Goal: Task Accomplishment & Management: Manage account settings

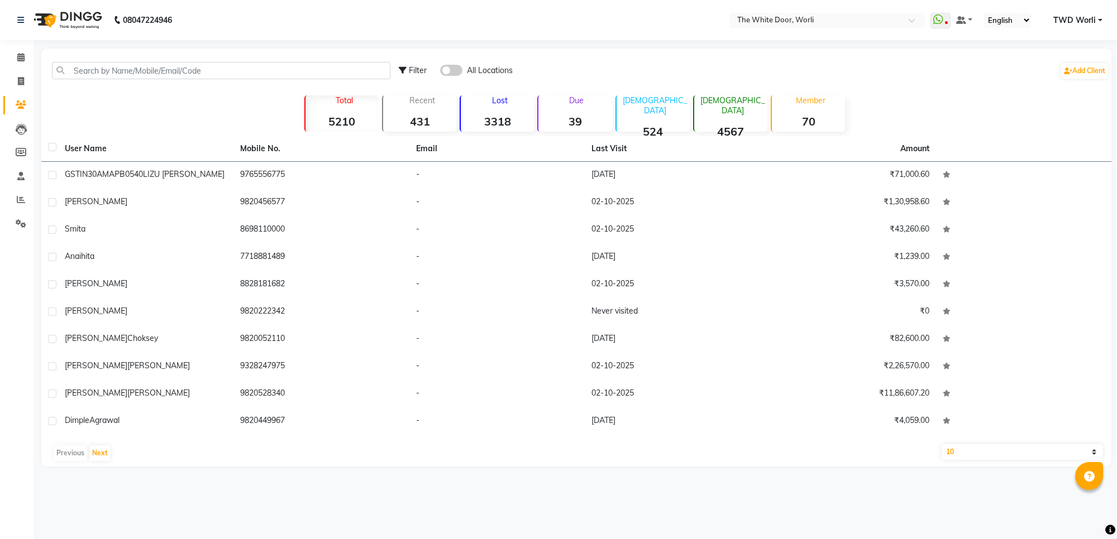
click at [91, 18] on img at bounding box center [66, 19] width 77 height 31
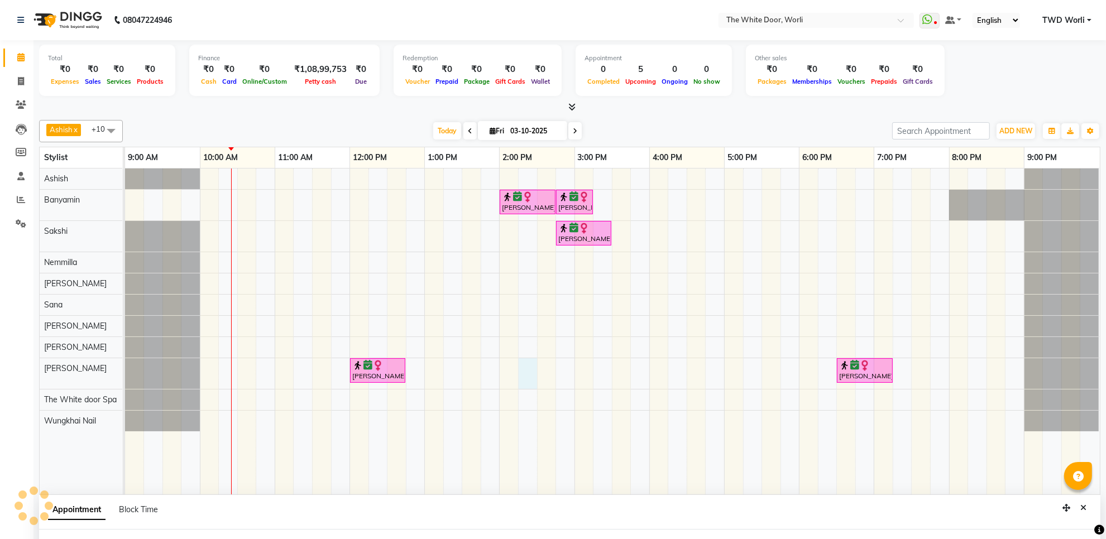
scroll to position [1, 0]
select select "50222"
select select "855"
select select "tentative"
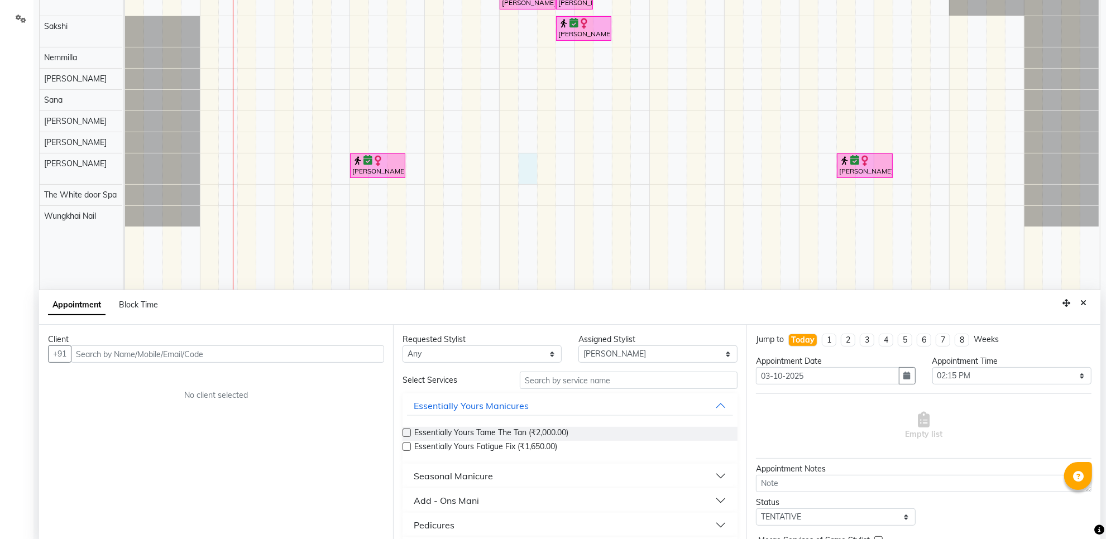
scroll to position [210, 0]
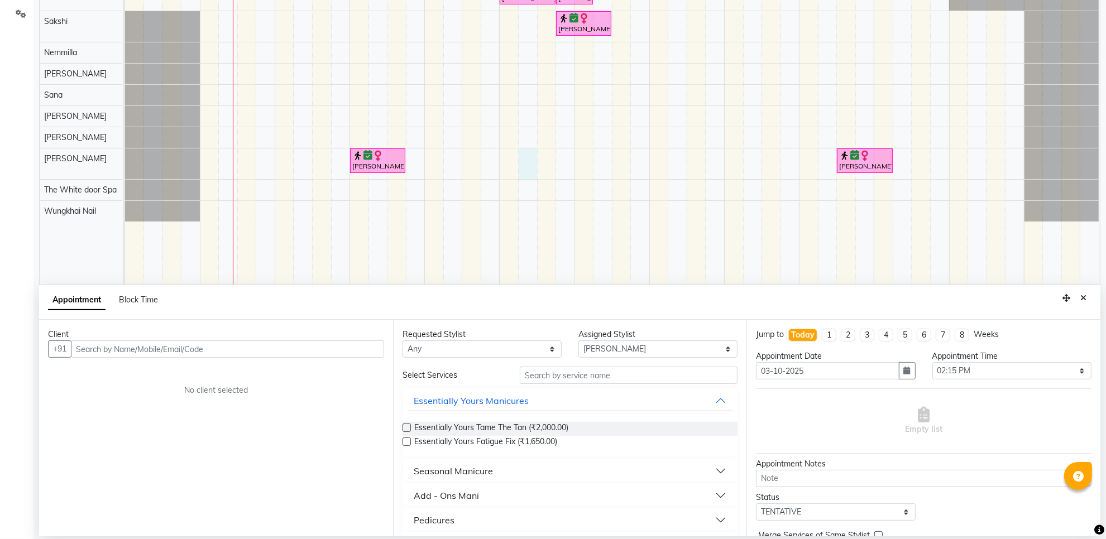
click at [209, 345] on input "text" at bounding box center [227, 349] width 313 height 17
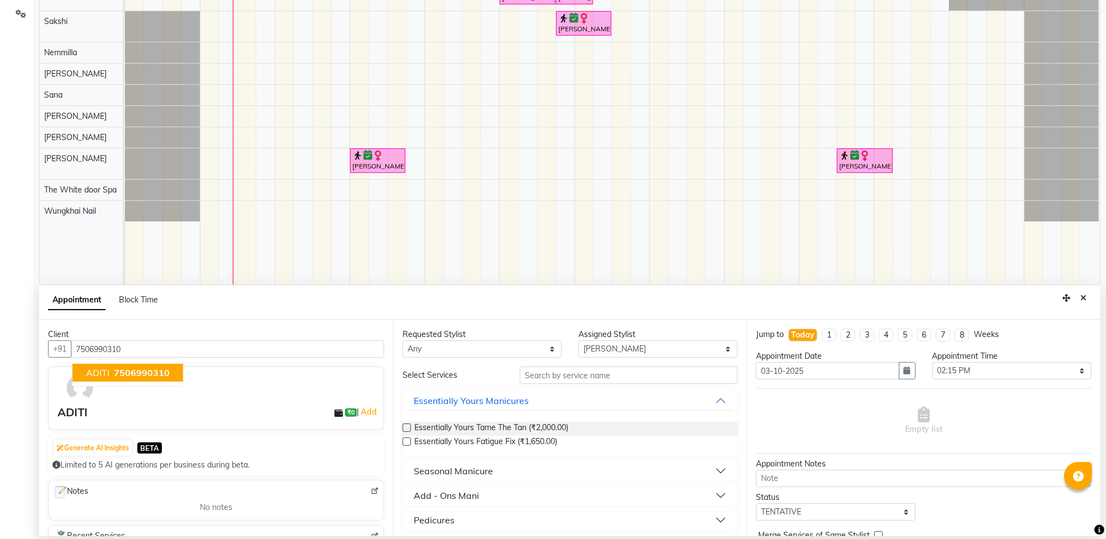
click at [138, 370] on span "7506990310" at bounding box center [142, 372] width 56 height 11
type input "7506990310"
drag, startPoint x: 556, startPoint y: 372, endPoint x: 546, endPoint y: 377, distance: 10.5
click at [553, 374] on input "text" at bounding box center [629, 375] width 218 height 17
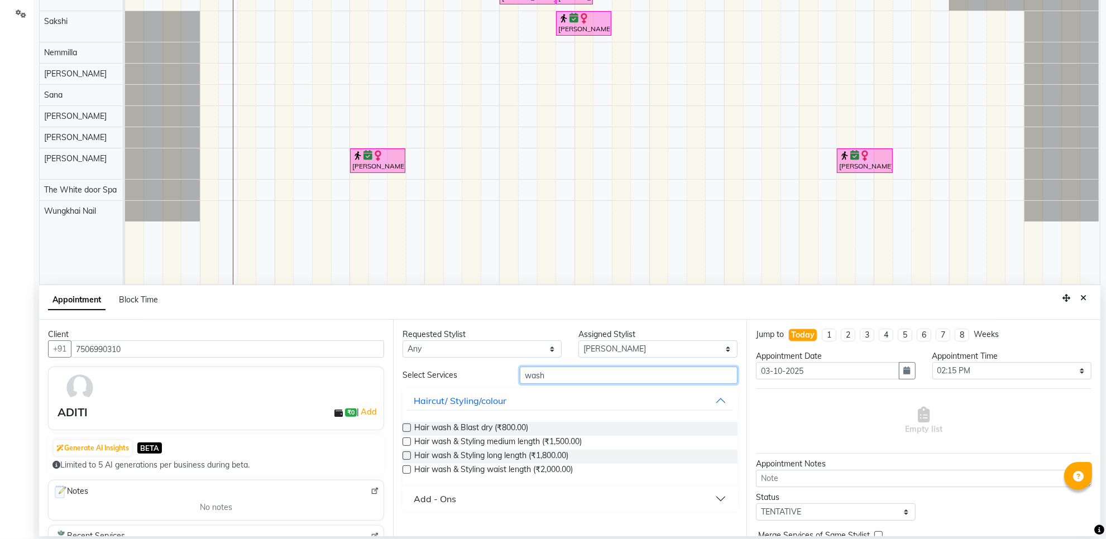
type input "wash"
click at [408, 442] on label at bounding box center [407, 442] width 8 height 8
click at [408, 442] on input "checkbox" at bounding box center [406, 442] width 7 height 7
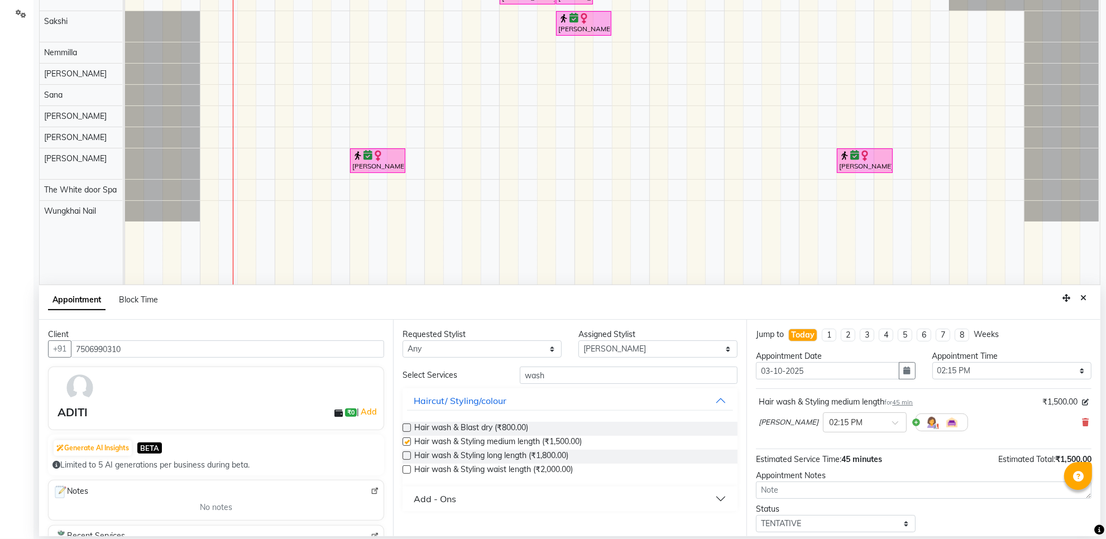
checkbox input "false"
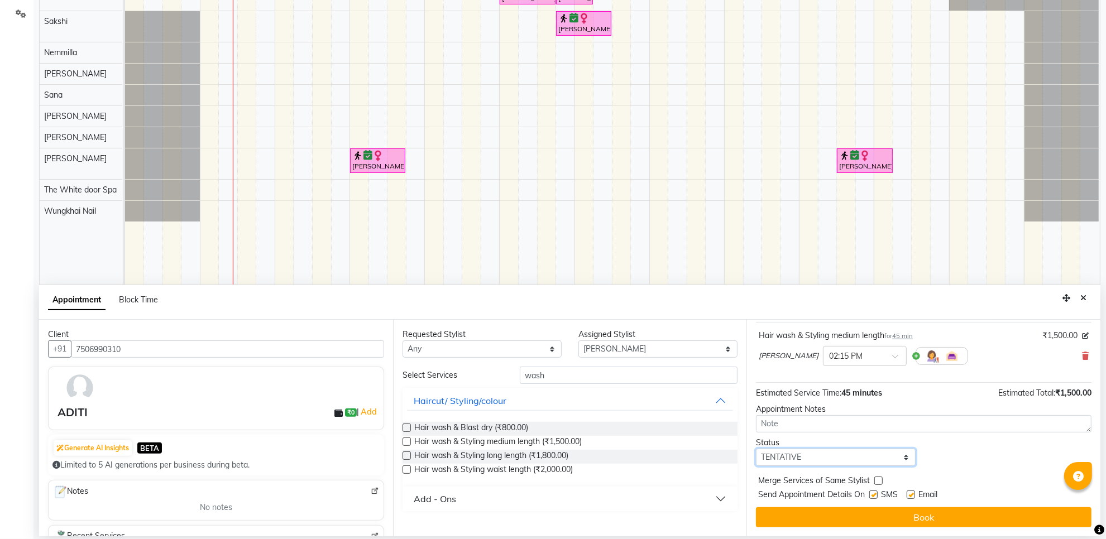
click at [824, 457] on select "Select TENTATIVE CONFIRM CHECK-IN UPCOMING" at bounding box center [835, 457] width 159 height 17
select select "confirm booking"
click at [756, 449] on select "Select TENTATIVE CONFIRM CHECK-IN UPCOMING" at bounding box center [835, 457] width 159 height 17
click at [892, 355] on span at bounding box center [899, 360] width 14 height 12
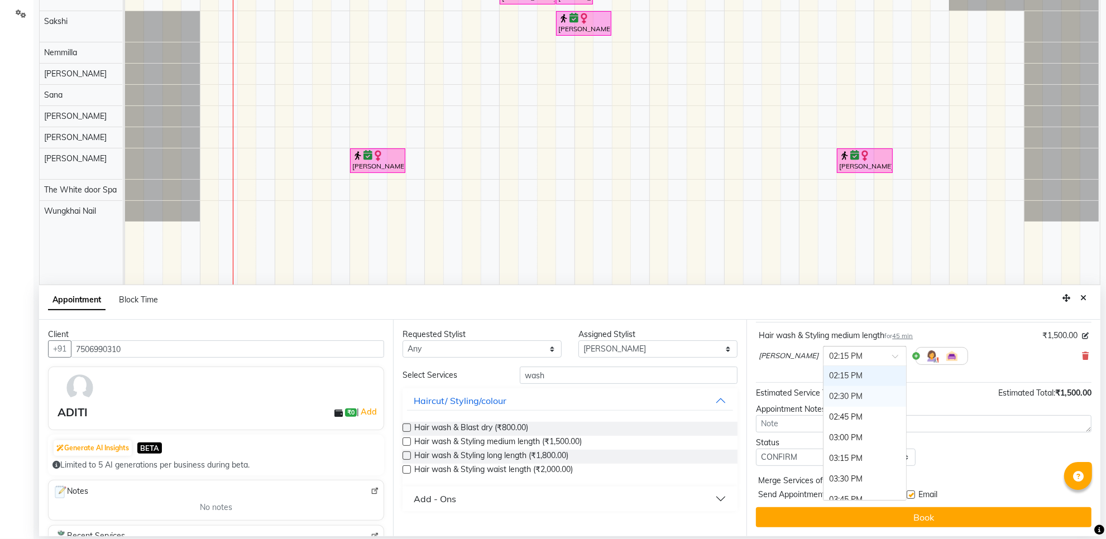
click at [833, 396] on div "02:30 PM" at bounding box center [865, 396] width 83 height 21
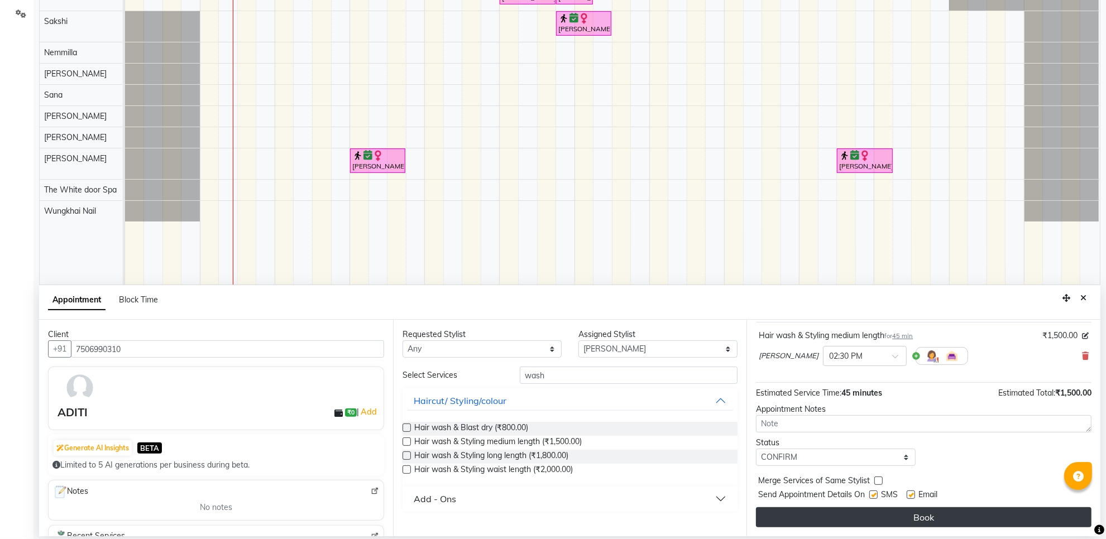
click at [842, 514] on button "Book" at bounding box center [924, 518] width 336 height 20
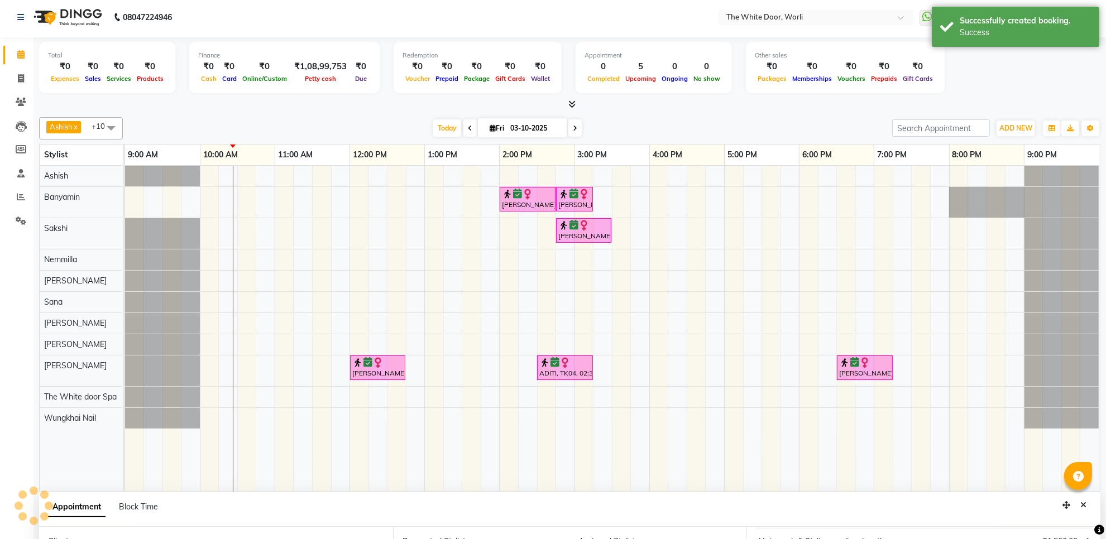
scroll to position [0, 0]
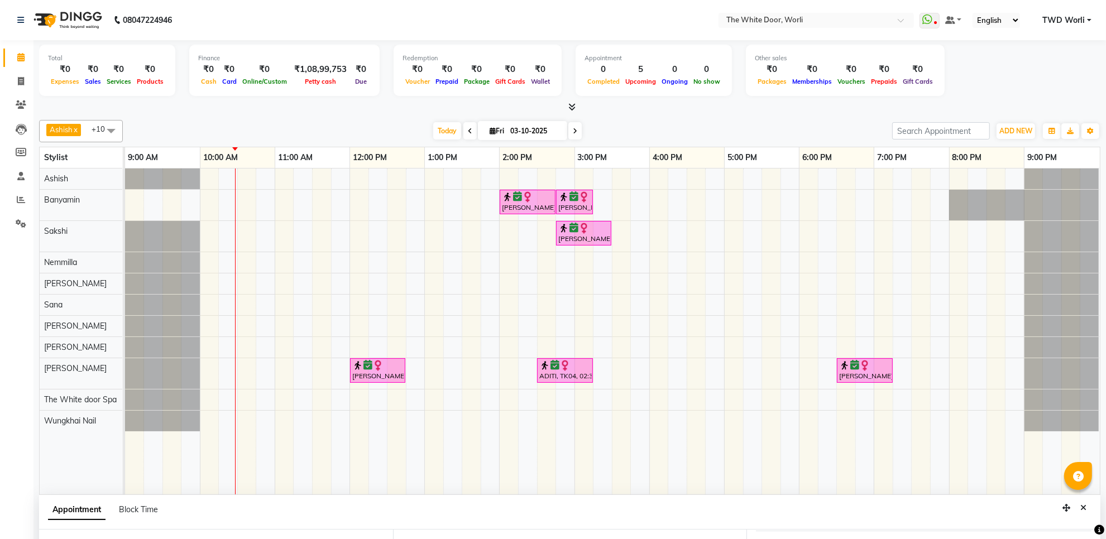
click at [437, 288] on div "Ashwita Mirchandani, TK03, 02:00 PM-02:45 PM, TWD Classic Pedicure Ashwita Mirc…" at bounding box center [612, 332] width 975 height 326
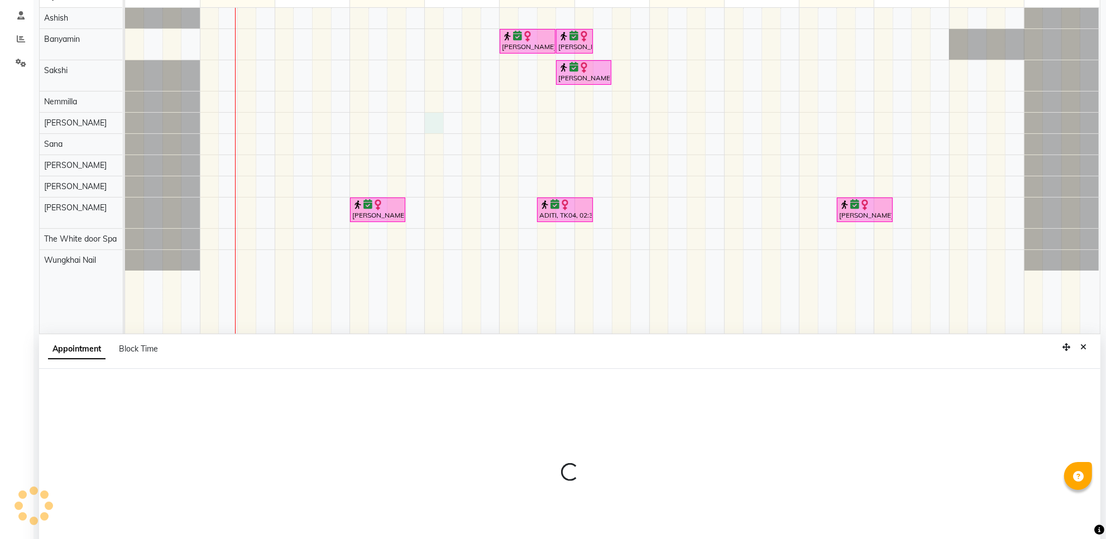
scroll to position [210, 0]
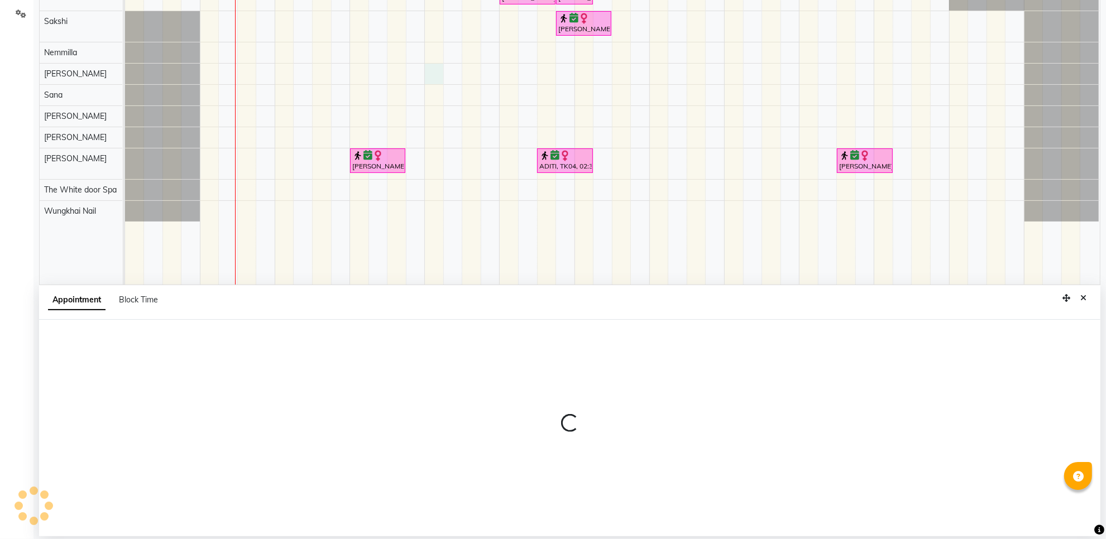
select select "22903"
select select "tentative"
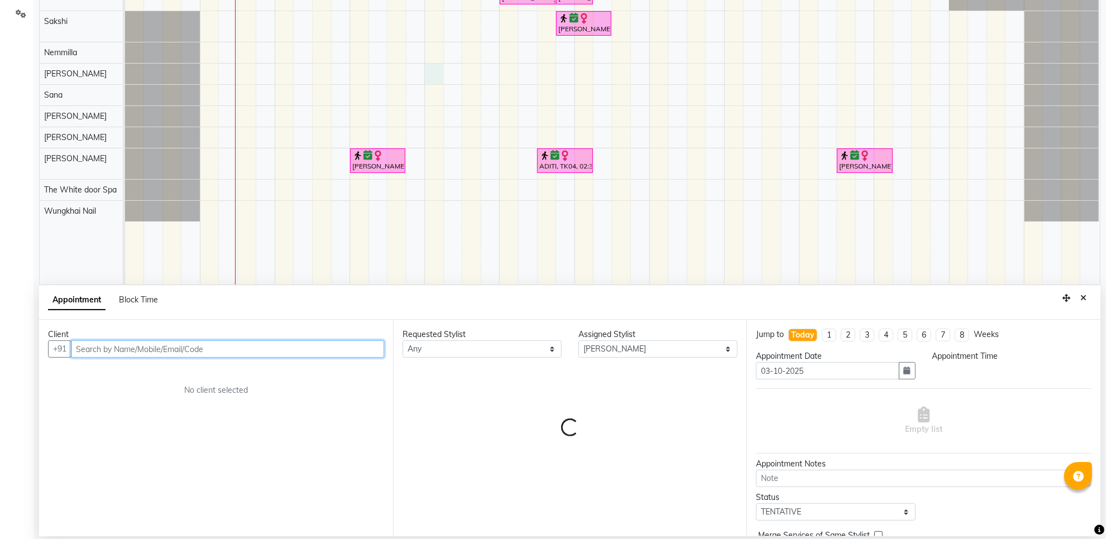
select select "780"
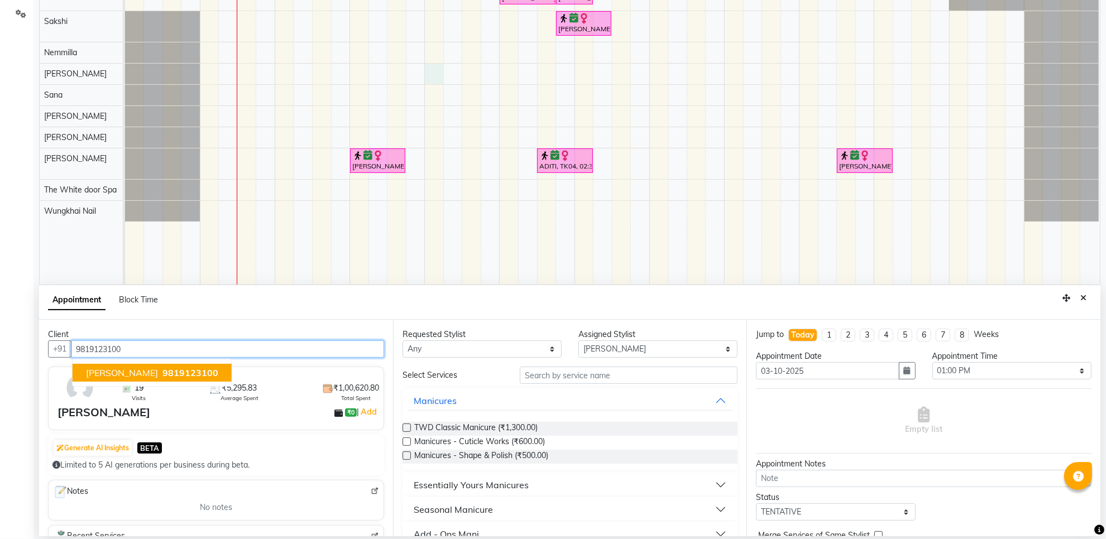
click at [138, 375] on span "Meghna Thaker" at bounding box center [122, 372] width 72 height 11
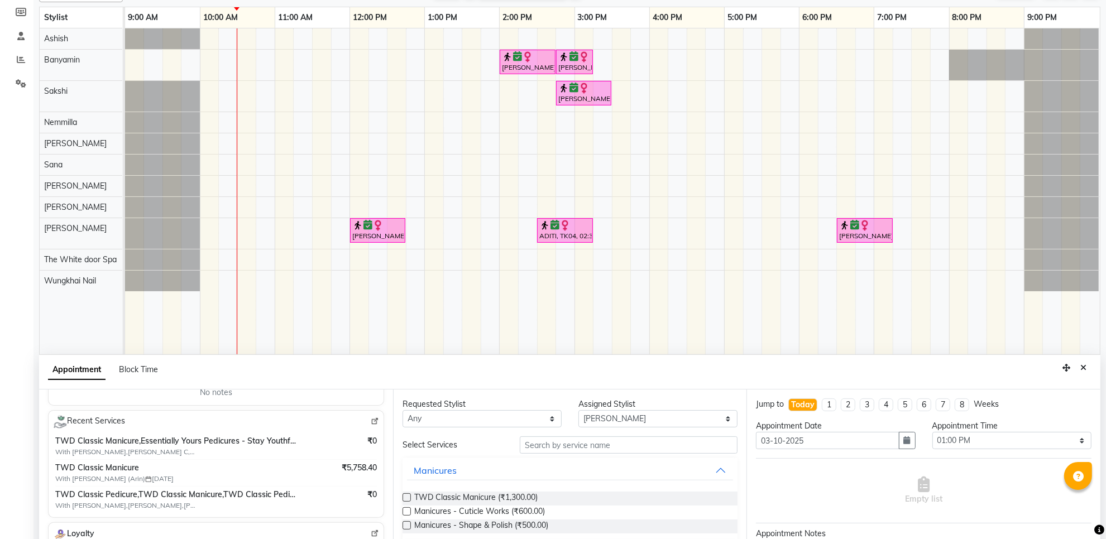
scroll to position [209, 0]
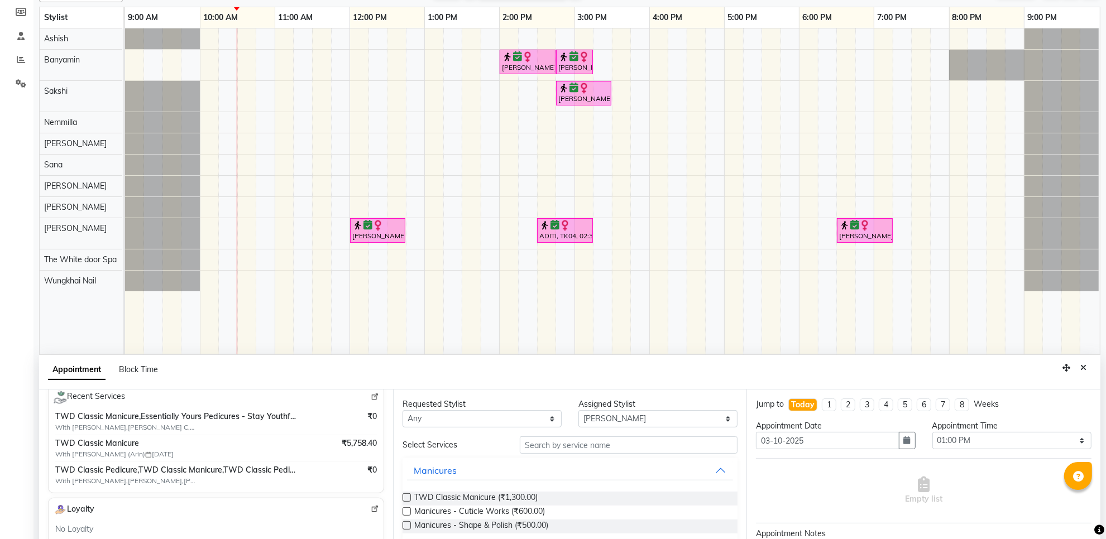
type input "9819123100"
click at [661, 420] on select "Select Aarti Ashish Ashish S Banyamin Gautam Sharma Leyla Lash Nemmilla Pranali…" at bounding box center [658, 418] width 159 height 17
select select "22335"
click at [579, 410] on select "Select Aarti Ashish Ashish S Banyamin Gautam Sharma Leyla Lash Nemmilla Pranali…" at bounding box center [658, 418] width 159 height 17
click at [404, 498] on label at bounding box center [407, 498] width 8 height 8
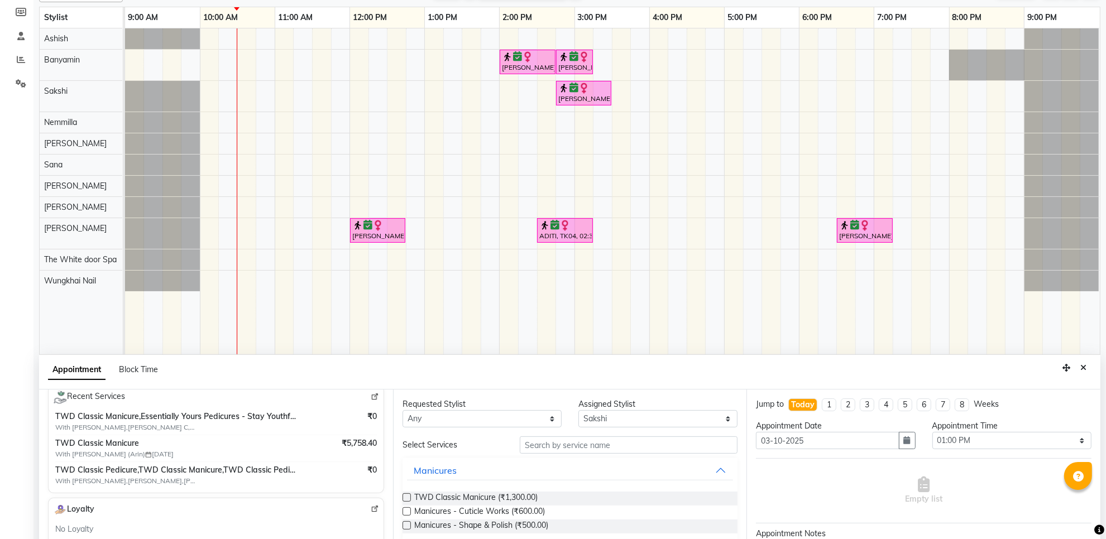
click at [404, 498] on input "checkbox" at bounding box center [406, 498] width 7 height 7
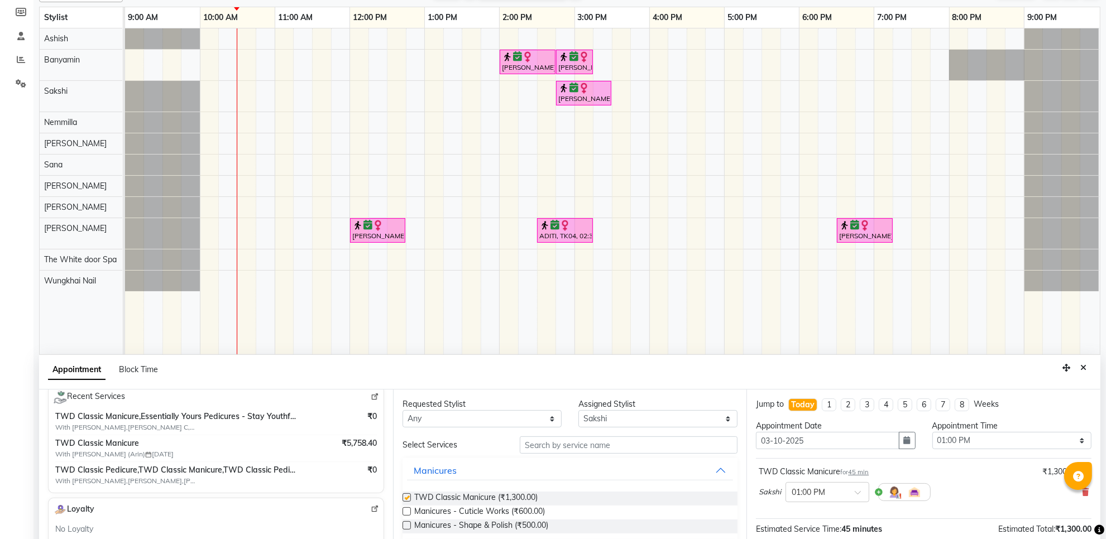
checkbox input "false"
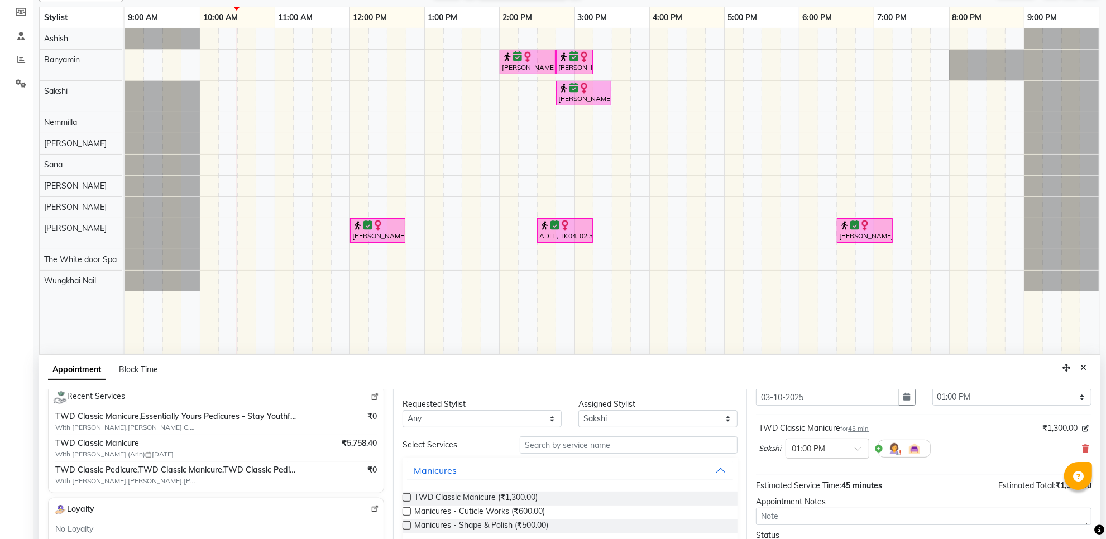
scroll to position [68, 0]
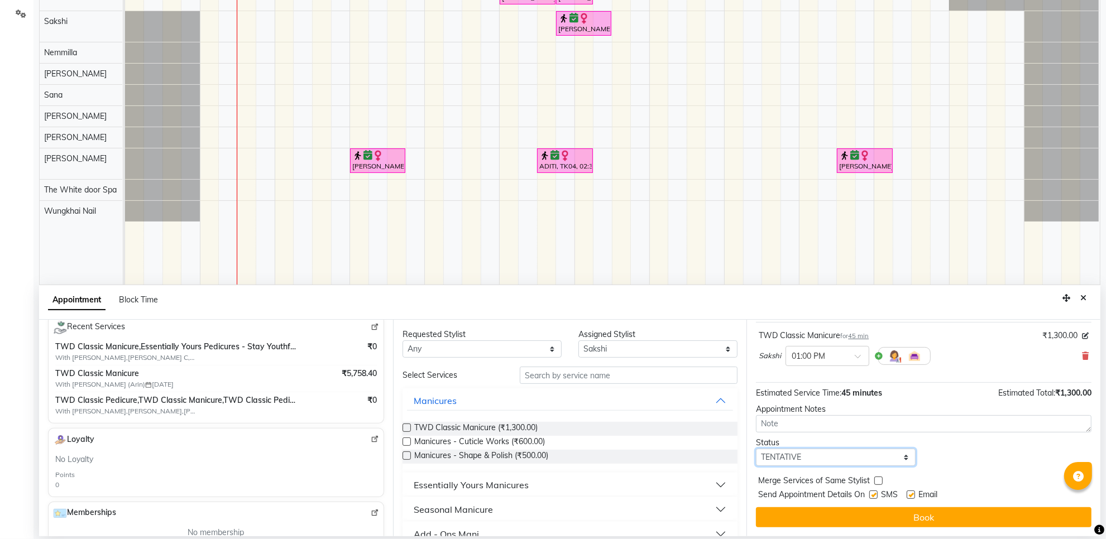
click at [818, 460] on select "Select TENTATIVE CONFIRM CHECK-IN UPCOMING" at bounding box center [835, 457] width 159 height 17
select select "confirm booking"
click at [756, 449] on select "Select TENTATIVE CONFIRM CHECK-IN UPCOMING" at bounding box center [835, 457] width 159 height 17
click at [820, 518] on button "Book" at bounding box center [924, 518] width 336 height 20
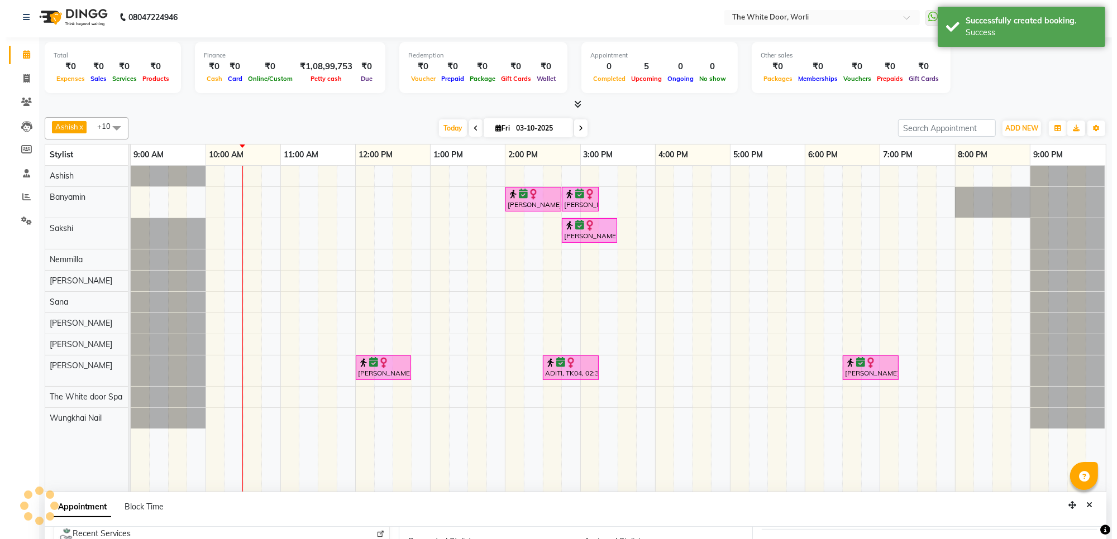
scroll to position [0, 0]
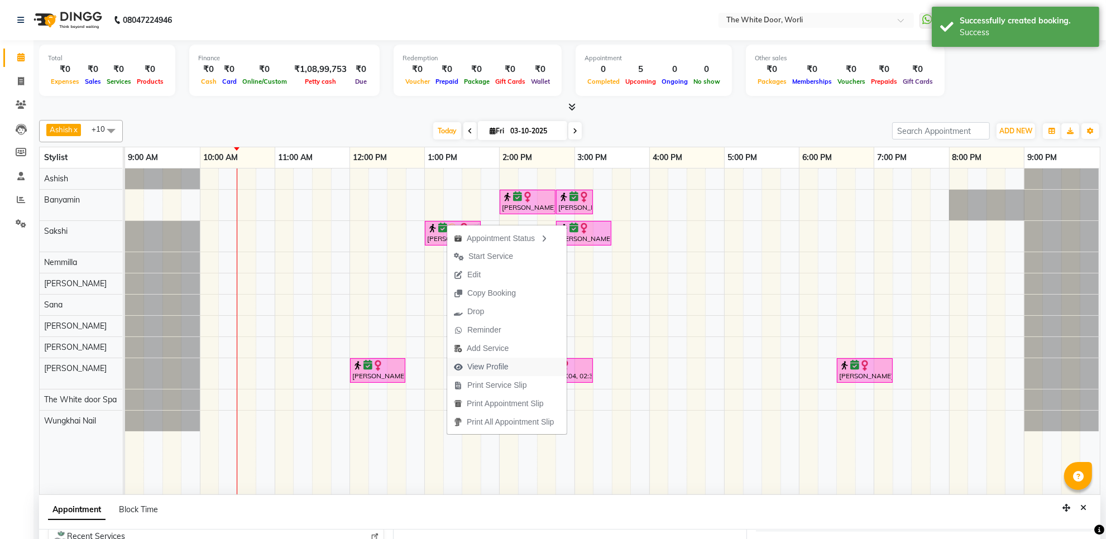
click at [476, 367] on span "View Profile" at bounding box center [487, 367] width 41 height 12
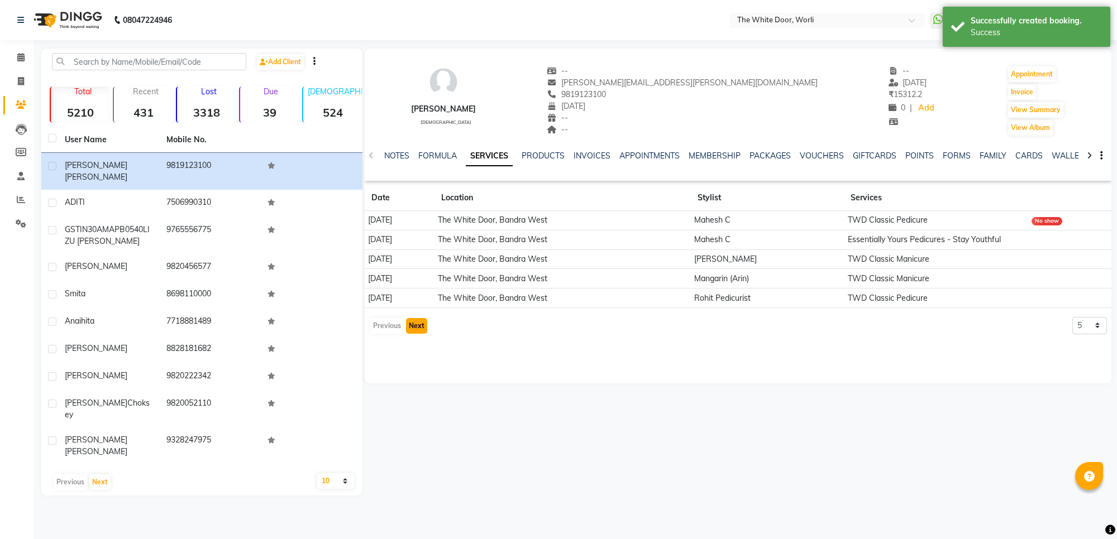
click at [414, 325] on button "Next" at bounding box center [416, 326] width 21 height 16
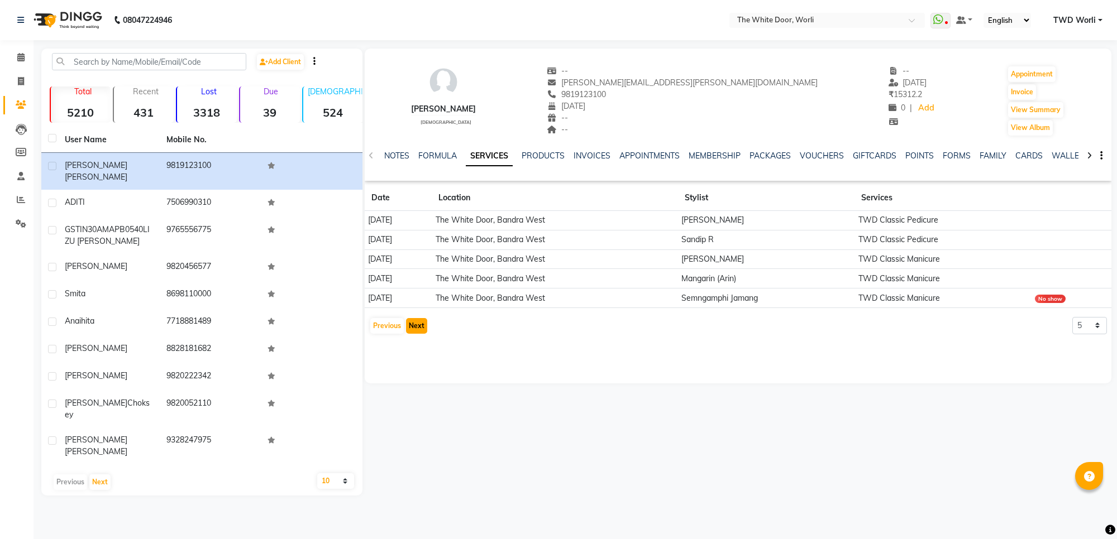
click at [414, 325] on button "Next" at bounding box center [416, 326] width 21 height 16
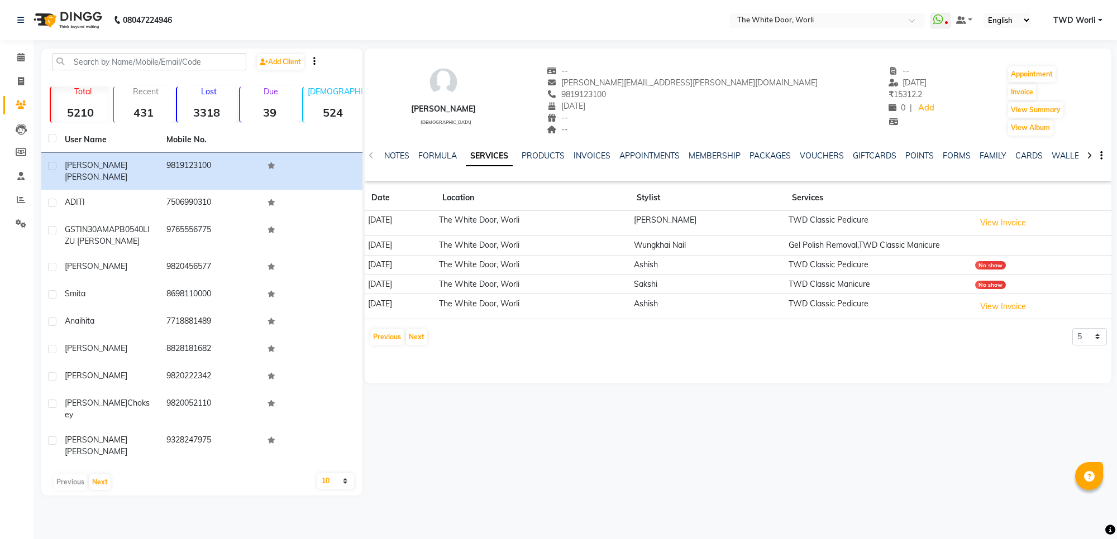
click at [955, 245] on td "Gel Polish Removal,TWD Classic Manicure" at bounding box center [878, 246] width 187 height 20
click at [1004, 224] on button "View Invoice" at bounding box center [1003, 222] width 56 height 17
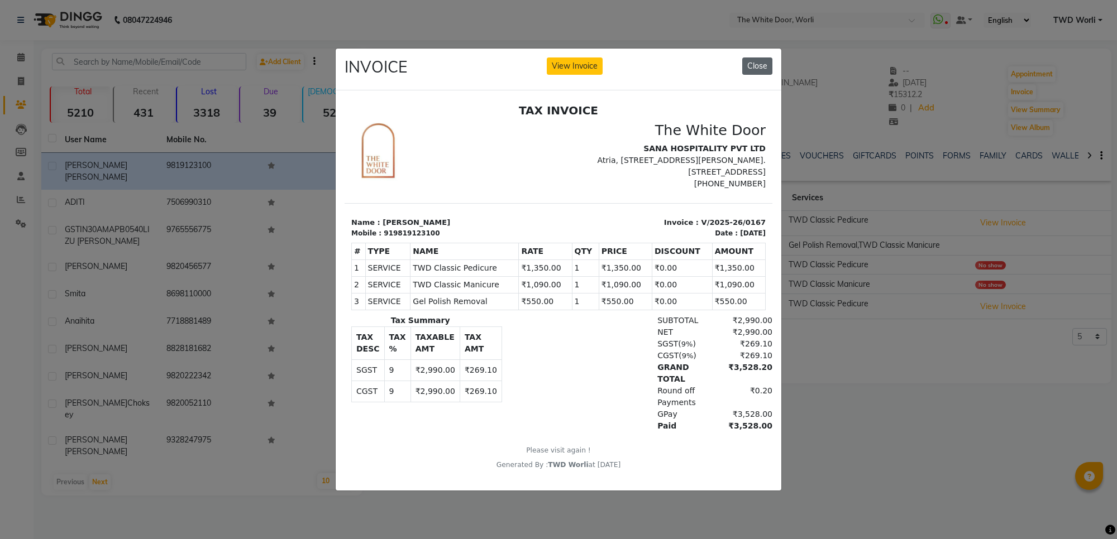
click at [755, 58] on button "Close" at bounding box center [757, 66] width 30 height 17
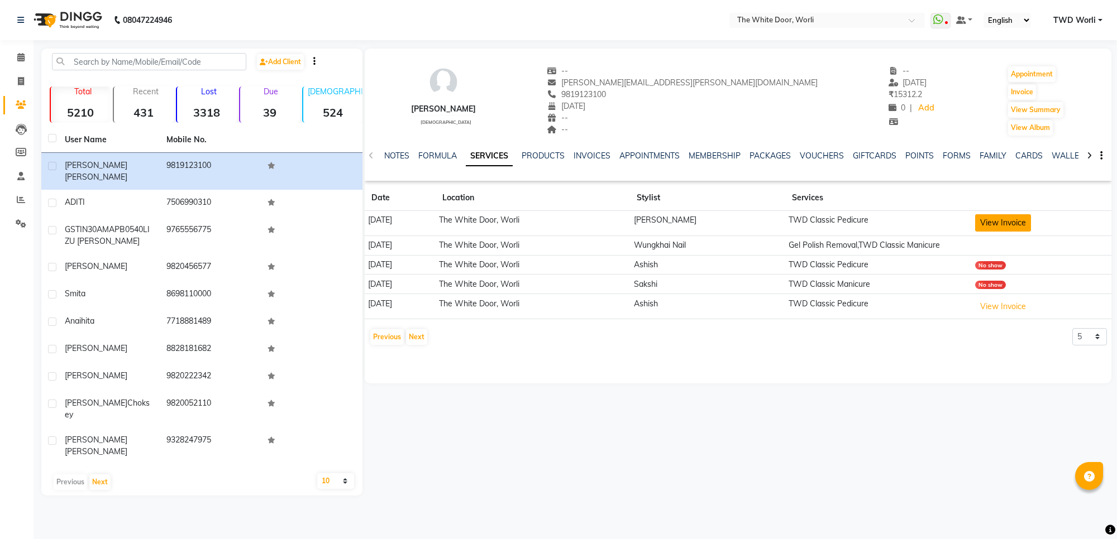
click at [1004, 224] on button "View Invoice" at bounding box center [1003, 222] width 56 height 17
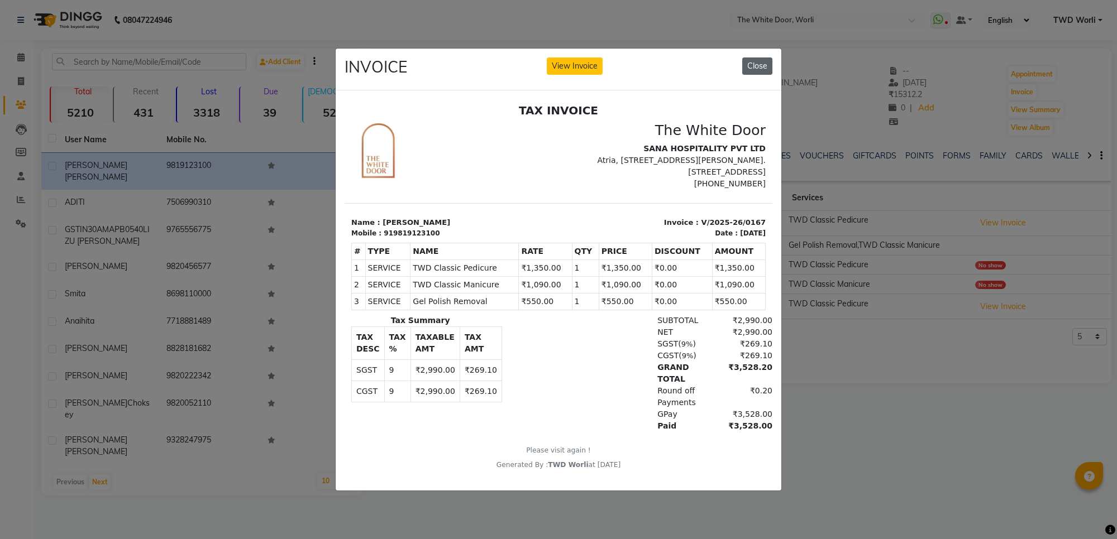
click at [754, 59] on button "Close" at bounding box center [757, 66] width 30 height 17
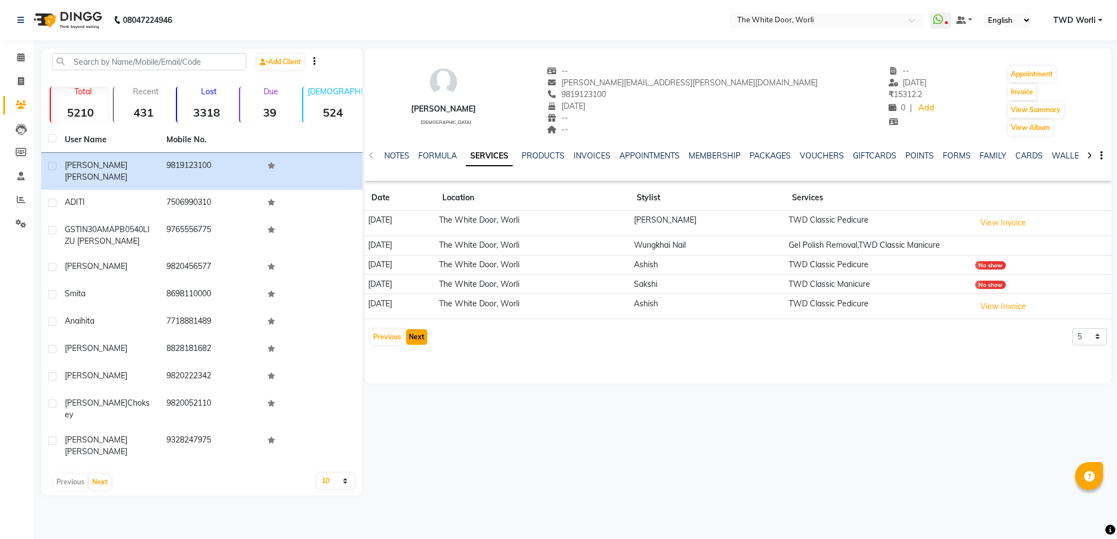
click at [419, 337] on button "Next" at bounding box center [416, 337] width 21 height 16
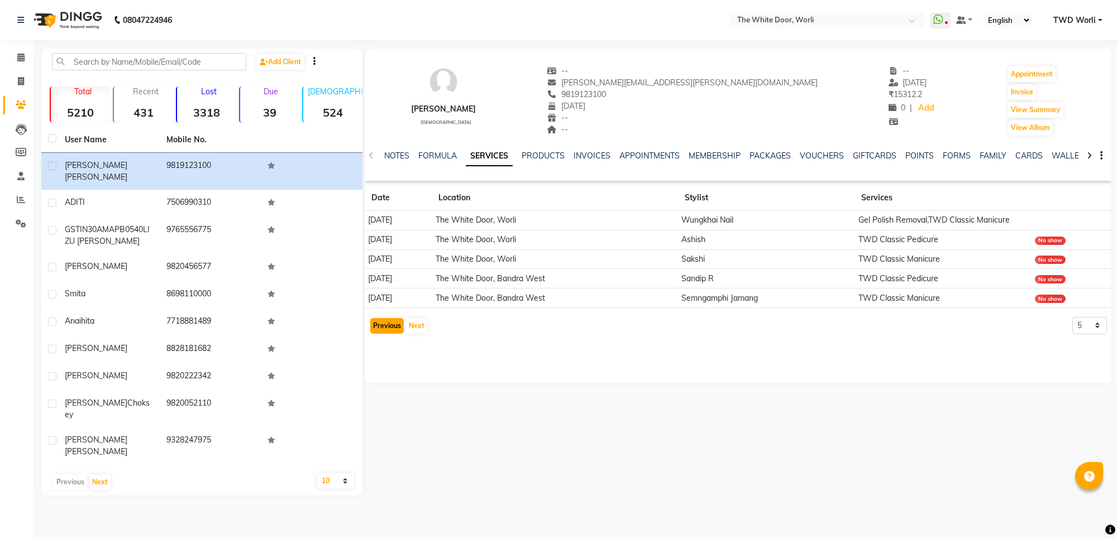
click at [391, 328] on button "Previous" at bounding box center [387, 326] width 34 height 16
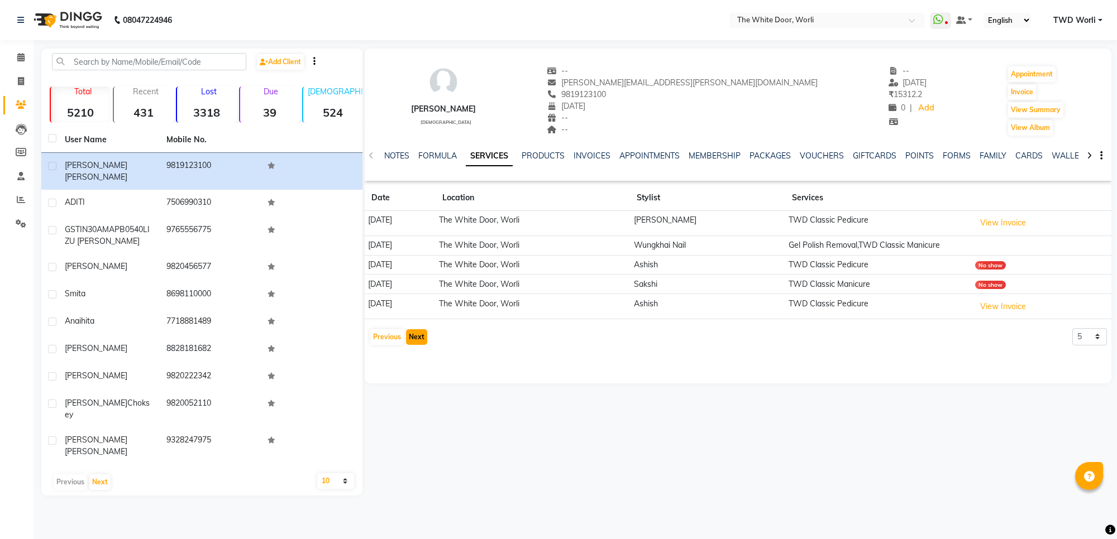
click at [414, 338] on button "Next" at bounding box center [416, 337] width 21 height 16
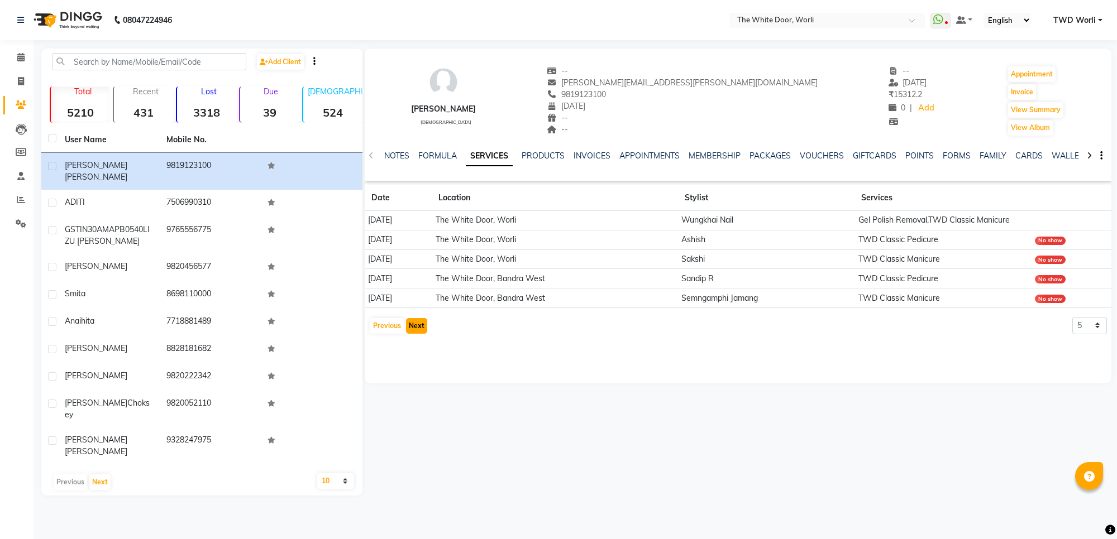
click at [415, 326] on button "Next" at bounding box center [416, 326] width 21 height 16
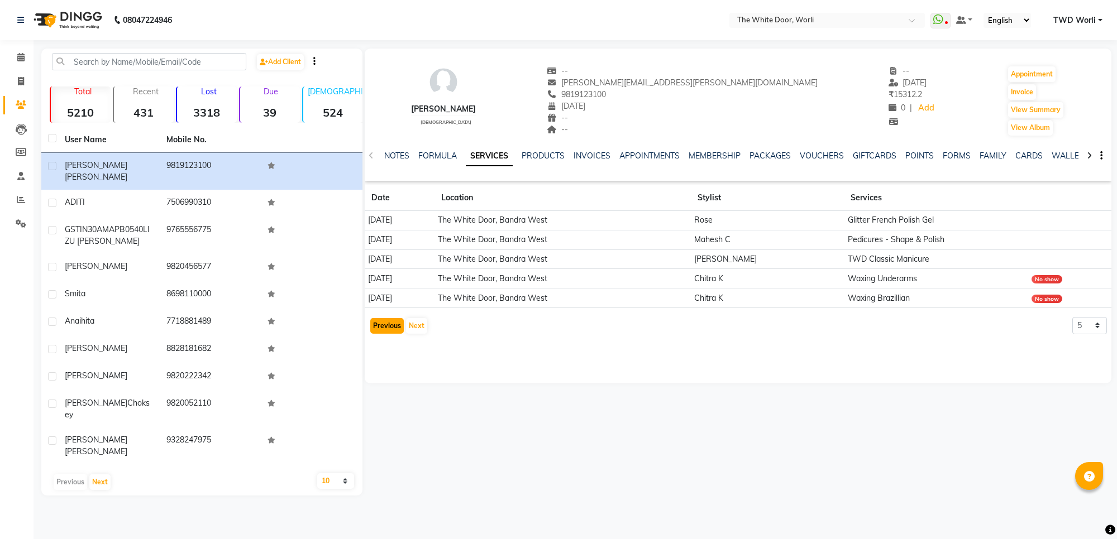
click at [391, 324] on button "Previous" at bounding box center [387, 326] width 34 height 16
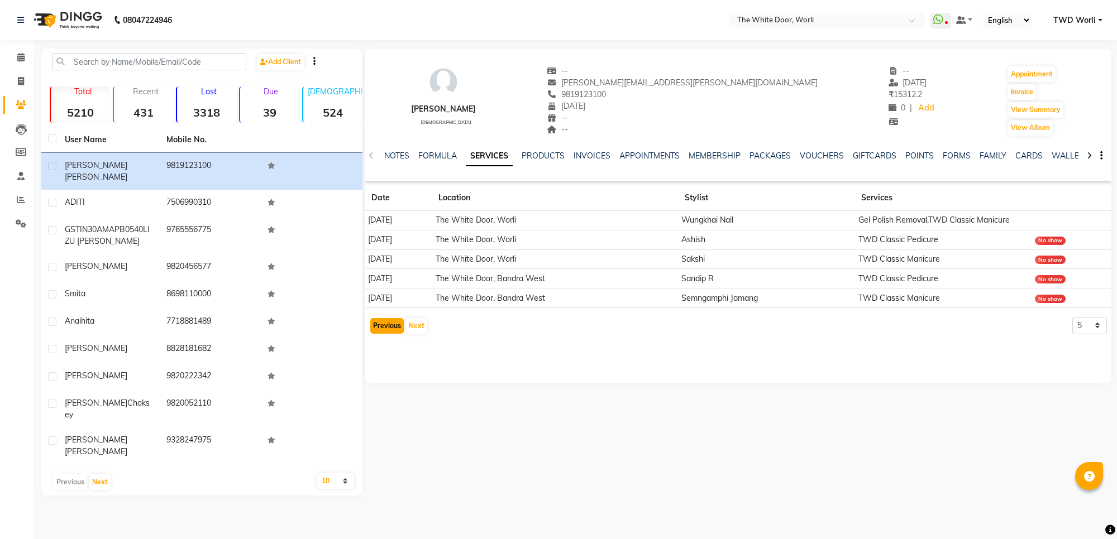
click at [391, 324] on button "Previous" at bounding box center [387, 326] width 34 height 16
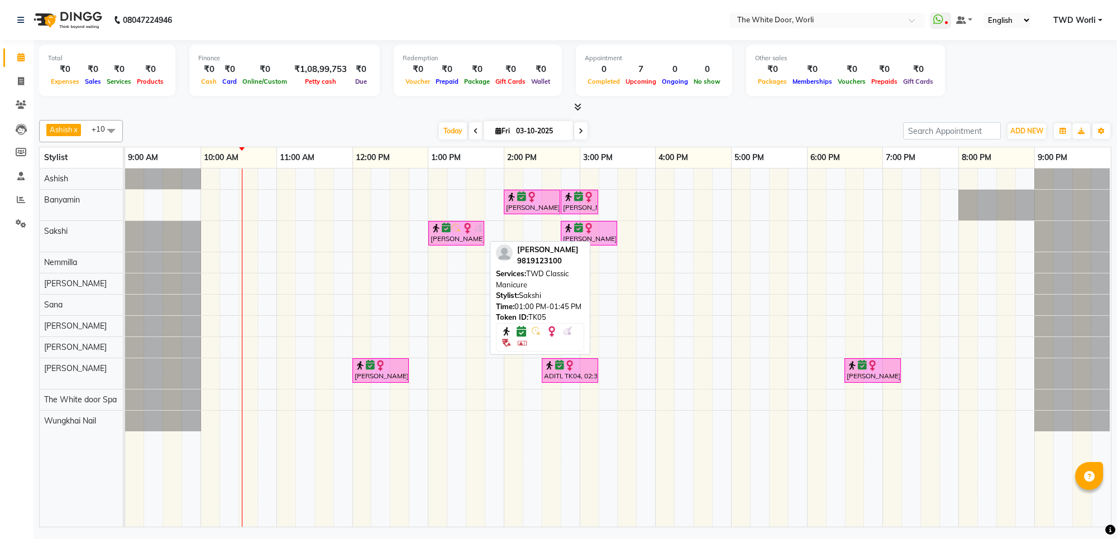
click at [450, 233] on div at bounding box center [456, 228] width 51 height 11
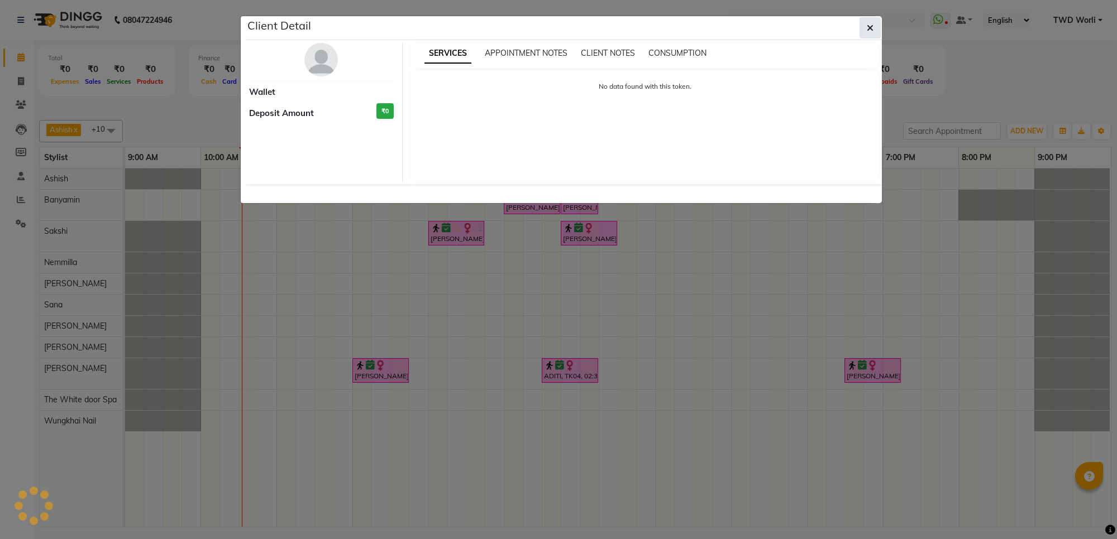
select select "6"
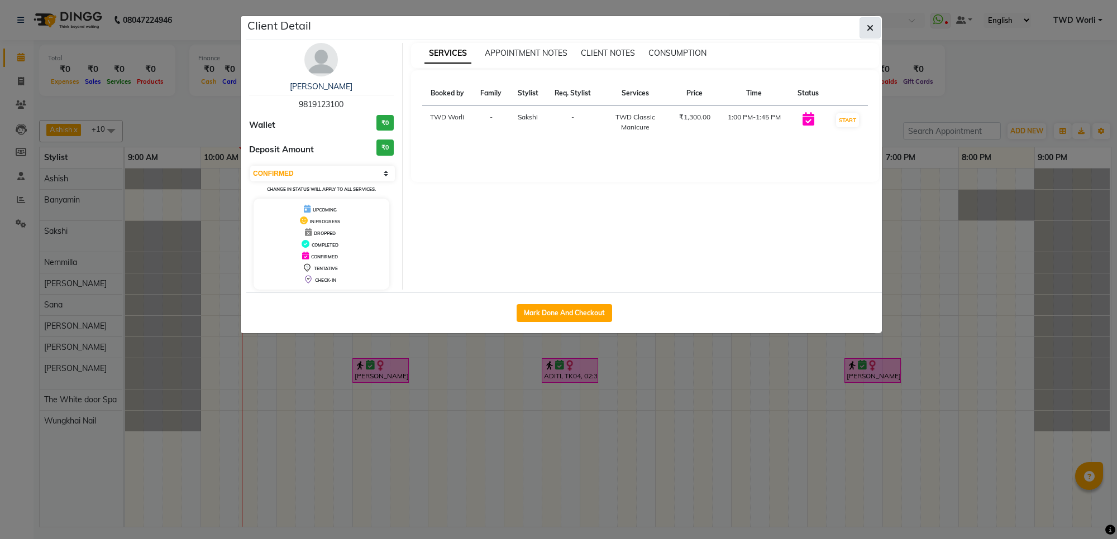
drag, startPoint x: 867, startPoint y: 23, endPoint x: 850, endPoint y: 32, distance: 18.7
click at [867, 24] on icon "button" at bounding box center [870, 27] width 7 height 9
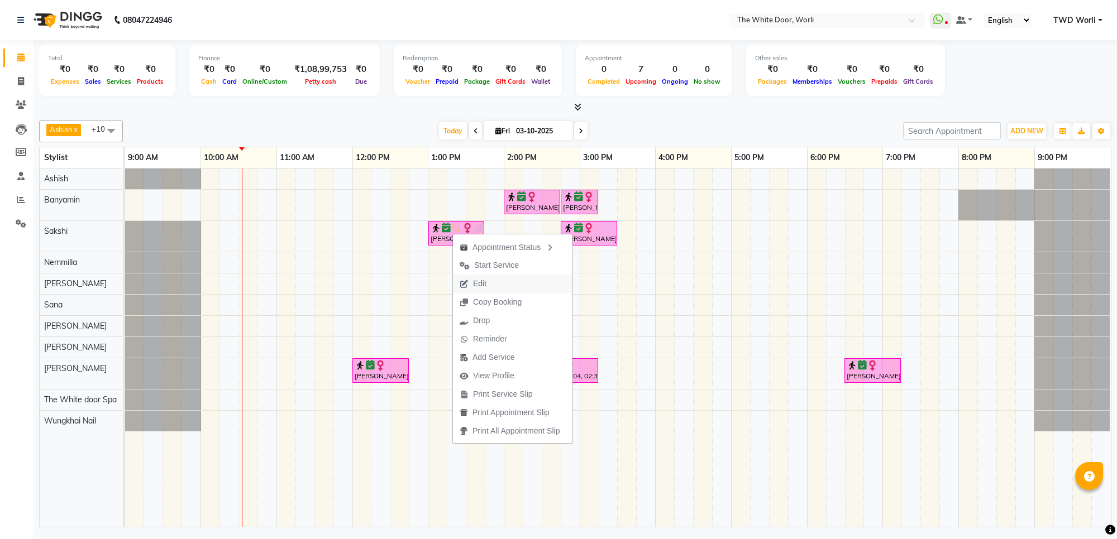
click at [475, 278] on span "Edit" at bounding box center [479, 284] width 13 height 12
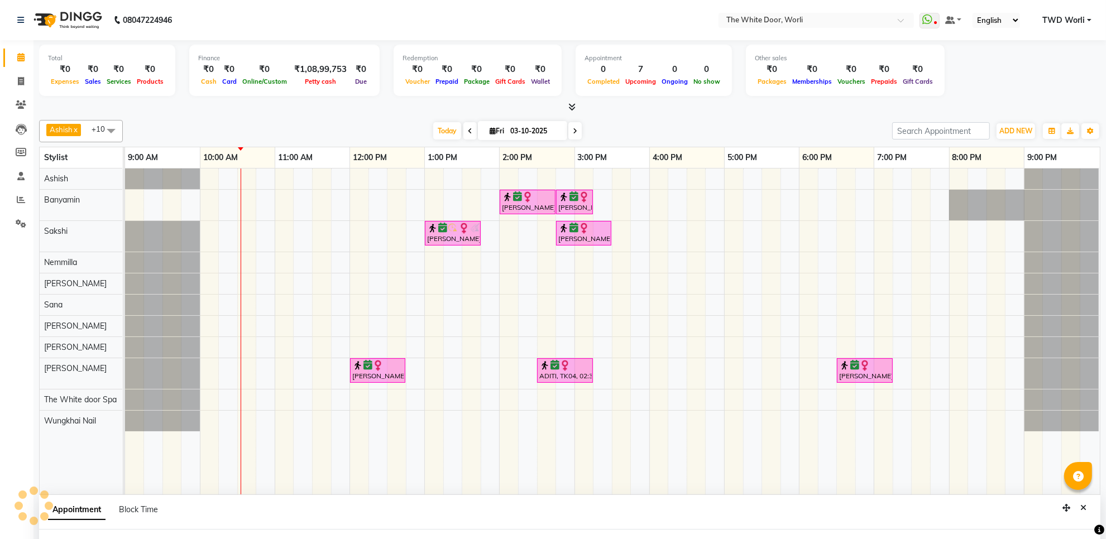
scroll to position [9, 0]
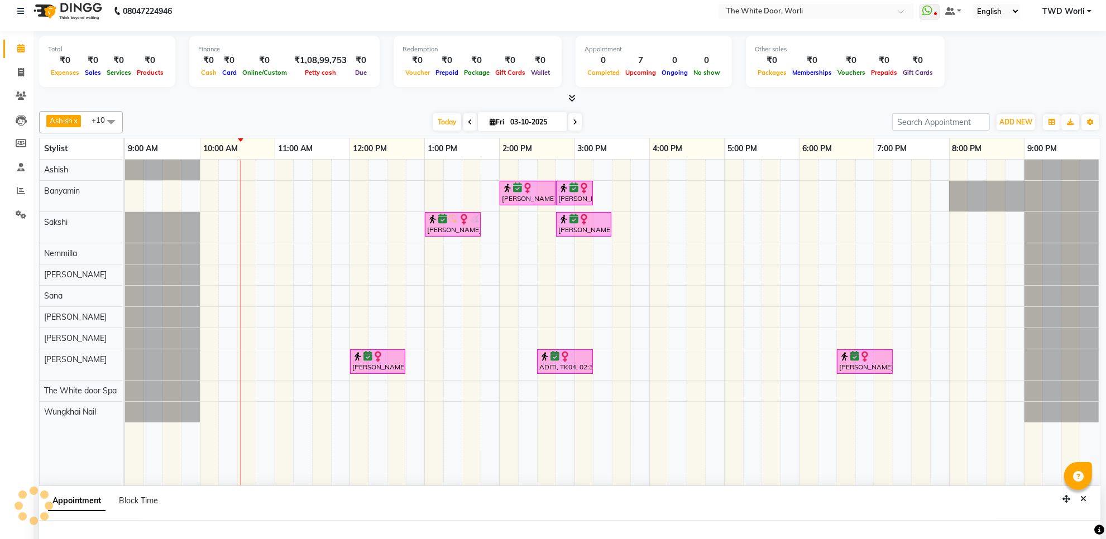
select select "tentative"
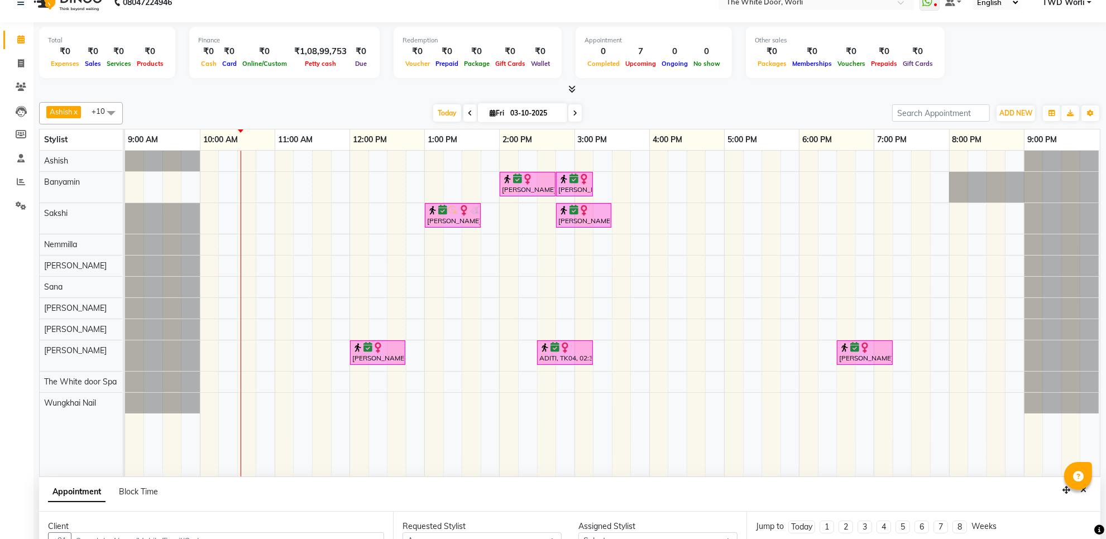
type input "03-10-2025"
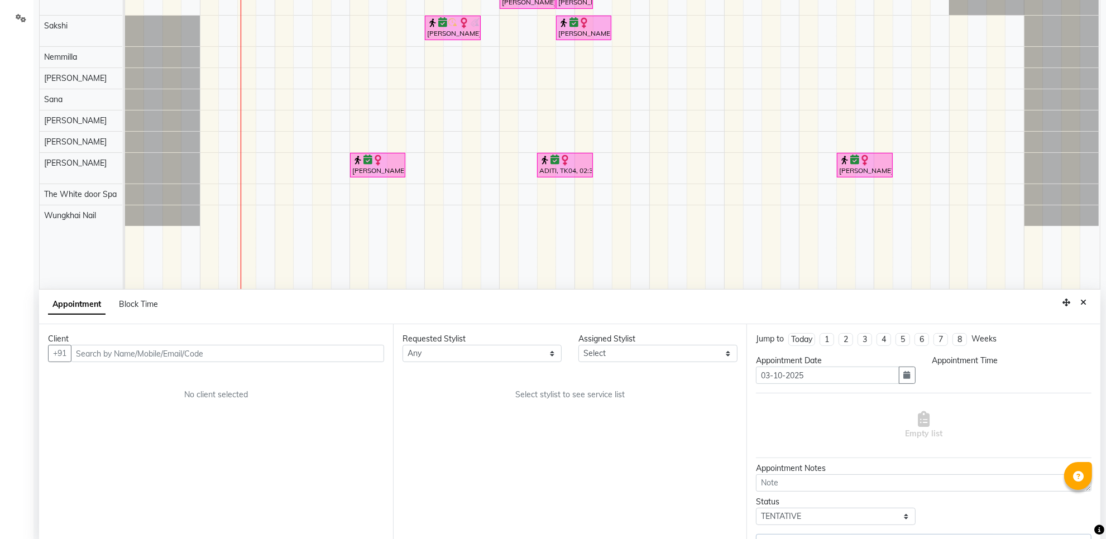
select select "confirm booking"
select select "780"
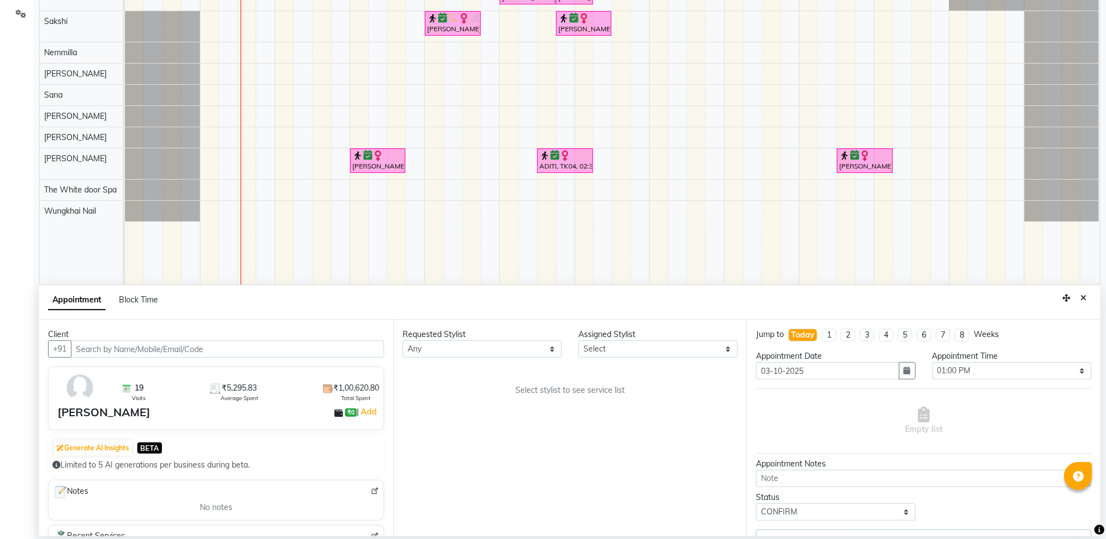
select select "22335"
select select "1664"
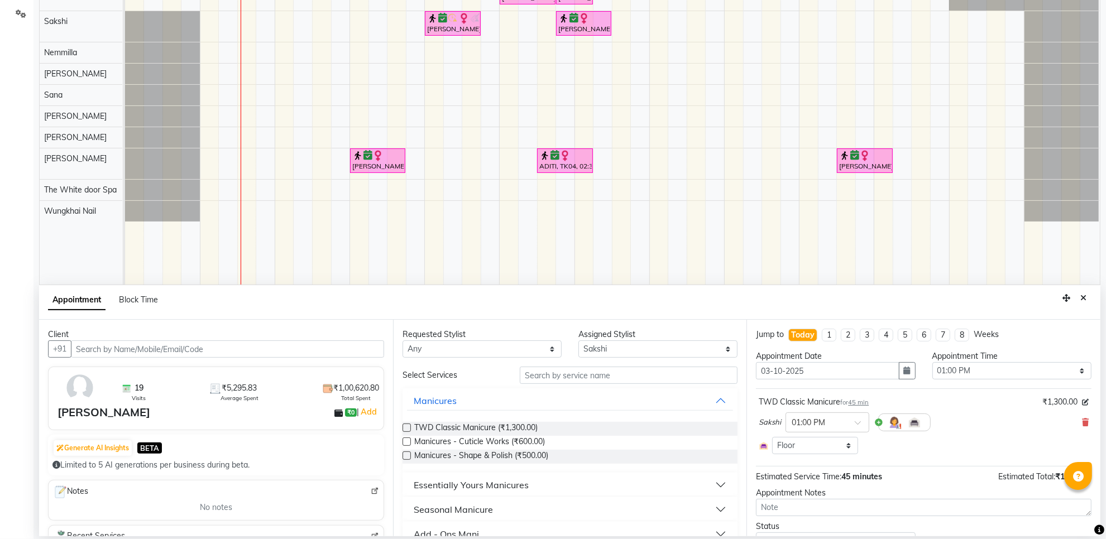
click at [101, 414] on div "Meghna Thaker" at bounding box center [104, 412] width 93 height 17
click at [155, 350] on input "text" at bounding box center [227, 349] width 313 height 17
click at [718, 352] on select "Select Aarti Ashish Ashish S Banyamin Gautam Sharma Leyla Lash Nemmilla Pranali…" at bounding box center [658, 349] width 159 height 17
click at [579, 341] on select "Select Aarti Ashish Ashish S Banyamin Gautam Sharma Leyla Lash Nemmilla Pranali…" at bounding box center [658, 349] width 159 height 17
click at [554, 375] on input "text" at bounding box center [629, 375] width 218 height 17
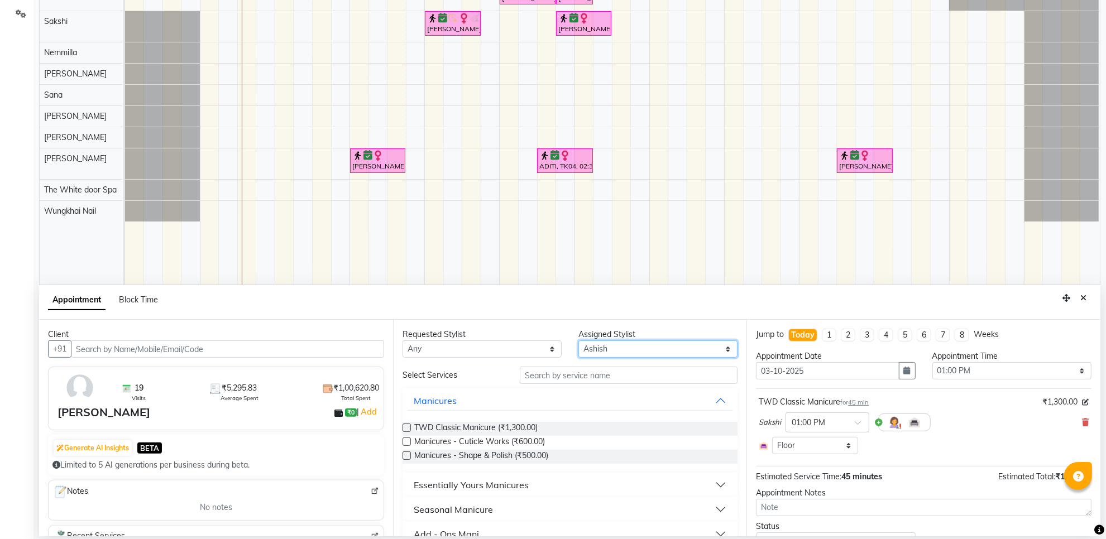
click at [718, 349] on select "Select Aarti Ashish Ashish S Banyamin Gautam Sharma Leyla Lash Nemmilla Pranali…" at bounding box center [658, 349] width 159 height 17
select select "20395"
click at [579, 341] on select "Select Aarti Ashish Ashish S Banyamin Gautam Sharma Leyla Lash Nemmilla Pranali…" at bounding box center [658, 349] width 159 height 17
click at [556, 381] on input "text" at bounding box center [629, 375] width 218 height 17
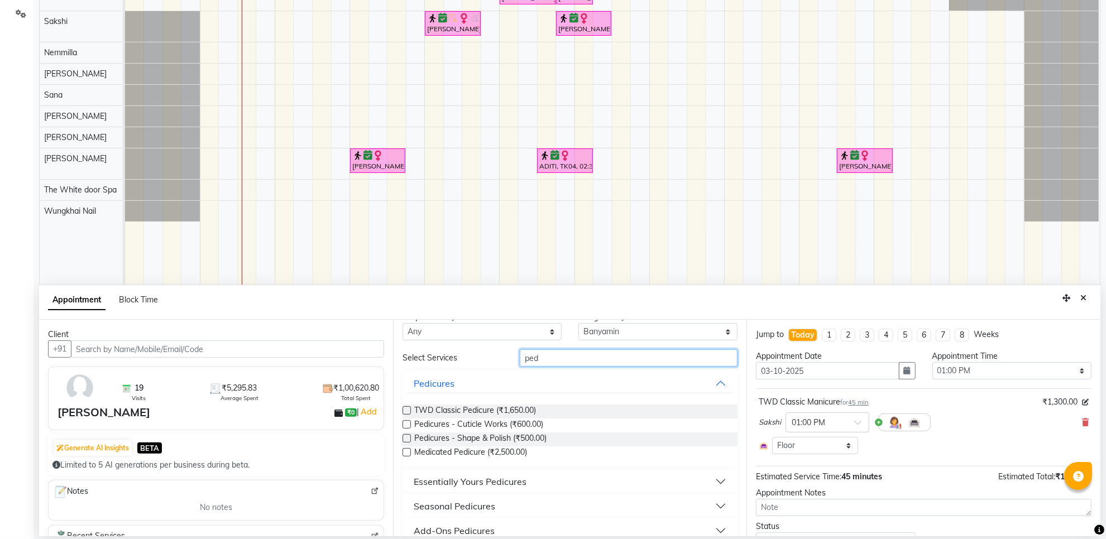
scroll to position [32, 0]
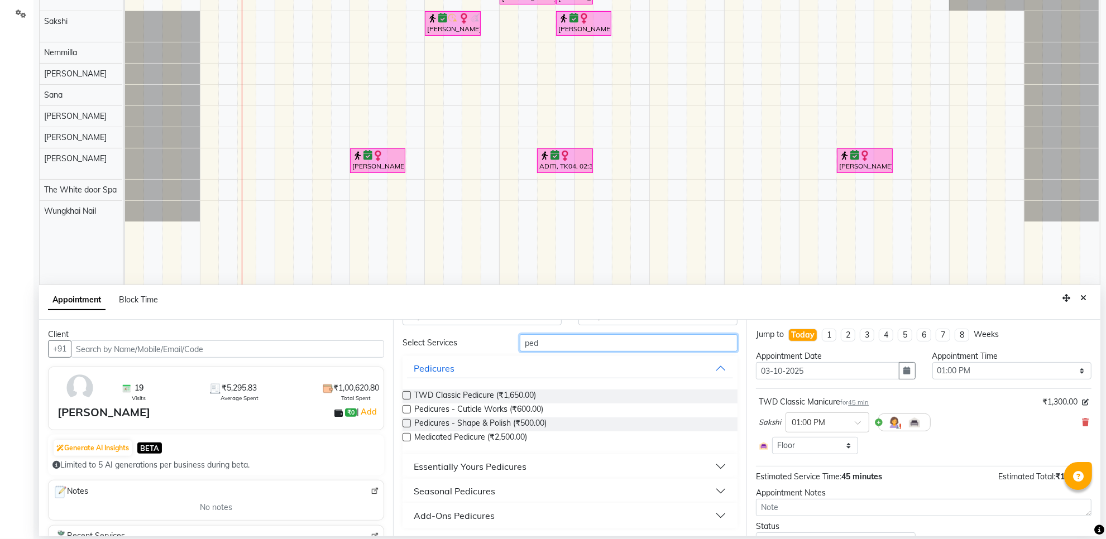
type input "ped"
click at [405, 395] on label at bounding box center [407, 395] width 8 height 8
click at [405, 395] on input "checkbox" at bounding box center [406, 396] width 7 height 7
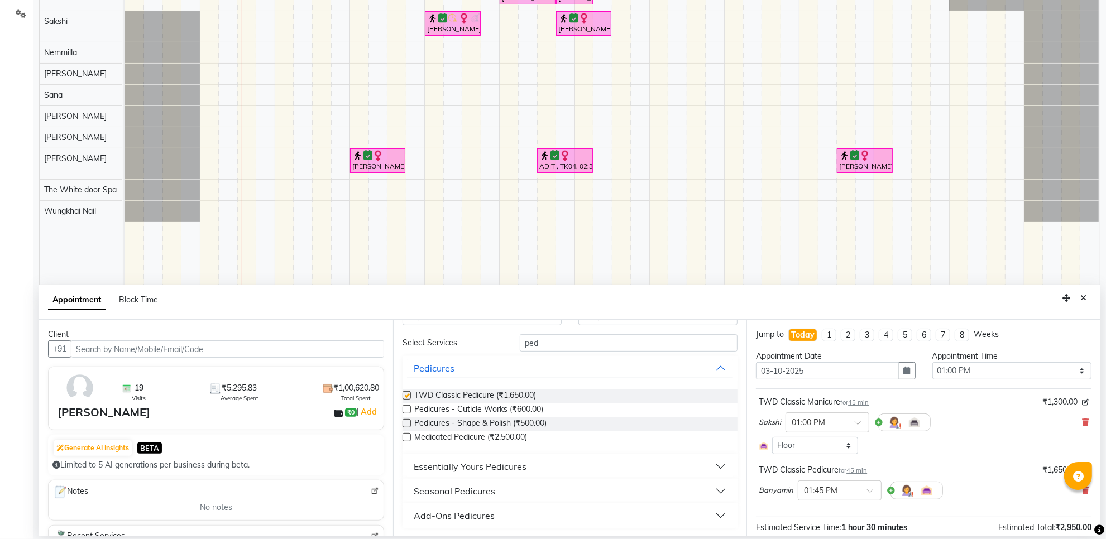
checkbox input "false"
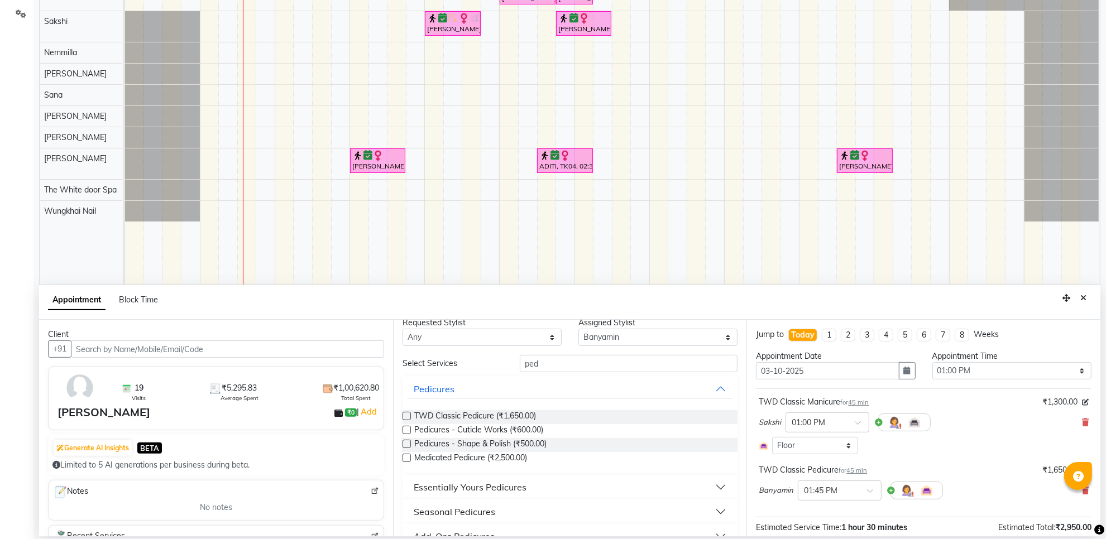
scroll to position [0, 0]
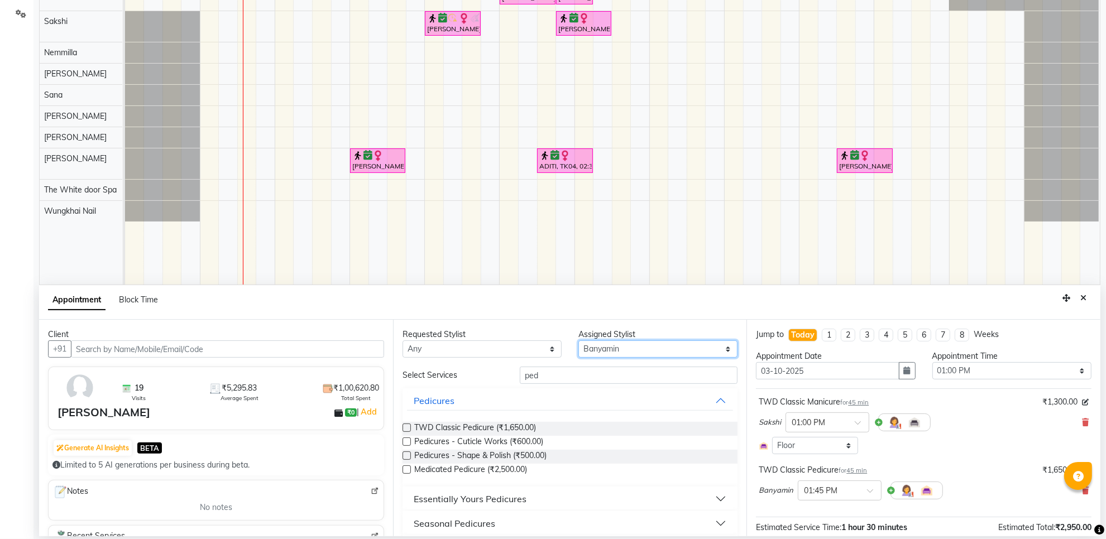
drag, startPoint x: 716, startPoint y: 350, endPoint x: 699, endPoint y: 341, distance: 20.0
click at [716, 350] on select "Select Aarti Ashish Ashish S Banyamin Gautam Sharma Leyla Lash Nemmilla Pranali…" at bounding box center [658, 349] width 159 height 17
select select "20573"
click at [579, 341] on select "Select Aarti Ashish Ashish S Banyamin Gautam Sharma Leyla Lash Nemmilla Pranali…" at bounding box center [658, 349] width 159 height 17
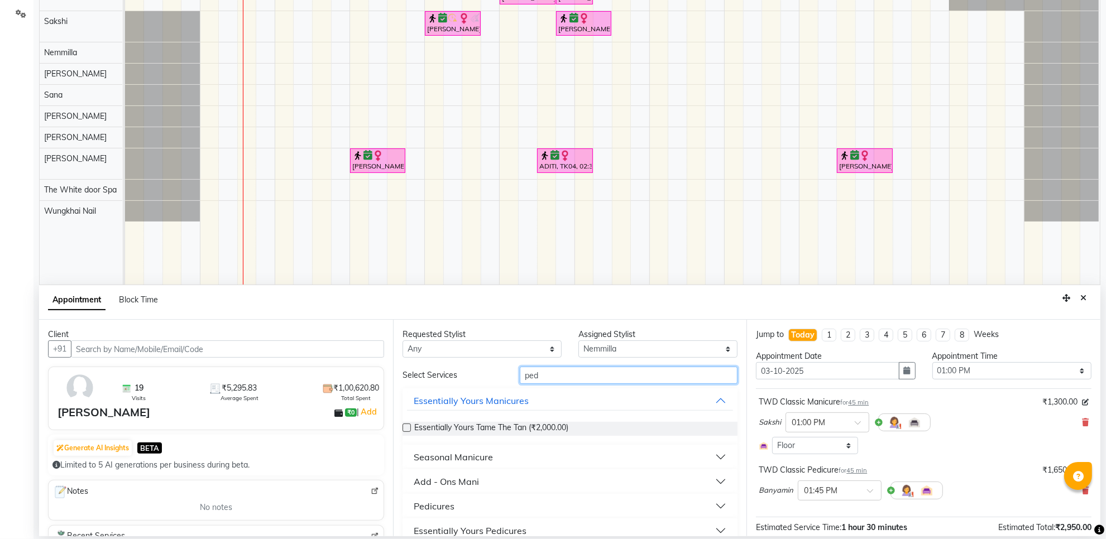
click at [567, 371] on input "ped" at bounding box center [629, 375] width 218 height 17
type input "p"
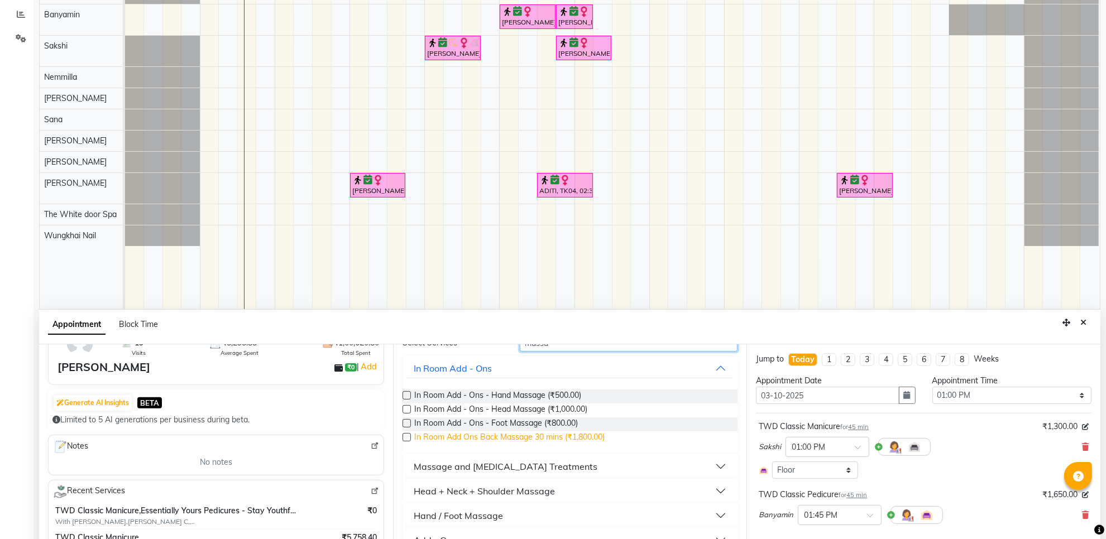
scroll to position [210, 0]
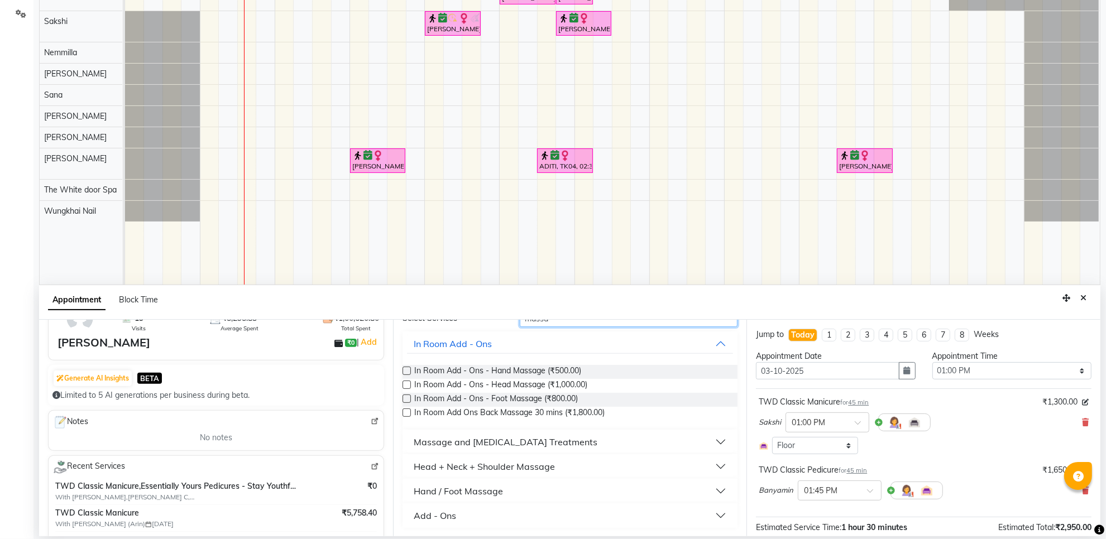
type input "massa"
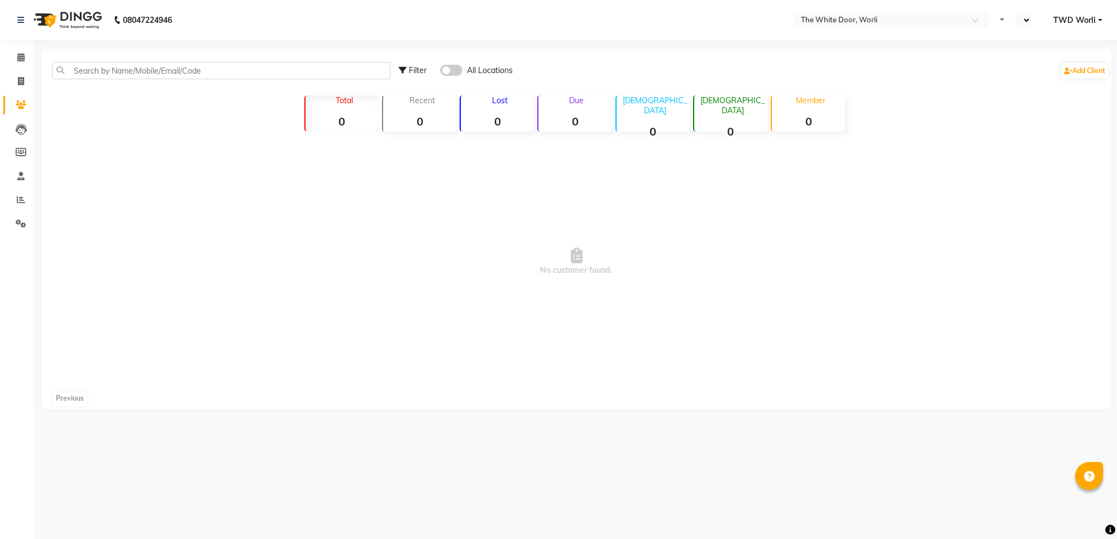
select select "en"
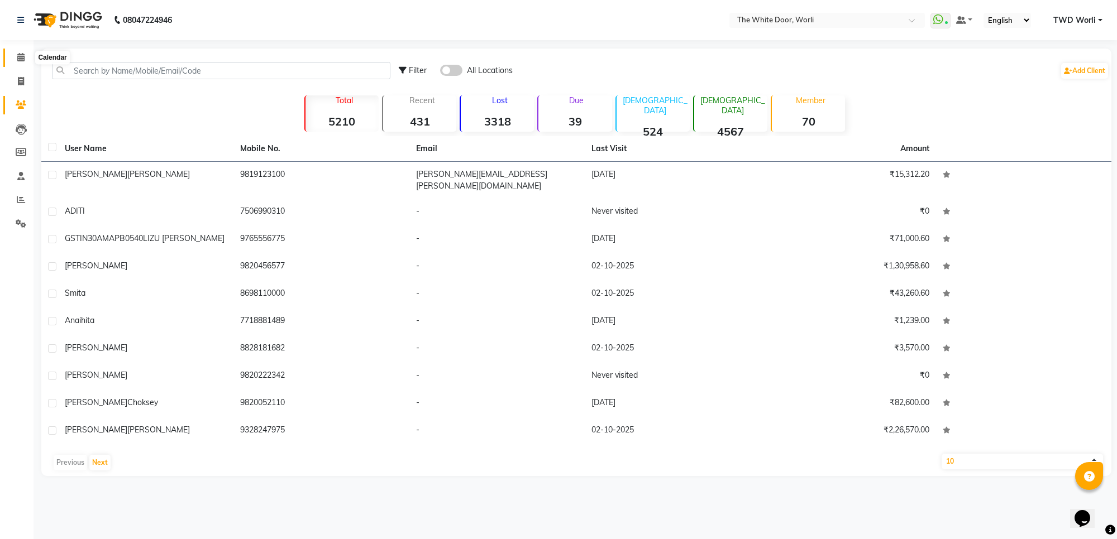
click at [21, 57] on icon at bounding box center [20, 57] width 7 height 8
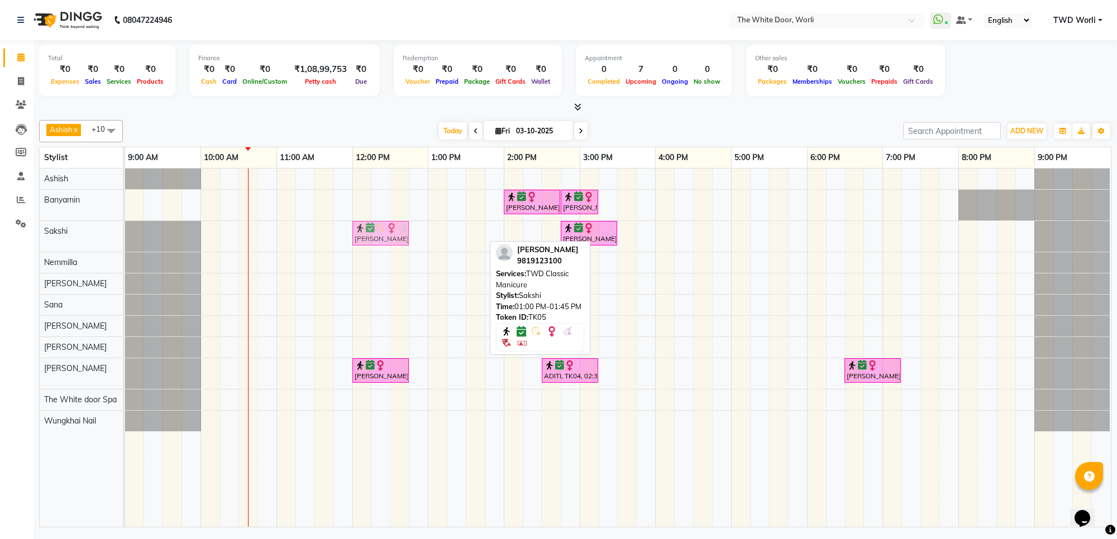
drag, startPoint x: 457, startPoint y: 232, endPoint x: 375, endPoint y: 229, distance: 82.2
click at [125, 229] on div "Meghna Thaker, TK05, 01:00 PM-01:45 PM, TWD Classic Manicure Ashwita Mirchandan…" at bounding box center [125, 236] width 0 height 31
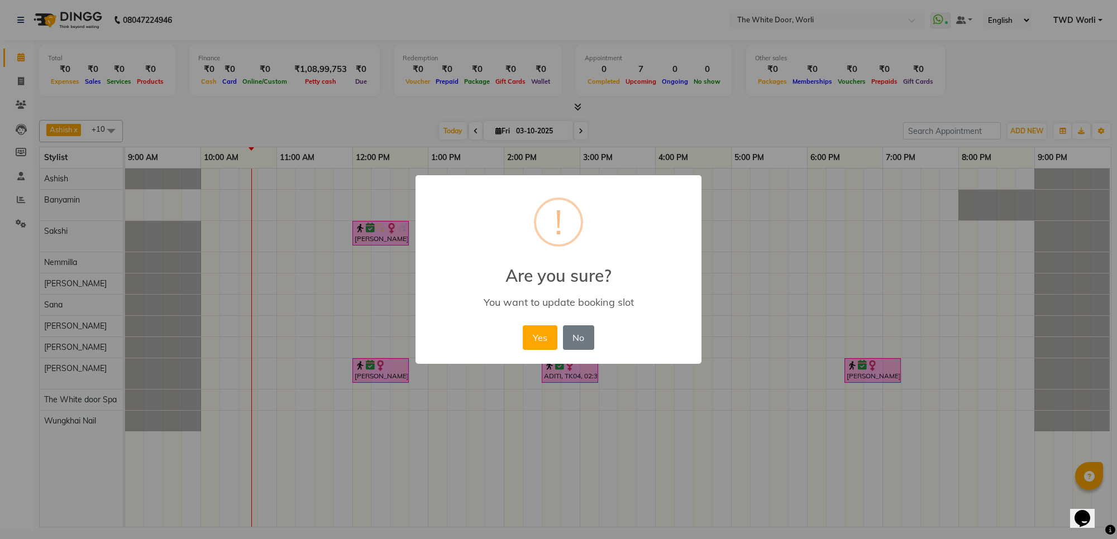
drag, startPoint x: 726, startPoint y: 237, endPoint x: 842, endPoint y: 207, distance: 119.5
click at [842, 207] on div "× ! Are you sure? You want to update booking slot Yes No No" at bounding box center [558, 269] width 1117 height 539
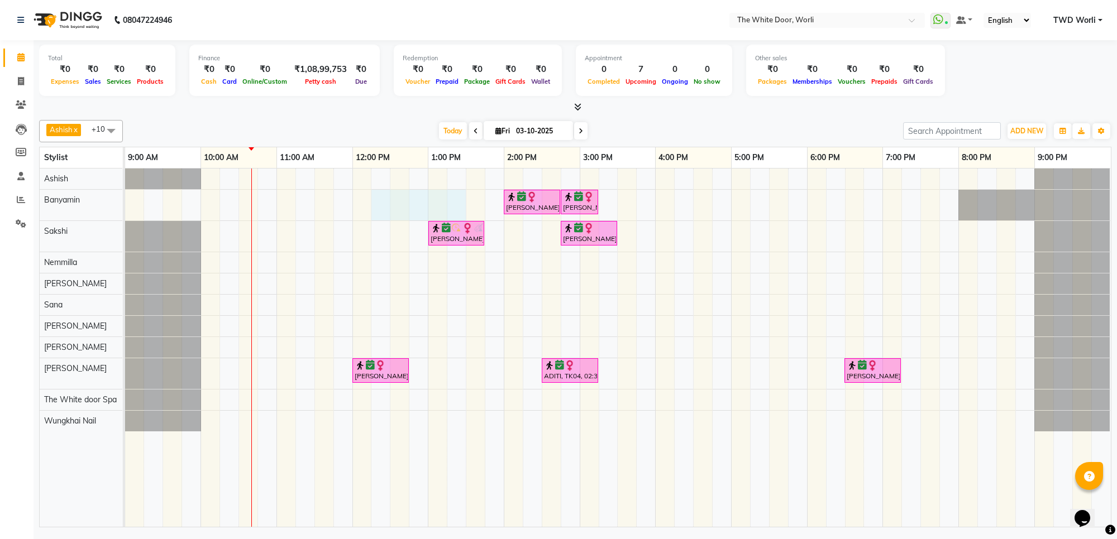
drag, startPoint x: 458, startPoint y: 221, endPoint x: 428, endPoint y: 231, distance: 31.8
click at [424, 231] on tr at bounding box center [617, 348] width 985 height 359
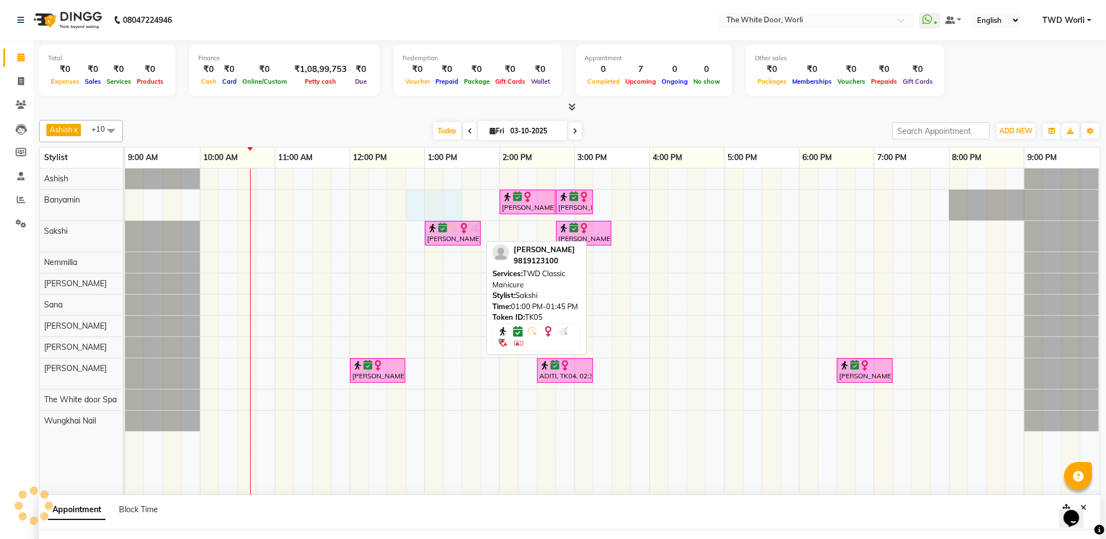
scroll to position [1, 0]
select select "20395"
select select "765"
select select "tentative"
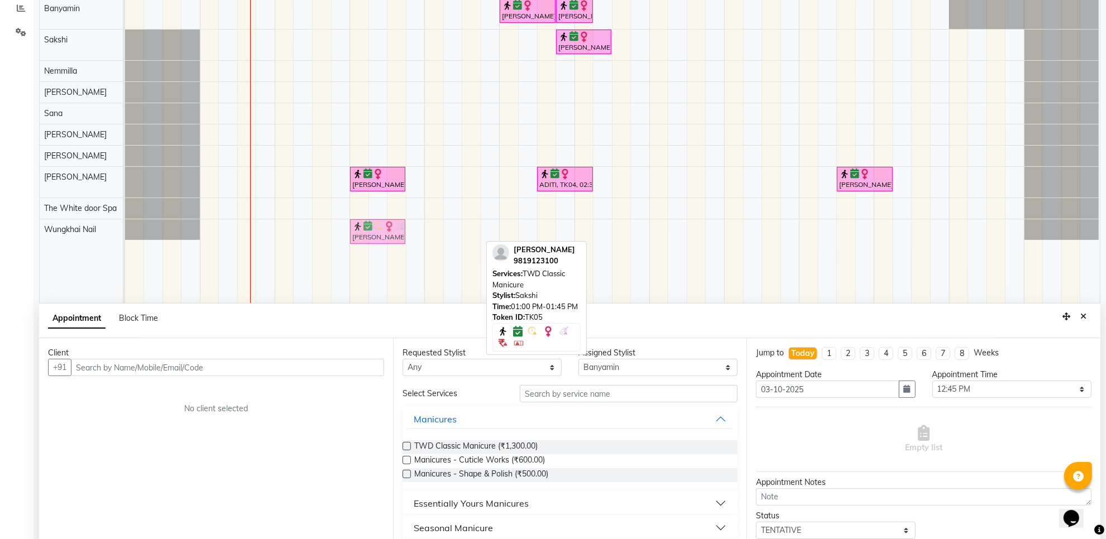
scroll to position [210, 0]
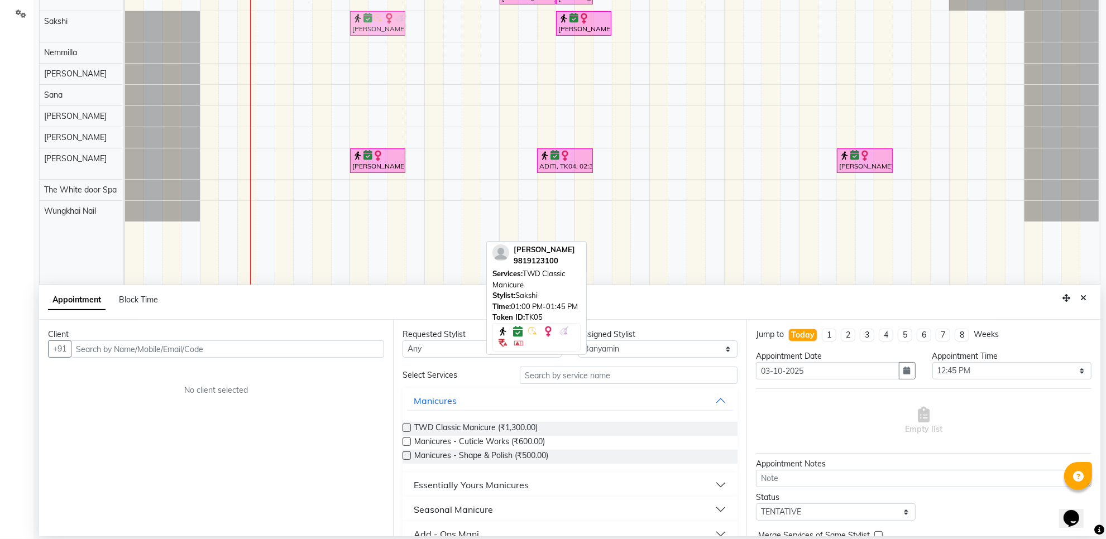
drag, startPoint x: 447, startPoint y: 236, endPoint x: 371, endPoint y: 37, distance: 212.3
click at [125, 36] on div "Meghna Thaker, TK05, 01:00 PM-01:45 PM, TWD Classic Manicure Ashwita Mirchandan…" at bounding box center [125, 26] width 0 height 31
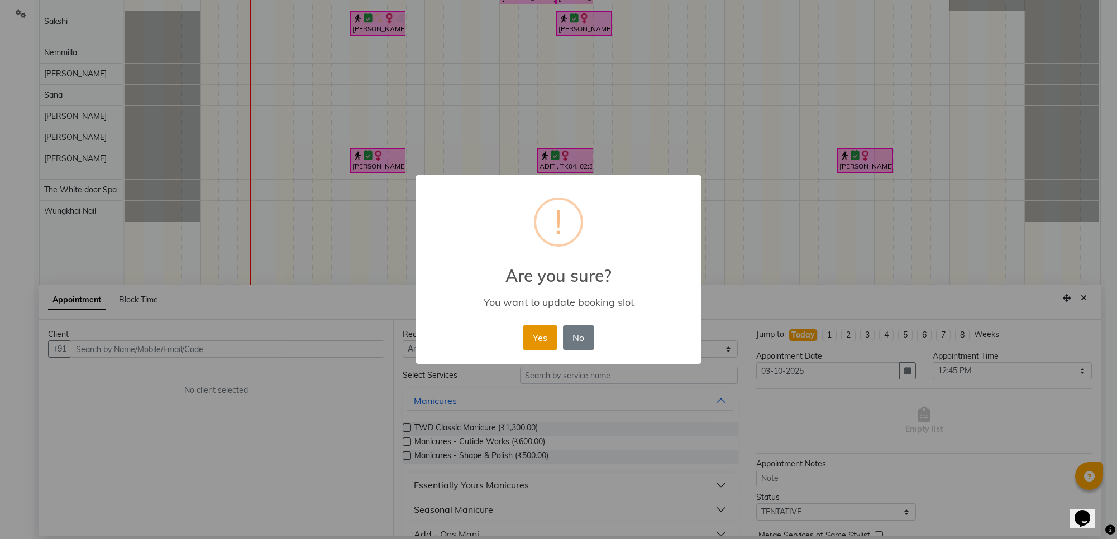
click at [537, 336] on button "Yes" at bounding box center [540, 338] width 34 height 25
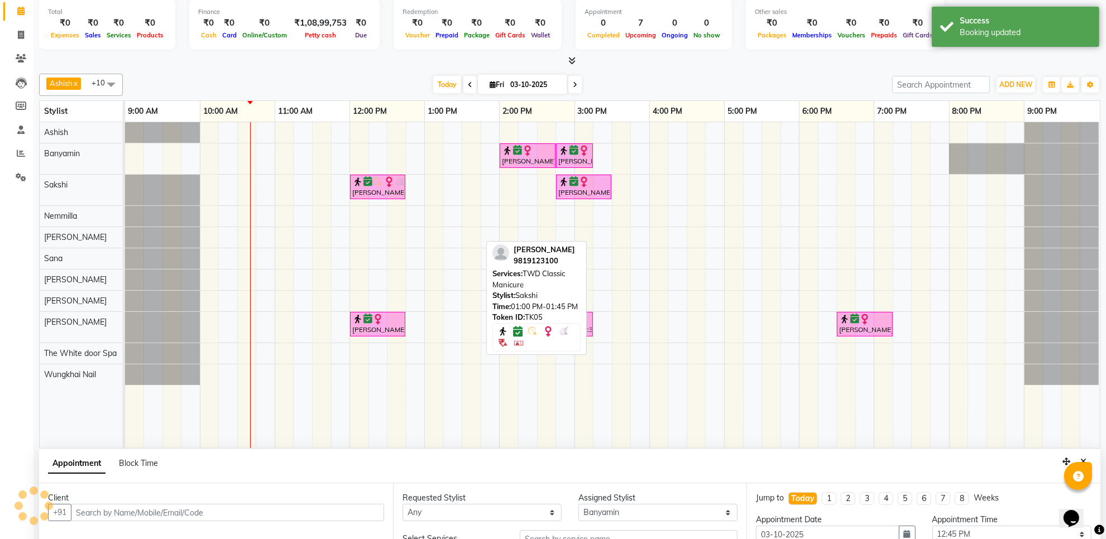
scroll to position [0, 0]
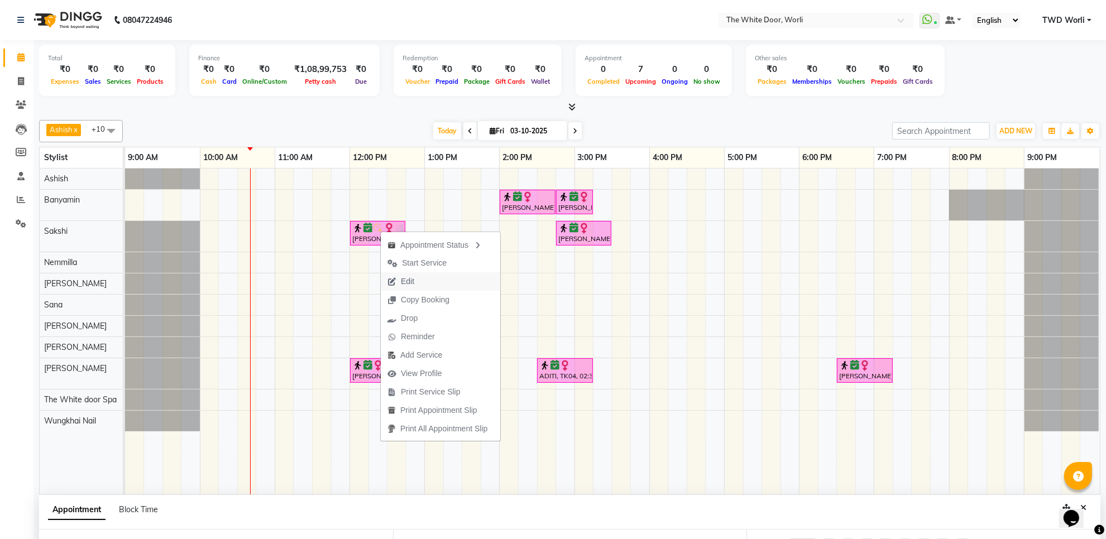
click at [408, 282] on span "Edit" at bounding box center [407, 282] width 13 height 12
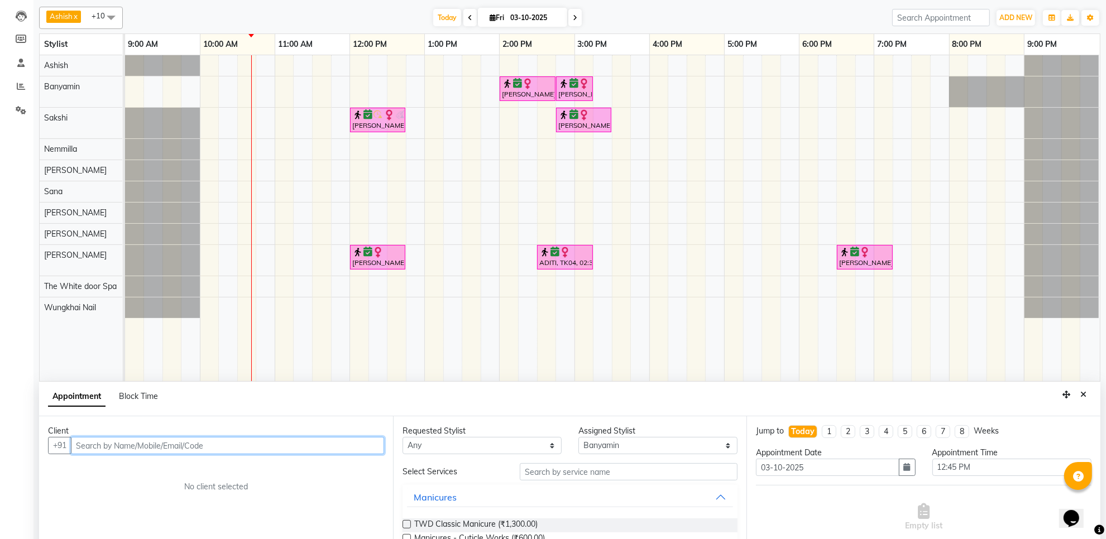
scroll to position [210, 0]
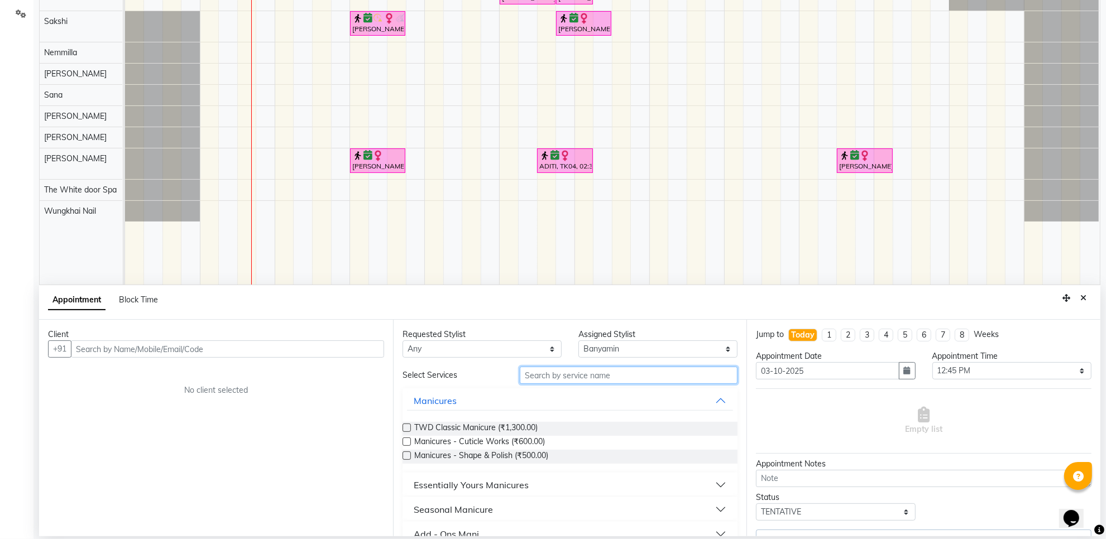
click at [542, 380] on input "text" at bounding box center [629, 375] width 218 height 17
type input "pedi"
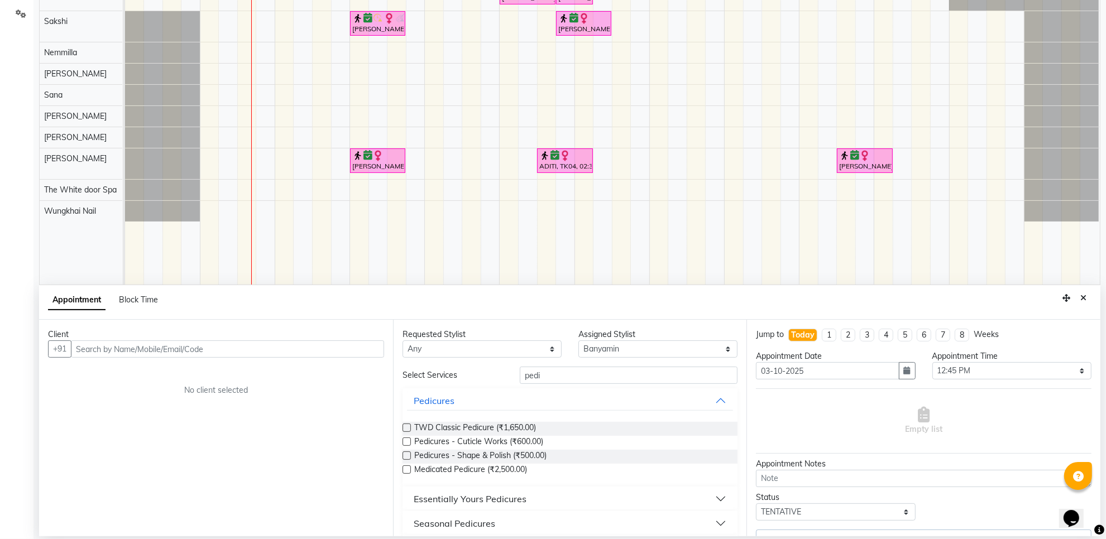
click at [407, 426] on label at bounding box center [407, 428] width 8 height 8
click at [407, 426] on input "checkbox" at bounding box center [406, 429] width 7 height 7
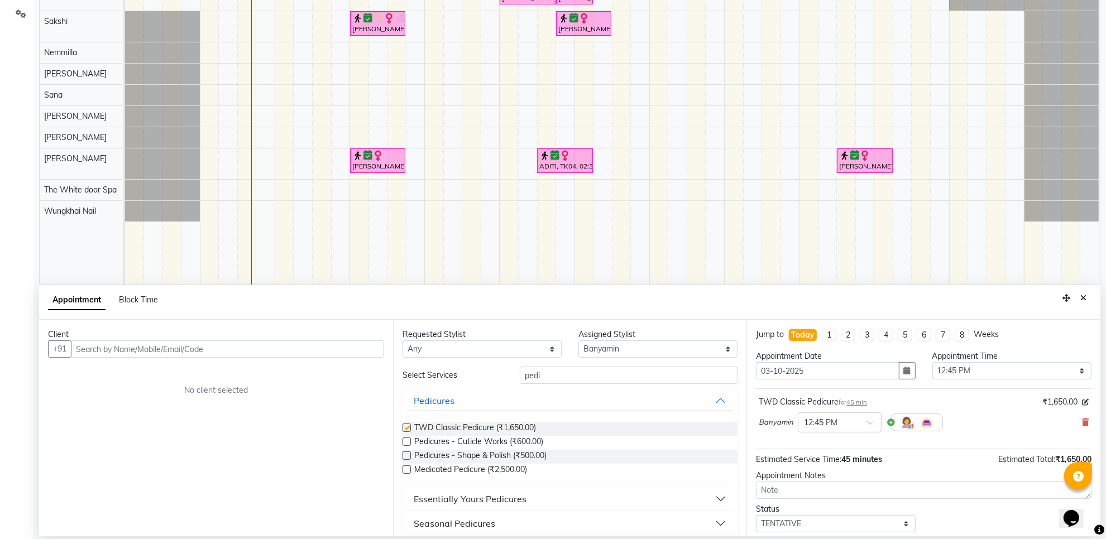
checkbox input "false"
click at [689, 352] on select "Select Aarti Ashish Ashish S Banyamin Gautam Sharma Leyla Lash Nemmilla Pranali…" at bounding box center [658, 349] width 159 height 17
select select "50222"
click at [579, 341] on select "Select Aarti Ashish Ashish S Banyamin Gautam Sharma Leyla Lash Nemmilla Pranali…" at bounding box center [658, 349] width 159 height 17
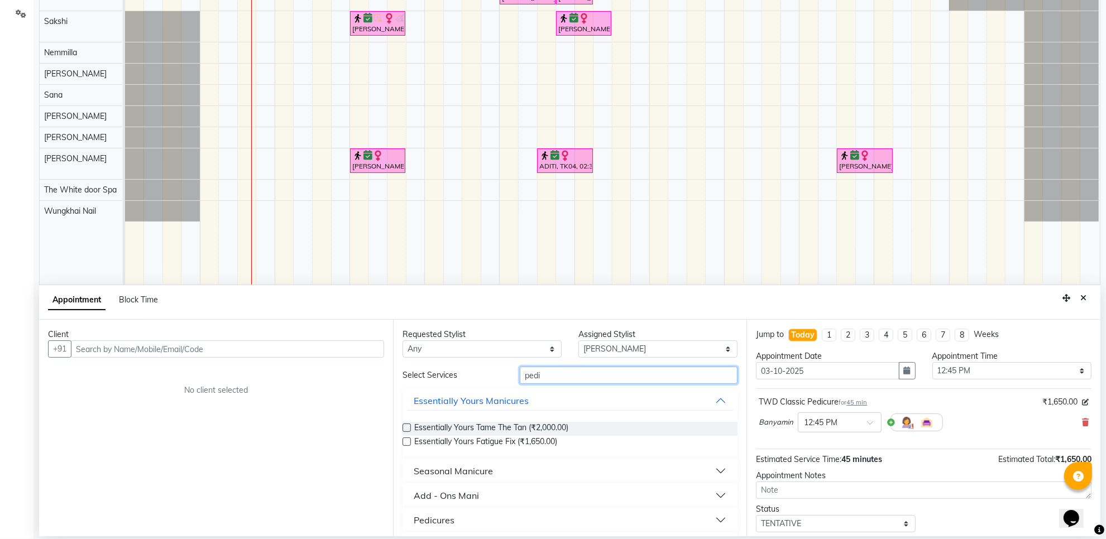
click at [543, 377] on input "pedi" at bounding box center [629, 375] width 218 height 17
type input "p"
click at [712, 346] on select "Select Aarti Ashish Ashish S Banyamin Gautam Sharma Leyla Lash Nemmilla Pranali…" at bounding box center [658, 349] width 159 height 17
select select "20573"
click at [579, 341] on select "Select Aarti Ashish Ashish S Banyamin Gautam Sharma Leyla Lash Nemmilla Pranali…" at bounding box center [658, 349] width 159 height 17
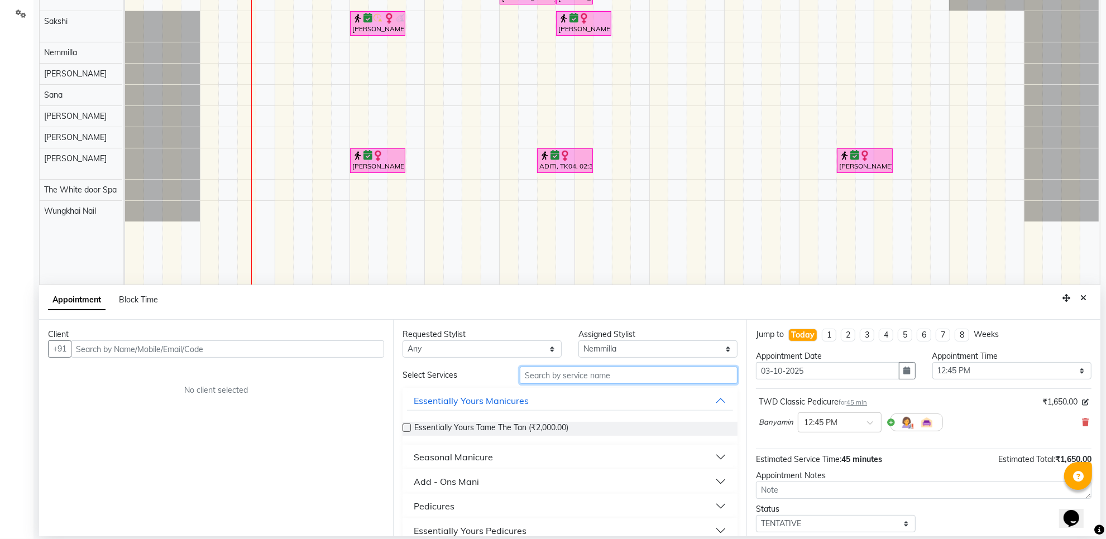
click at [548, 374] on input "text" at bounding box center [629, 375] width 218 height 17
type input "head"
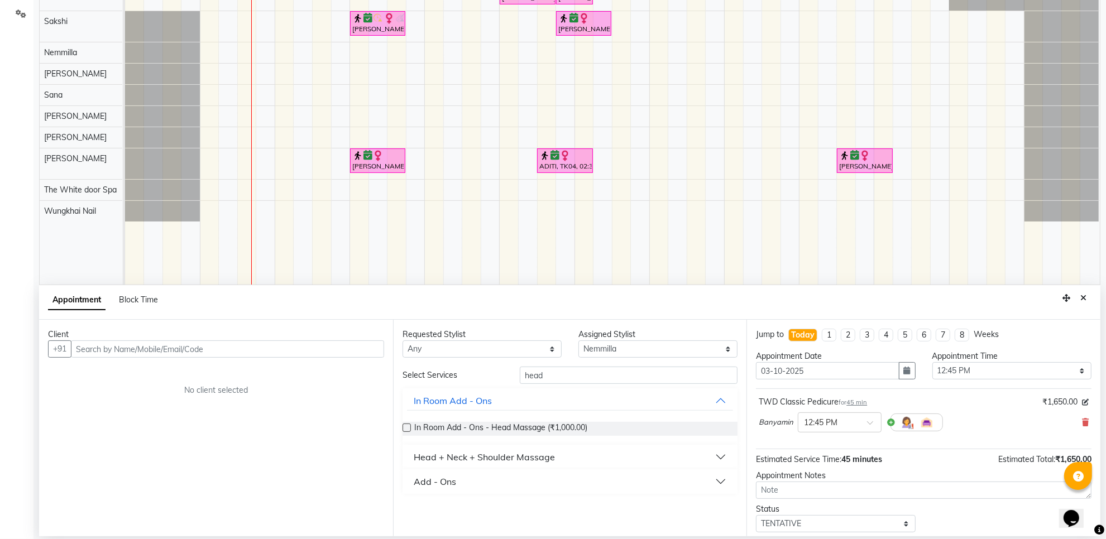
click at [716, 456] on button "Head + Neck + Shoulder Massage" at bounding box center [570, 457] width 327 height 20
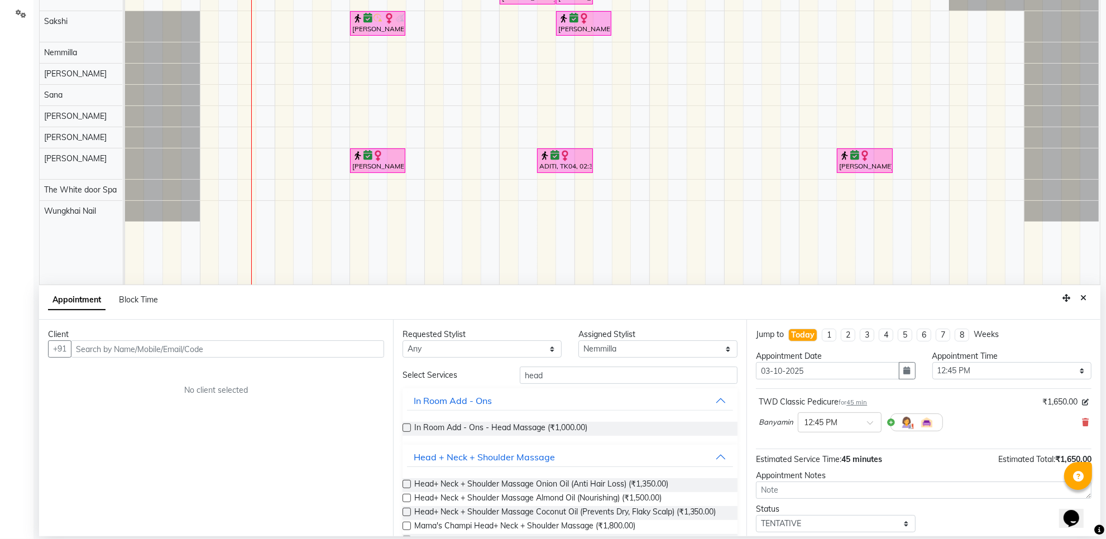
click at [407, 484] on label at bounding box center [407, 484] width 8 height 8
click at [407, 484] on input "checkbox" at bounding box center [406, 485] width 7 height 7
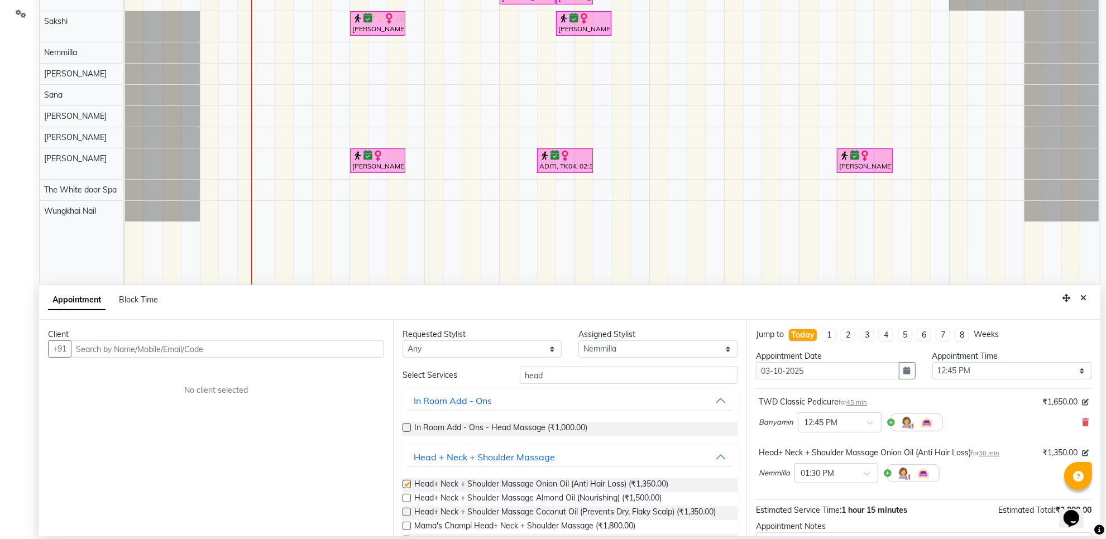
checkbox input "false"
click at [832, 470] on input "text" at bounding box center [825, 473] width 49 height 12
click at [833, 512] on div "12:00 PM" at bounding box center [836, 510] width 83 height 21
click at [857, 423] on div at bounding box center [840, 422] width 83 height 12
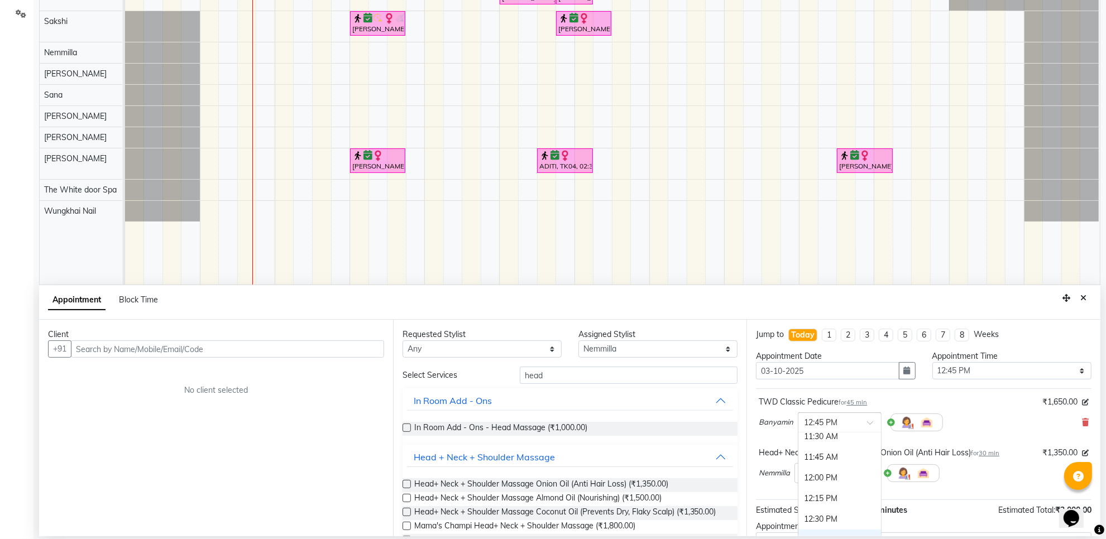
scroll to position [157, 0]
click at [836, 450] on div "12:00 PM" at bounding box center [840, 451] width 83 height 21
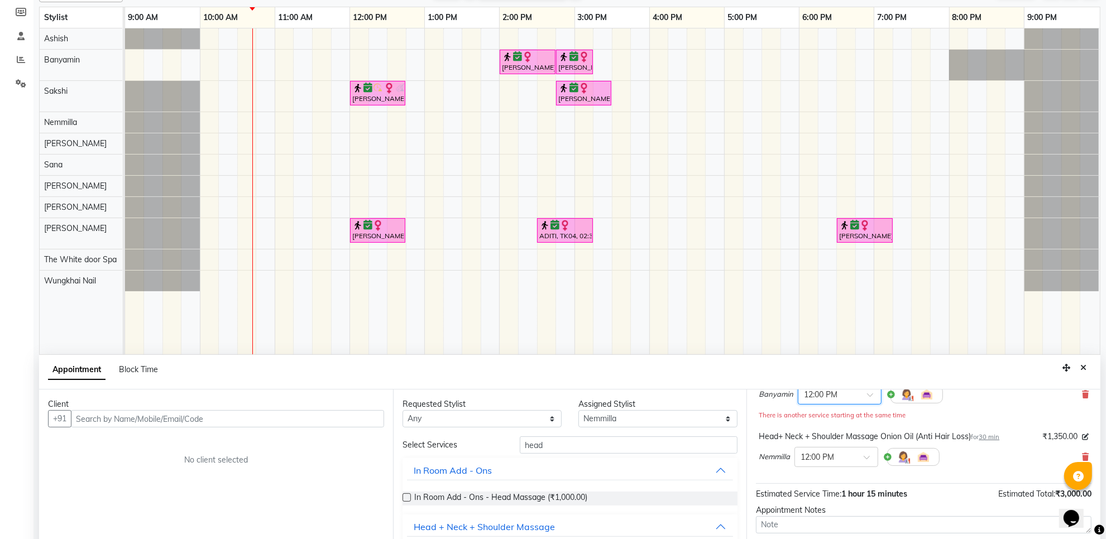
scroll to position [210, 0]
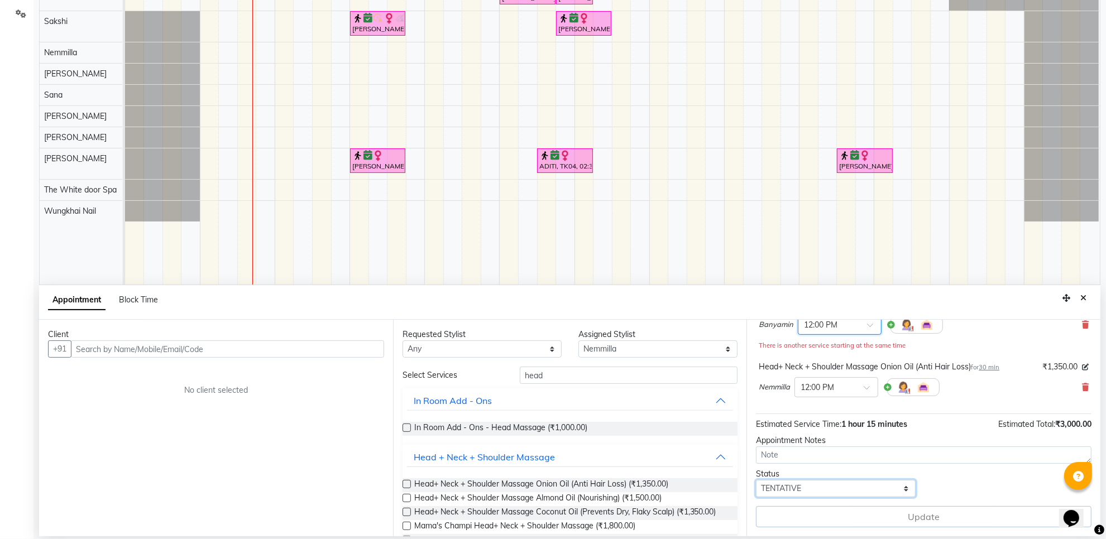
click at [818, 485] on select "Select TENTATIVE CONFIRM CHECK-IN UPCOMING" at bounding box center [835, 488] width 159 height 17
select select "confirm booking"
click at [756, 480] on select "Select TENTATIVE CONFIRM CHECK-IN UPCOMING" at bounding box center [835, 488] width 159 height 17
click at [918, 520] on div "Update" at bounding box center [924, 517] width 336 height 21
click at [924, 517] on div "Update" at bounding box center [924, 517] width 336 height 21
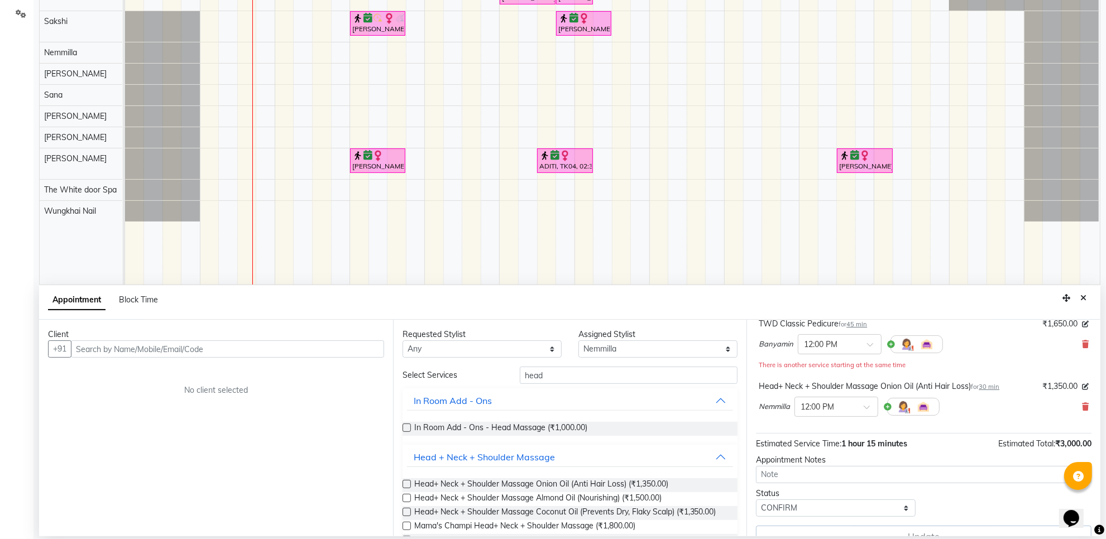
scroll to position [99, 0]
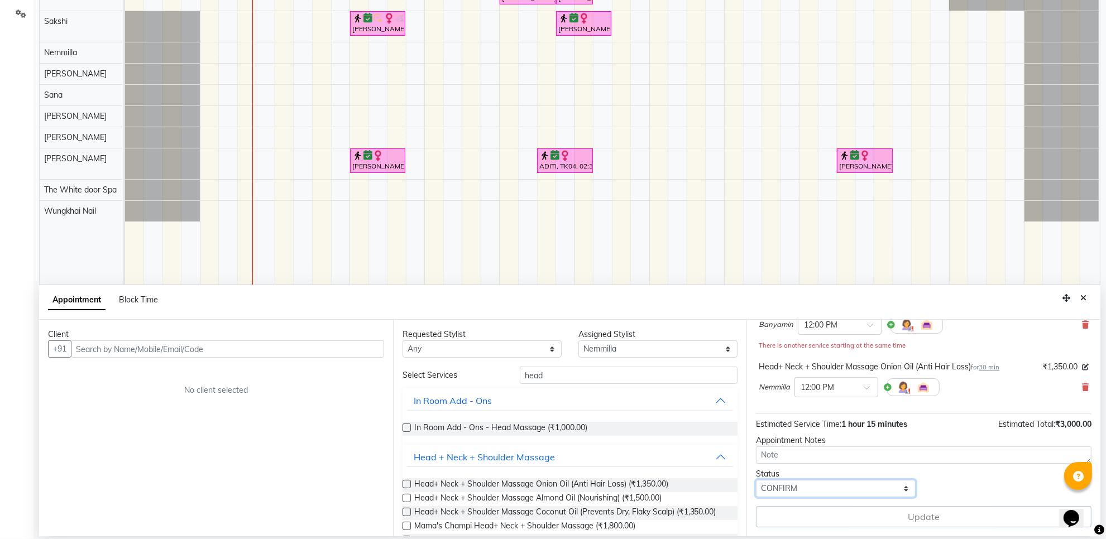
click at [860, 486] on select "Select TENTATIVE CONFIRM CHECK-IN UPCOMING" at bounding box center [835, 488] width 159 height 17
click at [756, 480] on select "Select TENTATIVE CONFIRM CHECK-IN UPCOMING" at bounding box center [835, 488] width 159 height 17
click at [916, 518] on div "Update" at bounding box center [924, 517] width 336 height 21
click at [918, 518] on div "Update" at bounding box center [924, 517] width 336 height 21
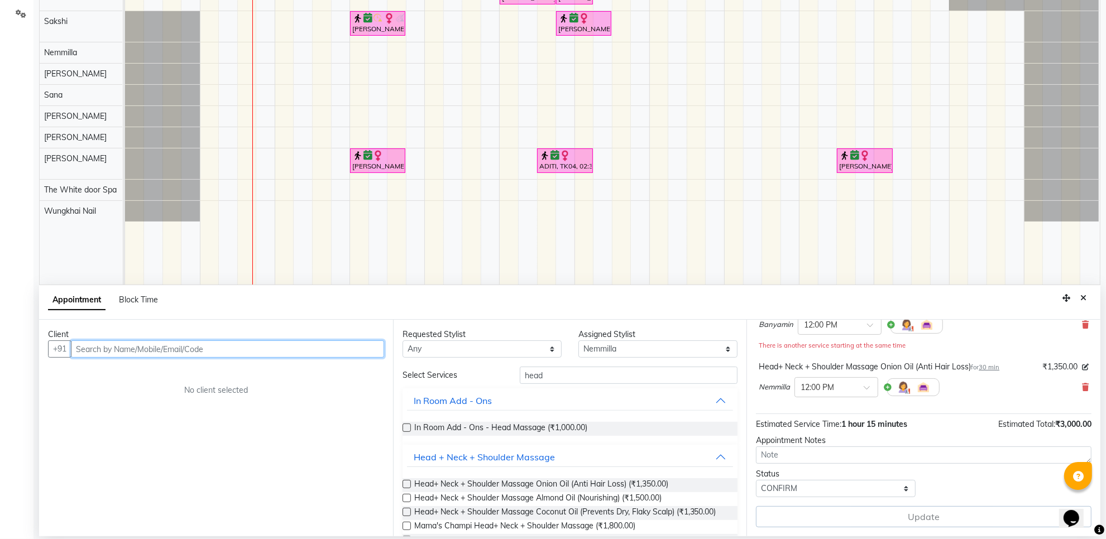
click at [83, 355] on input "text" at bounding box center [227, 349] width 313 height 17
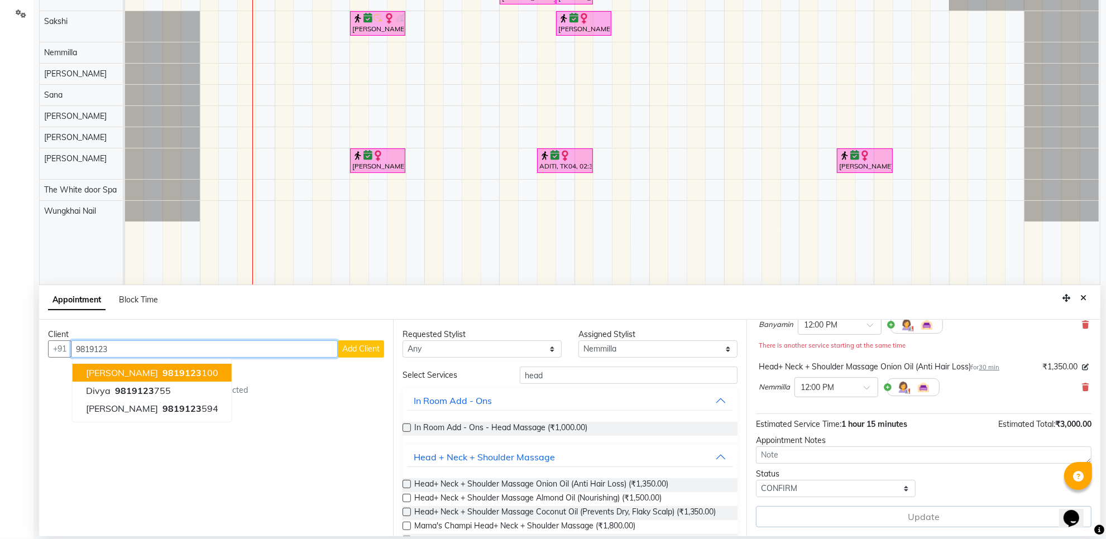
click at [102, 372] on span "Meghna Thaker" at bounding box center [122, 372] width 72 height 11
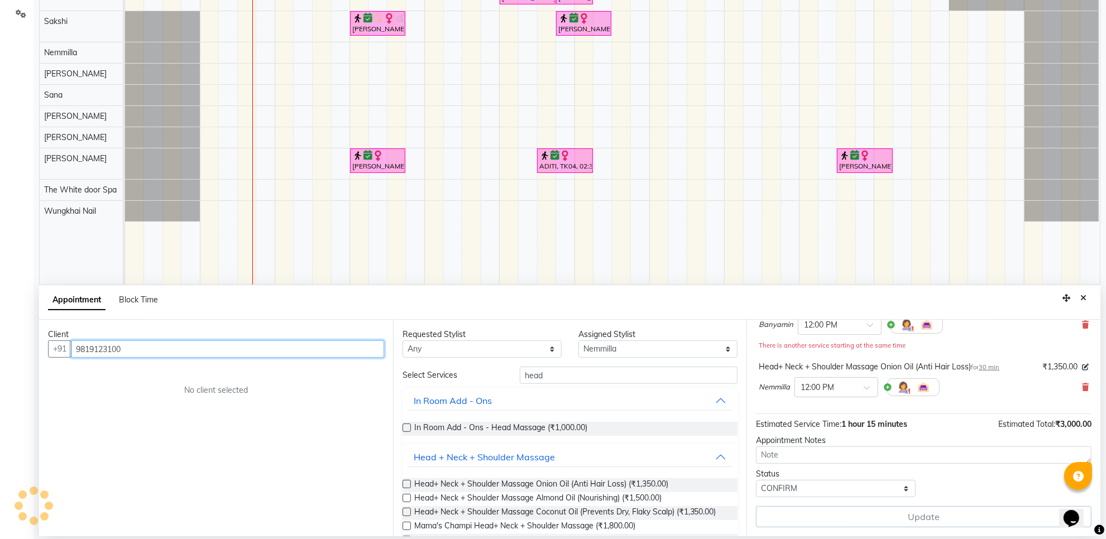
scroll to position [98, 0]
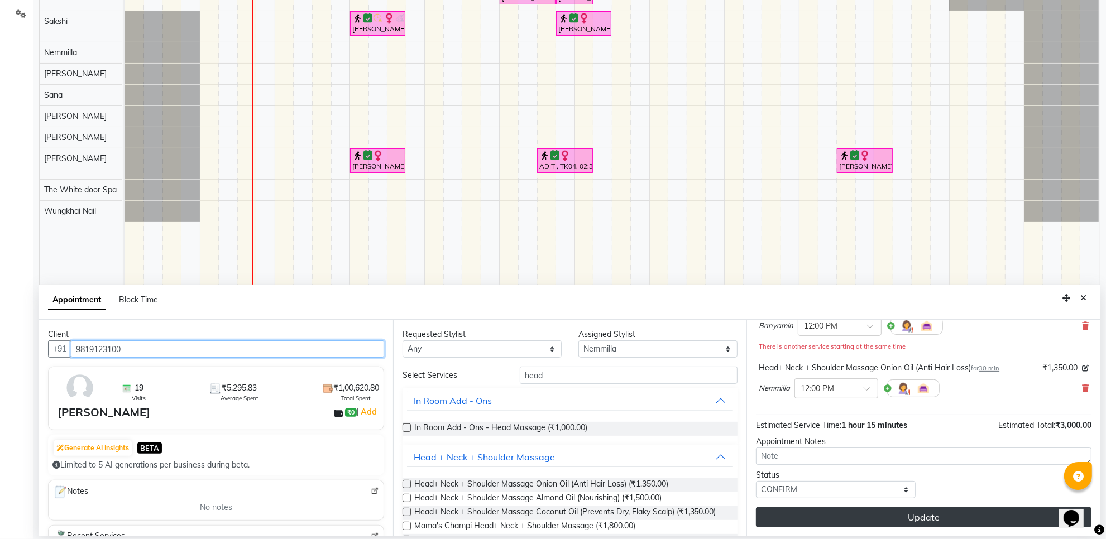
type input "9819123100"
click at [922, 515] on button "Update" at bounding box center [924, 518] width 336 height 20
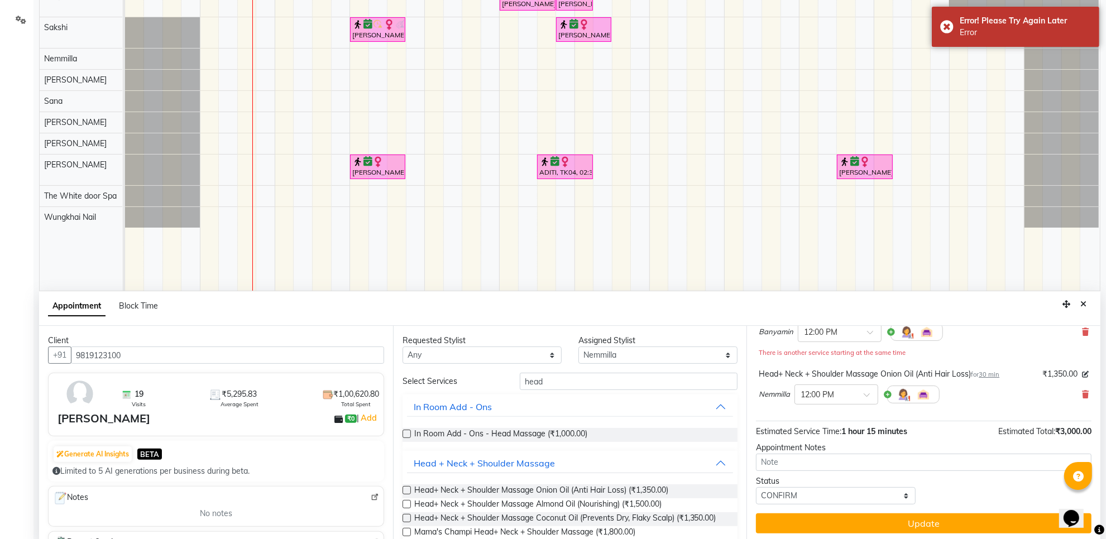
scroll to position [210, 0]
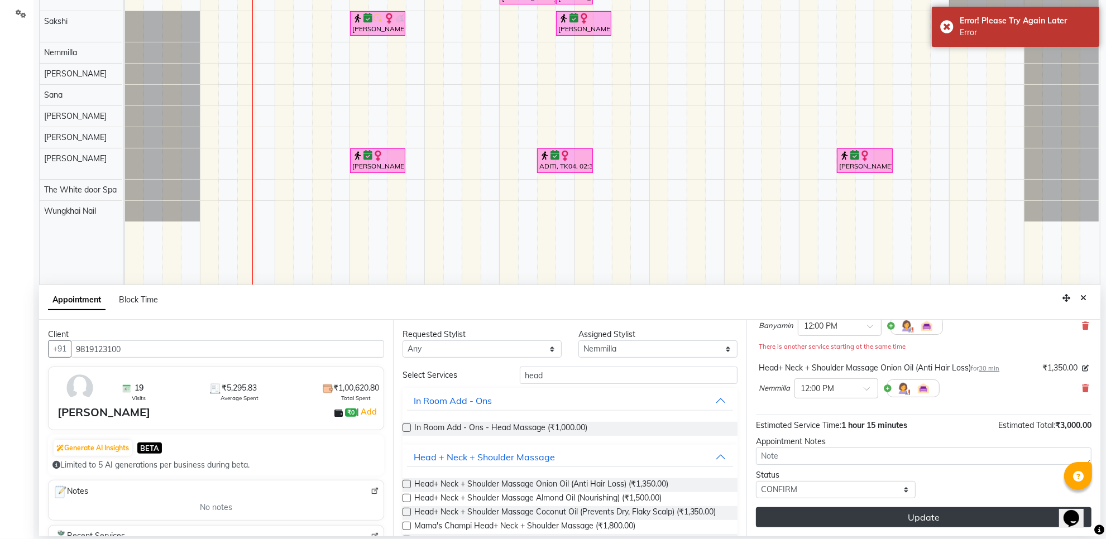
click at [891, 514] on button "Update" at bounding box center [924, 518] width 336 height 20
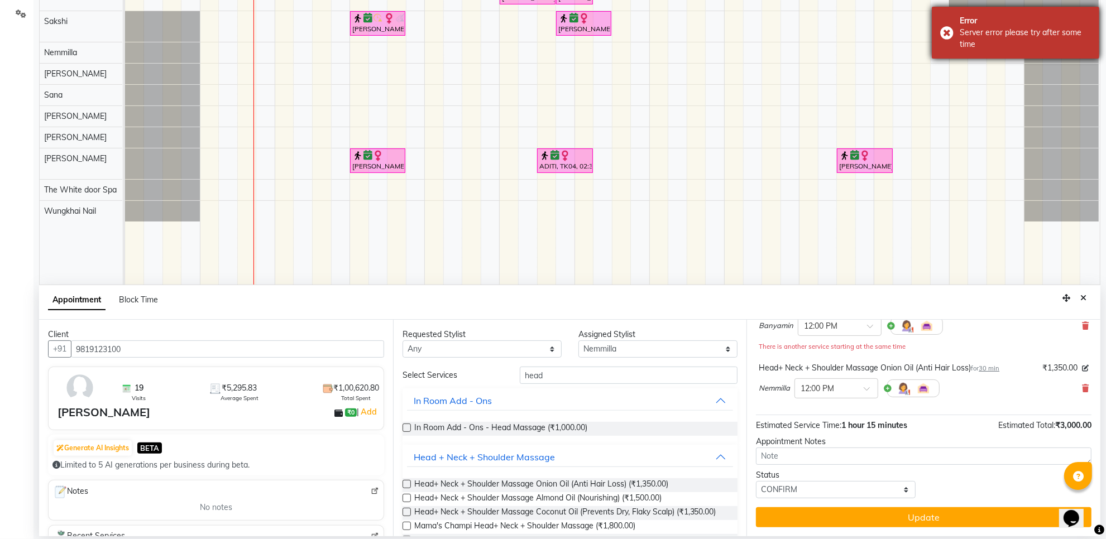
click at [949, 28] on div "Error Server error please try after some time" at bounding box center [1016, 33] width 168 height 52
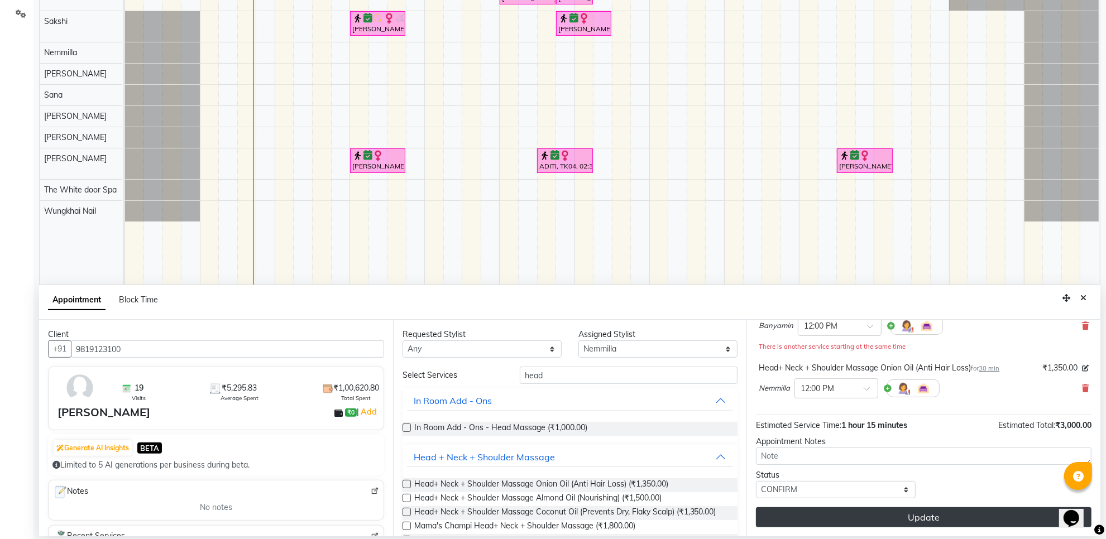
click at [897, 517] on button "Update" at bounding box center [924, 518] width 336 height 20
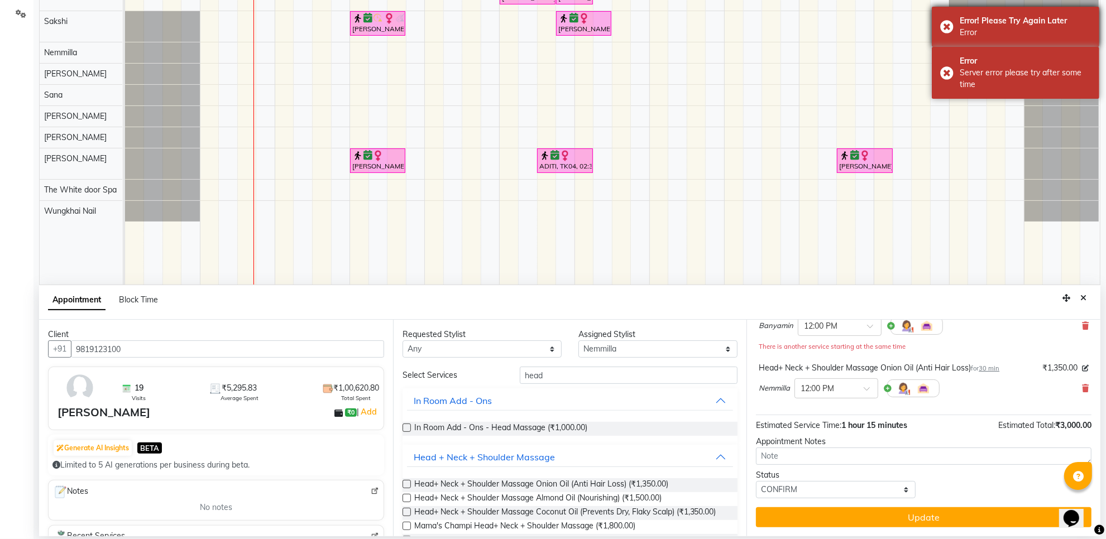
click at [952, 21] on div "Error! Please Try Again Later Error" at bounding box center [1016, 27] width 168 height 40
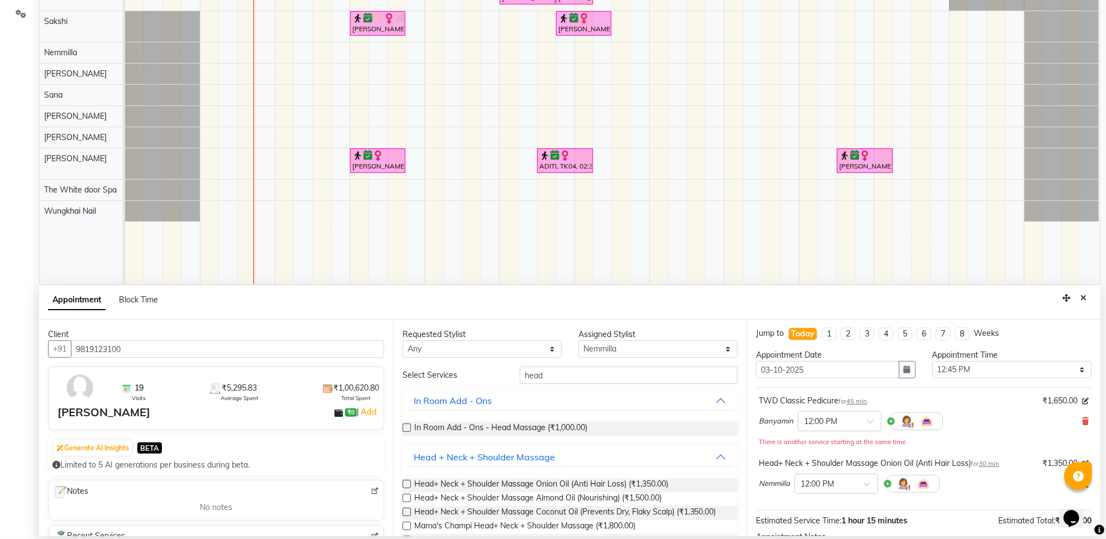
scroll to position [0, 0]
click at [1082, 423] on icon at bounding box center [1085, 423] width 7 height 8
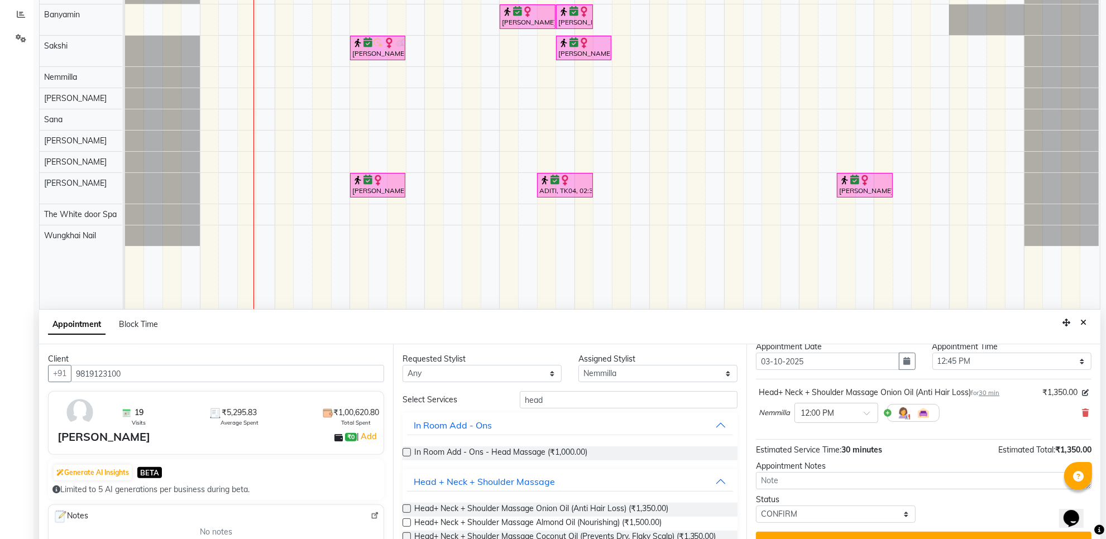
scroll to position [210, 0]
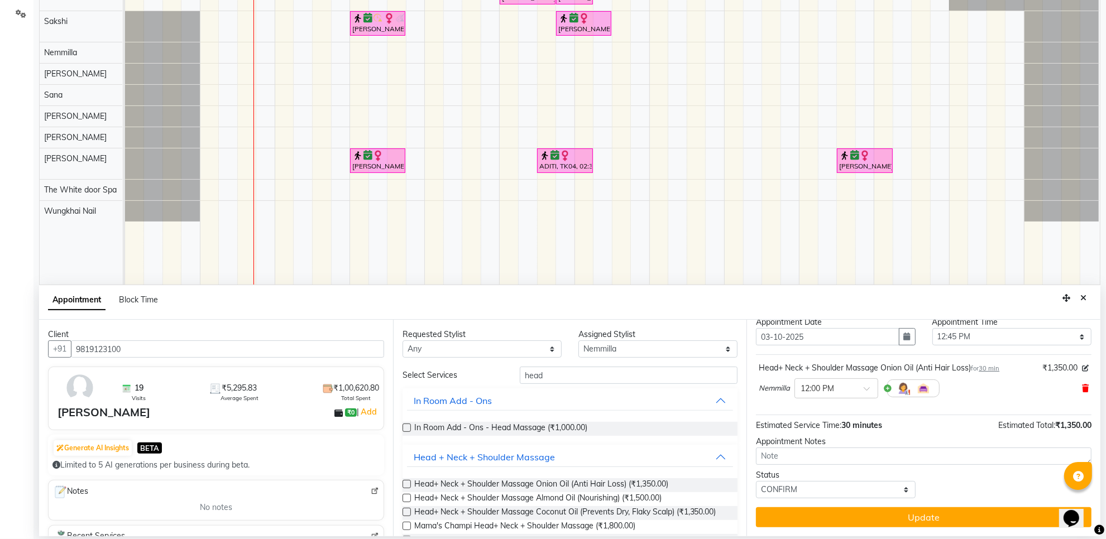
click at [1082, 387] on icon at bounding box center [1085, 389] width 7 height 8
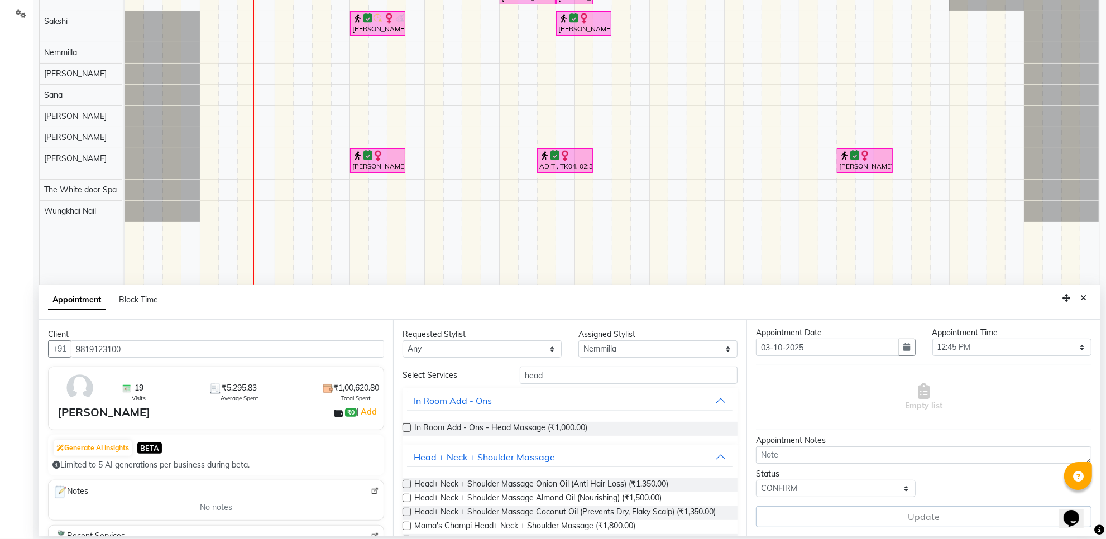
scroll to position [25, 0]
click at [408, 484] on label at bounding box center [407, 484] width 8 height 8
click at [408, 484] on input "checkbox" at bounding box center [406, 485] width 7 height 7
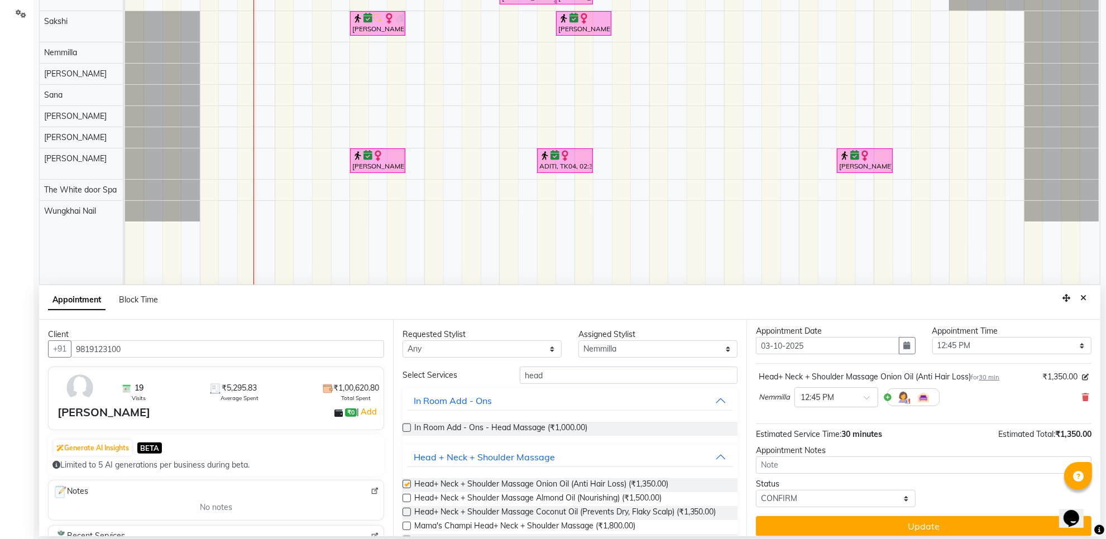
scroll to position [35, 0]
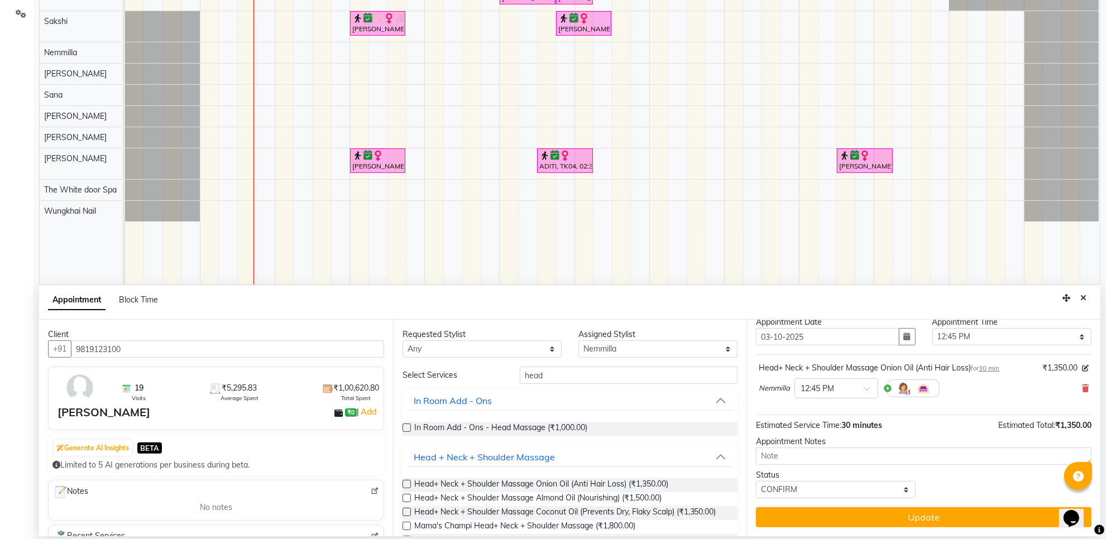
checkbox input "false"
click at [718, 355] on select "Select Aarti Ashish Ashish S Banyamin Gautam Sharma Leyla Lash Nemmilla Pranali…" at bounding box center [658, 349] width 159 height 17
select select "20395"
click at [579, 341] on select "Select Aarti Ashish Ashish S Banyamin Gautam Sharma Leyla Lash Nemmilla Pranali…" at bounding box center [658, 349] width 159 height 17
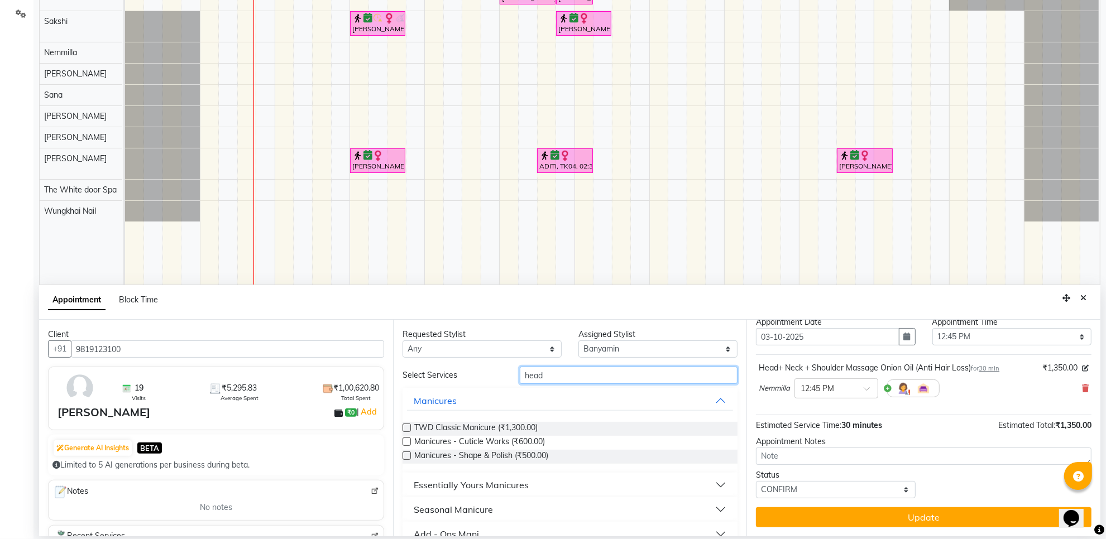
click at [565, 375] on input "head" at bounding box center [629, 375] width 218 height 17
type input "h"
type input "ped"
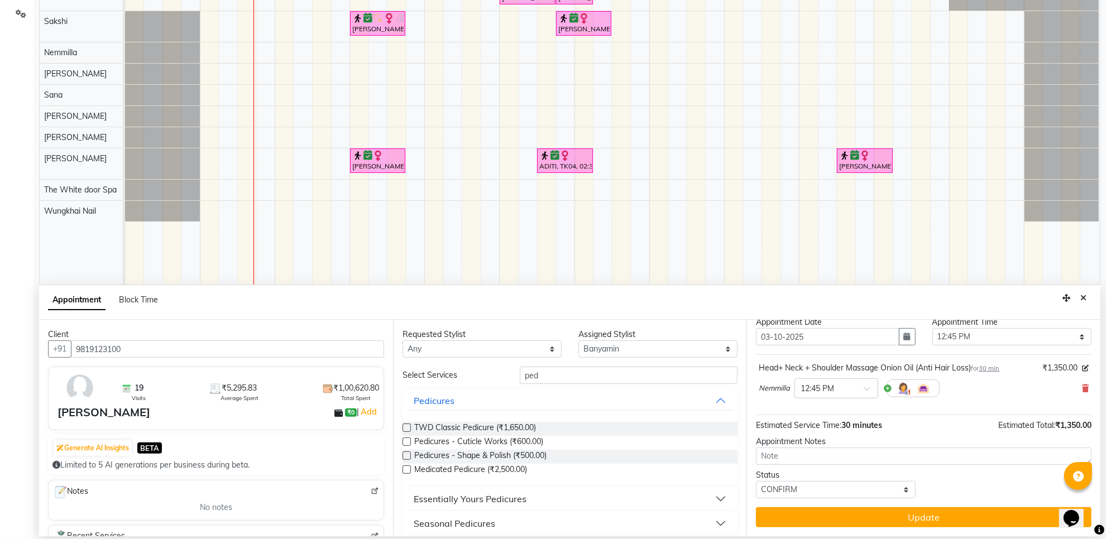
click at [408, 428] on label at bounding box center [407, 428] width 8 height 8
click at [408, 428] on input "checkbox" at bounding box center [406, 429] width 7 height 7
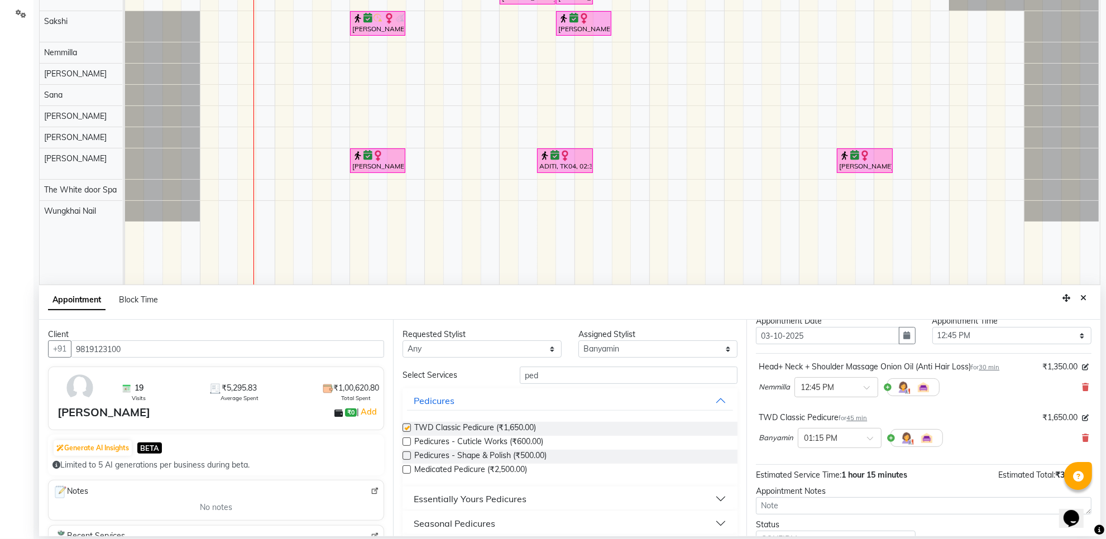
checkbox input "false"
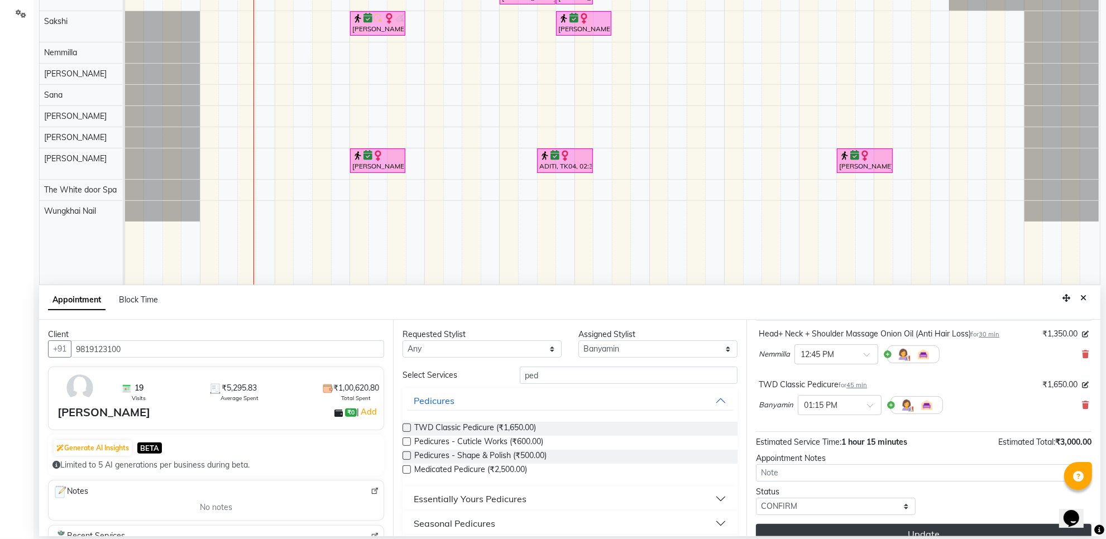
scroll to position [85, 0]
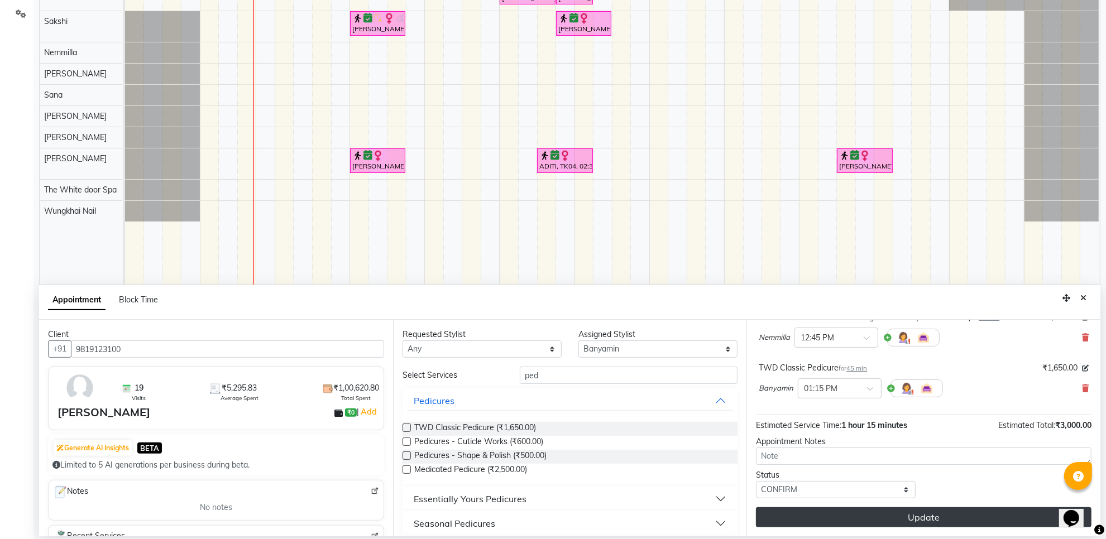
click at [914, 515] on button "Update" at bounding box center [924, 518] width 336 height 20
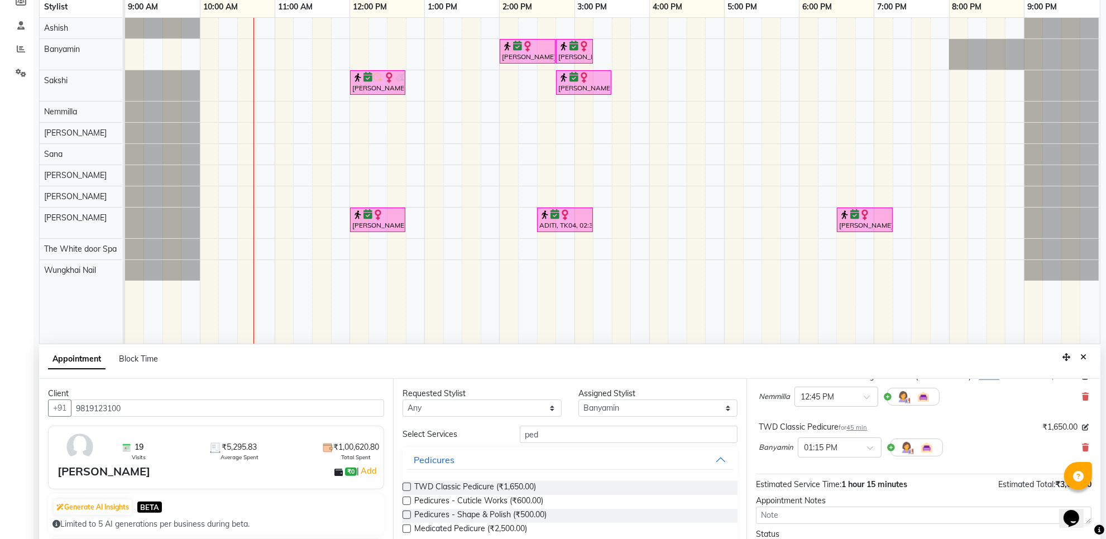
scroll to position [210, 0]
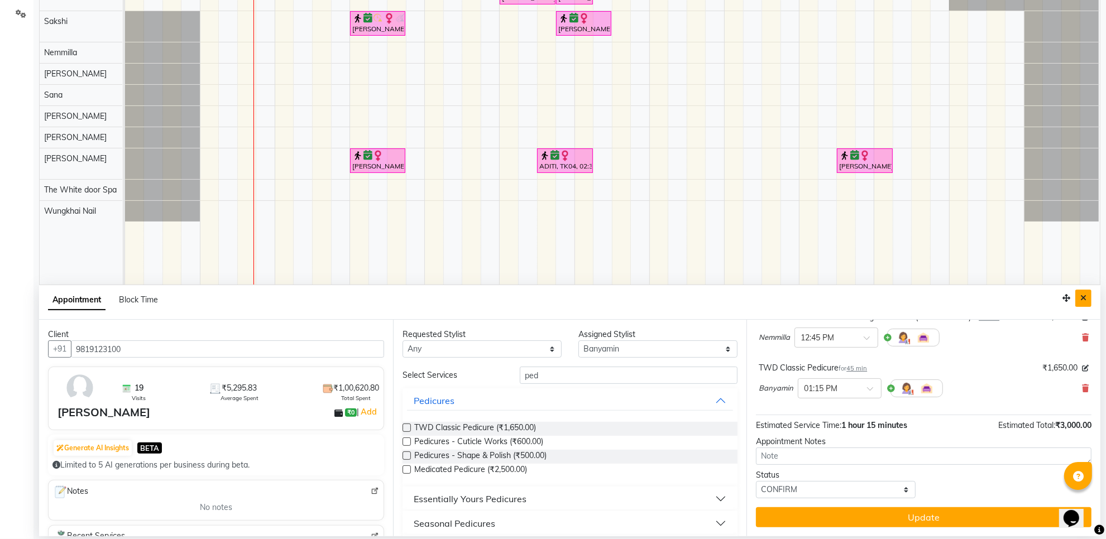
click at [1086, 296] on icon "Close" at bounding box center [1084, 298] width 6 height 8
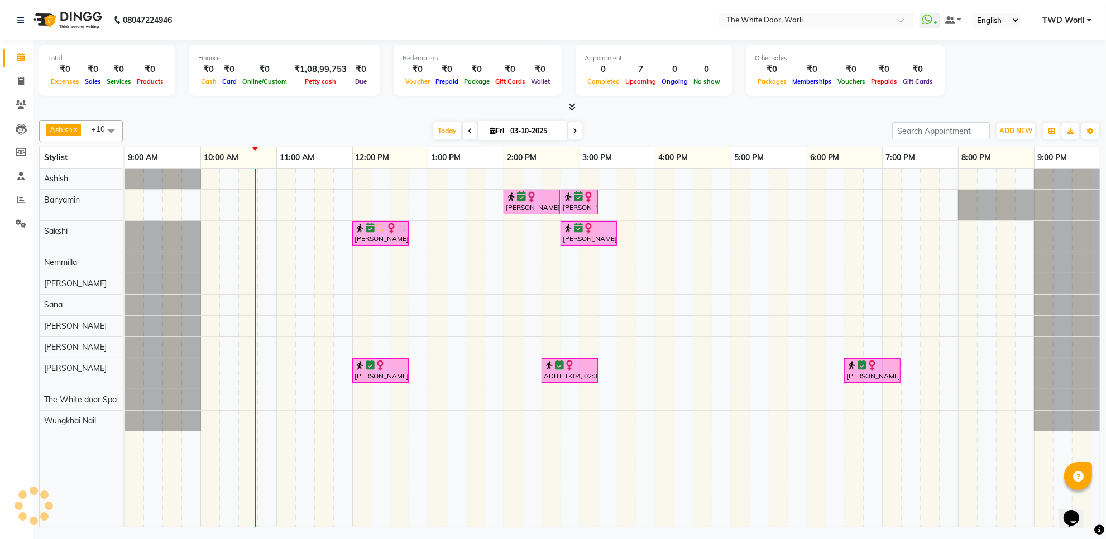
scroll to position [0, 0]
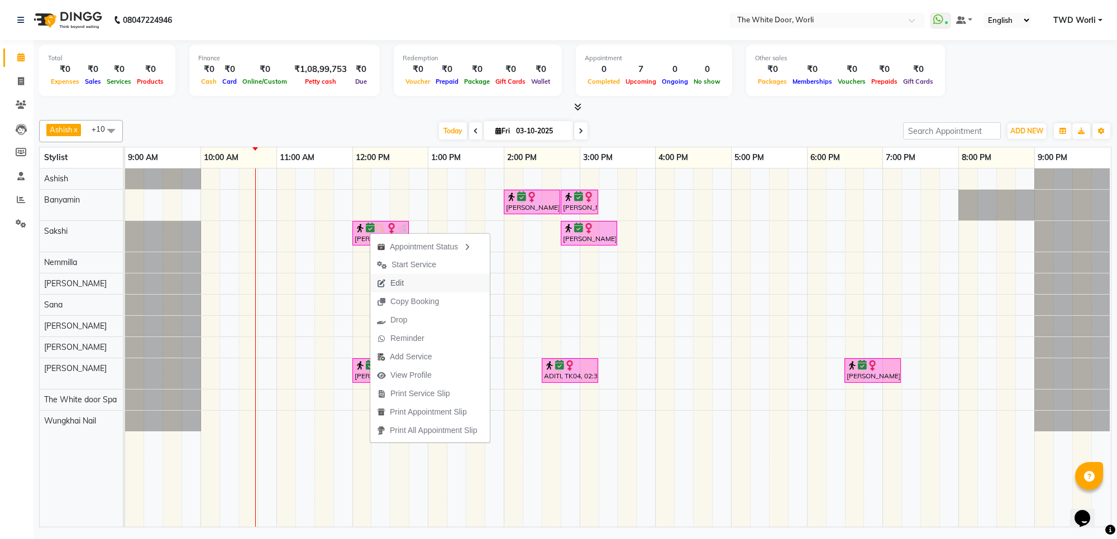
click at [398, 280] on span "Edit" at bounding box center [396, 284] width 13 height 12
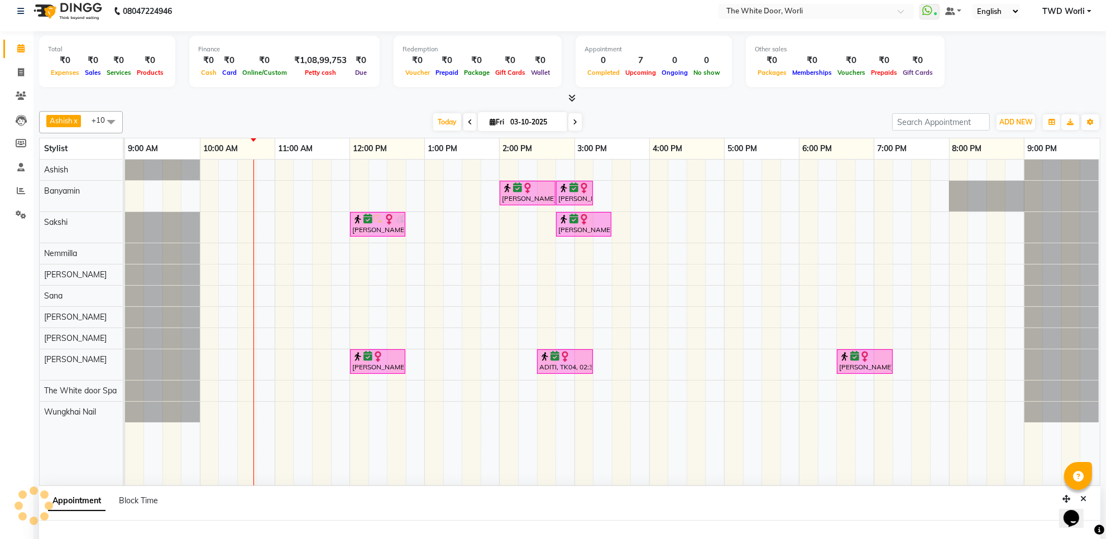
select select "tentative"
type input "03-10-2025"
select select "confirm booking"
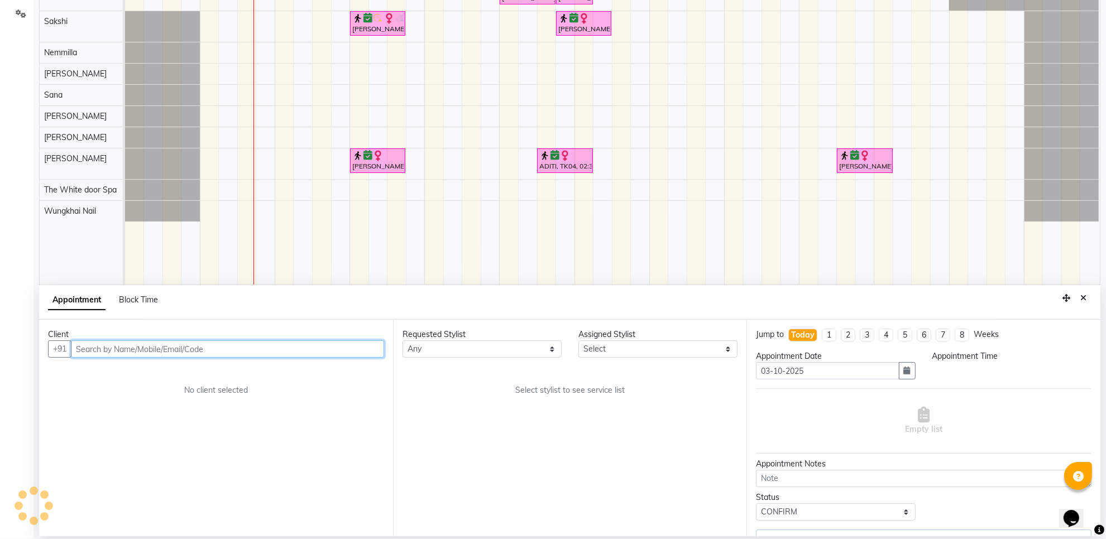
select select "22335"
select select "720"
select select "1664"
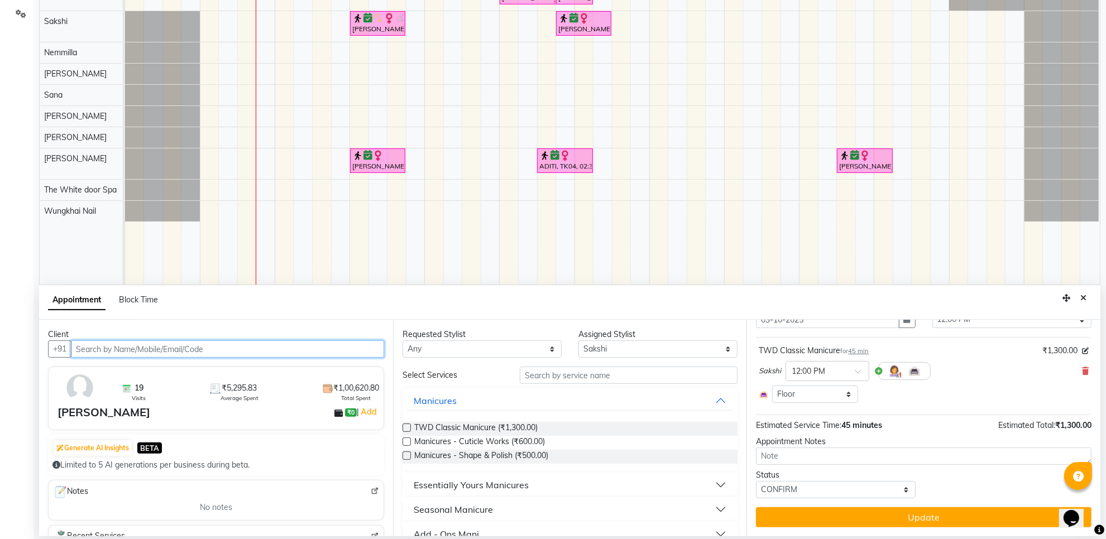
scroll to position [0, 0]
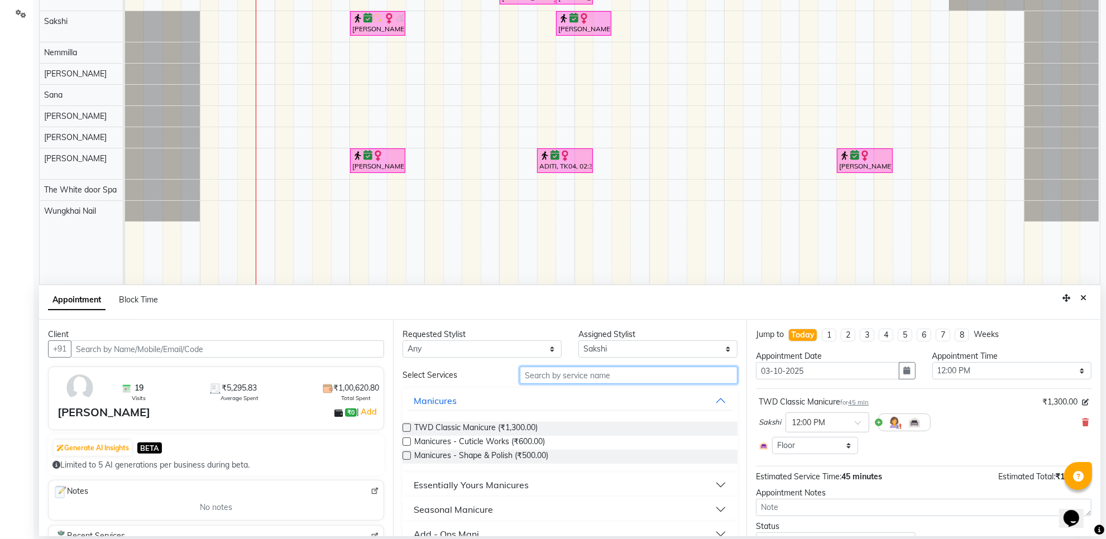
drag, startPoint x: 560, startPoint y: 376, endPoint x: 501, endPoint y: 390, distance: 60.8
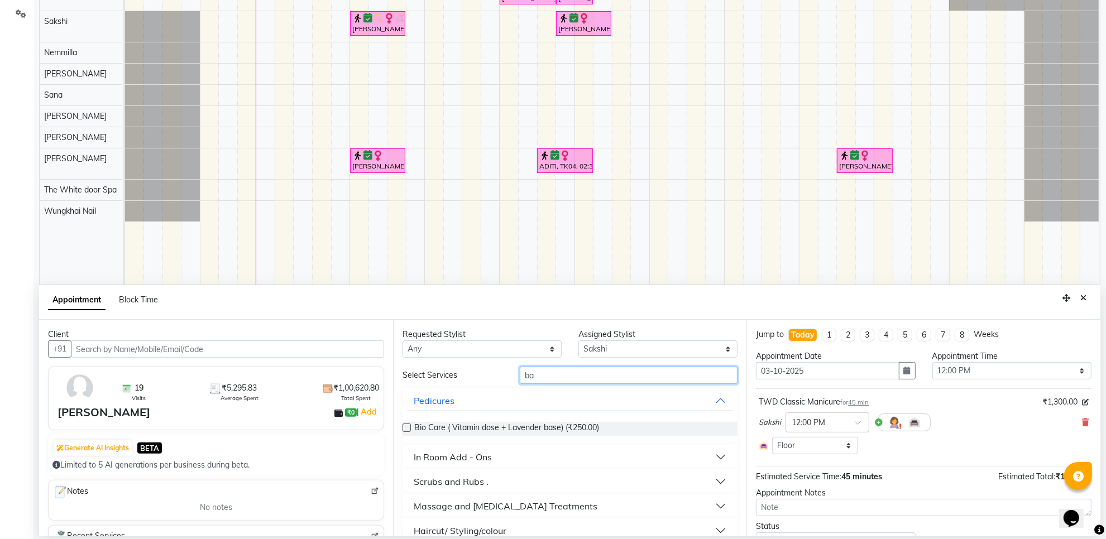
type input "b"
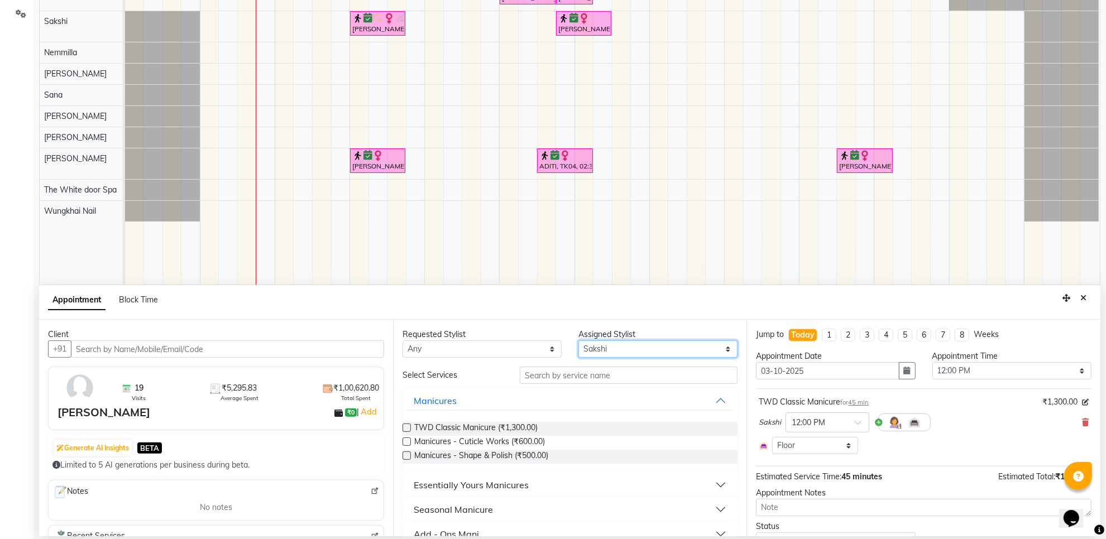
click at [680, 353] on select "Select Aarti Ashish [PERSON_NAME] [PERSON_NAME] [PERSON_NAME] [PERSON_NAME] [PE…" at bounding box center [658, 349] width 159 height 17
select select "20395"
click at [579, 341] on select "Select Aarti Ashish [PERSON_NAME] [PERSON_NAME] [PERSON_NAME] [PERSON_NAME] [PE…" at bounding box center [658, 349] width 159 height 17
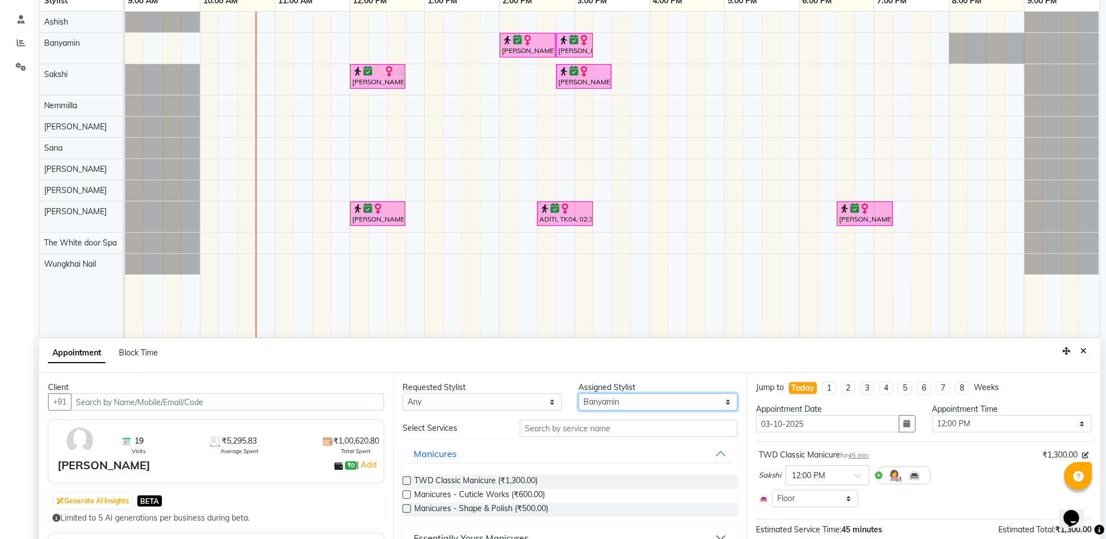
scroll to position [210, 0]
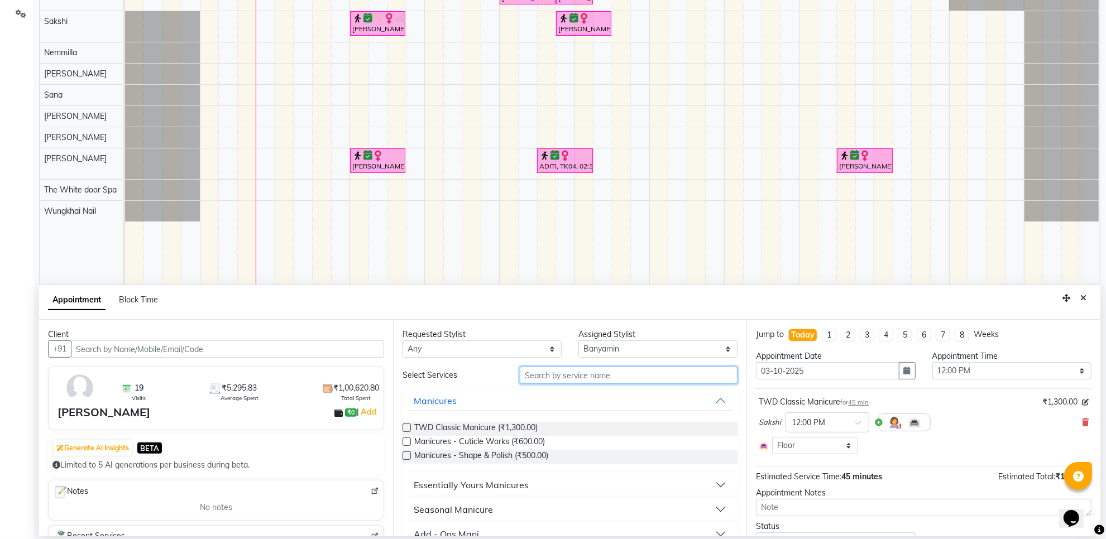
click at [574, 372] on input "text" at bounding box center [629, 375] width 218 height 17
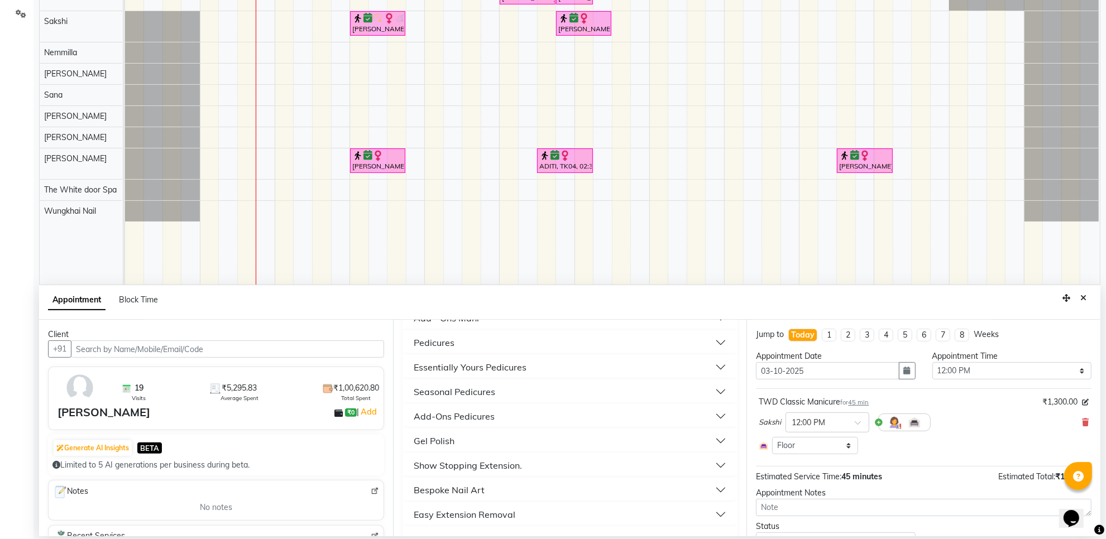
scroll to position [140, 0]
type input "p"
click at [454, 361] on button "Pedicures" at bounding box center [570, 367] width 327 height 20
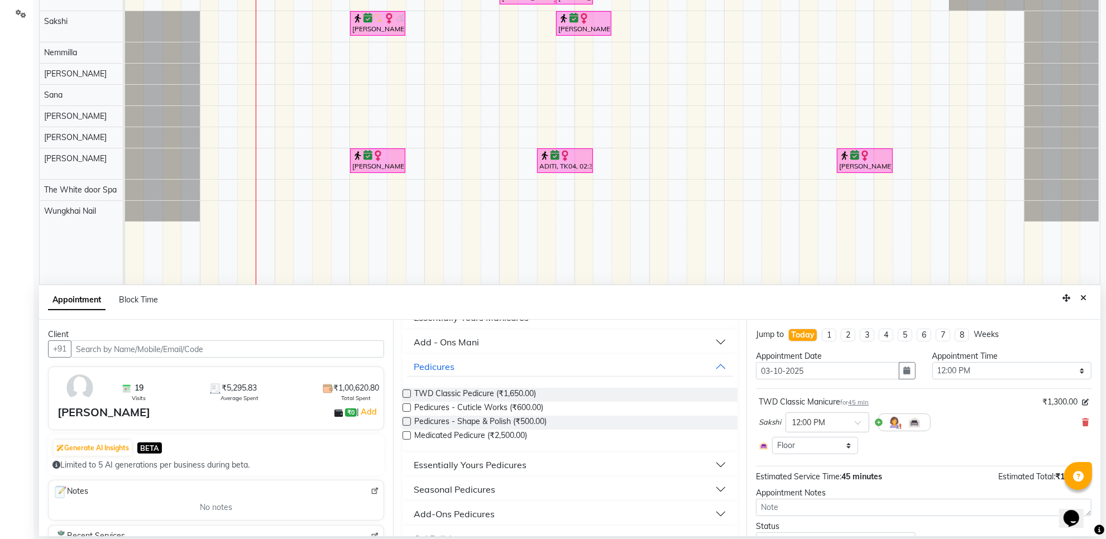
click at [404, 390] on label at bounding box center [407, 394] width 8 height 8
click at [404, 391] on input "checkbox" at bounding box center [406, 394] width 7 height 7
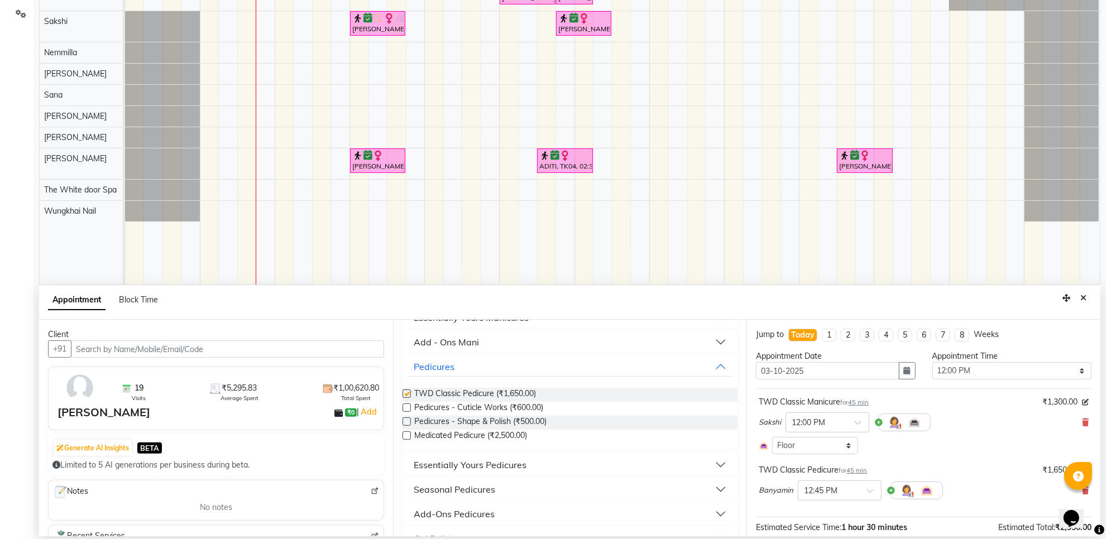
checkbox input "false"
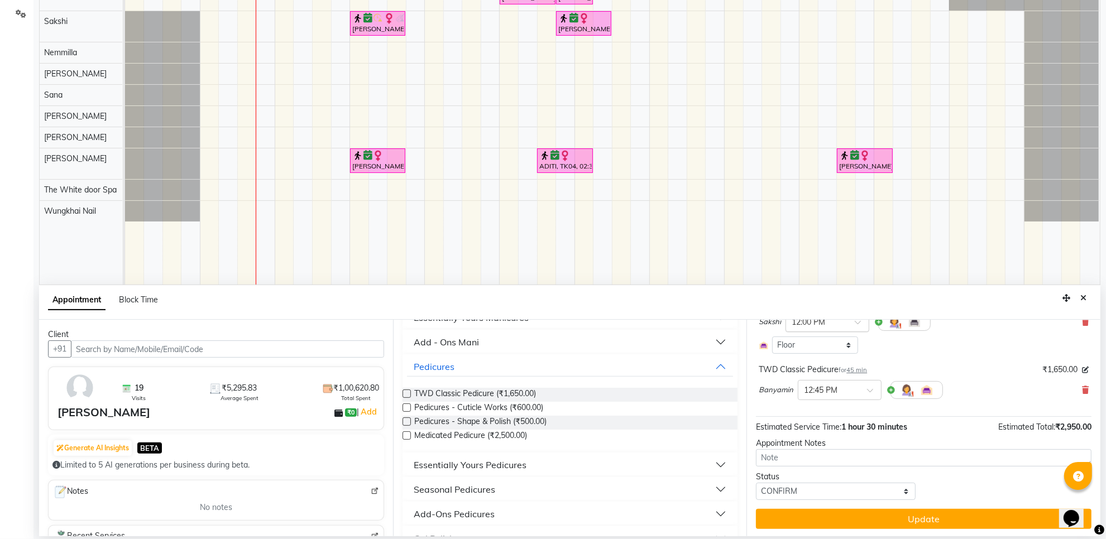
scroll to position [103, 0]
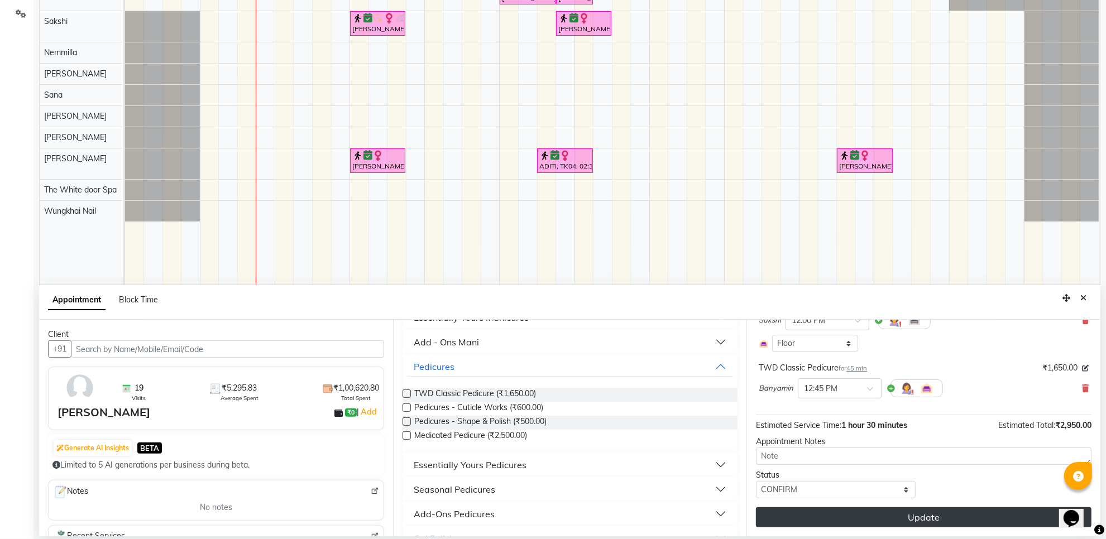
click at [862, 513] on button "Update" at bounding box center [924, 518] width 336 height 20
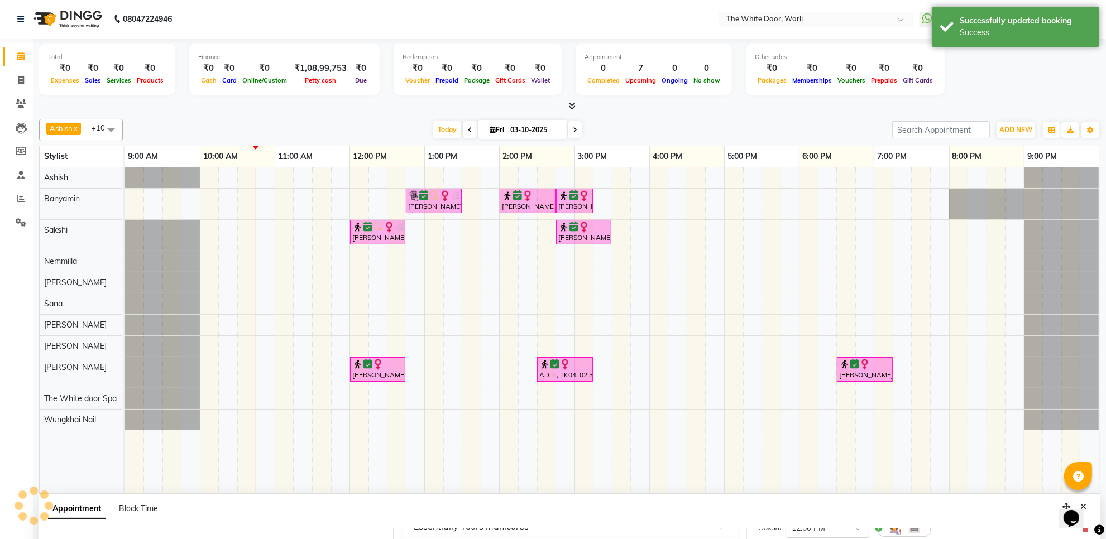
scroll to position [0, 0]
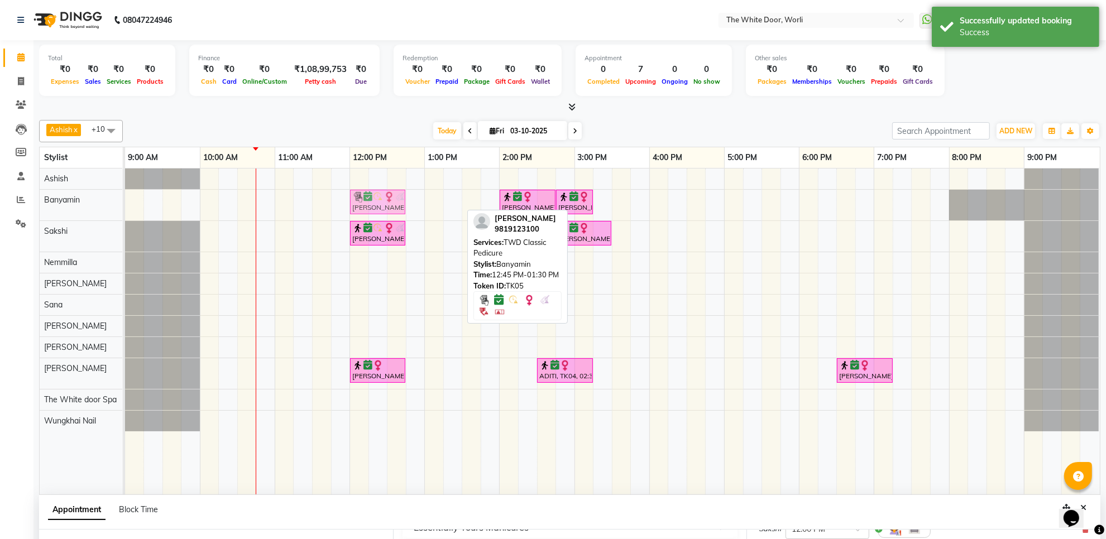
drag, startPoint x: 428, startPoint y: 197, endPoint x: 370, endPoint y: 202, distance: 58.9
click at [125, 202] on div "Meghna Thaker, TK05, 12:45 PM-01:30 PM, TWD Classic Pedicure Ashwita Mirchandan…" at bounding box center [125, 205] width 0 height 31
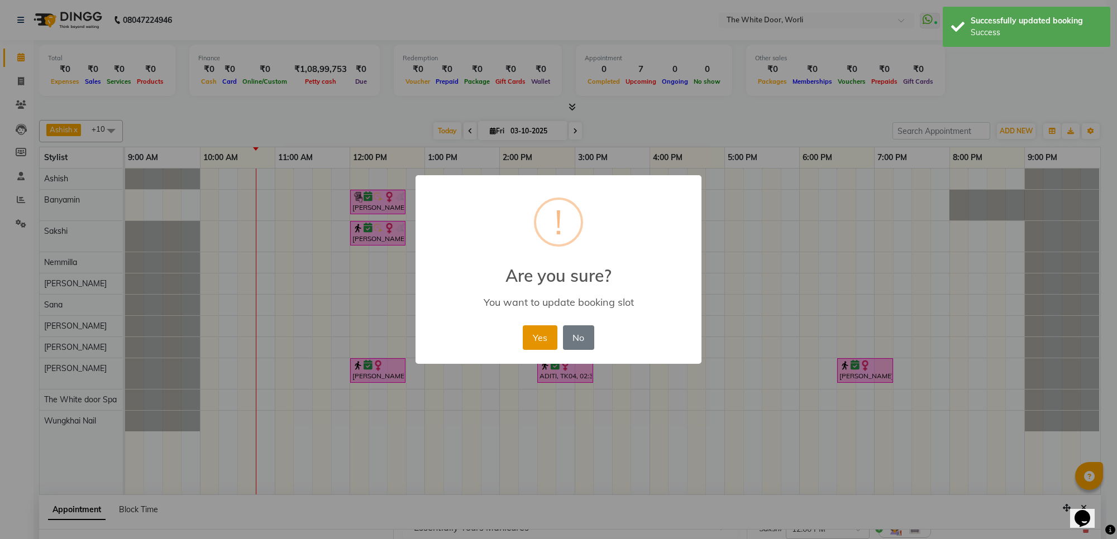
click at [535, 328] on button "Yes" at bounding box center [540, 338] width 34 height 25
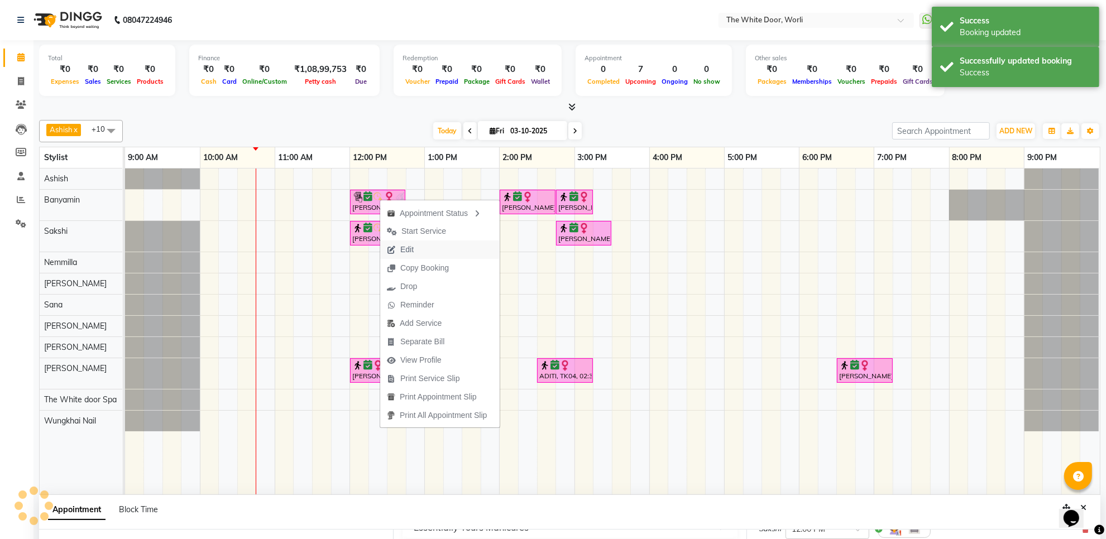
click at [411, 250] on span "Edit" at bounding box center [406, 250] width 13 height 12
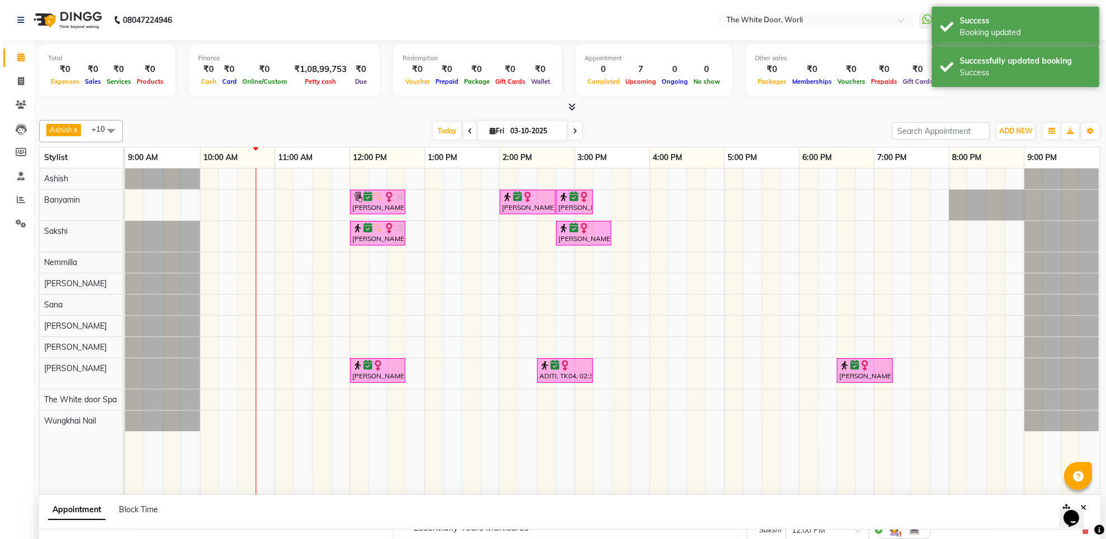
scroll to position [2, 0]
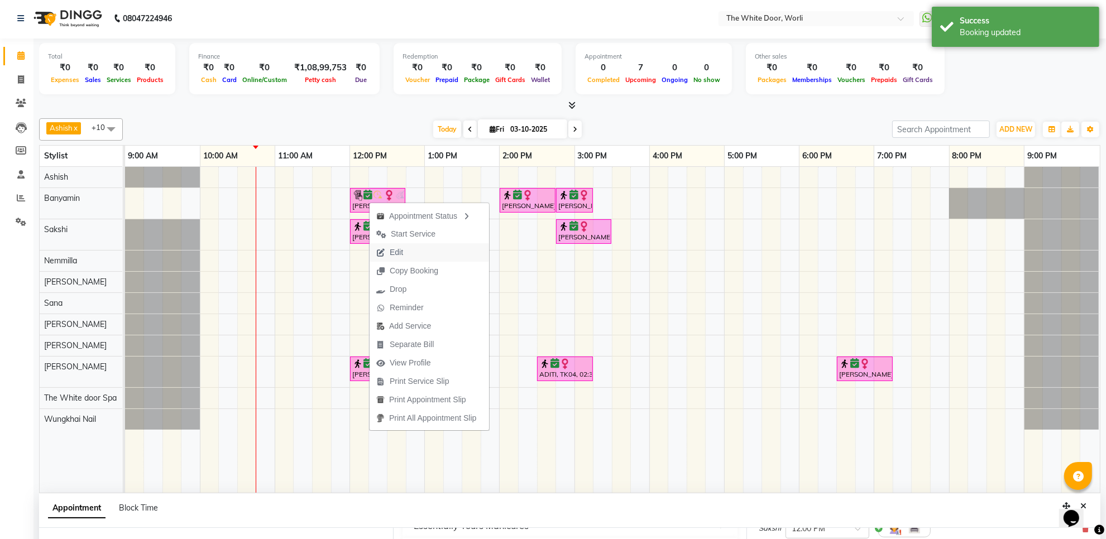
click at [394, 249] on span "Edit" at bounding box center [396, 253] width 13 height 12
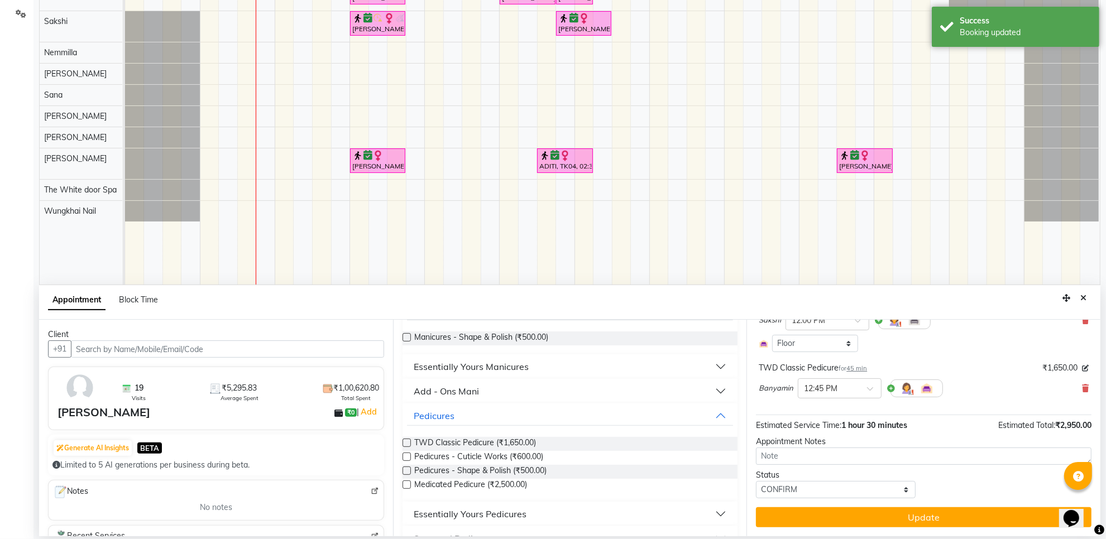
scroll to position [0, 0]
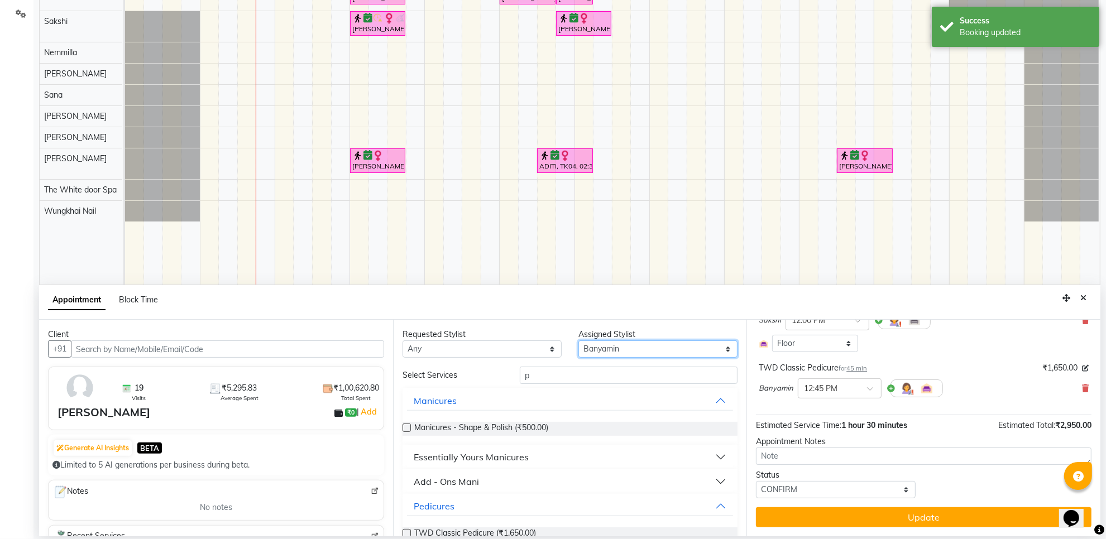
click at [637, 343] on select "Select Aarti Ashish [PERSON_NAME] [PERSON_NAME] [PERSON_NAME] [PERSON_NAME] [PE…" at bounding box center [658, 349] width 159 height 17
select select "20573"
click at [579, 341] on select "Select Aarti Ashish [PERSON_NAME] [PERSON_NAME] [PERSON_NAME] [PERSON_NAME] [PE…" at bounding box center [658, 349] width 159 height 17
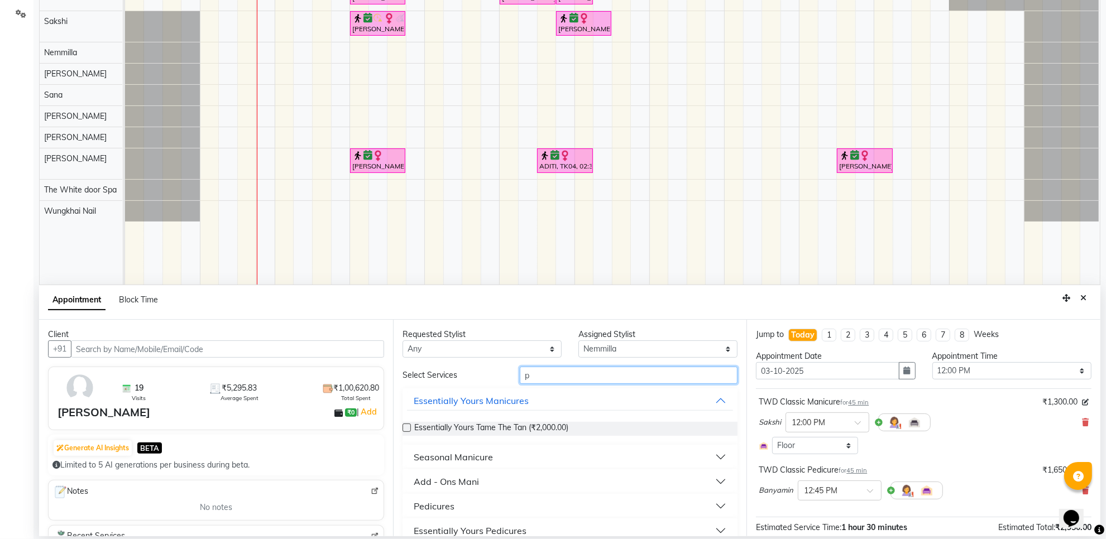
click at [543, 371] on input "p" at bounding box center [629, 375] width 218 height 17
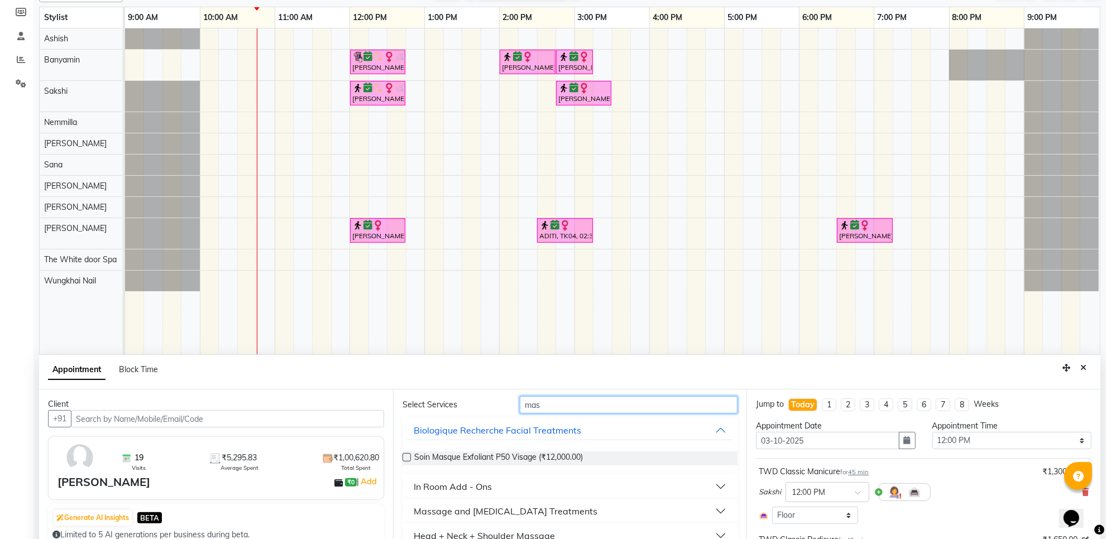
scroll to position [210, 0]
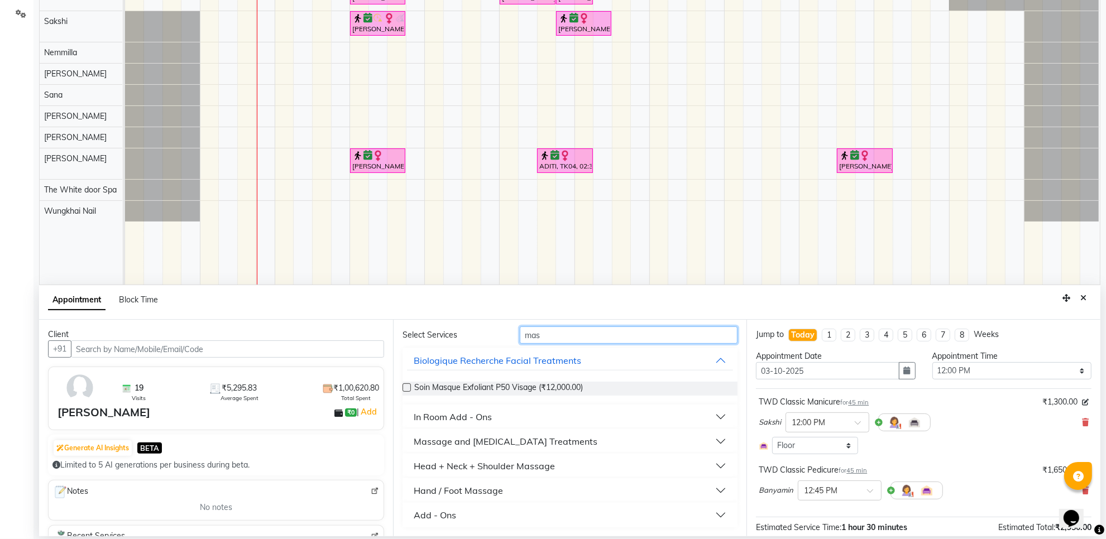
type input "mas"
click at [524, 462] on div "Head + Neck + Shoulder Massage" at bounding box center [484, 466] width 141 height 13
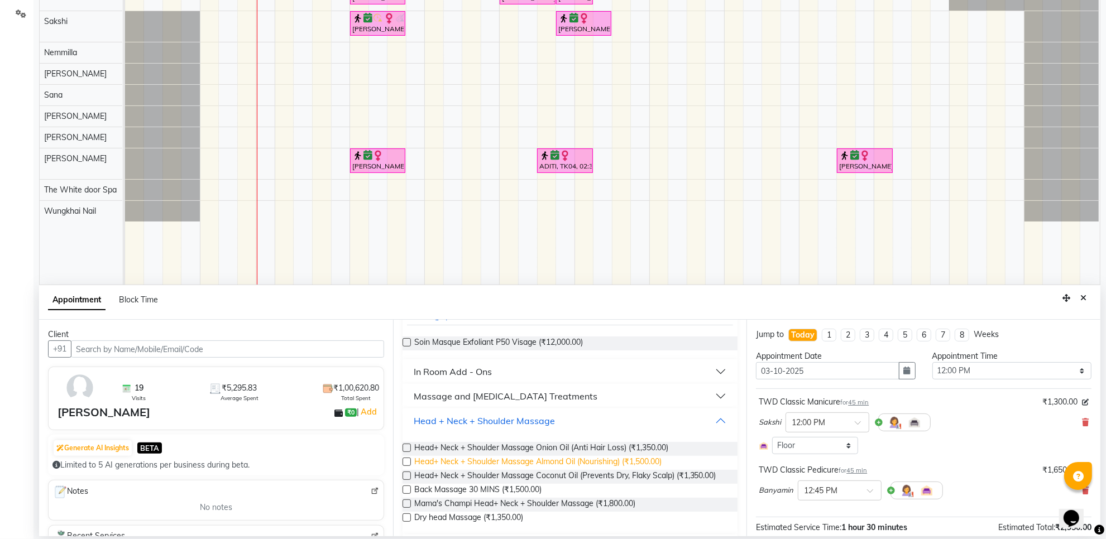
scroll to position [110, 0]
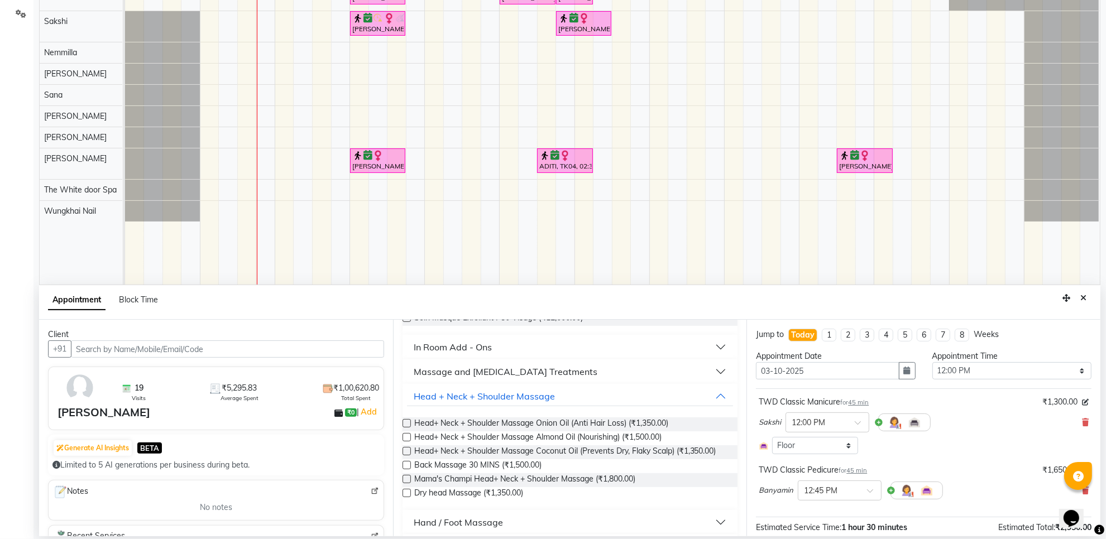
click at [405, 436] on label at bounding box center [407, 437] width 8 height 8
click at [405, 436] on input "checkbox" at bounding box center [406, 438] width 7 height 7
checkbox input "false"
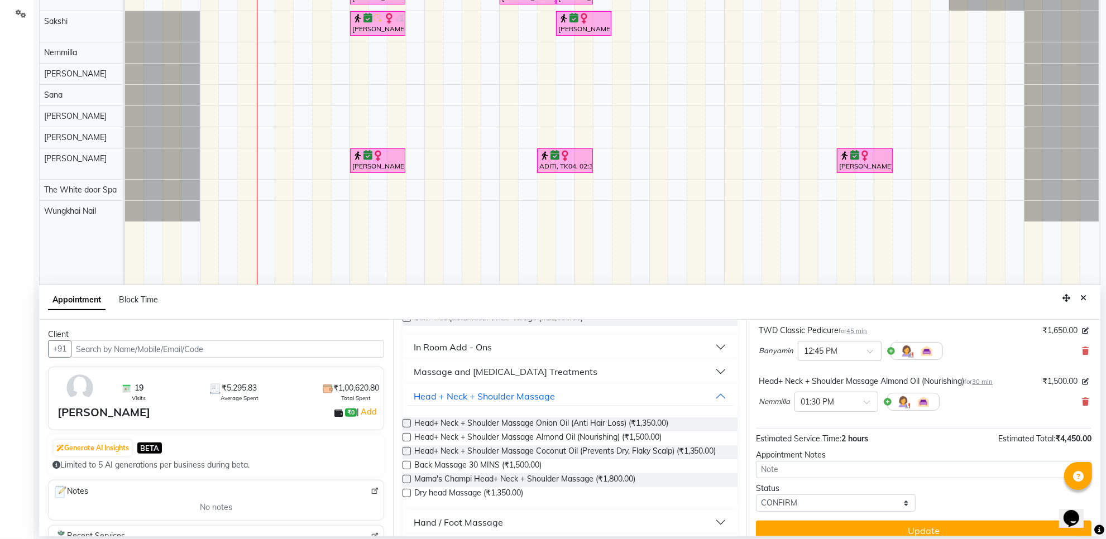
scroll to position [154, 0]
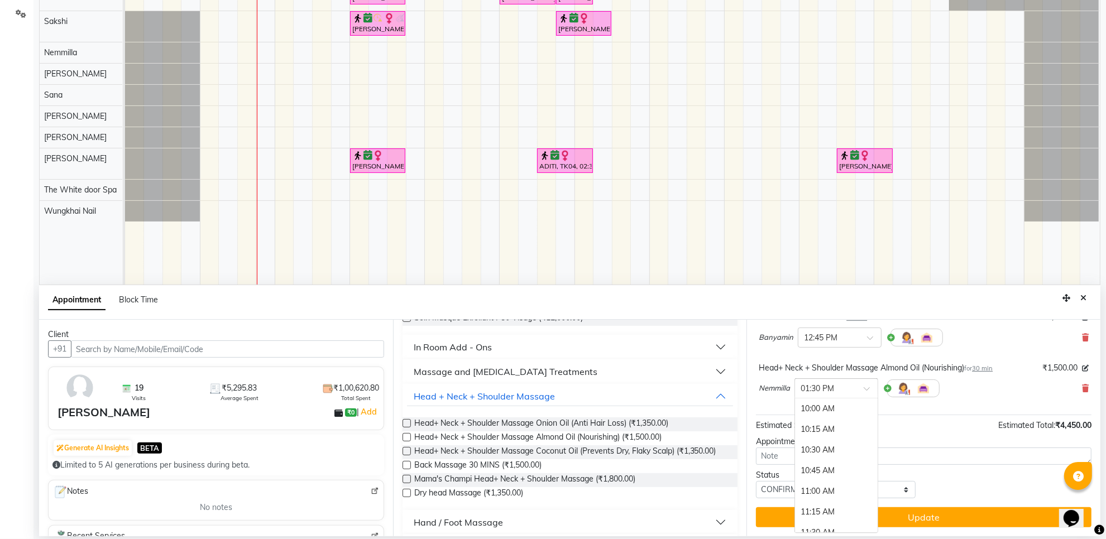
click at [857, 387] on div at bounding box center [836, 388] width 83 height 12
click at [819, 426] on div "12:00 PM" at bounding box center [836, 425] width 83 height 21
click at [832, 514] on button "Update" at bounding box center [924, 518] width 336 height 20
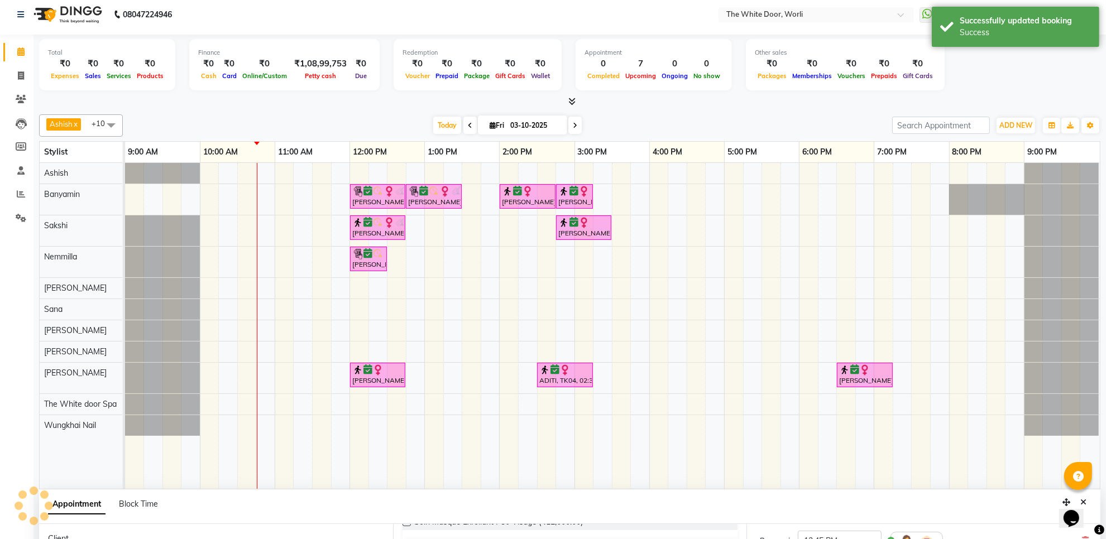
scroll to position [0, 0]
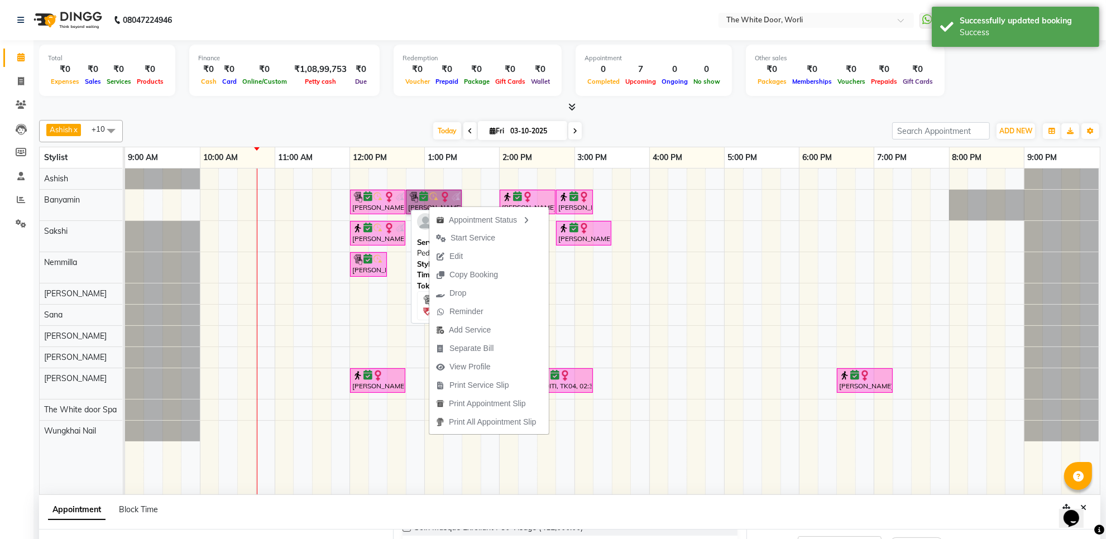
click at [361, 197] on img at bounding box center [357, 197] width 11 height 11
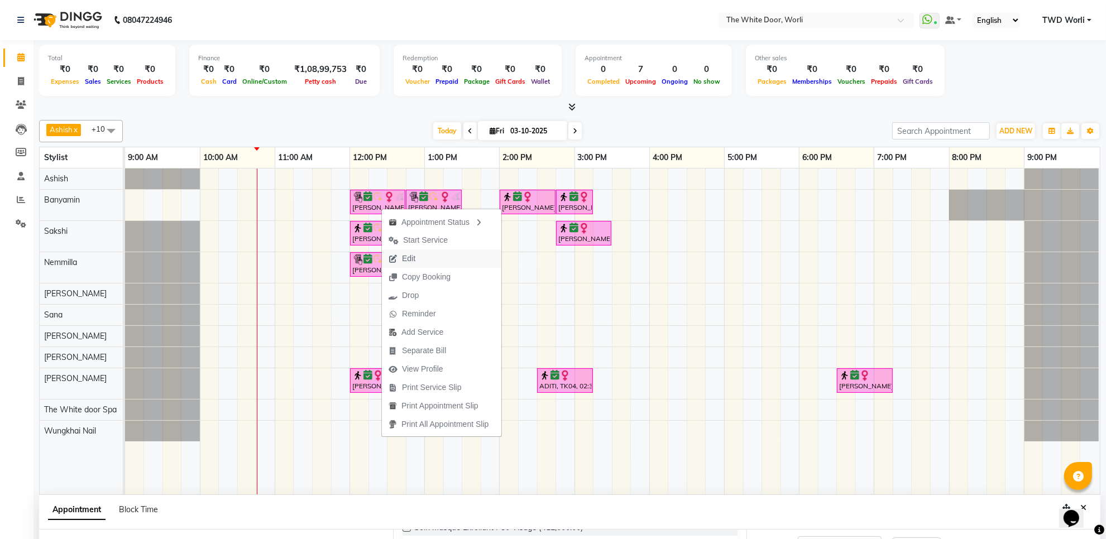
click at [417, 255] on span "Edit" at bounding box center [402, 259] width 40 height 18
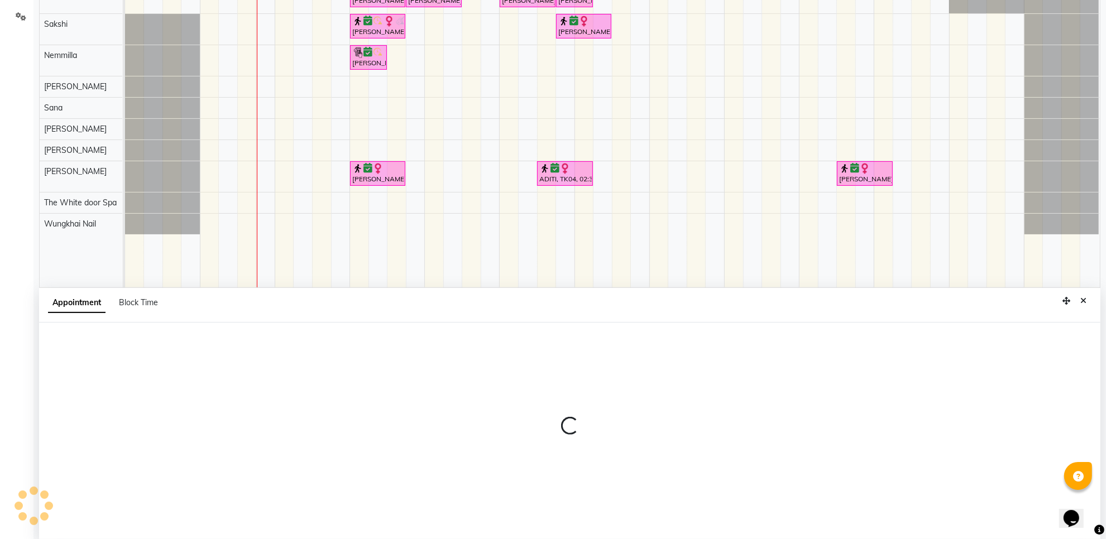
scroll to position [210, 0]
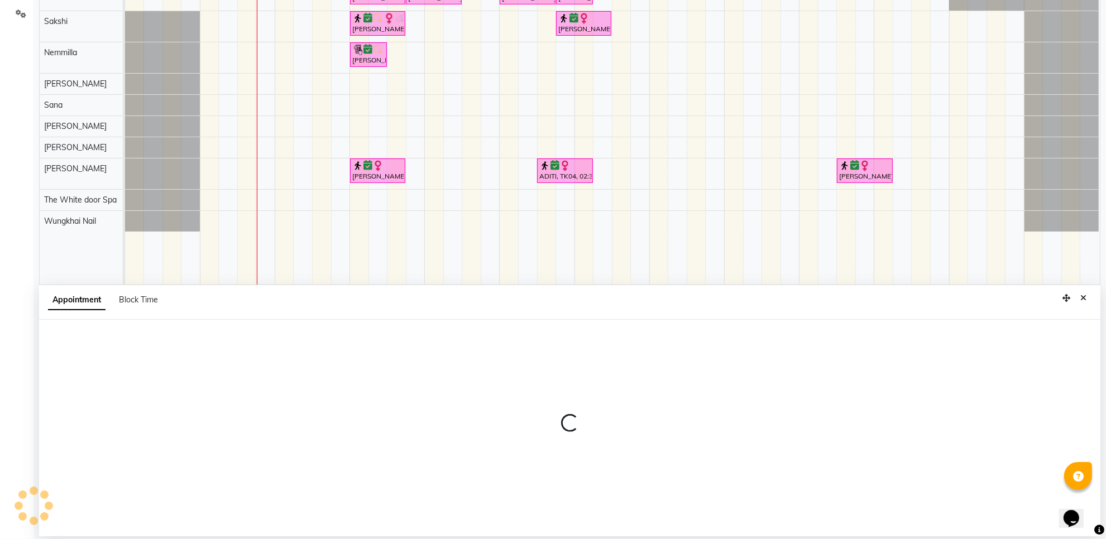
select select "tentative"
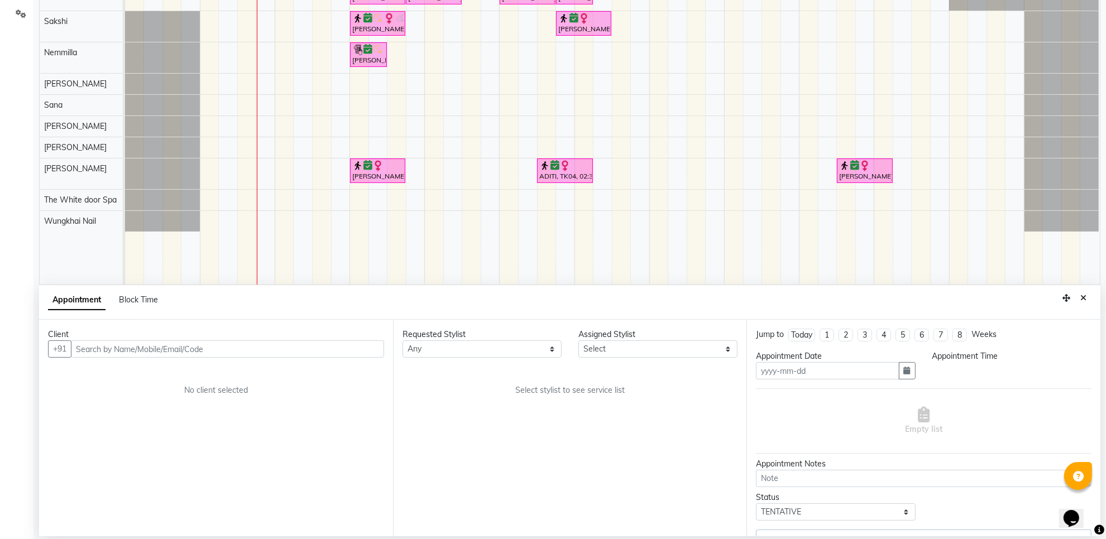
type input "03-10-2025"
select select "confirm booking"
select select "720"
select select "20395"
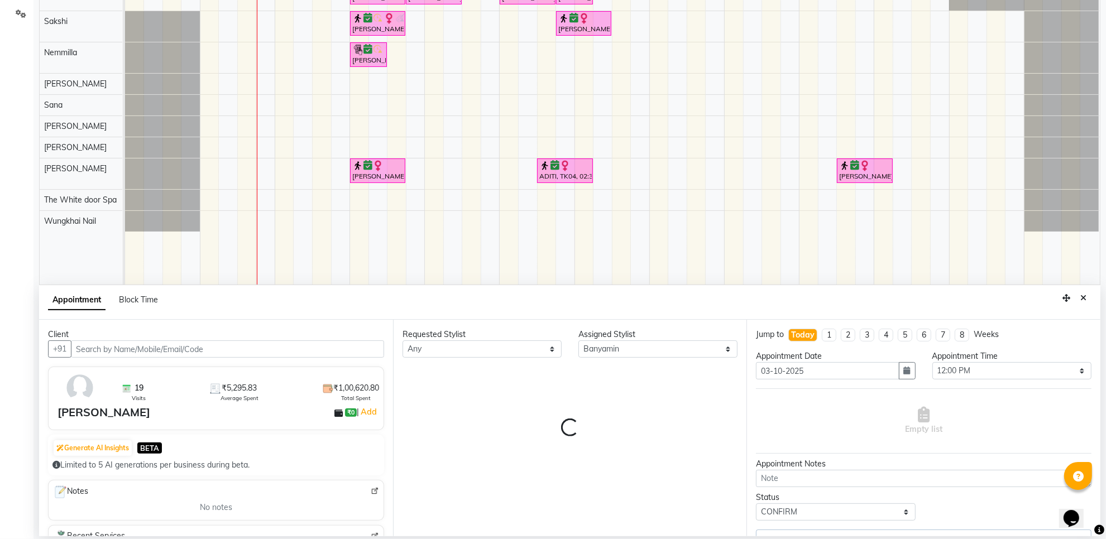
select select "1664"
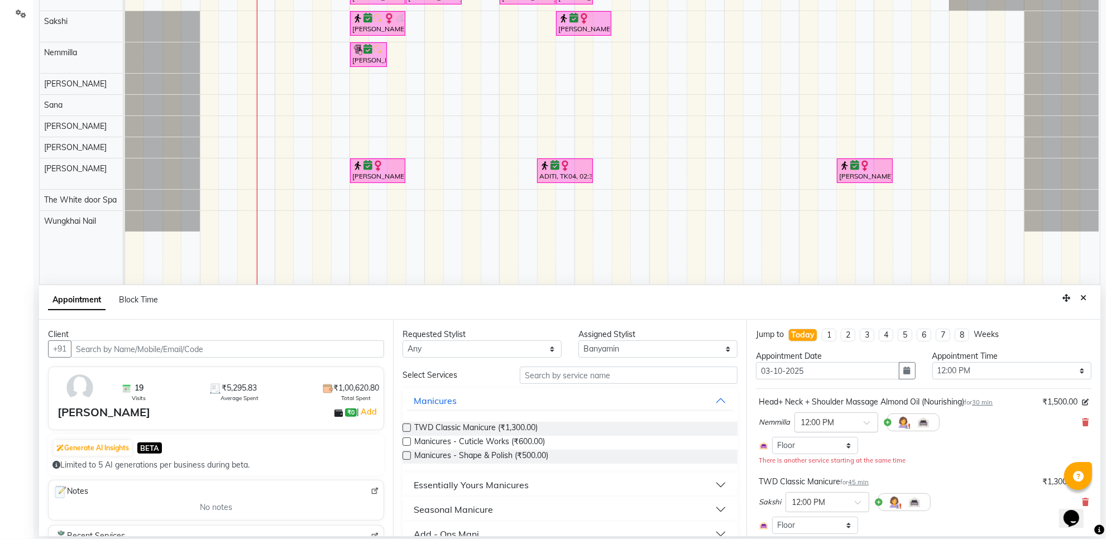
select select "1664"
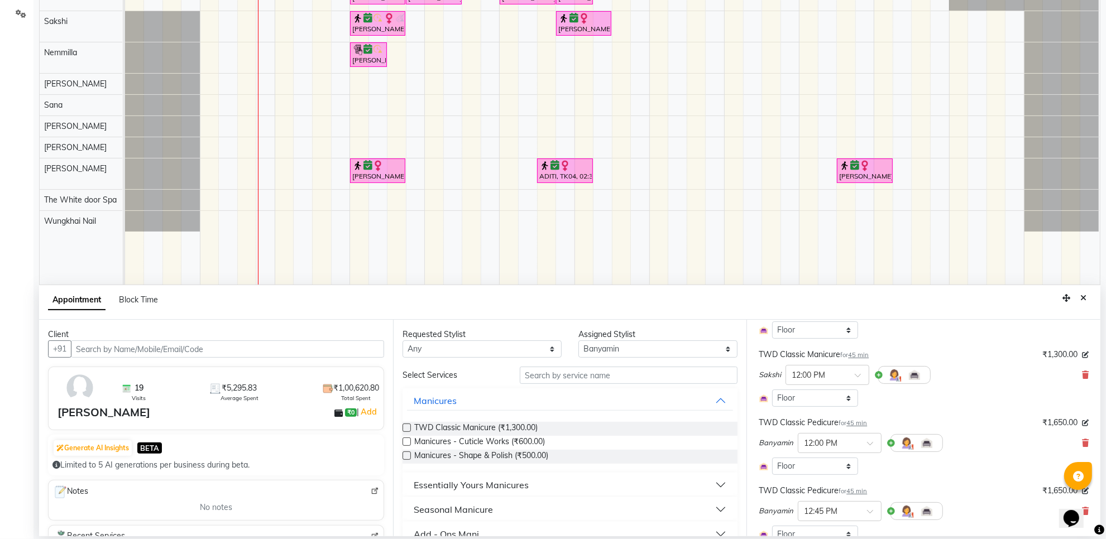
scroll to position [140, 0]
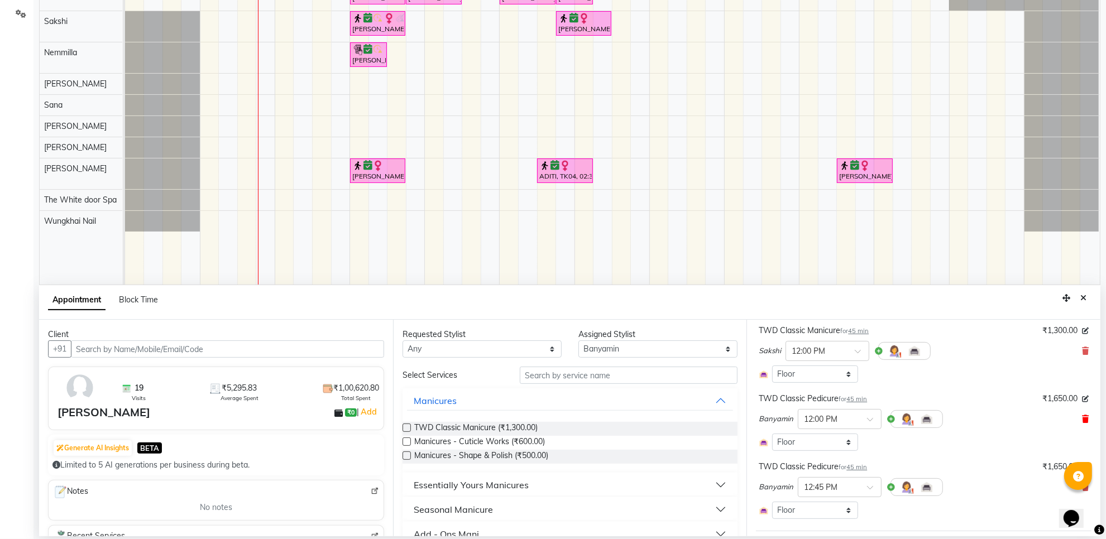
click at [1082, 419] on icon at bounding box center [1085, 419] width 7 height 8
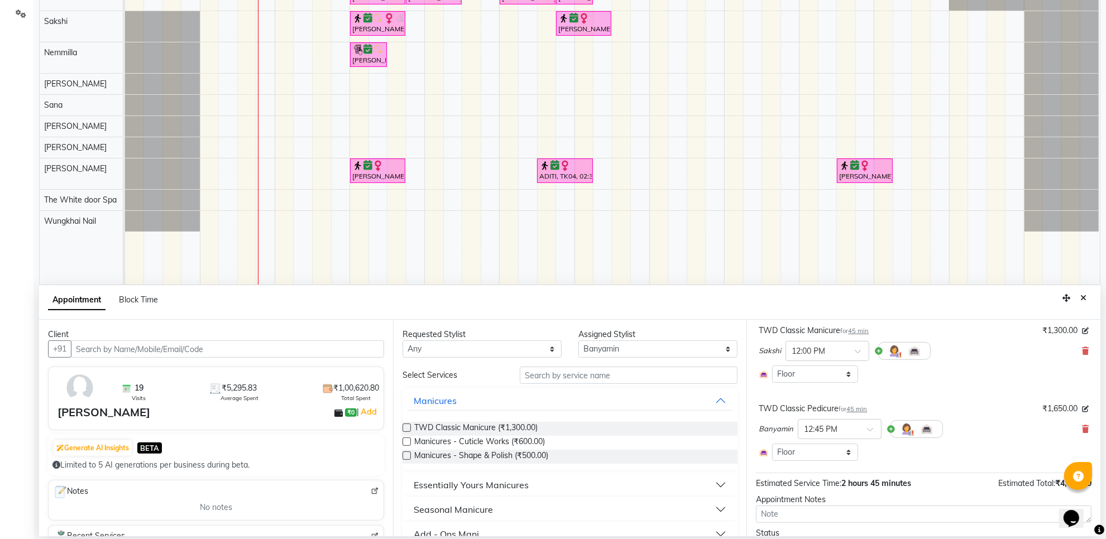
scroll to position [199, 0]
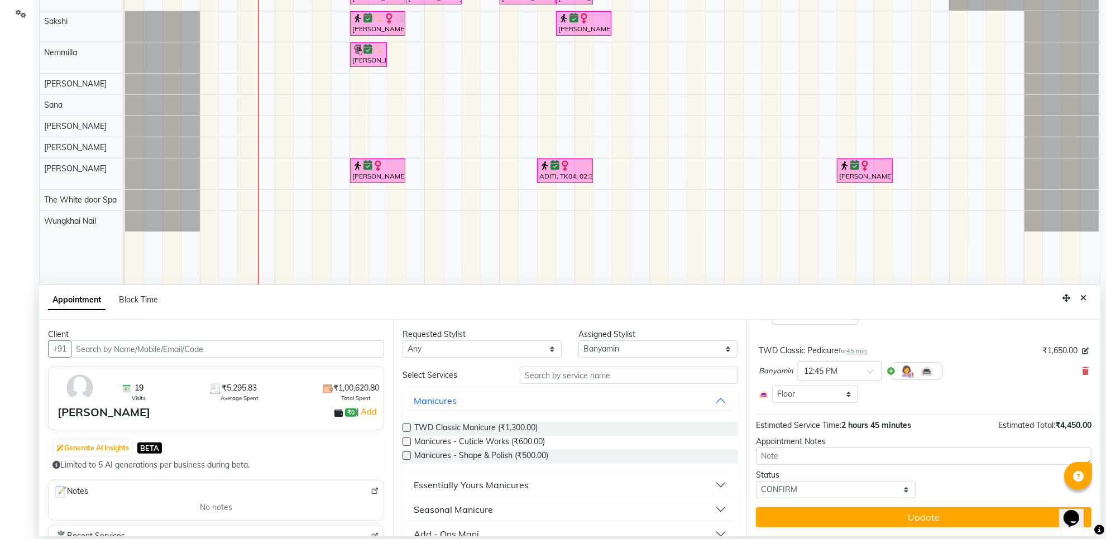
click at [850, 518] on button "Update" at bounding box center [924, 518] width 336 height 20
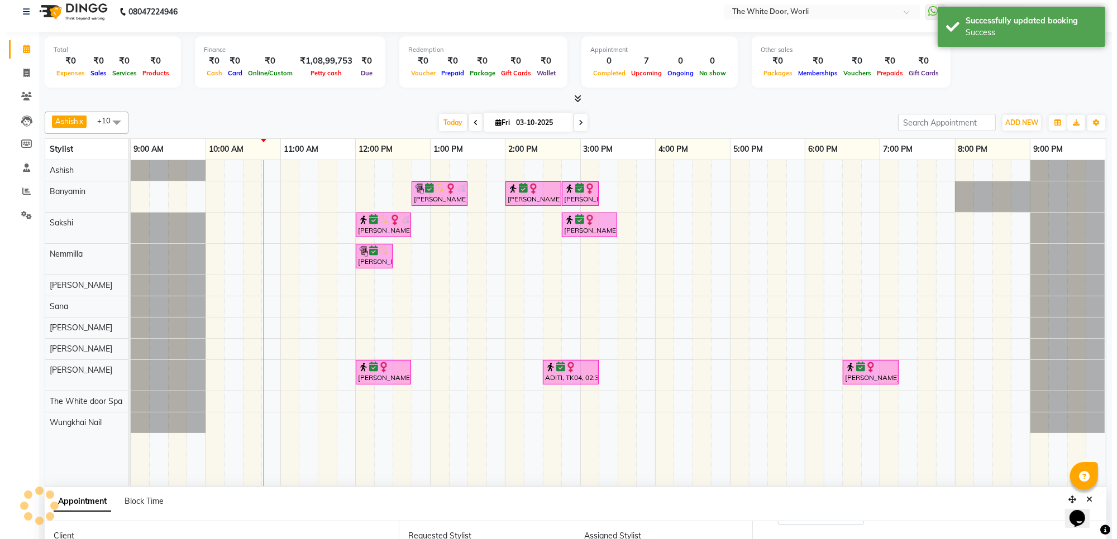
scroll to position [0, 0]
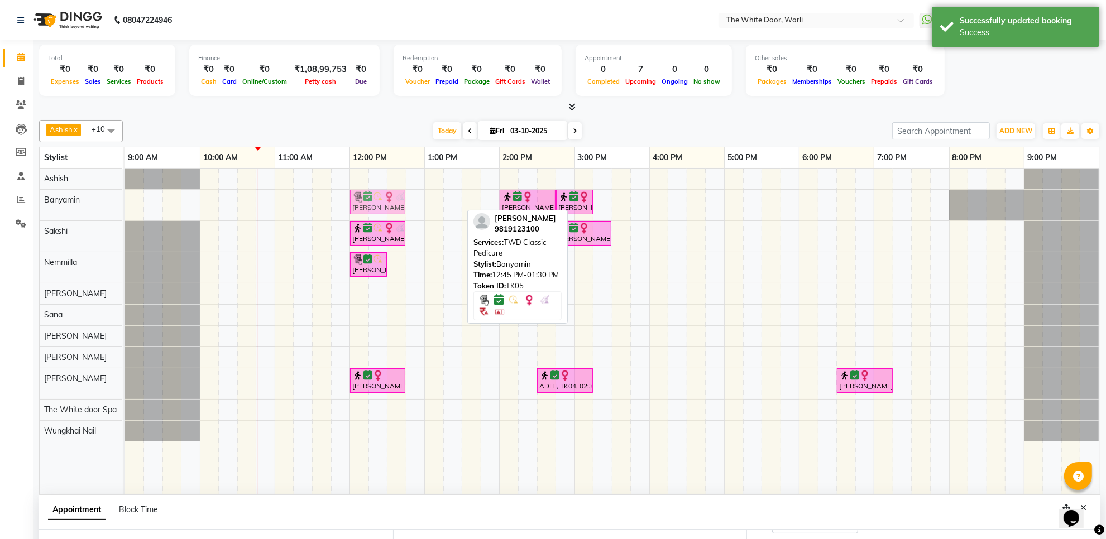
drag, startPoint x: 450, startPoint y: 201, endPoint x: 389, endPoint y: 214, distance: 62.8
click at [125, 214] on div "Meghna Thaker, TK05, 12:45 PM-01:30 PM, TWD Classic Pedicure Ashwita Mirchandan…" at bounding box center [125, 205] width 0 height 31
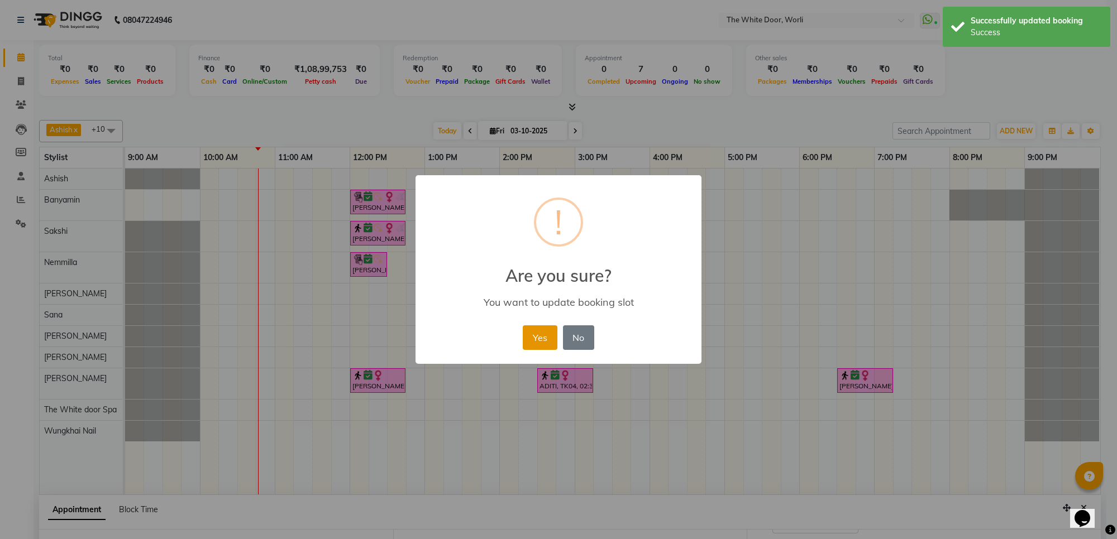
click at [532, 338] on button "Yes" at bounding box center [540, 338] width 34 height 25
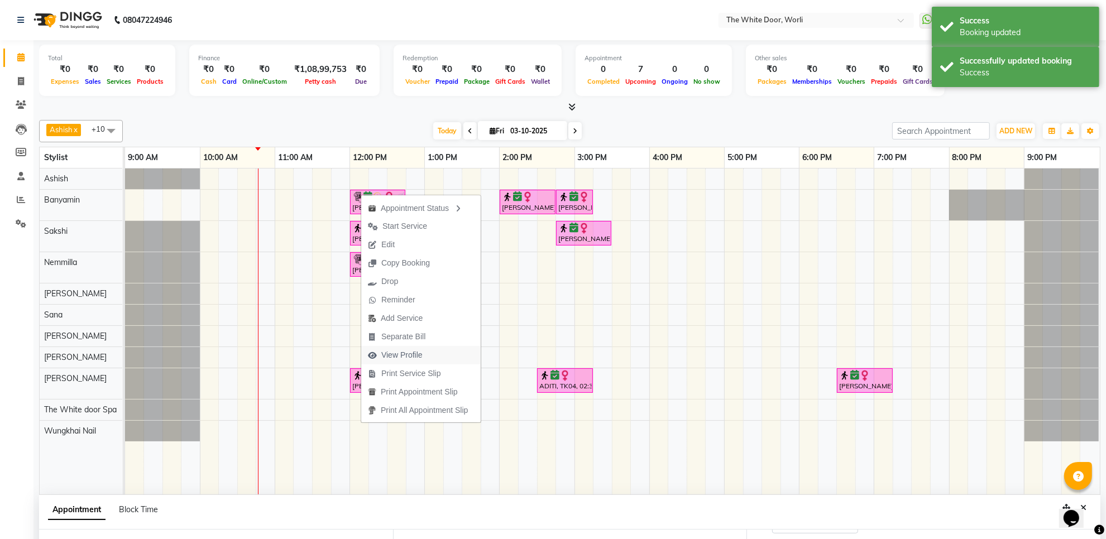
click at [414, 353] on span "View Profile" at bounding box center [401, 356] width 41 height 12
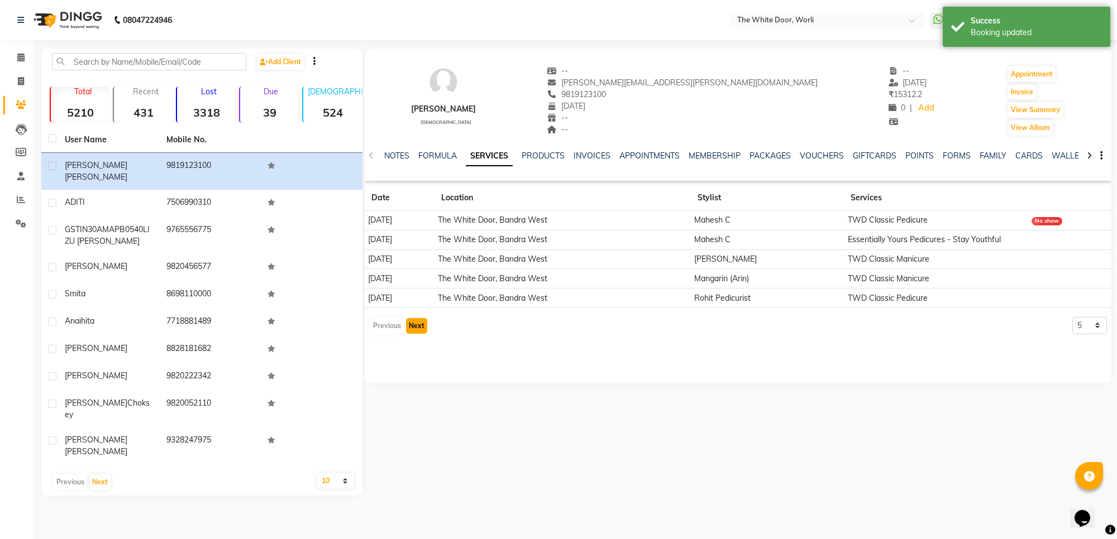
click at [410, 327] on button "Next" at bounding box center [416, 326] width 21 height 16
click at [411, 327] on button "Next" at bounding box center [416, 326] width 21 height 16
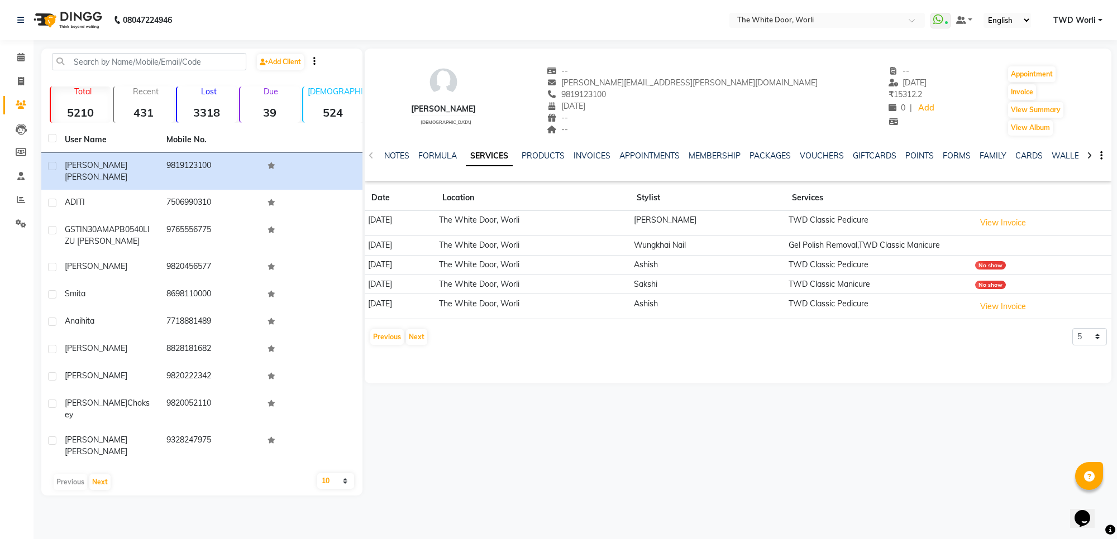
click at [83, 18] on img at bounding box center [66, 19] width 77 height 31
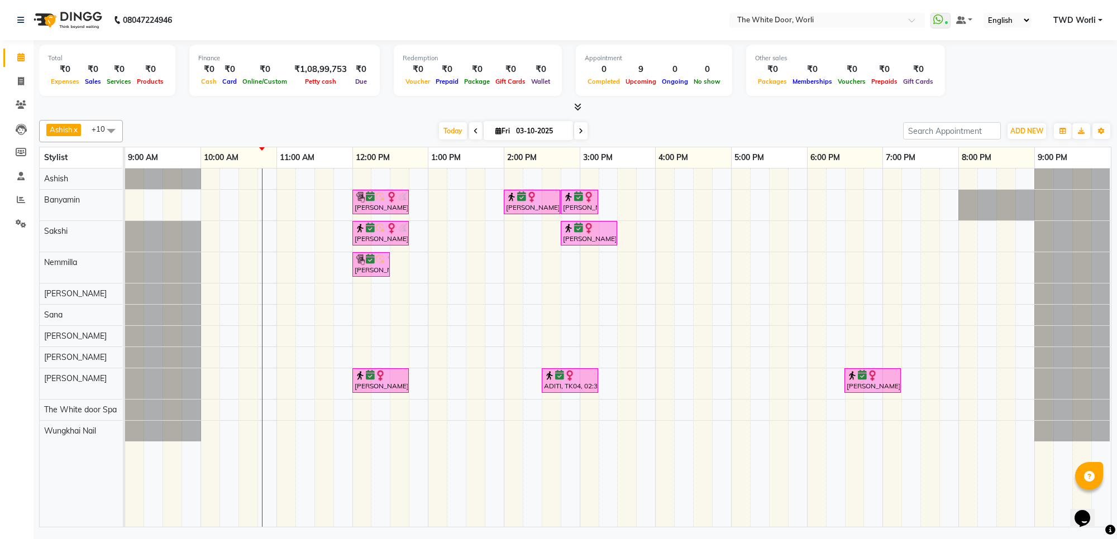
click at [581, 132] on icon at bounding box center [581, 131] width 4 height 7
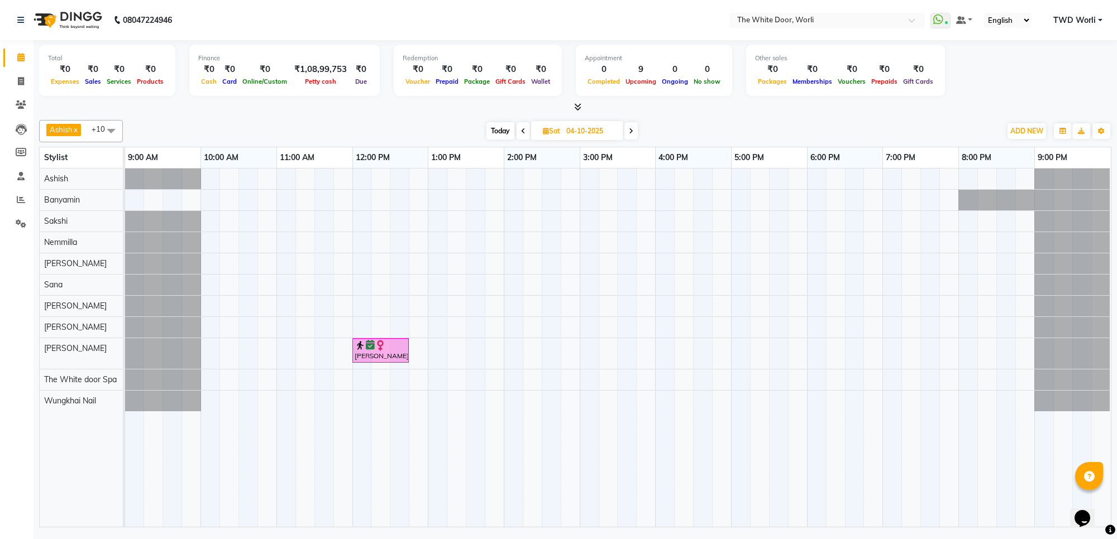
click at [497, 130] on span "Today" at bounding box center [500, 130] width 28 height 17
type input "03-10-2025"
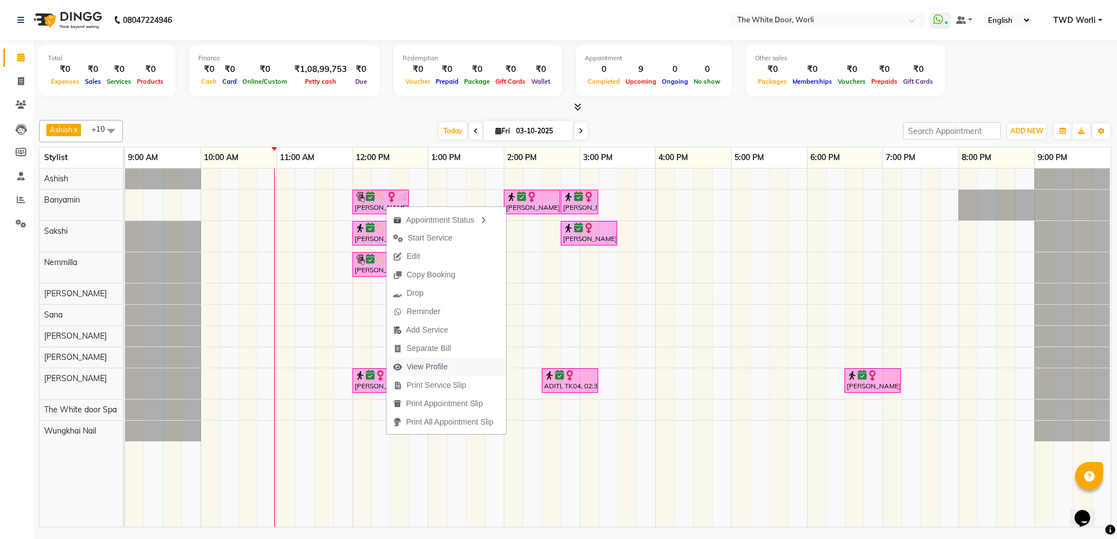
click at [426, 363] on span "View Profile" at bounding box center [427, 367] width 41 height 12
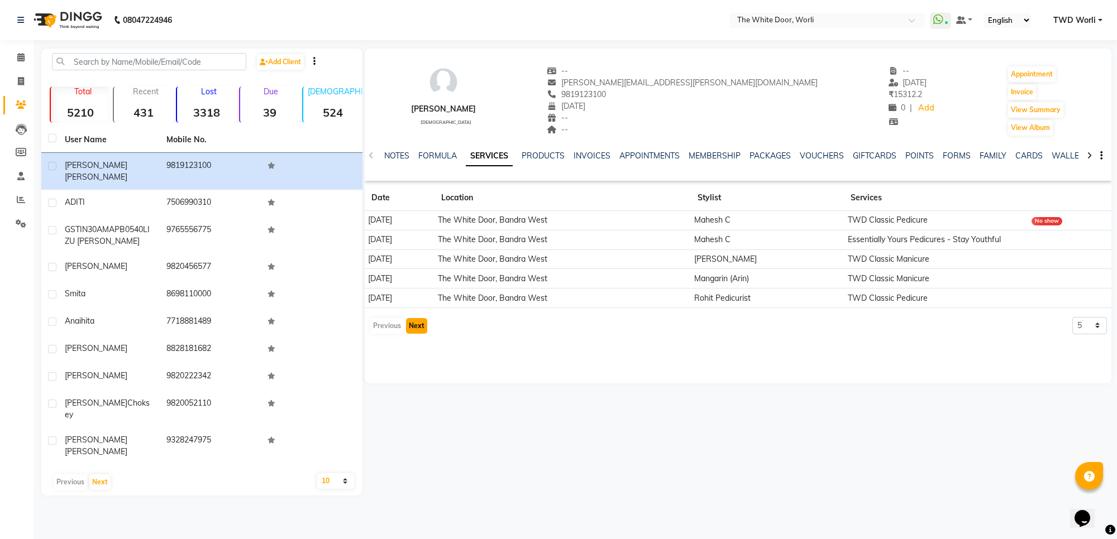
click at [416, 327] on button "Next" at bounding box center [416, 326] width 21 height 16
click at [415, 325] on button "Next" at bounding box center [416, 326] width 21 height 16
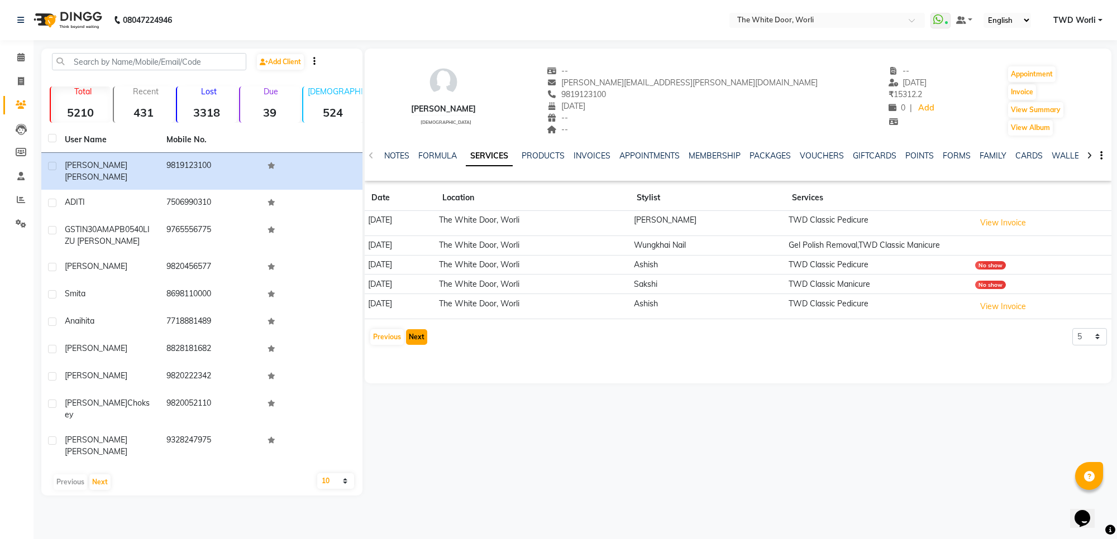
click at [414, 338] on button "Next" at bounding box center [416, 337] width 21 height 16
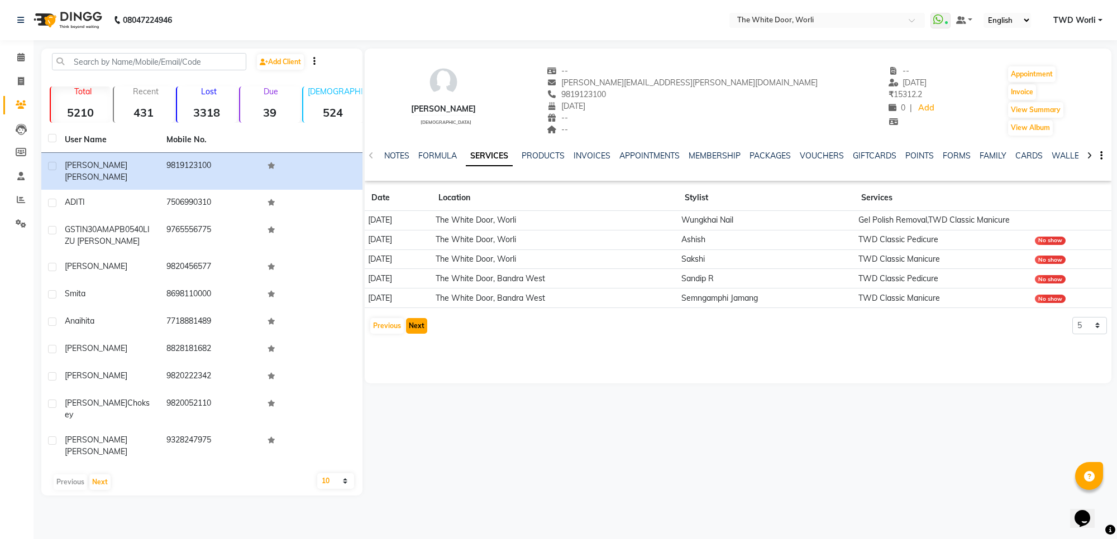
click at [416, 328] on button "Next" at bounding box center [416, 326] width 21 height 16
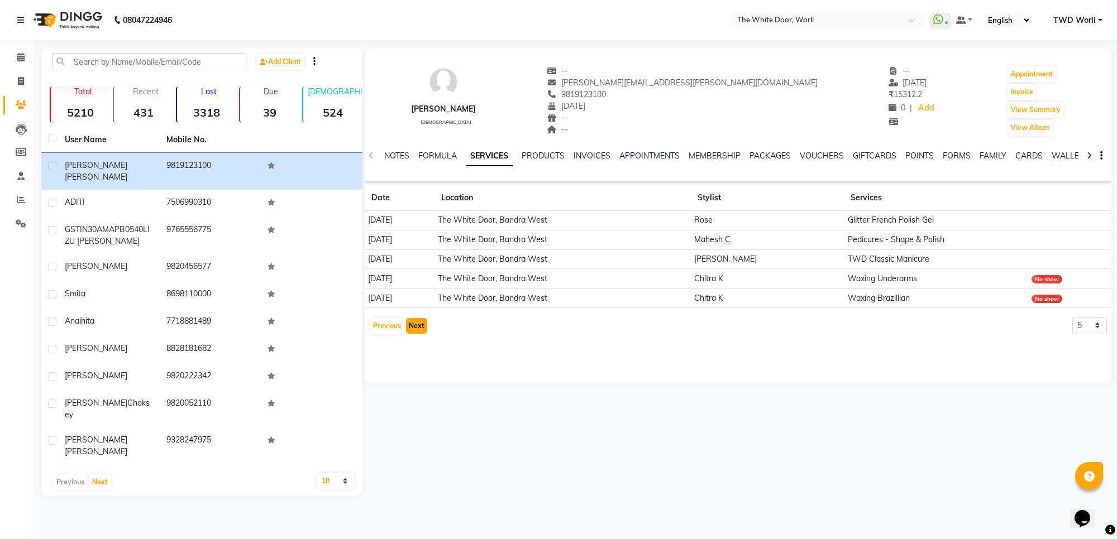
click at [416, 328] on button "Next" at bounding box center [416, 326] width 21 height 16
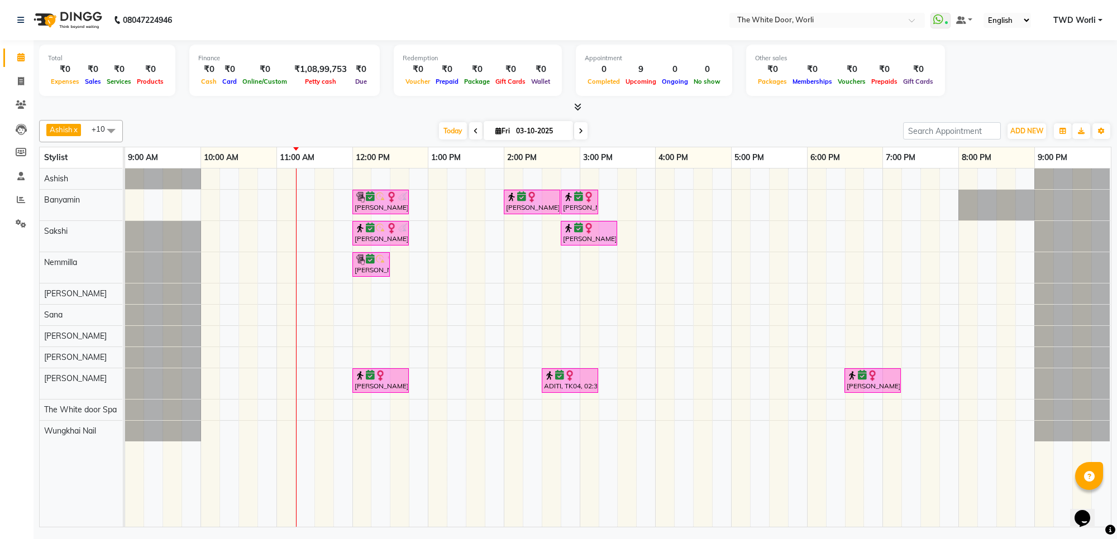
click at [476, 130] on span at bounding box center [475, 130] width 13 height 17
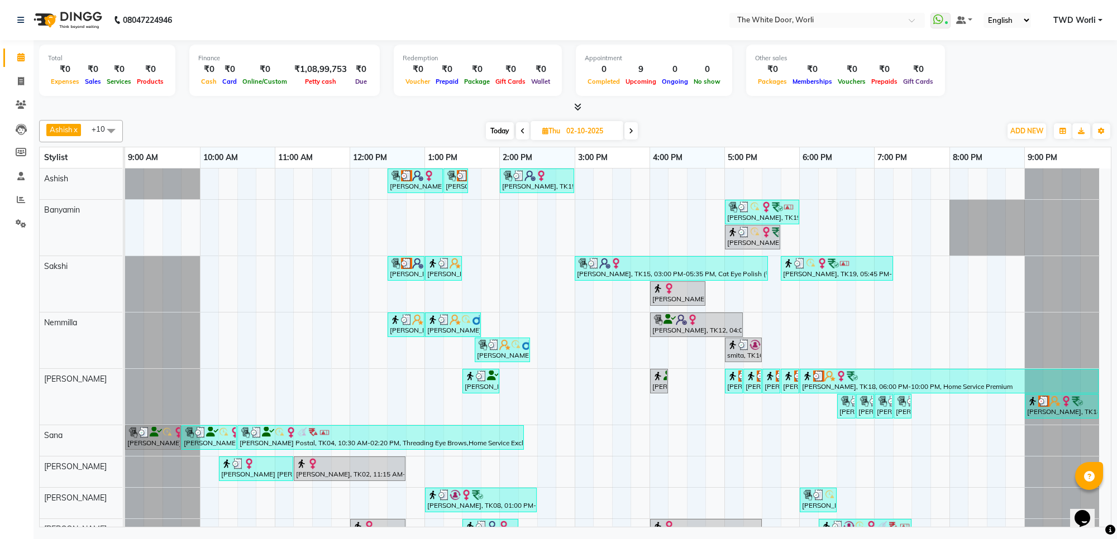
click at [520, 129] on icon at bounding box center [522, 131] width 4 height 7
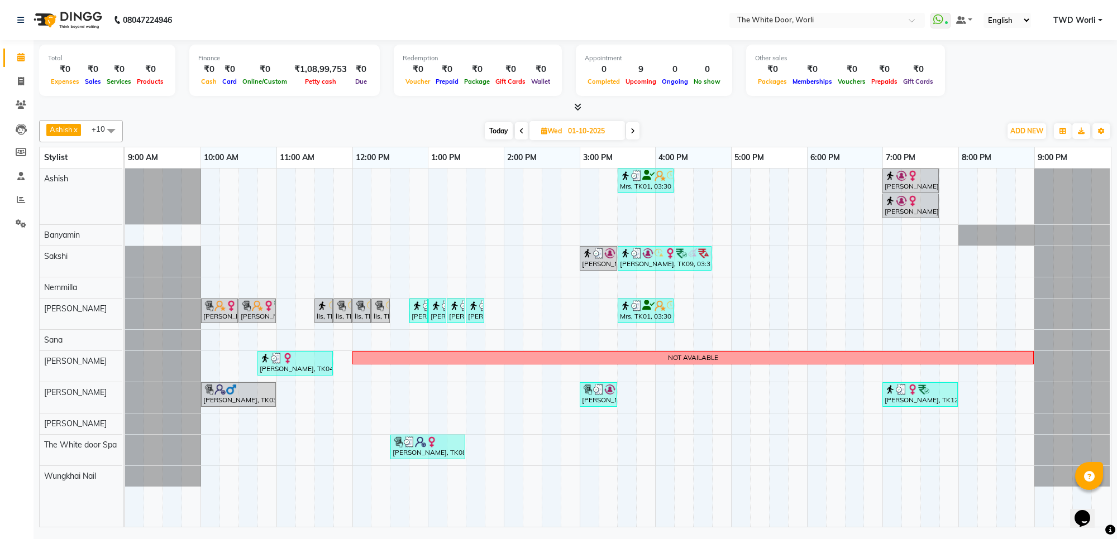
click at [496, 127] on span "Today" at bounding box center [499, 130] width 28 height 17
type input "03-10-2025"
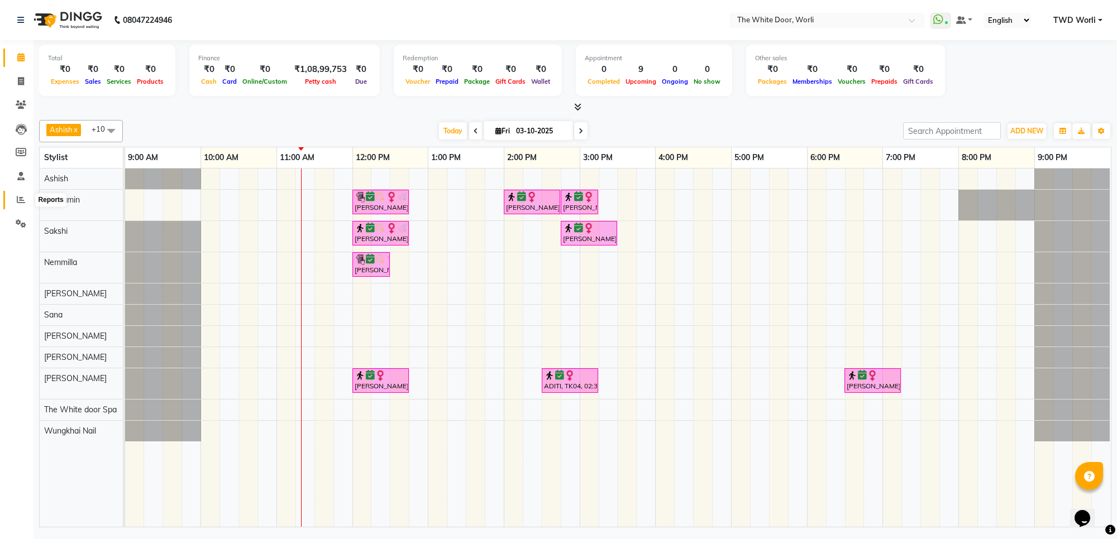
click at [22, 199] on icon at bounding box center [21, 199] width 8 height 8
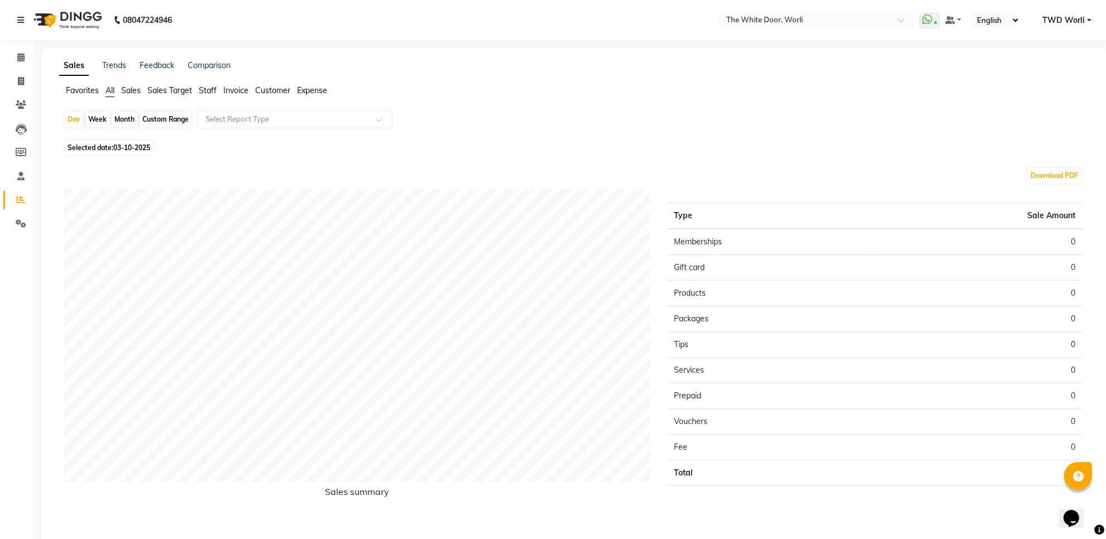
click at [123, 121] on div "Month" at bounding box center [125, 120] width 26 height 16
select select "10"
select select "2025"
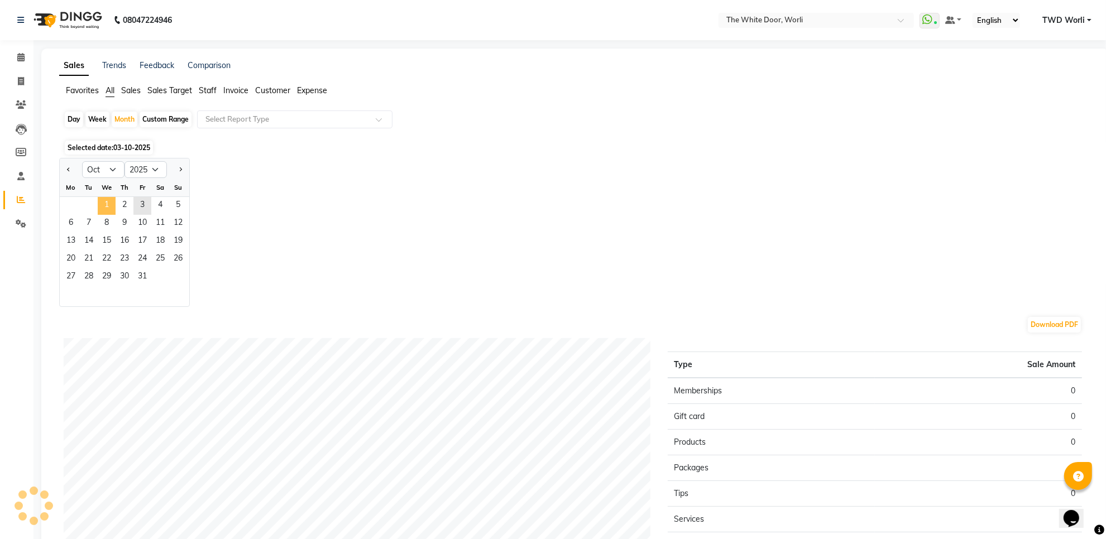
click at [107, 208] on span "1" at bounding box center [107, 206] width 18 height 18
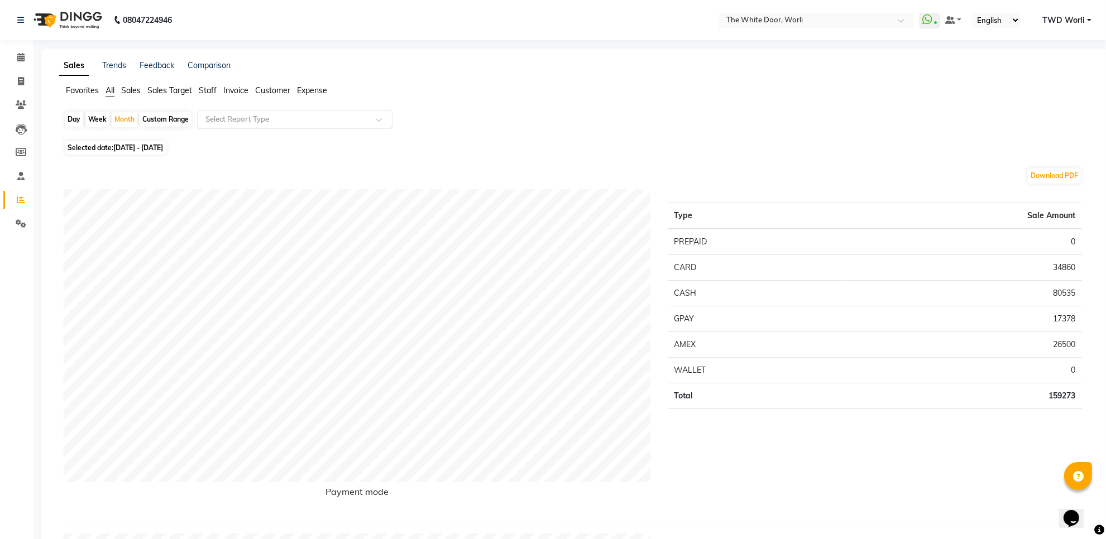
click at [367, 123] on div at bounding box center [295, 119] width 194 height 11
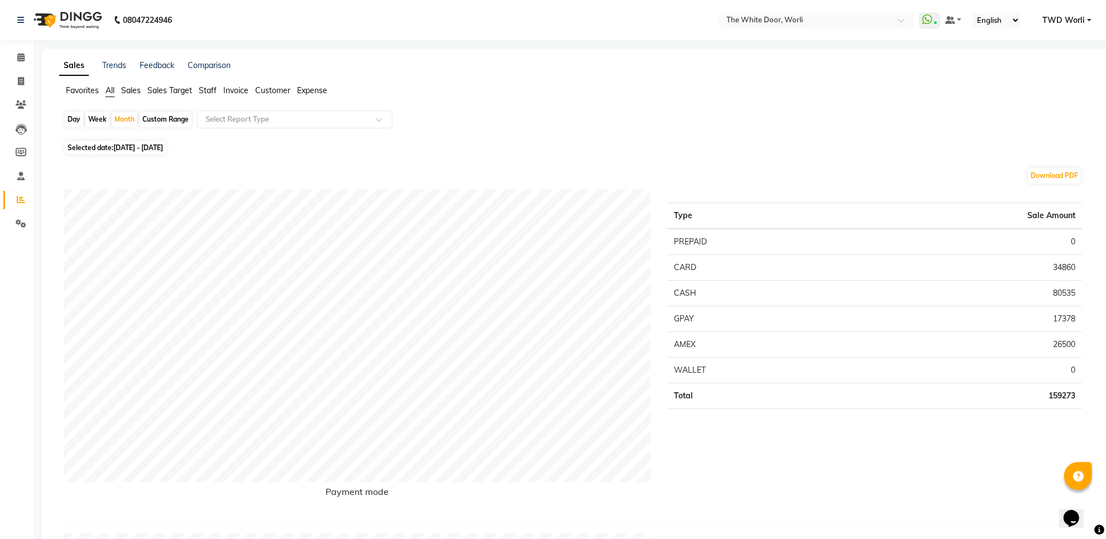
click at [211, 87] on span "Staff" at bounding box center [208, 90] width 18 height 10
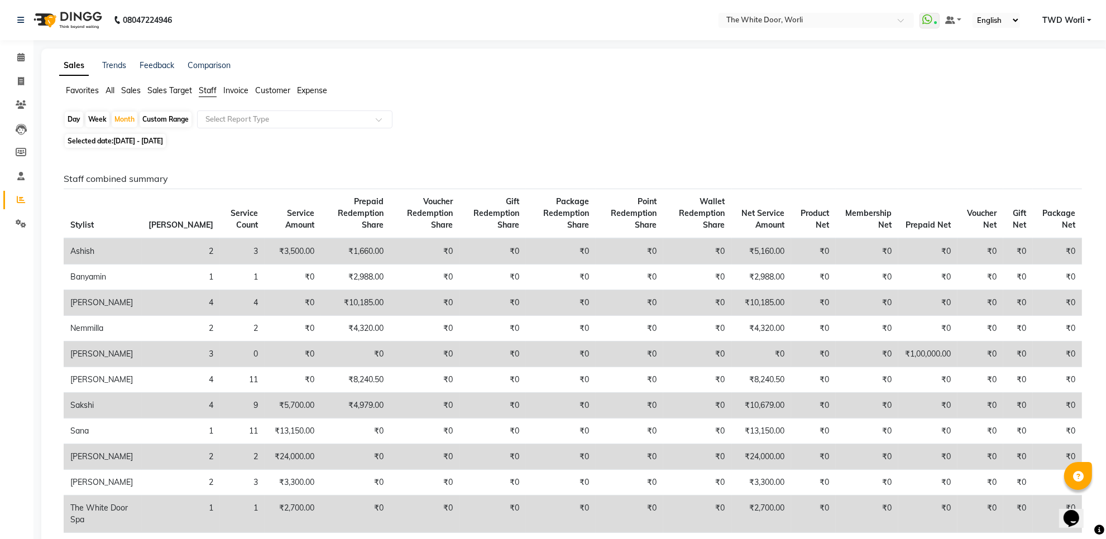
drag, startPoint x: 125, startPoint y: 117, endPoint x: 121, endPoint y: 130, distance: 12.7
click at [125, 120] on div "Month" at bounding box center [125, 120] width 26 height 16
select select "10"
select select "2025"
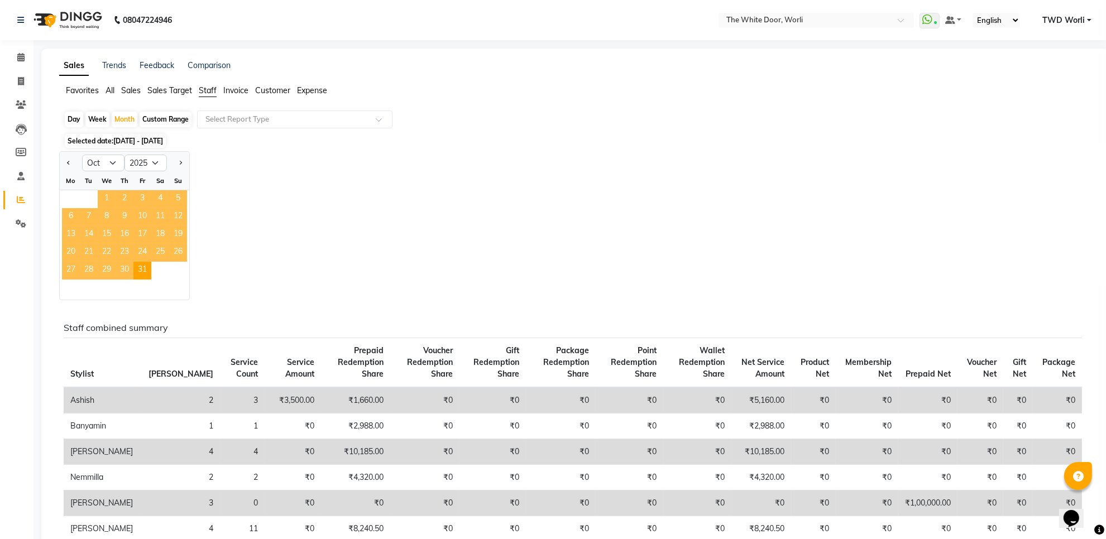
click at [112, 198] on span "1" at bounding box center [107, 199] width 18 height 18
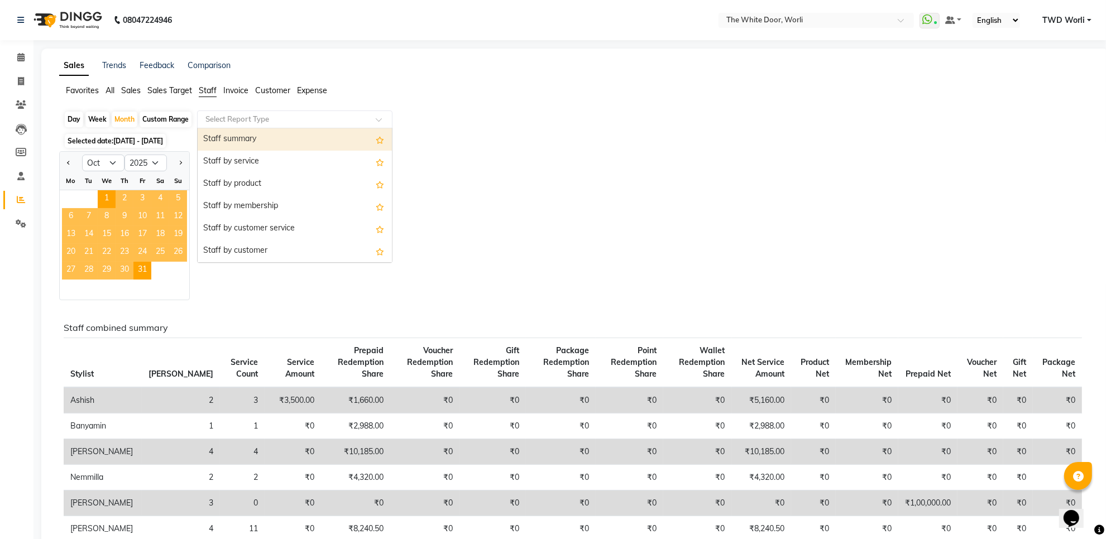
click at [356, 126] on div "Select Report Type" at bounding box center [294, 120] width 195 height 18
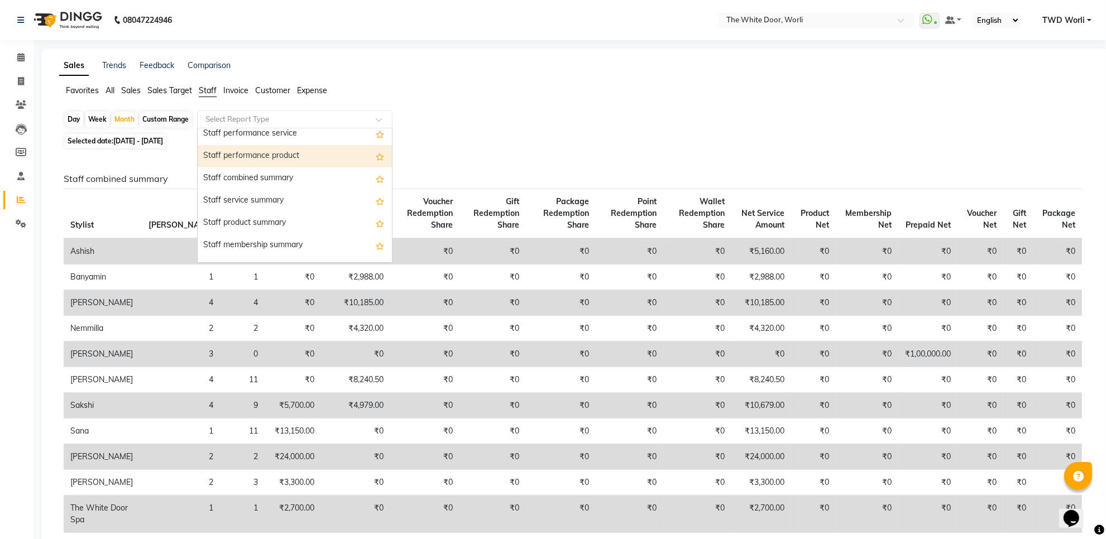
scroll to position [209, 0]
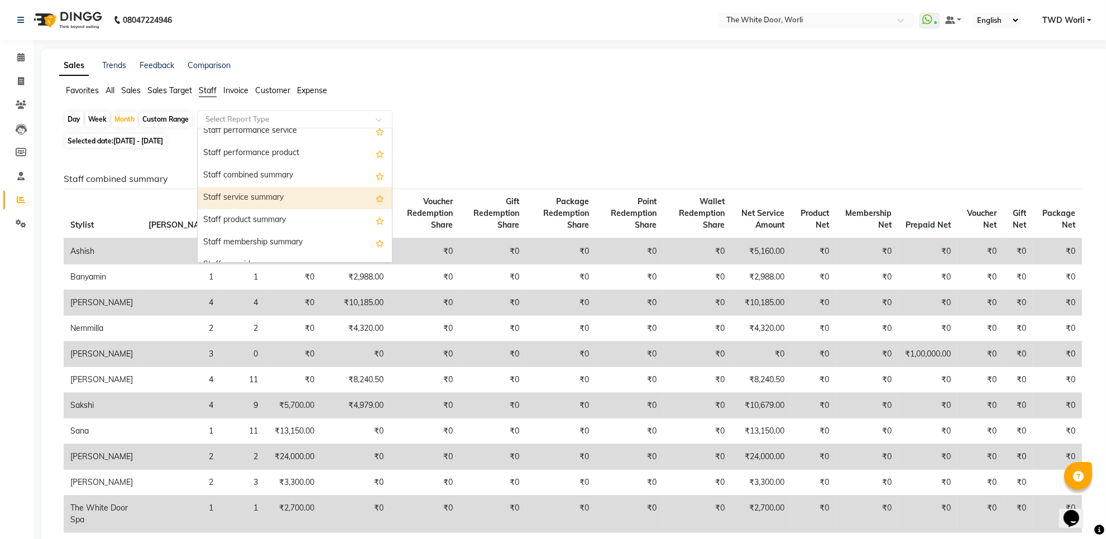
click at [263, 201] on div "Staff service summary" at bounding box center [295, 198] width 194 height 22
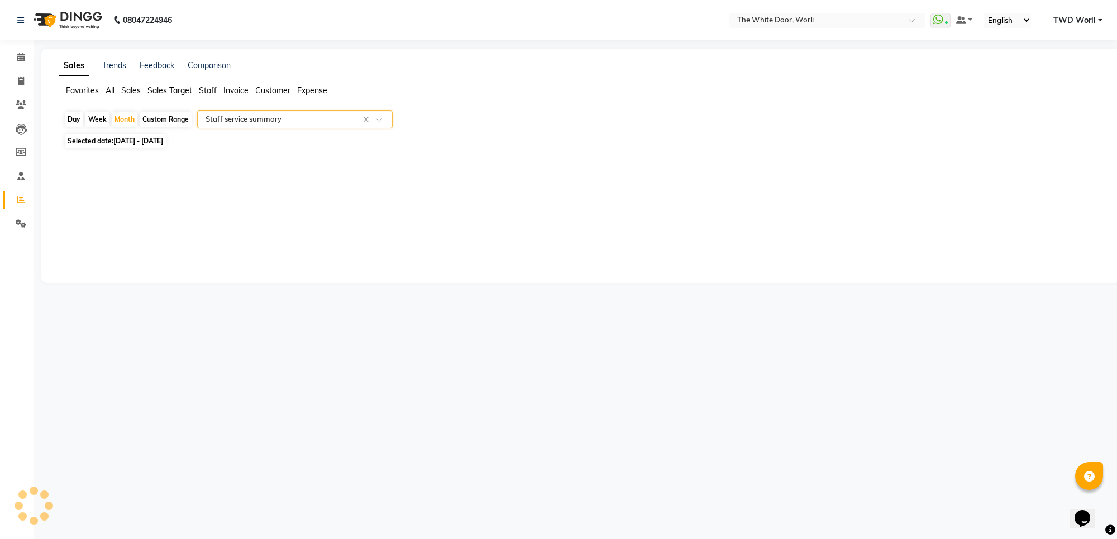
select select "full_report"
select select "csv"
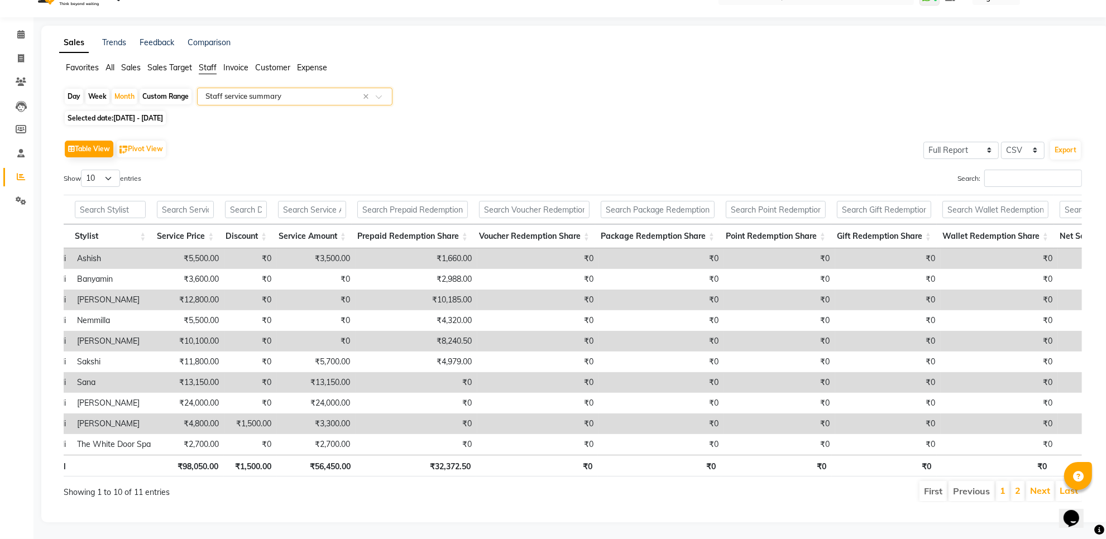
scroll to position [0, 0]
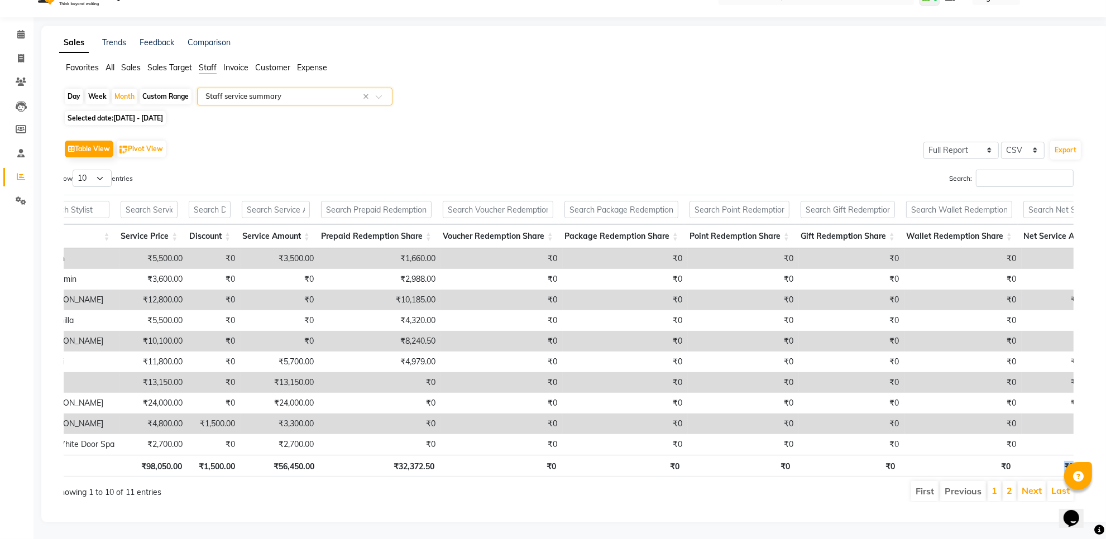
click at [1073, 455] on th "₹88,822.50" at bounding box center [1063, 466] width 94 height 22
click at [1072, 455] on th "₹88,822.50" at bounding box center [1063, 466] width 94 height 22
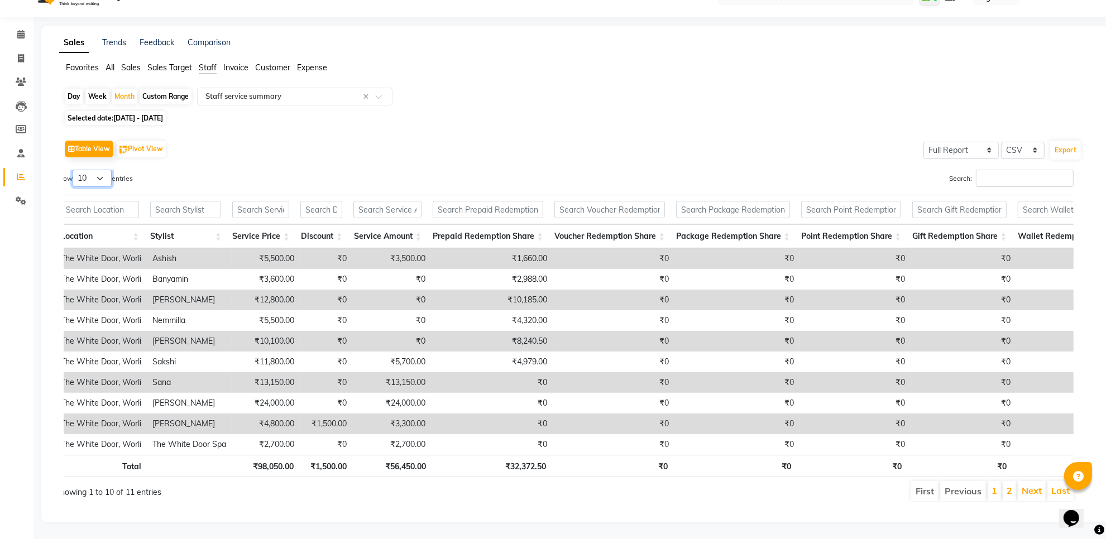
click at [106, 170] on select "10 25 50 100" at bounding box center [92, 178] width 39 height 17
select select "25"
click at [74, 170] on select "10 25 50 100" at bounding box center [92, 178] width 39 height 17
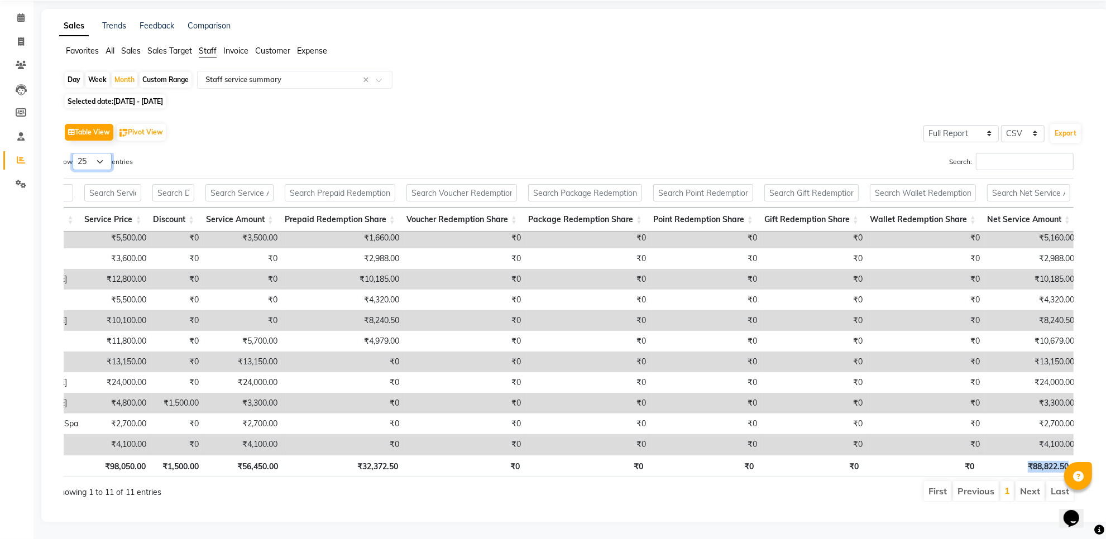
scroll to position [0, 260]
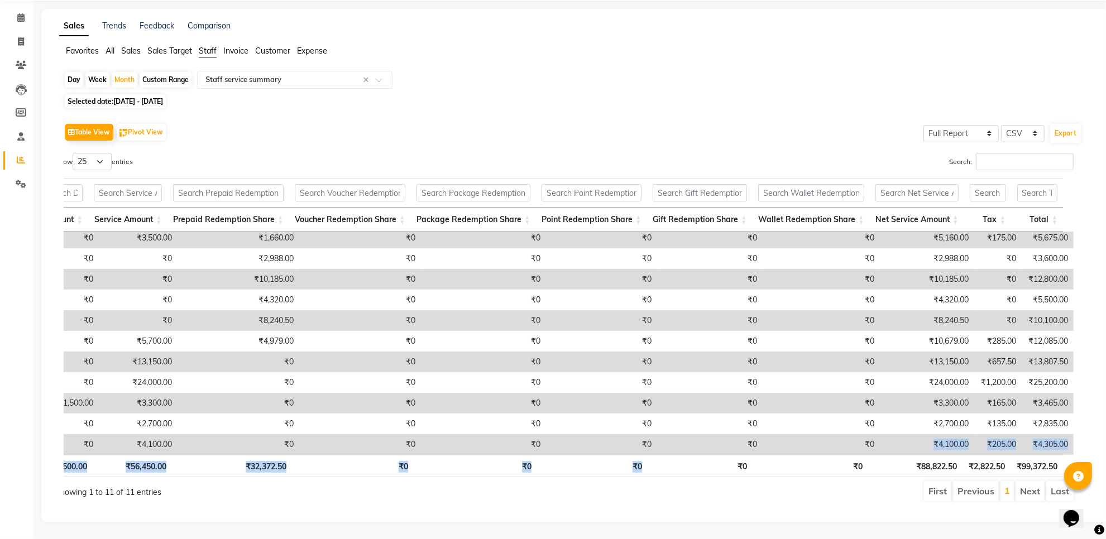
drag, startPoint x: 912, startPoint y: 431, endPoint x: 562, endPoint y: 456, distance: 350.5
click at [571, 456] on div "Location Stylist Service Price Discount Service Amount Prepaid Redemption Share…" at bounding box center [564, 327] width 1019 height 305
click at [638, 71] on div "Day Week Month Custom Range Select Report Type × Staff service summary ×" at bounding box center [575, 81] width 1023 height 20
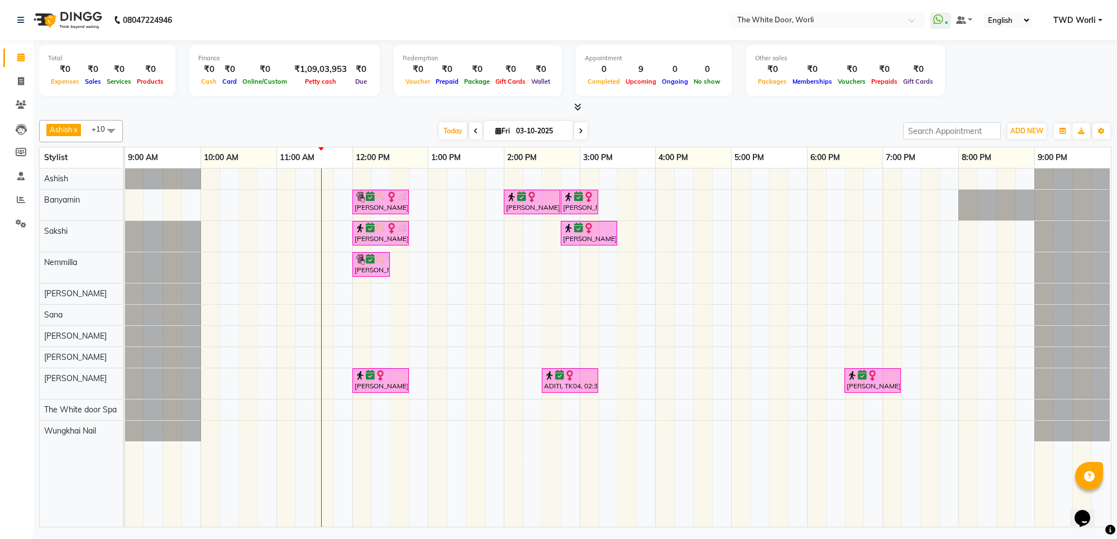
click at [584, 134] on span at bounding box center [580, 130] width 13 height 17
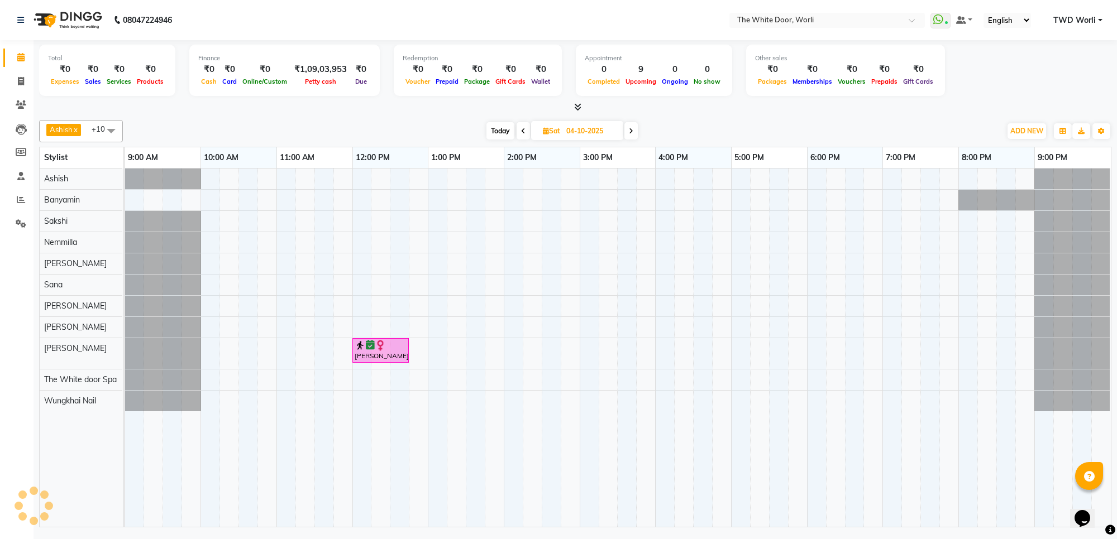
click at [517, 132] on span at bounding box center [523, 130] width 13 height 17
type input "03-10-2025"
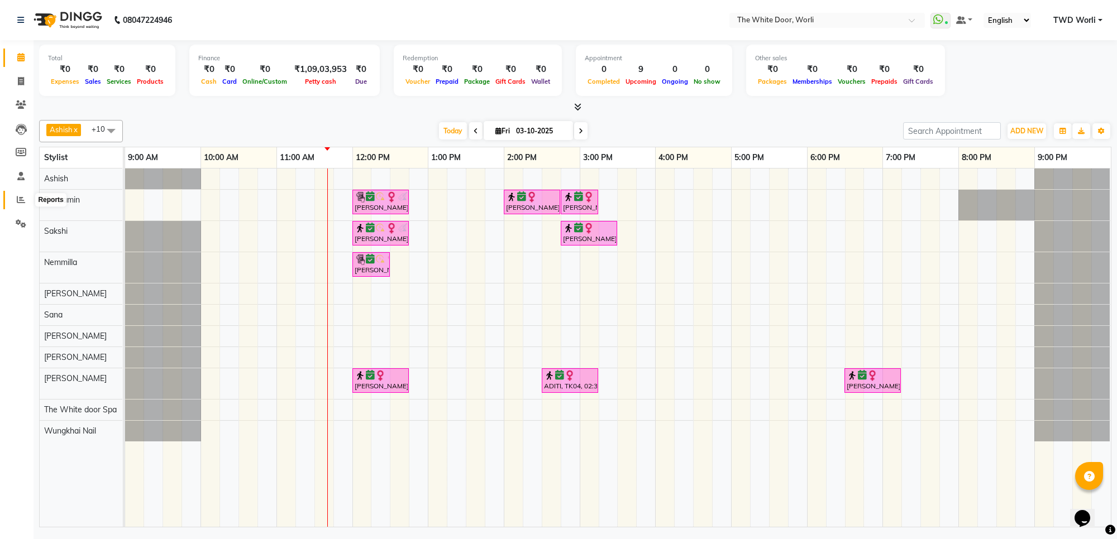
click at [20, 201] on icon at bounding box center [21, 199] width 8 height 8
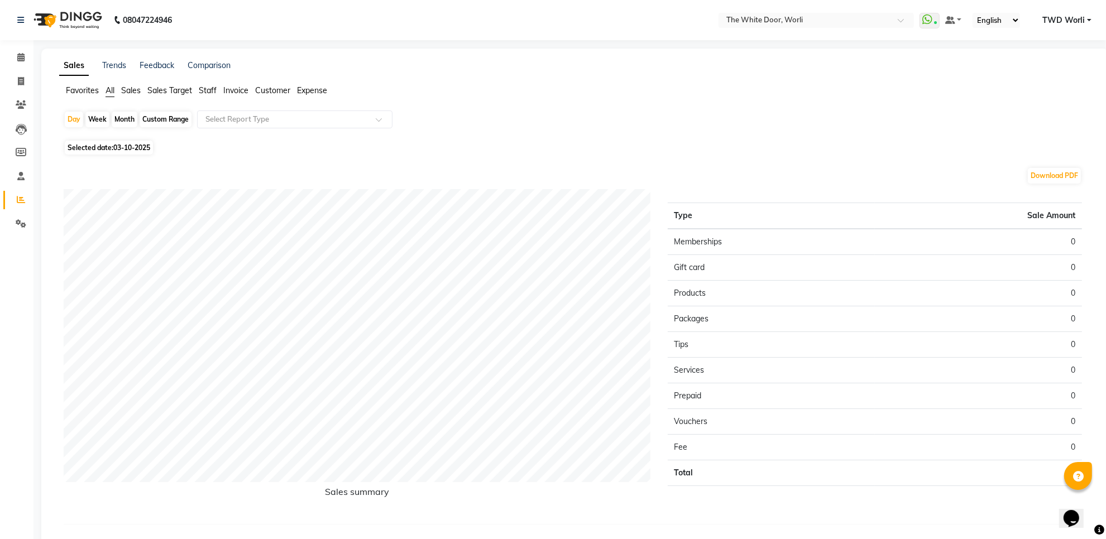
click at [101, 121] on div "Week" at bounding box center [97, 120] width 24 height 16
select select "10"
select select "2025"
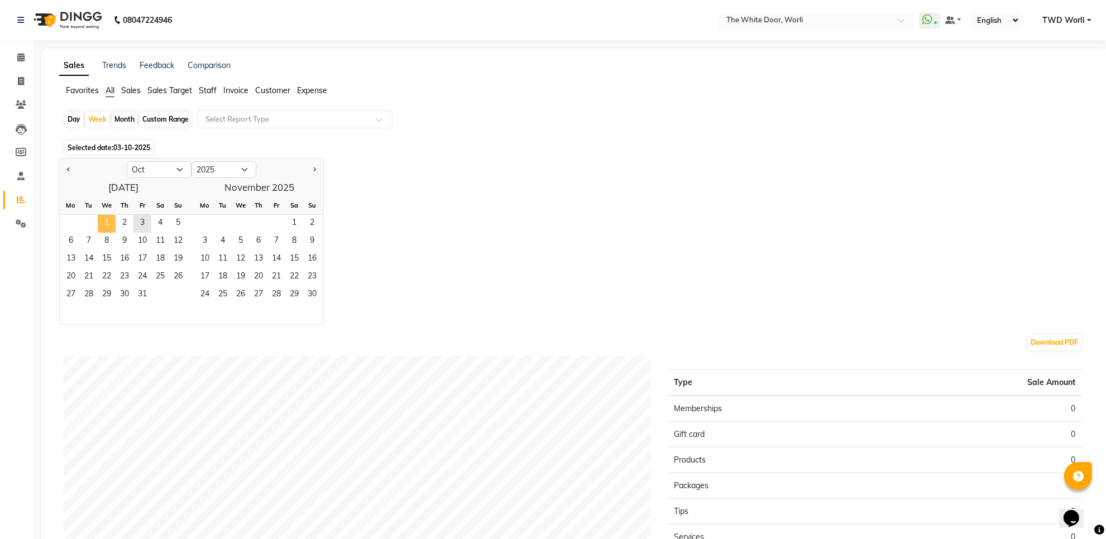
click at [106, 217] on span "1" at bounding box center [107, 224] width 18 height 18
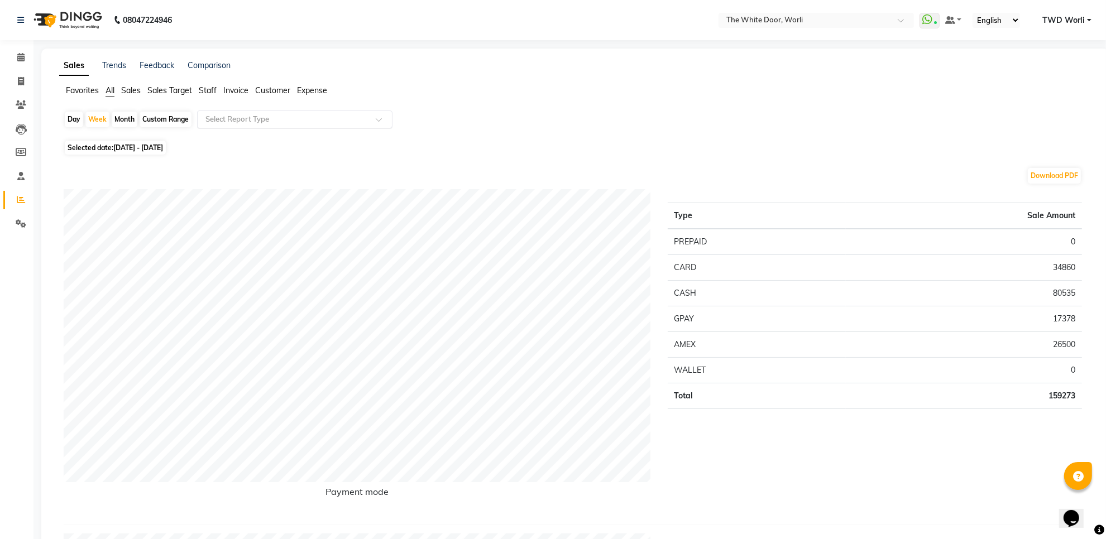
click at [259, 126] on div "Select Report Type" at bounding box center [294, 120] width 195 height 18
click at [207, 93] on span "Staff" at bounding box center [208, 90] width 18 height 10
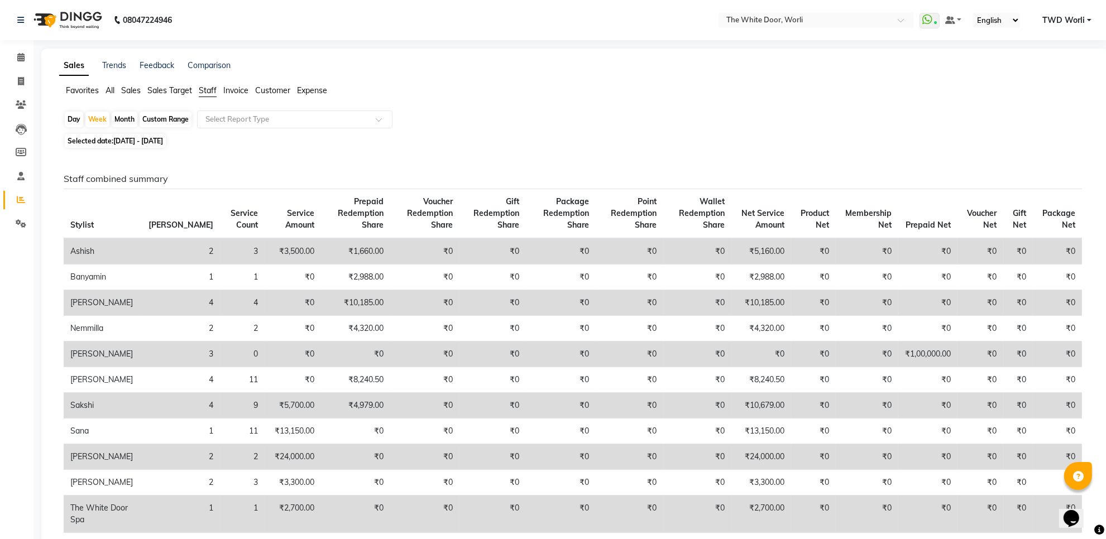
click at [213, 95] on span "Staff" at bounding box center [208, 90] width 18 height 10
click at [290, 111] on div "Select Report Type" at bounding box center [294, 120] width 195 height 18
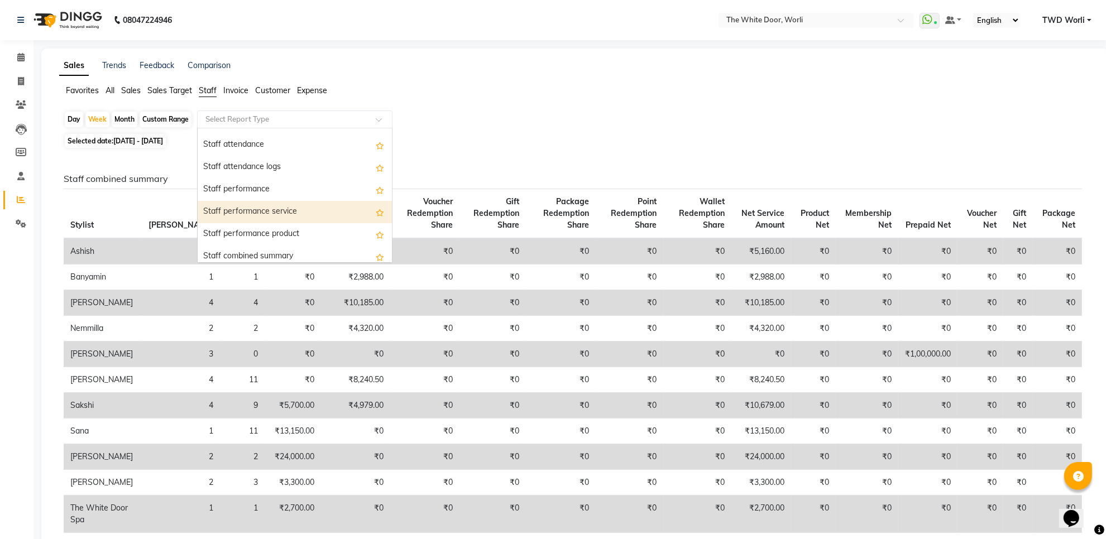
scroll to position [209, 0]
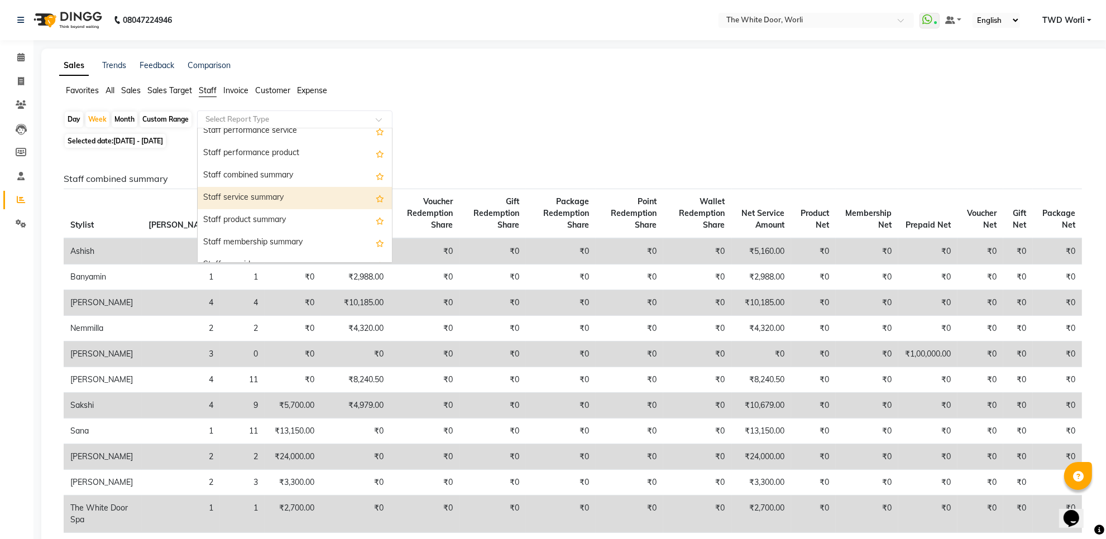
click at [263, 204] on div "Staff service summary" at bounding box center [295, 198] width 194 height 22
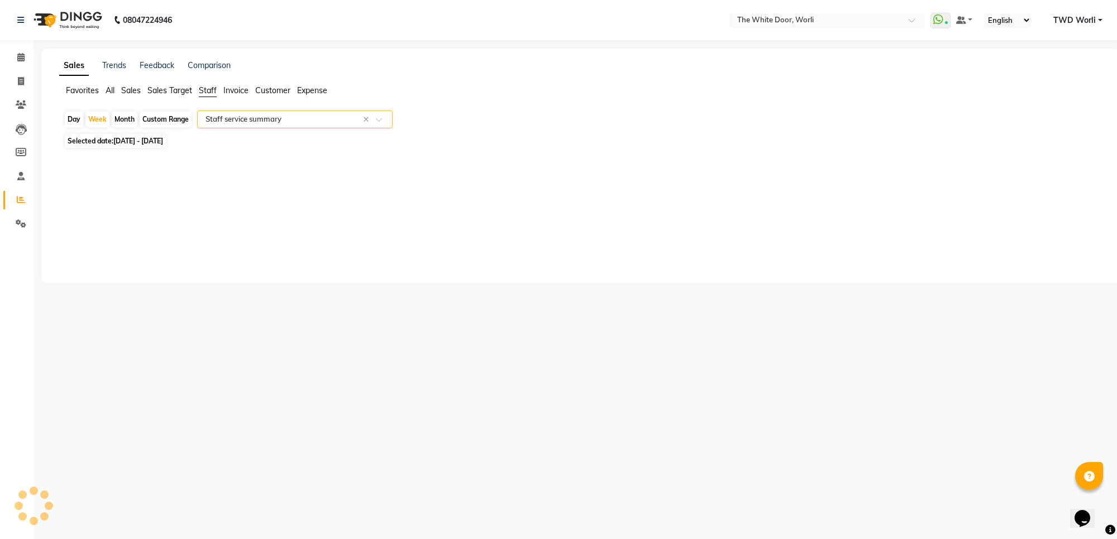
select select "full_report"
select select "csv"
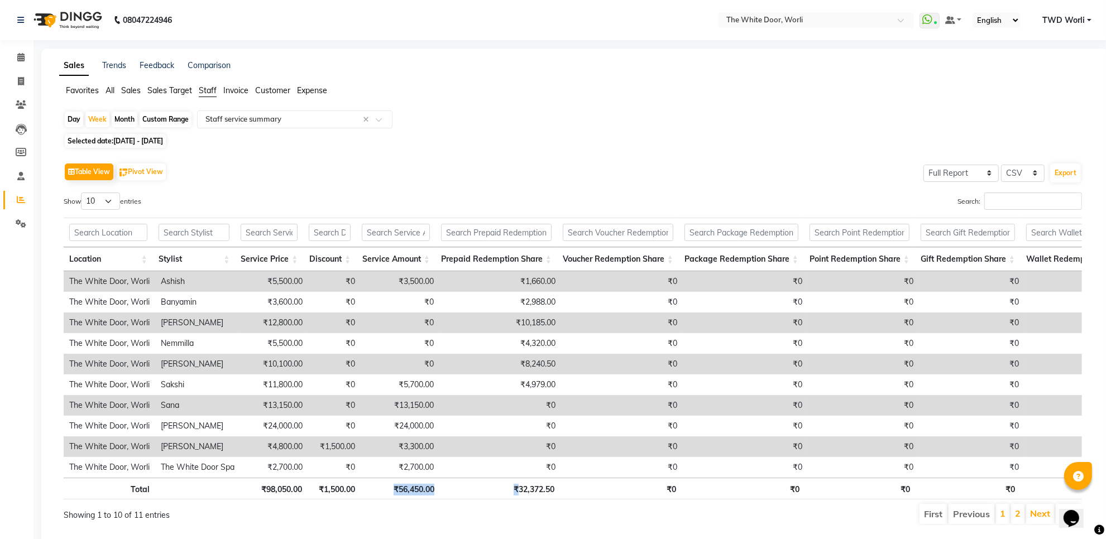
drag, startPoint x: 361, startPoint y: 494, endPoint x: 517, endPoint y: 491, distance: 155.8
click at [517, 491] on tr "Total ₹98,050.00 ₹1,500.00 ₹56,450.00 ₹32,372.50 ₹0 ₹0 ₹0 ₹0 ₹0 ₹88,822.50 ₹2,8…" at bounding box center [698, 489] width 1268 height 22
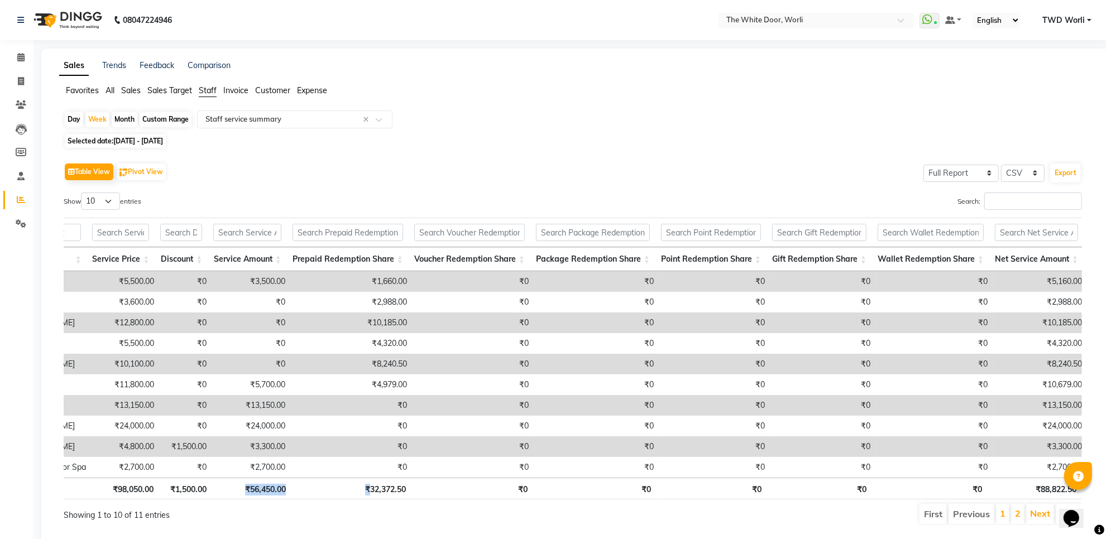
scroll to position [0, 122]
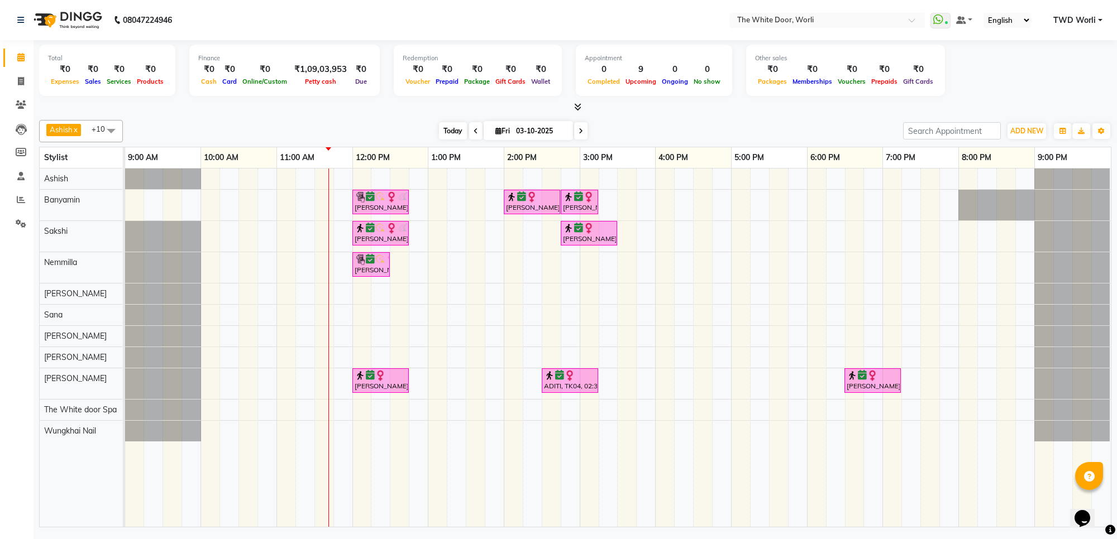
click at [447, 135] on span "Today" at bounding box center [453, 130] width 28 height 17
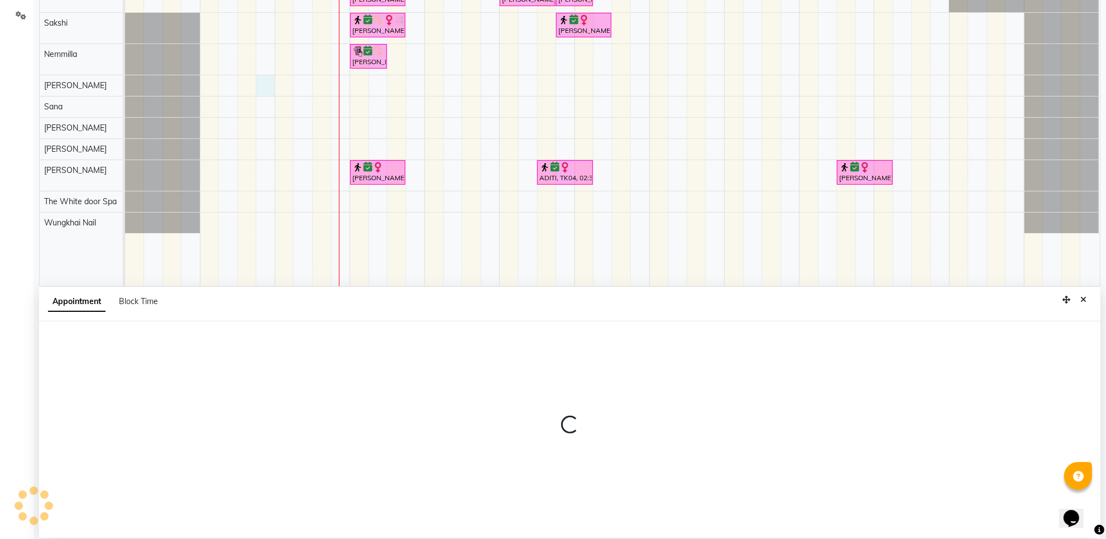
scroll to position [210, 0]
select select "22903"
select select "645"
select select "tentative"
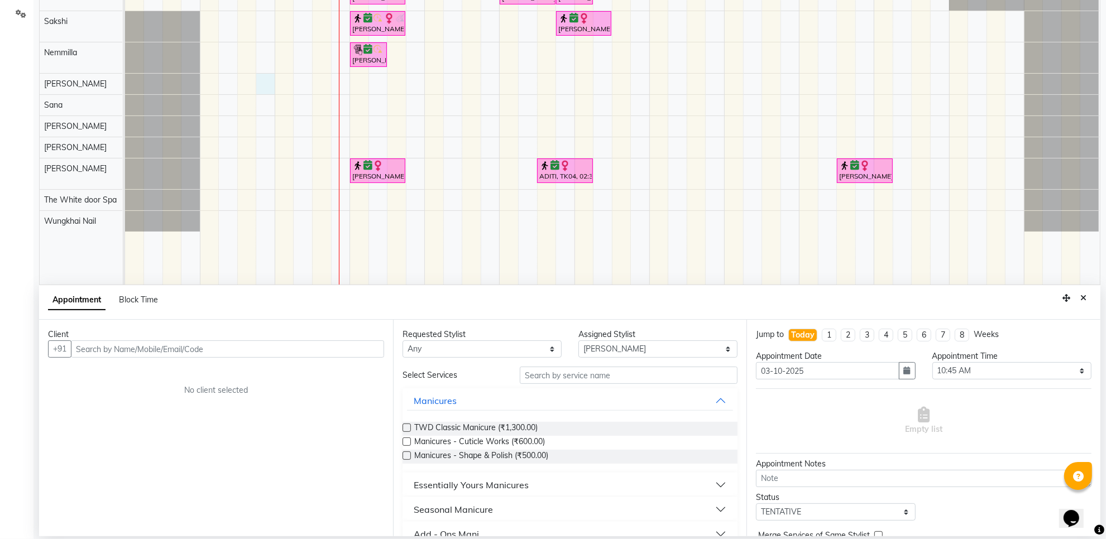
click at [190, 348] on input "text" at bounding box center [227, 349] width 313 height 17
click at [600, 376] on input "text" at bounding box center [629, 375] width 218 height 17
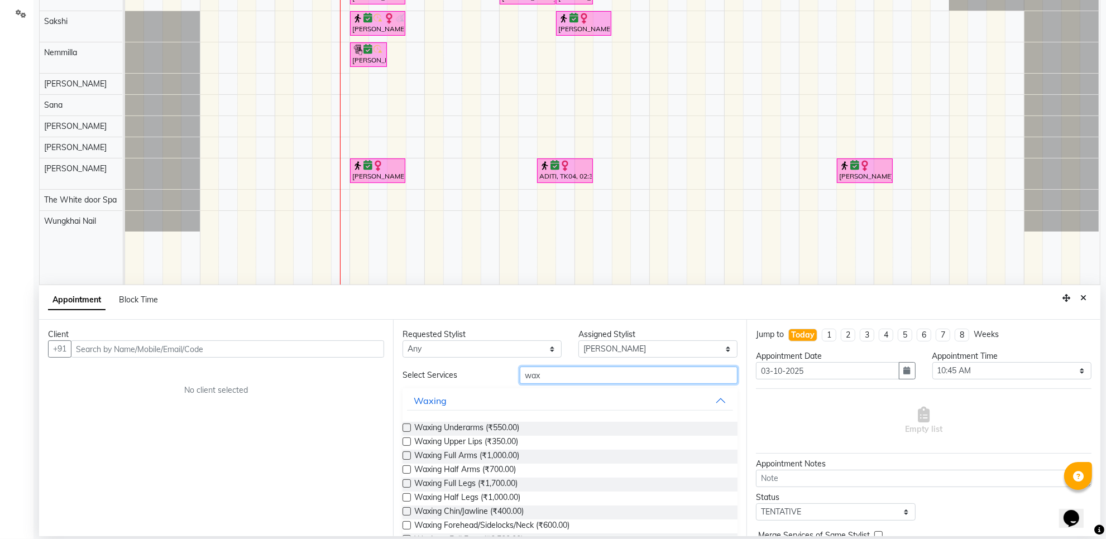
type input "wax"
click at [407, 428] on label at bounding box center [407, 428] width 8 height 8
click at [407, 428] on input "checkbox" at bounding box center [406, 429] width 7 height 7
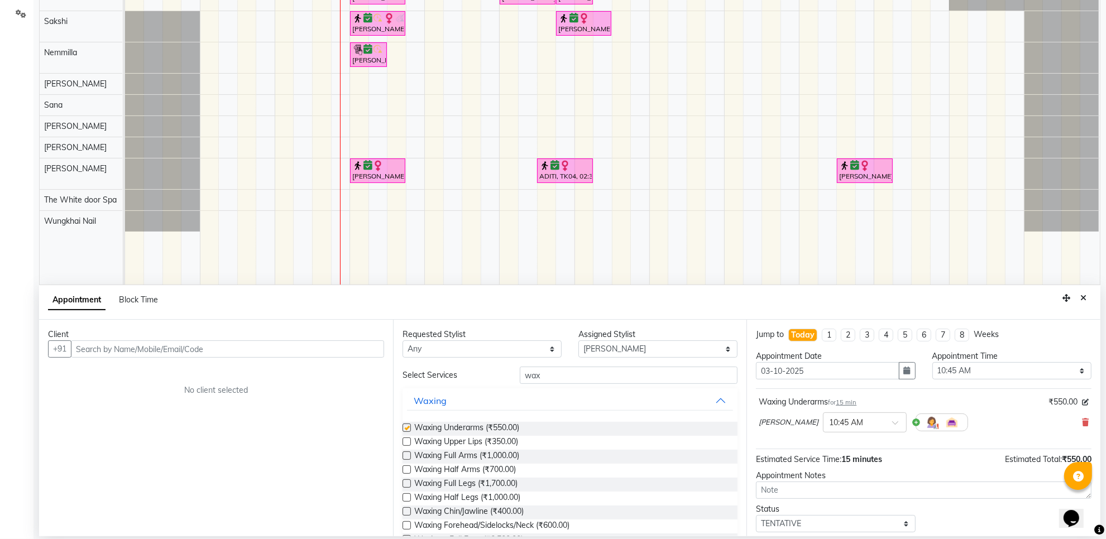
checkbox input "false"
click at [408, 455] on label at bounding box center [407, 456] width 8 height 8
click at [408, 455] on input "checkbox" at bounding box center [406, 456] width 7 height 7
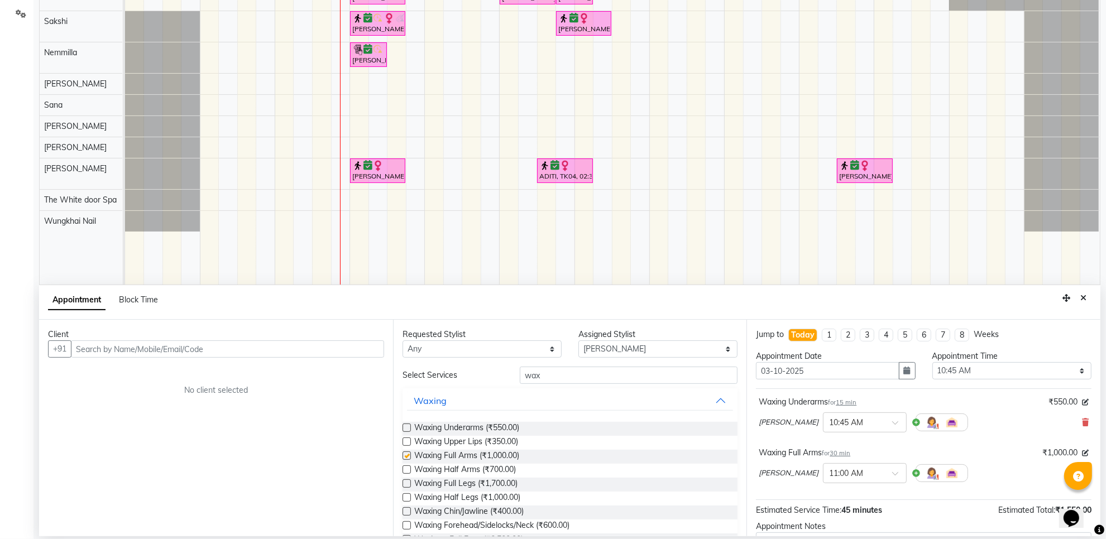
checkbox input "false"
click at [408, 499] on label at bounding box center [407, 498] width 8 height 8
click at [408, 499] on input "checkbox" at bounding box center [406, 498] width 7 height 7
checkbox input "false"
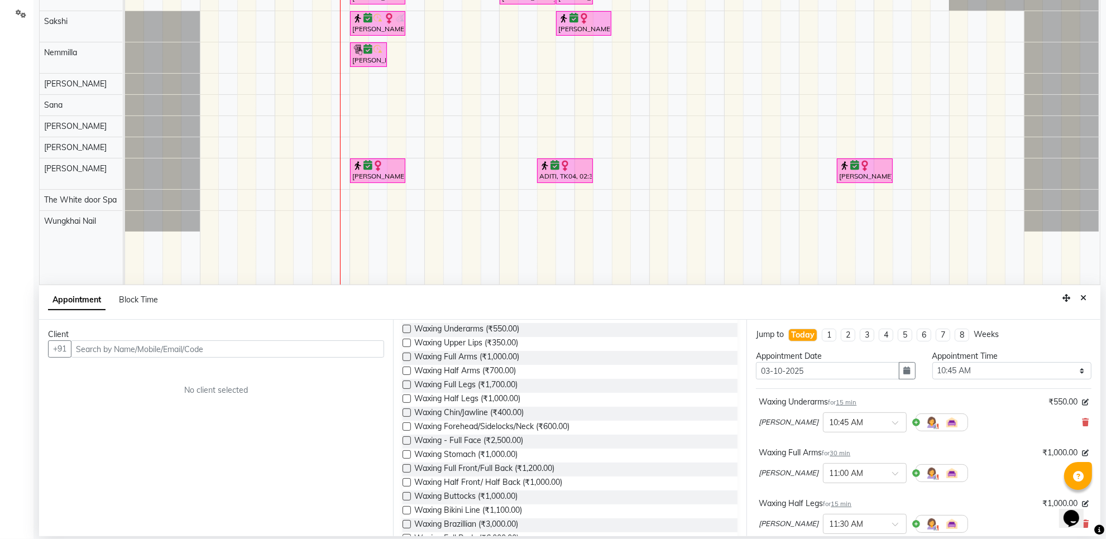
scroll to position [0, 0]
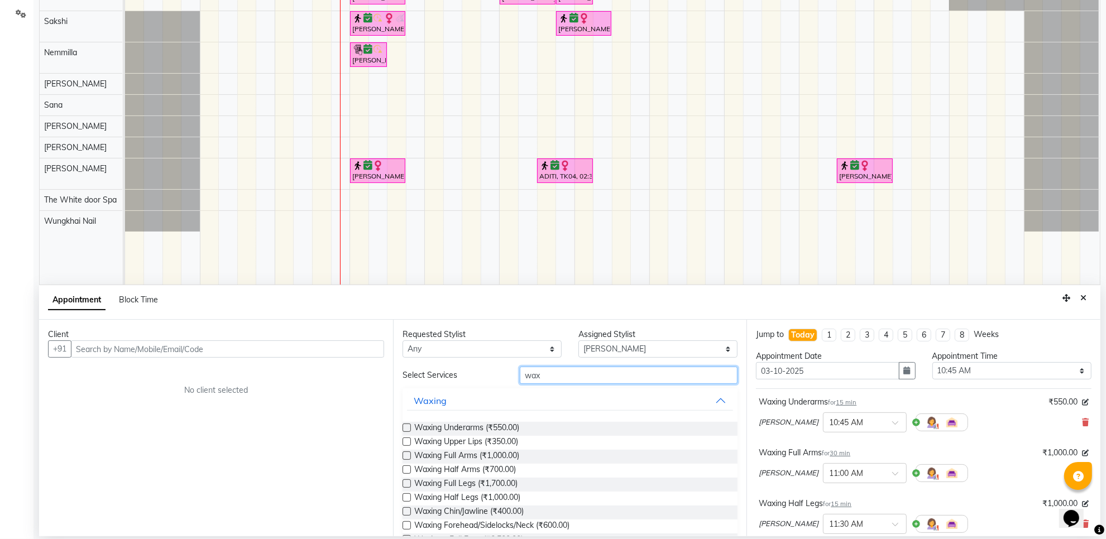
click at [607, 370] on input "wax" at bounding box center [629, 375] width 218 height 17
type input "w"
type input "thr"
click at [408, 430] on label at bounding box center [407, 428] width 8 height 8
click at [408, 430] on input "checkbox" at bounding box center [406, 429] width 7 height 7
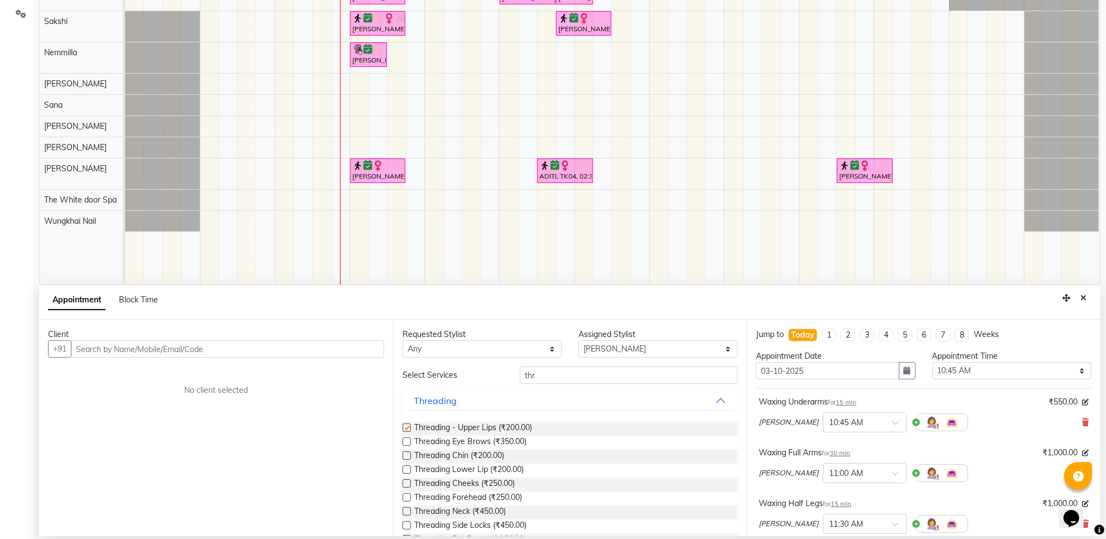
checkbox input "false"
click at [406, 442] on label at bounding box center [407, 442] width 8 height 8
click at [406, 442] on input "checkbox" at bounding box center [406, 442] width 7 height 7
checkbox input "false"
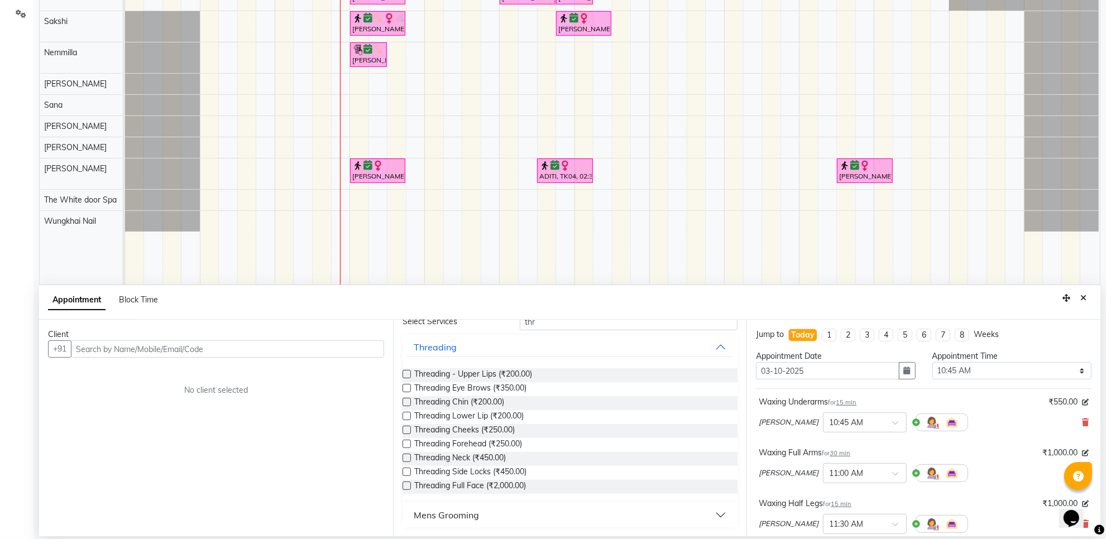
click at [407, 401] on label at bounding box center [407, 402] width 8 height 8
click at [407, 401] on input "checkbox" at bounding box center [406, 403] width 7 height 7
checkbox input "false"
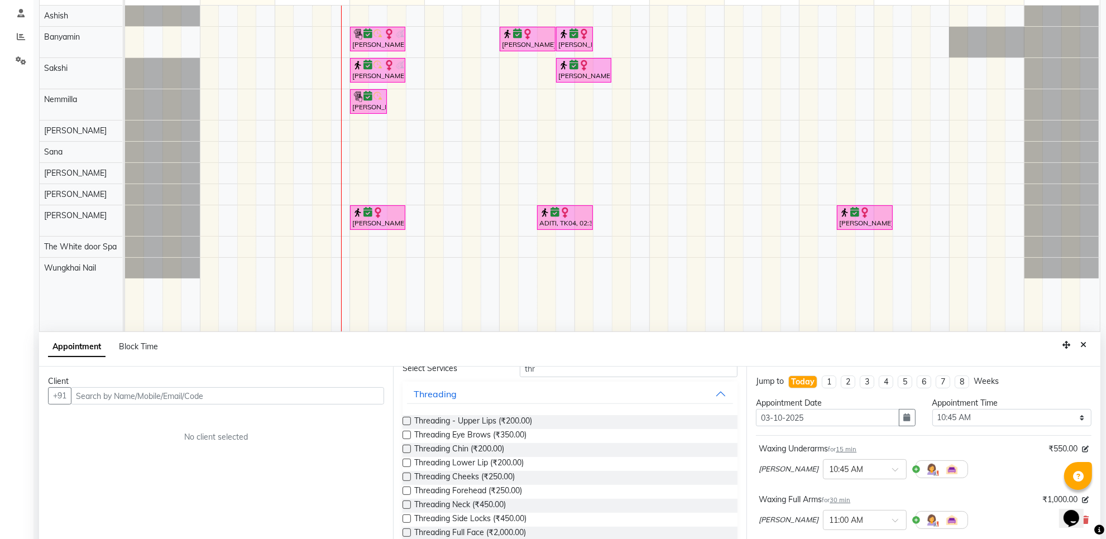
scroll to position [140, 0]
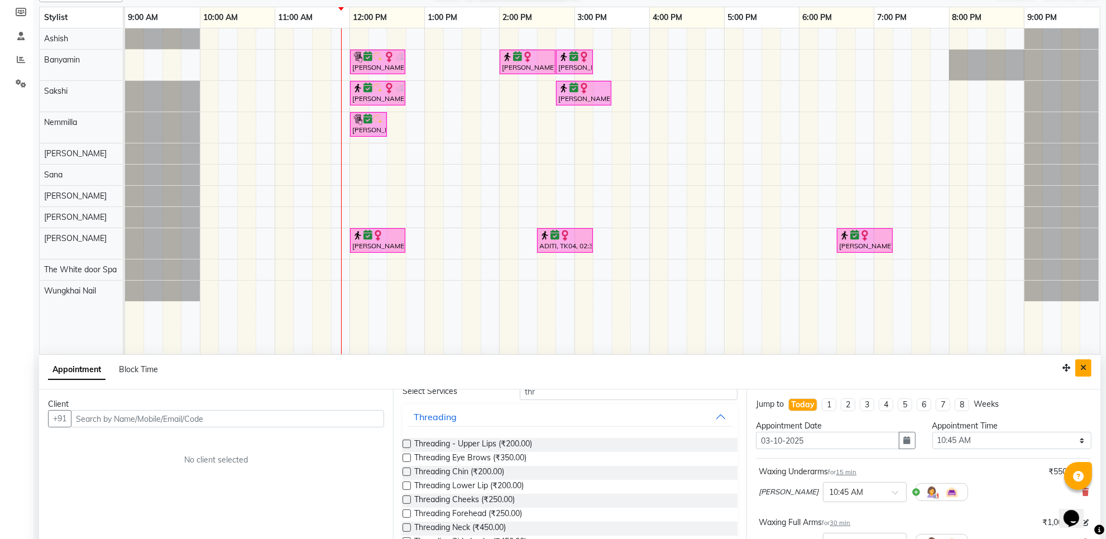
click at [1084, 366] on icon "Close" at bounding box center [1084, 368] width 6 height 8
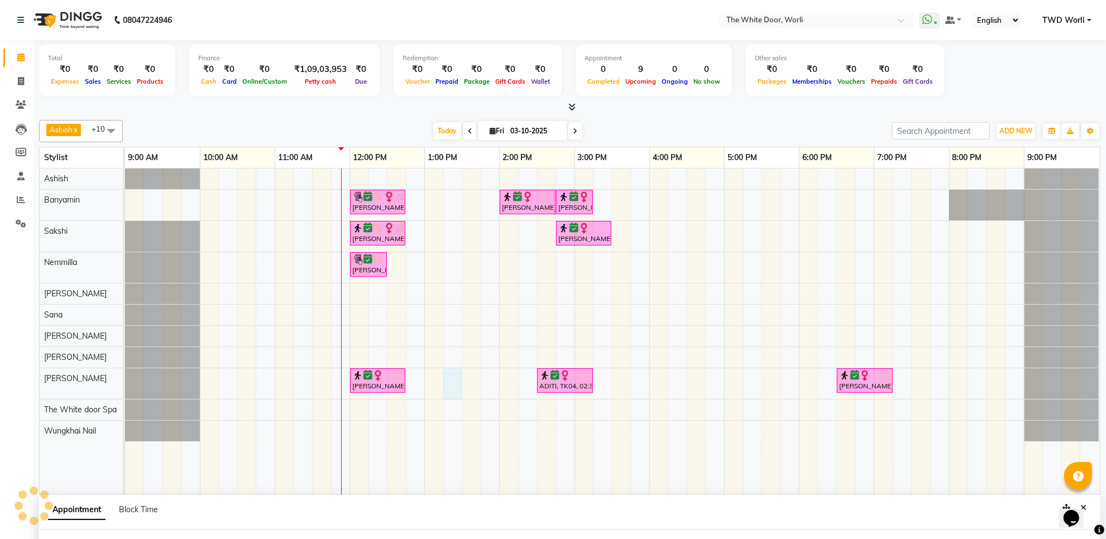
scroll to position [2, 0]
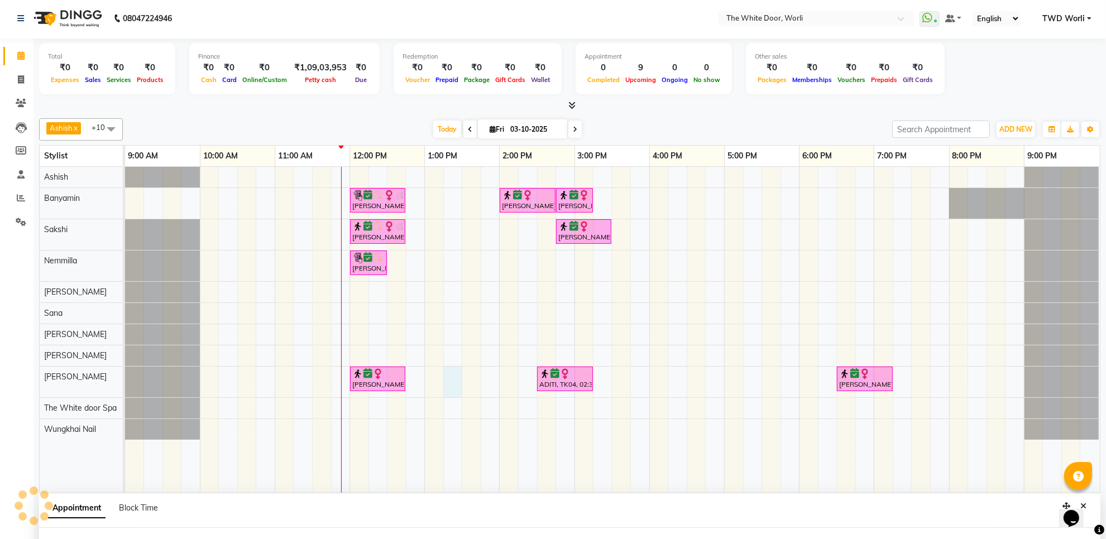
select select "50222"
select select "795"
select select "tentative"
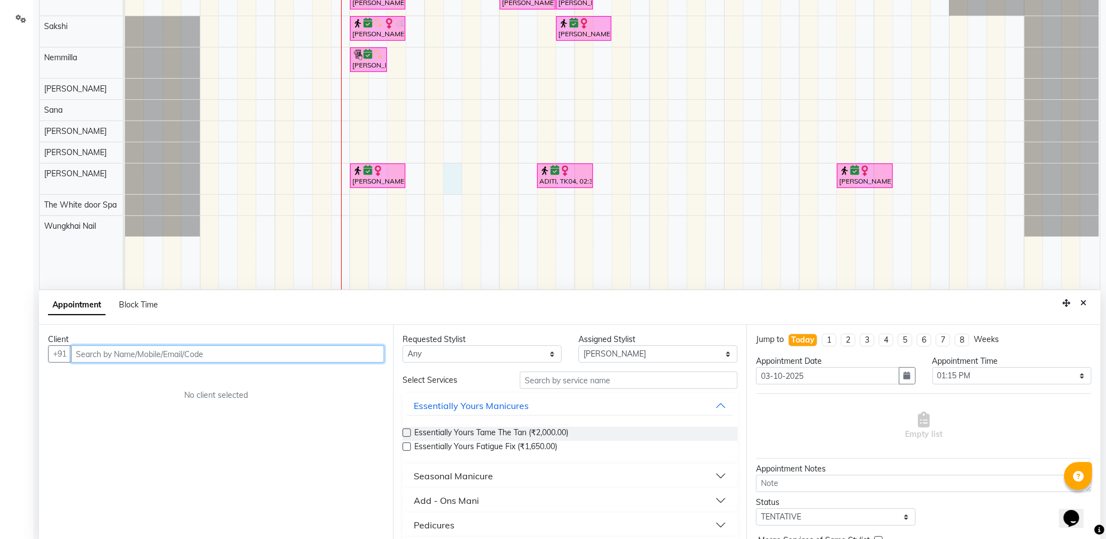
scroll to position [210, 0]
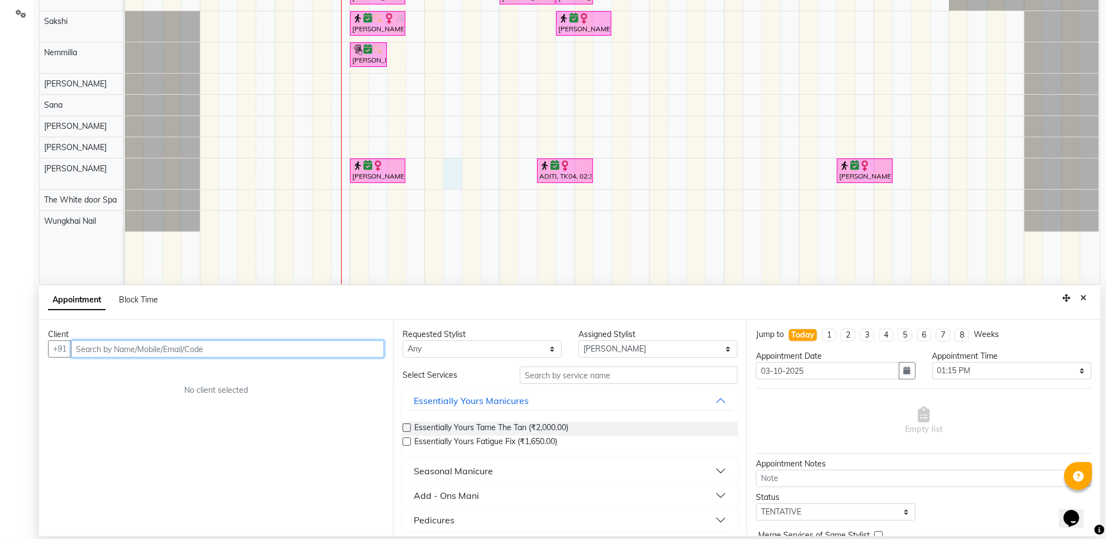
click at [112, 352] on input "text" at bounding box center [227, 349] width 313 height 17
type input "9971349117"
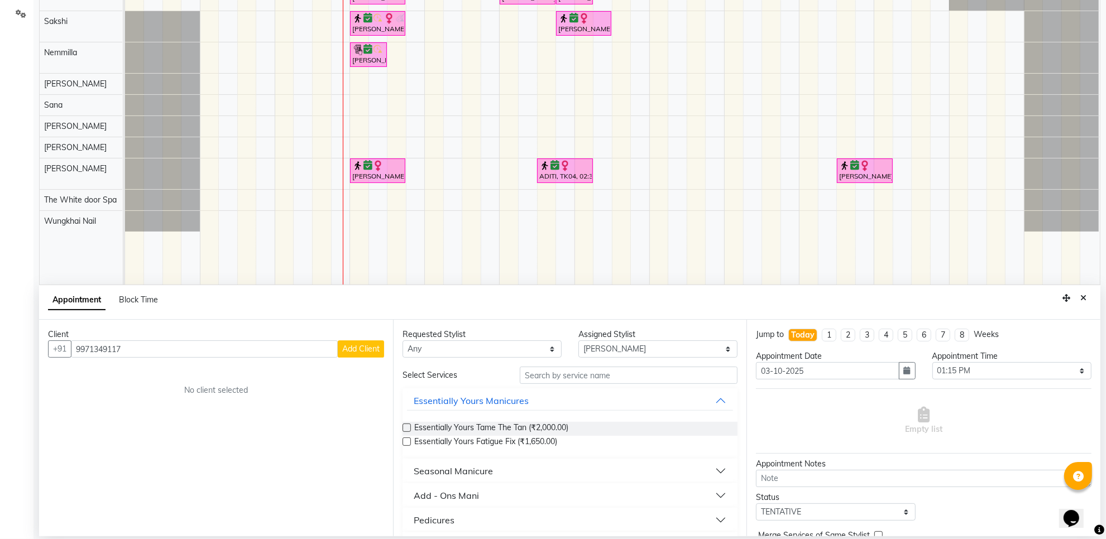
click at [365, 340] on div "Client" at bounding box center [216, 335] width 336 height 12
click at [361, 347] on span "Add Client" at bounding box center [360, 349] width 37 height 10
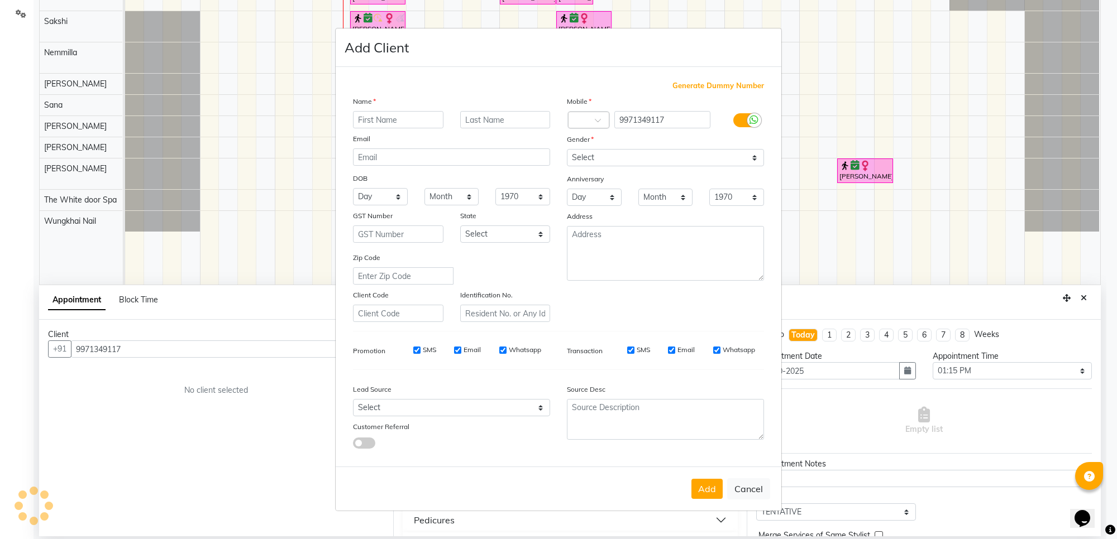
click at [408, 118] on input "text" at bounding box center [398, 119] width 90 height 17
type input "a"
type input "A"
type input "[PERSON_NAME]"
click at [600, 160] on select "Select [DEMOGRAPHIC_DATA] [DEMOGRAPHIC_DATA] Other Prefer Not To Say" at bounding box center [665, 157] width 197 height 17
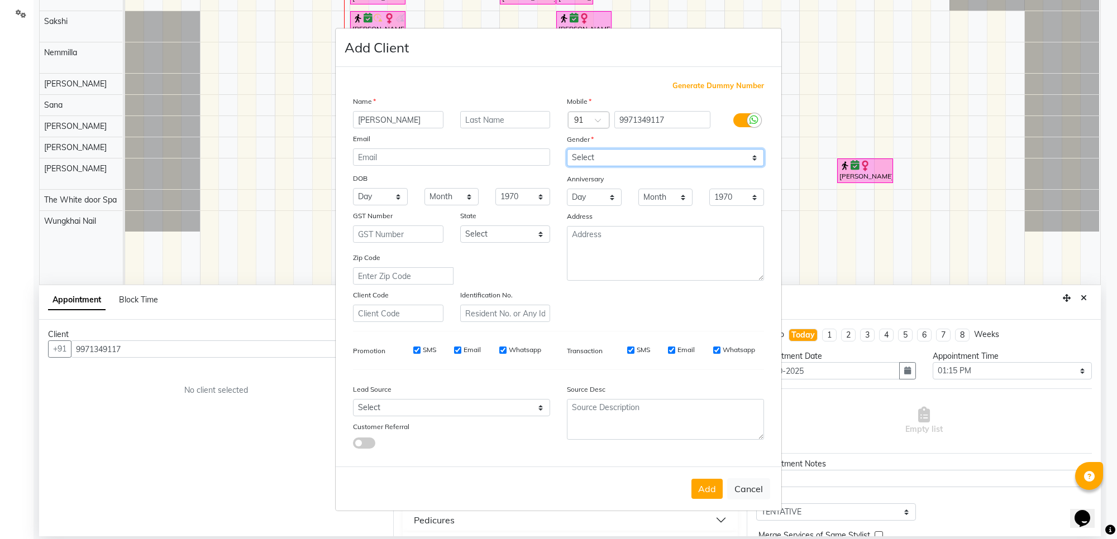
select select "[DEMOGRAPHIC_DATA]"
click at [567, 150] on select "Select [DEMOGRAPHIC_DATA] [DEMOGRAPHIC_DATA] Other Prefer Not To Say" at bounding box center [665, 157] width 197 height 17
click at [703, 489] on button "Add" at bounding box center [706, 489] width 31 height 20
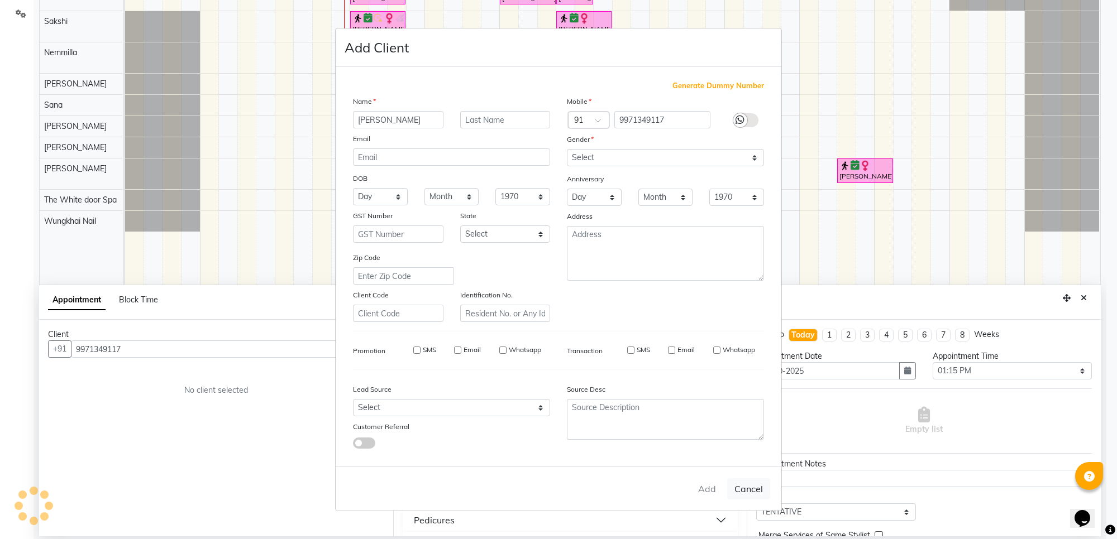
select select
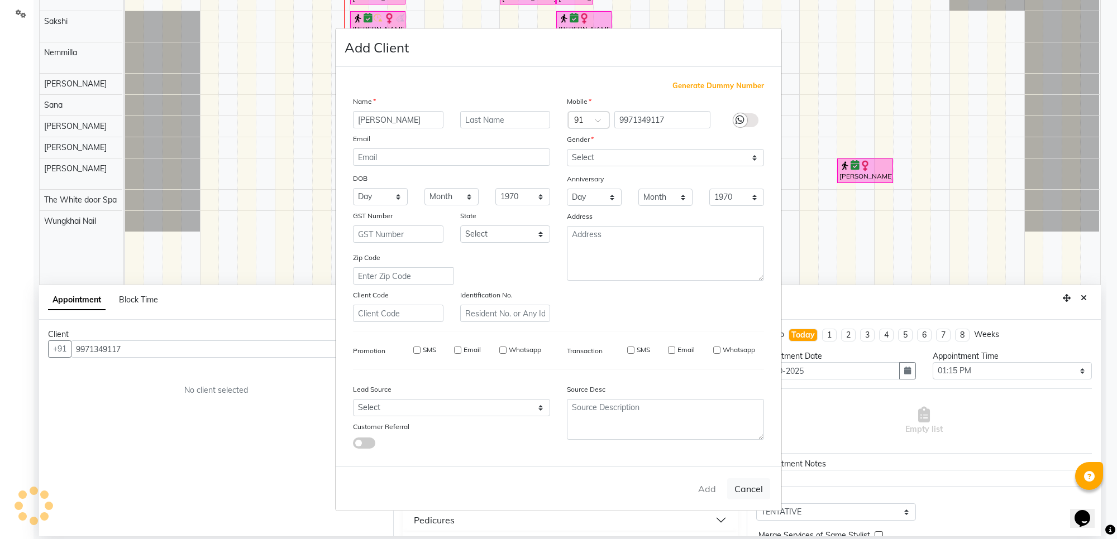
select select
checkbox input "false"
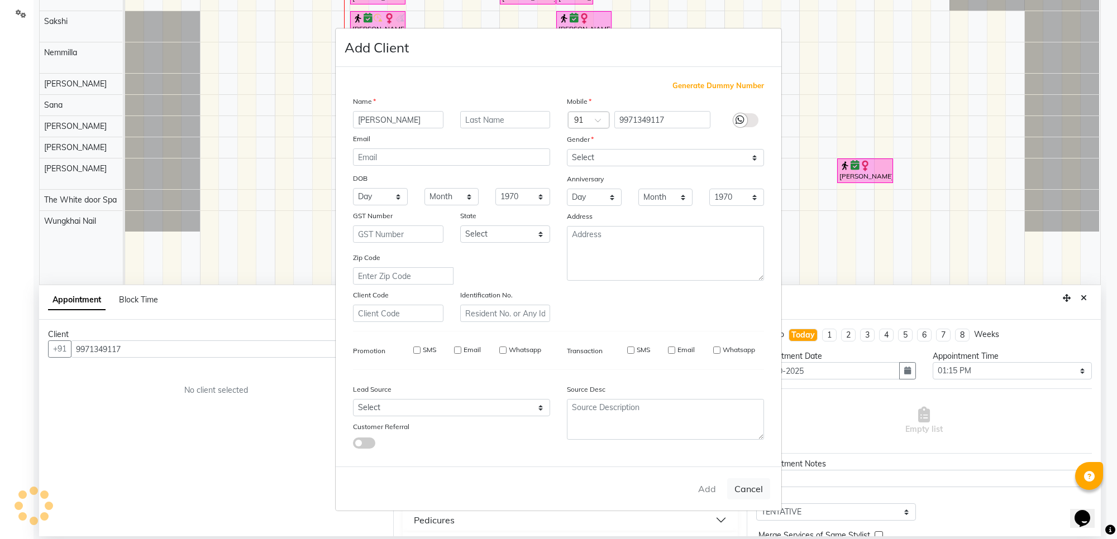
checkbox input "false"
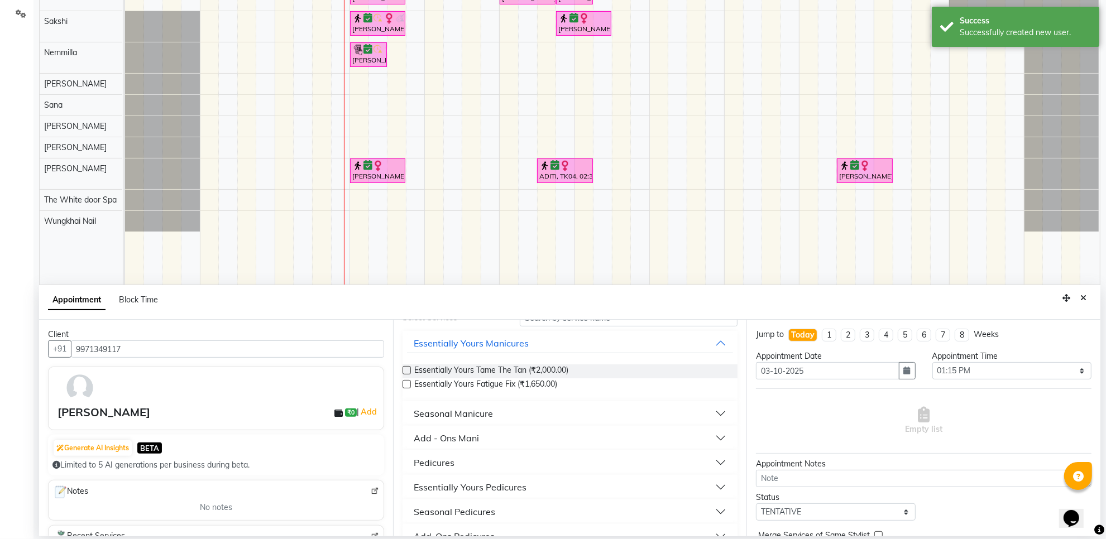
scroll to position [0, 0]
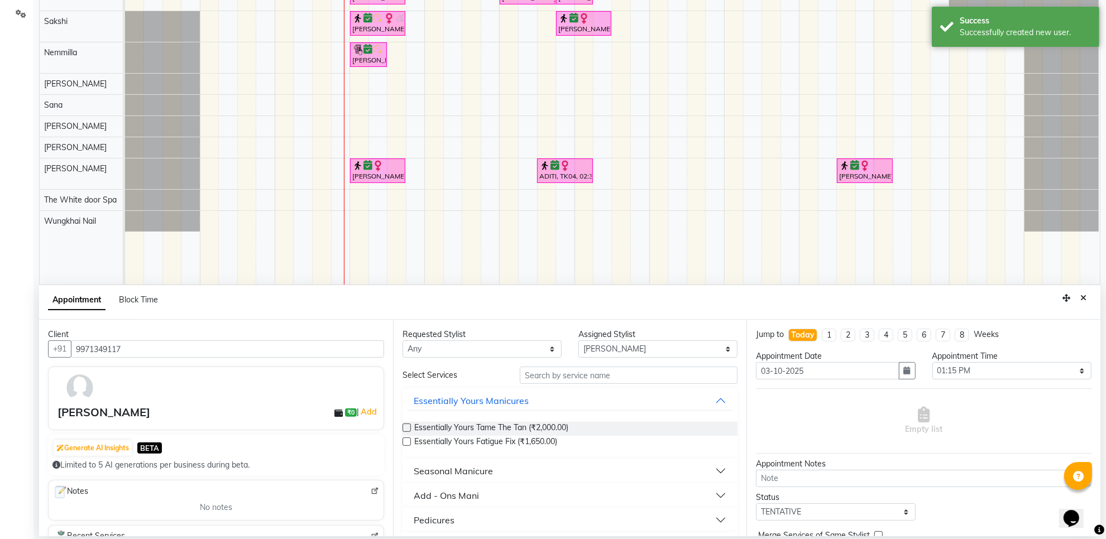
click at [593, 366] on div "Requested Stylist Any Aarti Ashish Ashish S Banyamin Gautam Sharma Leyla Lash N…" at bounding box center [570, 428] width 354 height 217
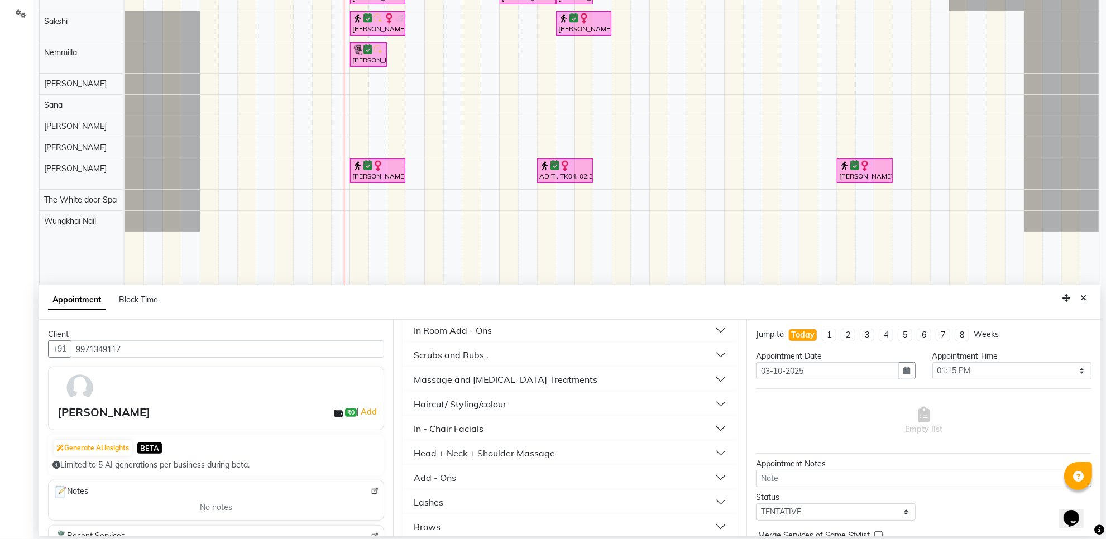
scroll to position [558, 0]
click at [489, 428] on div "Head + Neck + Shoulder Massage" at bounding box center [484, 428] width 141 height 13
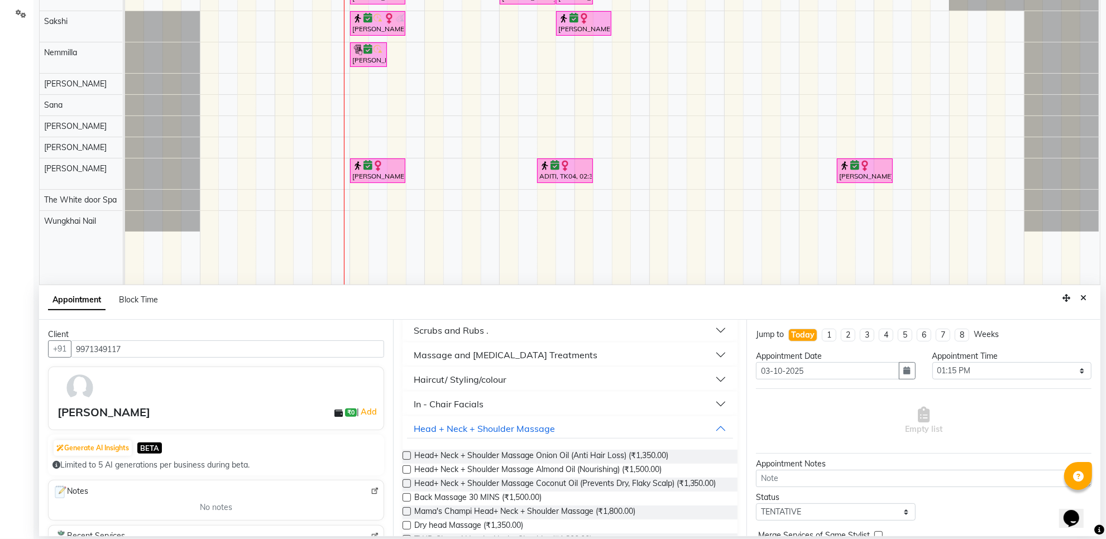
click at [406, 470] on label at bounding box center [407, 470] width 8 height 8
click at [406, 470] on input "checkbox" at bounding box center [406, 470] width 7 height 7
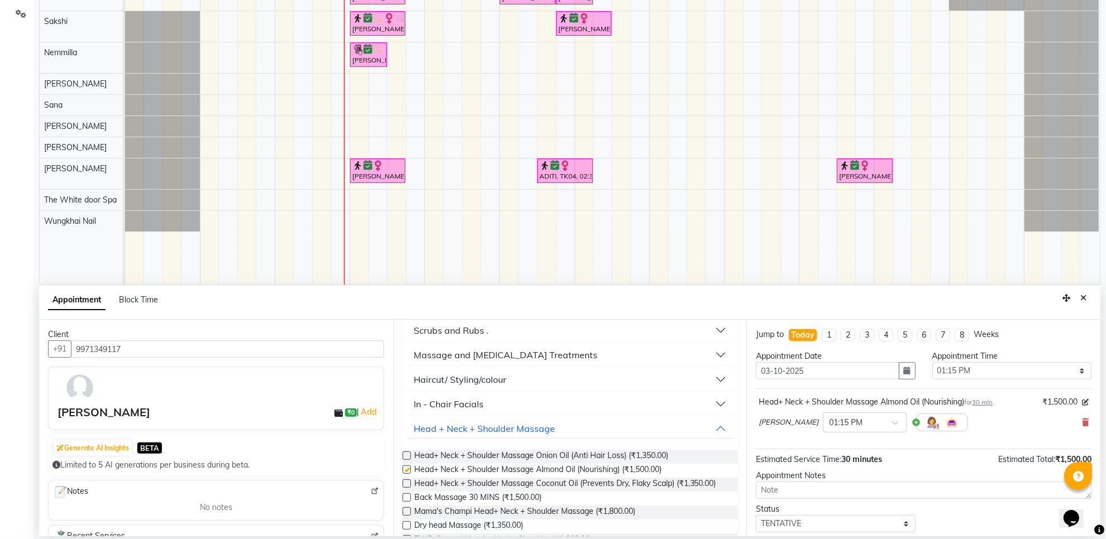
checkbox input "false"
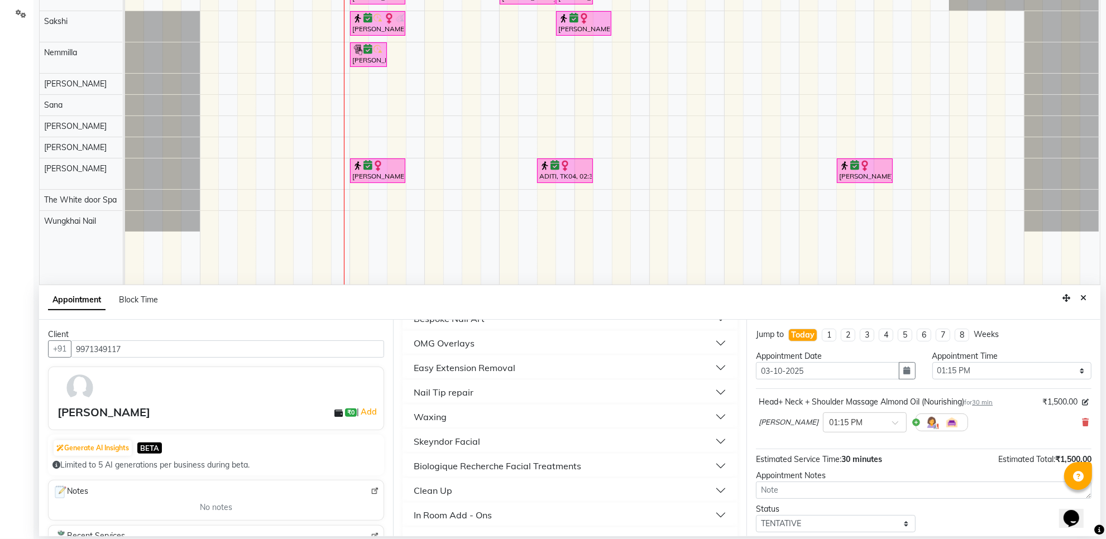
scroll to position [0, 0]
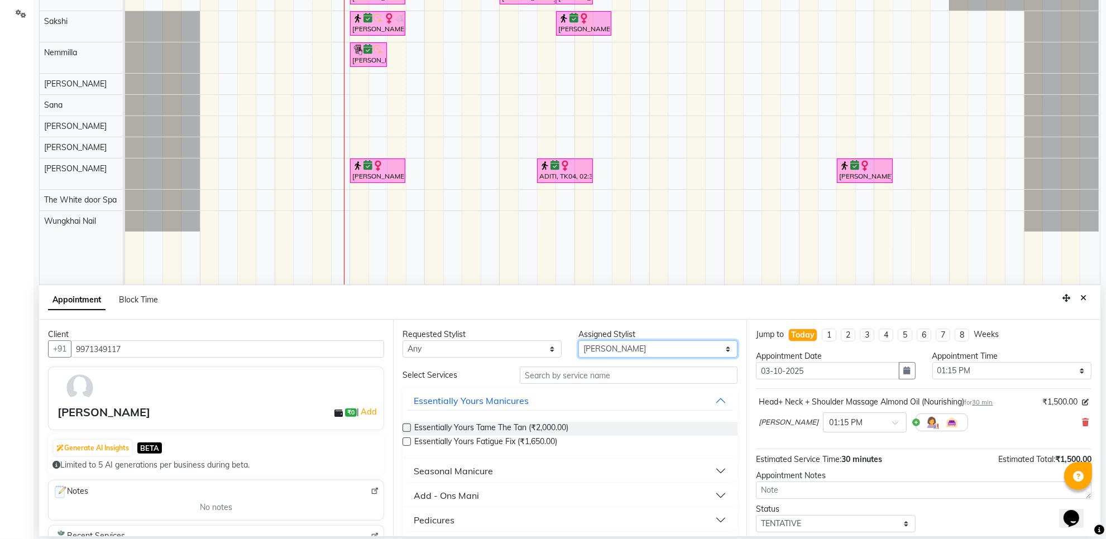
click at [646, 351] on select "Select Aarti Ashish Ashish S Banyamin Gautam Sharma Leyla Lash Nemmilla Pranali…" at bounding box center [658, 349] width 159 height 17
select select "20395"
click at [579, 341] on select "Select Aarti Ashish Ashish S Banyamin Gautam Sharma Leyla Lash Nemmilla Pranali…" at bounding box center [658, 349] width 159 height 17
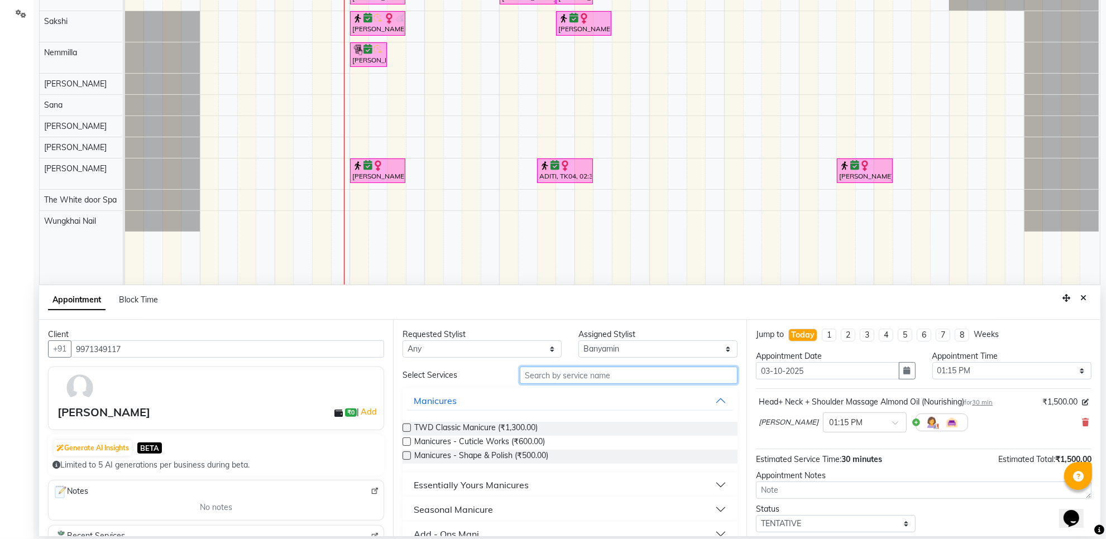
click at [596, 378] on input "text" at bounding box center [629, 375] width 218 height 17
type input "ped"
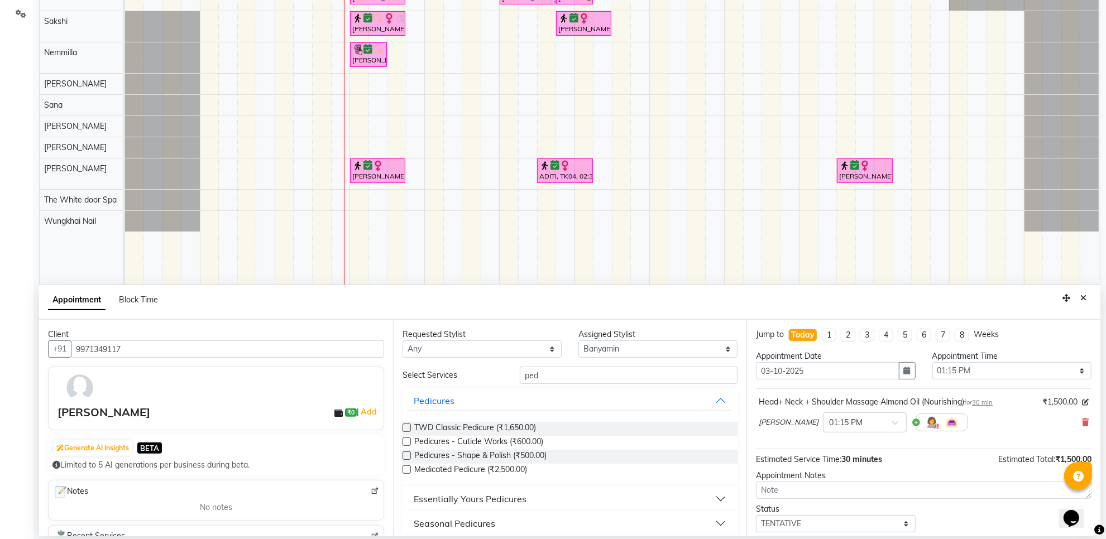
click at [405, 429] on label at bounding box center [407, 428] width 8 height 8
click at [405, 429] on input "checkbox" at bounding box center [406, 429] width 7 height 7
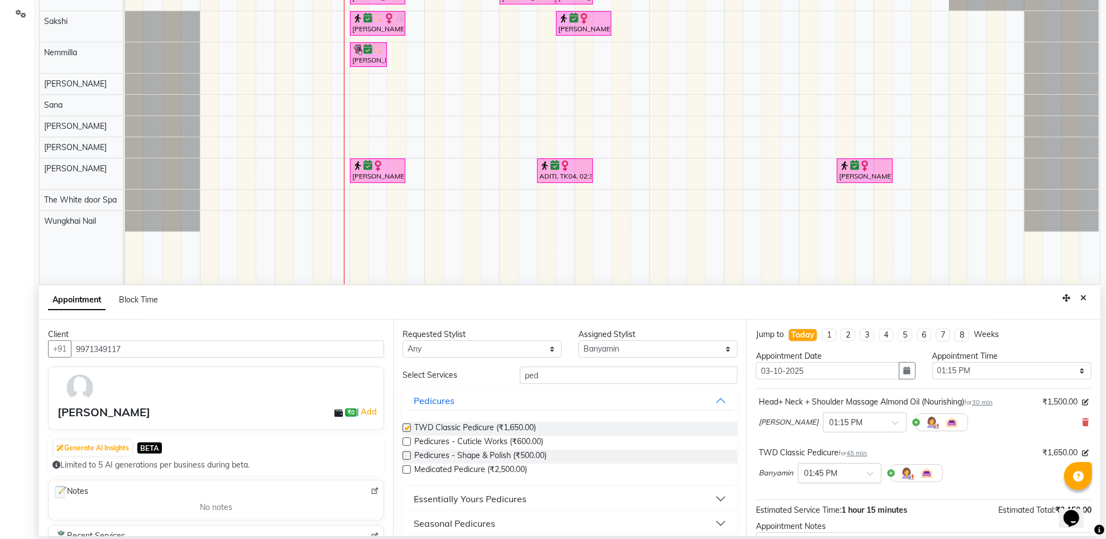
checkbox input "false"
click at [852, 474] on input "text" at bounding box center [828, 473] width 49 height 12
click at [813, 503] on div "01:00 PM" at bounding box center [840, 501] width 83 height 21
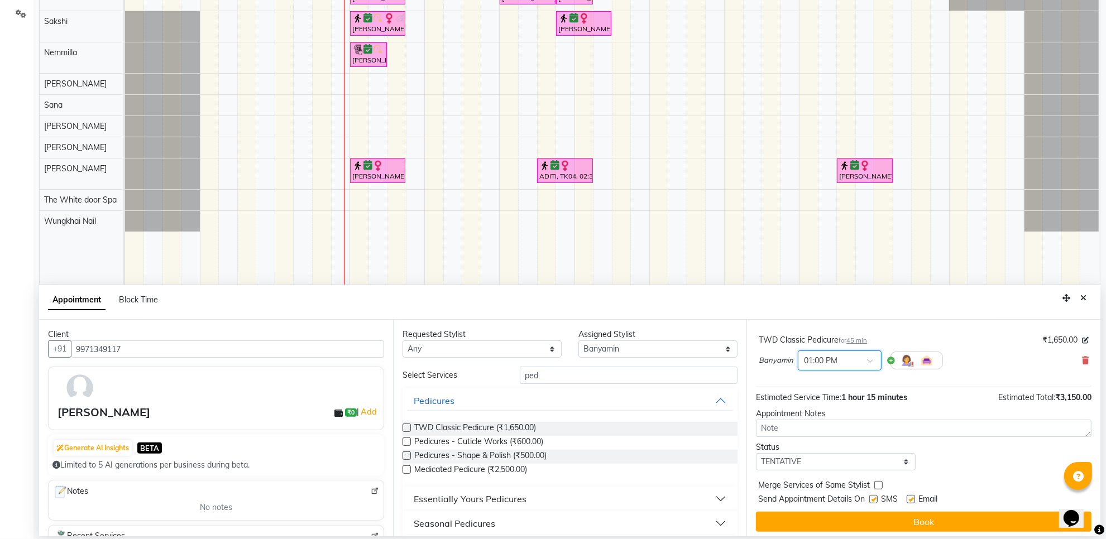
scroll to position [118, 0]
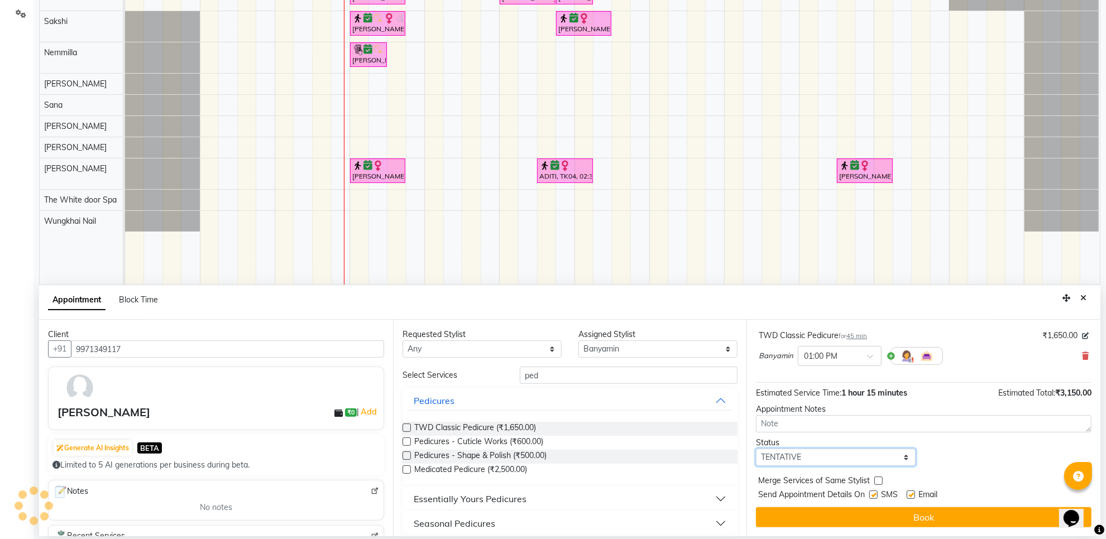
drag, startPoint x: 775, startPoint y: 456, endPoint x: 802, endPoint y: 475, distance: 33.8
click at [775, 456] on select "Select TENTATIVE CONFIRM CHECK-IN UPCOMING" at bounding box center [835, 457] width 159 height 17
select select "confirm booking"
click at [756, 449] on select "Select TENTATIVE CONFIRM CHECK-IN UPCOMING" at bounding box center [835, 457] width 159 height 17
click at [791, 507] on div "Jump to Today 1 2 3 4 5 6 7 8 Weeks Appointment Date 03-10-2025 Appointment Tim…" at bounding box center [924, 428] width 354 height 217
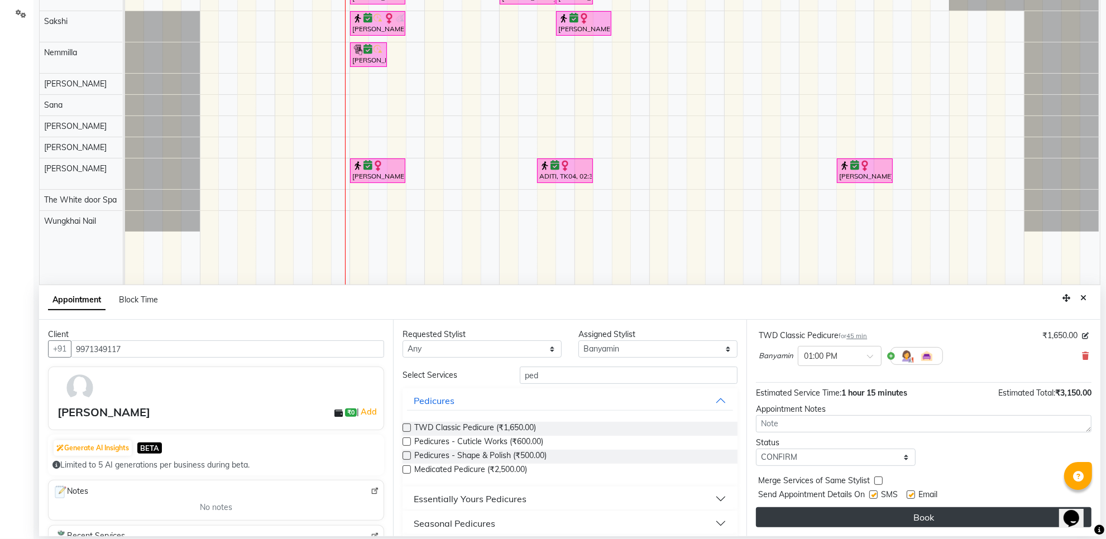
click at [869, 525] on button "Book" at bounding box center [924, 518] width 336 height 20
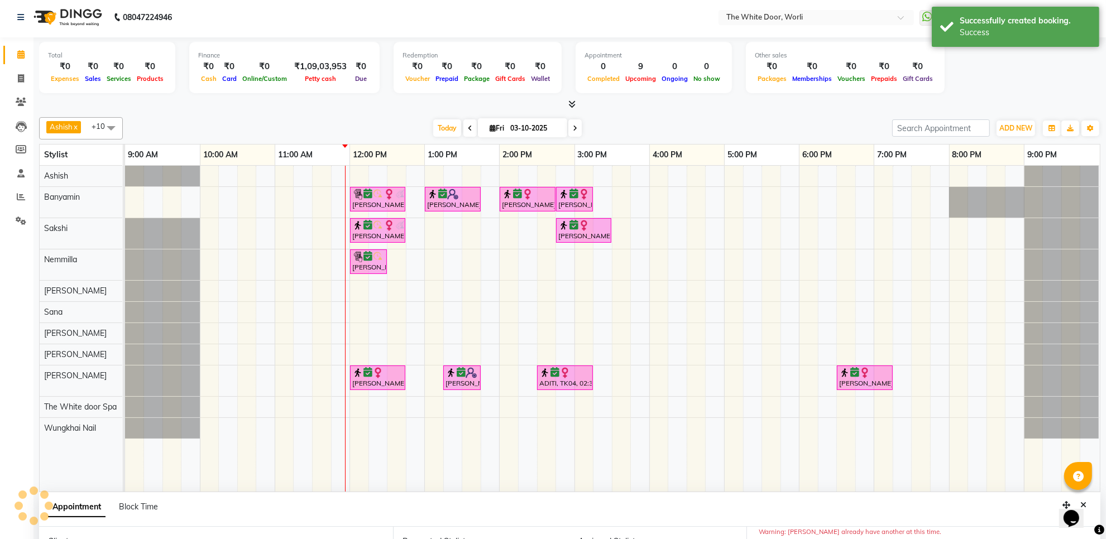
scroll to position [0, 0]
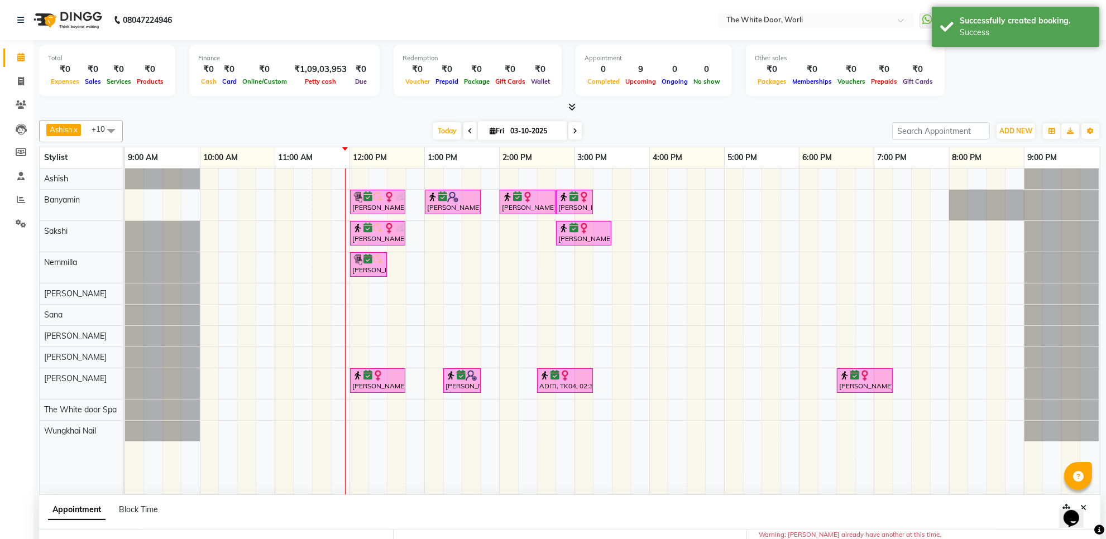
click at [271, 307] on div "Meghna Thaker, TK05, 12:00 PM-12:45 PM, TWD Classic Pedicure Aishwarya, TK06, 0…" at bounding box center [612, 332] width 975 height 326
select select "20574"
select select "645"
select select "tentative"
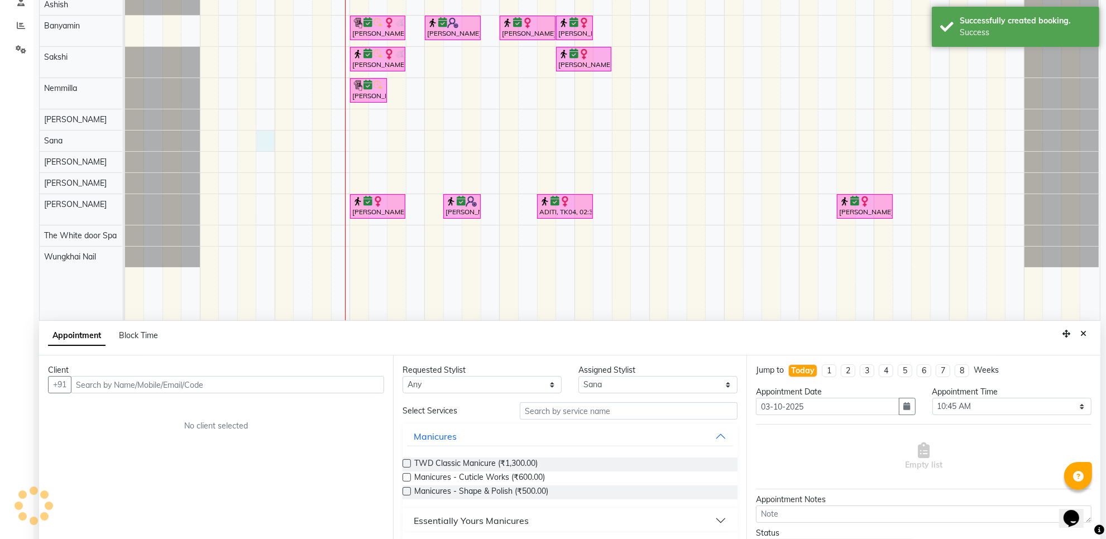
scroll to position [210, 0]
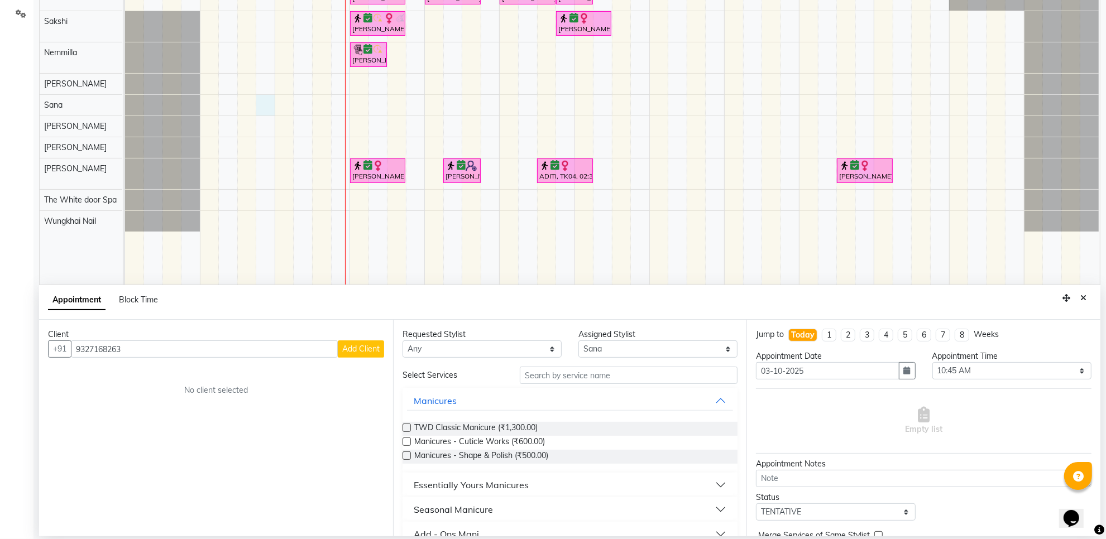
type input "9327168263"
click at [367, 345] on span "Add Client" at bounding box center [360, 349] width 37 height 10
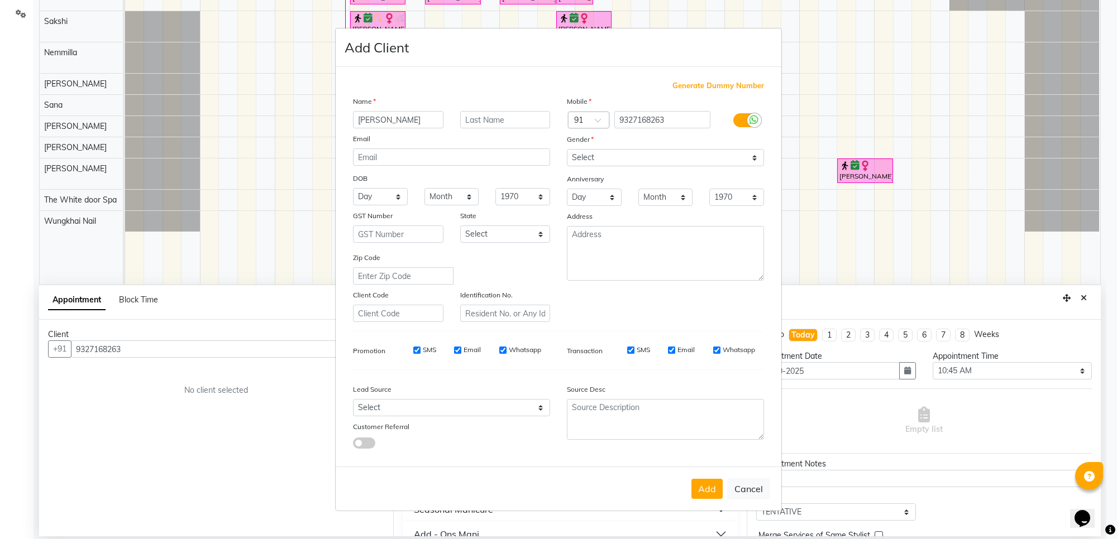
type input "[PERSON_NAME]"
click at [601, 155] on select "Select Male Female Other Prefer Not To Say" at bounding box center [665, 157] width 197 height 17
select select "[DEMOGRAPHIC_DATA]"
click at [567, 150] on select "Select Male Female Other Prefer Not To Say" at bounding box center [665, 157] width 197 height 17
click at [701, 481] on button "Add" at bounding box center [706, 489] width 31 height 20
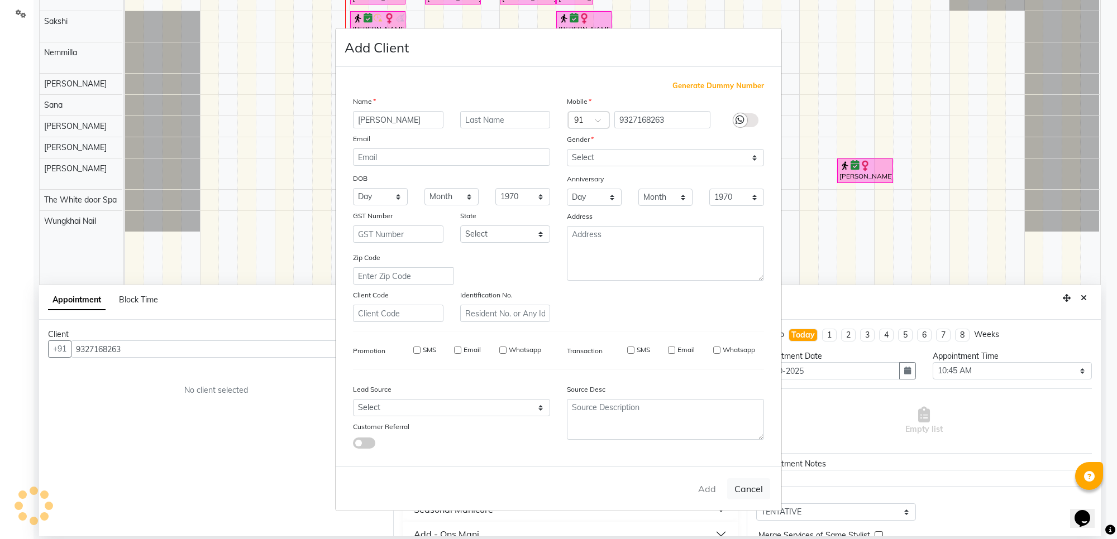
select select
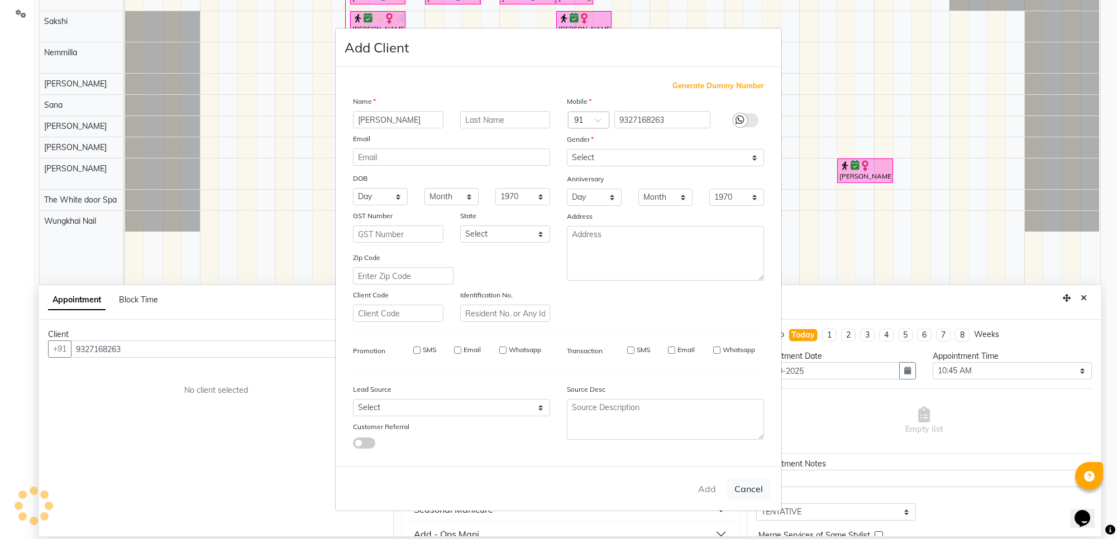
select select
checkbox input "false"
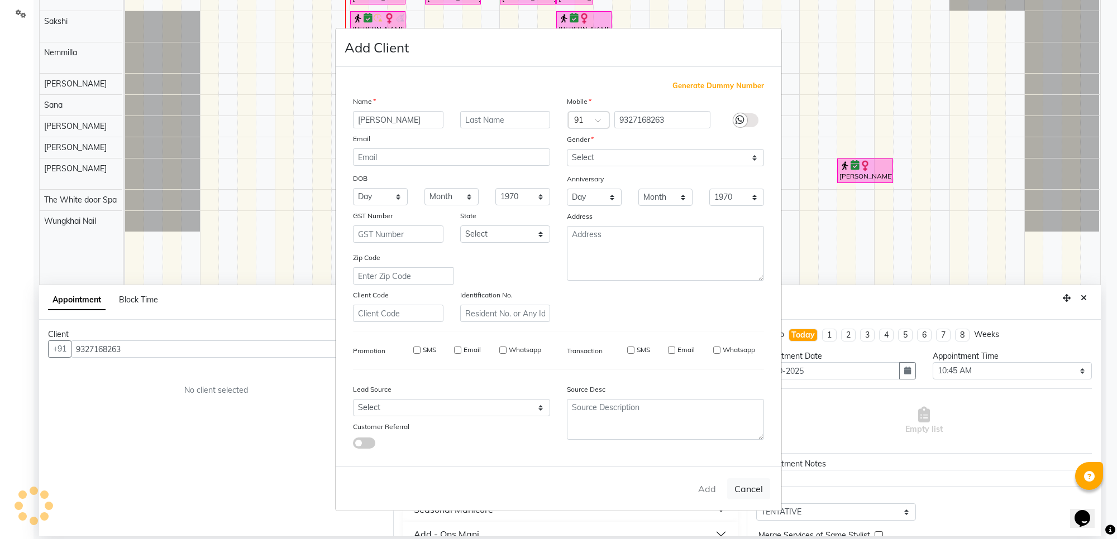
checkbox input "false"
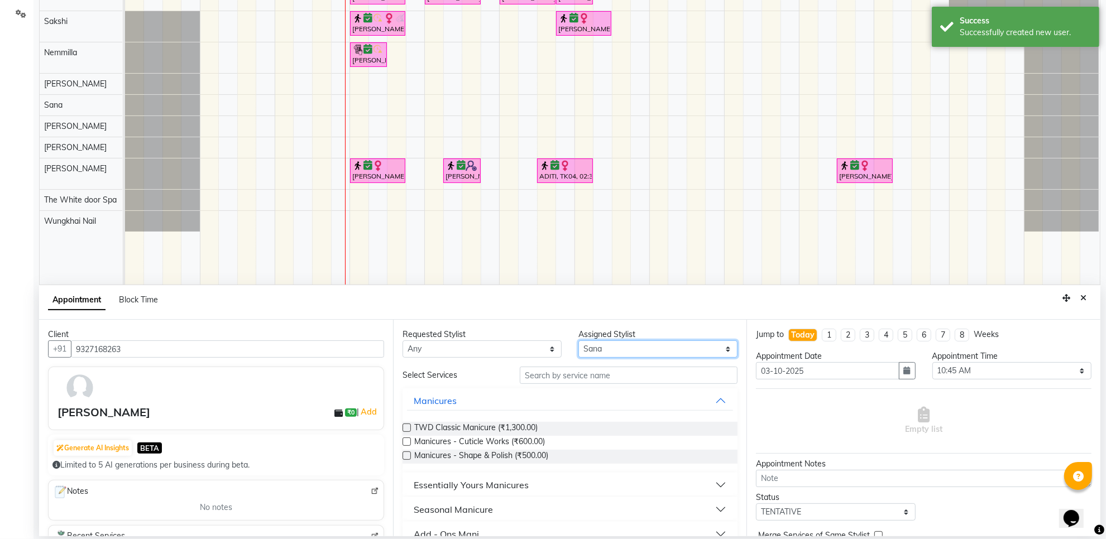
click at [610, 342] on select "Select Aarti Ashish Ashish S Banyamin Gautam Sharma Leyla Lash Nemmilla Pranali…" at bounding box center [658, 349] width 159 height 17
select select "22903"
click at [579, 341] on select "Select Aarti Ashish Ashish S Banyamin Gautam Sharma Leyla Lash Nemmilla Pranali…" at bounding box center [658, 349] width 159 height 17
click at [564, 373] on input "text" at bounding box center [629, 375] width 218 height 17
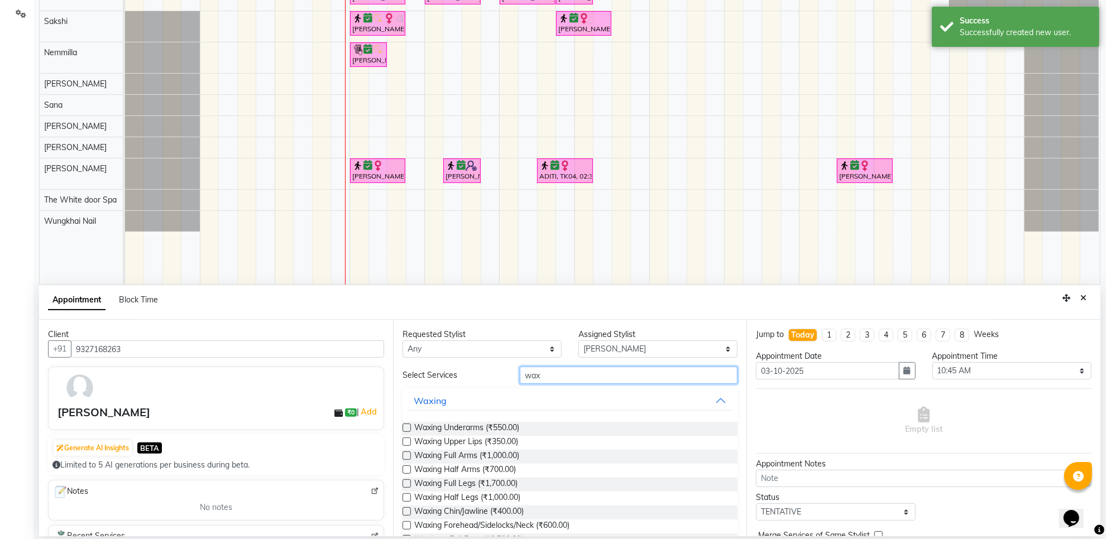
type input "wax"
click at [407, 427] on label at bounding box center [407, 428] width 8 height 8
click at [407, 427] on input "checkbox" at bounding box center [406, 429] width 7 height 7
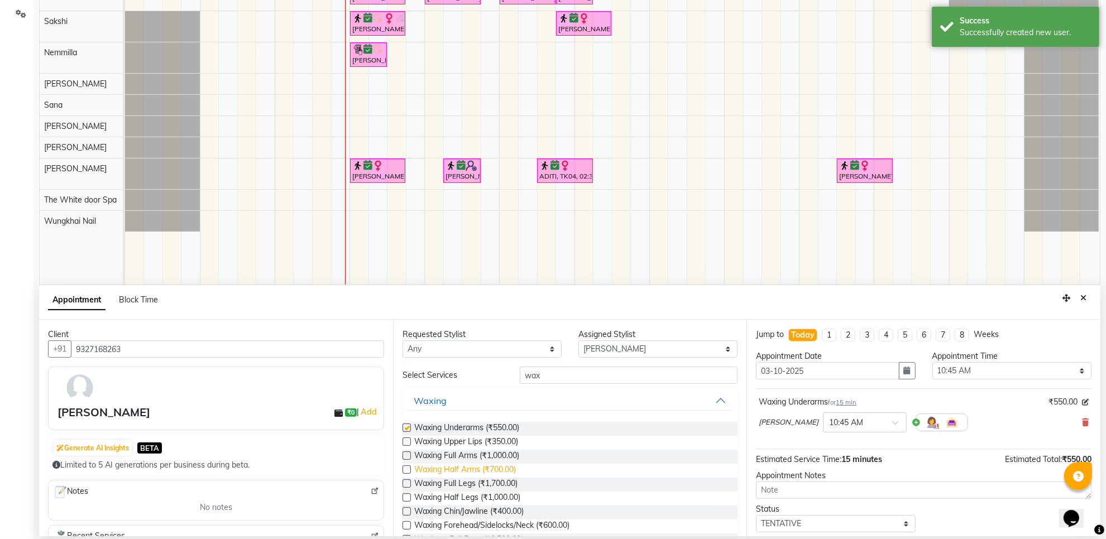
checkbox input "false"
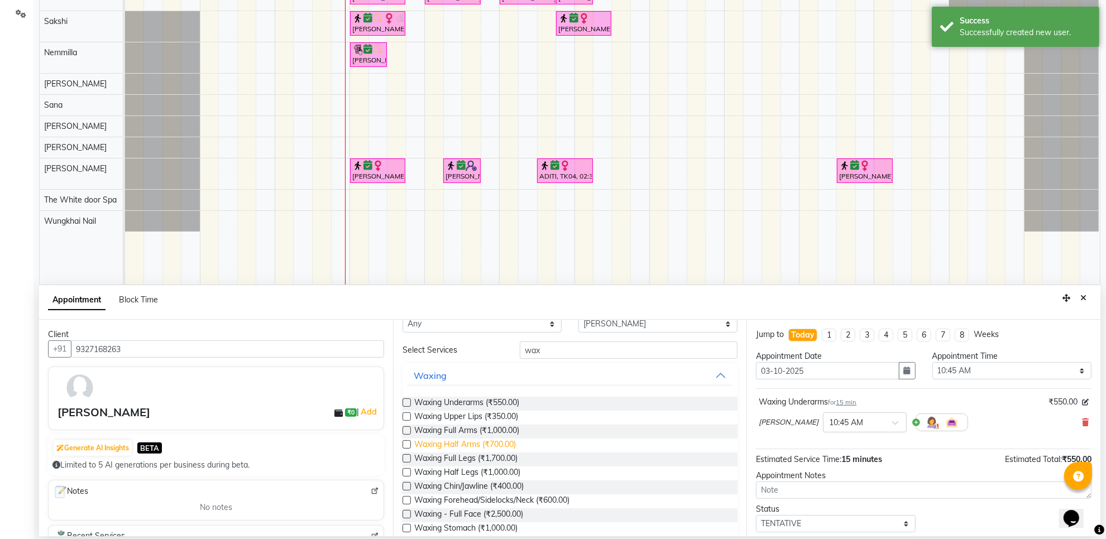
scroll to position [70, 0]
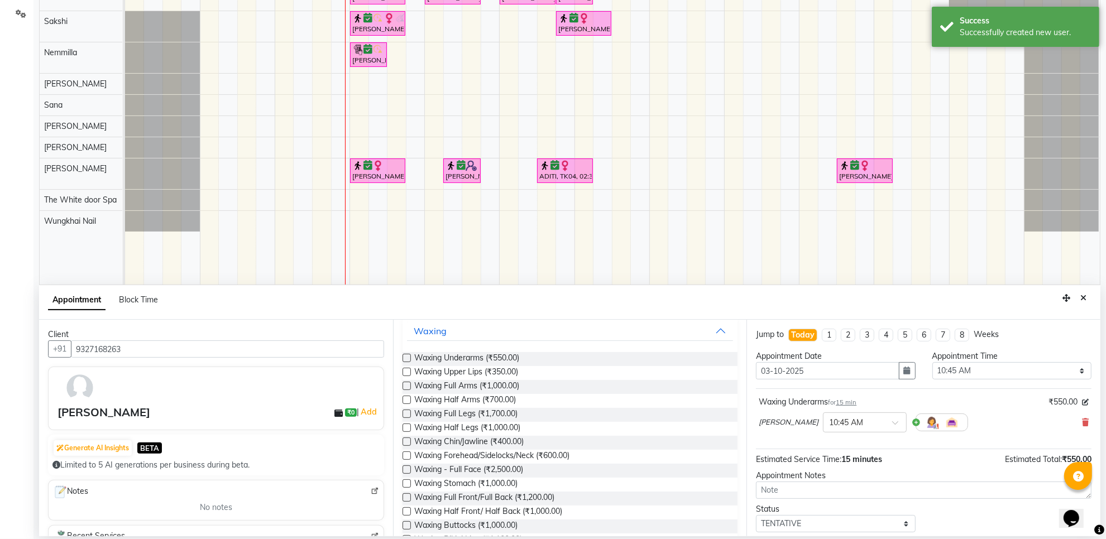
click at [406, 372] on label at bounding box center [407, 372] width 8 height 8
click at [406, 372] on input "checkbox" at bounding box center [406, 373] width 7 height 7
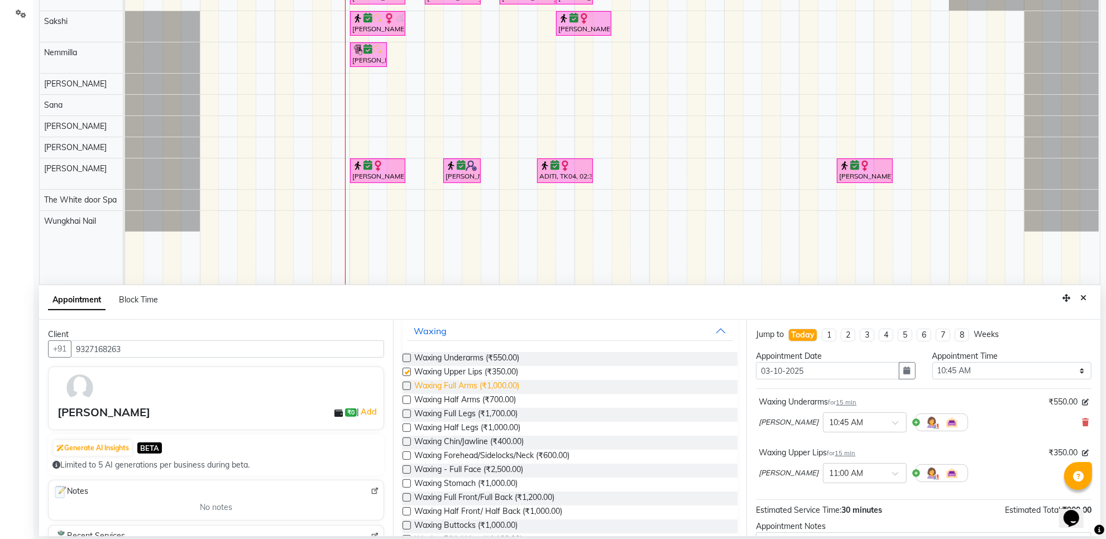
checkbox input "false"
click at [405, 386] on label at bounding box center [407, 386] width 8 height 8
click at [405, 386] on input "checkbox" at bounding box center [406, 387] width 7 height 7
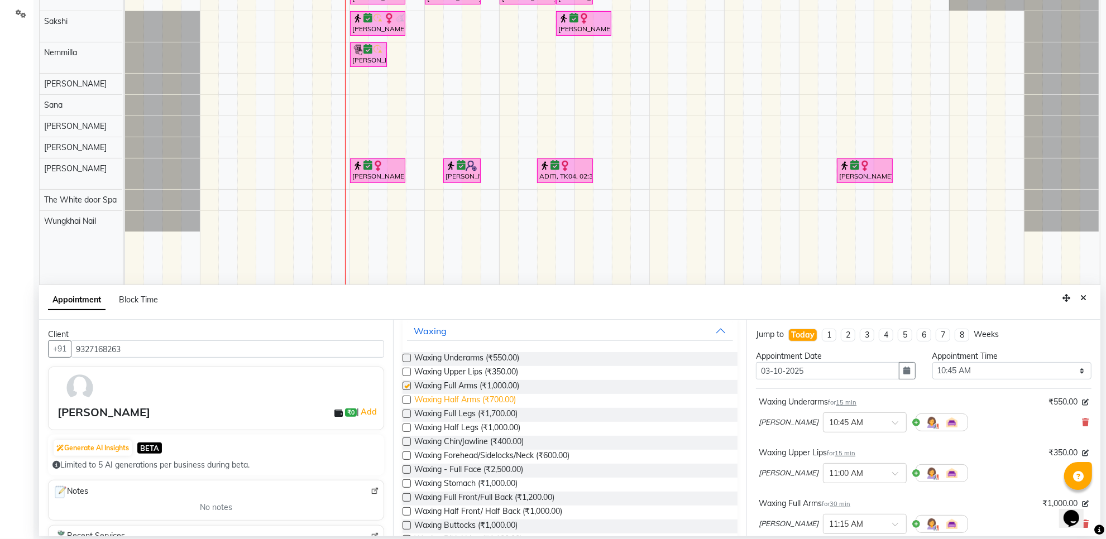
checkbox input "false"
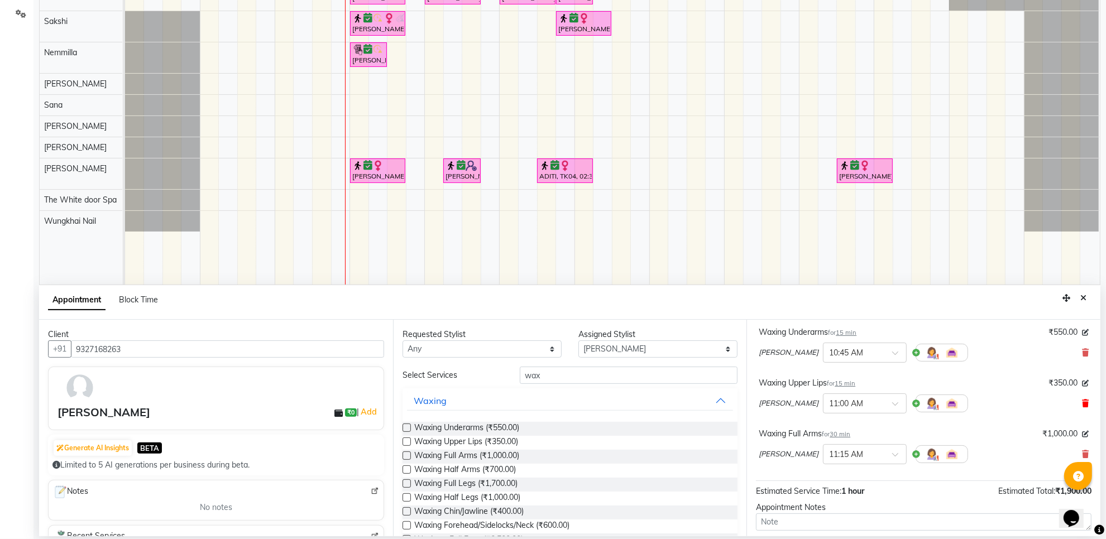
click at [1082, 404] on icon at bounding box center [1085, 404] width 7 height 8
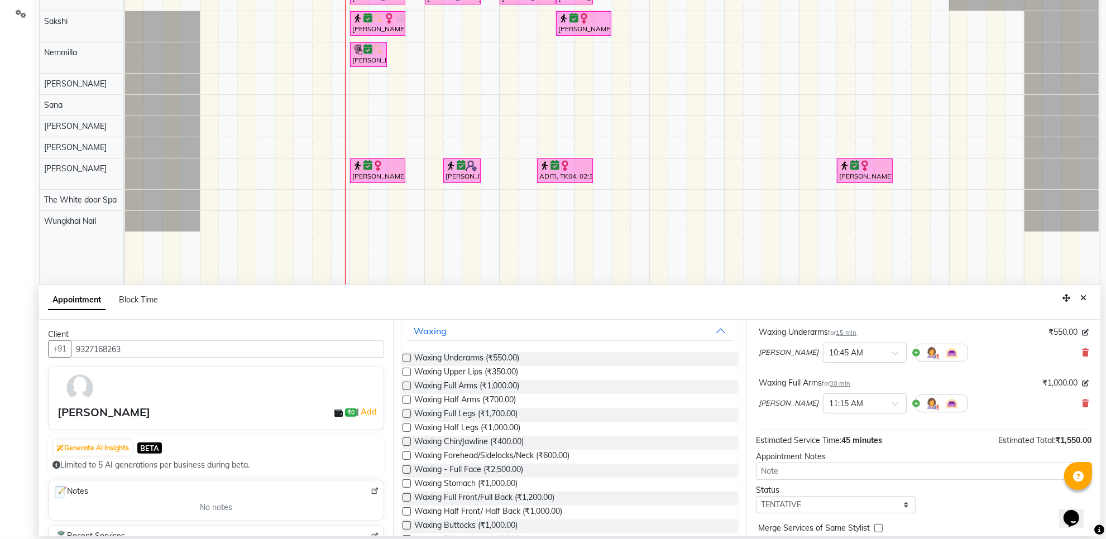
click at [408, 428] on label at bounding box center [407, 428] width 8 height 8
click at [408, 428] on input "checkbox" at bounding box center [406, 429] width 7 height 7
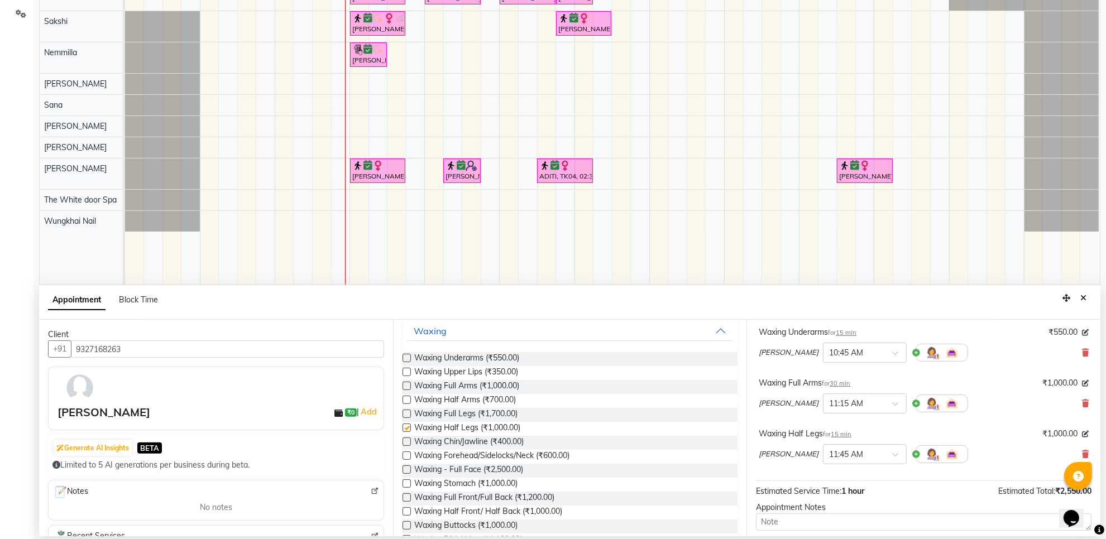
checkbox input "false"
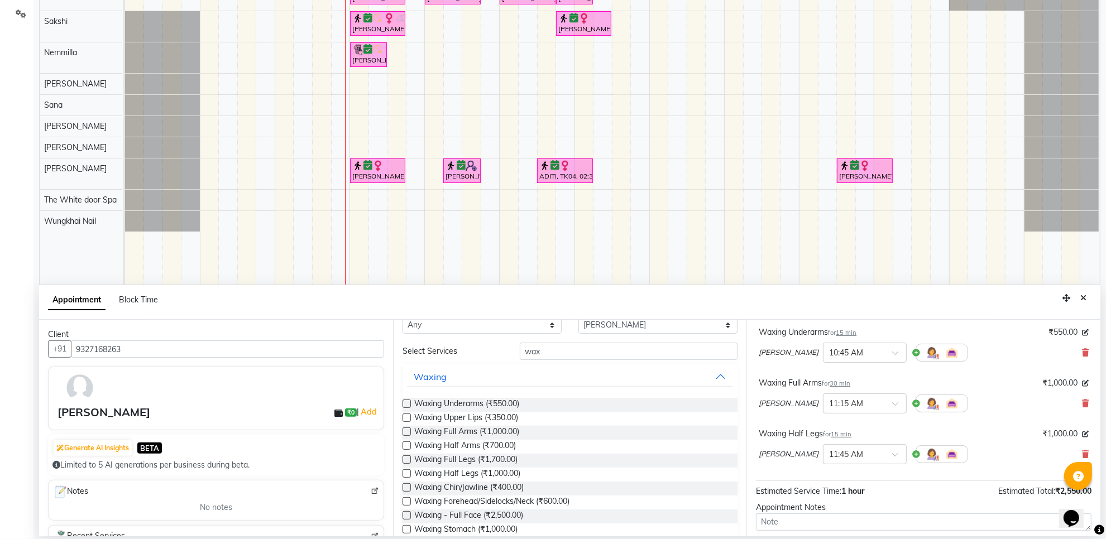
scroll to position [0, 0]
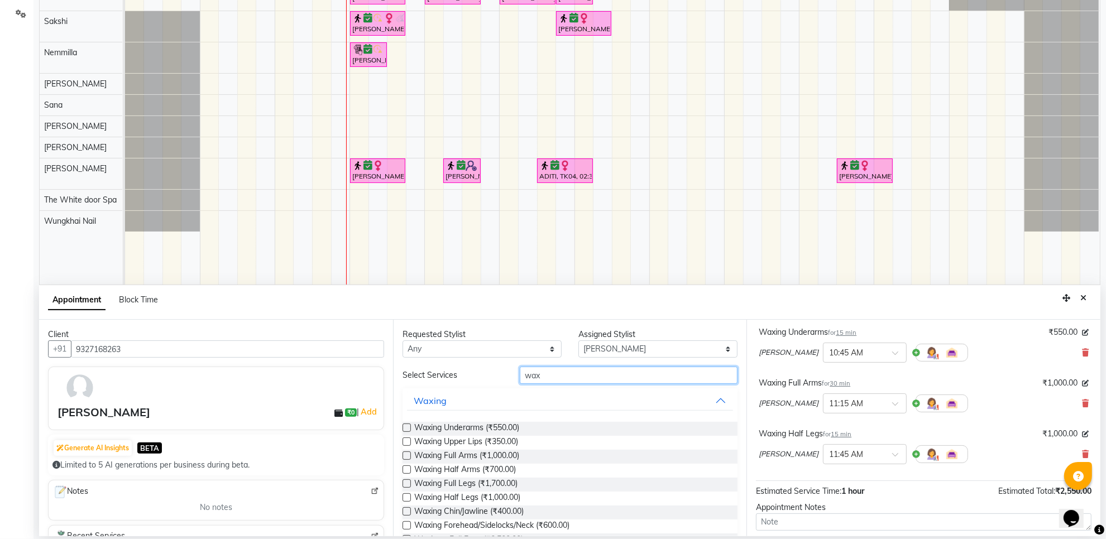
click at [596, 378] on input "wax" at bounding box center [629, 375] width 218 height 17
type input "w"
type input "thr"
click at [403, 424] on label at bounding box center [407, 428] width 8 height 8
click at [403, 426] on input "checkbox" at bounding box center [406, 429] width 7 height 7
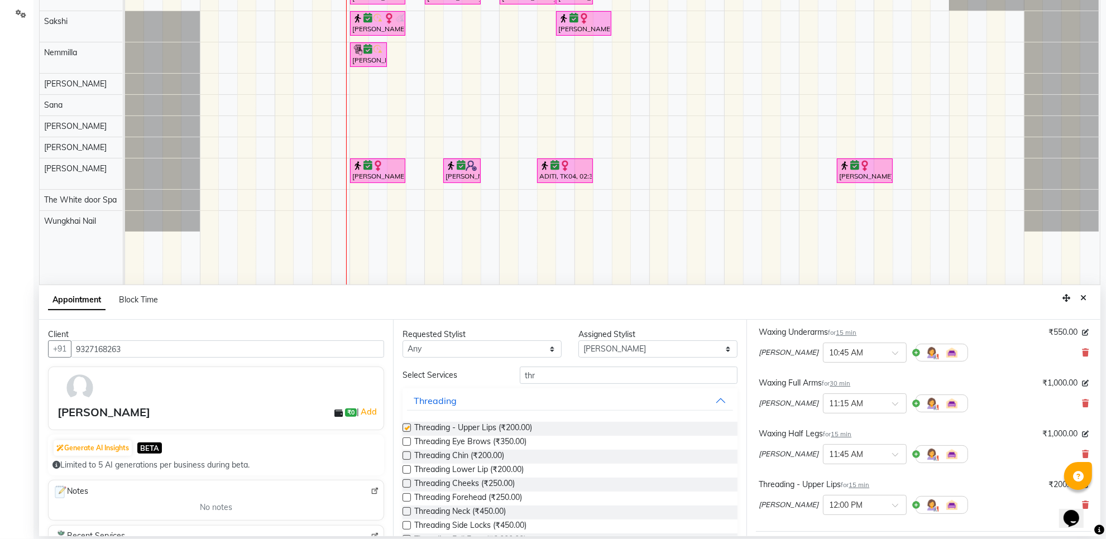
checkbox input "false"
click at [403, 441] on label at bounding box center [407, 442] width 8 height 8
click at [403, 441] on input "checkbox" at bounding box center [406, 442] width 7 height 7
checkbox input "false"
click at [406, 453] on label at bounding box center [407, 456] width 8 height 8
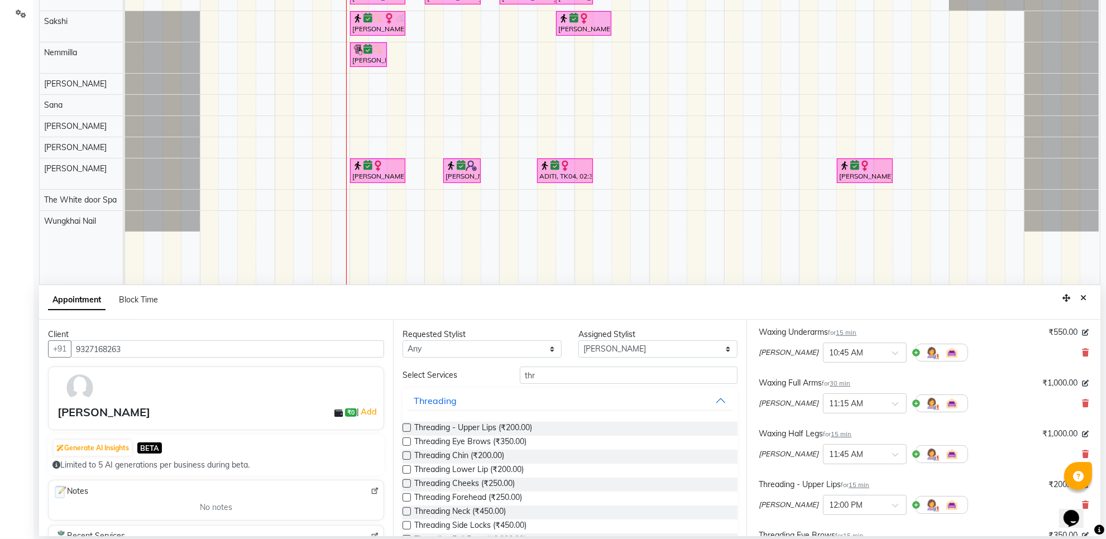
click at [406, 453] on input "checkbox" at bounding box center [406, 456] width 7 height 7
checkbox input "false"
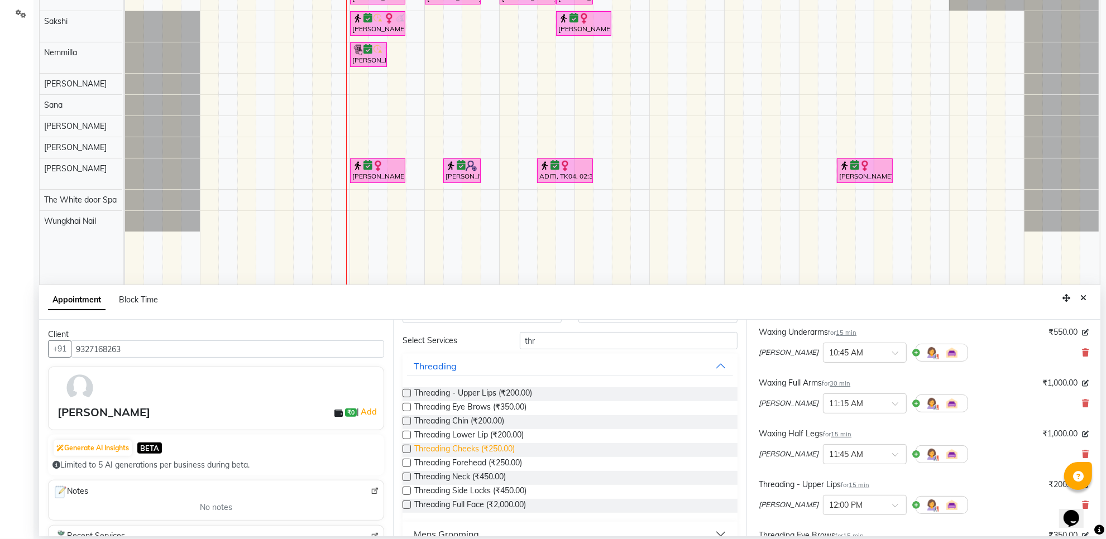
scroll to position [54, 0]
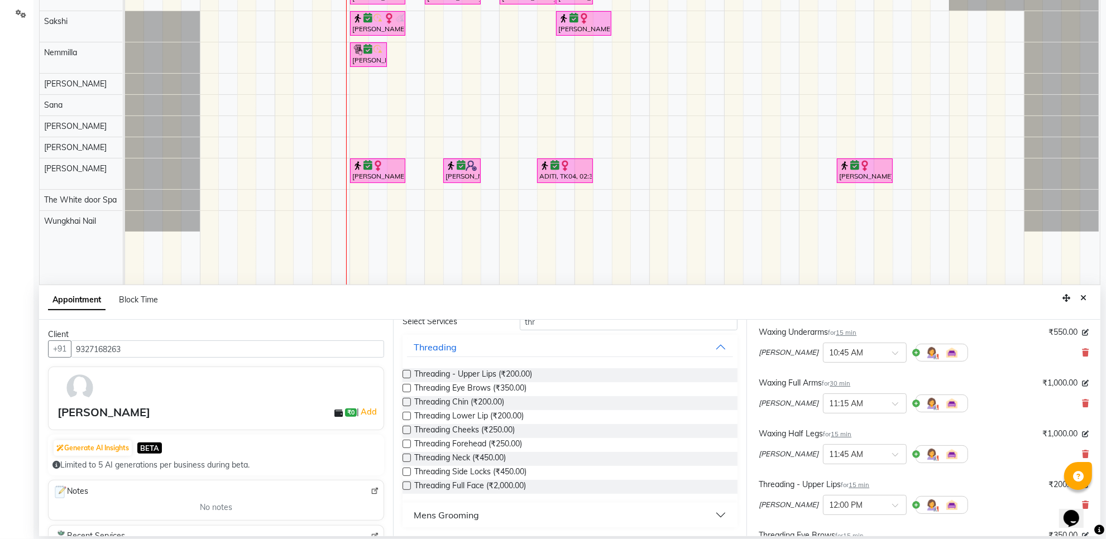
click at [407, 443] on label at bounding box center [407, 444] width 8 height 8
click at [407, 443] on input "checkbox" at bounding box center [406, 445] width 7 height 7
checkbox input "false"
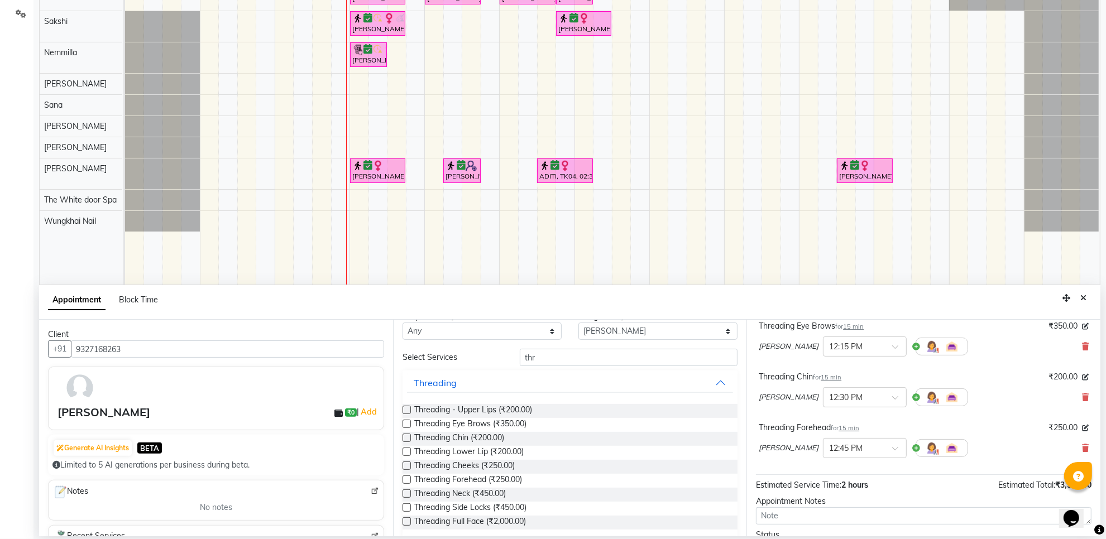
scroll to position [0, 0]
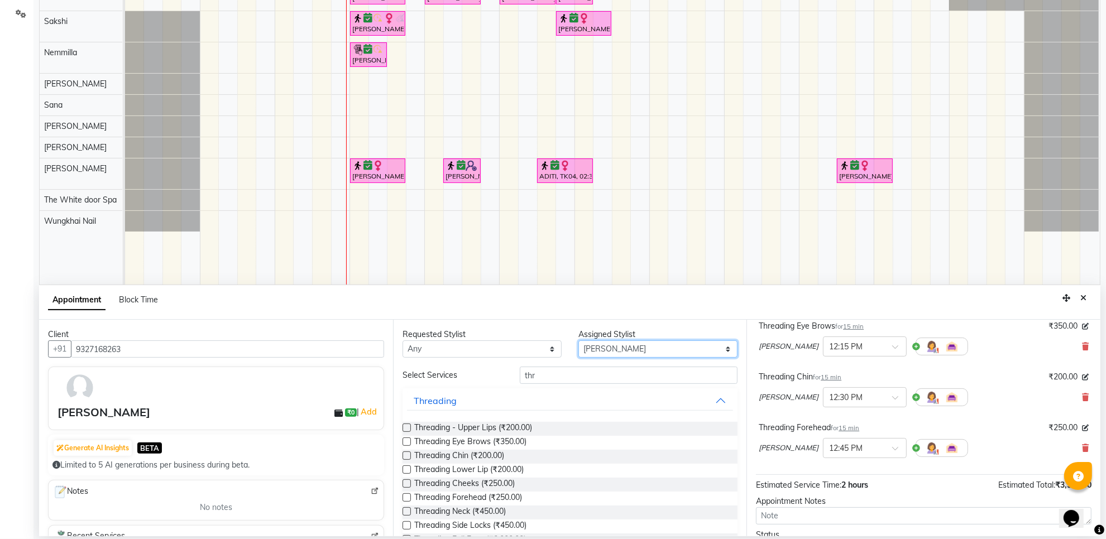
click at [617, 350] on select "Select Aarti Ashish Ashish S Banyamin Gautam Sharma Leyla Lash Nemmilla Pranali…" at bounding box center [658, 349] width 159 height 17
select select "22335"
click at [579, 341] on select "Select Aarti Ashish Ashish S Banyamin Gautam Sharma Leyla Lash Nemmilla Pranali…" at bounding box center [658, 349] width 159 height 17
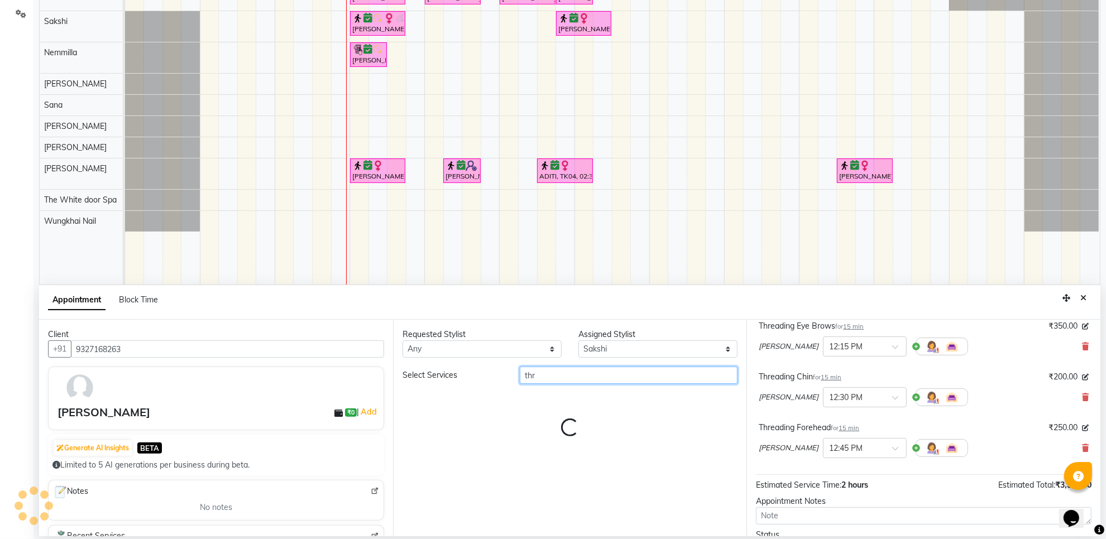
click at [543, 373] on input "thr" at bounding box center [629, 375] width 218 height 17
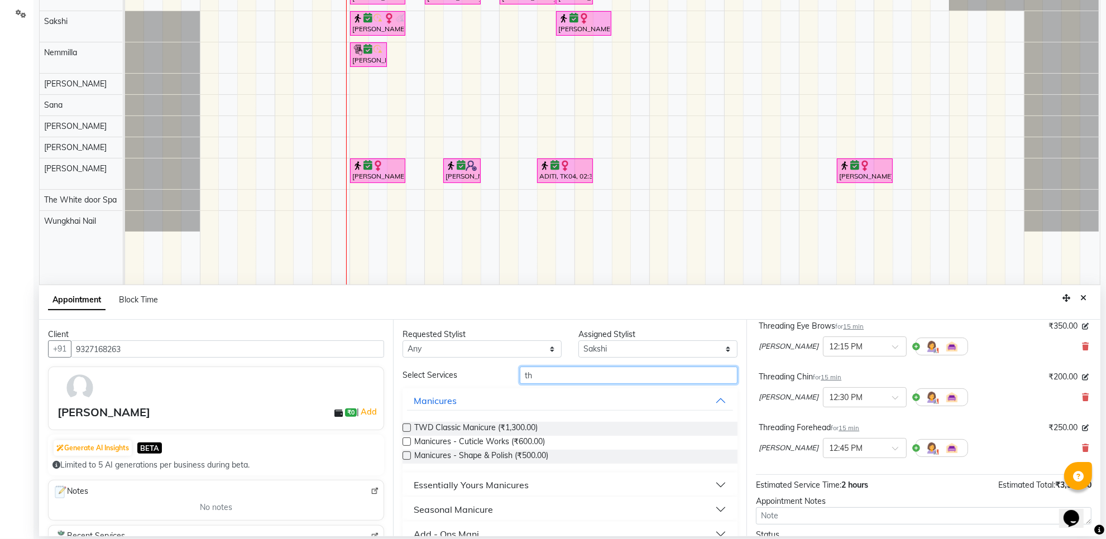
type input "t"
type input "c"
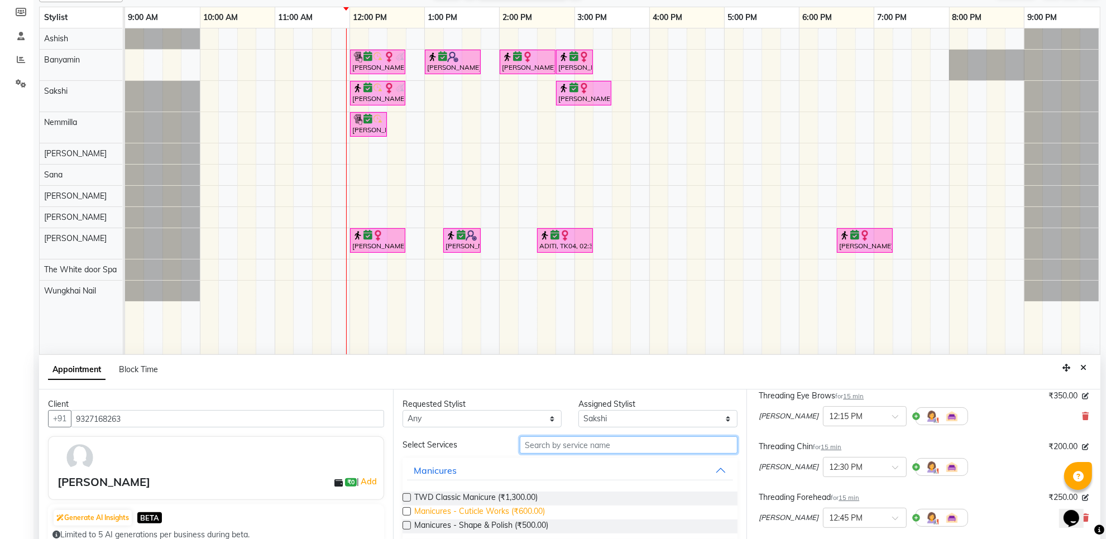
scroll to position [70, 0]
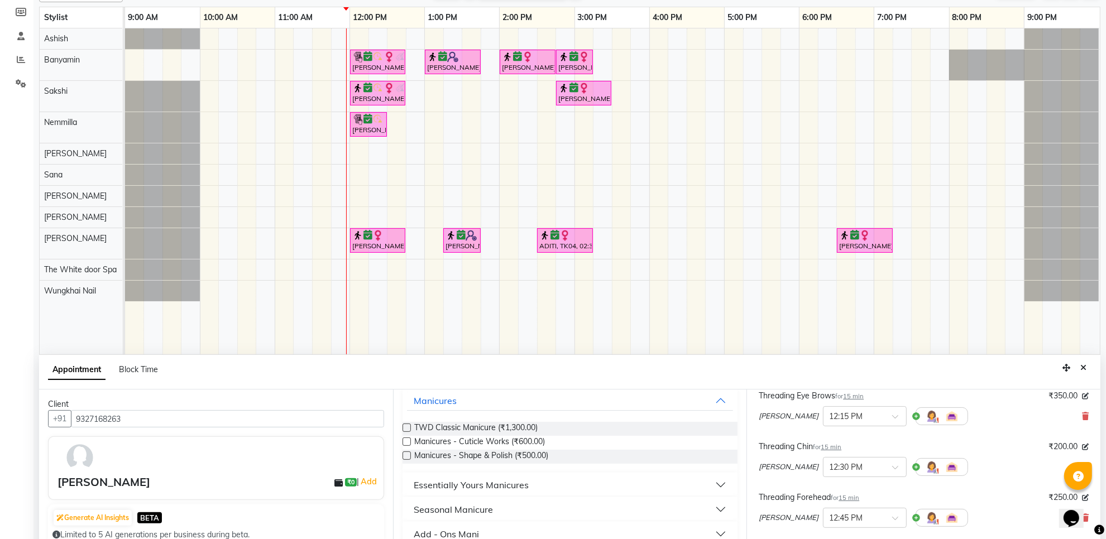
click at [407, 456] on label at bounding box center [407, 456] width 8 height 8
click at [407, 456] on input "checkbox" at bounding box center [406, 456] width 7 height 7
click at [407, 456] on label at bounding box center [407, 456] width 8 height 8
click at [407, 456] on input "checkbox" at bounding box center [406, 456] width 7 height 7
checkbox input "false"
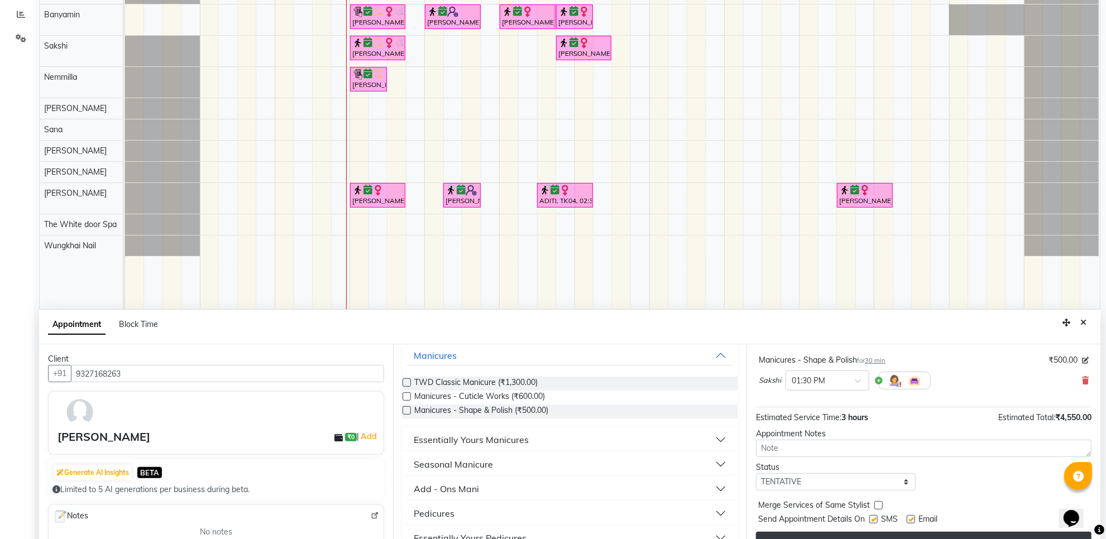
scroll to position [210, 0]
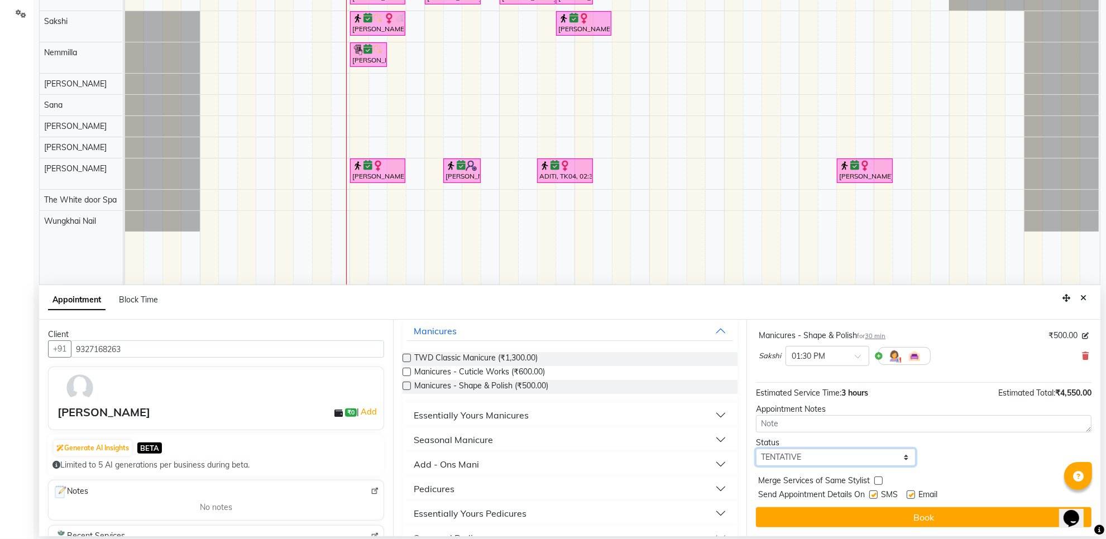
click at [838, 453] on select "Select TENTATIVE CONFIRM CHECK-IN UPCOMING" at bounding box center [835, 457] width 159 height 17
select select "confirm booking"
click at [756, 449] on select "Select TENTATIVE CONFIRM CHECK-IN UPCOMING" at bounding box center [835, 457] width 159 height 17
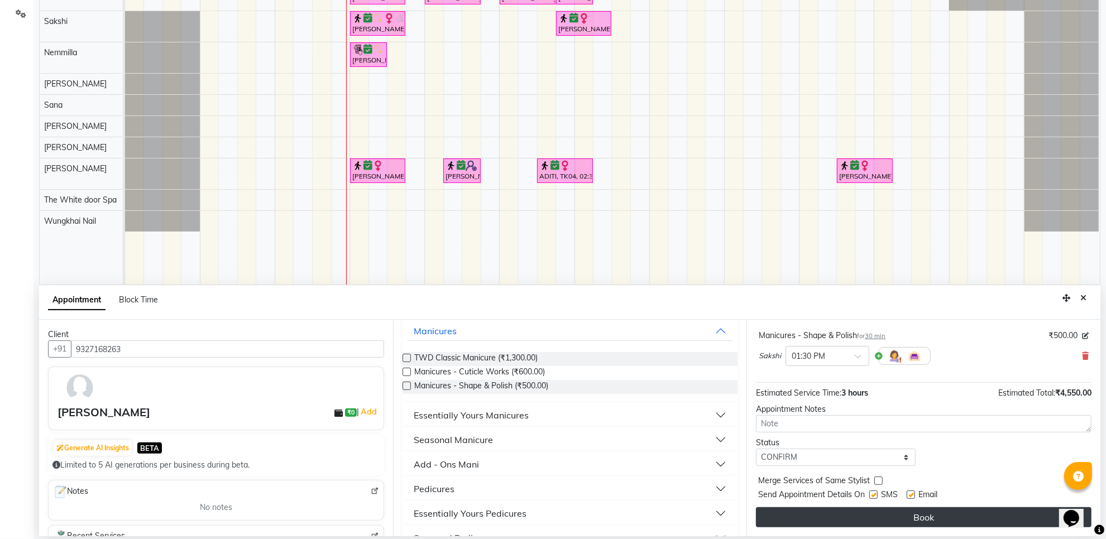
click at [838, 519] on button "Book" at bounding box center [924, 518] width 336 height 20
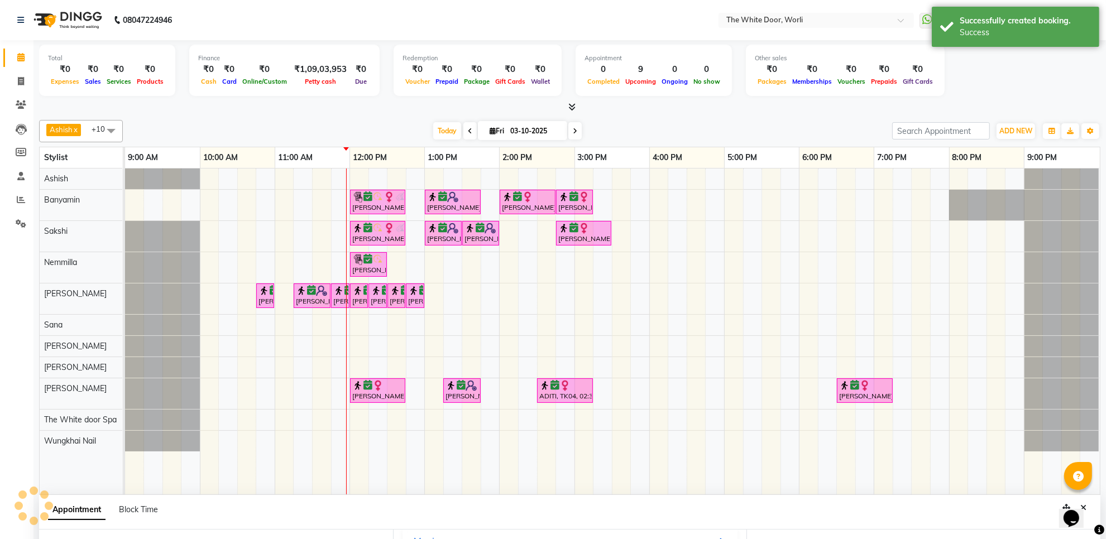
scroll to position [486, 0]
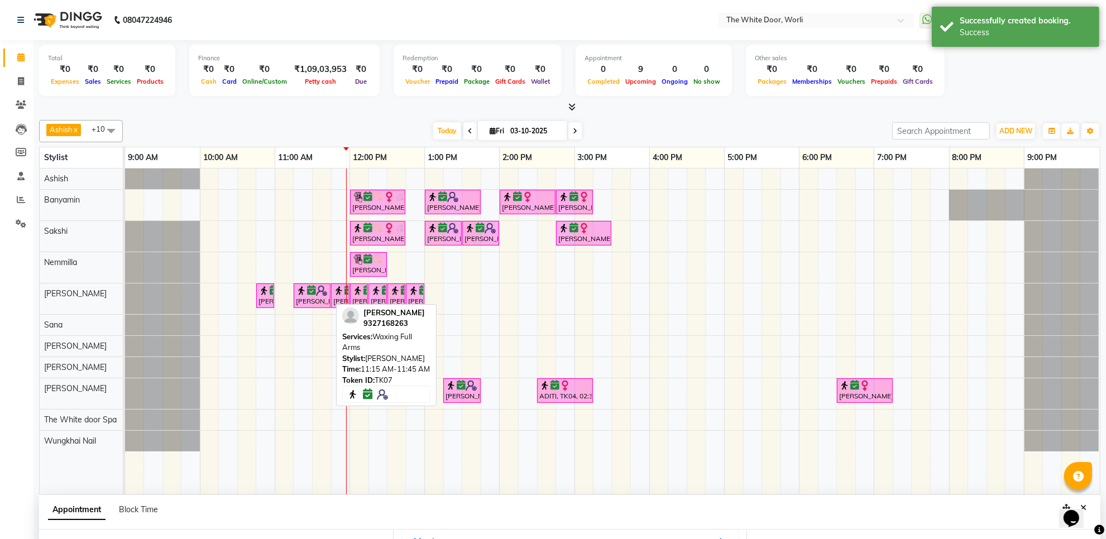
click at [311, 291] on icon at bounding box center [311, 290] width 9 height 1
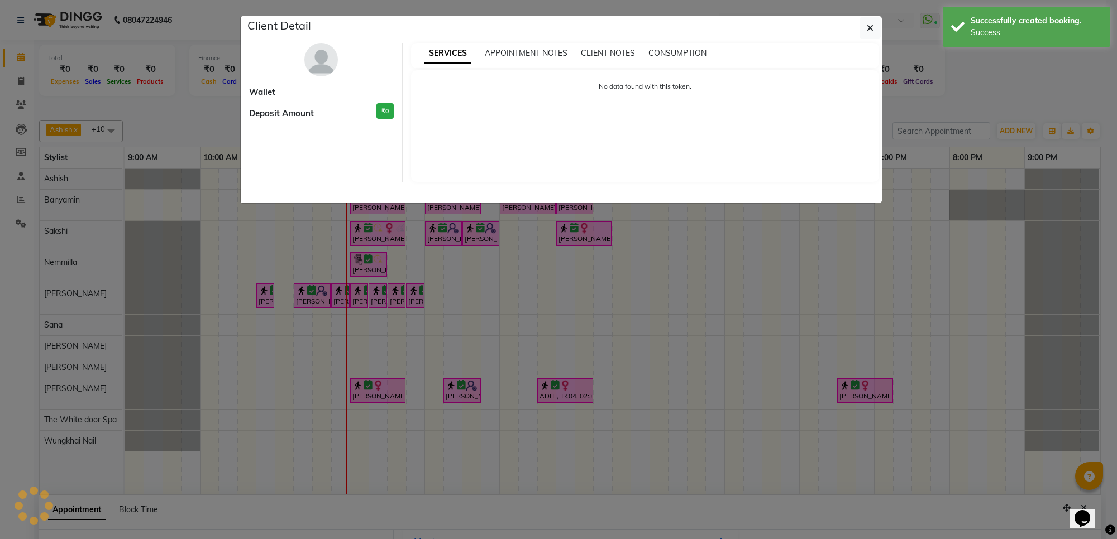
select select "6"
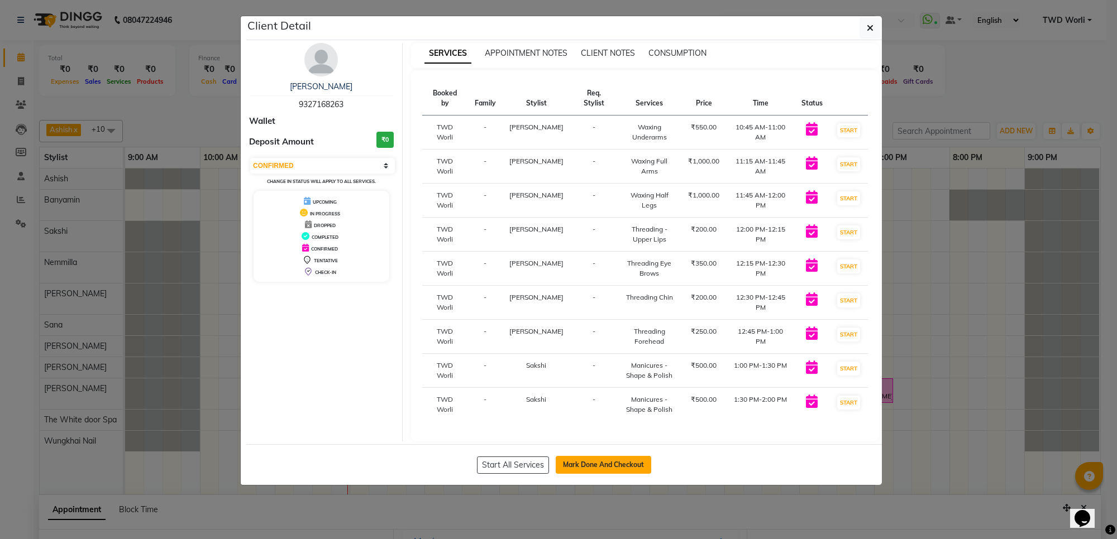
click at [589, 456] on button "Mark Done And Checkout" at bounding box center [603, 465] width 95 height 18
select select "service"
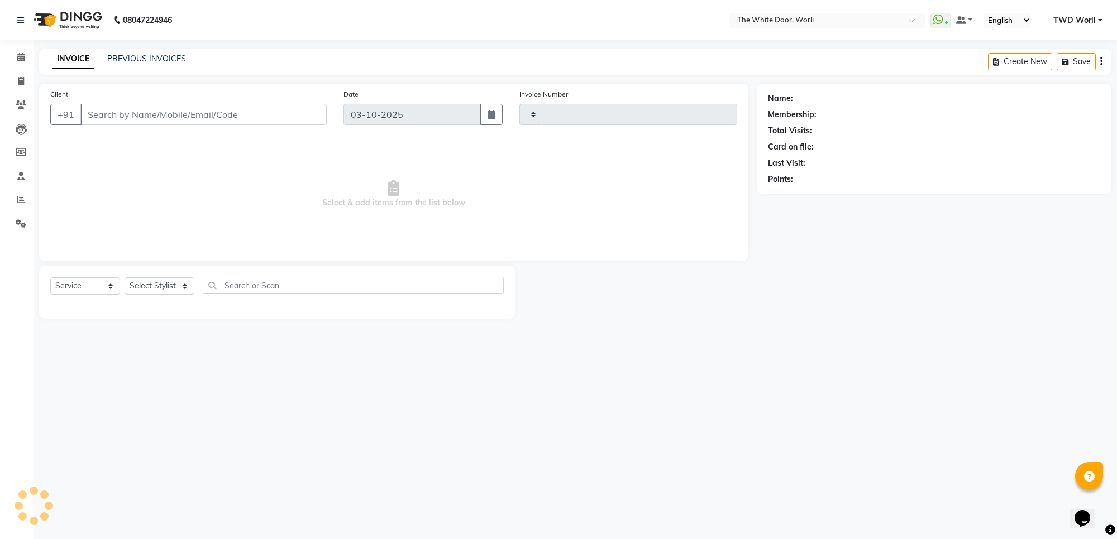
type input "1656"
select select "4027"
type input "9327168263"
select select "22903"
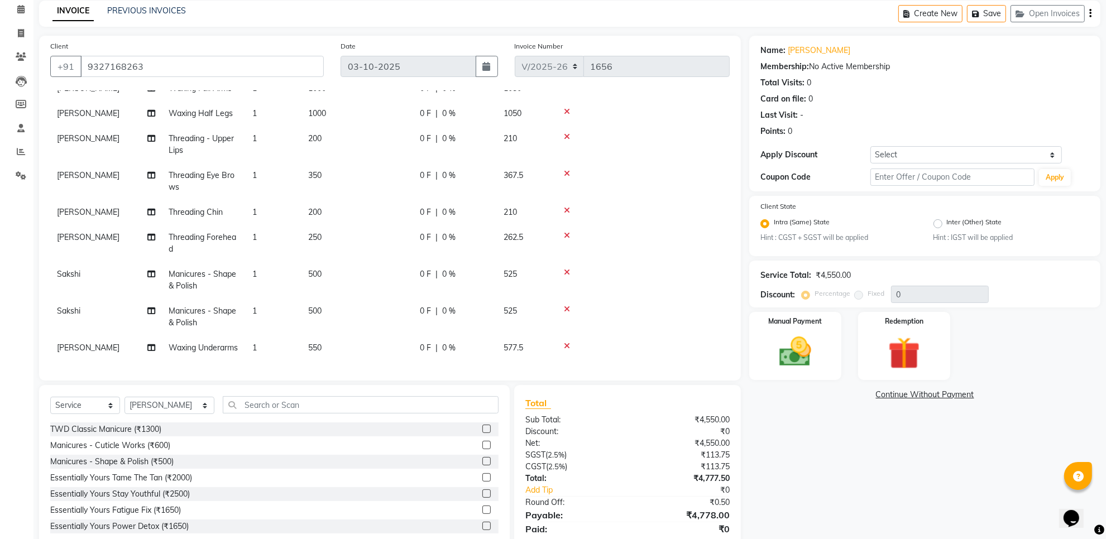
scroll to position [87, 0]
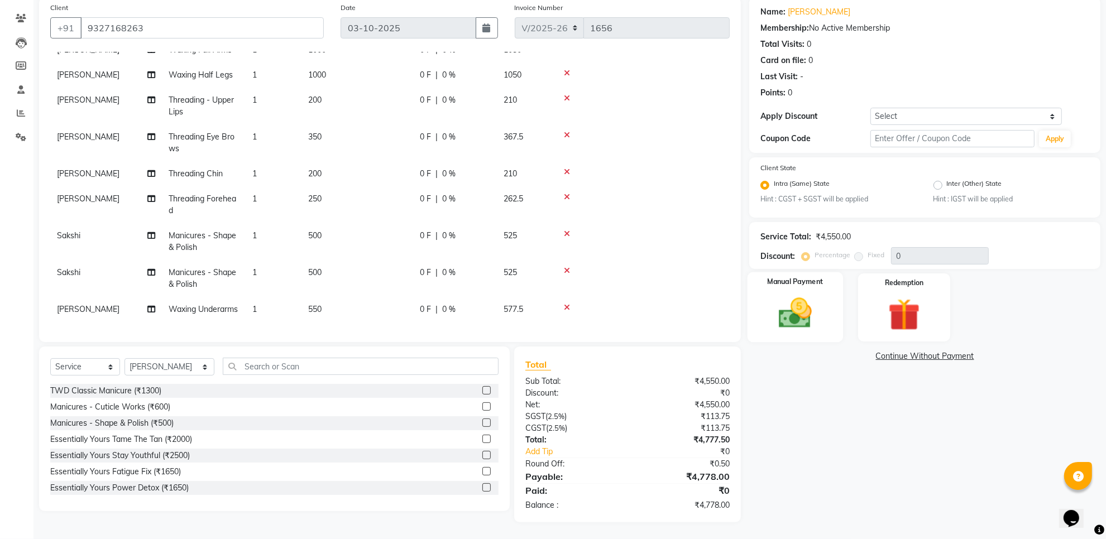
click at [814, 308] on img at bounding box center [795, 313] width 54 height 39
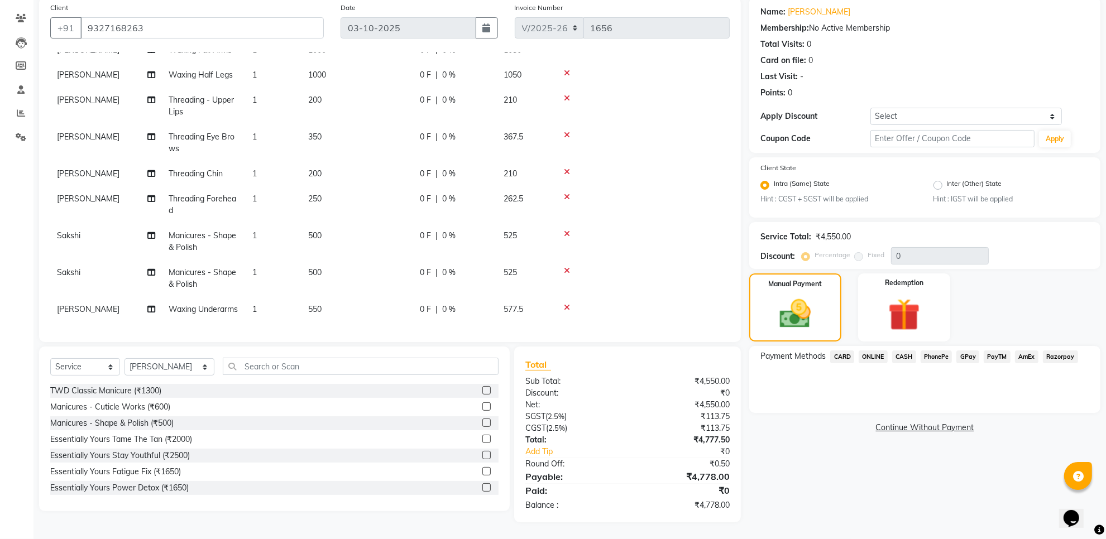
click at [910, 353] on span "CASH" at bounding box center [904, 357] width 24 height 13
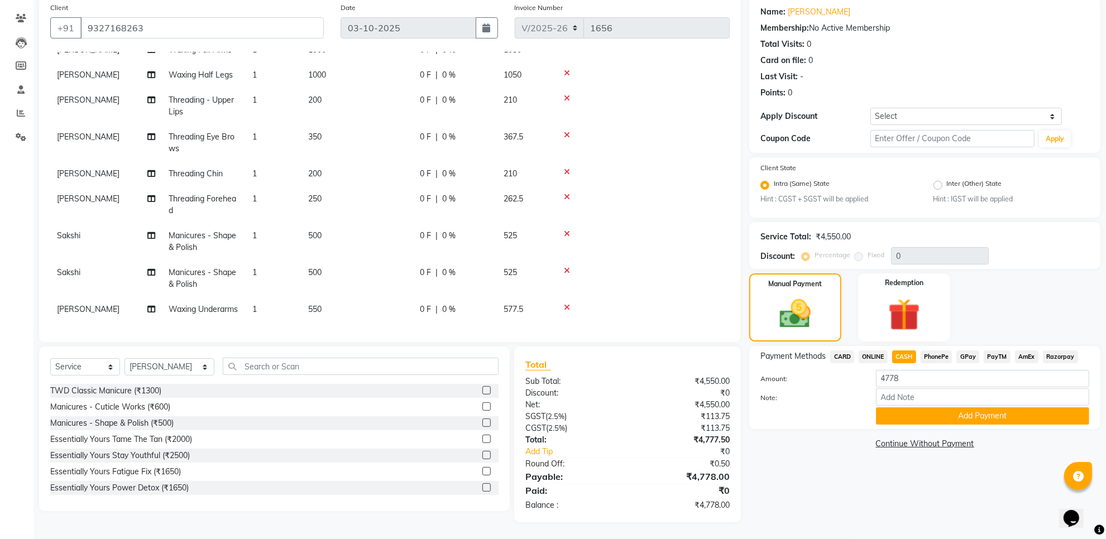
scroll to position [82, 0]
click at [568, 267] on icon at bounding box center [567, 271] width 6 height 8
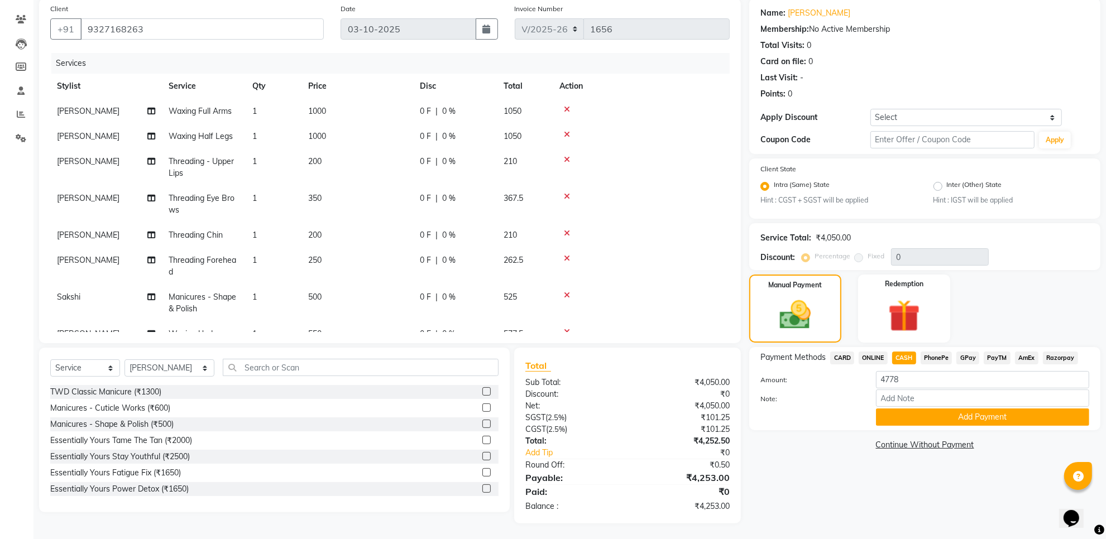
scroll to position [87, 0]
click at [936, 412] on button "Add Payment" at bounding box center [982, 416] width 213 height 17
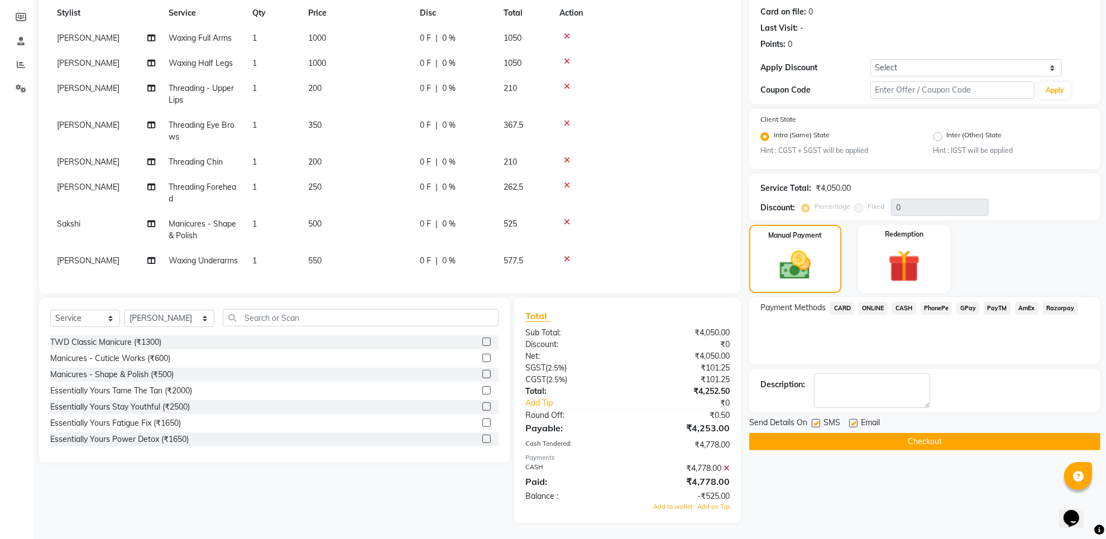
scroll to position [45, 0]
click at [727, 469] on icon at bounding box center [727, 469] width 6 height 8
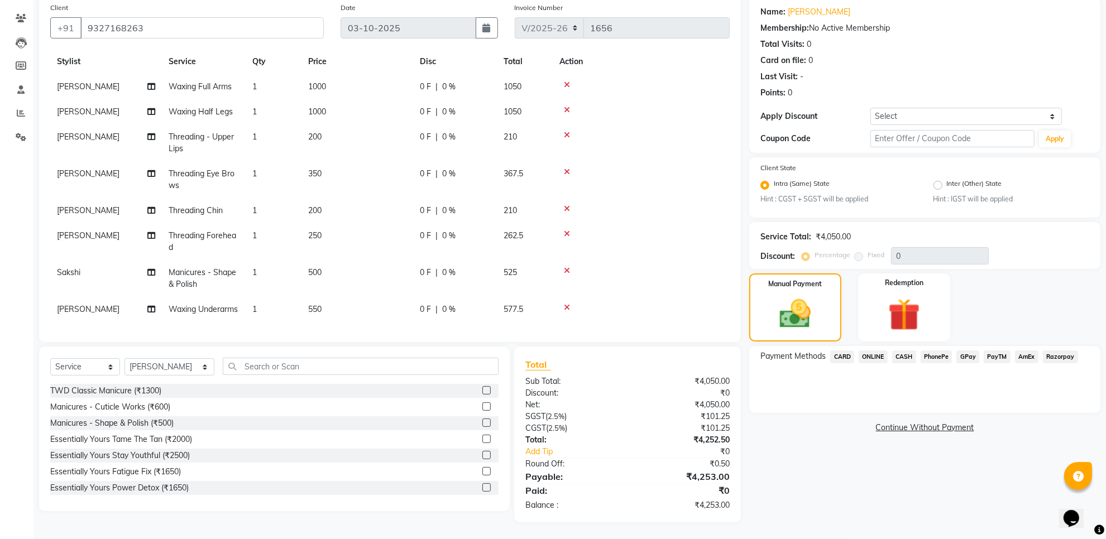
click at [906, 353] on span "CASH" at bounding box center [904, 357] width 24 height 13
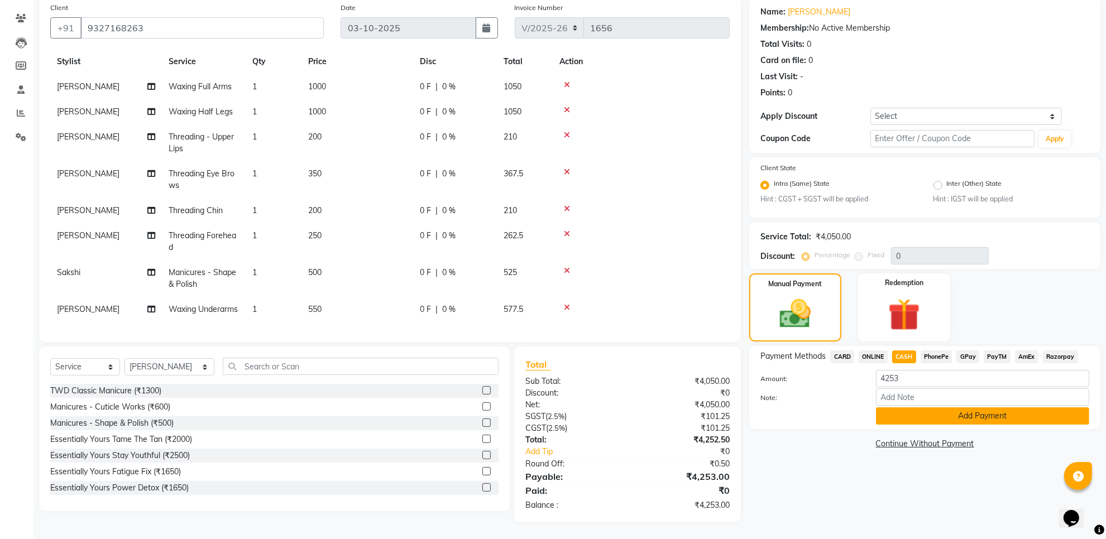
click at [901, 417] on button "Add Payment" at bounding box center [982, 416] width 213 height 17
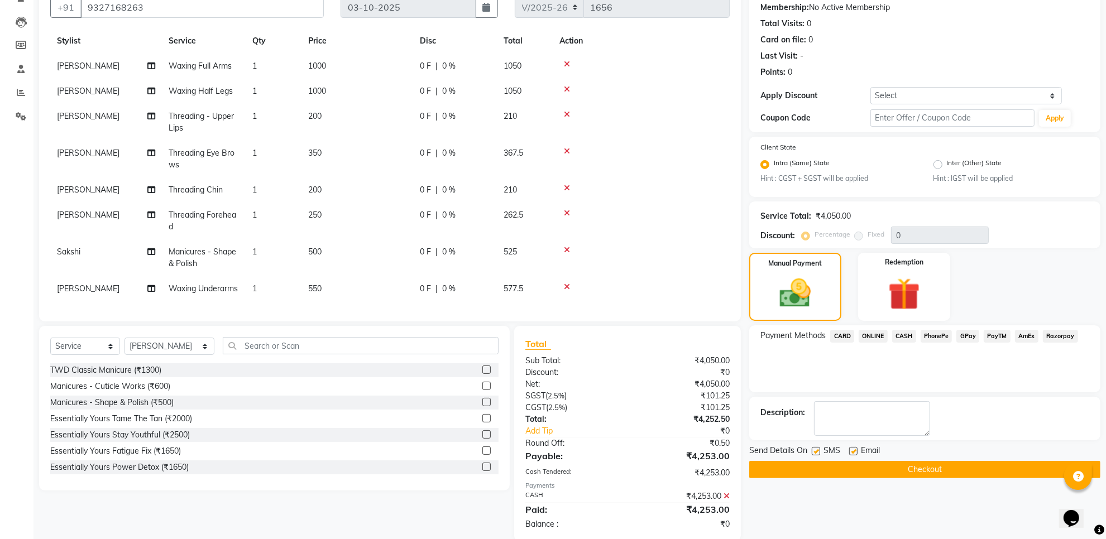
scroll to position [126, 0]
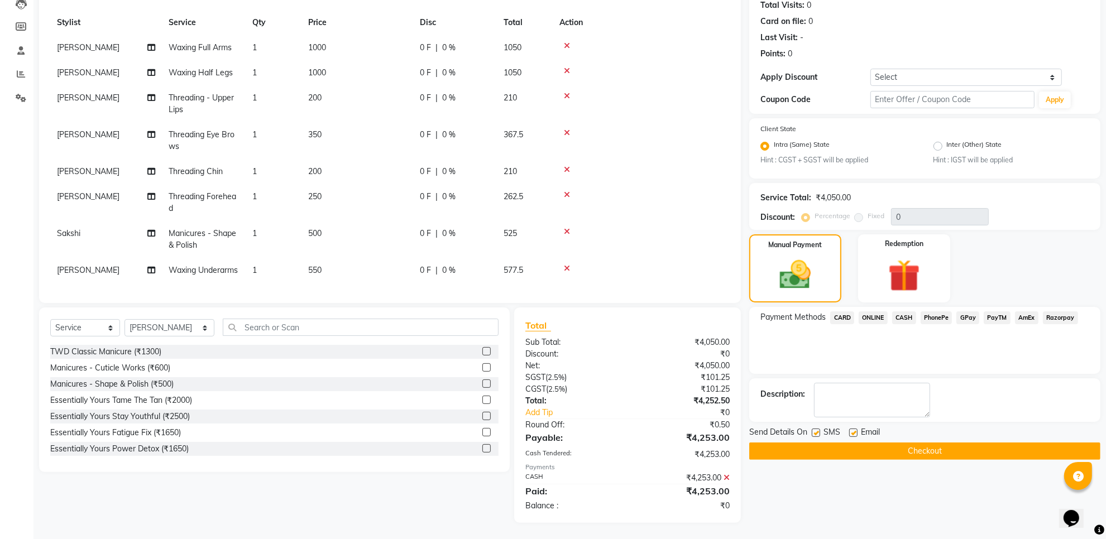
click at [808, 445] on button "Checkout" at bounding box center [924, 451] width 351 height 17
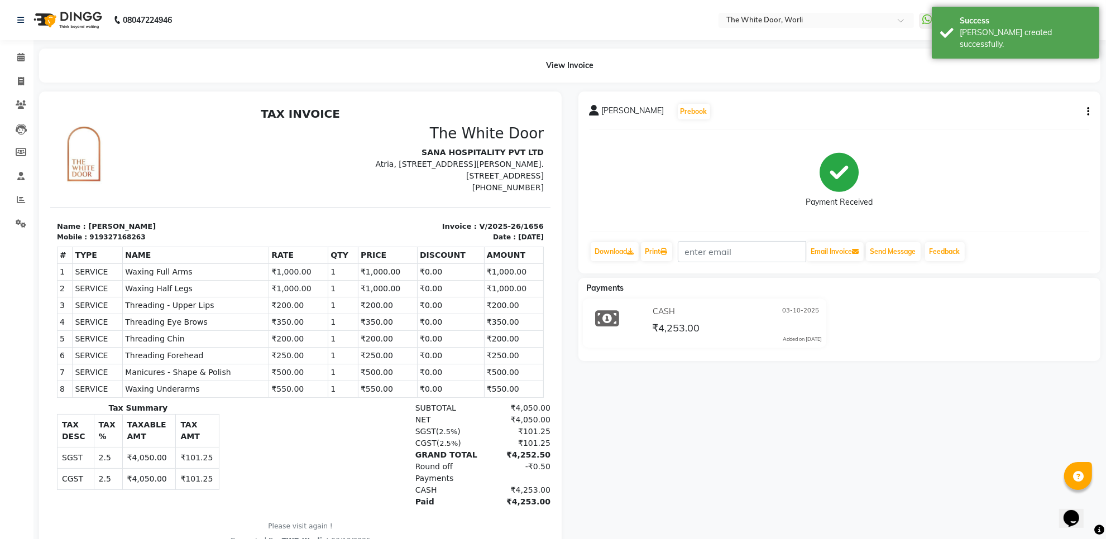
click at [75, 8] on img at bounding box center [66, 19] width 77 height 31
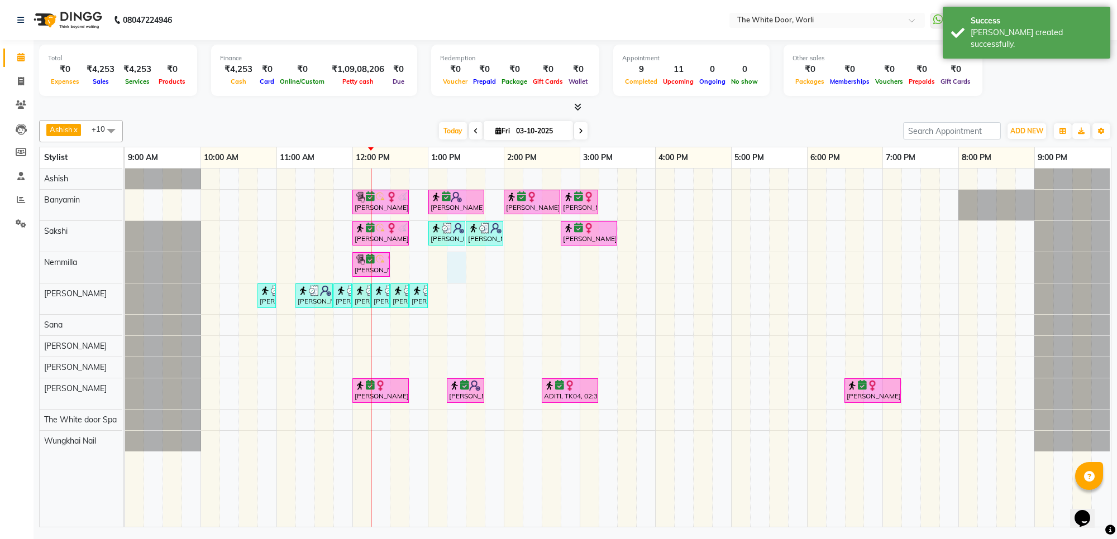
drag, startPoint x: 453, startPoint y: 283, endPoint x: 458, endPoint y: 290, distance: 9.2
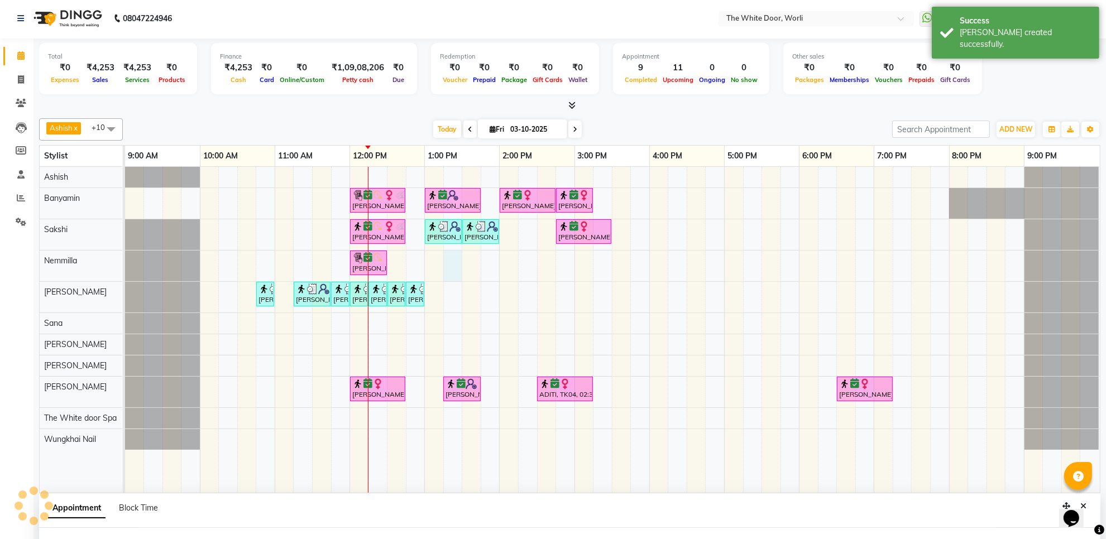
select select "20573"
select select "795"
select select "tentative"
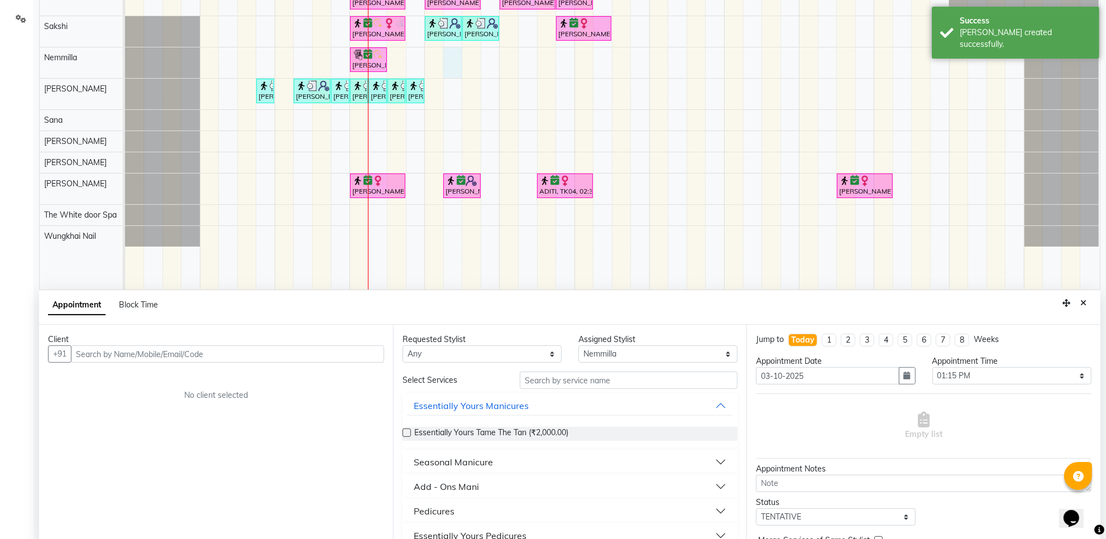
scroll to position [210, 0]
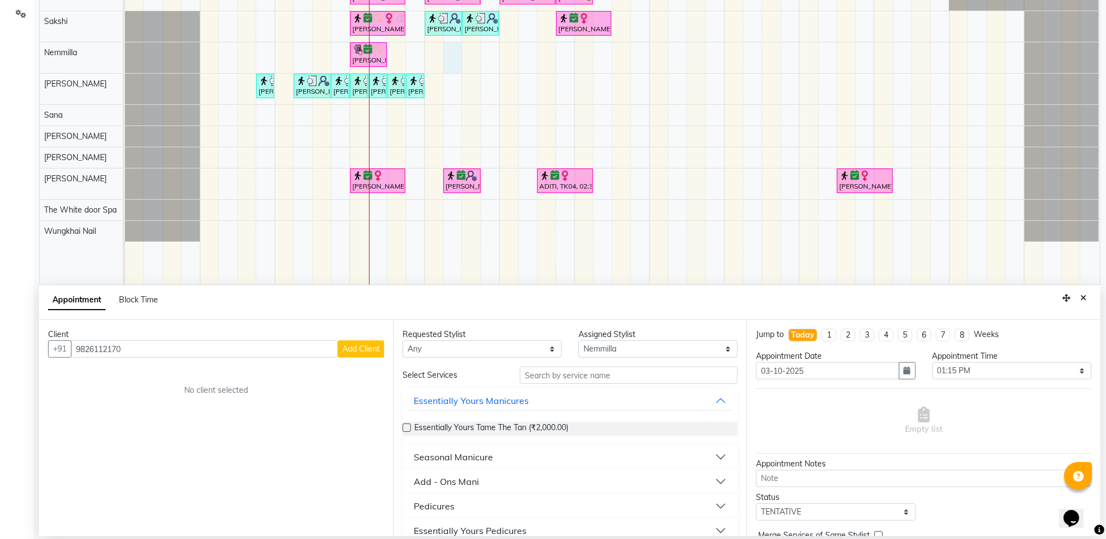
type input "9826112170"
click at [365, 351] on span "Add Client" at bounding box center [360, 349] width 37 height 10
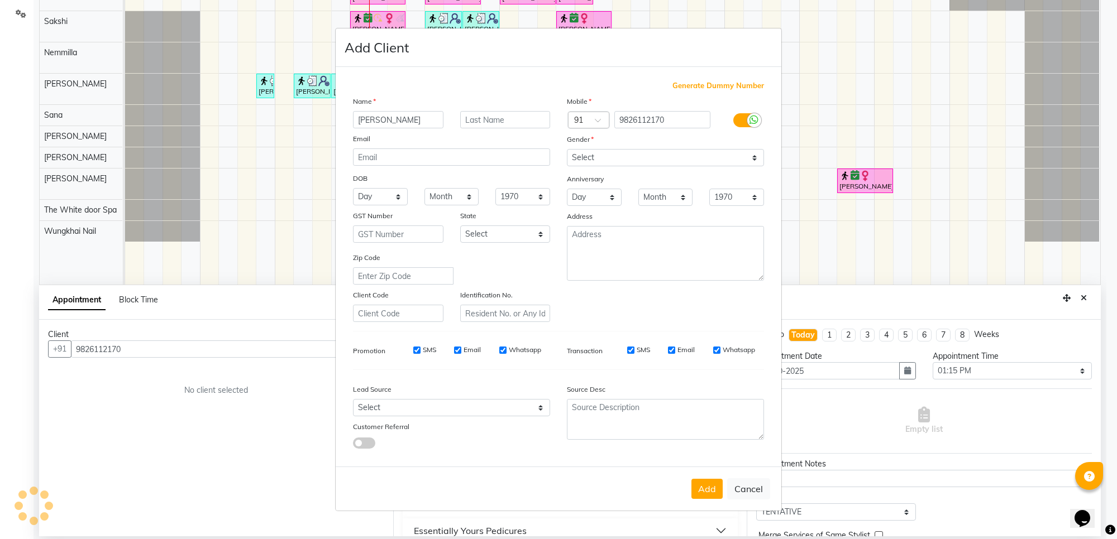
type input "[PERSON_NAME]"
click at [623, 161] on select "Select Male Female Other Prefer Not To Say" at bounding box center [665, 157] width 197 height 17
select select "[DEMOGRAPHIC_DATA]"
click at [567, 150] on select "Select Male Female Other Prefer Not To Say" at bounding box center [665, 157] width 197 height 17
click at [703, 495] on button "Add" at bounding box center [706, 489] width 31 height 20
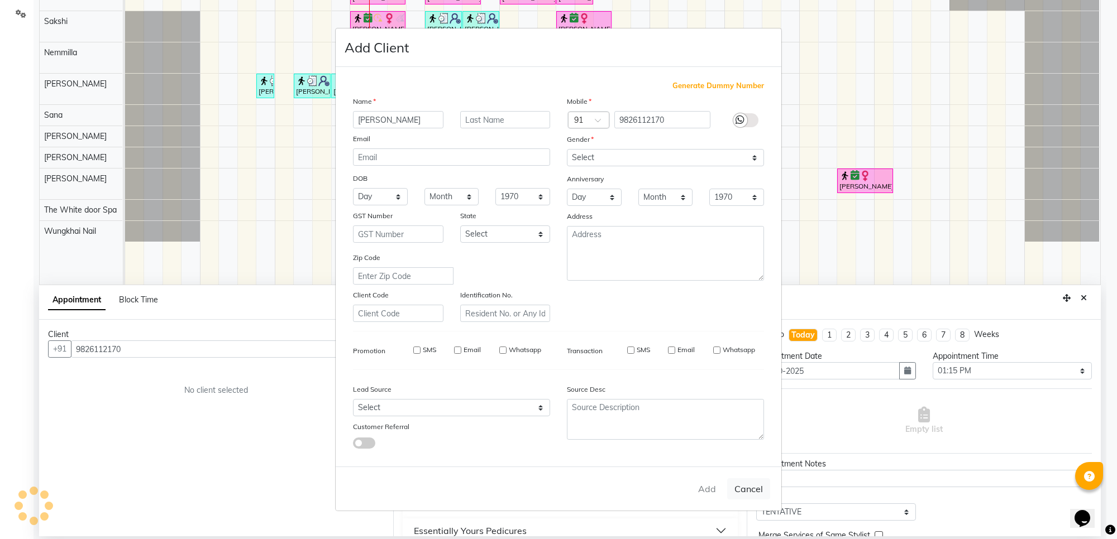
select select
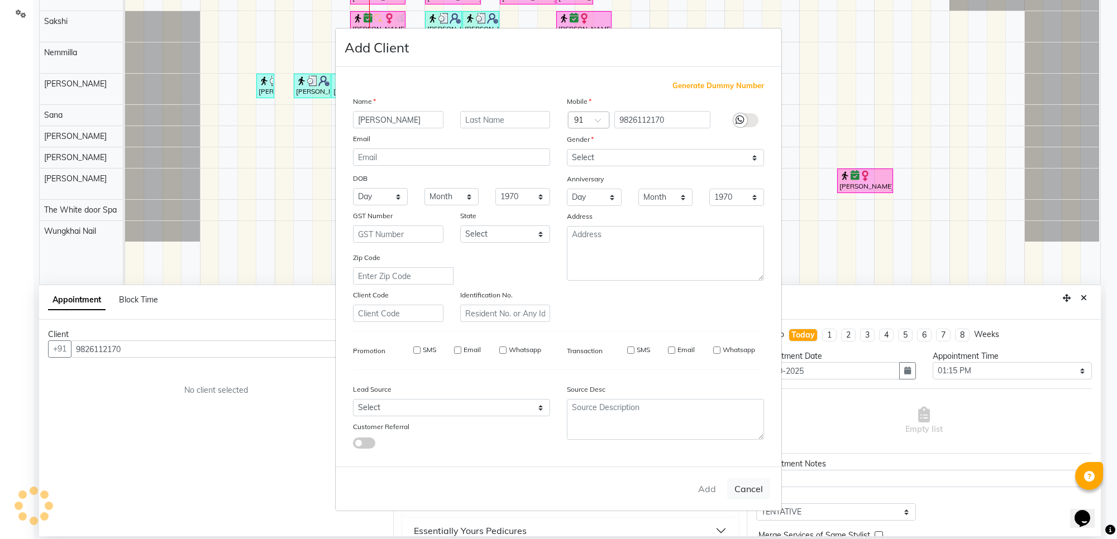
select select
checkbox input "false"
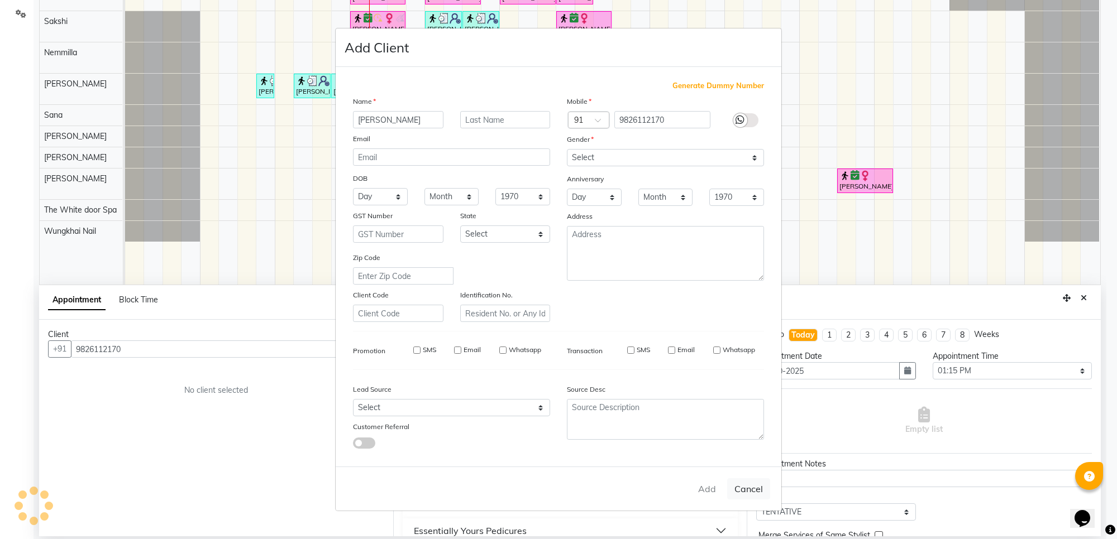
checkbox input "false"
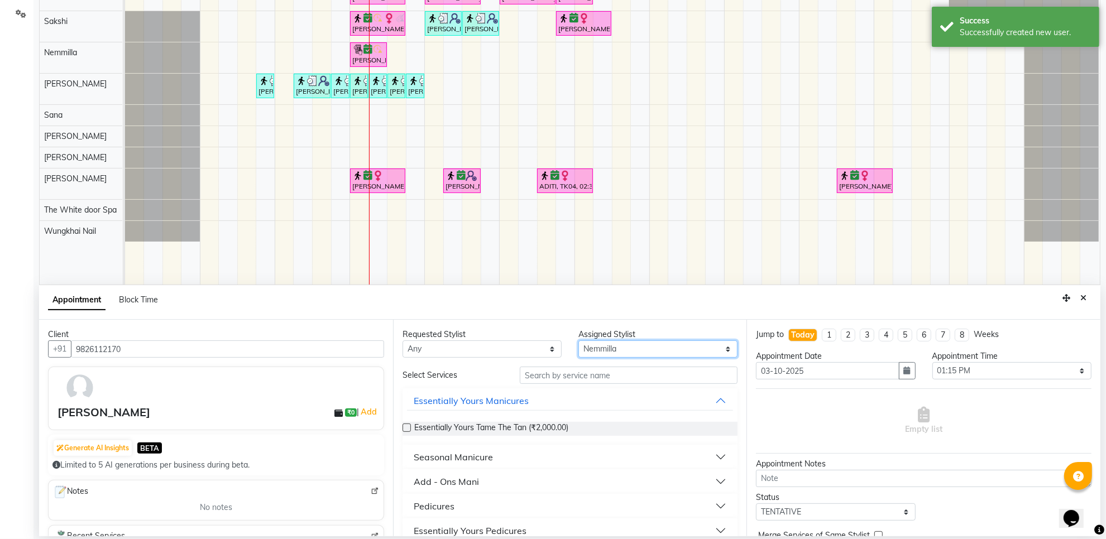
click at [633, 344] on select "Select Aarti Ashish Ashish S Banyamin Gautam Sharma Leyla Lash Nemmilla Pranali…" at bounding box center [658, 349] width 159 height 17
select select "22903"
click at [579, 341] on select "Select Aarti Ashish Ashish S Banyamin Gautam Sharma Leyla Lash Nemmilla Pranali…" at bounding box center [658, 349] width 159 height 17
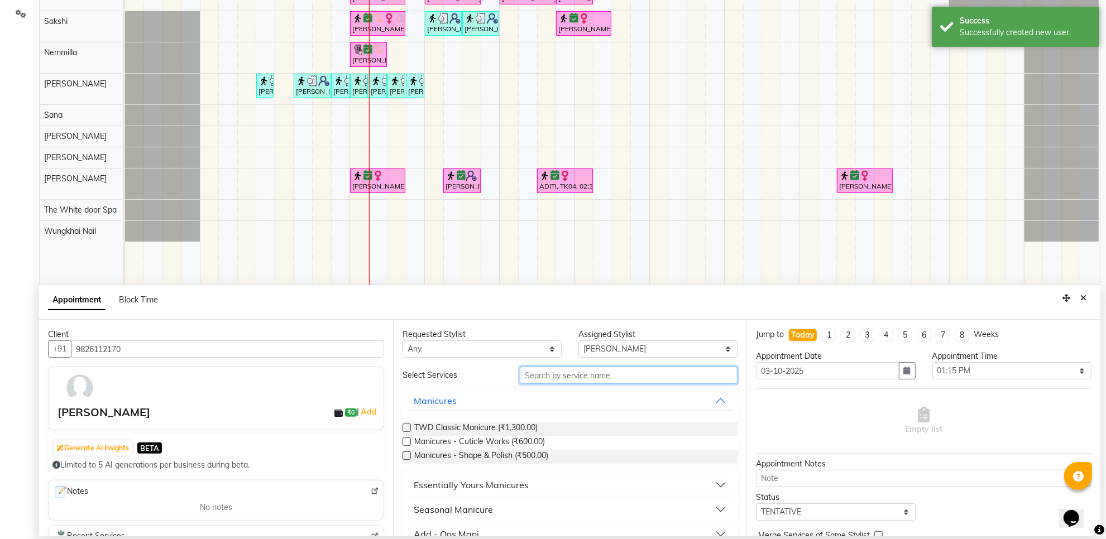
click at [606, 372] on input "text" at bounding box center [629, 375] width 218 height 17
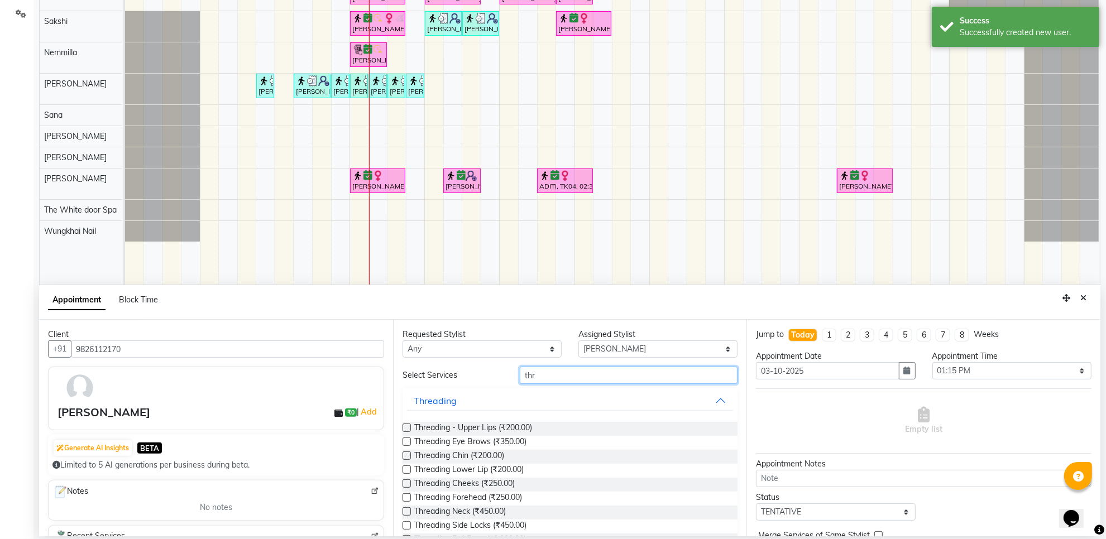
type input "thr"
drag, startPoint x: 402, startPoint y: 438, endPoint x: 408, endPoint y: 439, distance: 6.2
click at [405, 438] on div at bounding box center [406, 444] width 7 height 12
click at [406, 440] on label at bounding box center [407, 442] width 8 height 8
click at [406, 440] on input "checkbox" at bounding box center [406, 442] width 7 height 7
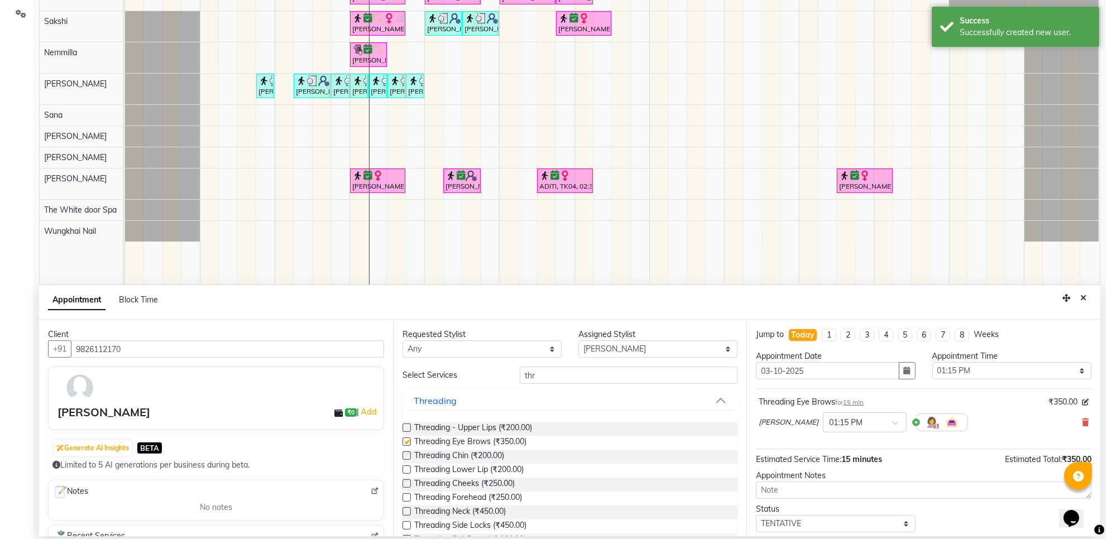
checkbox input "false"
click at [555, 380] on input "thr" at bounding box center [629, 375] width 218 height 17
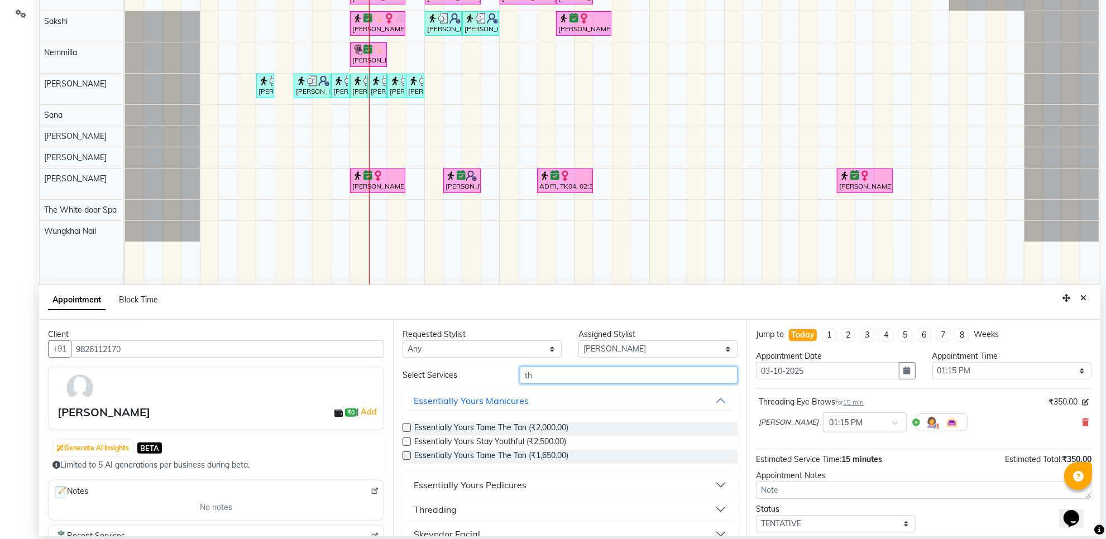
type input "t"
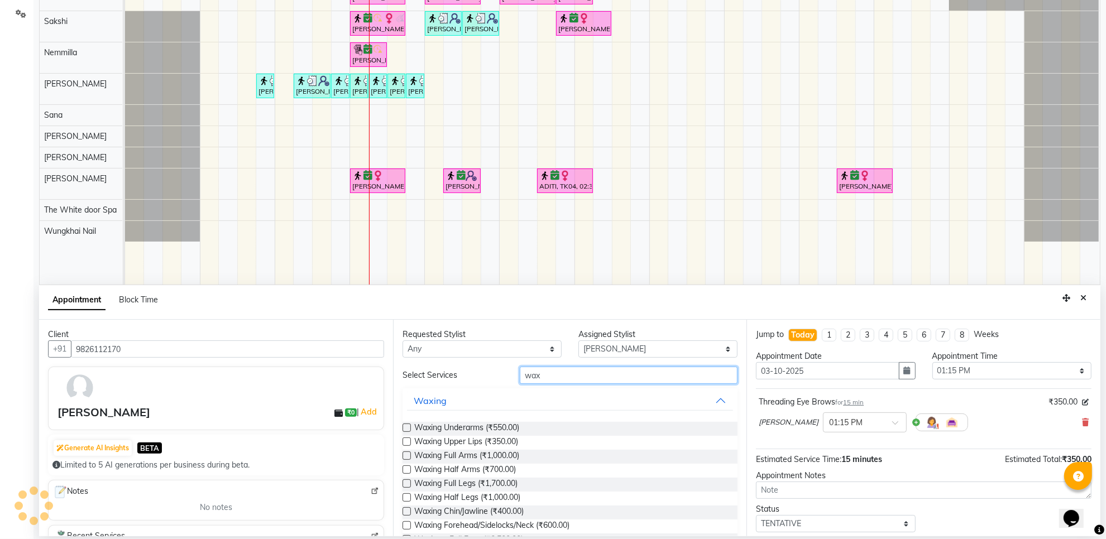
type input "wax"
click at [405, 443] on label at bounding box center [407, 442] width 8 height 8
click at [405, 443] on input "checkbox" at bounding box center [406, 442] width 7 height 7
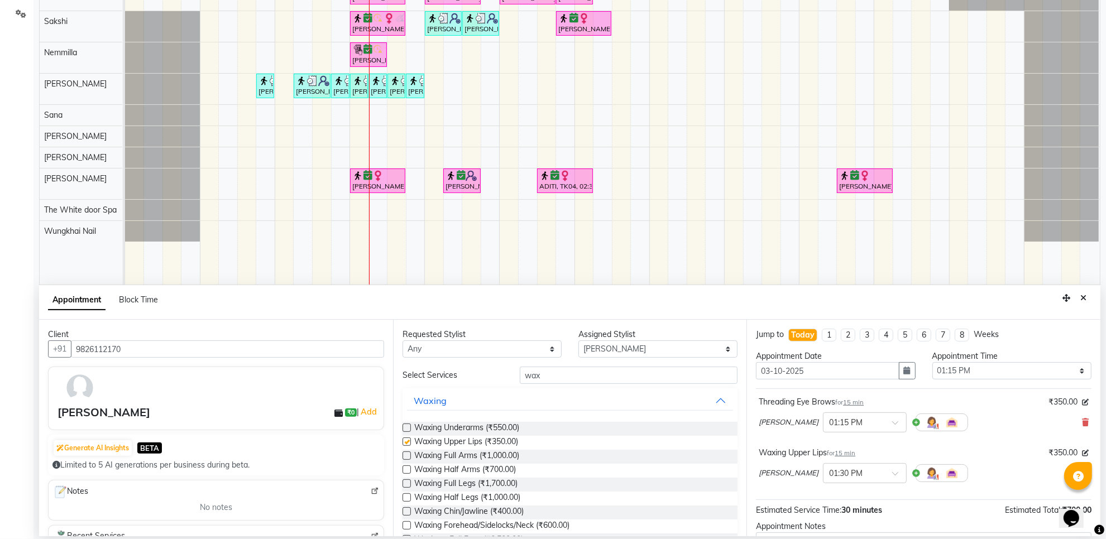
checkbox input "false"
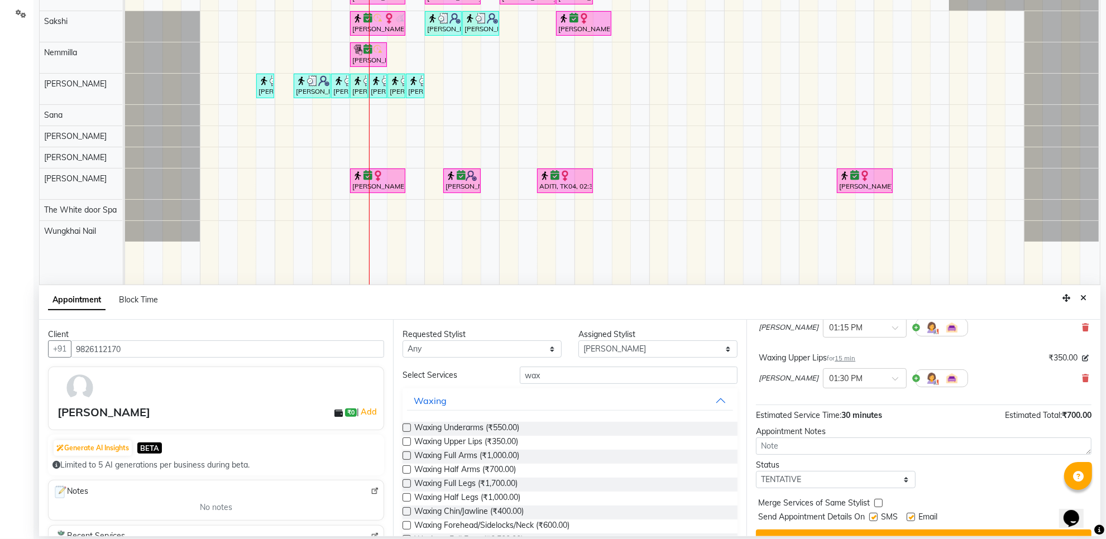
scroll to position [118, 0]
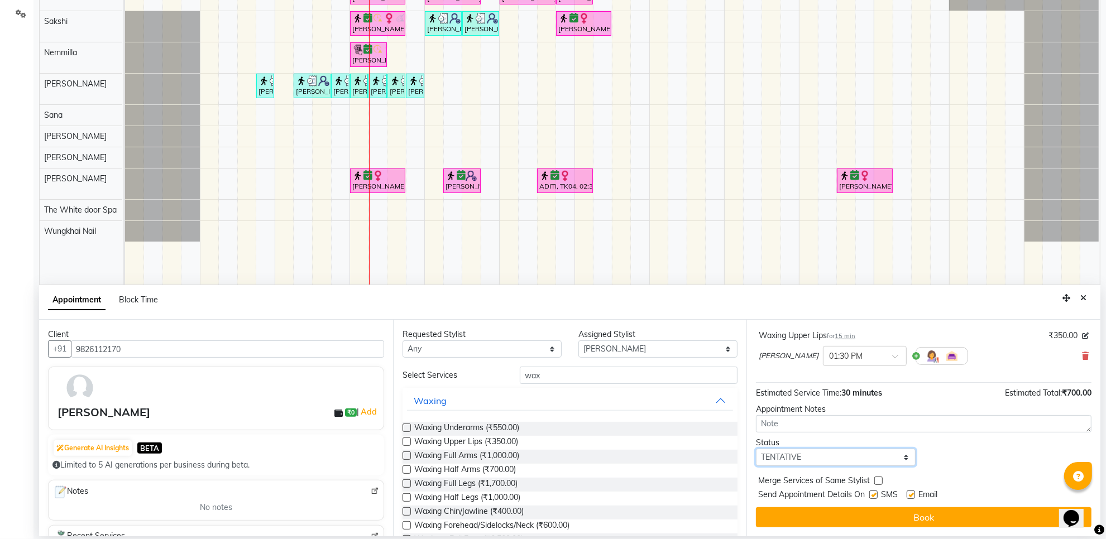
click at [807, 460] on select "Select TENTATIVE CONFIRM CHECK-IN UPCOMING" at bounding box center [835, 457] width 159 height 17
select select "confirm booking"
click at [756, 449] on select "Select TENTATIVE CONFIRM CHECK-IN UPCOMING" at bounding box center [835, 457] width 159 height 17
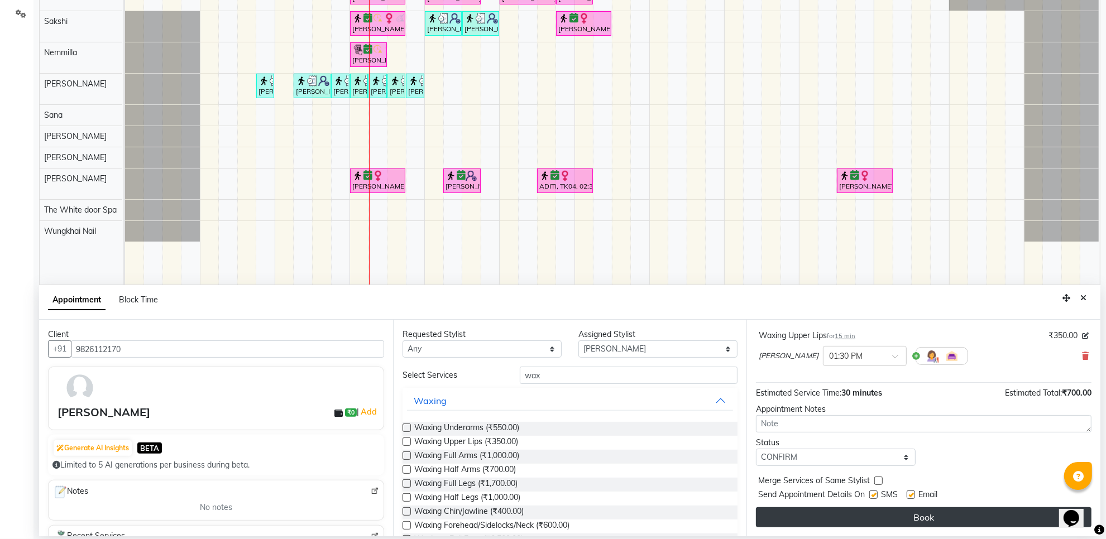
click at [802, 519] on button "Book" at bounding box center [924, 518] width 336 height 20
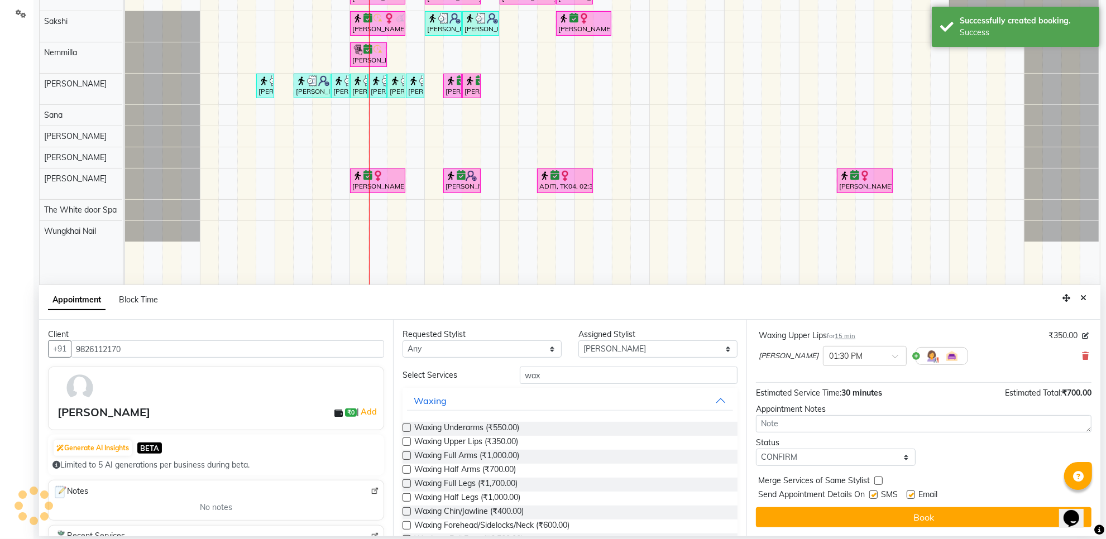
scroll to position [0, 0]
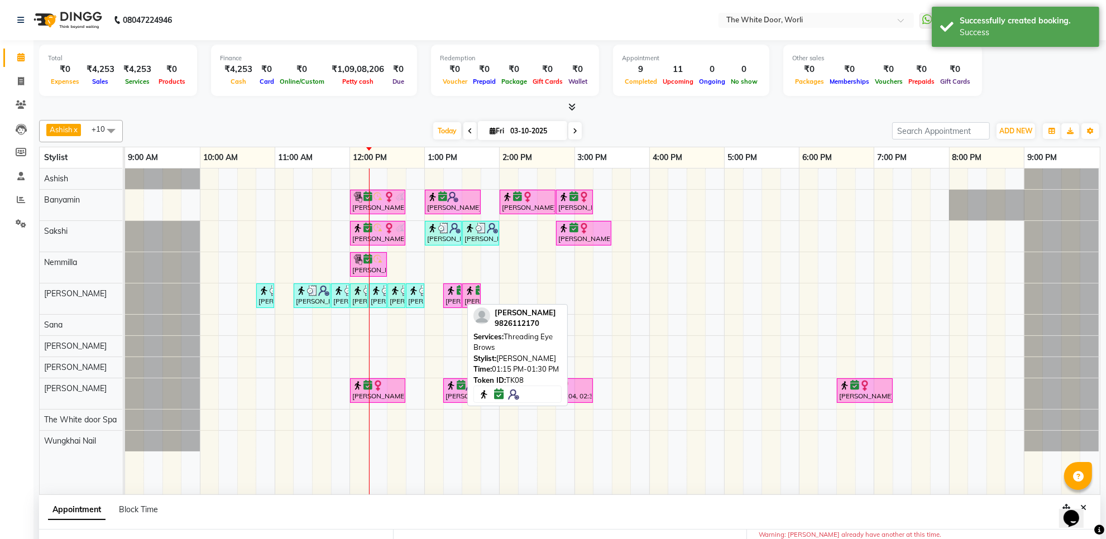
click at [453, 297] on img at bounding box center [451, 290] width 11 height 11
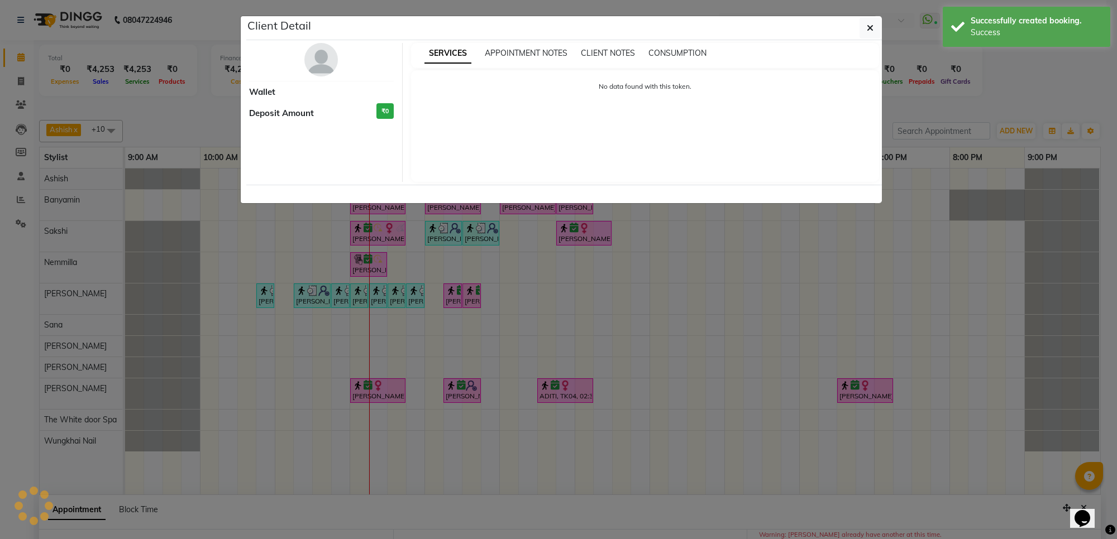
select select "6"
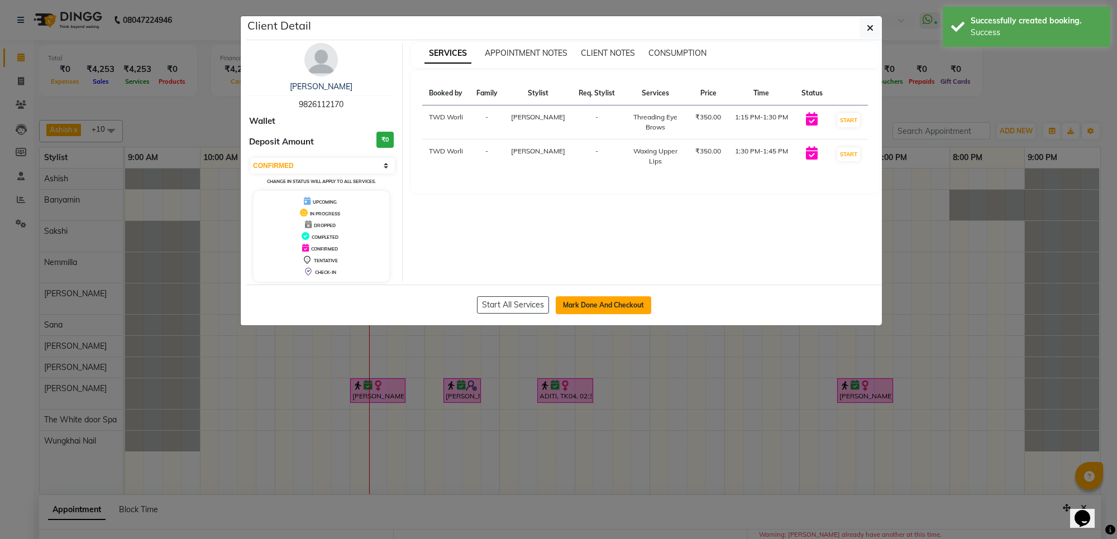
click at [591, 300] on button "Mark Done And Checkout" at bounding box center [603, 306] width 95 height 18
select select "service"
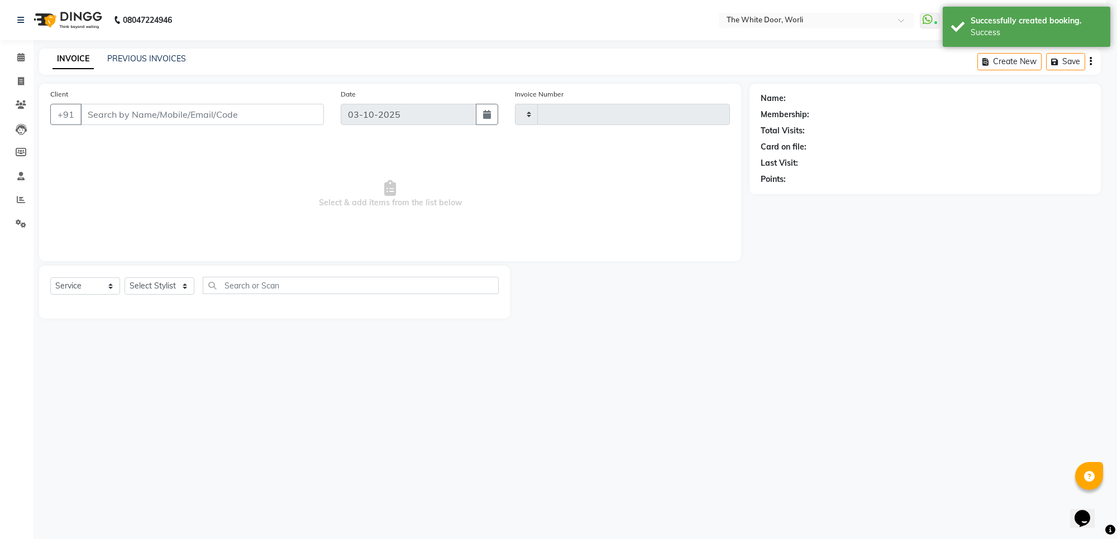
type input "1657"
select select "4027"
type input "9826112170"
select select "22903"
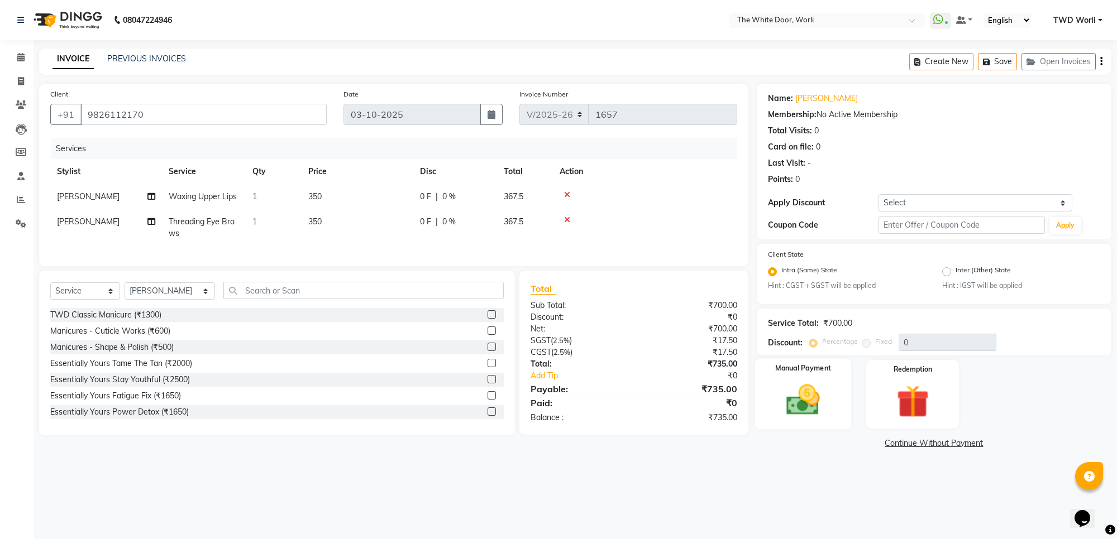
click at [811, 409] on img at bounding box center [803, 400] width 55 height 39
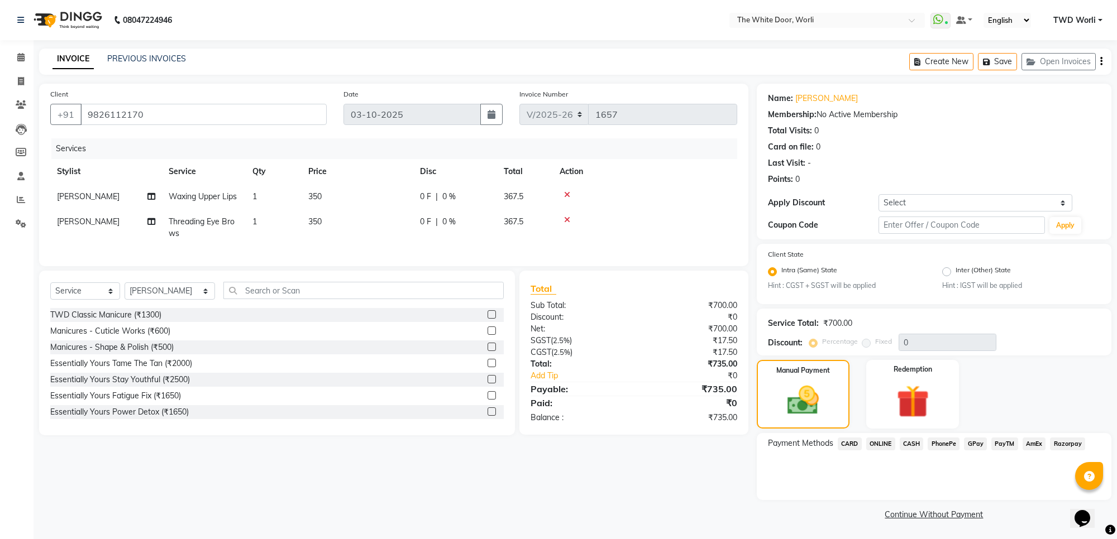
click at [980, 444] on span "GPay" at bounding box center [975, 444] width 23 height 13
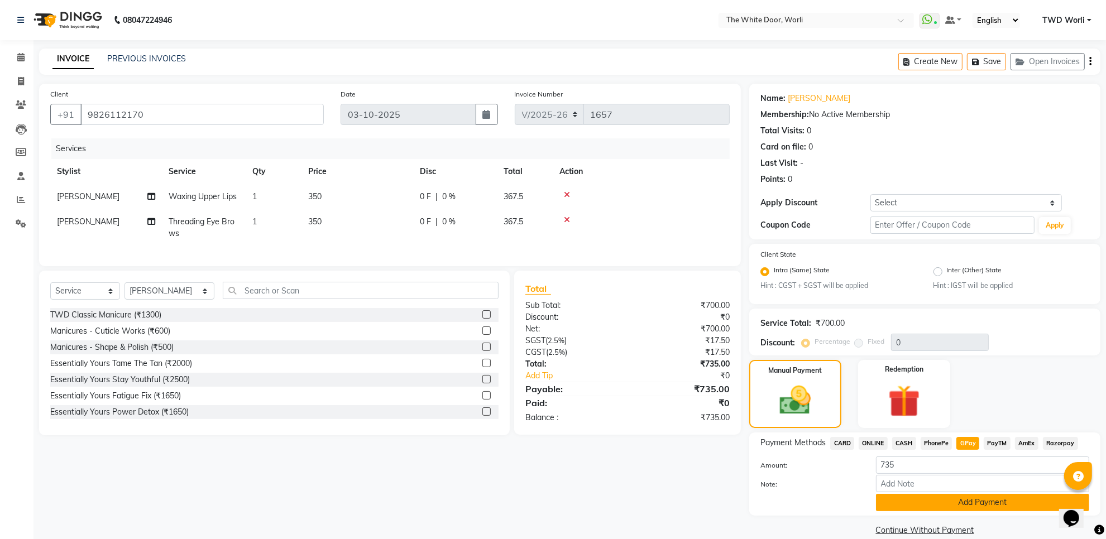
click at [897, 498] on button "Add Payment" at bounding box center [982, 502] width 213 height 17
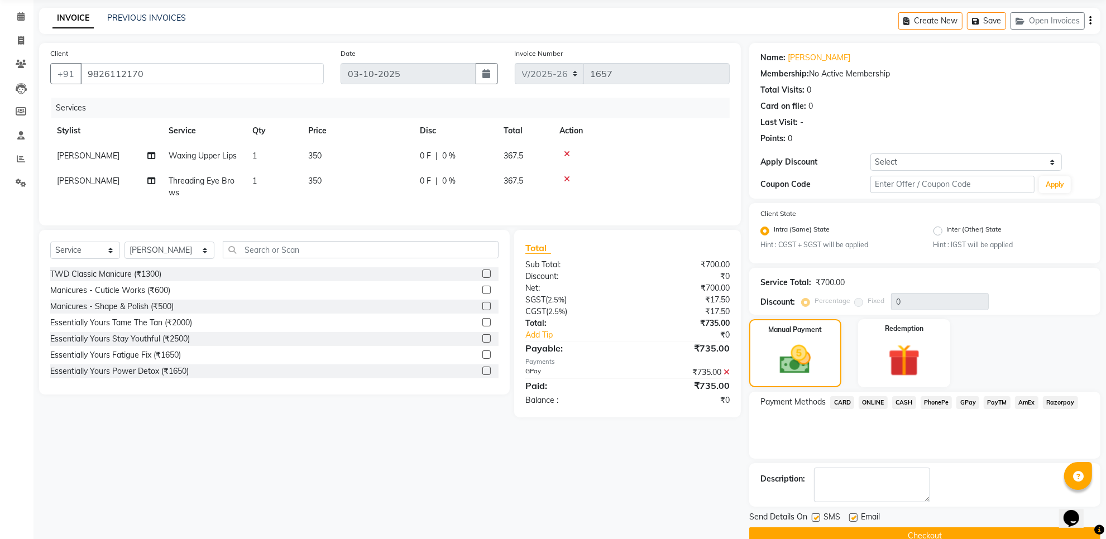
scroll to position [63, 0]
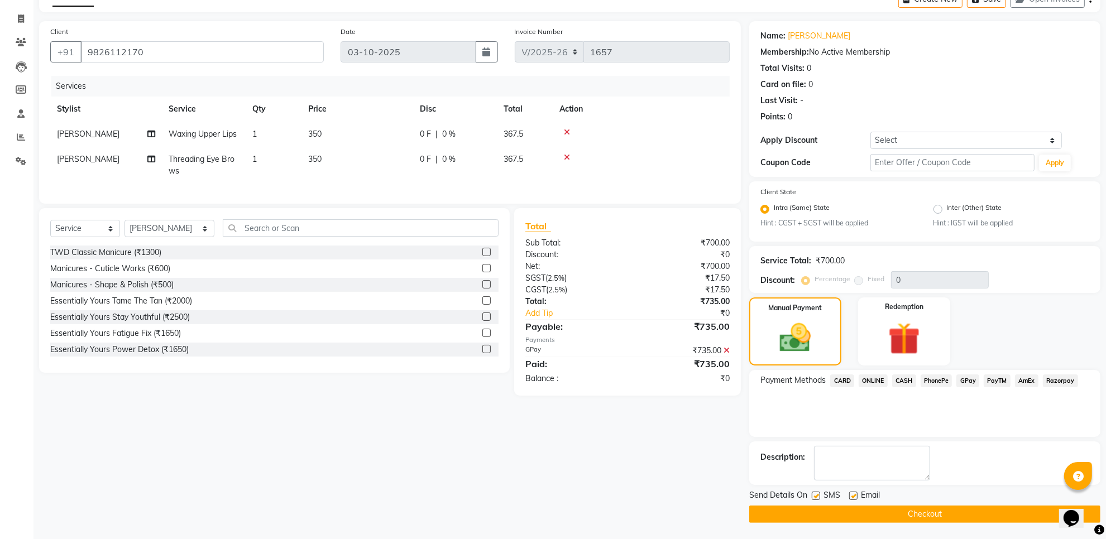
click at [847, 512] on button "Checkout" at bounding box center [924, 514] width 351 height 17
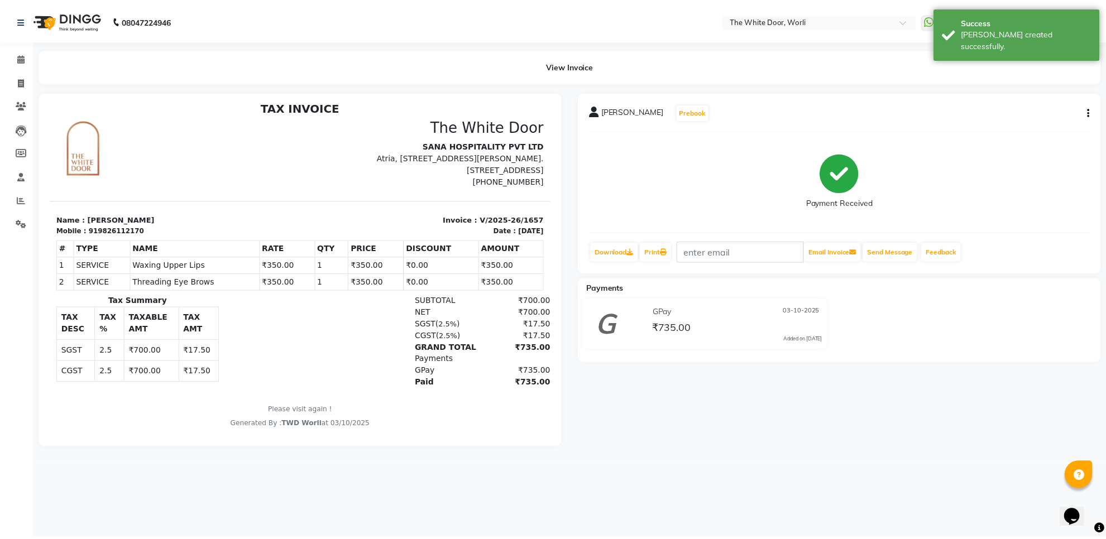
scroll to position [9, 0]
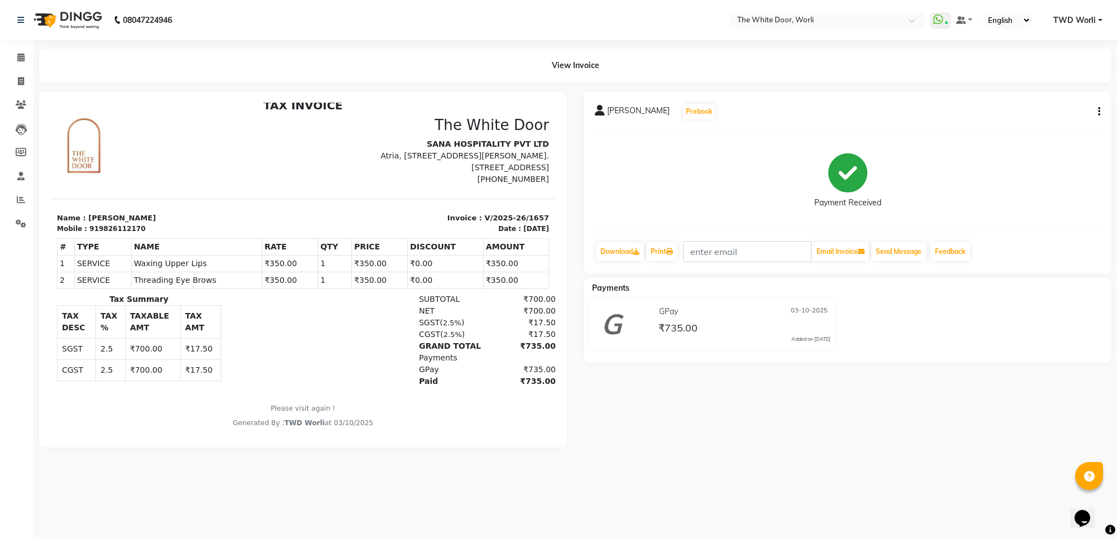
click at [73, 23] on img at bounding box center [66, 19] width 77 height 31
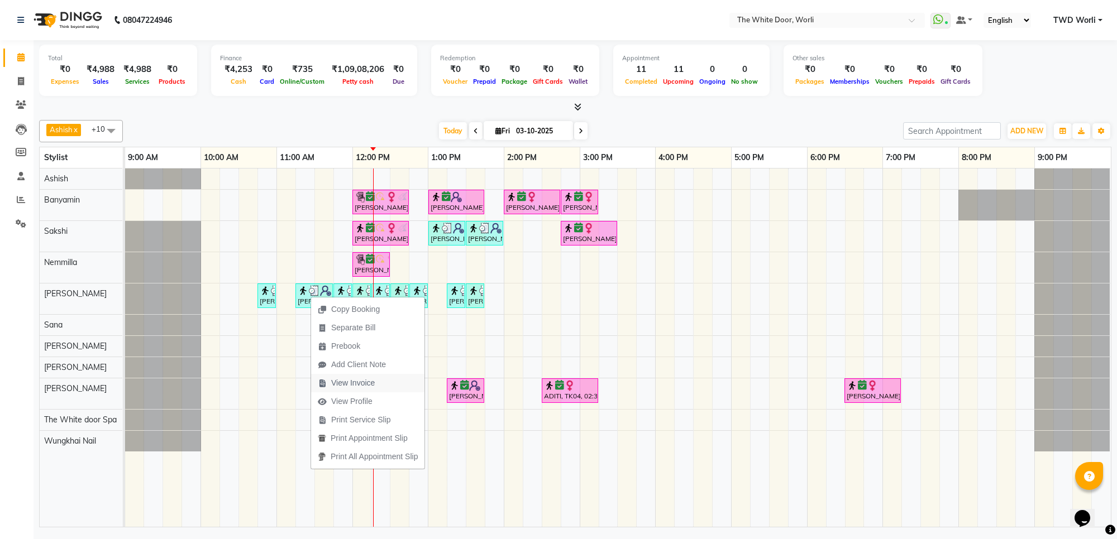
click at [364, 381] on span "View Invoice" at bounding box center [353, 384] width 44 height 12
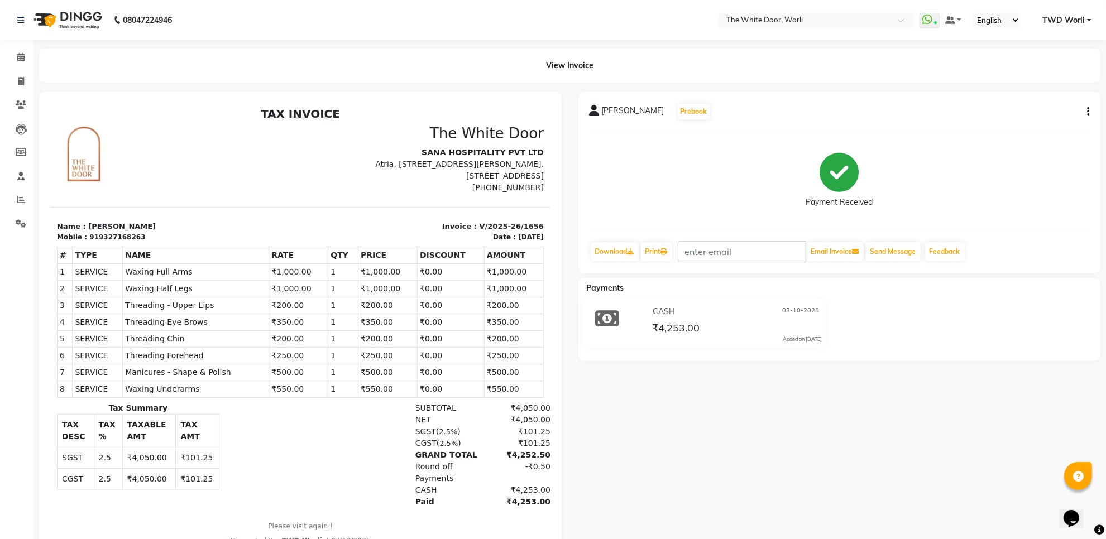
scroll to position [9, 0]
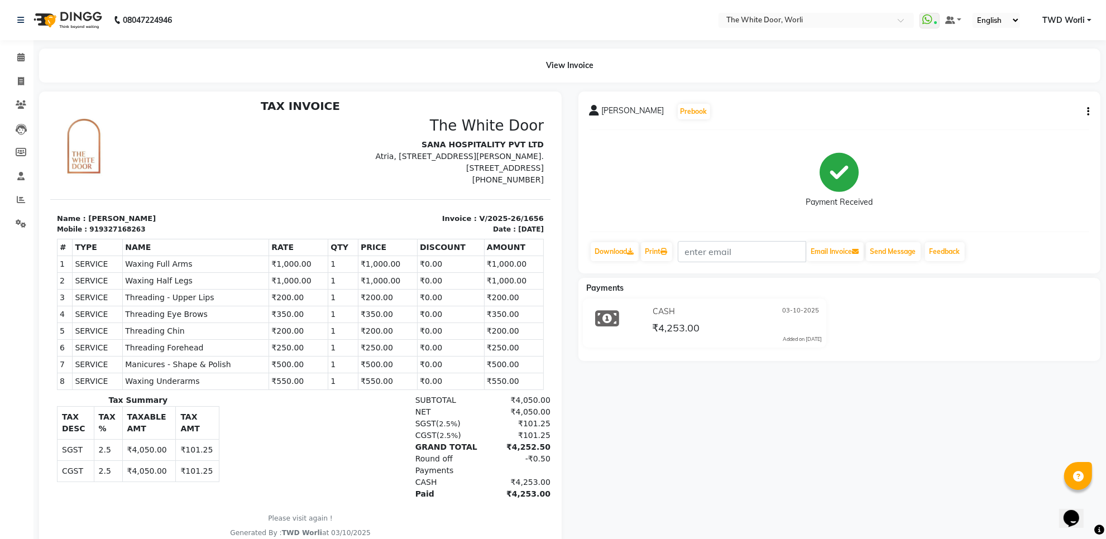
click at [77, 21] on img at bounding box center [66, 19] width 77 height 31
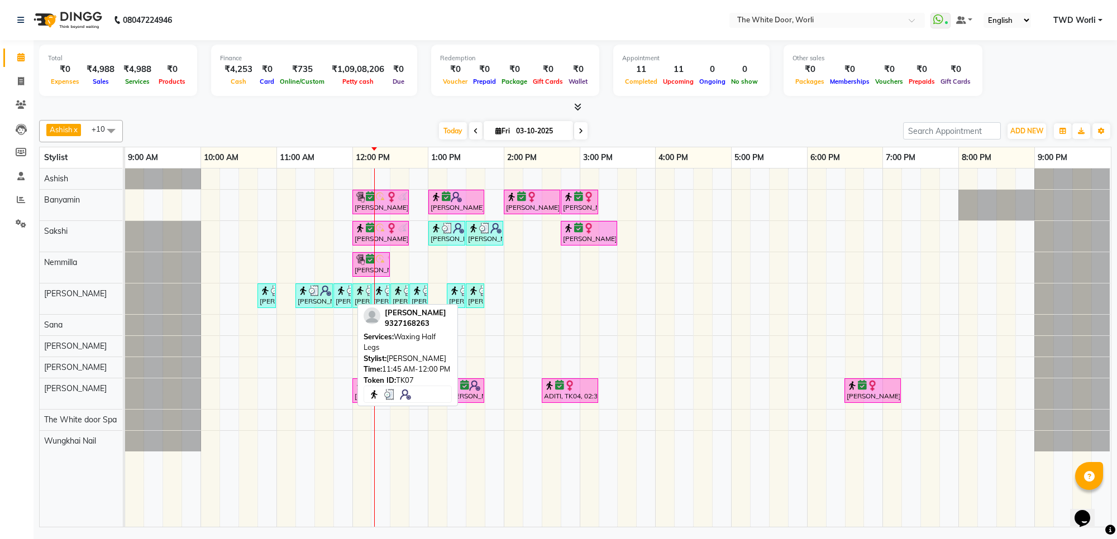
click at [337, 297] on div "[PERSON_NAME], TK07, 11:45 AM-12:00 PM, Waxing Half Legs" at bounding box center [343, 295] width 16 height 21
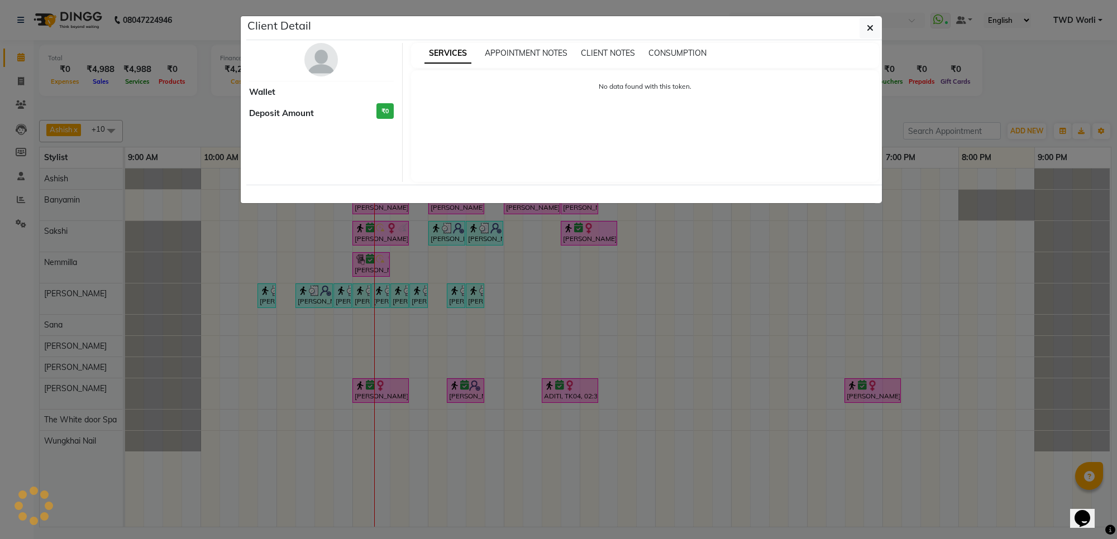
select select "3"
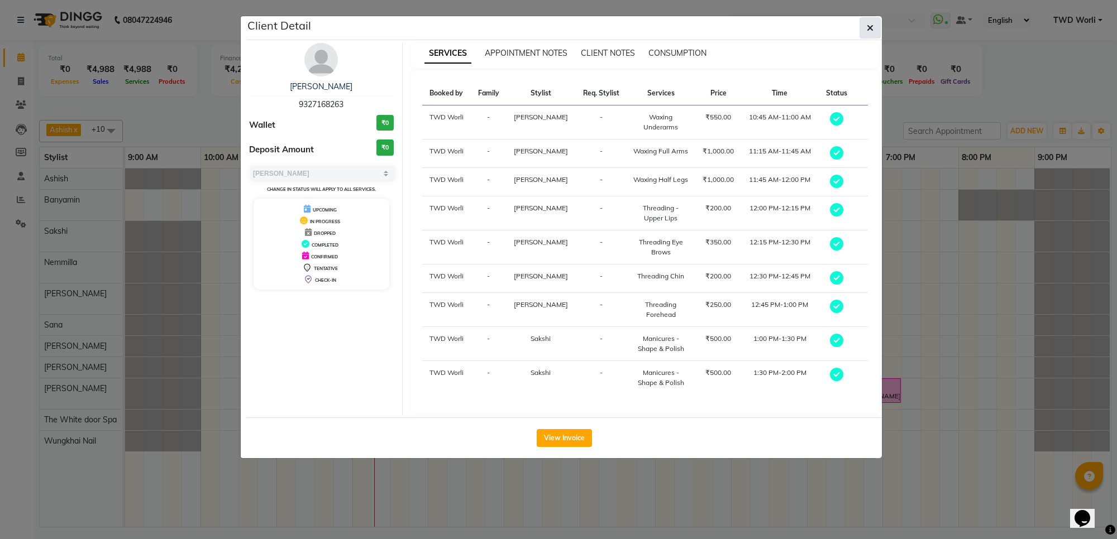
click at [872, 25] on icon "button" at bounding box center [870, 27] width 7 height 9
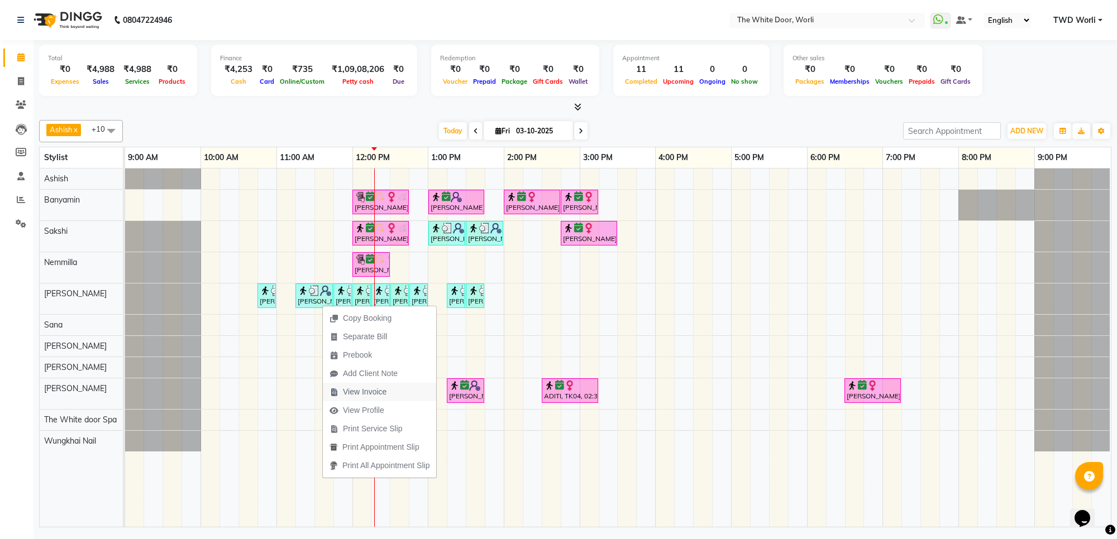
click at [373, 394] on span "View Invoice" at bounding box center [365, 392] width 44 height 12
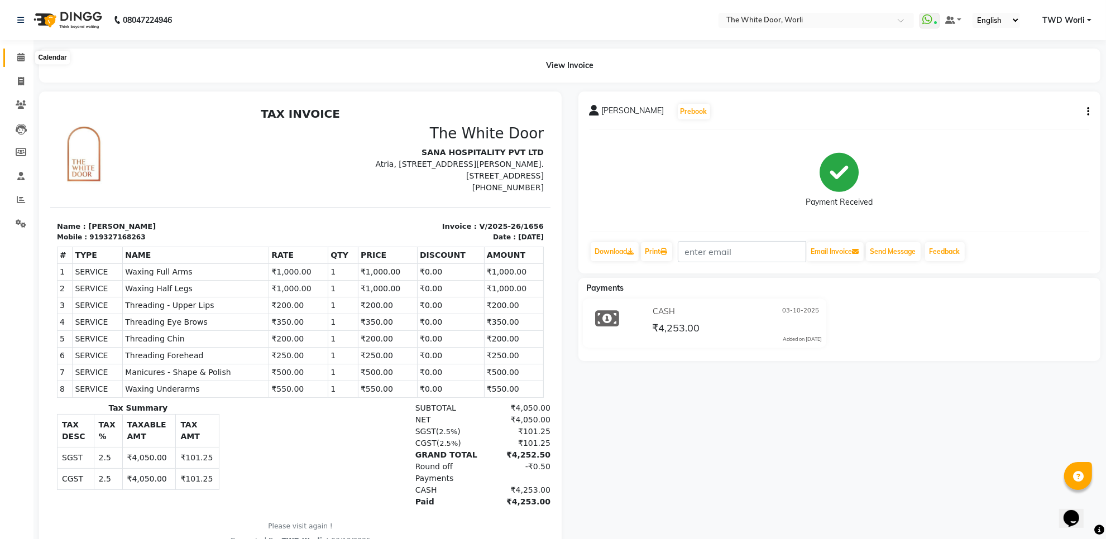
click at [22, 53] on icon at bounding box center [20, 57] width 7 height 8
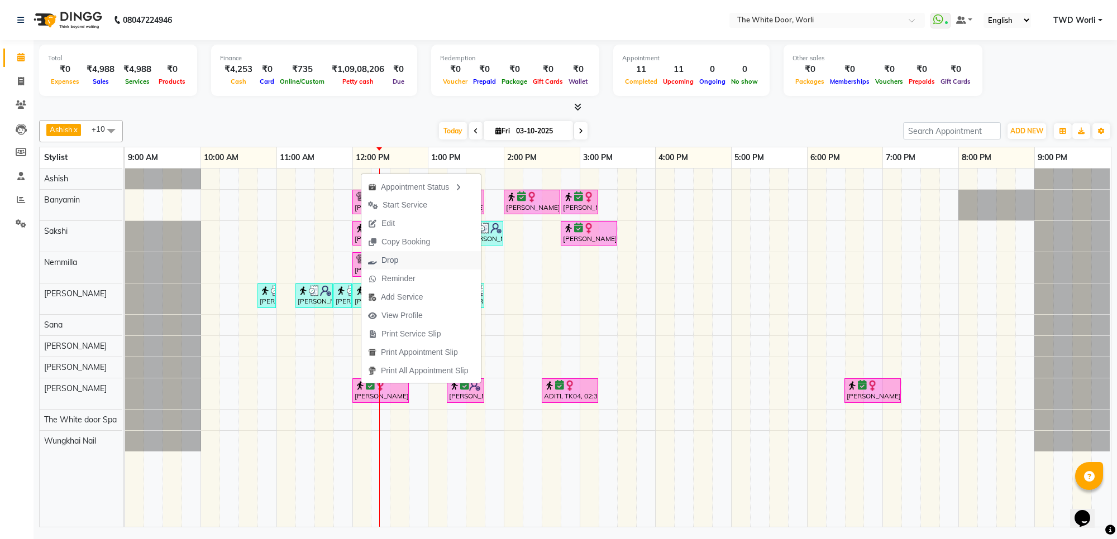
click at [412, 257] on button "Drop" at bounding box center [421, 260] width 120 height 18
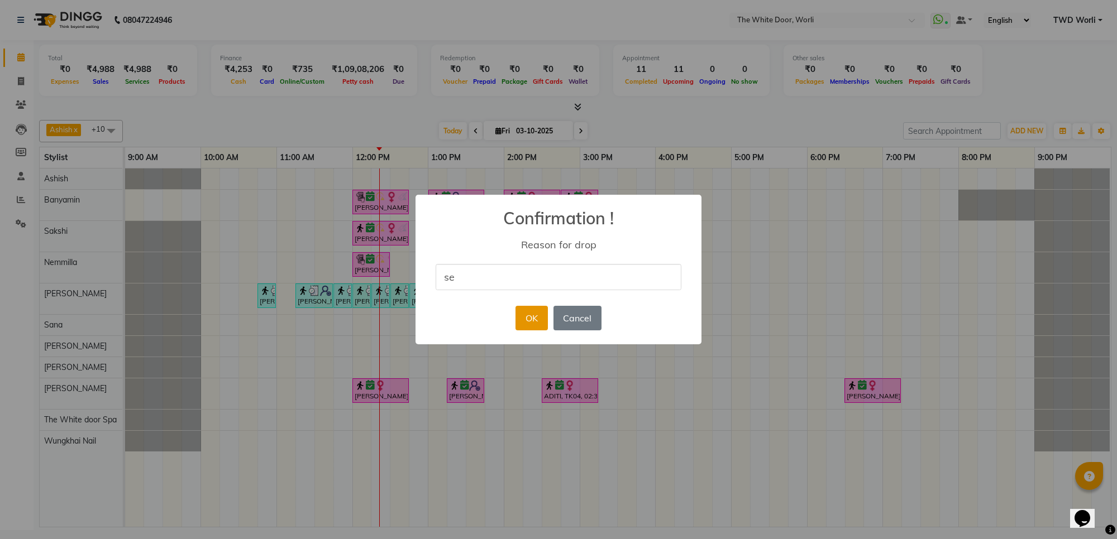
type input "se"
click at [528, 318] on button "OK" at bounding box center [531, 318] width 32 height 25
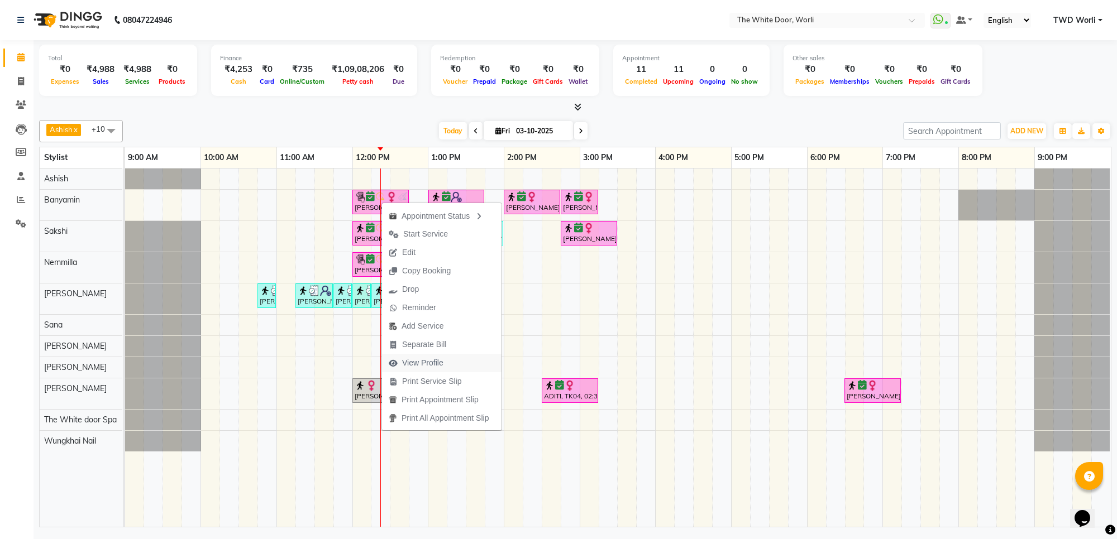
click at [416, 363] on span "View Profile" at bounding box center [422, 363] width 41 height 12
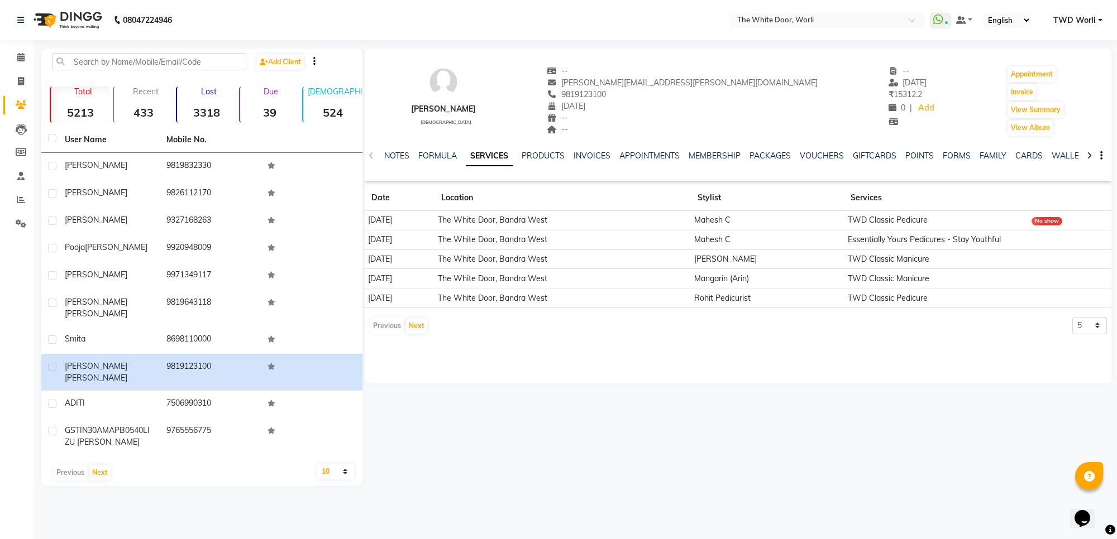
click at [64, 18] on img at bounding box center [66, 19] width 77 height 31
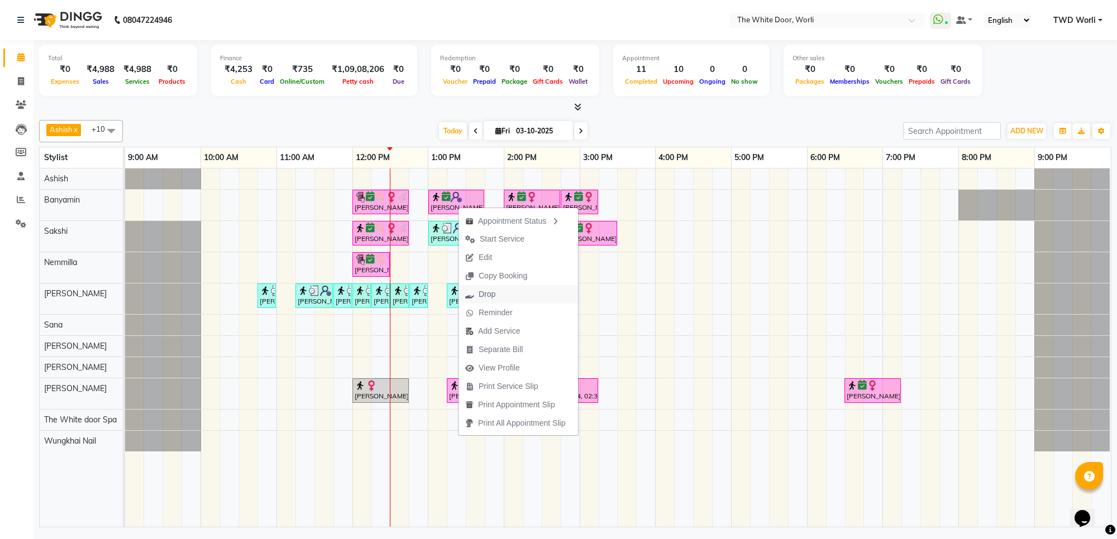
click at [511, 297] on button "Drop" at bounding box center [518, 294] width 120 height 18
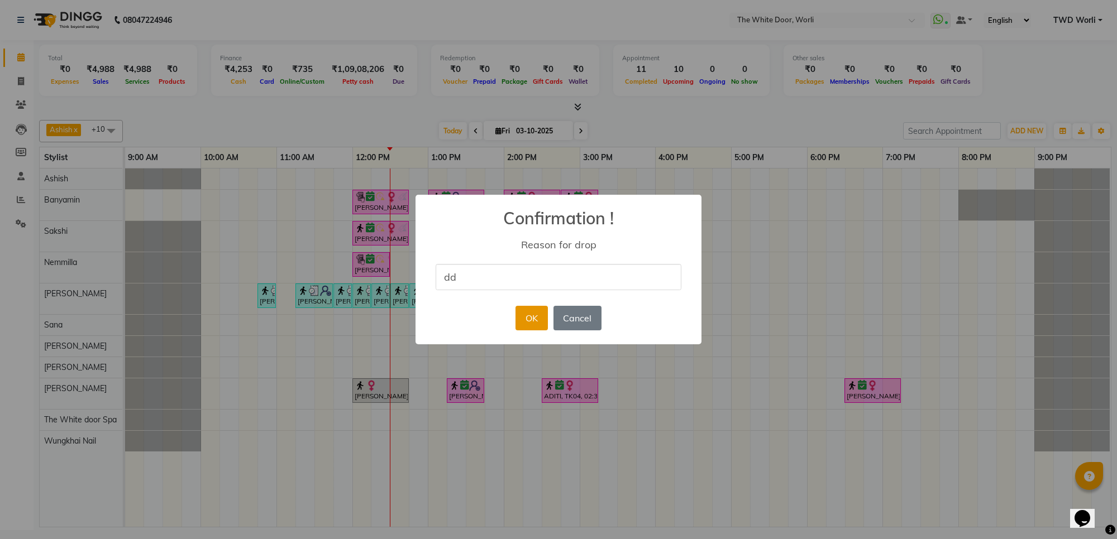
type input "dd"
click at [529, 323] on button "OK" at bounding box center [531, 318] width 32 height 25
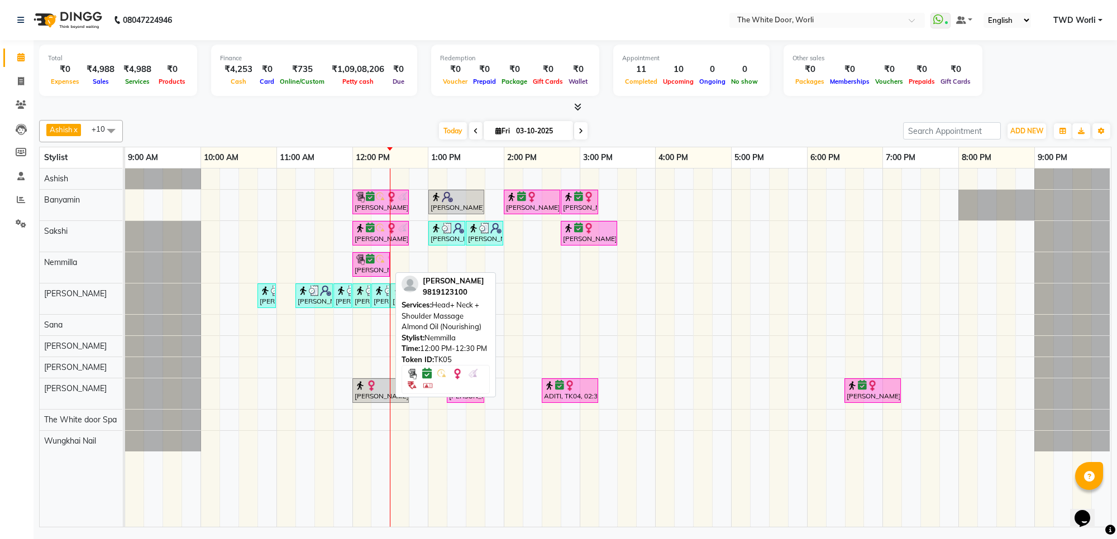
click at [359, 262] on img at bounding box center [360, 259] width 11 height 11
select select "6"
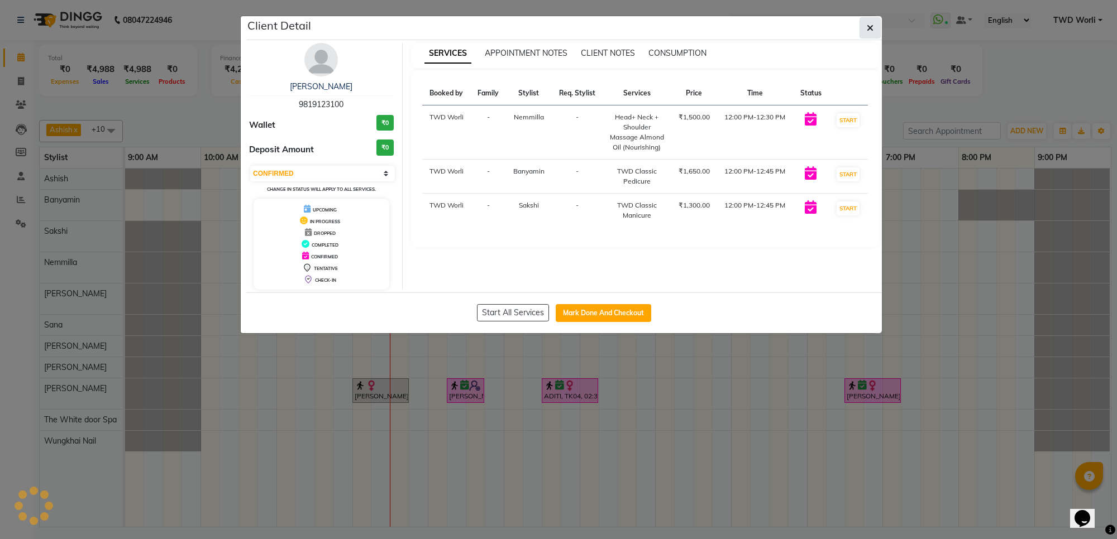
click at [872, 26] on icon "button" at bounding box center [870, 27] width 7 height 9
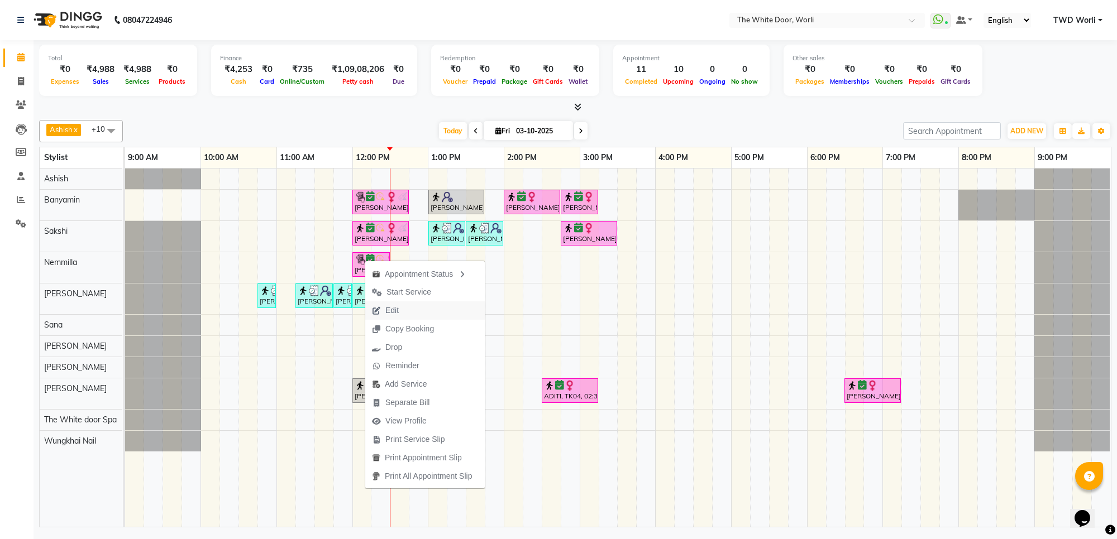
click at [405, 303] on span "Edit" at bounding box center [385, 311] width 40 height 18
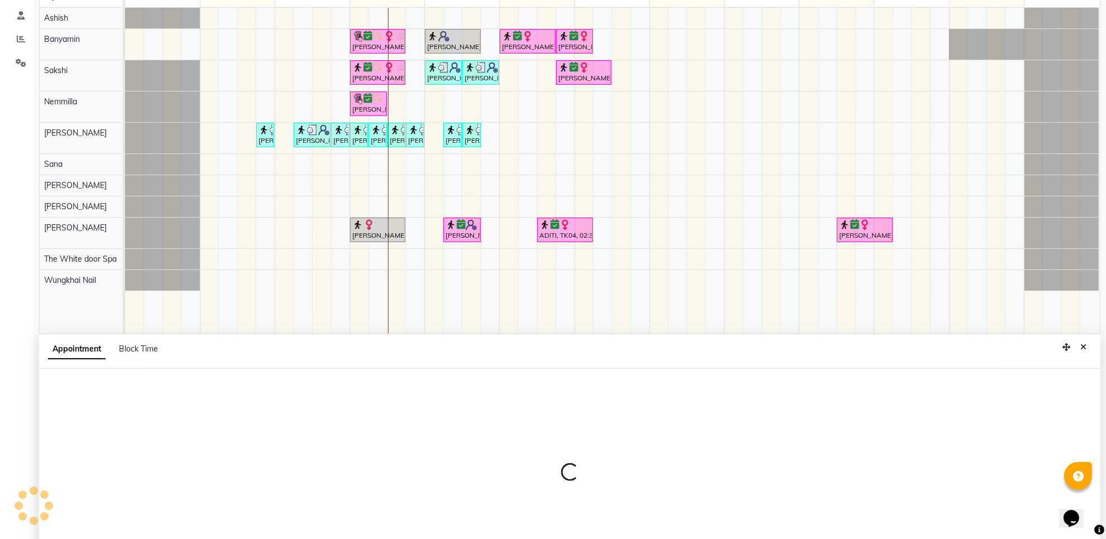
scroll to position [210, 0]
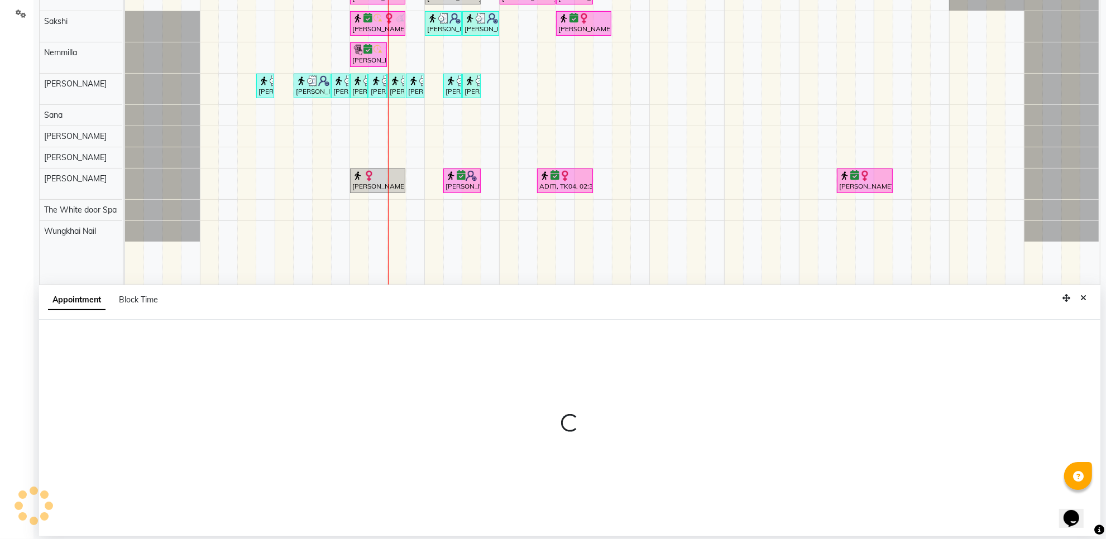
select select "tentative"
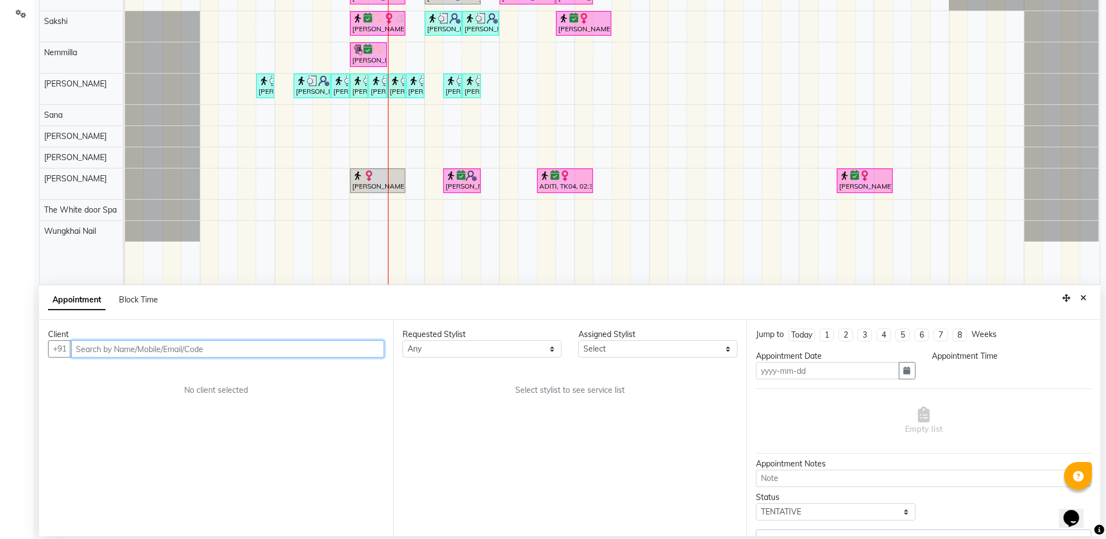
type input "03-10-2025"
select select "confirm booking"
select select "720"
select select "22335"
select select "1664"
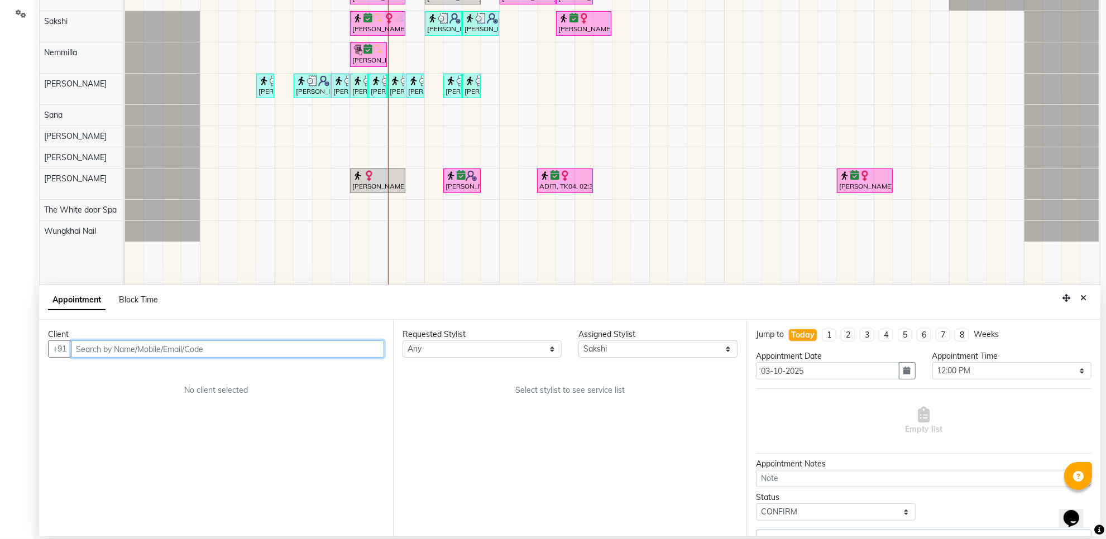
select select "1664"
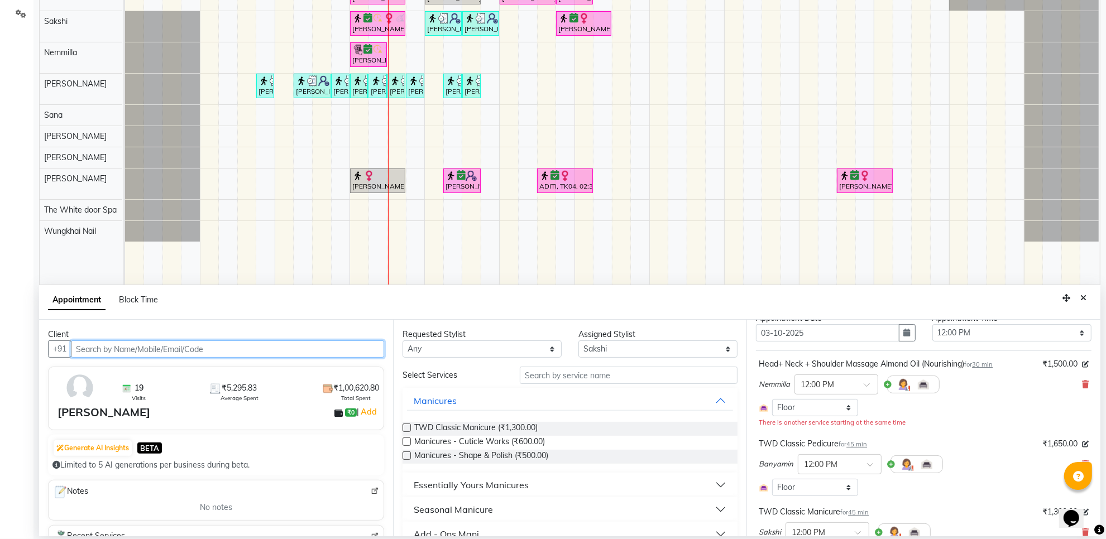
scroll to position [0, 0]
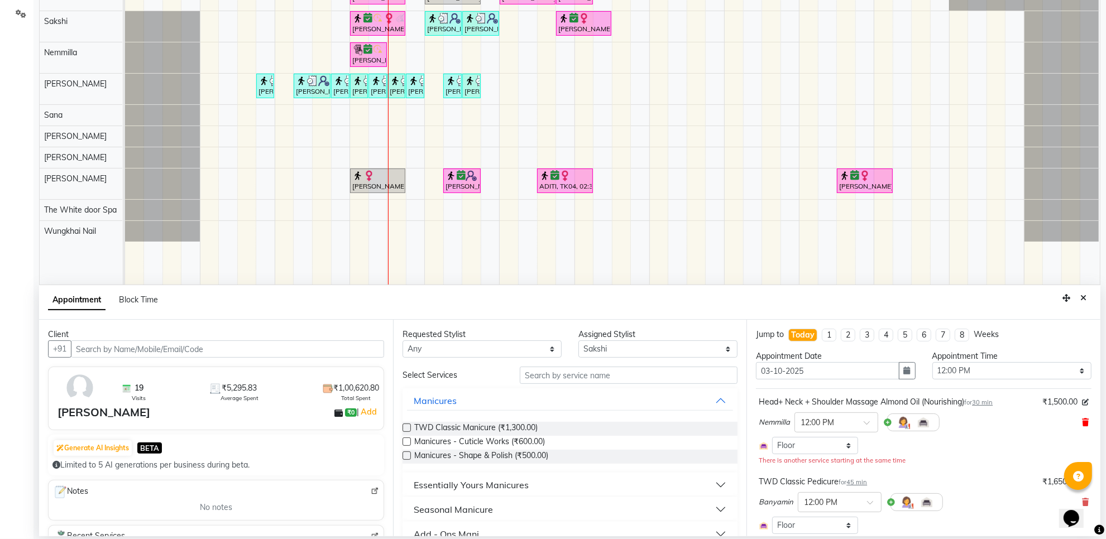
click at [1082, 423] on icon at bounding box center [1085, 423] width 7 height 8
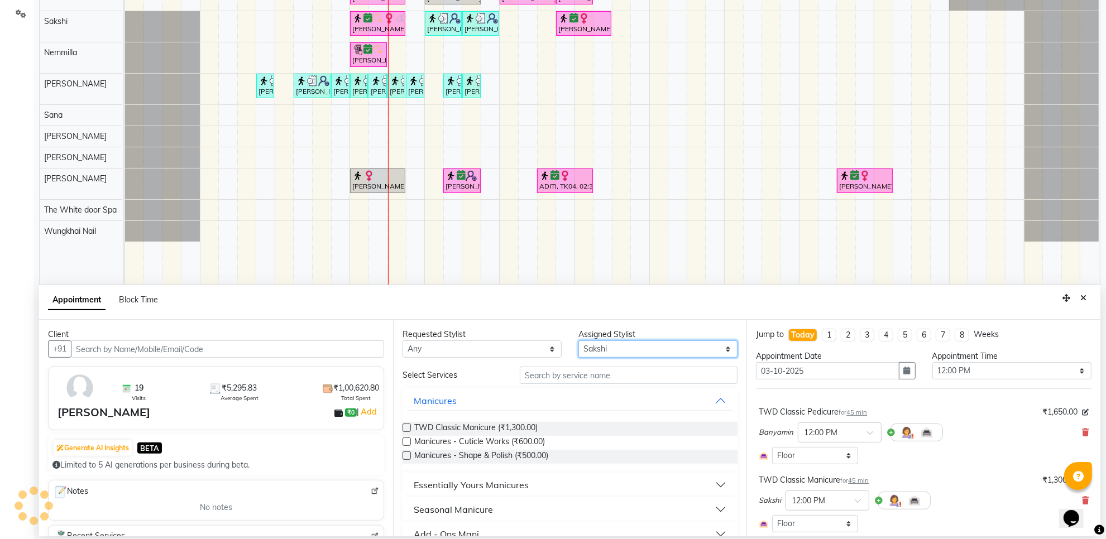
click at [614, 348] on select "Select Aarti Ashish Ashish S Banyamin Gautam Sharma Leyla Lash Nemmilla Pranali…" at bounding box center [658, 349] width 159 height 17
select select "20573"
click at [579, 341] on select "Select Aarti Ashish Ashish S Banyamin Gautam Sharma Leyla Lash Nemmilla Pranali…" at bounding box center [658, 349] width 159 height 17
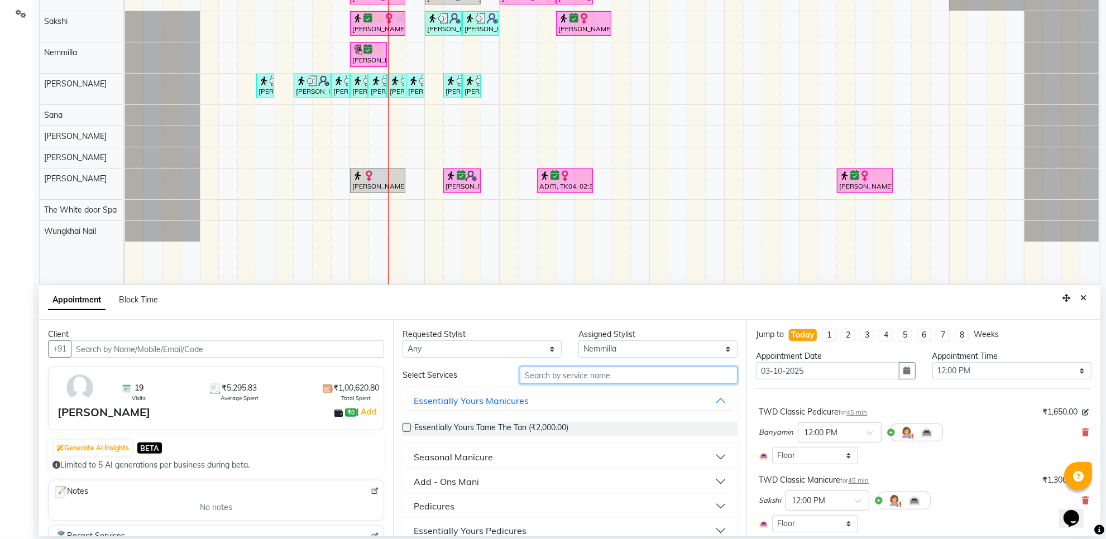
click at [545, 370] on input "text" at bounding box center [629, 375] width 218 height 17
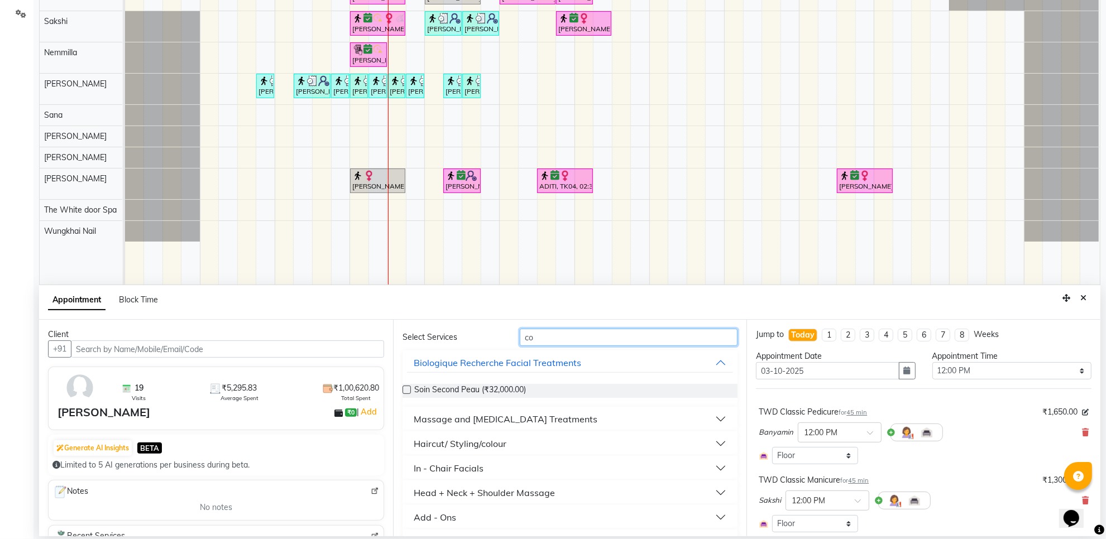
scroll to position [70, 0]
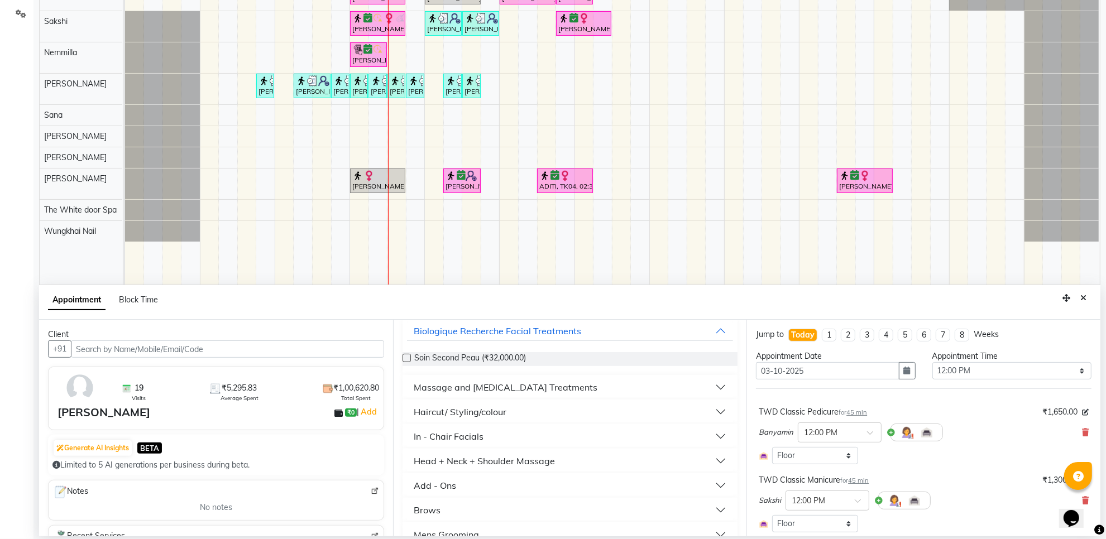
click at [488, 460] on div "Head + Neck + Shoulder Massage" at bounding box center [484, 461] width 141 height 13
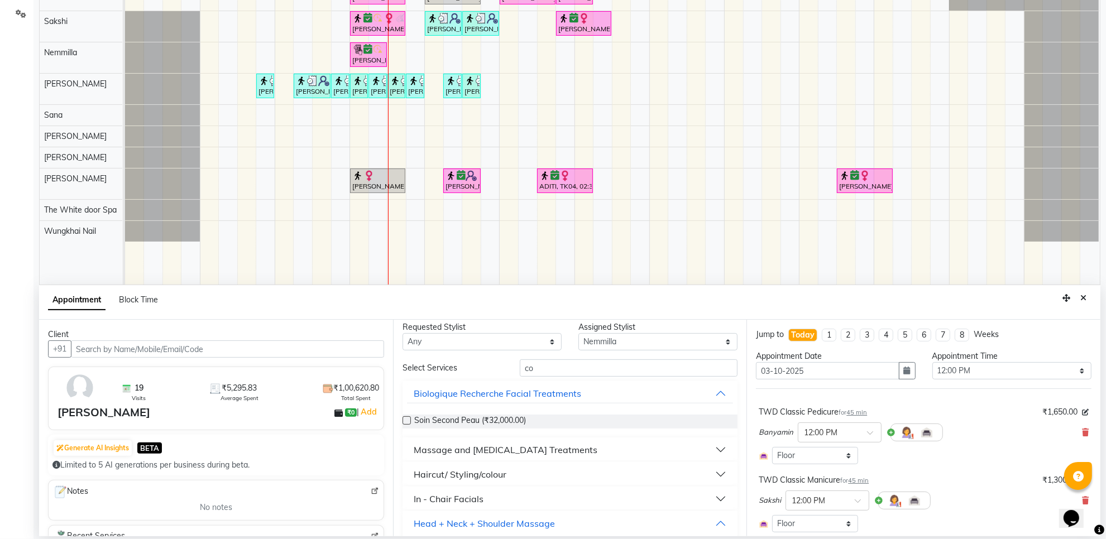
scroll to position [0, 0]
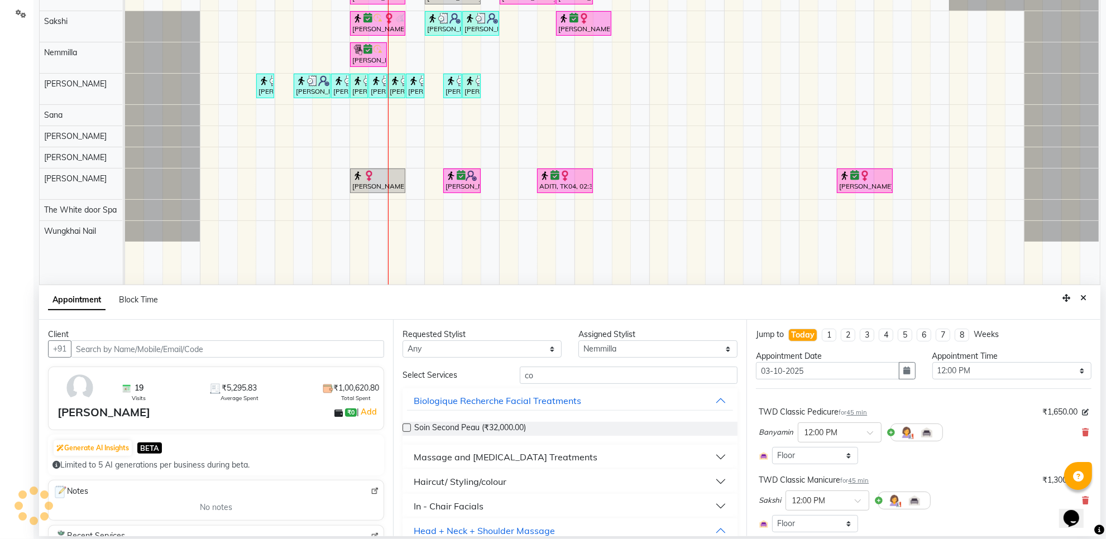
click at [501, 462] on div "Massage and Cellulite Treatments" at bounding box center [506, 457] width 184 height 13
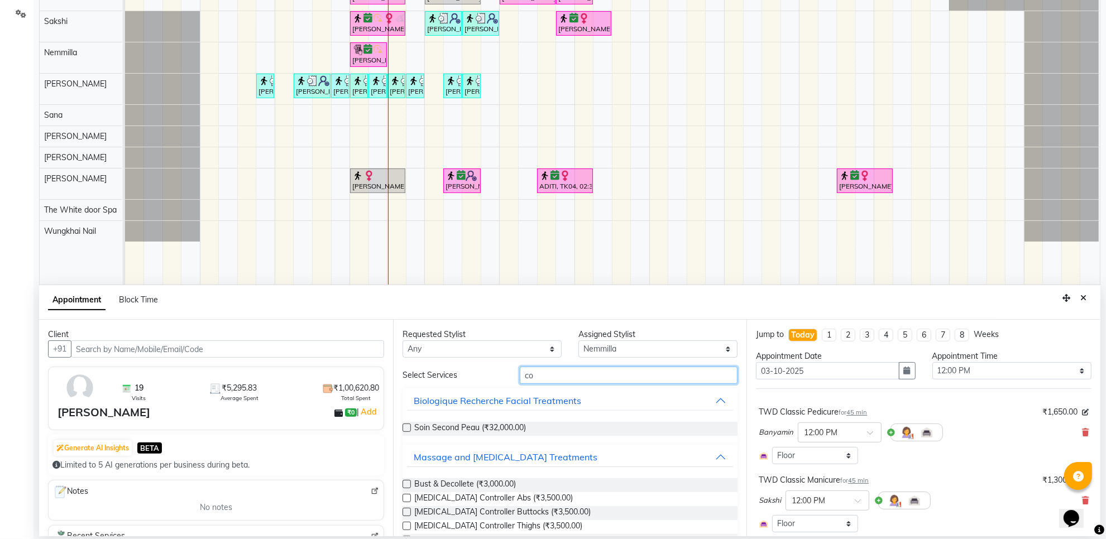
click at [578, 373] on input "co" at bounding box center [629, 375] width 218 height 17
type input "c"
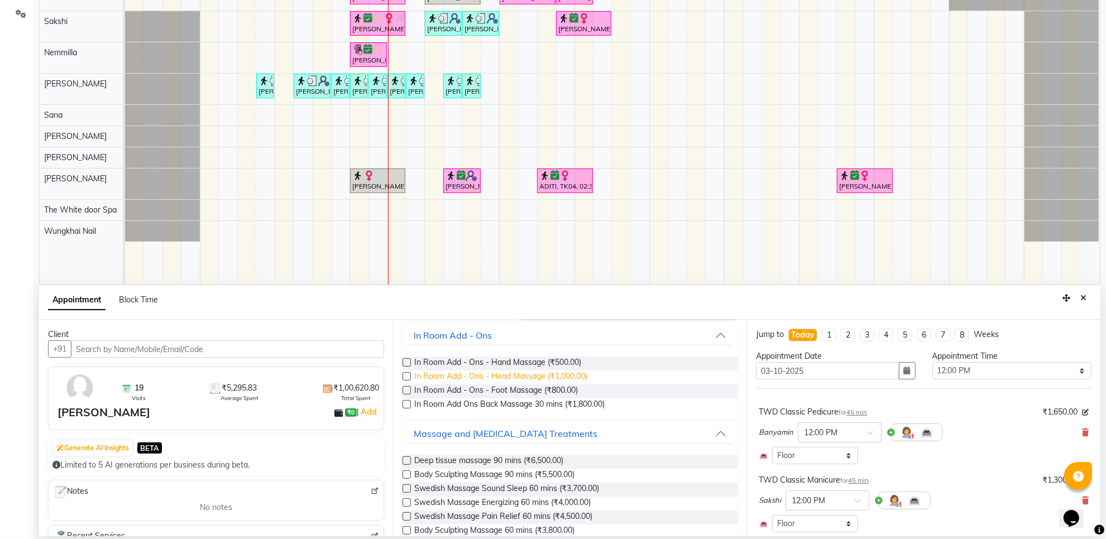
scroll to position [37, 0]
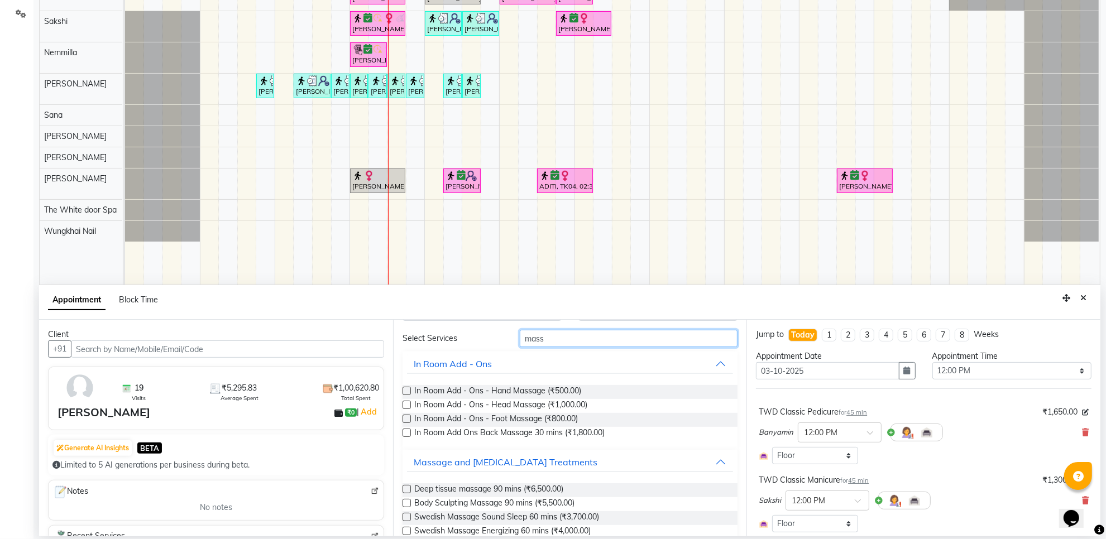
click at [546, 332] on input "mass" at bounding box center [629, 338] width 218 height 17
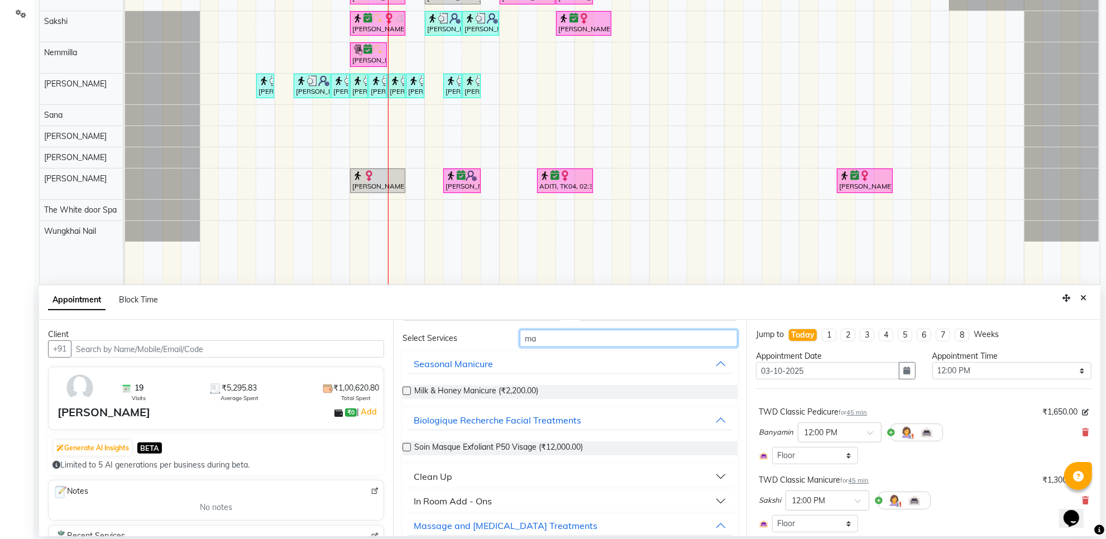
type input "m"
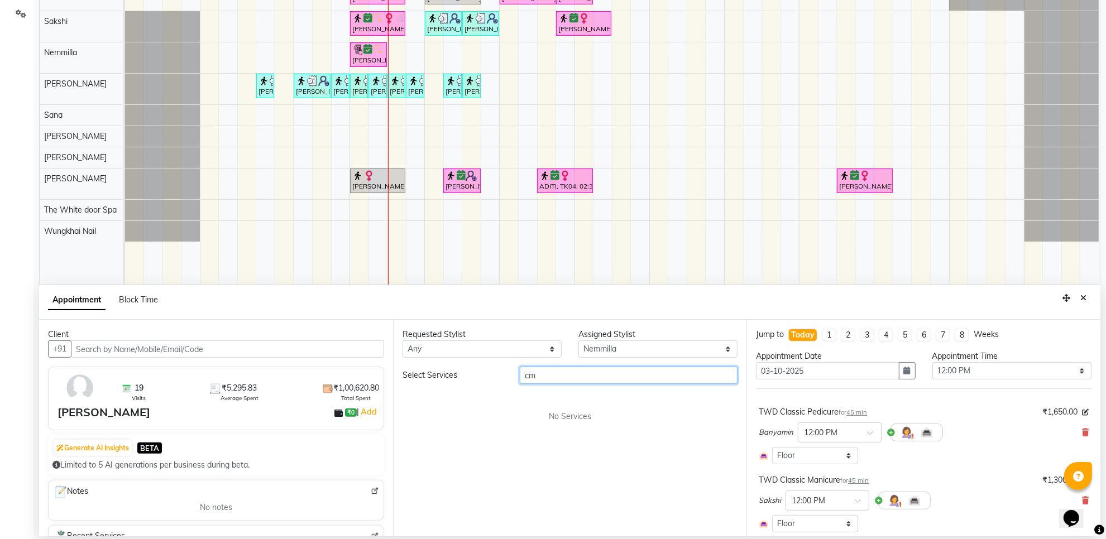
type input "c"
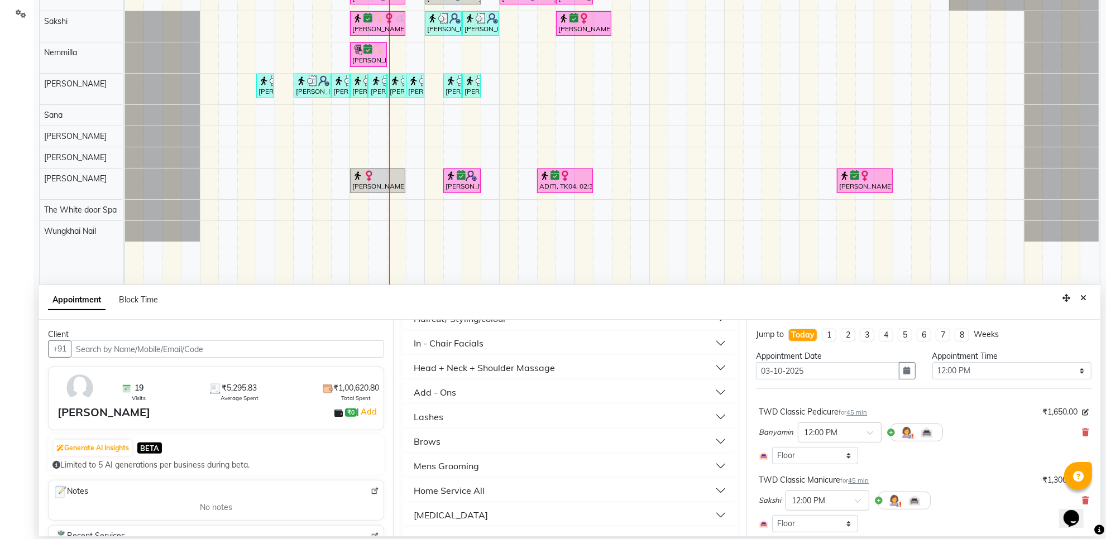
scroll to position [531, 0]
type input "c"
click at [447, 512] on div "Hair Spa" at bounding box center [432, 515] width 37 height 13
click at [468, 396] on button "Head + Neck + Shoulder Massage" at bounding box center [570, 389] width 327 height 20
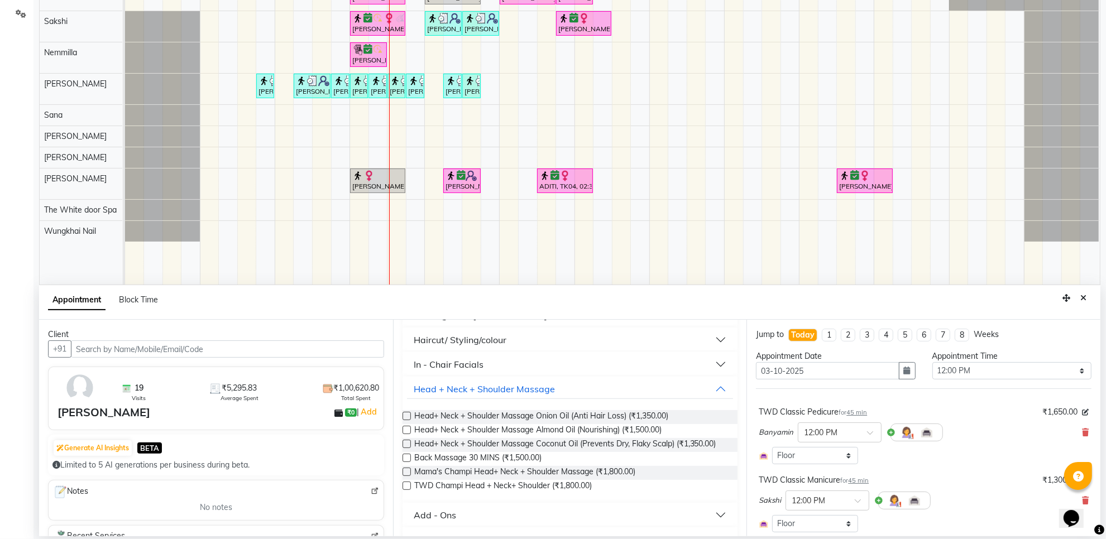
click at [408, 476] on label at bounding box center [407, 472] width 8 height 8
click at [408, 477] on input "checkbox" at bounding box center [406, 473] width 7 height 7
checkbox input "false"
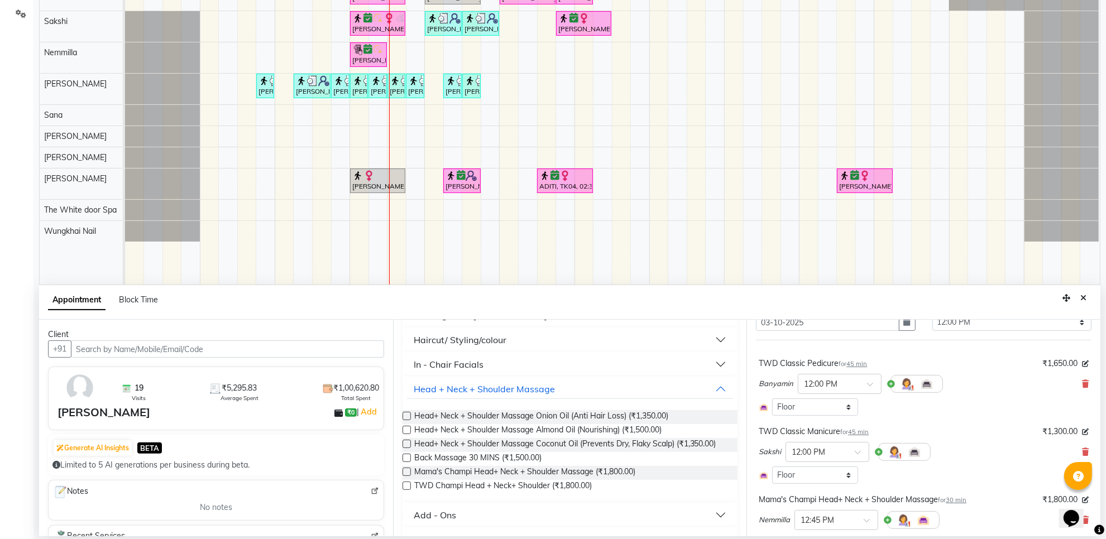
scroll to position [181, 0]
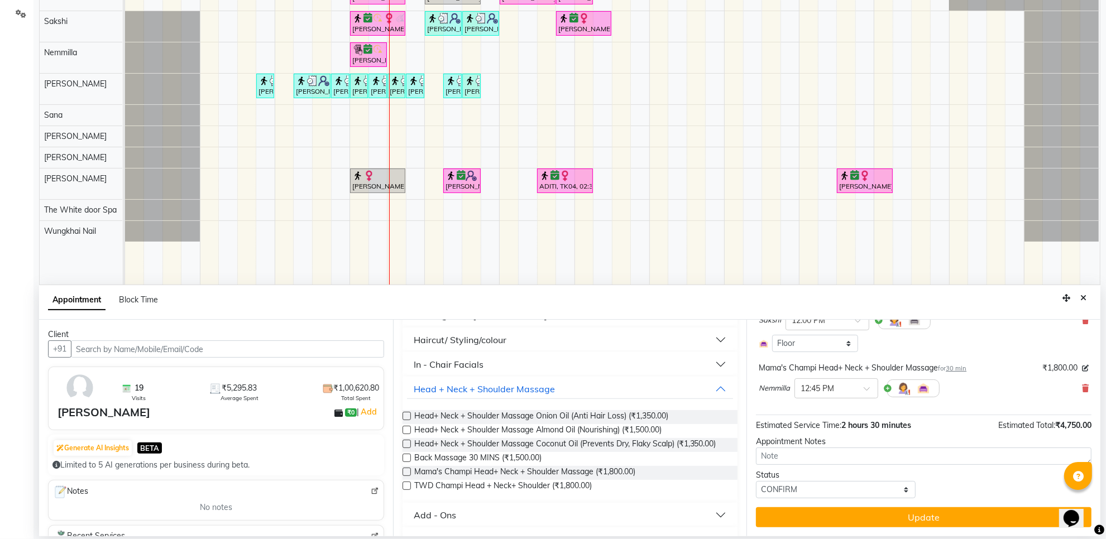
click at [786, 523] on button "Update" at bounding box center [924, 518] width 336 height 20
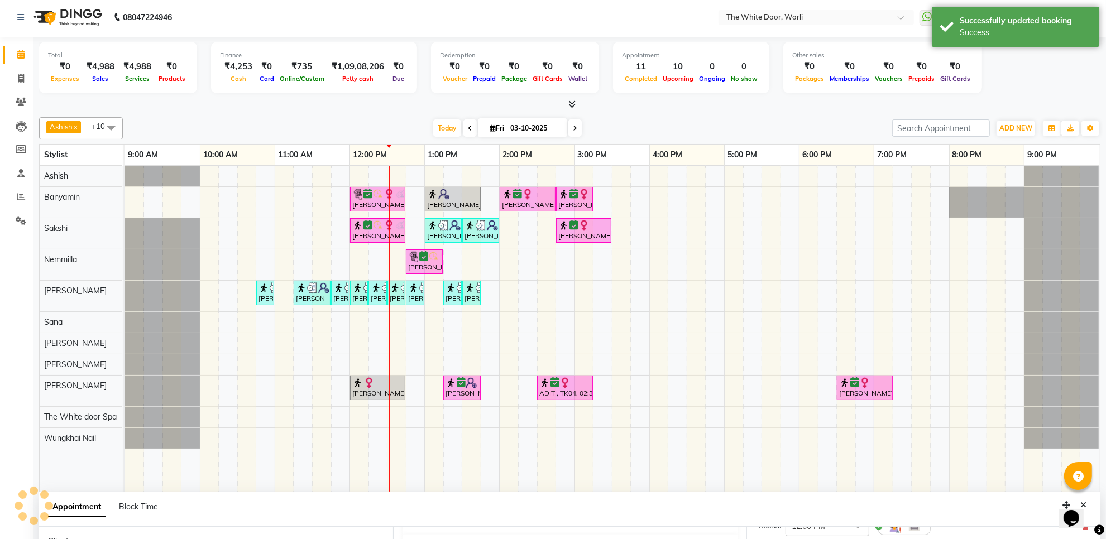
scroll to position [0, 0]
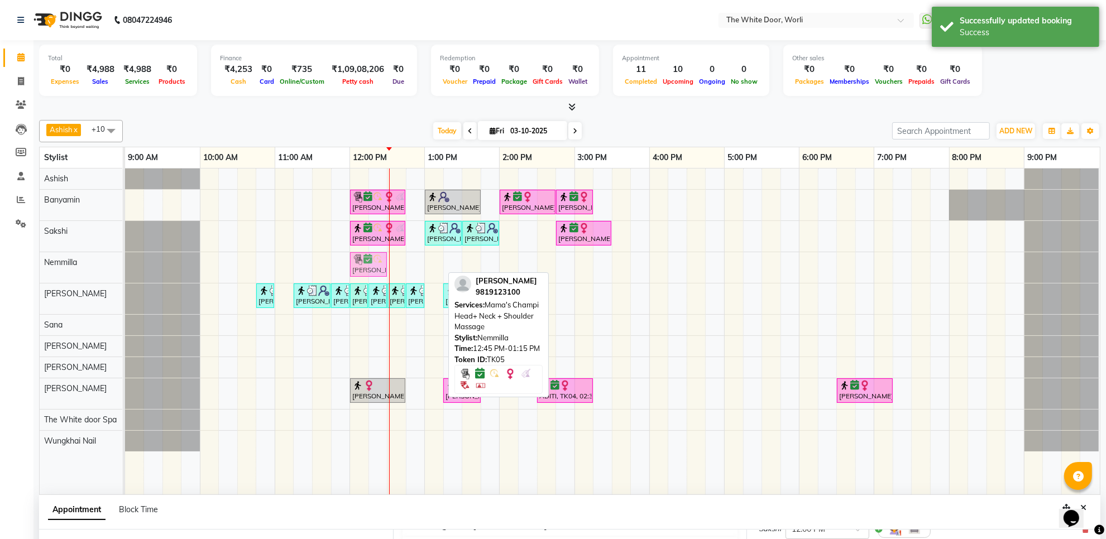
drag, startPoint x: 422, startPoint y: 264, endPoint x: 367, endPoint y: 259, distance: 55.0
click at [125, 259] on div "Meghna Thaker, TK05, 12:45 PM-01:15 PM, Mama's Champi Head+ Neck + Shoulder Mas…" at bounding box center [125, 267] width 0 height 31
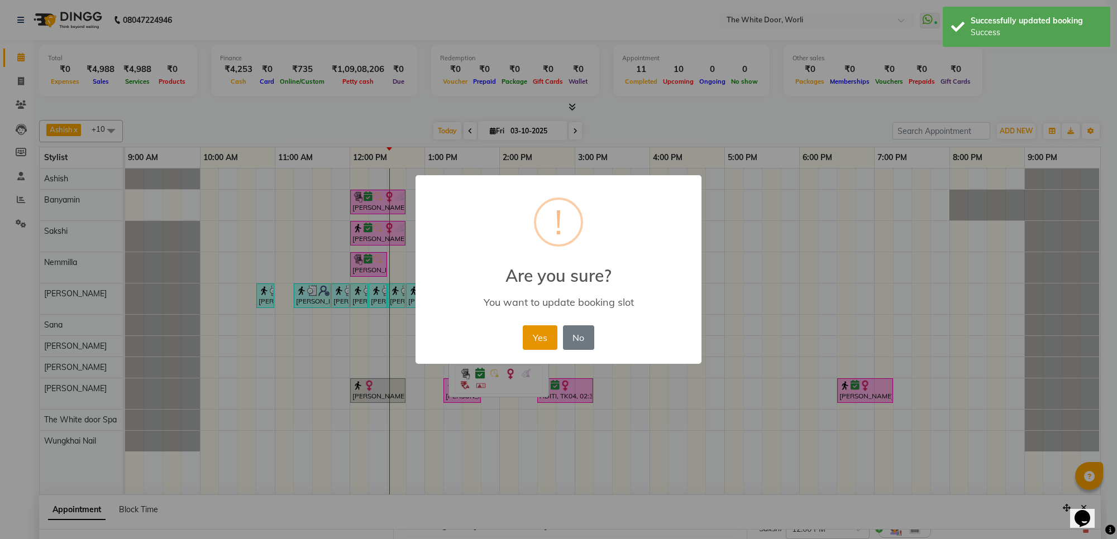
click at [532, 338] on button "Yes" at bounding box center [540, 338] width 34 height 25
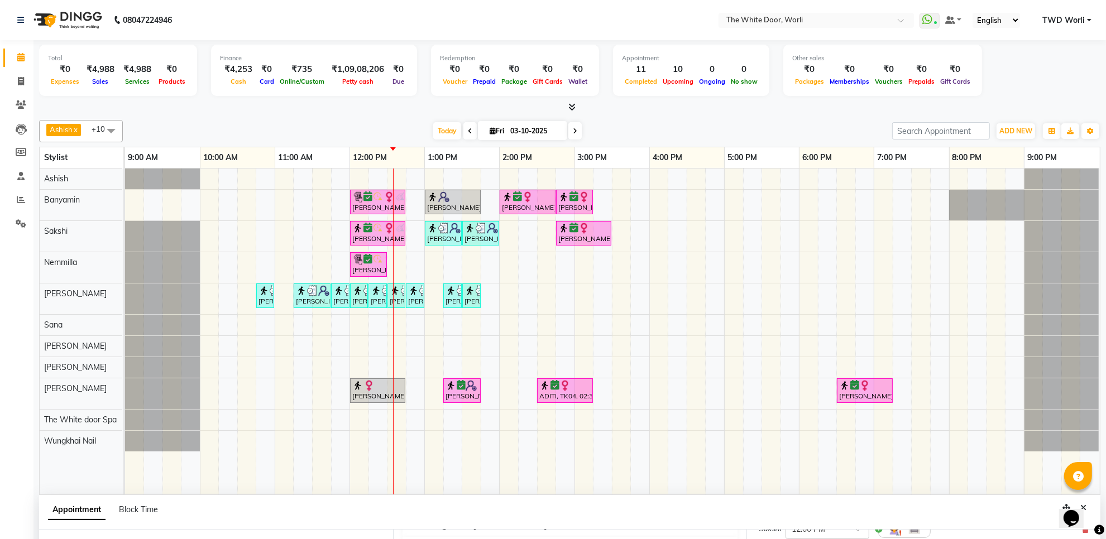
click at [470, 130] on span at bounding box center [470, 130] width 13 height 17
type input "02-10-2025"
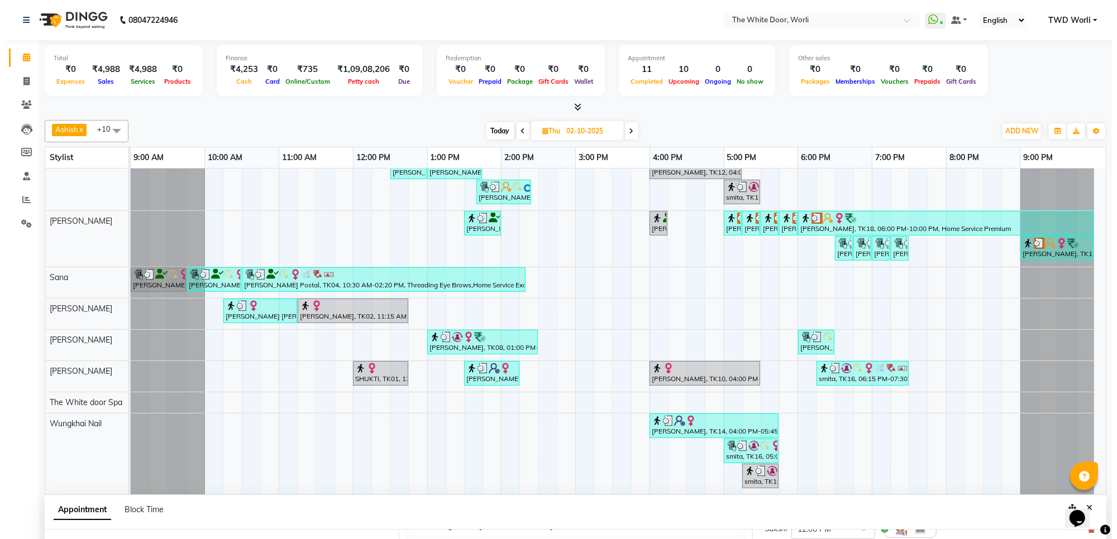
scroll to position [31, 0]
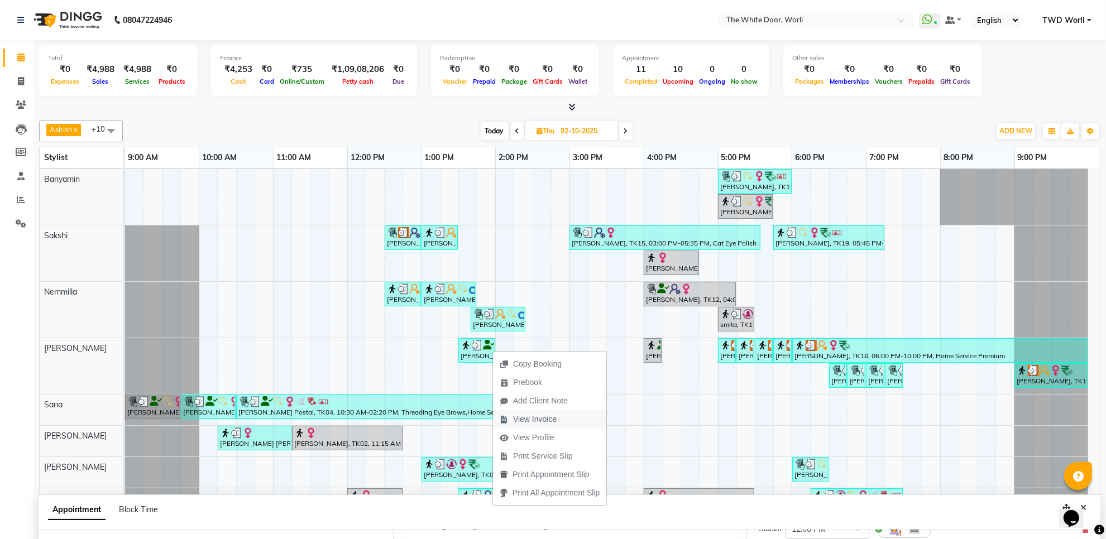
click at [535, 419] on span "View Invoice" at bounding box center [535, 420] width 44 height 12
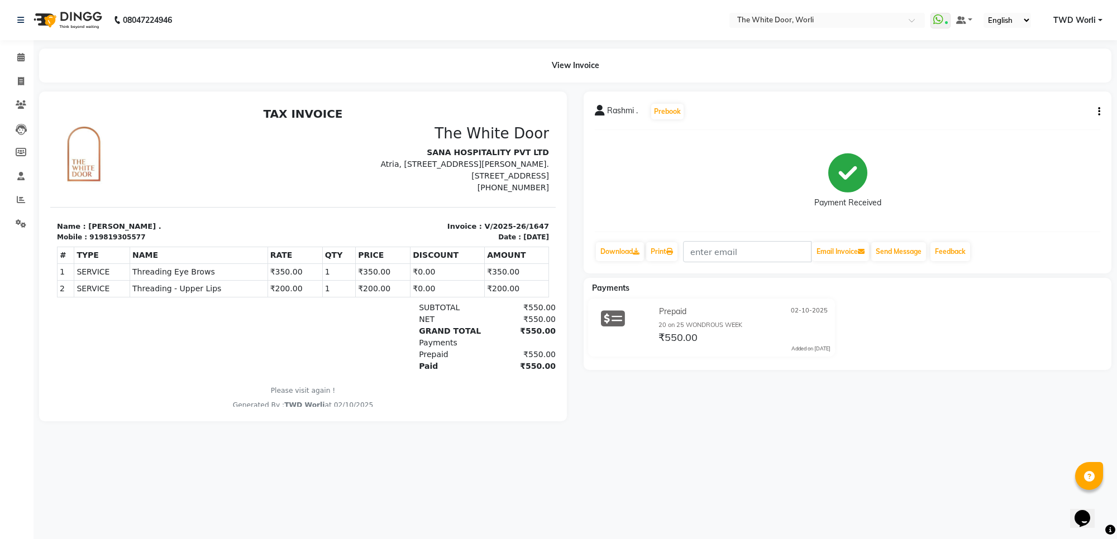
click at [70, 21] on img at bounding box center [66, 19] width 77 height 31
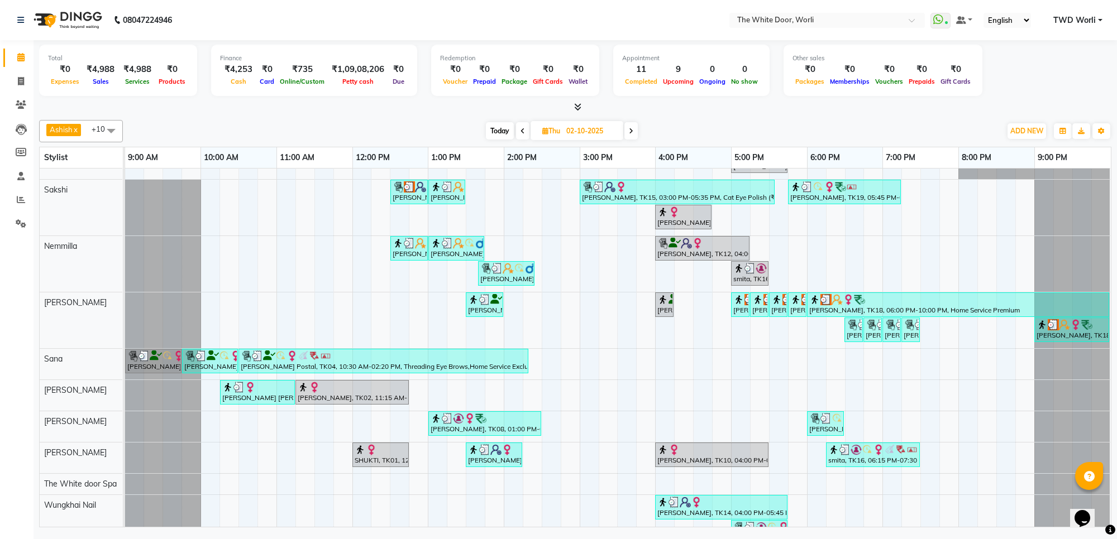
scroll to position [127, 0]
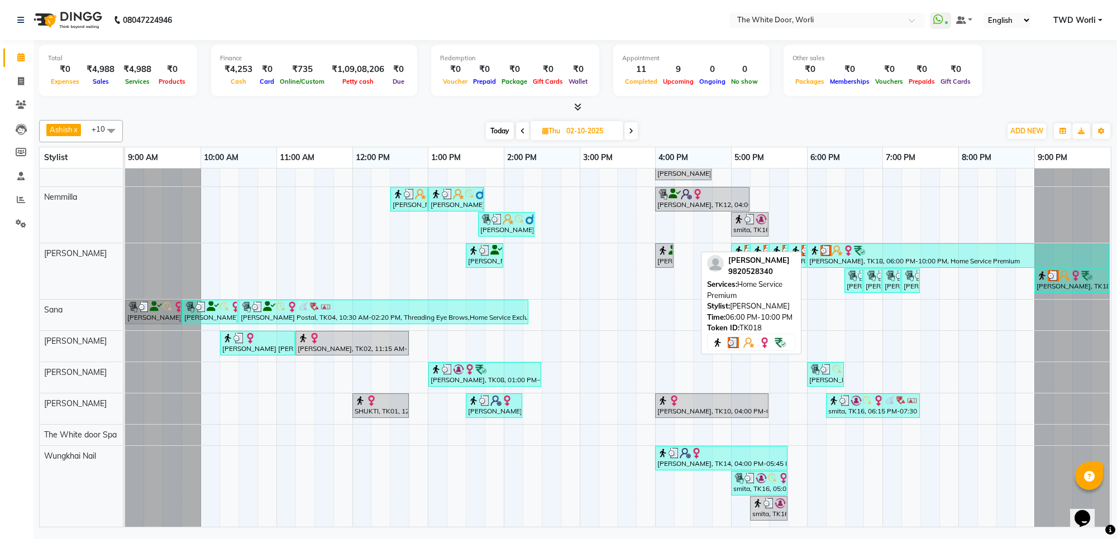
click at [825, 252] on div "Tarulika Khaitan, TK18, 06:00 PM-10:00 PM, Home Service Premium" at bounding box center [958, 255] width 300 height 21
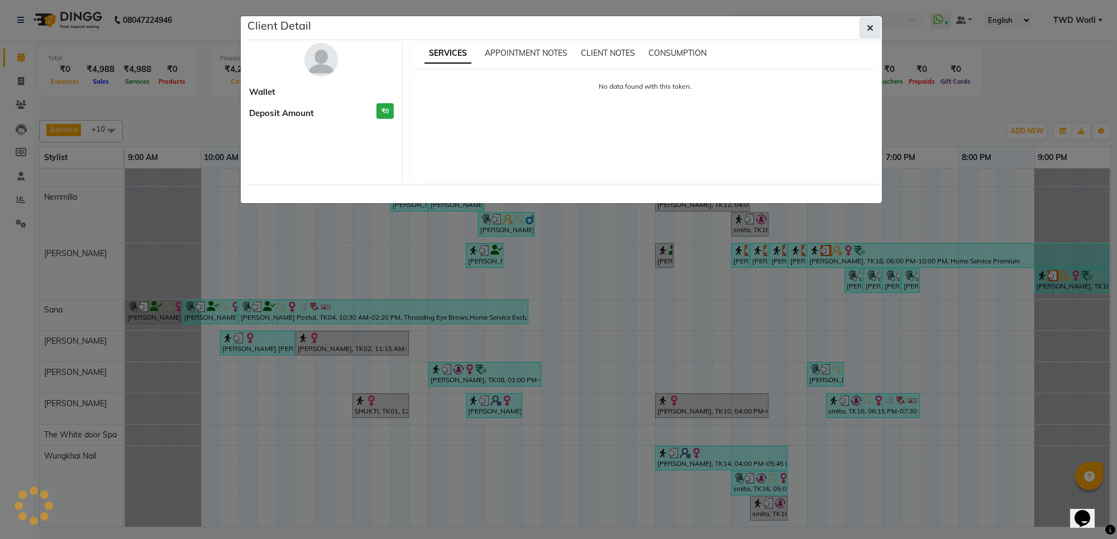
select select "3"
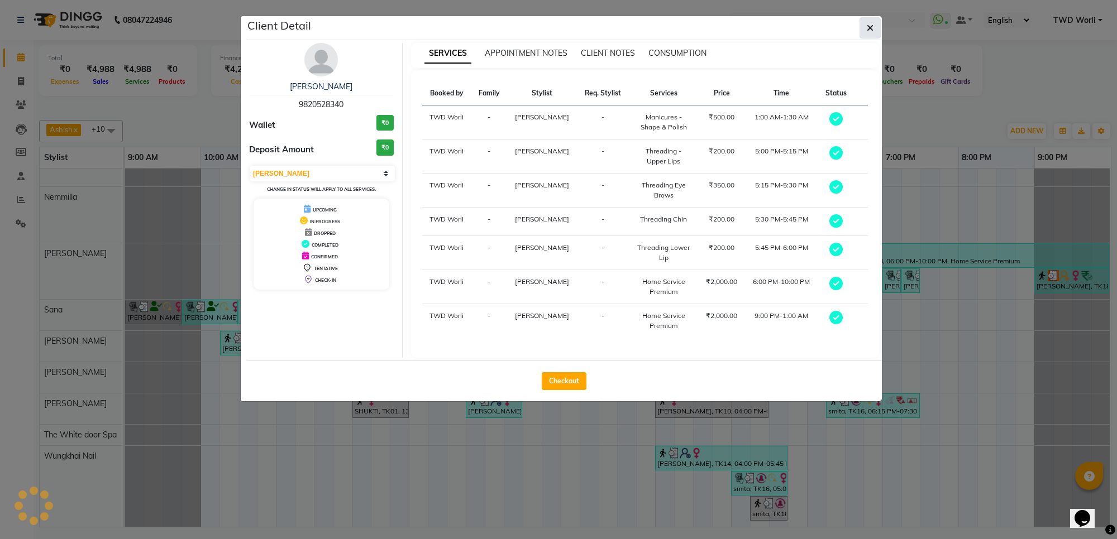
drag, startPoint x: 869, startPoint y: 28, endPoint x: 864, endPoint y: 36, distance: 9.3
click at [868, 31] on icon "button" at bounding box center [870, 27] width 7 height 9
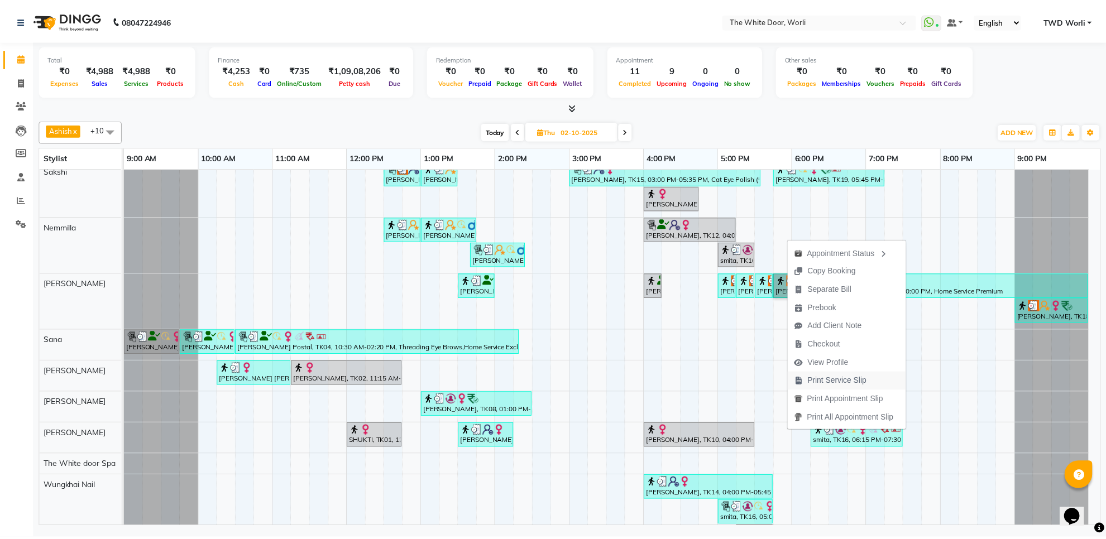
scroll to position [137, 0]
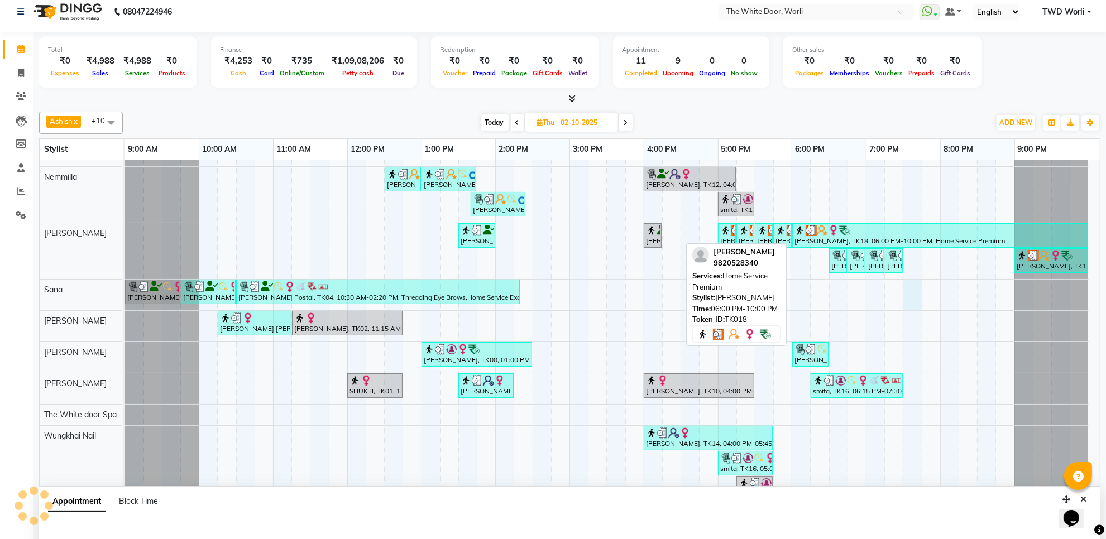
select select "20574"
select select "1170"
select select "tentative"
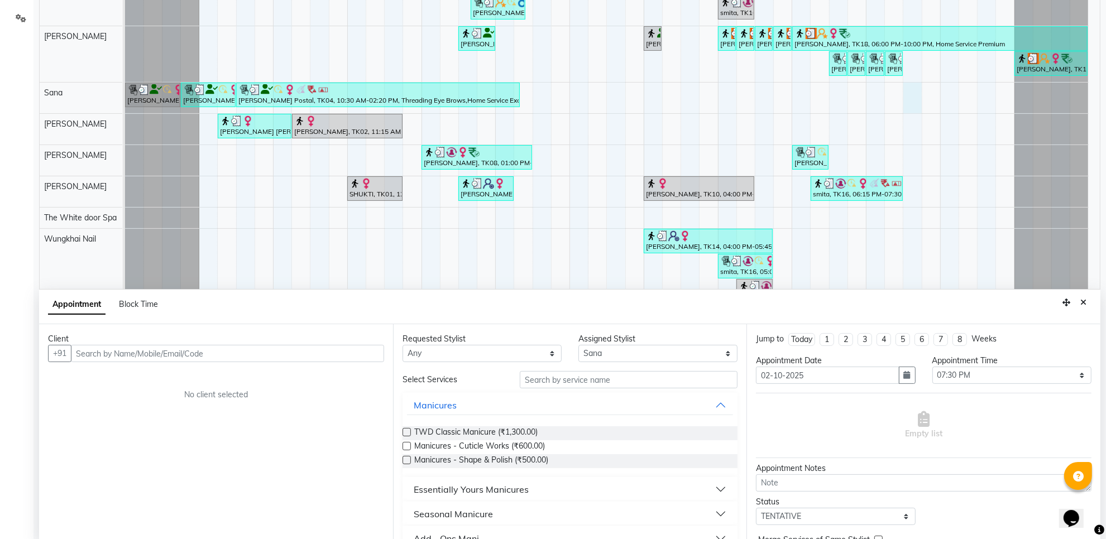
scroll to position [210, 0]
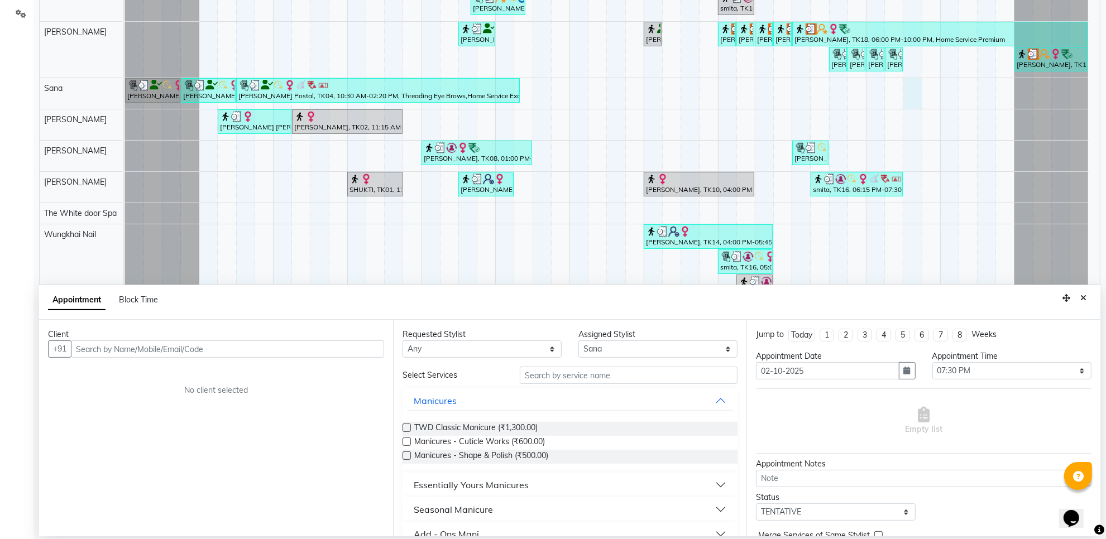
drag, startPoint x: 848, startPoint y: 227, endPoint x: 1081, endPoint y: 297, distance: 243.6
click at [1081, 297] on icon "Close" at bounding box center [1084, 298] width 6 height 8
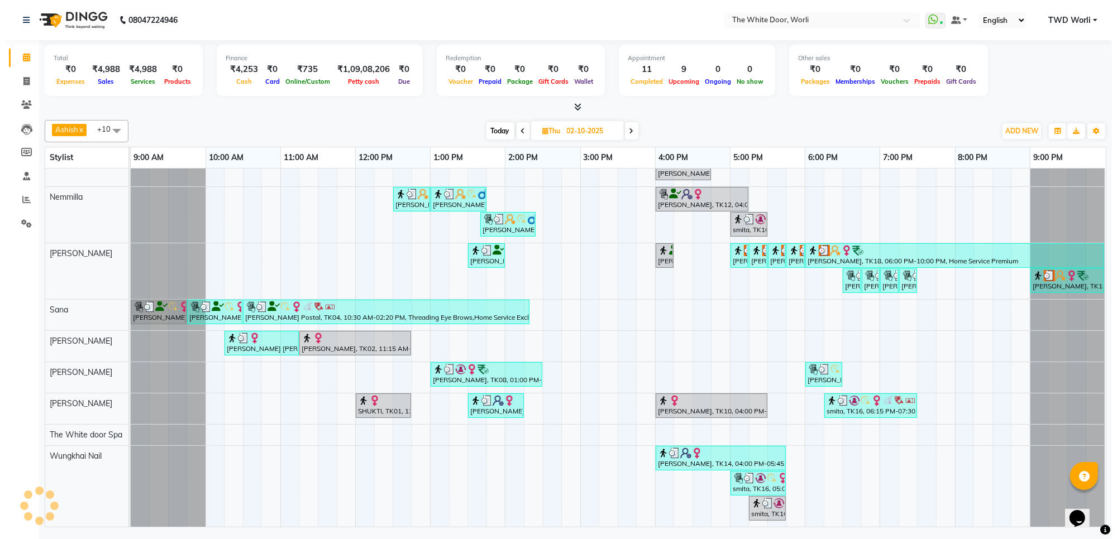
scroll to position [0, 0]
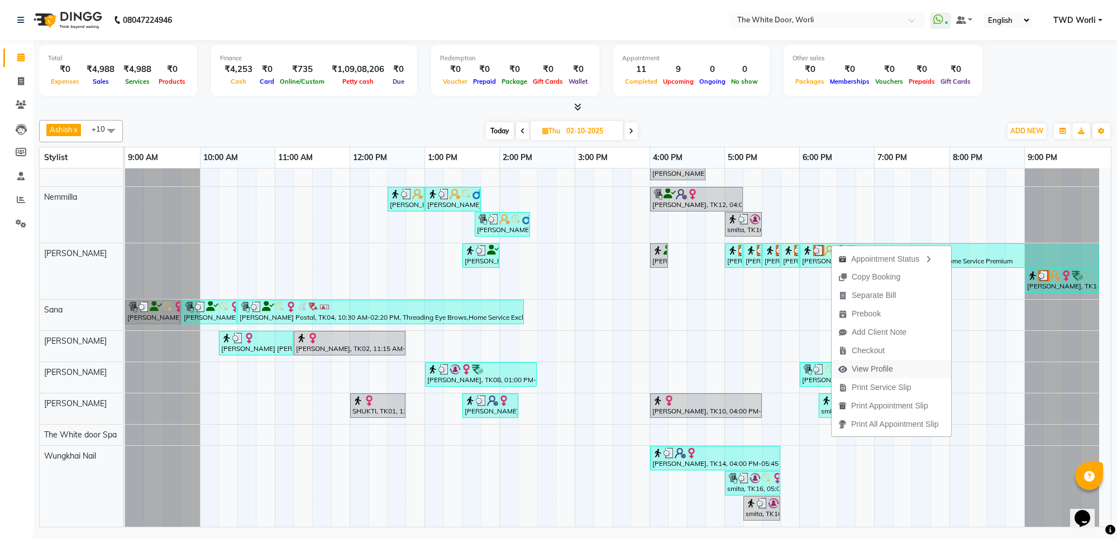
click at [885, 370] on span "View Profile" at bounding box center [872, 370] width 41 height 12
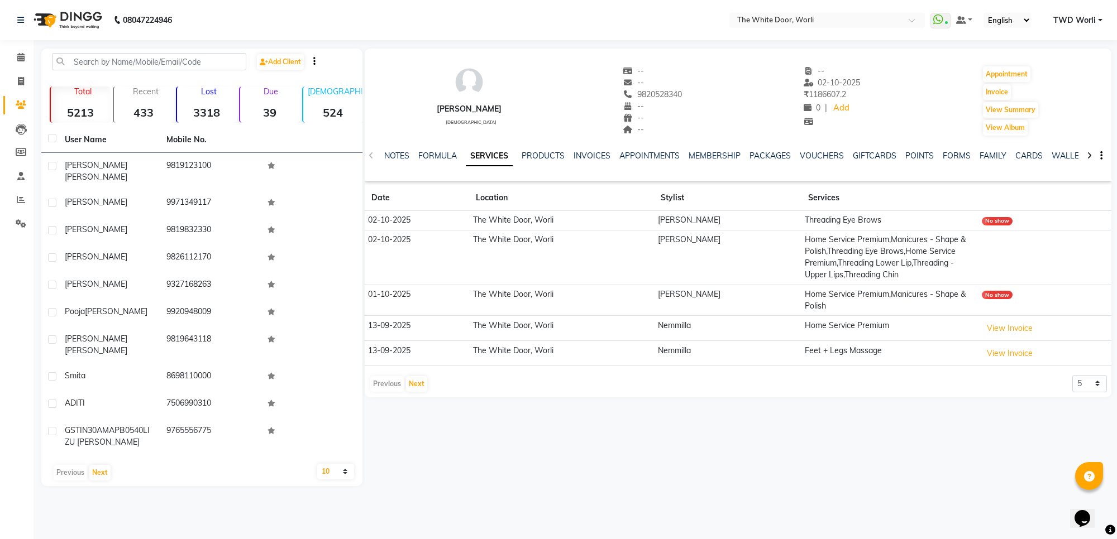
click at [87, 9] on img at bounding box center [66, 19] width 77 height 31
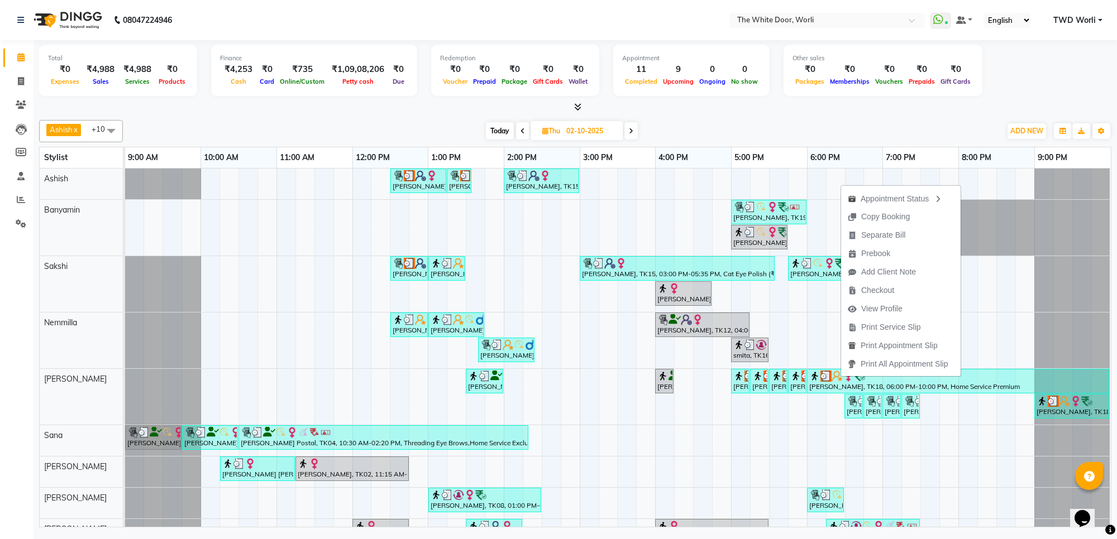
click at [631, 129] on icon at bounding box center [631, 131] width 4 height 7
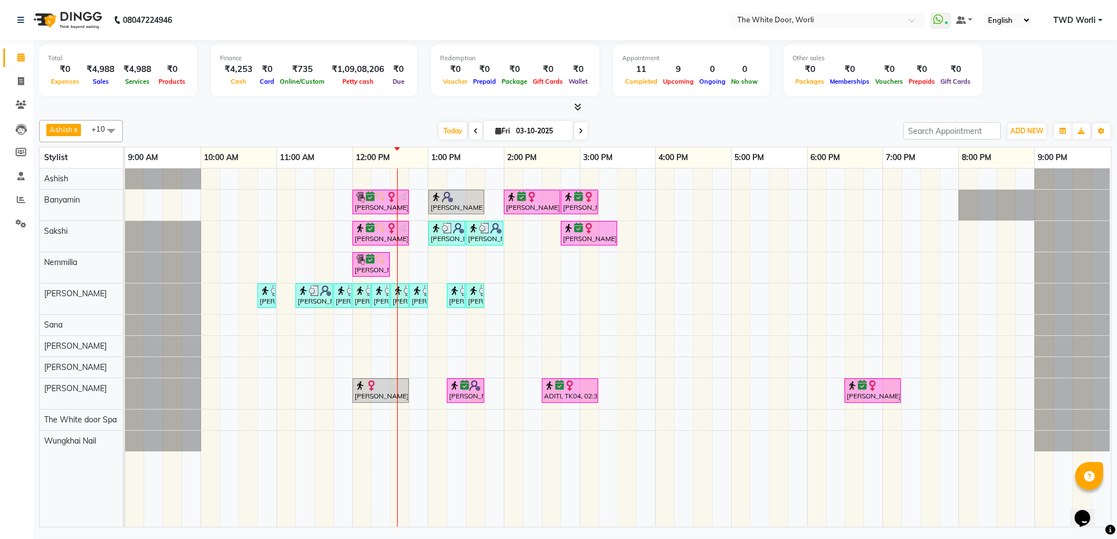
click at [475, 128] on icon at bounding box center [476, 131] width 4 height 7
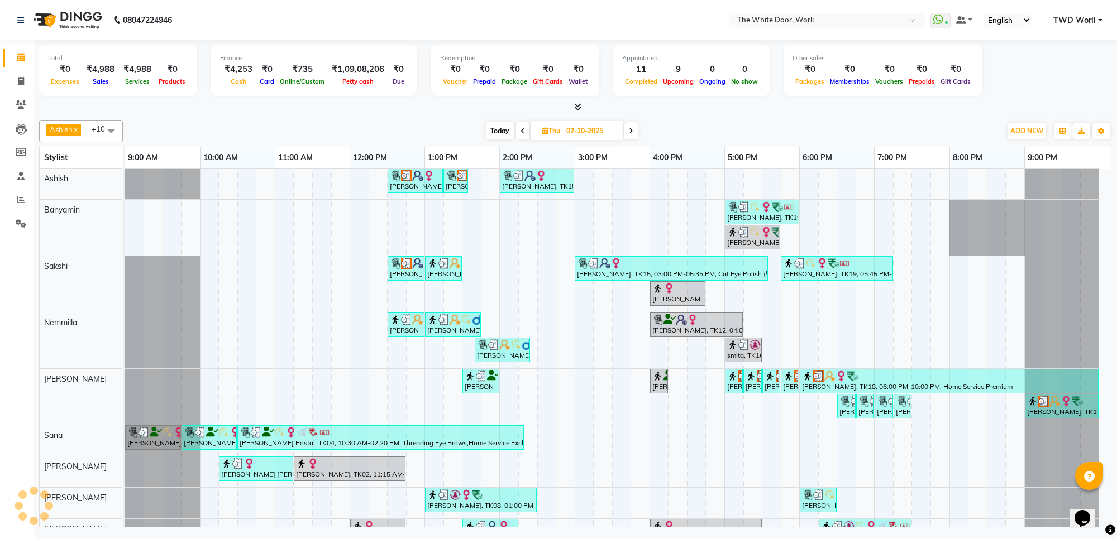
click at [632, 127] on span at bounding box center [630, 130] width 13 height 17
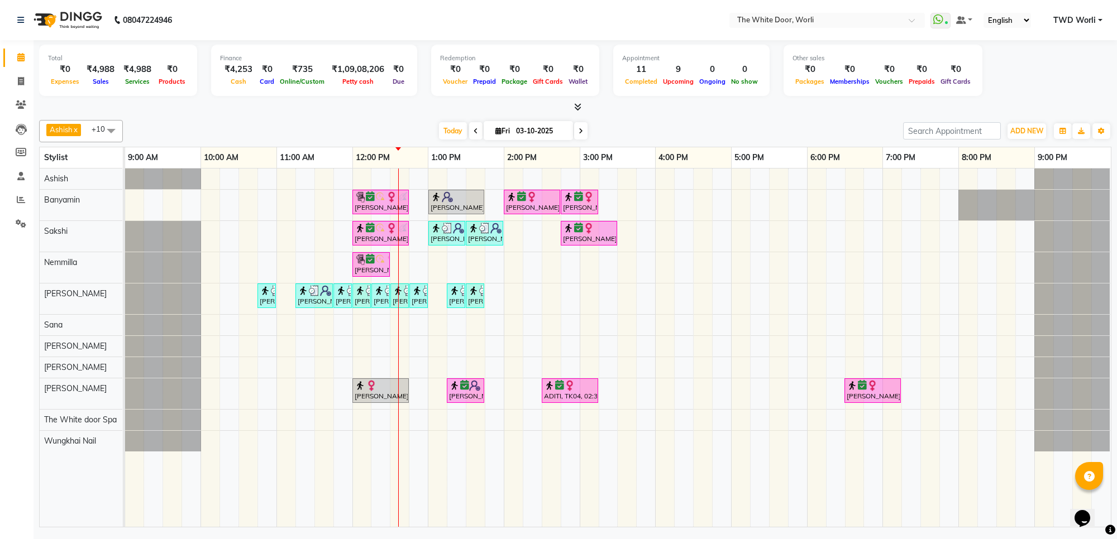
click at [579, 128] on icon at bounding box center [581, 131] width 4 height 7
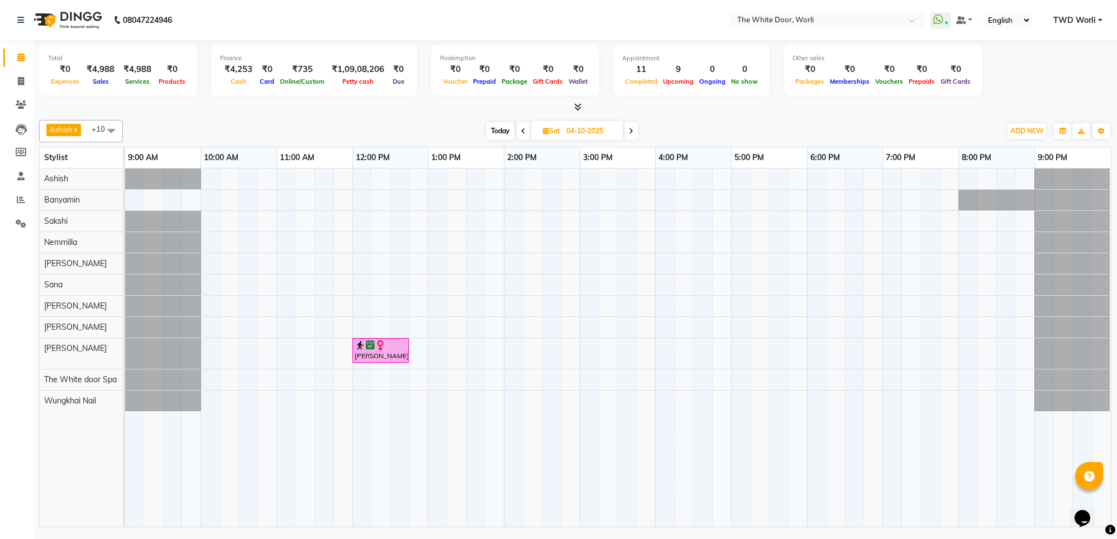
click at [632, 132] on icon at bounding box center [631, 131] width 4 height 7
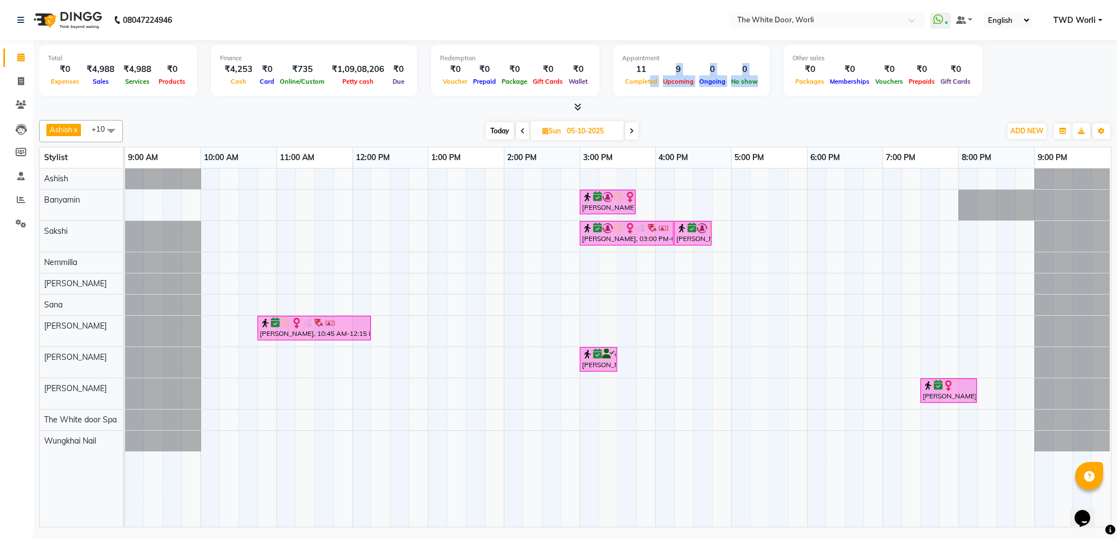
drag, startPoint x: 636, startPoint y: 95, endPoint x: 642, endPoint y: 80, distance: 16.5
click at [641, 82] on div "Total ₹0 Expenses ₹4,988 Sales ₹4,988 Services ₹0 Products Finance ₹4,253 Cash …" at bounding box center [575, 72] width 1072 height 55
click at [634, 126] on span at bounding box center [631, 130] width 13 height 17
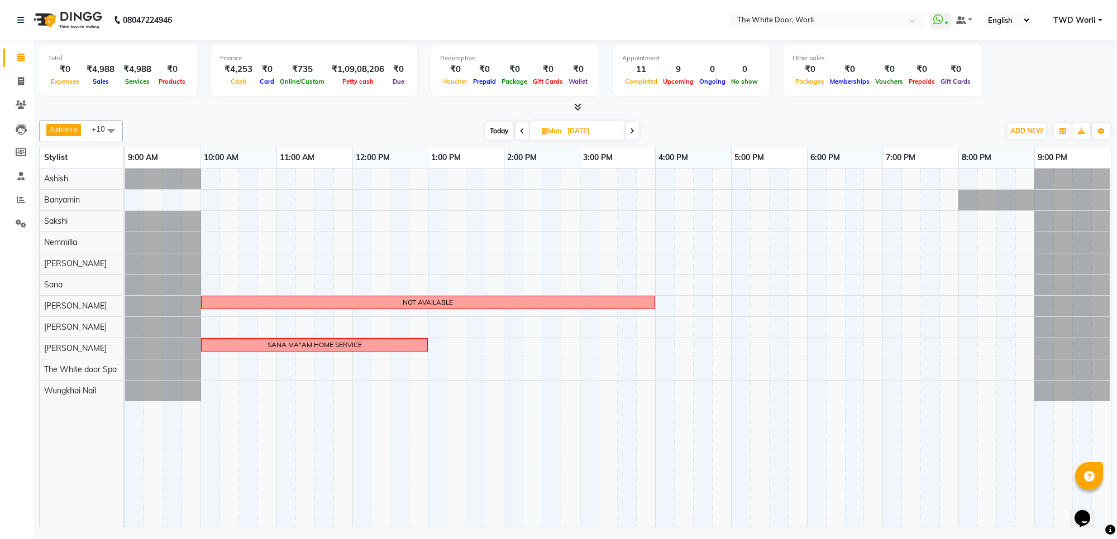
click at [634, 129] on icon at bounding box center [632, 131] width 4 height 7
click at [632, 134] on icon at bounding box center [631, 131] width 4 height 7
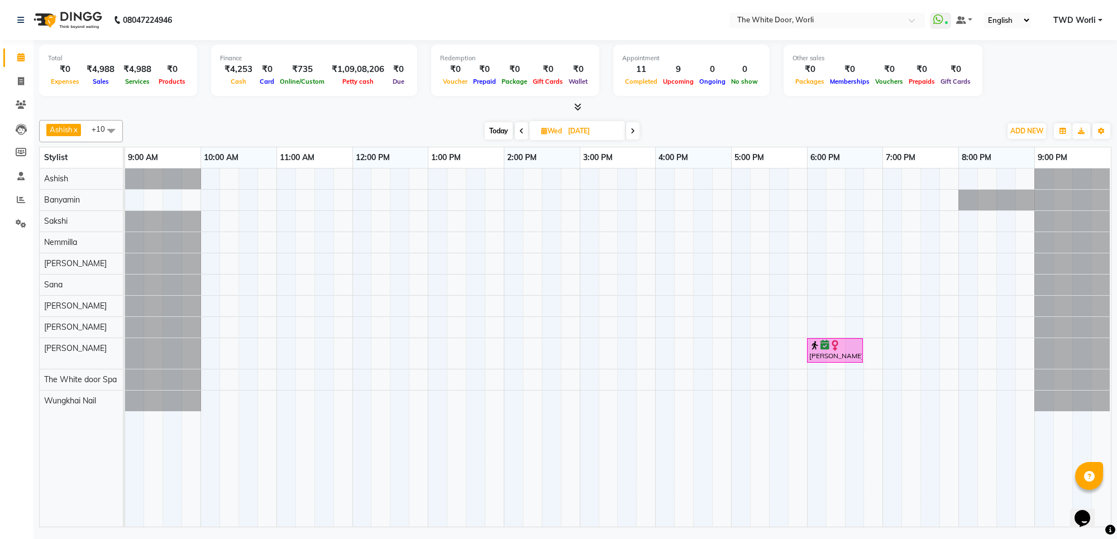
click at [634, 130] on icon at bounding box center [632, 131] width 4 height 7
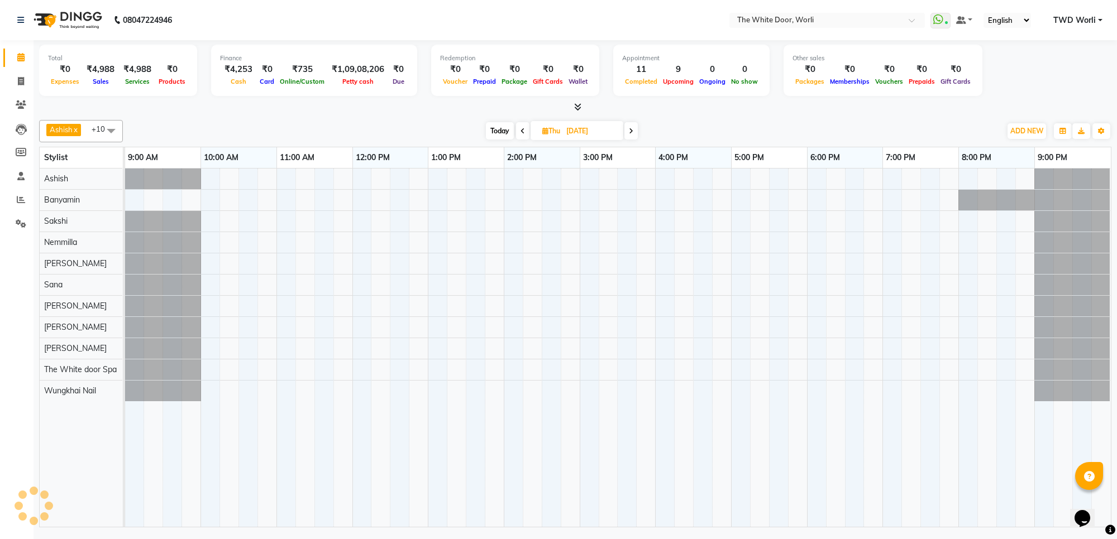
click at [634, 130] on span at bounding box center [630, 130] width 13 height 17
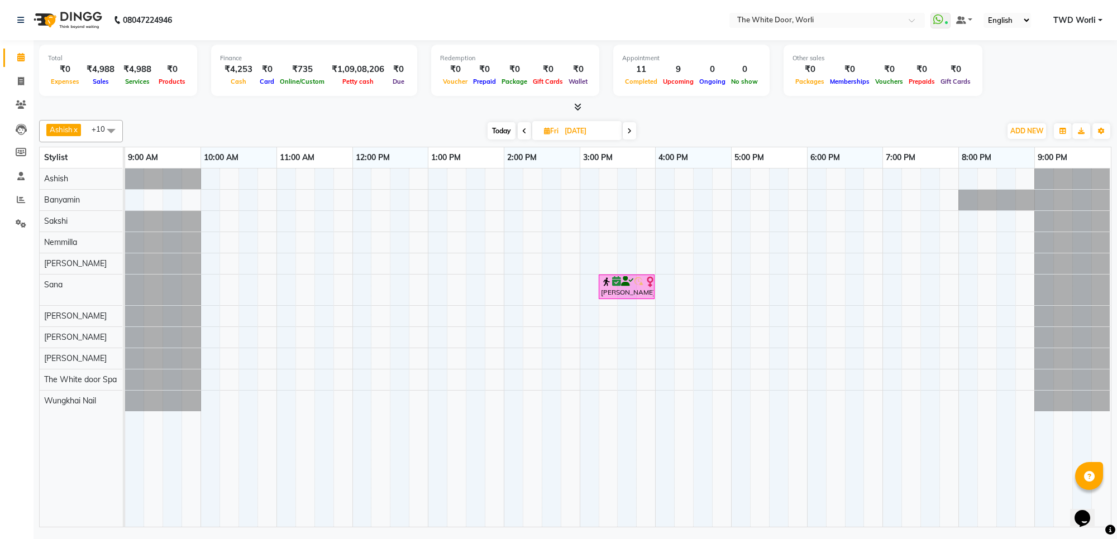
click at [632, 130] on span at bounding box center [629, 130] width 13 height 17
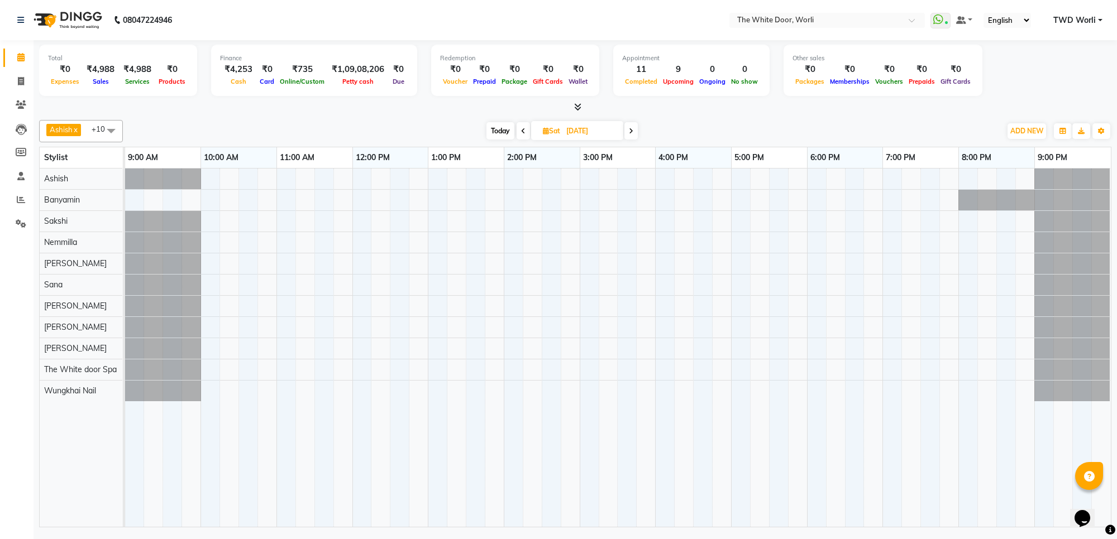
click at [629, 128] on icon at bounding box center [631, 131] width 4 height 7
click at [499, 130] on span "Today" at bounding box center [500, 130] width 28 height 17
type input "03-10-2025"
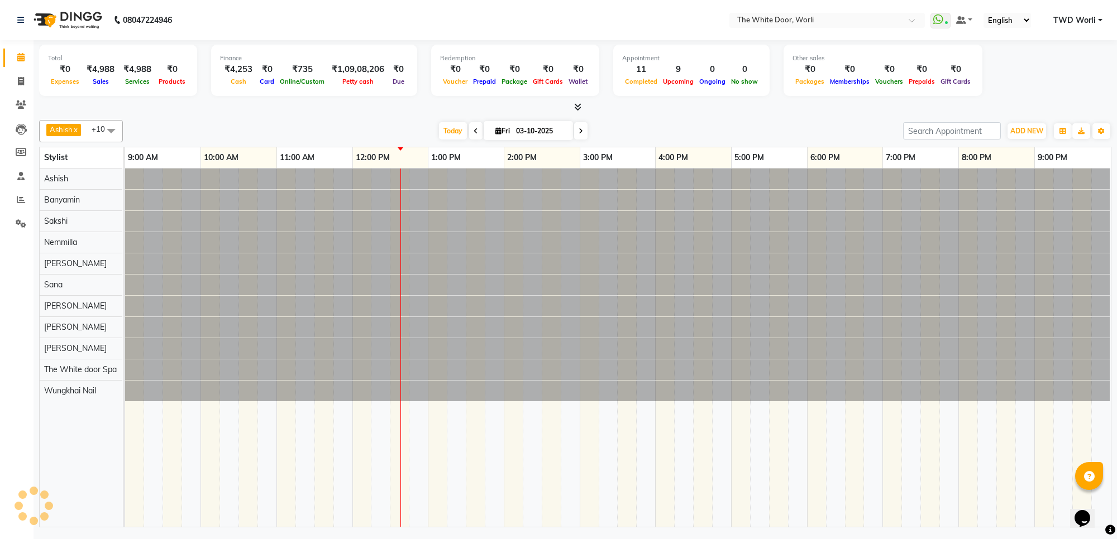
click at [535, 131] on input "03-10-2025" at bounding box center [541, 131] width 56 height 17
select select "10"
select select "2025"
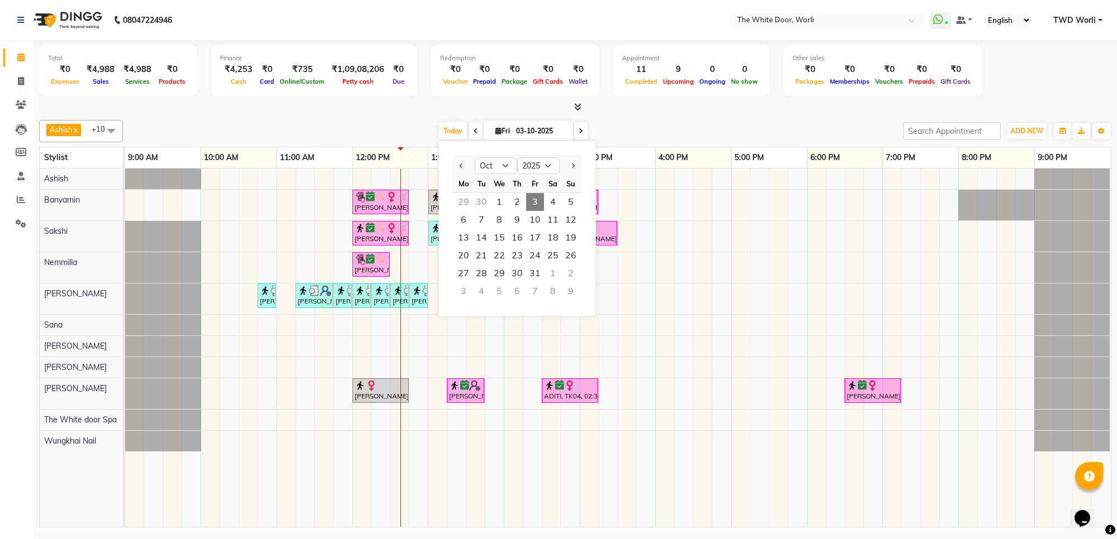
click at [519, 536] on div "08047224946 Select Location × The White Door, Worli WhatsApp Status ✕ Status: C…" at bounding box center [558, 269] width 1117 height 539
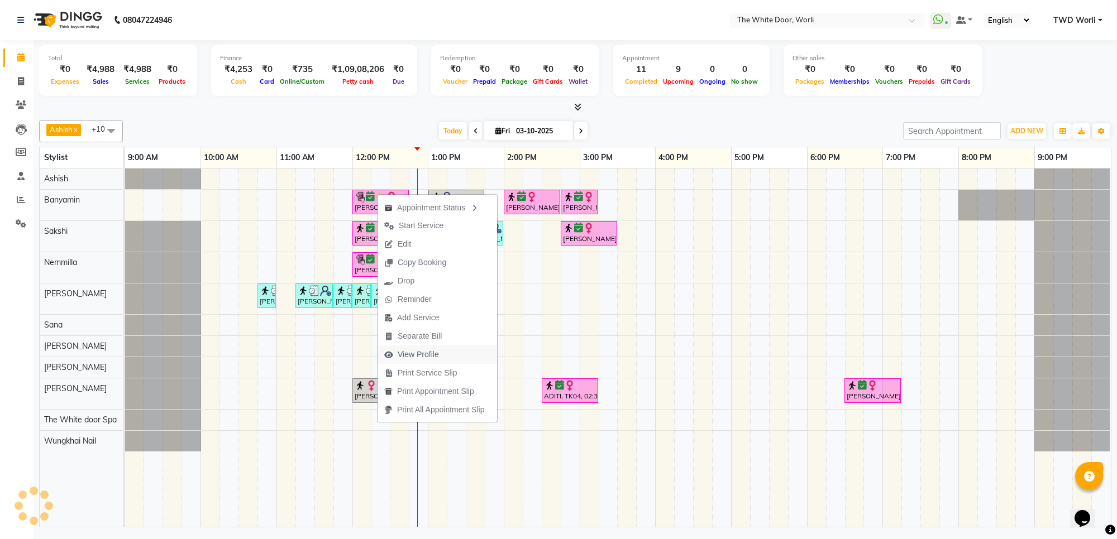
click at [431, 355] on span "View Profile" at bounding box center [418, 355] width 41 height 12
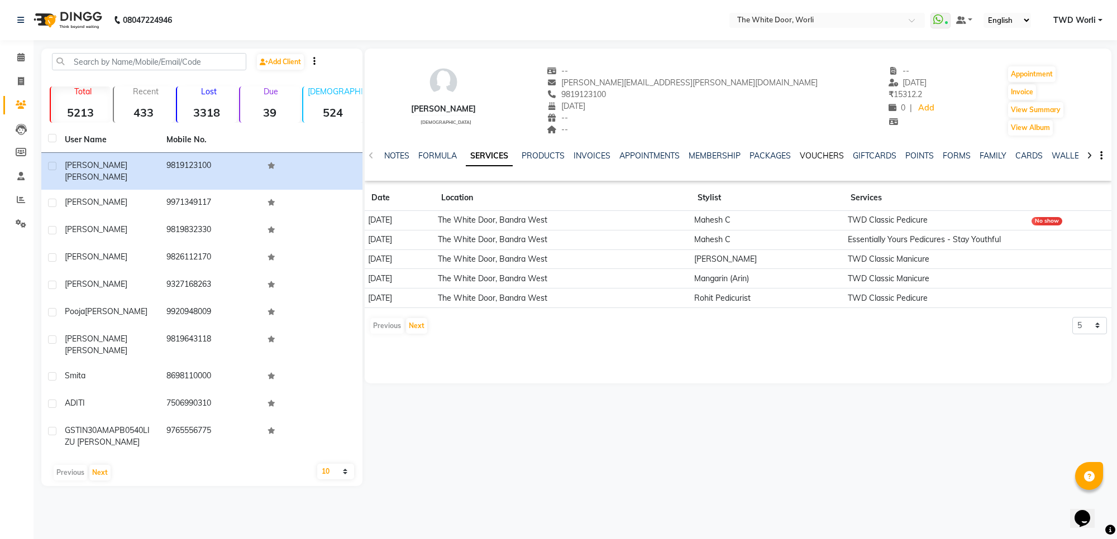
click at [818, 158] on link "VOUCHERS" at bounding box center [822, 156] width 44 height 10
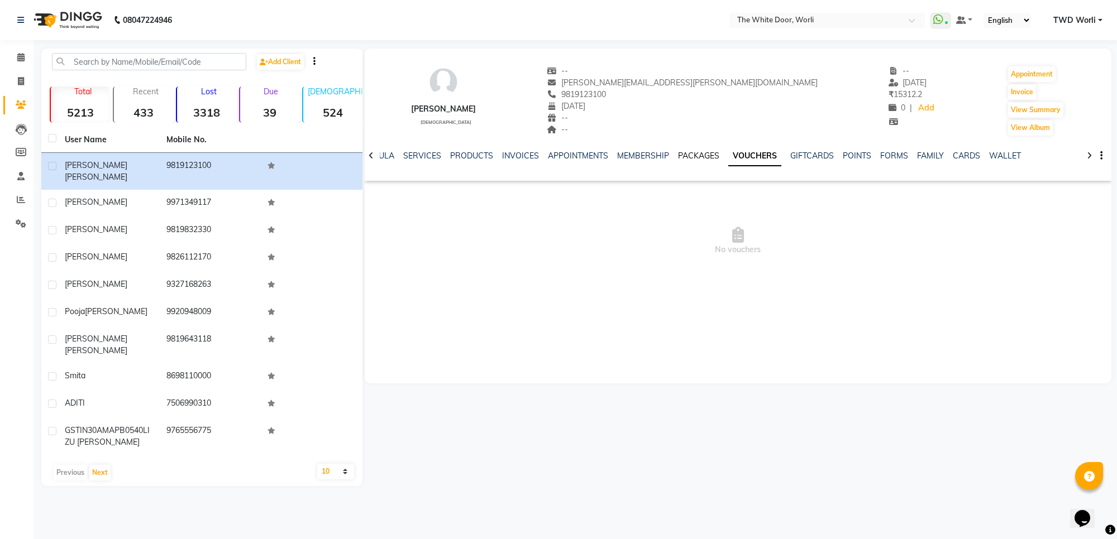
click at [700, 157] on link "PACKAGES" at bounding box center [698, 156] width 41 height 10
click at [21, 60] on icon at bounding box center [20, 57] width 7 height 8
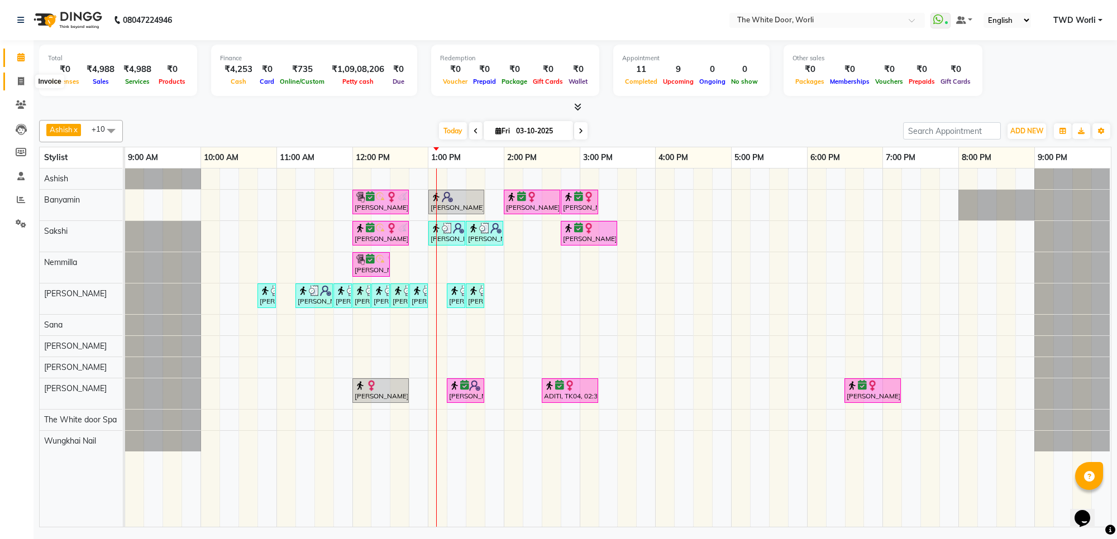
click at [21, 84] on icon at bounding box center [21, 81] width 6 height 8
select select "service"
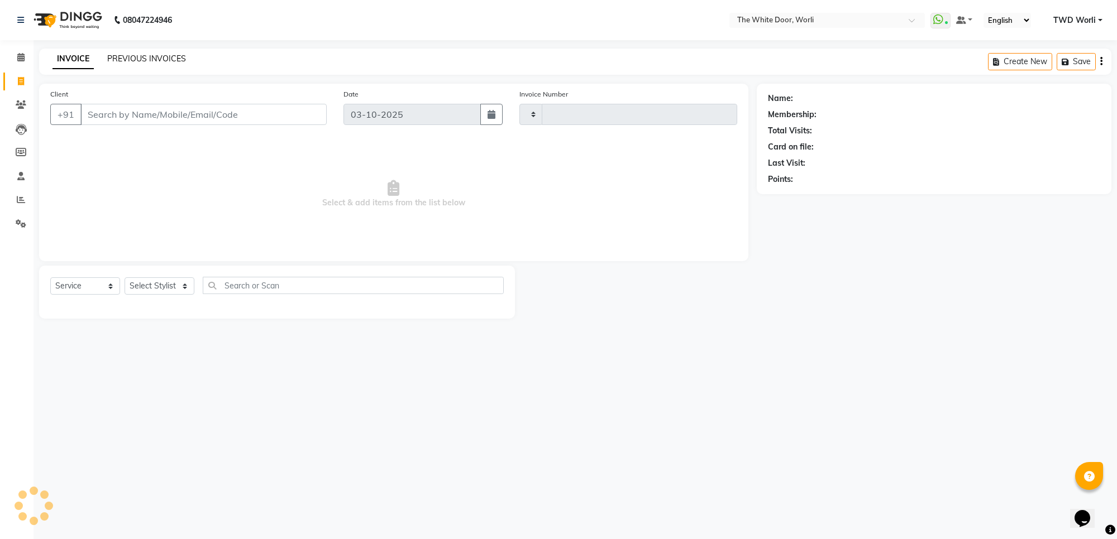
click at [155, 61] on link "PREVIOUS INVOICES" at bounding box center [146, 59] width 79 height 10
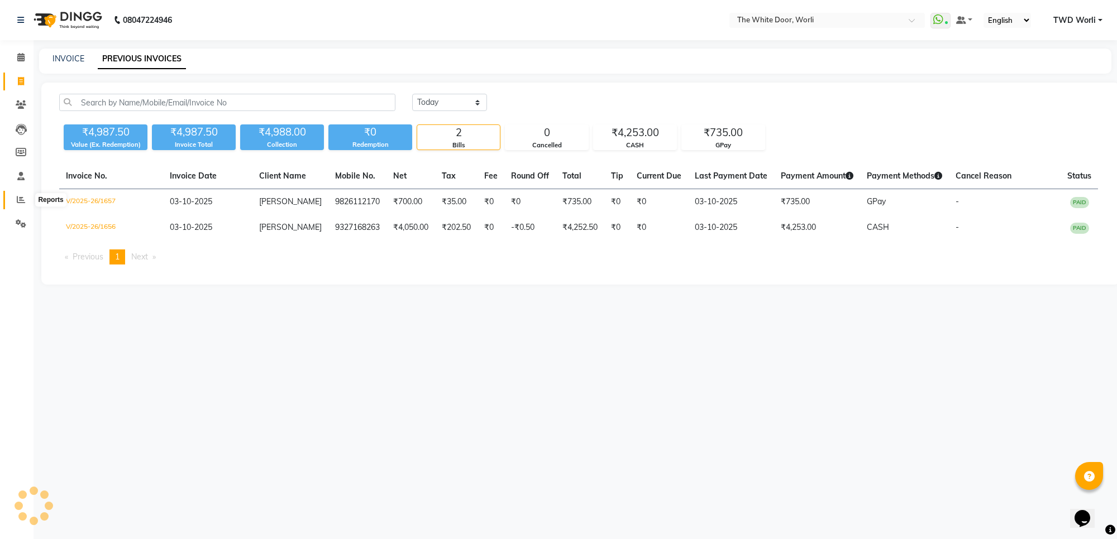
click at [17, 201] on icon at bounding box center [21, 199] width 8 height 8
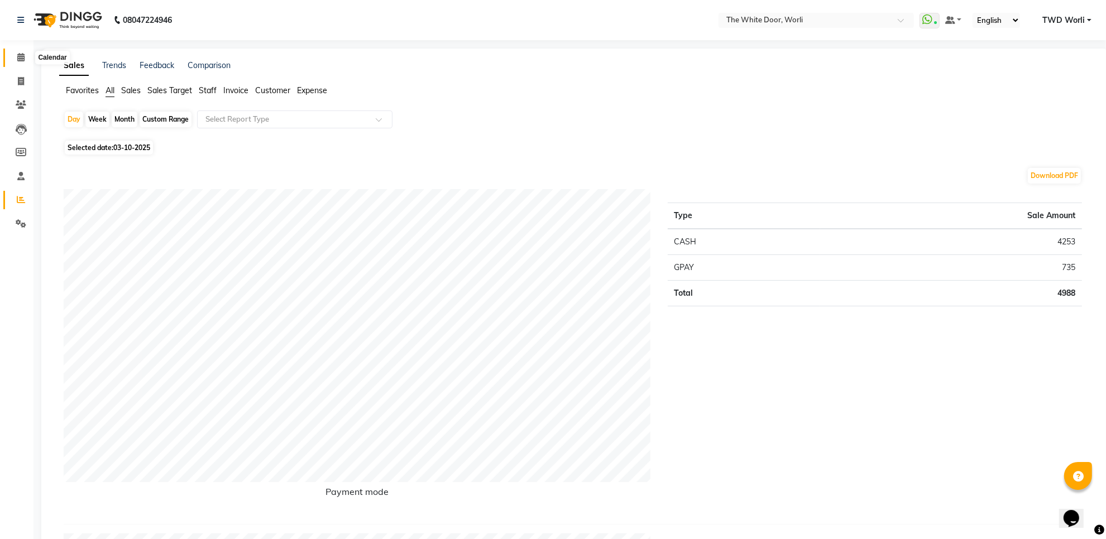
click at [17, 54] on icon at bounding box center [20, 57] width 7 height 8
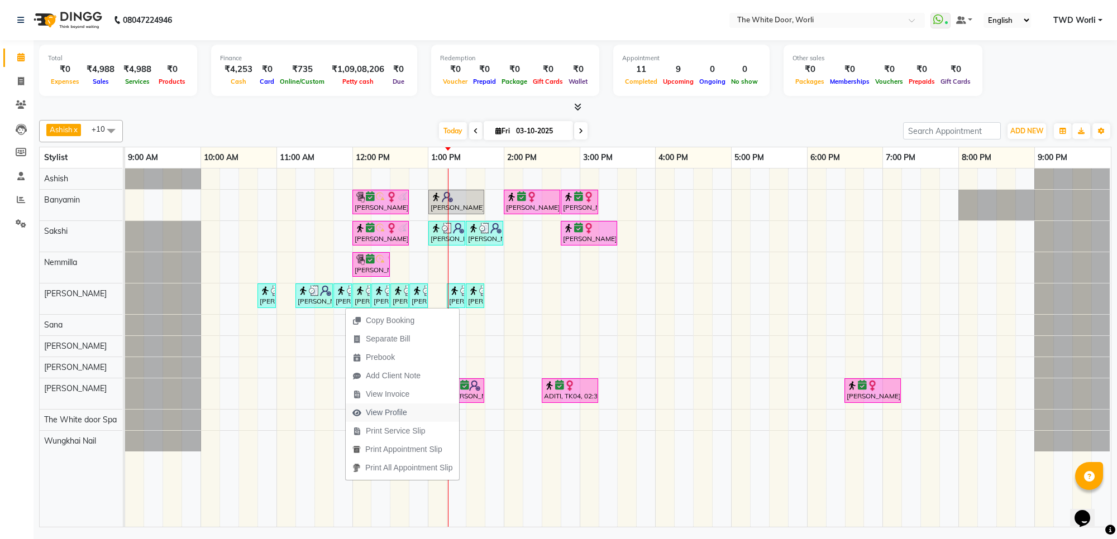
click at [392, 411] on span "View Profile" at bounding box center [386, 413] width 41 height 12
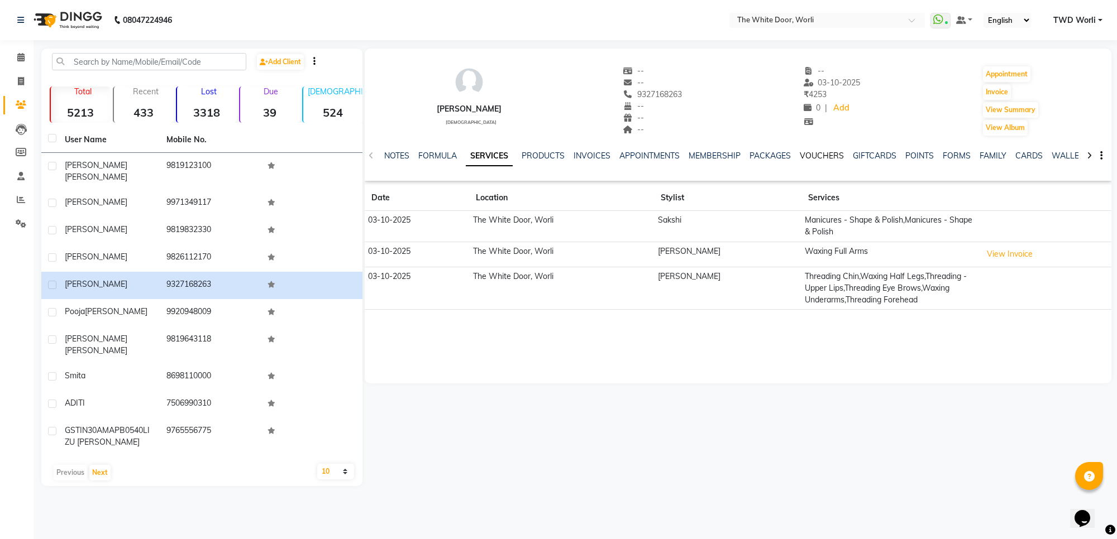
click at [824, 157] on link "VOUCHERS" at bounding box center [822, 156] width 44 height 10
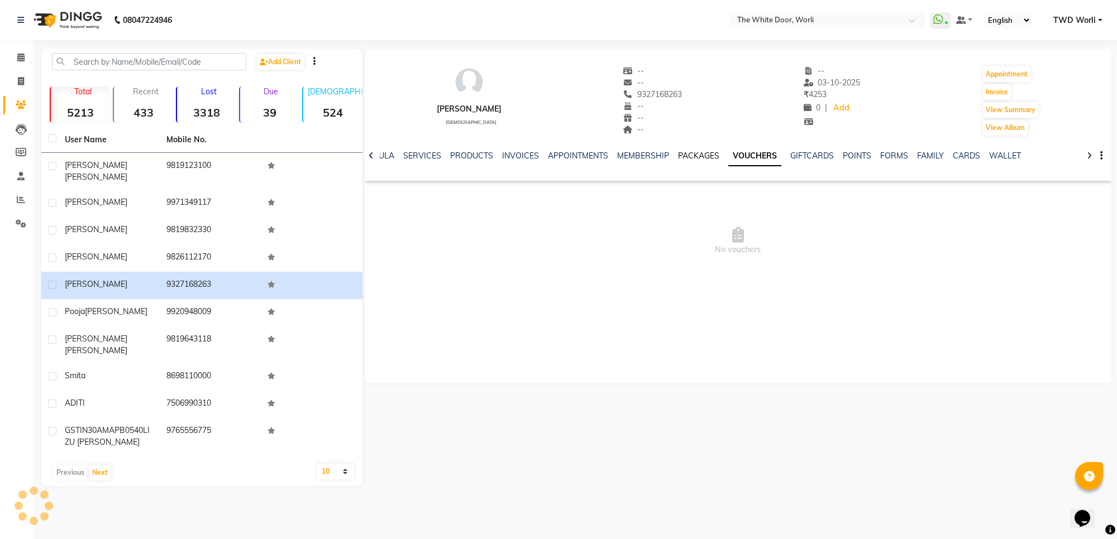
click at [690, 151] on link "PACKAGES" at bounding box center [698, 156] width 41 height 10
click at [16, 59] on span at bounding box center [21, 57] width 20 height 13
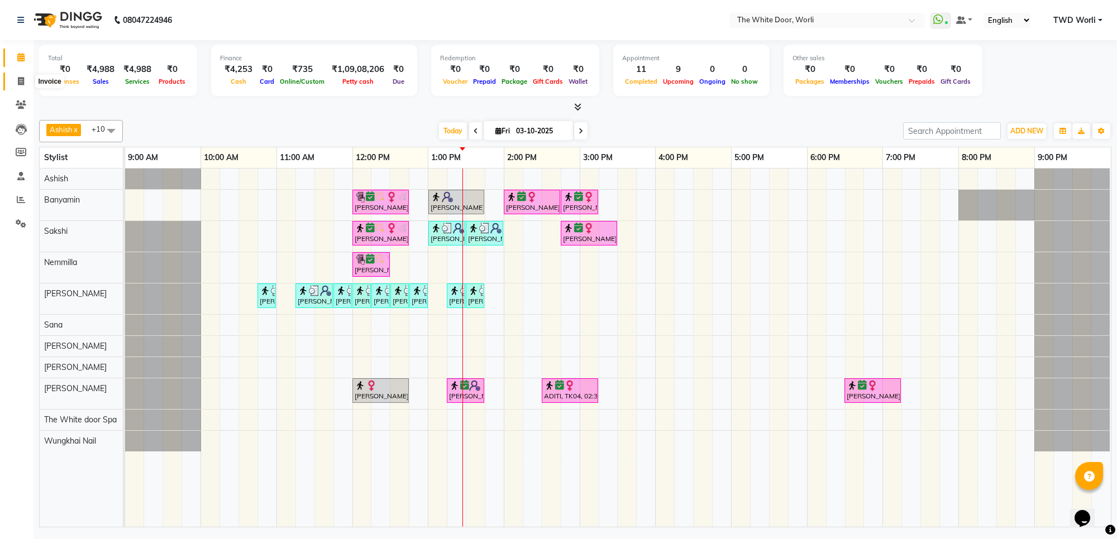
click at [21, 85] on icon at bounding box center [21, 81] width 6 height 8
select select "service"
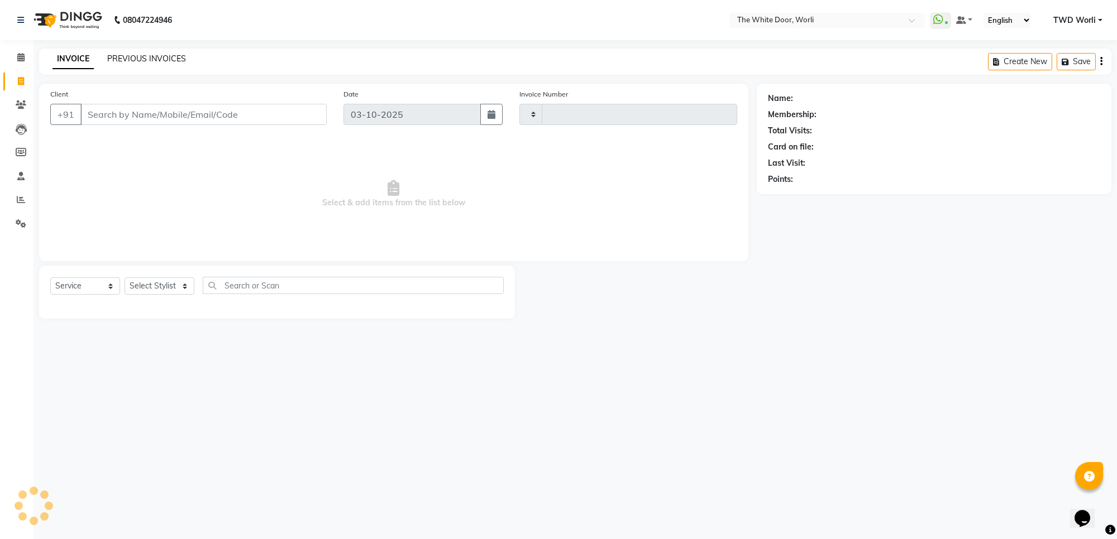
click at [129, 59] on link "PREVIOUS INVOICES" at bounding box center [146, 59] width 79 height 10
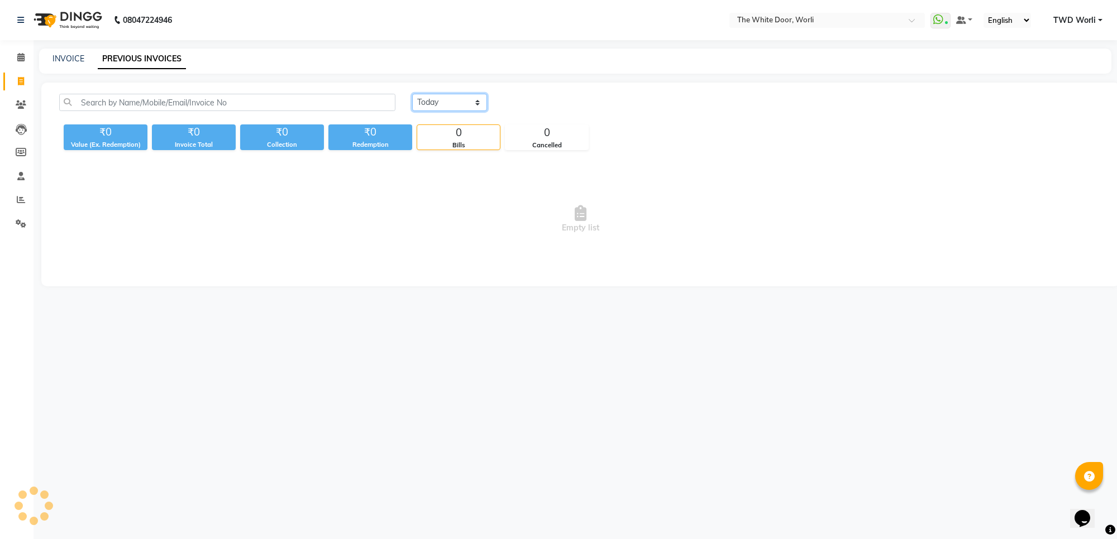
click at [450, 104] on select "Today Yesterday Custom Range" at bounding box center [449, 102] width 75 height 17
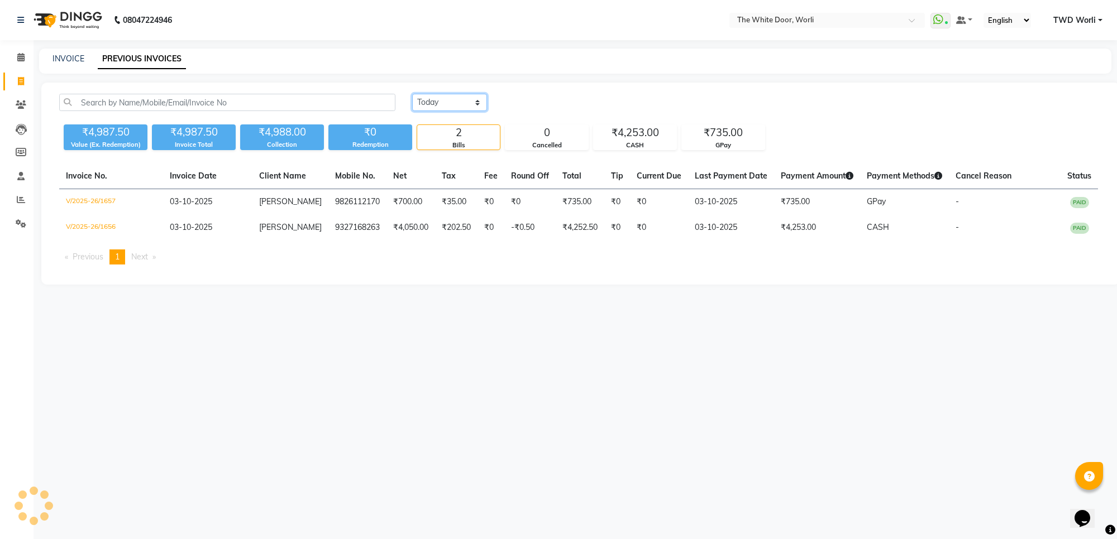
select select "range"
click at [412, 94] on select "Today Yesterday Custom Range" at bounding box center [449, 102] width 75 height 17
click at [551, 101] on input "03-10-2025" at bounding box center [540, 103] width 78 height 16
select select "10"
select select "2025"
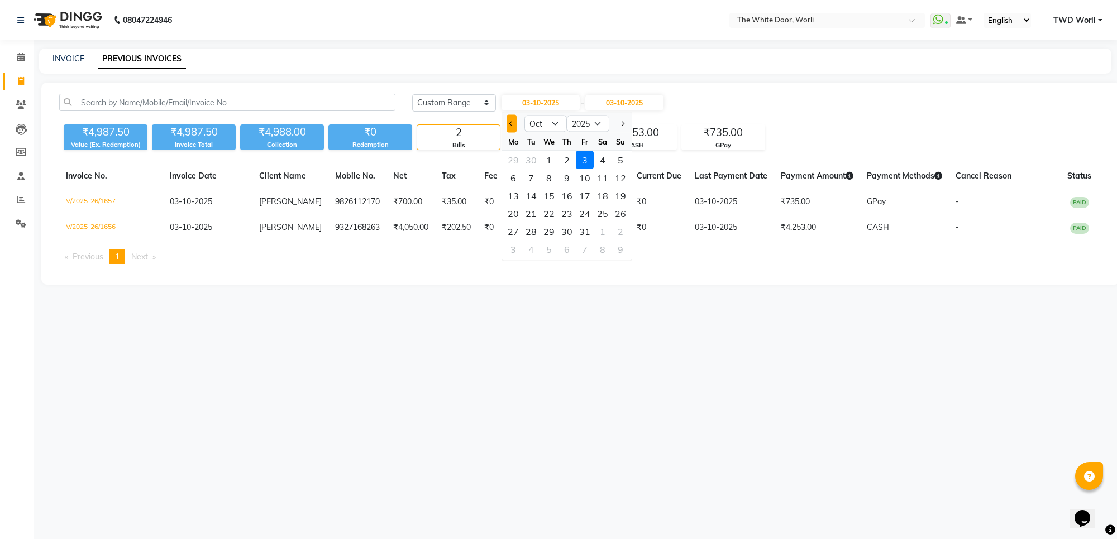
click at [512, 122] on span "Previous month" at bounding box center [511, 123] width 4 height 4
click at [620, 211] on div "28" at bounding box center [620, 214] width 18 height 18
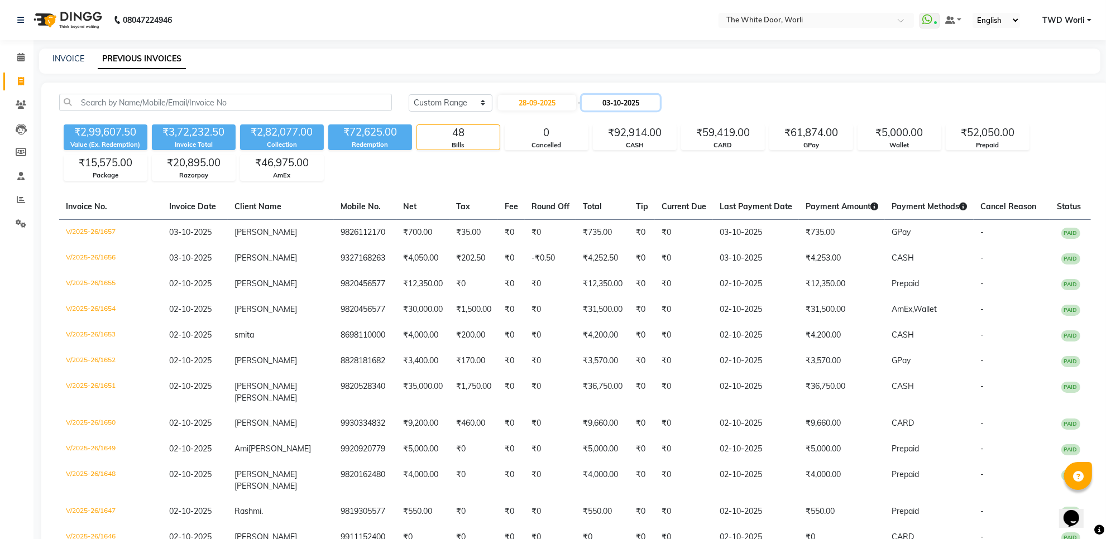
click at [648, 104] on input "03-10-2025" at bounding box center [621, 103] width 78 height 16
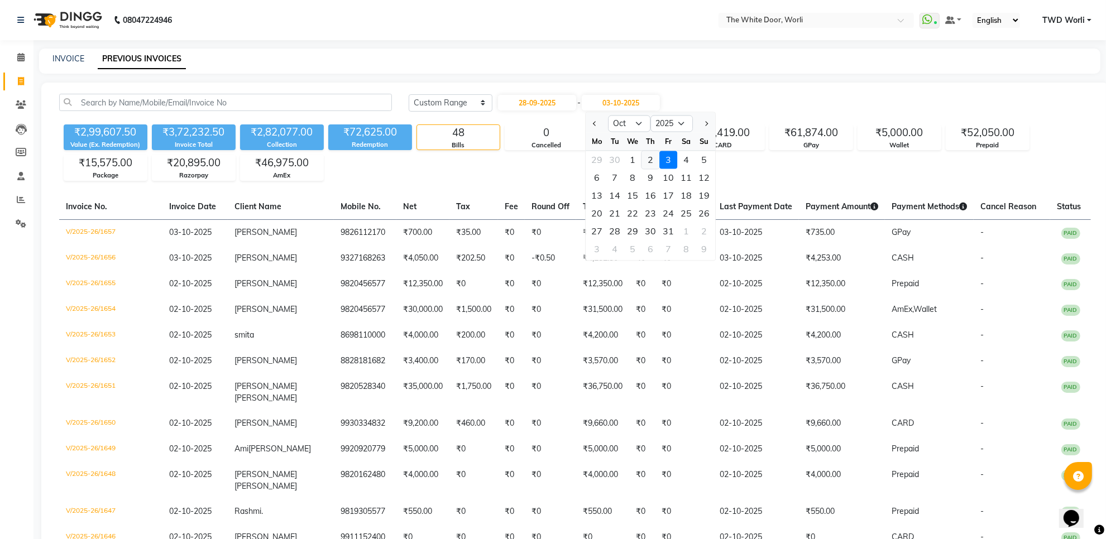
click at [651, 160] on div "2" at bounding box center [651, 160] width 18 height 18
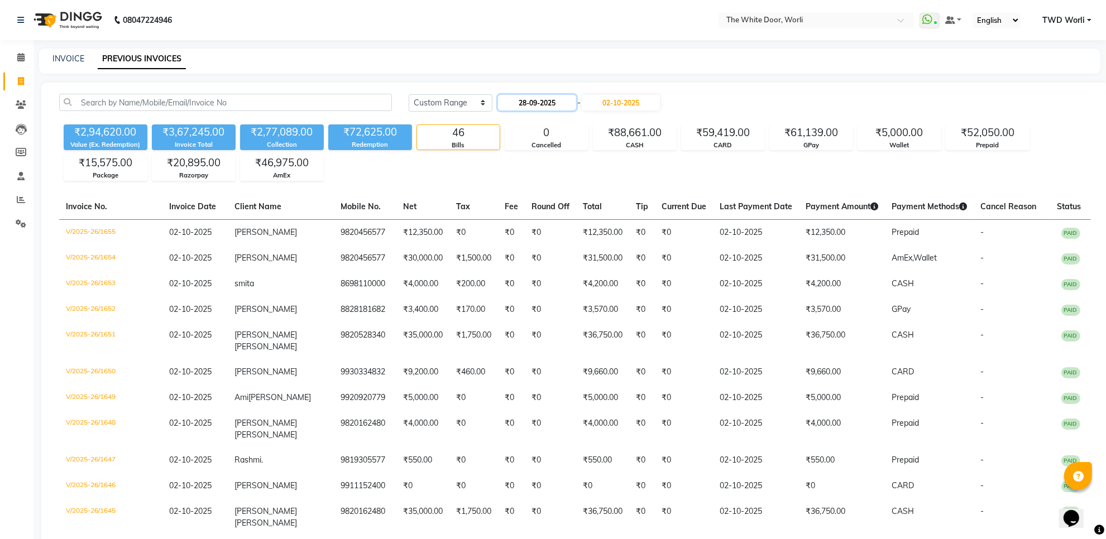
click at [548, 104] on input "28-09-2025" at bounding box center [537, 103] width 78 height 16
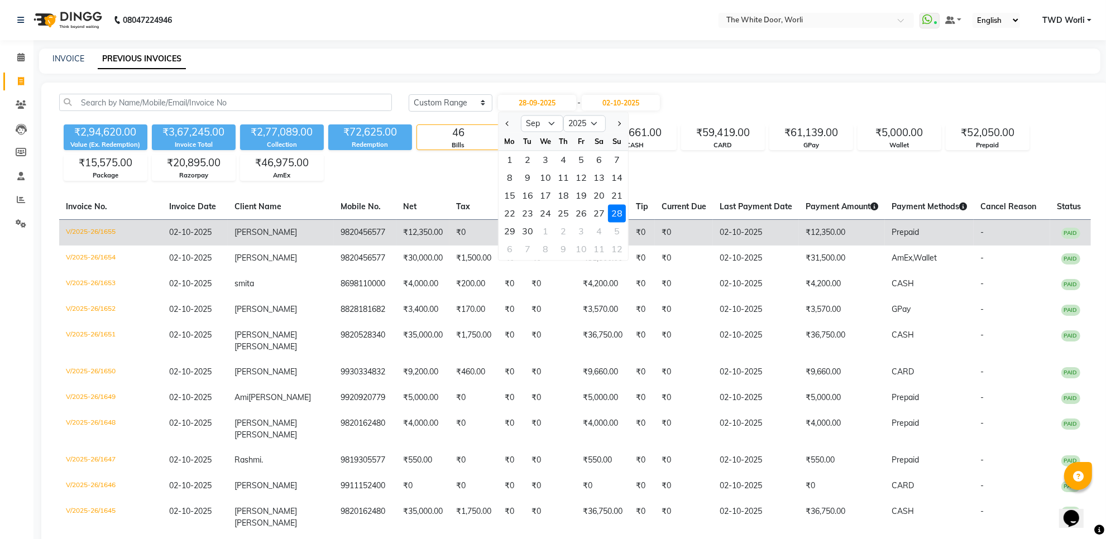
click at [508, 232] on div "29" at bounding box center [510, 232] width 18 height 18
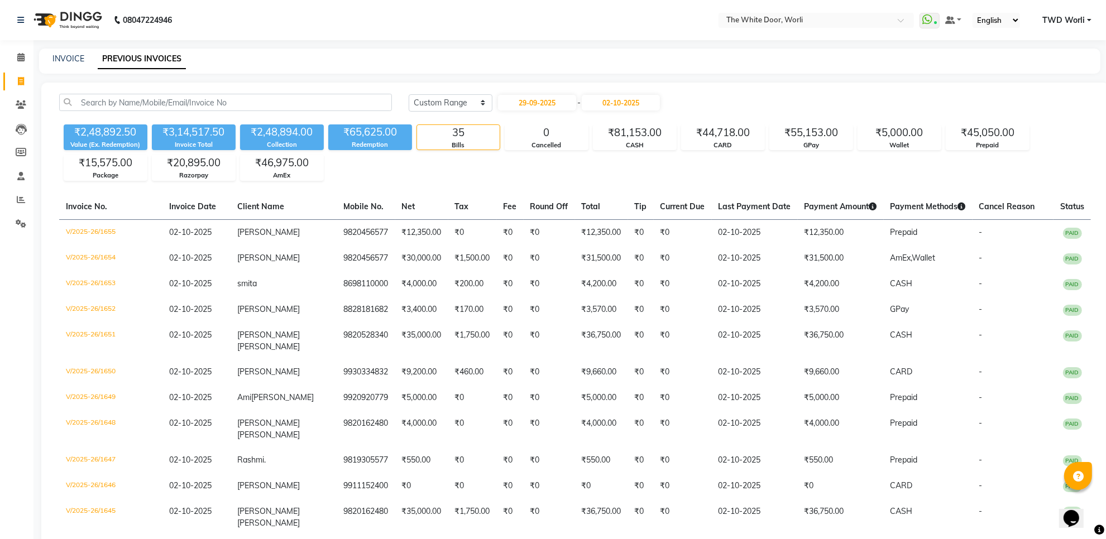
click at [560, 105] on input "29-09-2025" at bounding box center [537, 103] width 78 height 16
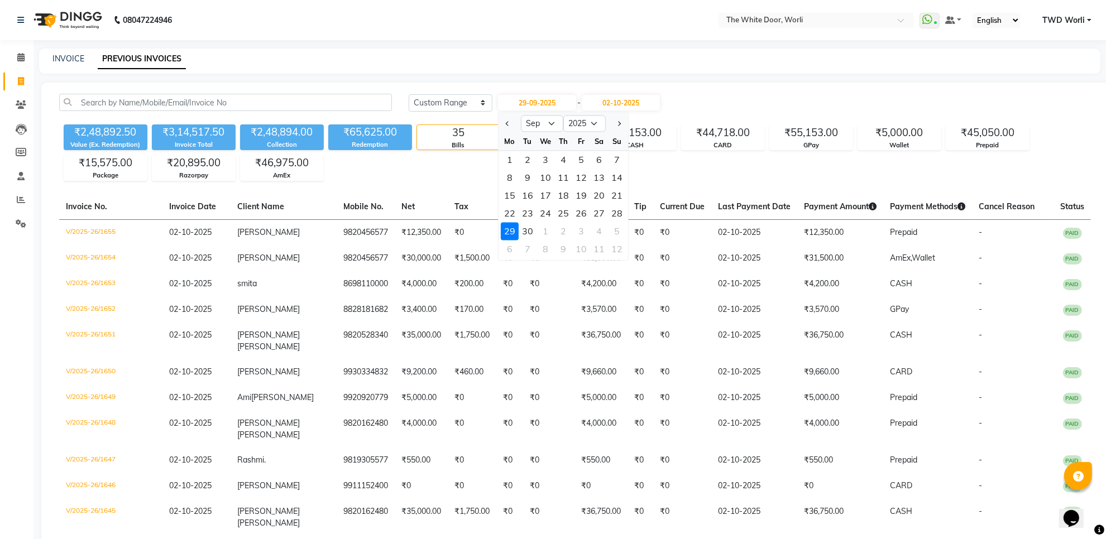
click at [560, 212] on div "25" at bounding box center [564, 214] width 18 height 18
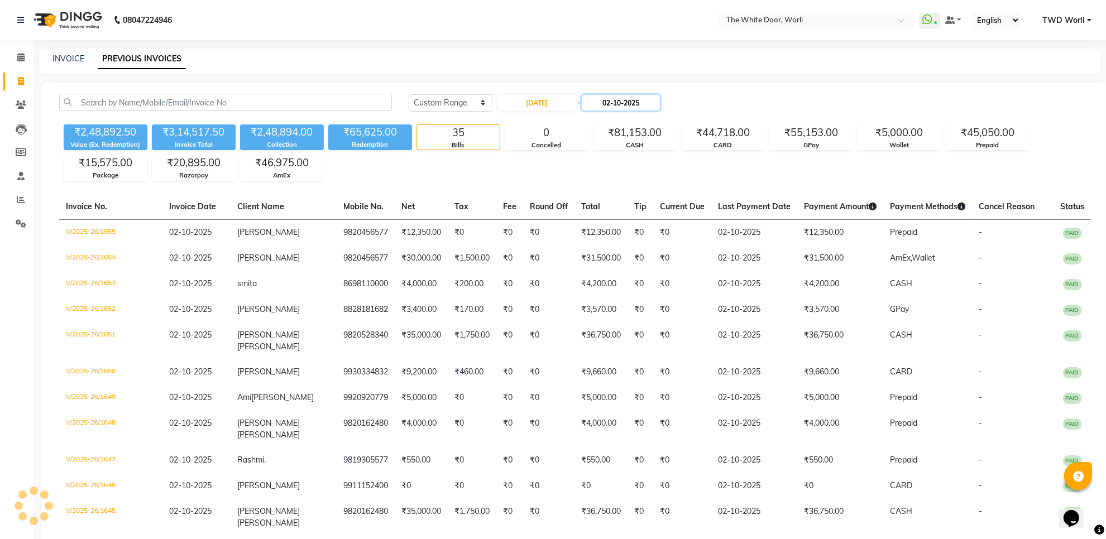
click at [656, 102] on input "02-10-2025" at bounding box center [621, 103] width 78 height 16
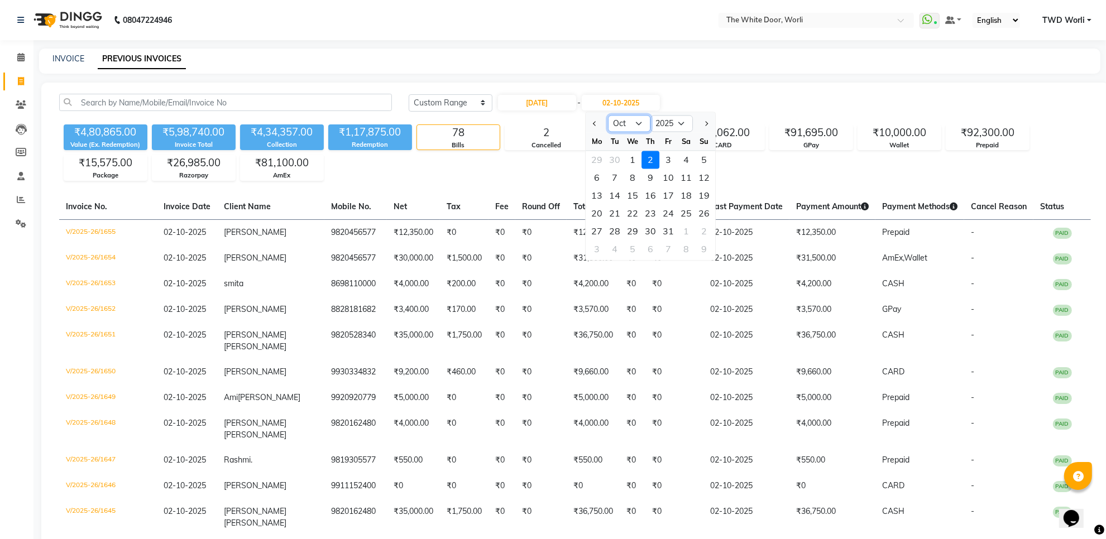
click at [638, 127] on select "Sep Oct Nov Dec" at bounding box center [629, 124] width 42 height 17
click at [608, 116] on select "Sep Oct Nov Dec" at bounding box center [629, 124] width 42 height 17
click at [665, 212] on div "26" at bounding box center [669, 214] width 18 height 18
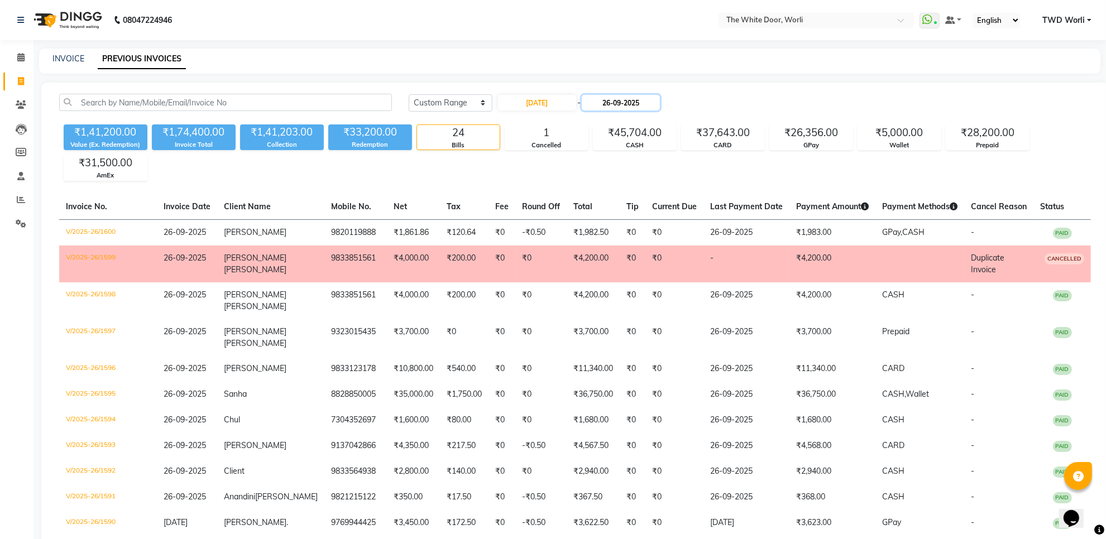
click at [617, 106] on input "26-09-2025" at bounding box center [621, 103] width 78 height 16
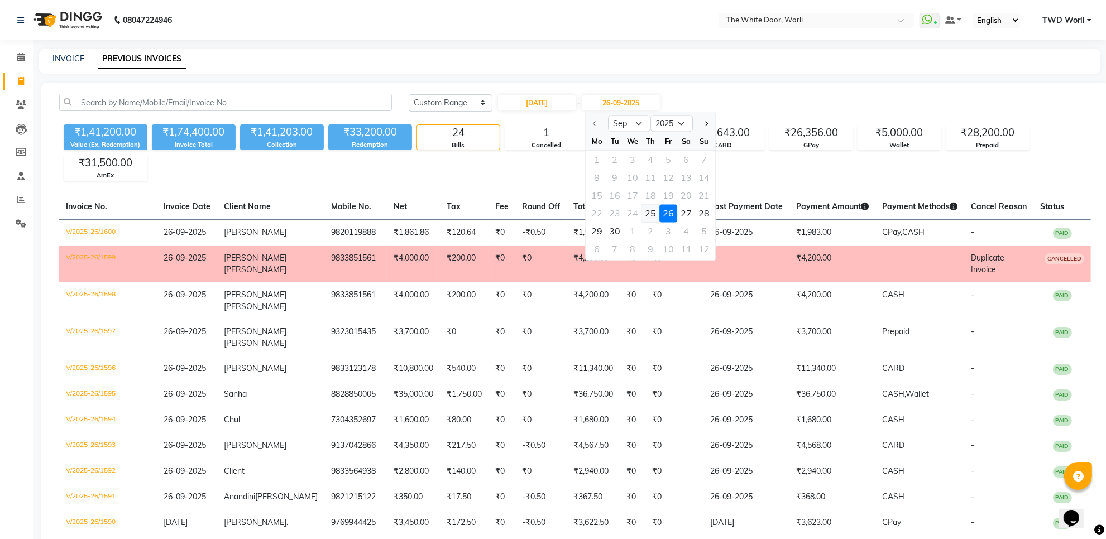
click at [651, 215] on div "25" at bounding box center [651, 214] width 18 height 18
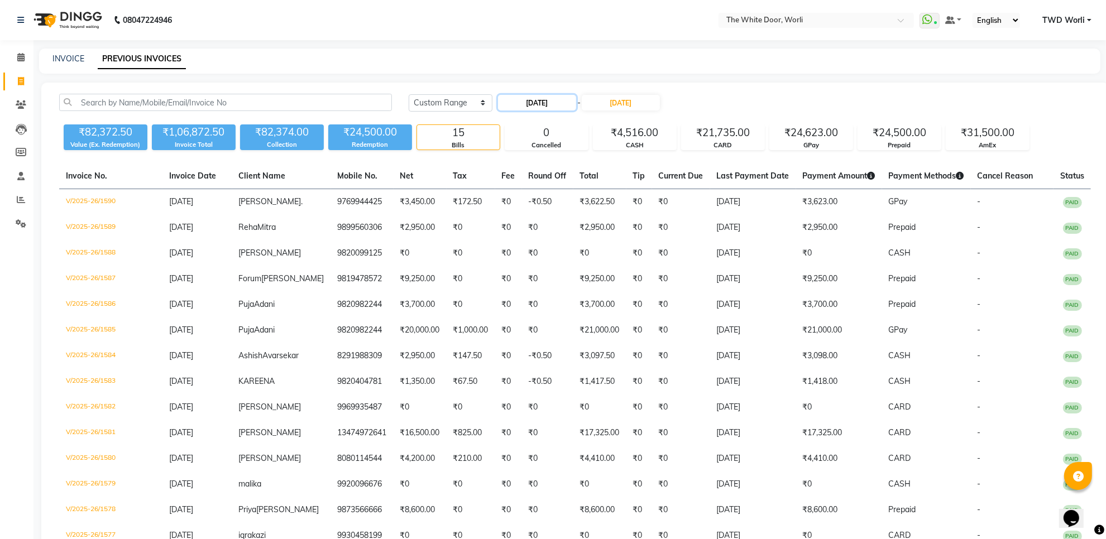
click at [545, 101] on input "25-09-2025" at bounding box center [537, 103] width 78 height 16
click at [531, 213] on div "23" at bounding box center [528, 214] width 18 height 18
click at [629, 107] on input "25-09-2025" at bounding box center [621, 103] width 78 height 16
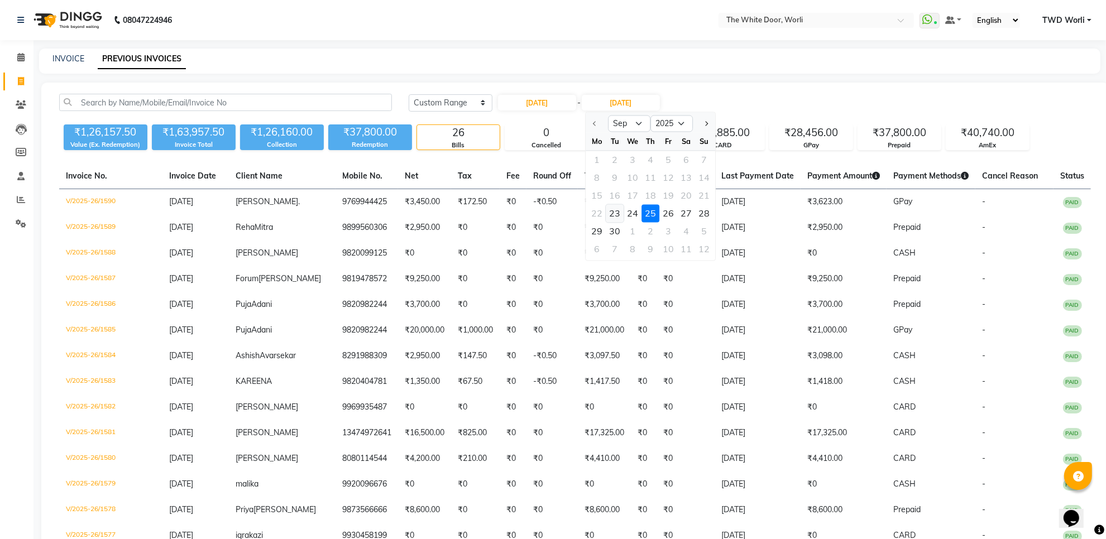
click at [621, 213] on div "23" at bounding box center [615, 214] width 18 height 18
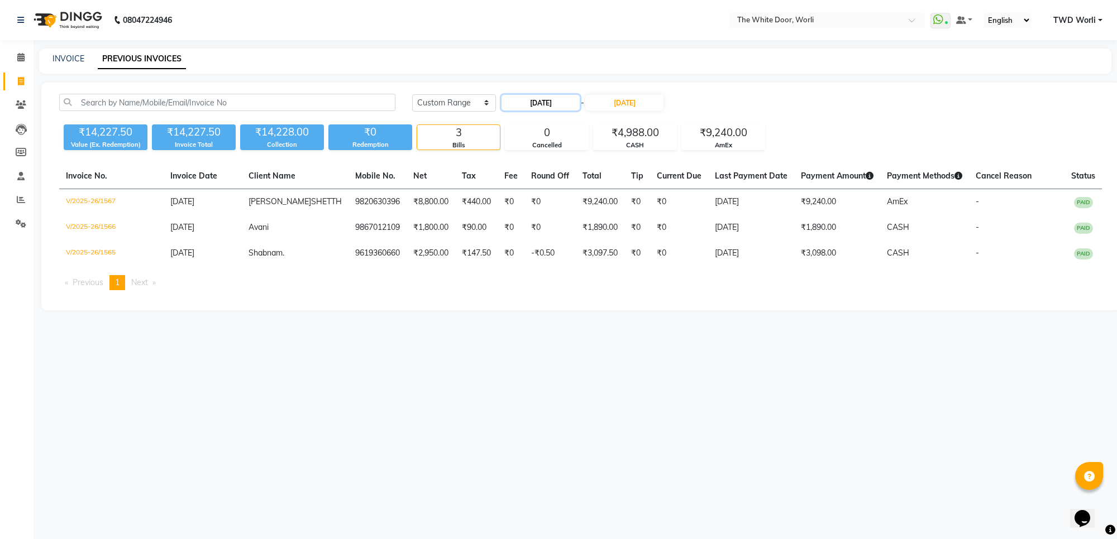
click at [568, 109] on input "23-09-2025" at bounding box center [540, 103] width 78 height 16
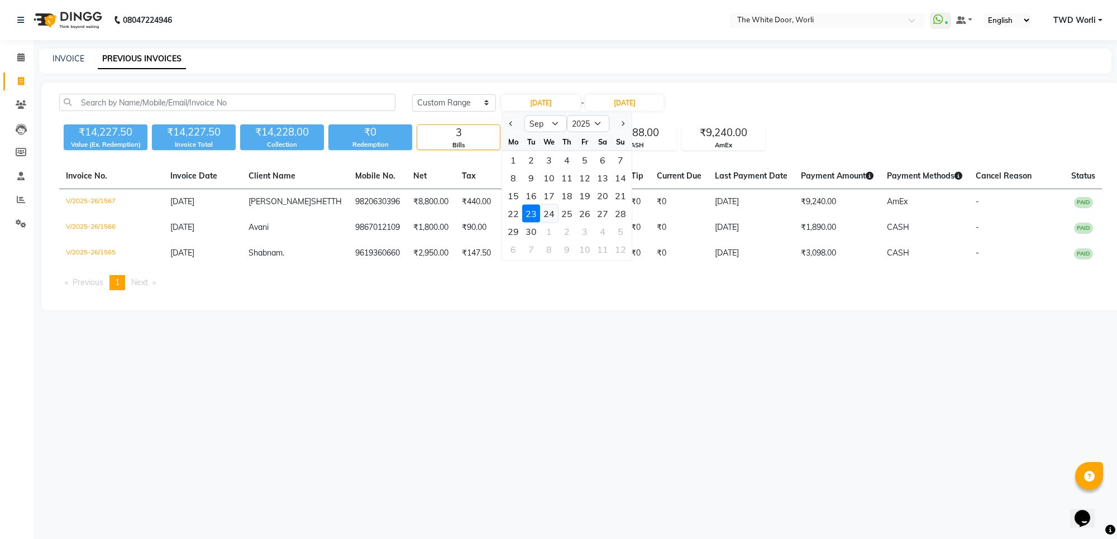
click at [553, 211] on div "24" at bounding box center [549, 214] width 18 height 18
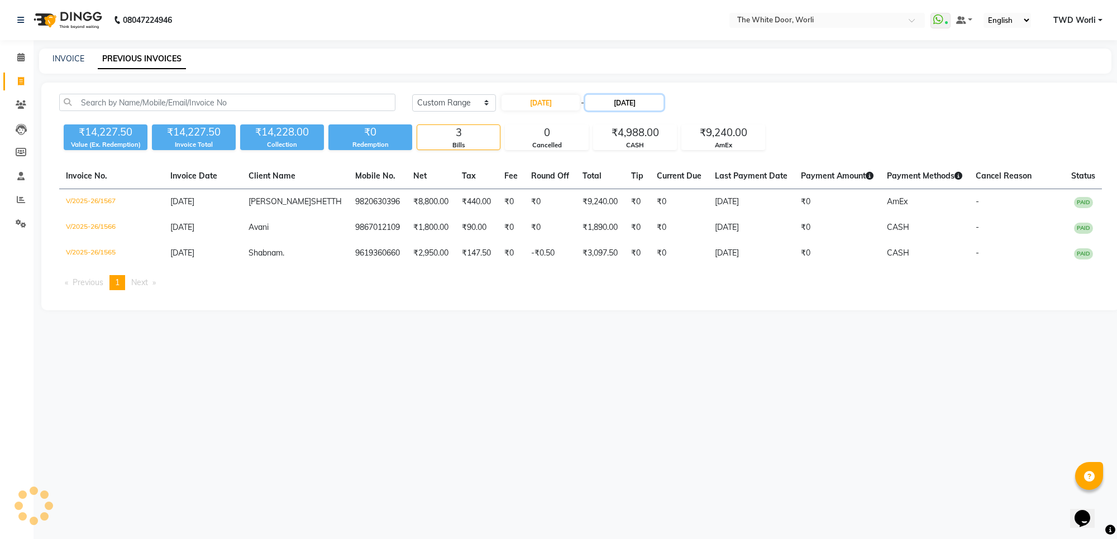
click at [632, 104] on input "23-09-2025" at bounding box center [624, 103] width 78 height 16
click at [635, 215] on div "24" at bounding box center [637, 214] width 18 height 18
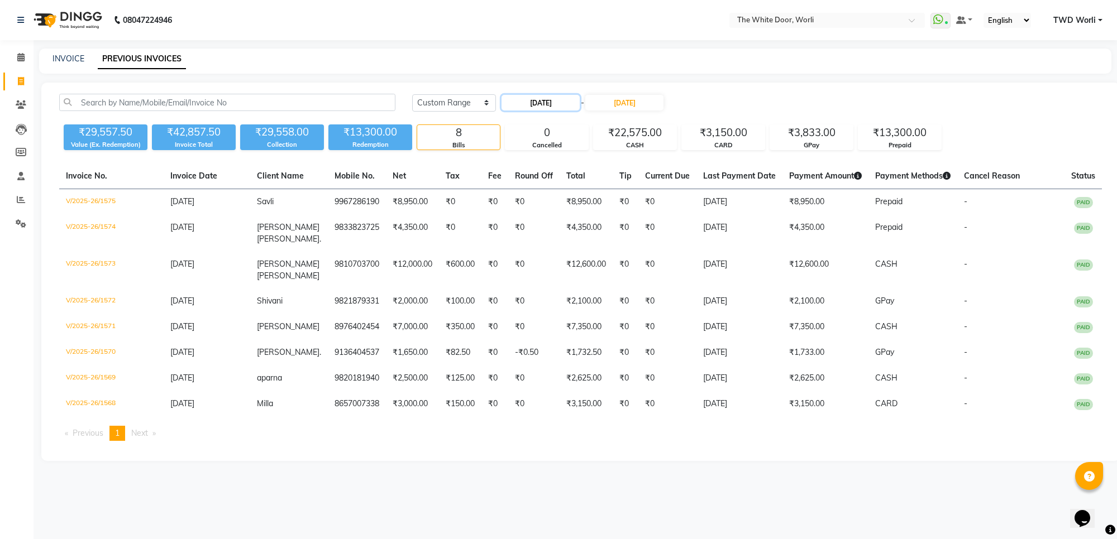
click at [546, 102] on input "24-09-2025" at bounding box center [540, 103] width 78 height 16
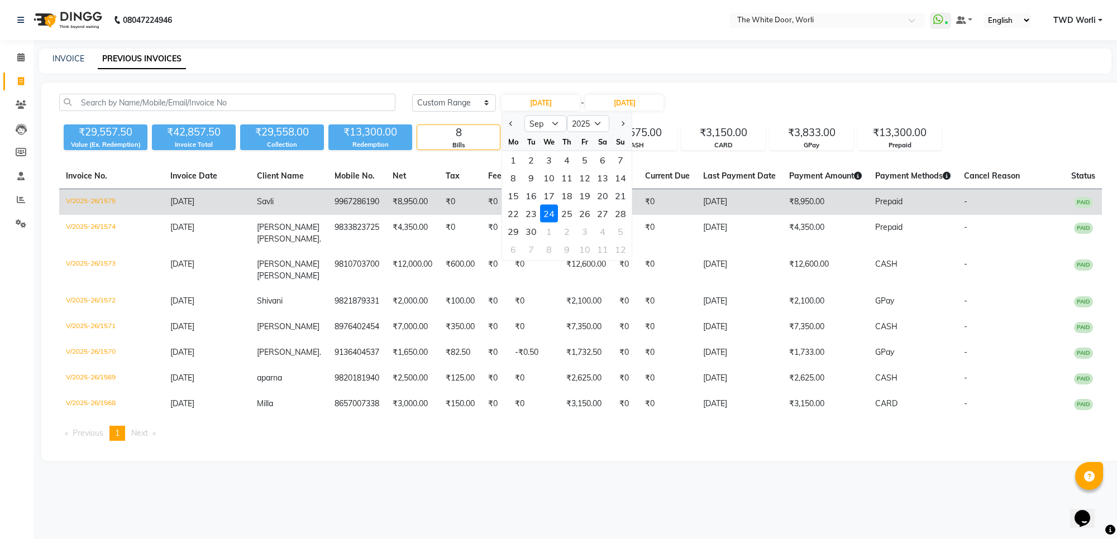
click at [567, 213] on div "25" at bounding box center [567, 214] width 18 height 18
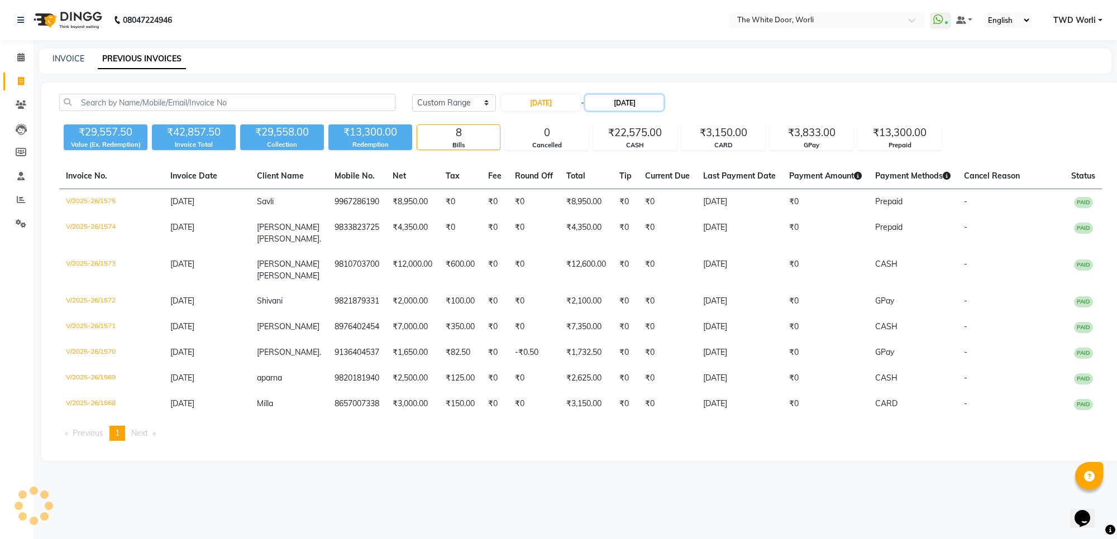
click at [648, 99] on input "24-09-2025" at bounding box center [624, 103] width 78 height 16
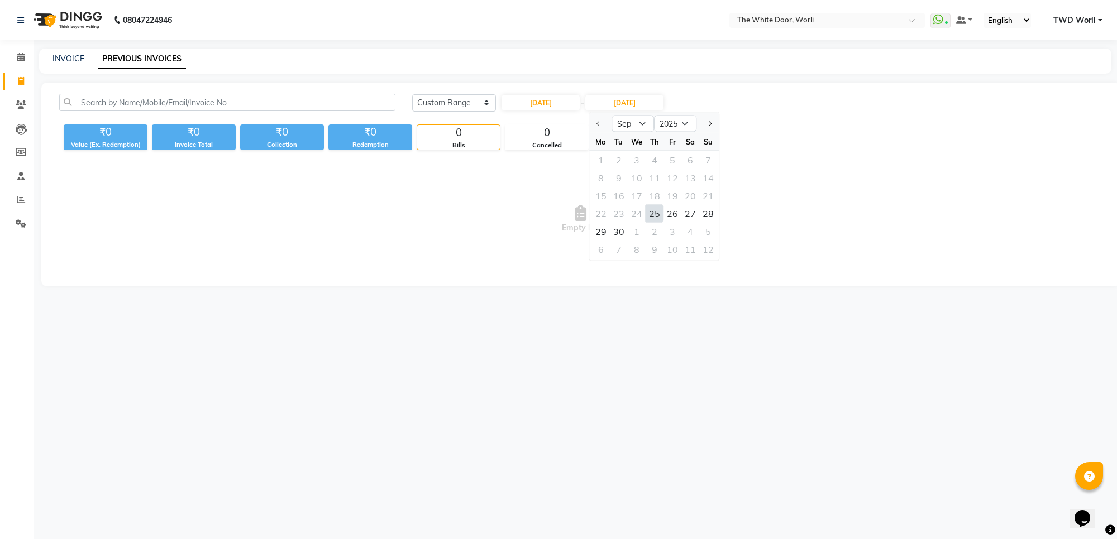
click at [651, 216] on div "25" at bounding box center [655, 214] width 18 height 18
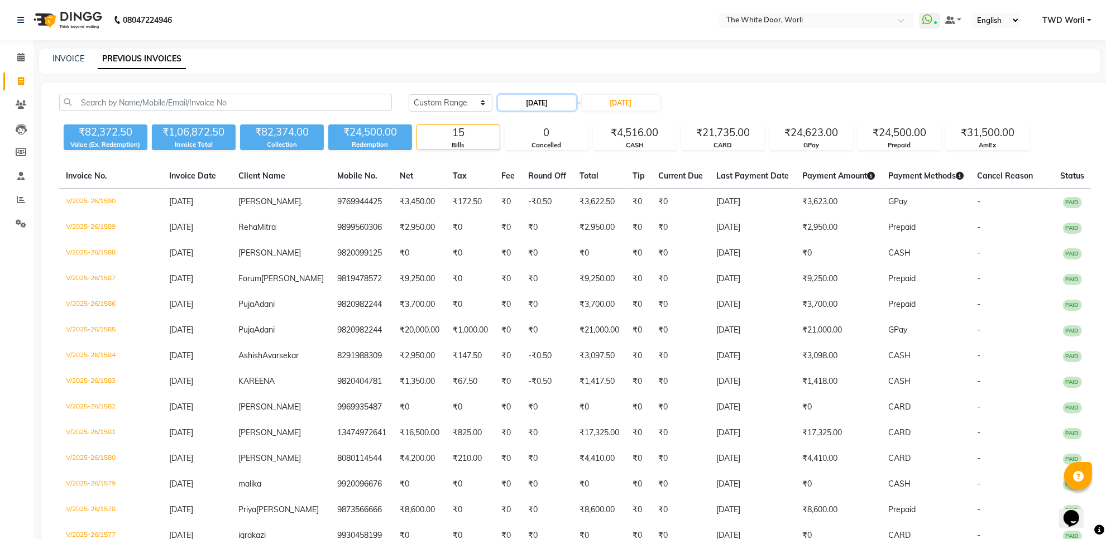
click at [528, 104] on input "25-09-2025" at bounding box center [537, 103] width 78 height 16
click at [582, 218] on div "26" at bounding box center [581, 214] width 18 height 18
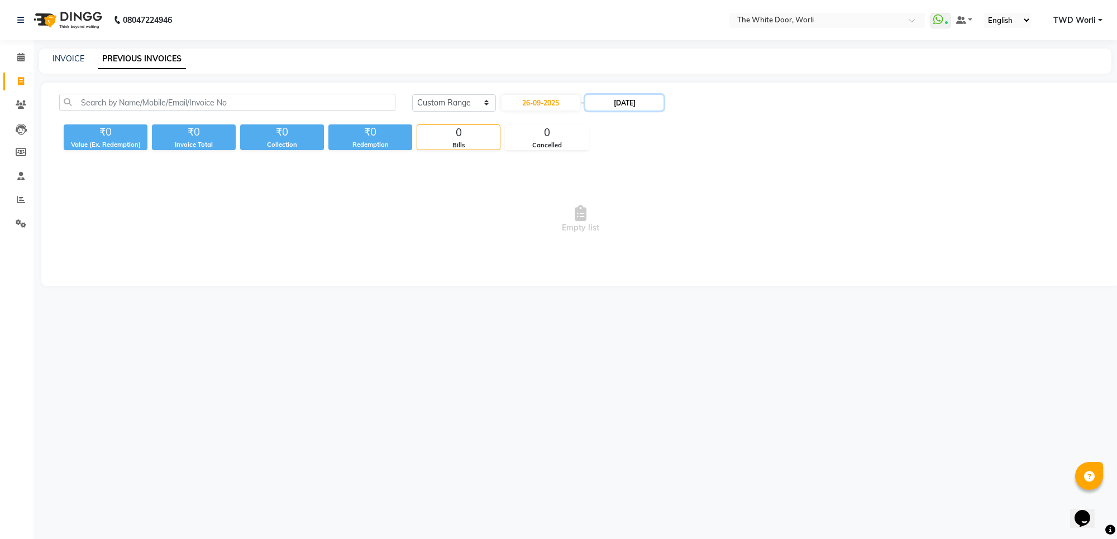
click at [631, 104] on input "25-09-2025" at bounding box center [624, 103] width 78 height 16
click at [705, 211] on div "28" at bounding box center [708, 214] width 18 height 18
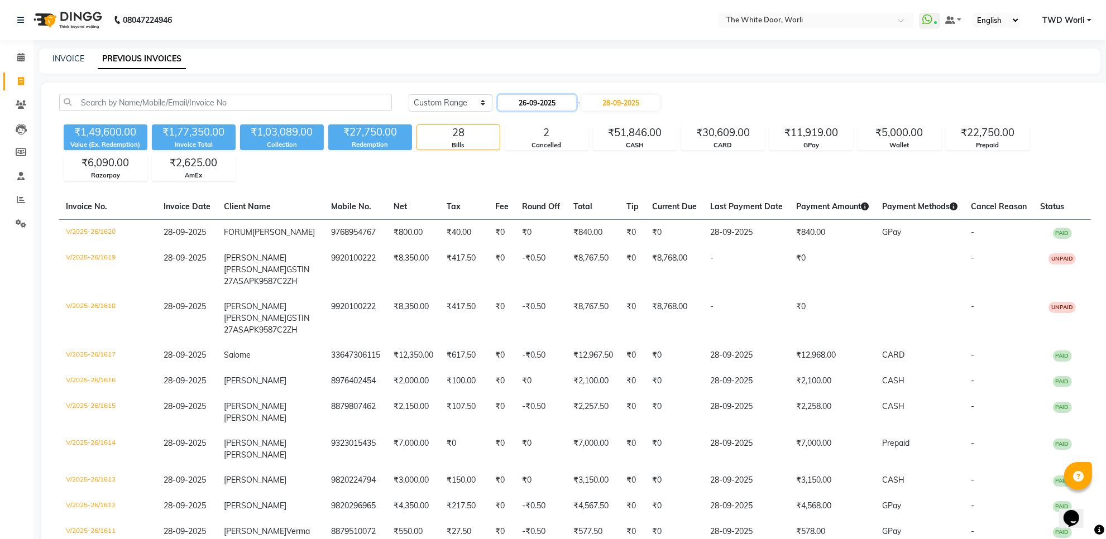
click at [543, 109] on input "26-09-2025" at bounding box center [537, 103] width 78 height 16
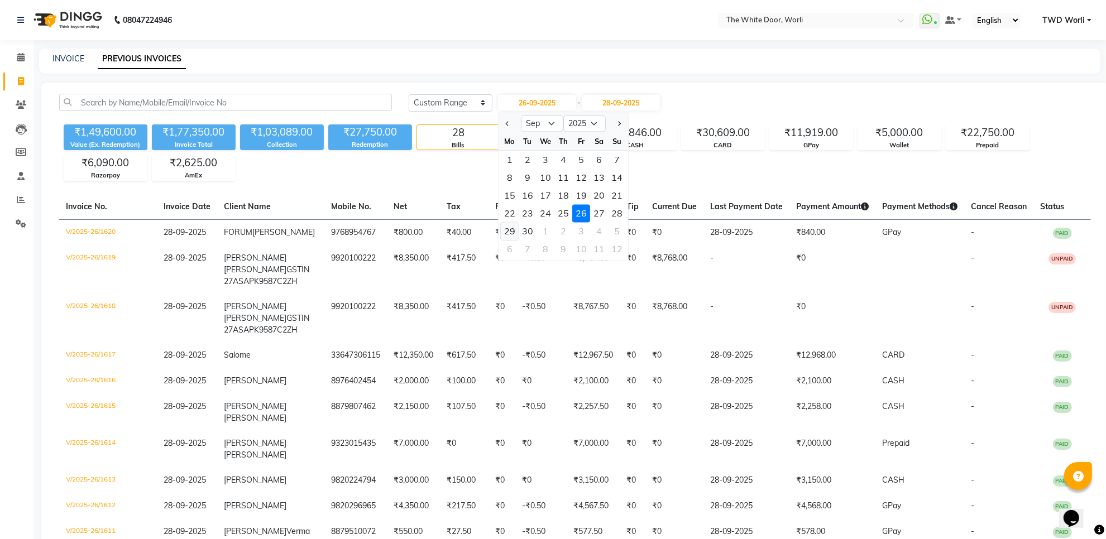
click at [511, 235] on div "29" at bounding box center [510, 232] width 18 height 18
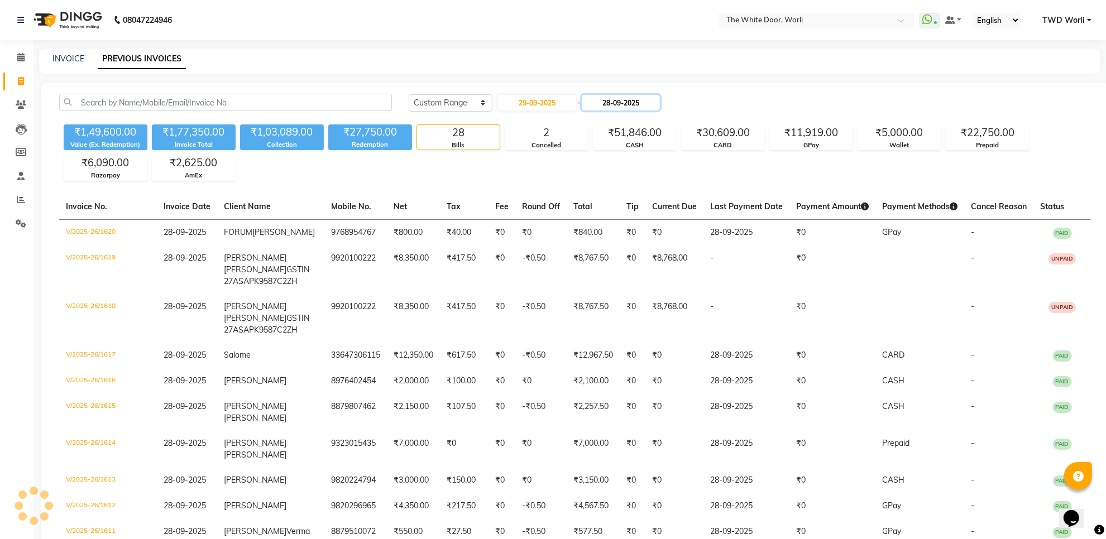
click at [639, 102] on input "28-09-2025" at bounding box center [621, 103] width 78 height 16
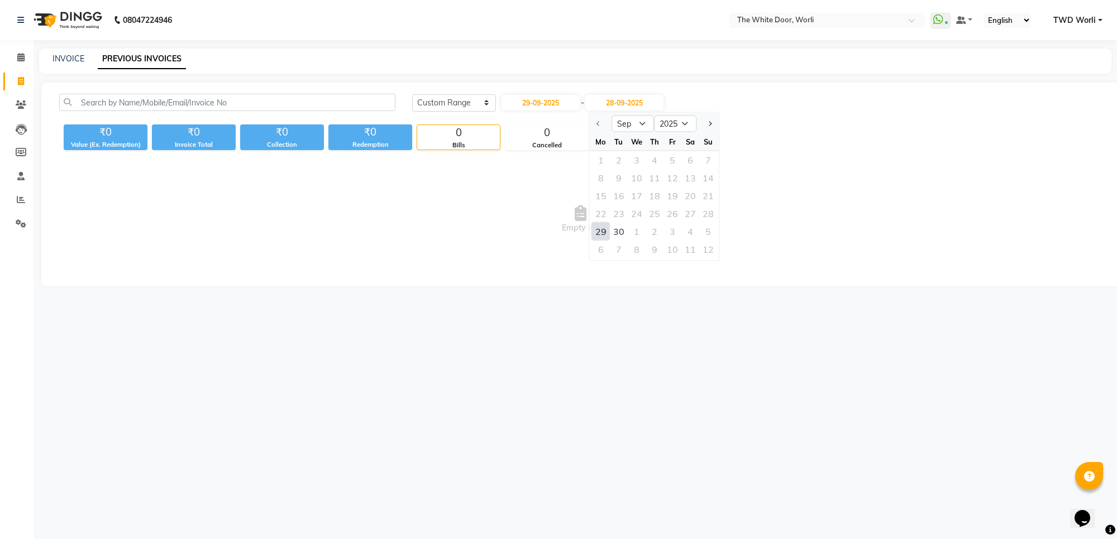
click at [656, 231] on div "2" at bounding box center [655, 232] width 18 height 18
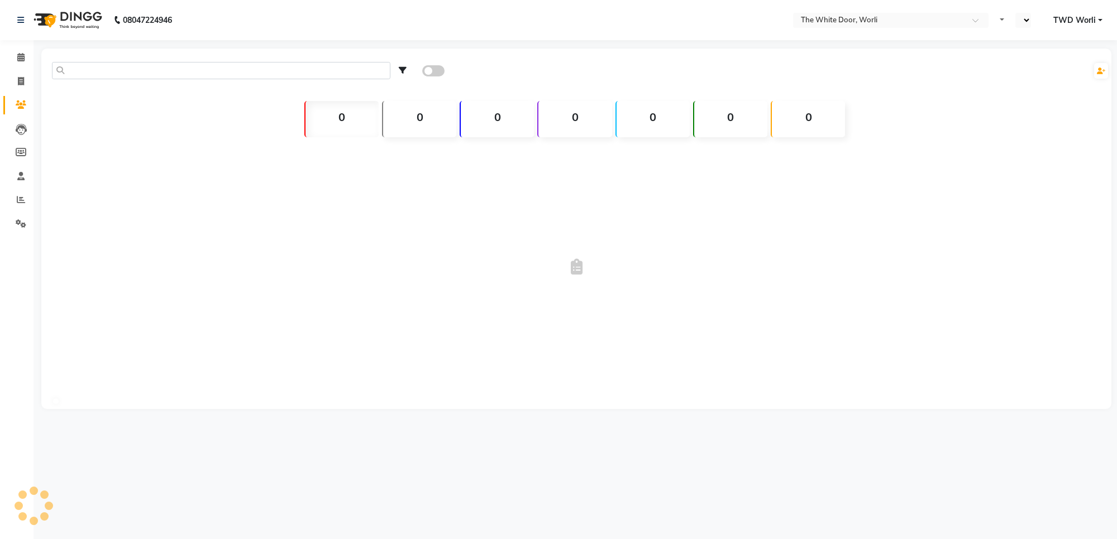
select select "en"
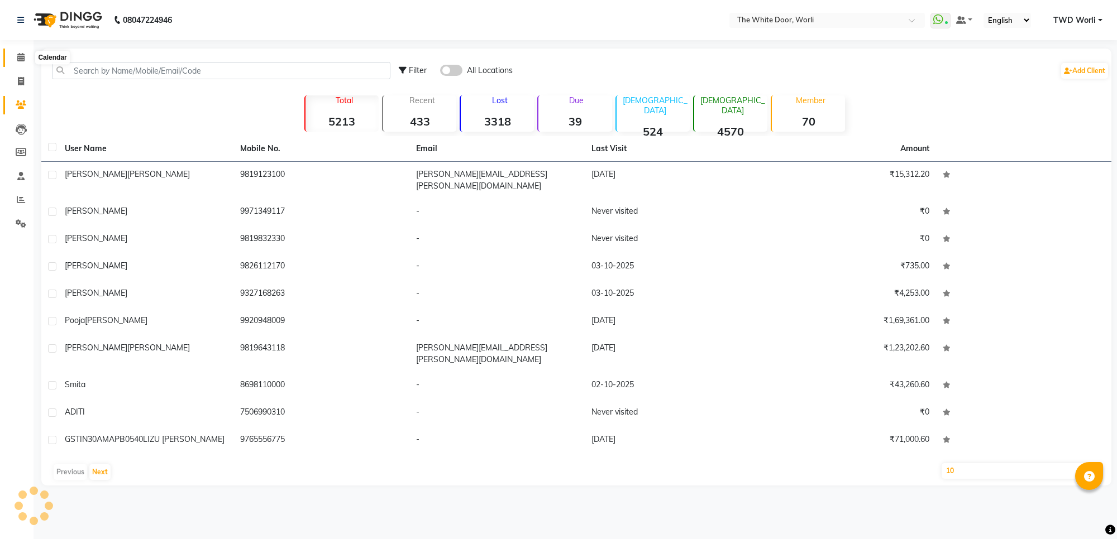
click at [20, 63] on span at bounding box center [21, 57] width 20 height 13
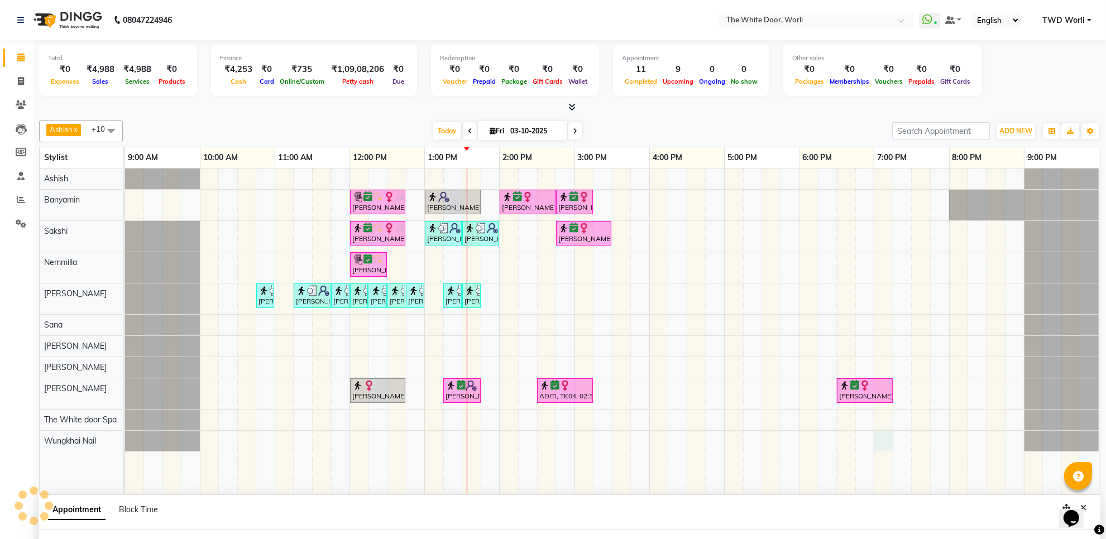
scroll to position [1, 0]
select select "65695"
select select "1140"
select select "tentative"
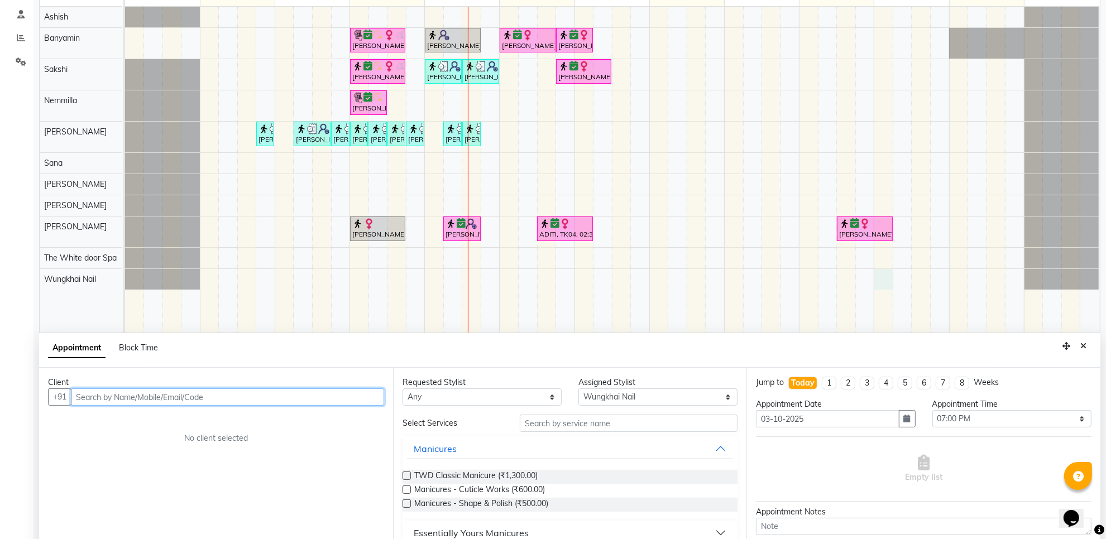
scroll to position [210, 0]
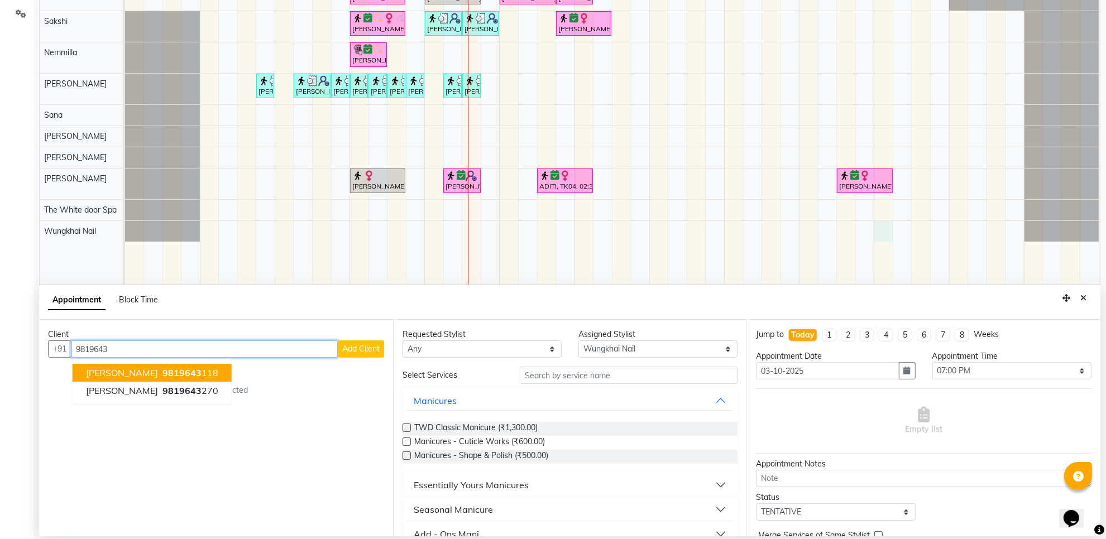
click at [206, 373] on button "priyal Thakkar 9819643 118" at bounding box center [152, 373] width 159 height 18
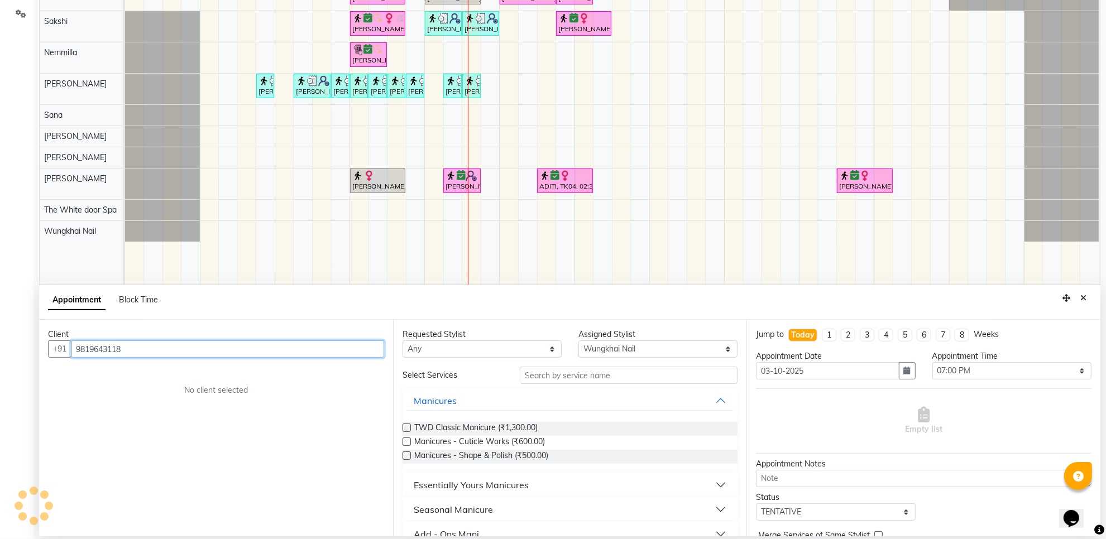
type input "9819643118"
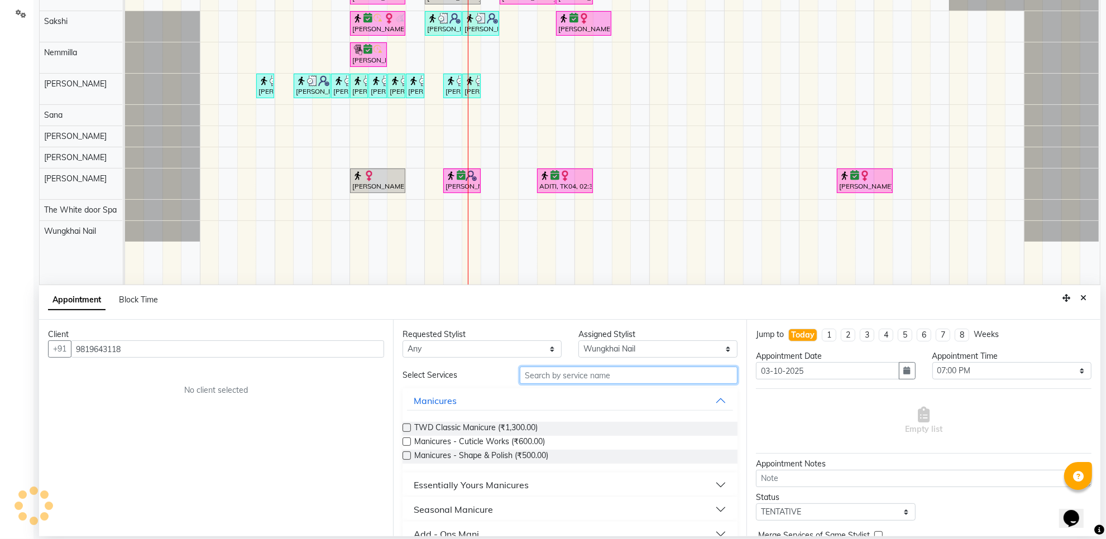
click at [566, 383] on input "text" at bounding box center [629, 375] width 218 height 17
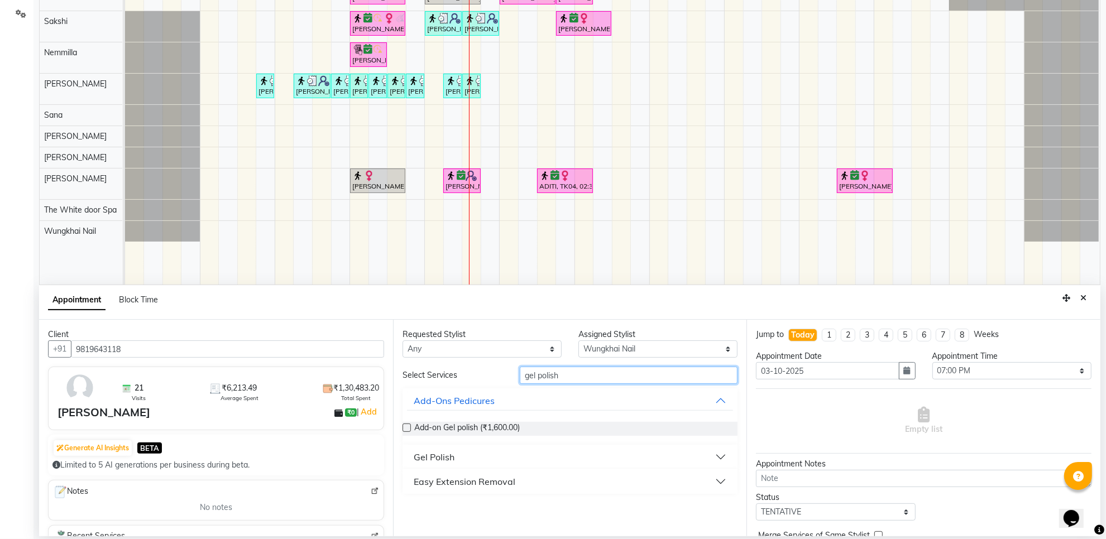
type input "gel polish"
click at [562, 457] on button "Gel Polish" at bounding box center [570, 457] width 327 height 20
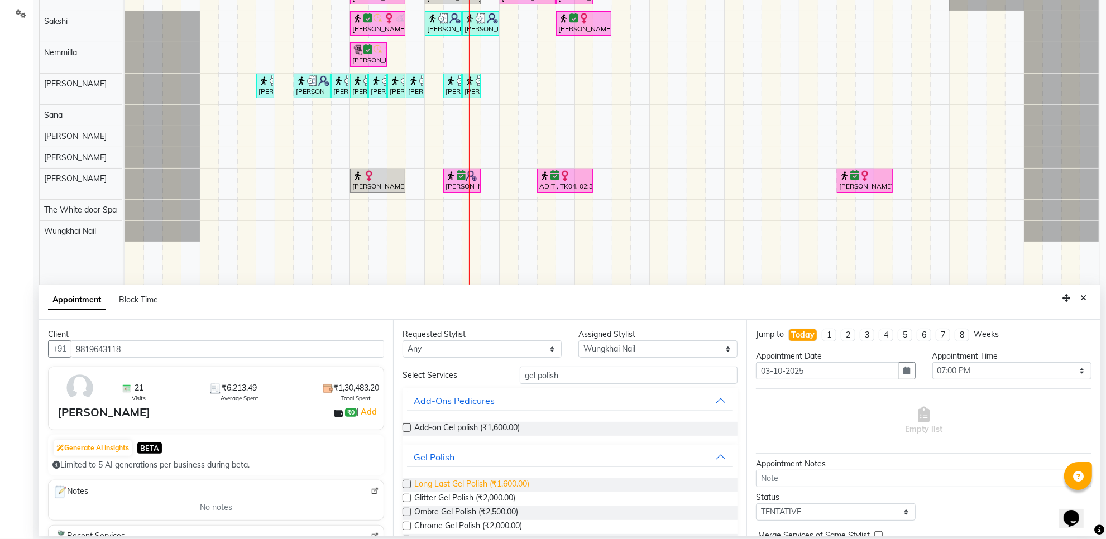
click at [523, 486] on span "Long Last Gel Polish (₹1,600.00)" at bounding box center [471, 486] width 115 height 14
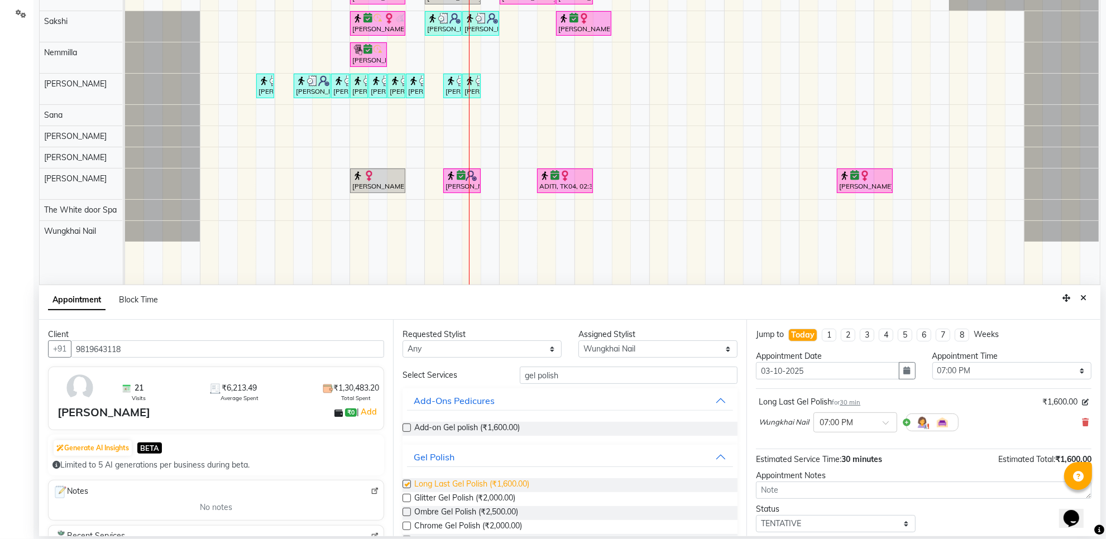
checkbox input "false"
click at [631, 352] on select "Select Aarti Ashish Ashish S Banyamin Gautam Sharma Leyla Lash Nemmilla Pranali…" at bounding box center [658, 349] width 159 height 17
select select "20395"
click at [579, 341] on select "Select Aarti Ashish Ashish S Banyamin Gautam Sharma Leyla Lash Nemmilla Pranali…" at bounding box center [658, 349] width 159 height 17
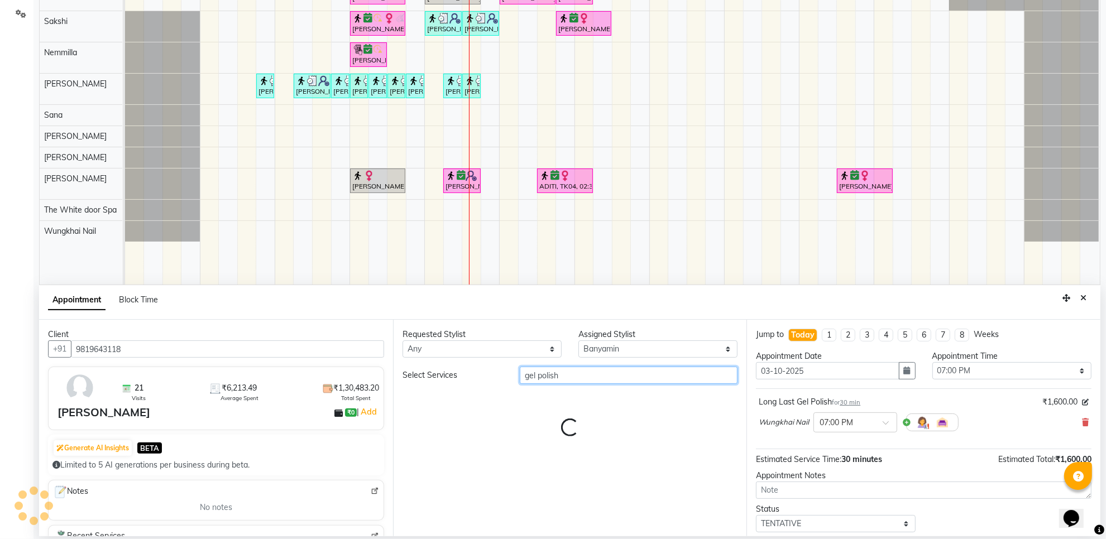
click at [591, 376] on input "gel polish" at bounding box center [629, 375] width 218 height 17
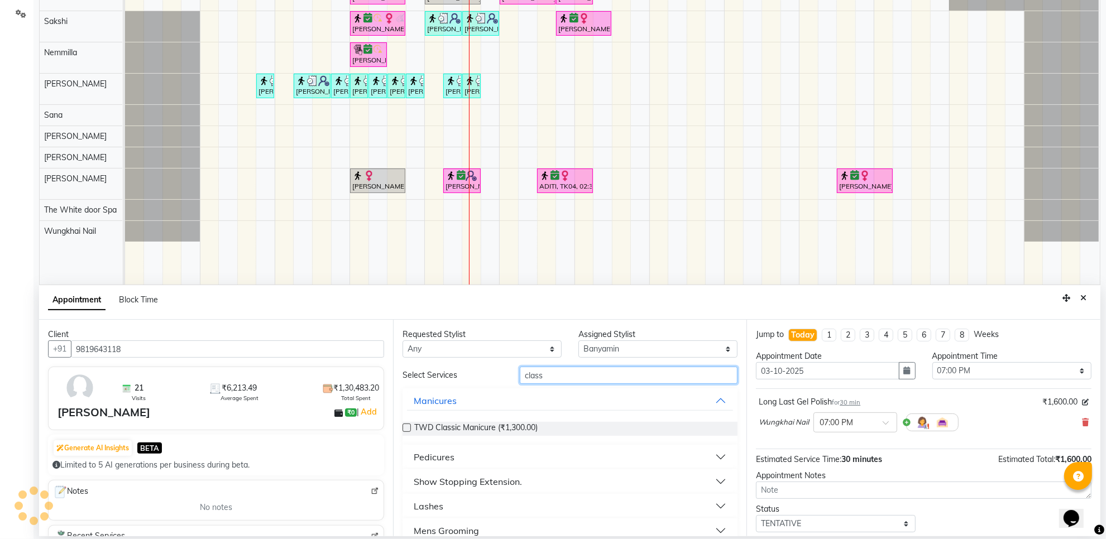
type input "class"
click at [486, 454] on button "Pedicures" at bounding box center [570, 457] width 327 height 20
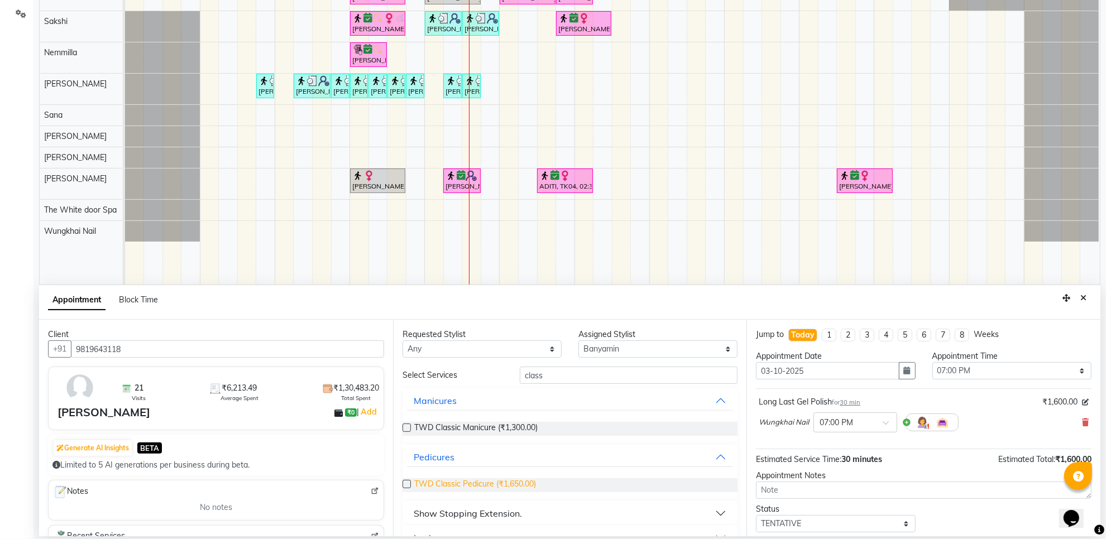
click at [471, 485] on span "TWD Classic Pedicure (₹1,650.00)" at bounding box center [475, 486] width 122 height 14
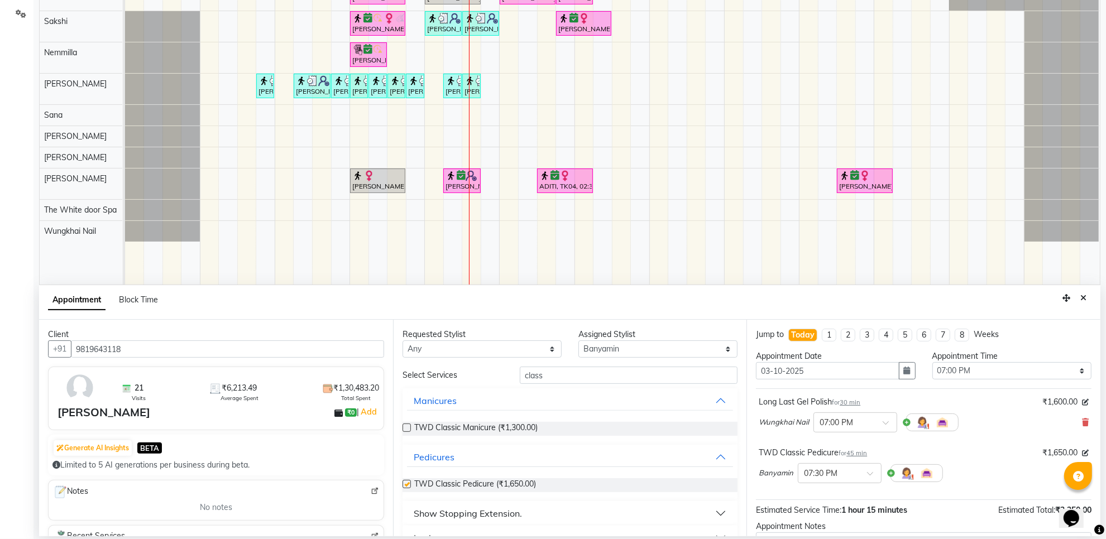
checkbox input "false"
click at [561, 379] on input "class" at bounding box center [629, 375] width 218 height 17
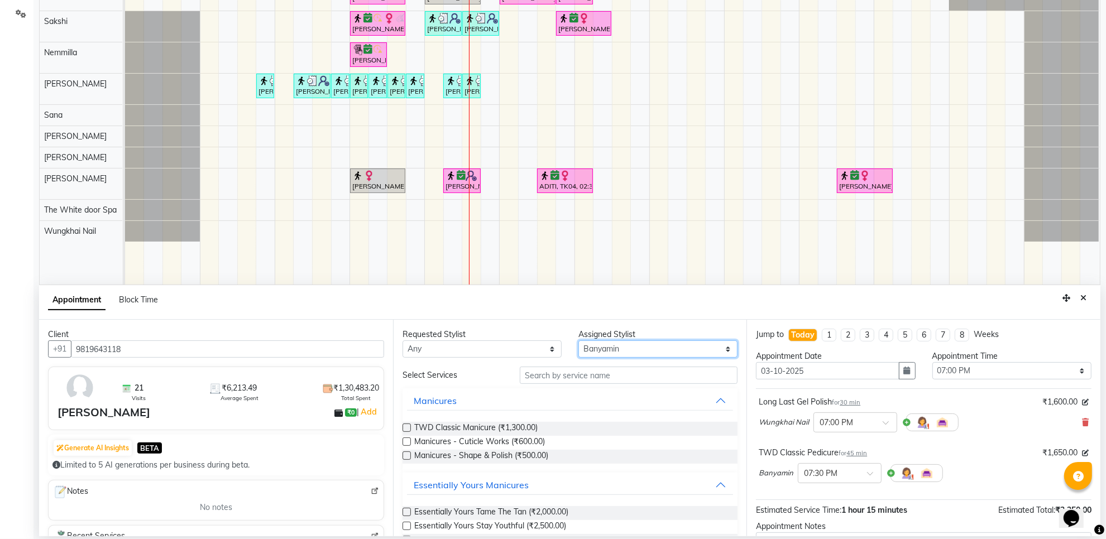
click at [624, 352] on select "Select Aarti Ashish Ashish S Banyamin Gautam Sharma Leyla Lash Nemmilla Pranali…" at bounding box center [658, 349] width 159 height 17
select select "20574"
click at [579, 341] on select "Select Aarti Ashish Ashish S Banyamin Gautam Sharma Leyla Lash Nemmilla Pranali…" at bounding box center [658, 349] width 159 height 17
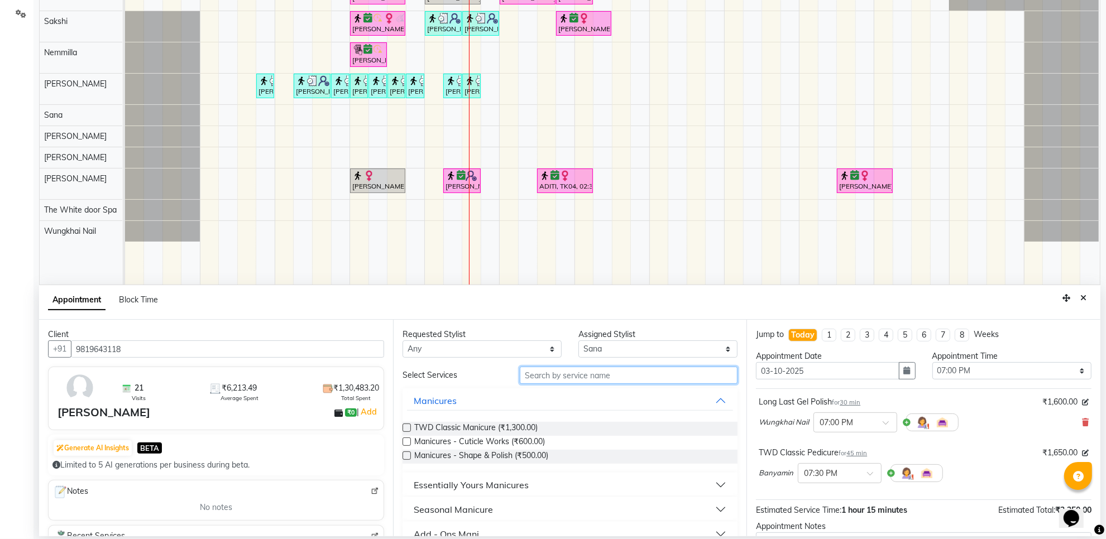
click at [576, 371] on input "text" at bounding box center [629, 375] width 218 height 17
type input "pe"
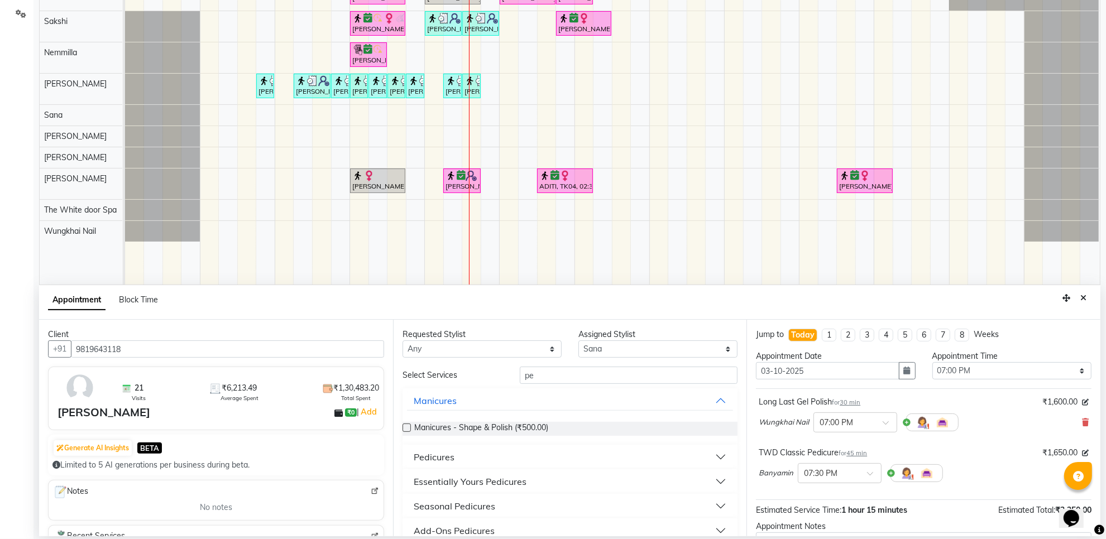
click at [458, 456] on button "Pedicures" at bounding box center [570, 457] width 327 height 20
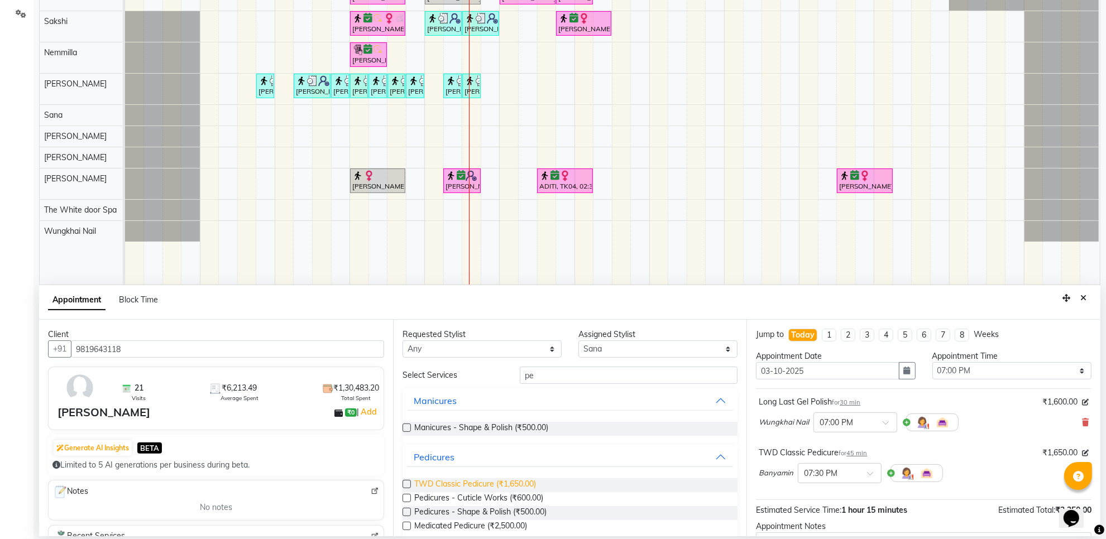
click at [464, 480] on span "TWD Classic Pedicure (₹1,650.00)" at bounding box center [475, 486] width 122 height 14
checkbox input "false"
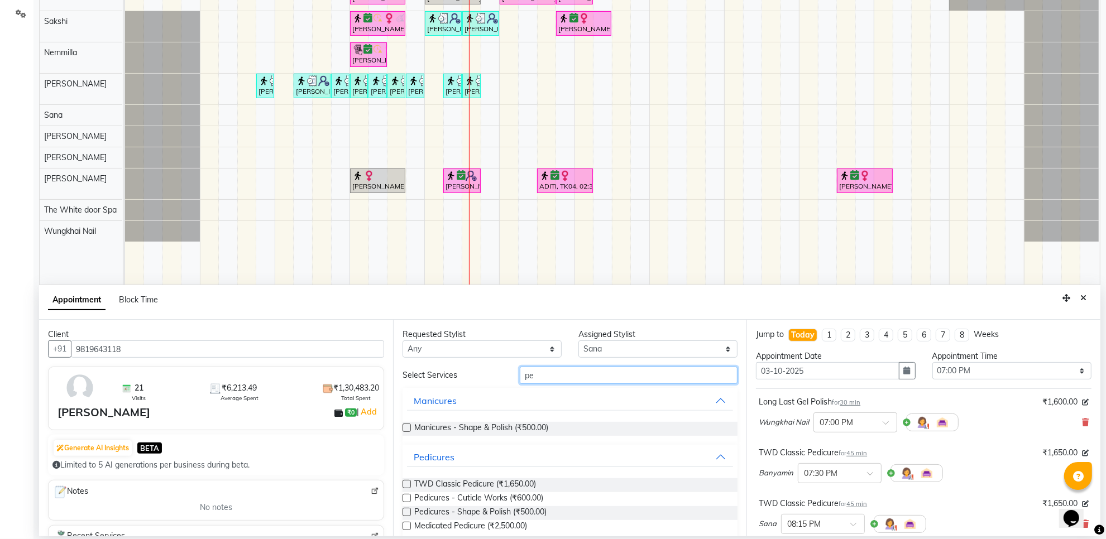
click at [551, 384] on input "pe" at bounding box center [629, 375] width 218 height 17
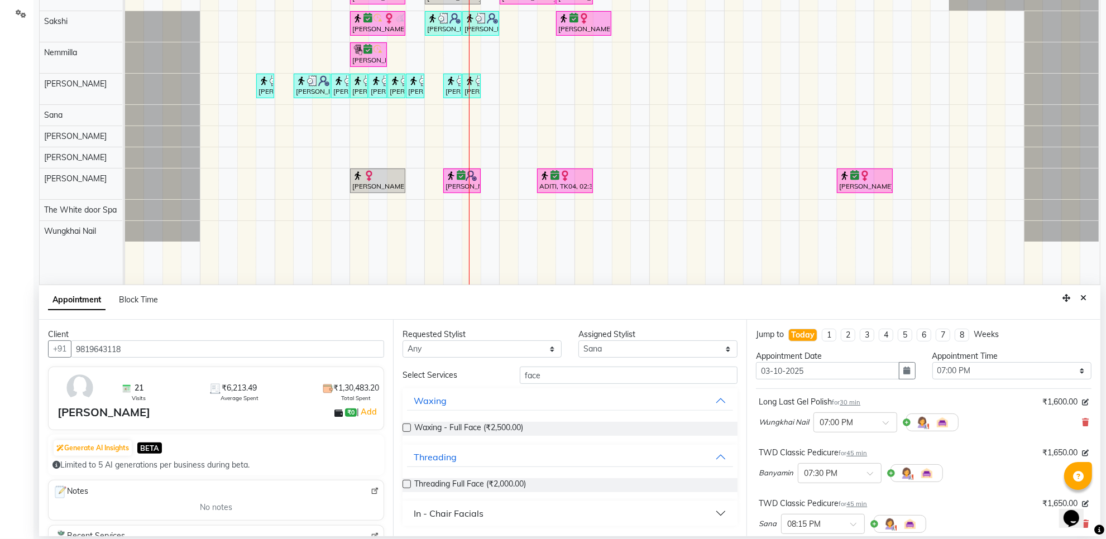
click at [461, 513] on div "In - Chair Facials" at bounding box center [449, 513] width 70 height 13
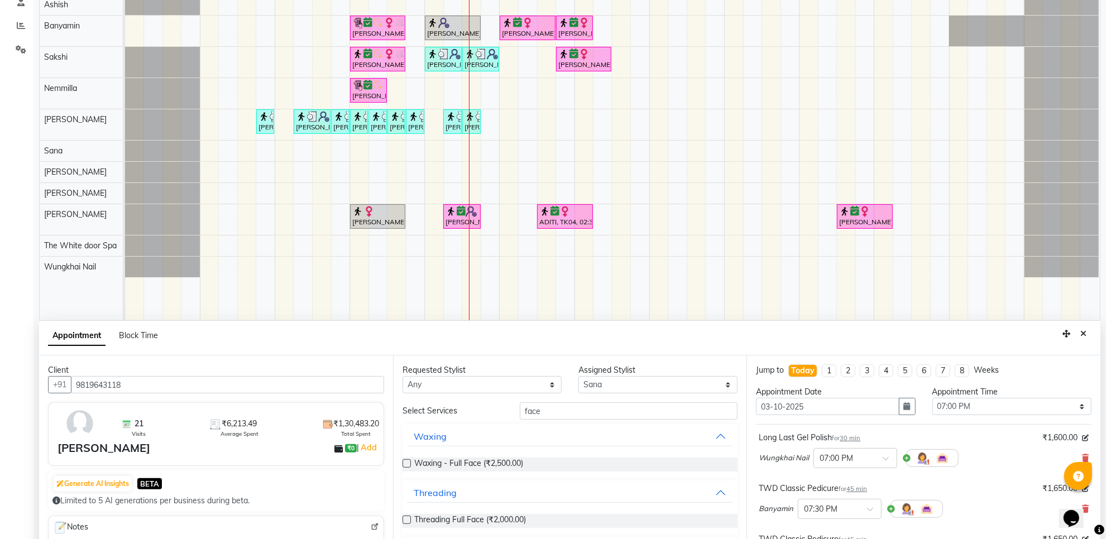
scroll to position [140, 0]
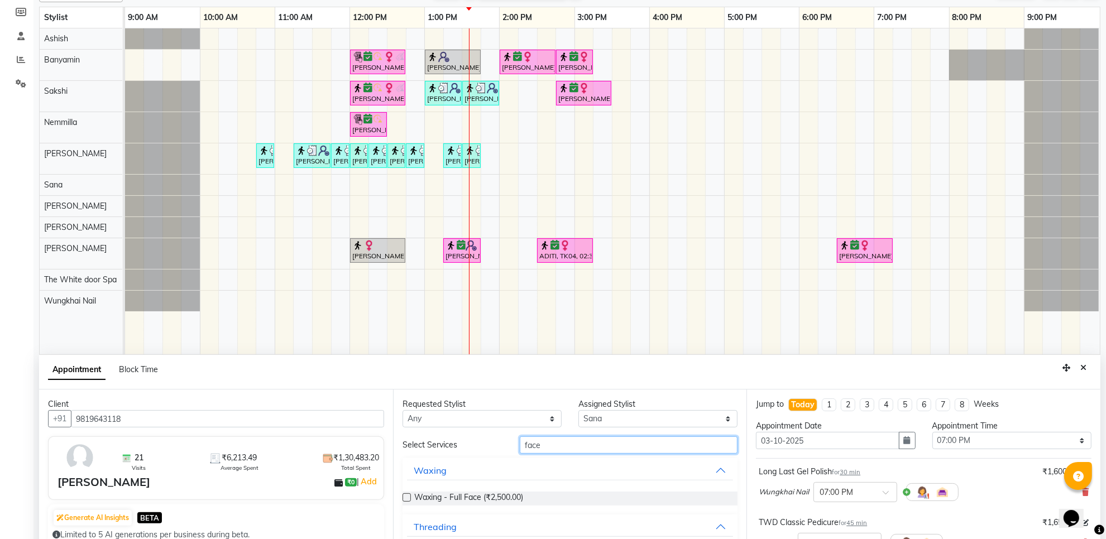
click at [547, 442] on input "face" at bounding box center [629, 445] width 218 height 17
type input "col"
click at [518, 500] on span "In Room Add Ons Cold Mask (₹1,500.00)" at bounding box center [486, 499] width 145 height 14
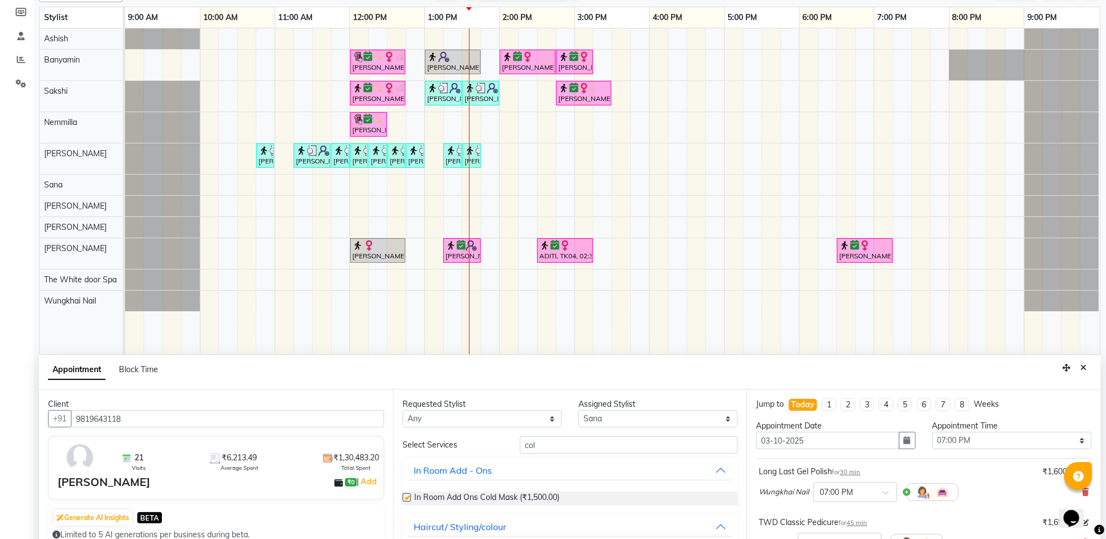
checkbox input "false"
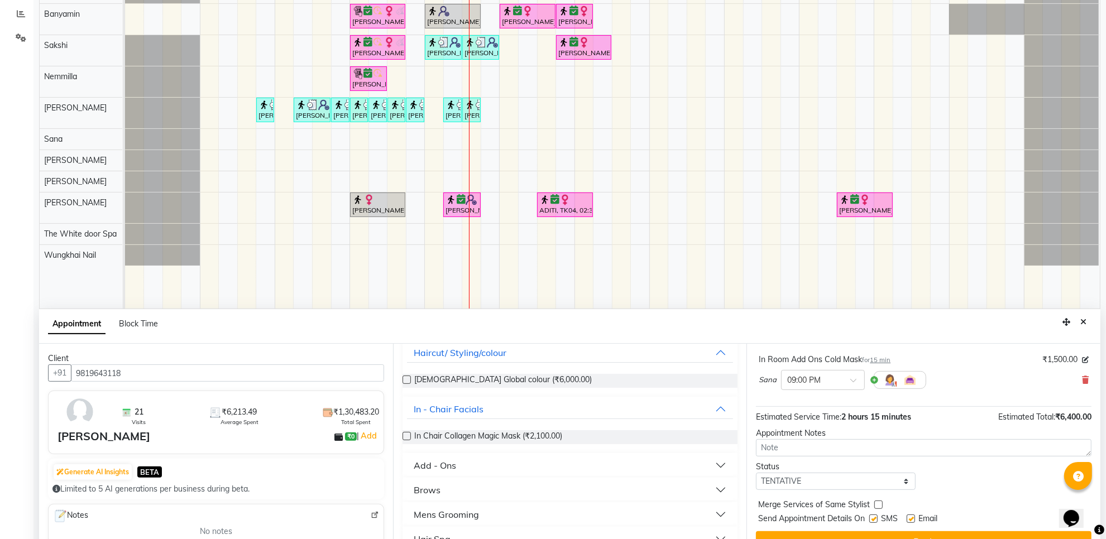
scroll to position [210, 0]
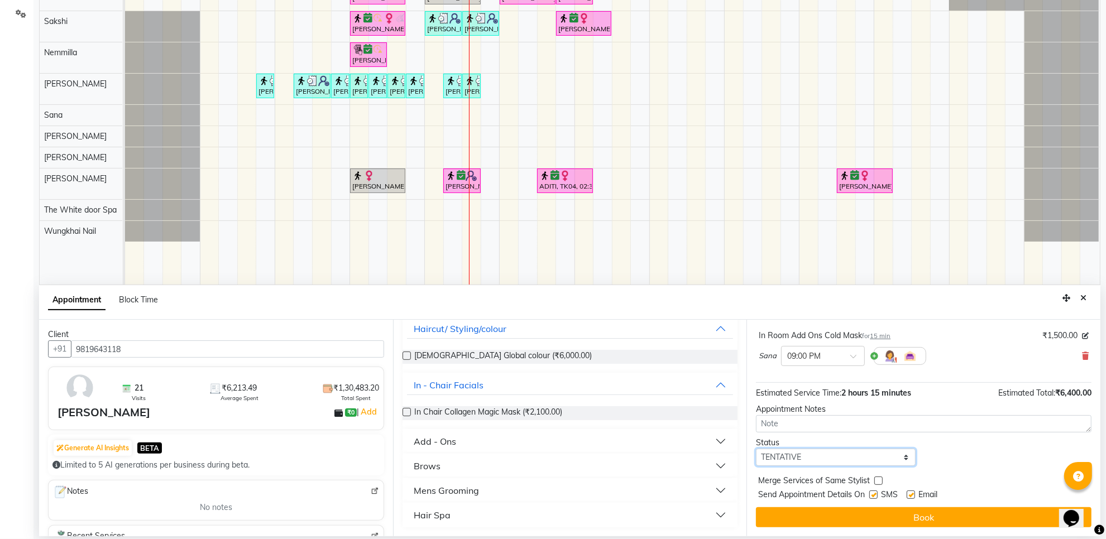
click at [866, 456] on select "Select TENTATIVE CONFIRM CHECK-IN UPCOMING" at bounding box center [835, 457] width 159 height 17
select select "confirm booking"
click at [756, 449] on select "Select TENTATIVE CONFIRM CHECK-IN UPCOMING" at bounding box center [835, 457] width 159 height 17
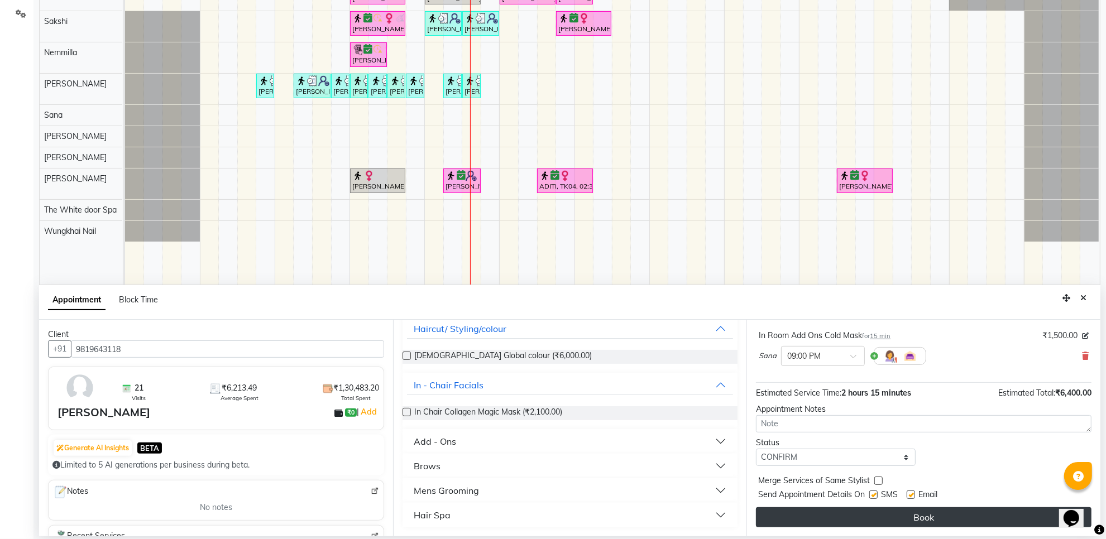
click at [875, 520] on button "Book" at bounding box center [924, 518] width 336 height 20
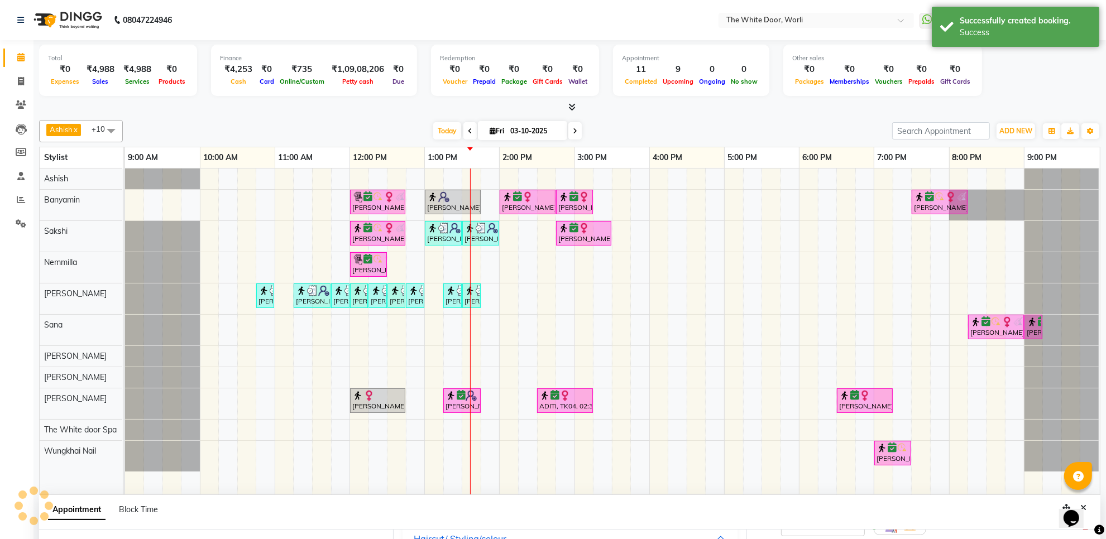
scroll to position [232, 0]
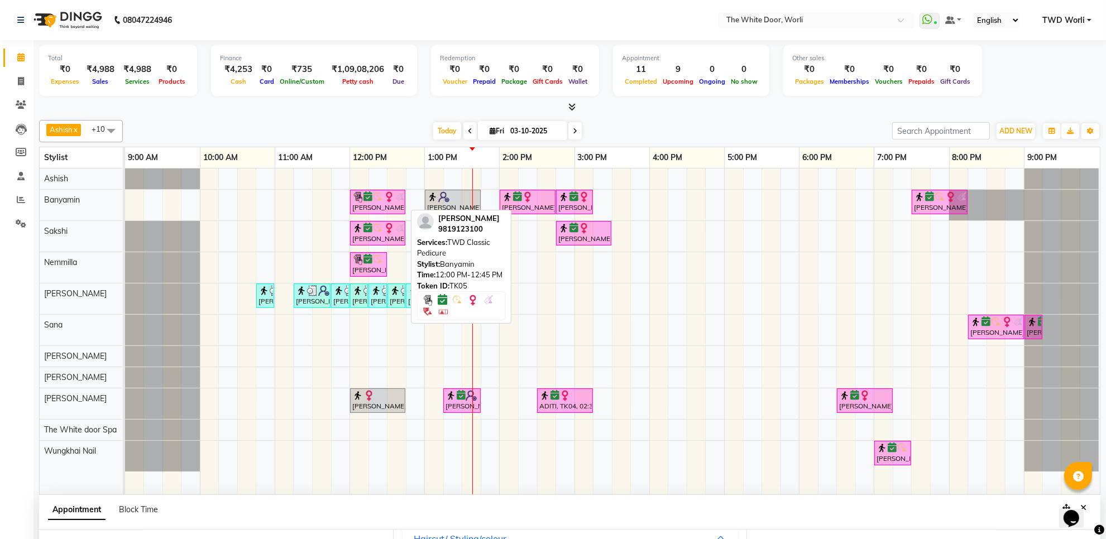
click at [367, 197] on icon at bounding box center [368, 197] width 9 height 1
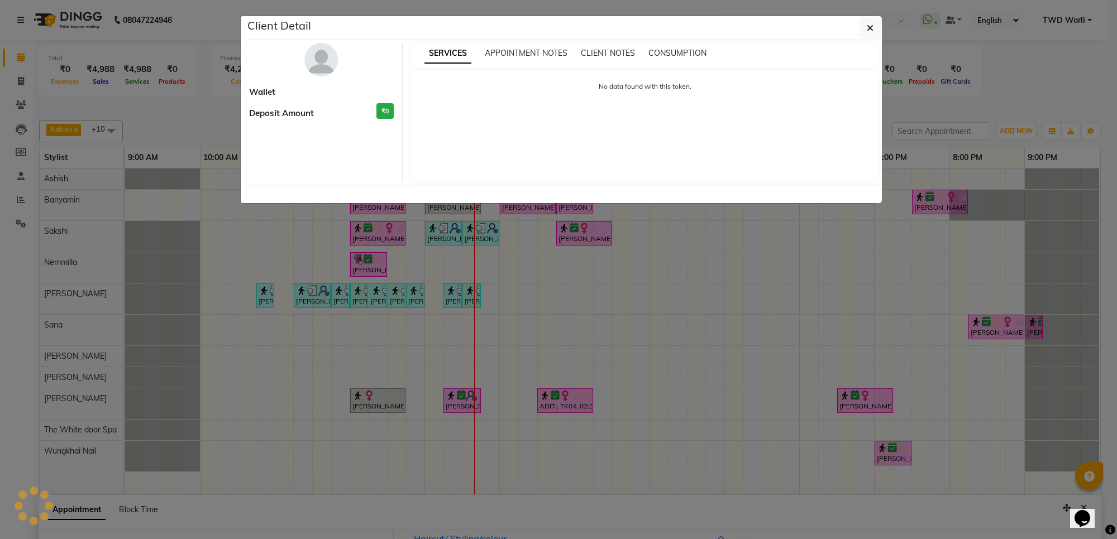
select select "6"
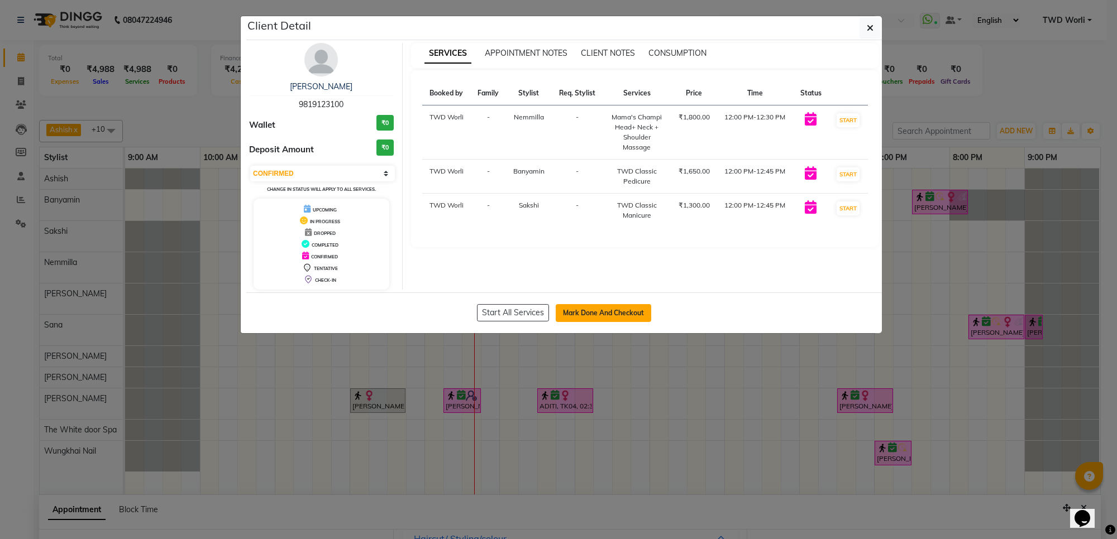
click at [592, 319] on button "Mark Done And Checkout" at bounding box center [603, 313] width 95 height 18
select select "service"
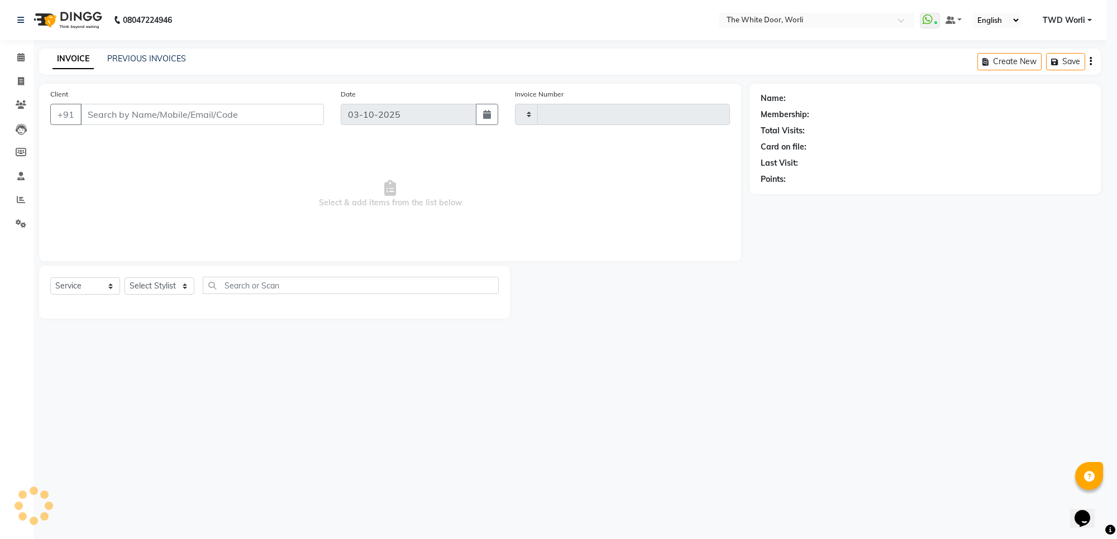
type input "1658"
select select "4027"
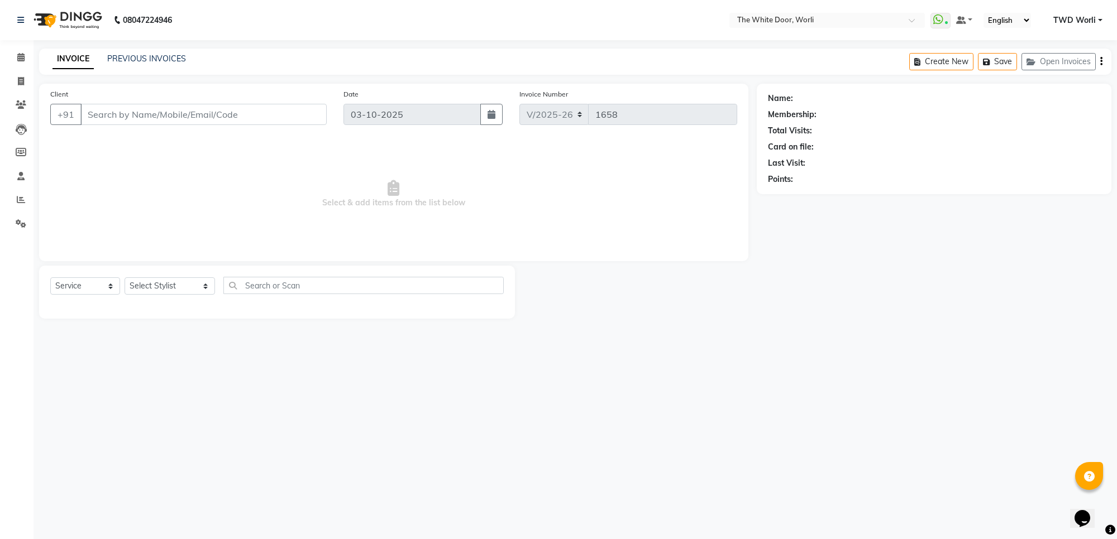
type input "9819123100"
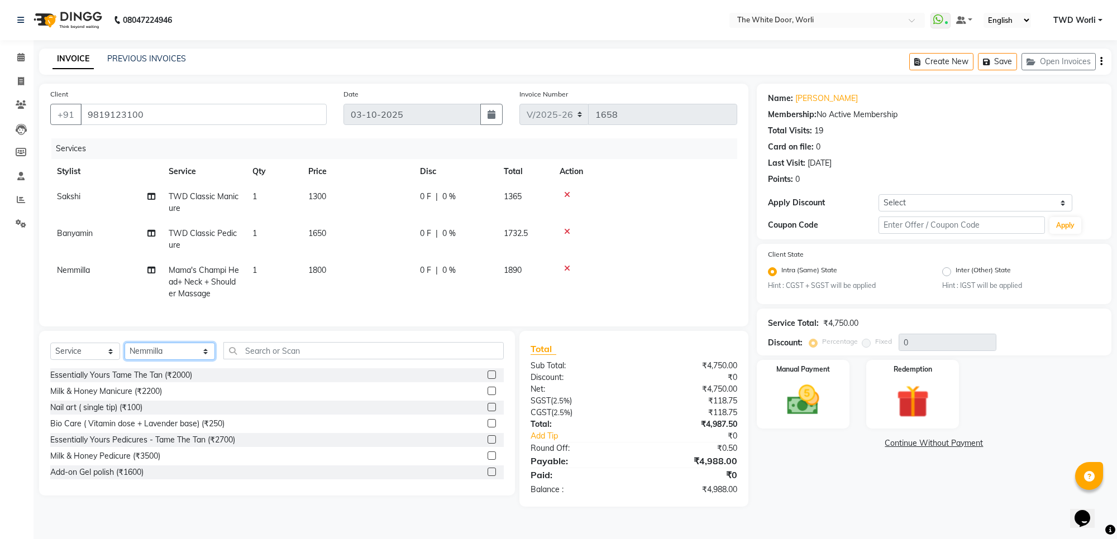
click at [173, 356] on select "Select Stylist Aarti Amit d Anil APEI Asa [PERSON_NAME] [PERSON_NAME] [MEDICAL_…" at bounding box center [170, 351] width 90 height 17
select select "50222"
click at [125, 353] on select "Select Stylist Aarti Amit d Anil APEI Asa [PERSON_NAME] [PERSON_NAME] [MEDICAL_…" at bounding box center [170, 351] width 90 height 17
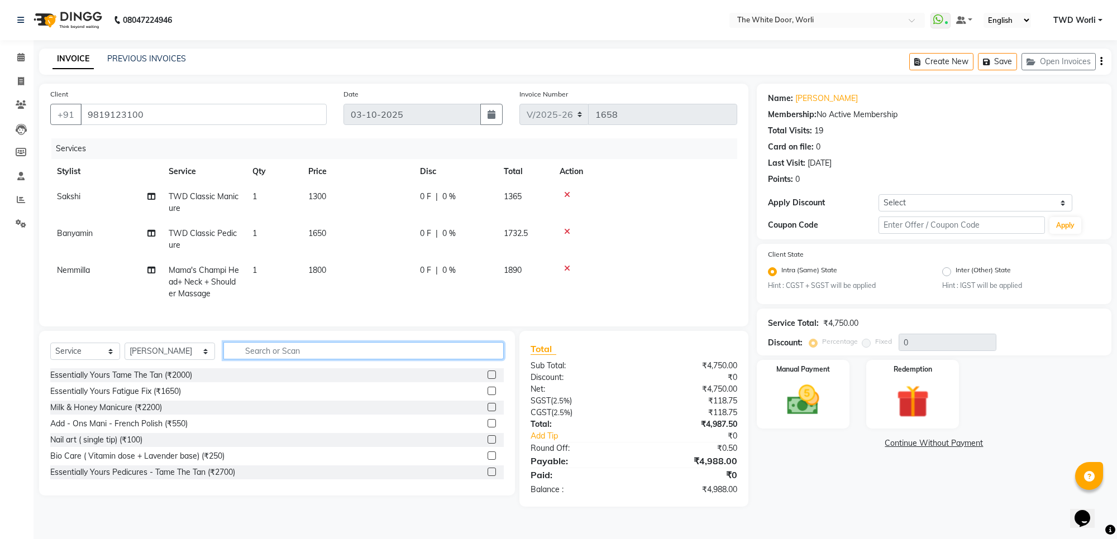
click at [263, 360] on input "text" at bounding box center [363, 350] width 280 height 17
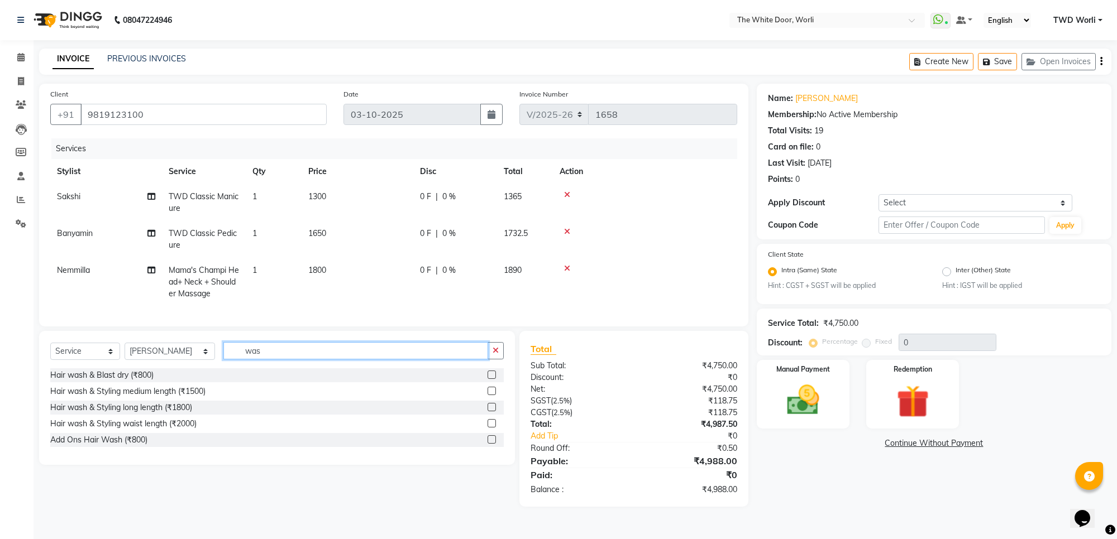
type input "was"
click at [491, 395] on label at bounding box center [492, 391] width 8 height 8
click at [491, 395] on input "checkbox" at bounding box center [491, 391] width 7 height 7
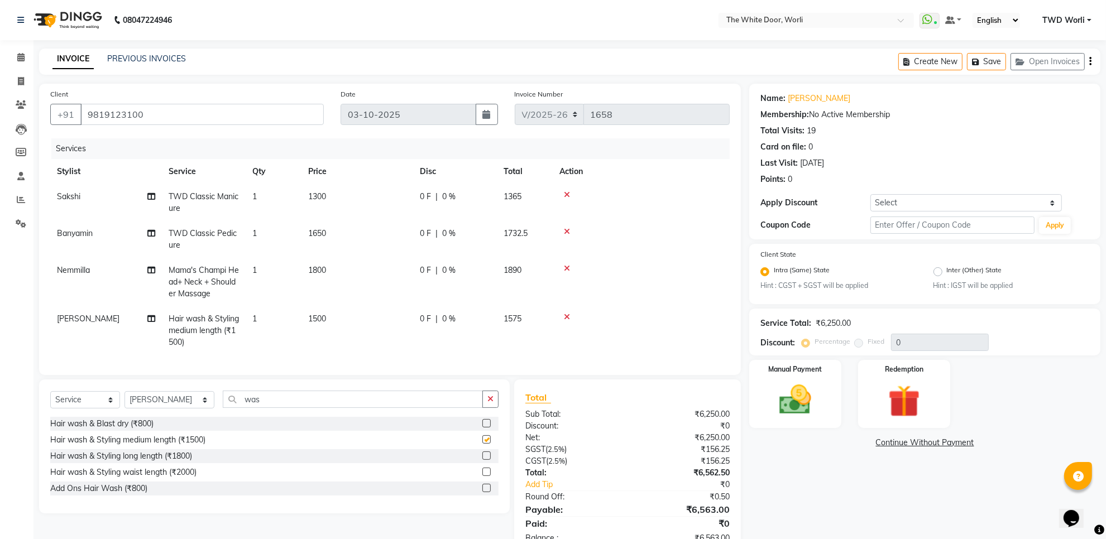
checkbox input "false"
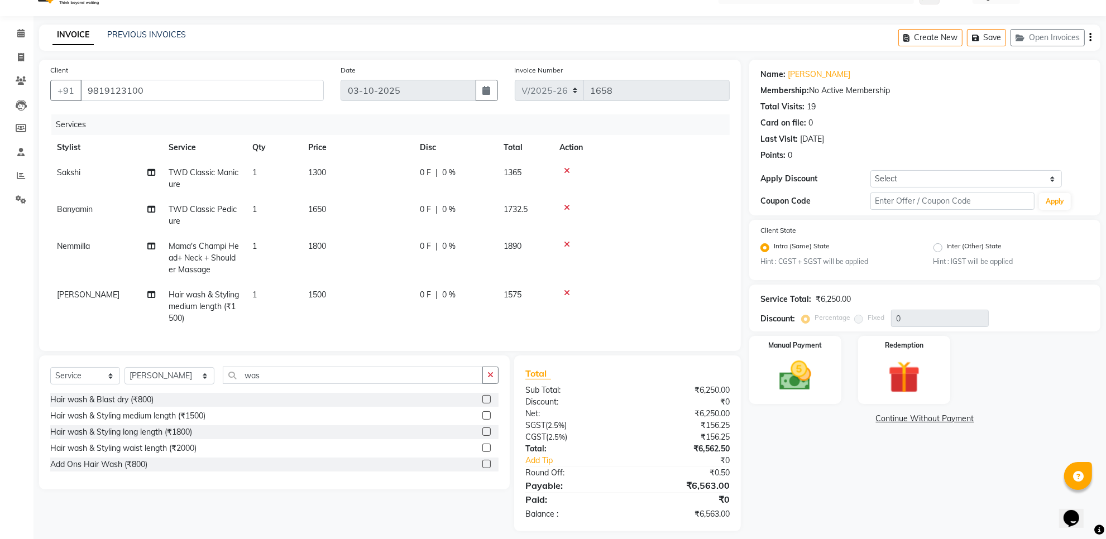
scroll to position [43, 0]
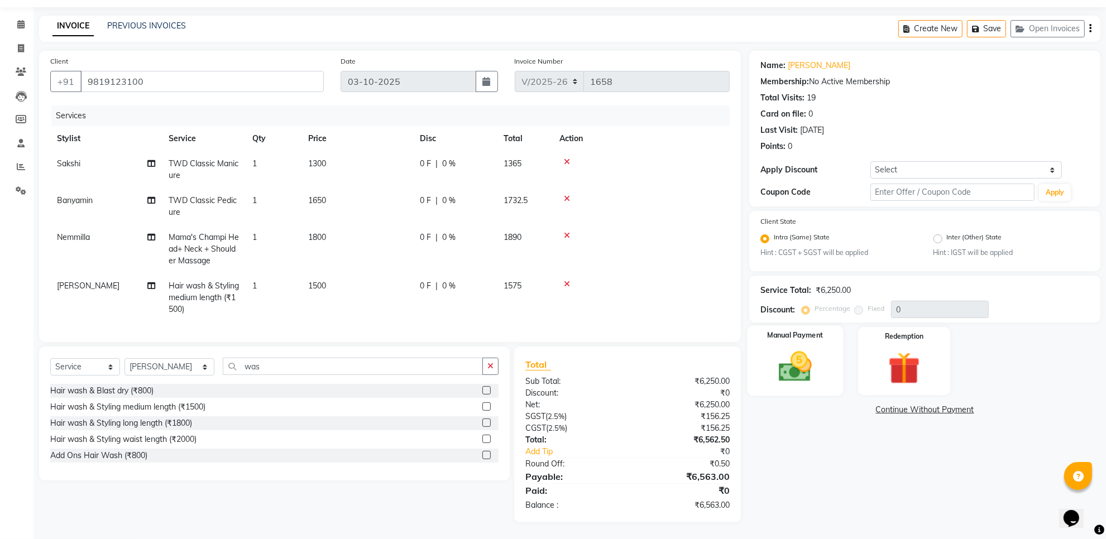
click at [799, 361] on img at bounding box center [795, 367] width 54 height 39
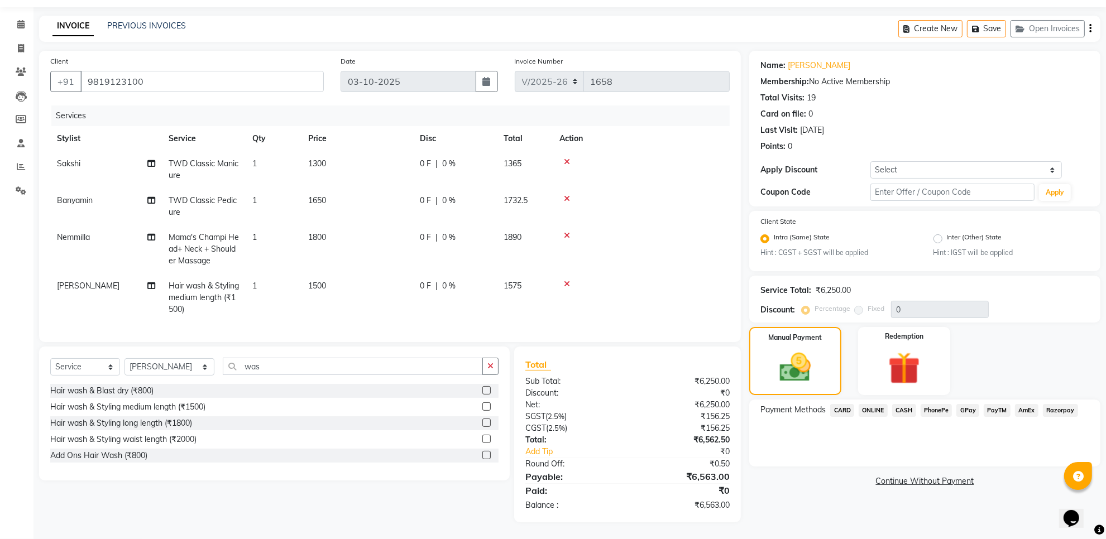
click at [969, 404] on span "GPay" at bounding box center [968, 410] width 23 height 13
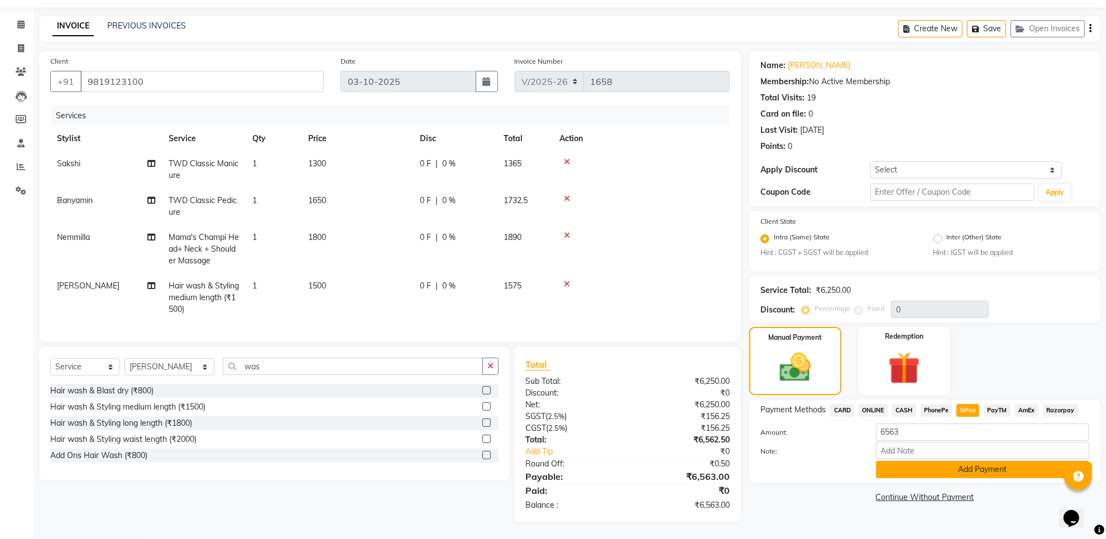
click at [954, 461] on button "Add Payment" at bounding box center [982, 469] width 213 height 17
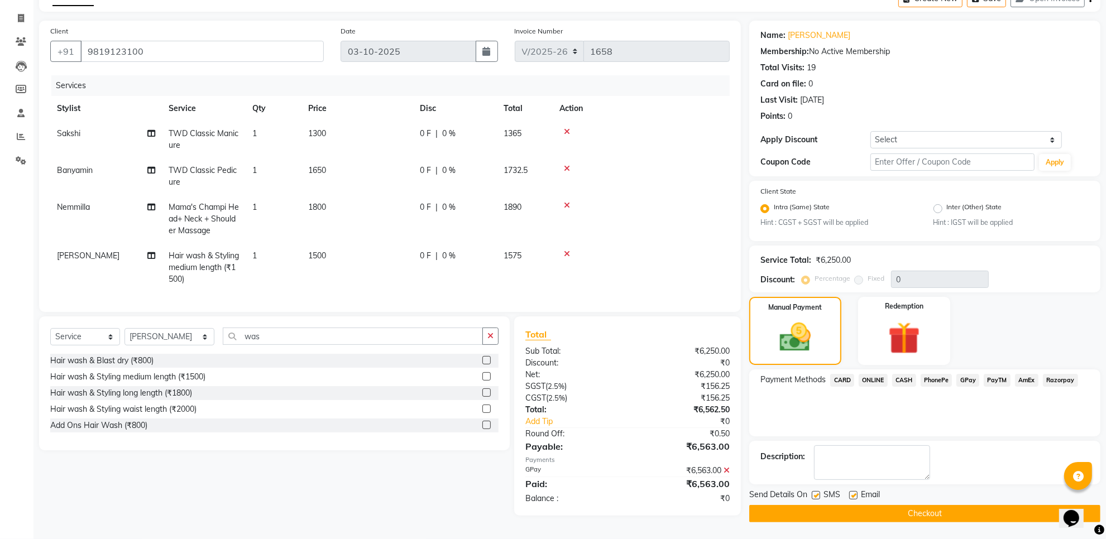
scroll to position [66, 0]
click at [914, 512] on button "Checkout" at bounding box center [924, 513] width 351 height 17
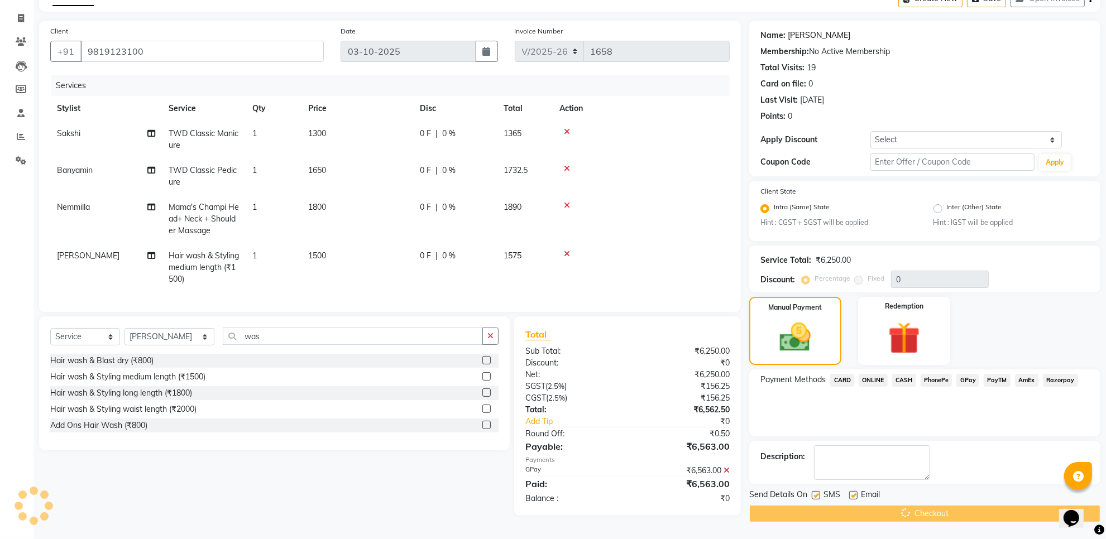
click at [816, 31] on link "[PERSON_NAME]" at bounding box center [819, 36] width 63 height 12
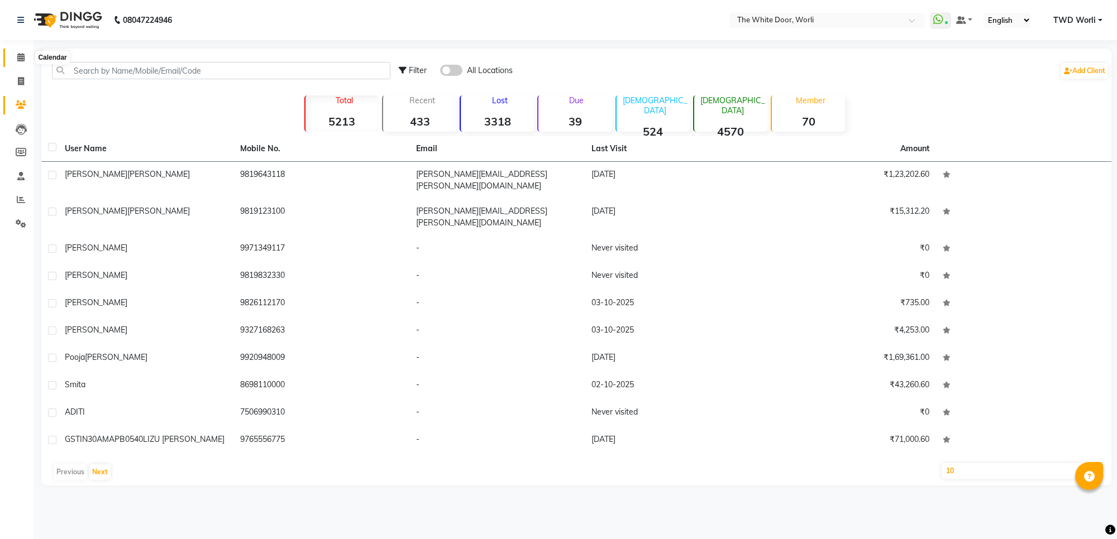
click at [14, 58] on span at bounding box center [21, 57] width 20 height 13
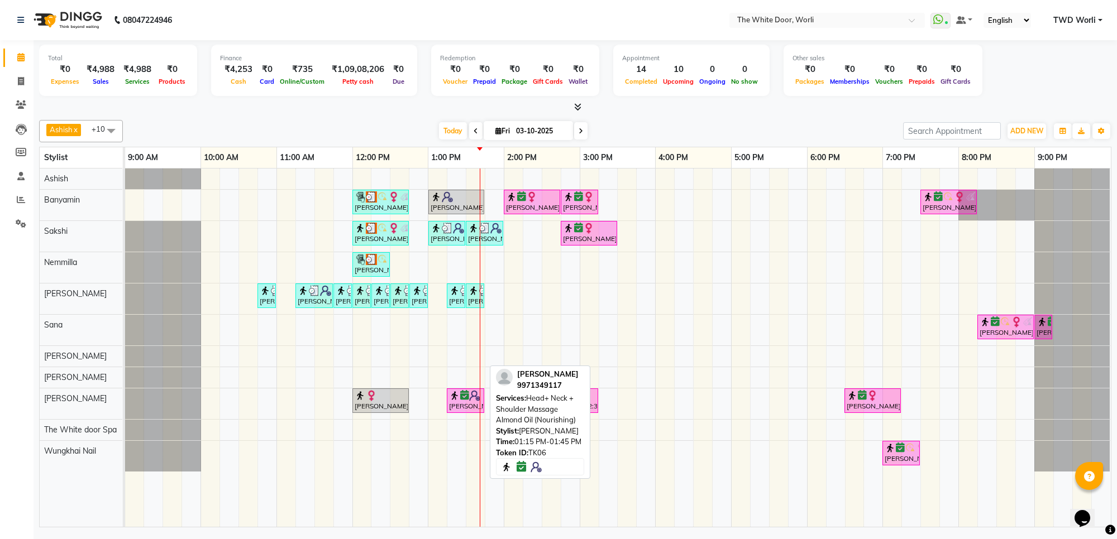
click at [462, 412] on div "[PERSON_NAME], TK06, 01:15 PM-01:45 PM, Head+ Neck + Shoulder Massage Almond Oi…" at bounding box center [465, 400] width 35 height 21
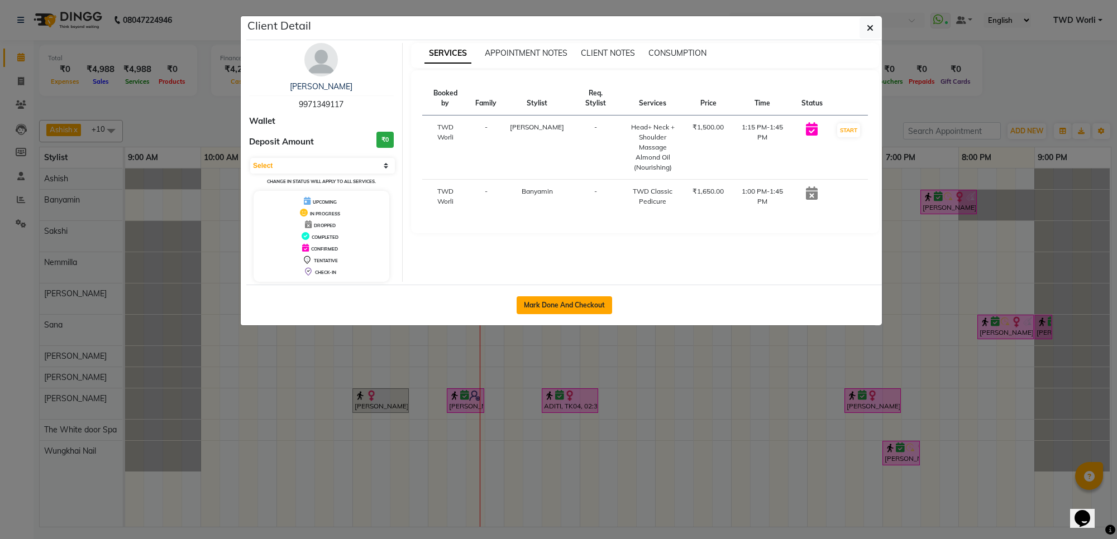
drag, startPoint x: 557, startPoint y: 308, endPoint x: 547, endPoint y: 312, distance: 10.8
click at [558, 308] on button "Mark Done And Checkout" at bounding box center [564, 306] width 95 height 18
select select "service"
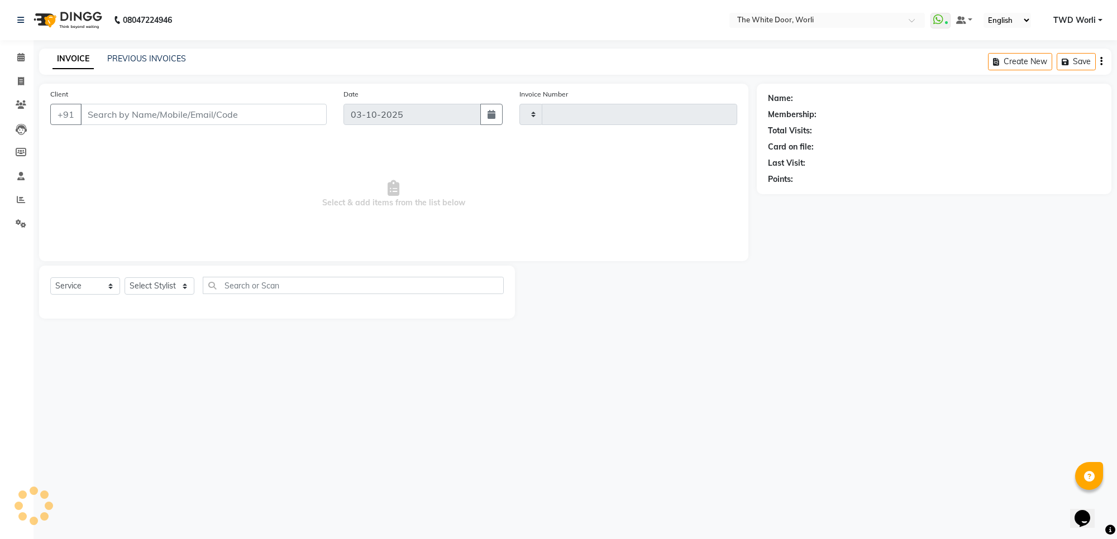
type input "1658"
select select "4027"
type input "9971349117"
select select "50222"
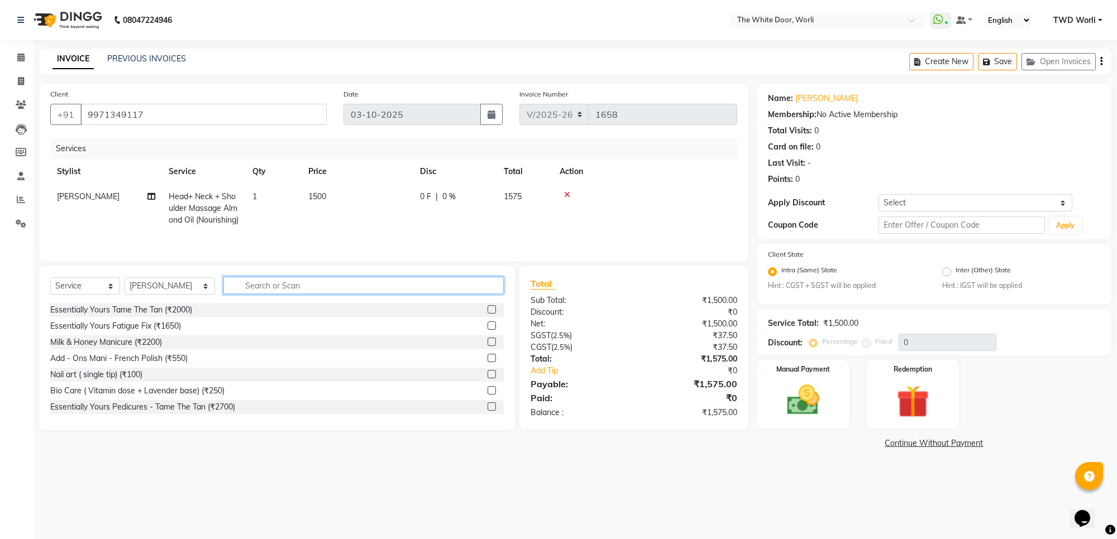
click at [260, 294] on input "text" at bounding box center [363, 285] width 280 height 17
type input "was"
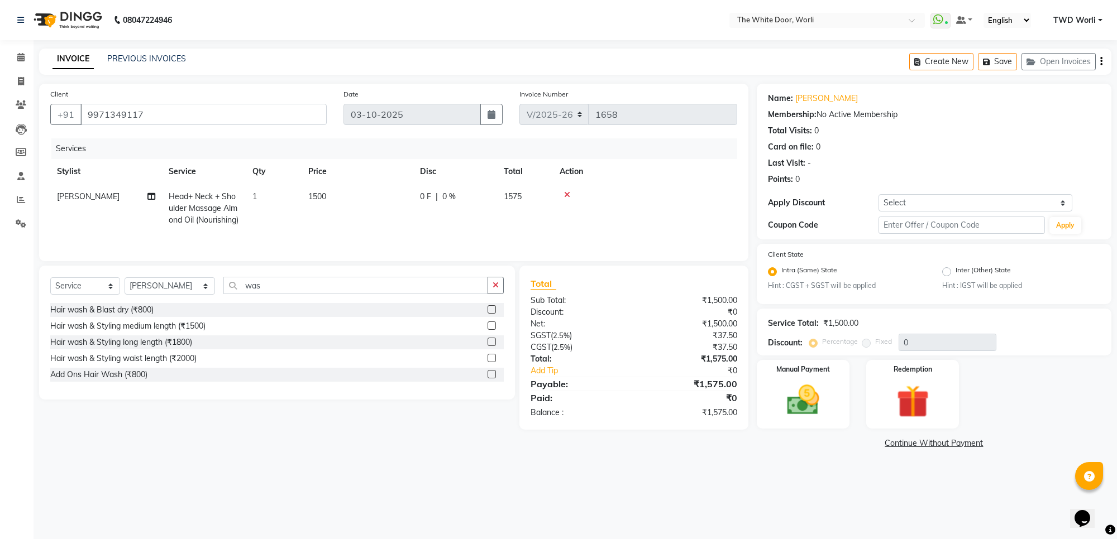
click at [494, 314] on label at bounding box center [492, 309] width 8 height 8
click at [494, 314] on input "checkbox" at bounding box center [491, 310] width 7 height 7
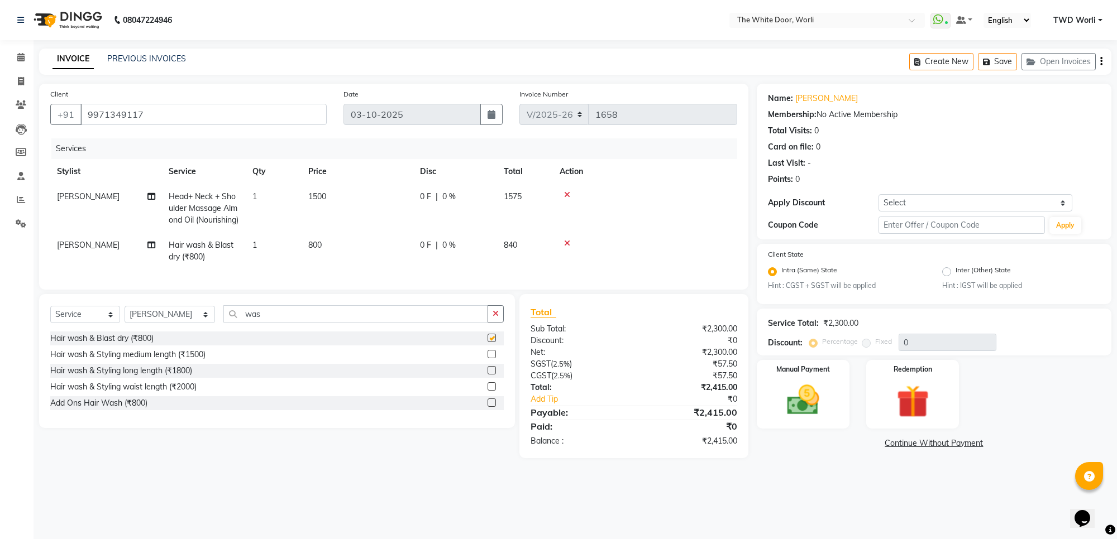
checkbox input "false"
click at [250, 323] on input "was" at bounding box center [355, 313] width 264 height 17
click at [154, 323] on select "Select Stylist Aarti Amit d Anil APEI Asa Ashish Ashish S Banyamin CELIN CHITRA…" at bounding box center [170, 314] width 90 height 17
select select "20574"
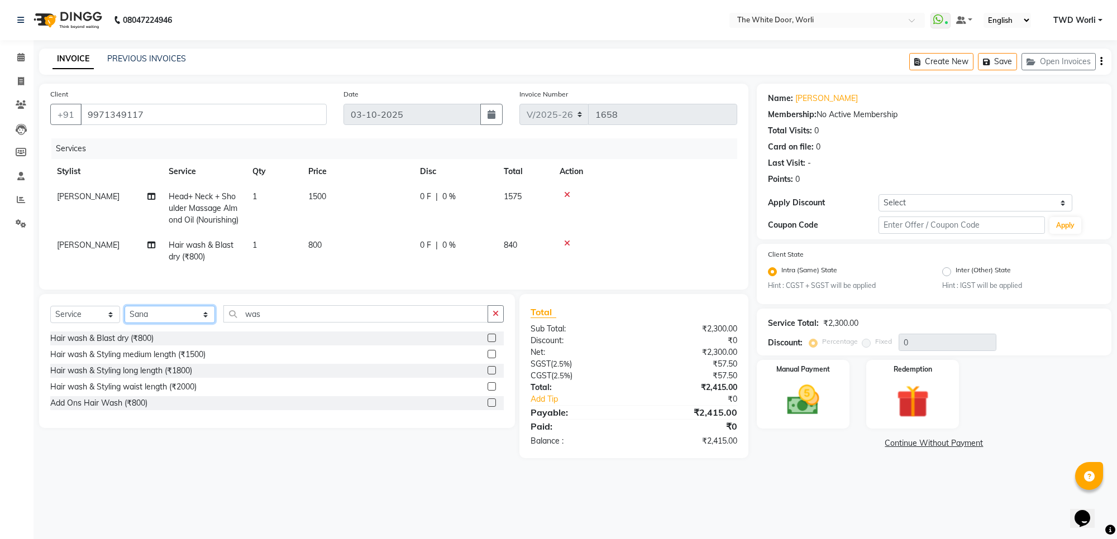
click at [125, 323] on select "Select Stylist Aarti Amit d Anil APEI Asa Ashish Ashish S Banyamin CELIN CHITRA…" at bounding box center [170, 314] width 90 height 17
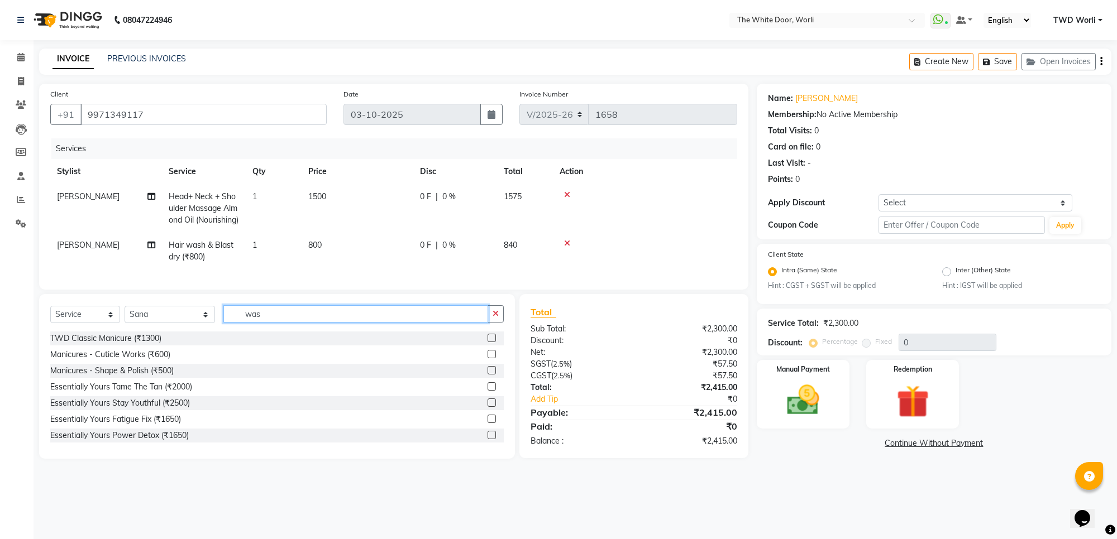
click at [252, 323] on input "was" at bounding box center [355, 313] width 264 height 17
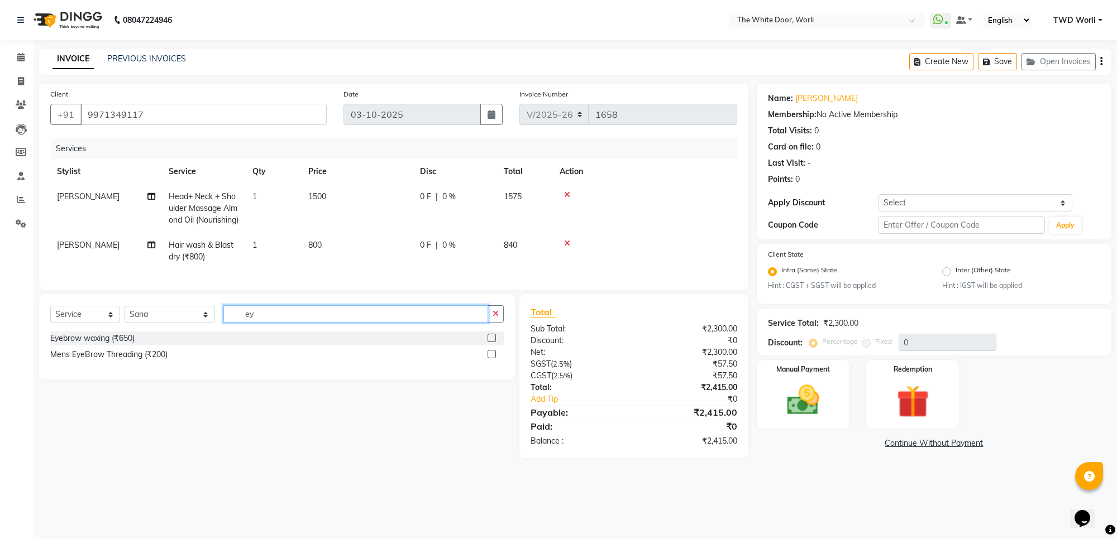
type input "e"
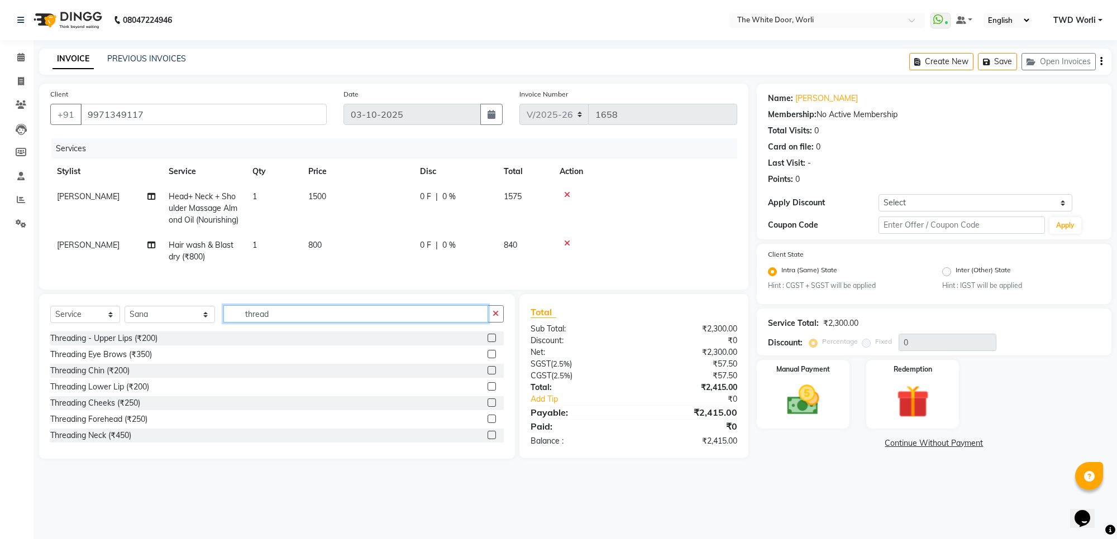
type input "thread"
click at [488, 359] on label at bounding box center [492, 354] width 8 height 8
click at [488, 359] on input "checkbox" at bounding box center [491, 354] width 7 height 7
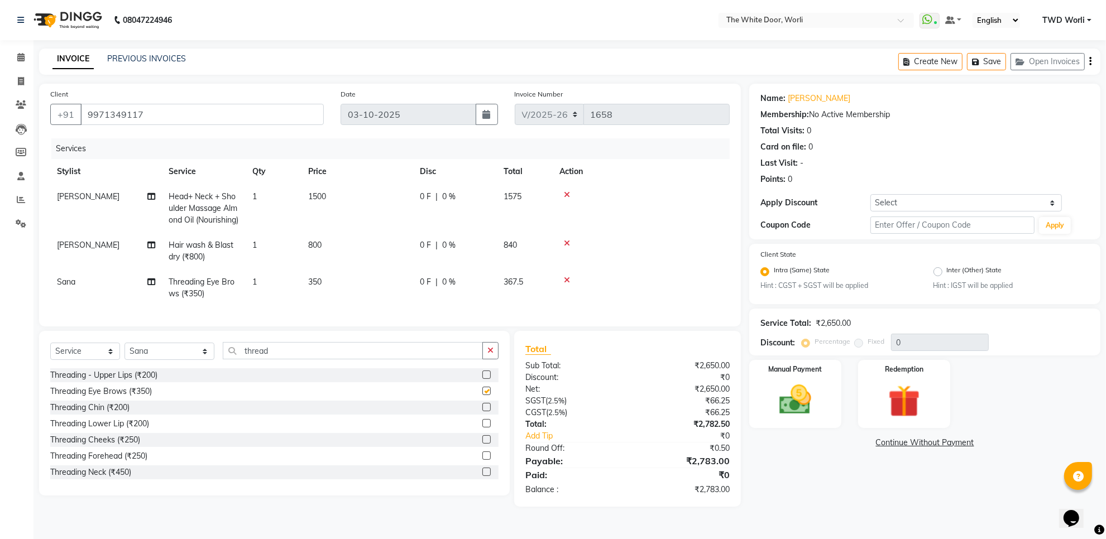
checkbox input "false"
click at [279, 360] on input "thread" at bounding box center [353, 350] width 260 height 17
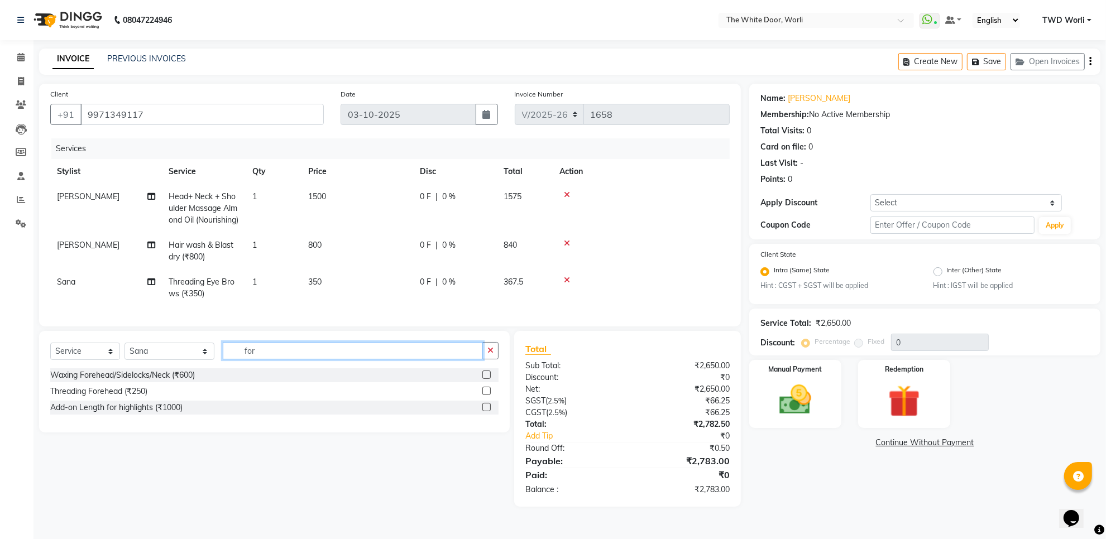
type input "for"
click at [485, 379] on label at bounding box center [486, 375] width 8 height 8
click at [485, 379] on input "checkbox" at bounding box center [485, 375] width 7 height 7
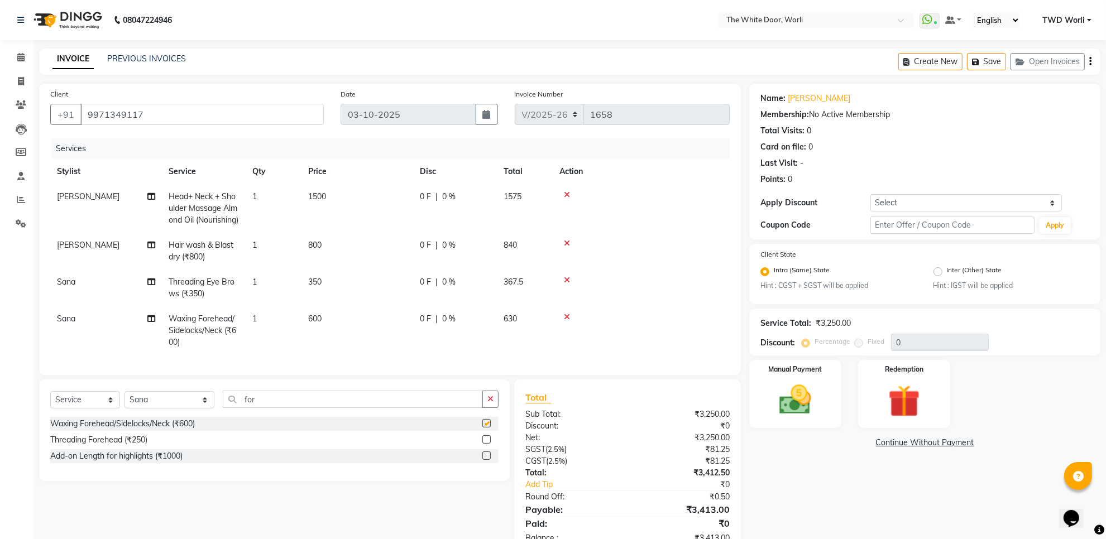
checkbox input "false"
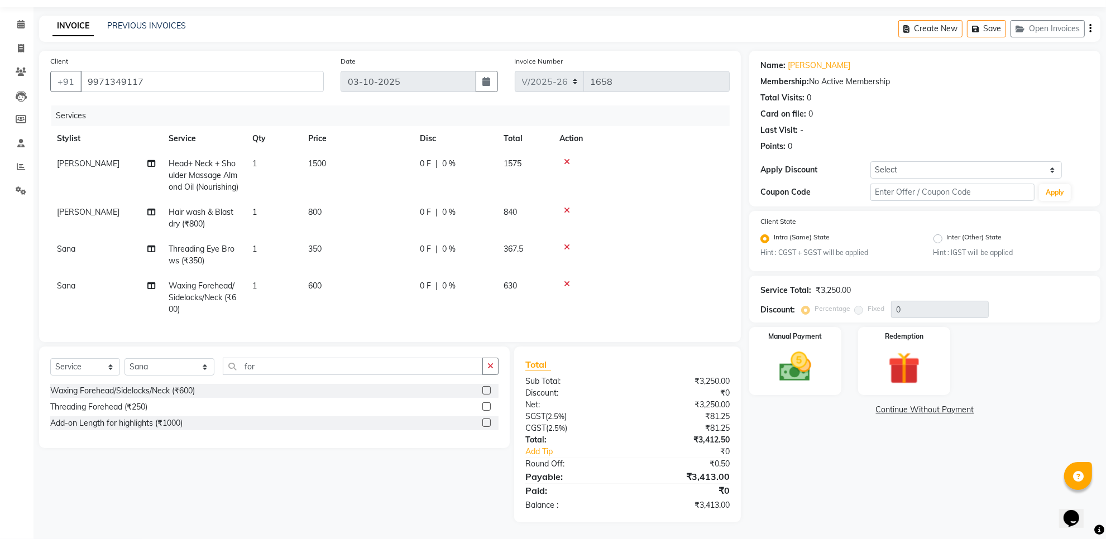
scroll to position [55, 0]
click at [791, 348] on img at bounding box center [795, 367] width 54 height 39
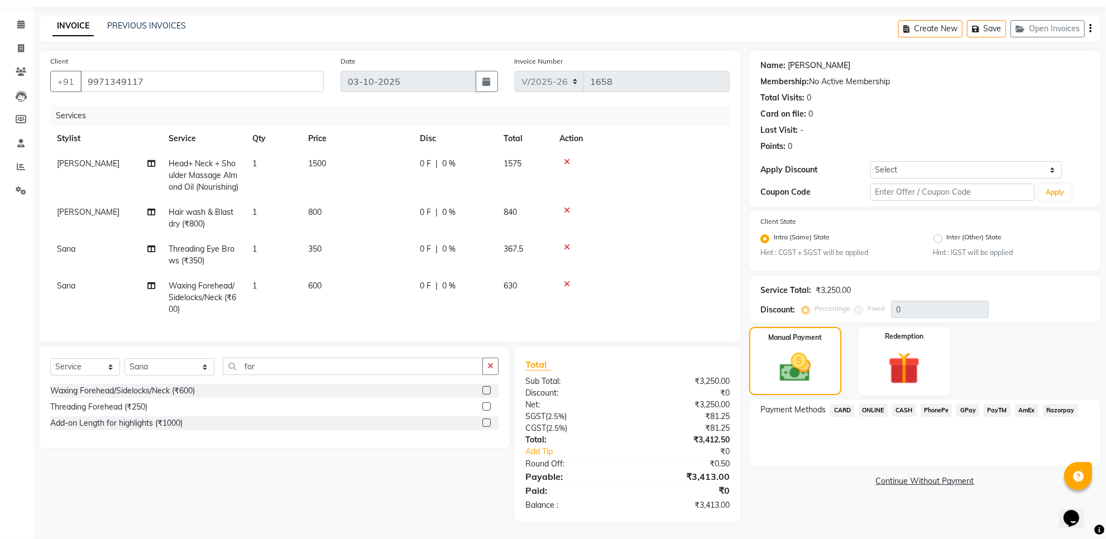
click at [813, 60] on link "[PERSON_NAME]" at bounding box center [819, 66] width 63 height 12
click at [969, 404] on span "GPay" at bounding box center [968, 410] width 23 height 13
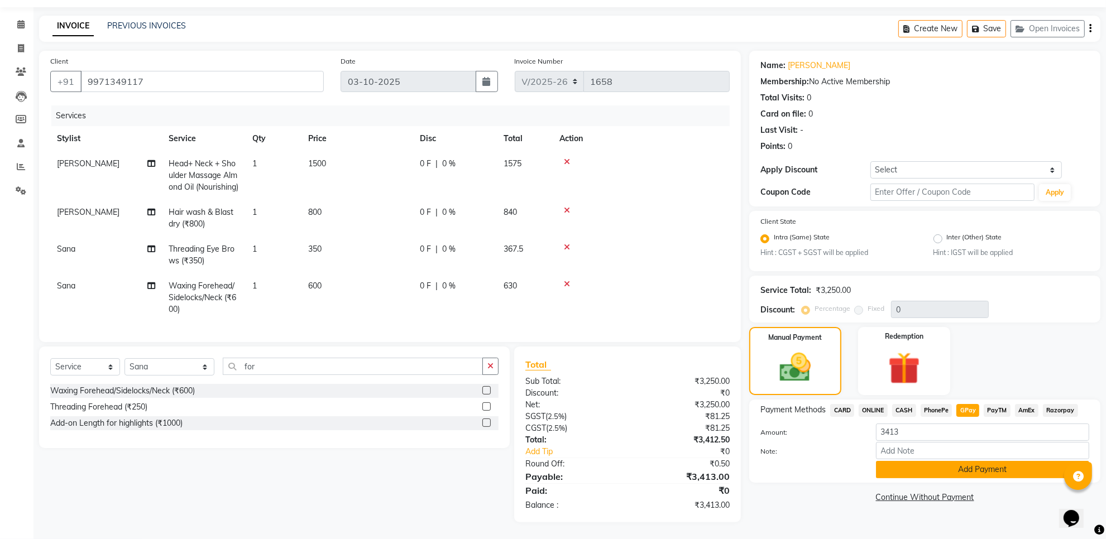
click at [948, 461] on button "Add Payment" at bounding box center [982, 469] width 213 height 17
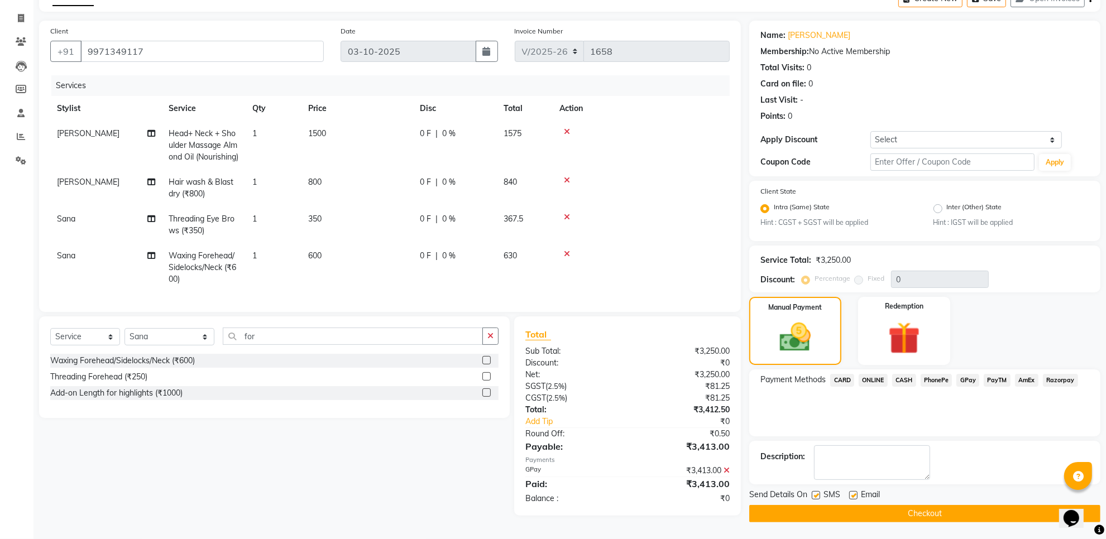
scroll to position [78, 0]
click at [959, 505] on button "Checkout" at bounding box center [924, 513] width 351 height 17
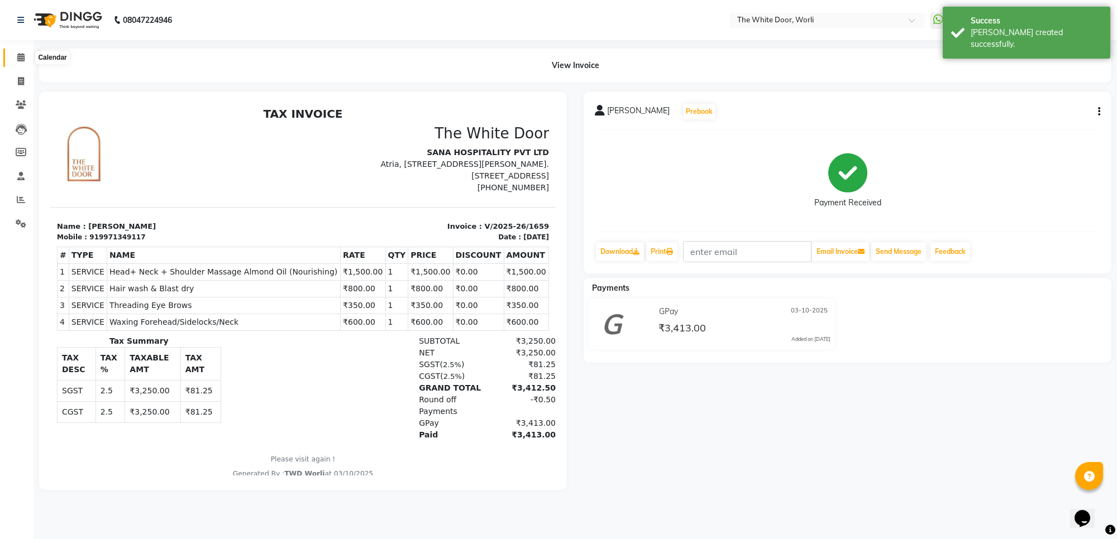
click at [18, 60] on icon at bounding box center [20, 57] width 7 height 8
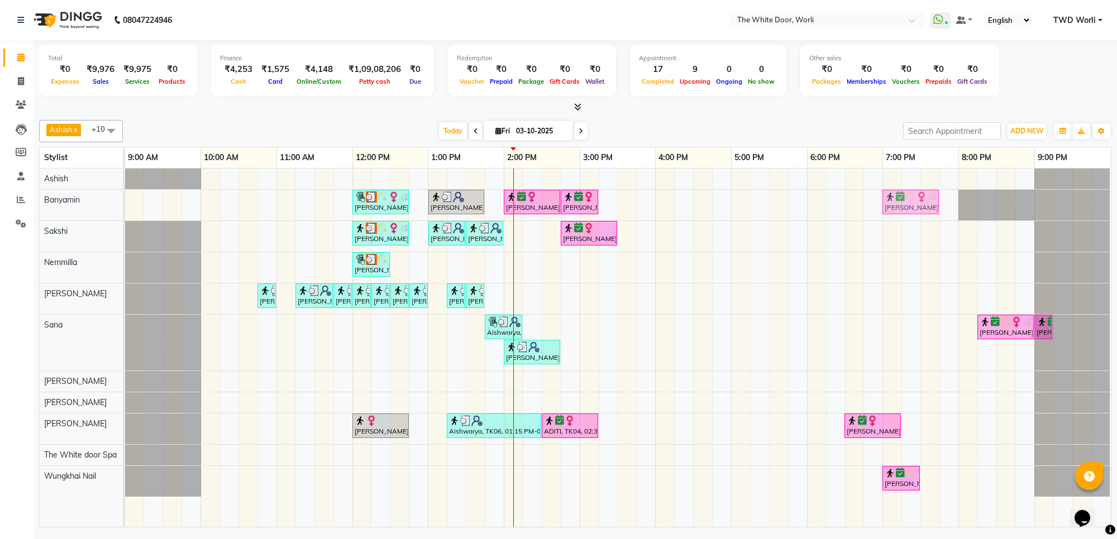
drag, startPoint x: 943, startPoint y: 199, endPoint x: 905, endPoint y: 204, distance: 38.3
click at [125, 204] on div "Meghna Thaker, TK05, 12:00 PM-12:45 PM, TWD Classic Pedicure Aishwarya, TK06, 0…" at bounding box center [125, 205] width 0 height 31
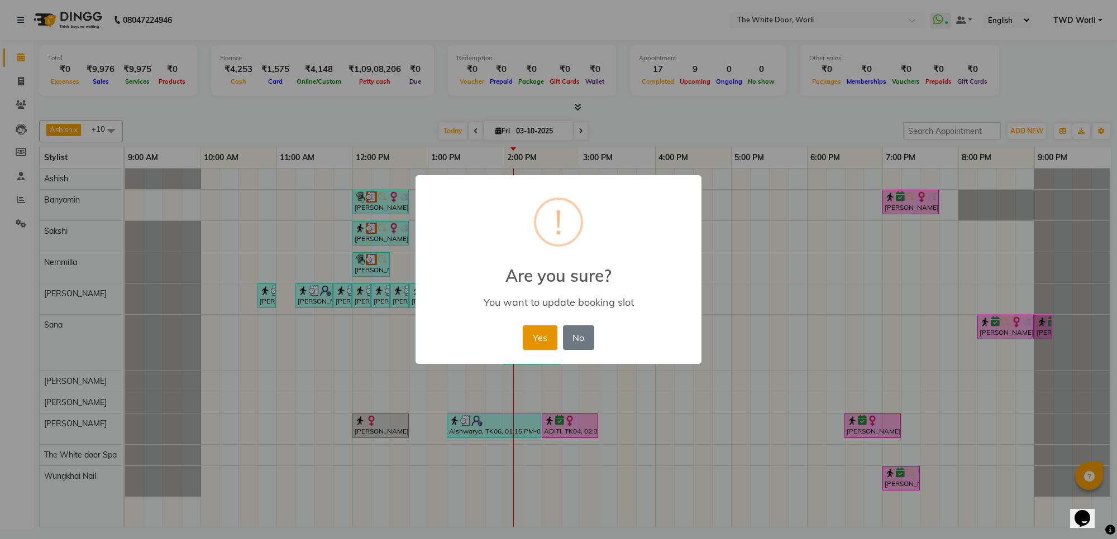
click at [550, 336] on button "Yes" at bounding box center [540, 338] width 34 height 25
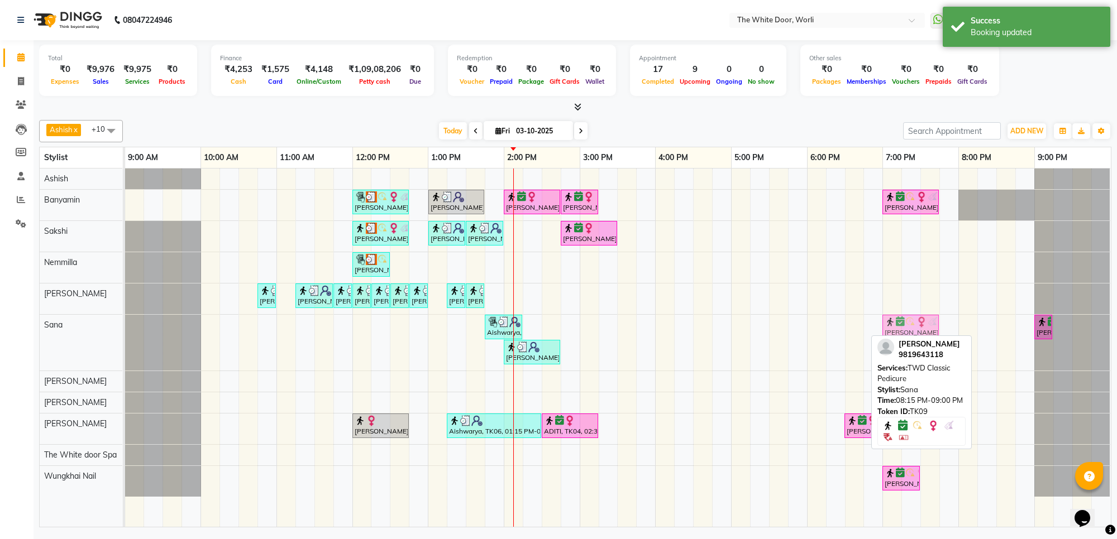
drag, startPoint x: 1008, startPoint y: 326, endPoint x: 914, endPoint y: 340, distance: 94.9
click at [914, 340] on div "Ashish x Banyamin x Sakshi x Nemmilla x Pranali x Sana x Sapna x Leyla Lash x S…" at bounding box center [575, 322] width 1072 height 412
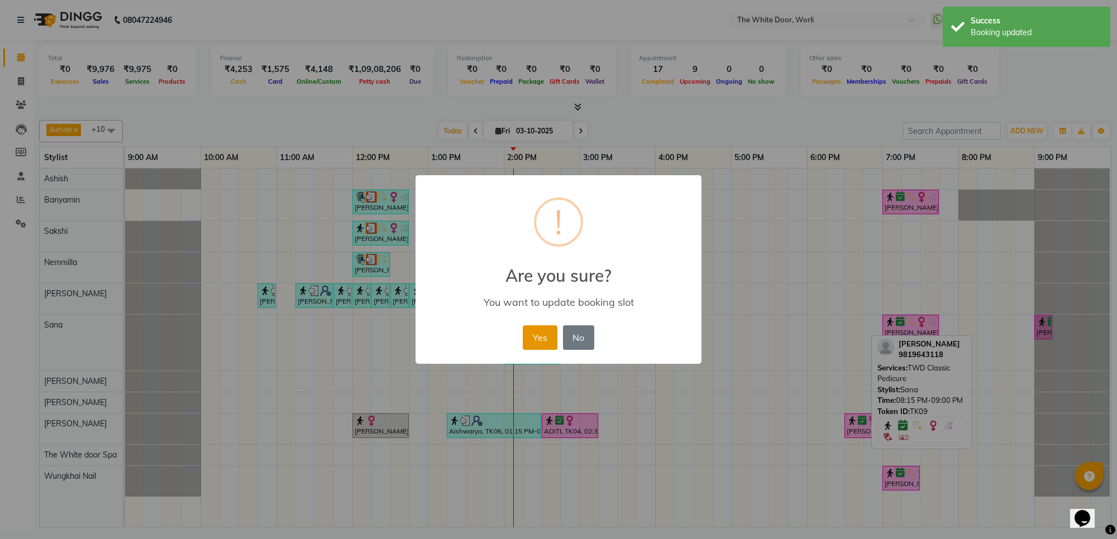
click at [538, 342] on button "Yes" at bounding box center [540, 338] width 34 height 25
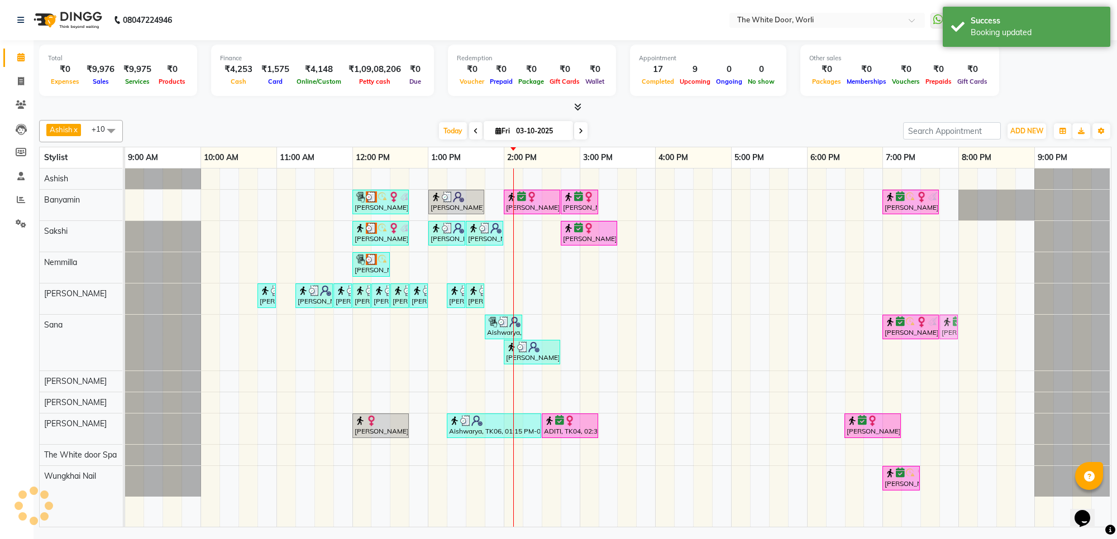
drag, startPoint x: 1041, startPoint y: 328, endPoint x: 954, endPoint y: 330, distance: 87.7
click at [125, 330] on div "Aishwarya, TK06, 01:45 PM-02:15 PM, Threading Eye Brows (₹350),Waxing Forehead/…" at bounding box center [125, 343] width 0 height 56
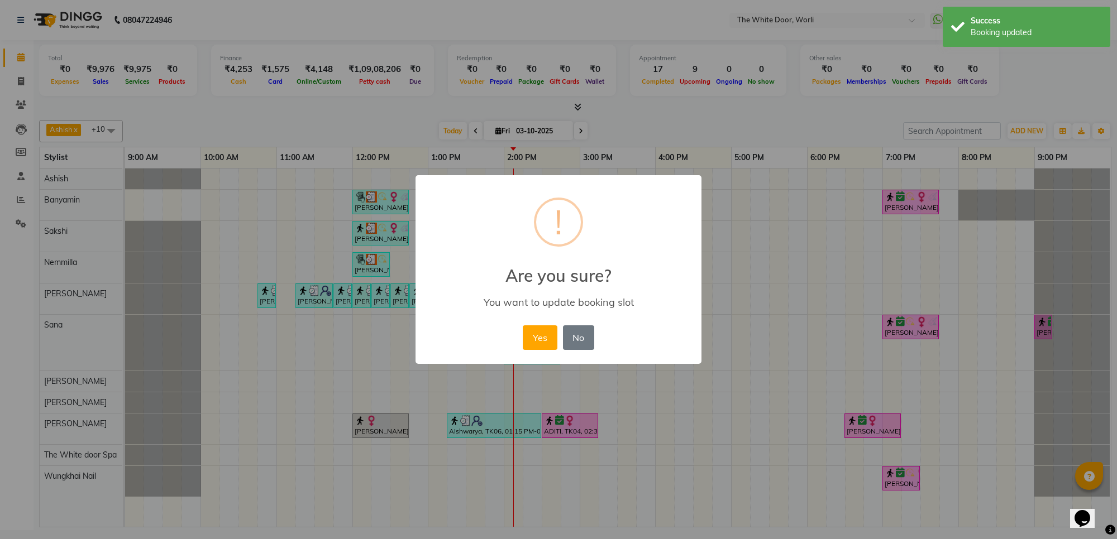
click at [537, 337] on button "Yes" at bounding box center [540, 338] width 34 height 25
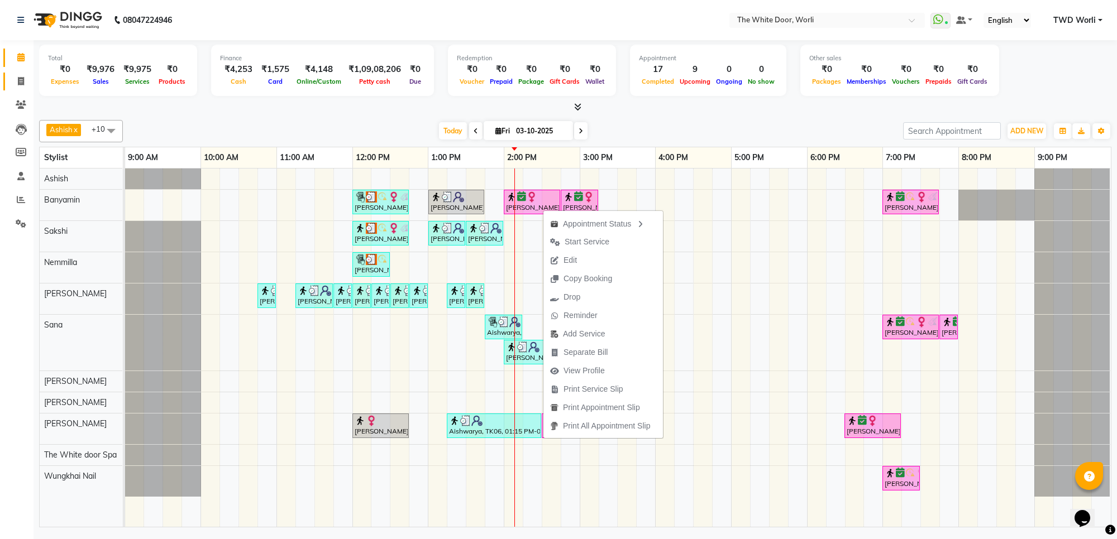
click at [15, 79] on span at bounding box center [21, 81] width 20 height 13
select select "service"
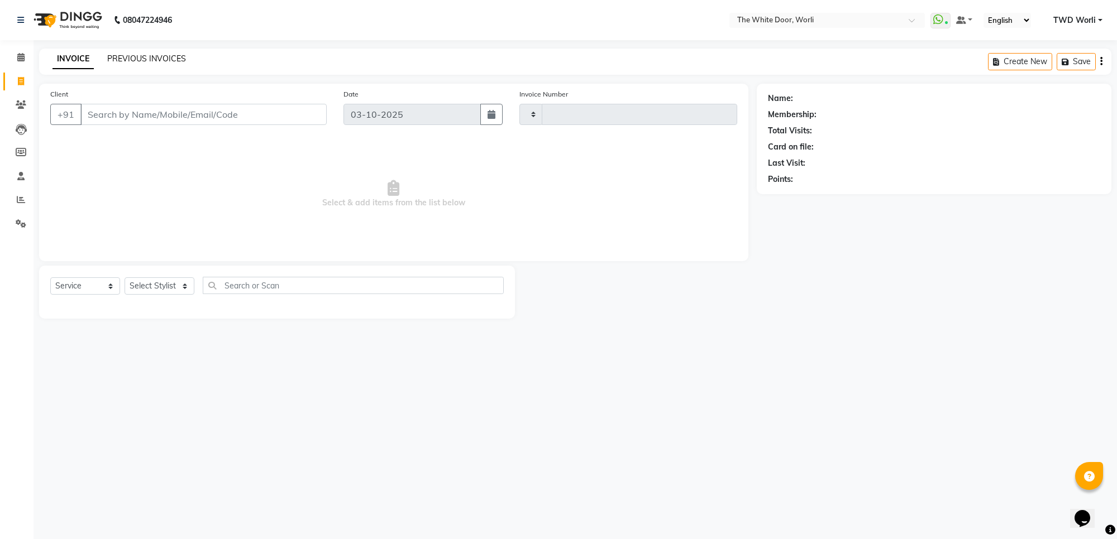
type input "1660"
select select "4027"
click at [160, 54] on link "PREVIOUS INVOICES" at bounding box center [146, 59] width 79 height 10
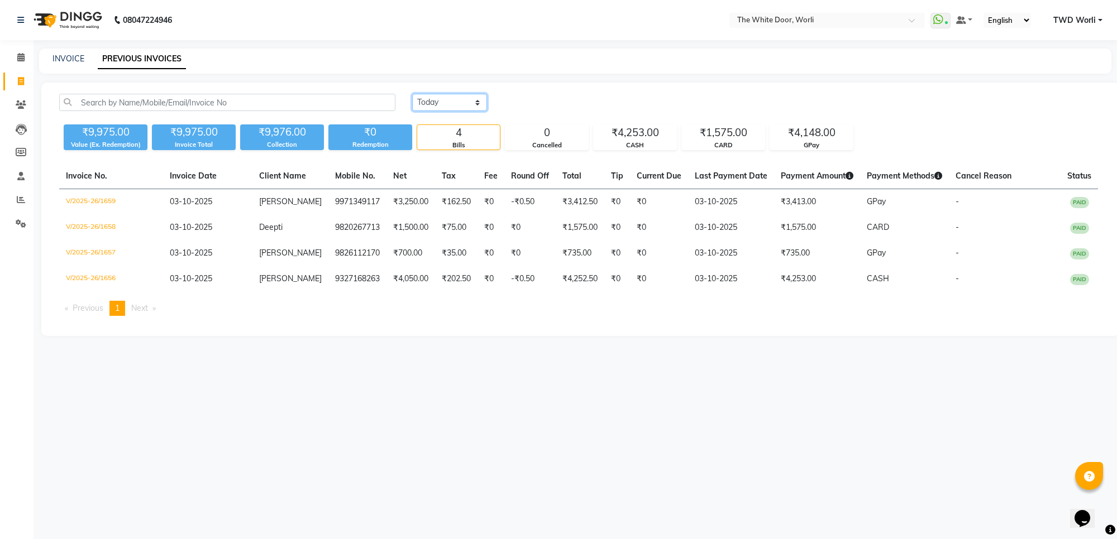
drag, startPoint x: 470, startPoint y: 103, endPoint x: 460, endPoint y: 110, distance: 12.5
click at [470, 103] on select "Today Yesterday Custom Range" at bounding box center [449, 102] width 75 height 17
select select "yesterday"
click at [412, 94] on select "Today Yesterday Custom Range" at bounding box center [449, 102] width 75 height 17
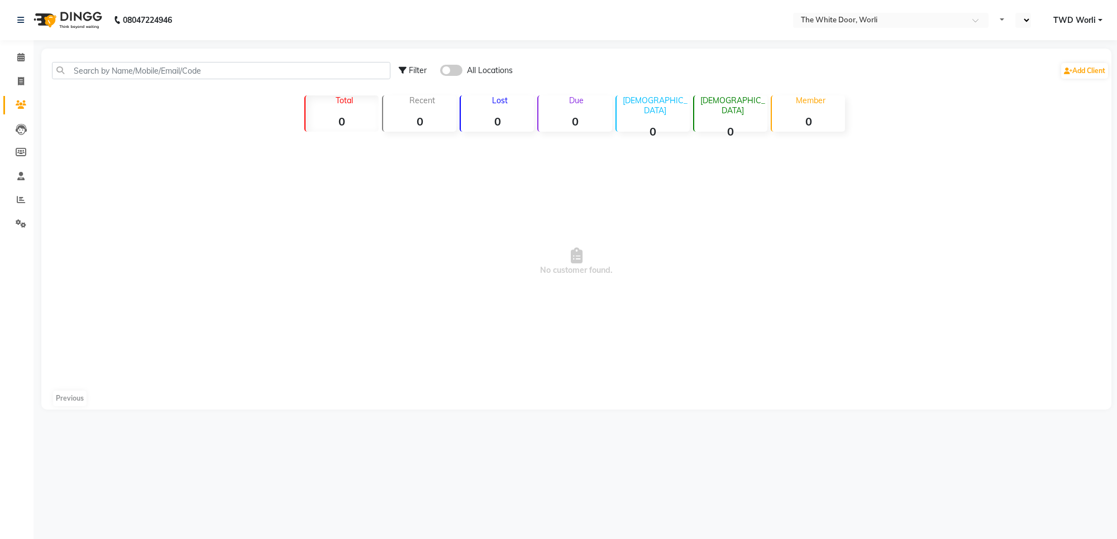
select select "en"
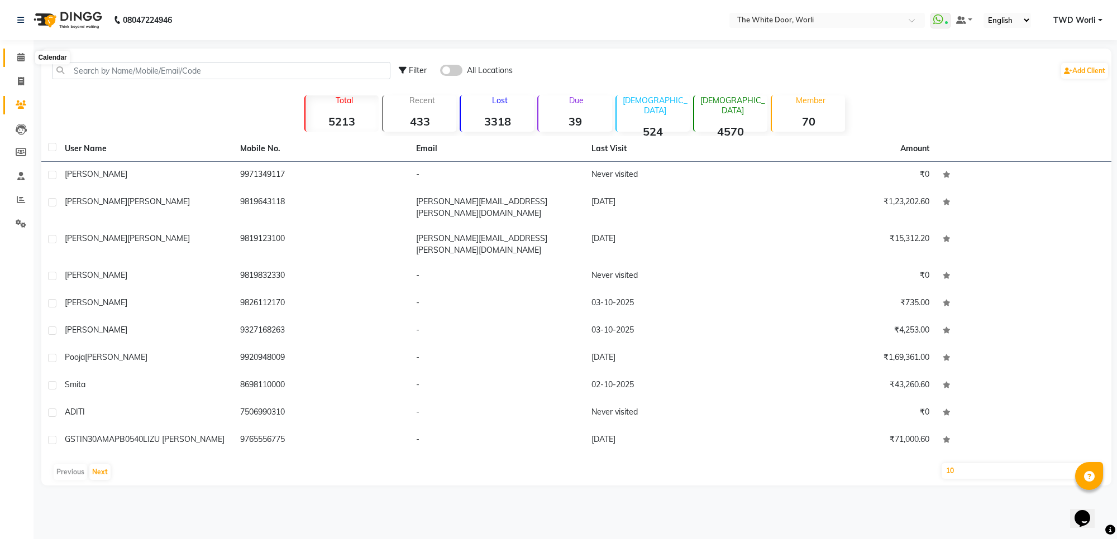
click at [21, 59] on icon at bounding box center [20, 57] width 7 height 8
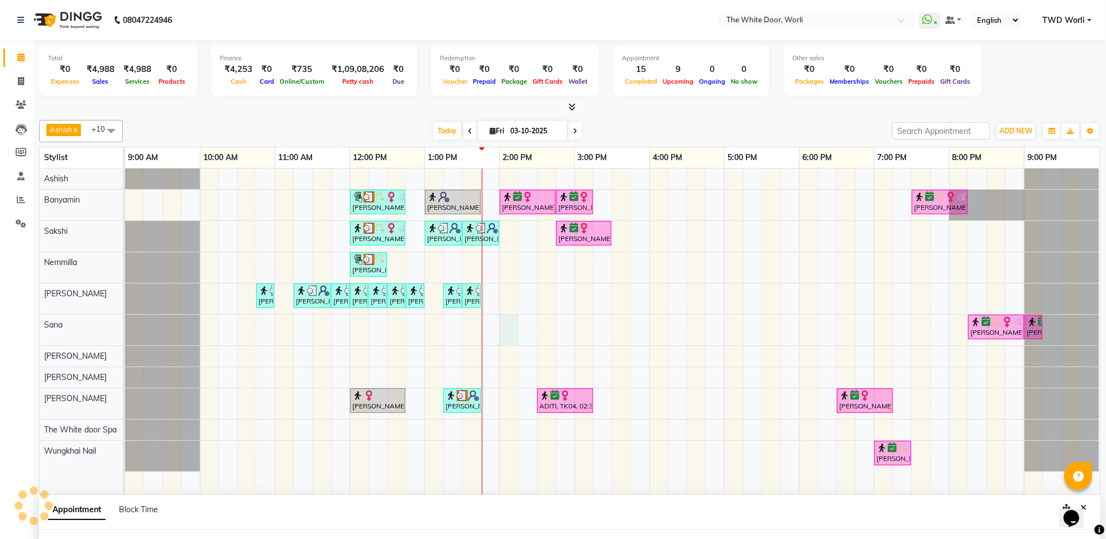
scroll to position [2, 0]
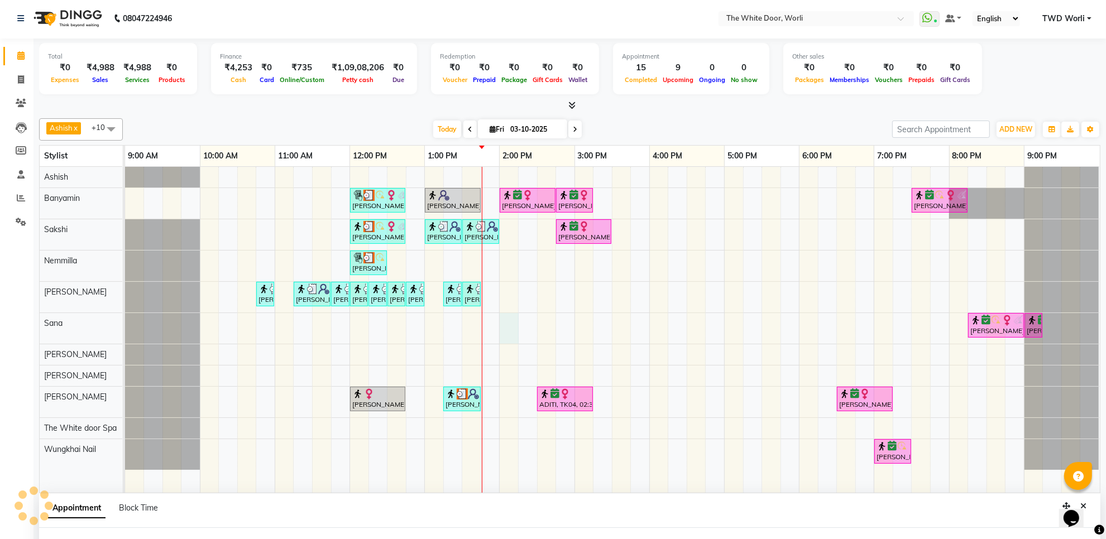
select select "20574"
select select "tentative"
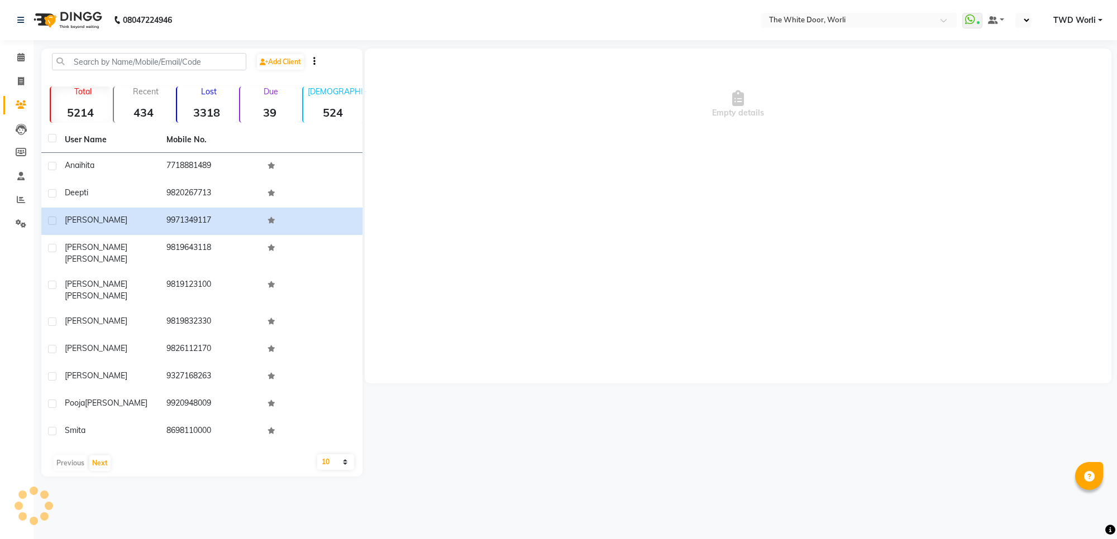
select select "en"
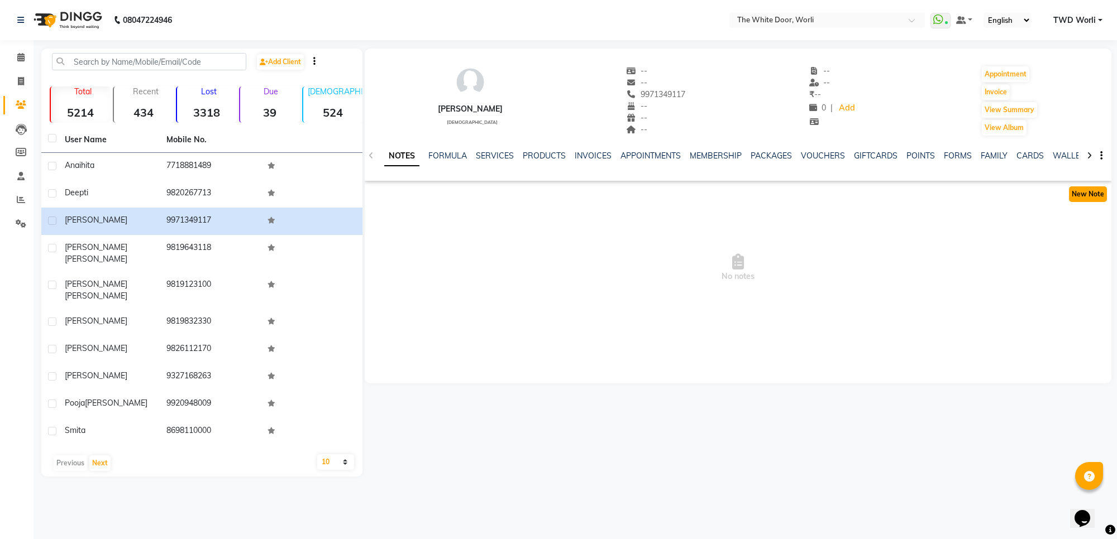
click at [1082, 194] on button "New Note" at bounding box center [1088, 195] width 38 height 16
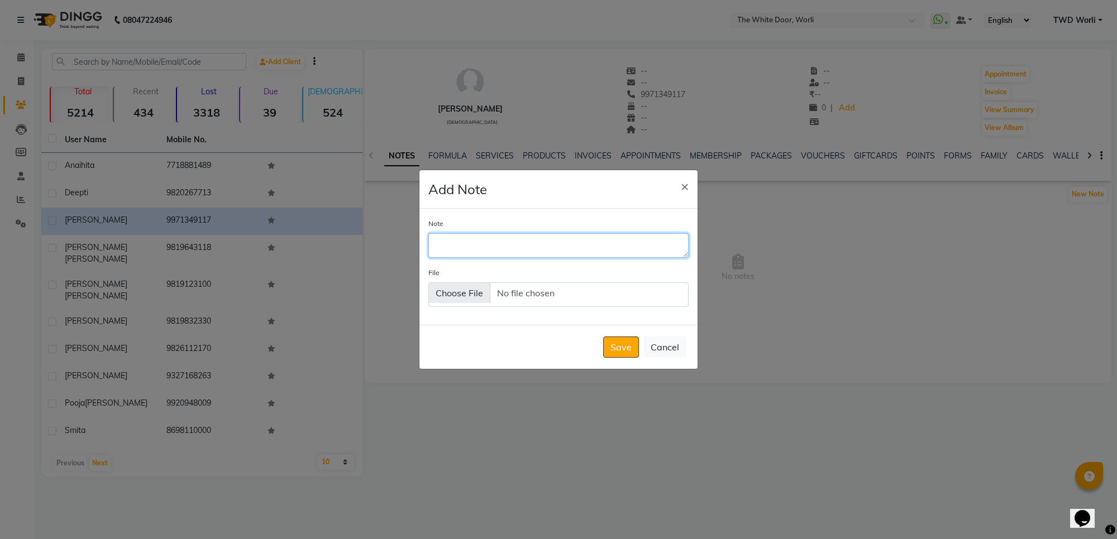
click at [515, 250] on textarea "Note" at bounding box center [558, 245] width 260 height 25
type textarea "Spoken to her about package and she would take it next time - [PERSON_NAME]"
click at [633, 349] on button "Save" at bounding box center [621, 347] width 36 height 21
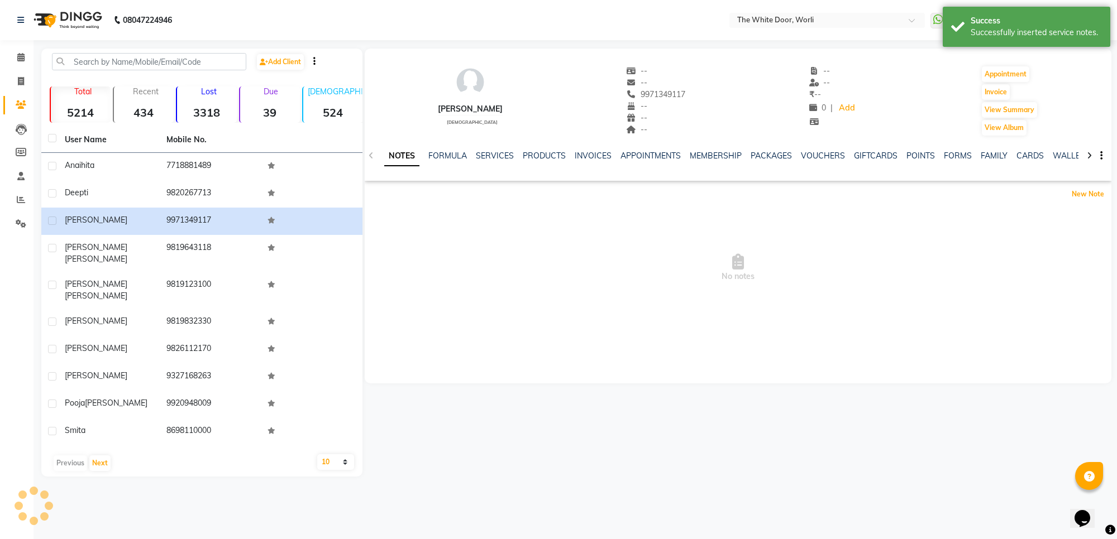
scroll to position [0, 0]
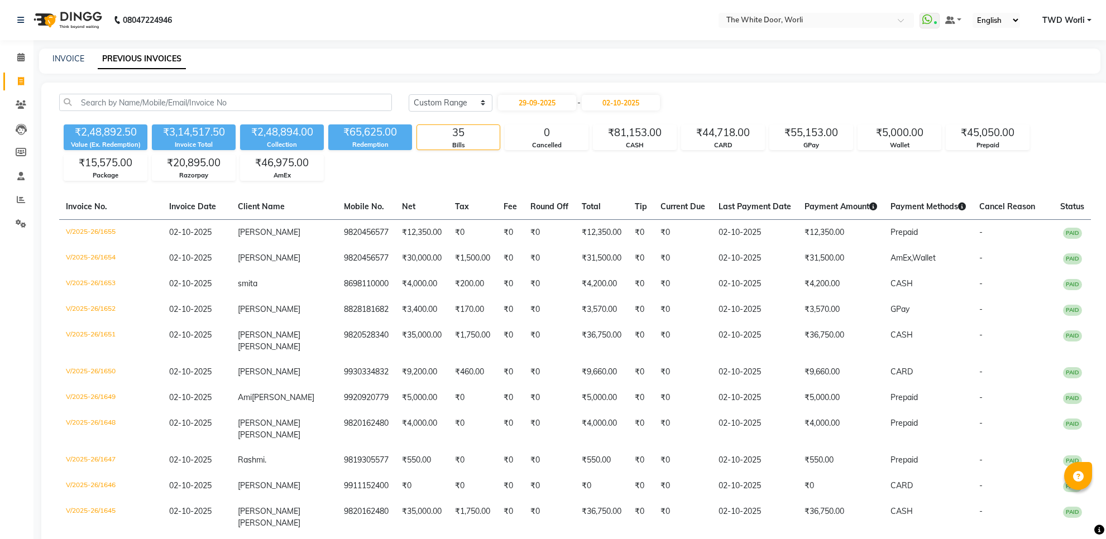
select select "range"
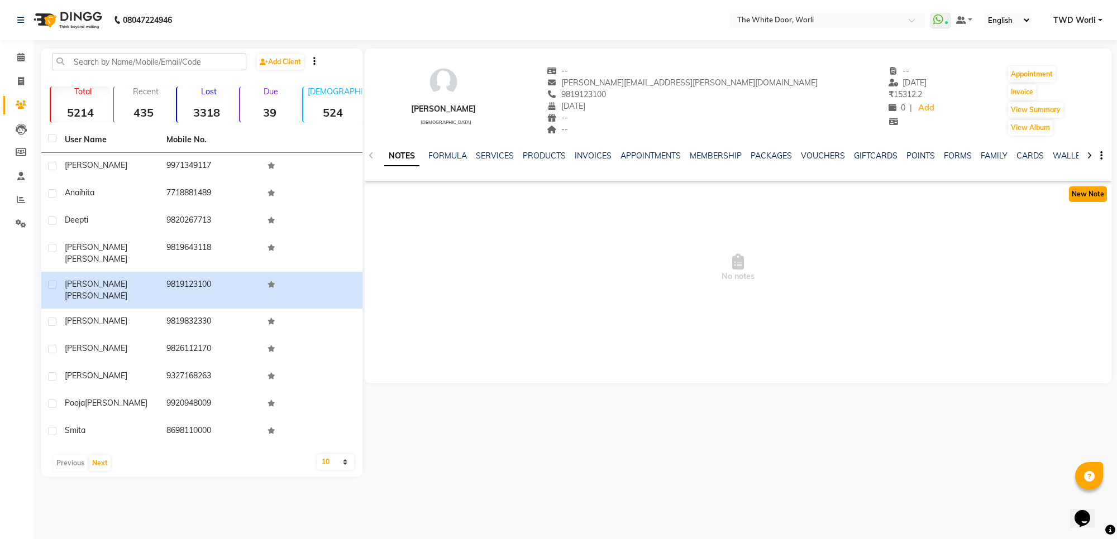
click at [1079, 197] on button "New Note" at bounding box center [1088, 195] width 38 height 16
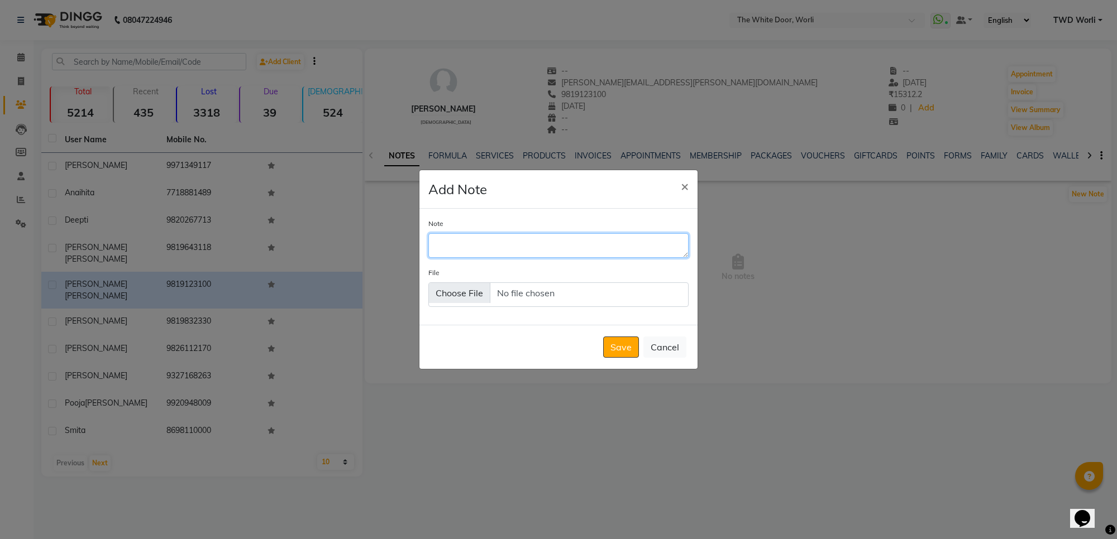
click at [565, 244] on textarea "Note" at bounding box center [558, 245] width 260 height 25
type textarea "Spoken to her about the package and she would take it next time"
click at [621, 347] on button "Save" at bounding box center [621, 347] width 36 height 21
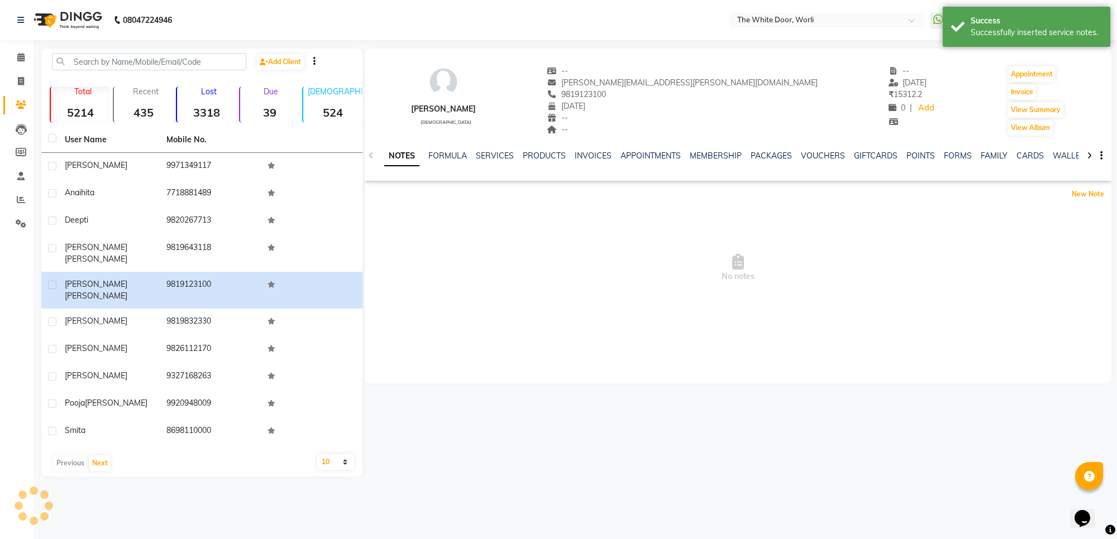
scroll to position [0, 0]
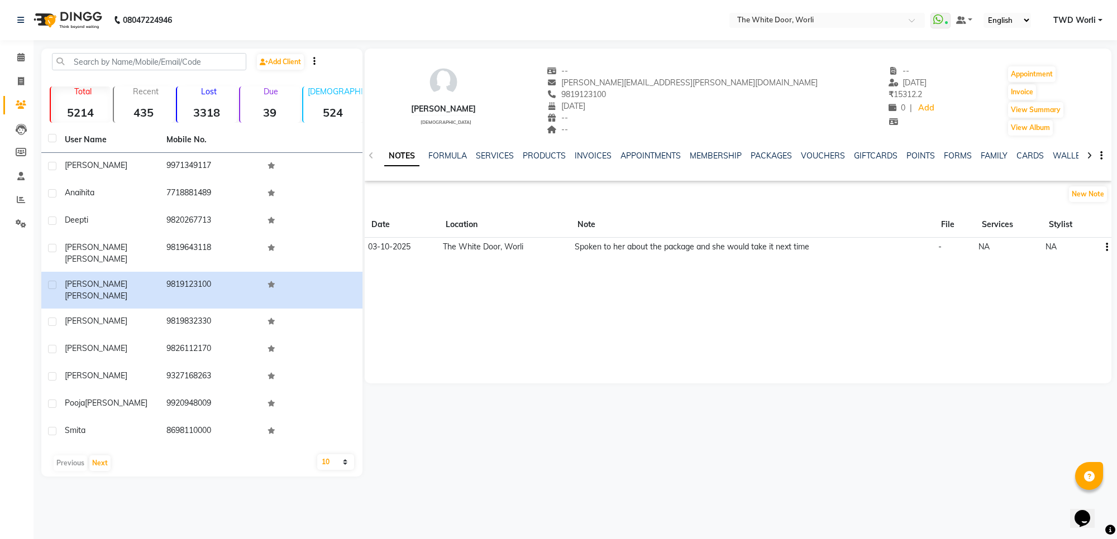
click at [1103, 247] on button "button" at bounding box center [1104, 247] width 7 height 12
click at [1082, 249] on div "Edit" at bounding box center [1081, 247] width 18 height 14
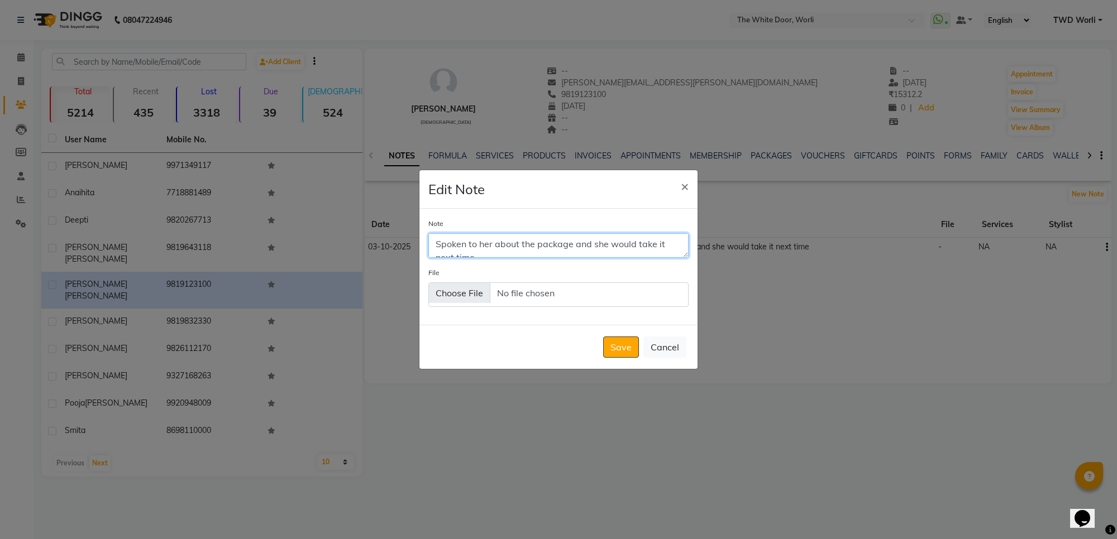
click at [590, 254] on textarea "Spoken to her about the package and she would take it next time" at bounding box center [558, 245] width 260 height 25
type textarea "Spoken to her about the package and she would take it next time - [PERSON_NAME]"
click at [630, 339] on button "Save" at bounding box center [621, 347] width 36 height 21
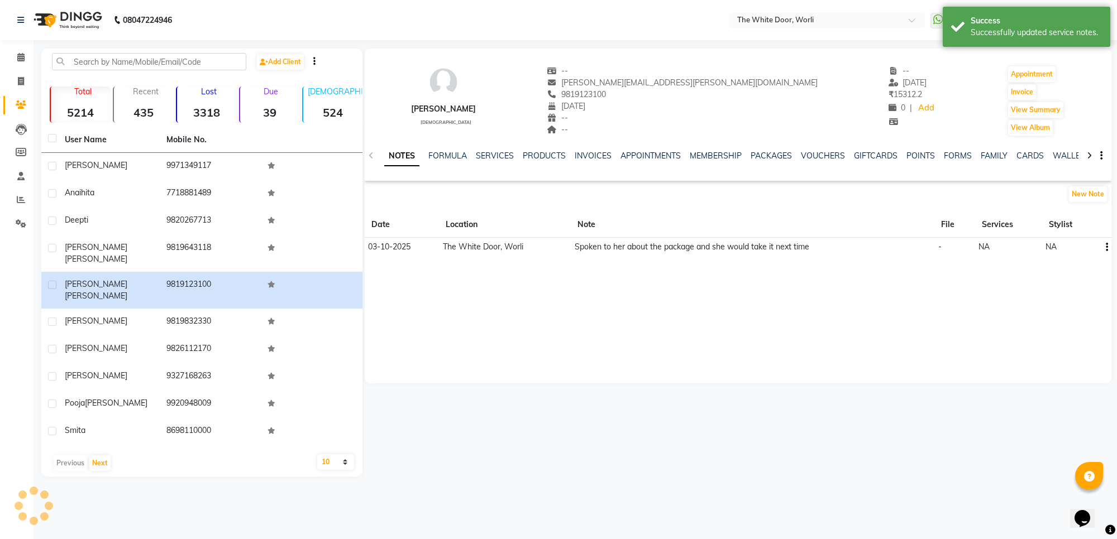
scroll to position [0, 0]
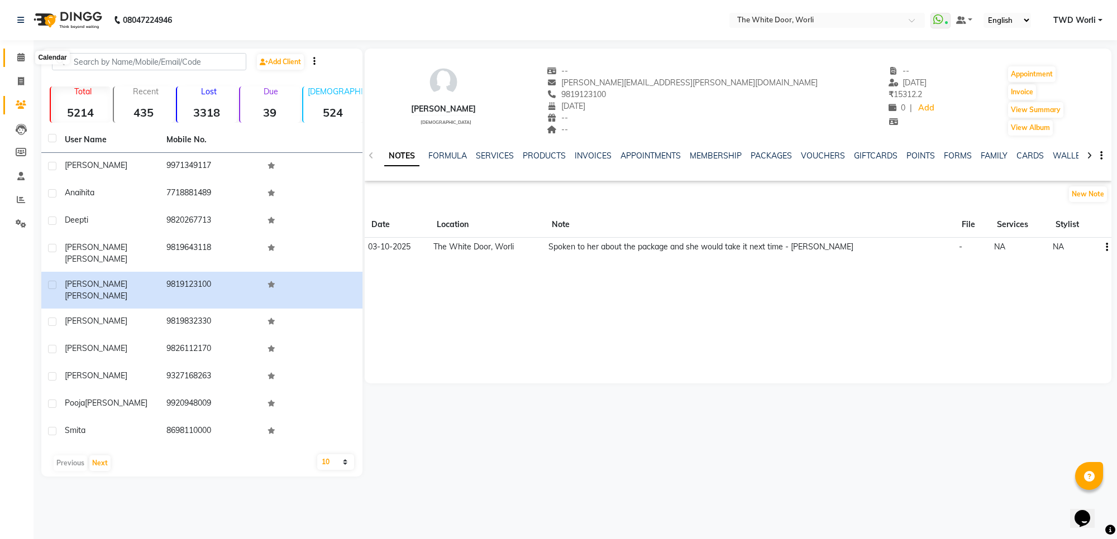
click at [21, 60] on icon at bounding box center [20, 57] width 7 height 8
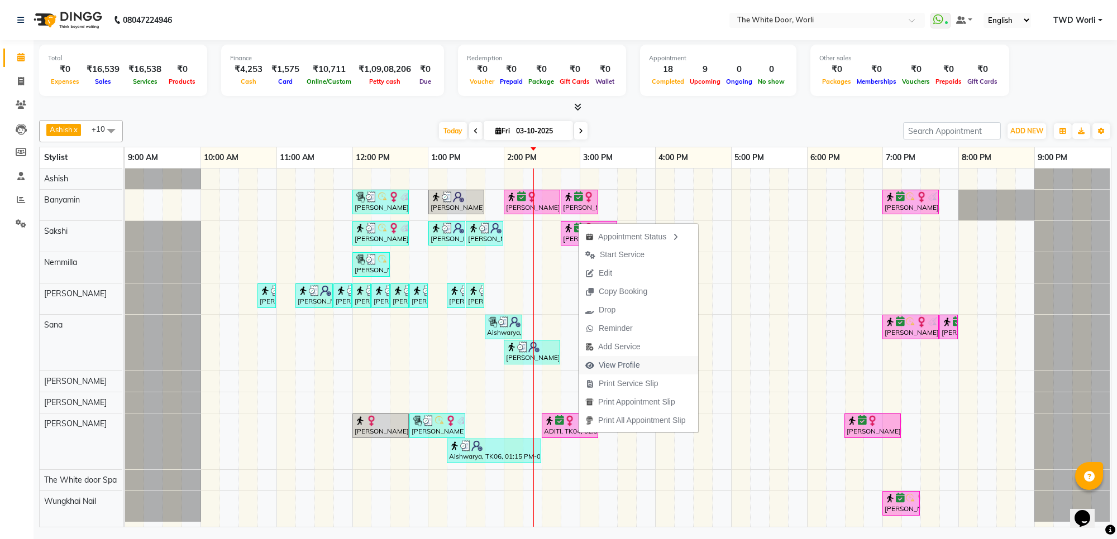
click at [609, 366] on span "View Profile" at bounding box center [619, 366] width 41 height 12
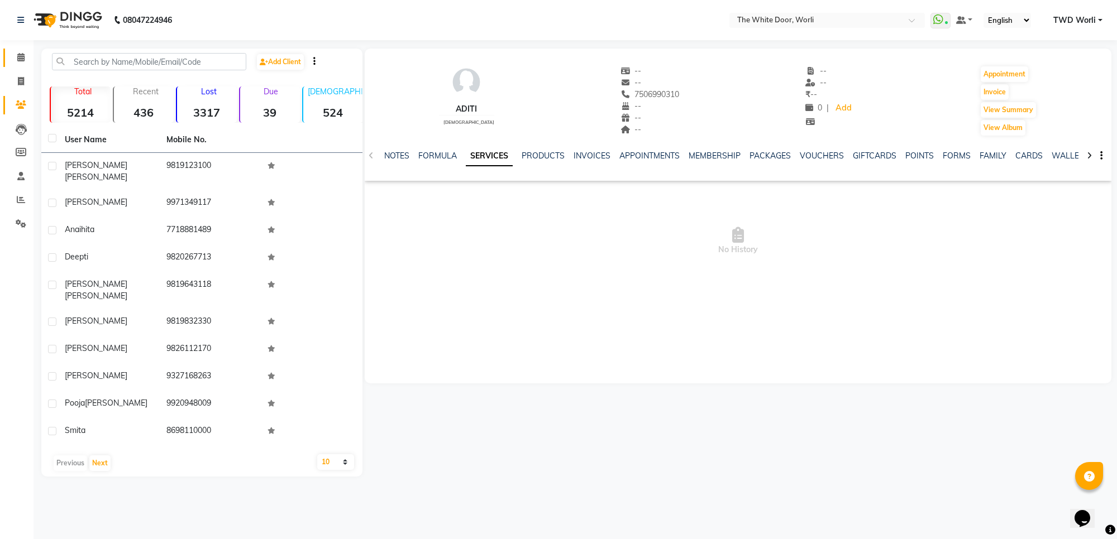
click at [18, 47] on li "Calendar" at bounding box center [17, 58] width 34 height 24
click at [18, 52] on span at bounding box center [21, 57] width 20 height 13
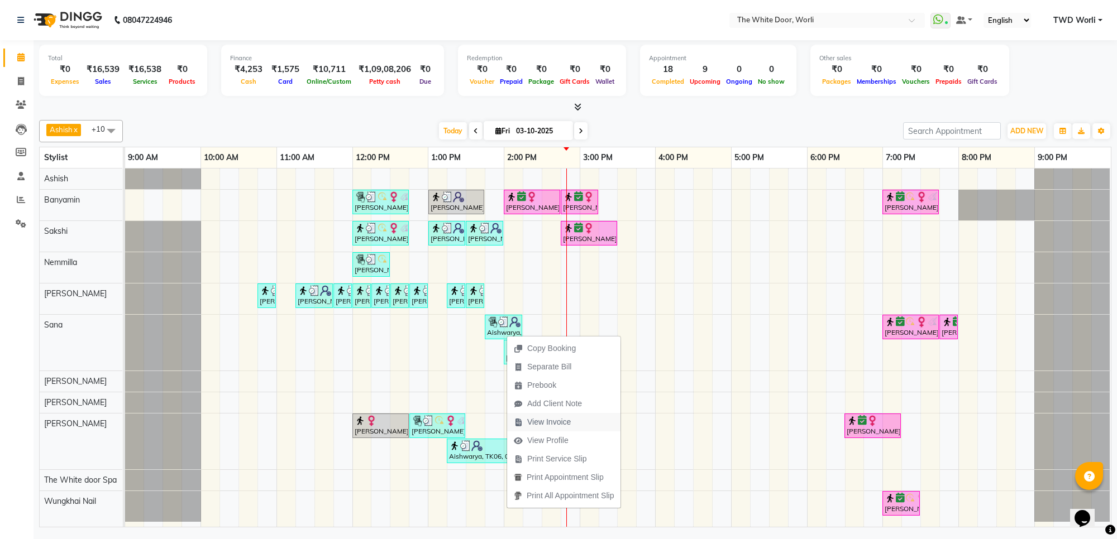
click at [559, 423] on span "View Invoice" at bounding box center [549, 423] width 44 height 12
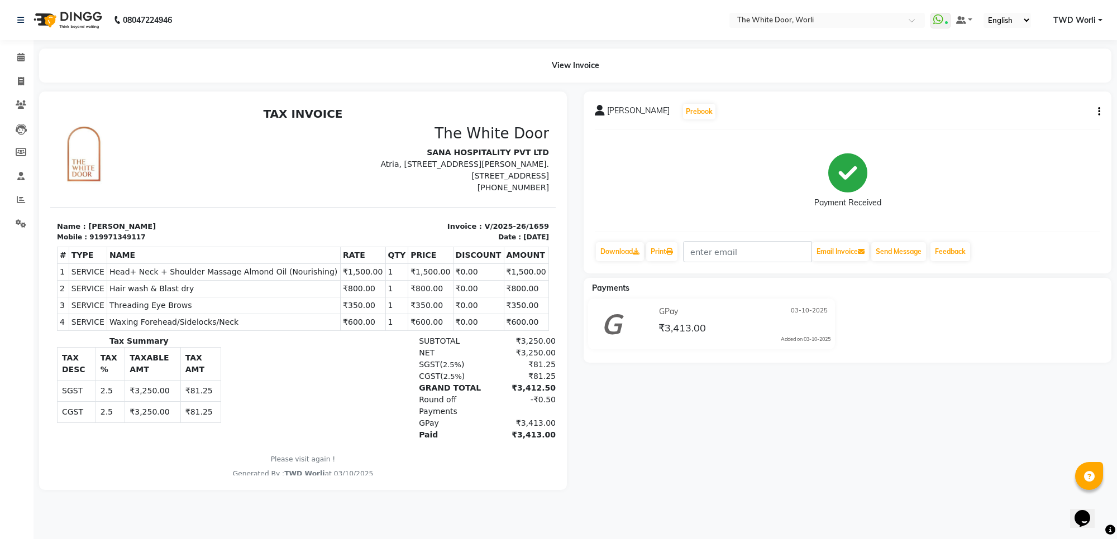
click at [84, 21] on img at bounding box center [66, 19] width 77 height 31
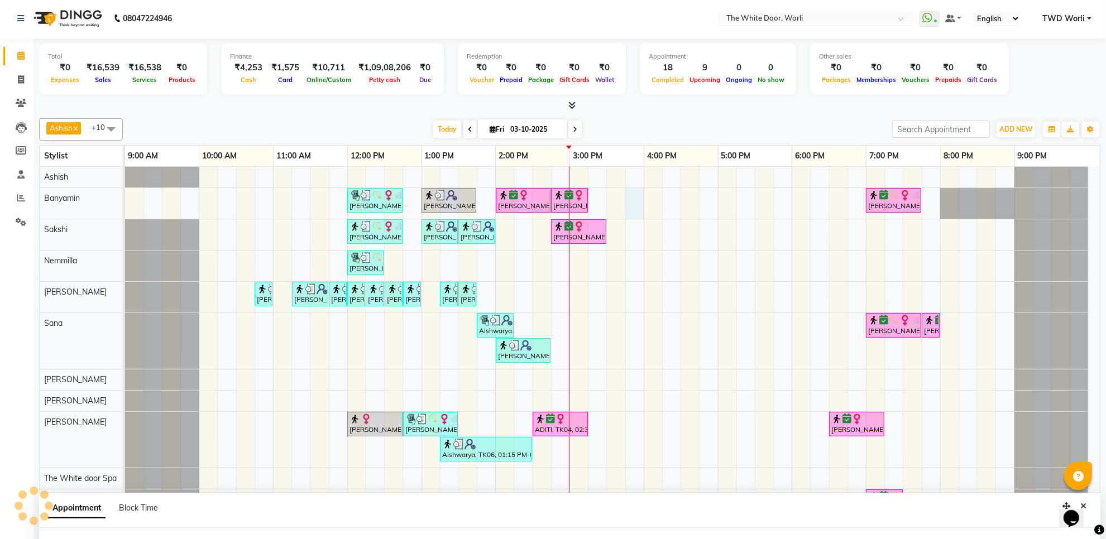
scroll to position [9, 0]
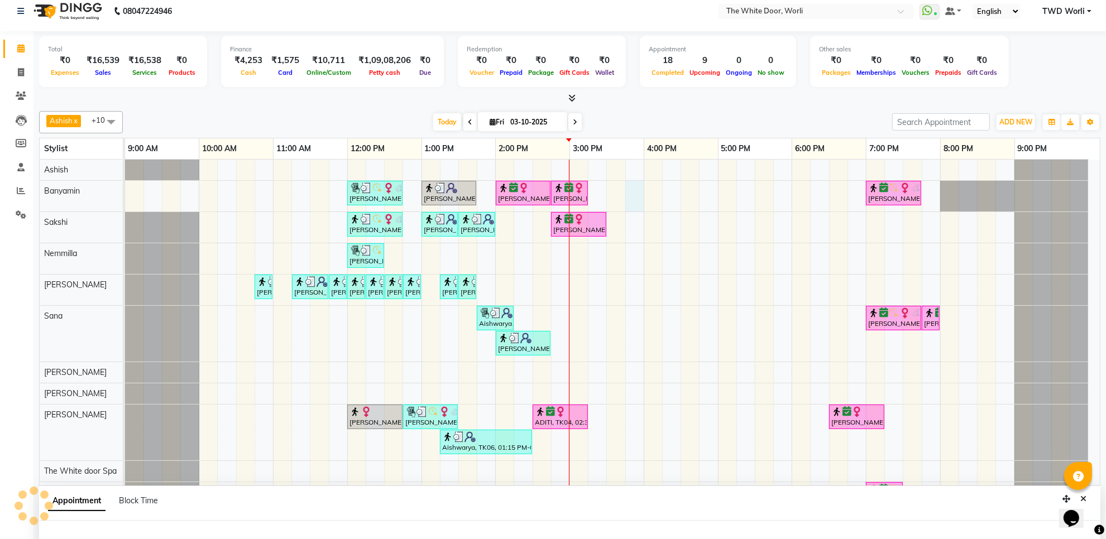
select select "20395"
select select "tentative"
select select "945"
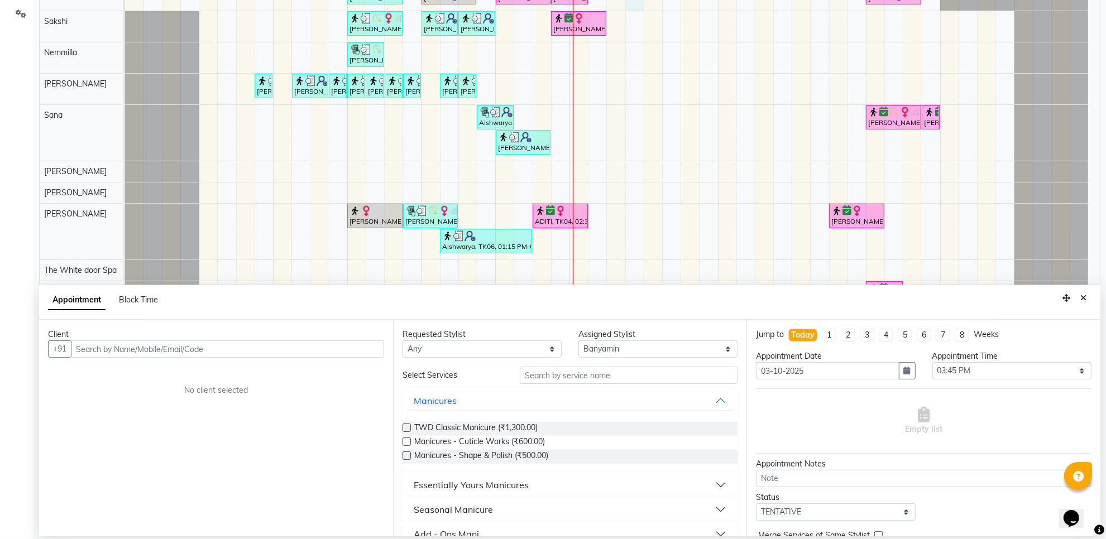
click at [1082, 296] on icon "Close" at bounding box center [1084, 298] width 6 height 8
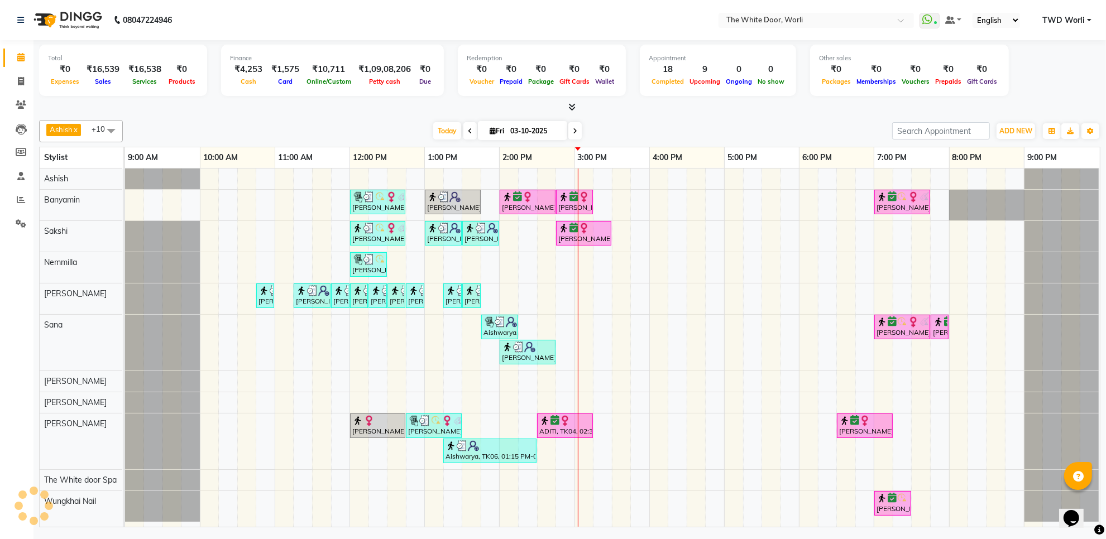
scroll to position [0, 0]
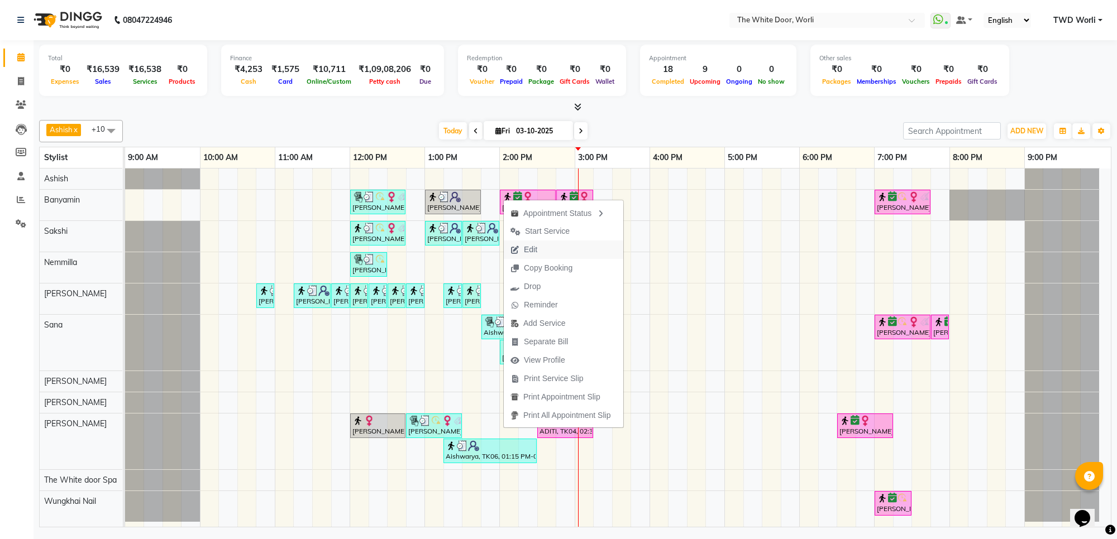
click at [561, 247] on button "Edit" at bounding box center [564, 250] width 120 height 18
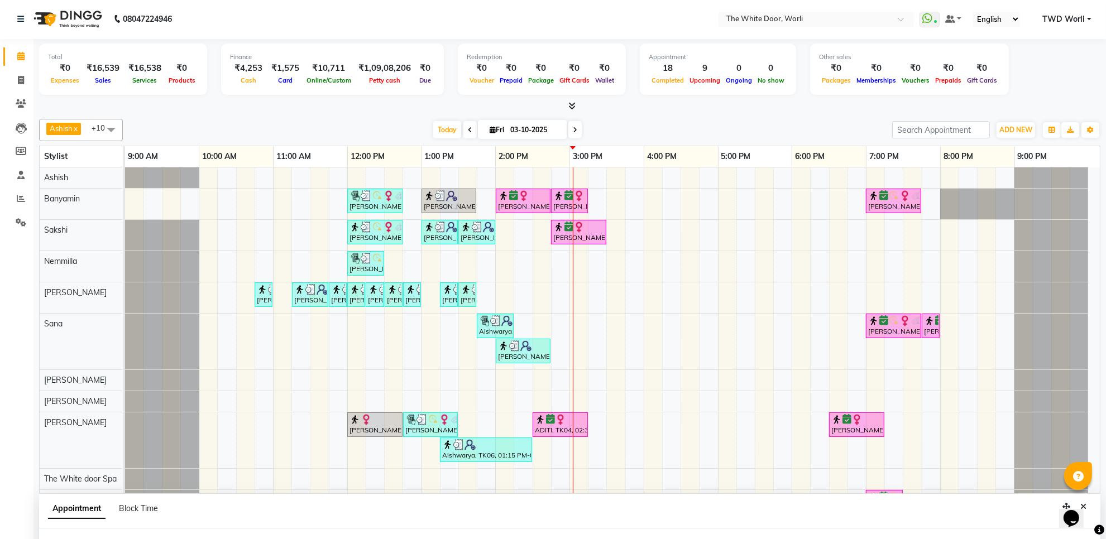
select select "confirm booking"
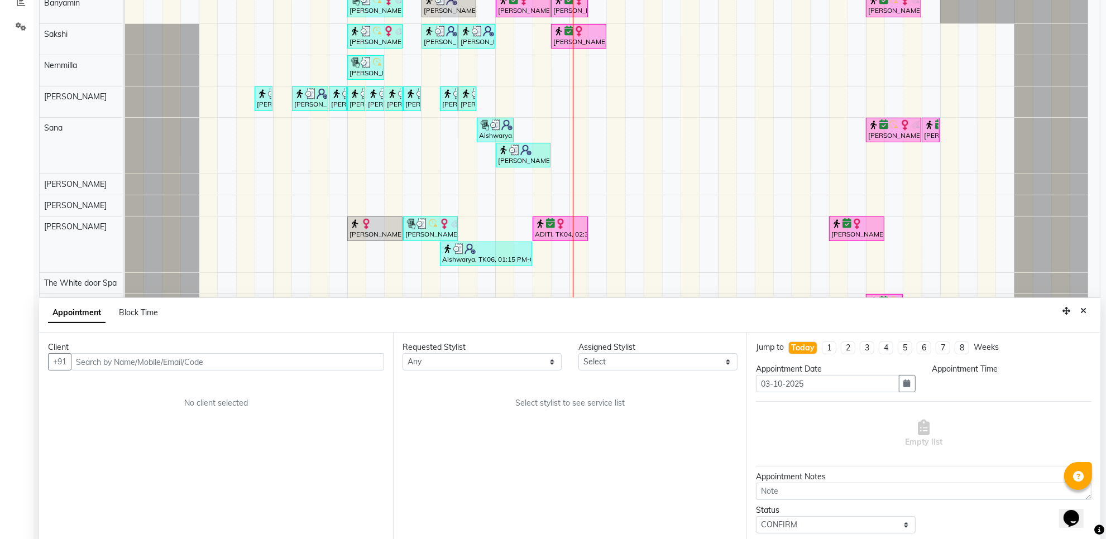
select select "840"
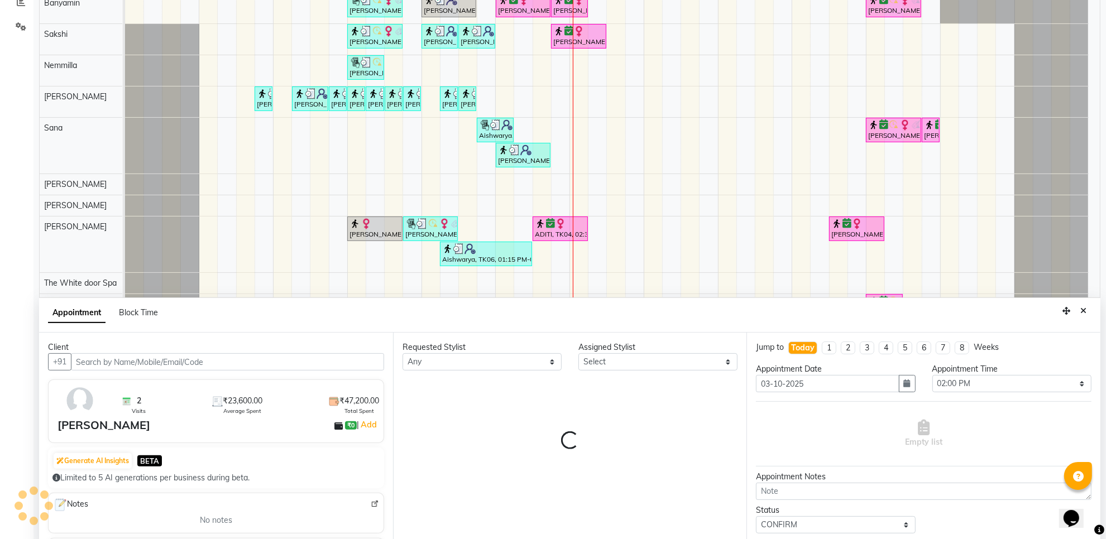
select select "22335"
select select "1664"
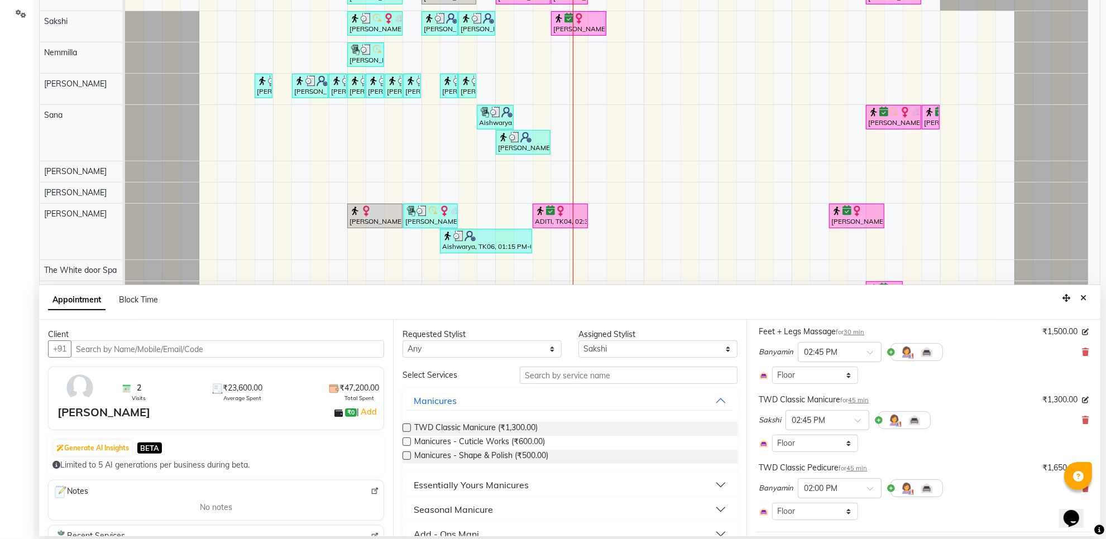
scroll to position [70, 0]
click at [1082, 419] on icon at bounding box center [1085, 421] width 7 height 8
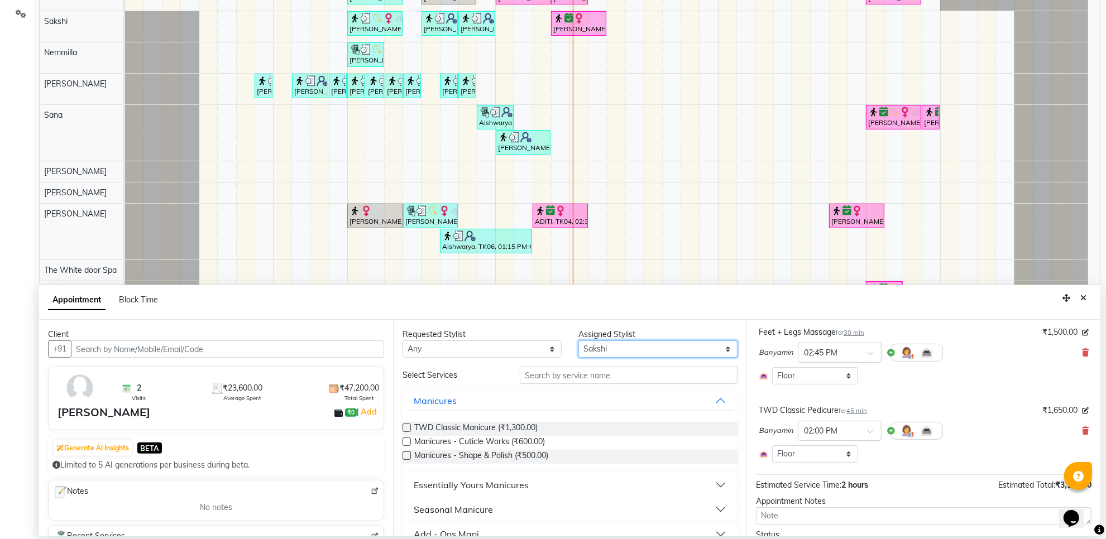
click at [647, 345] on select "Select Aarti Ashish [PERSON_NAME] [PERSON_NAME] [PERSON_NAME] [PERSON_NAME] [PE…" at bounding box center [658, 349] width 159 height 17
select select "65695"
click at [579, 341] on select "Select Aarti Ashish [PERSON_NAME] [PERSON_NAME] [PERSON_NAME] [PERSON_NAME] [PE…" at bounding box center [658, 349] width 159 height 17
click at [570, 379] on input "text" at bounding box center [629, 375] width 218 height 17
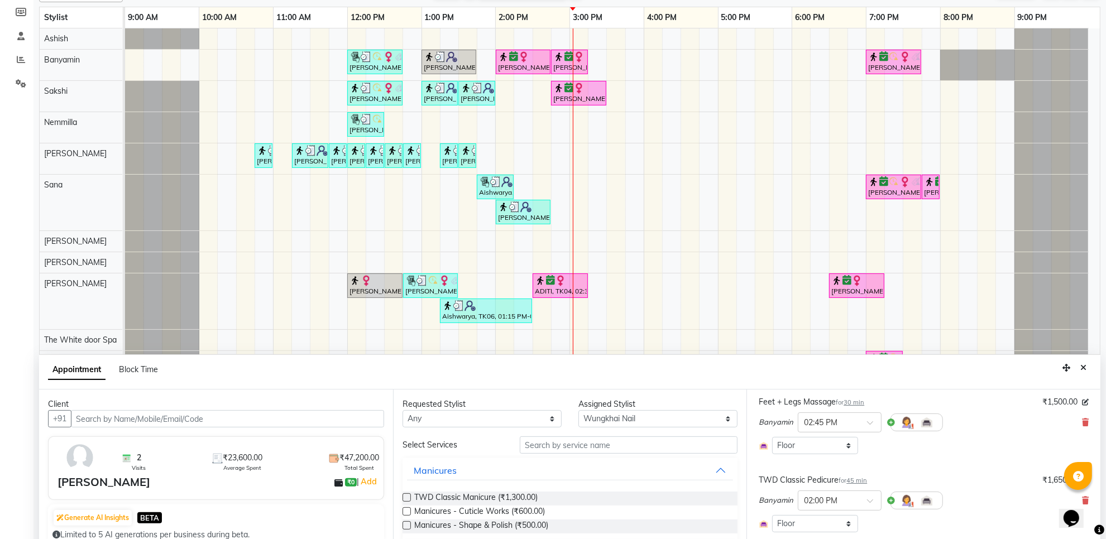
click at [405, 495] on label at bounding box center [407, 498] width 8 height 8
click at [405, 495] on input "checkbox" at bounding box center [406, 498] width 7 height 7
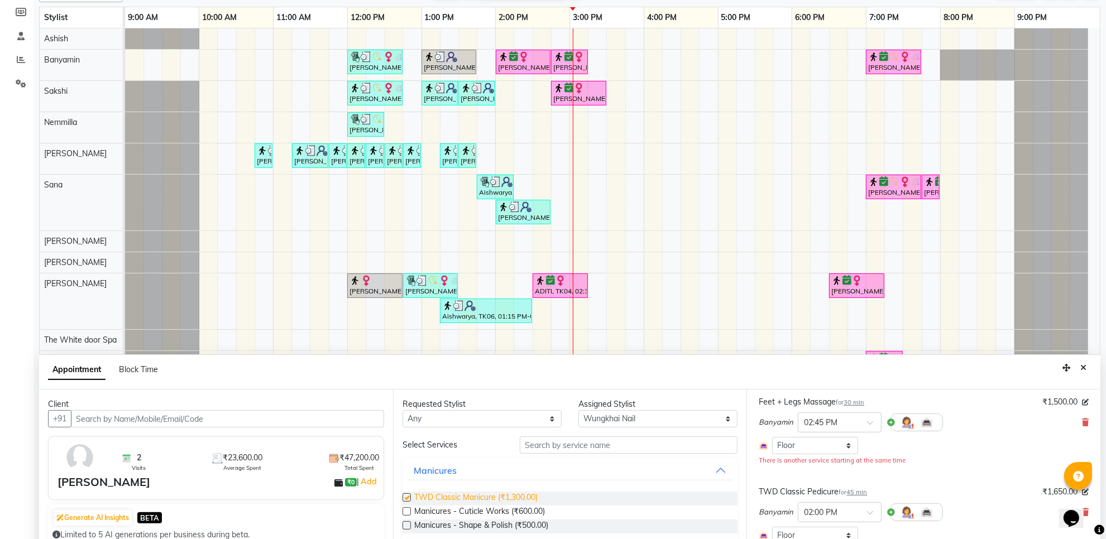
checkbox input "false"
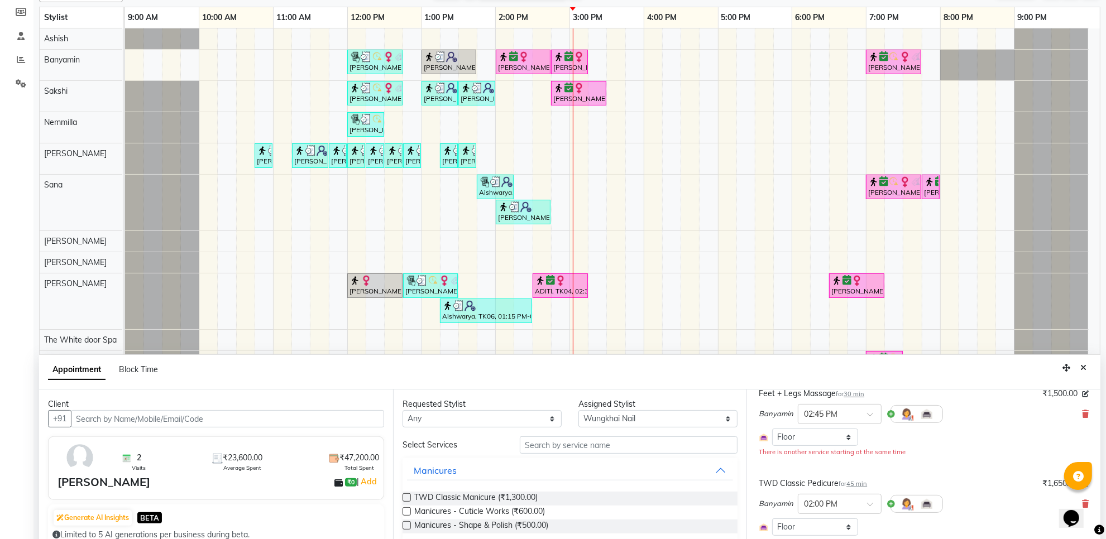
scroll to position [54, 0]
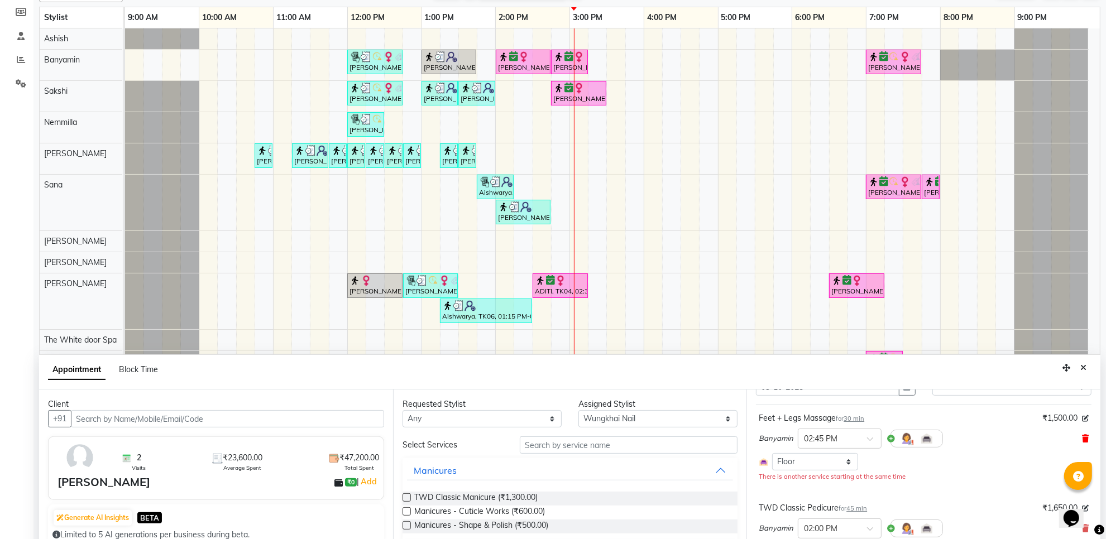
click at [1082, 438] on icon at bounding box center [1085, 439] width 7 height 8
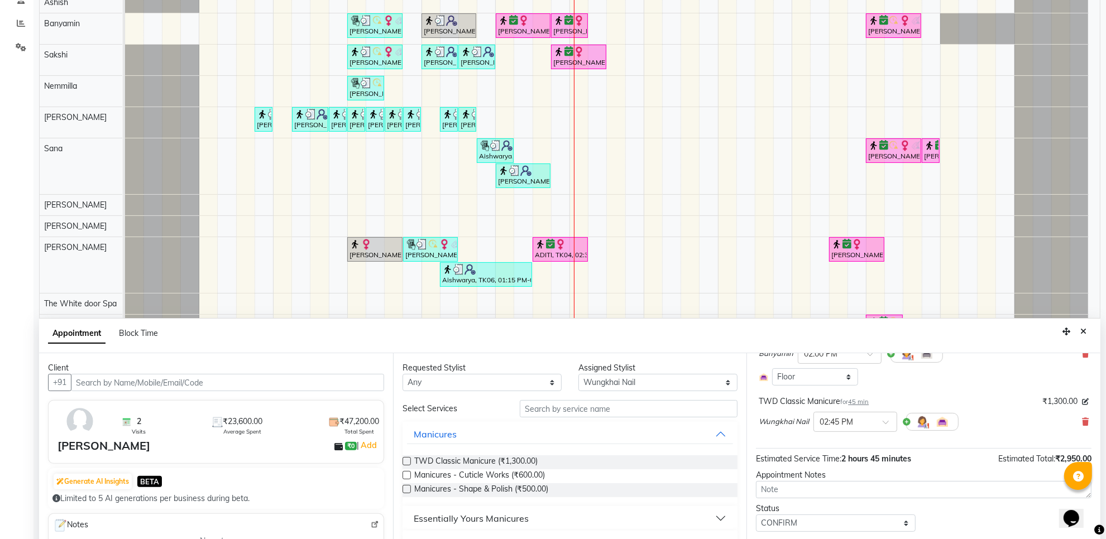
scroll to position [210, 0]
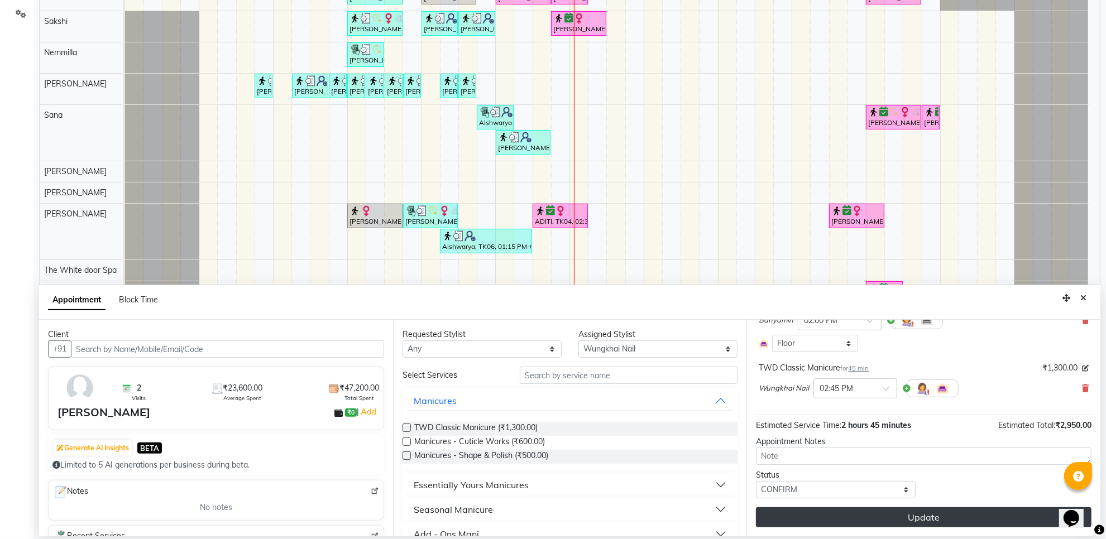
click at [837, 513] on button "Update" at bounding box center [924, 518] width 336 height 20
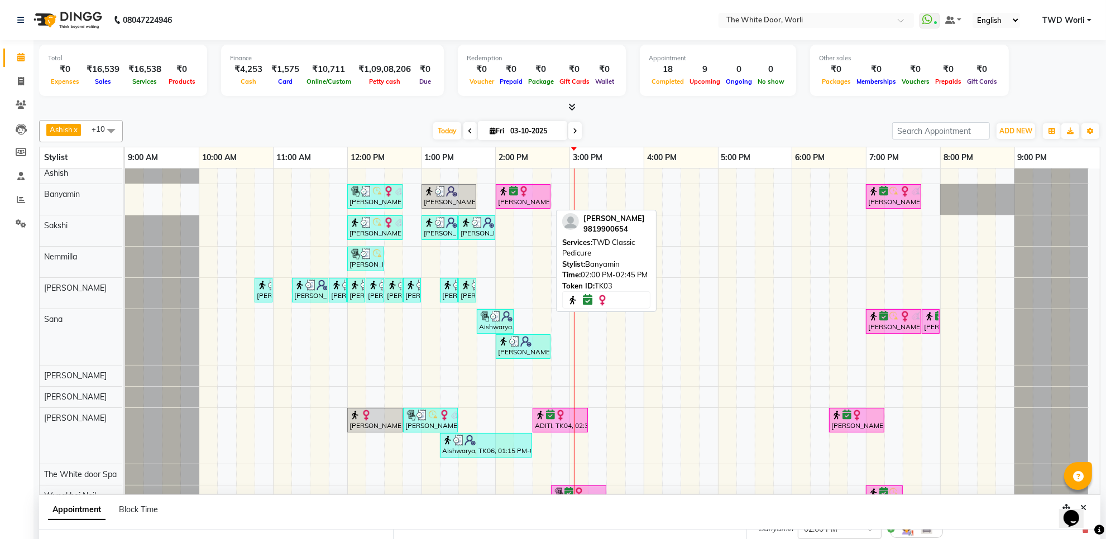
scroll to position [0, 0]
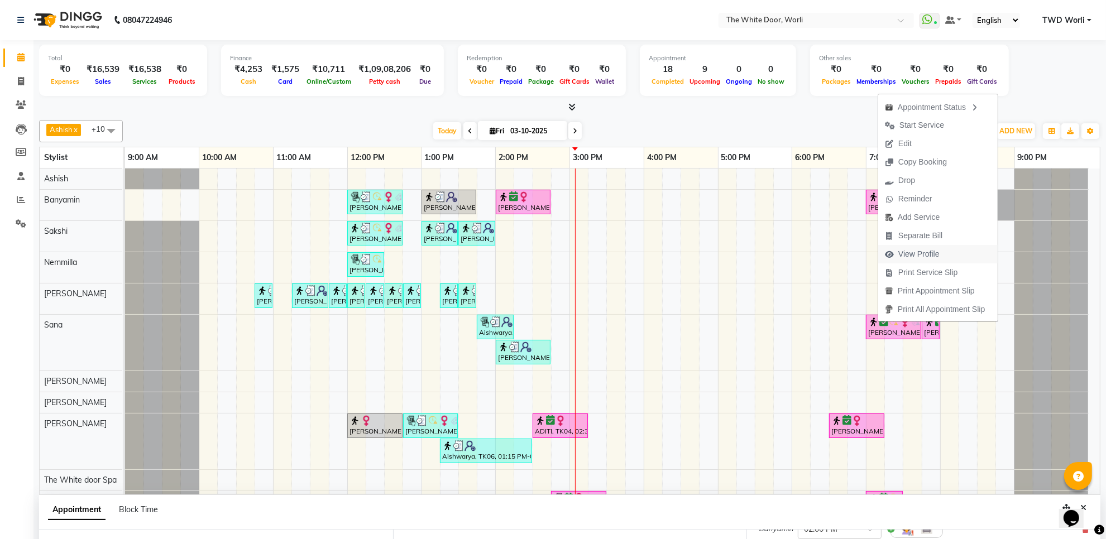
click at [931, 254] on span "View Profile" at bounding box center [919, 255] width 41 height 12
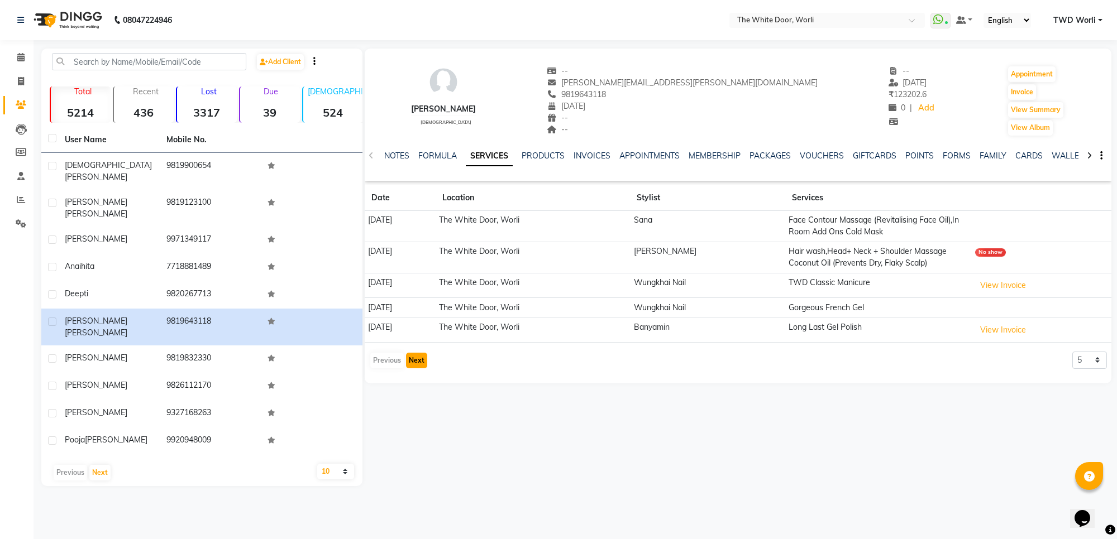
click at [418, 361] on button "Next" at bounding box center [416, 361] width 21 height 16
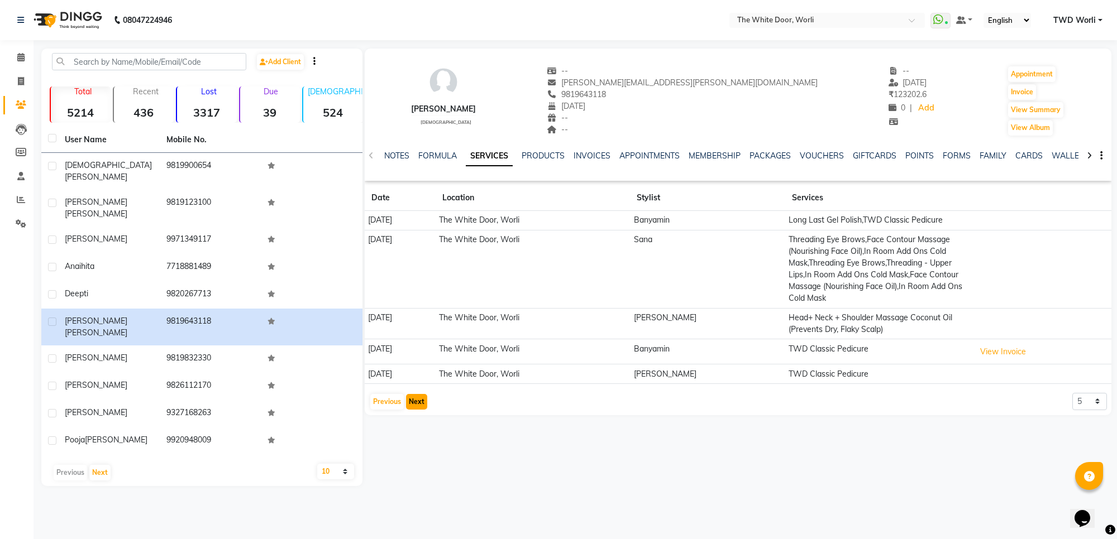
click at [417, 396] on button "Next" at bounding box center [416, 402] width 21 height 16
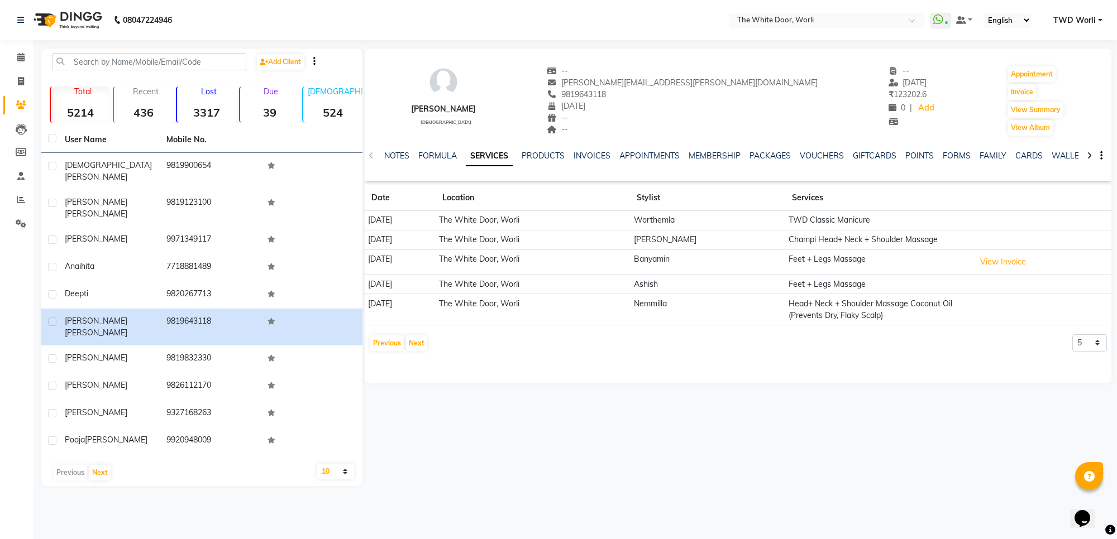
click at [65, 18] on img at bounding box center [66, 19] width 77 height 31
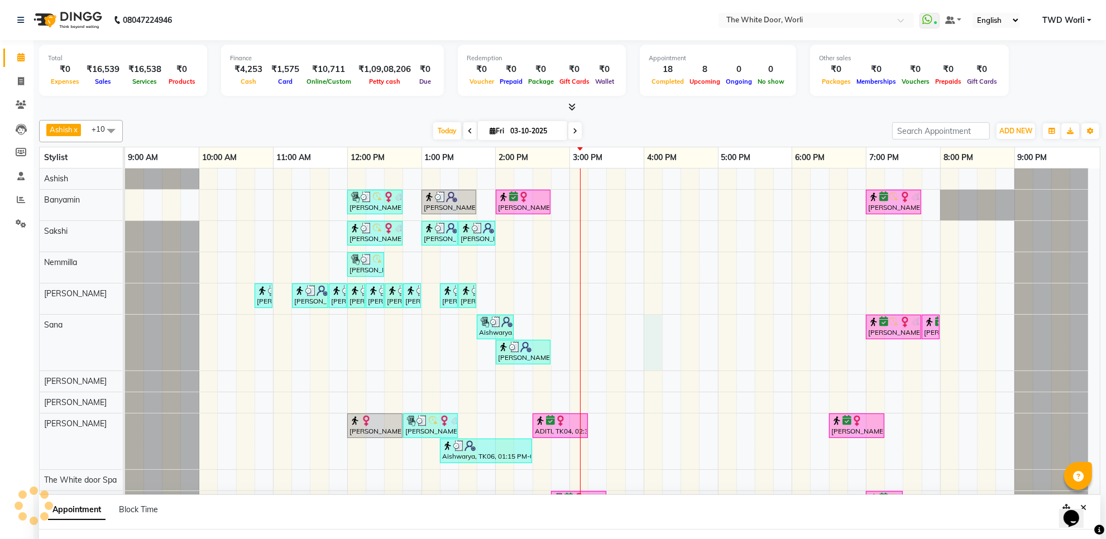
scroll to position [9, 0]
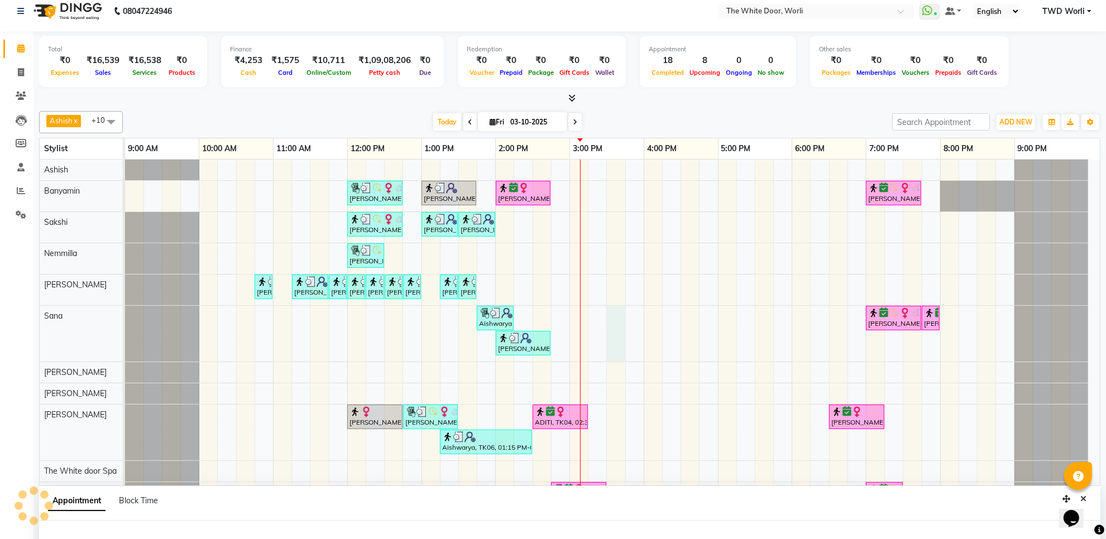
click at [610, 326] on div "Meghna Thaker, TK05, 12:00 PM-12:45 PM, TWD Classic Pedicure Aishwarya, TK06, 0…" at bounding box center [612, 336] width 975 height 353
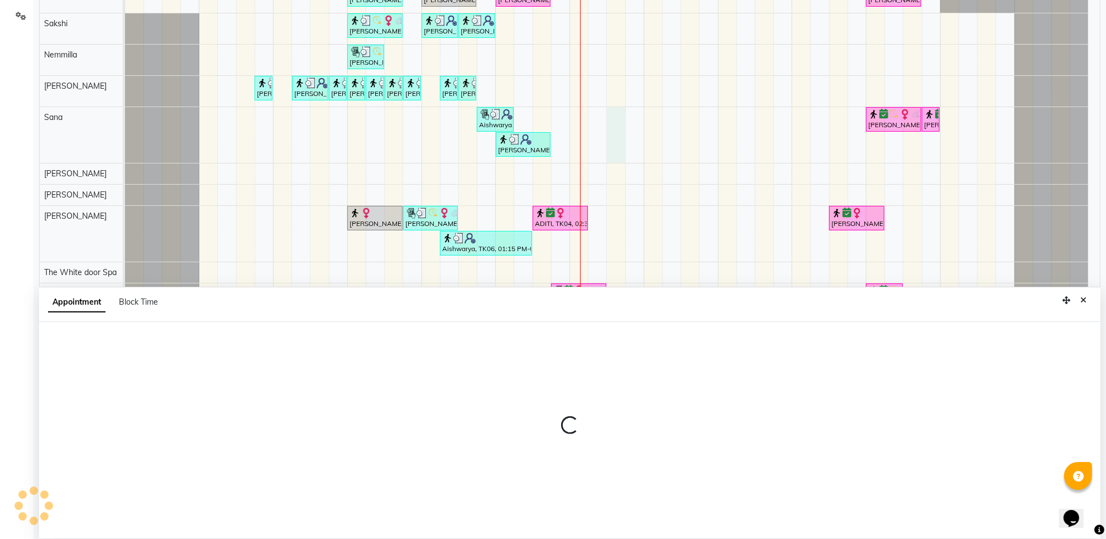
scroll to position [210, 0]
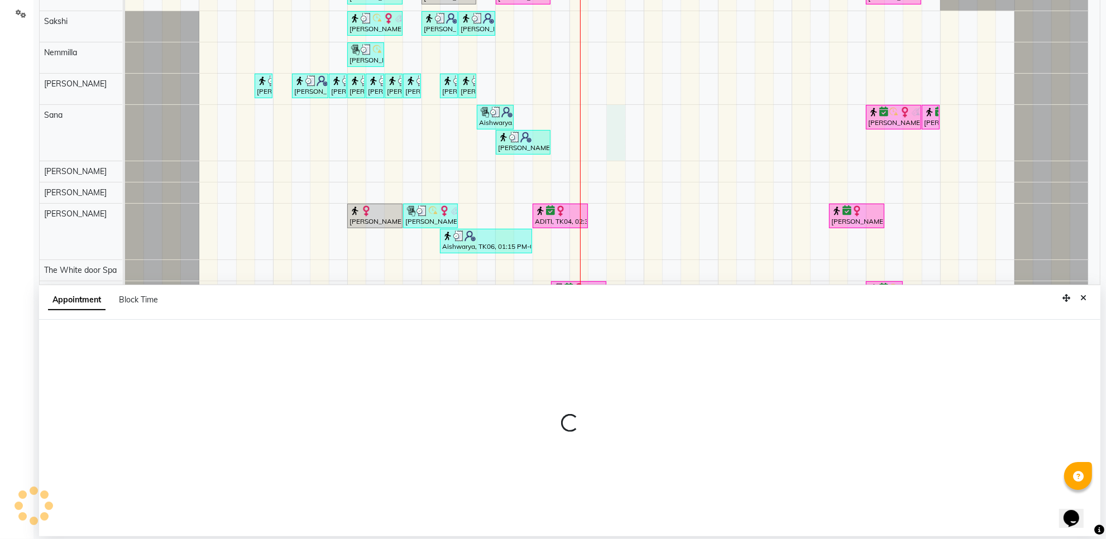
select select "20574"
select select "tentative"
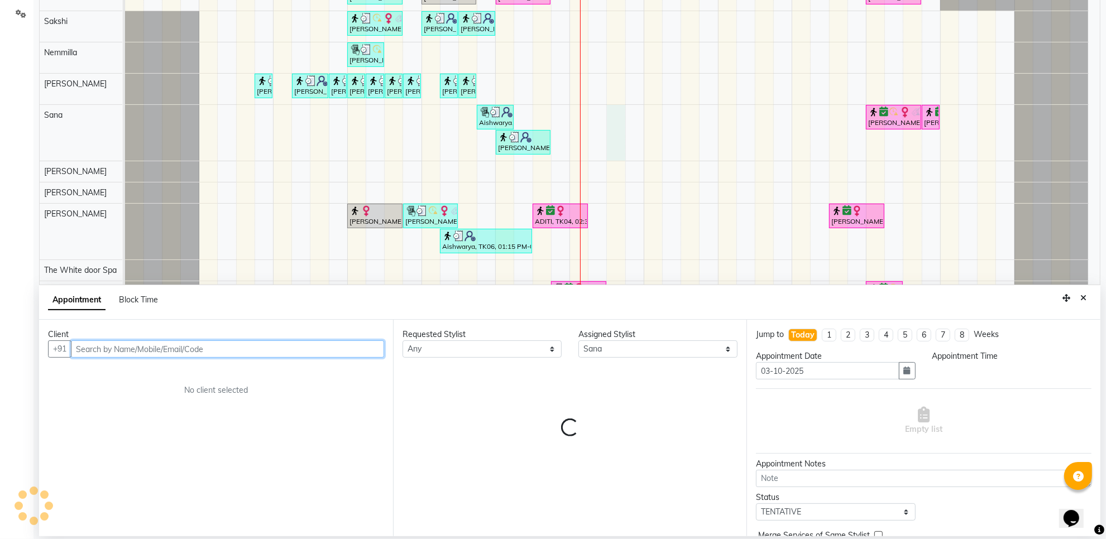
select select "930"
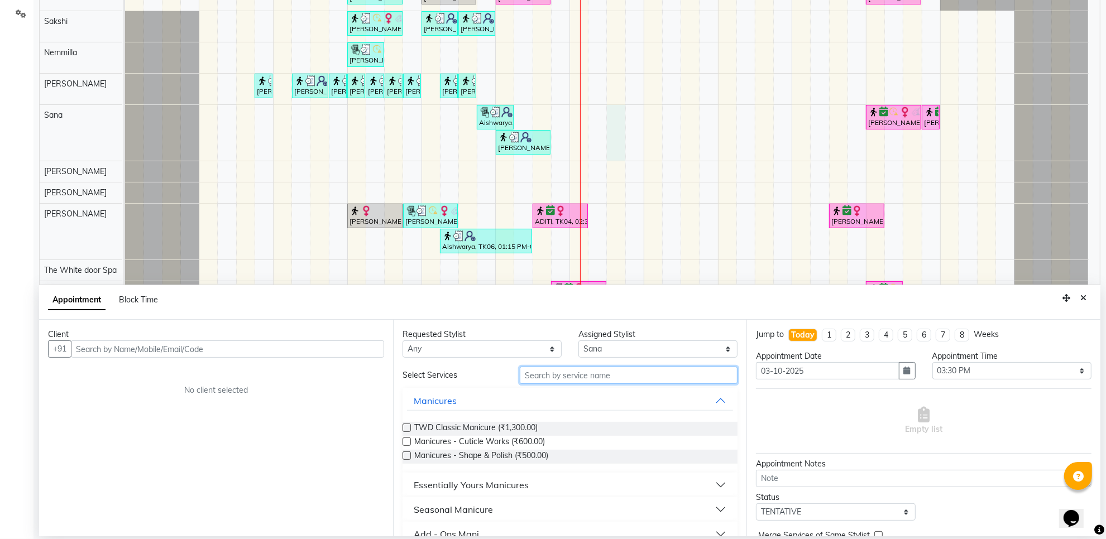
click at [589, 374] on input "text" at bounding box center [629, 375] width 218 height 17
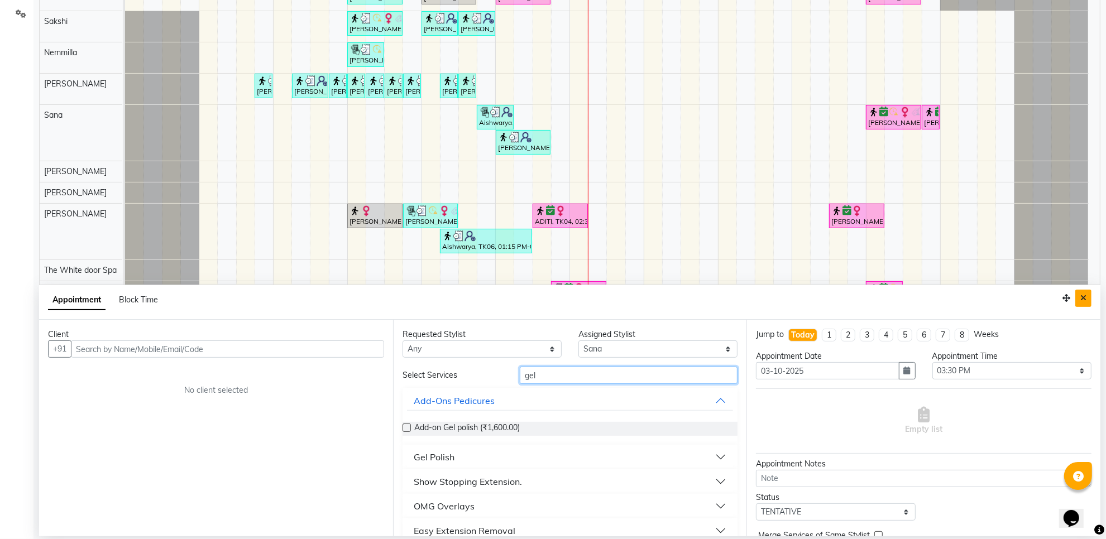
type input "gel"
click at [1090, 299] on button "Close" at bounding box center [1084, 298] width 16 height 17
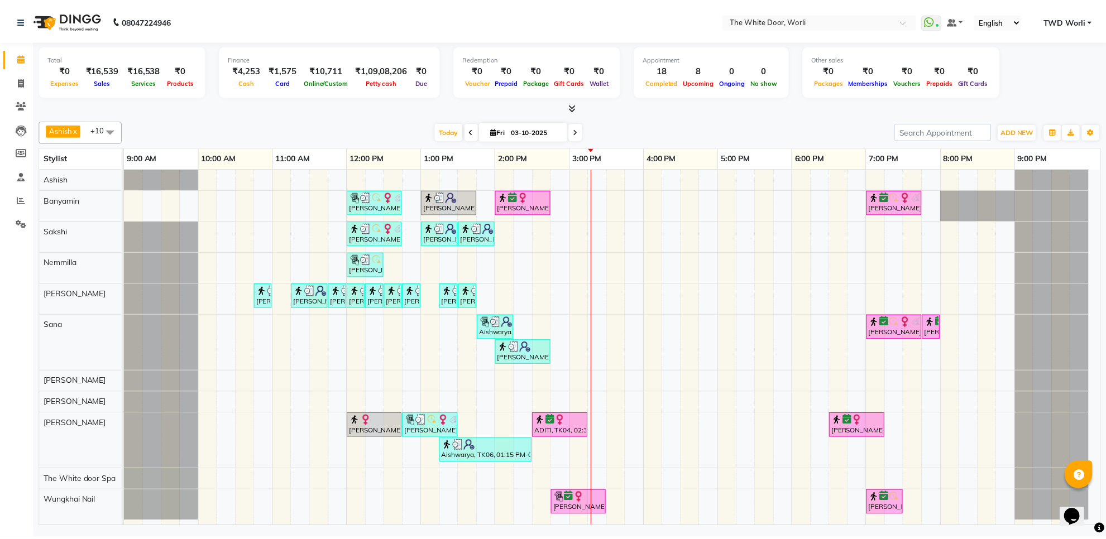
scroll to position [7, 0]
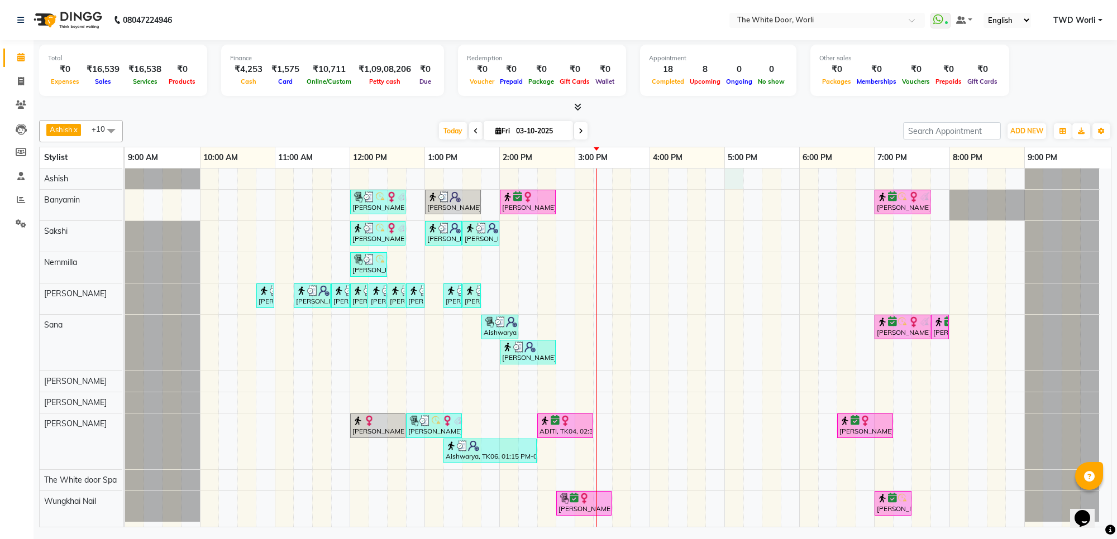
click at [729, 183] on td at bounding box center [734, 348] width 19 height 359
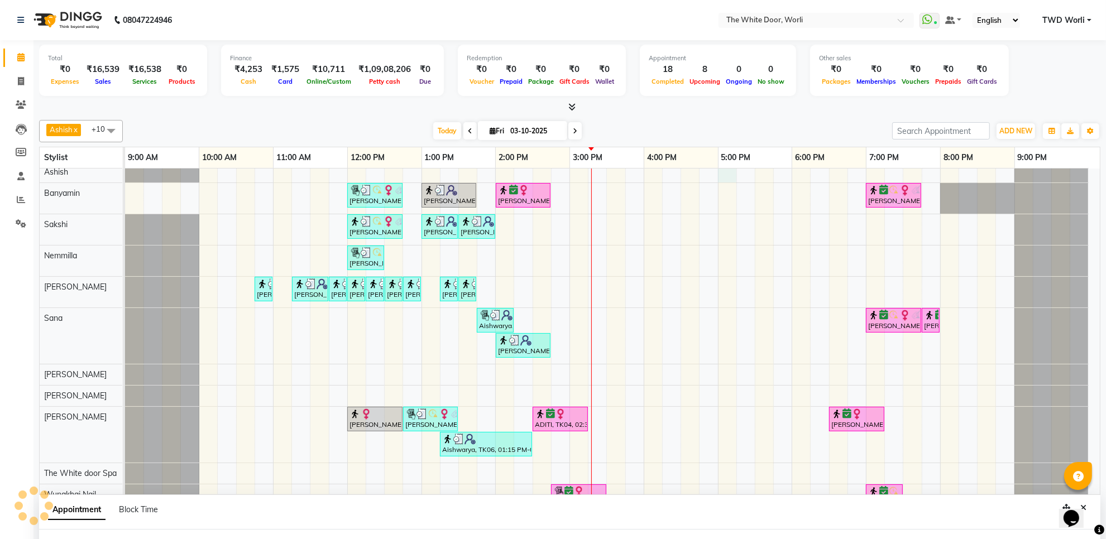
scroll to position [28, 0]
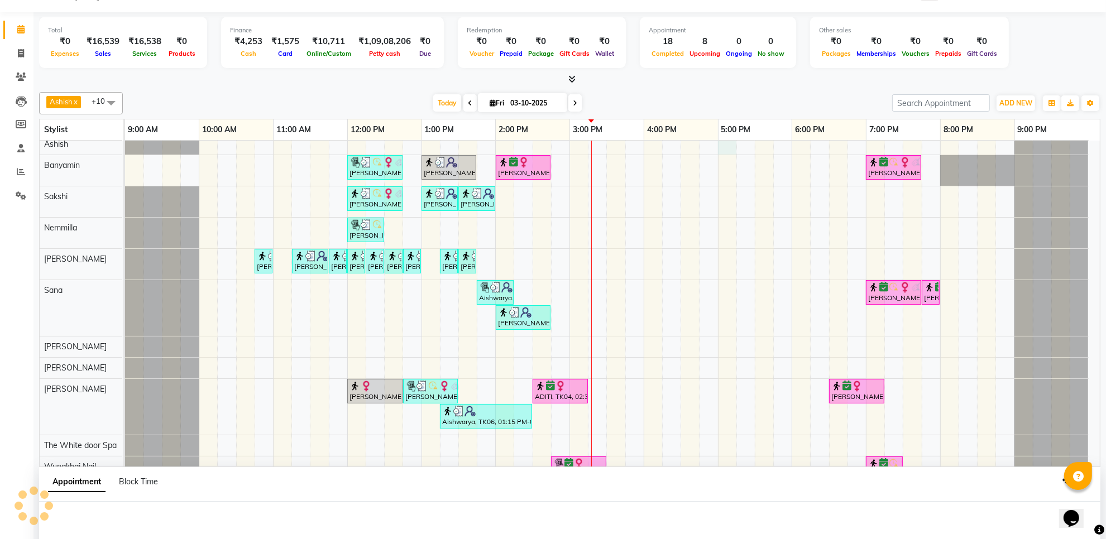
select select "20532"
select select "tentative"
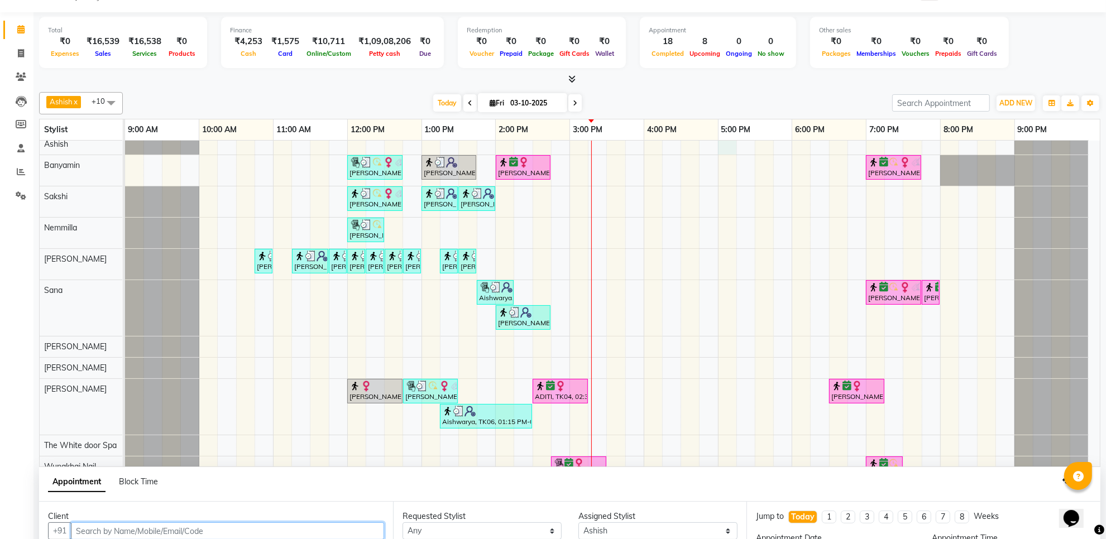
scroll to position [29, 0]
select select "1020"
click at [179, 524] on input "text" at bounding box center [227, 530] width 313 height 17
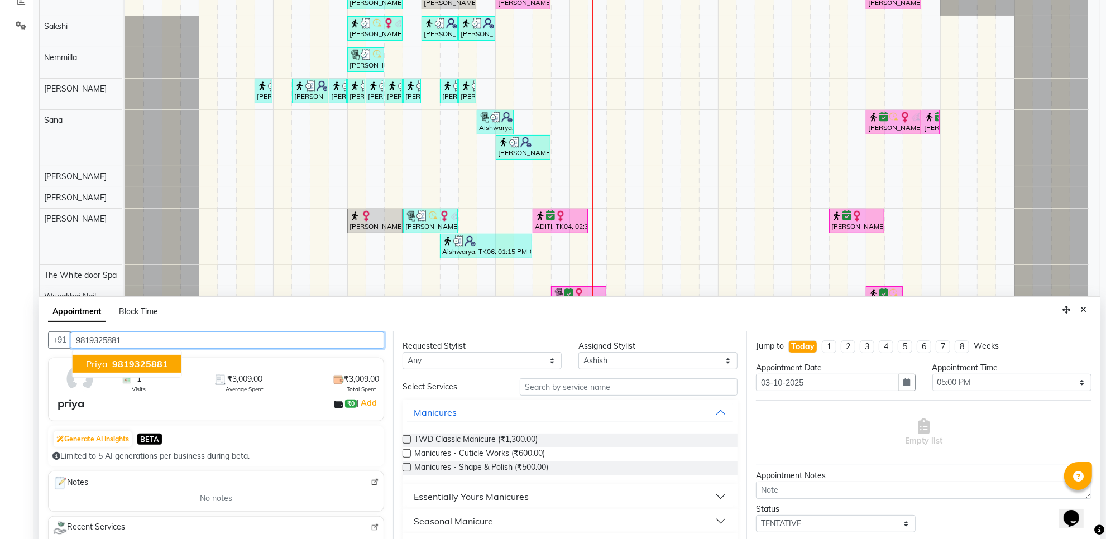
scroll to position [210, 0]
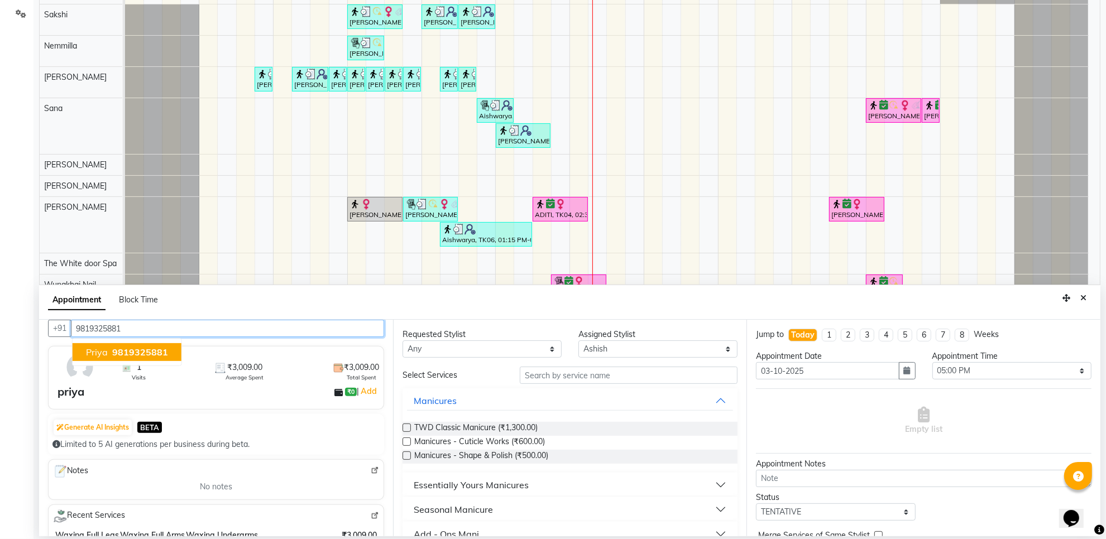
type input "9819325881"
click at [647, 352] on select "Select Aarti Ashish [PERSON_NAME] [PERSON_NAME] [PERSON_NAME] [PERSON_NAME] [PE…" at bounding box center [658, 349] width 159 height 17
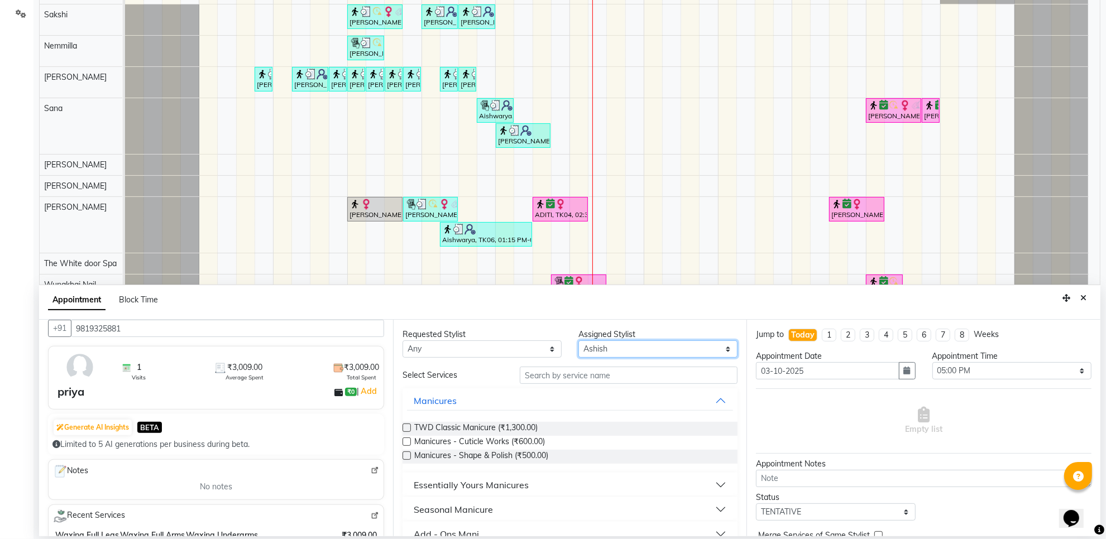
select select "20395"
click at [579, 341] on select "Select Aarti Ashish [PERSON_NAME] [PERSON_NAME] [PERSON_NAME] [PERSON_NAME] [PE…" at bounding box center [658, 349] width 159 height 17
click at [558, 378] on input "text" at bounding box center [629, 375] width 218 height 17
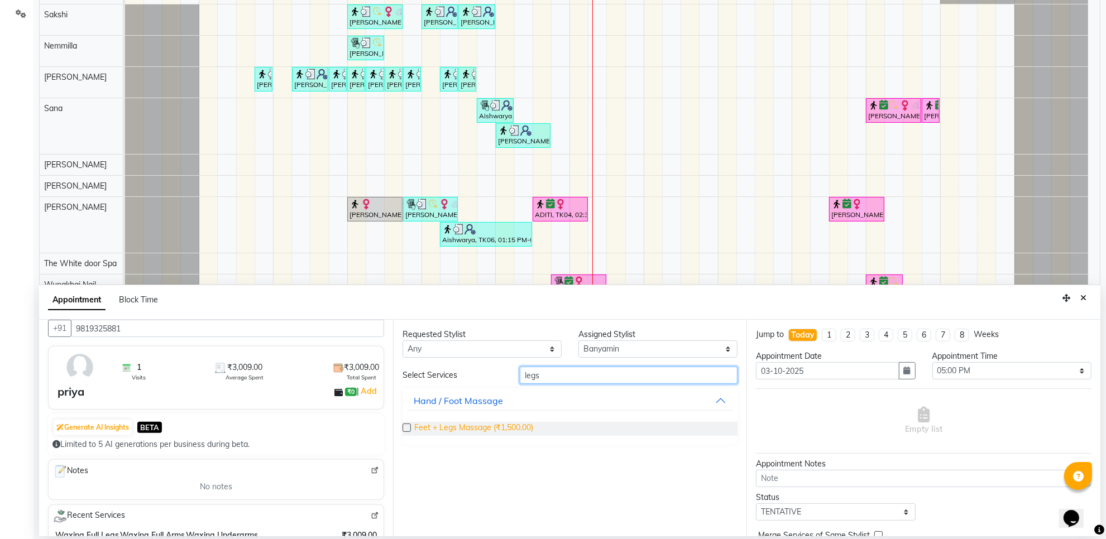
type input "legs"
click at [515, 432] on span "Feet + Legs Massage (₹1,500.00)" at bounding box center [473, 429] width 119 height 14
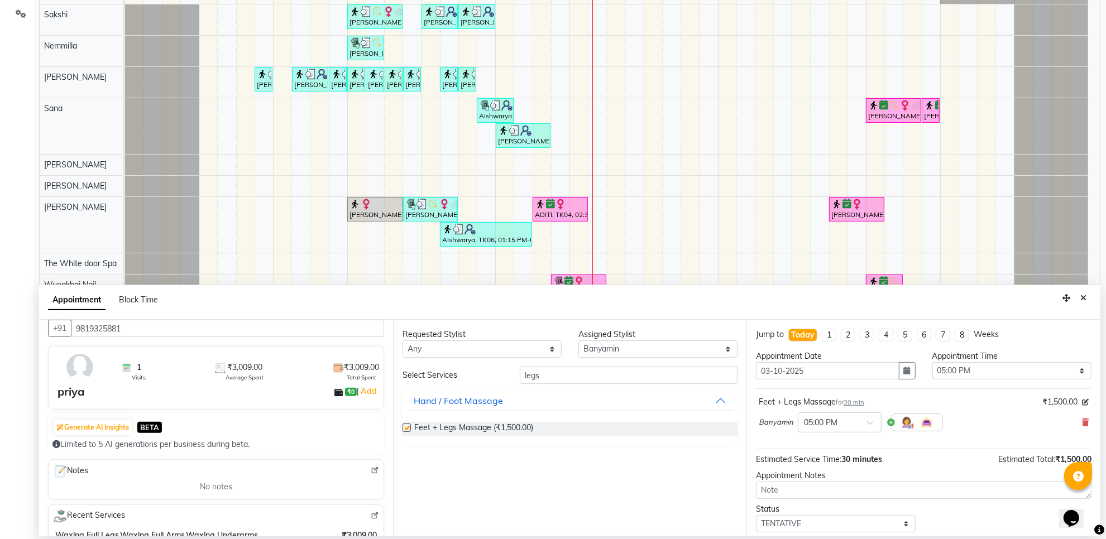
checkbox input "false"
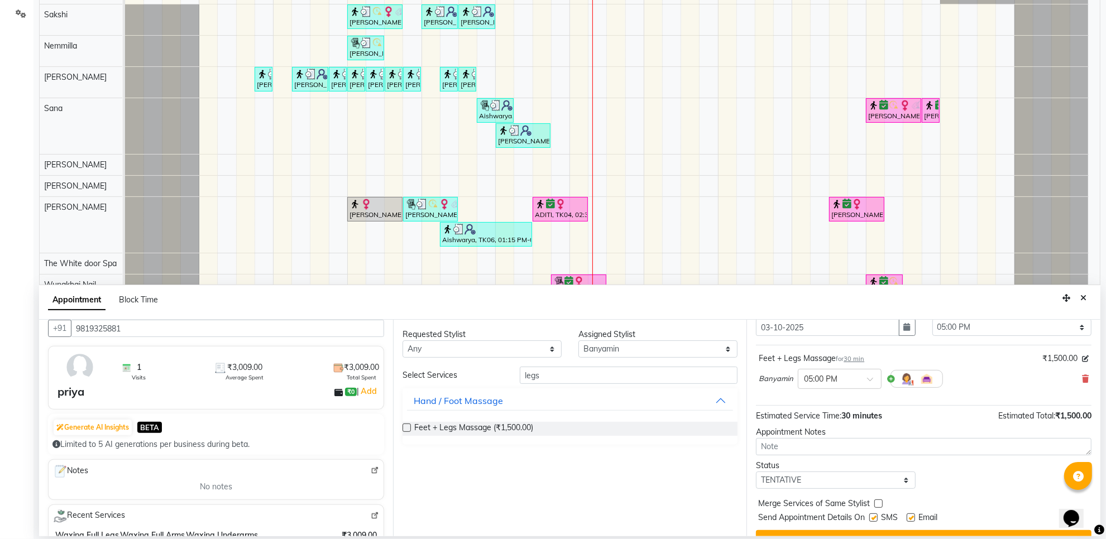
scroll to position [68, 0]
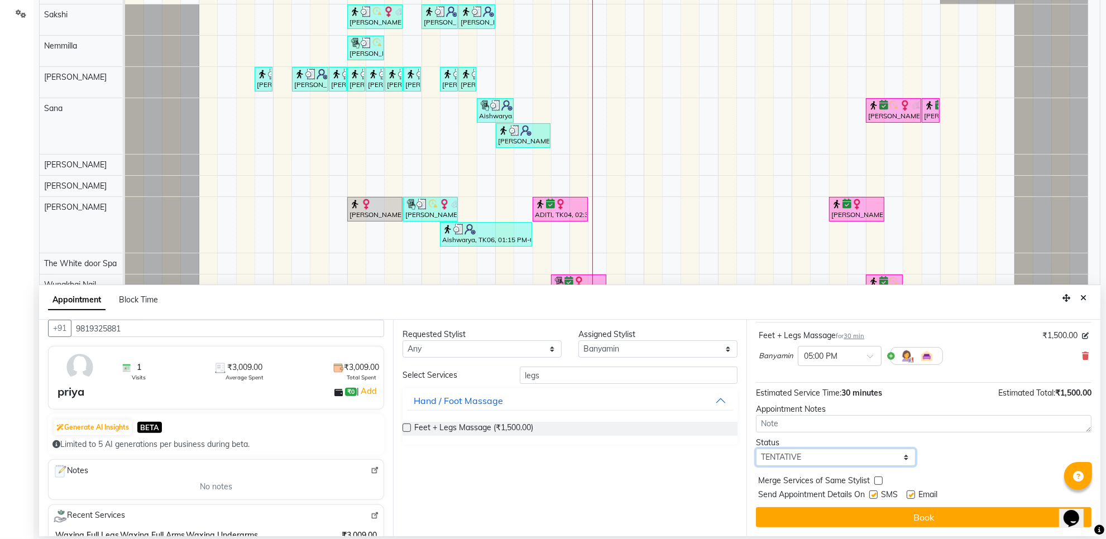
drag, startPoint x: 858, startPoint y: 458, endPoint x: 838, endPoint y: 456, distance: 20.2
click at [858, 458] on select "Select TENTATIVE CONFIRM CHECK-IN UPCOMING" at bounding box center [835, 457] width 159 height 17
select select "confirm booking"
click at [756, 449] on select "Select TENTATIVE CONFIRM CHECK-IN UPCOMING" at bounding box center [835, 457] width 159 height 17
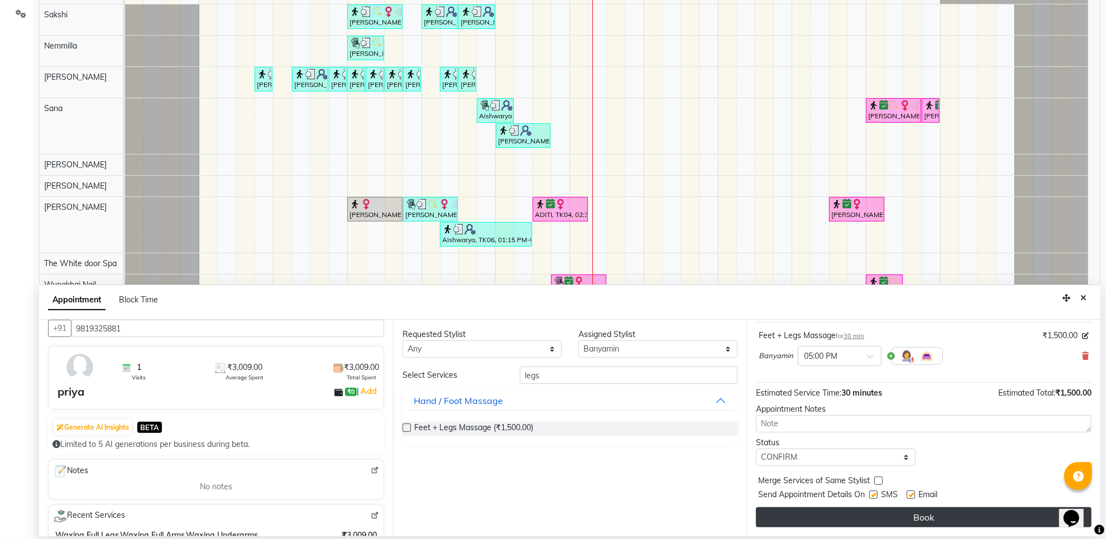
click at [917, 523] on button "Book" at bounding box center [924, 518] width 336 height 20
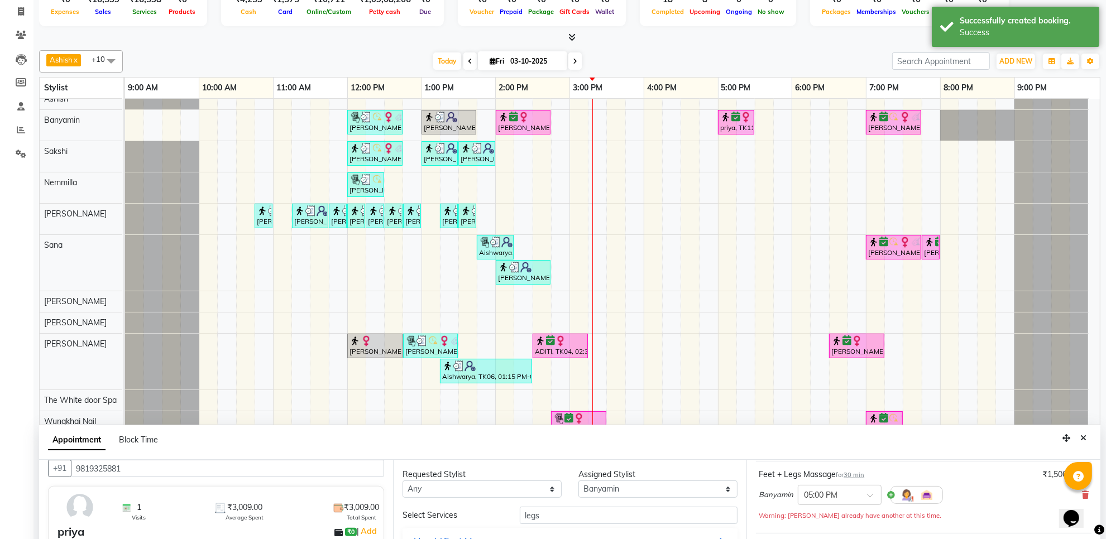
scroll to position [0, 0]
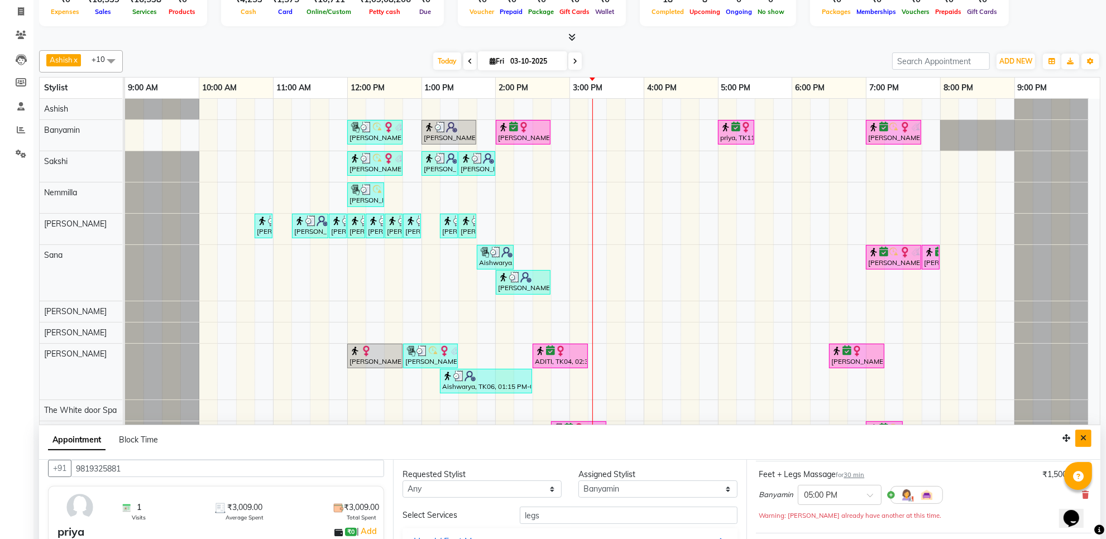
click at [1079, 437] on button "Close" at bounding box center [1084, 438] width 16 height 17
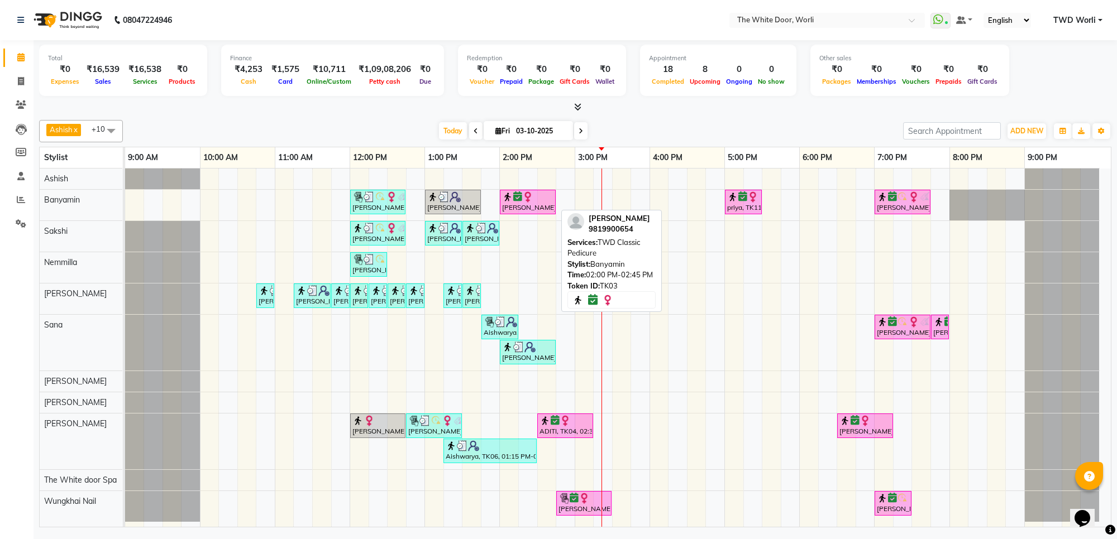
click at [515, 202] on div at bounding box center [527, 197] width 51 height 11
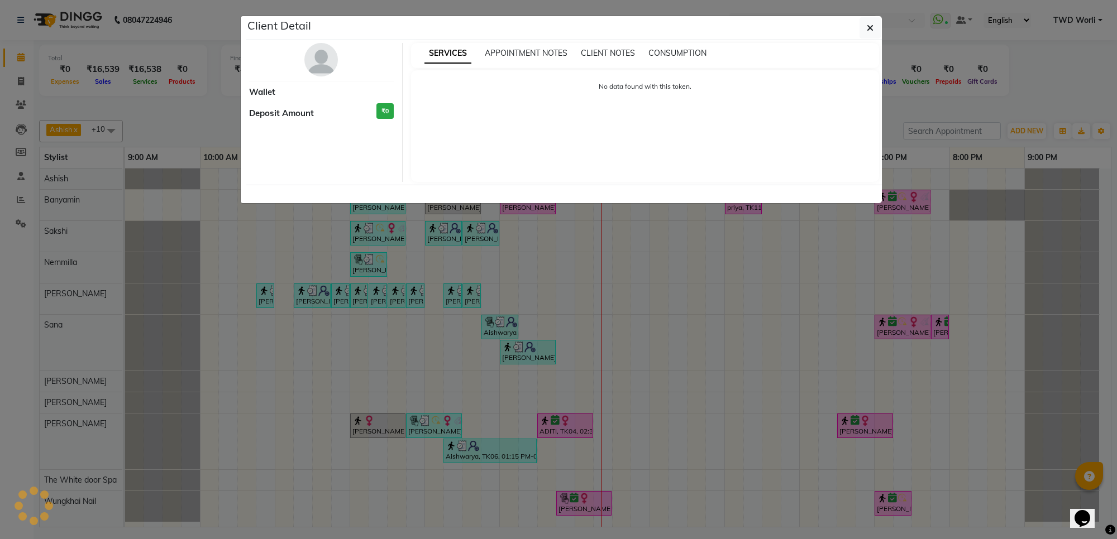
select select "6"
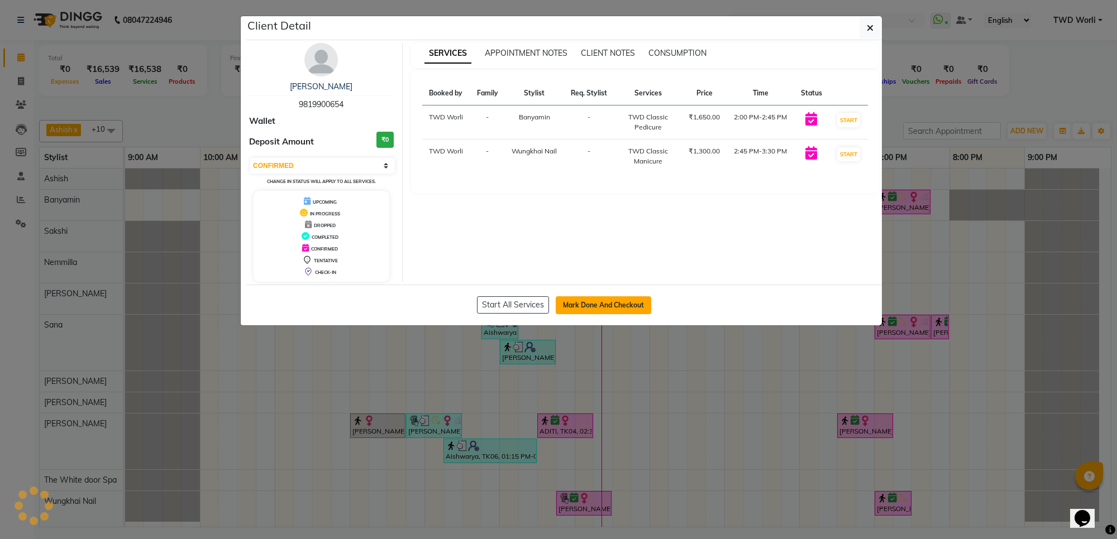
click at [614, 305] on button "Mark Done And Checkout" at bounding box center [603, 306] width 95 height 18
select select "service"
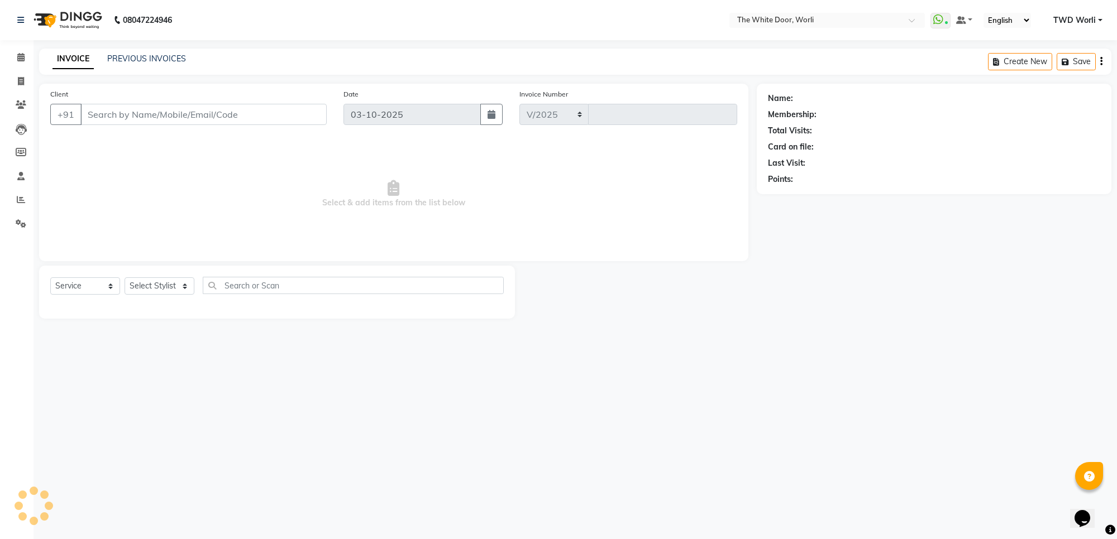
select select "4027"
type input "1661"
type input "9819900654"
select select "65695"
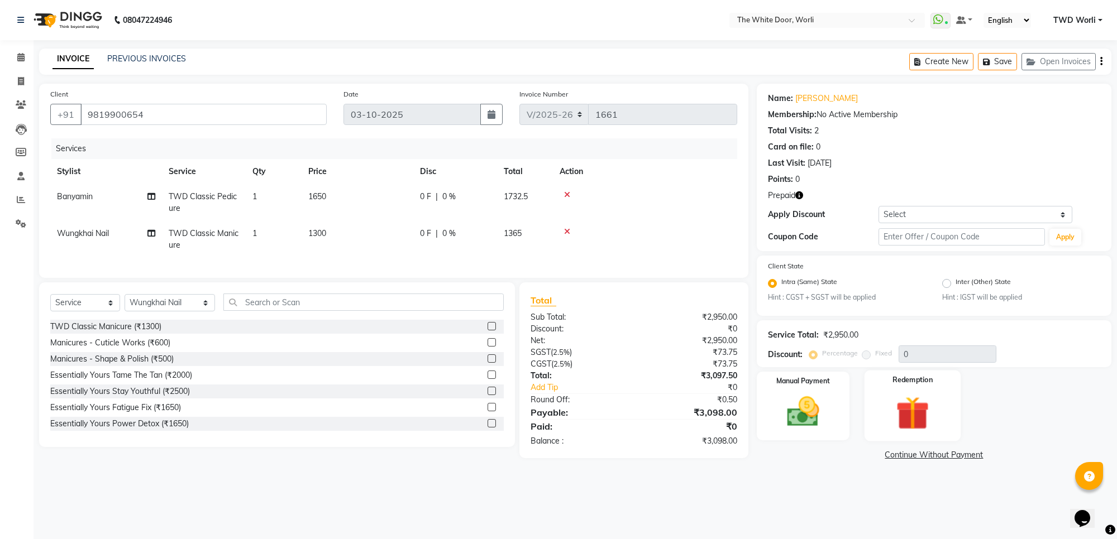
click at [912, 409] on img at bounding box center [912, 414] width 55 height 42
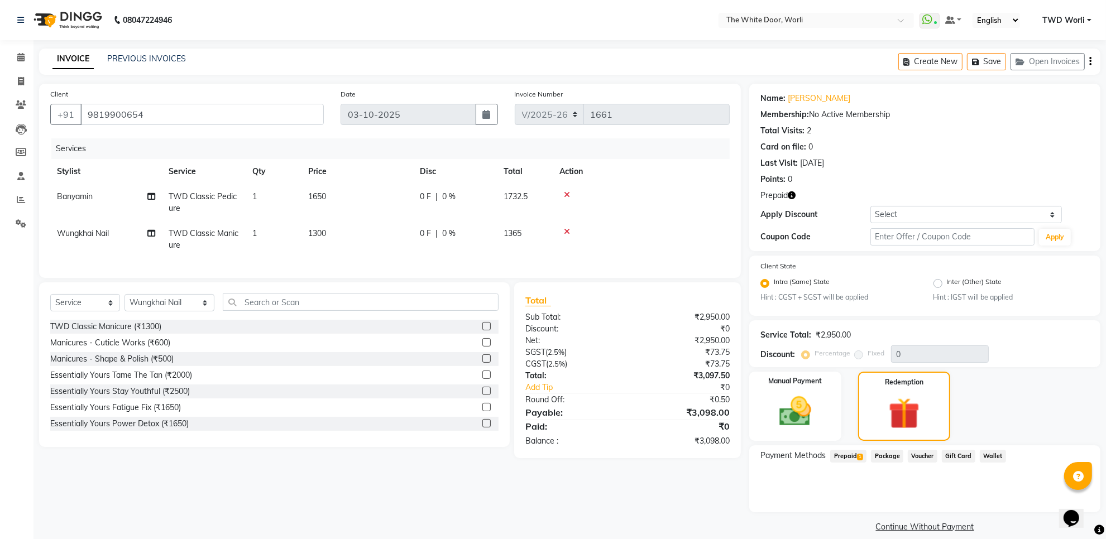
click at [849, 453] on span "Prepaid 1" at bounding box center [848, 456] width 36 height 13
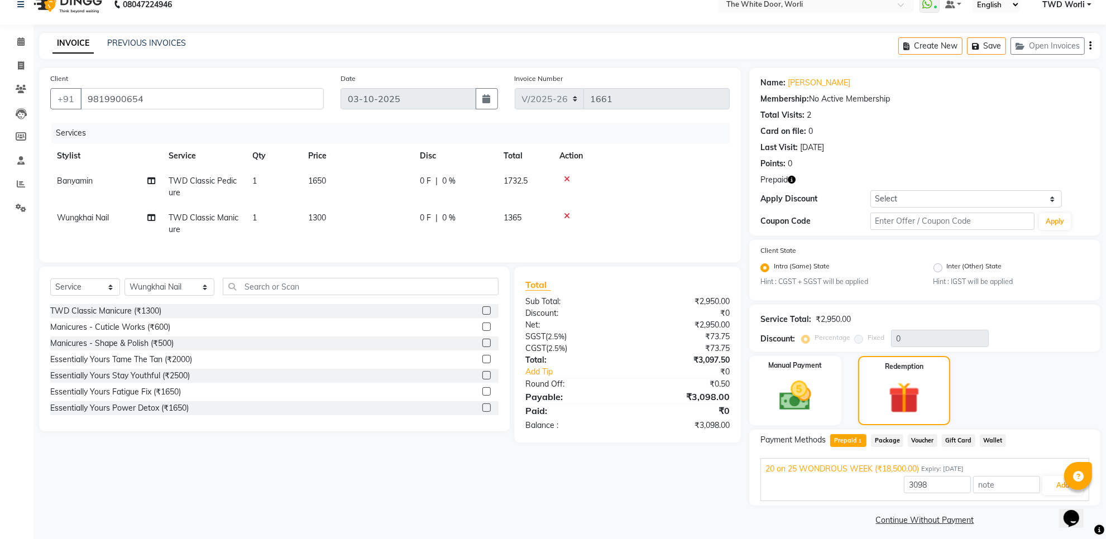
scroll to position [20, 0]
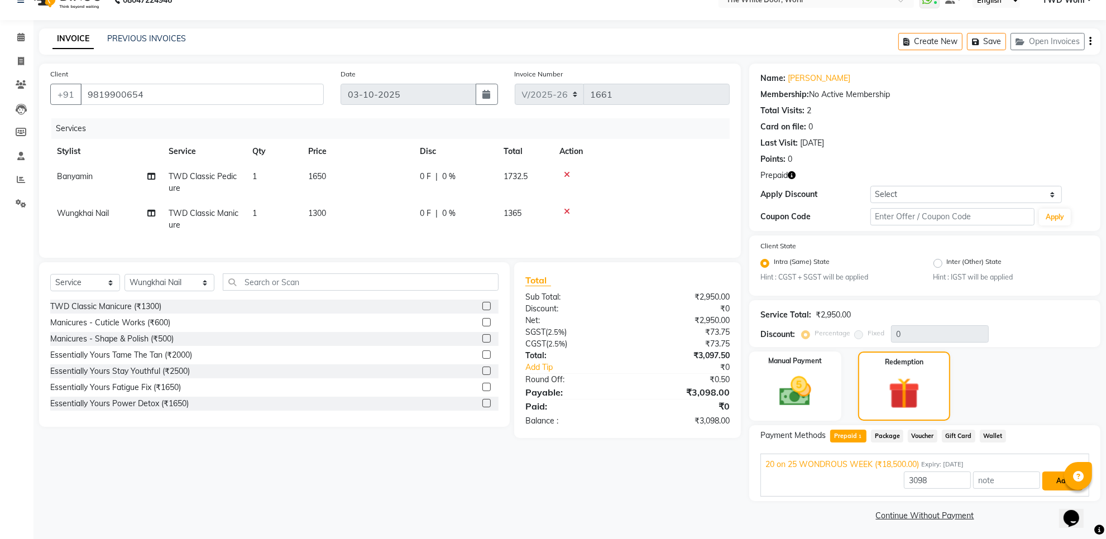
click at [1060, 481] on button "Add" at bounding box center [1063, 481] width 41 height 19
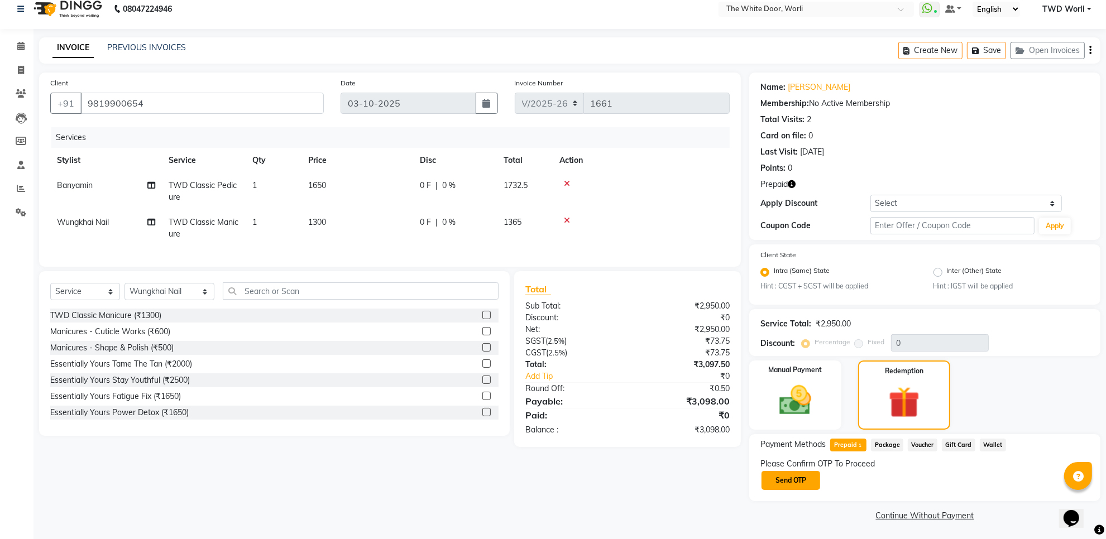
click at [800, 477] on button "Send OTP" at bounding box center [791, 480] width 59 height 19
click at [800, 488] on div "Confirm OTP" at bounding box center [925, 480] width 329 height 21
click at [805, 481] on input "text" at bounding box center [817, 479] width 112 height 17
click at [803, 478] on input "text" at bounding box center [817, 479] width 112 height 17
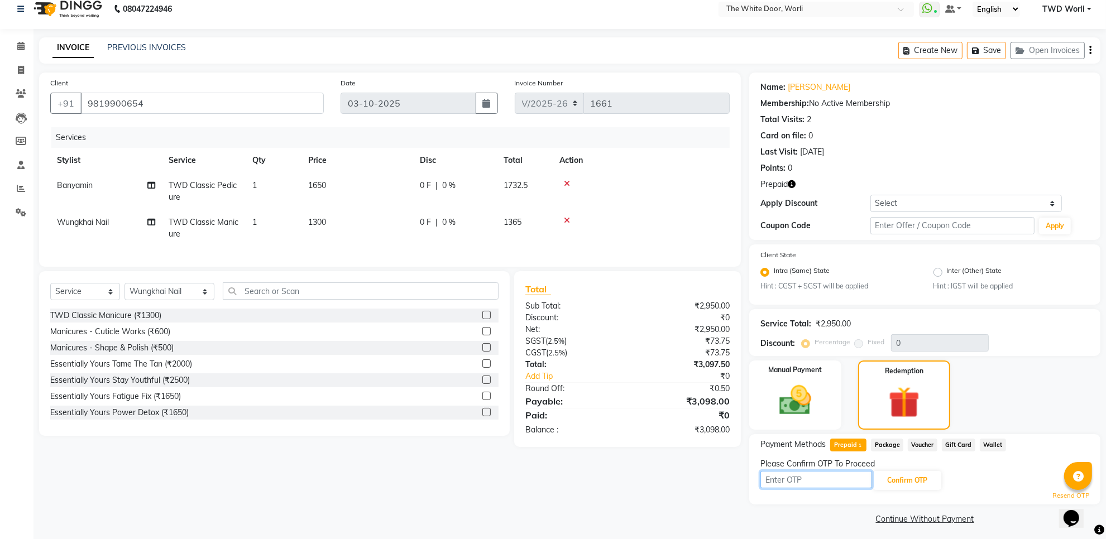
click at [803, 478] on input "text" at bounding box center [817, 479] width 112 height 17
drag, startPoint x: 803, startPoint y: 478, endPoint x: 796, endPoint y: 476, distance: 7.5
click at [796, 476] on input "text" at bounding box center [817, 479] width 112 height 17
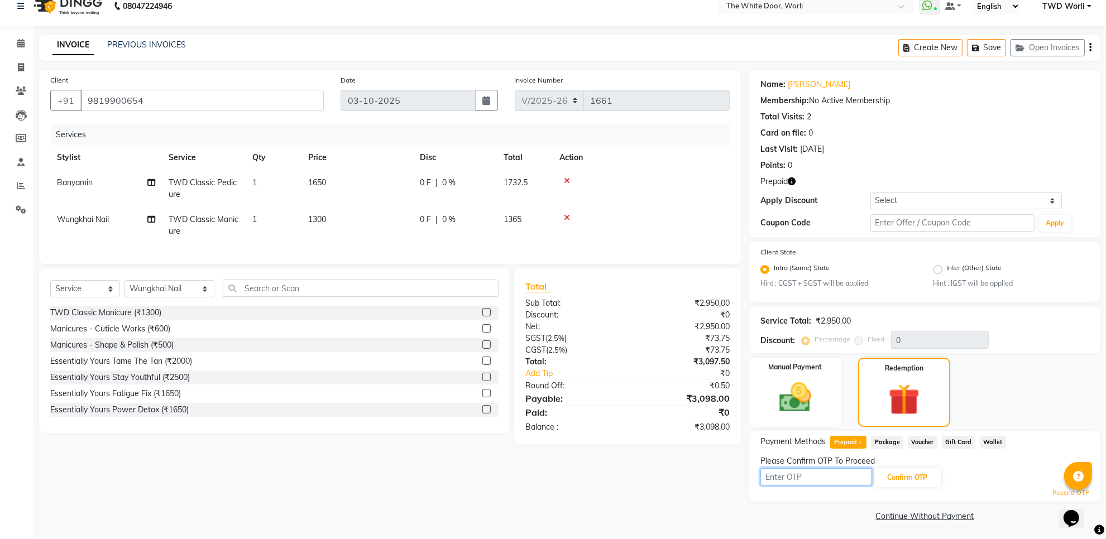
scroll to position [15, 0]
click at [1062, 493] on link "Resend OTP" at bounding box center [1071, 492] width 37 height 9
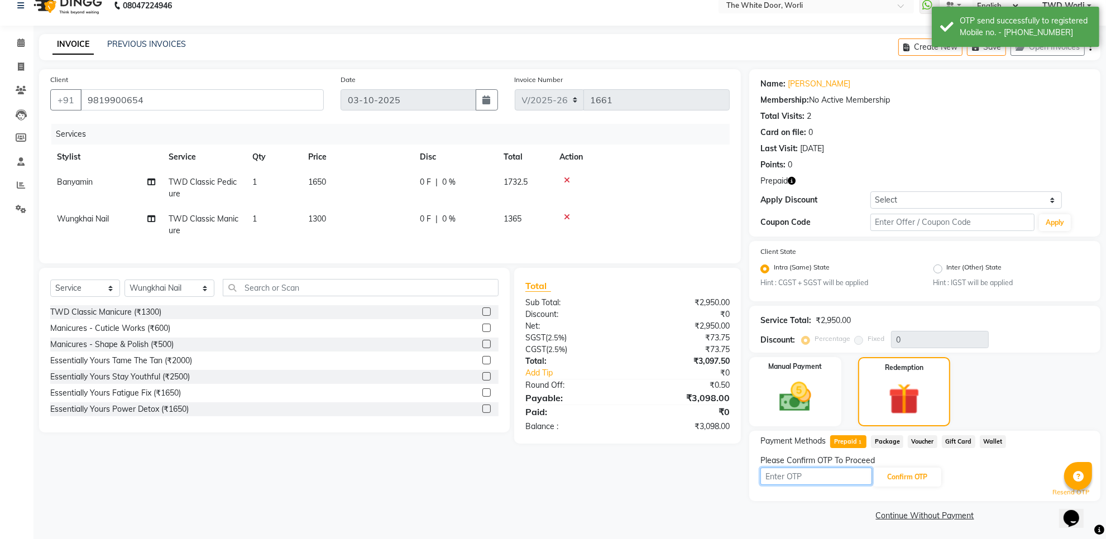
click at [805, 480] on input "text" at bounding box center [817, 476] width 112 height 17
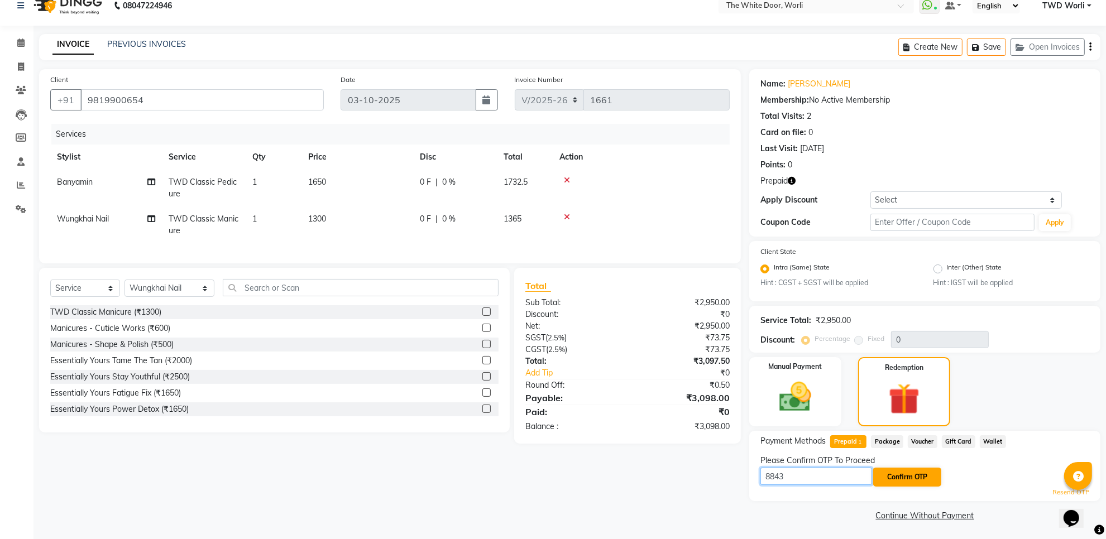
type input "8843"
click at [899, 474] on button "Confirm OTP" at bounding box center [907, 477] width 68 height 19
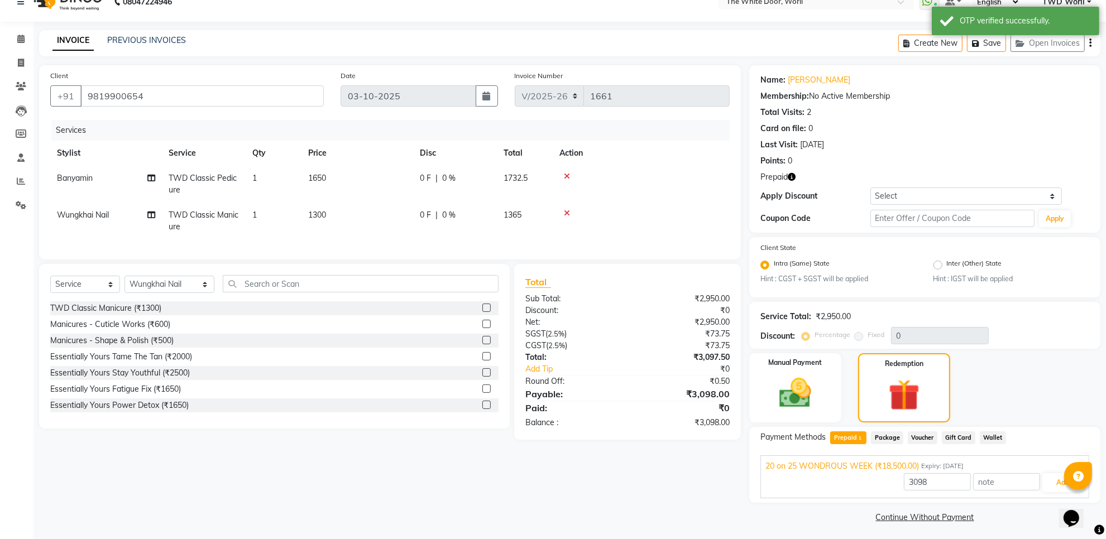
scroll to position [20, 0]
click at [1057, 480] on button "Add" at bounding box center [1063, 481] width 41 height 19
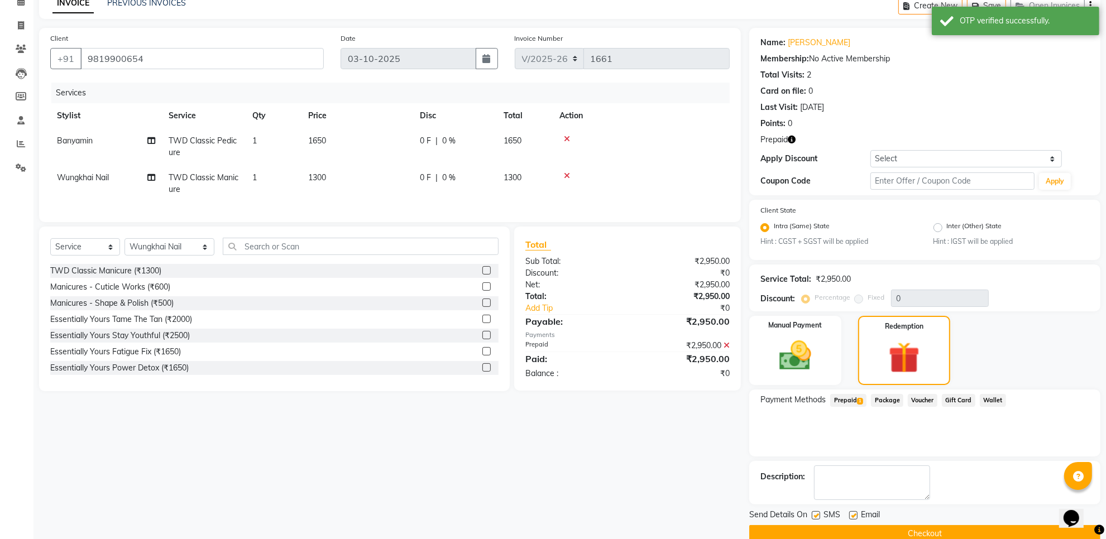
scroll to position [74, 0]
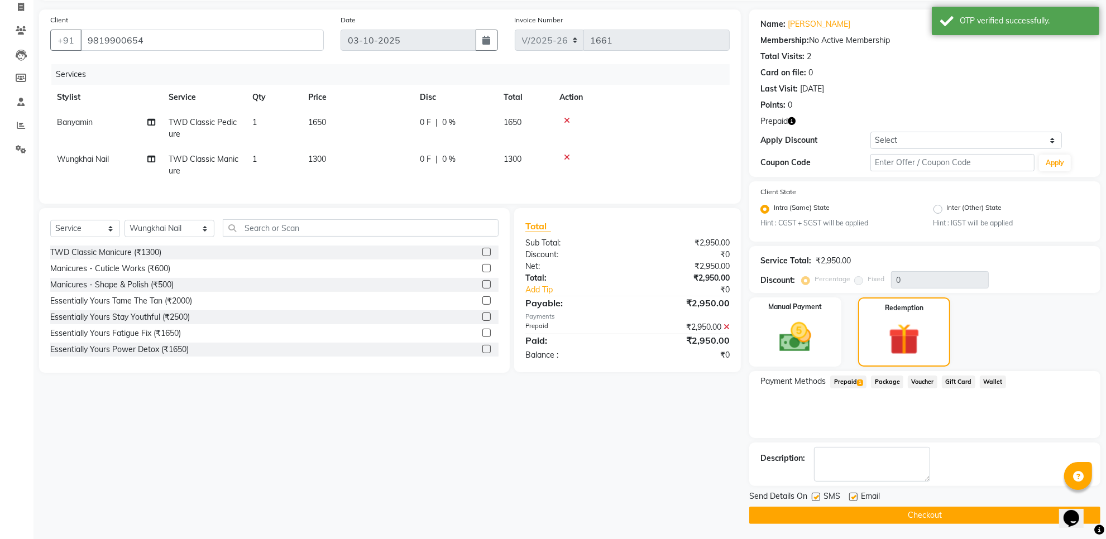
click at [874, 509] on button "Checkout" at bounding box center [924, 515] width 351 height 17
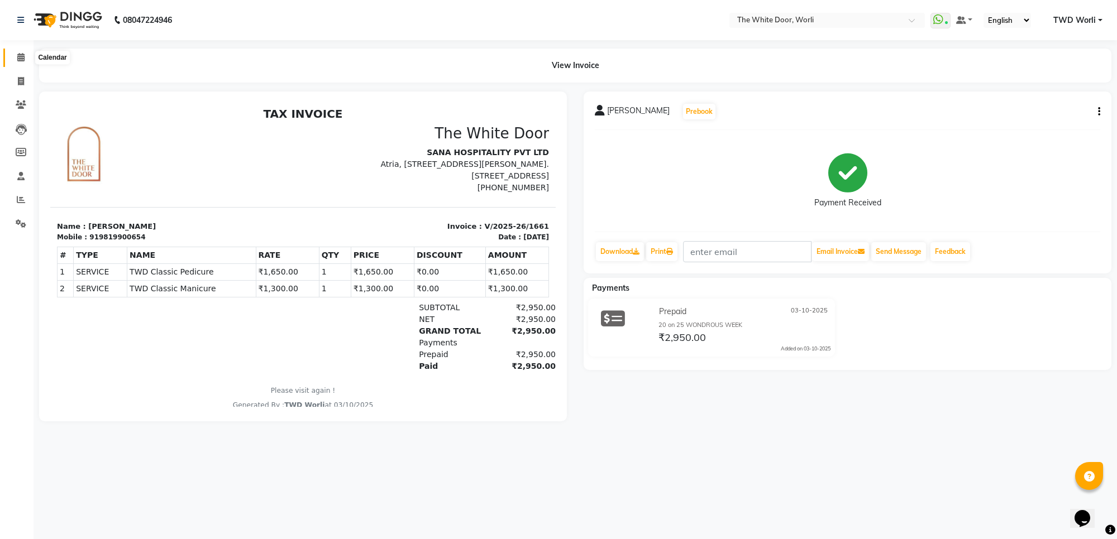
click at [21, 62] on span at bounding box center [21, 57] width 20 height 13
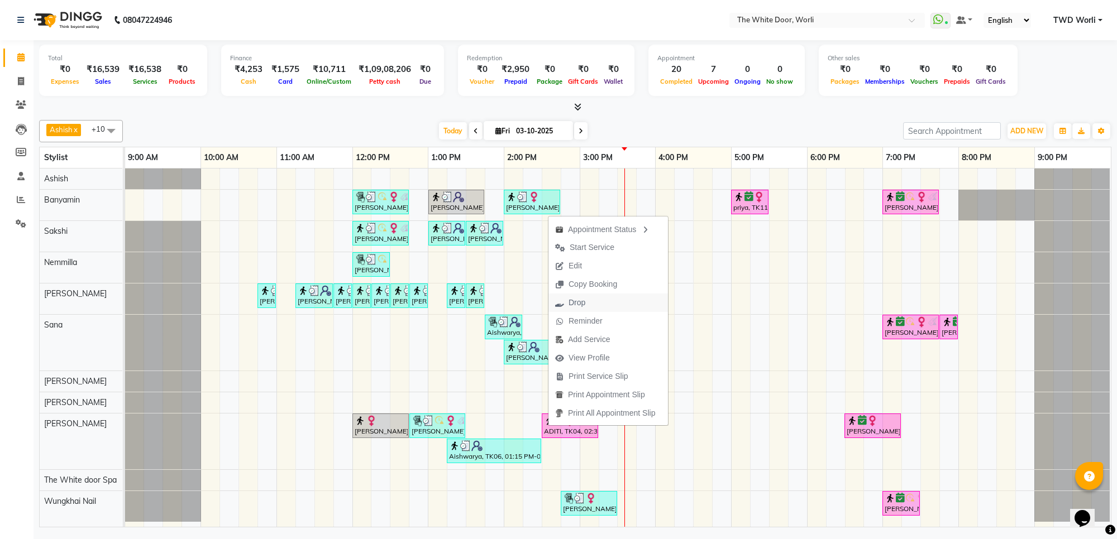
click at [596, 302] on button "Drop" at bounding box center [608, 303] width 120 height 18
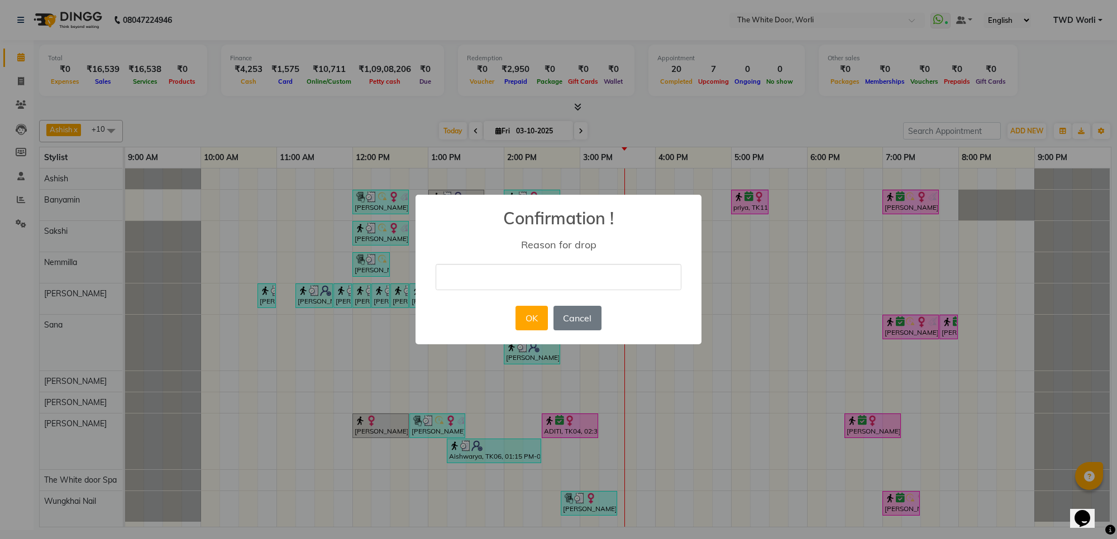
click at [553, 286] on input "text" at bounding box center [559, 277] width 246 height 26
type input "client no show"
click at [528, 324] on button "OK" at bounding box center [531, 318] width 32 height 25
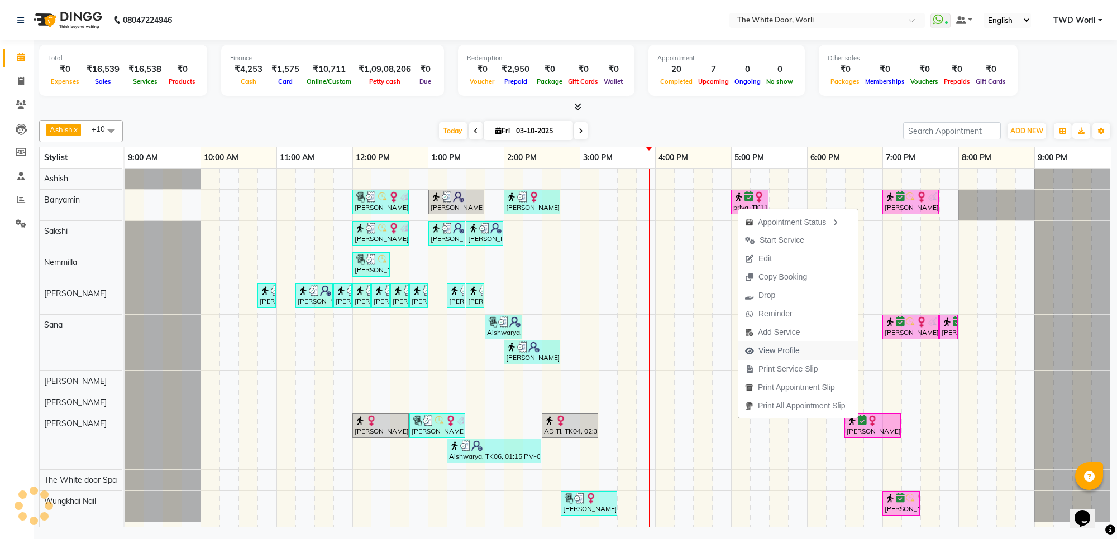
click at [769, 346] on span "View Profile" at bounding box center [778, 351] width 41 height 12
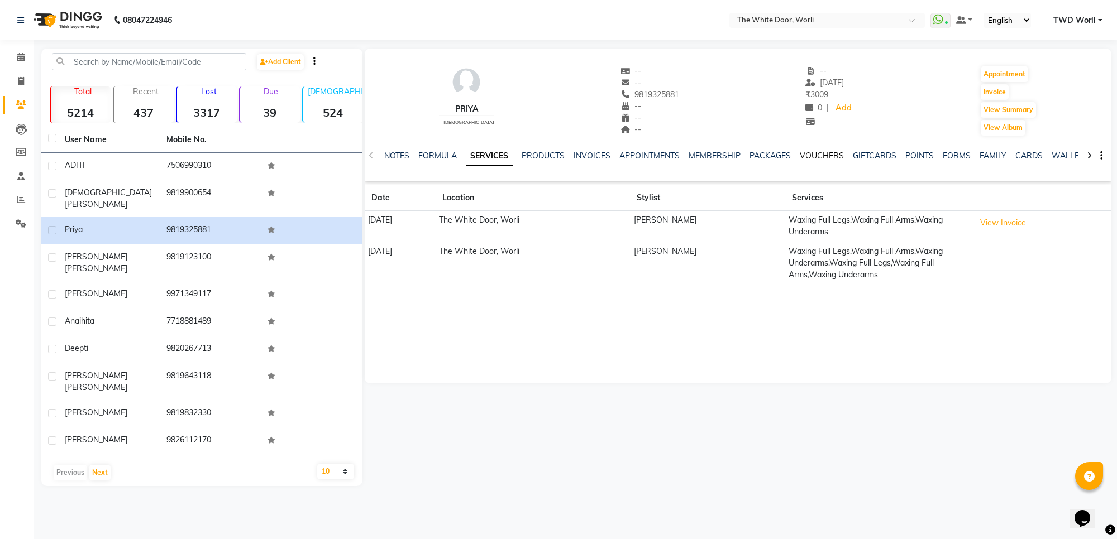
click at [808, 154] on link "VOUCHERS" at bounding box center [822, 156] width 44 height 10
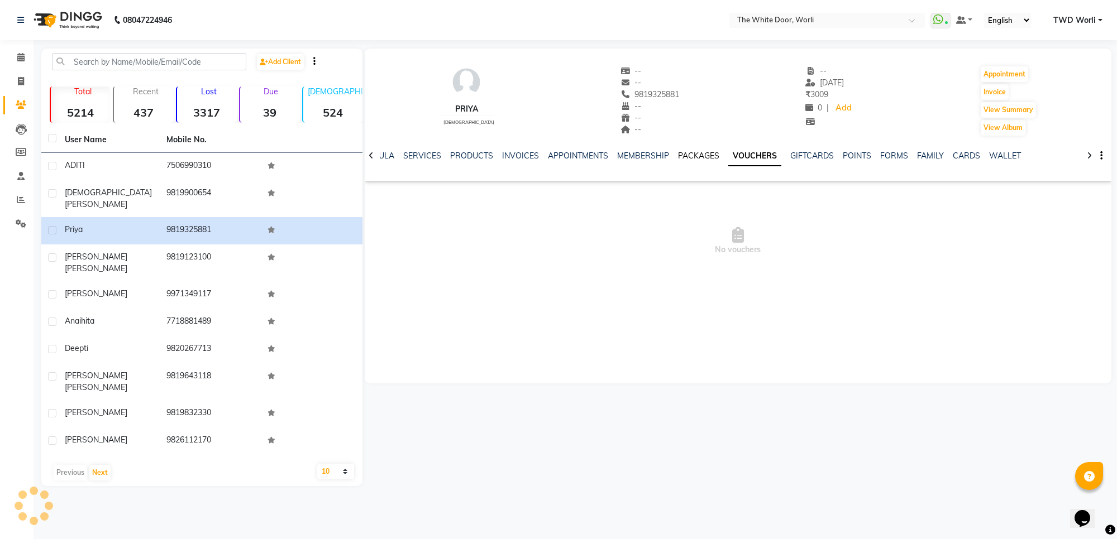
click at [684, 154] on link "PACKAGES" at bounding box center [698, 156] width 41 height 10
click at [761, 154] on link "VOUCHERS" at bounding box center [768, 156] width 44 height 10
click at [25, 55] on span at bounding box center [21, 57] width 20 height 13
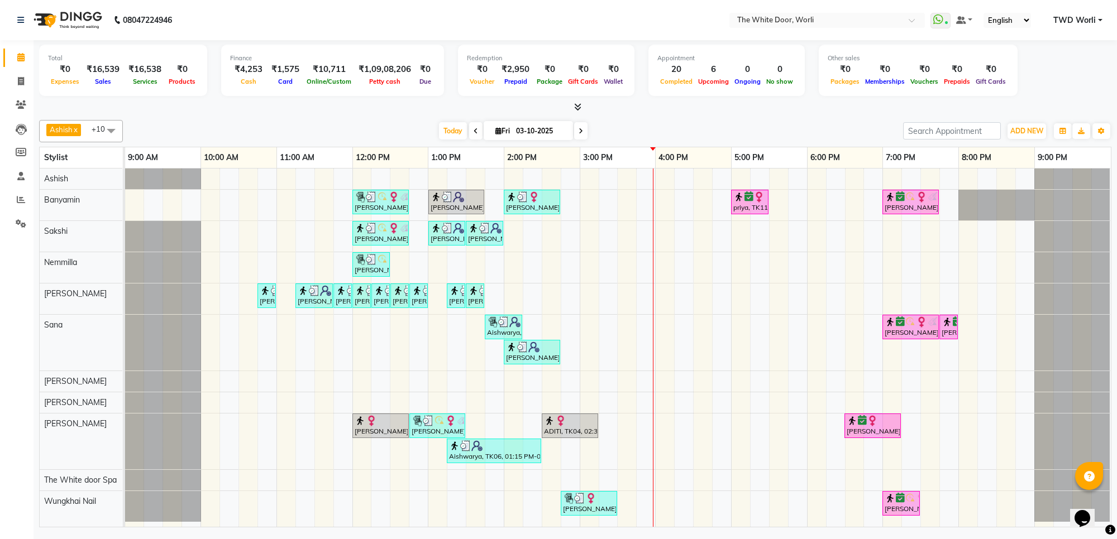
click at [581, 127] on span at bounding box center [580, 130] width 13 height 17
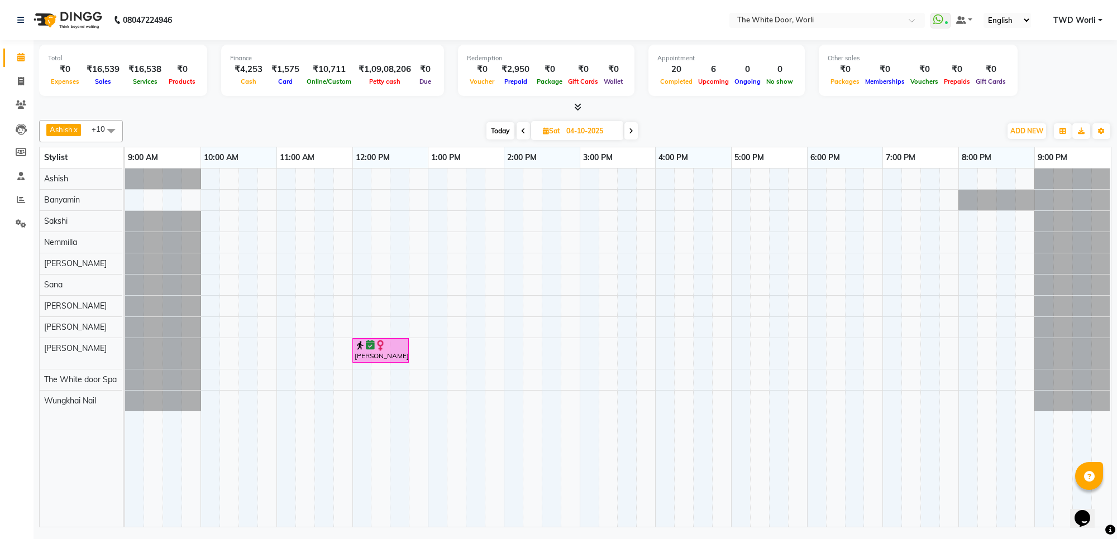
click at [505, 128] on span "Today" at bounding box center [500, 130] width 28 height 17
type input "03-10-2025"
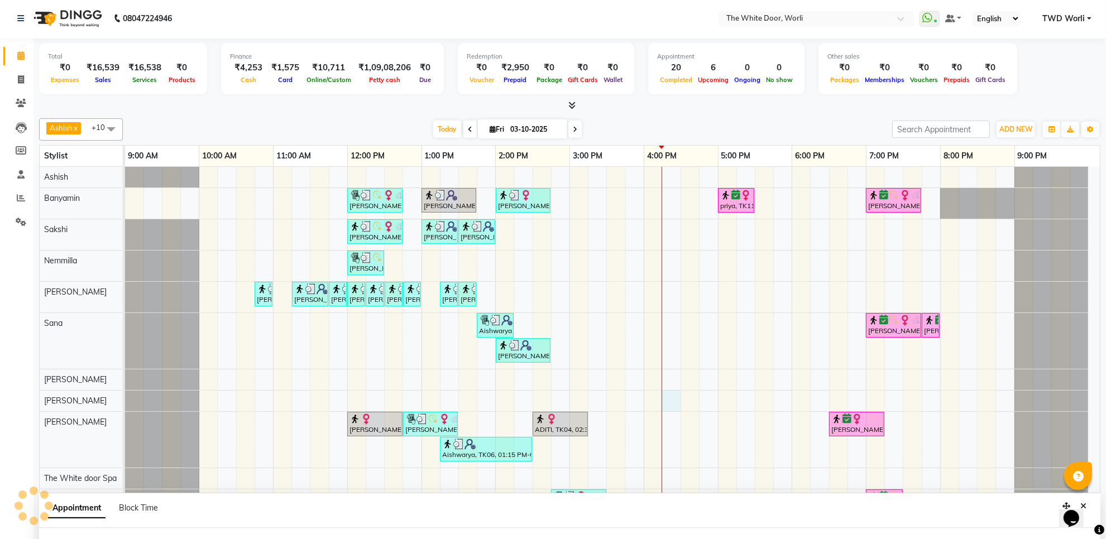
select select "61880"
select select "tentative"
select select "975"
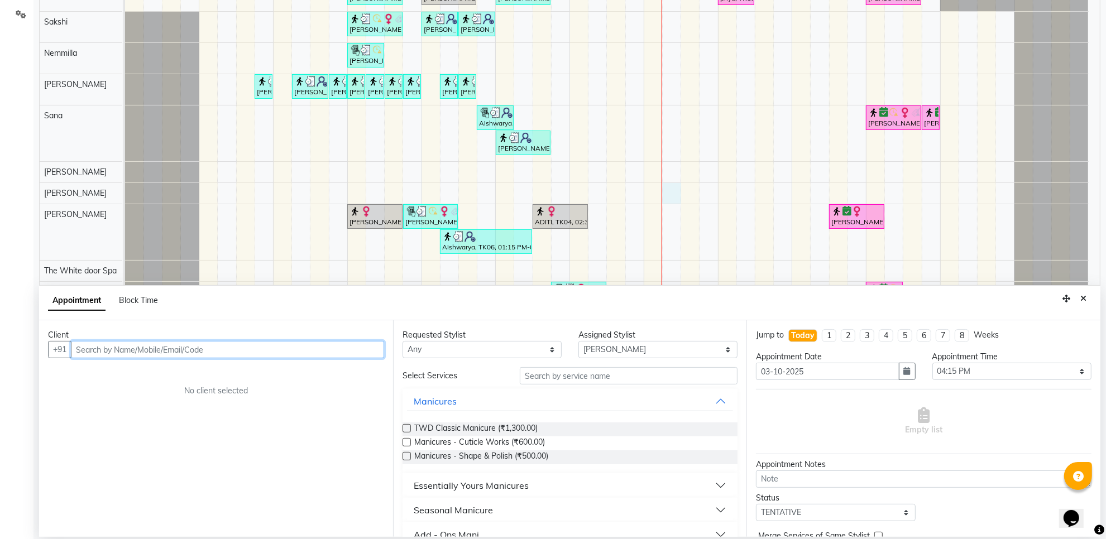
scroll to position [210, 0]
click at [1079, 299] on button "Close" at bounding box center [1084, 298] width 16 height 17
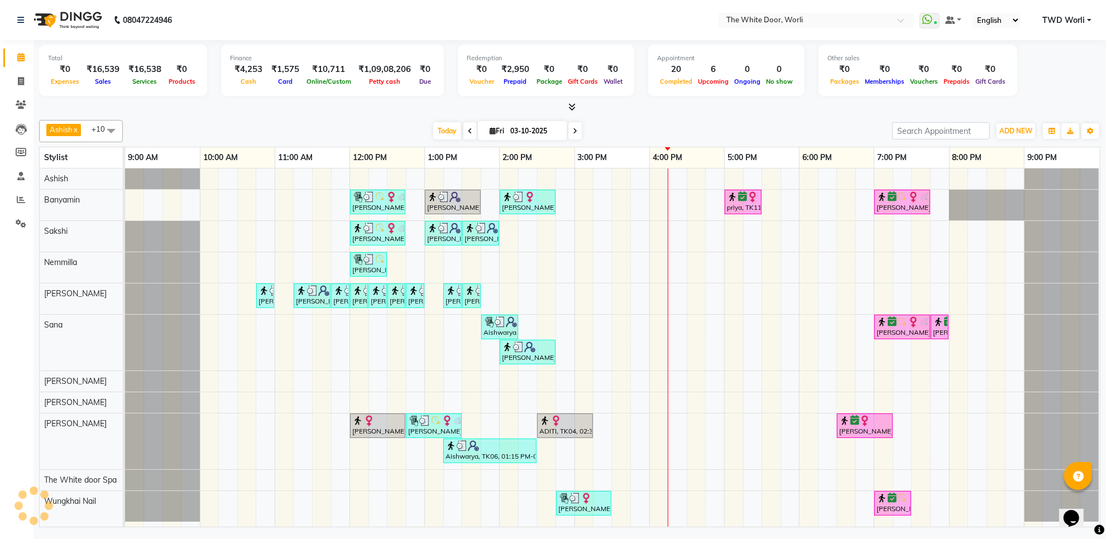
scroll to position [0, 0]
select select "50222"
select select "990"
select select "tentative"
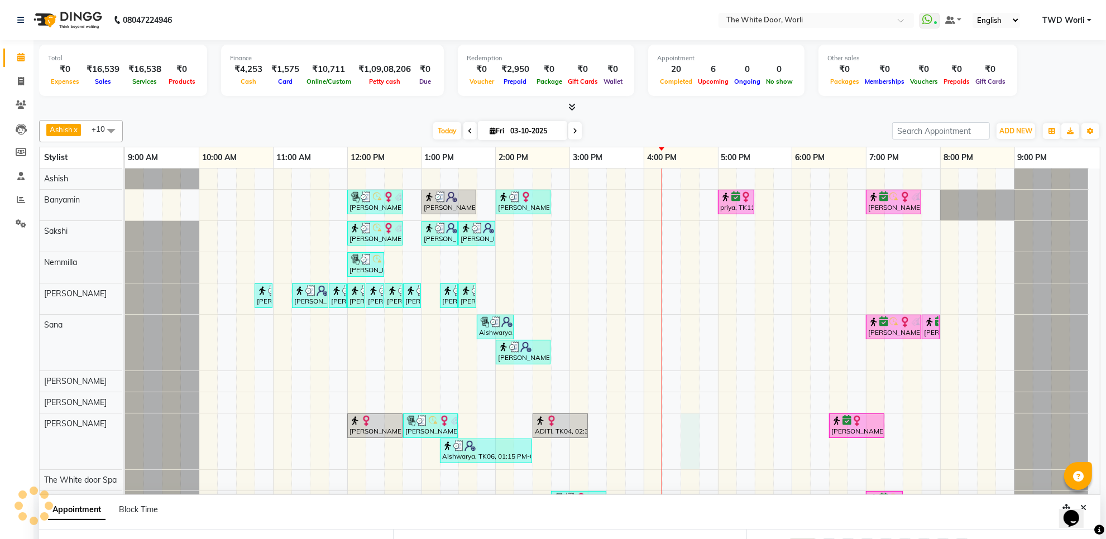
scroll to position [68, 0]
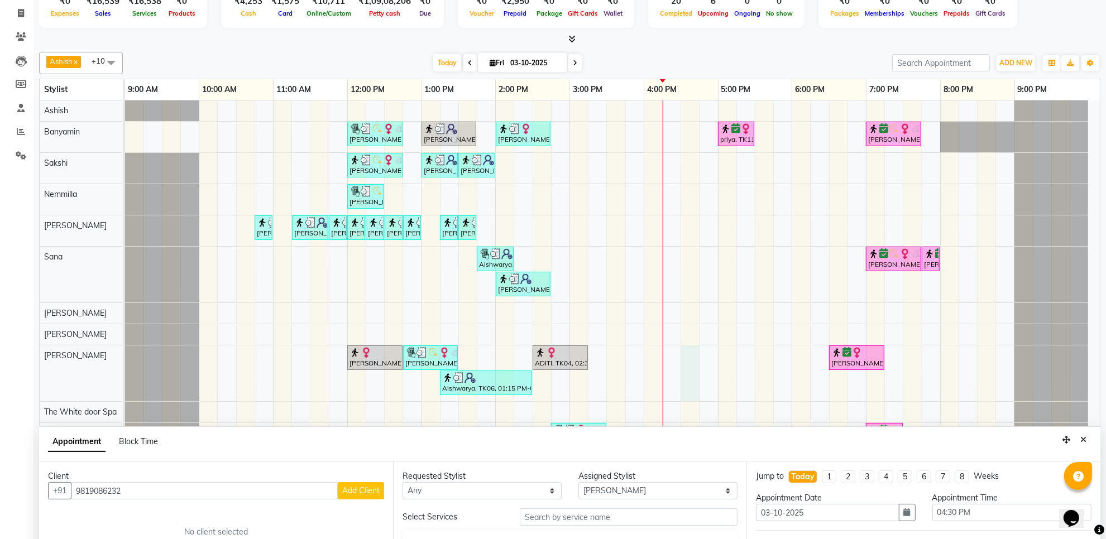
type input "9819086232"
click at [369, 495] on span "Add Client" at bounding box center [360, 491] width 37 height 10
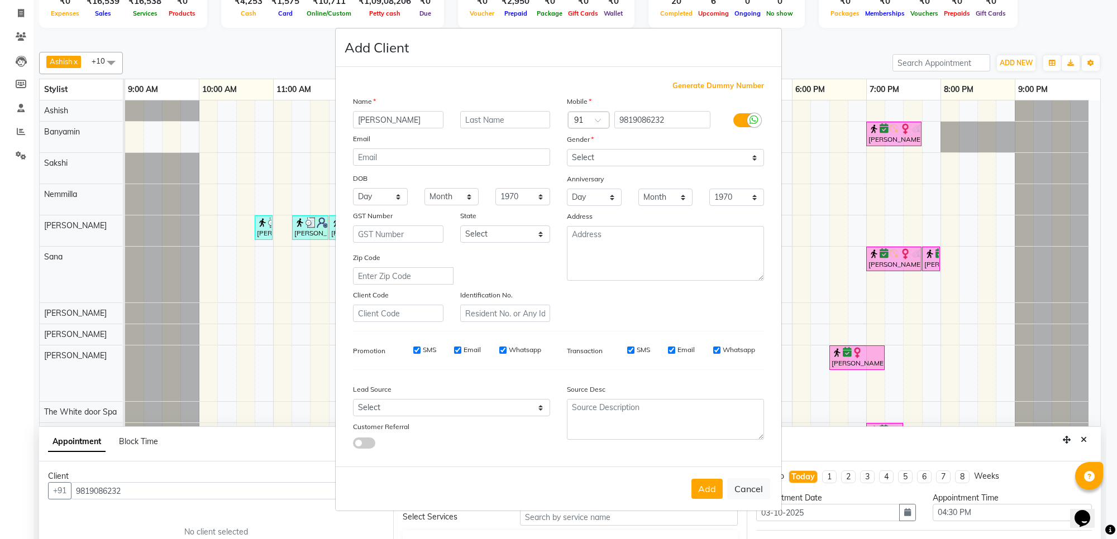
type input "[PERSON_NAME]"
click at [602, 157] on select "Select [DEMOGRAPHIC_DATA] [DEMOGRAPHIC_DATA] Other Prefer Not To Say" at bounding box center [665, 157] width 197 height 17
select select "[DEMOGRAPHIC_DATA]"
click at [567, 150] on select "Select [DEMOGRAPHIC_DATA] [DEMOGRAPHIC_DATA] Other Prefer Not To Say" at bounding box center [665, 157] width 197 height 17
click at [484, 405] on select "Select Walk-in Referral Internet Friend Word of Mouth Advertisement Facebook Ju…" at bounding box center [451, 407] width 197 height 17
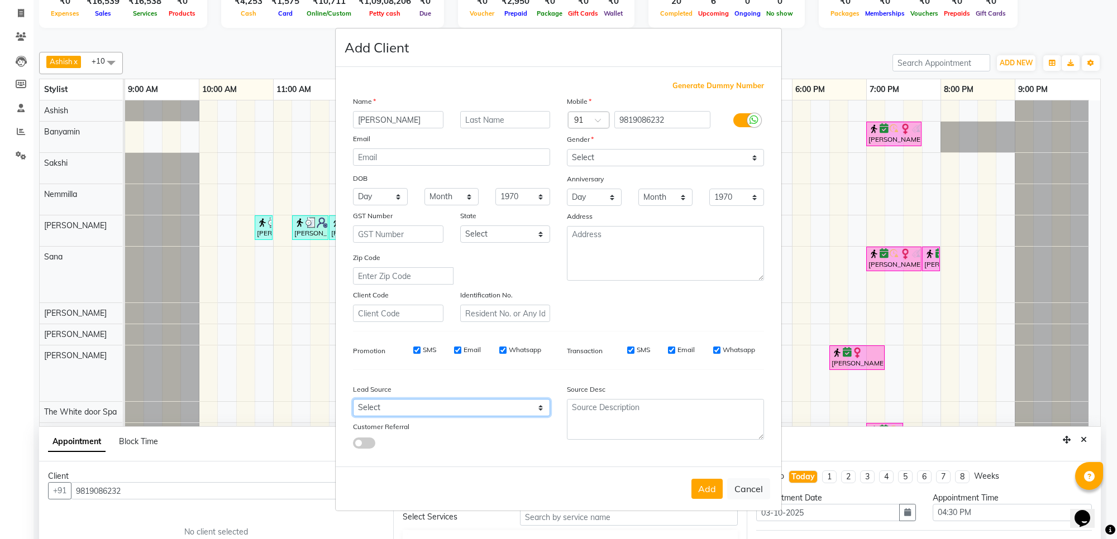
select select "28541"
click at [353, 399] on select "Select Walk-in Referral Internet Friend Word of Mouth Advertisement Facebook Ju…" at bounding box center [451, 407] width 197 height 17
click at [606, 414] on textarea at bounding box center [665, 419] width 197 height 41
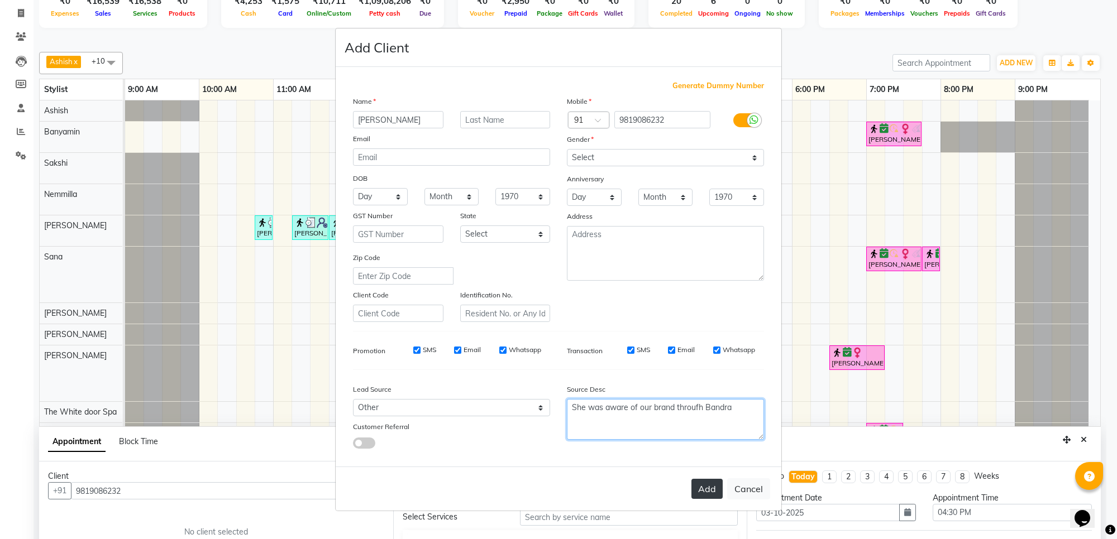
type textarea "She was aware of our brand throufh Bandra"
click at [699, 493] on button "Add" at bounding box center [706, 489] width 31 height 20
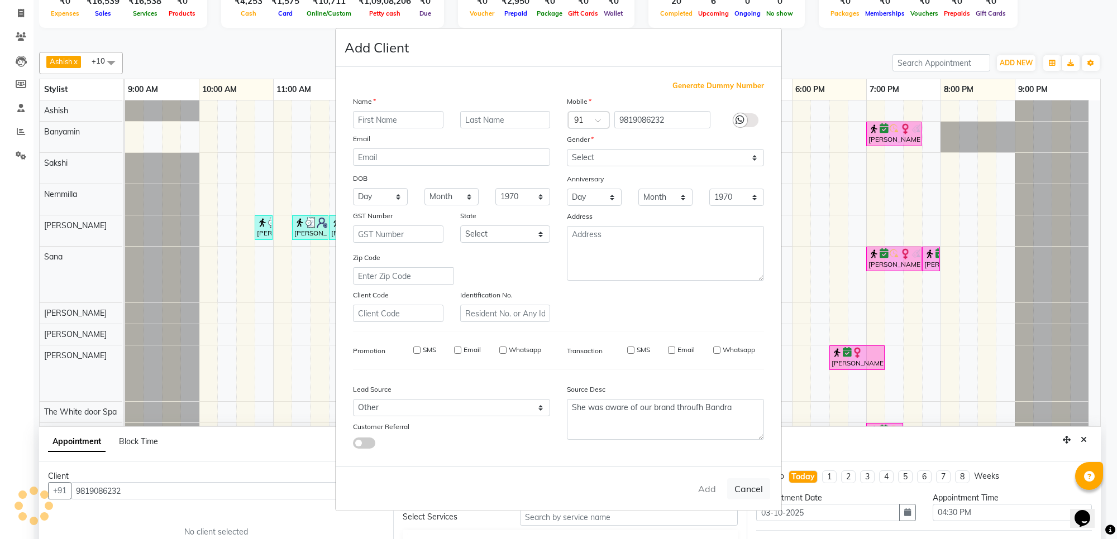
select select
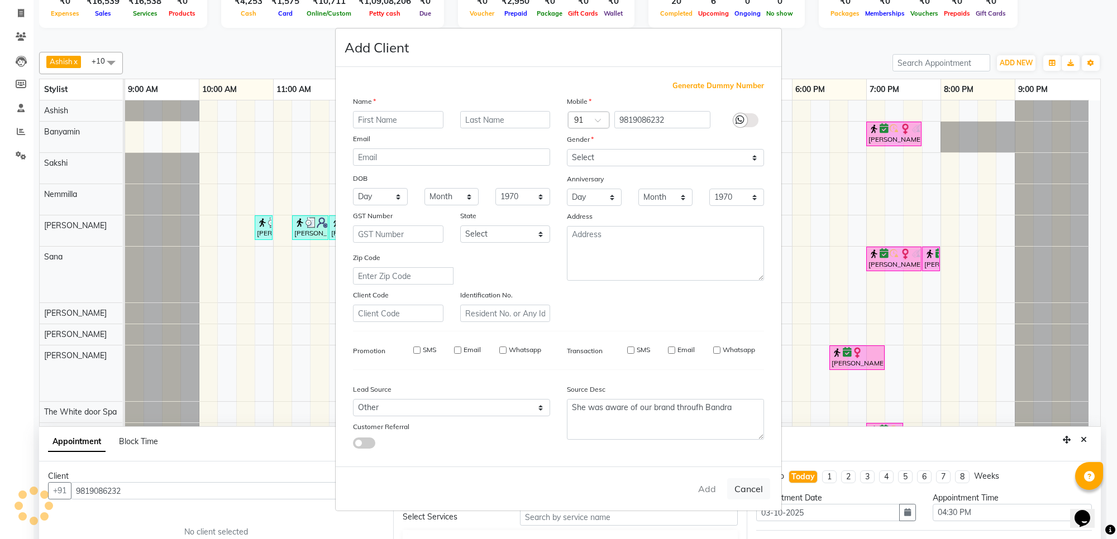
select select
checkbox input "false"
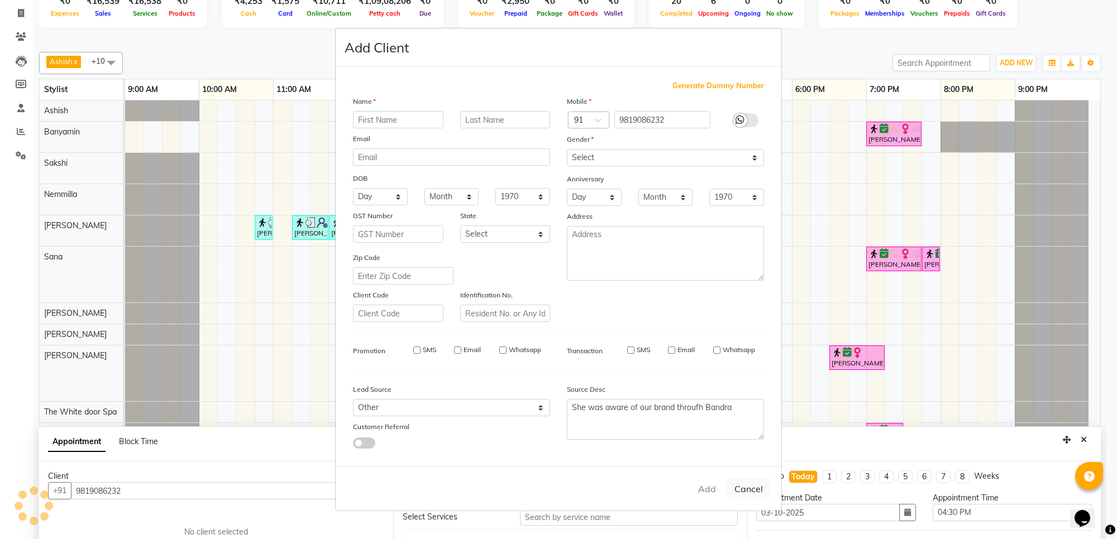
checkbox input "false"
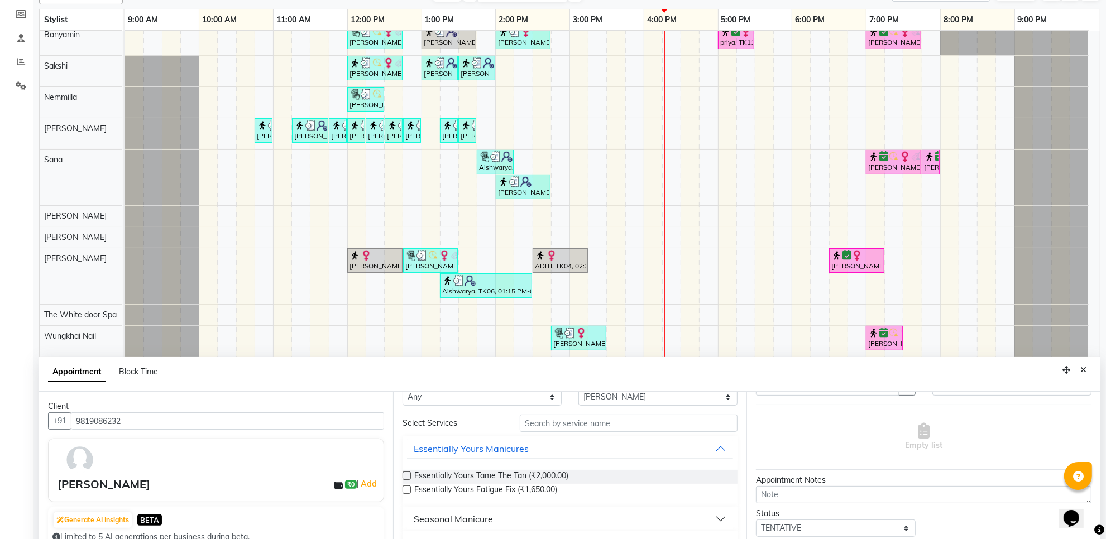
scroll to position [0, 0]
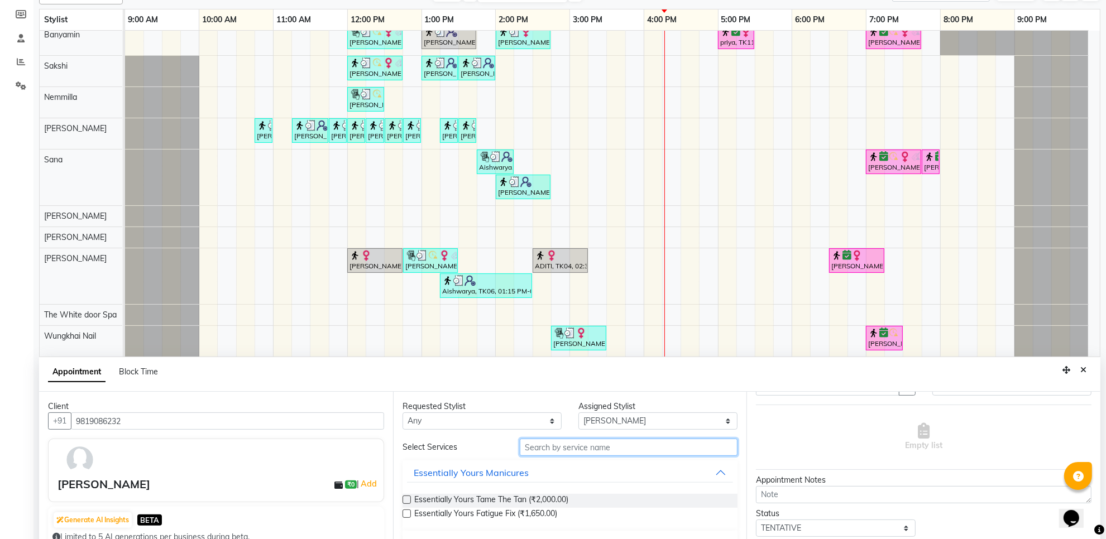
click at [609, 456] on input "text" at bounding box center [629, 447] width 218 height 17
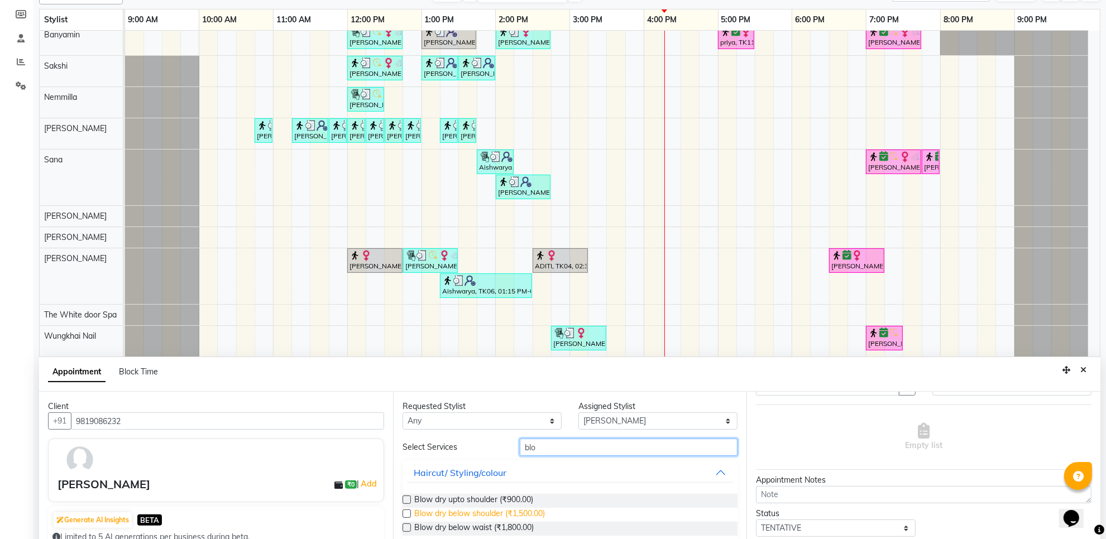
type input "blo"
drag, startPoint x: 540, startPoint y: 513, endPoint x: 595, endPoint y: 508, distance: 55.5
click at [542, 513] on span "Blow dry below shoulder (₹1,500.00)" at bounding box center [479, 515] width 131 height 14
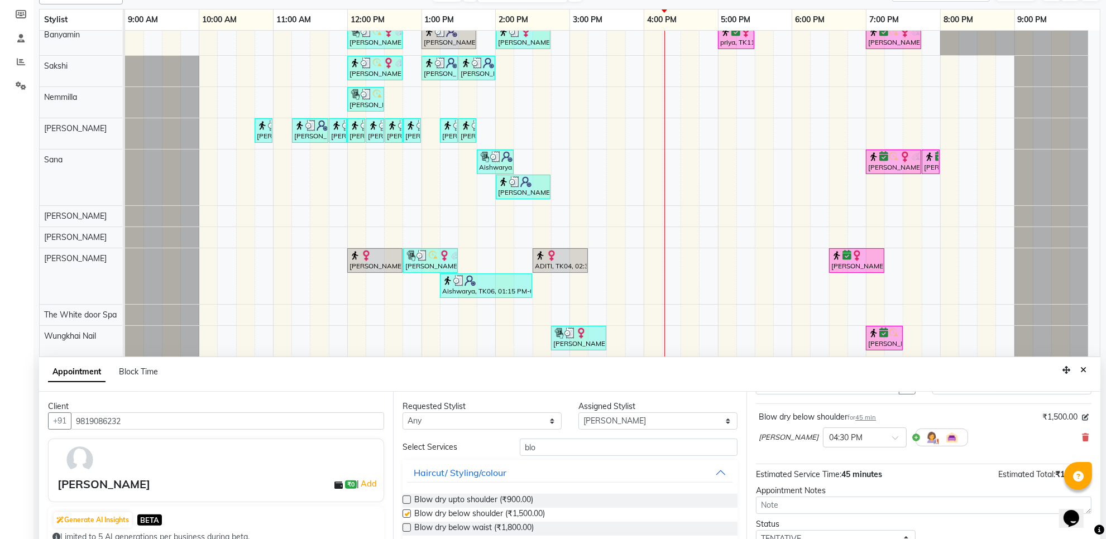
checkbox input "false"
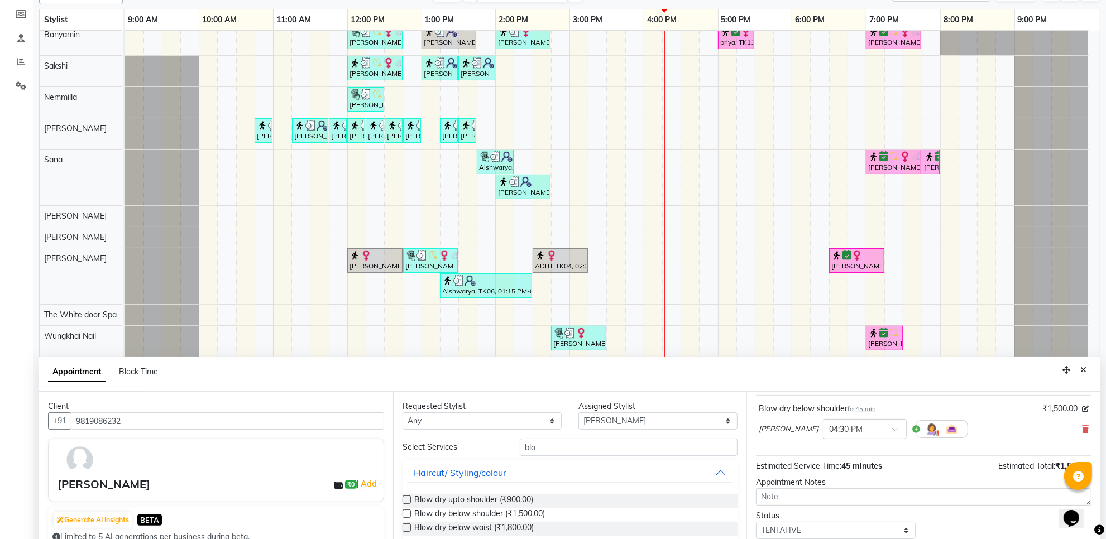
scroll to position [68, 0]
click at [814, 532] on select "Select TENTATIVE CONFIRM CHECK-IN UPCOMING" at bounding box center [835, 529] width 159 height 17
select select "confirm booking"
click at [756, 521] on select "Select TENTATIVE CONFIRM CHECK-IN UPCOMING" at bounding box center [835, 529] width 159 height 17
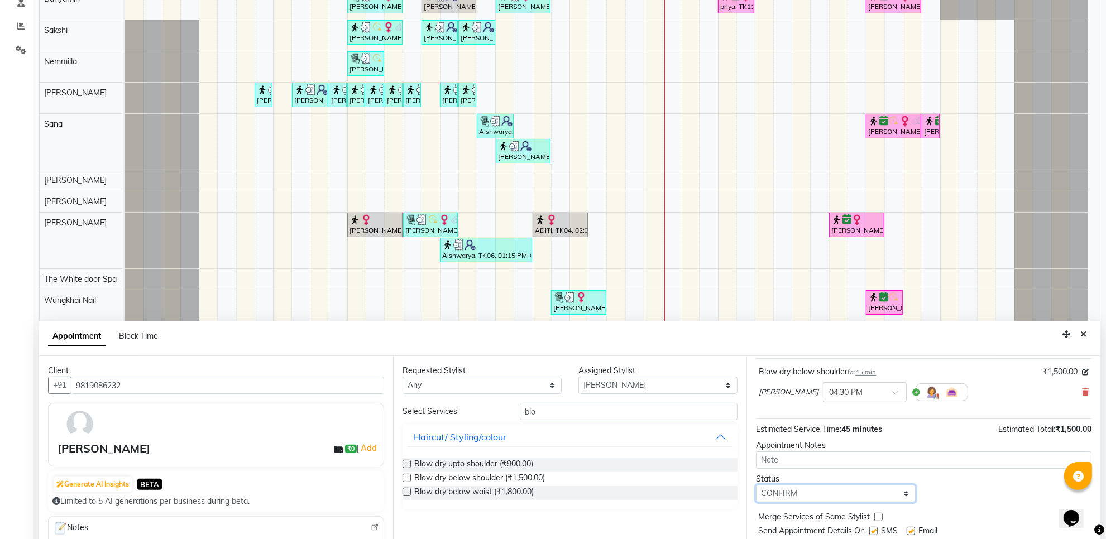
scroll to position [208, 0]
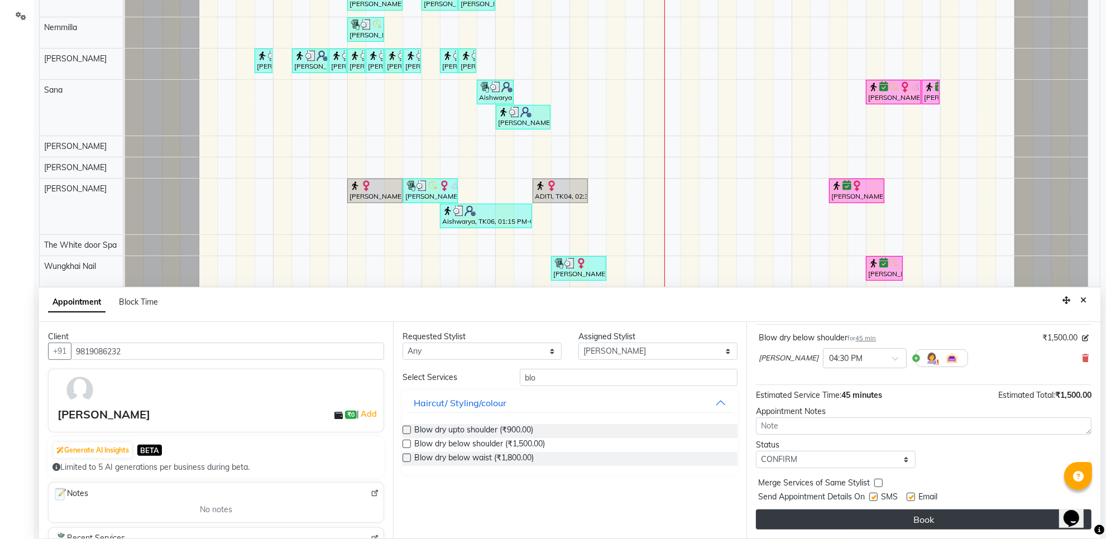
click at [909, 517] on button "Book" at bounding box center [924, 520] width 336 height 20
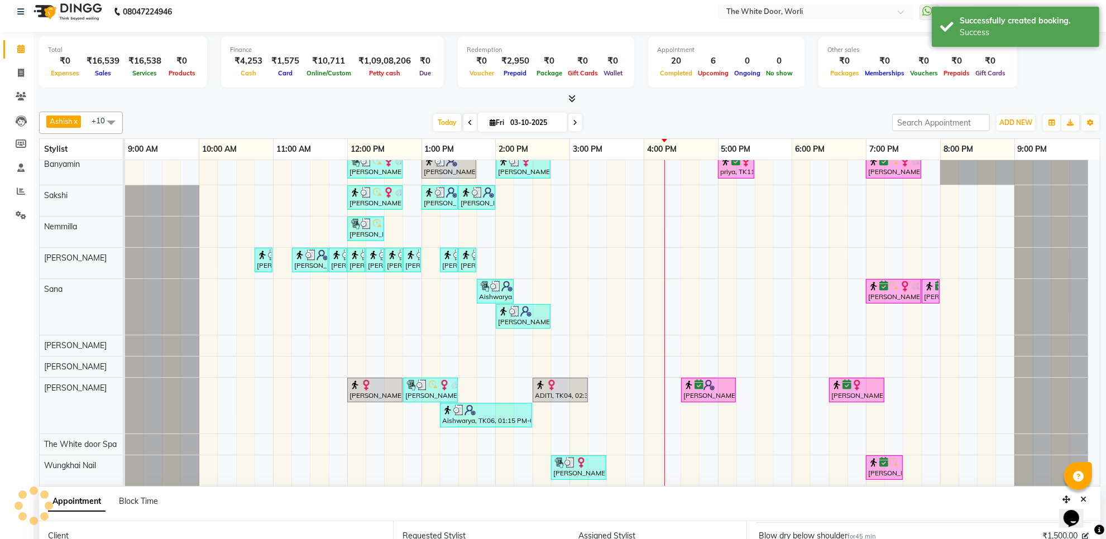
scroll to position [0, 0]
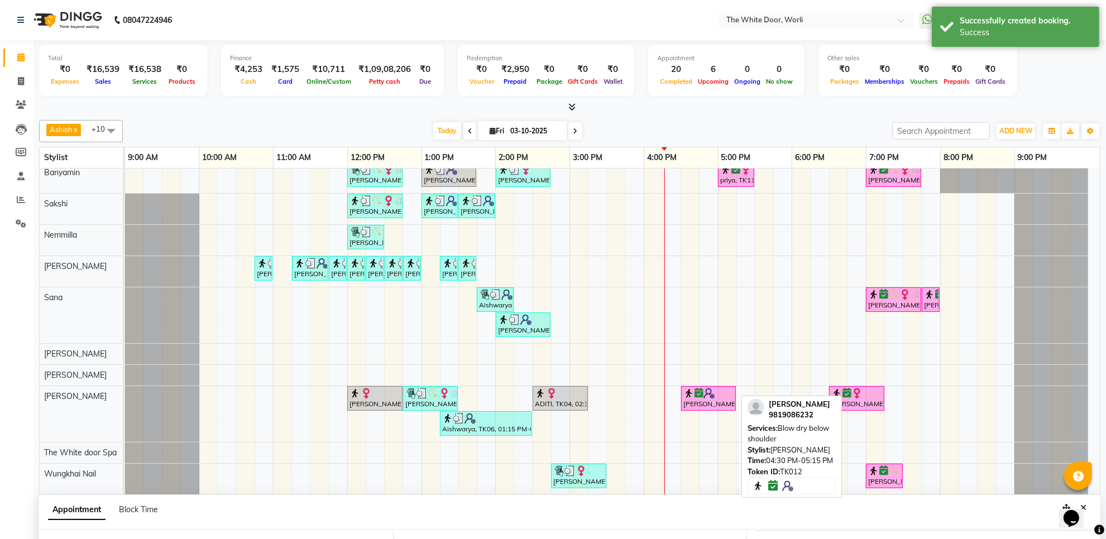
click at [719, 388] on div at bounding box center [709, 393] width 50 height 11
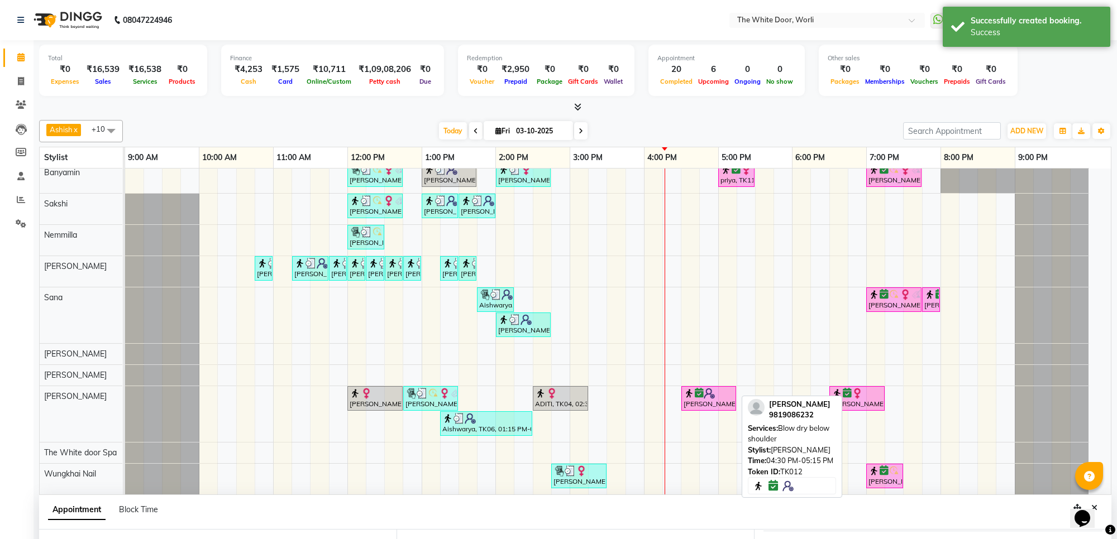
select select "6"
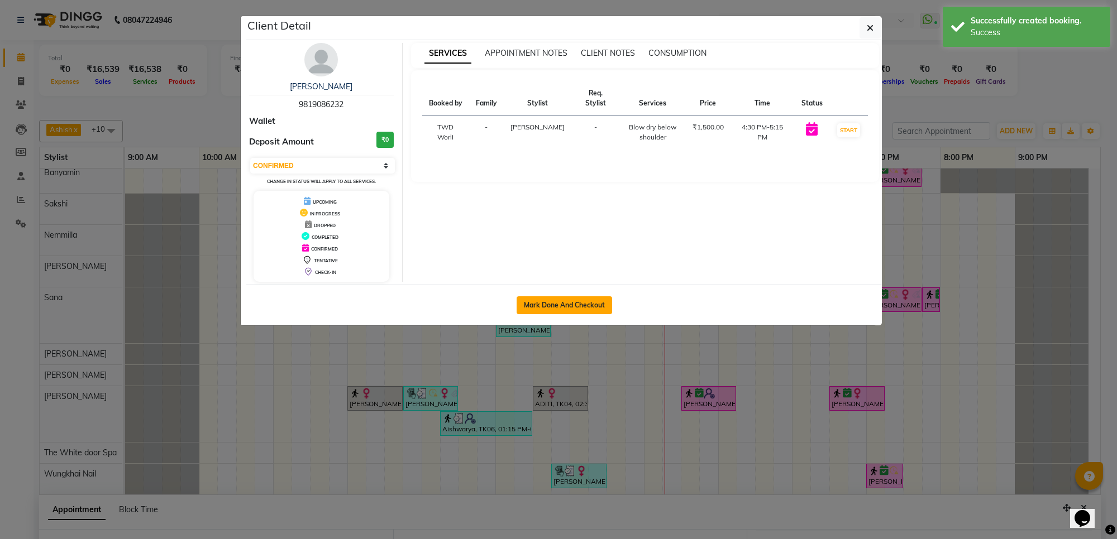
click at [592, 306] on button "Mark Done And Checkout" at bounding box center [564, 306] width 95 height 18
select select "service"
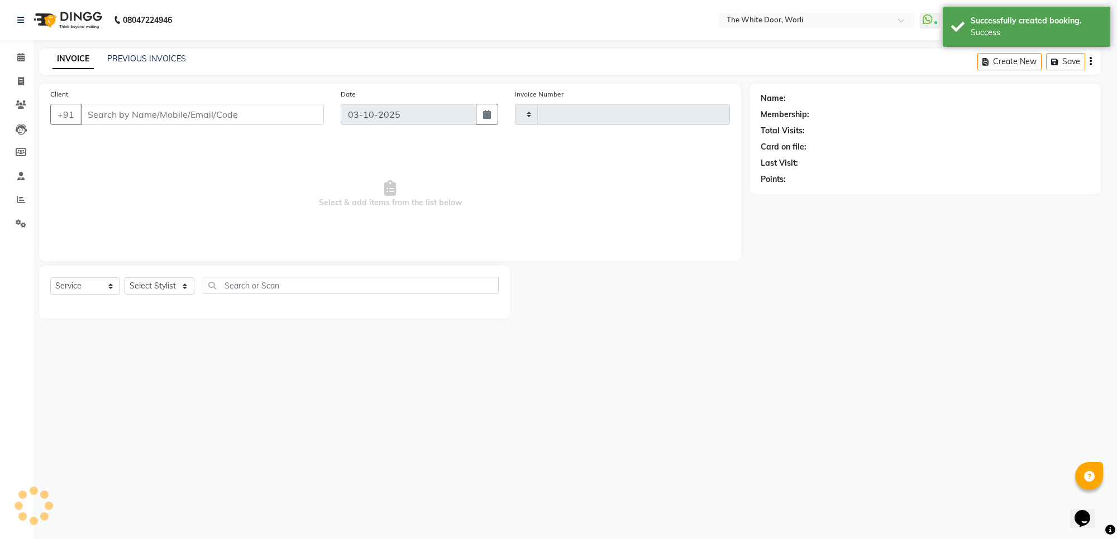
type input "1662"
select select "4027"
type input "9819086232"
select select "50222"
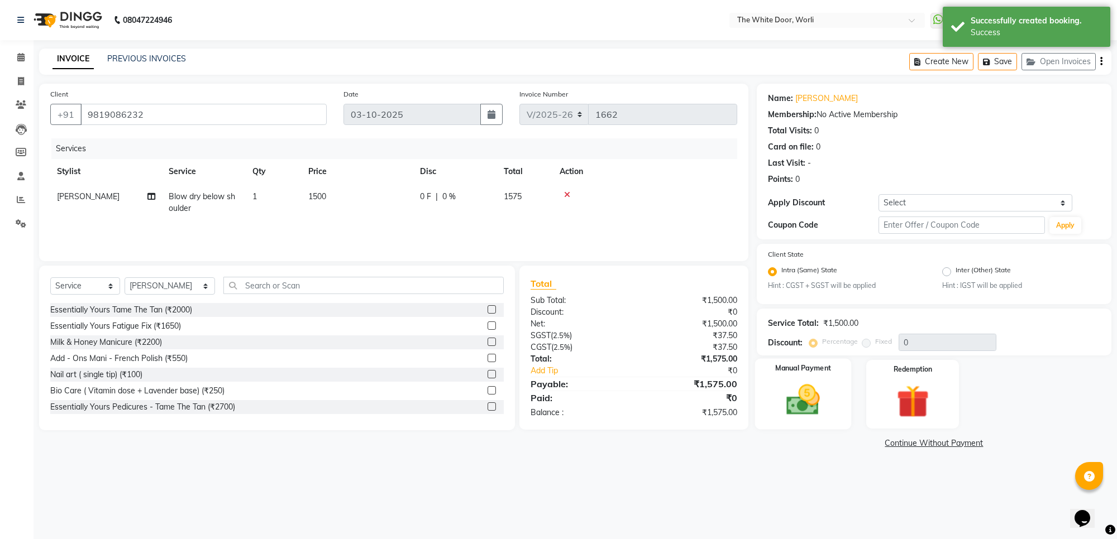
click at [817, 386] on img at bounding box center [803, 400] width 55 height 39
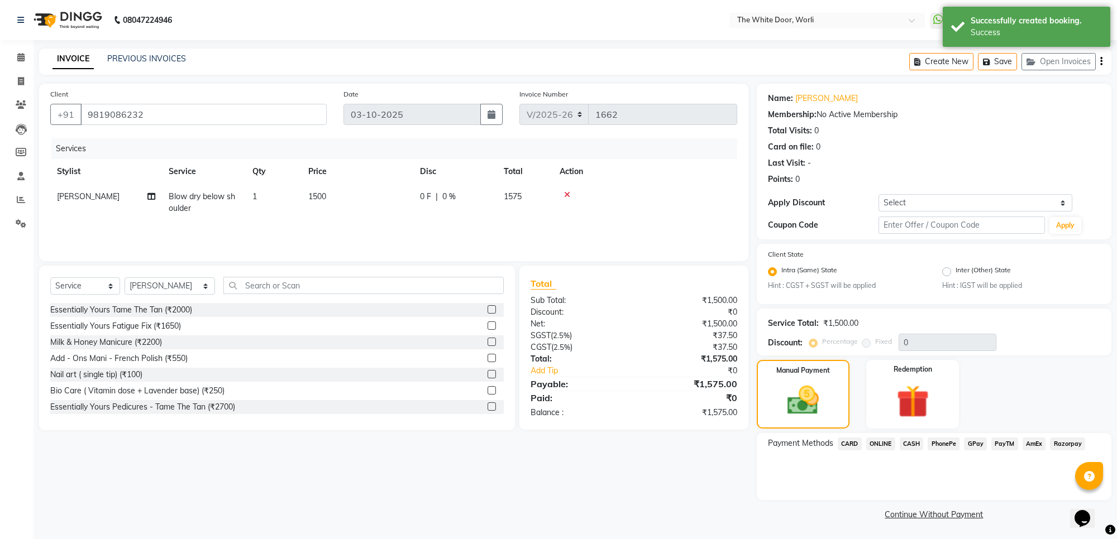
click at [976, 445] on span "GPay" at bounding box center [975, 444] width 23 height 13
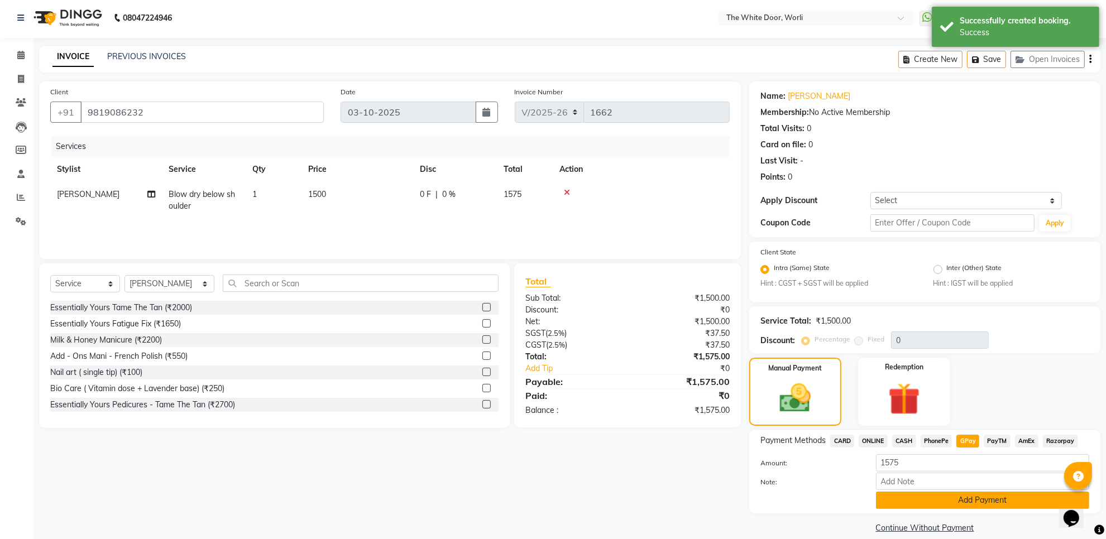
click at [1000, 486] on div "Amount: 1575 Note: Add Payment" at bounding box center [925, 482] width 329 height 55
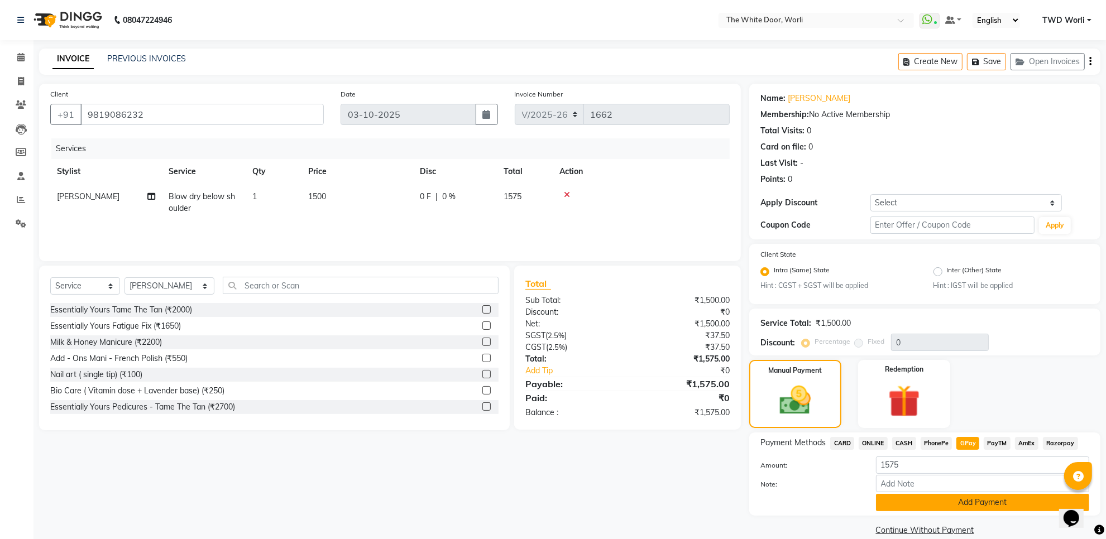
click at [997, 498] on button "Add Payment" at bounding box center [982, 502] width 213 height 17
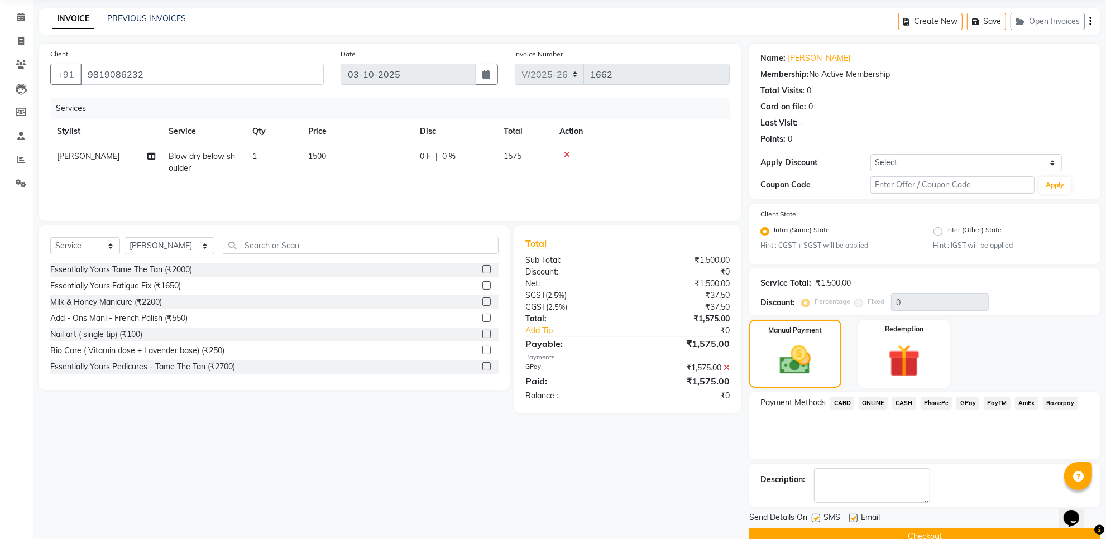
scroll to position [63, 0]
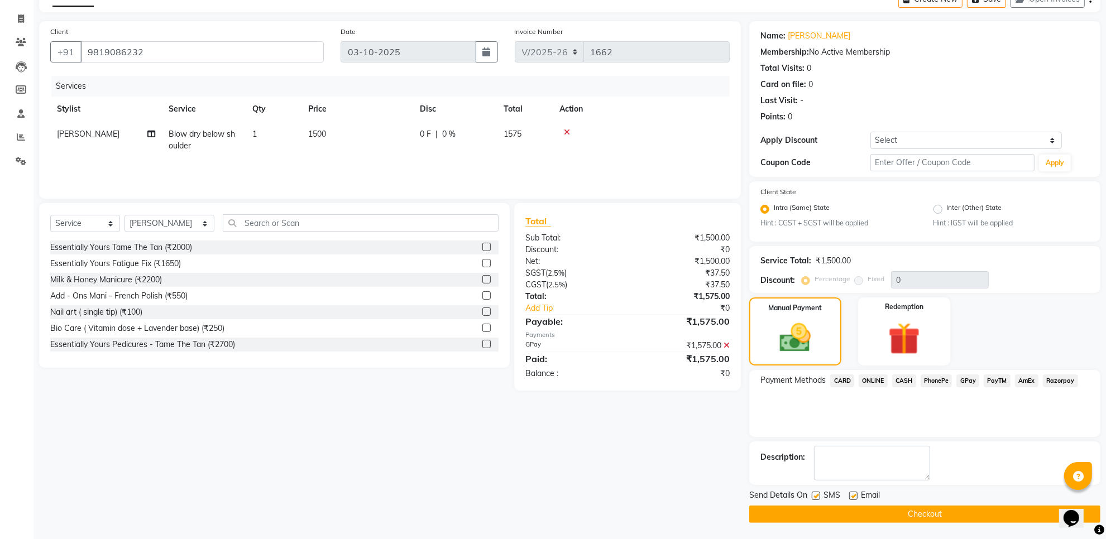
click at [937, 514] on button "Checkout" at bounding box center [924, 514] width 351 height 17
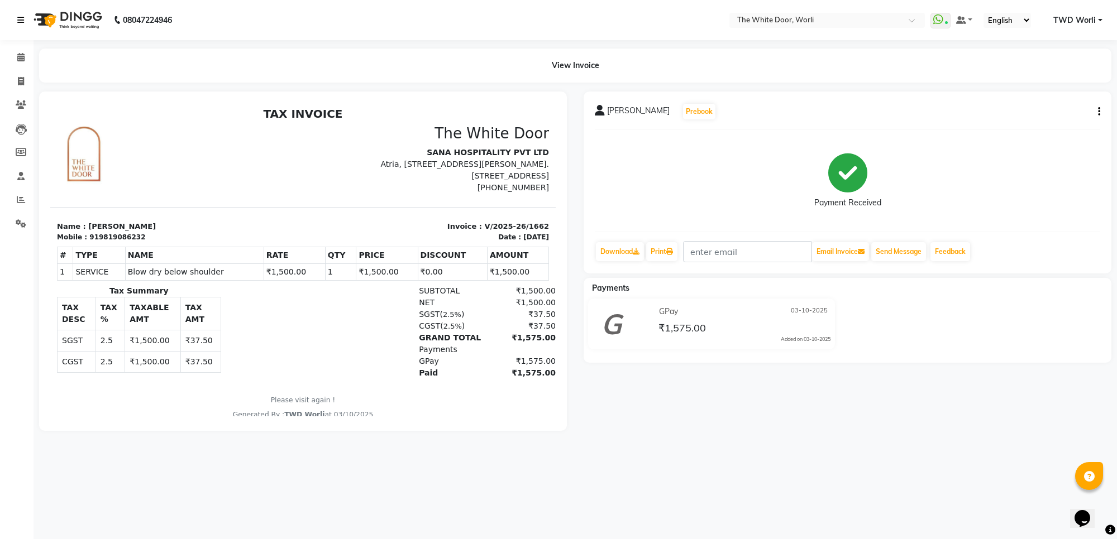
click at [25, 20] on link at bounding box center [22, 19] width 11 height 31
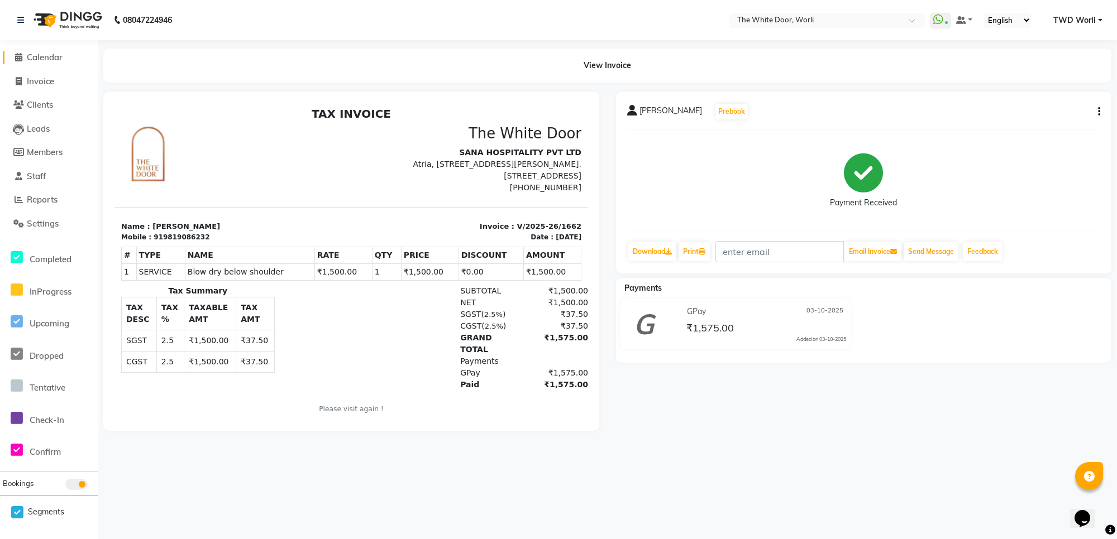
click at [51, 63] on link "Calendar" at bounding box center [49, 57] width 92 height 13
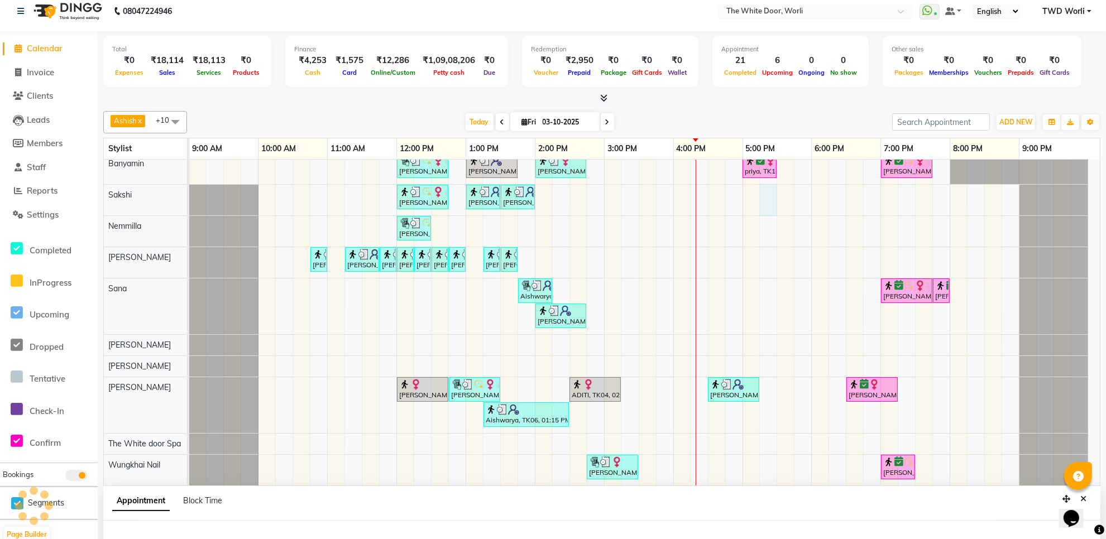
scroll to position [39, 0]
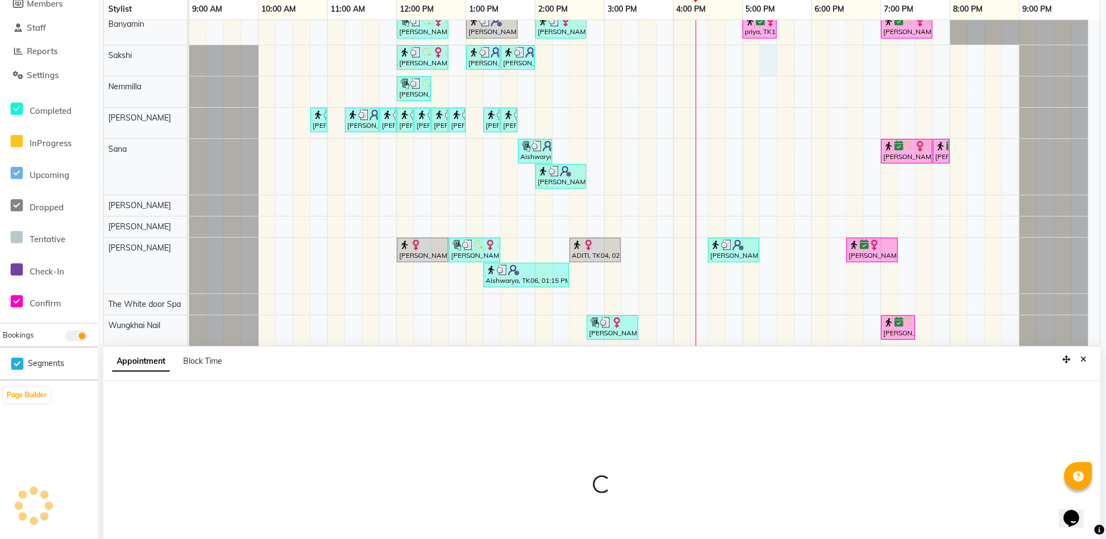
select select "22335"
select select "1035"
select select "tentative"
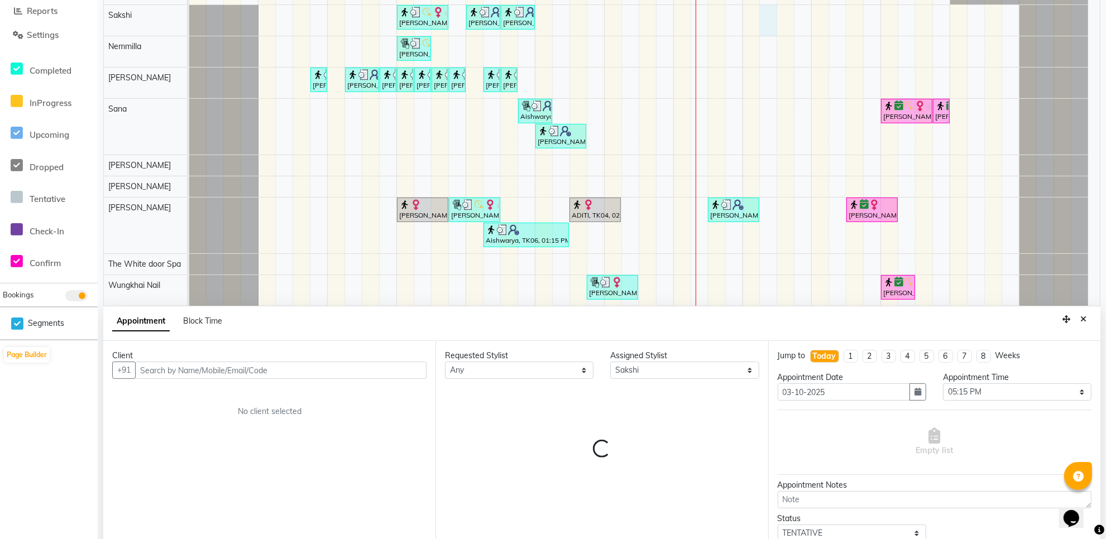
scroll to position [210, 0]
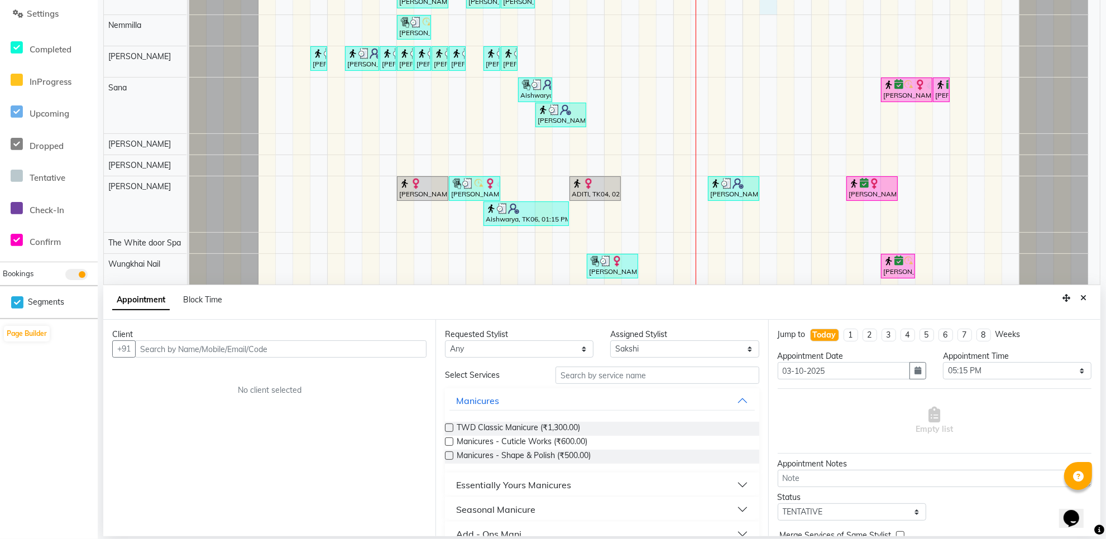
click at [286, 350] on input "text" at bounding box center [281, 349] width 292 height 17
click at [811, 51] on div "Meghna Thaker, TK05, 12:00 PM-12:45 PM, TWD Classic Pedicure Aishwarya, TK06, 0…" at bounding box center [644, 107] width 911 height 353
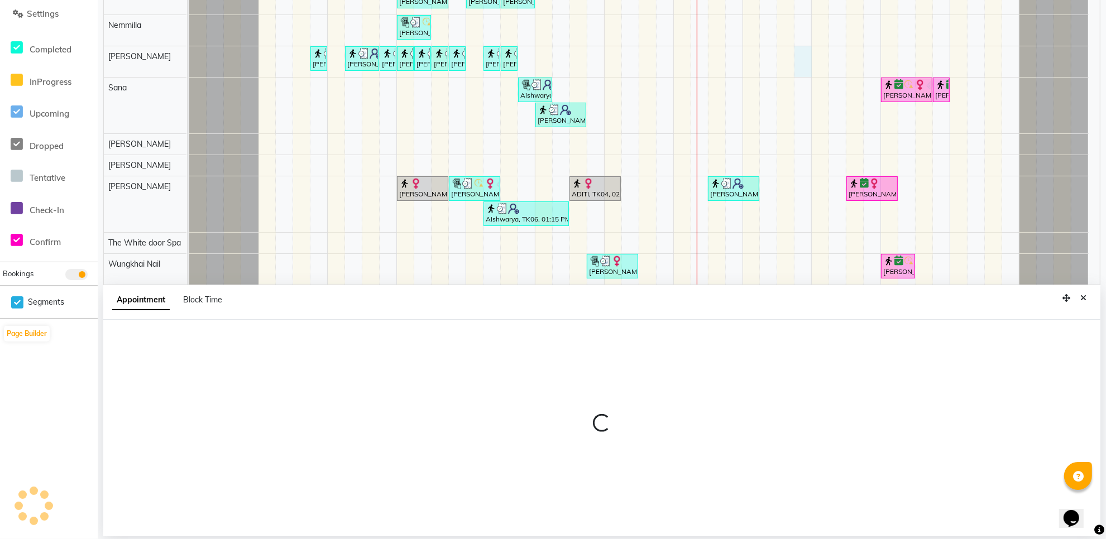
select select "22903"
select select "tentative"
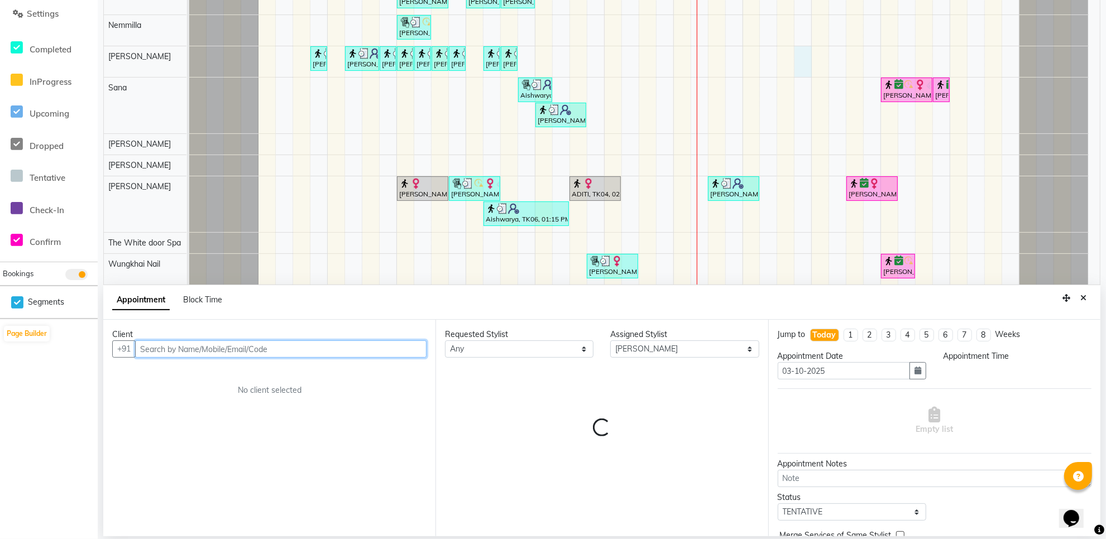
select select "1065"
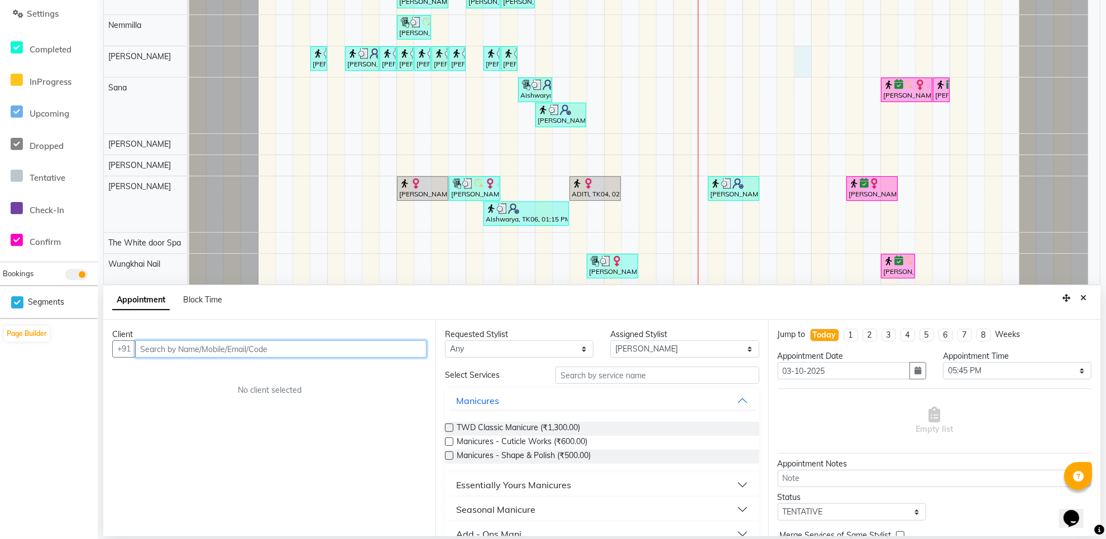
click at [270, 345] on input "text" at bounding box center [281, 349] width 292 height 17
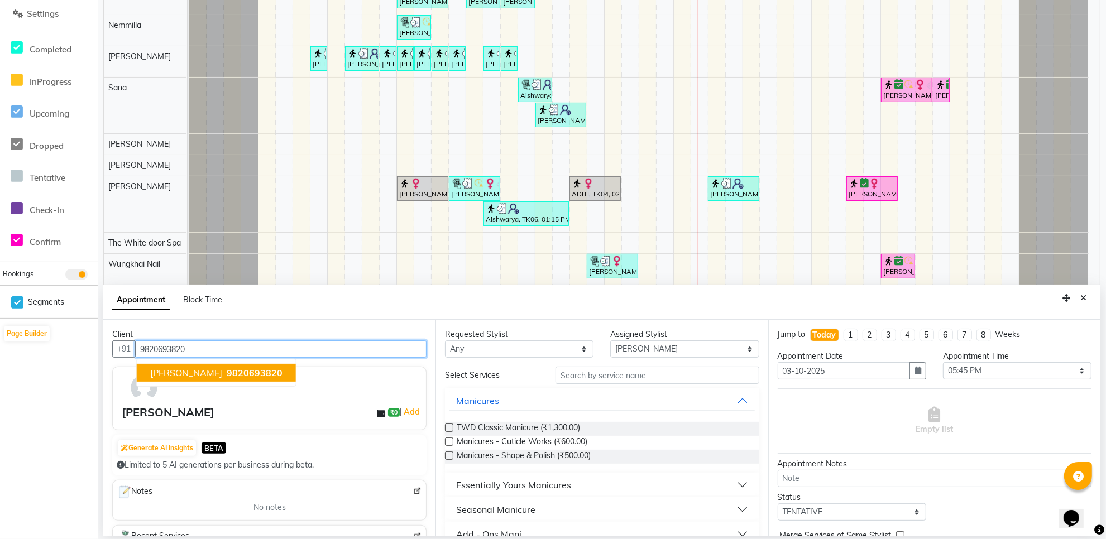
click at [173, 365] on button "sonali desai 9820693820" at bounding box center [216, 373] width 159 height 18
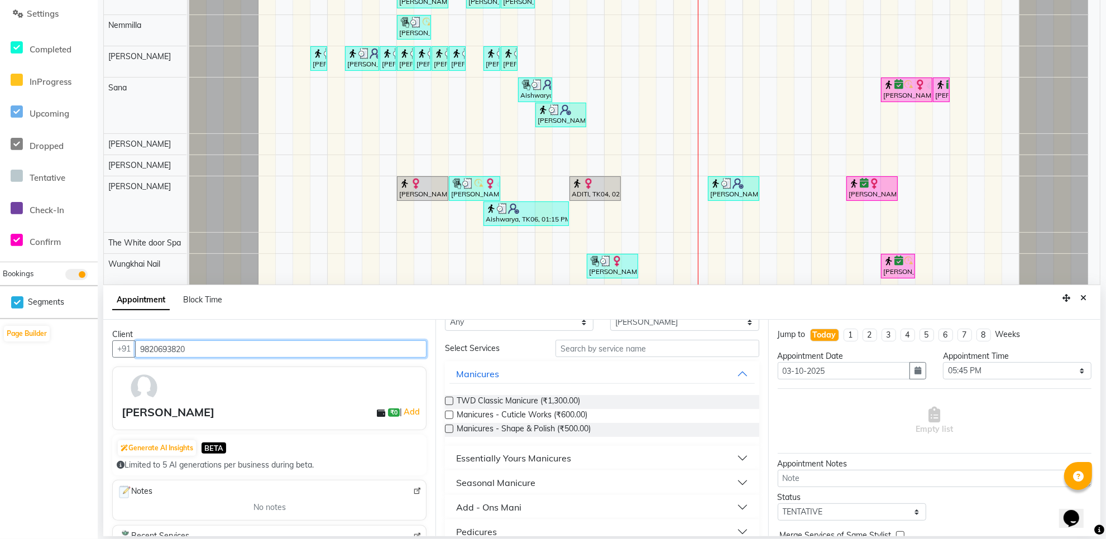
scroll to position [70, 0]
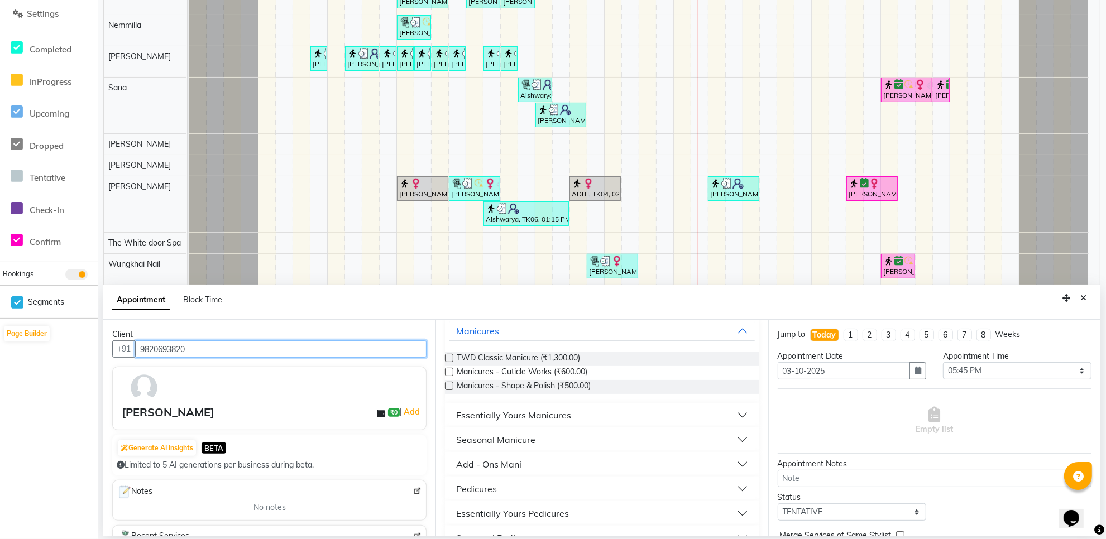
type input "9820693820"
click at [543, 485] on button "Pedicures" at bounding box center [602, 489] width 305 height 20
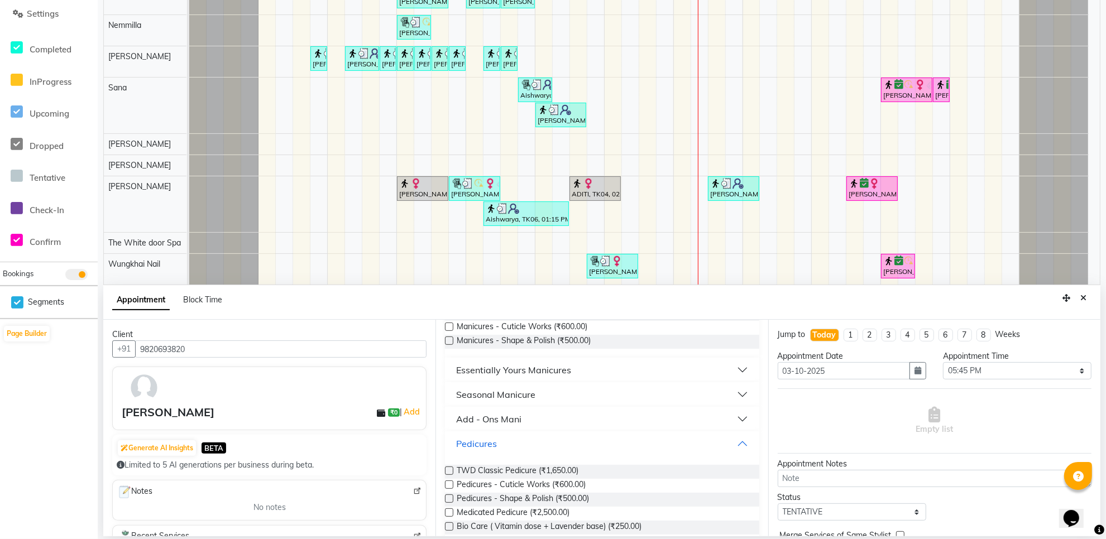
scroll to position [140, 0]
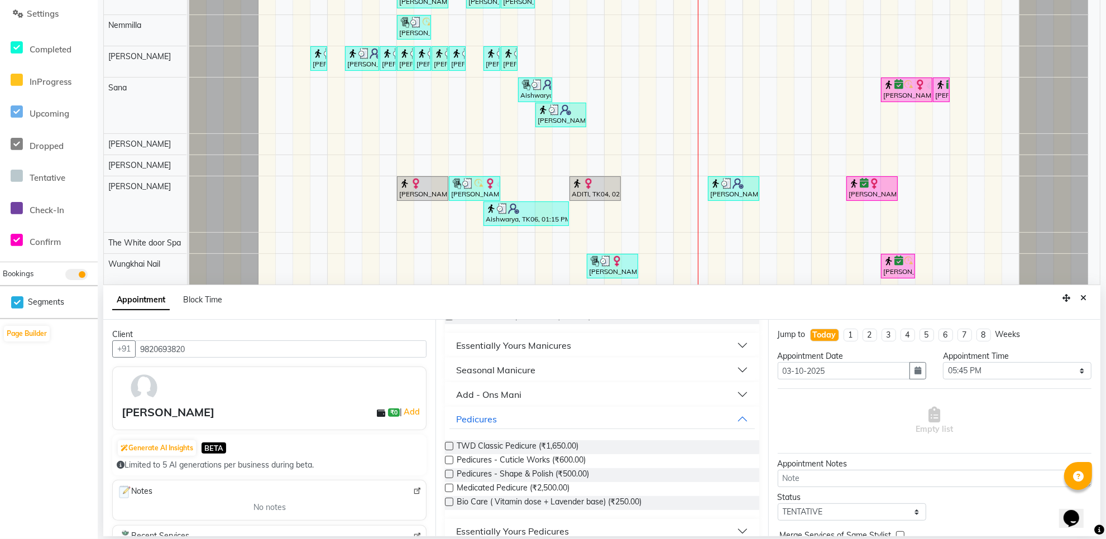
click at [448, 448] on label at bounding box center [449, 446] width 8 height 8
click at [448, 448] on input "checkbox" at bounding box center [448, 447] width 7 height 7
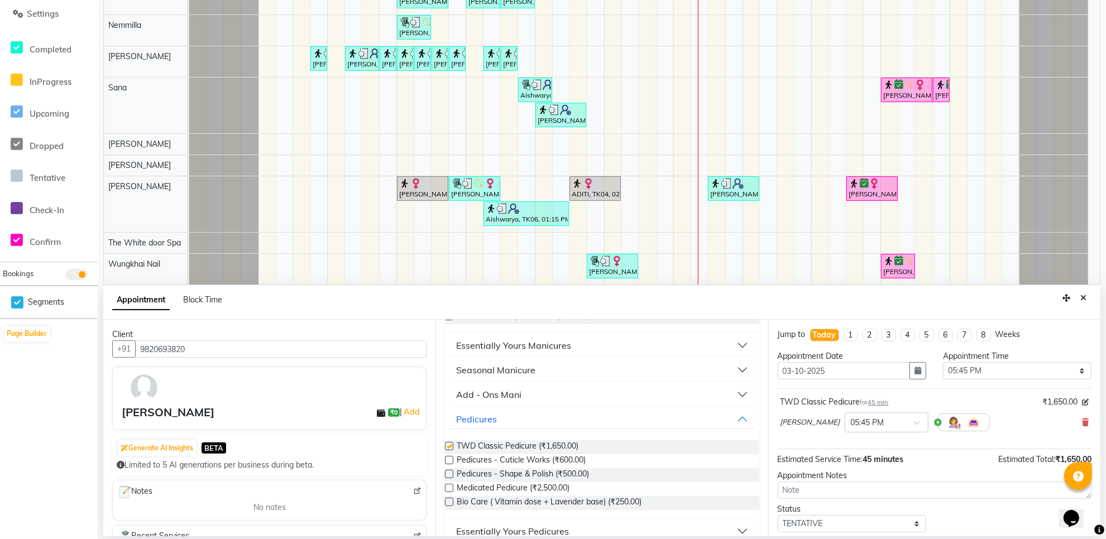
checkbox input "false"
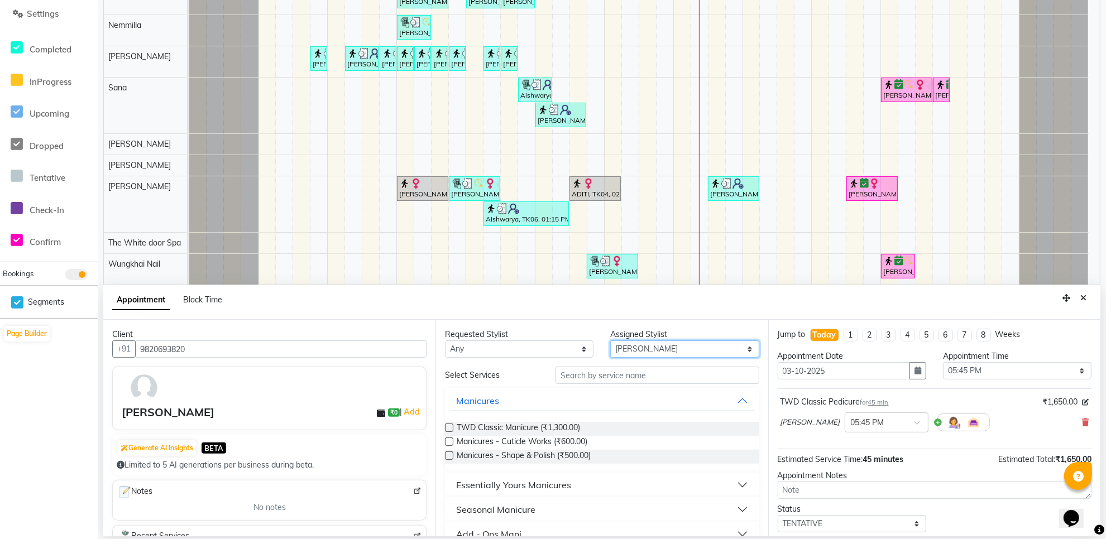
click at [637, 347] on select "Select Aarti Ashish Ashish S Banyamin Gautam Sharma Leyla Lash Nemmilla Pranali…" at bounding box center [684, 349] width 149 height 17
select select "20574"
click at [610, 341] on select "Select Aarti Ashish Ashish S Banyamin Gautam Sharma Leyla Lash Nemmilla Pranali…" at bounding box center [684, 349] width 149 height 17
click at [626, 370] on input "text" at bounding box center [658, 375] width 204 height 17
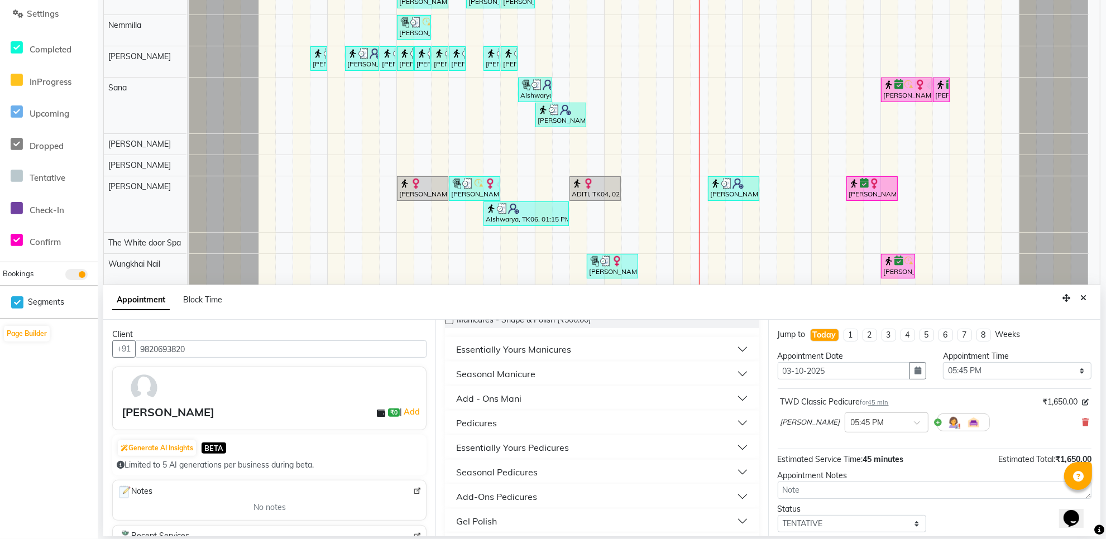
scroll to position [140, 0]
click at [552, 417] on button "Pedicures" at bounding box center [602, 419] width 305 height 20
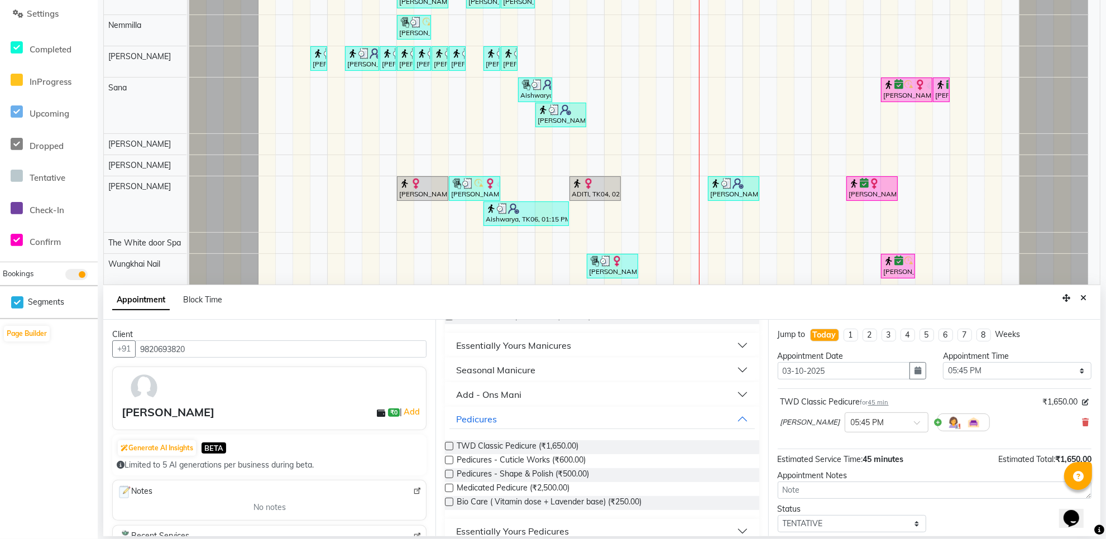
click at [451, 447] on label at bounding box center [449, 446] width 8 height 8
click at [451, 447] on input "checkbox" at bounding box center [448, 447] width 7 height 7
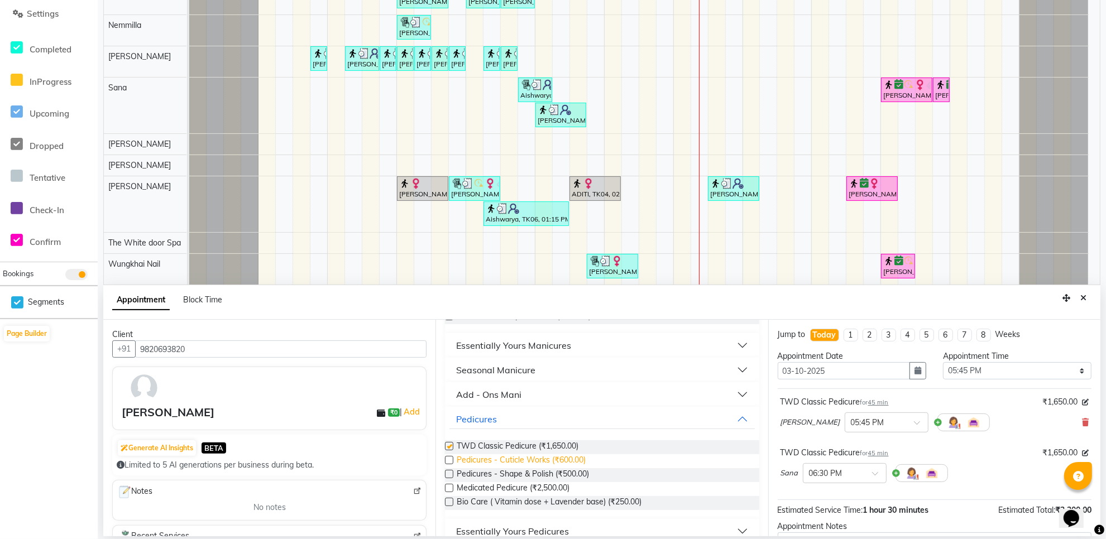
checkbox input "false"
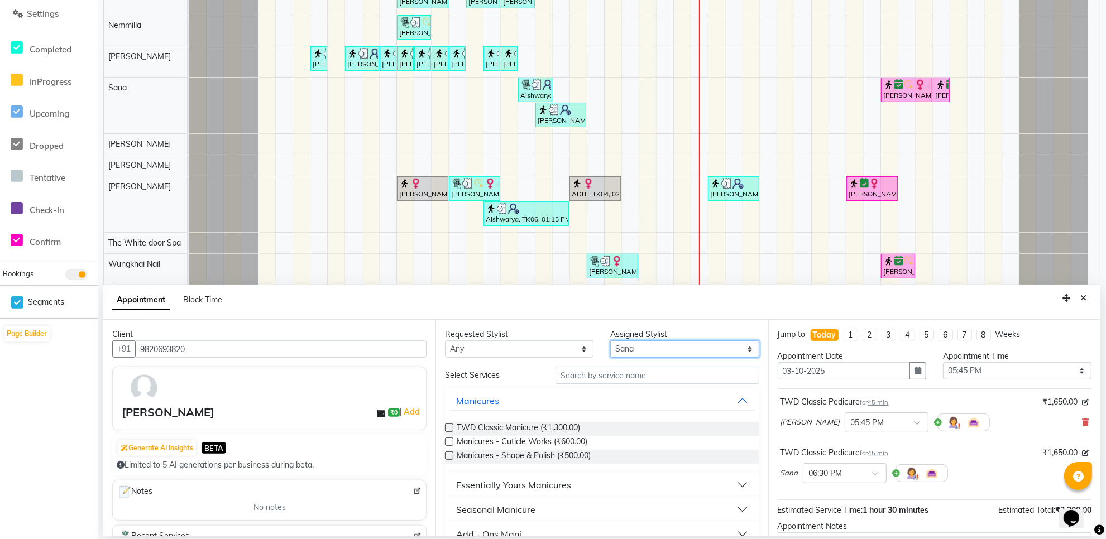
click at [623, 355] on select "Select Aarti Ashish Ashish S Banyamin Gautam Sharma Leyla Lash Nemmilla Pranali…" at bounding box center [684, 349] width 149 height 17
select select "22335"
click at [610, 341] on select "Select Aarti Ashish Ashish S Banyamin Gautam Sharma Leyla Lash Nemmilla Pranali…" at bounding box center [684, 349] width 149 height 17
click at [451, 428] on label at bounding box center [449, 428] width 8 height 8
click at [451, 428] on input "checkbox" at bounding box center [448, 429] width 7 height 7
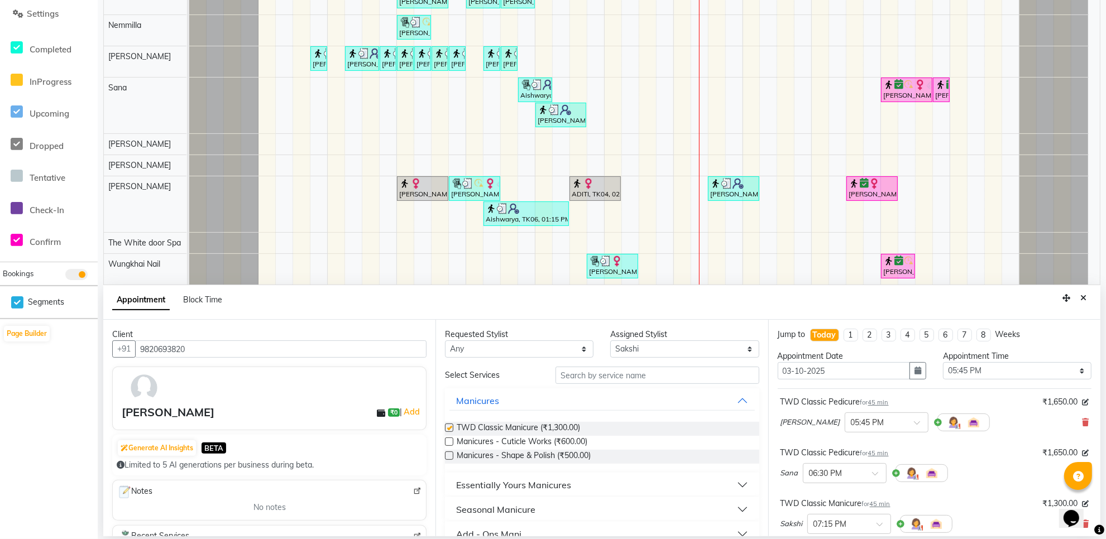
checkbox input "false"
click at [652, 346] on select "Select Aarti Ashish Ashish S Banyamin Gautam Sharma Leyla Lash Nemmilla Pranali…" at bounding box center [684, 349] width 149 height 17
select select "65695"
click at [610, 341] on select "Select Aarti Ashish Ashish S Banyamin Gautam Sharma Leyla Lash Nemmilla Pranali…" at bounding box center [684, 349] width 149 height 17
click at [450, 428] on label at bounding box center [449, 428] width 8 height 8
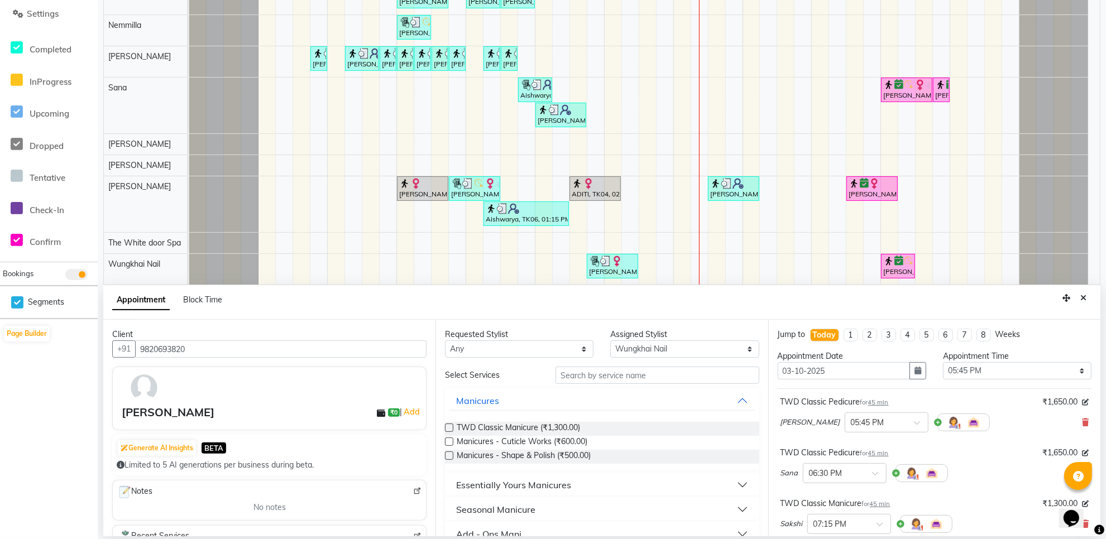
click at [450, 428] on input "checkbox" at bounding box center [448, 429] width 7 height 7
checkbox input "false"
click at [638, 352] on select "Select Aarti Ashish Ashish S Banyamin Gautam Sharma Leyla Lash Nemmilla Pranali…" at bounding box center [684, 349] width 149 height 17
select select "20573"
click at [610, 341] on select "Select Aarti Ashish Ashish S Banyamin Gautam Sharma Leyla Lash Nemmilla Pranali…" at bounding box center [684, 349] width 149 height 17
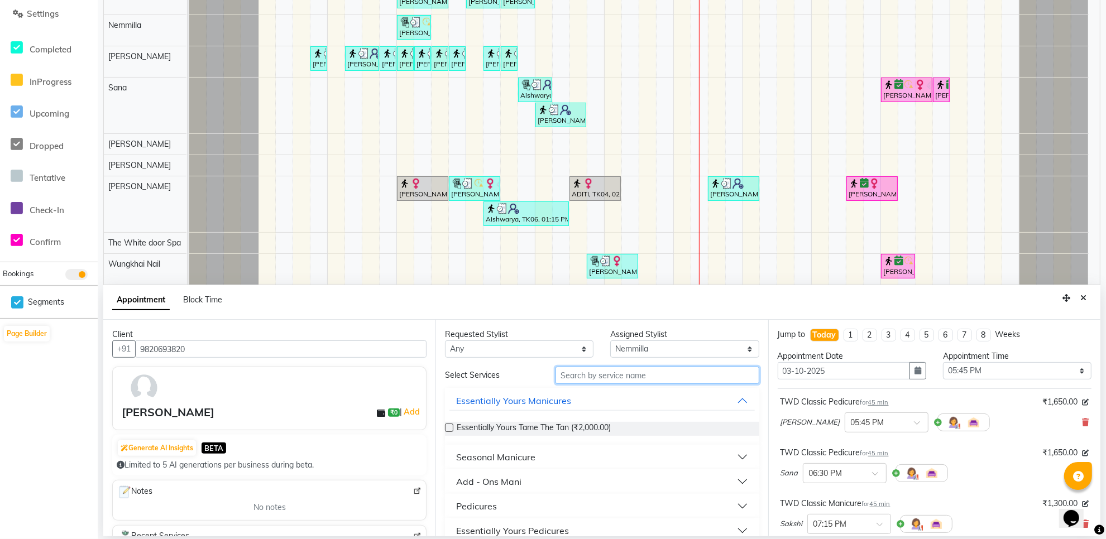
click at [609, 370] on input "text" at bounding box center [658, 375] width 204 height 17
type input "head"
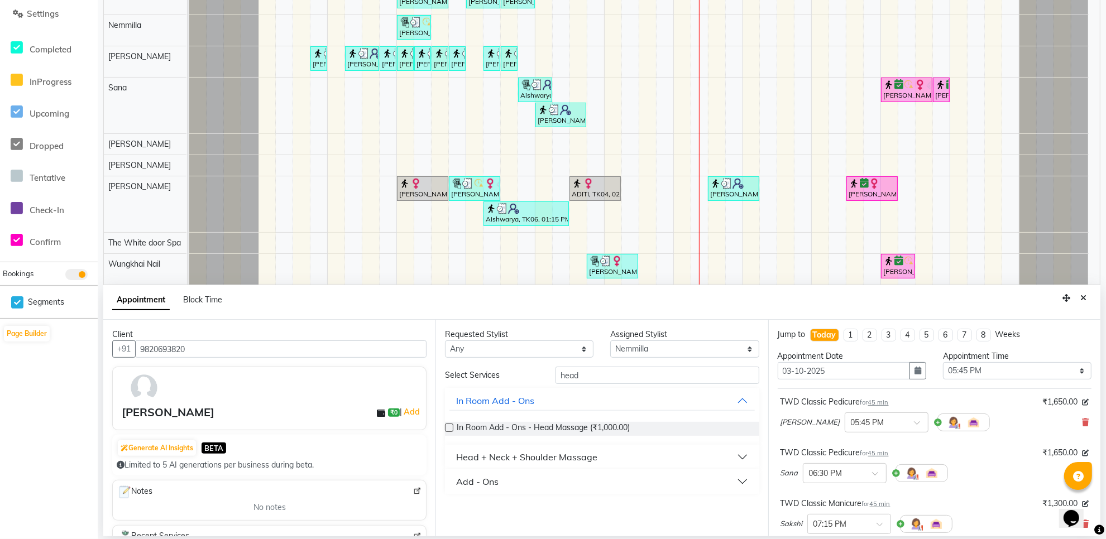
click at [542, 465] on button "Head + Neck + Shoulder Massage" at bounding box center [602, 457] width 305 height 20
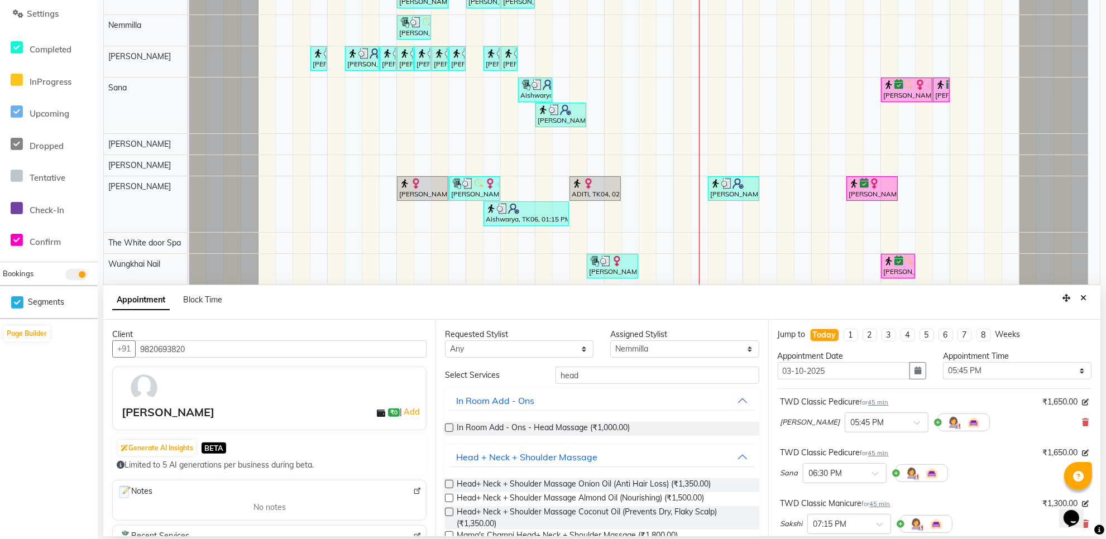
click at [450, 486] on label at bounding box center [449, 484] width 8 height 8
click at [450, 486] on input "checkbox" at bounding box center [448, 485] width 7 height 7
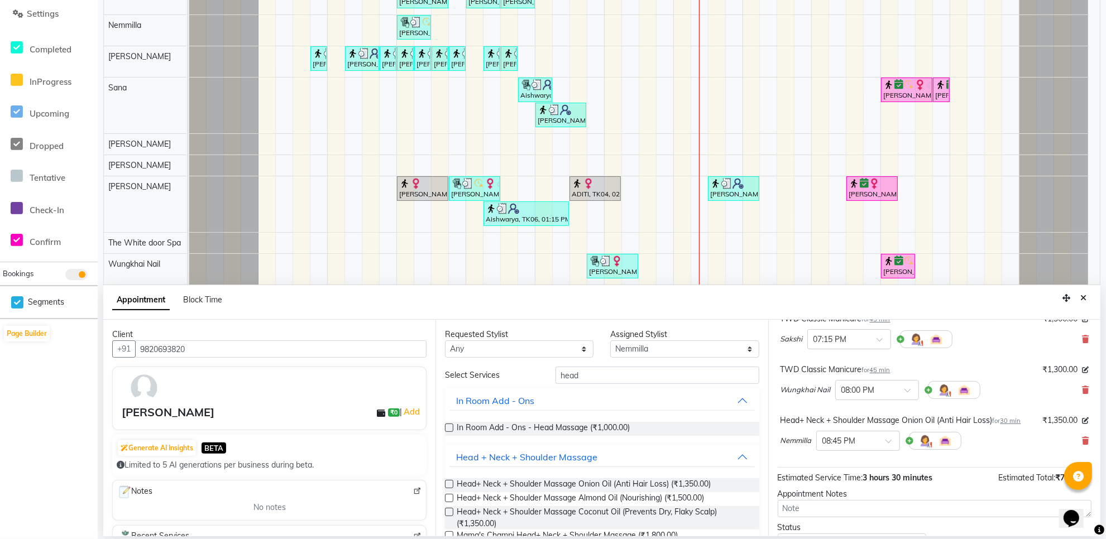
scroll to position [209, 0]
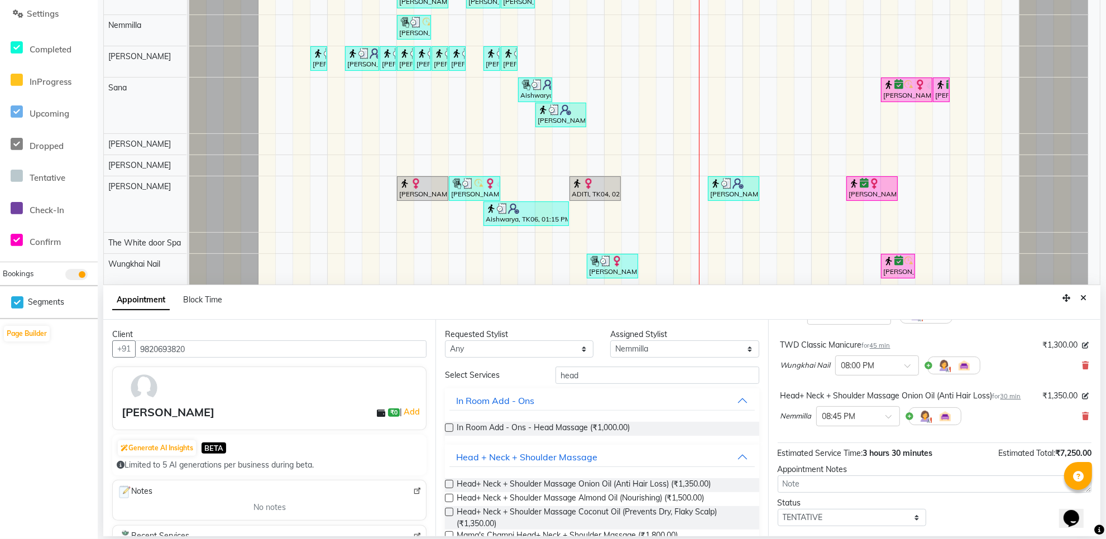
click at [447, 484] on label at bounding box center [449, 484] width 8 height 8
click at [447, 484] on input "checkbox" at bounding box center [448, 485] width 7 height 7
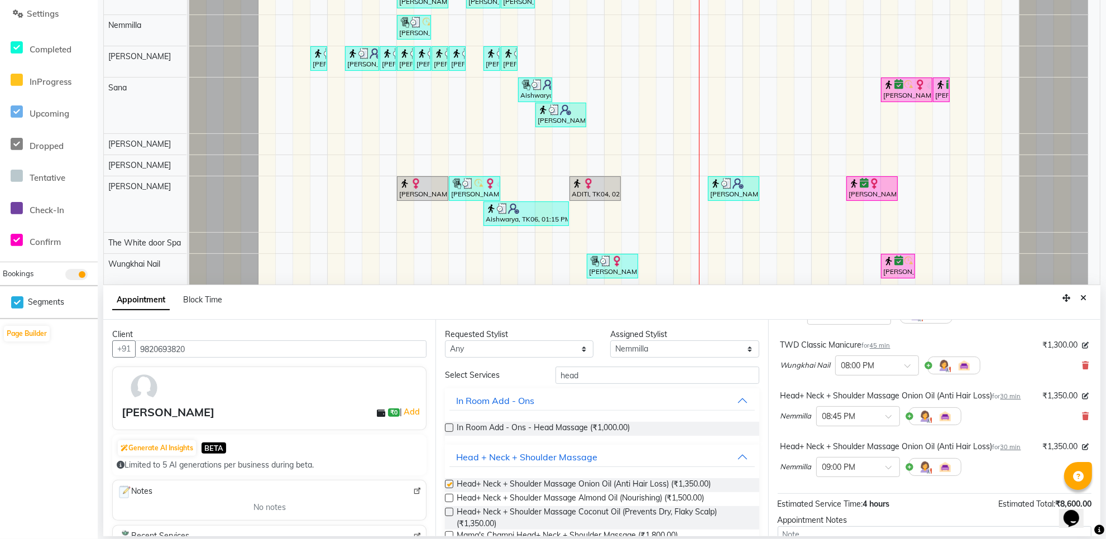
checkbox input "false"
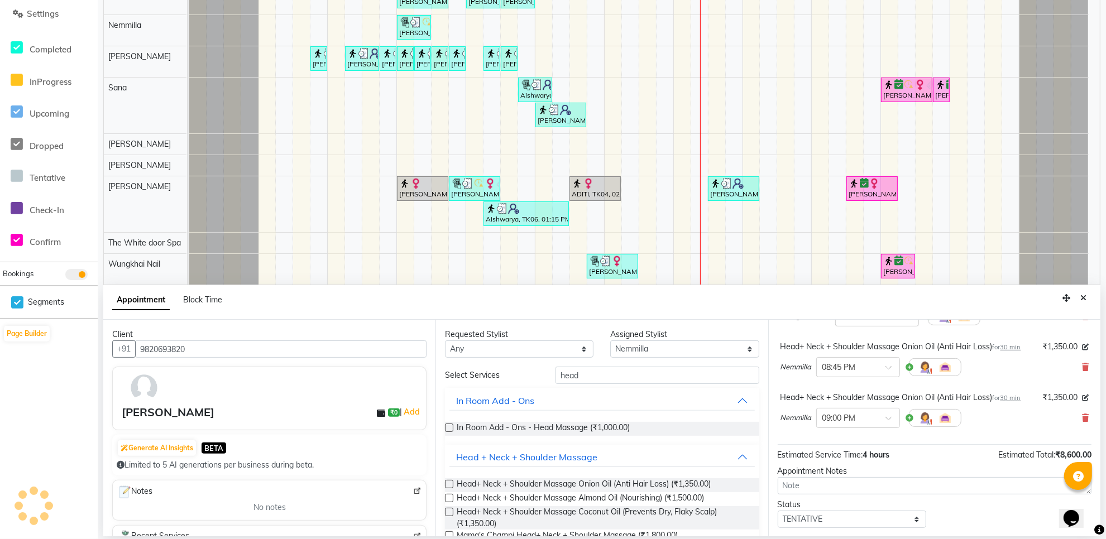
scroll to position [322, 0]
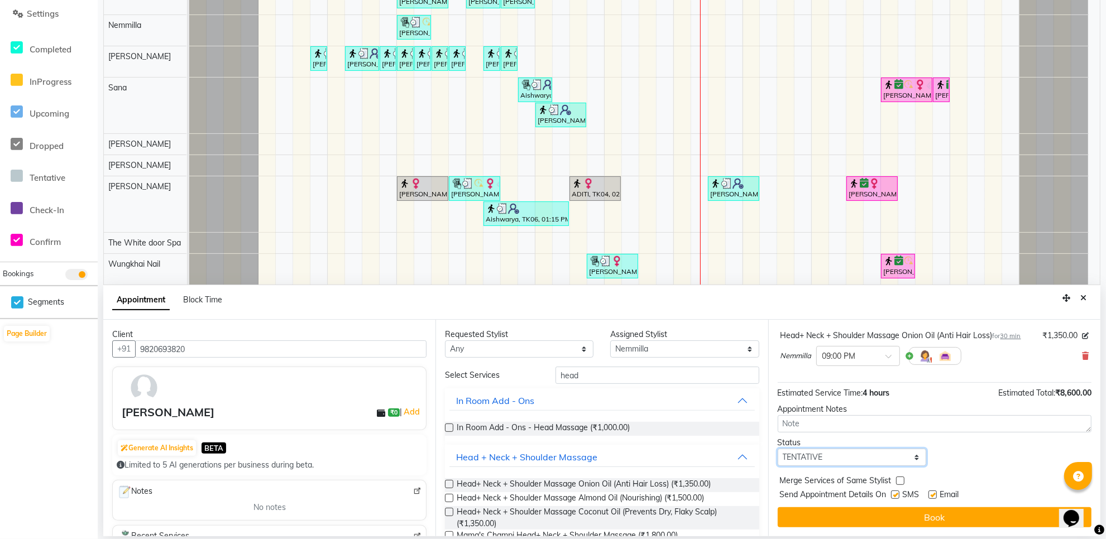
click at [869, 456] on select "Select TENTATIVE CONFIRM CHECK-IN UPCOMING" at bounding box center [852, 457] width 149 height 17
select select "confirm booking"
click at [778, 449] on select "Select TENTATIVE CONFIRM CHECK-IN UPCOMING" at bounding box center [852, 457] width 149 height 17
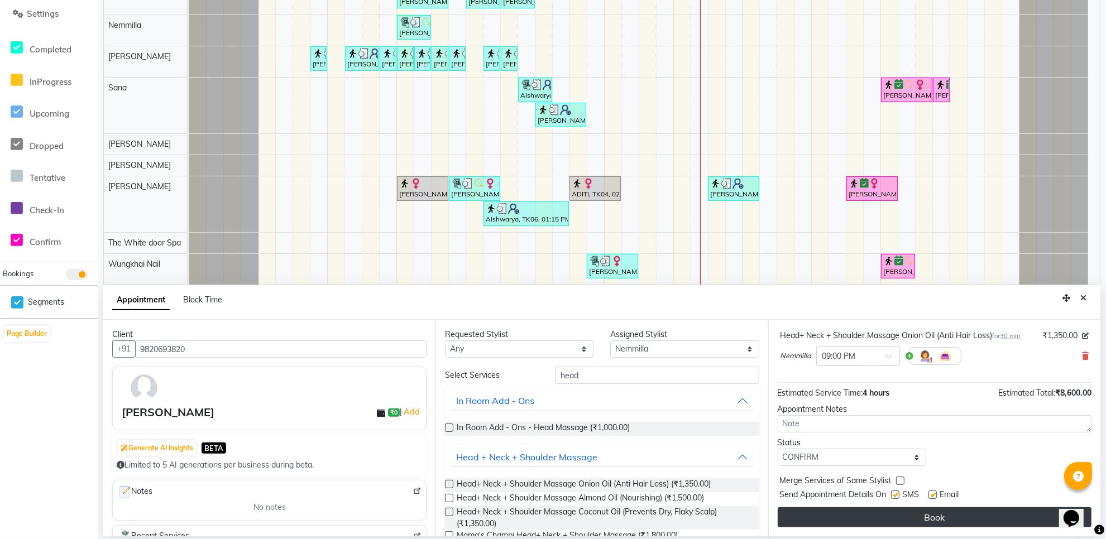
click at [942, 520] on button "Book" at bounding box center [935, 518] width 314 height 20
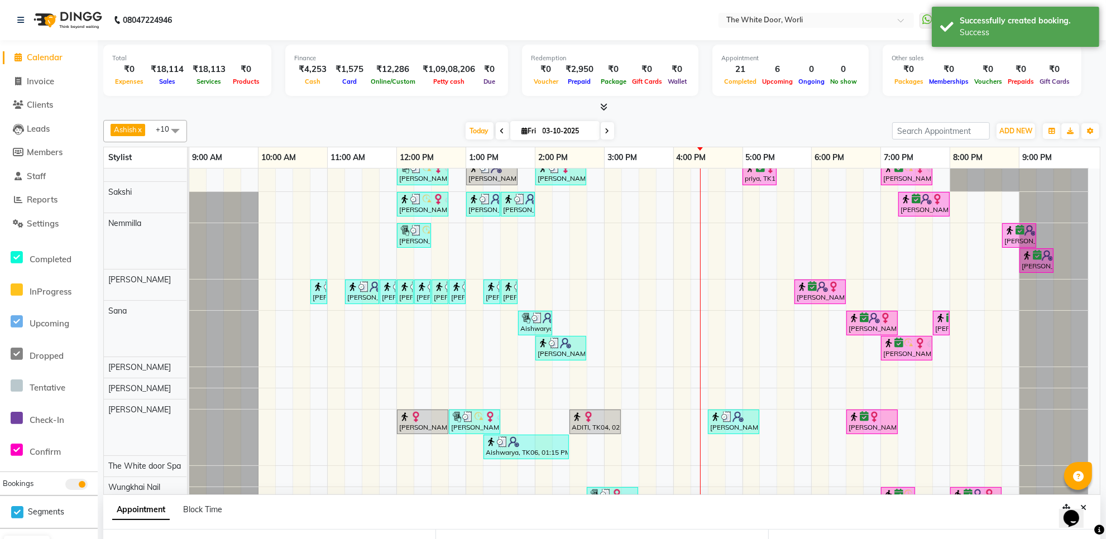
scroll to position [0, 0]
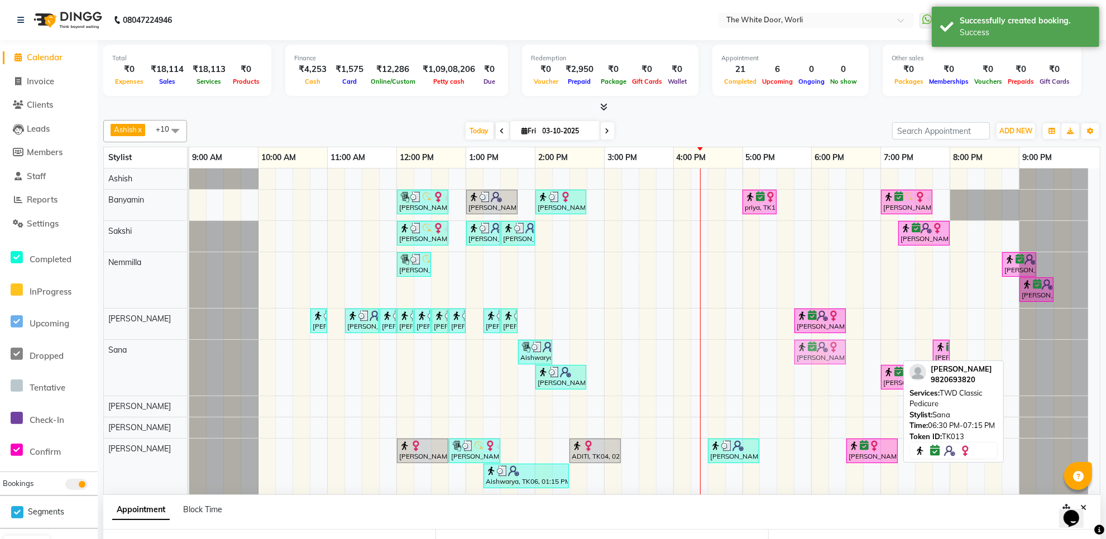
drag, startPoint x: 858, startPoint y: 350, endPoint x: 814, endPoint y: 355, distance: 44.4
click at [189, 355] on div "Aishwarya, TK06, 01:45 PM-02:15 PM, Threading Eye Brows (₹350),Waxing Forehead/…" at bounding box center [189, 368] width 0 height 56
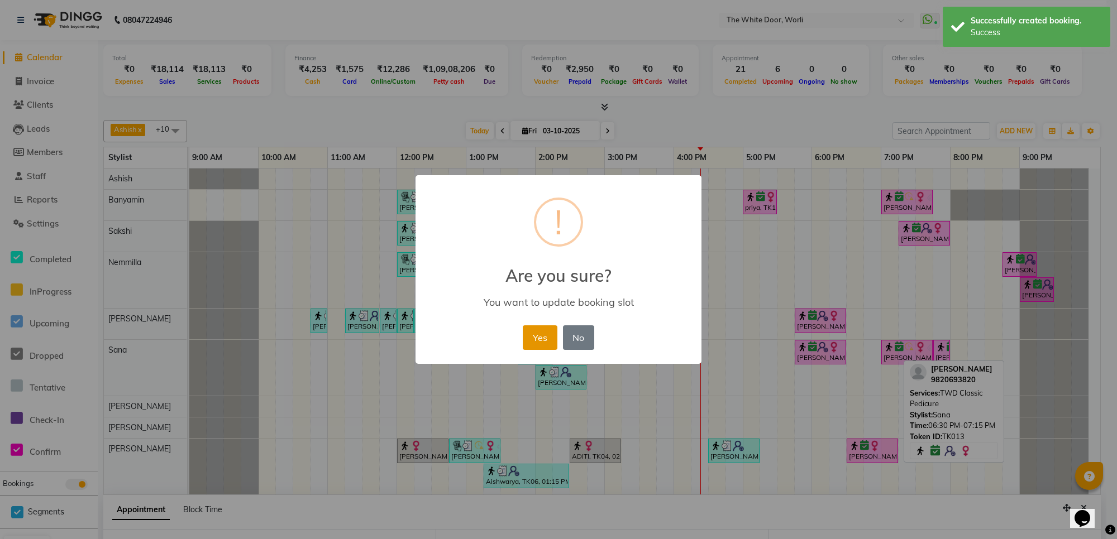
click at [529, 337] on button "Yes" at bounding box center [540, 338] width 34 height 25
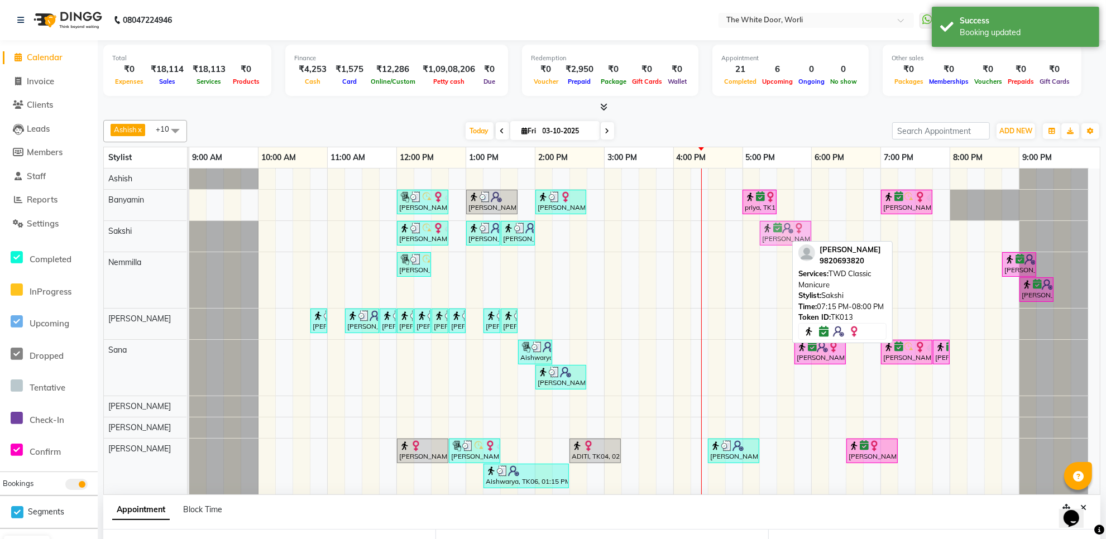
drag, startPoint x: 928, startPoint y: 232, endPoint x: 783, endPoint y: 235, distance: 144.7
click at [189, 235] on div "Meghna Thaker, TK05, 12:00 PM-12:45 PM, TWD Classic Manicure kunjan, TK07, 01:0…" at bounding box center [189, 236] width 0 height 31
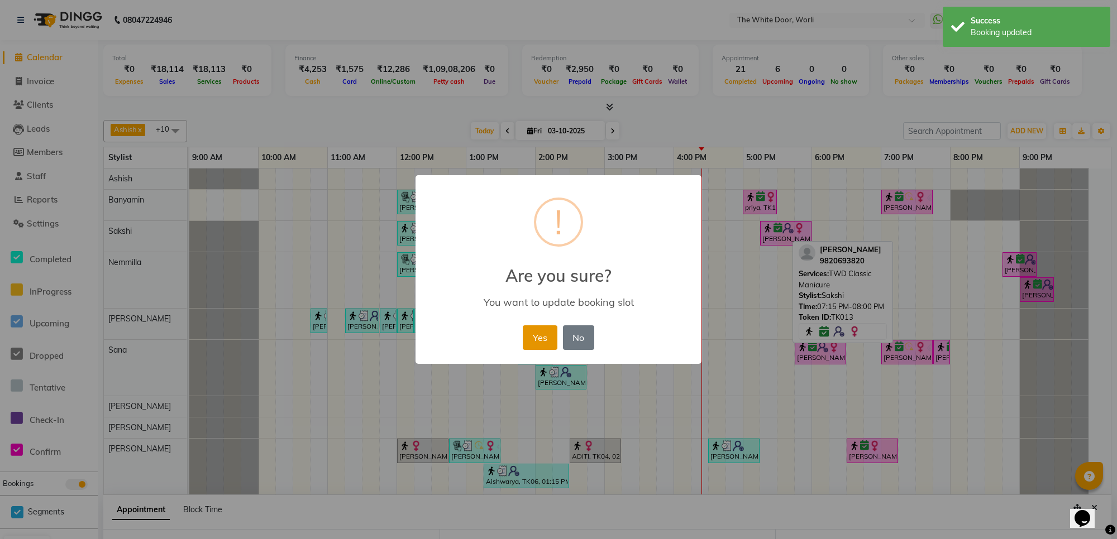
click at [539, 333] on button "Yes" at bounding box center [540, 338] width 34 height 25
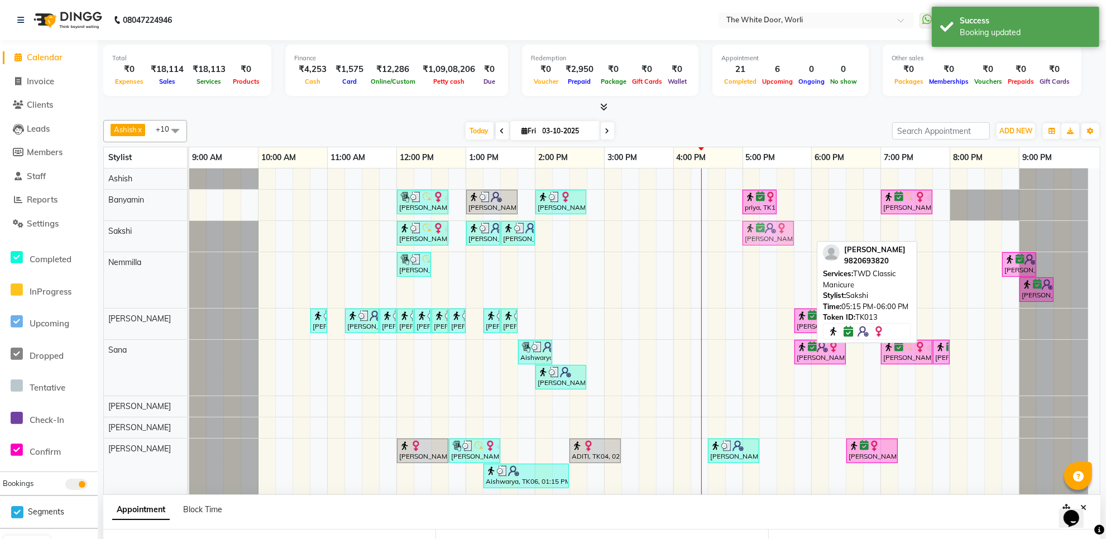
drag, startPoint x: 778, startPoint y: 240, endPoint x: 758, endPoint y: 241, distance: 19.6
click at [189, 241] on div "Meghna Thaker, TK05, 12:00 PM-12:45 PM, TWD Classic Manicure kunjan, TK07, 01:0…" at bounding box center [189, 236] width 0 height 31
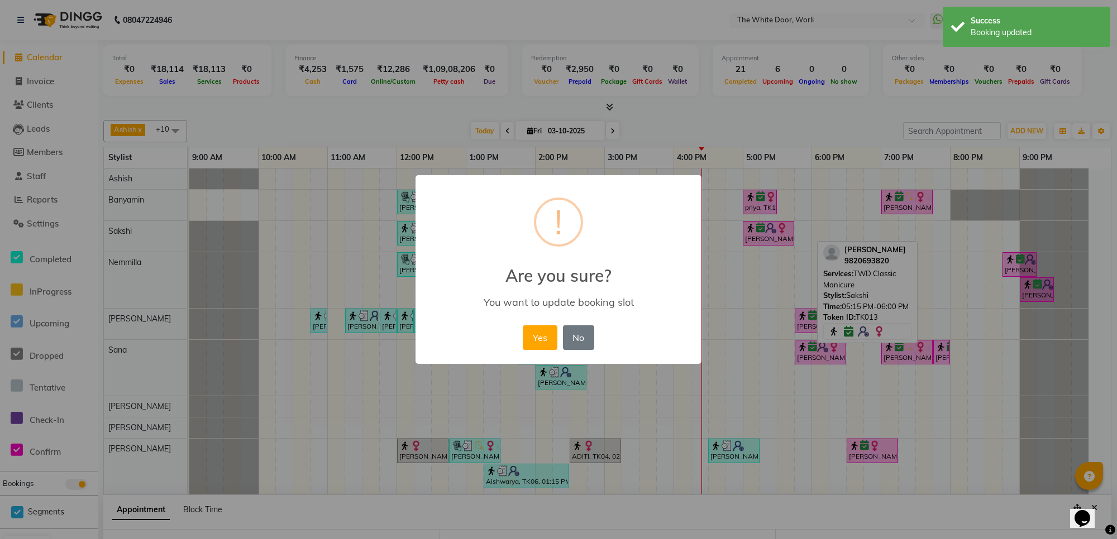
click at [542, 336] on button "Yes" at bounding box center [540, 338] width 34 height 25
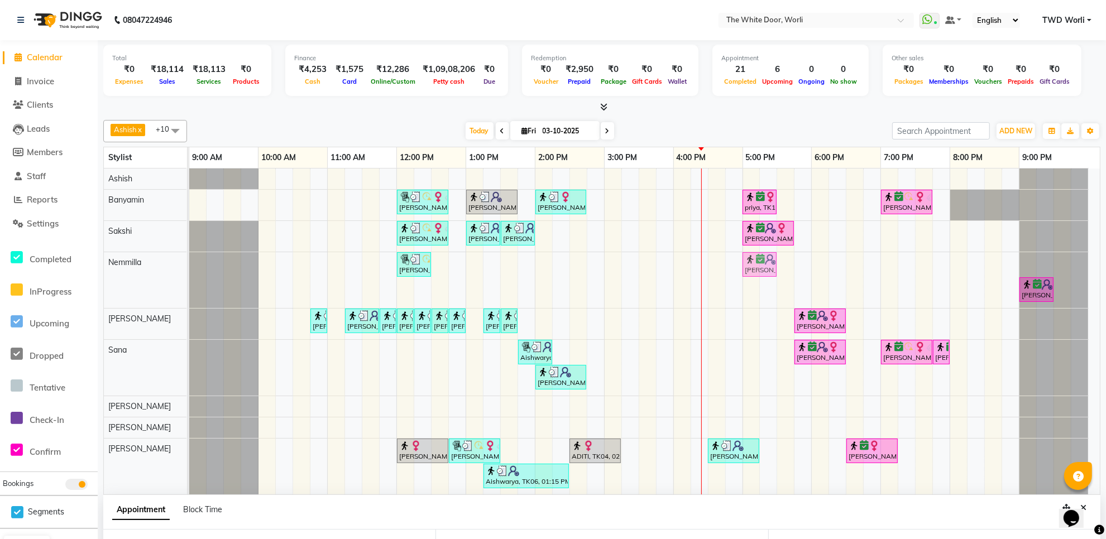
drag, startPoint x: 958, startPoint y: 275, endPoint x: 751, endPoint y: 275, distance: 206.6
click at [189, 275] on div "Meghna Thaker, TK05, 12:00 PM-12:30 PM, Mama's Champi Head+ Neck + Shoulder Mas…" at bounding box center [189, 280] width 0 height 56
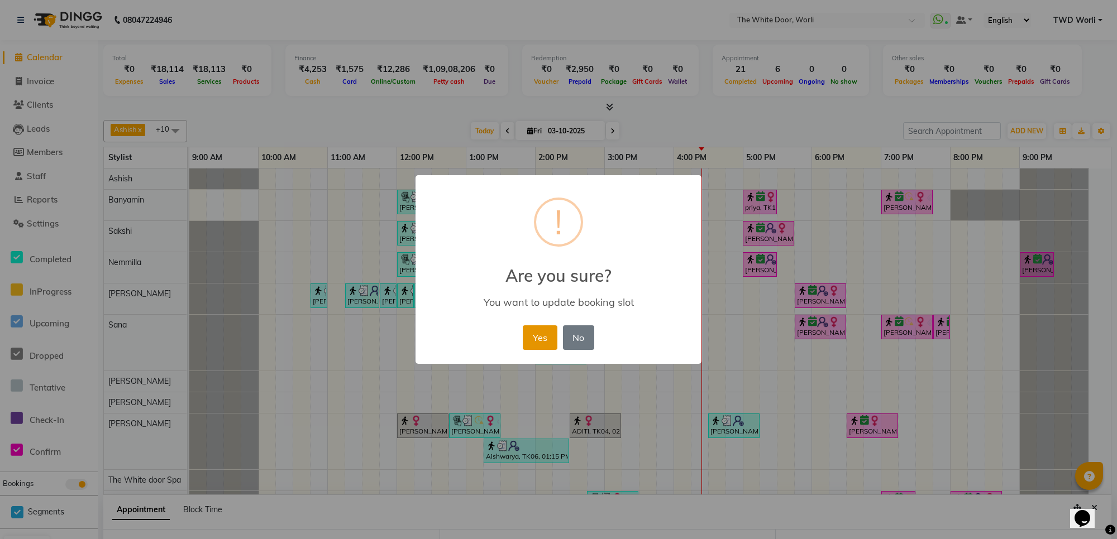
click at [533, 339] on button "Yes" at bounding box center [540, 338] width 34 height 25
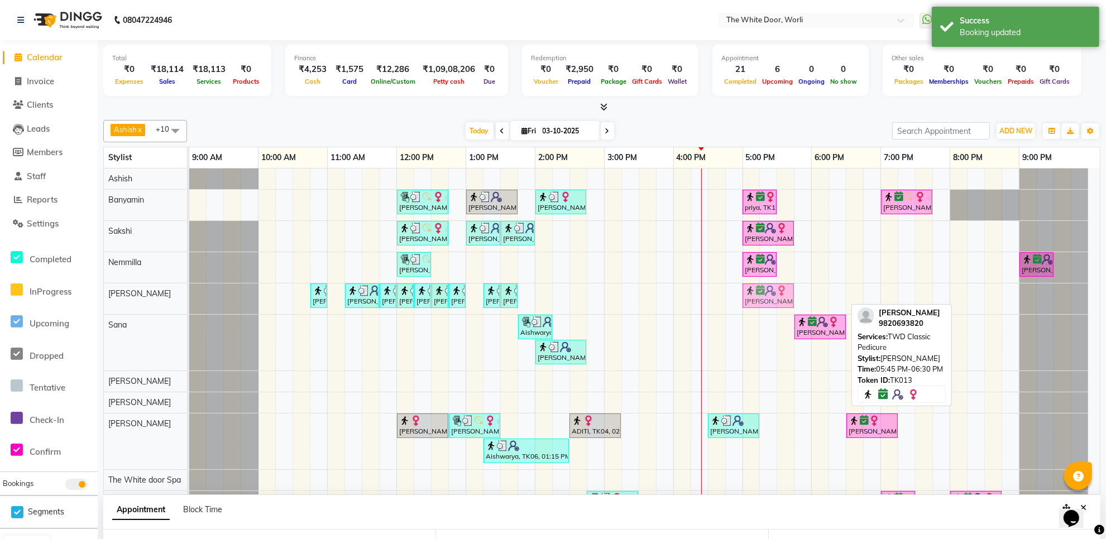
drag, startPoint x: 811, startPoint y: 294, endPoint x: 763, endPoint y: 294, distance: 47.5
click at [189, 294] on div "kunjan, TK07, 10:45 AM-11:00 AM, Waxing Underarms kunjan, TK07, 11:15 AM-11:45 …" at bounding box center [189, 299] width 0 height 31
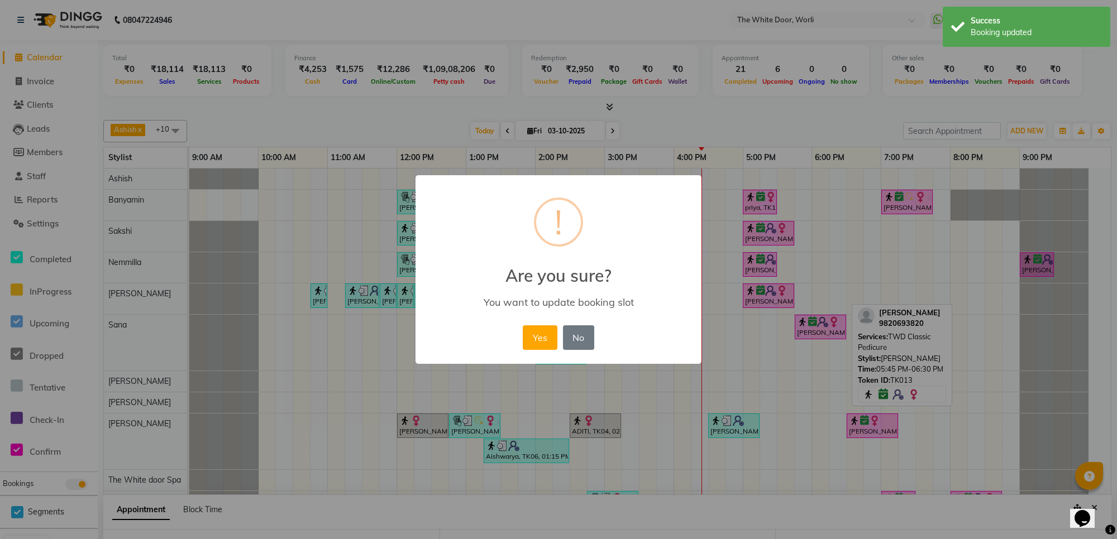
drag, startPoint x: 539, startPoint y: 341, endPoint x: 598, endPoint y: 338, distance: 59.2
click at [541, 341] on button "Yes" at bounding box center [540, 338] width 34 height 25
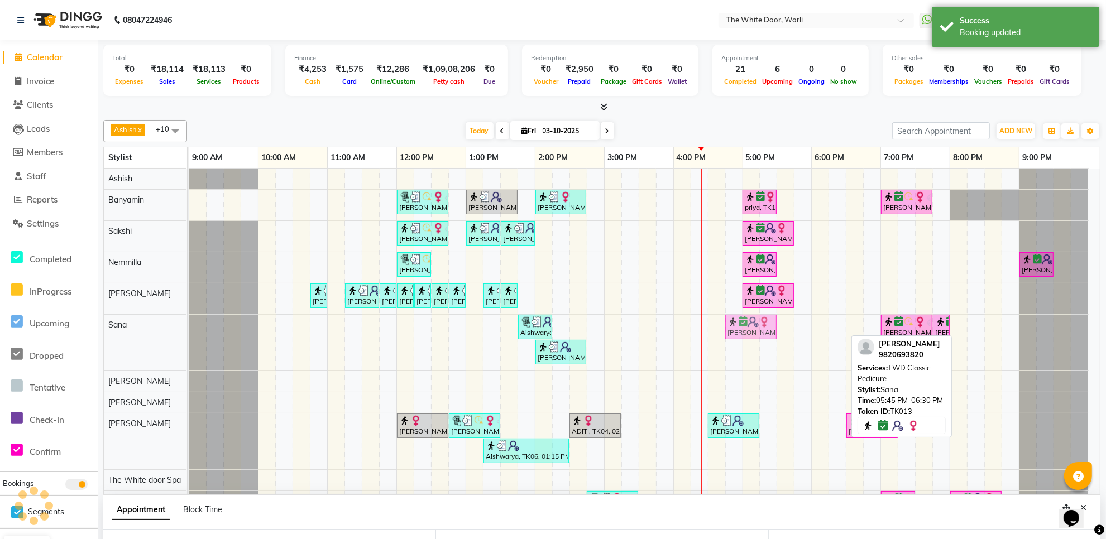
drag, startPoint x: 800, startPoint y: 327, endPoint x: 736, endPoint y: 327, distance: 64.2
click at [189, 327] on div "Aishwarya, TK06, 01:45 PM-02:15 PM, Threading Eye Brows (₹350),Waxing Forehead/…" at bounding box center [189, 343] width 0 height 56
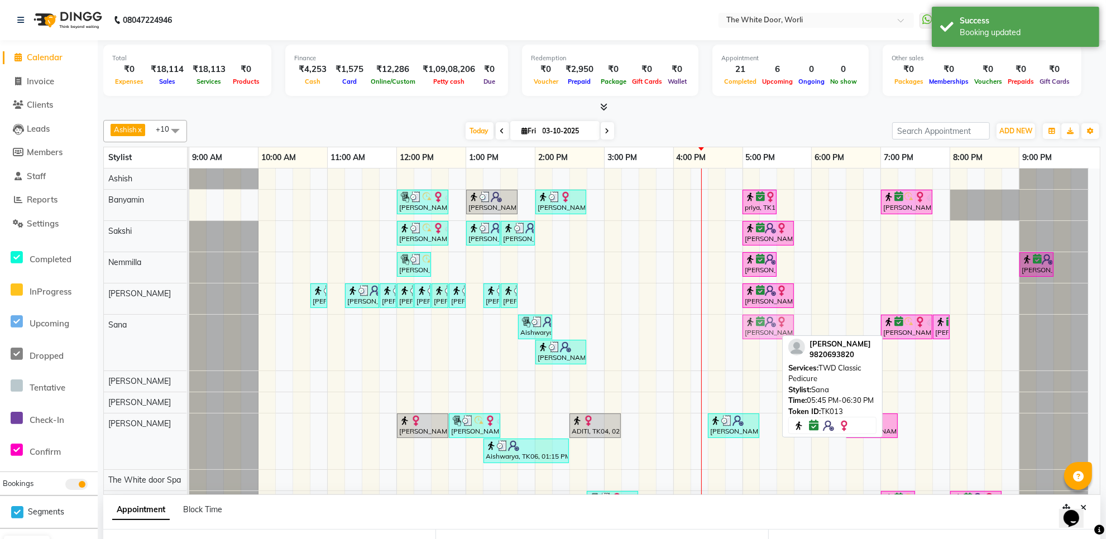
drag, startPoint x: 757, startPoint y: 328, endPoint x: 776, endPoint y: 328, distance: 19.0
click at [189, 328] on div "Aishwarya, TK06, 01:45 PM-02:15 PM, Threading Eye Brows (₹350),Waxing Forehead/…" at bounding box center [189, 343] width 0 height 56
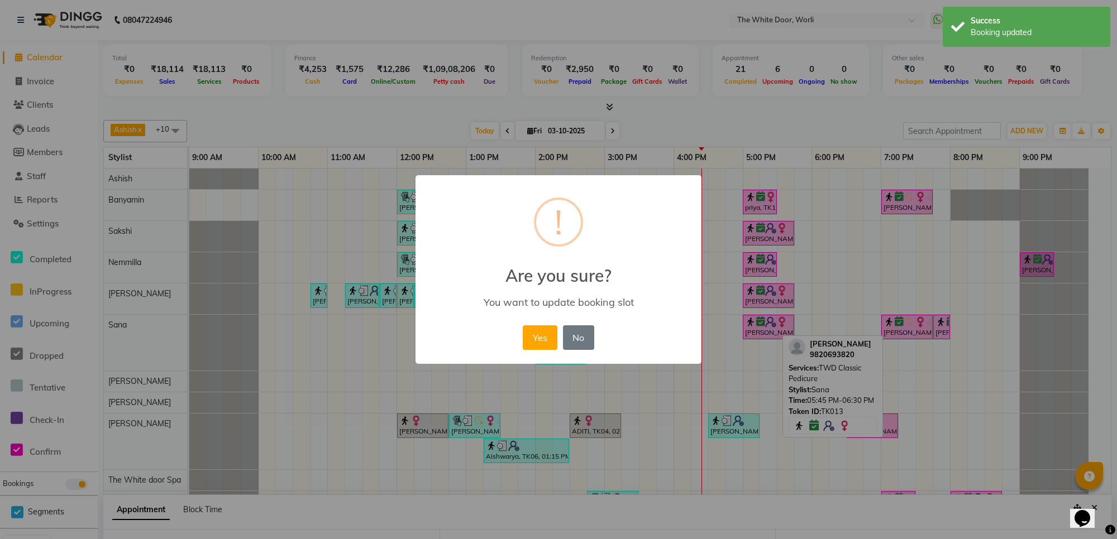
drag, startPoint x: 534, startPoint y: 341, endPoint x: 649, endPoint y: 310, distance: 118.9
click at [537, 338] on button "Yes" at bounding box center [540, 338] width 34 height 25
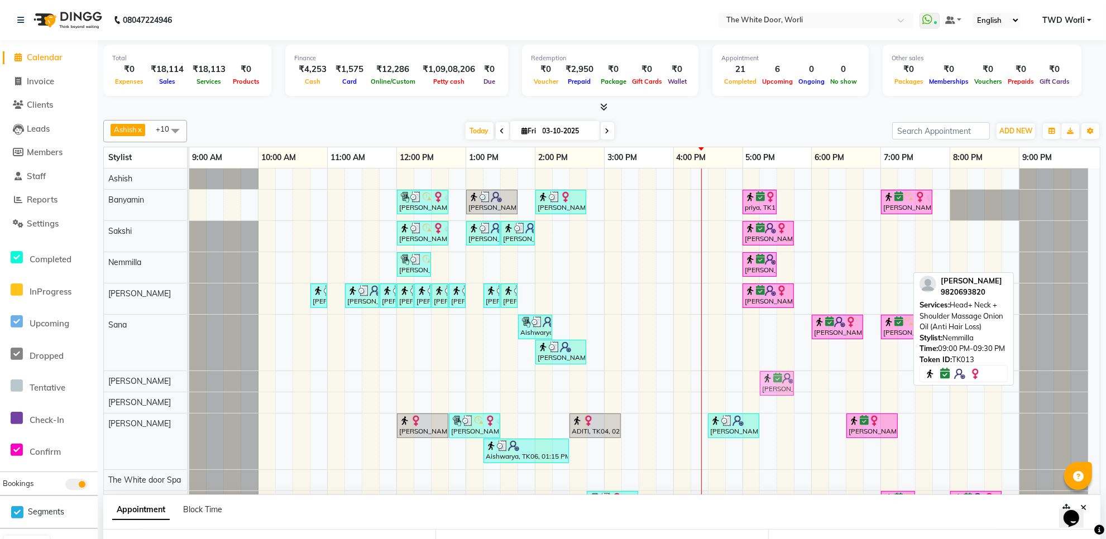
drag, startPoint x: 1048, startPoint y: 269, endPoint x: 789, endPoint y: 384, distance: 283.5
click at [789, 384] on tbody "Meghna Thaker, TK05, 12:00 PM-12:45 PM, TWD Classic Pedicure Aishwarya, TK06, 0…" at bounding box center [639, 345] width 900 height 353
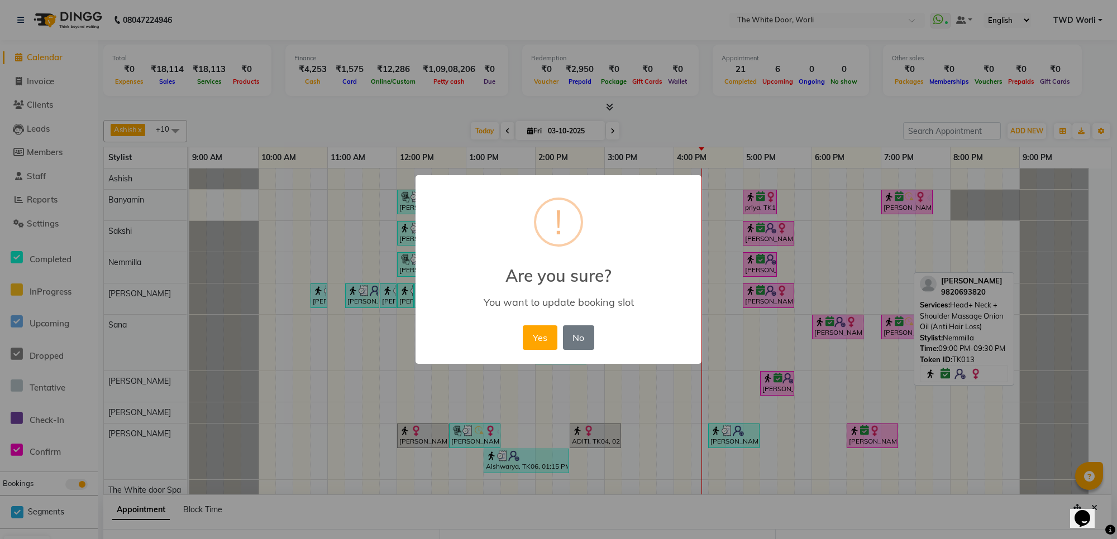
drag, startPoint x: 538, startPoint y: 332, endPoint x: 722, endPoint y: 311, distance: 184.9
click at [543, 329] on button "Yes" at bounding box center [540, 338] width 34 height 25
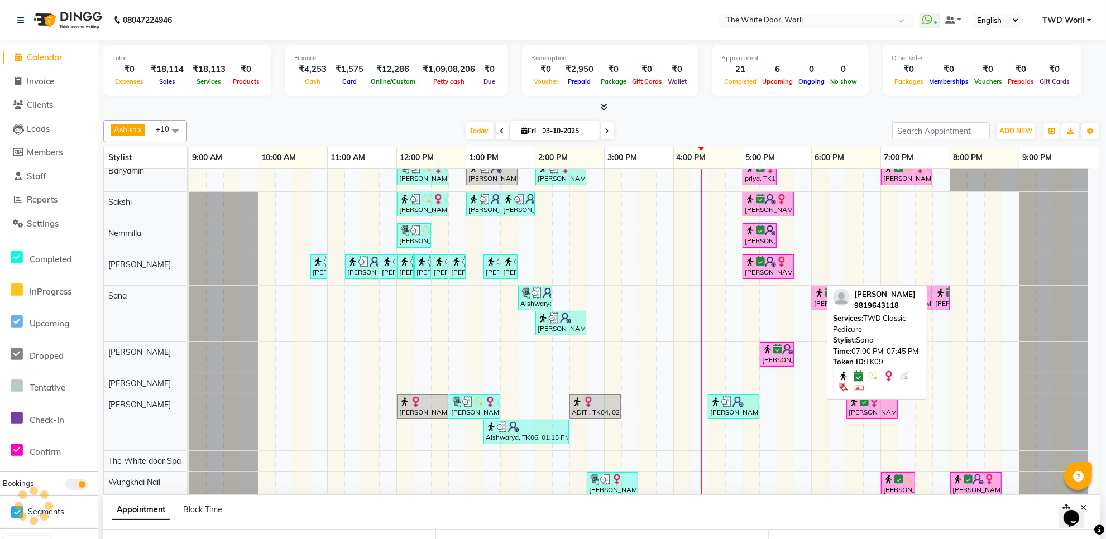
scroll to position [49, 0]
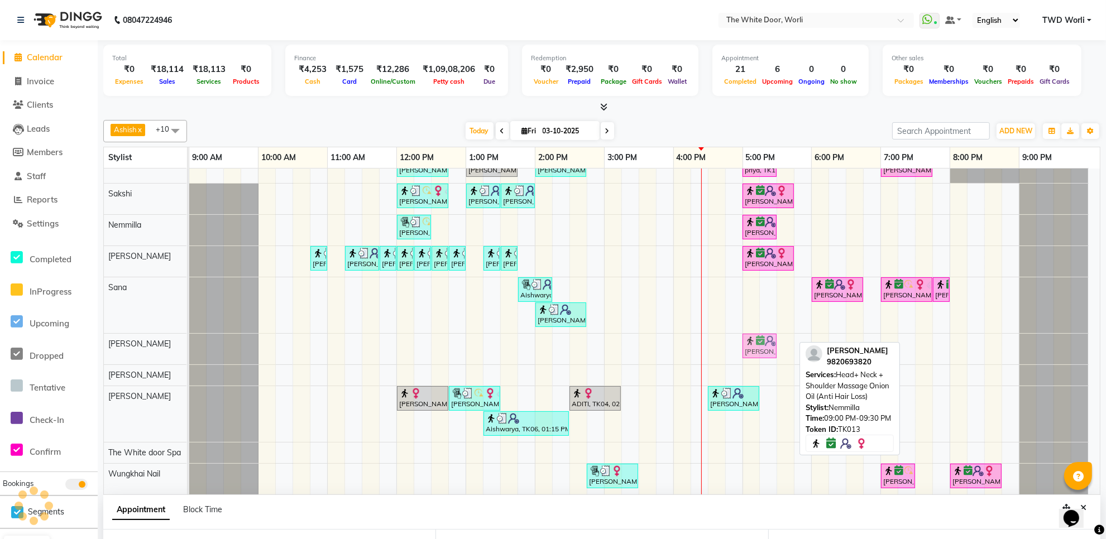
drag, startPoint x: 780, startPoint y: 328, endPoint x: 767, endPoint y: 331, distance: 13.0
click at [189, 334] on div "sonali desai, TK13, 09:00 PM-09:30 PM, Head+ Neck + Shoulder Massage Onion Oil …" at bounding box center [189, 349] width 0 height 31
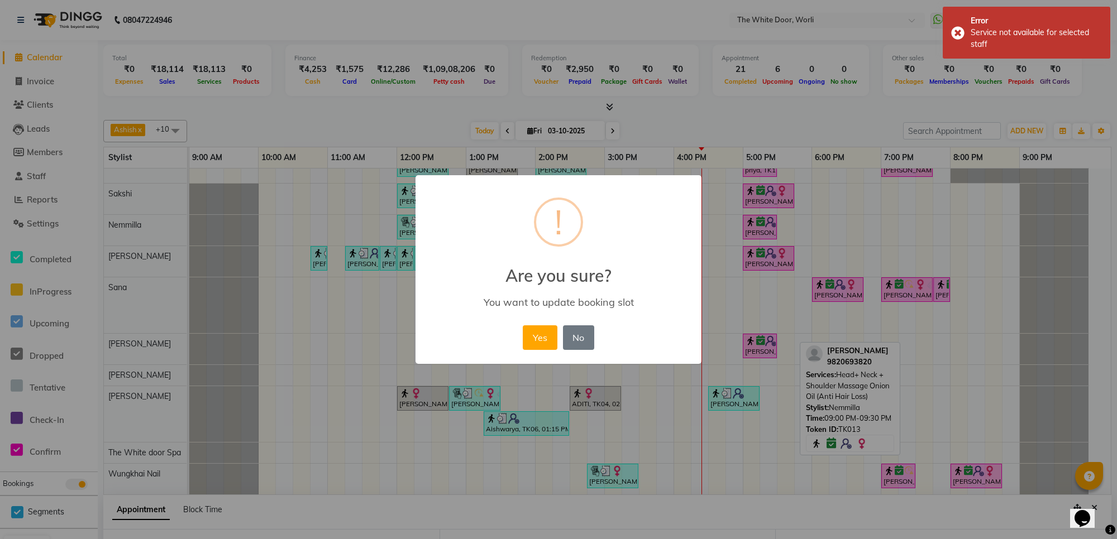
click at [541, 338] on button "Yes" at bounding box center [540, 338] width 34 height 25
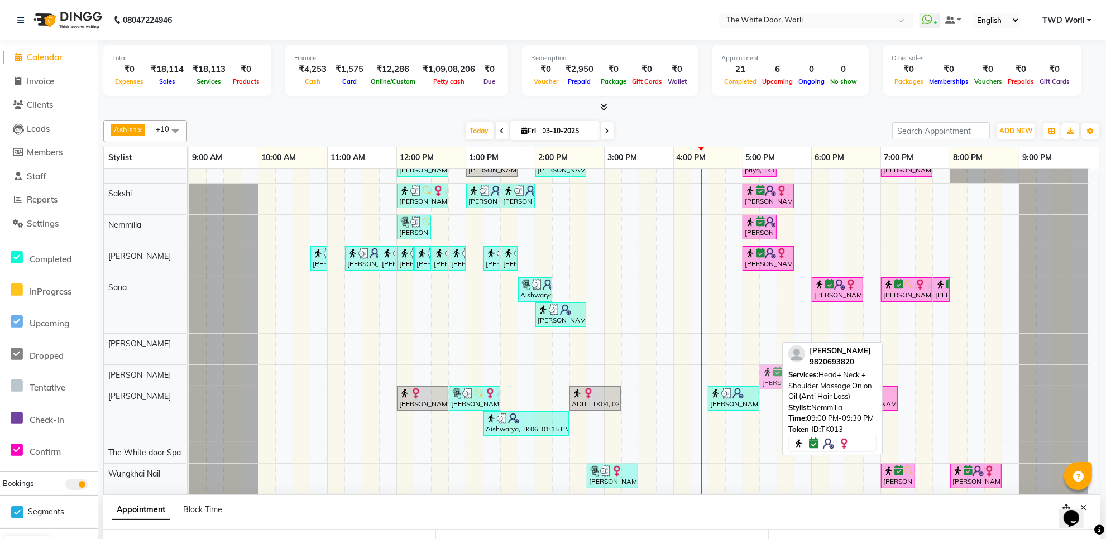
drag, startPoint x: 768, startPoint y: 342, endPoint x: 778, endPoint y: 366, distance: 25.8
click at [778, 366] on tbody "Meghna Thaker, TK05, 12:00 PM-12:45 PM, TWD Classic Pedicure Aishwarya, TK06, 0…" at bounding box center [639, 313] width 900 height 364
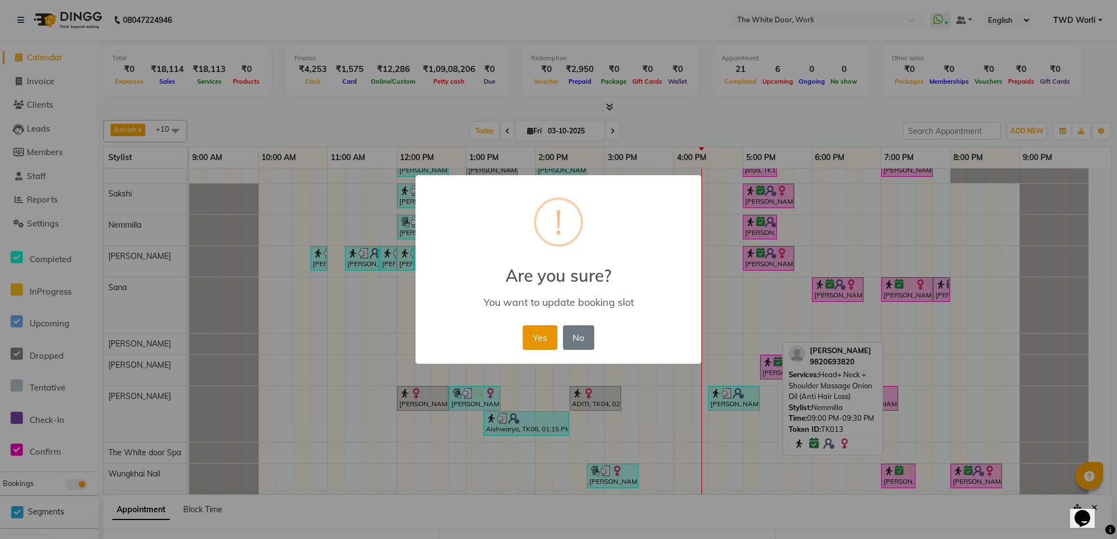
click at [542, 336] on button "Yes" at bounding box center [540, 338] width 34 height 25
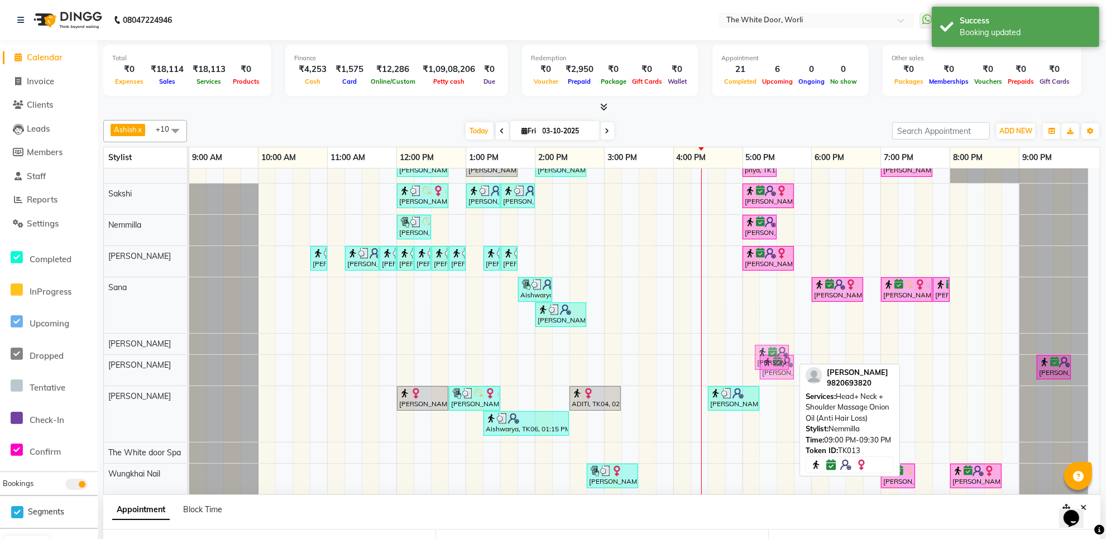
drag, startPoint x: 773, startPoint y: 353, endPoint x: 758, endPoint y: 355, distance: 15.2
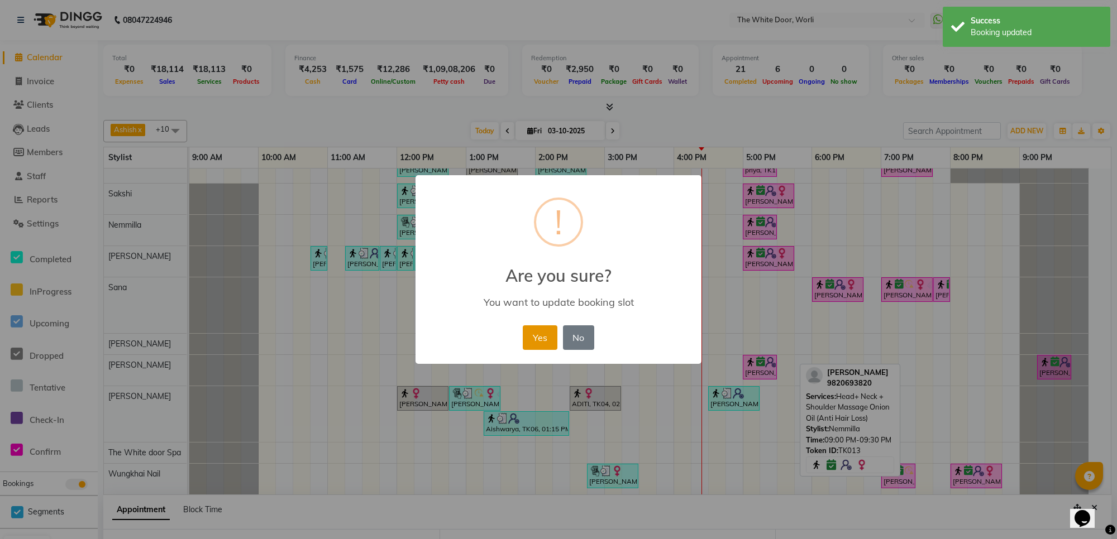
click at [548, 336] on button "Yes" at bounding box center [540, 338] width 34 height 25
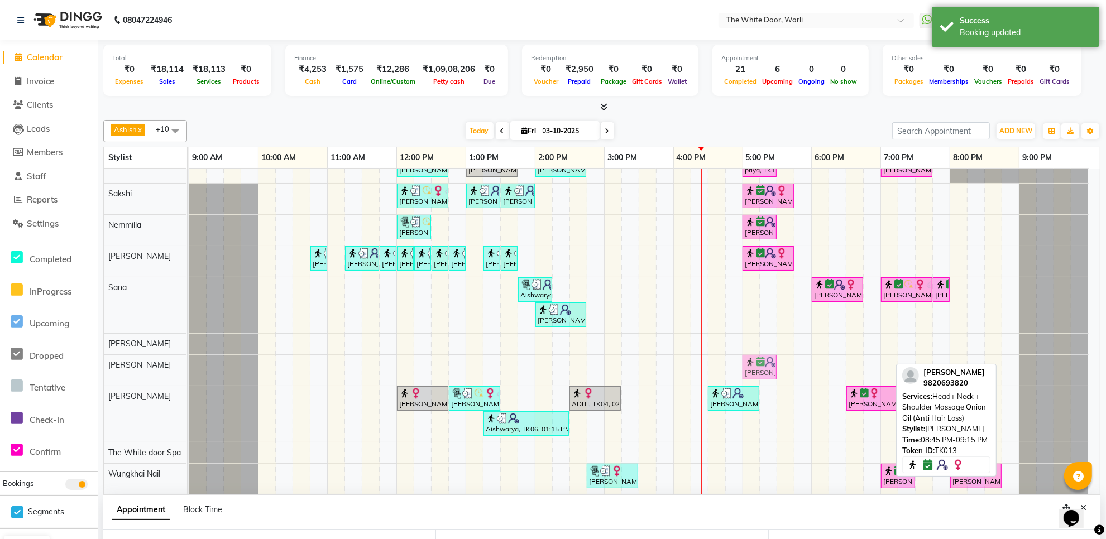
drag, startPoint x: 1015, startPoint y: 361, endPoint x: 754, endPoint y: 377, distance: 261.9
click at [756, 377] on tbody "Meghna Thaker, TK05, 12:00 PM-12:45 PM, TWD Classic Pedicure Aishwarya, TK06, 0…" at bounding box center [639, 313] width 900 height 364
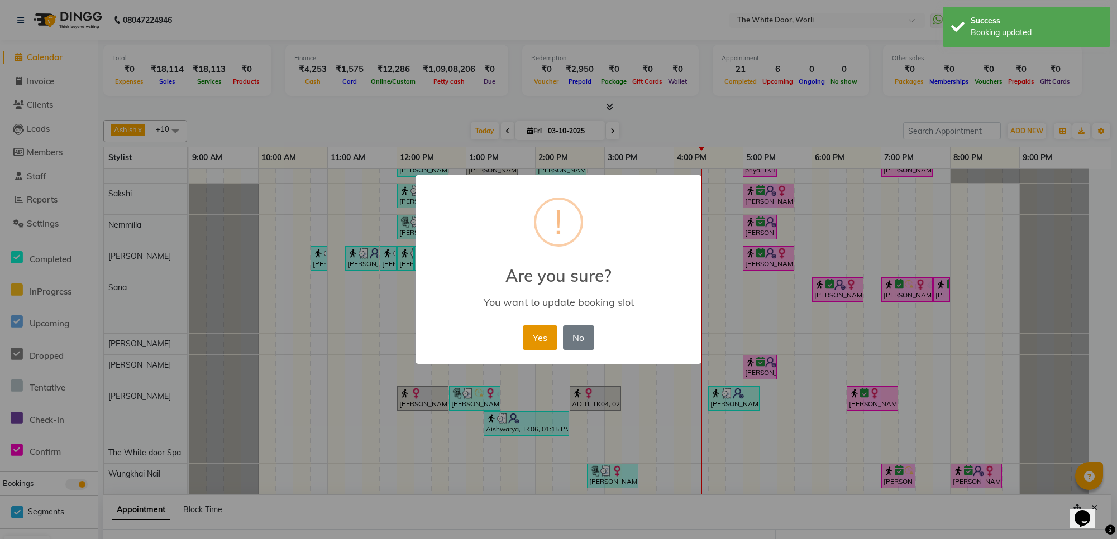
click at [544, 341] on button "Yes" at bounding box center [540, 338] width 34 height 25
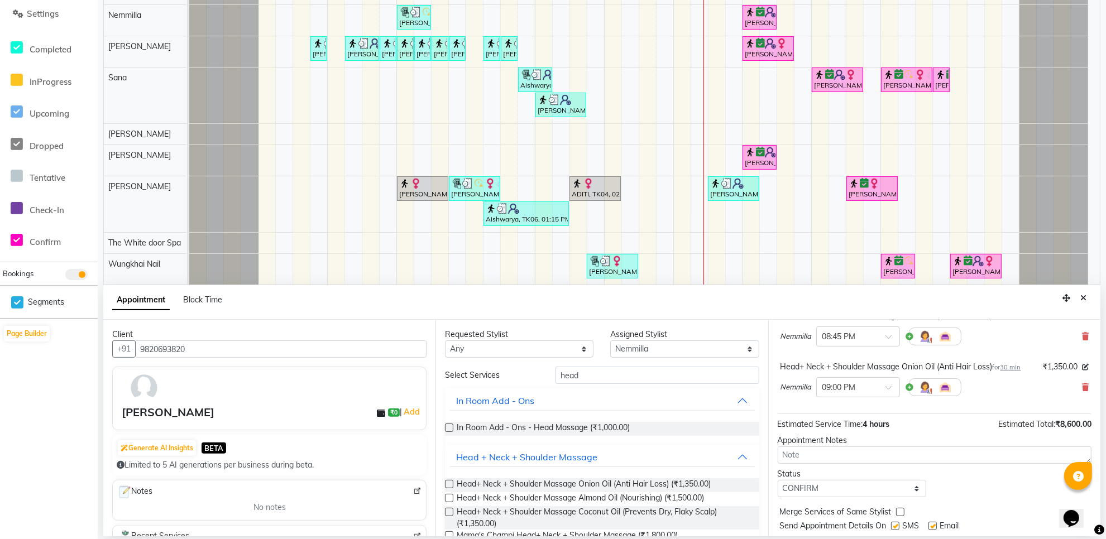
scroll to position [322, 0]
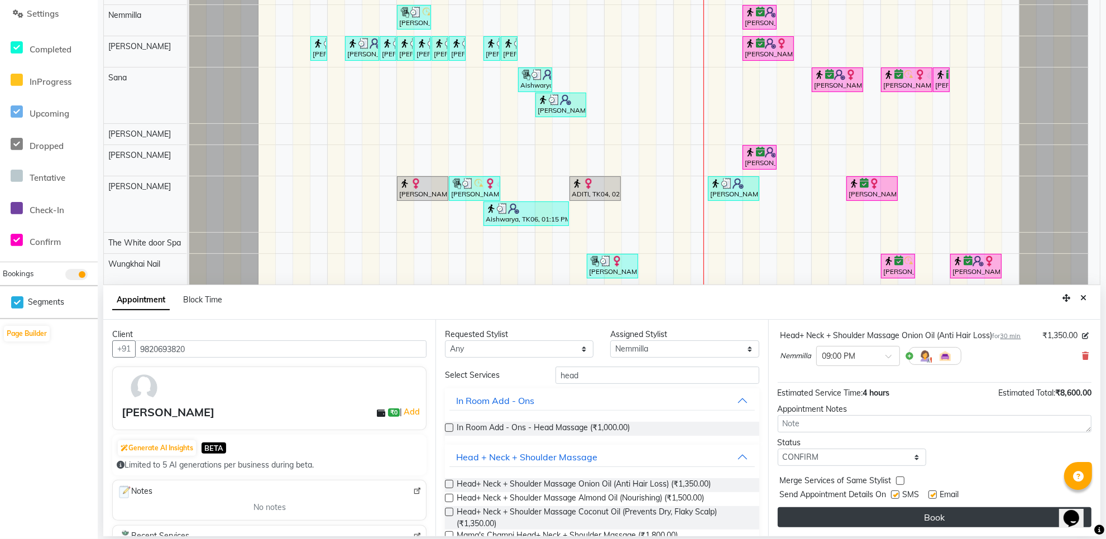
click at [952, 510] on button "Book" at bounding box center [935, 518] width 314 height 20
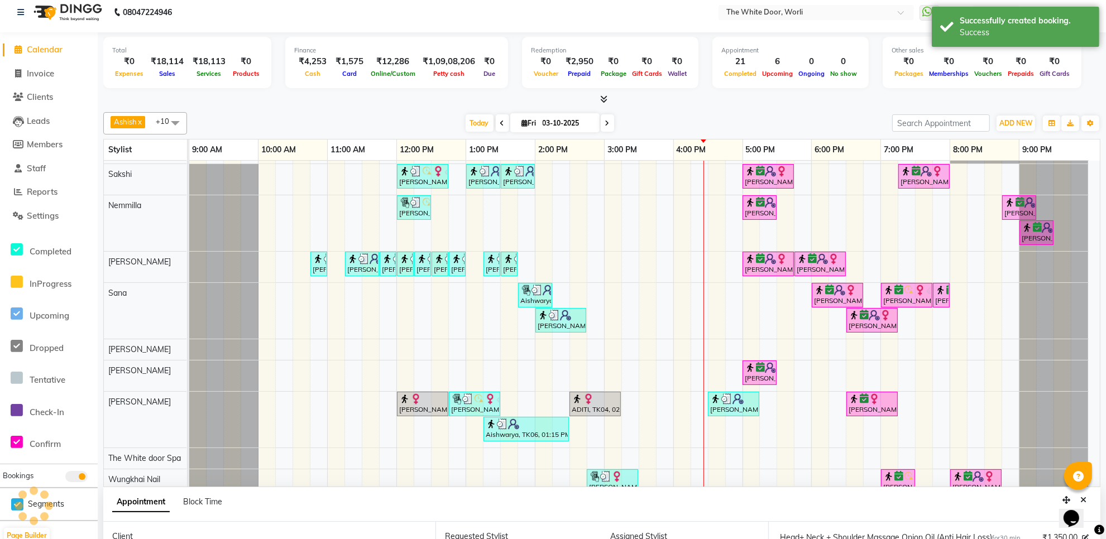
scroll to position [333, 0]
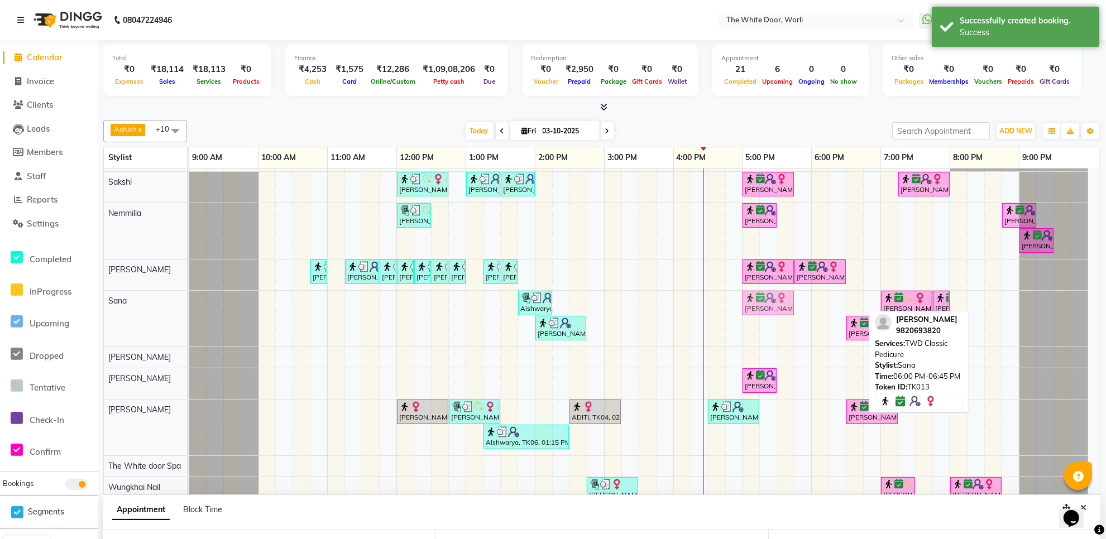
drag, startPoint x: 831, startPoint y: 302, endPoint x: 759, endPoint y: 307, distance: 71.7
click at [189, 307] on div "Aishwarya, TK06, 01:45 PM-02:15 PM, Threading Eye Brows (₹350),Waxing Forehead/…" at bounding box center [189, 319] width 0 height 56
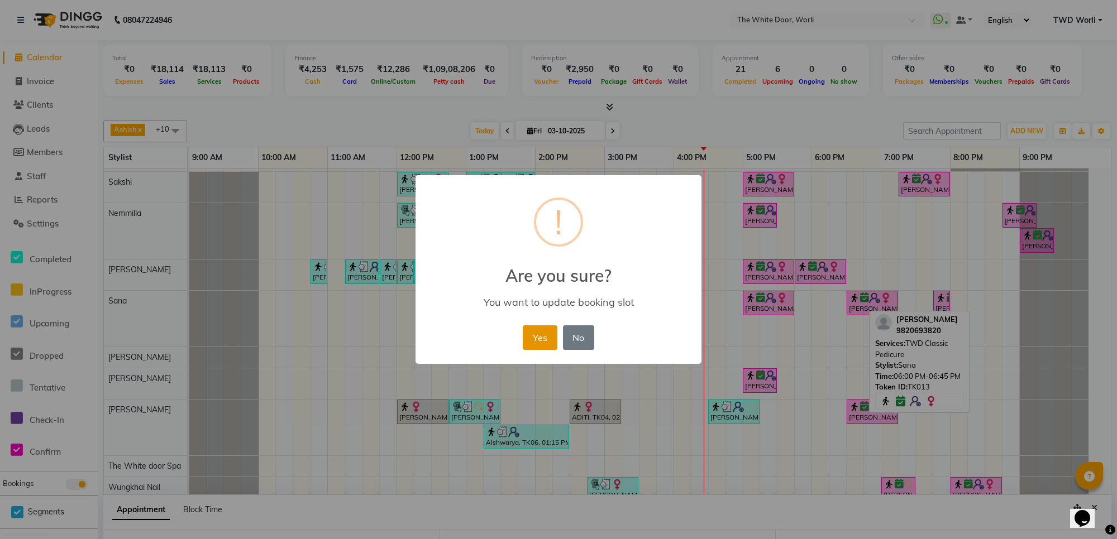
click at [541, 337] on button "Yes" at bounding box center [540, 338] width 34 height 25
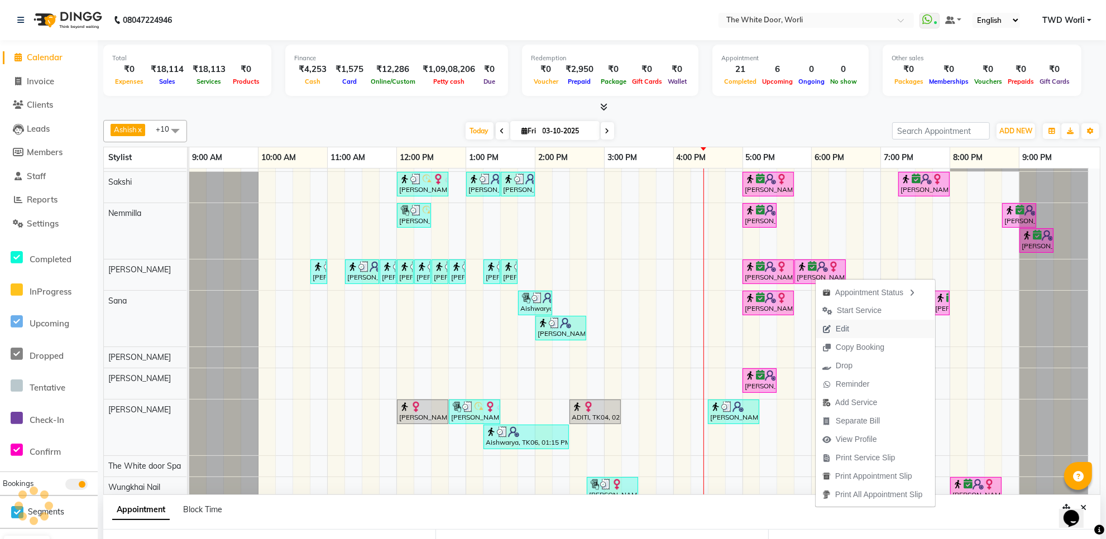
click at [866, 327] on button "Edit" at bounding box center [876, 329] width 120 height 18
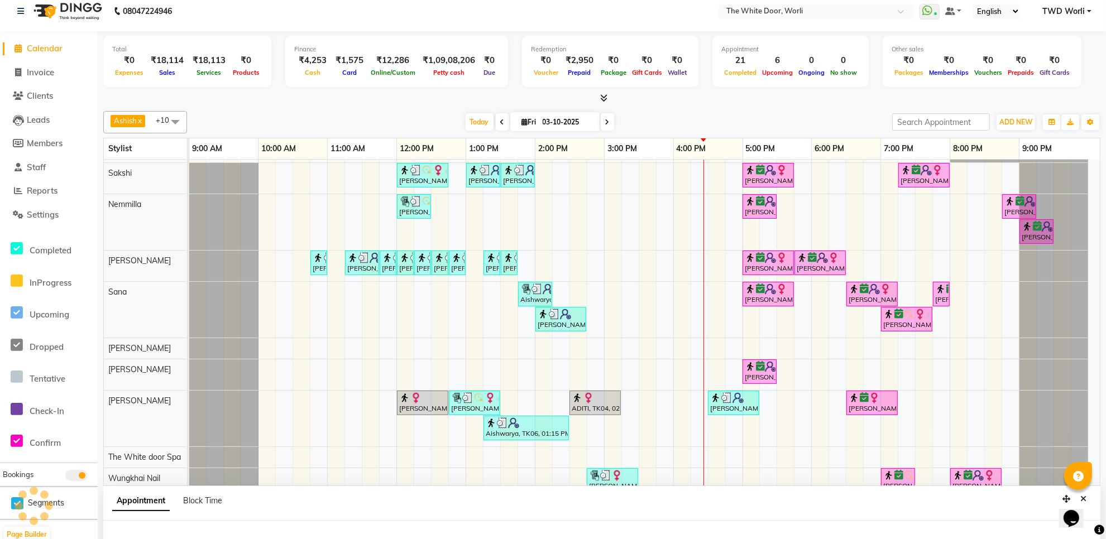
select select "confirm booking"
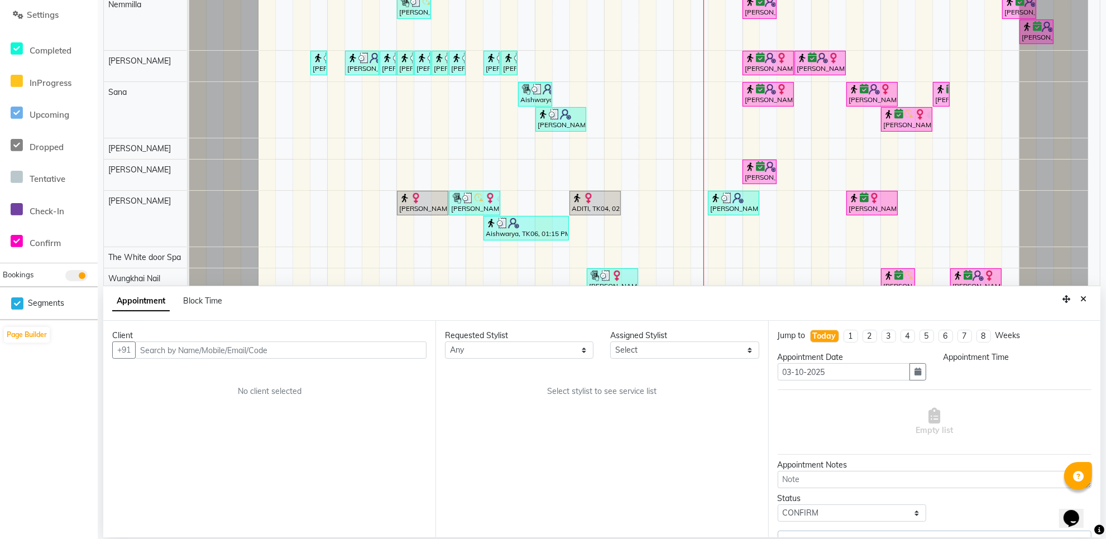
scroll to position [20, 0]
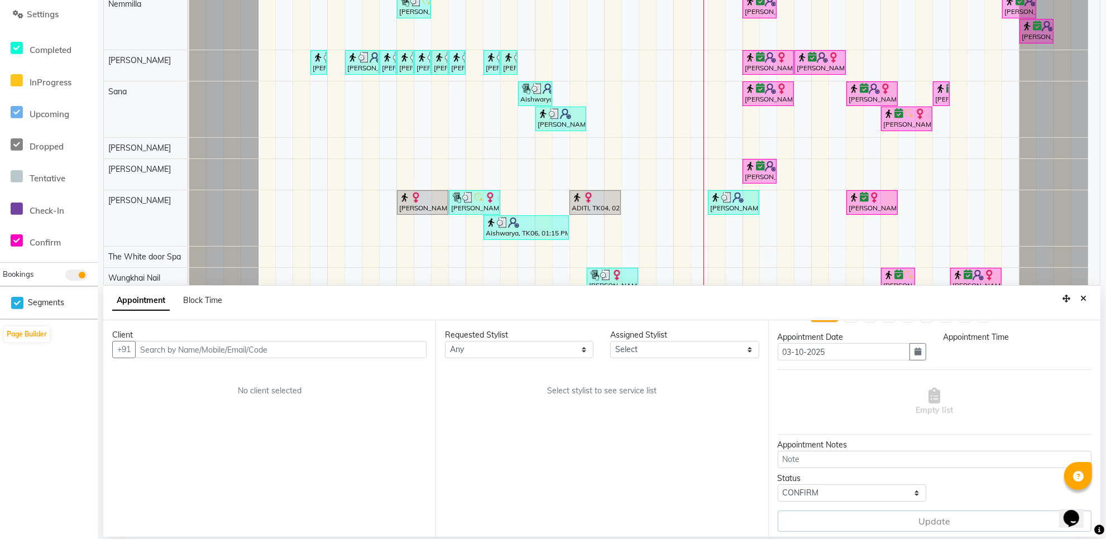
select select "1065"
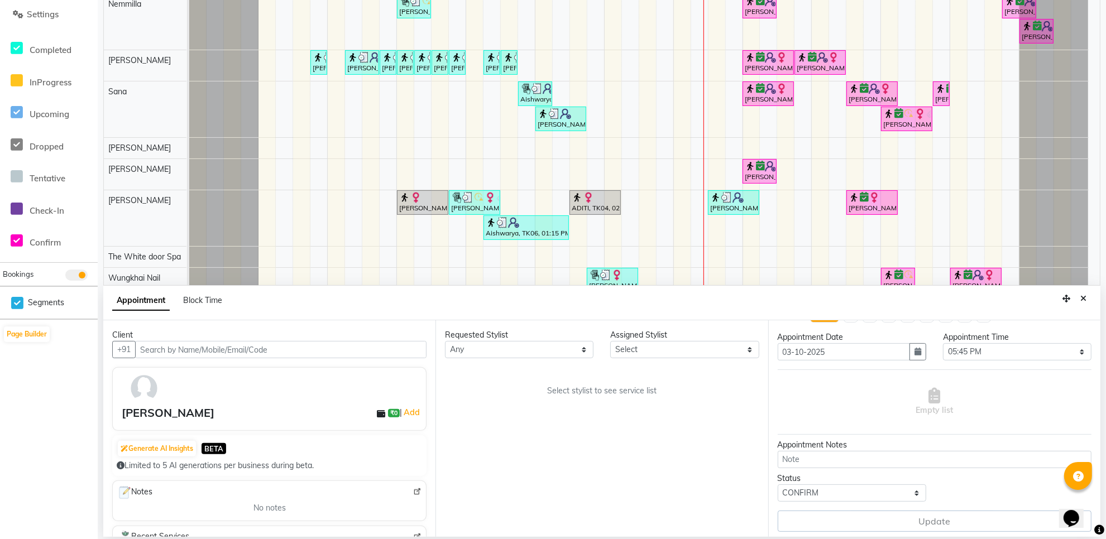
select select "20573"
select select "1664"
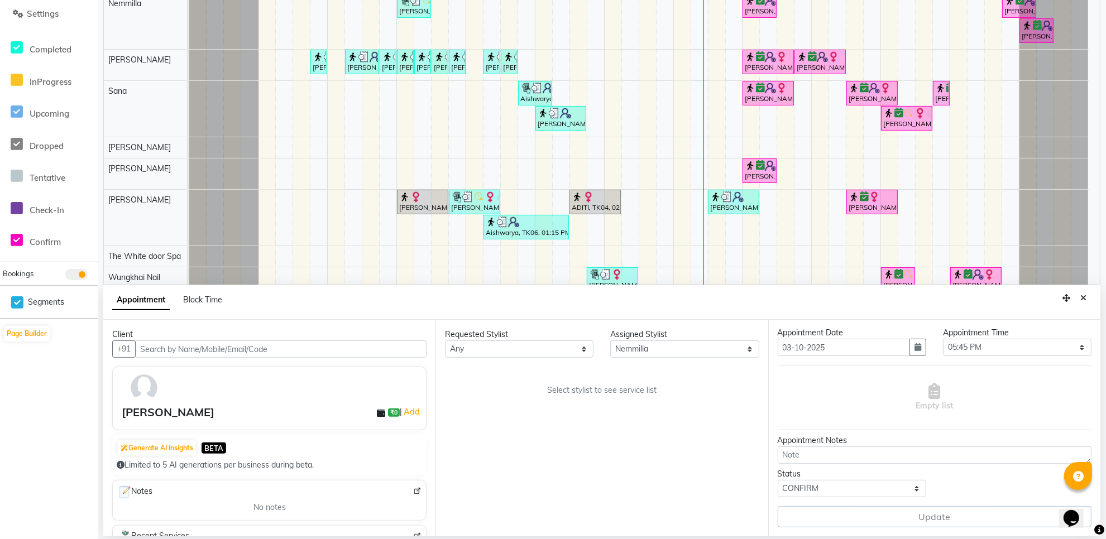
select select "1664"
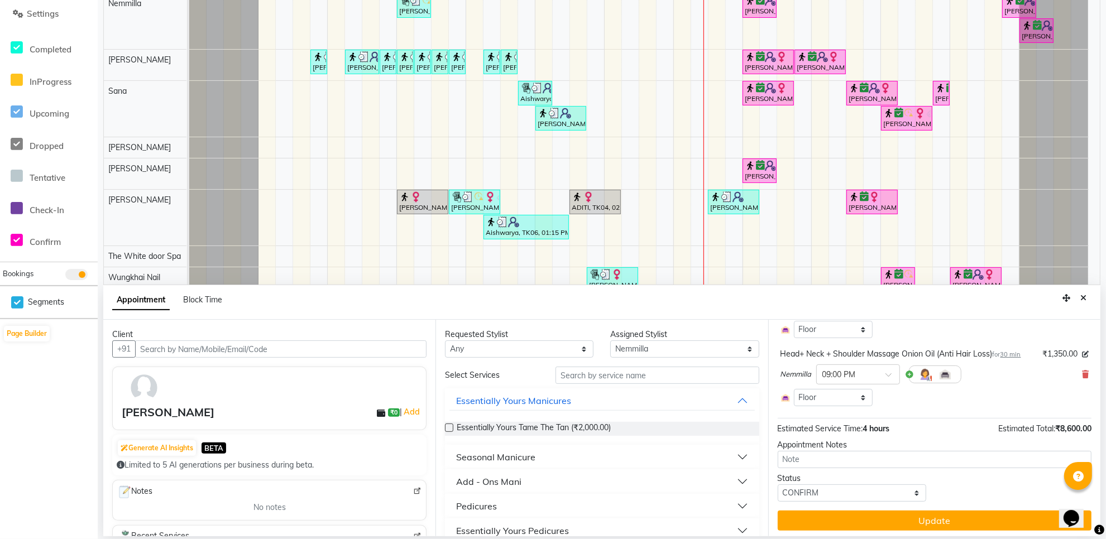
scroll to position [393, 0]
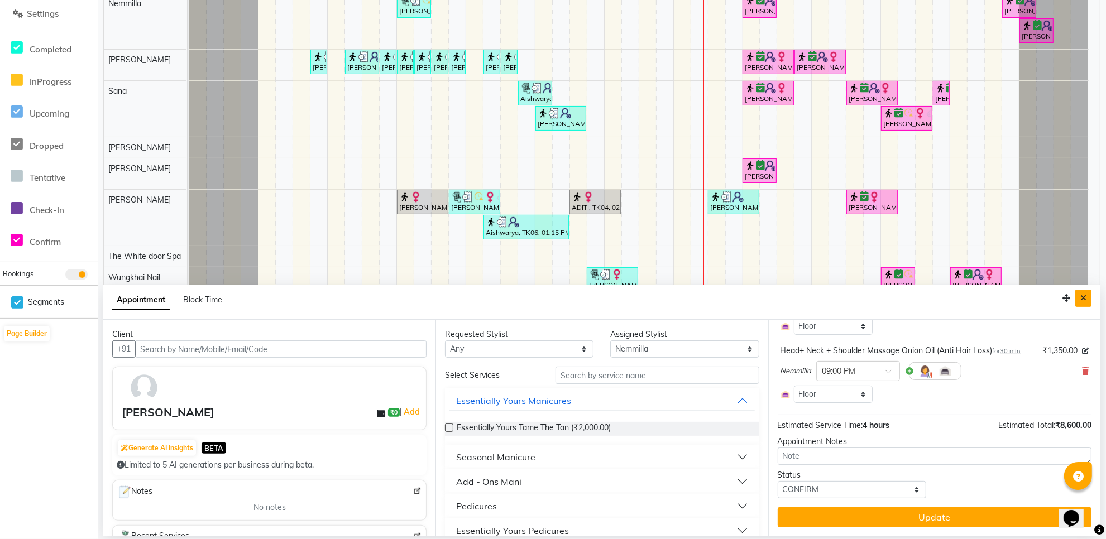
click at [1089, 298] on button "Close" at bounding box center [1084, 298] width 16 height 17
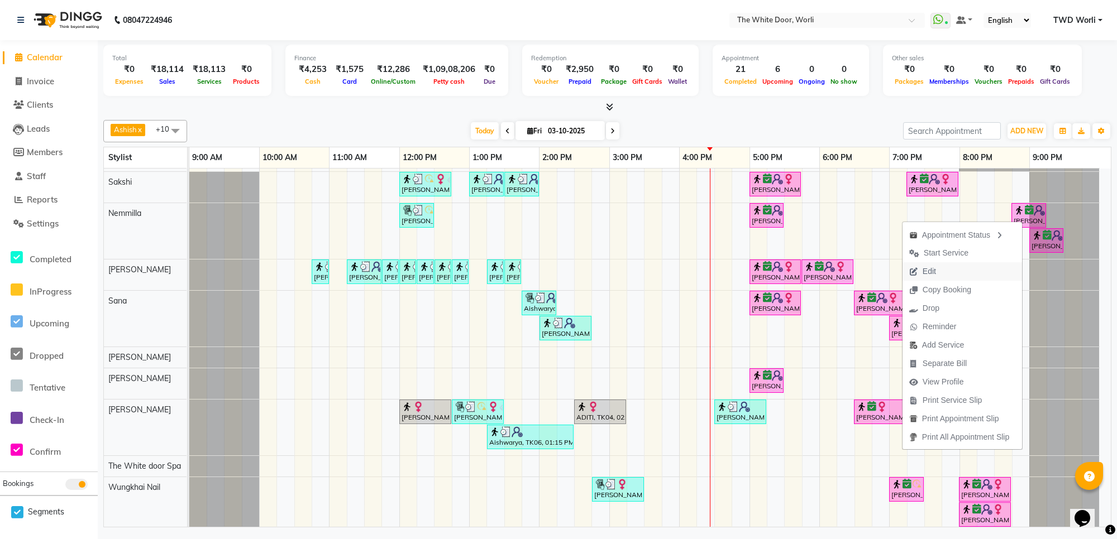
click at [945, 273] on button "Edit" at bounding box center [962, 271] width 120 height 18
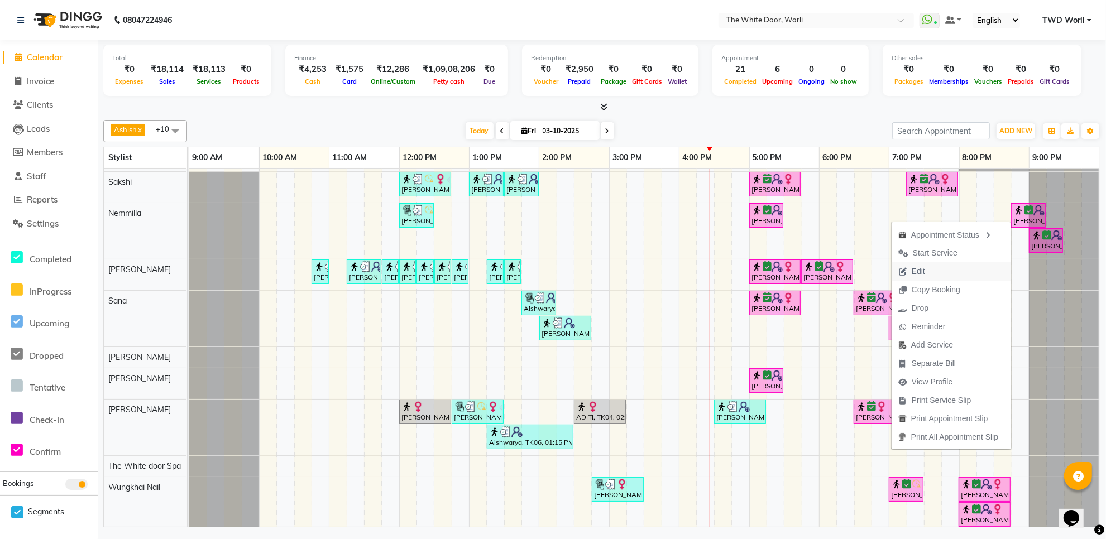
select select "tentative"
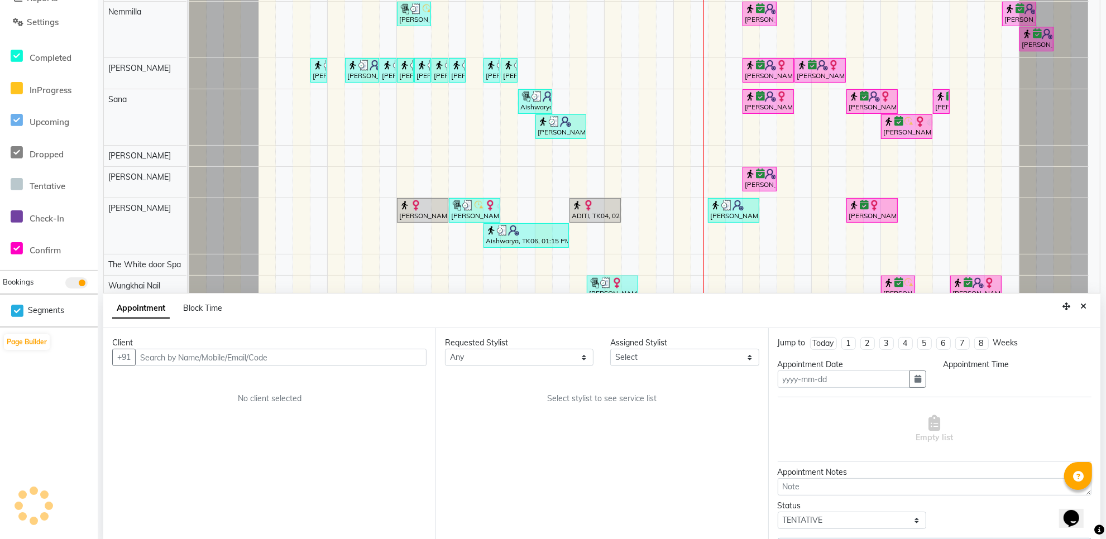
scroll to position [210, 0]
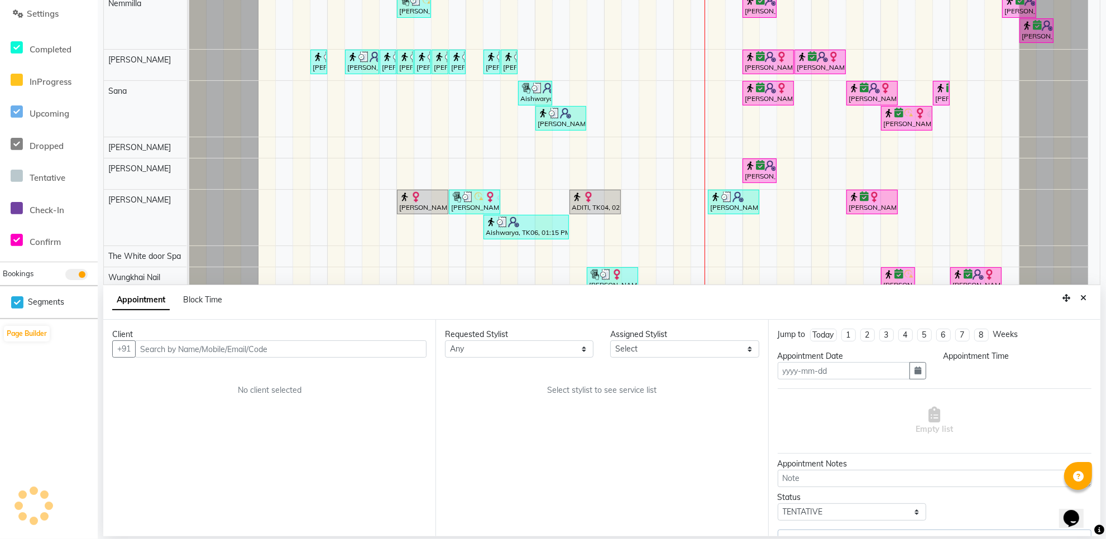
type input "03-10-2025"
select select "confirm booking"
select select "1065"
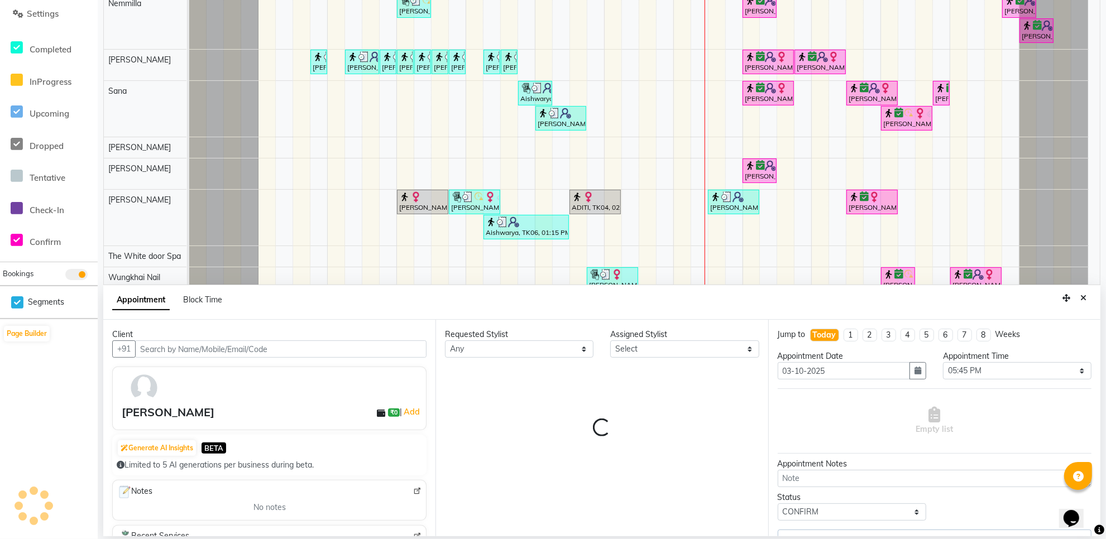
select select "20573"
select select "1664"
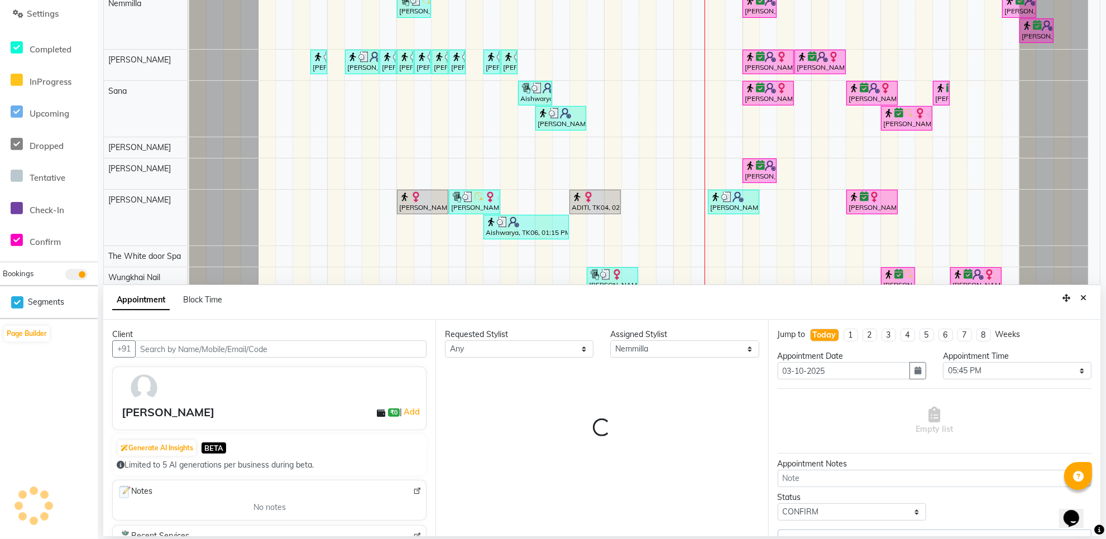
select select "1664"
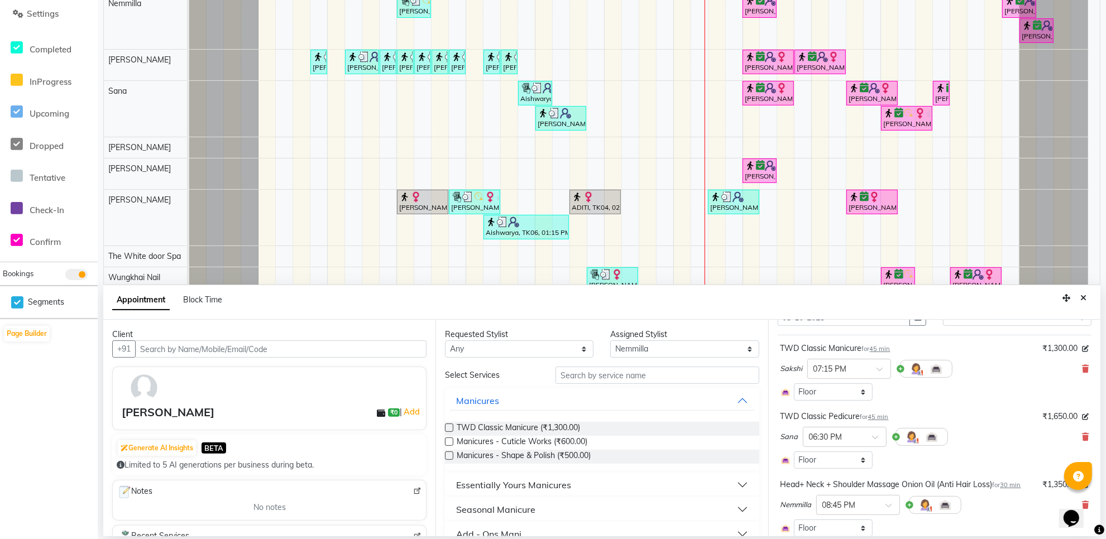
scroll to position [70, 0]
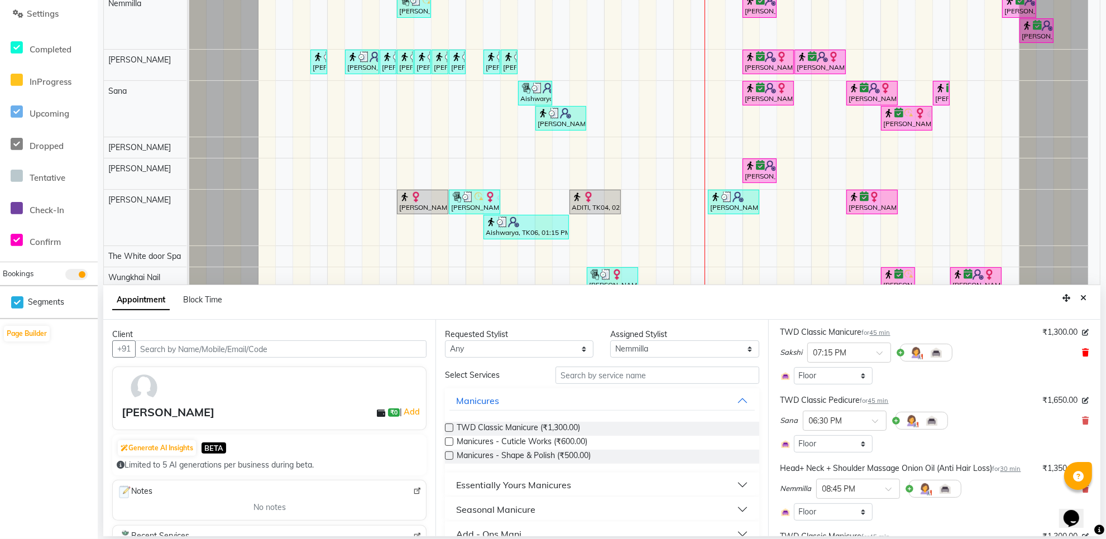
click at [1082, 350] on icon at bounding box center [1085, 353] width 7 height 8
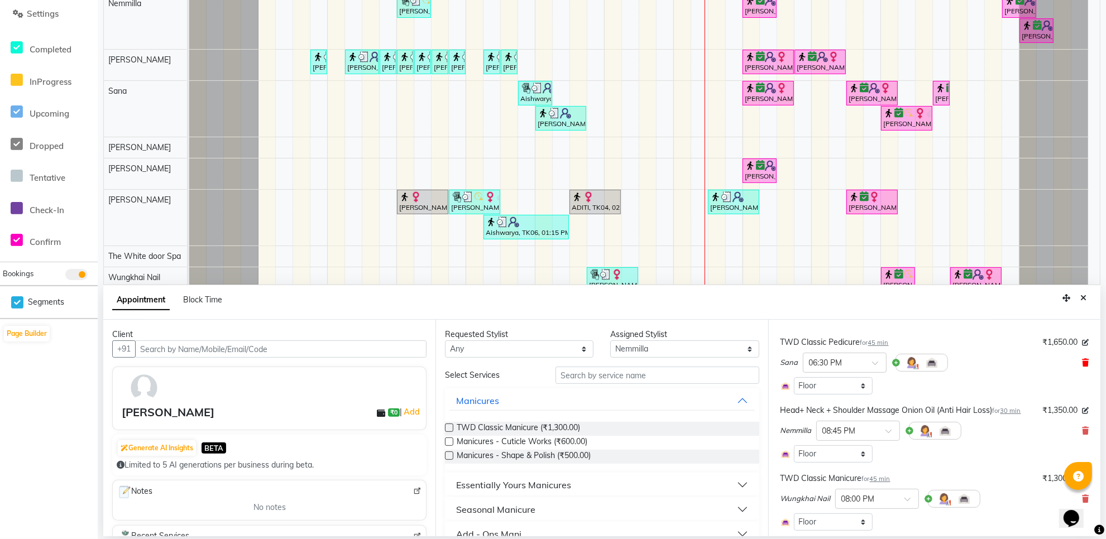
click at [1082, 359] on icon at bounding box center [1085, 363] width 7 height 8
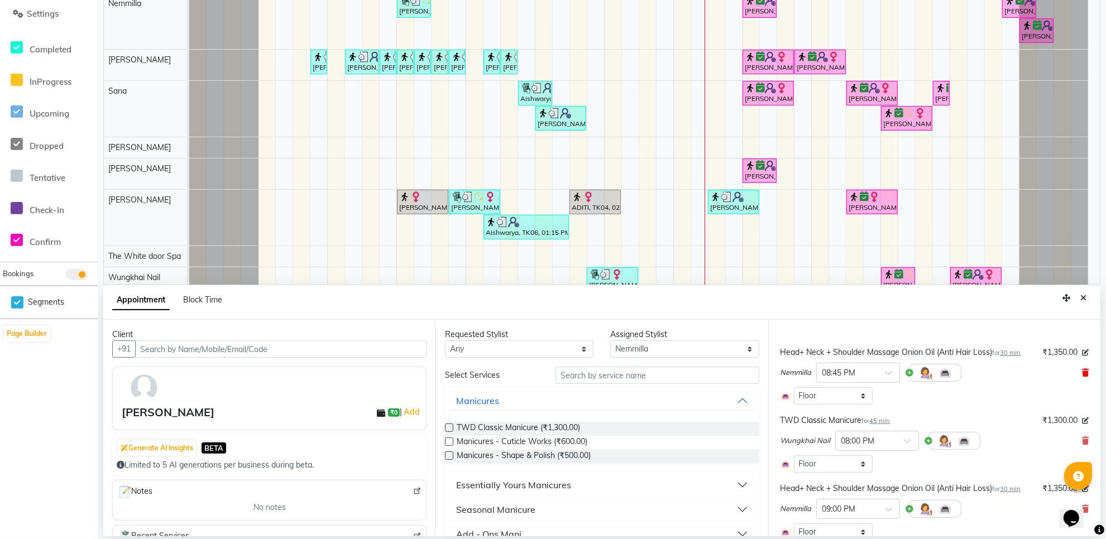
click at [1082, 370] on icon at bounding box center [1085, 373] width 7 height 8
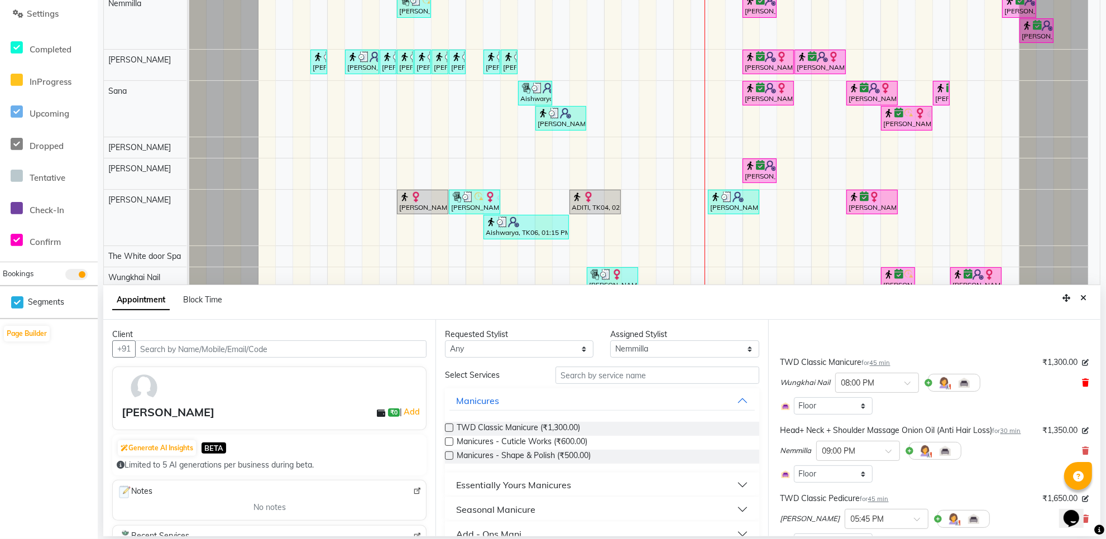
click at [1082, 386] on icon at bounding box center [1085, 383] width 7 height 8
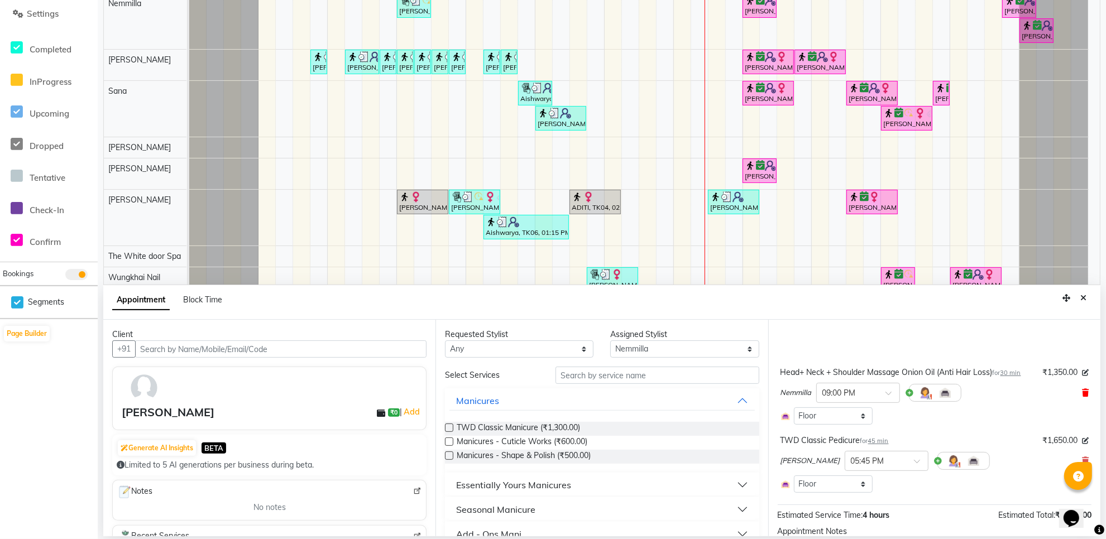
click at [1082, 395] on icon at bounding box center [1085, 393] width 7 height 8
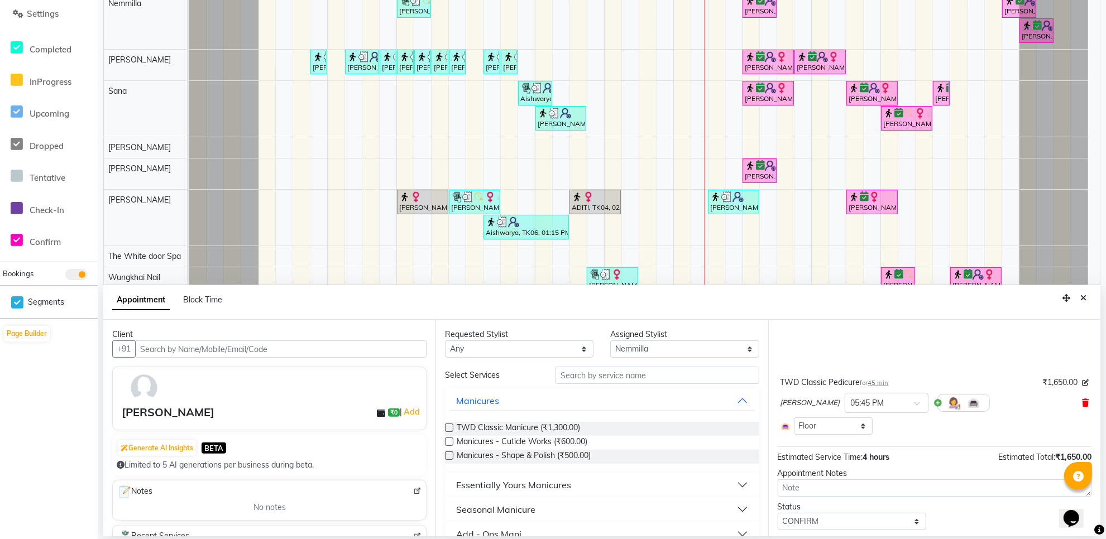
click at [1082, 406] on icon at bounding box center [1085, 403] width 7 height 8
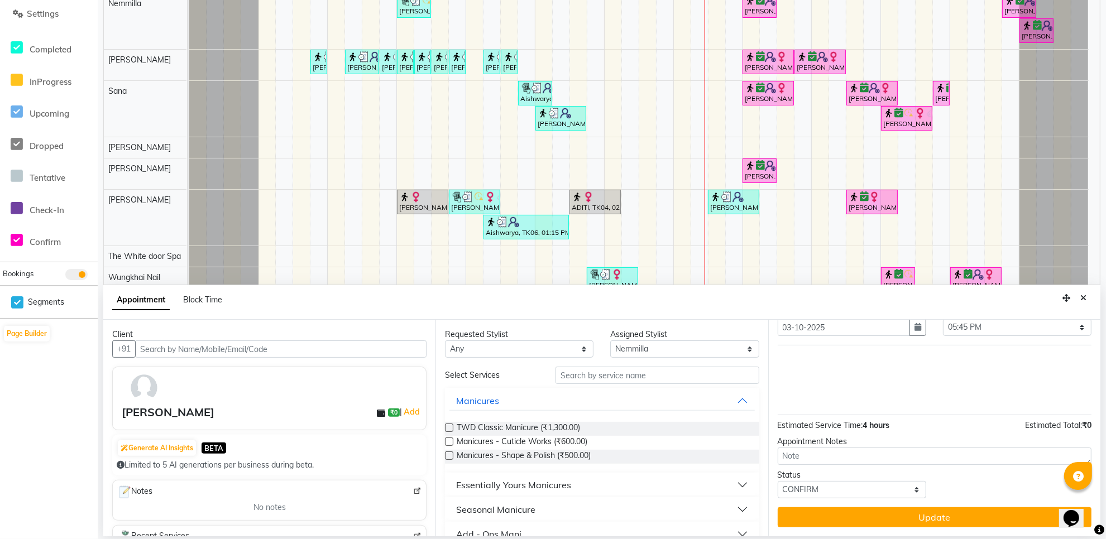
scroll to position [45, 0]
click at [1086, 303] on button "Close" at bounding box center [1084, 298] width 16 height 17
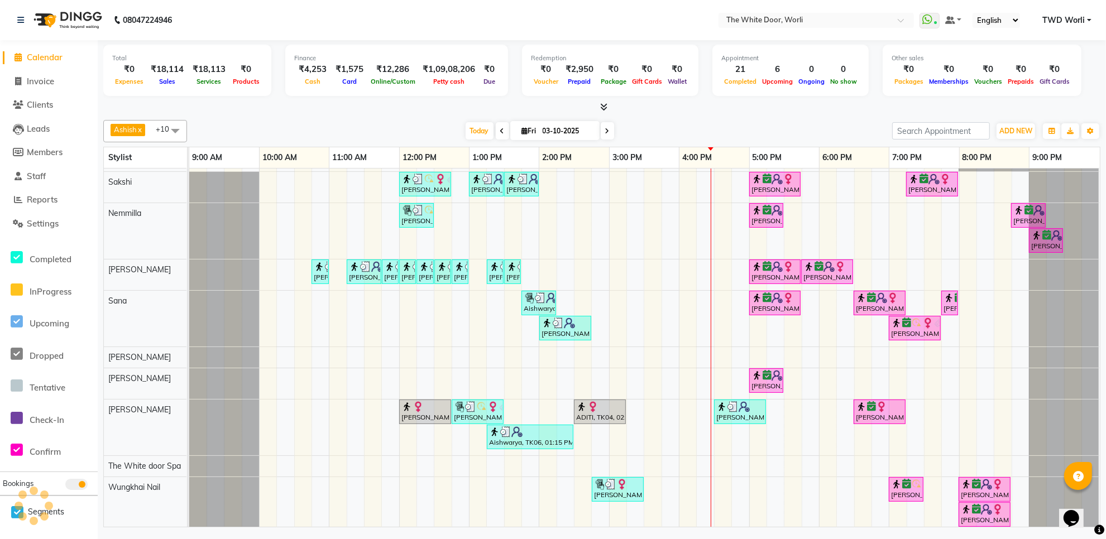
scroll to position [0, 0]
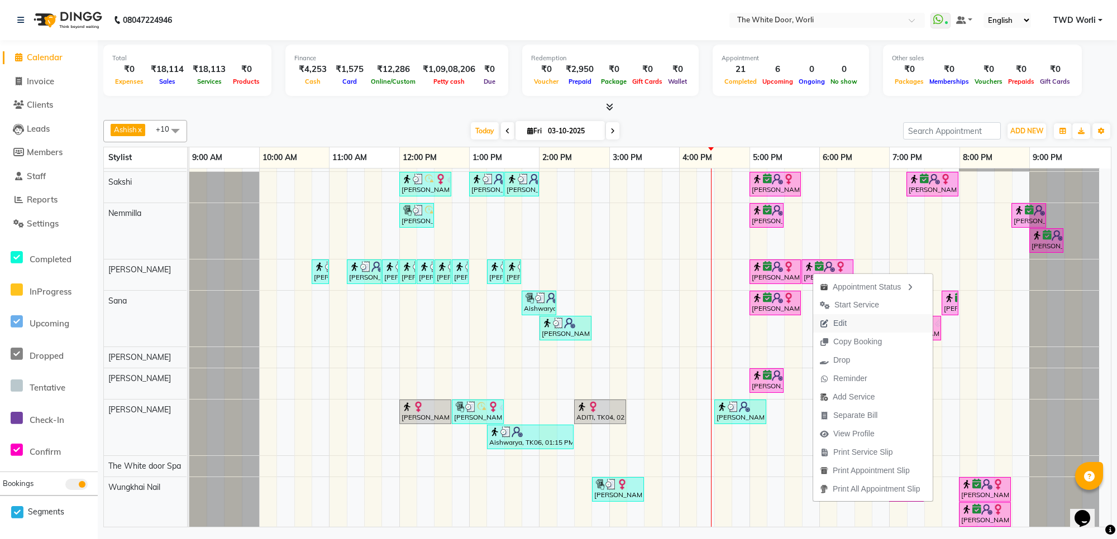
click at [864, 317] on button "Edit" at bounding box center [873, 323] width 120 height 18
select select "tentative"
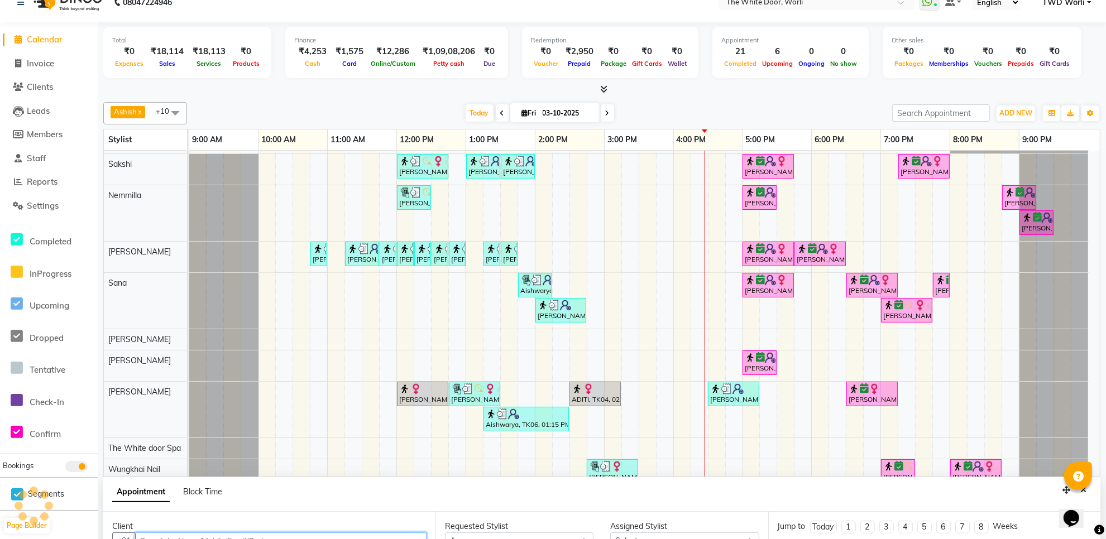
scroll to position [210, 0]
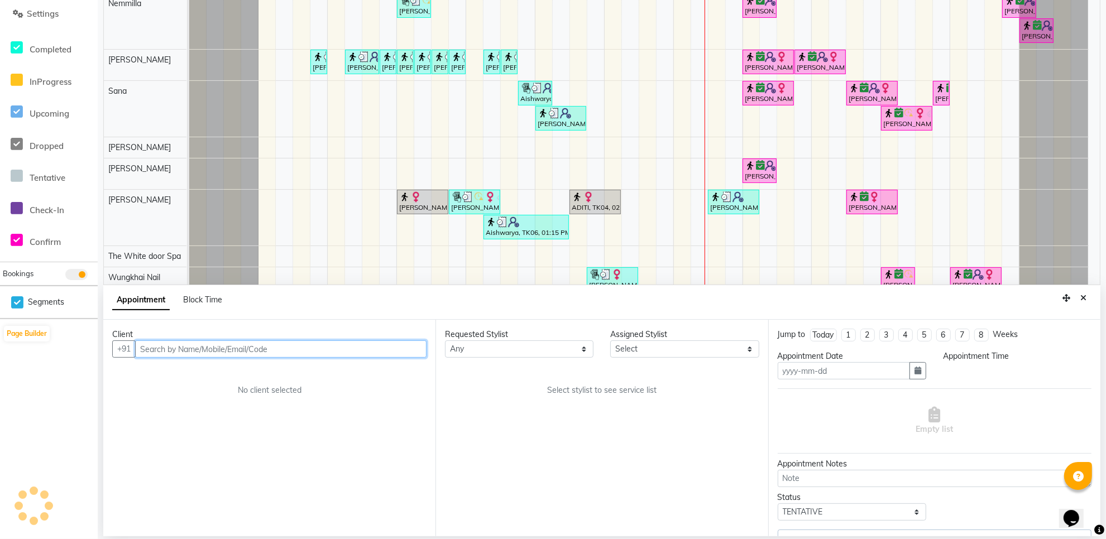
type input "03-10-2025"
select select "confirm booking"
select select "1065"
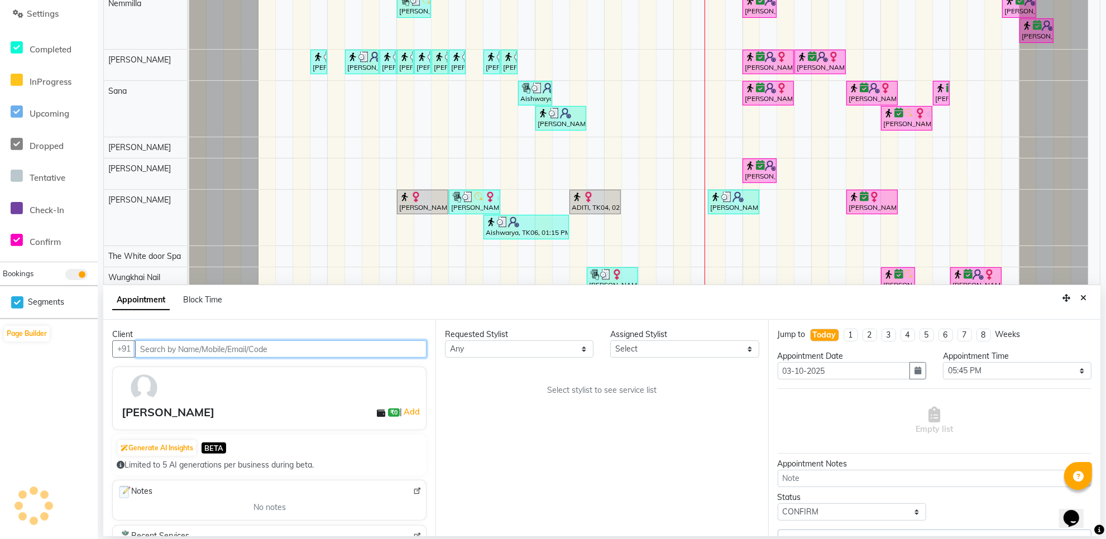
select select "20573"
select select "1664"
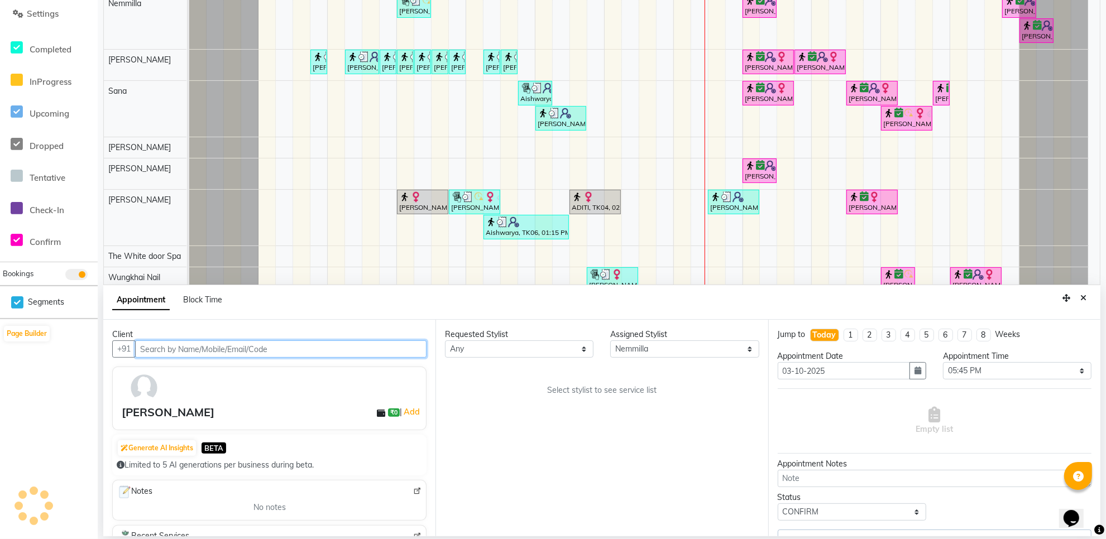
select select "1664"
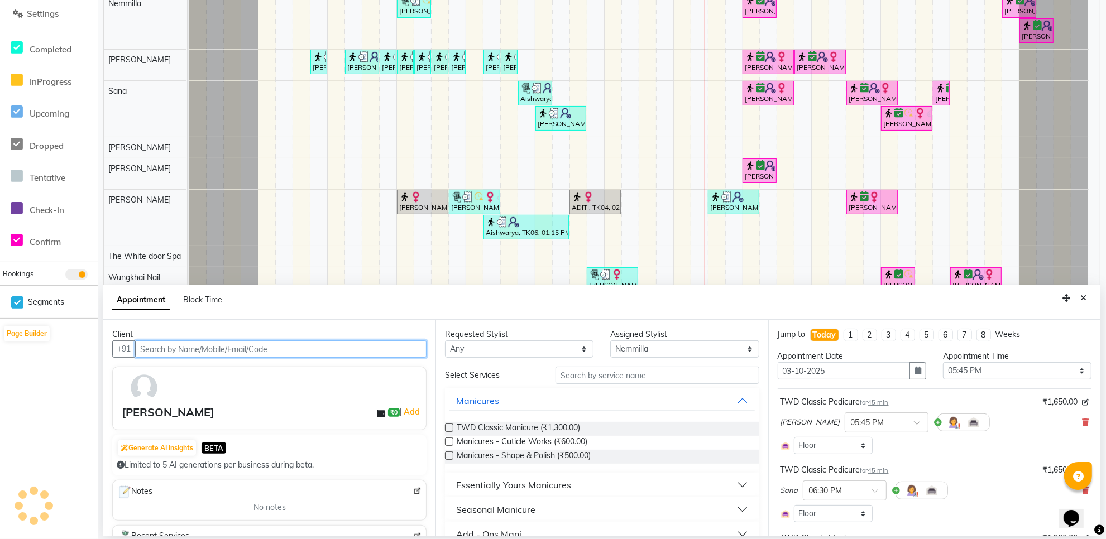
select select "1664"
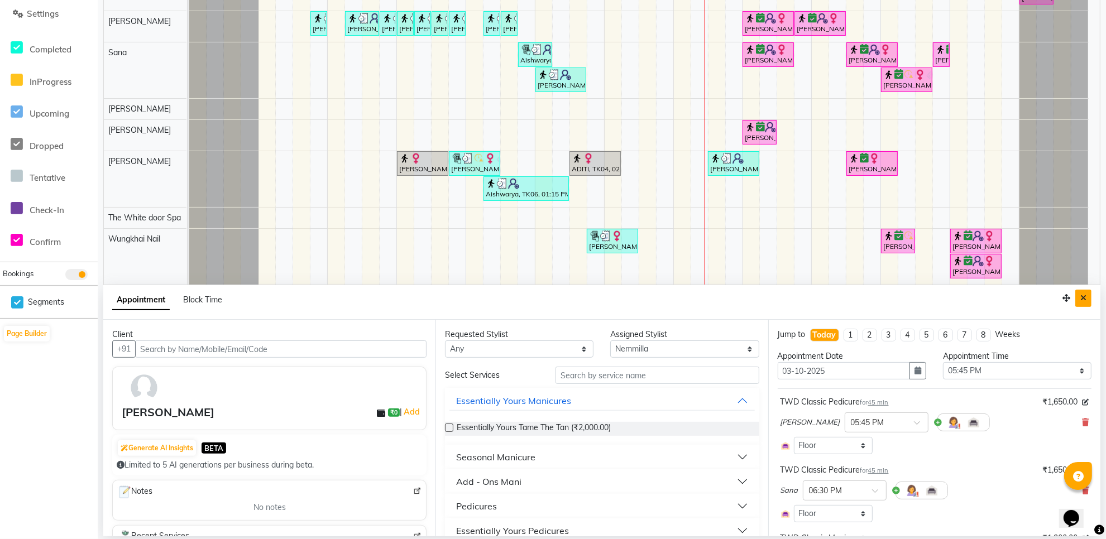
click at [1082, 297] on icon "Close" at bounding box center [1084, 298] width 6 height 8
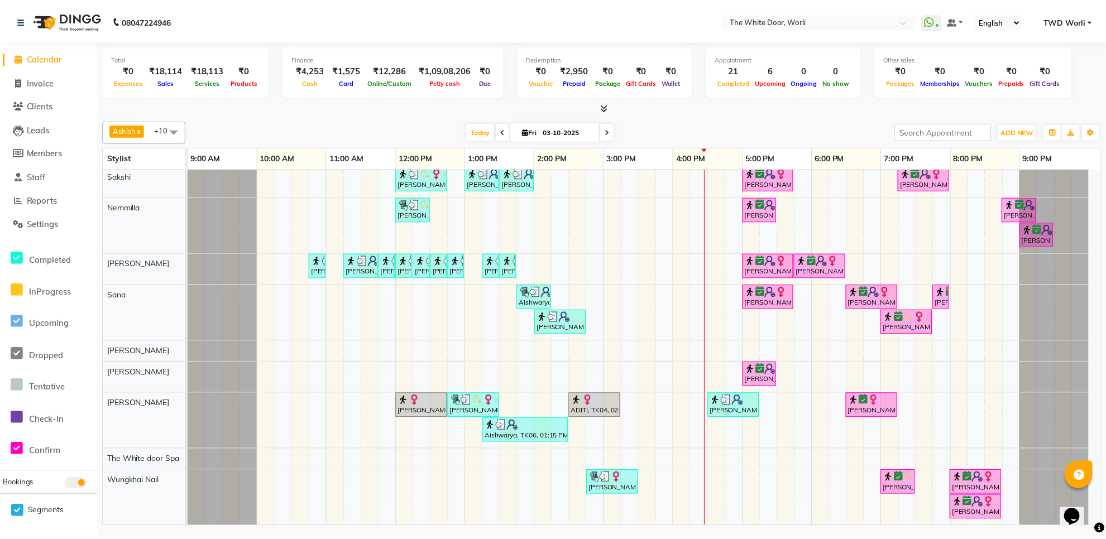
scroll to position [0, 0]
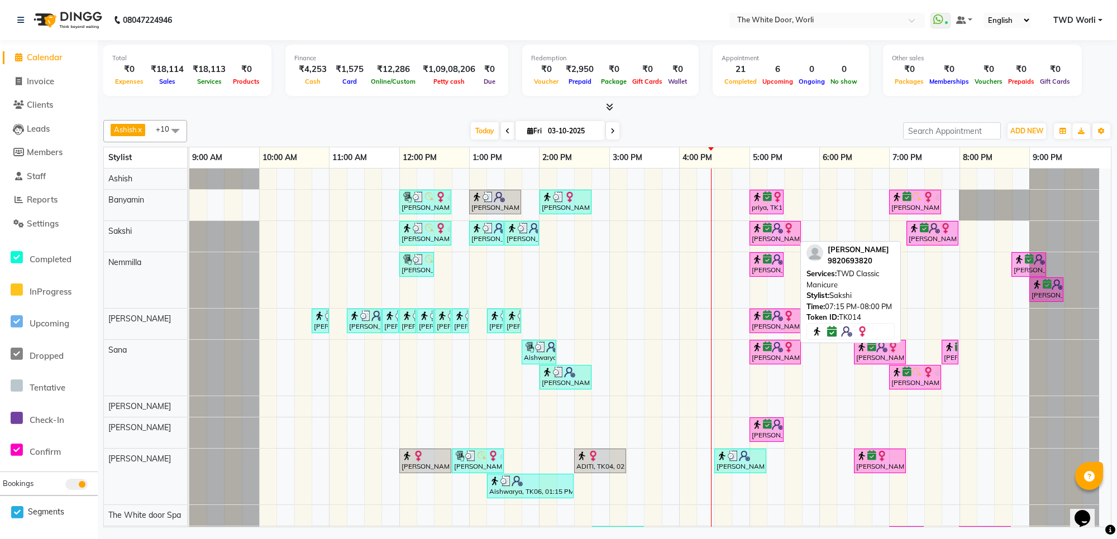
click at [944, 232] on img at bounding box center [945, 228] width 11 height 11
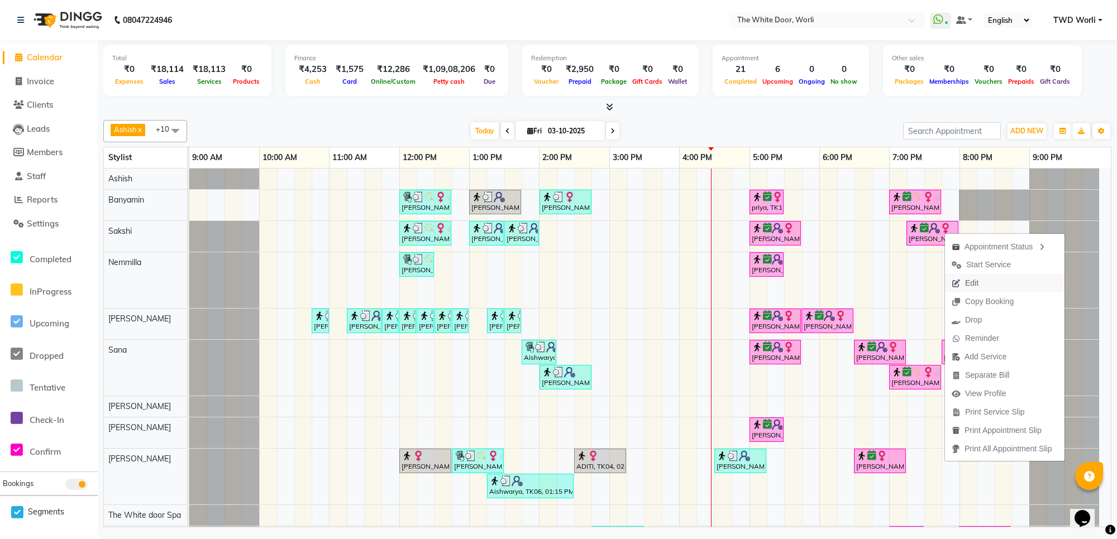
click at [988, 288] on button "Edit" at bounding box center [1005, 283] width 120 height 18
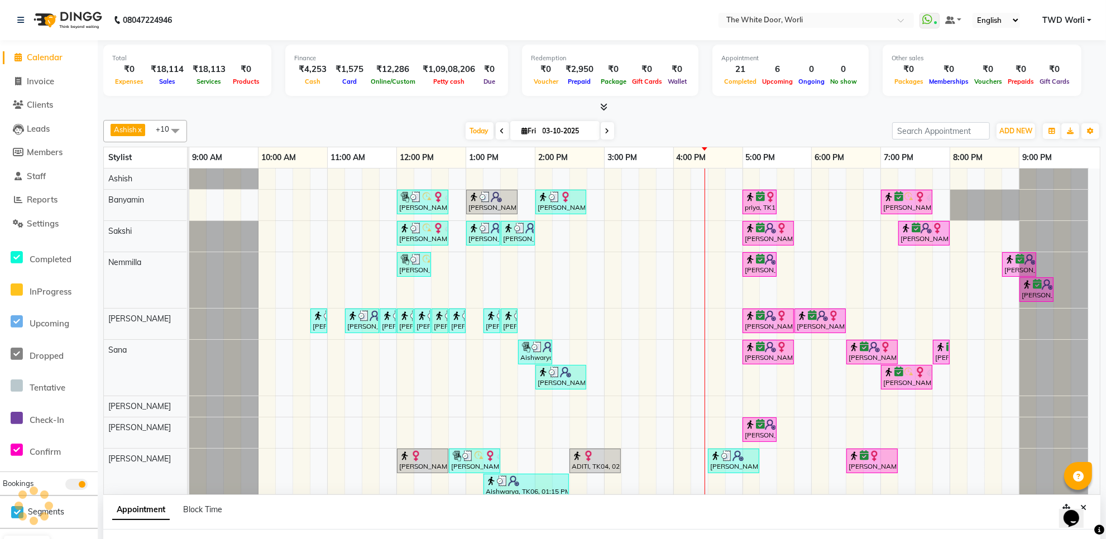
scroll to position [9, 0]
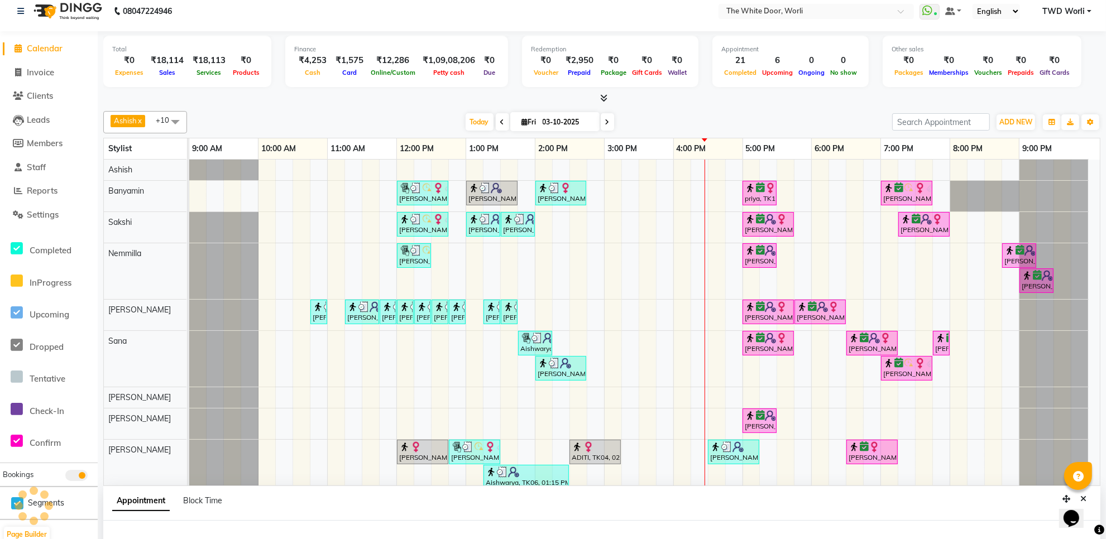
select select "tentative"
type input "03-10-2025"
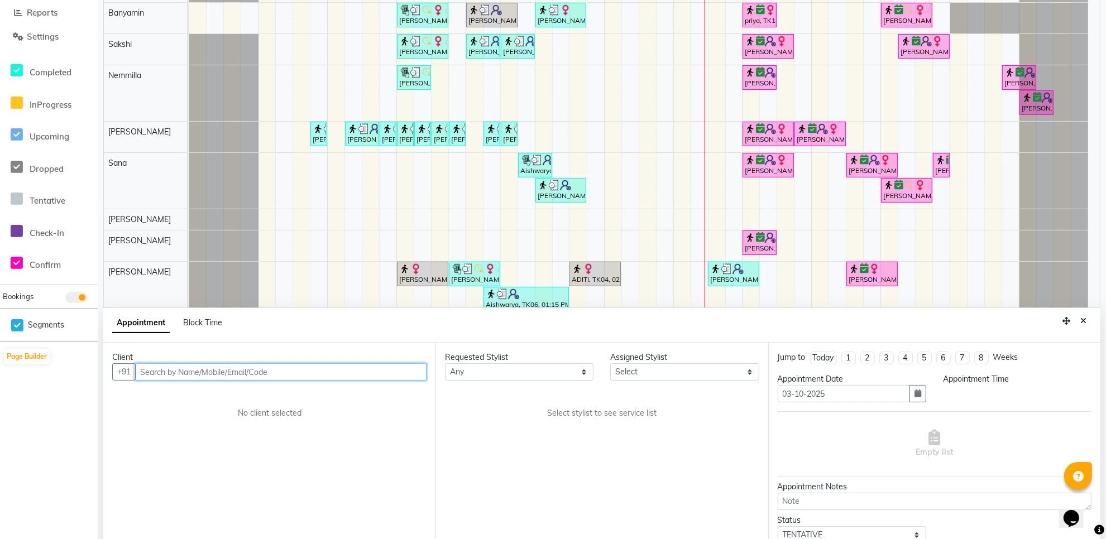
select select "confirm booking"
select select "1065"
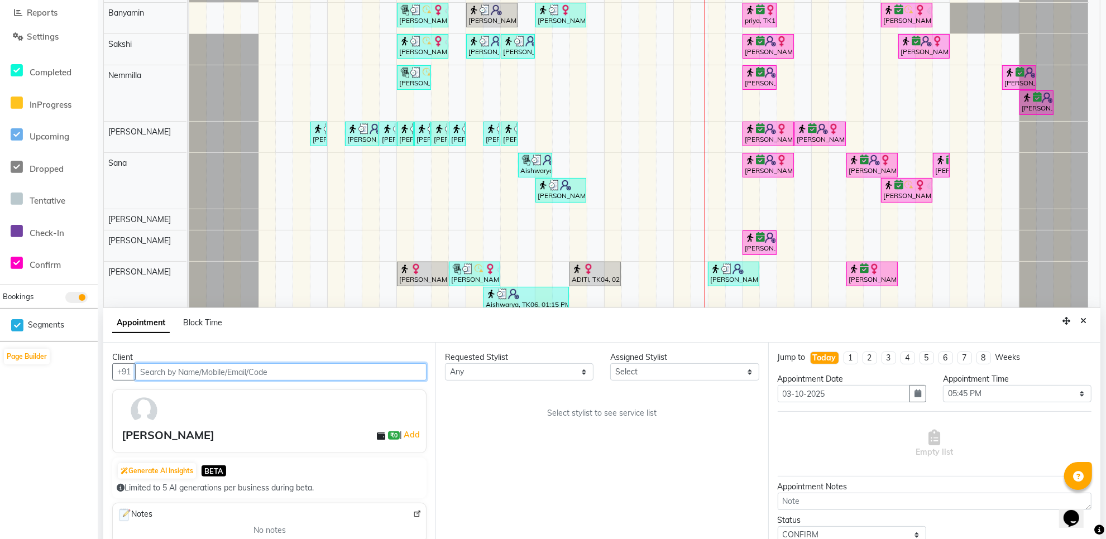
select select "20573"
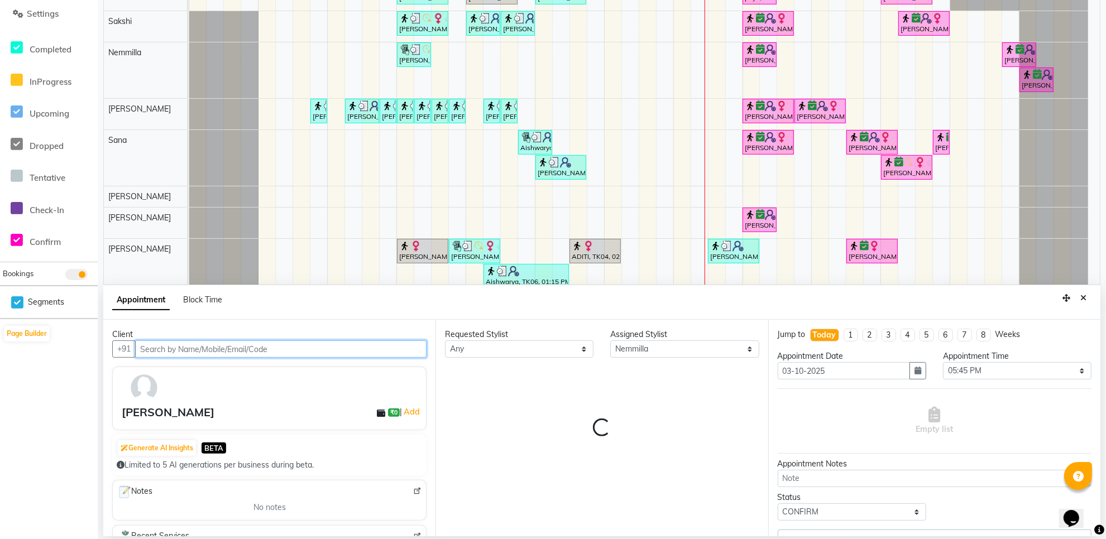
select select "1664"
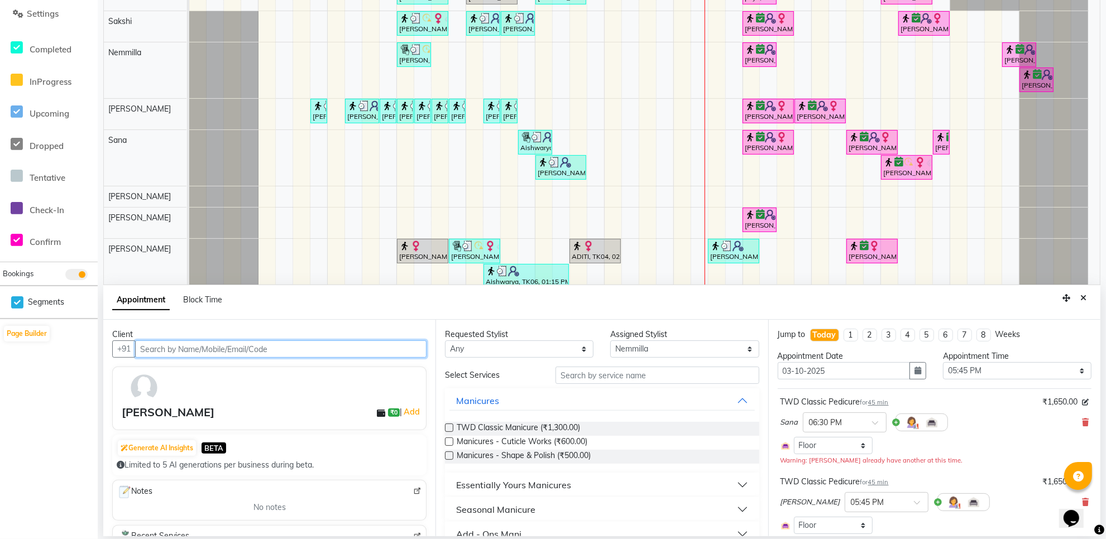
select select "1664"
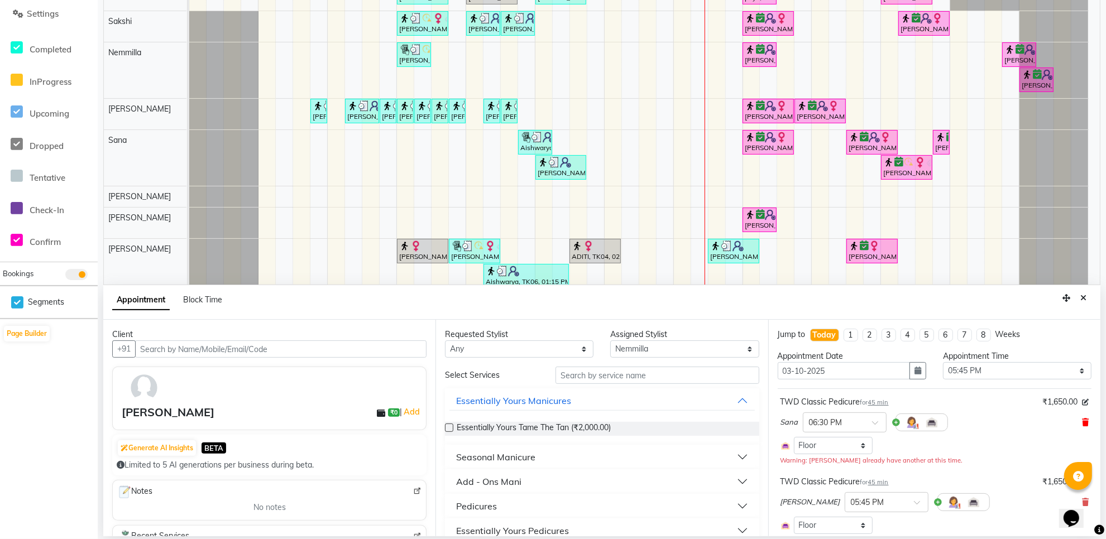
click at [1082, 427] on icon at bounding box center [1085, 423] width 7 height 8
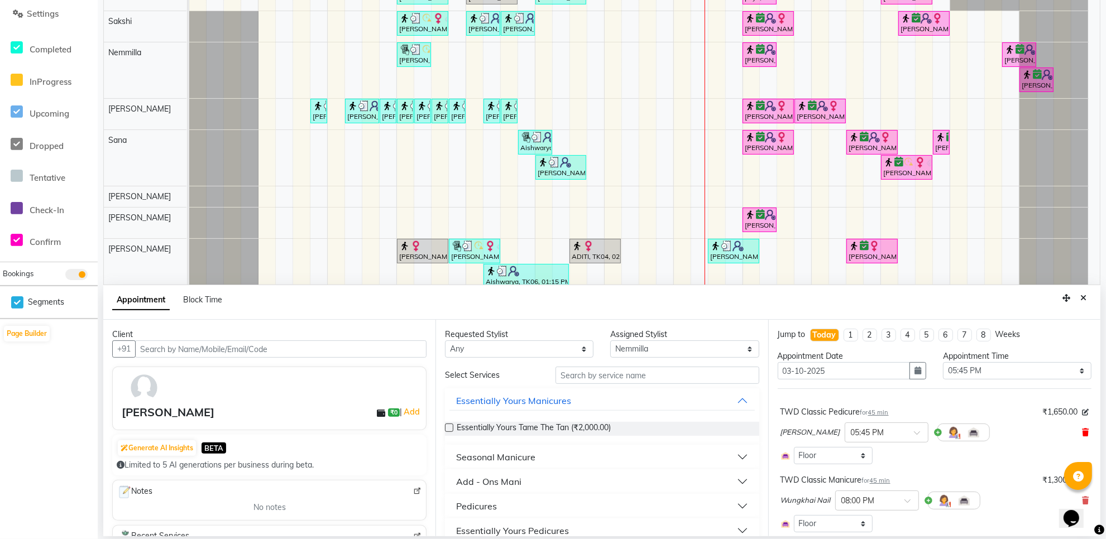
click at [1082, 430] on icon at bounding box center [1085, 433] width 7 height 8
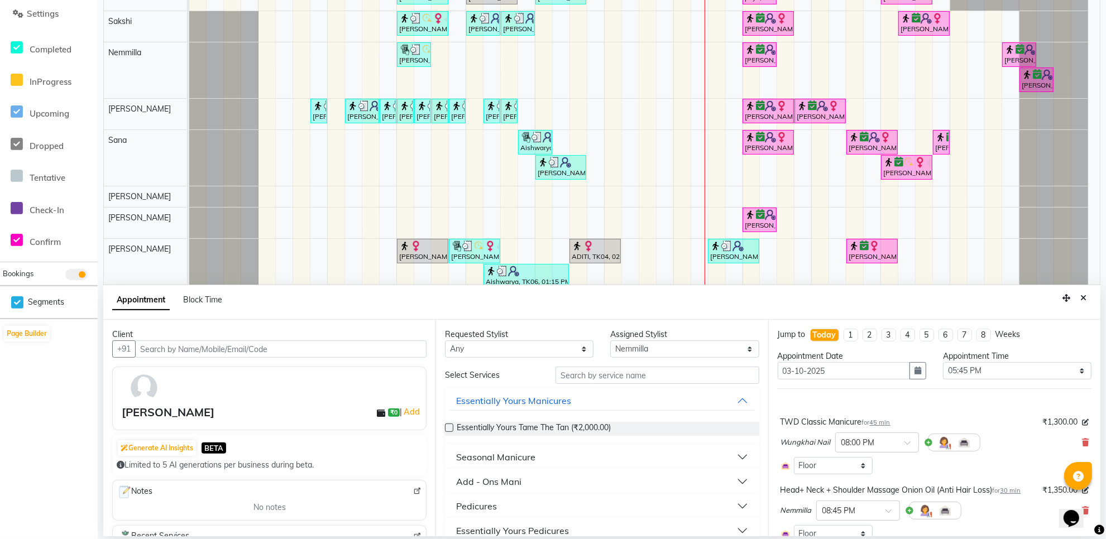
scroll to position [70, 0]
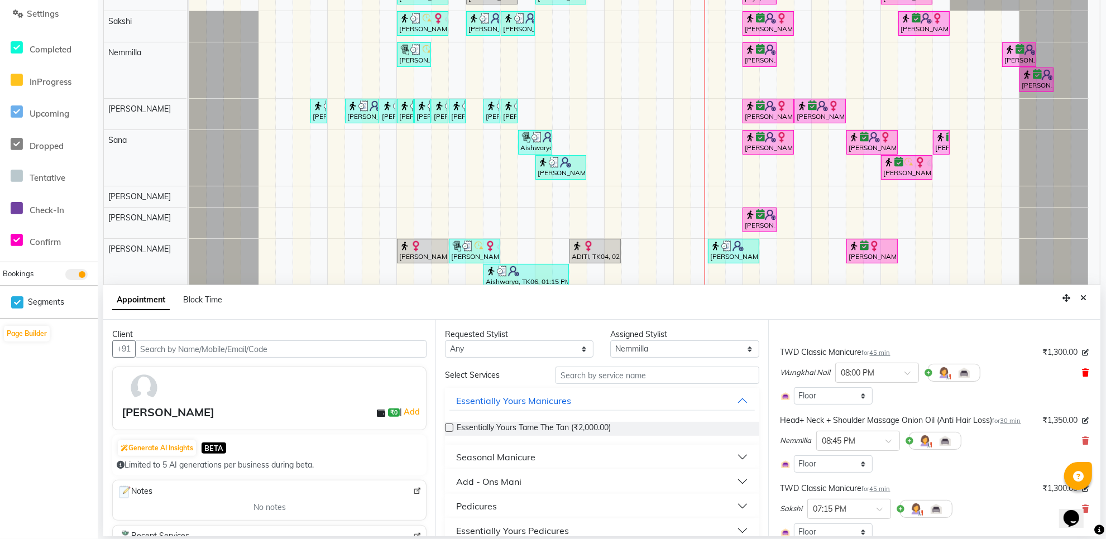
click at [1082, 373] on icon at bounding box center [1085, 373] width 7 height 8
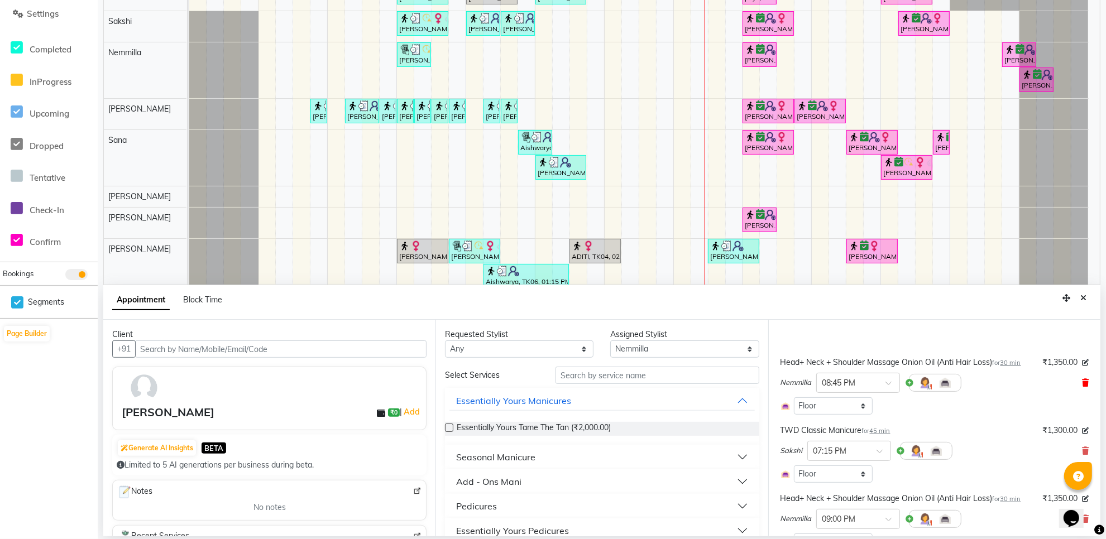
click at [1082, 381] on icon at bounding box center [1085, 383] width 7 height 8
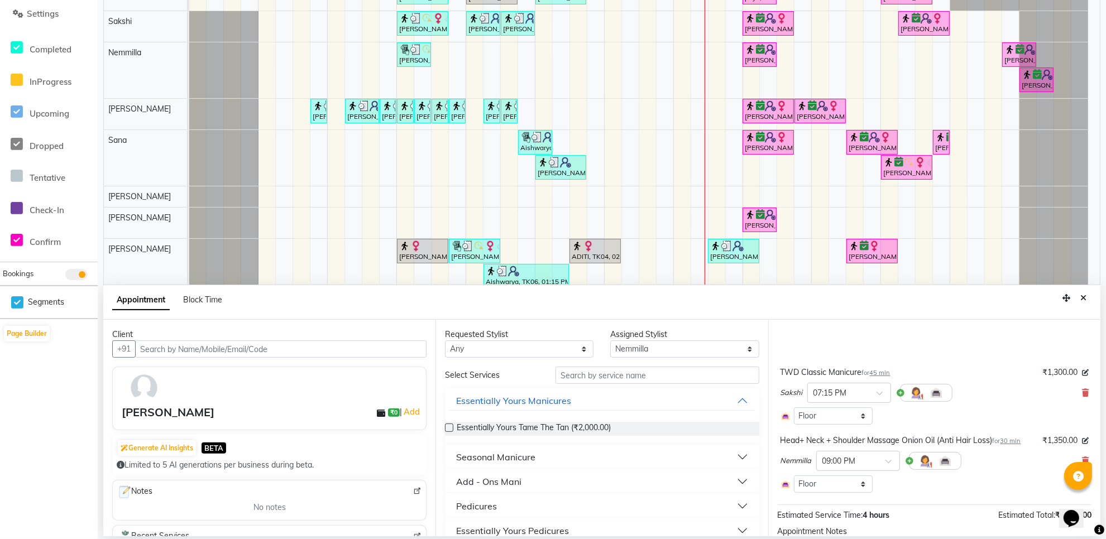
click at [1071, 394] on div "Sakshi × 07:15 PM" at bounding box center [935, 393] width 308 height 29
click at [1082, 391] on icon at bounding box center [1085, 393] width 7 height 8
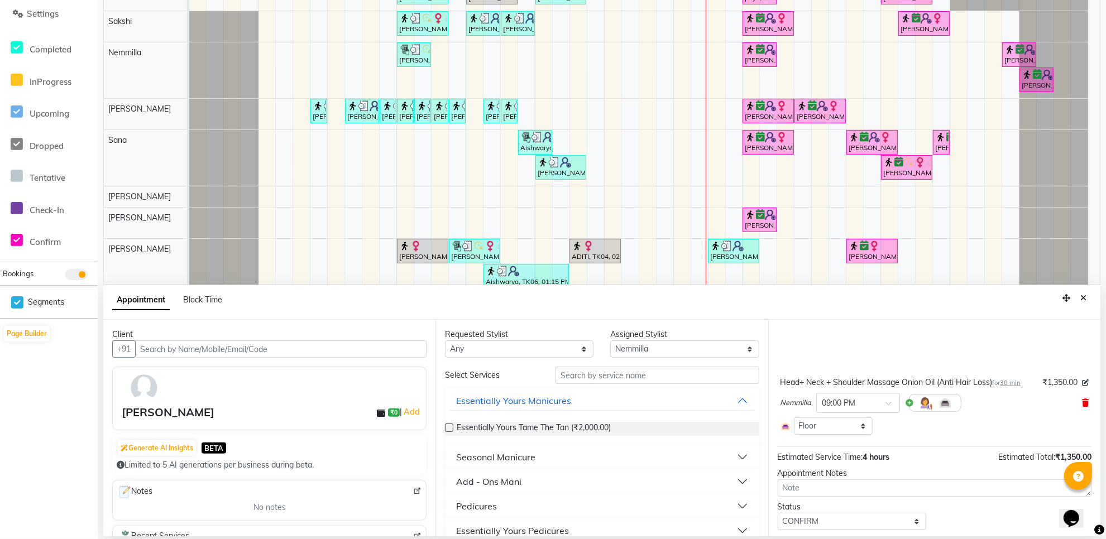
click at [1082, 403] on icon at bounding box center [1085, 403] width 7 height 8
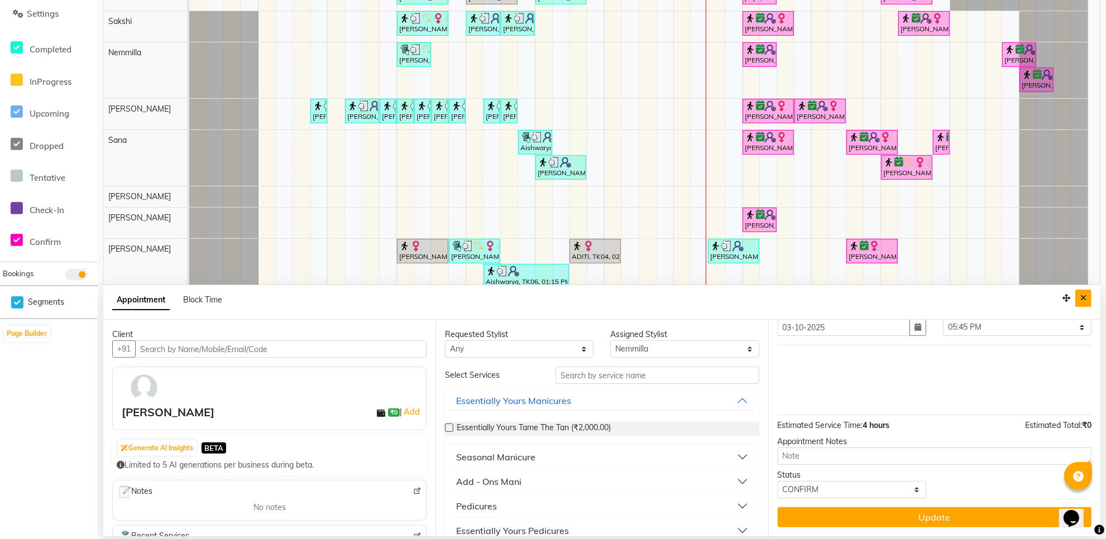
click at [1083, 299] on icon "Close" at bounding box center [1084, 298] width 6 height 8
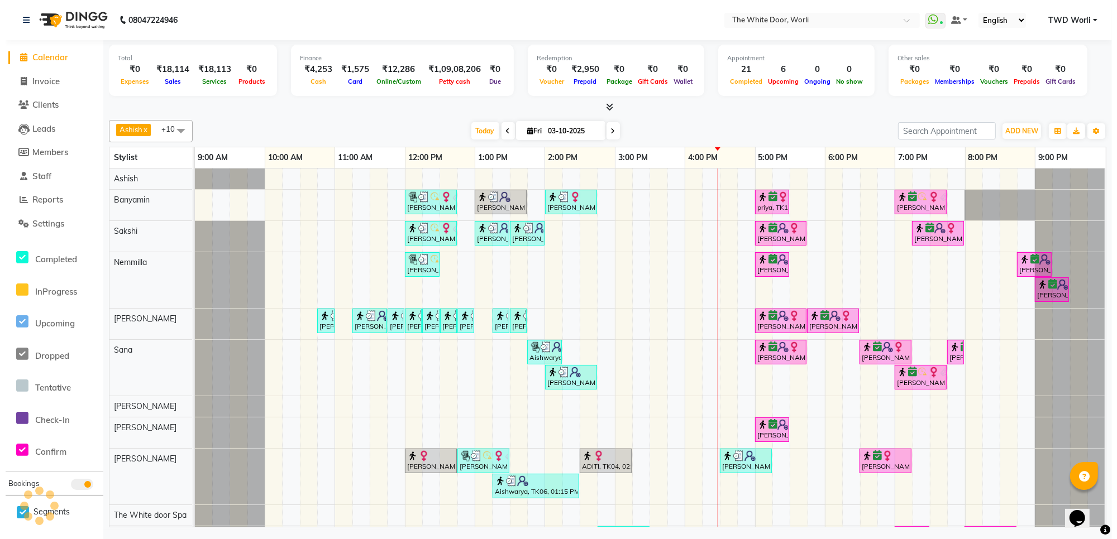
scroll to position [0, 0]
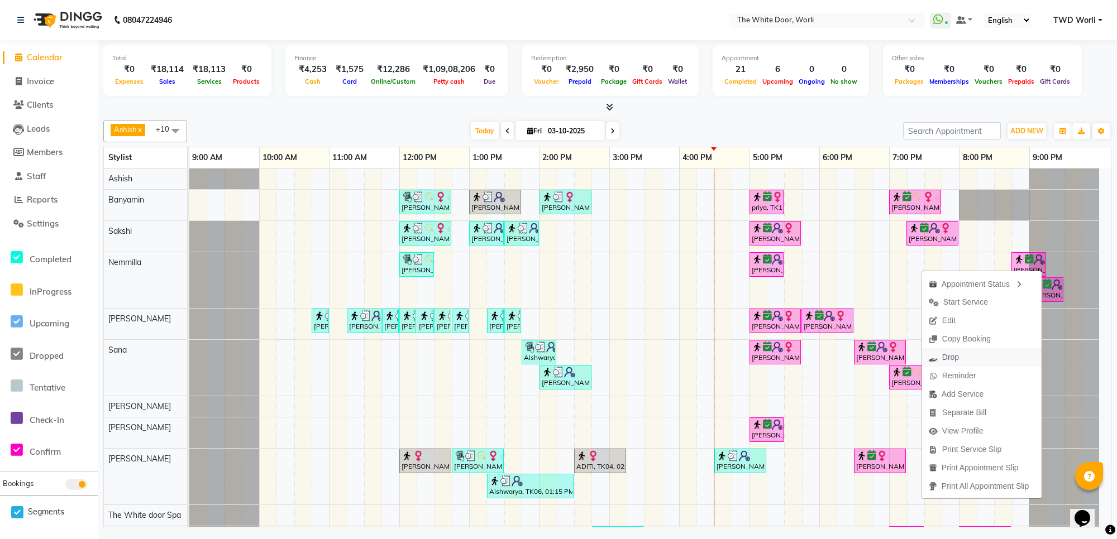
click at [970, 356] on button "Drop" at bounding box center [982, 357] width 120 height 18
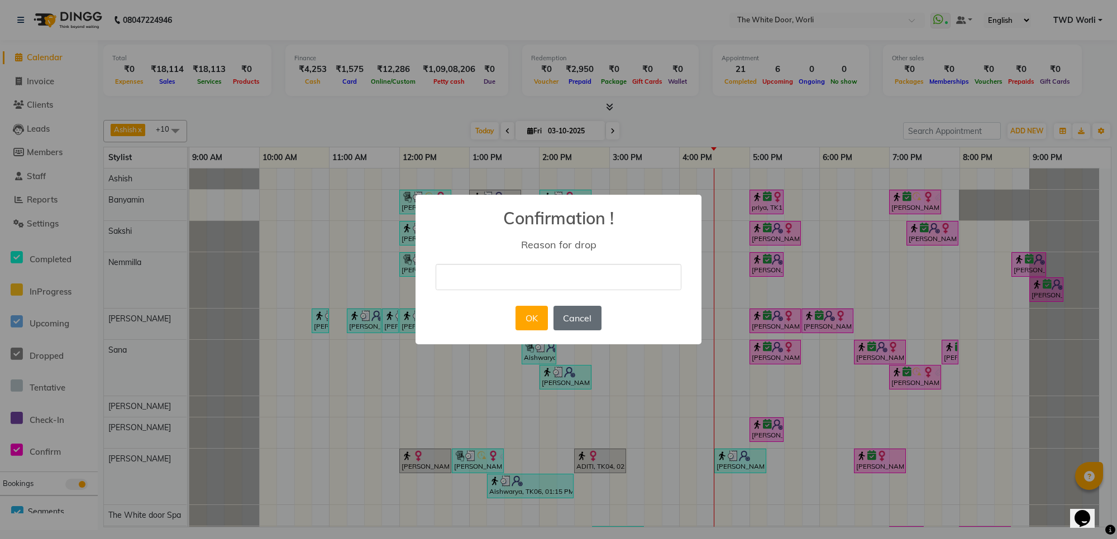
click at [581, 314] on button "Cancel" at bounding box center [577, 318] width 48 height 25
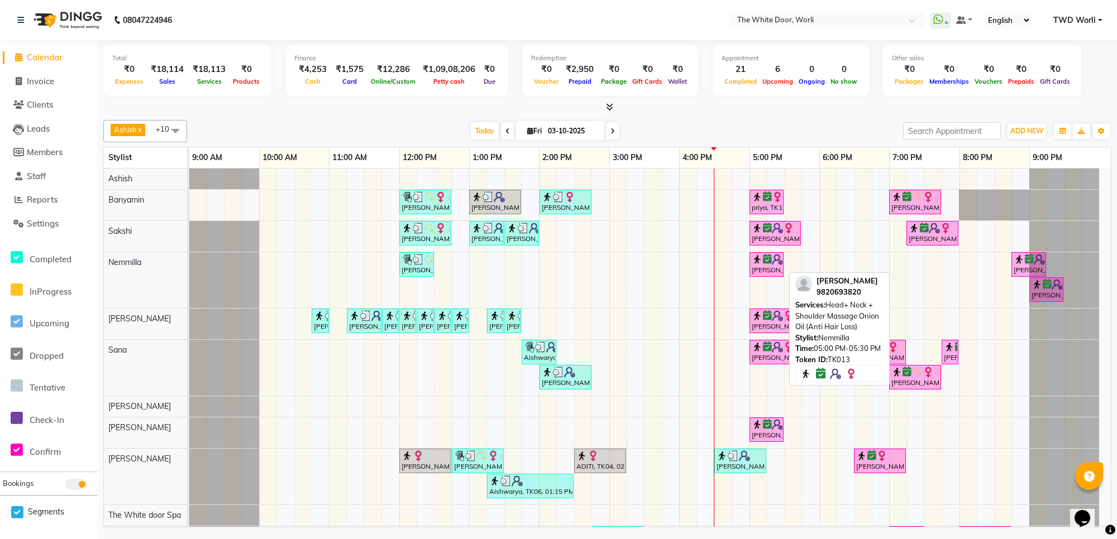
click at [777, 270] on div "[PERSON_NAME], TK13, 05:00 PM-05:30 PM, Head+ Neck + Shoulder Massage Onion Oil…" at bounding box center [767, 264] width 32 height 21
select select "6"
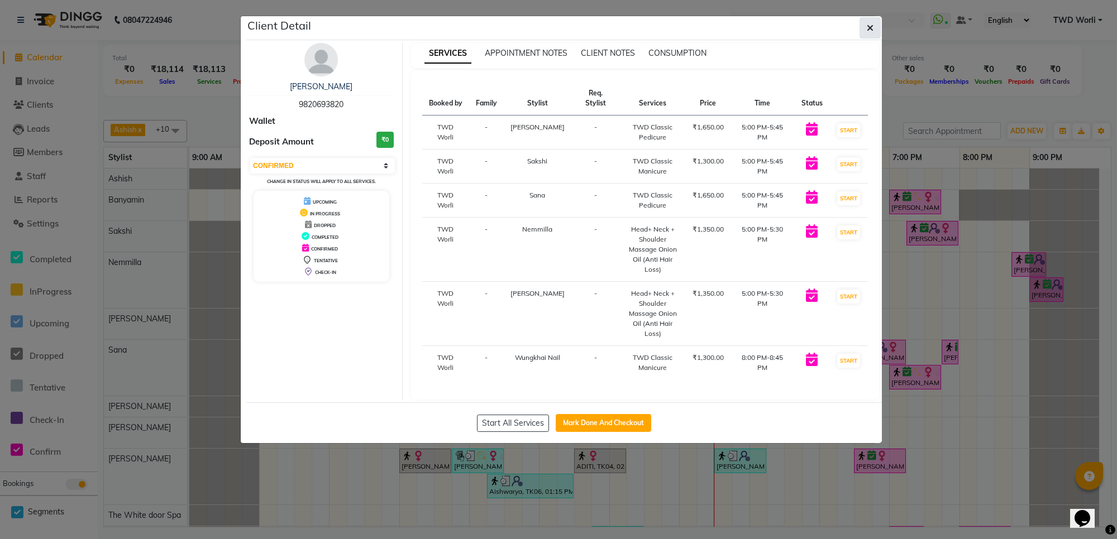
click at [872, 31] on icon "button" at bounding box center [870, 27] width 7 height 9
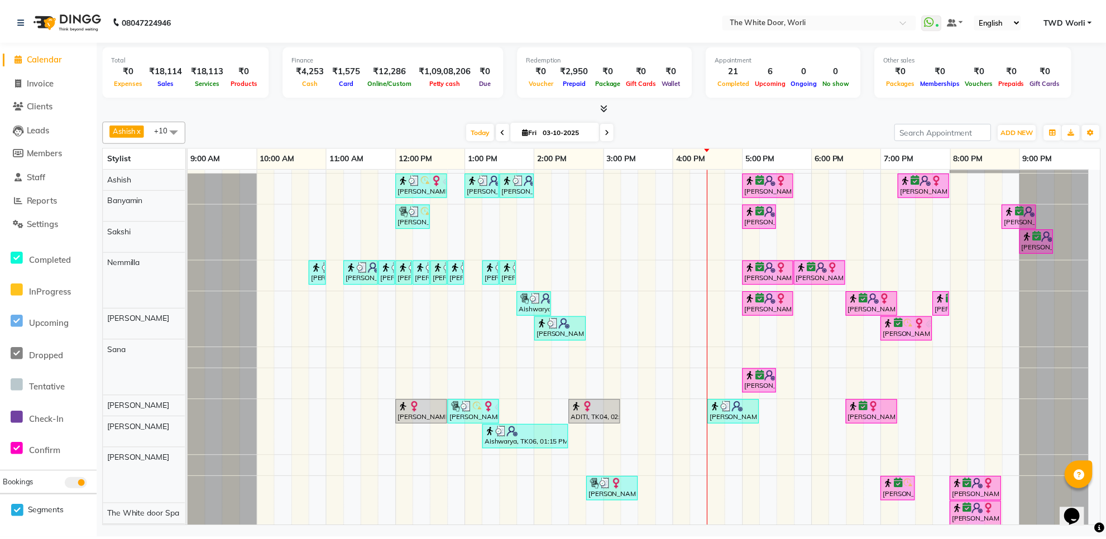
scroll to position [67, 0]
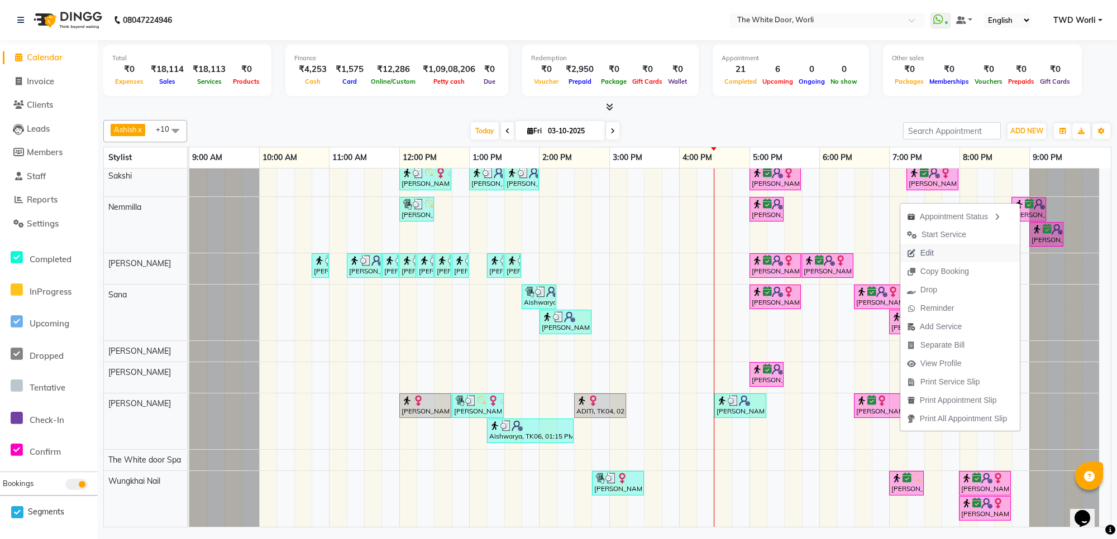
click at [941, 250] on button "Edit" at bounding box center [960, 253] width 120 height 18
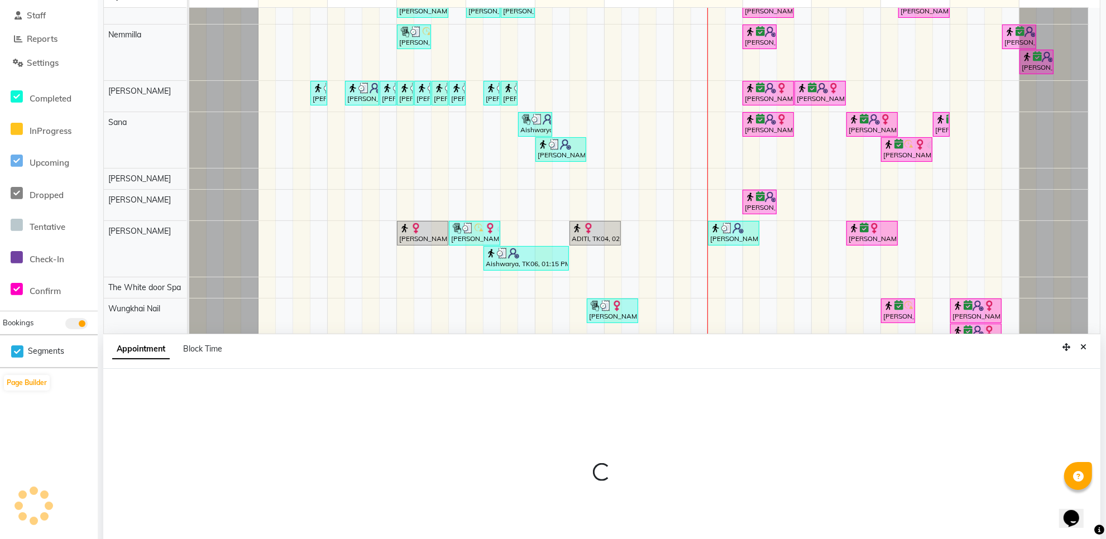
select select "tentative"
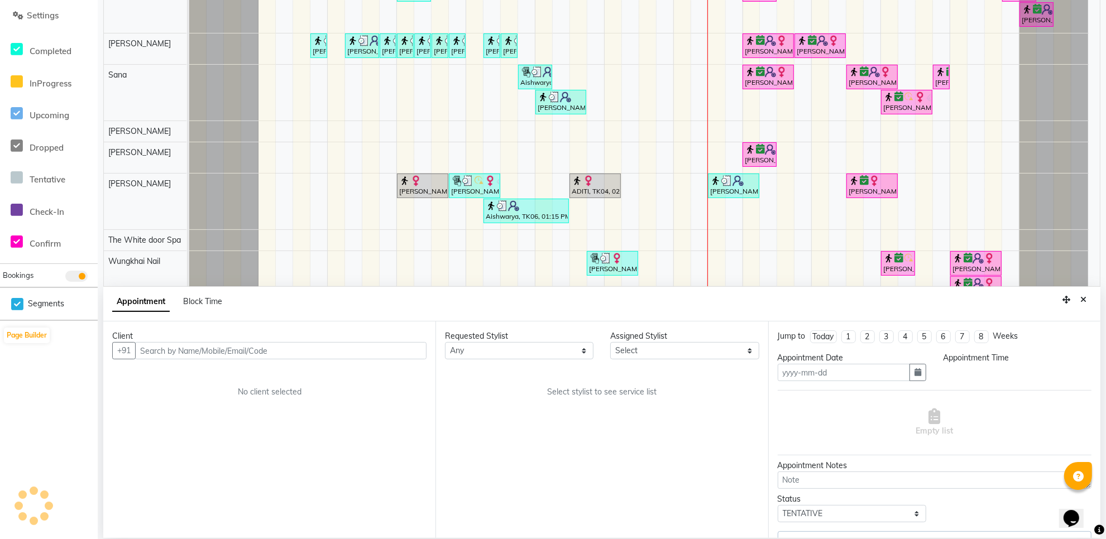
scroll to position [210, 0]
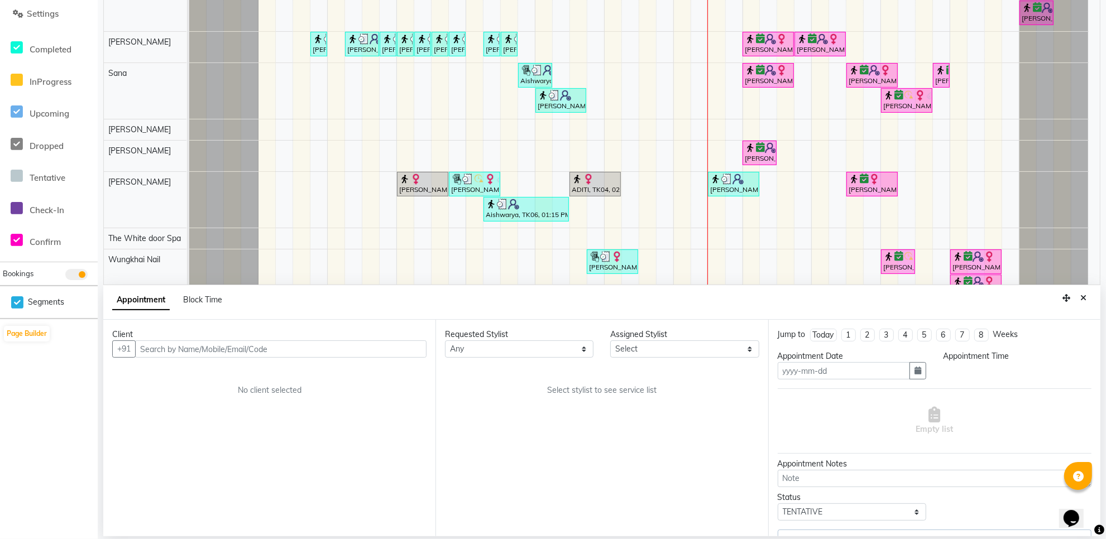
type input "03-10-2025"
select select "confirm booking"
select select "1065"
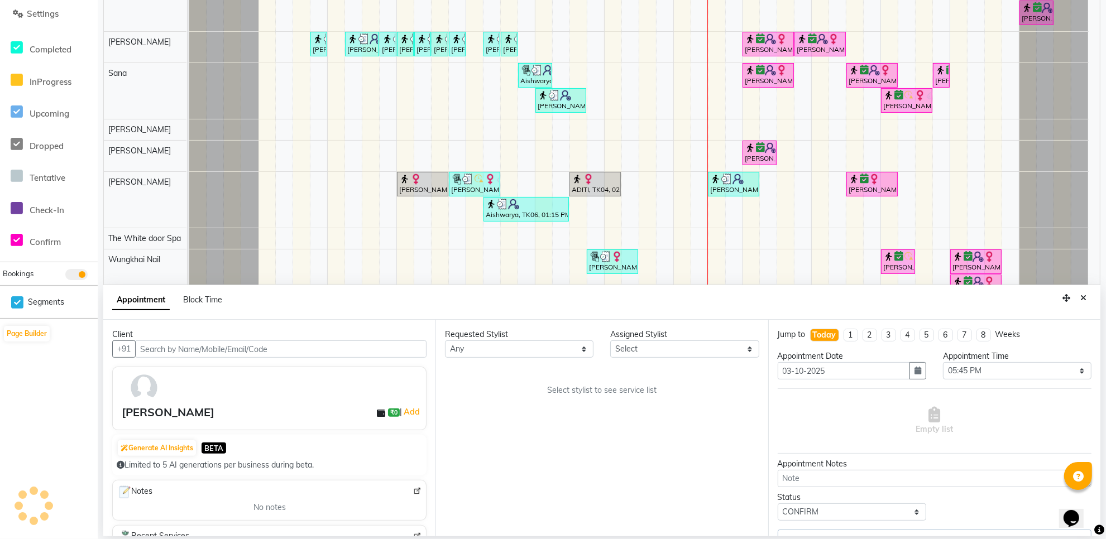
select select "20573"
select select "1664"
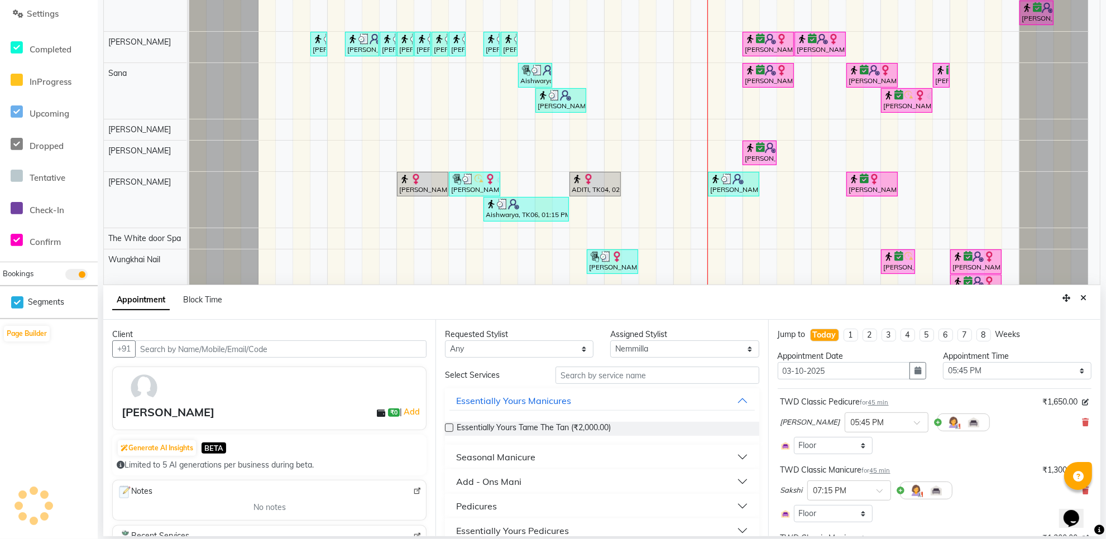
select select "1664"
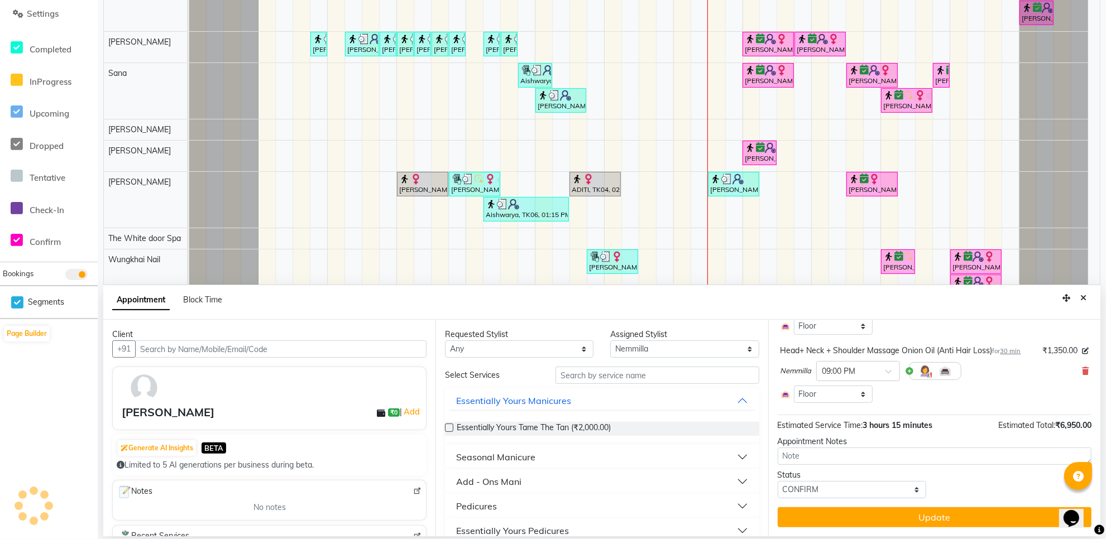
select select "1664"
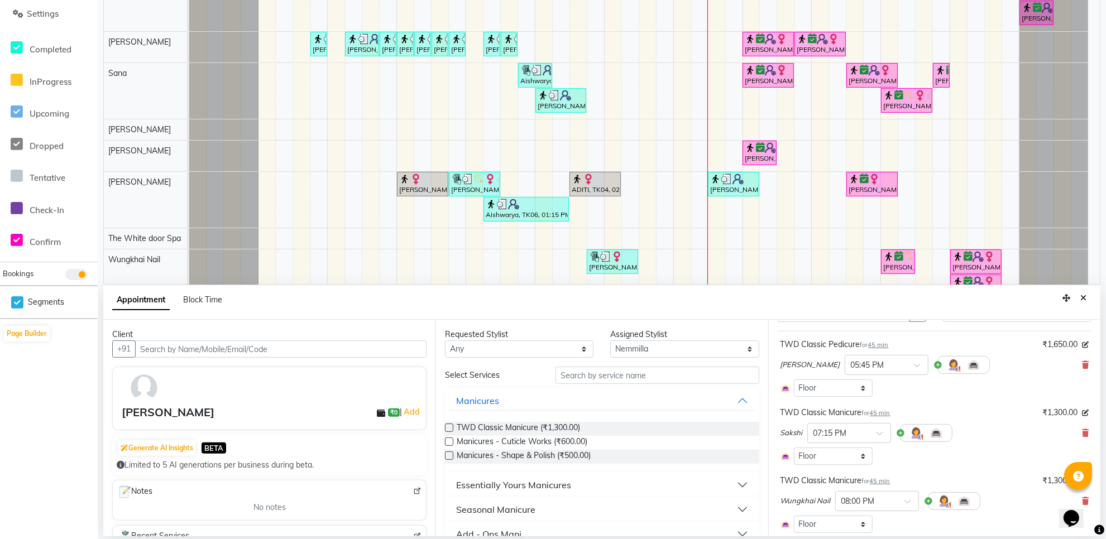
scroll to position [0, 0]
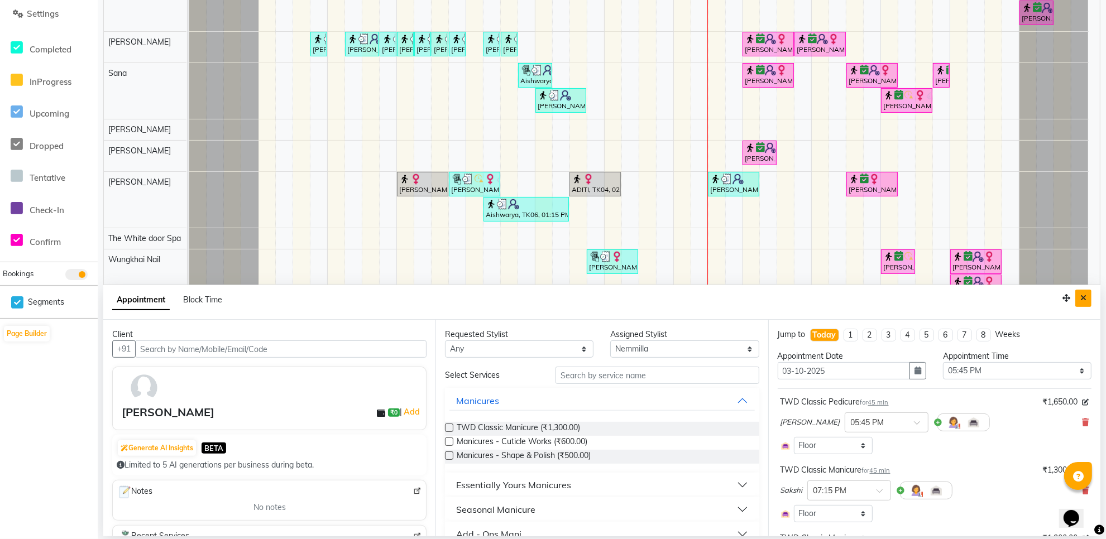
click at [1084, 296] on icon "Close" at bounding box center [1084, 298] width 6 height 8
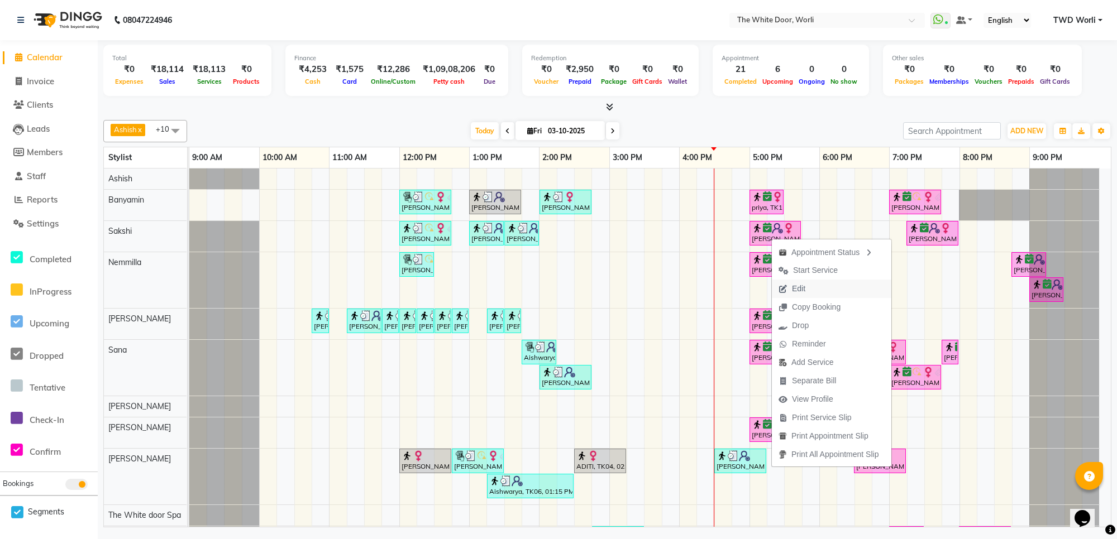
click at [799, 289] on span "Edit" at bounding box center [798, 289] width 13 height 12
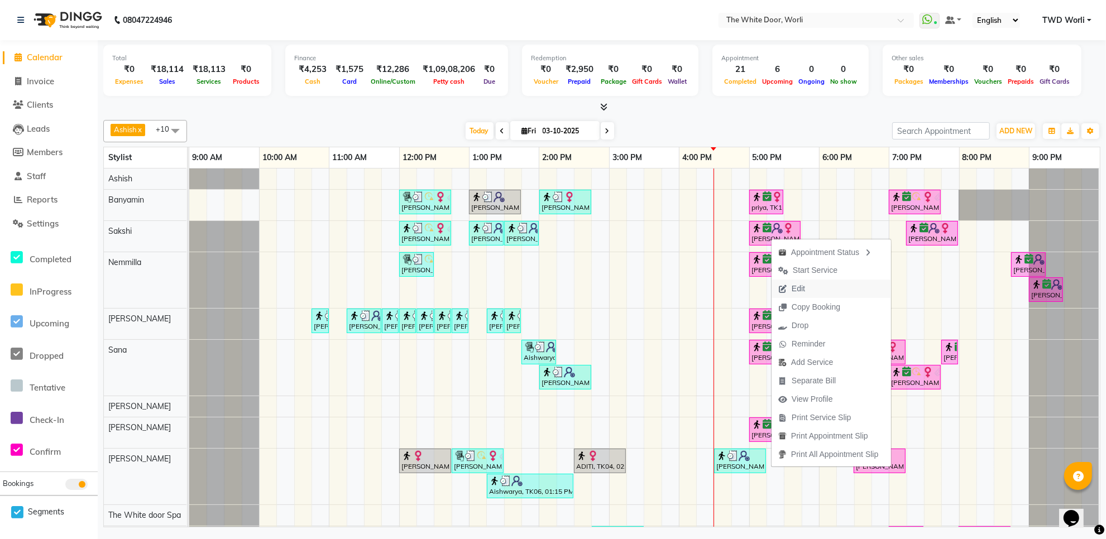
select select "tentative"
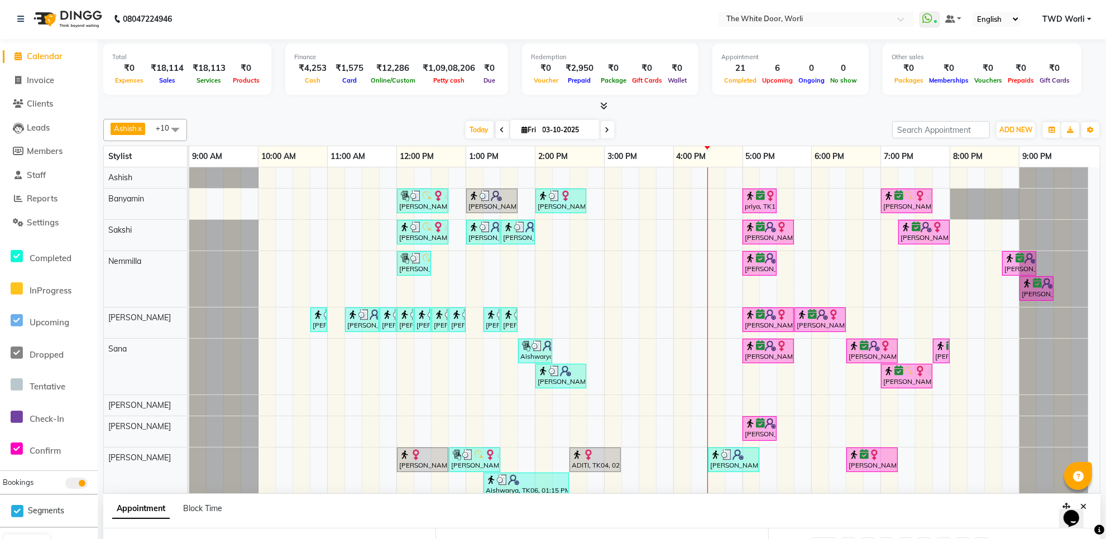
scroll to position [8, 0]
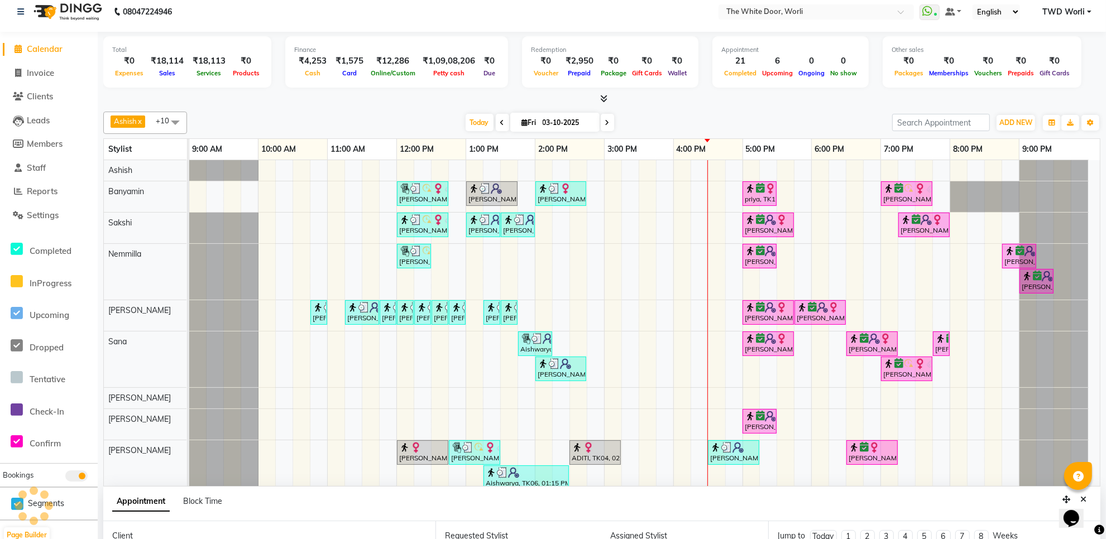
type input "03-10-2025"
select select "confirm booking"
select select "1020"
select select "65695"
select select "1664"
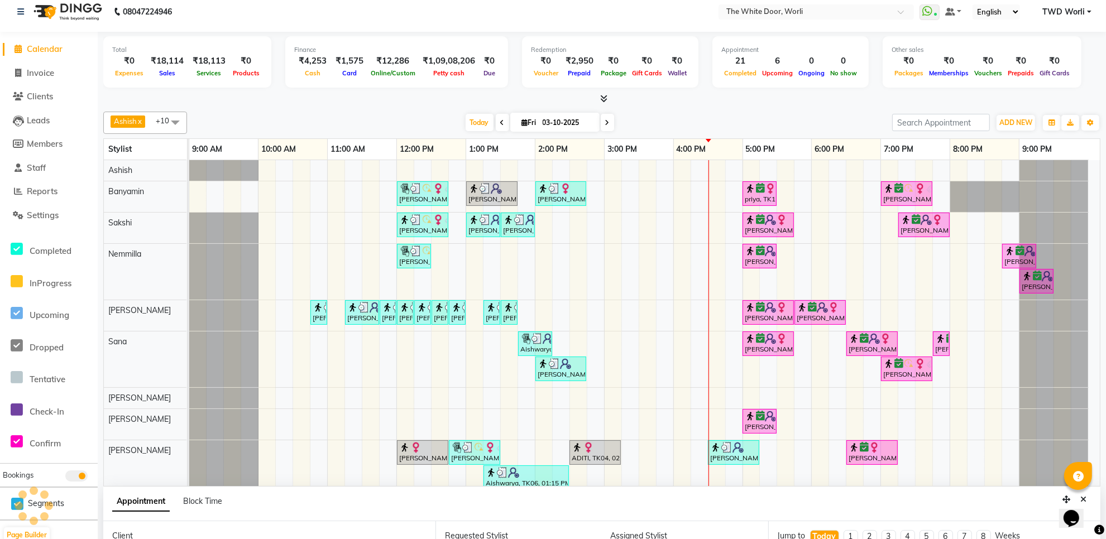
select select "1664"
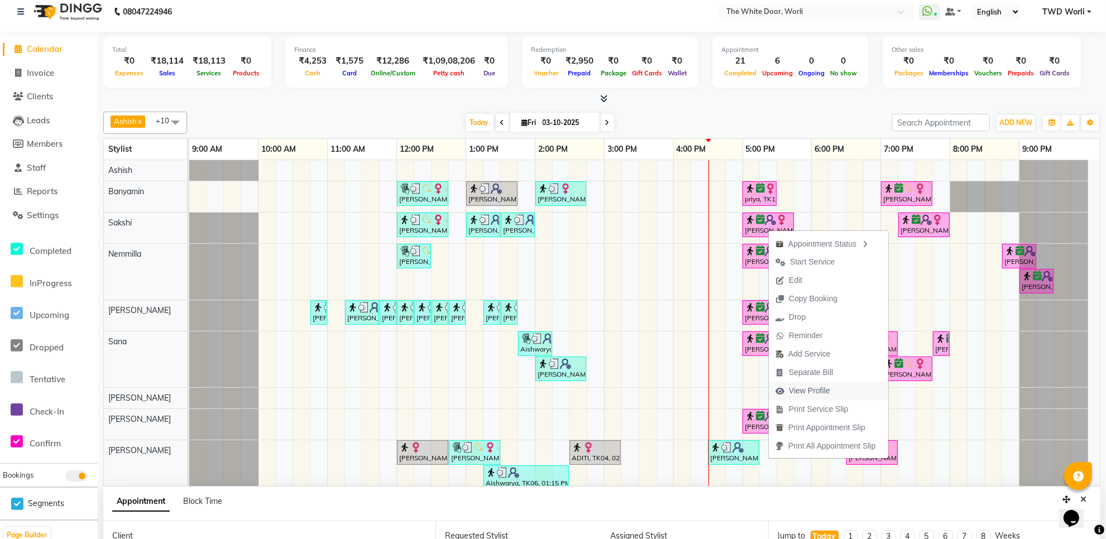
click at [822, 393] on span "View Profile" at bounding box center [809, 391] width 41 height 12
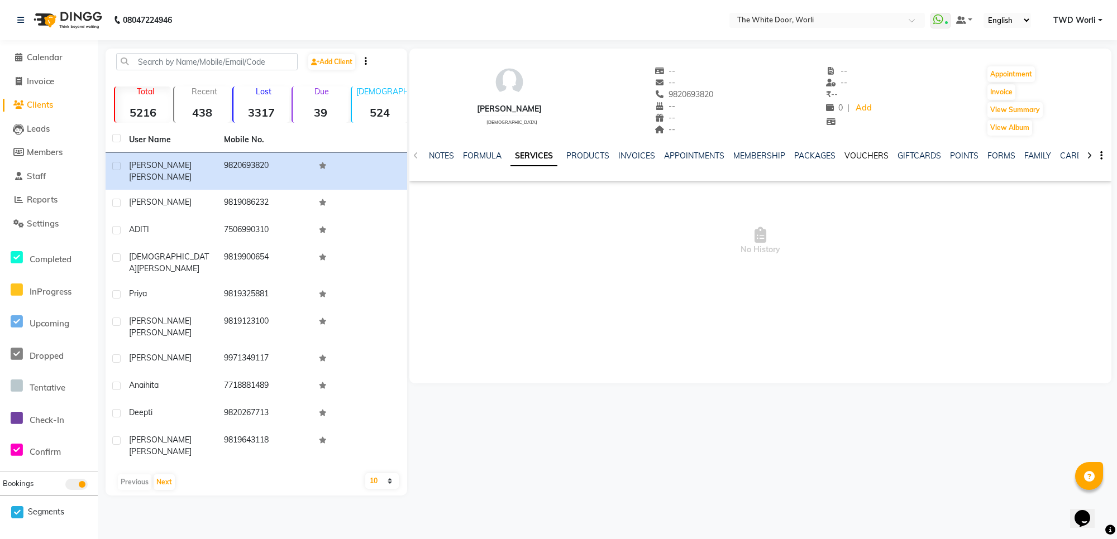
click at [860, 155] on link "VOUCHERS" at bounding box center [866, 156] width 44 height 10
click at [43, 60] on span "Calendar" at bounding box center [45, 57] width 36 height 11
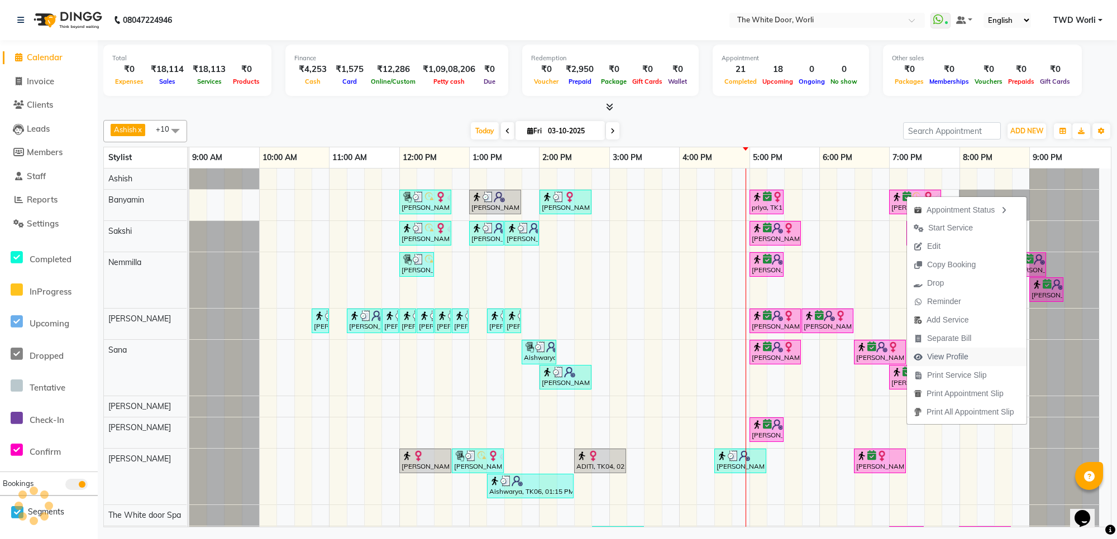
click at [956, 362] on span "View Profile" at bounding box center [947, 357] width 41 height 12
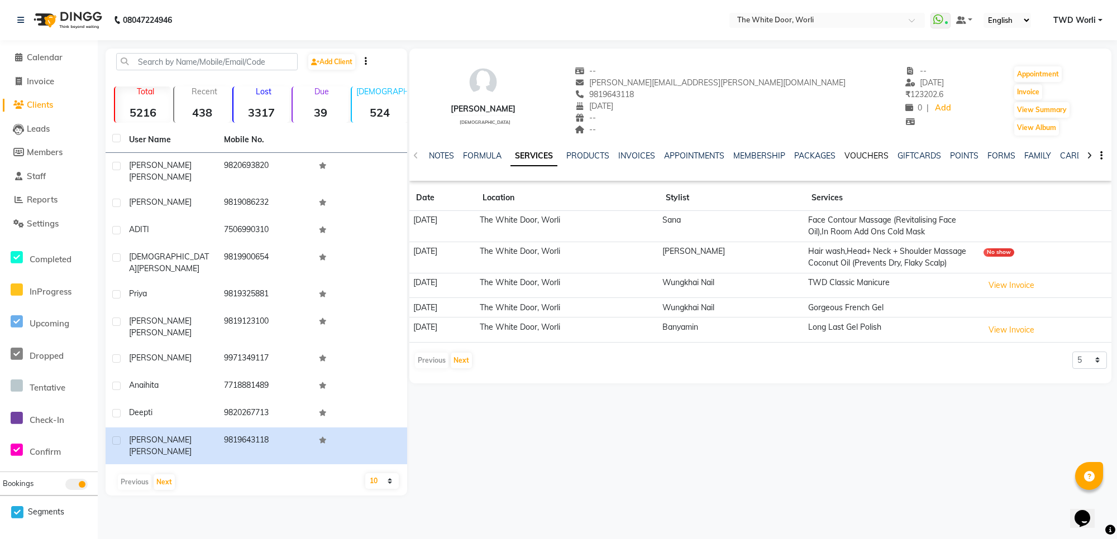
click at [877, 156] on link "VOUCHERS" at bounding box center [866, 156] width 44 height 10
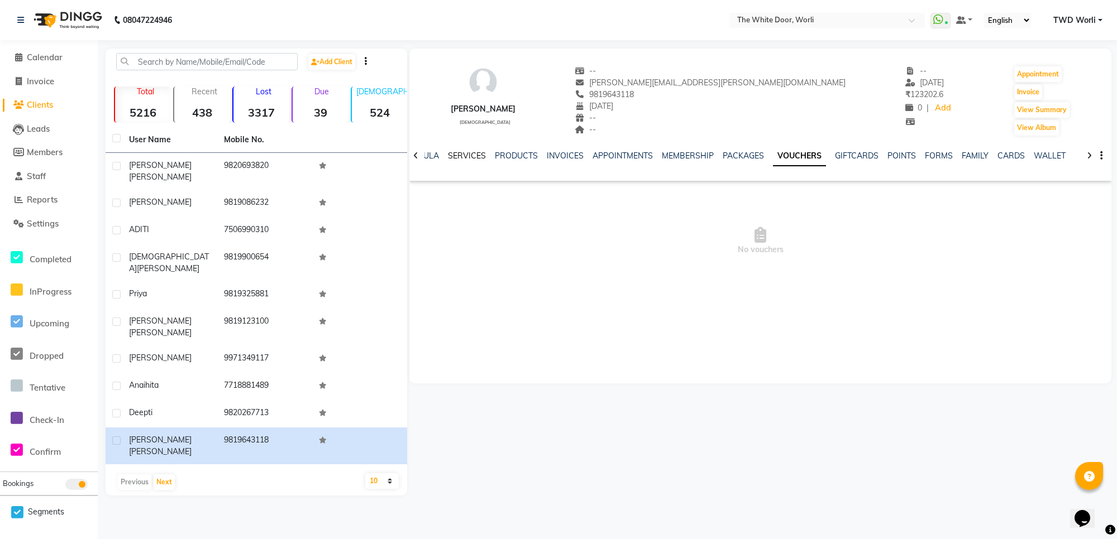
click at [453, 155] on link "SERVICES" at bounding box center [467, 156] width 38 height 10
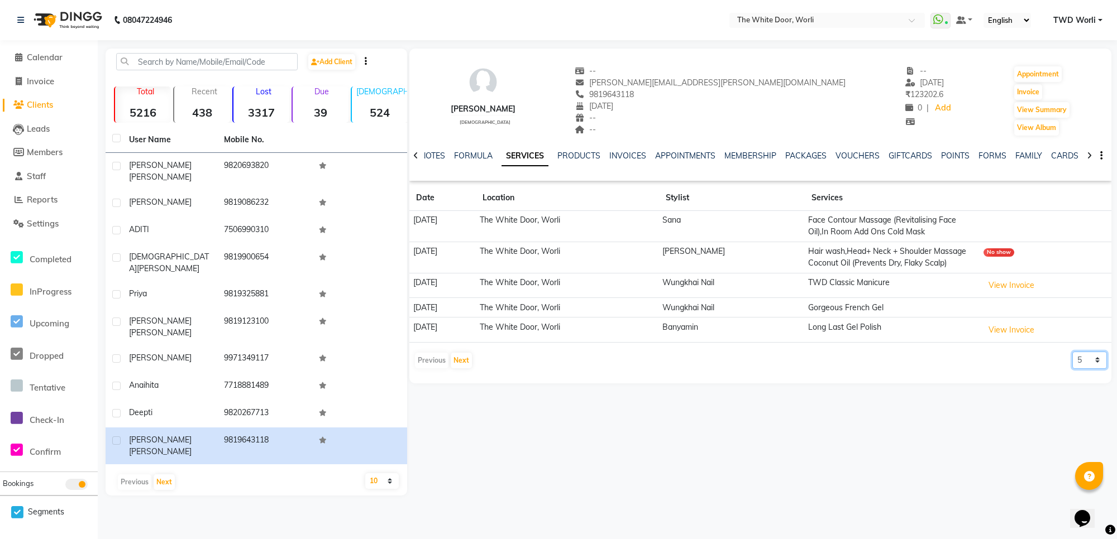
click at [1095, 366] on select "5 10 50 100 500" at bounding box center [1089, 360] width 35 height 17
select select "50"
click at [1072, 353] on select "5 10 50 100 500" at bounding box center [1089, 360] width 35 height 17
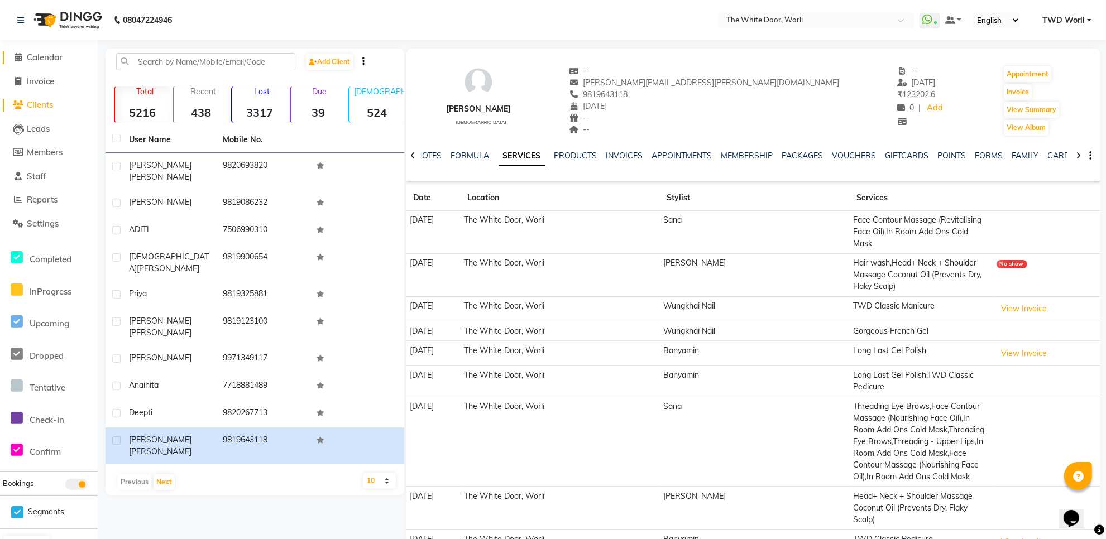
click at [38, 59] on span "Calendar" at bounding box center [45, 57] width 36 height 11
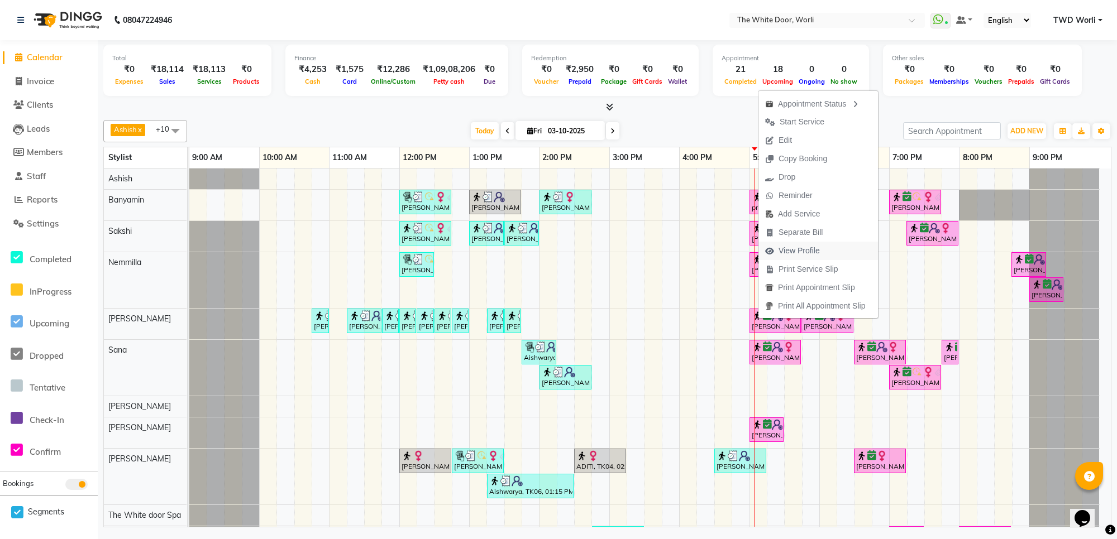
click at [790, 249] on span "View Profile" at bounding box center [798, 251] width 41 height 12
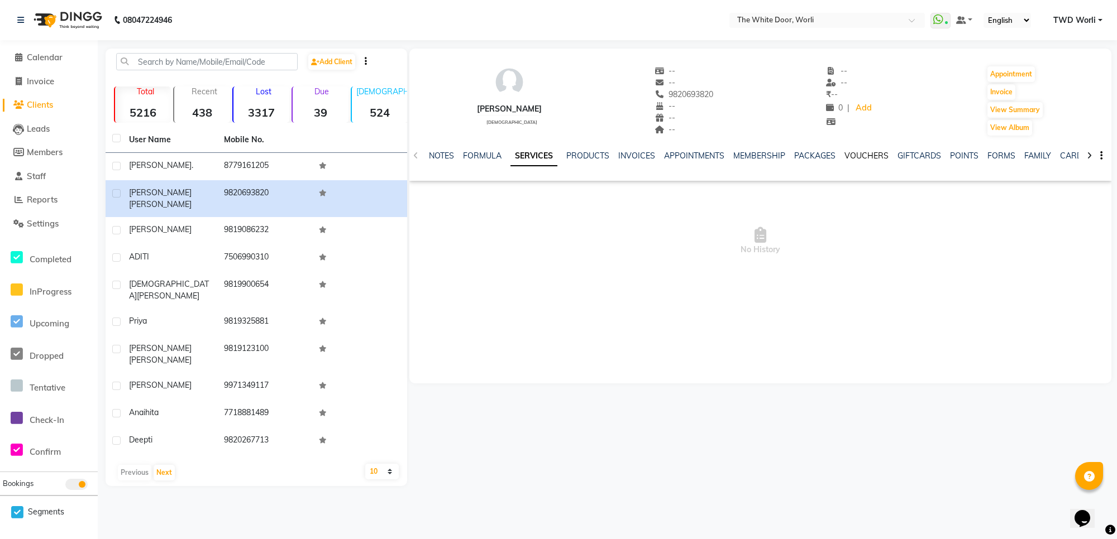
click at [878, 156] on link "VOUCHERS" at bounding box center [866, 156] width 44 height 10
click at [414, 154] on icon at bounding box center [415, 156] width 5 height 8
click at [58, 54] on span "Calendar" at bounding box center [45, 57] width 36 height 11
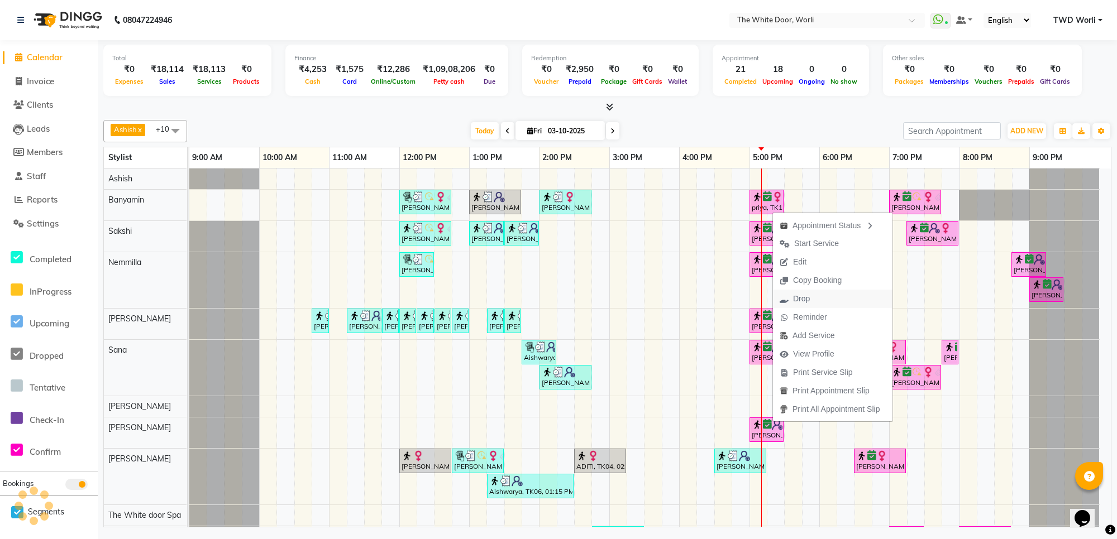
click at [827, 303] on button "Drop" at bounding box center [833, 299] width 120 height 18
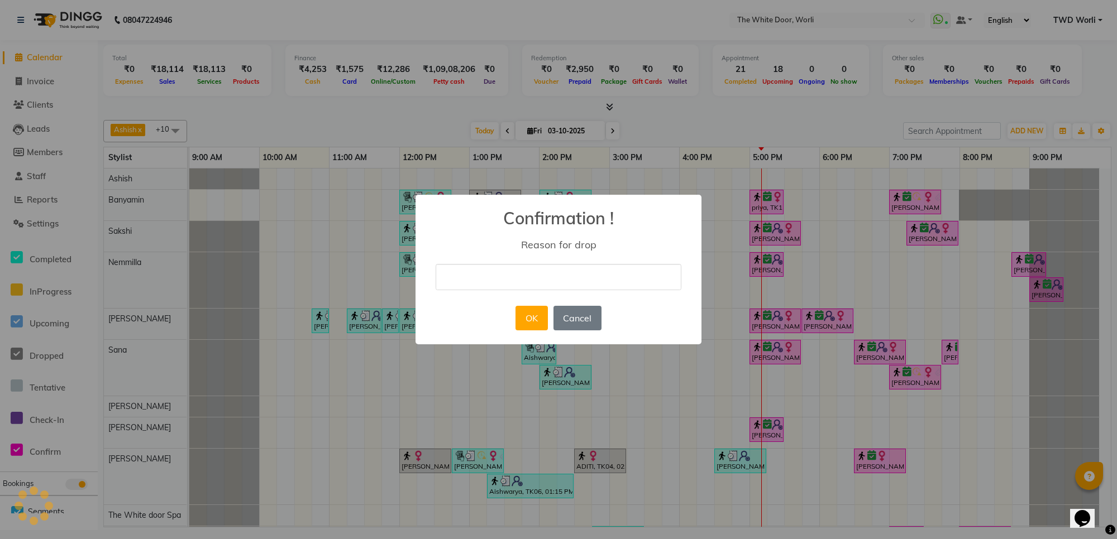
click at [567, 268] on input "text" at bounding box center [559, 277] width 246 height 26
type input "no show"
click at [523, 323] on button "OK" at bounding box center [531, 318] width 32 height 25
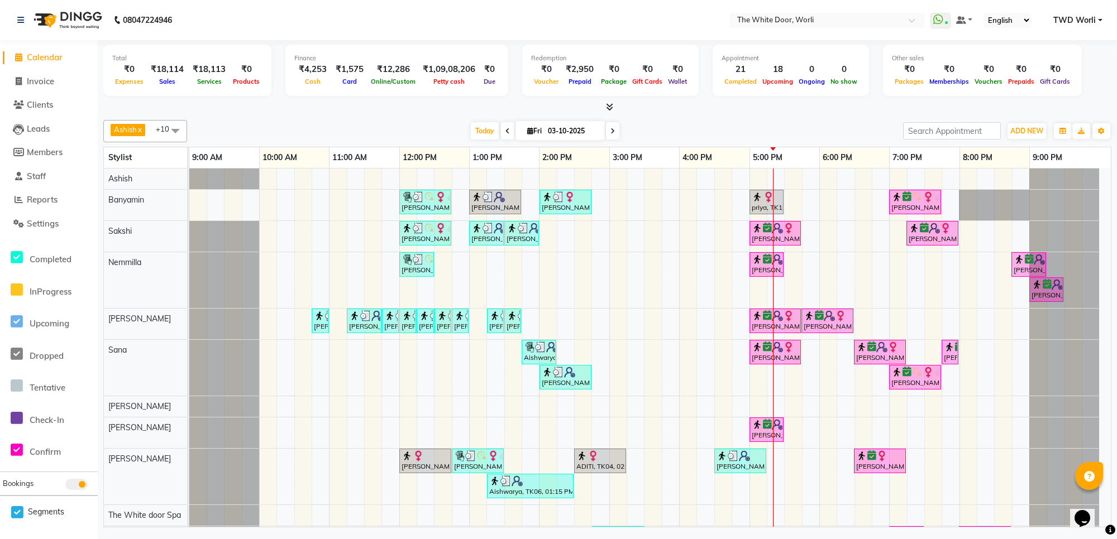
click at [608, 129] on span at bounding box center [612, 130] width 13 height 17
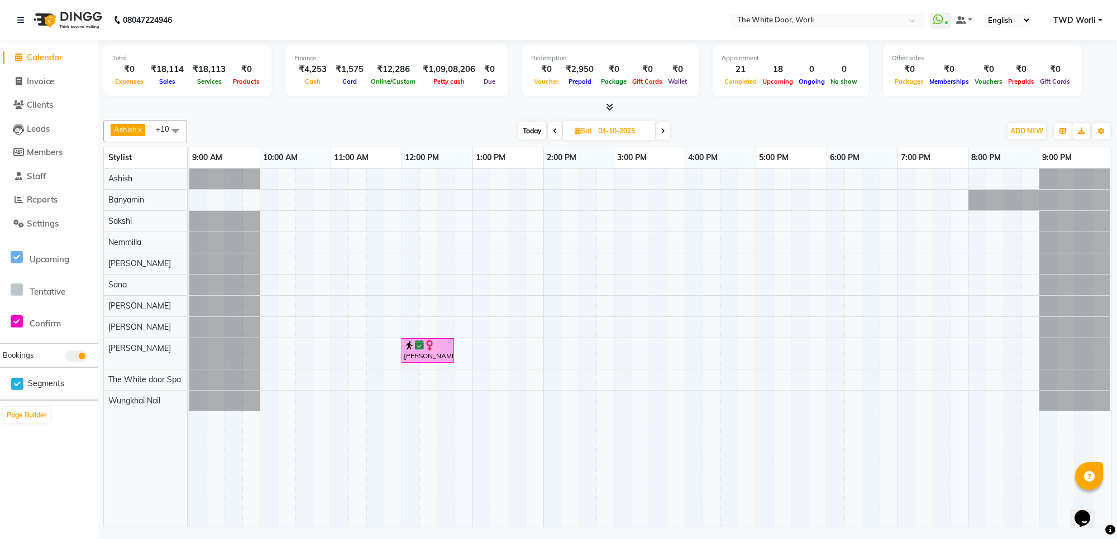
click at [662, 131] on icon at bounding box center [663, 131] width 4 height 7
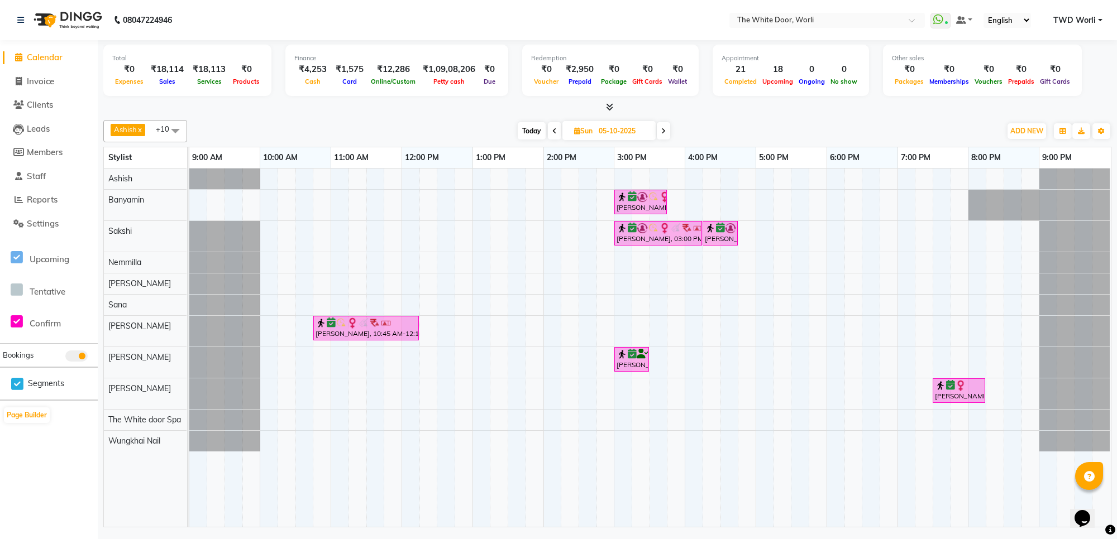
click at [662, 127] on span at bounding box center [663, 130] width 13 height 17
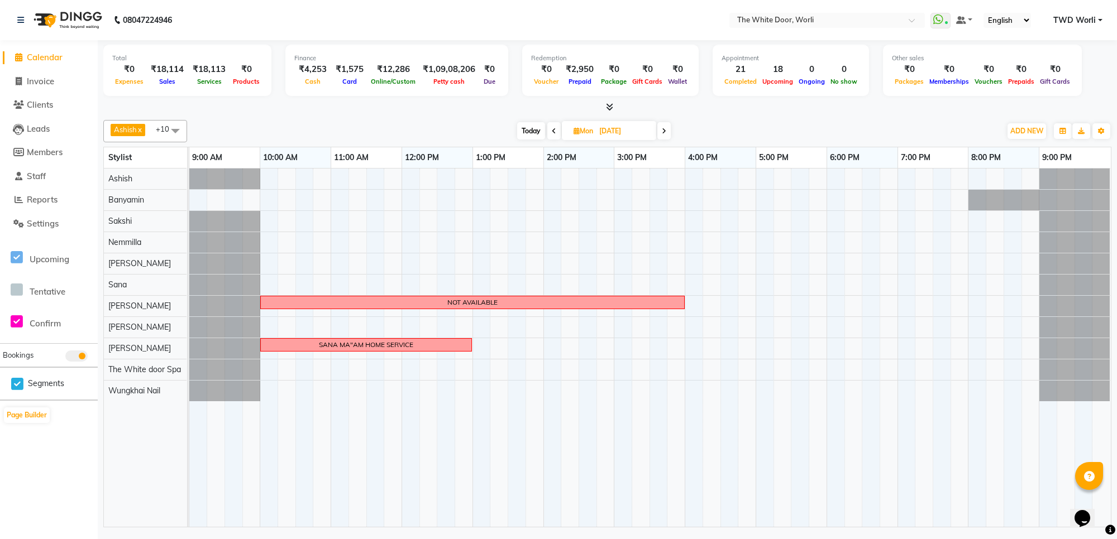
click at [535, 121] on div "Ashish x Banyamin x Sakshi x Nemmilla x Pranali x Sana x Sapna x Leyla Lash x S…" at bounding box center [607, 131] width 1008 height 22
click at [538, 128] on span "Today" at bounding box center [531, 130] width 28 height 17
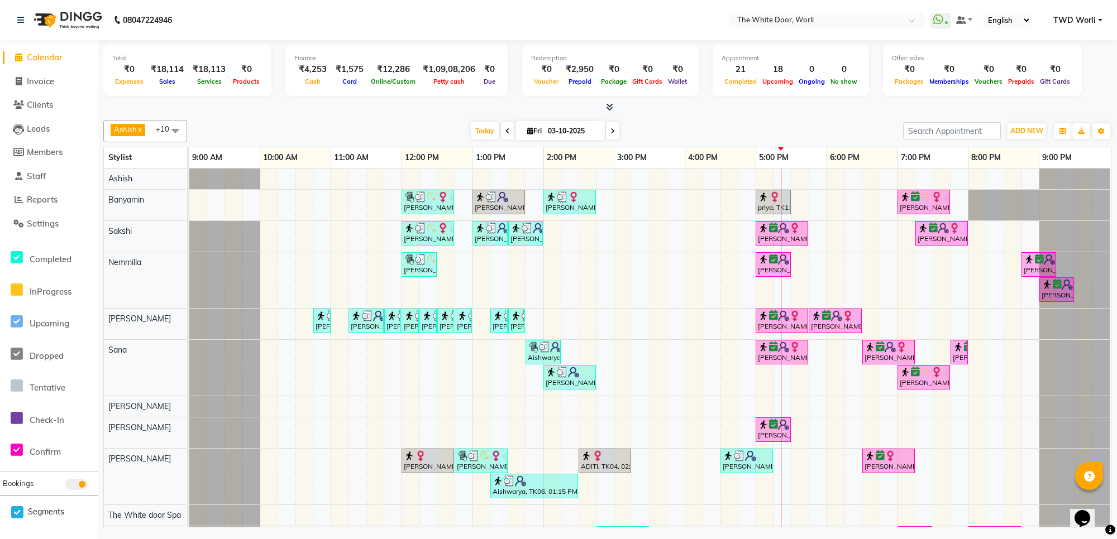
click at [610, 130] on icon at bounding box center [612, 131] width 4 height 7
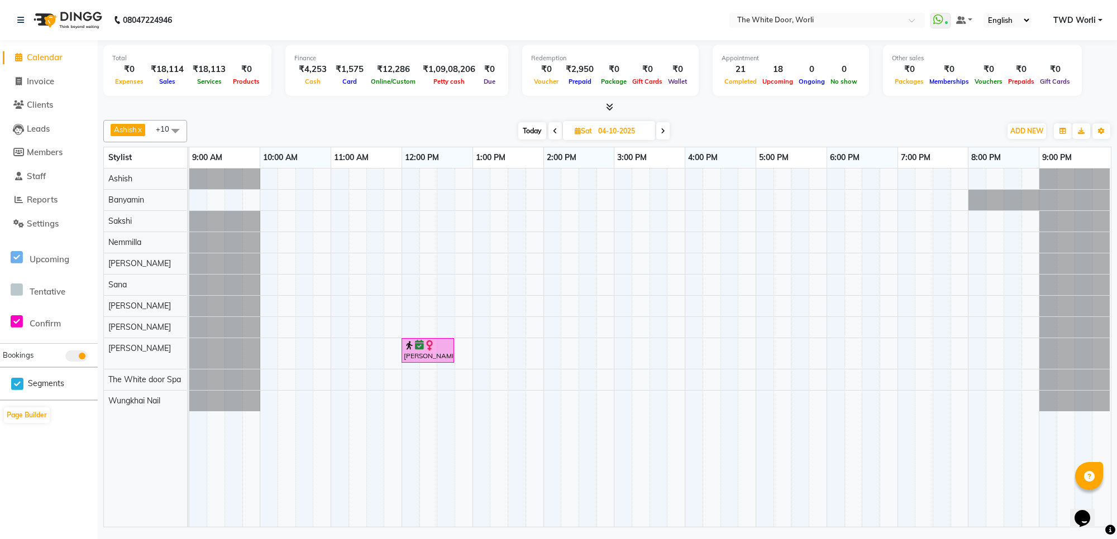
click at [541, 130] on span "Today" at bounding box center [532, 130] width 28 height 17
type input "03-10-2025"
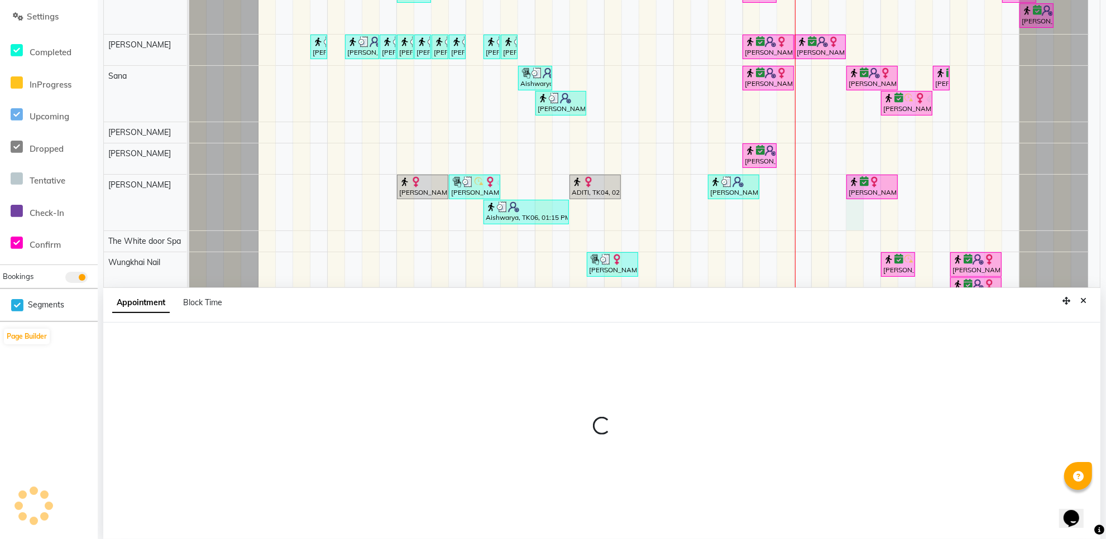
scroll to position [210, 0]
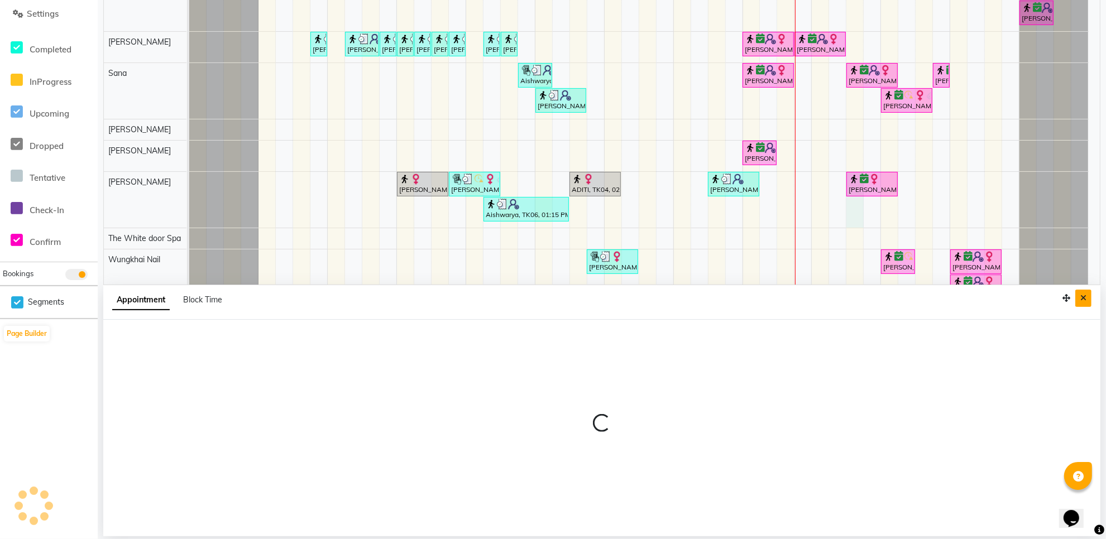
click at [1079, 298] on button "Close" at bounding box center [1084, 298] width 16 height 17
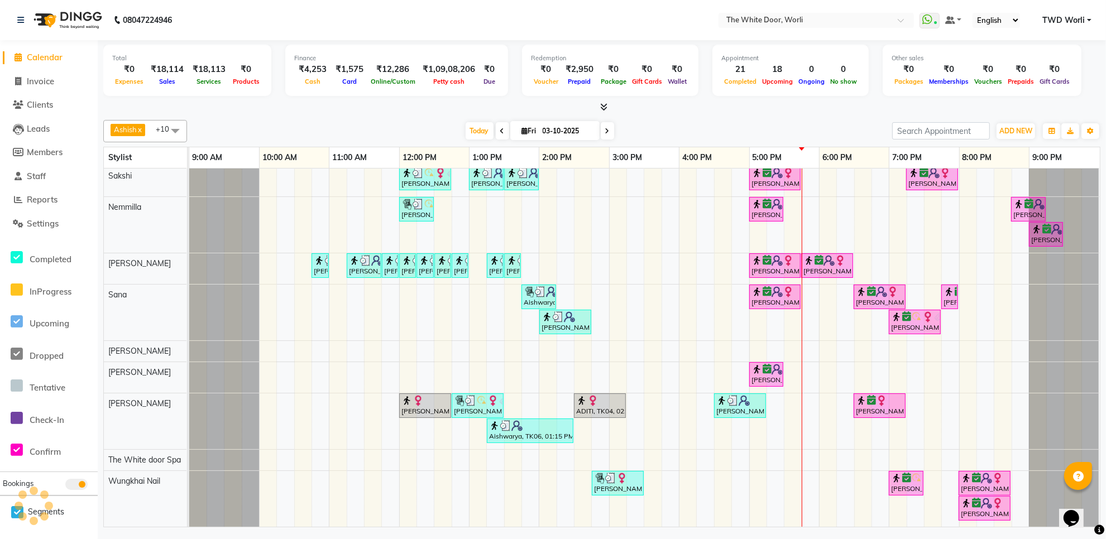
scroll to position [0, 0]
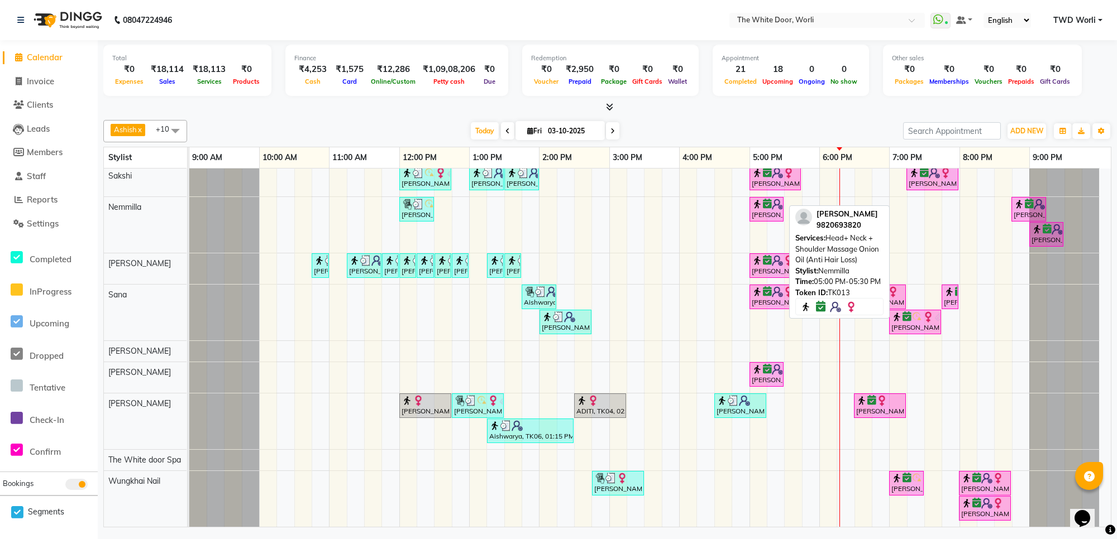
click at [762, 206] on div "[PERSON_NAME], TK13, 05:00 PM-05:30 PM, Head+ Neck + Shoulder Massage Onion Oil…" at bounding box center [767, 209] width 32 height 21
select select "6"
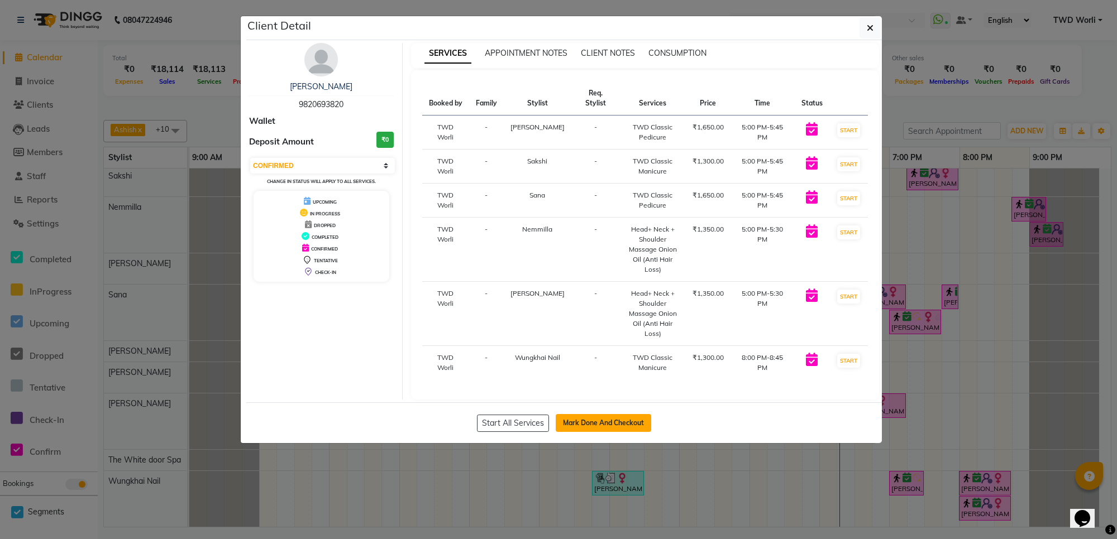
click at [626, 419] on button "Mark Done And Checkout" at bounding box center [603, 423] width 95 height 18
select select "service"
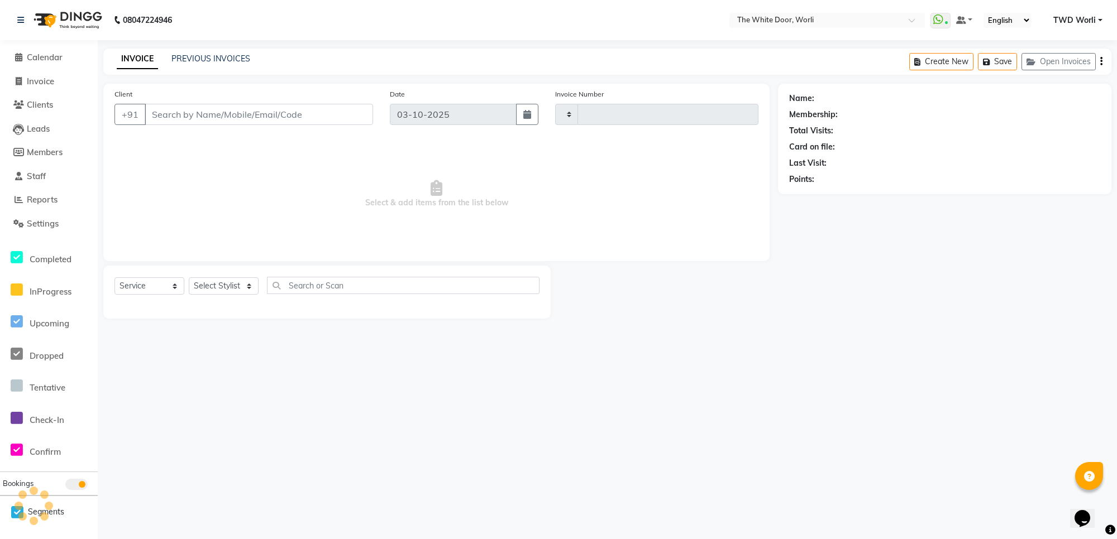
type input "1663"
select select "4027"
type input "9820693820"
select select "65695"
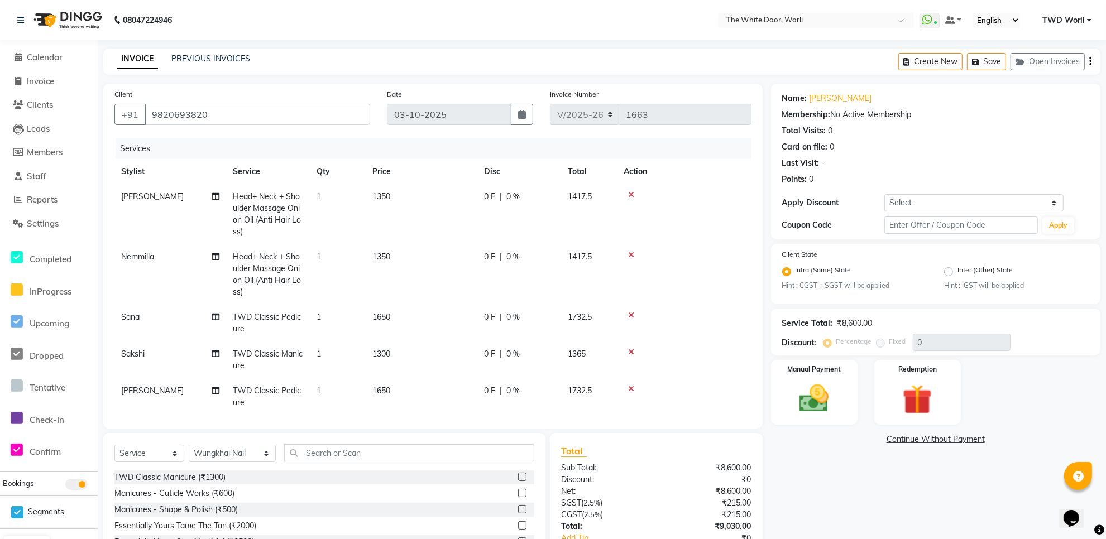
click at [634, 193] on icon at bounding box center [631, 195] width 6 height 8
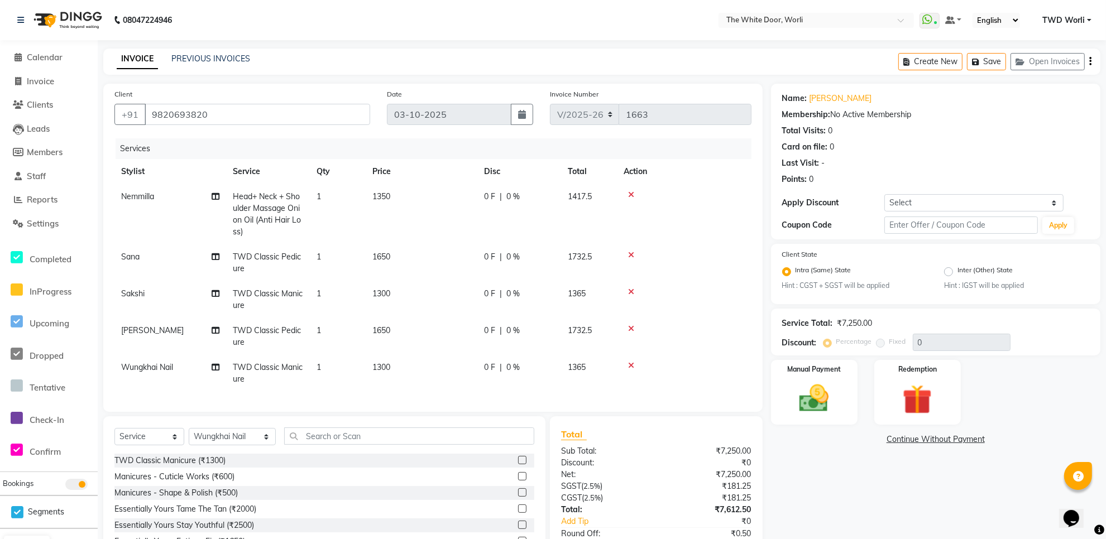
click at [629, 193] on icon at bounding box center [631, 195] width 6 height 8
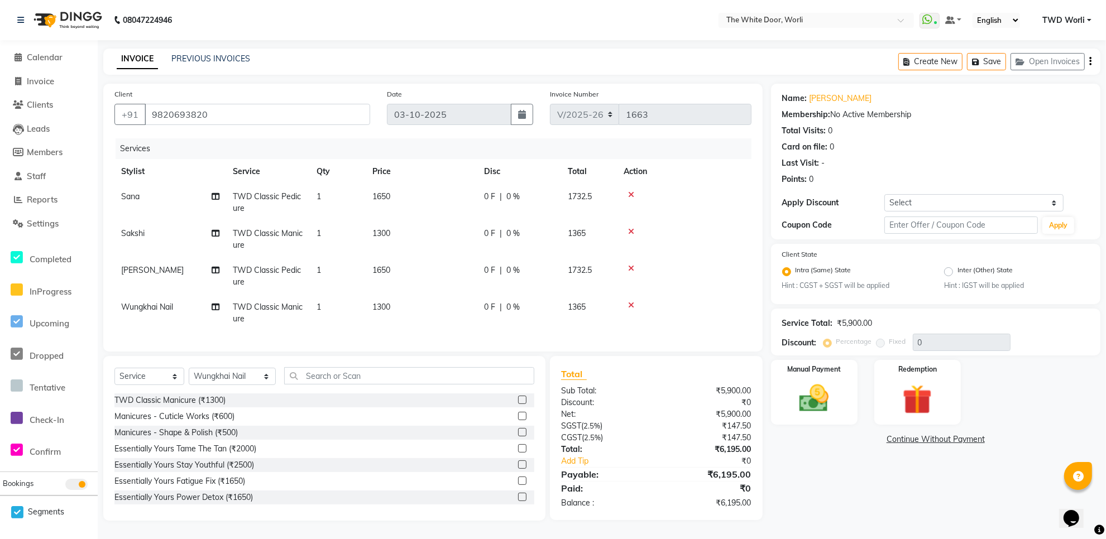
click at [629, 193] on icon at bounding box center [631, 195] width 6 height 8
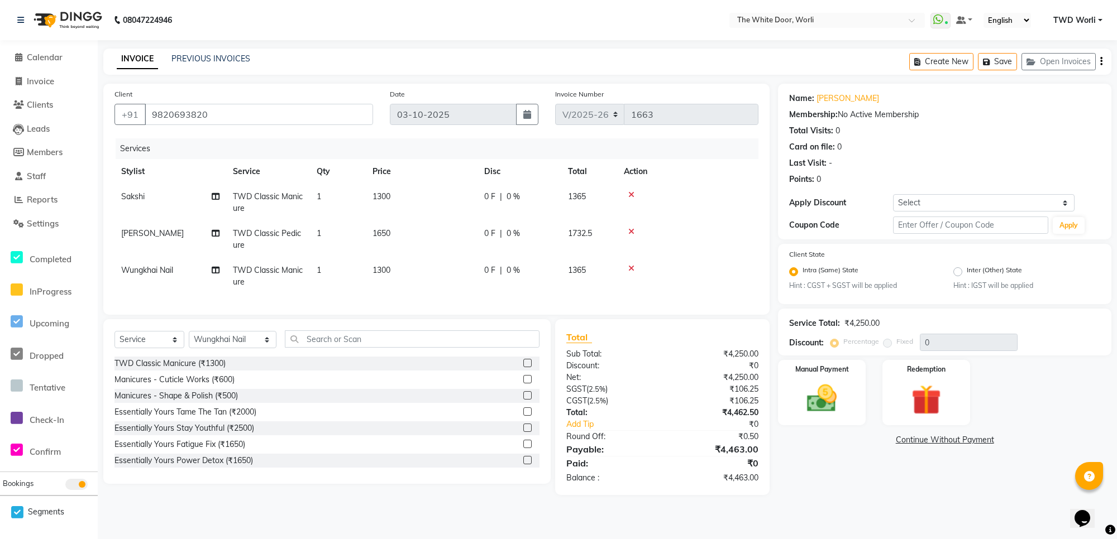
click at [629, 193] on icon at bounding box center [631, 195] width 6 height 8
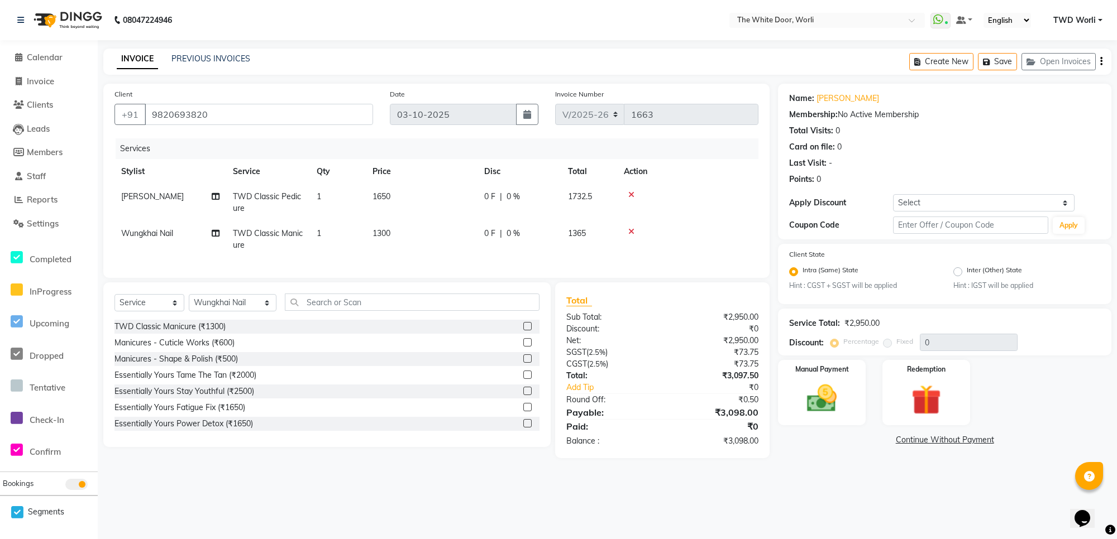
click at [629, 193] on icon at bounding box center [631, 195] width 6 height 8
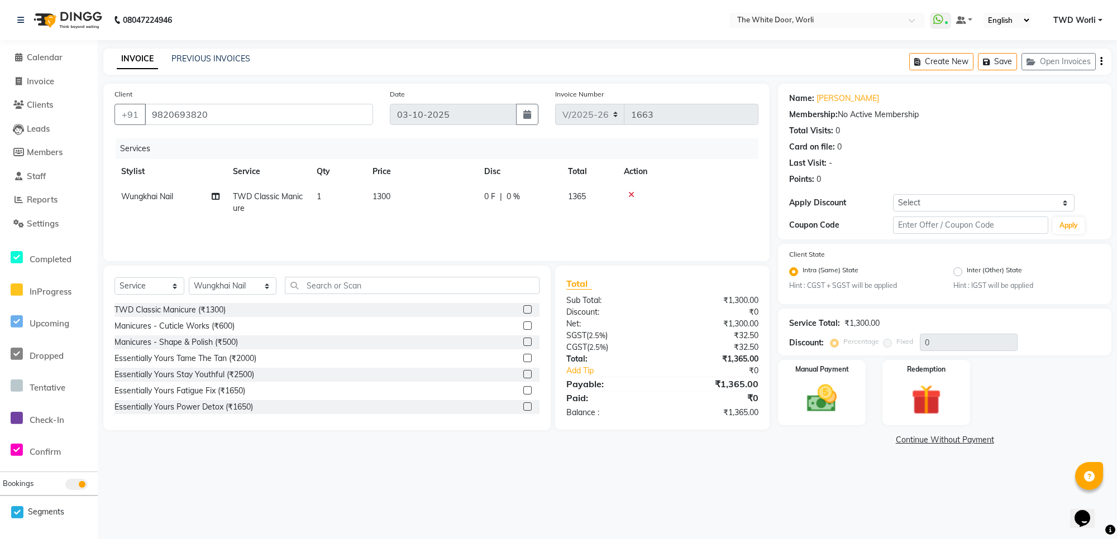
click at [629, 193] on icon at bounding box center [631, 195] width 6 height 8
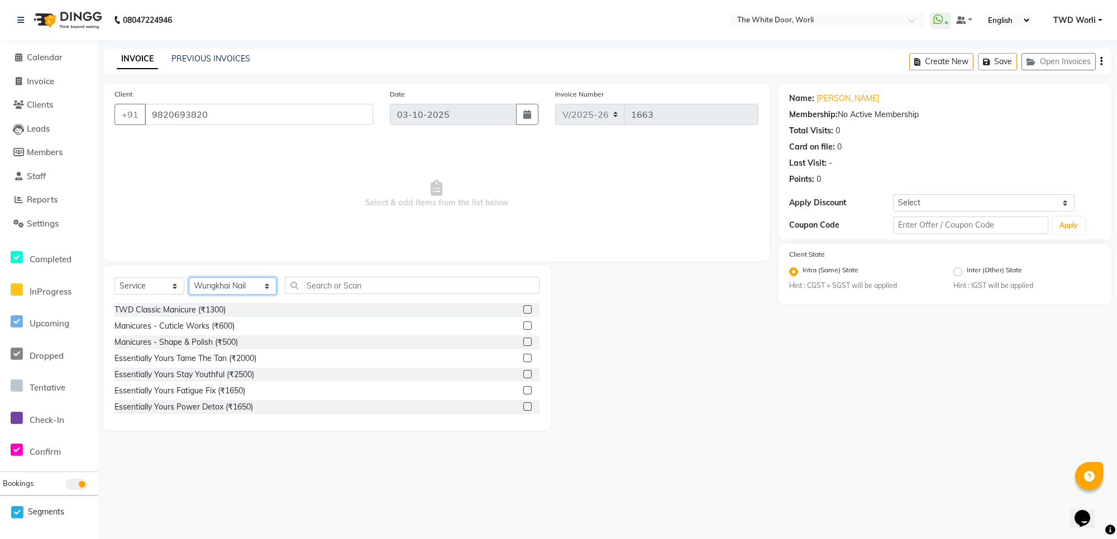
click at [231, 288] on select "Select Stylist Aarti Amit d Anil APEI Asa [PERSON_NAME] [PERSON_NAME] [MEDICAL_…" at bounding box center [233, 286] width 88 height 17
click at [313, 283] on input "text" at bounding box center [412, 285] width 254 height 17
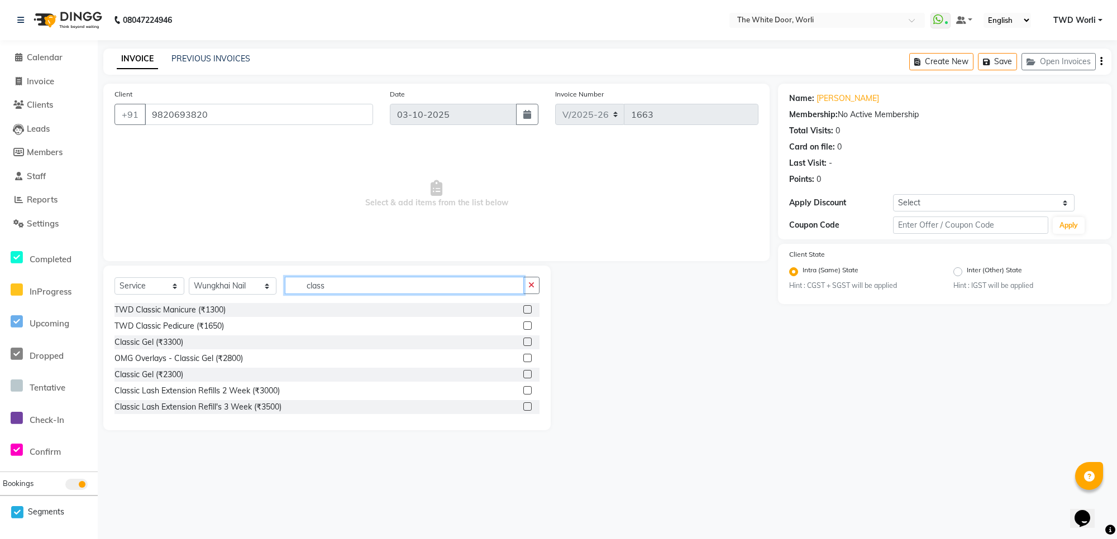
type input "class"
click at [523, 311] on label at bounding box center [527, 309] width 8 height 8
click at [523, 311] on input "checkbox" at bounding box center [526, 310] width 7 height 7
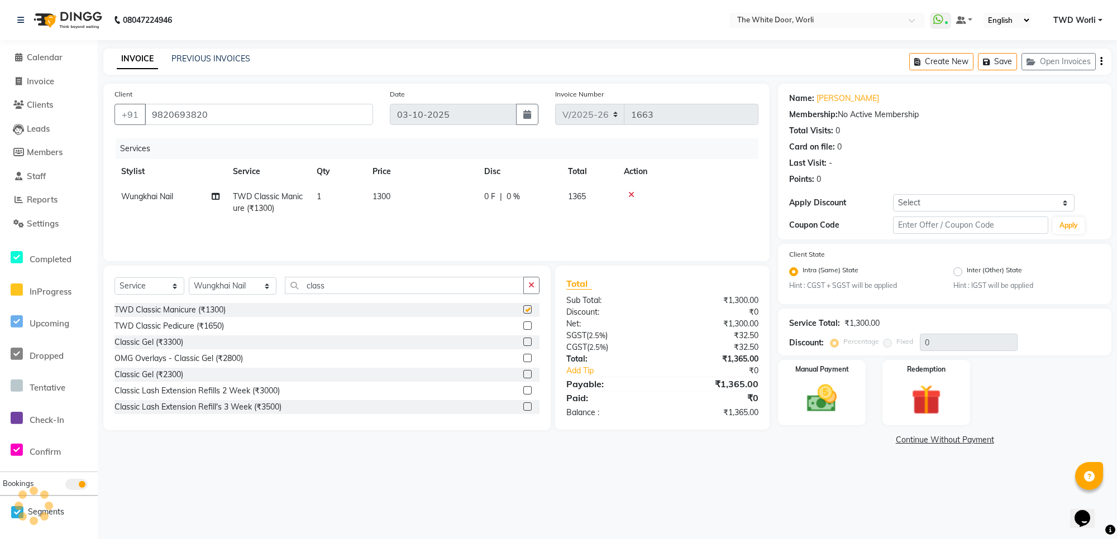
checkbox input "false"
click at [232, 285] on select "Select Stylist Aarti Amit d Anil APEI Asa [PERSON_NAME] [PERSON_NAME] [MEDICAL_…" at bounding box center [233, 286] width 88 height 17
select select "22335"
click at [189, 278] on select "Select Stylist Aarti Amit d Anil APEI Asa [PERSON_NAME] [PERSON_NAME] [MEDICAL_…" at bounding box center [233, 286] width 88 height 17
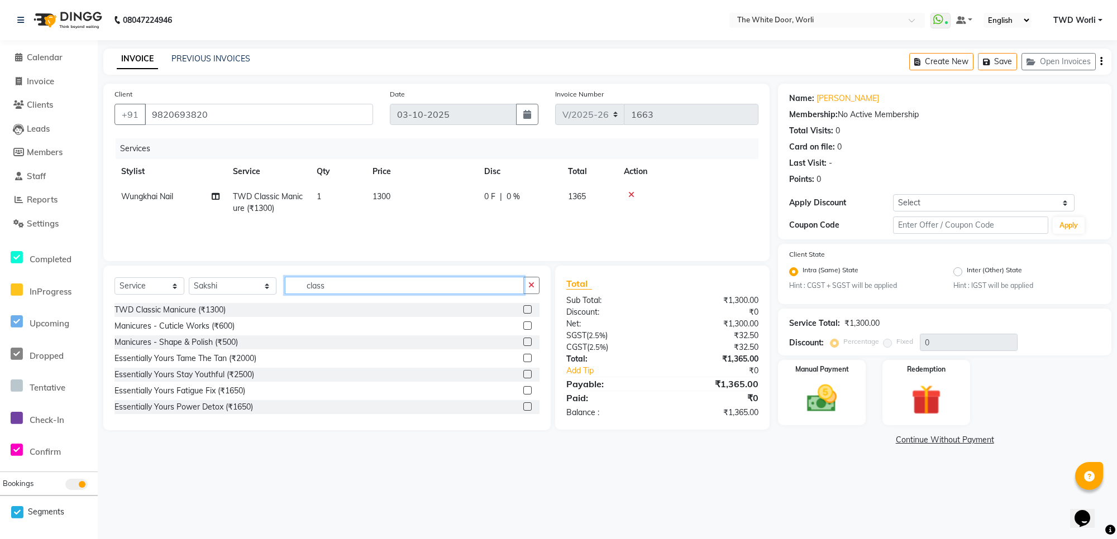
click at [326, 282] on input "class" at bounding box center [404, 285] width 238 height 17
click at [523, 312] on label at bounding box center [527, 309] width 8 height 8
click at [523, 312] on input "checkbox" at bounding box center [526, 310] width 7 height 7
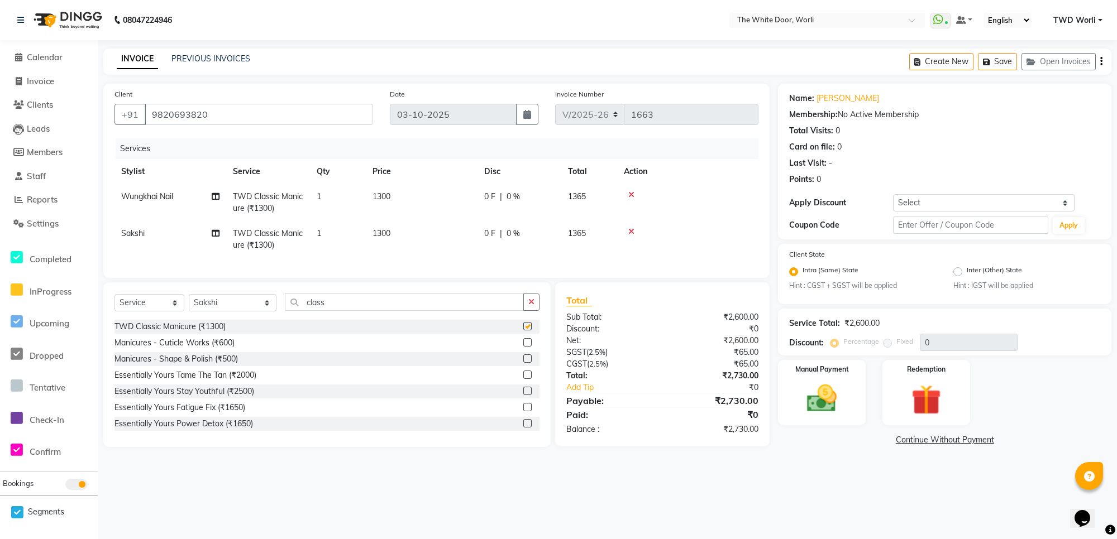
checkbox input "false"
click at [228, 312] on select "Select Stylist Aarti Amit d Anil APEI Asa [PERSON_NAME] [PERSON_NAME] [MEDICAL_…" at bounding box center [233, 302] width 88 height 17
select select "20395"
click at [189, 304] on select "Select Stylist Aarti Amit d Anil APEI Asa [PERSON_NAME] [PERSON_NAME] [MEDICAL_…" at bounding box center [233, 302] width 88 height 17
click at [319, 311] on input "class" at bounding box center [404, 302] width 238 height 17
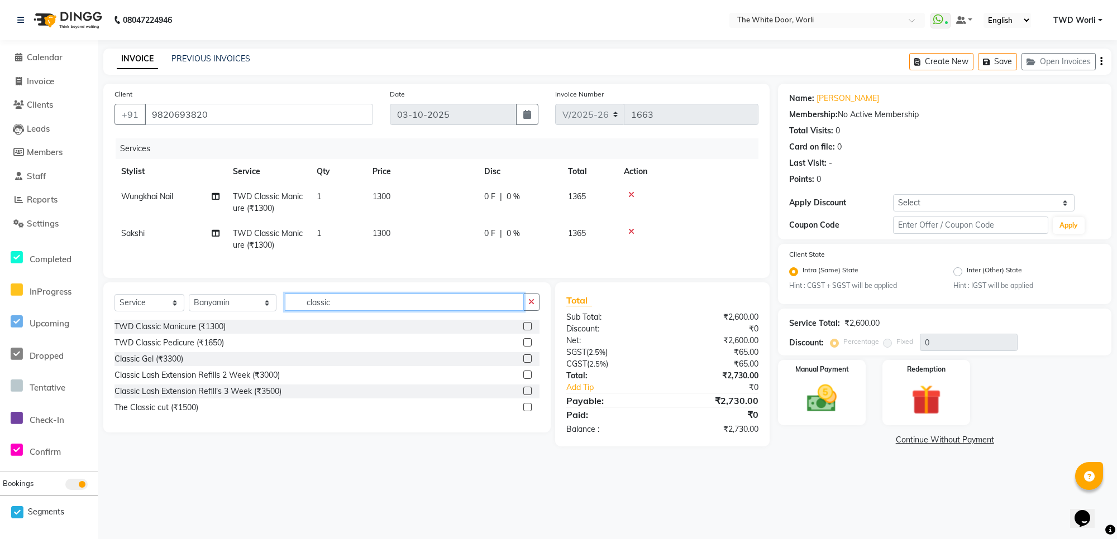
type input "classic"
click at [524, 347] on label at bounding box center [527, 342] width 8 height 8
click at [524, 347] on input "checkbox" at bounding box center [526, 343] width 7 height 7
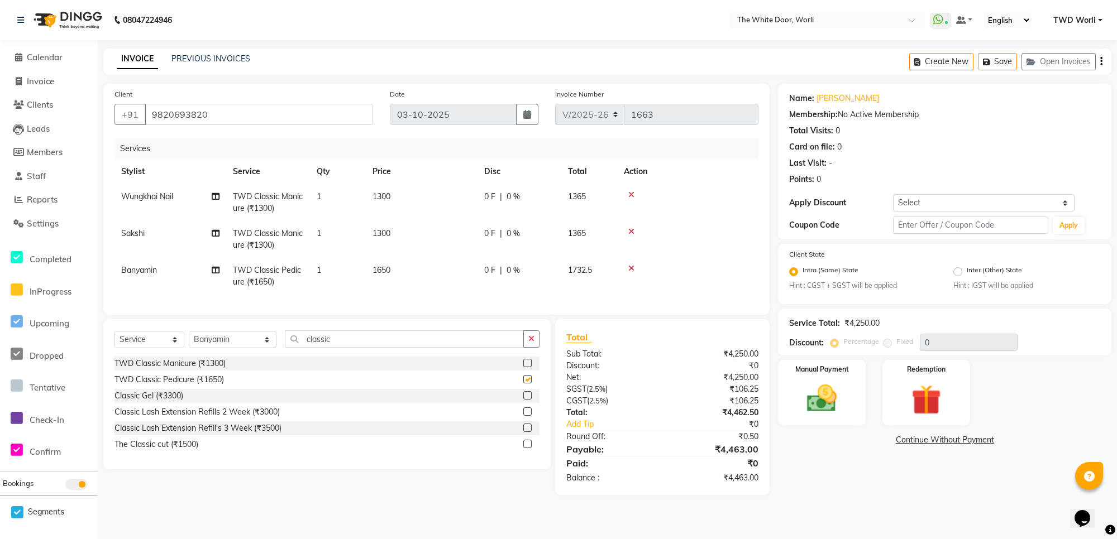
checkbox input "false"
click at [331, 269] on td "1" at bounding box center [338, 276] width 56 height 37
select select "20395"
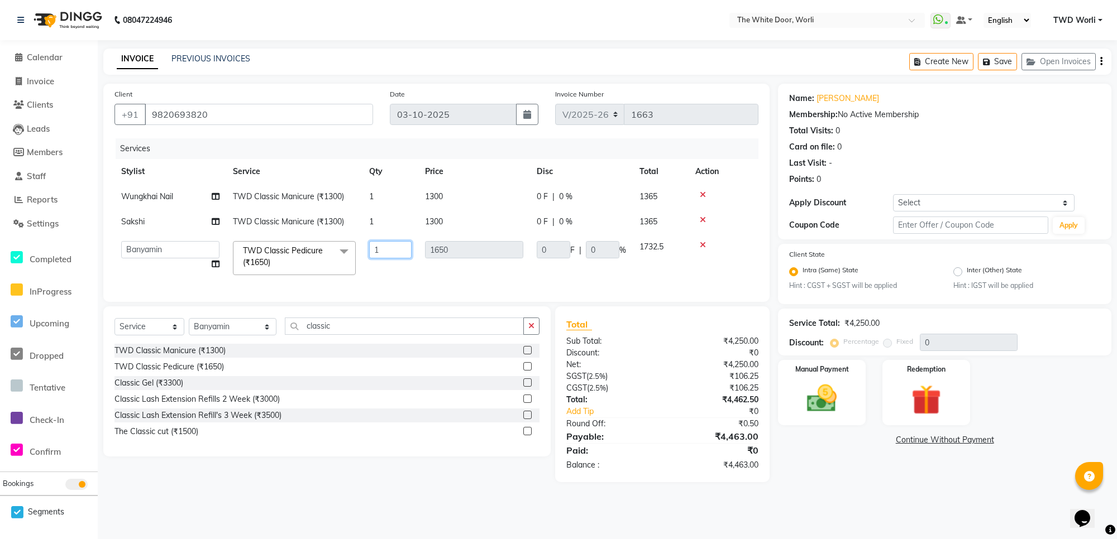
click at [385, 249] on input "1" at bounding box center [390, 249] width 42 height 17
type input "2"
click at [442, 278] on td "1650" at bounding box center [474, 258] width 112 height 47
select select "20395"
click at [238, 336] on select "Select Stylist Aarti Amit d Anil APEI Asa [PERSON_NAME] [PERSON_NAME] [MEDICAL_…" at bounding box center [233, 326] width 88 height 17
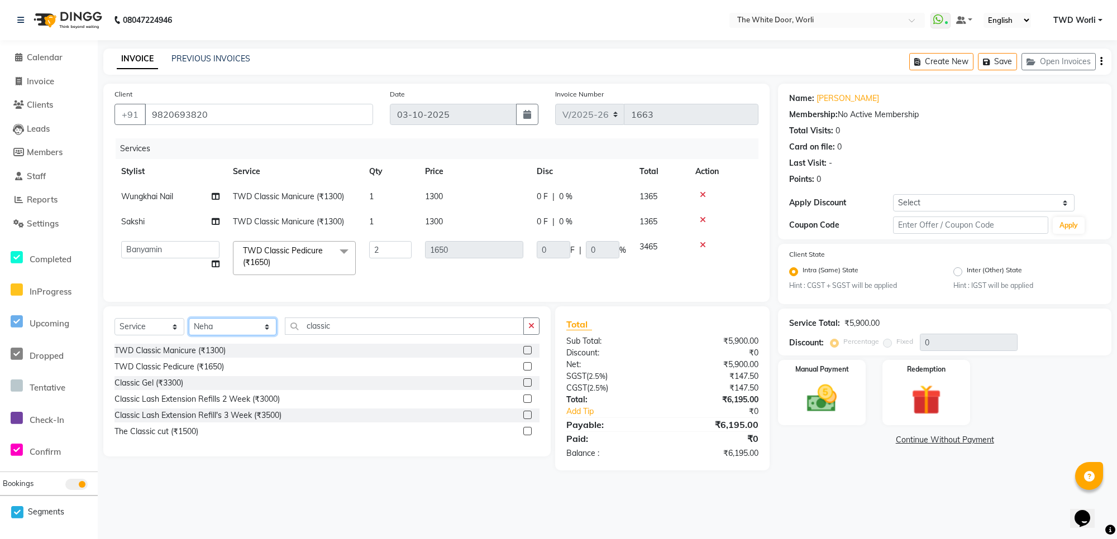
click at [189, 328] on select "Select Stylist Aarti Amit d Anil APEI Asa [PERSON_NAME] [PERSON_NAME] [MEDICAL_…" at bounding box center [233, 326] width 88 height 17
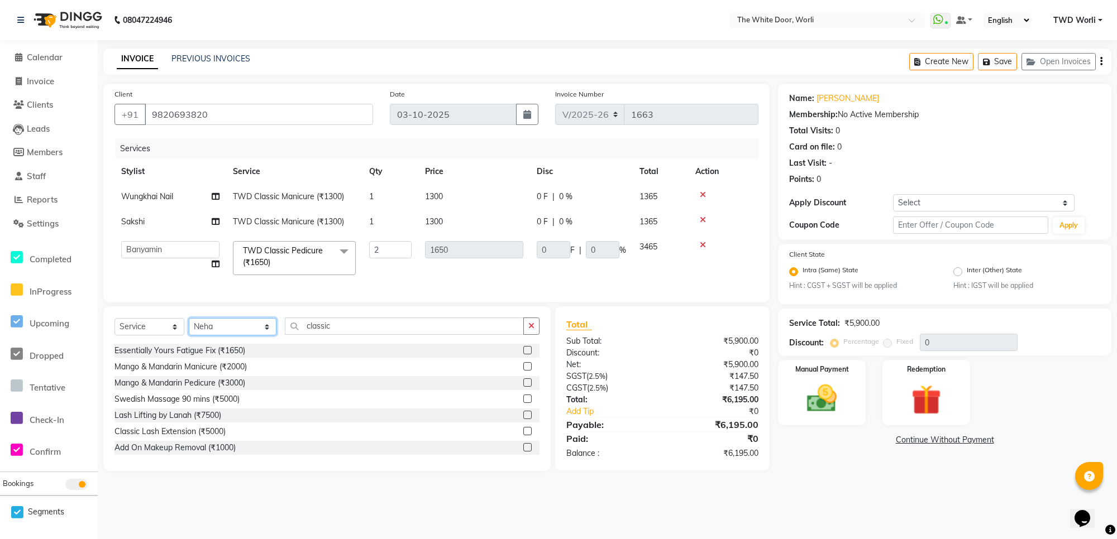
click at [241, 336] on select "Select Stylist Aarti Amit d Anil APEI Asa [PERSON_NAME] [PERSON_NAME] [MEDICAL_…" at bounding box center [233, 326] width 88 height 17
select select "20573"
click at [189, 328] on select "Select Stylist Aarti Amit d Anil APEI Asa [PERSON_NAME] [PERSON_NAME] [MEDICAL_…" at bounding box center [233, 326] width 88 height 17
click at [327, 331] on input "classic" at bounding box center [404, 326] width 238 height 17
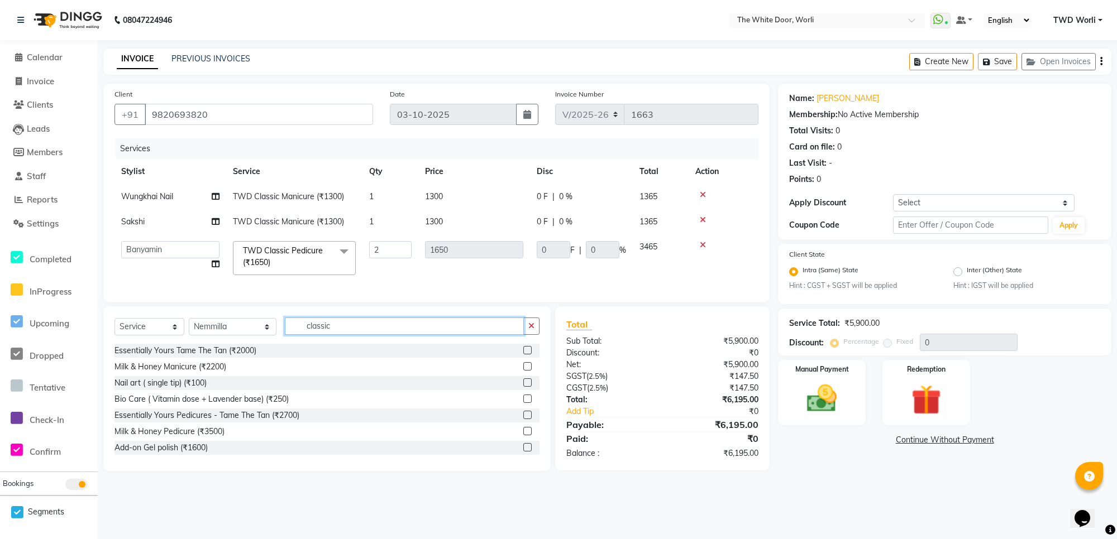
click at [327, 331] on input "classic" at bounding box center [404, 326] width 238 height 17
type input "c"
type input "head"
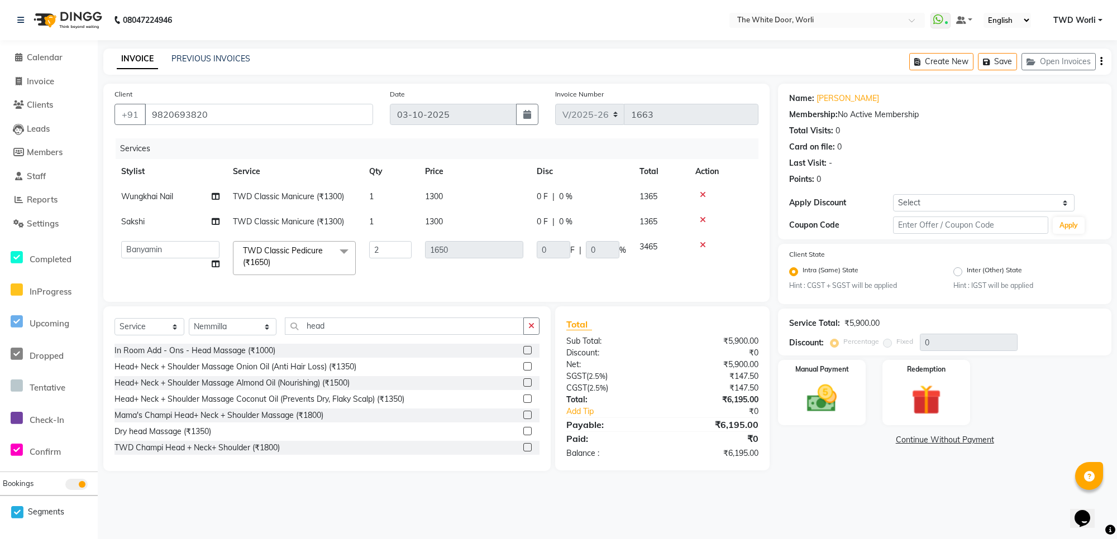
click at [523, 403] on label at bounding box center [527, 399] width 8 height 8
click at [523, 403] on input "checkbox" at bounding box center [526, 399] width 7 height 7
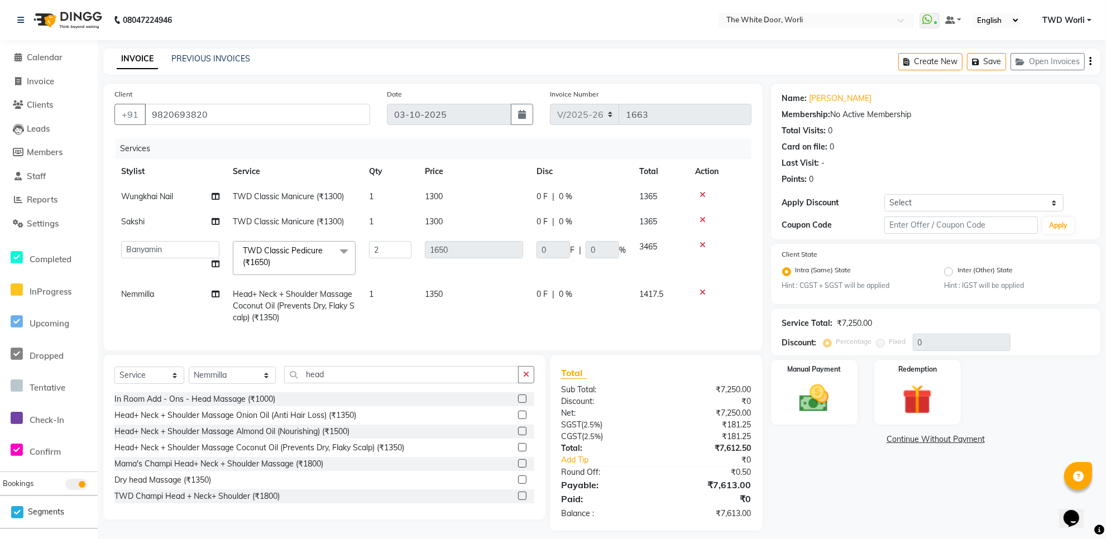
click at [518, 452] on label at bounding box center [522, 447] width 8 height 8
click at [518, 452] on input "checkbox" at bounding box center [521, 448] width 7 height 7
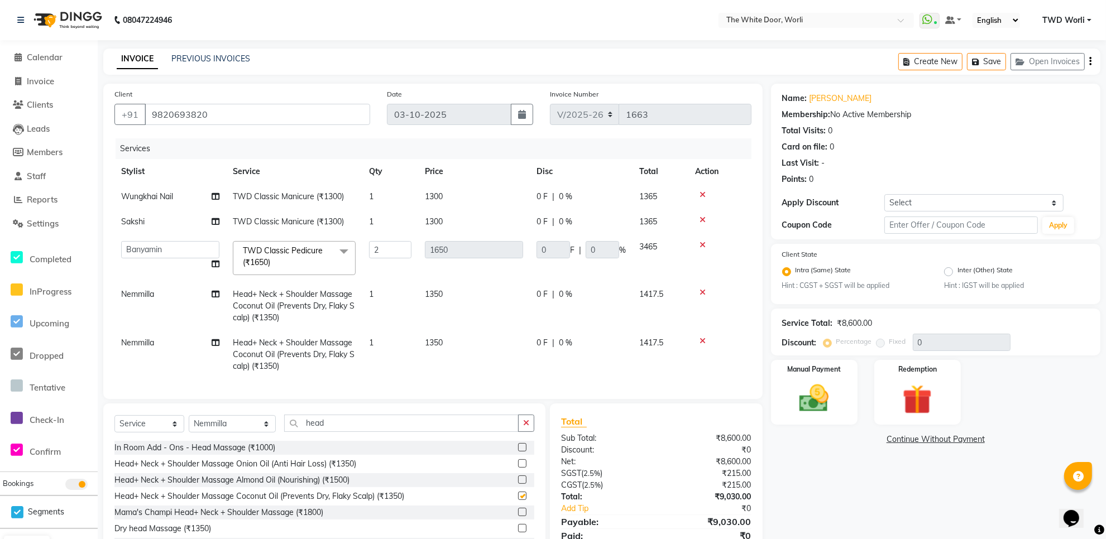
checkbox input "false"
click at [165, 347] on td "Nemmilla" at bounding box center [170, 355] width 112 height 49
select select "20573"
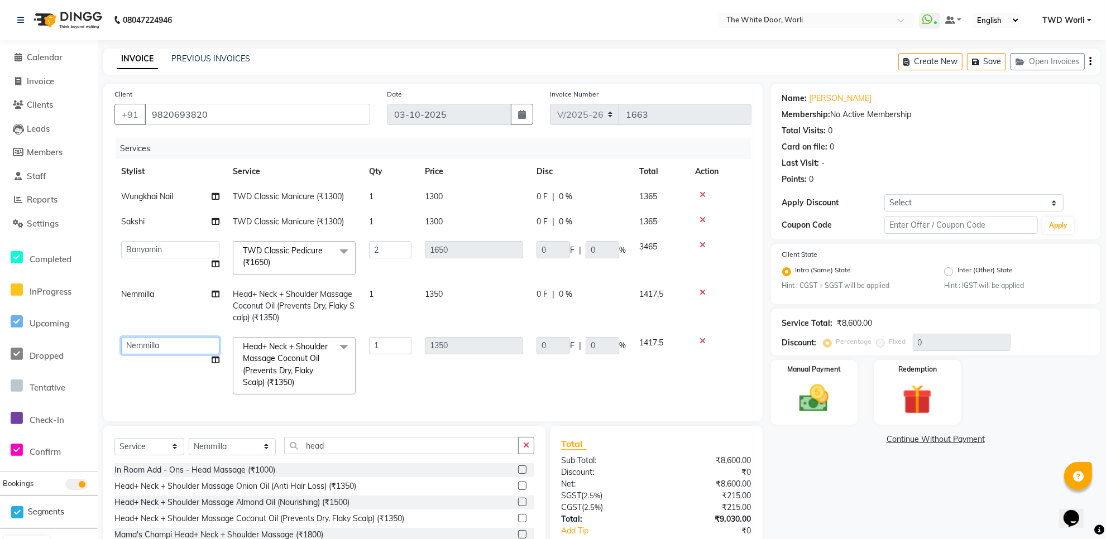
click at [165, 341] on select "Aarti Amit d Anil APEI Asa Ashish Ashish S Banyamin CELIN CHITRA CHITRA K ChonC…" at bounding box center [170, 345] width 98 height 17
select select "50222"
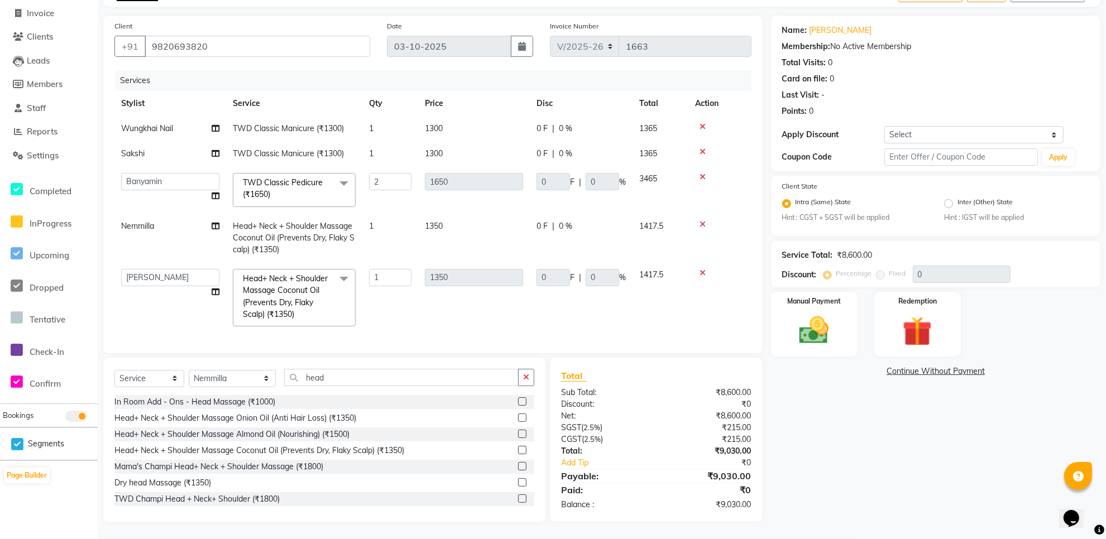
scroll to position [75, 0]
click at [243, 381] on select "Select Stylist Aarti Amit d Anil APEI Asa [PERSON_NAME] [PERSON_NAME] [MEDICAL_…" at bounding box center [232, 378] width 87 height 17
select select "50222"
click at [189, 370] on select "Select Stylist Aarti Amit d Anil APEI Asa [PERSON_NAME] [PERSON_NAME] [MEDICAL_…" at bounding box center [232, 378] width 87 height 17
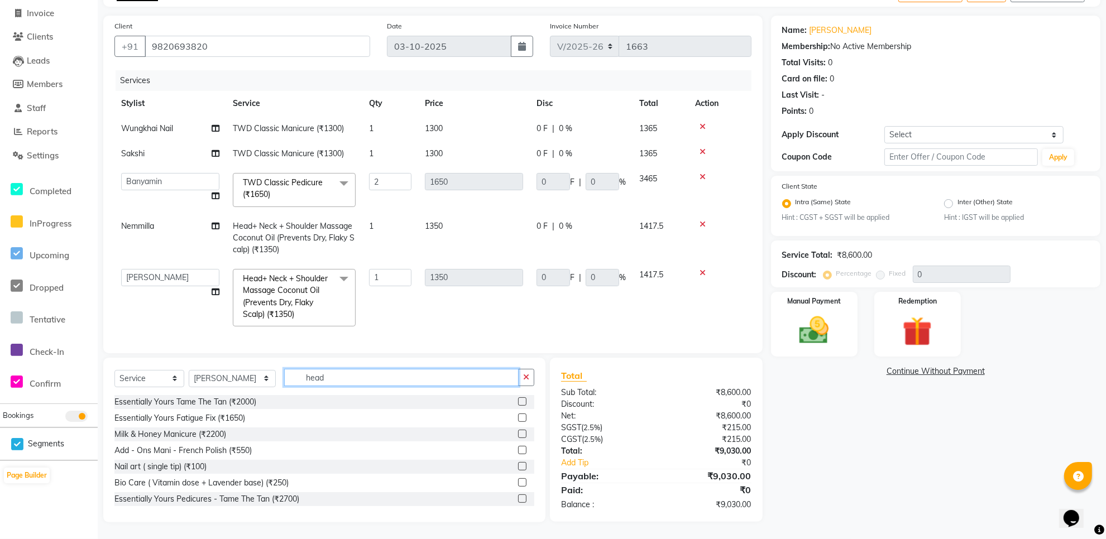
click at [316, 374] on input "head" at bounding box center [401, 377] width 235 height 17
type input "hair"
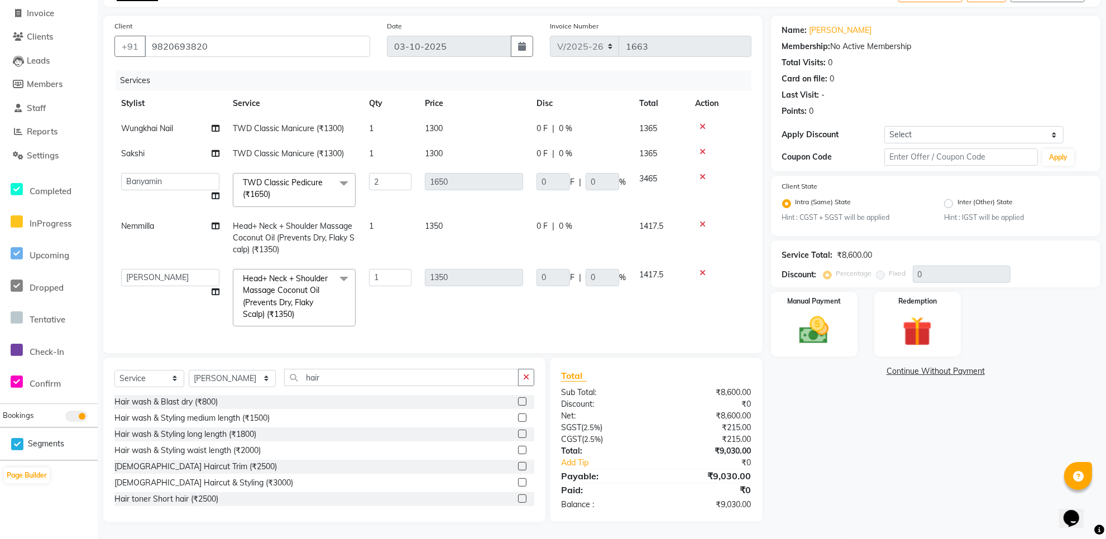
click at [518, 403] on label at bounding box center [522, 402] width 8 height 8
click at [518, 403] on input "checkbox" at bounding box center [521, 402] width 7 height 7
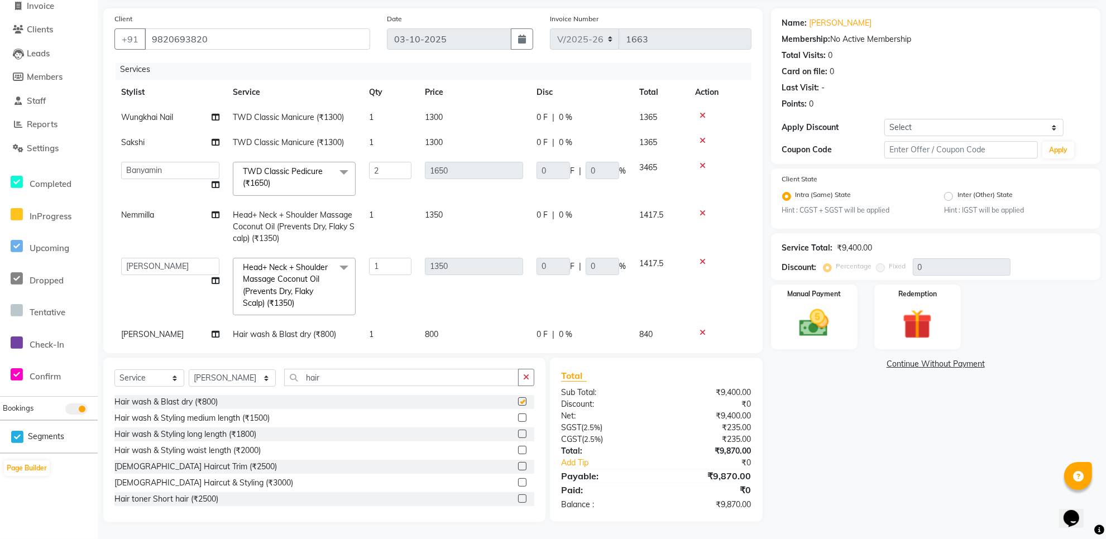
checkbox input "false"
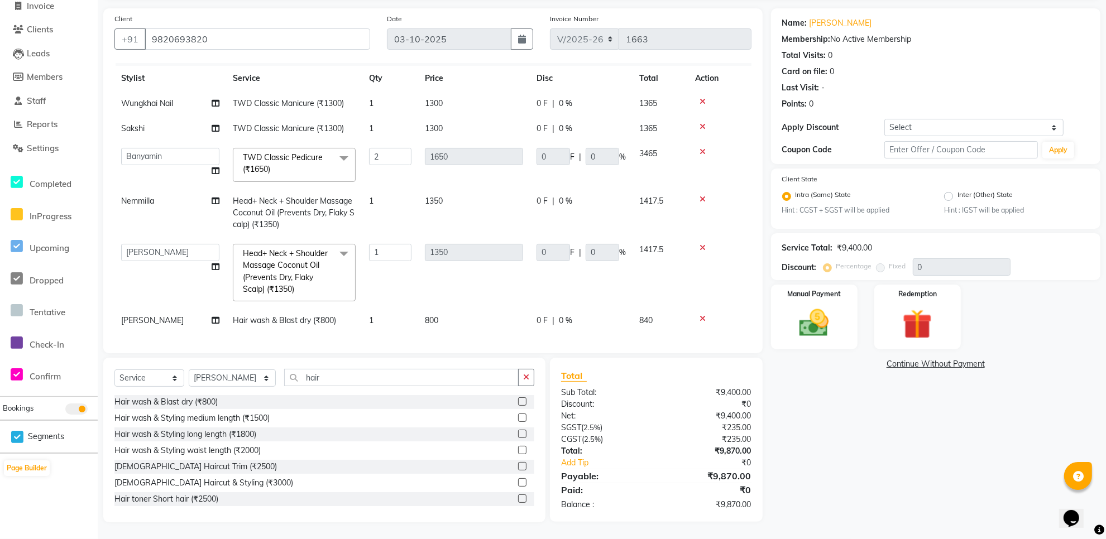
scroll to position [28, 0]
click at [902, 437] on div "Name: Sonali Desai Membership: No Active Membership Total Visits: 0 Card on fil…" at bounding box center [940, 265] width 338 height 514
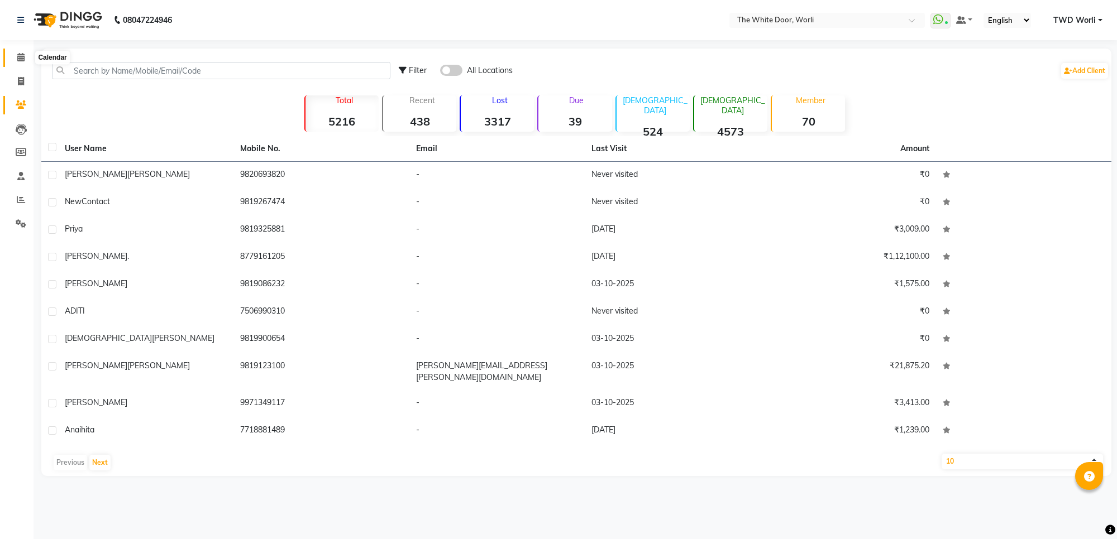
click at [17, 59] on icon at bounding box center [20, 57] width 7 height 8
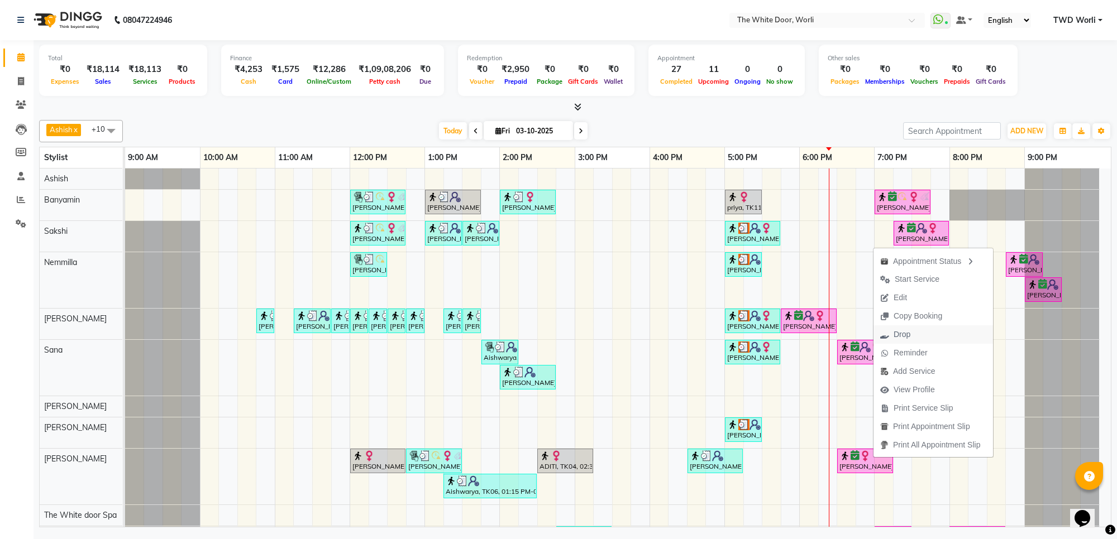
click at [909, 331] on span "Drop" at bounding box center [902, 335] width 17 height 12
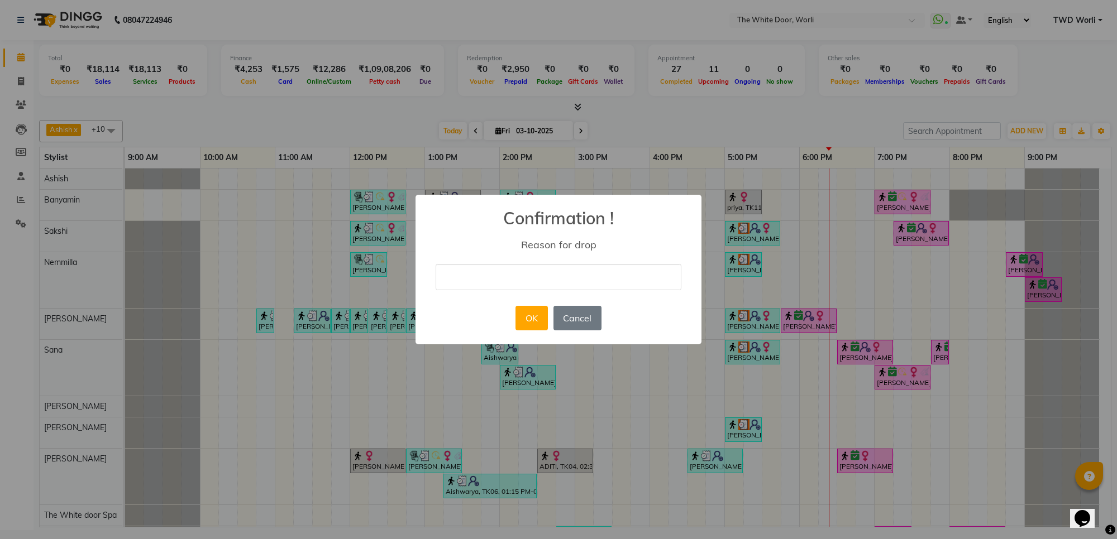
drag, startPoint x: 490, startPoint y: 276, endPoint x: 511, endPoint y: 289, distance: 24.8
click at [490, 276] on input "text" at bounding box center [559, 277] width 246 height 26
type input "client cancelled"
click at [525, 319] on button "OK" at bounding box center [531, 318] width 32 height 25
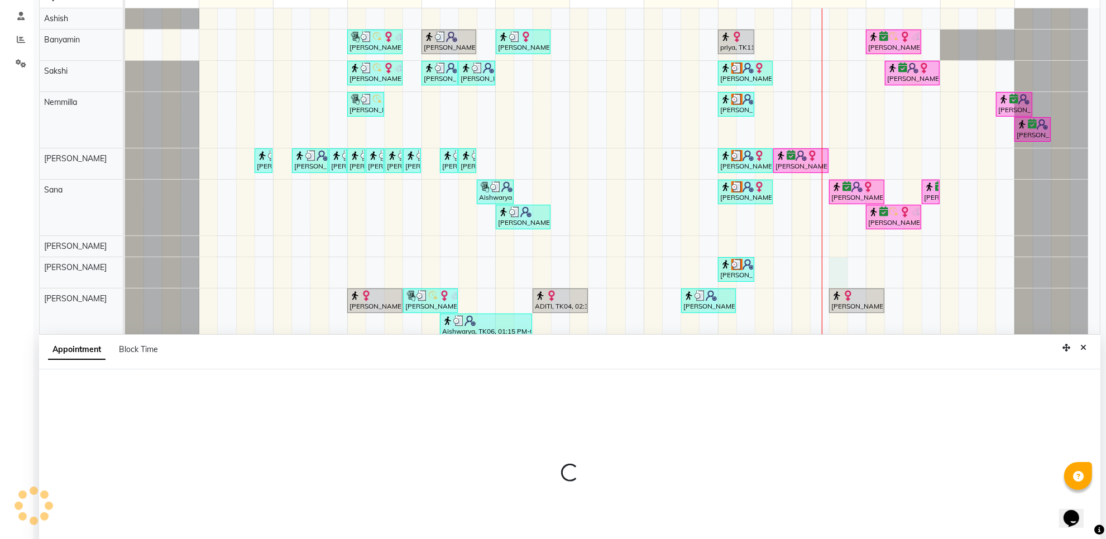
scroll to position [210, 0]
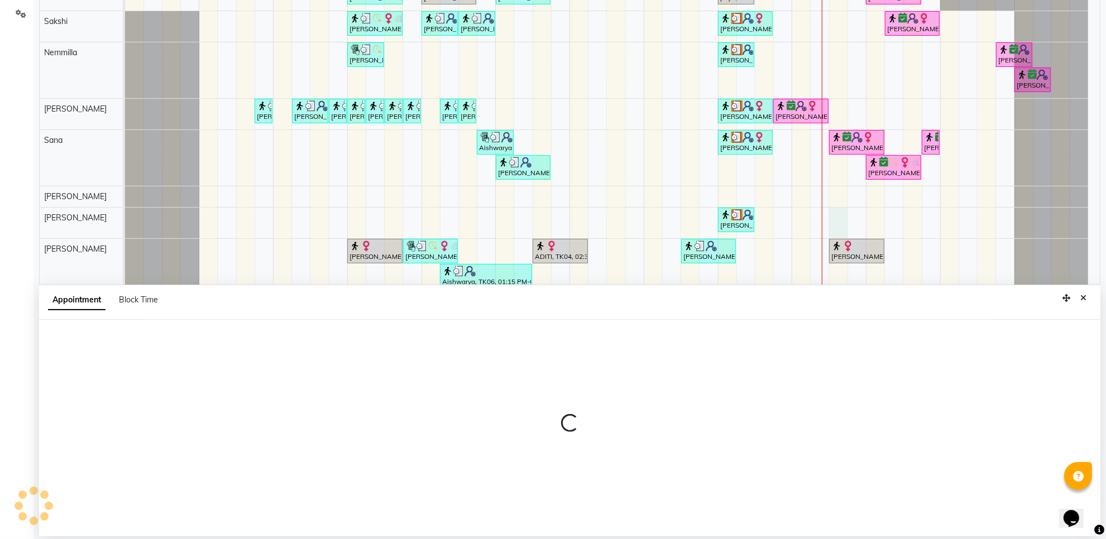
select select "61880"
select select "1110"
select select "tentative"
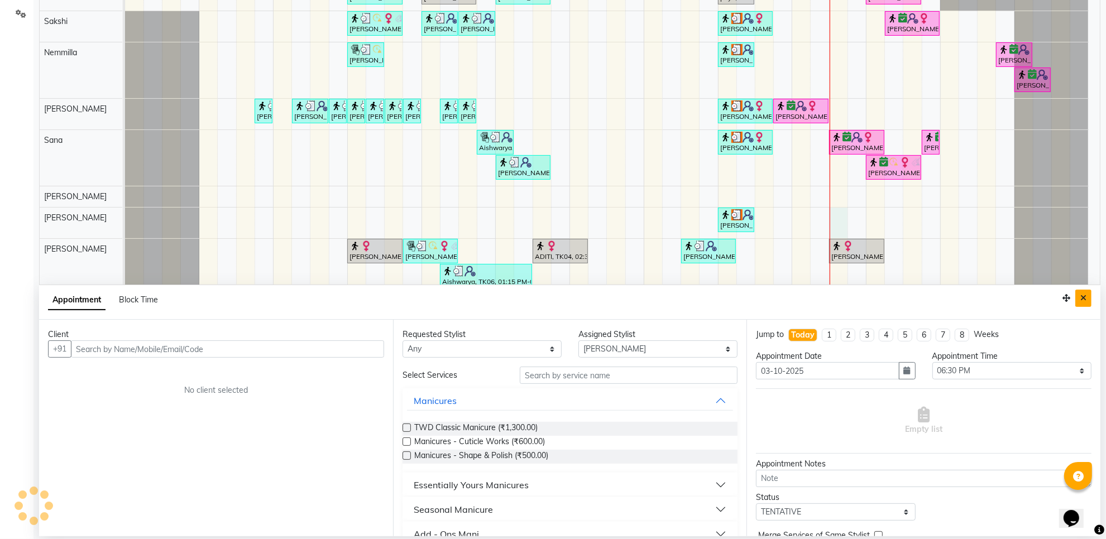
click at [1082, 299] on icon "Close" at bounding box center [1084, 298] width 6 height 8
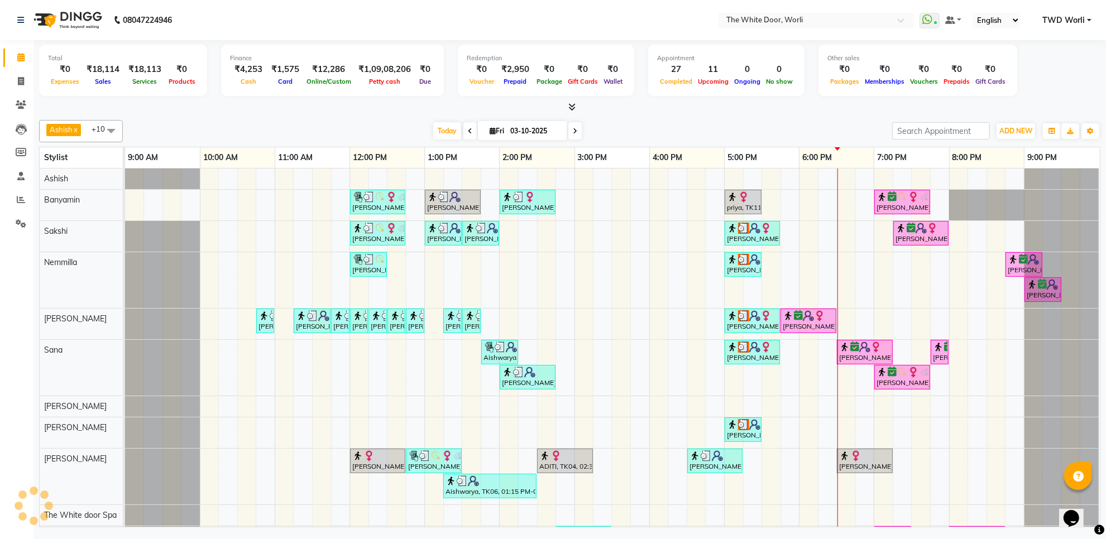
scroll to position [0, 0]
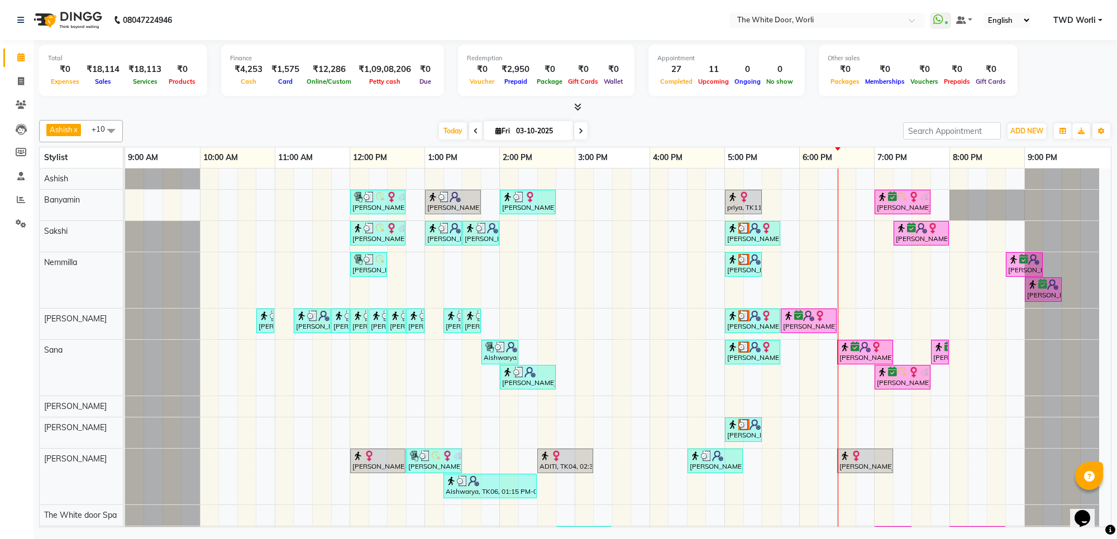
click at [579, 132] on icon at bounding box center [581, 131] width 4 height 7
type input "04-10-2025"
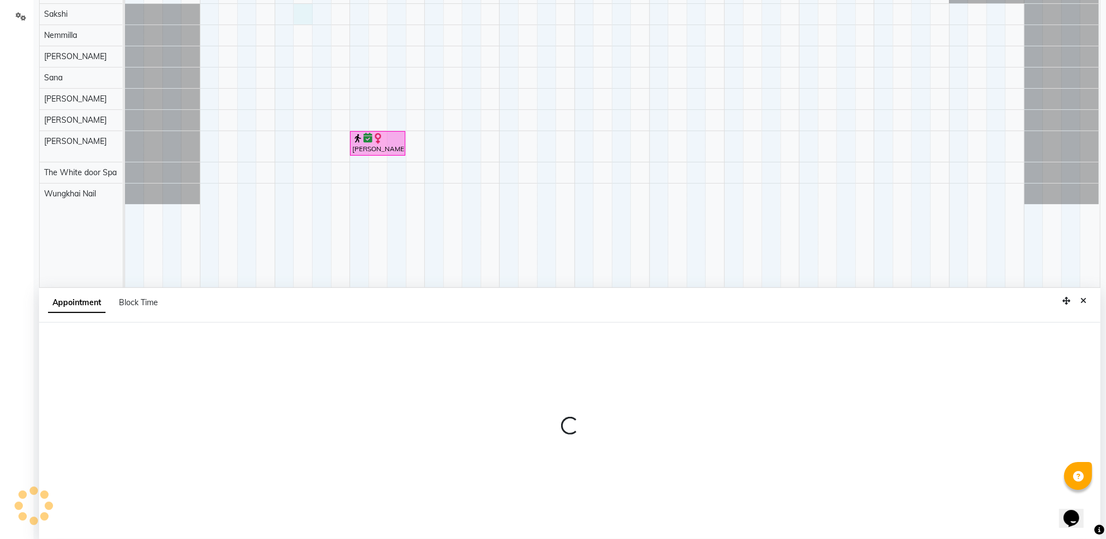
scroll to position [210, 0]
select select "22335"
select select "tentative"
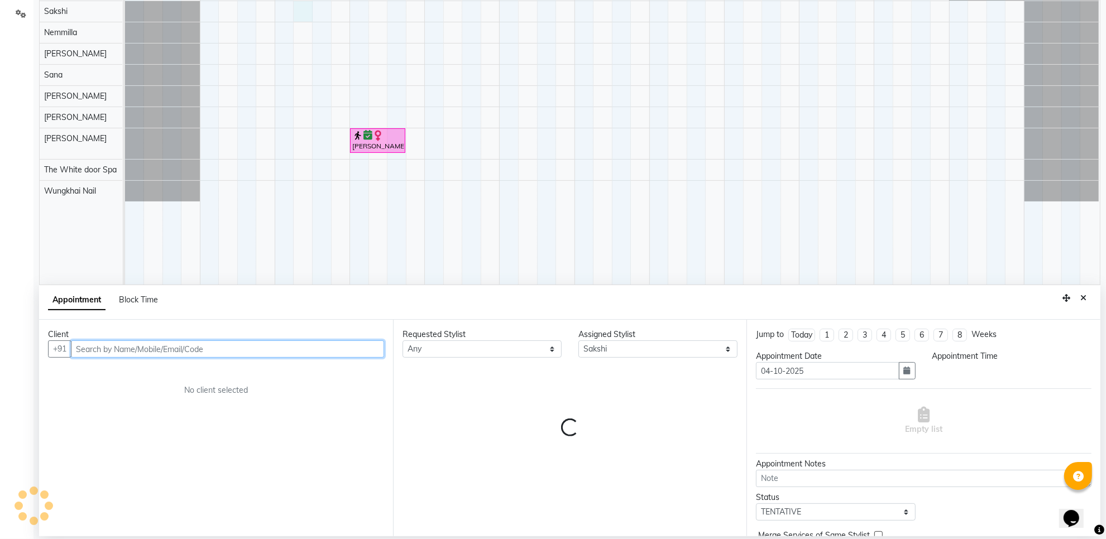
select select "675"
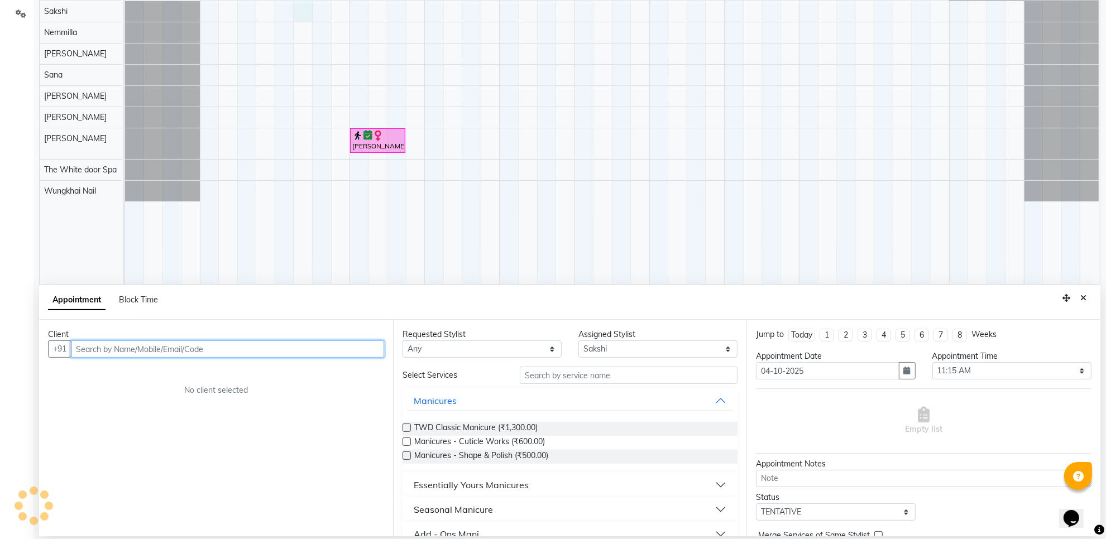
click at [155, 351] on input "text" at bounding box center [227, 349] width 313 height 17
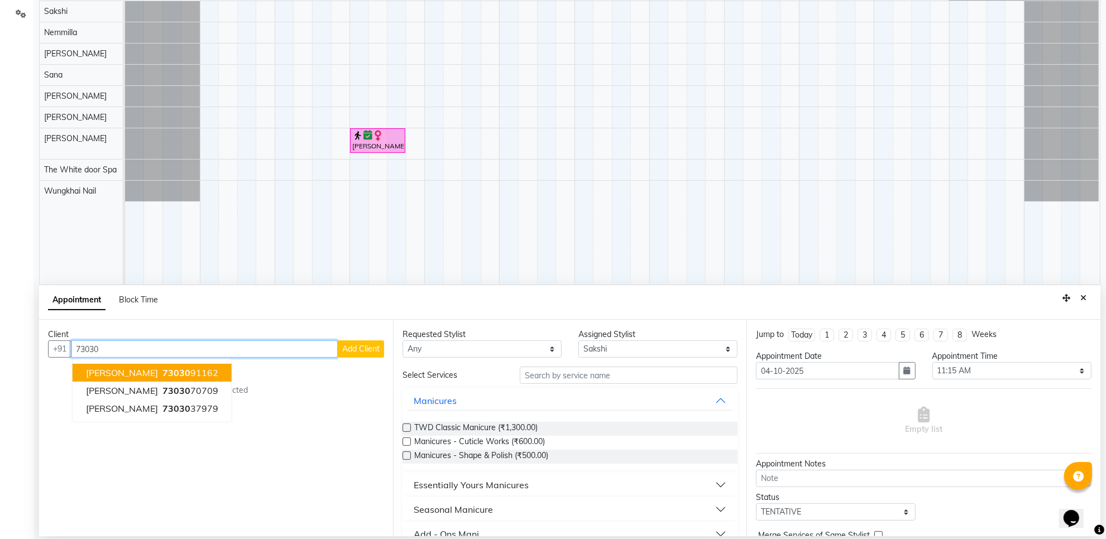
scroll to position [0, 0]
click at [160, 374] on ngb-highlight "730307 0709" at bounding box center [189, 372] width 58 height 11
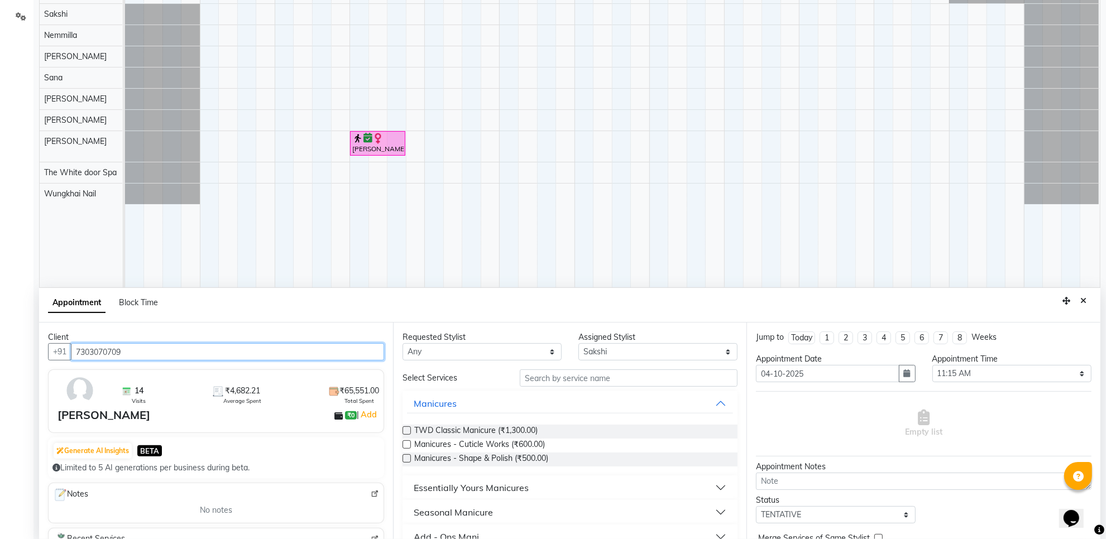
scroll to position [210, 0]
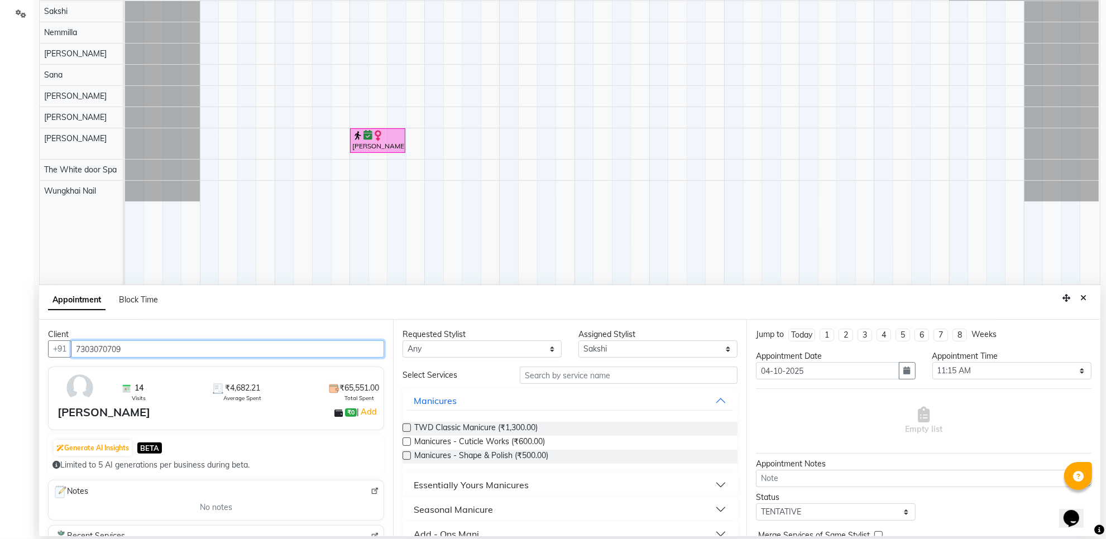
type input "7303070709"
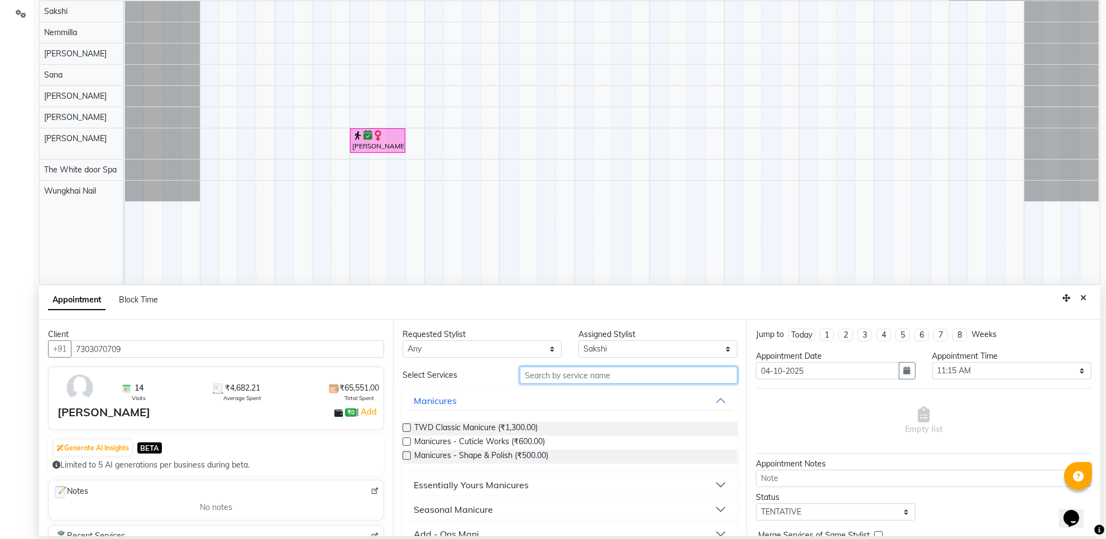
click at [599, 377] on input "text" at bounding box center [629, 375] width 218 height 17
type input "r"
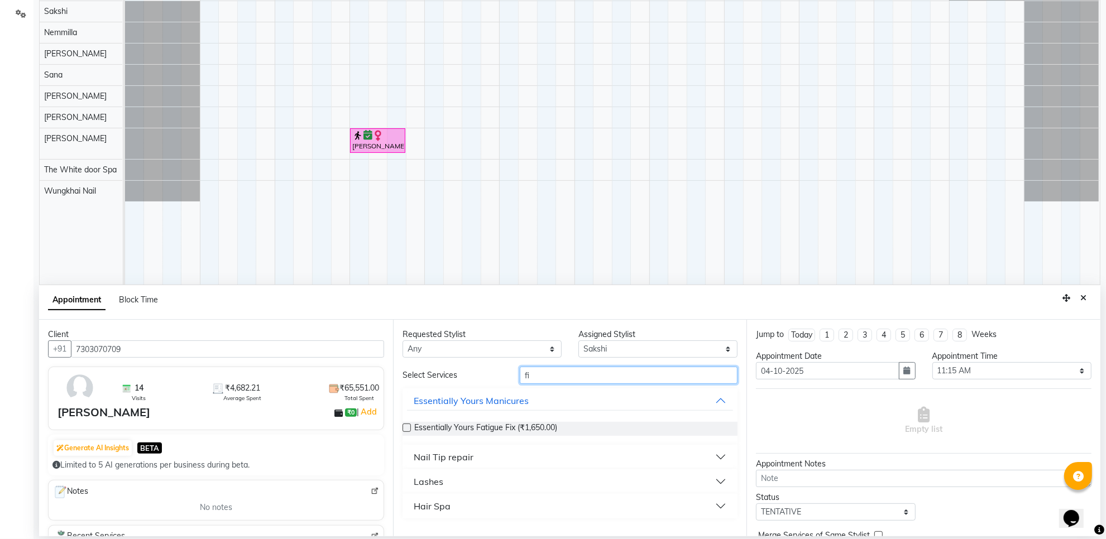
type input "f"
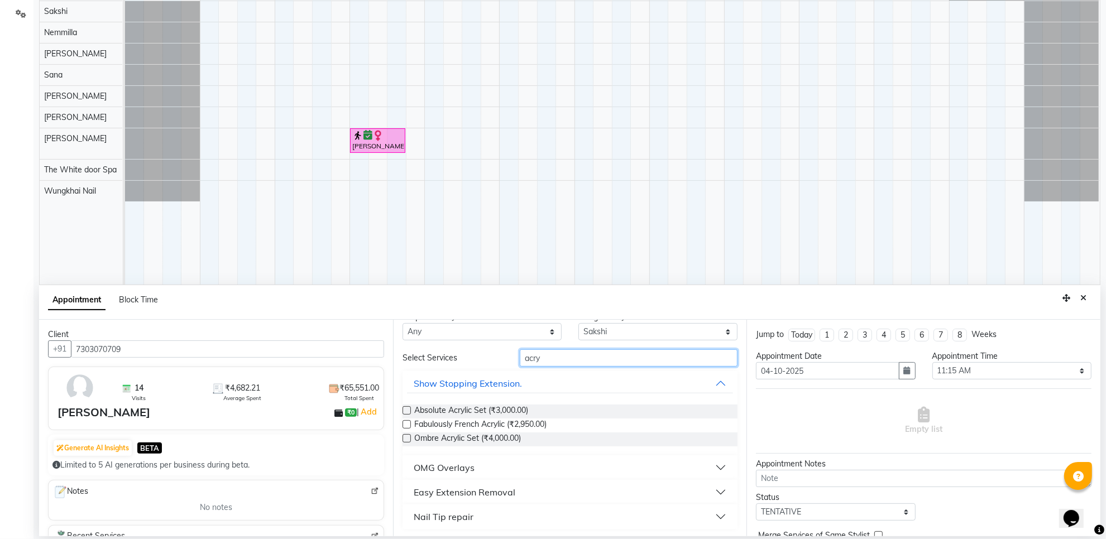
scroll to position [18, 0]
type input "a"
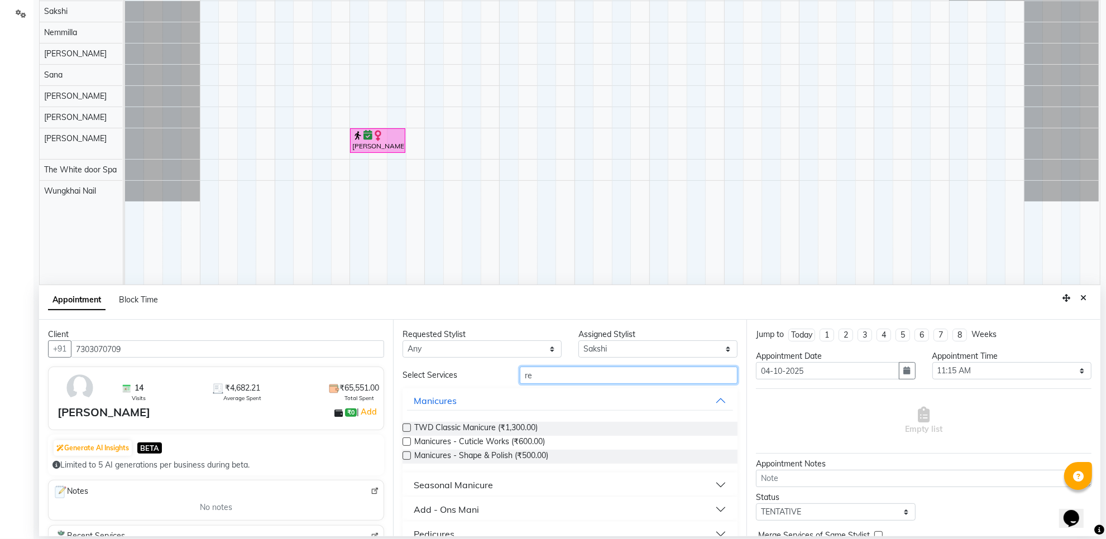
click at [562, 378] on input "re" at bounding box center [629, 375] width 218 height 17
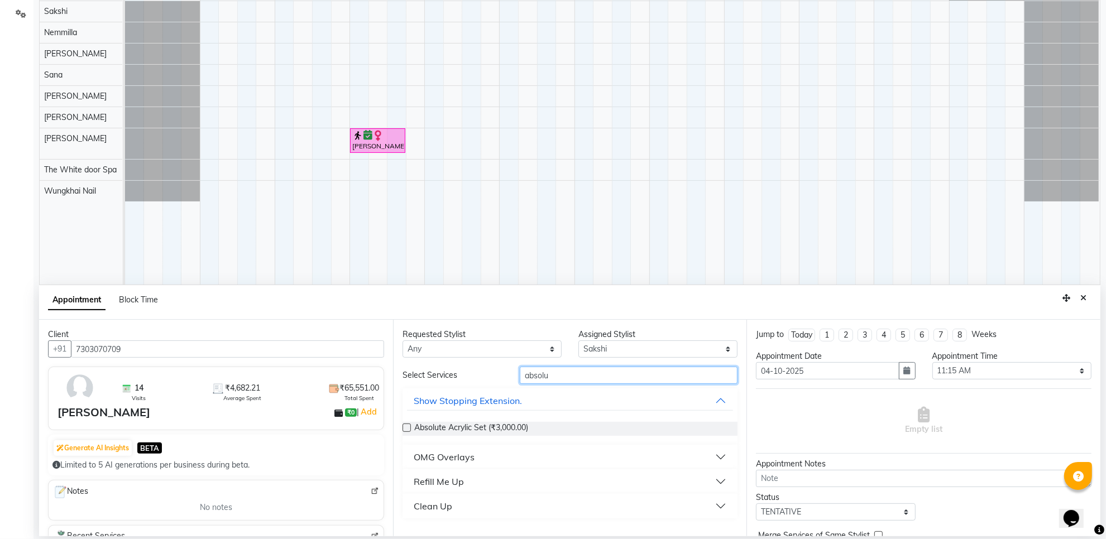
type input "absolu"
click at [453, 479] on div "Refill Me Up" at bounding box center [439, 481] width 50 height 13
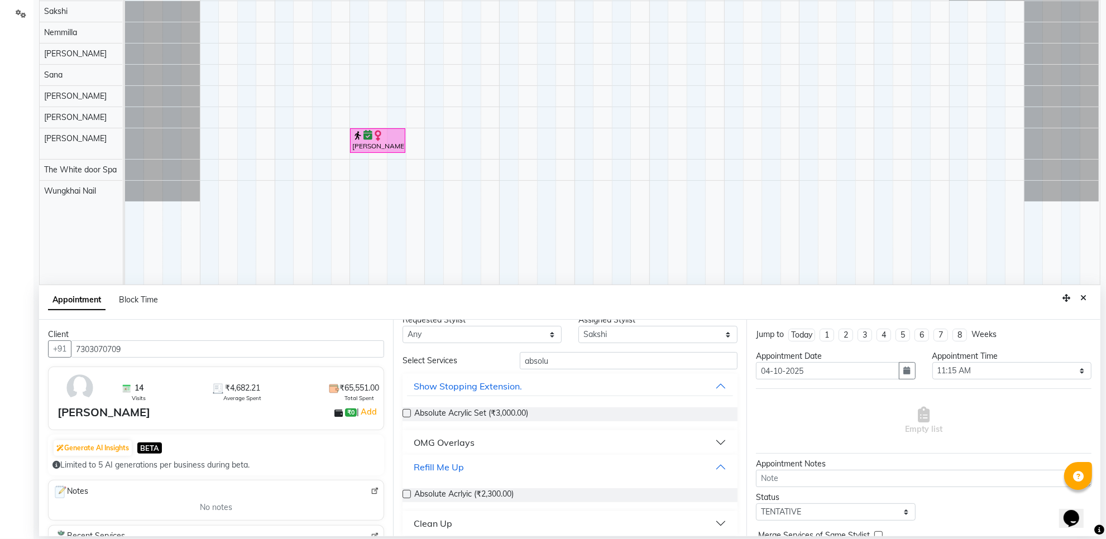
scroll to position [23, 0]
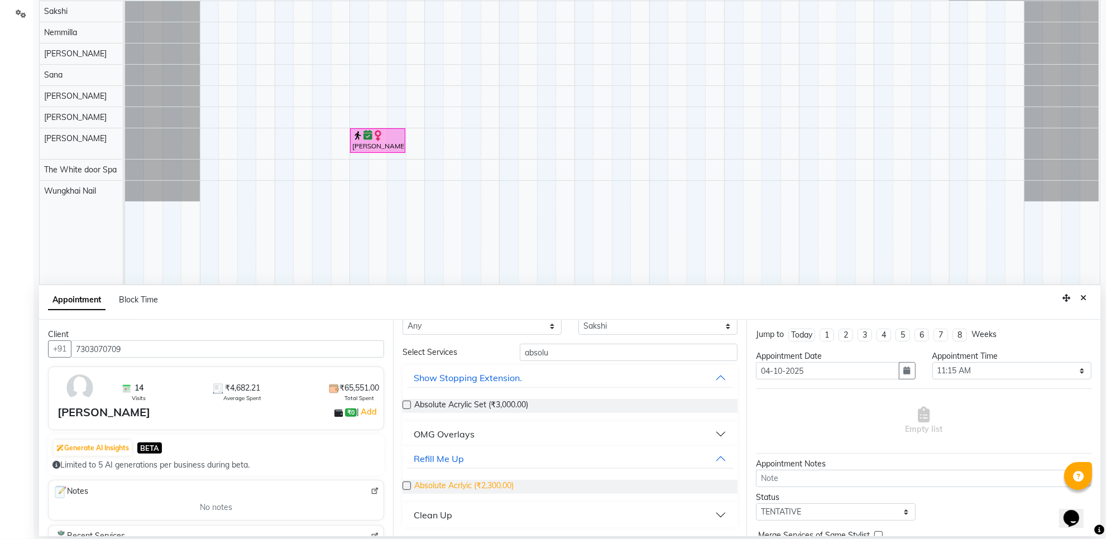
click at [470, 487] on span "Absolute Acrlyic (₹2,300.00)" at bounding box center [463, 487] width 99 height 14
checkbox input "false"
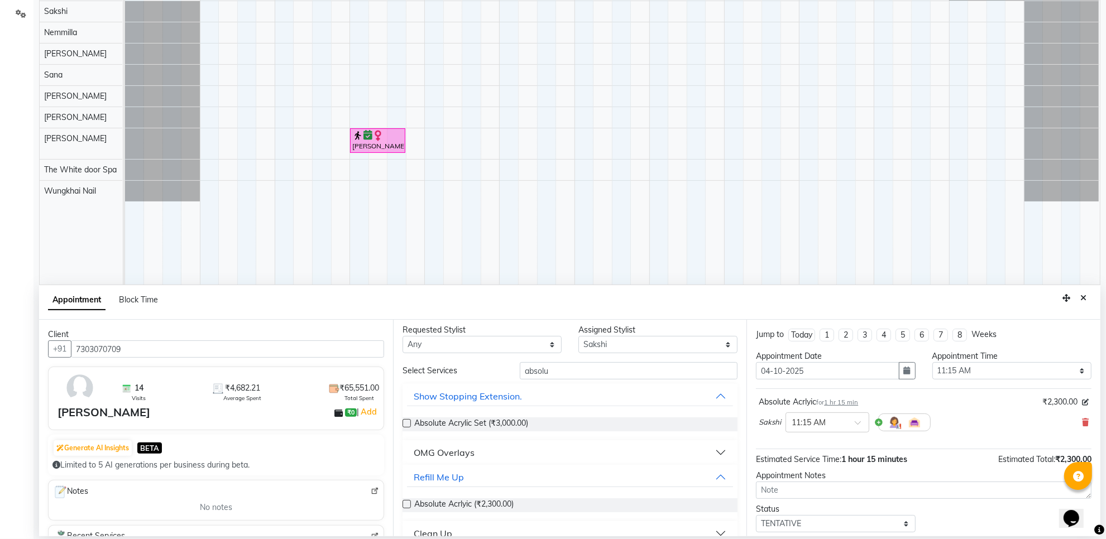
scroll to position [0, 0]
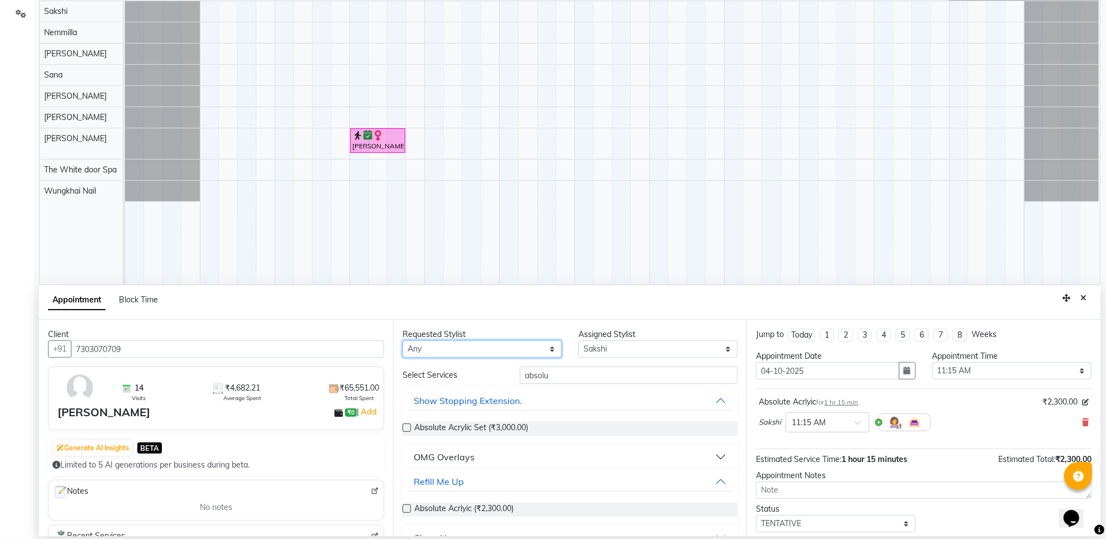
click at [517, 347] on select "Any Aarti [PERSON_NAME] [PERSON_NAME] [PERSON_NAME] [PERSON_NAME] [PERSON_NAME]…" at bounding box center [482, 349] width 159 height 17
select select "22335"
click at [403, 341] on select "Any Aarti [PERSON_NAME] [PERSON_NAME] [PERSON_NAME] [PERSON_NAME] [PERSON_NAME]…" at bounding box center [482, 349] width 159 height 17
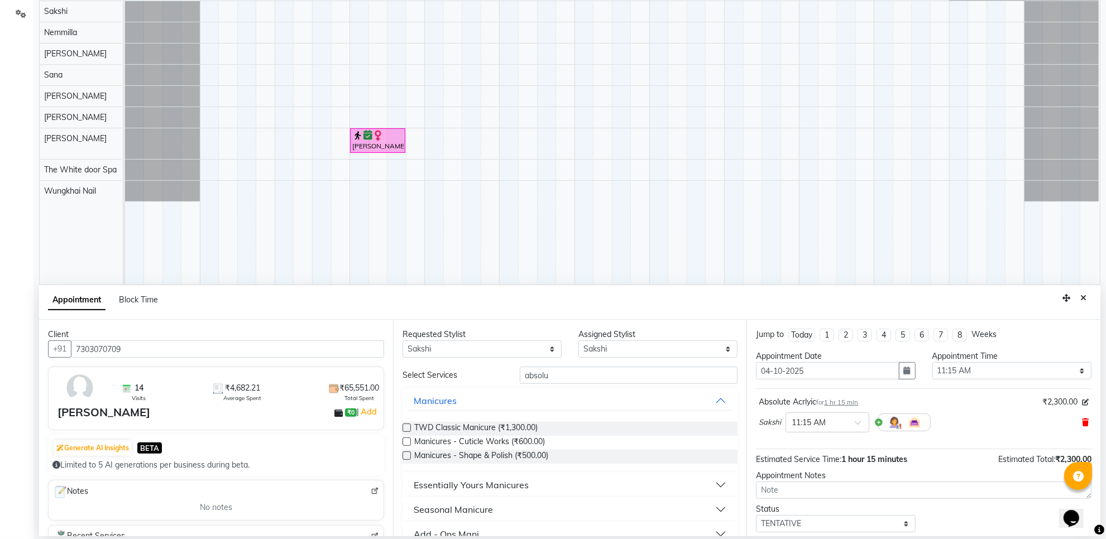
click at [1082, 424] on icon at bounding box center [1085, 423] width 7 height 8
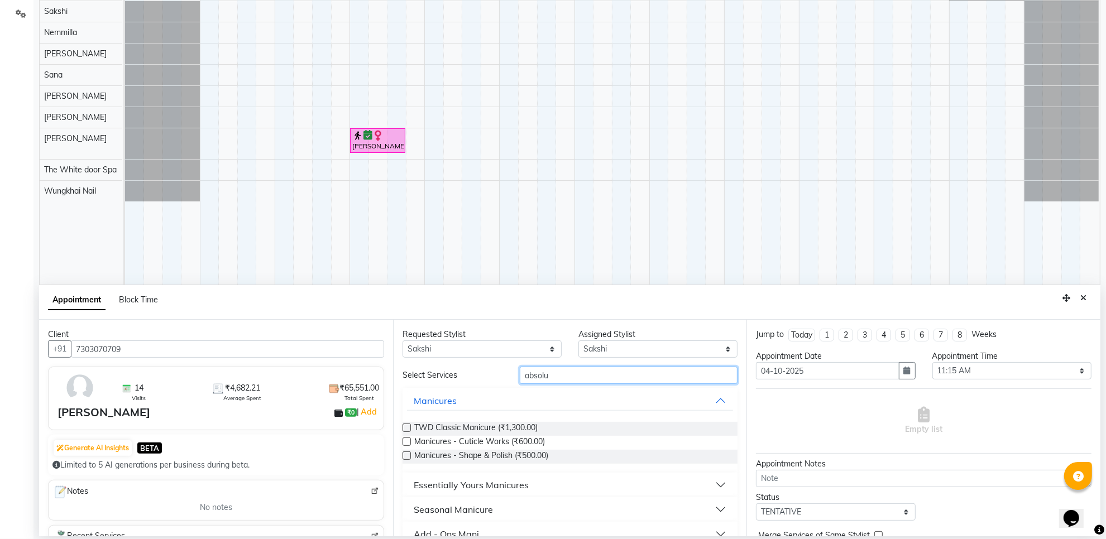
click at [563, 379] on input "absolu" at bounding box center [629, 375] width 218 height 17
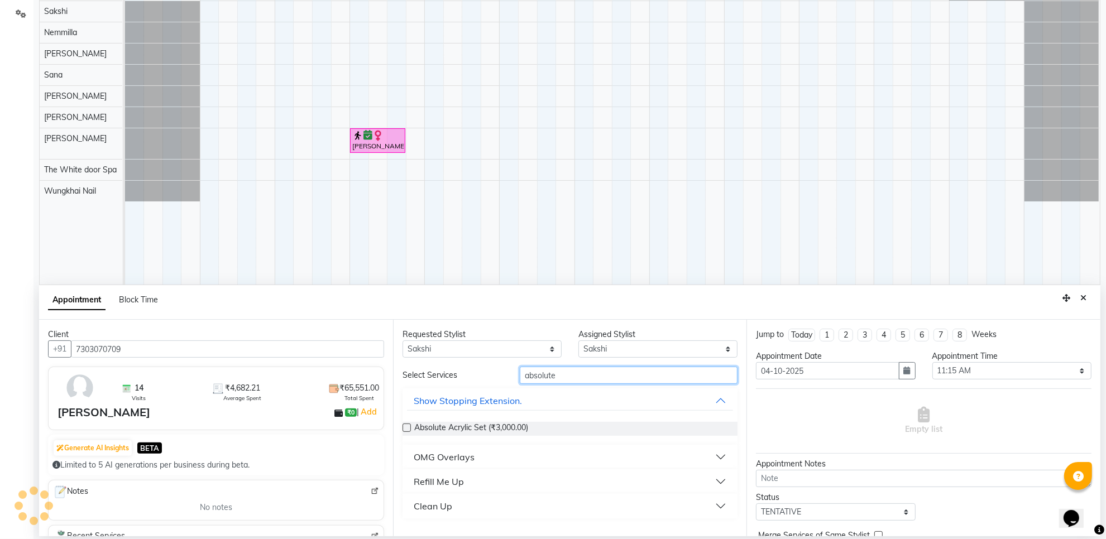
type input "absolute"
click at [476, 477] on button "Refill Me Up" at bounding box center [570, 482] width 327 height 20
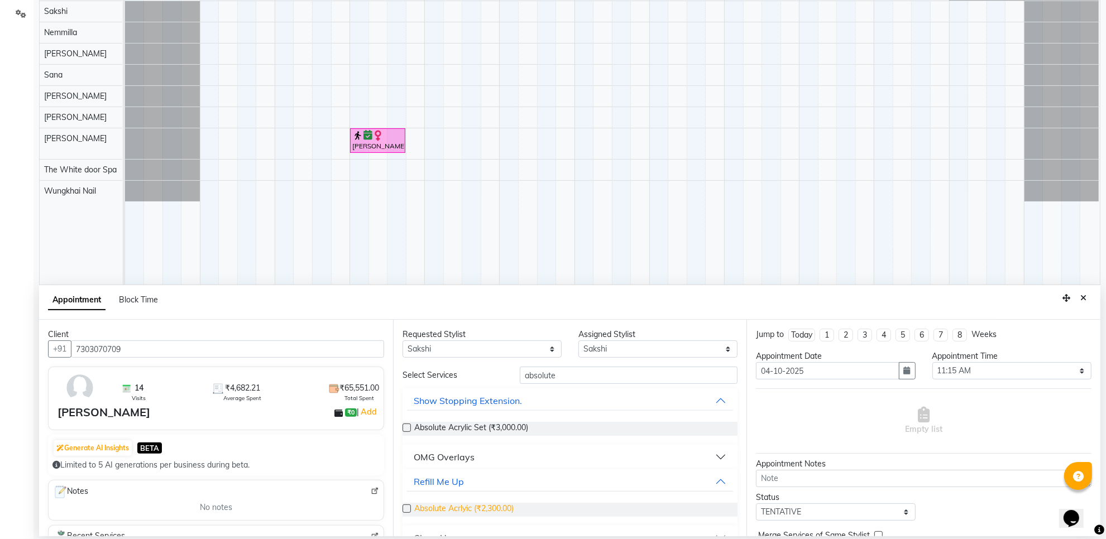
click at [459, 504] on span "Absolute Acrlyic (₹2,300.00)" at bounding box center [463, 510] width 99 height 14
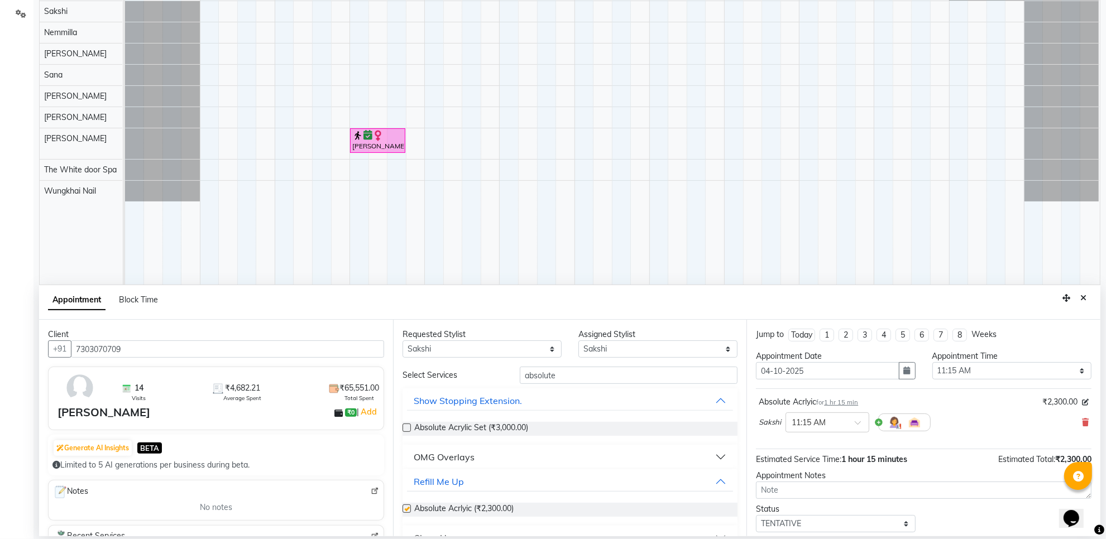
checkbox input "false"
click at [855, 426] on span at bounding box center [862, 427] width 14 height 12
click at [802, 526] on div "11:00 AM" at bounding box center [827, 525] width 83 height 21
click at [603, 377] on input "absolute" at bounding box center [629, 375] width 218 height 17
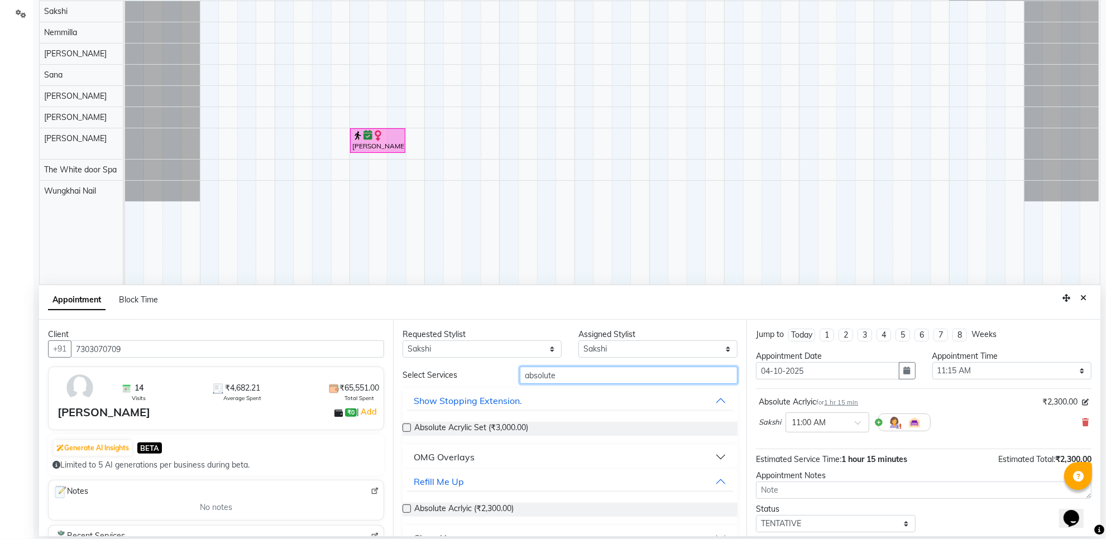
click at [603, 377] on input "absolute" at bounding box center [629, 375] width 218 height 17
type input "gel"
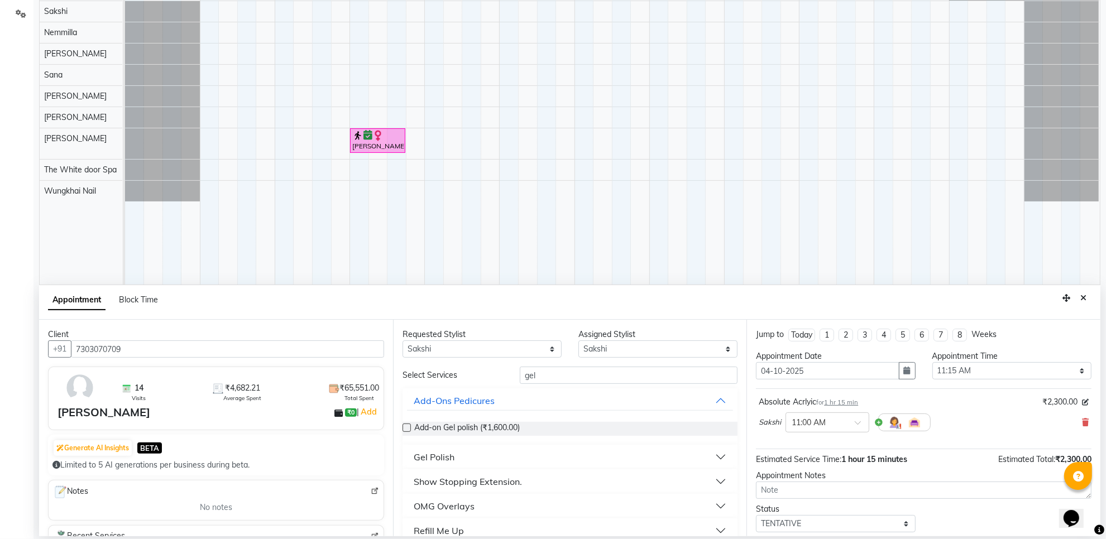
click at [464, 455] on button "Gel Polish" at bounding box center [570, 457] width 327 height 20
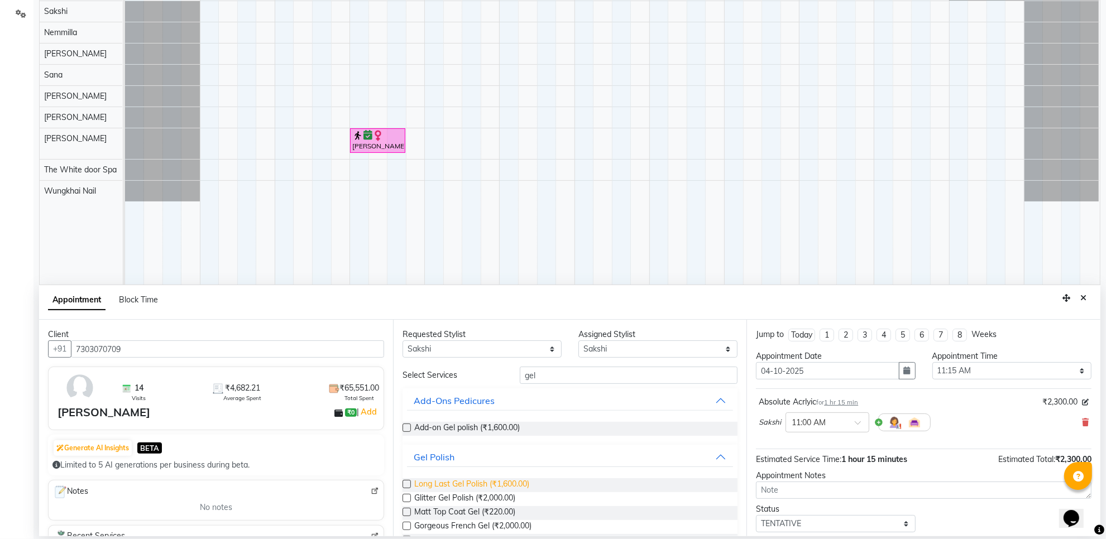
click at [472, 481] on span "Long Last Gel Polish (₹1,600.00)" at bounding box center [471, 486] width 115 height 14
checkbox input "false"
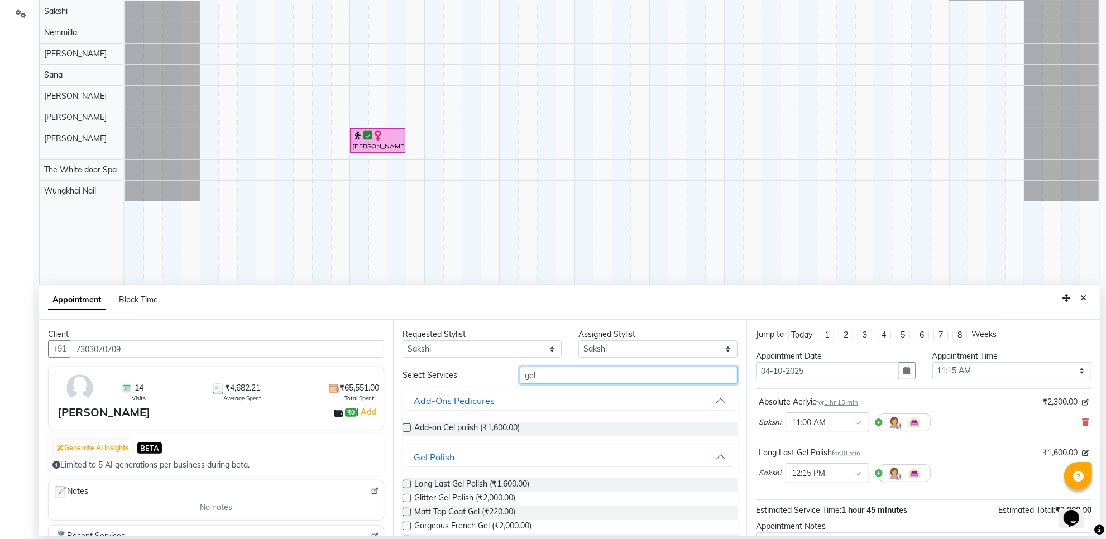
click at [566, 379] on input "gel" at bounding box center [629, 375] width 218 height 17
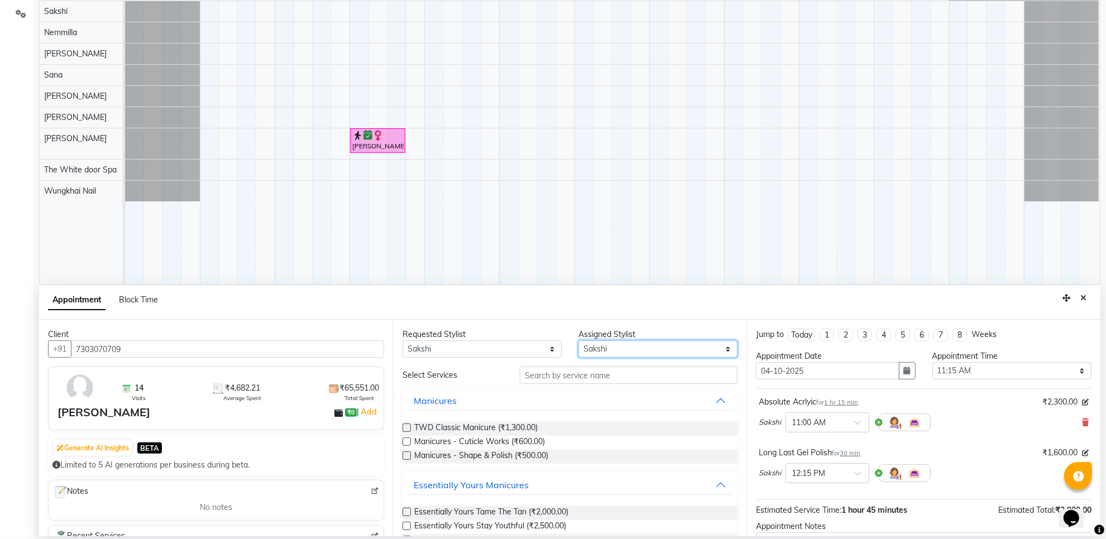
click at [623, 352] on select "Select Aarti Ashish [PERSON_NAME] [PERSON_NAME] [PERSON_NAME] [PERSON_NAME] [PE…" at bounding box center [658, 349] width 159 height 17
select select "20395"
click at [579, 341] on select "Select Aarti Ashish [PERSON_NAME] [PERSON_NAME] [PERSON_NAME] [PERSON_NAME] [PE…" at bounding box center [658, 349] width 159 height 17
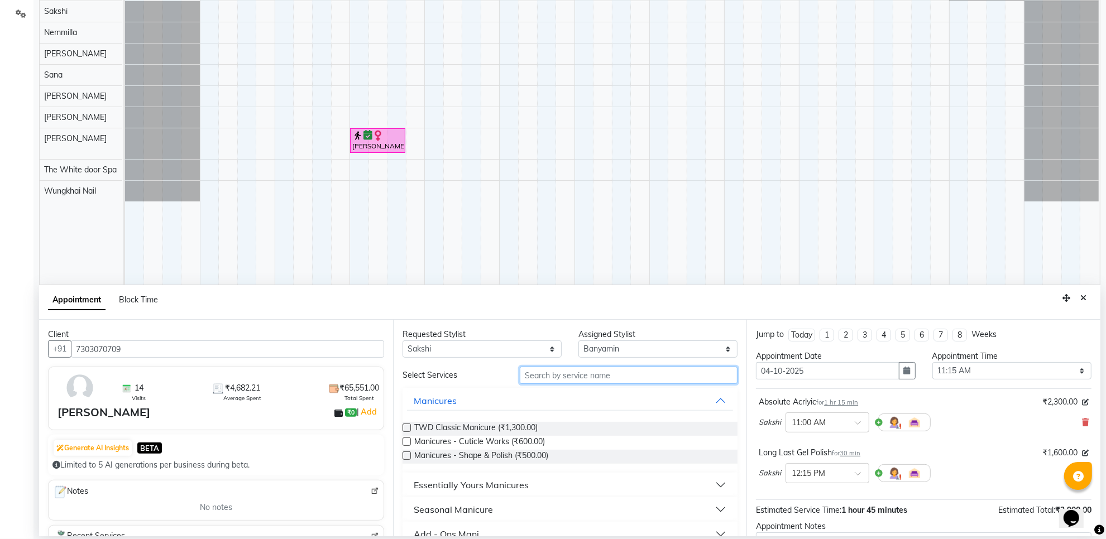
click at [542, 381] on input "text" at bounding box center [629, 375] width 218 height 17
type input "class"
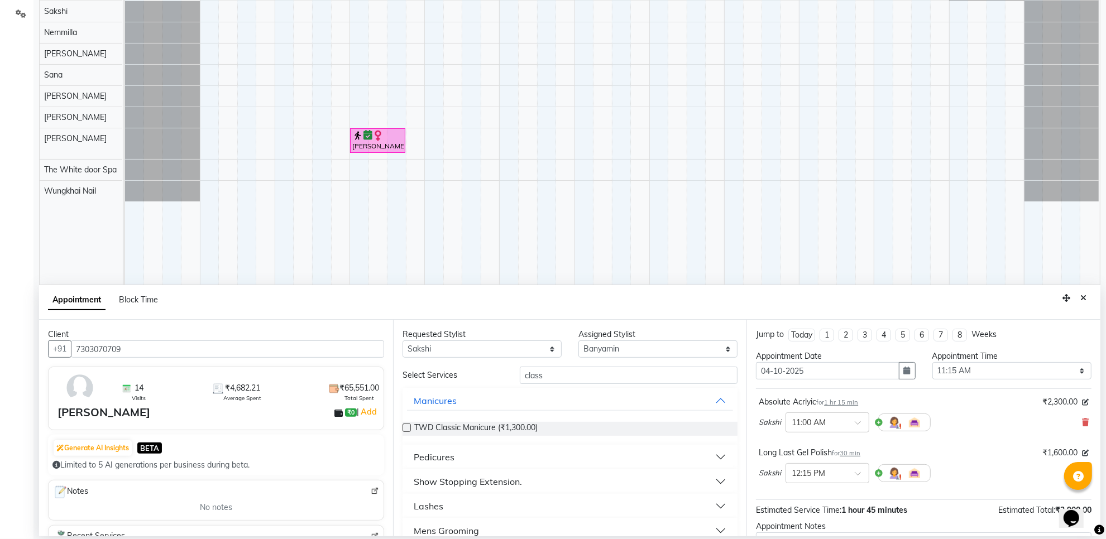
click at [480, 462] on button "Pedicures" at bounding box center [570, 457] width 327 height 20
click at [467, 481] on span "TWD Classic Pedicure (₹1,650.00)" at bounding box center [475, 486] width 122 height 14
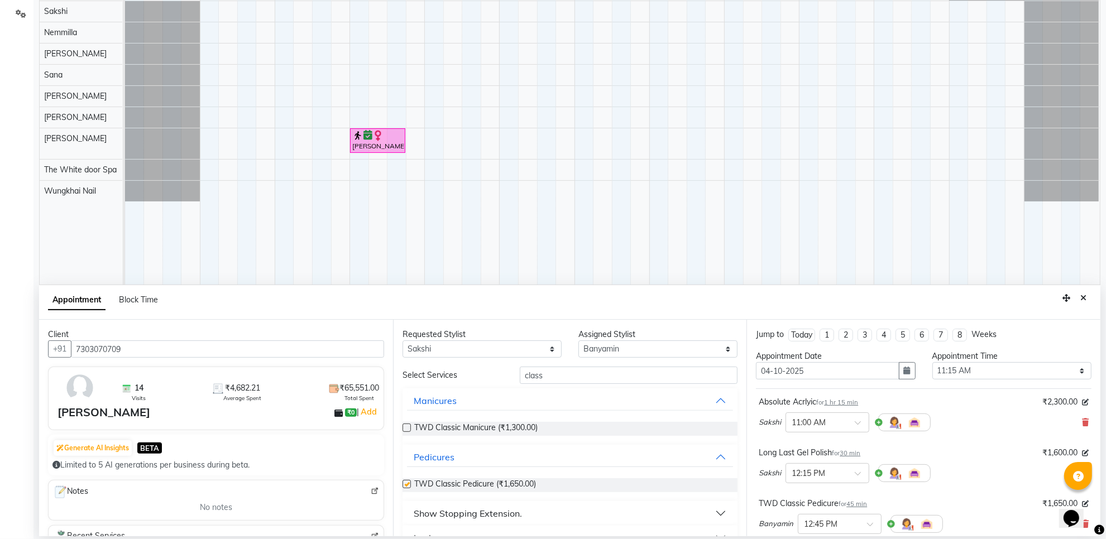
checkbox input "false"
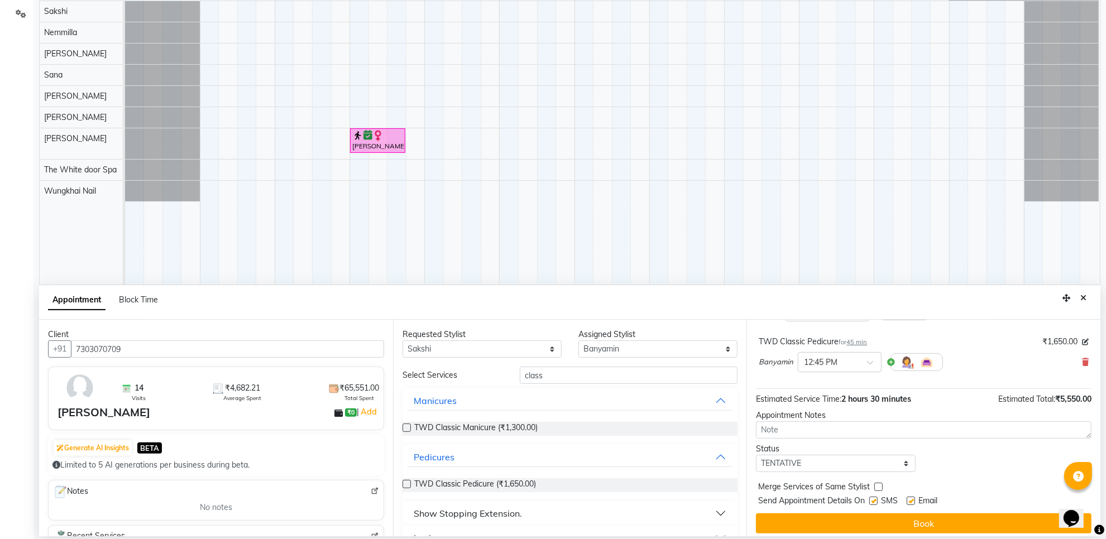
scroll to position [169, 0]
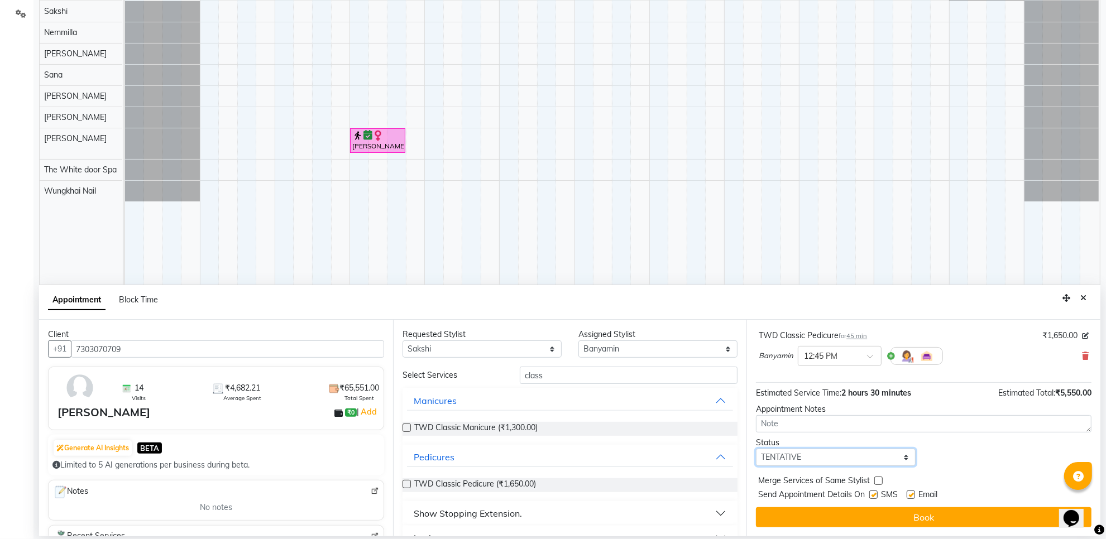
drag, startPoint x: 811, startPoint y: 459, endPoint x: 804, endPoint y: 460, distance: 7.3
click at [811, 459] on select "Select TENTATIVE CONFIRM UPCOMING" at bounding box center [835, 457] width 159 height 17
select select "confirm booking"
click at [756, 450] on select "Select TENTATIVE CONFIRM UPCOMING" at bounding box center [835, 457] width 159 height 17
click at [835, 518] on button "Book" at bounding box center [924, 518] width 336 height 20
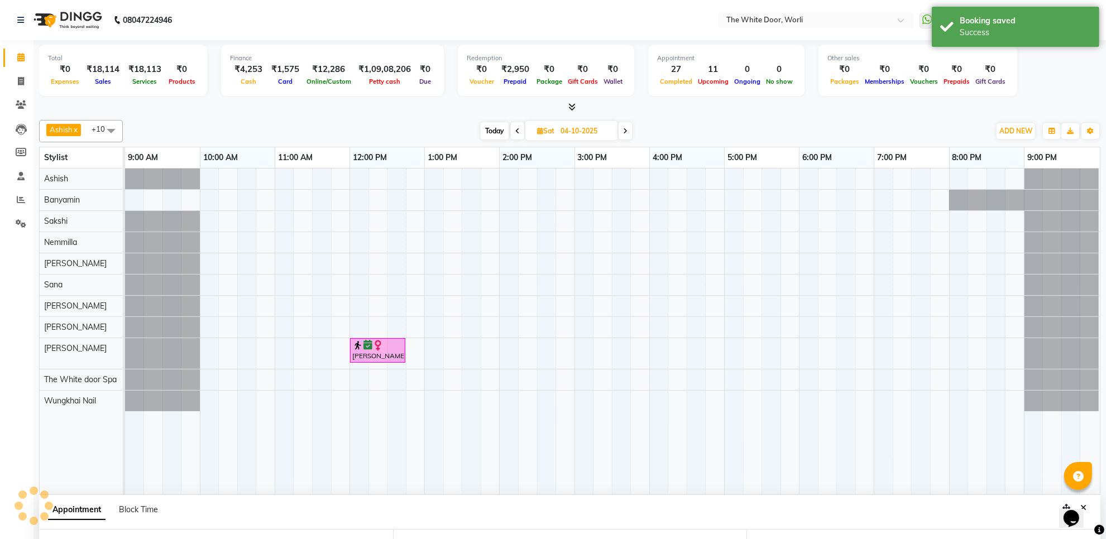
scroll to position [73, 0]
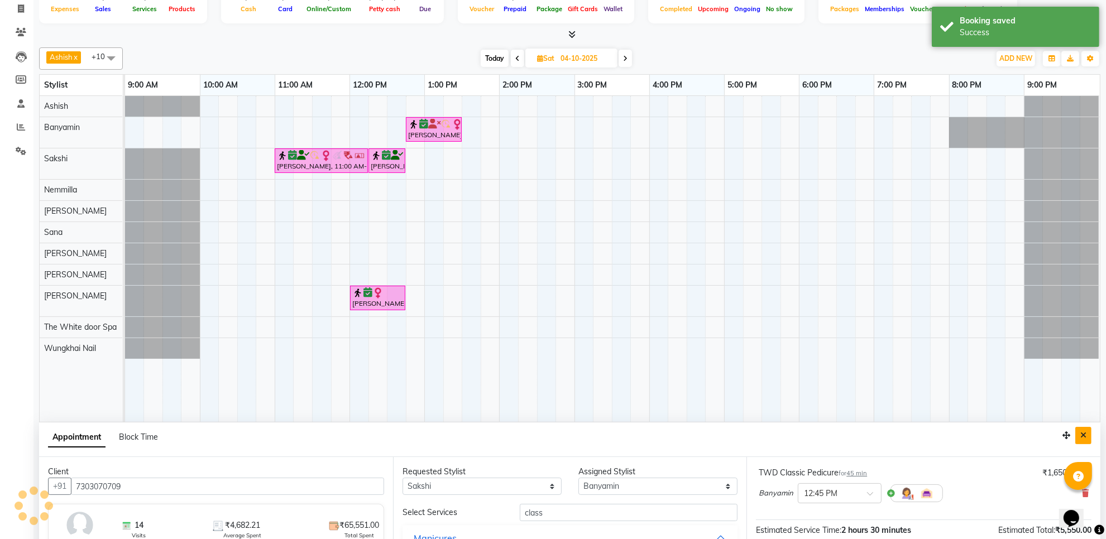
click at [1084, 439] on icon "Close" at bounding box center [1084, 436] width 6 height 8
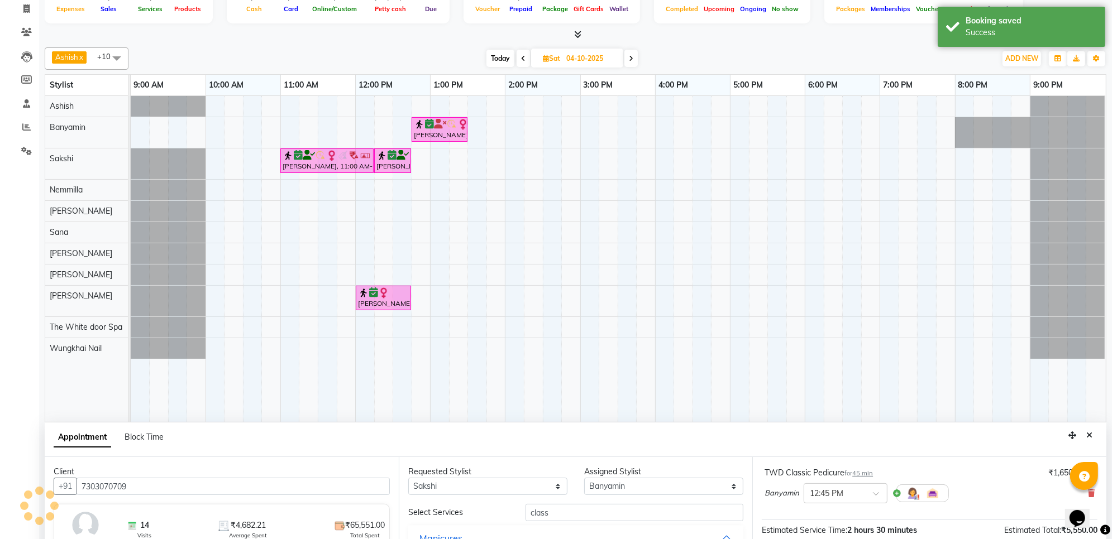
scroll to position [0, 0]
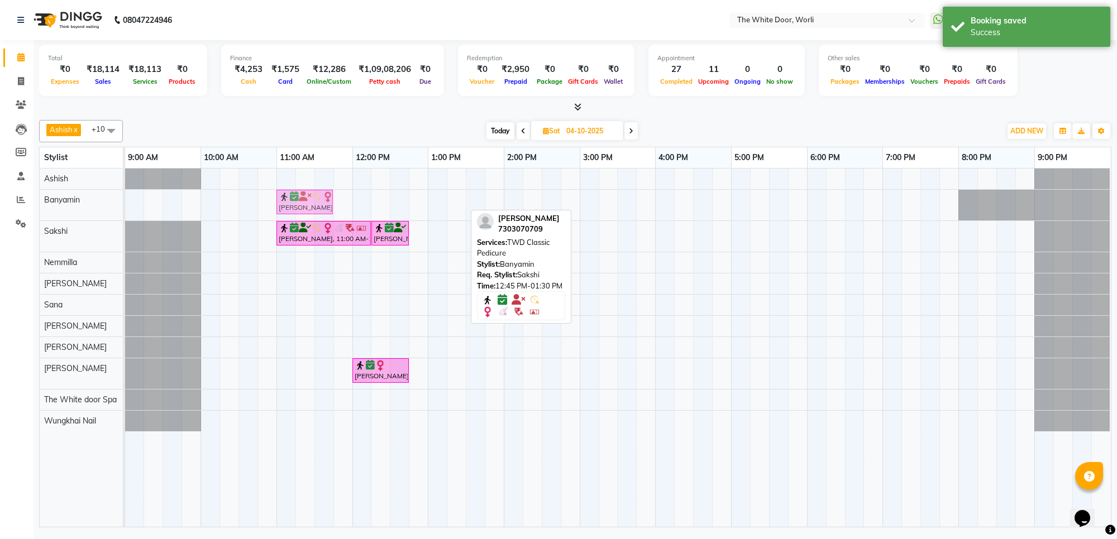
drag, startPoint x: 437, startPoint y: 204, endPoint x: 300, endPoint y: 201, distance: 136.9
click at [125, 201] on div "[PERSON_NAME], 12:45 PM-01:30 PM, TWD Classic Pedicure [PERSON_NAME], 12:45 PM-…" at bounding box center [125, 205] width 0 height 31
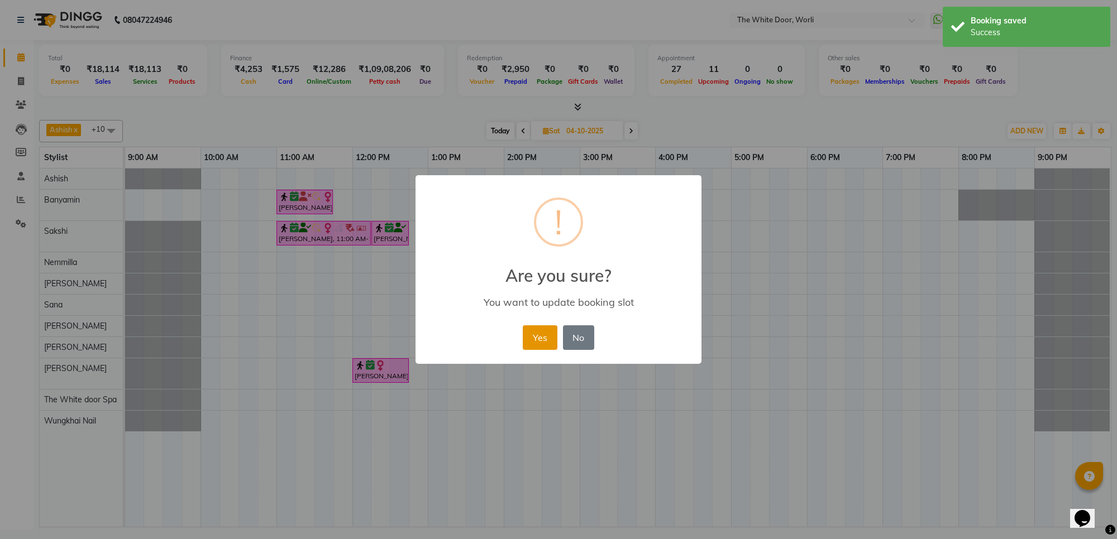
click at [551, 338] on button "Yes" at bounding box center [540, 338] width 34 height 25
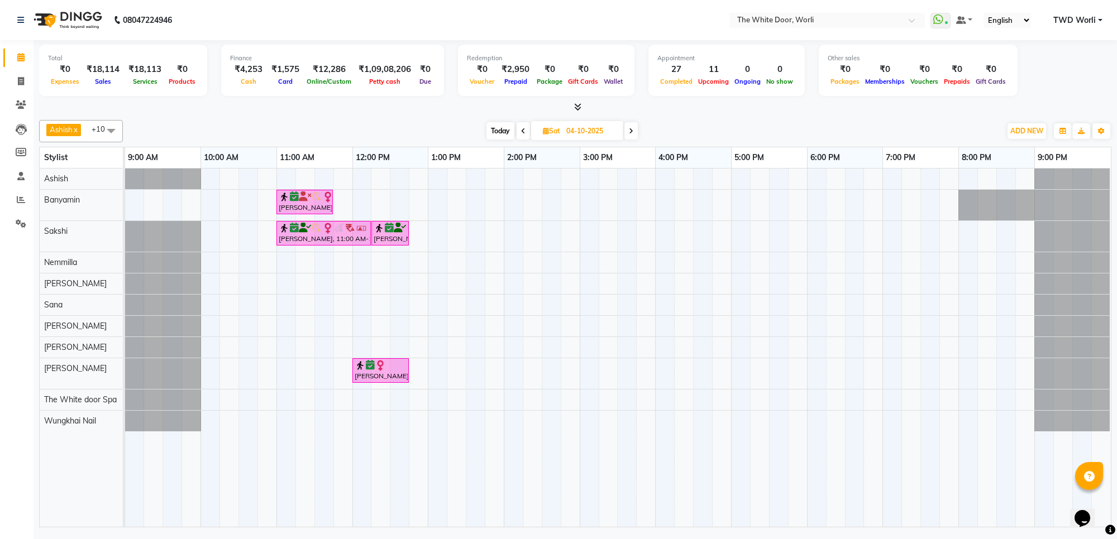
click at [549, 134] on span "Sat" at bounding box center [551, 131] width 23 height 8
select select "10"
select select "2025"
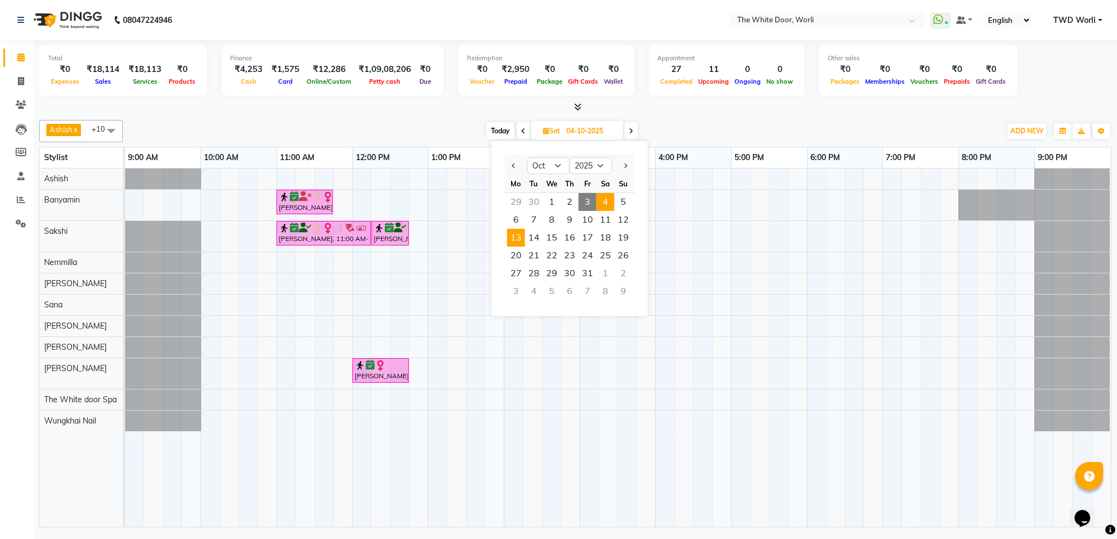
click at [522, 233] on span "13" at bounding box center [516, 238] width 18 height 18
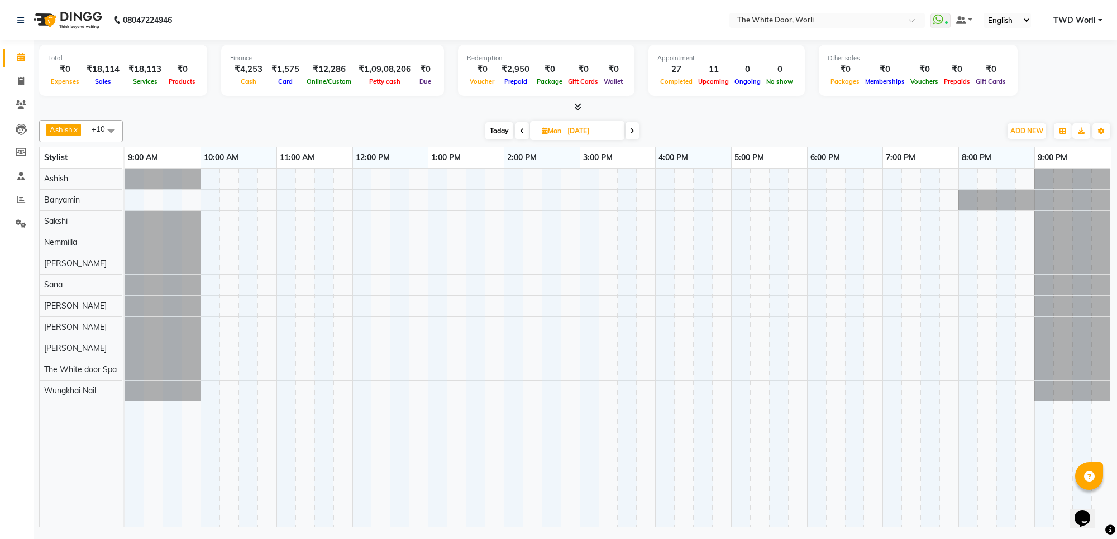
click at [499, 134] on span "Today" at bounding box center [499, 130] width 28 height 17
type input "03-10-2025"
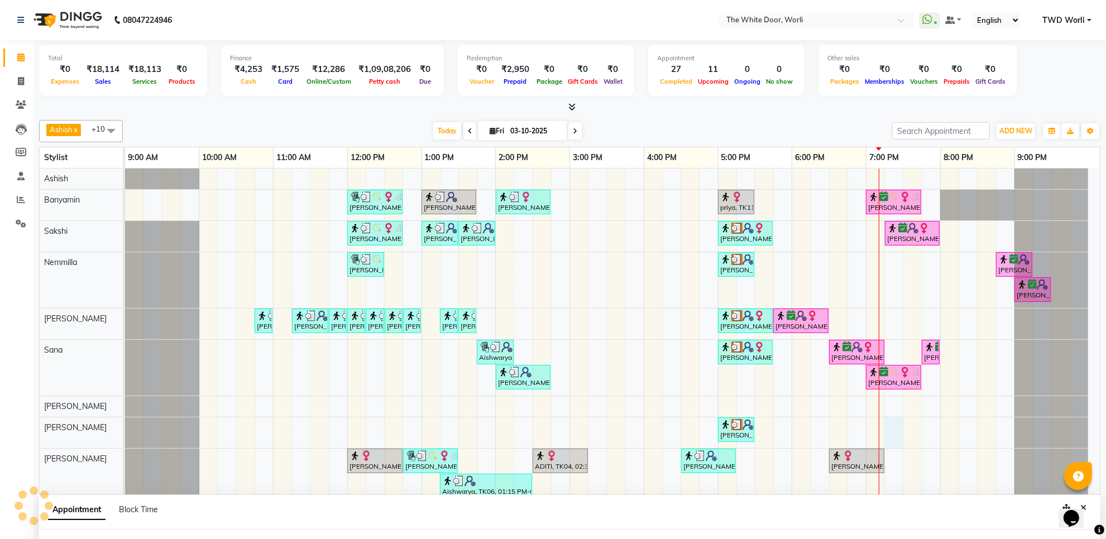
scroll to position [9, 0]
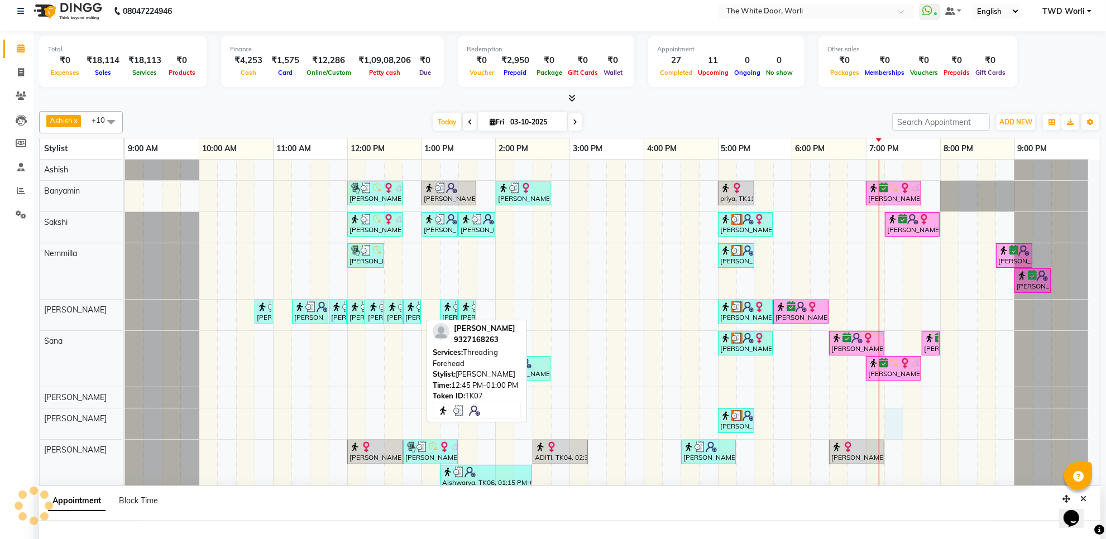
select select "61880"
select select "1155"
select select "tentative"
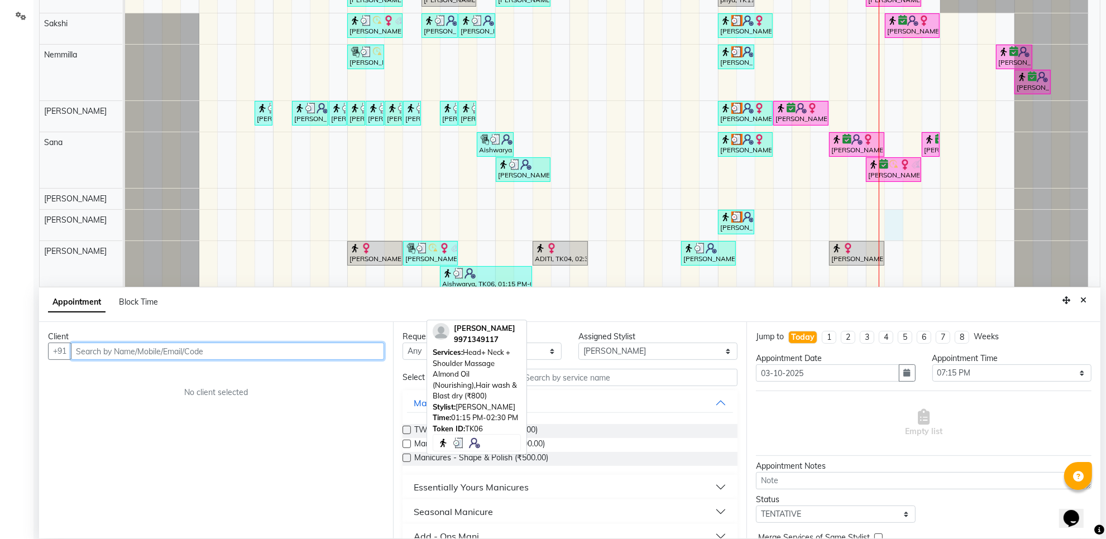
scroll to position [210, 0]
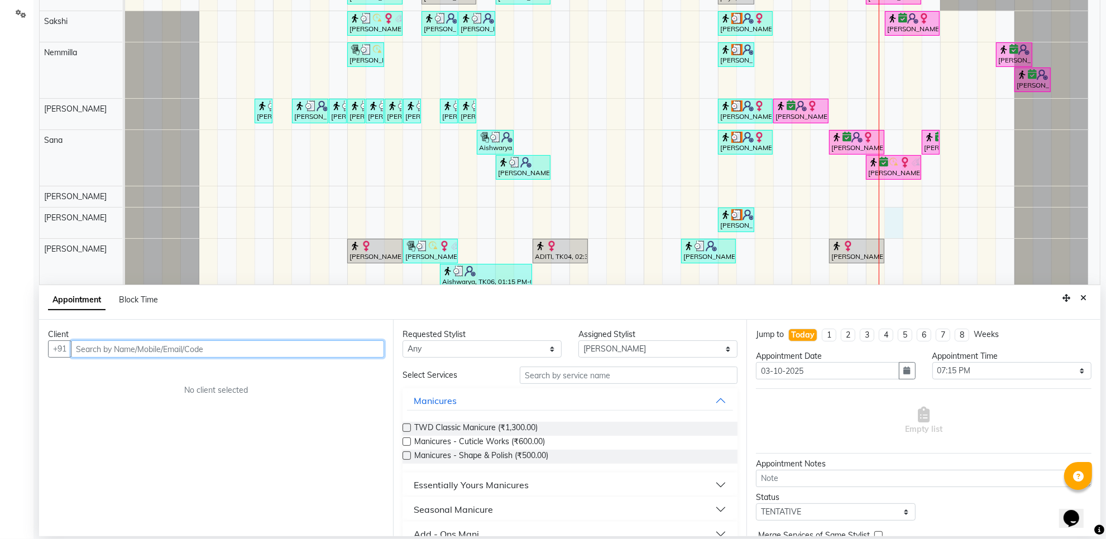
click at [144, 353] on input "text" at bounding box center [227, 349] width 313 height 17
type input "9619952590"
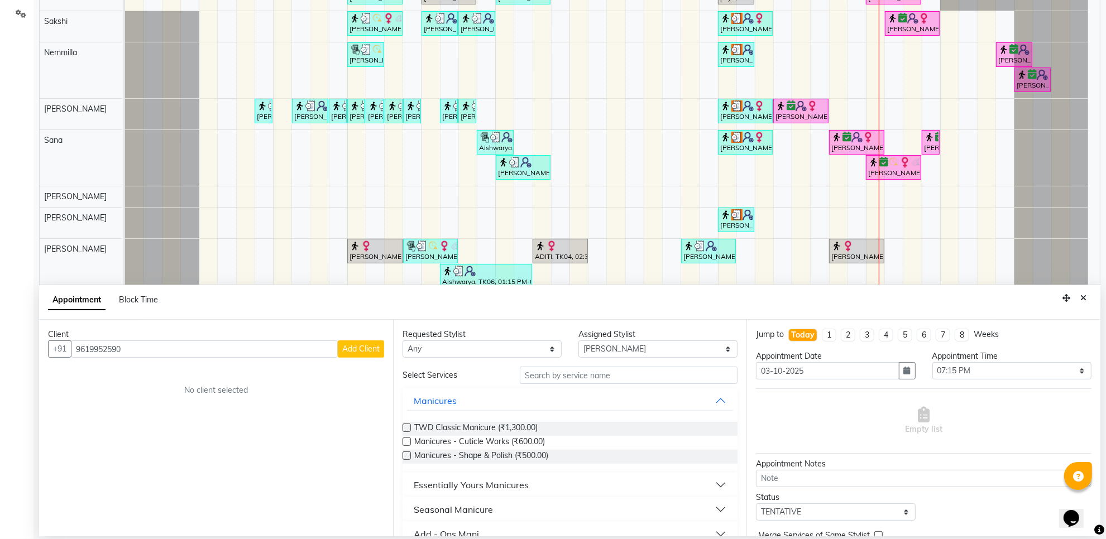
click at [355, 348] on span "Add Client" at bounding box center [360, 349] width 37 height 10
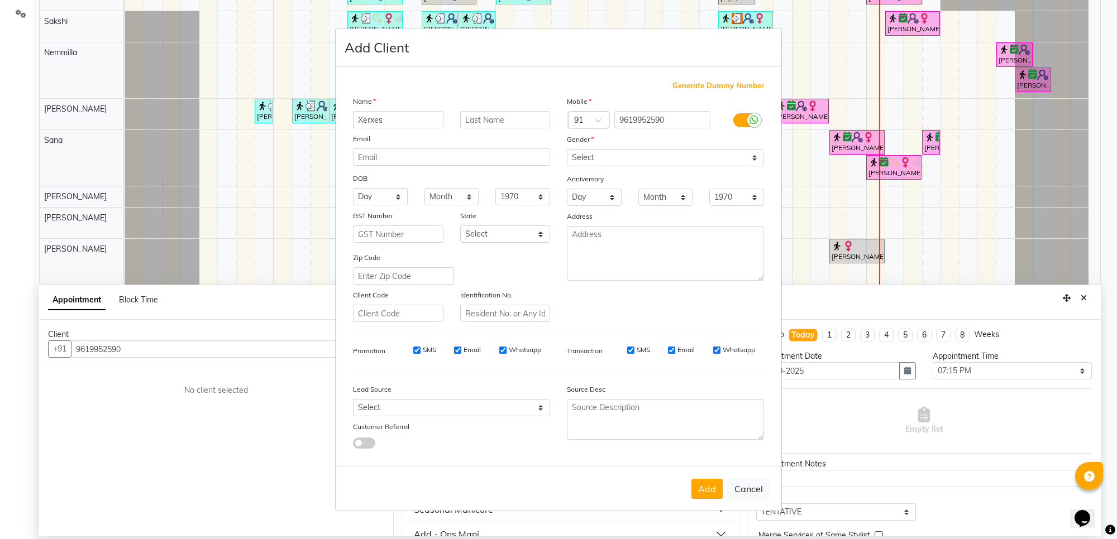
type input "Xerxes"
click at [715, 155] on select "Select [DEMOGRAPHIC_DATA] [DEMOGRAPHIC_DATA] Other Prefer Not To Say" at bounding box center [665, 157] width 197 height 17
click at [567, 150] on select "Select [DEMOGRAPHIC_DATA] [DEMOGRAPHIC_DATA] Other Prefer Not To Say" at bounding box center [665, 157] width 197 height 17
drag, startPoint x: 644, startPoint y: 154, endPoint x: 643, endPoint y: 160, distance: 5.7
click at [644, 154] on select "Select [DEMOGRAPHIC_DATA] [DEMOGRAPHIC_DATA] Other Prefer Not To Say" at bounding box center [665, 157] width 197 height 17
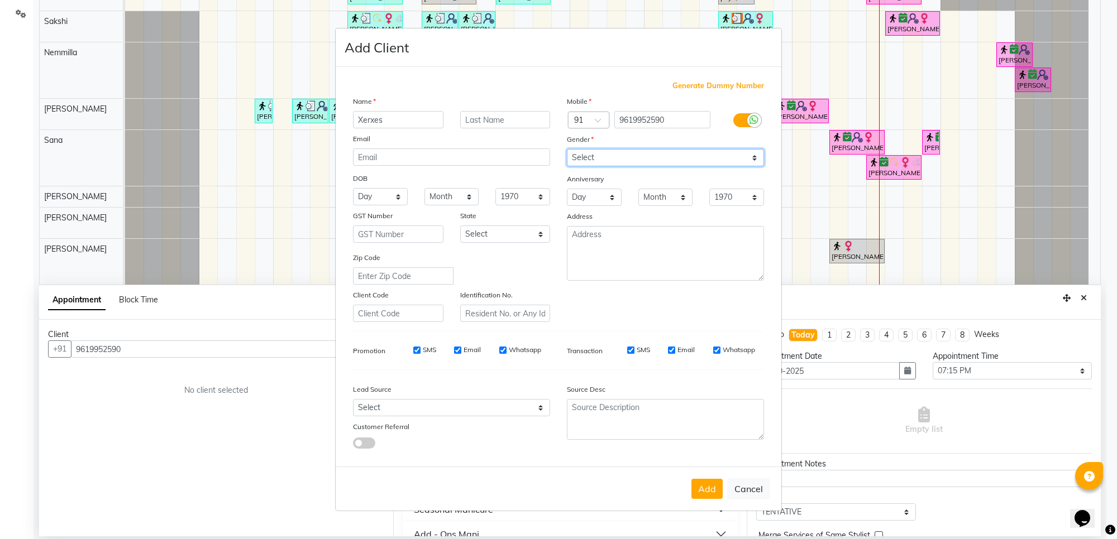
select select "[DEMOGRAPHIC_DATA]"
click at [567, 150] on select "Select [DEMOGRAPHIC_DATA] [DEMOGRAPHIC_DATA] Other Prefer Not To Say" at bounding box center [665, 157] width 197 height 17
click at [509, 407] on select "Select Walk-in Referral Internet Friend Word of Mouth Advertisement Facebook Ju…" at bounding box center [451, 407] width 197 height 17
select select "28532"
click at [353, 399] on select "Select Walk-in Referral Internet Friend Word of Mouth Advertisement Facebook Ju…" at bounding box center [451, 407] width 197 height 17
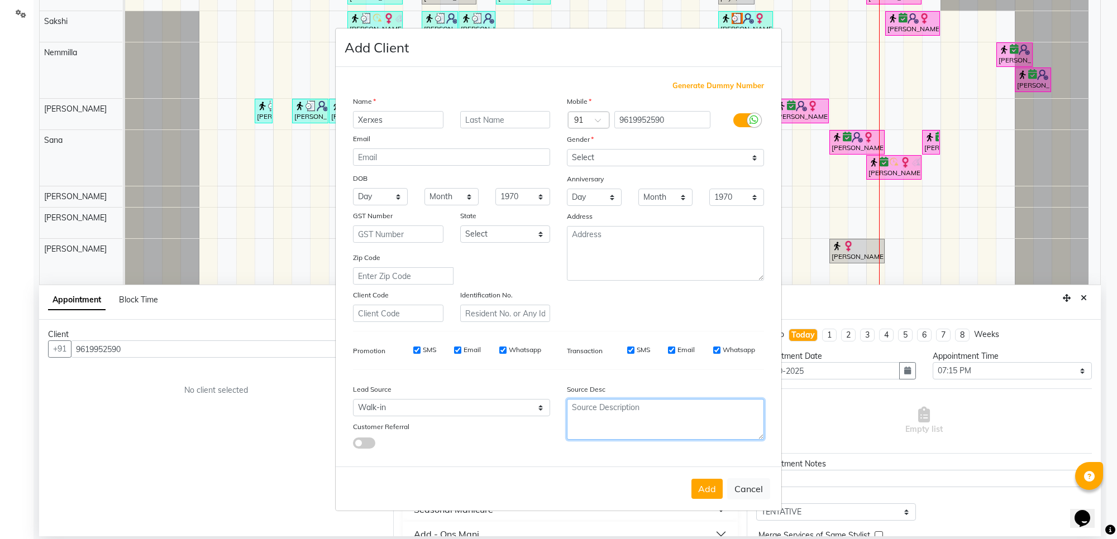
click at [663, 409] on textarea at bounding box center [665, 419] width 197 height 41
type textarea "OPP Corporate Bldg"
click at [707, 493] on button "Add" at bounding box center [706, 489] width 31 height 20
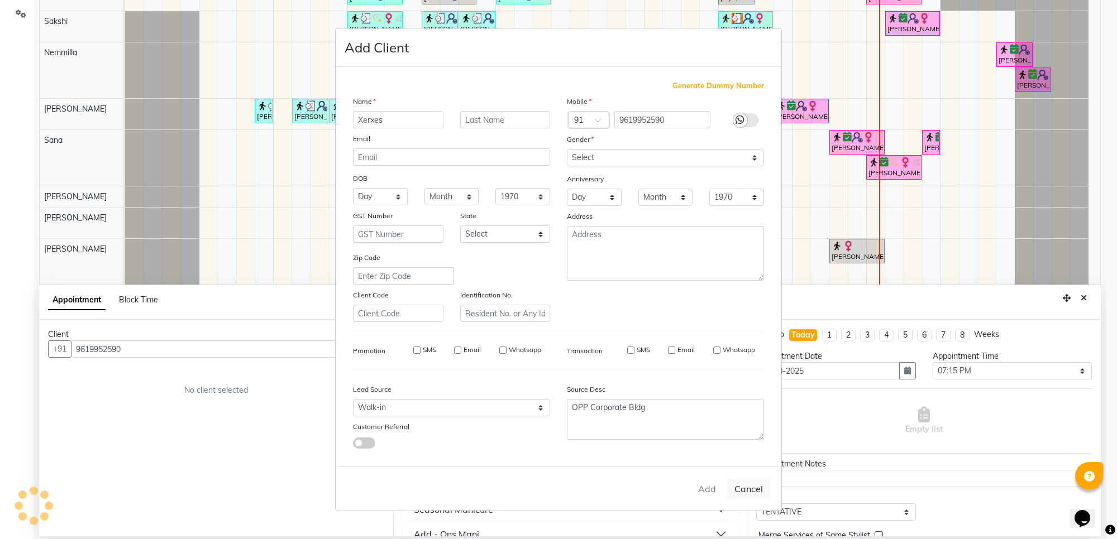
select select
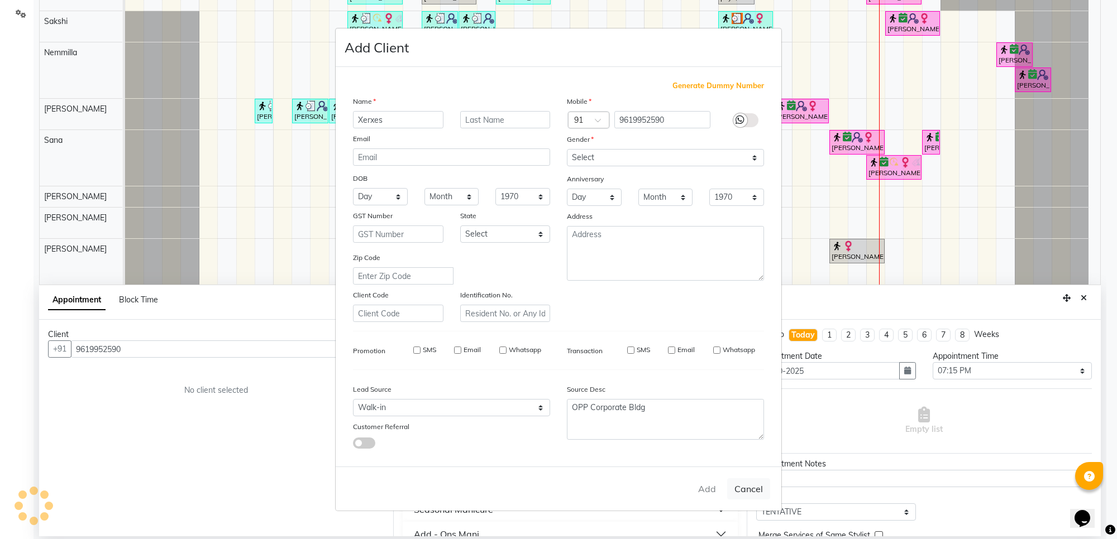
select select
checkbox input "false"
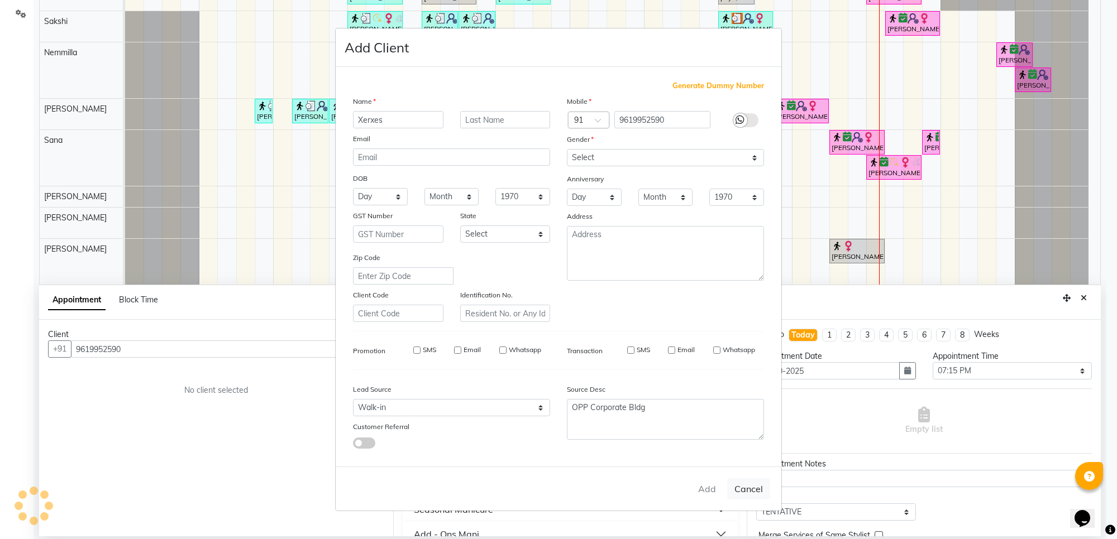
checkbox input "false"
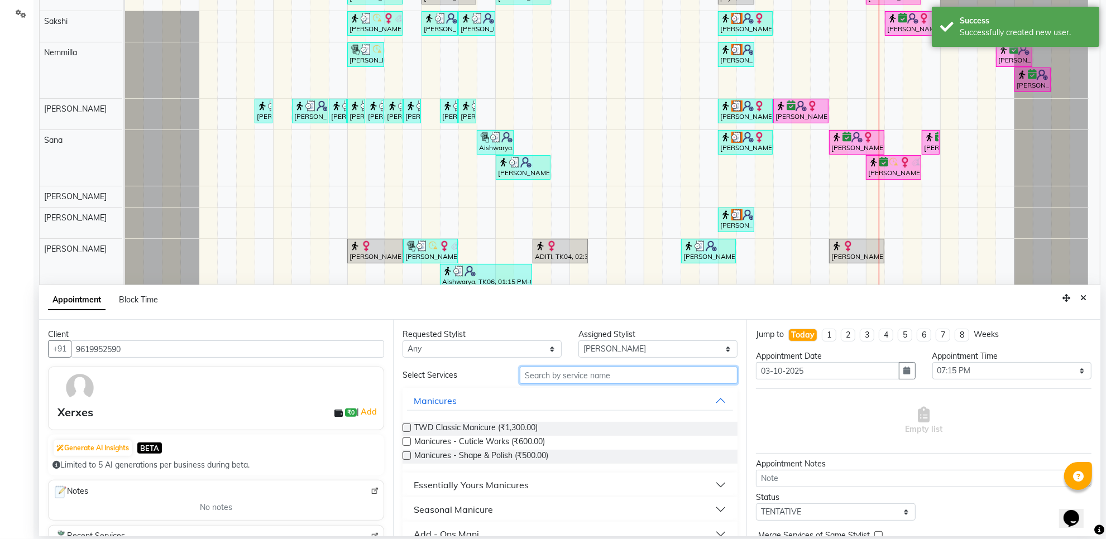
click at [585, 378] on input "text" at bounding box center [629, 375] width 218 height 17
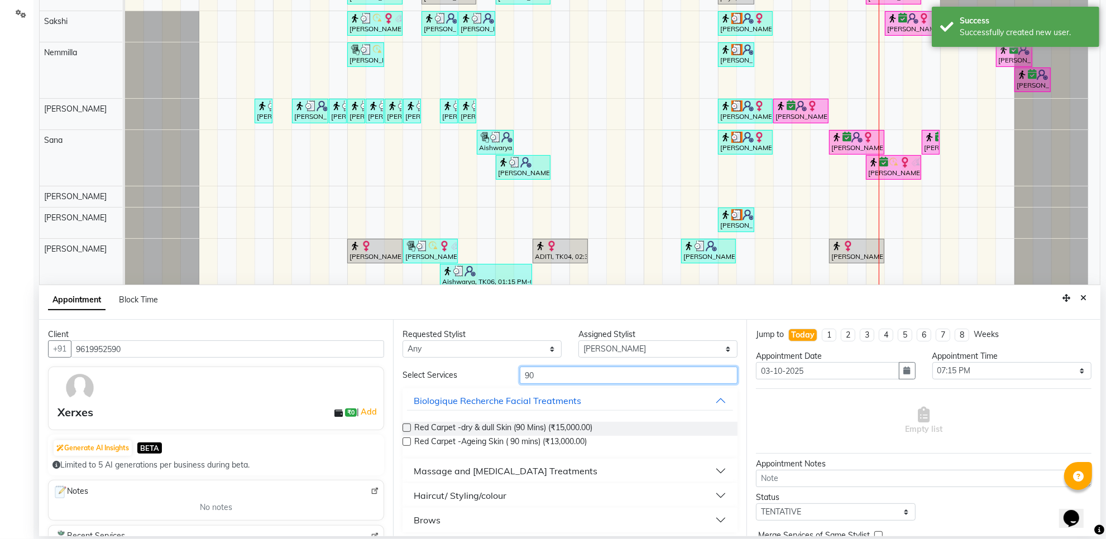
type input "9"
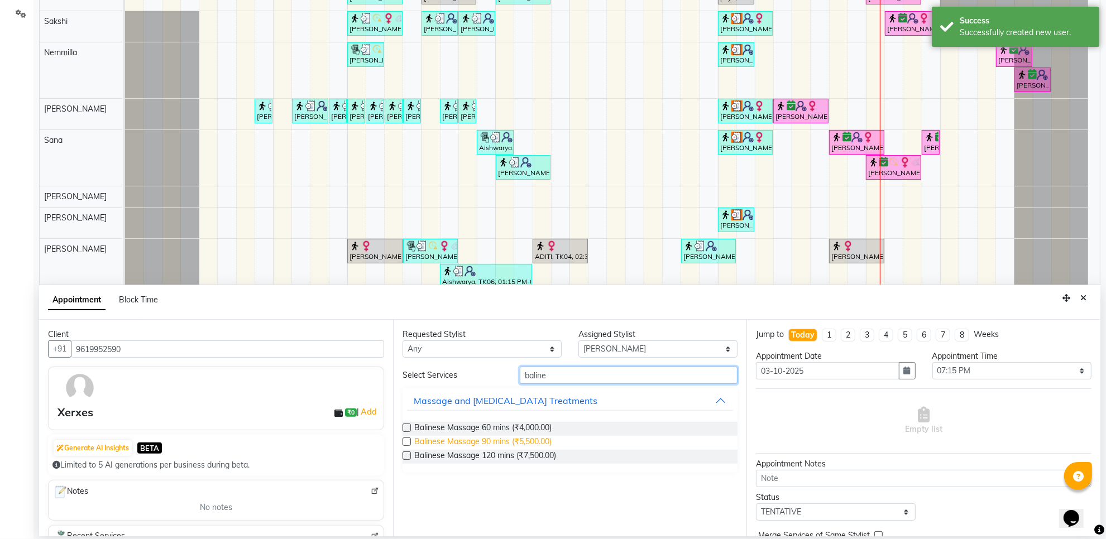
type input "baline"
click at [528, 444] on span "Balinese Massage 90 mins (₹5,500.00)" at bounding box center [482, 443] width 137 height 14
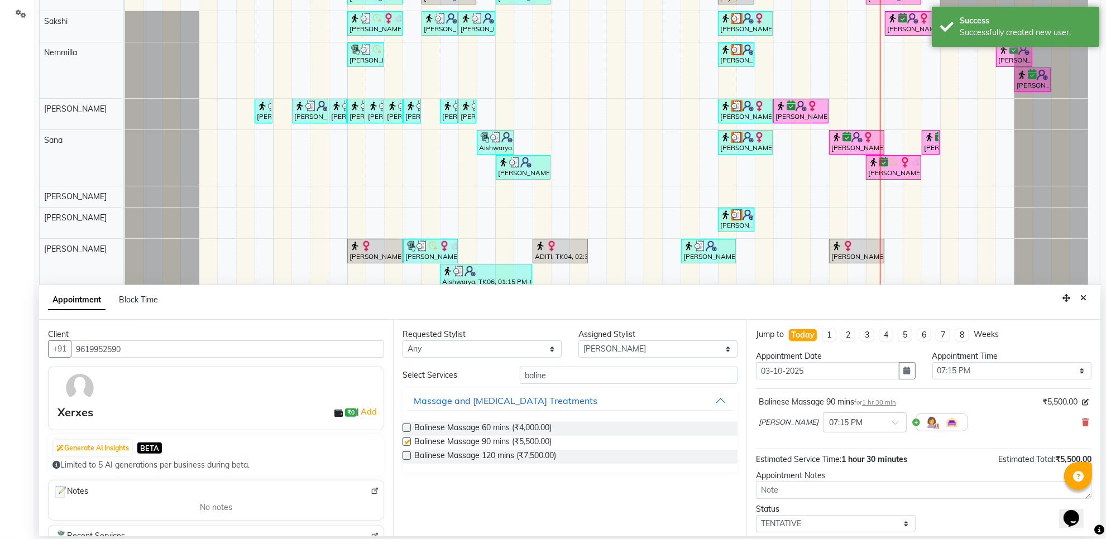
checkbox input "false"
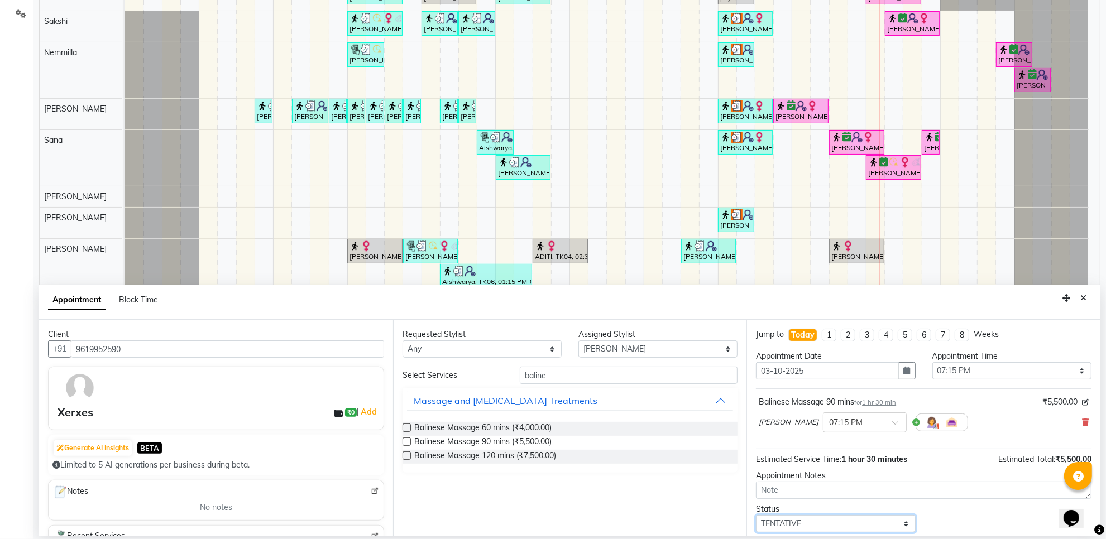
click at [838, 523] on select "Select TENTATIVE CONFIRM CHECK-IN UPCOMING" at bounding box center [835, 523] width 159 height 17
select select "confirm booking"
click at [756, 517] on select "Select TENTATIVE CONFIRM CHECK-IN UPCOMING" at bounding box center [835, 523] width 159 height 17
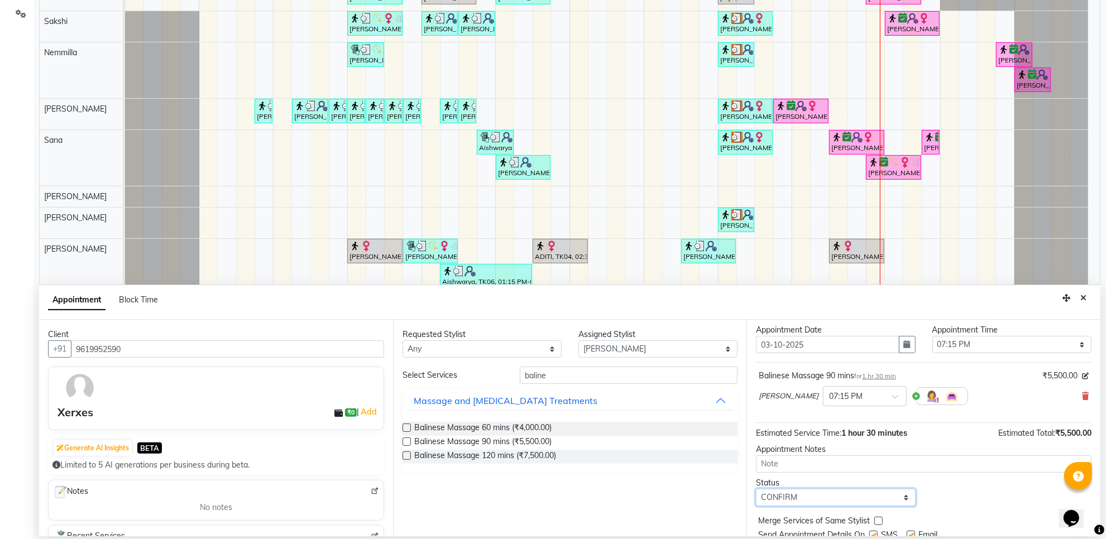
scroll to position [68, 0]
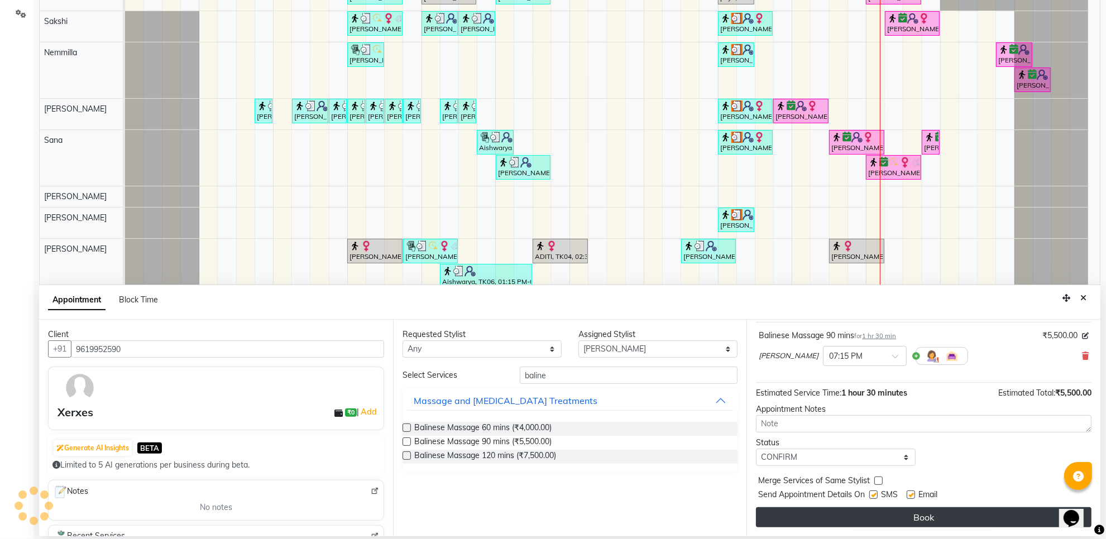
click at [848, 520] on button "Book" at bounding box center [924, 518] width 336 height 20
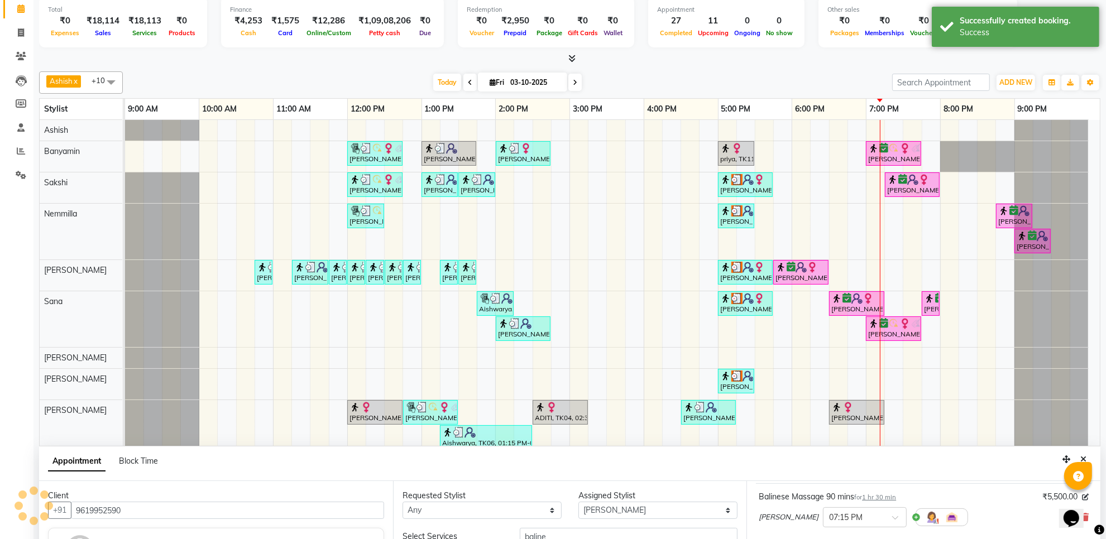
scroll to position [0, 0]
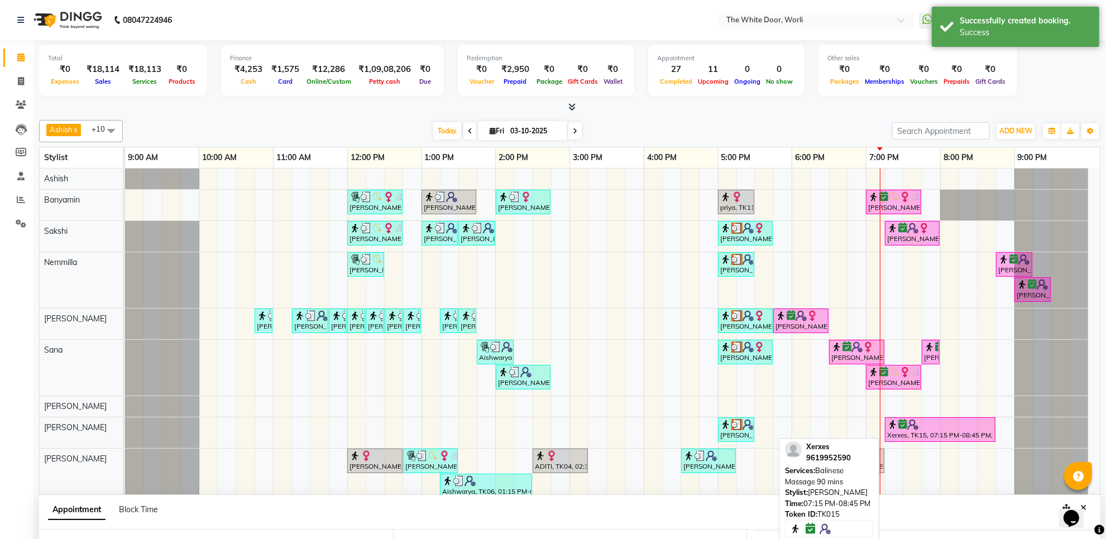
click at [933, 434] on div "Xerxes, TK15, 07:15 PM-08:45 PM, Balinese Massage 90 mins" at bounding box center [940, 429] width 108 height 21
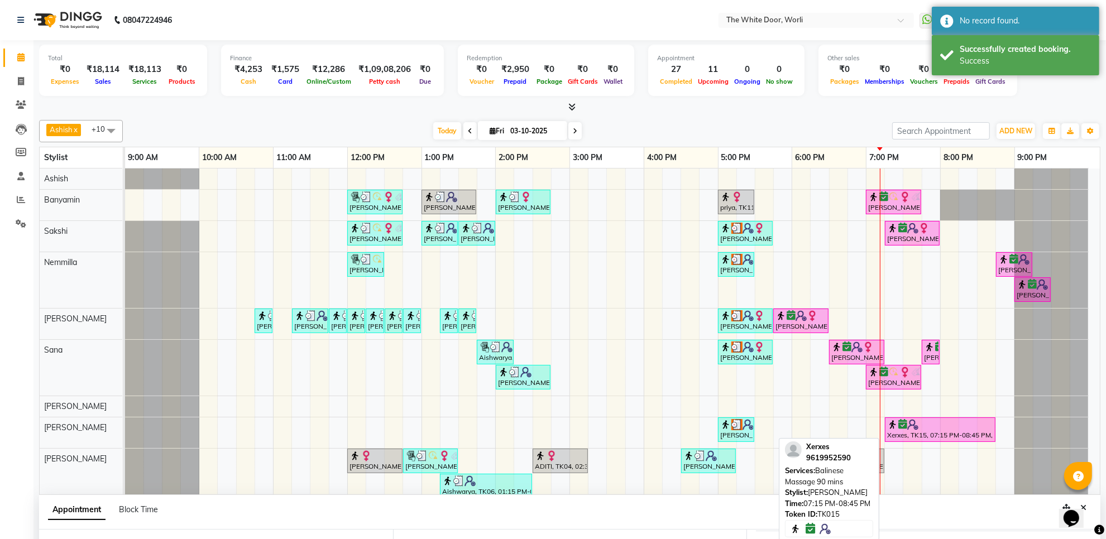
click at [918, 436] on div "Xerxes, TK15, 07:15 PM-08:45 PM, Balinese Massage 90 mins" at bounding box center [940, 429] width 108 height 21
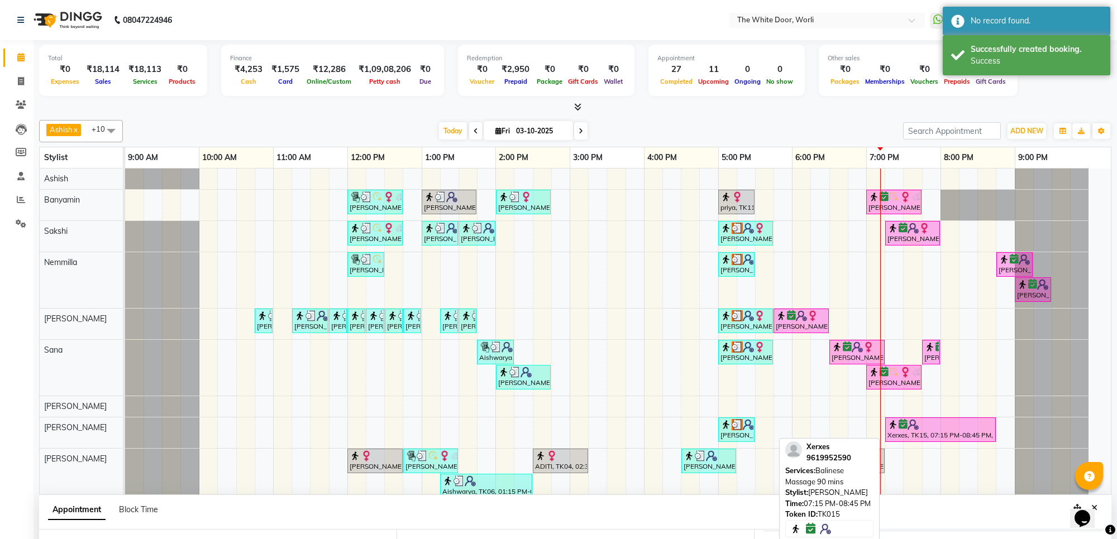
select select "6"
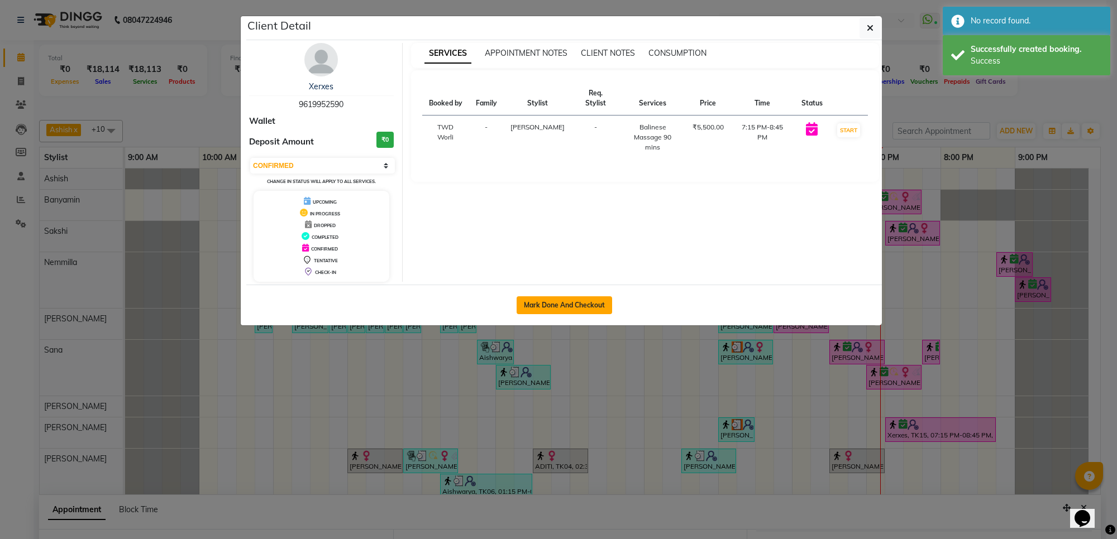
click at [577, 305] on button "Mark Done And Checkout" at bounding box center [564, 306] width 95 height 18
select select "service"
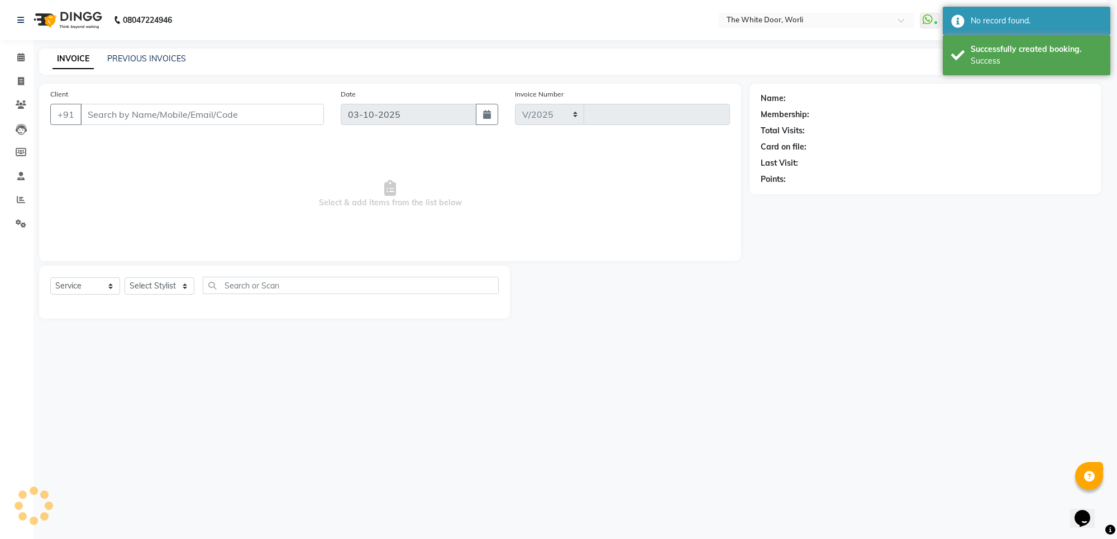
select select "4027"
type input "1663"
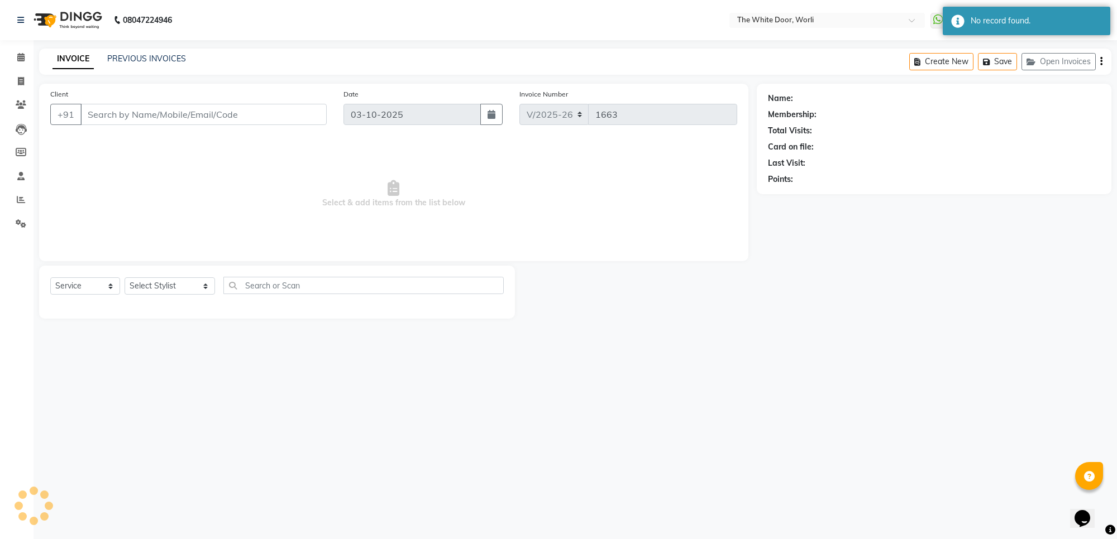
type input "9619952590"
select select "61880"
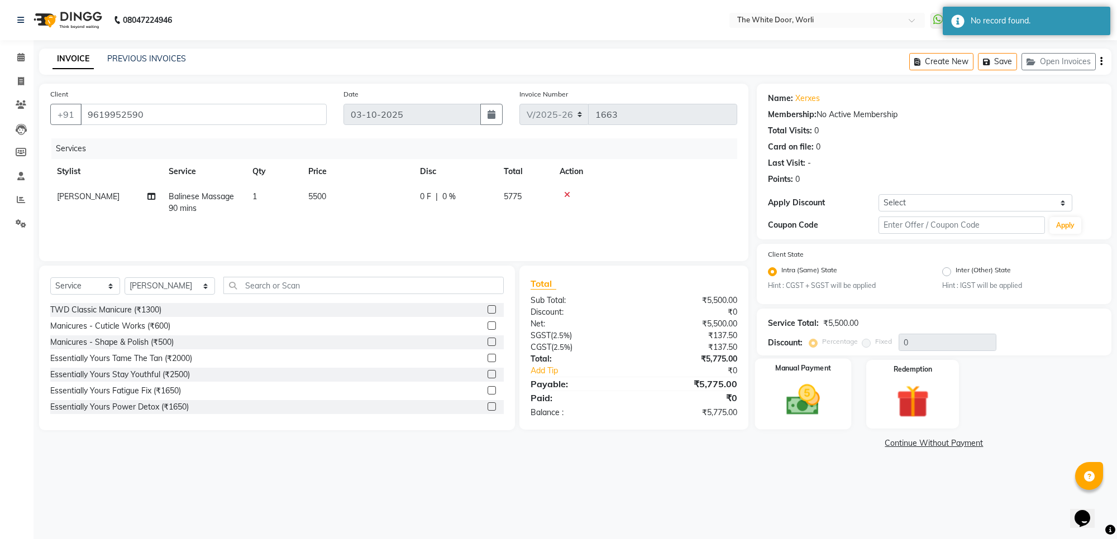
click at [820, 391] on img at bounding box center [803, 400] width 55 height 39
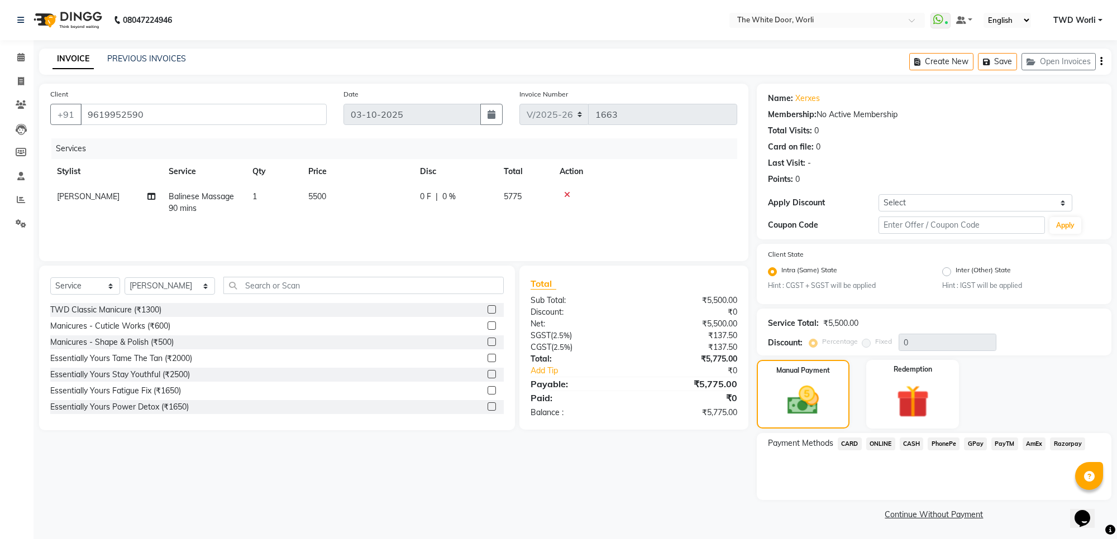
click at [850, 441] on span "CARD" at bounding box center [850, 444] width 24 height 13
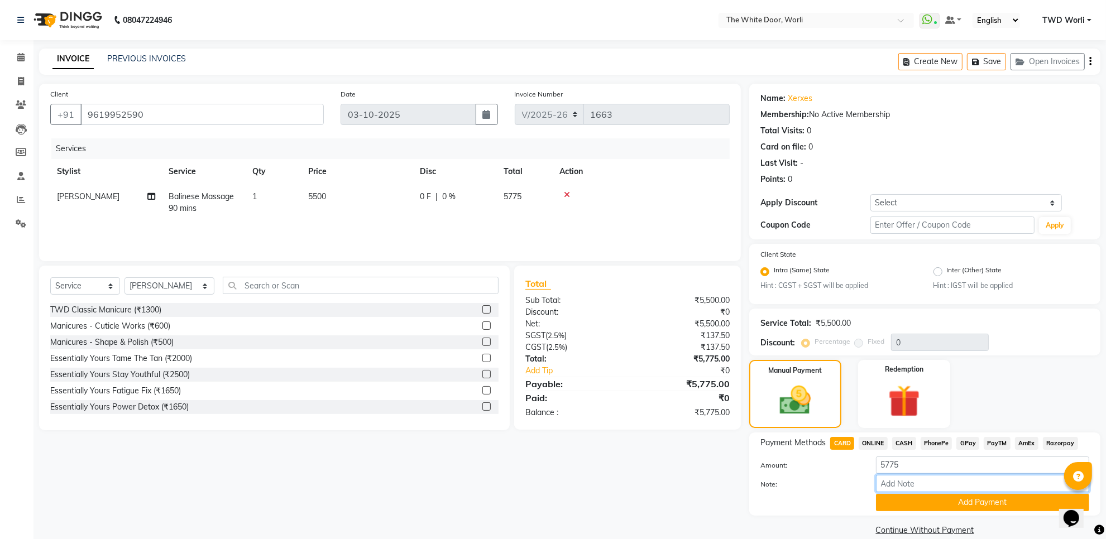
click at [947, 481] on input "Note:" at bounding box center [982, 483] width 213 height 17
type input "2073"
click at [948, 503] on button "Add Payment" at bounding box center [982, 502] width 213 height 17
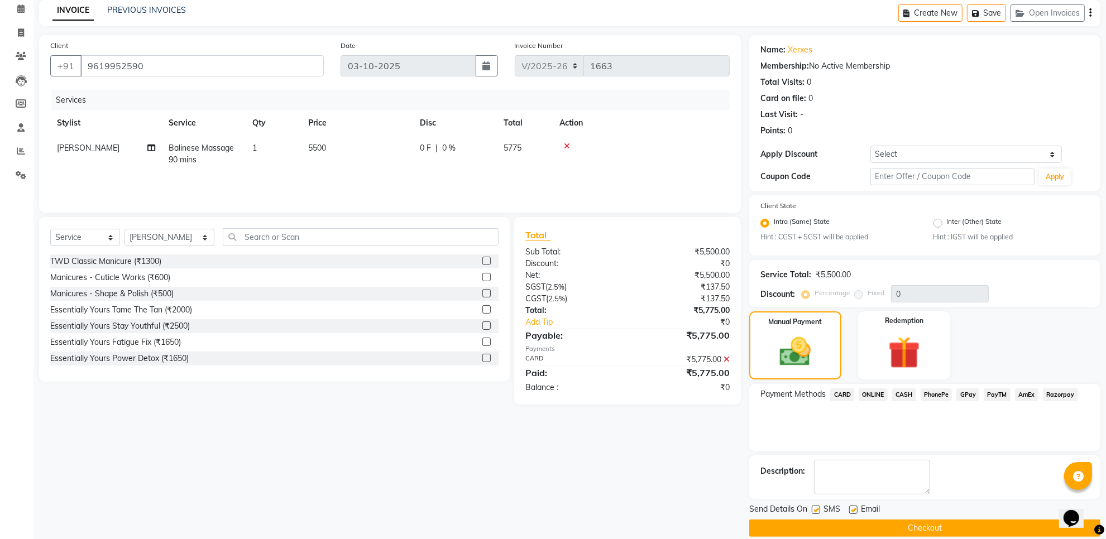
scroll to position [63, 0]
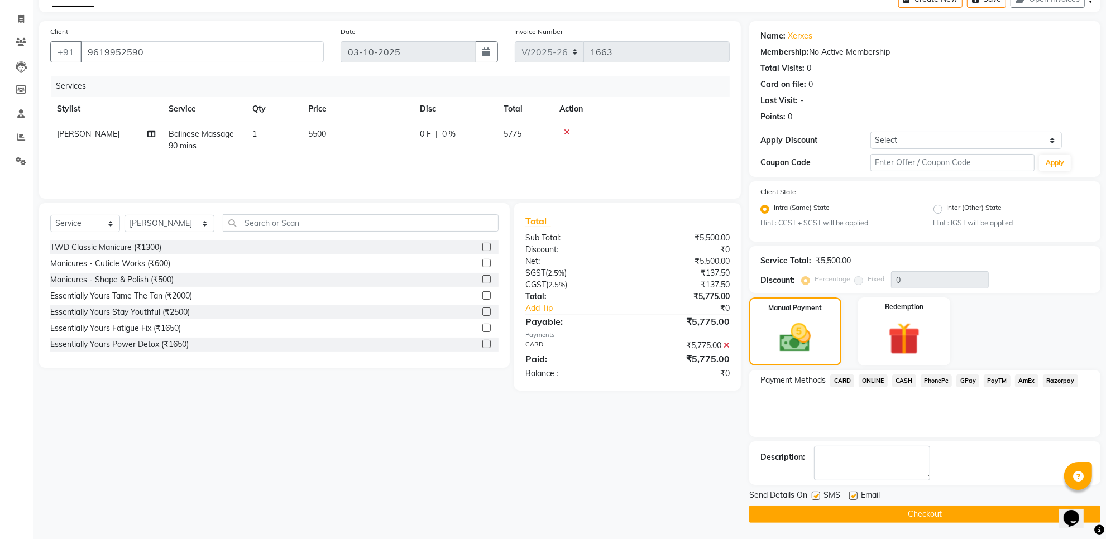
click at [859, 515] on button "Checkout" at bounding box center [924, 514] width 351 height 17
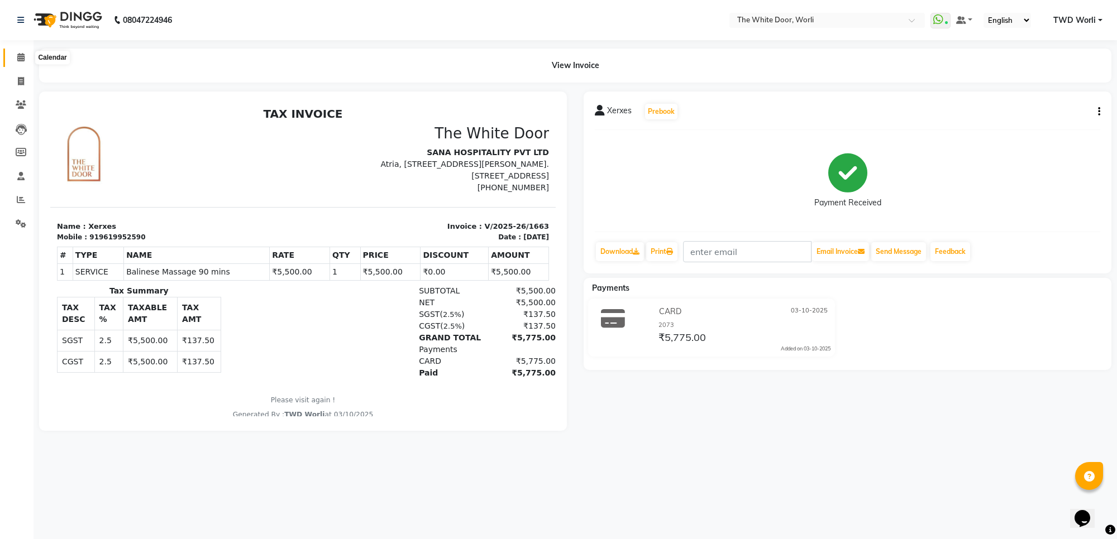
click at [24, 56] on span at bounding box center [21, 57] width 20 height 13
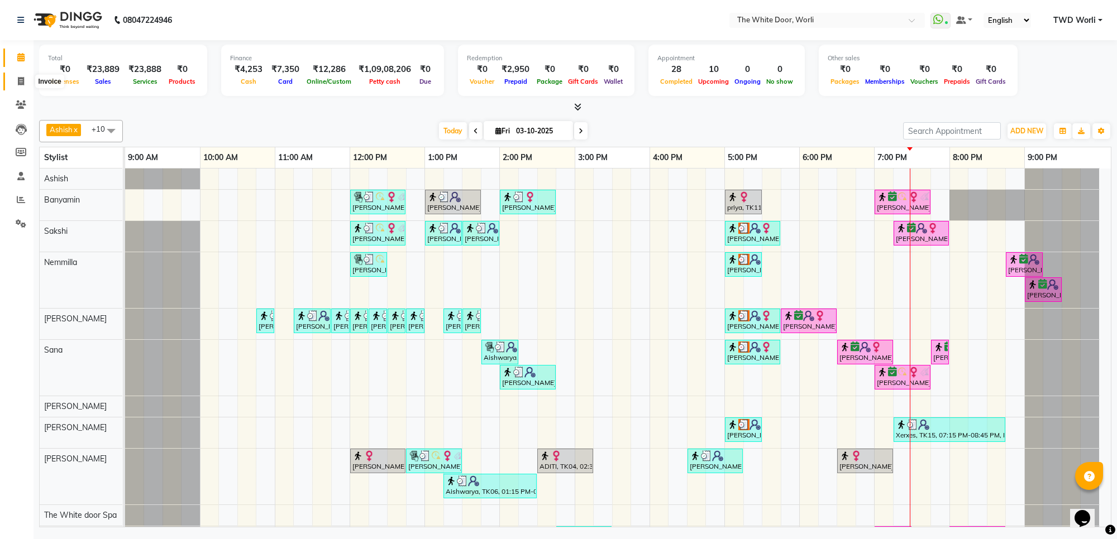
click at [16, 83] on span at bounding box center [21, 81] width 20 height 13
select select "service"
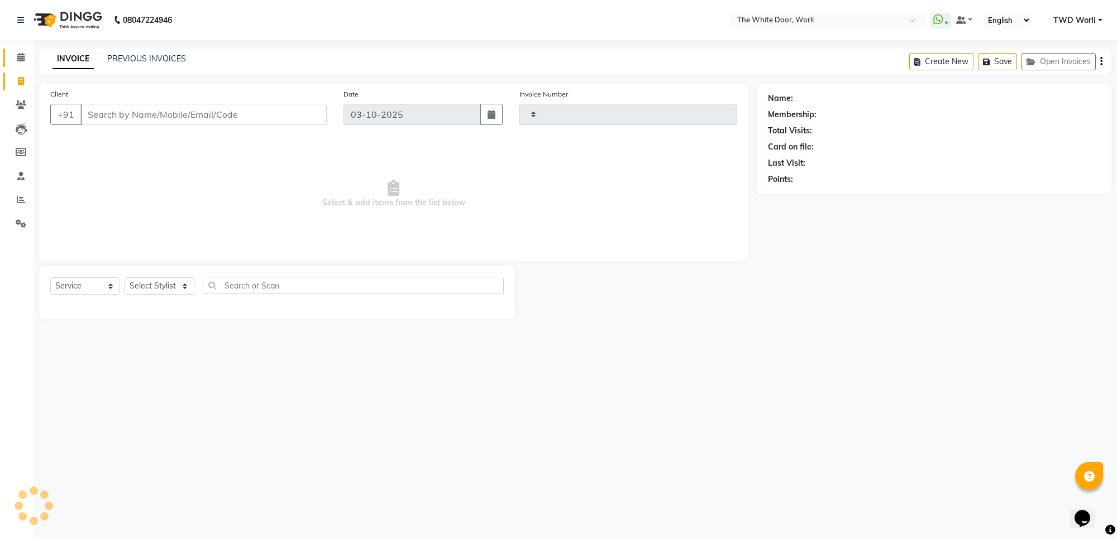
type input "1664"
select select "4027"
click at [129, 118] on input "Client" at bounding box center [203, 114] width 246 height 21
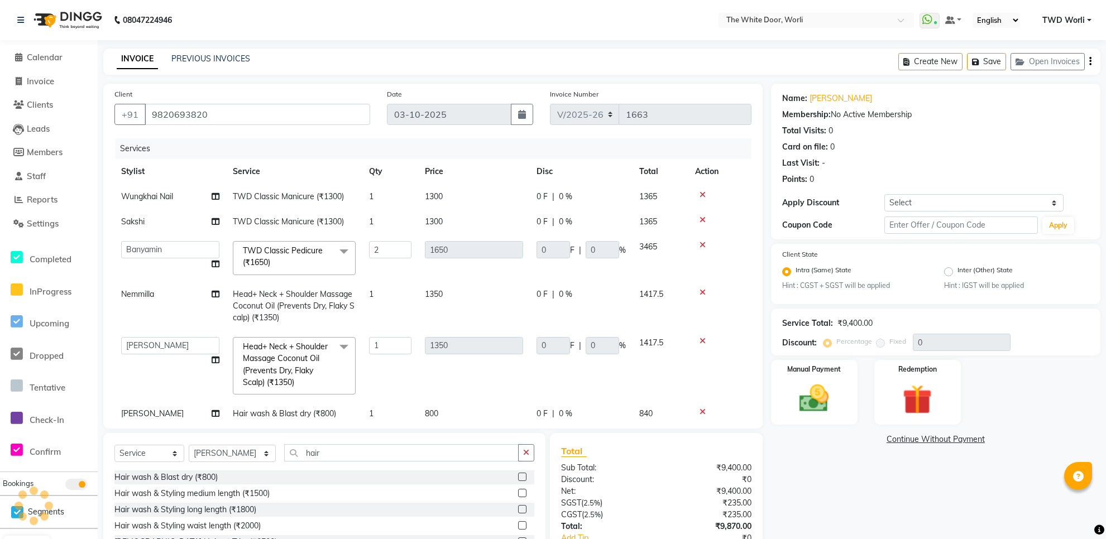
select select "4027"
select select "20395"
select select "50222"
select select "service"
select select "50222"
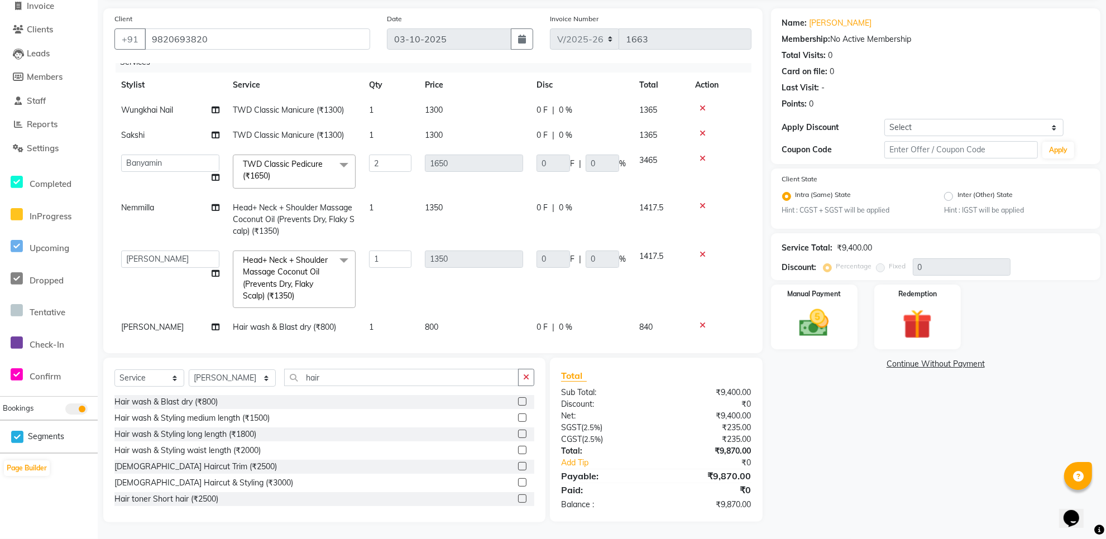
scroll to position [28, 0]
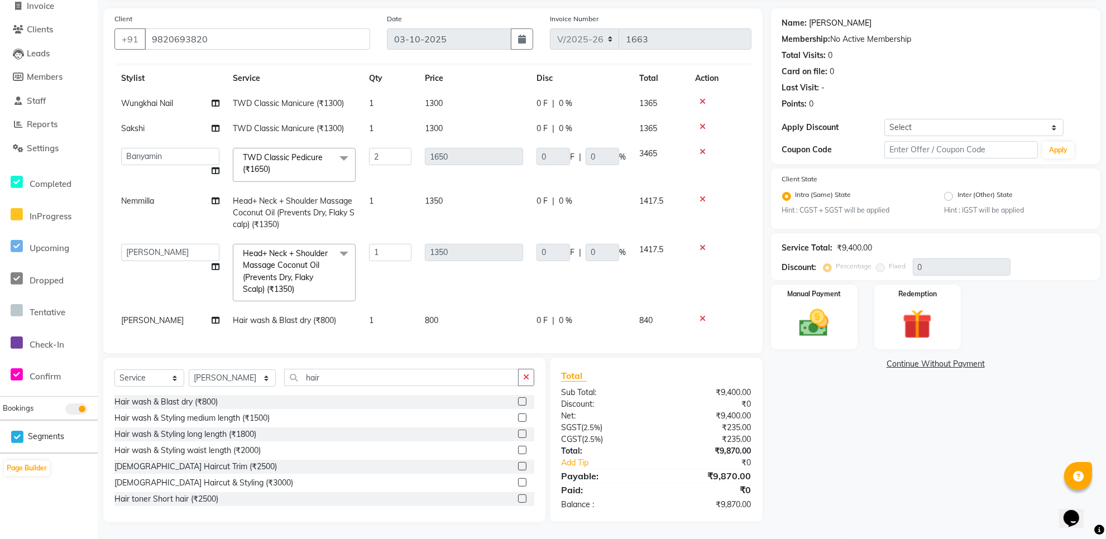
click at [841, 23] on link "[PERSON_NAME]" at bounding box center [841, 23] width 63 height 12
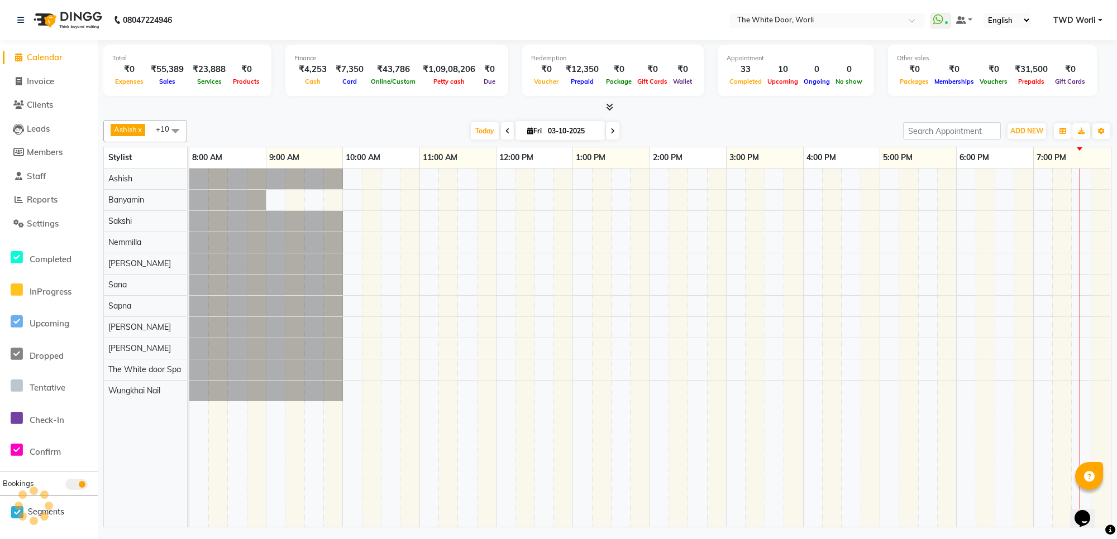
click at [62, 56] on span "Calendar" at bounding box center [45, 57] width 36 height 11
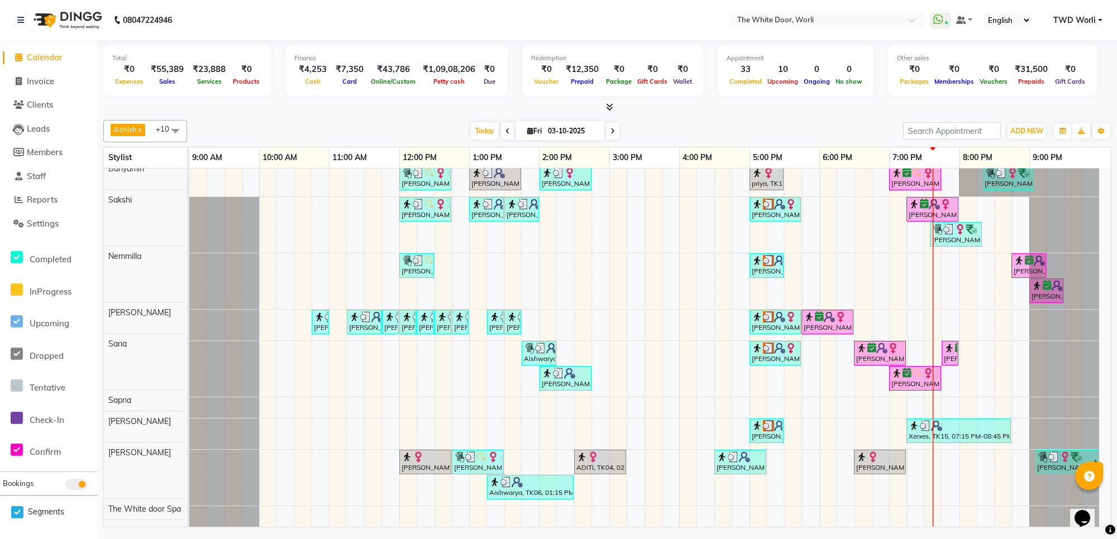
scroll to position [24, 0]
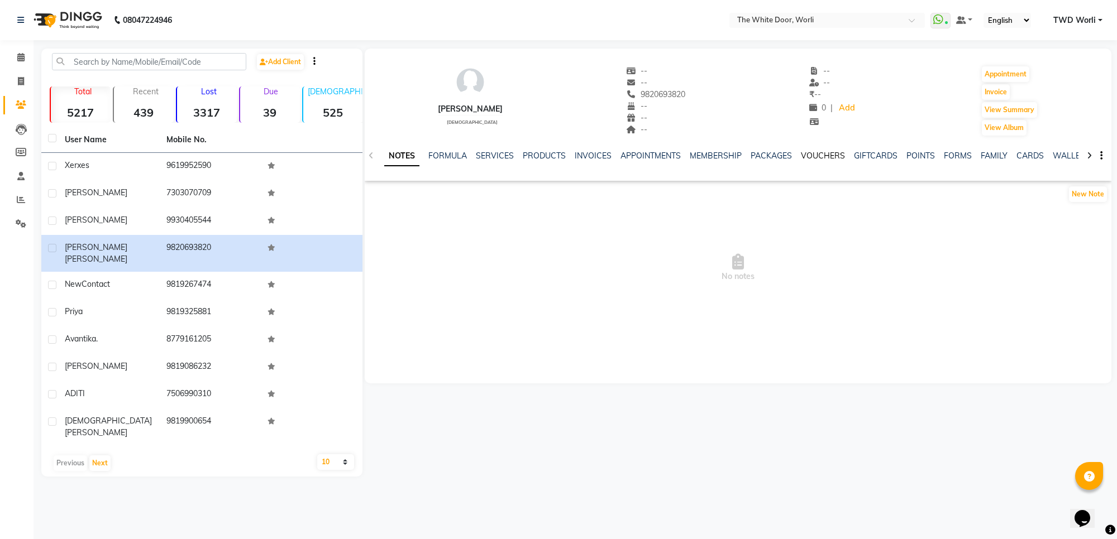
click at [830, 155] on link "VOUCHERS" at bounding box center [823, 156] width 44 height 10
click at [13, 82] on span at bounding box center [21, 81] width 20 height 13
select select "service"
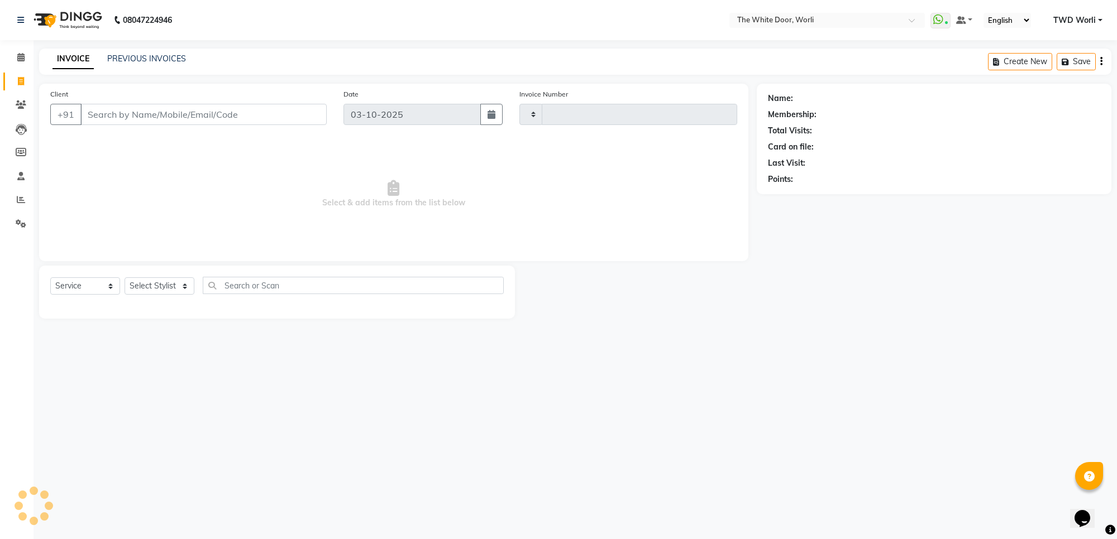
type input "1664"
select select "4027"
click at [141, 106] on input "Client" at bounding box center [203, 114] width 246 height 21
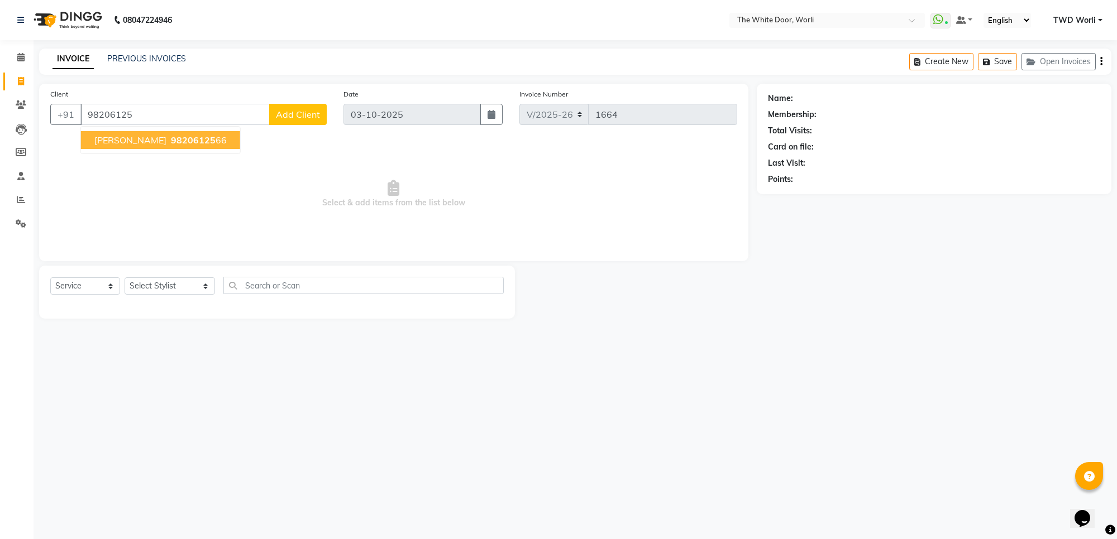
click at [173, 138] on span "98206125" at bounding box center [193, 140] width 45 height 11
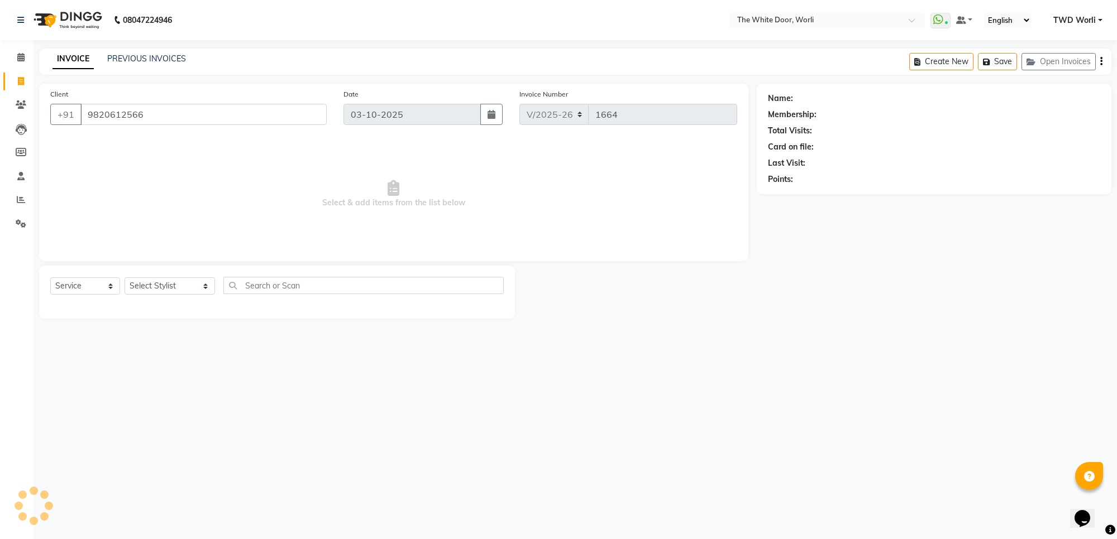
type input "9820612566"
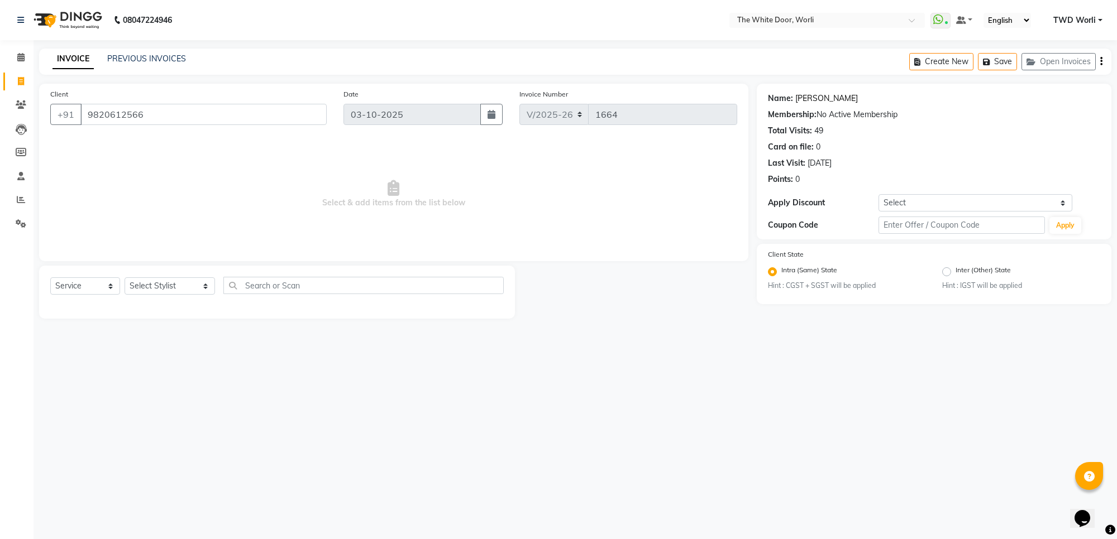
click at [833, 95] on link "[PERSON_NAME]" at bounding box center [826, 99] width 63 height 12
click at [165, 288] on select "Select Stylist Aarti Amit d Anil APEI Asa [PERSON_NAME] [PERSON_NAME] [MEDICAL_…" at bounding box center [170, 286] width 90 height 17
select select "65695"
click at [109, 288] on select "Select Service Product Membership Package Voucher Prepaid Gift Card" at bounding box center [85, 286] width 70 height 17
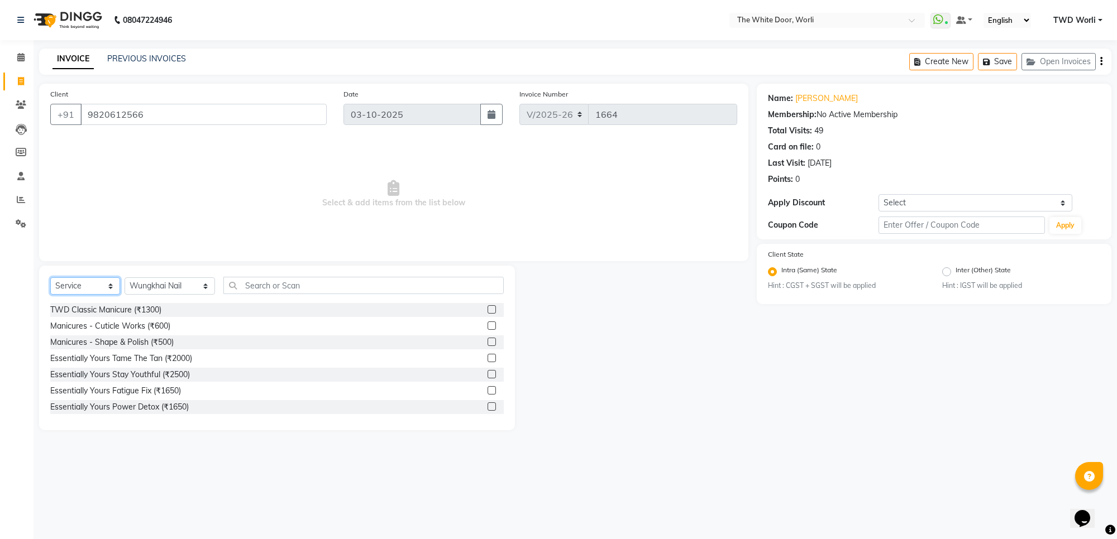
select select "P"
click at [50, 278] on select "Select Service Product Membership Package Voucher Prepaid Gift Card" at bounding box center [85, 286] width 70 height 17
click at [160, 290] on select "Select Stylist Aarti Amit d Anil APEI Asa [PERSON_NAME] [PERSON_NAME] [MEDICAL_…" at bounding box center [170, 286] width 90 height 17
select select "88842"
click at [125, 278] on select "Select Stylist Aarti Amit d Anil APEI Asa [PERSON_NAME] [PERSON_NAME] [MEDICAL_…" at bounding box center [170, 286] width 90 height 17
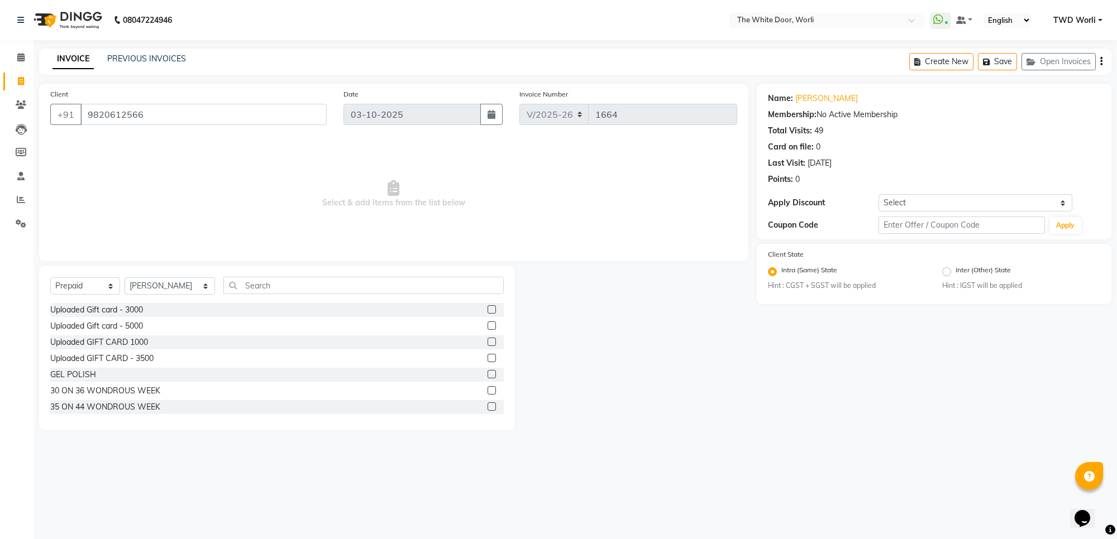
click at [488, 392] on label at bounding box center [492, 390] width 8 height 8
click at [488, 392] on input "checkbox" at bounding box center [491, 391] width 7 height 7
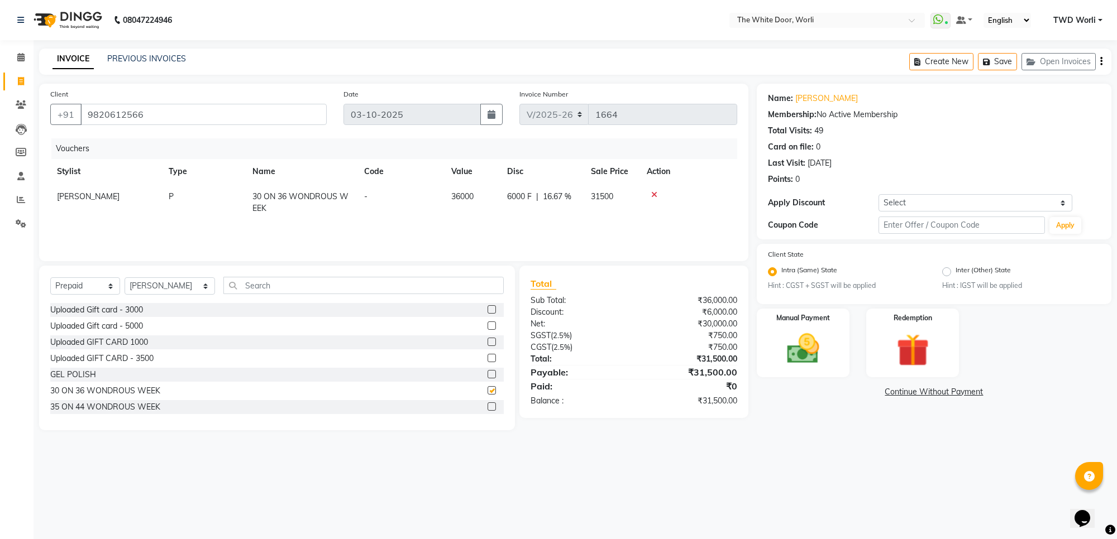
checkbox input "false"
click at [813, 361] on img at bounding box center [803, 348] width 55 height 39
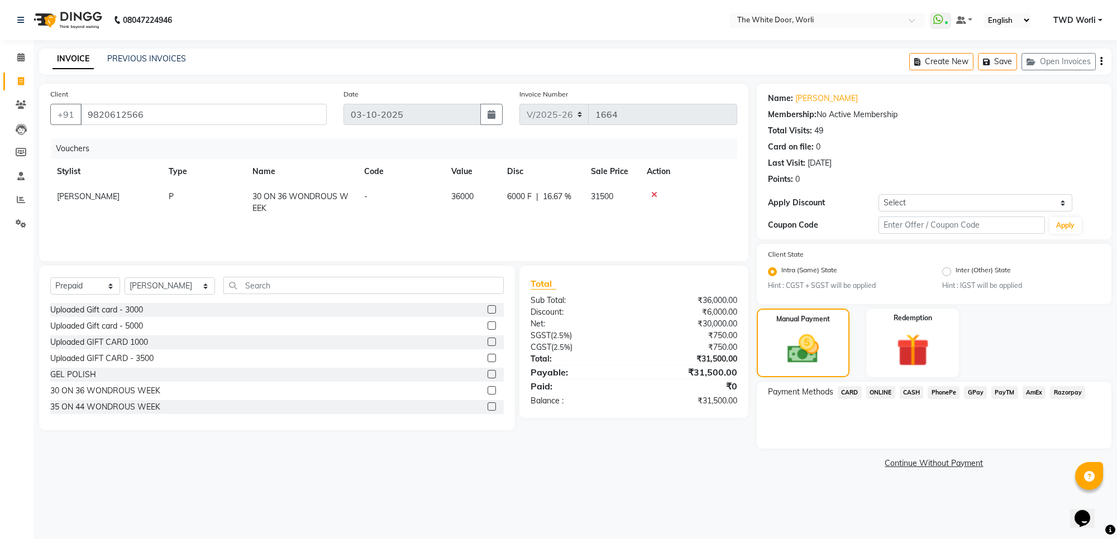
click at [1039, 391] on span "AmEx" at bounding box center [1034, 392] width 23 height 13
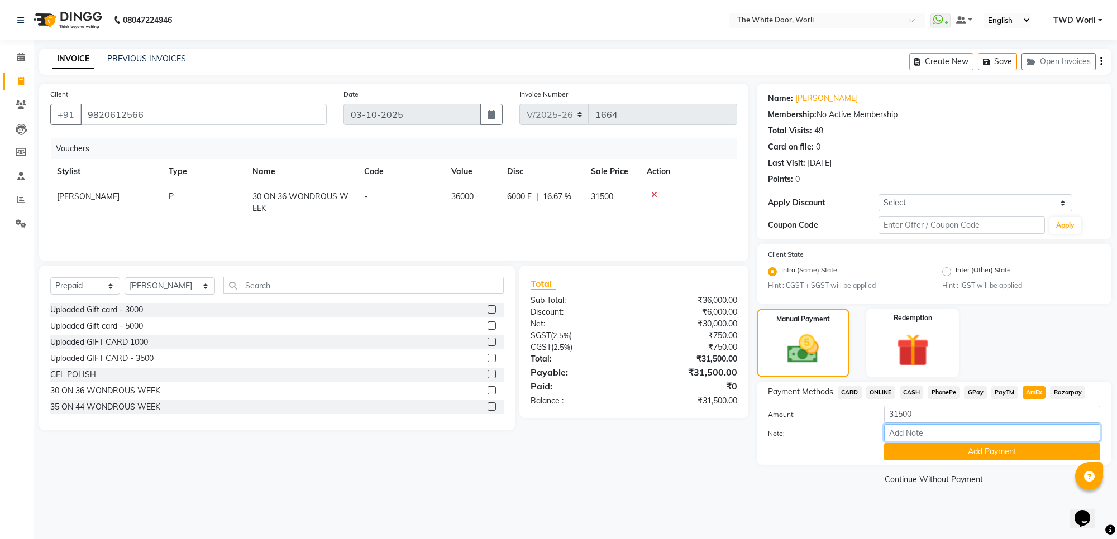
click at [917, 430] on input "Note:" at bounding box center [992, 432] width 216 height 17
type input "1006"
click at [945, 451] on button "Add Payment" at bounding box center [992, 451] width 216 height 17
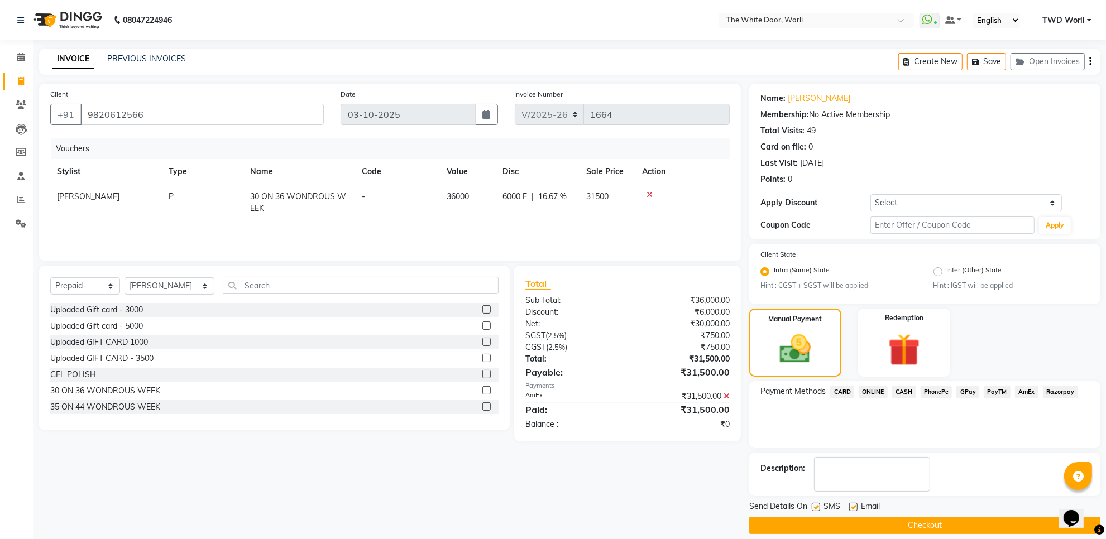
click at [906, 520] on button "Checkout" at bounding box center [924, 525] width 351 height 17
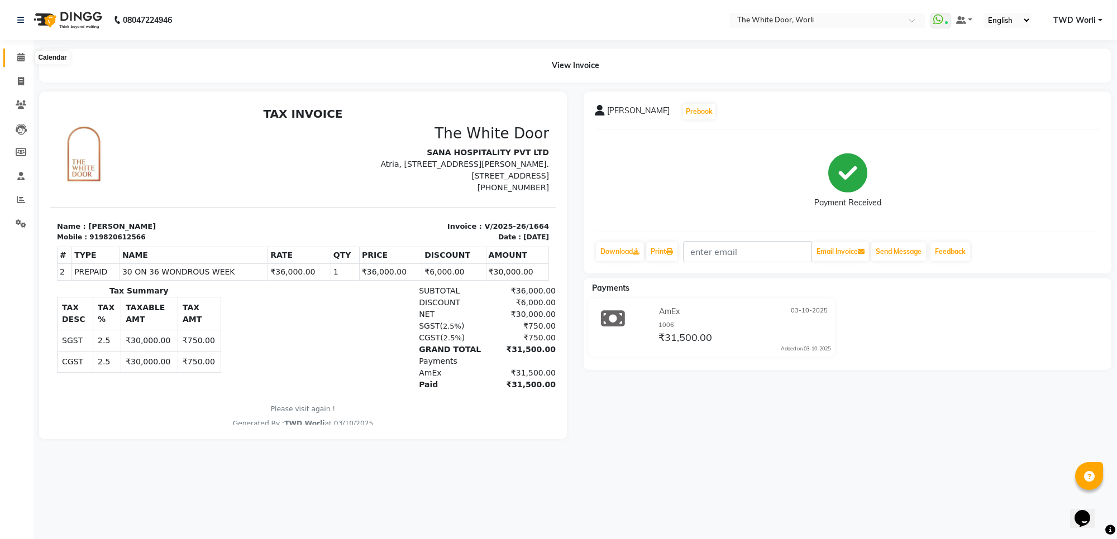
click at [20, 59] on icon at bounding box center [20, 57] width 7 height 8
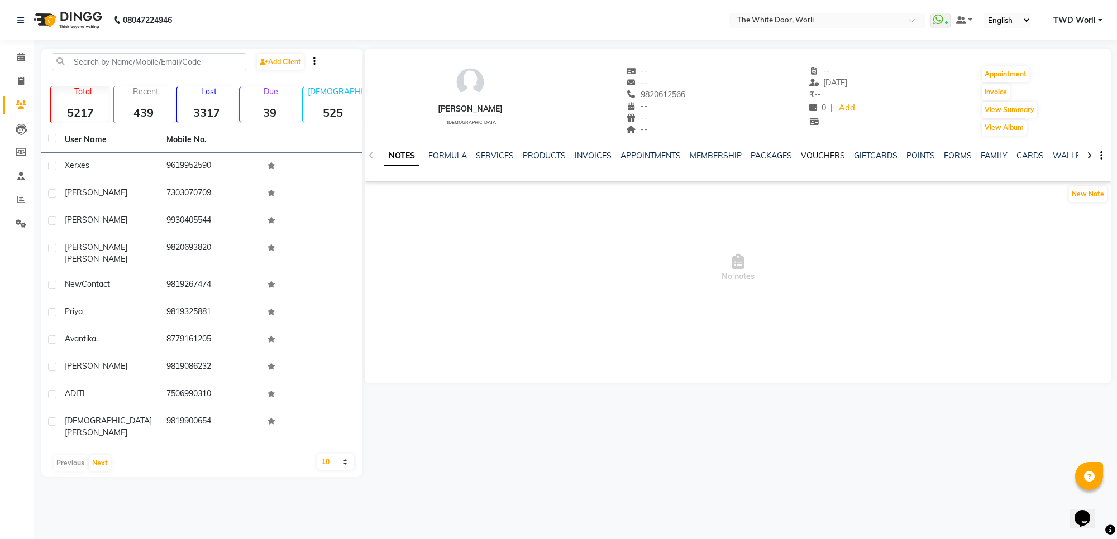
click at [824, 157] on link "VOUCHERS" at bounding box center [823, 156] width 44 height 10
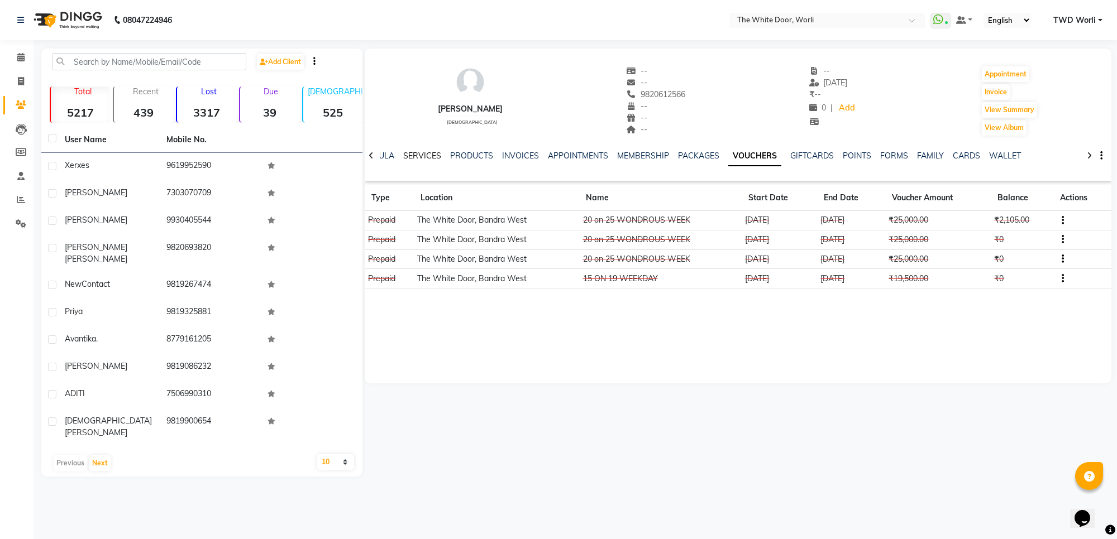
click at [427, 155] on link "SERVICES" at bounding box center [422, 156] width 38 height 10
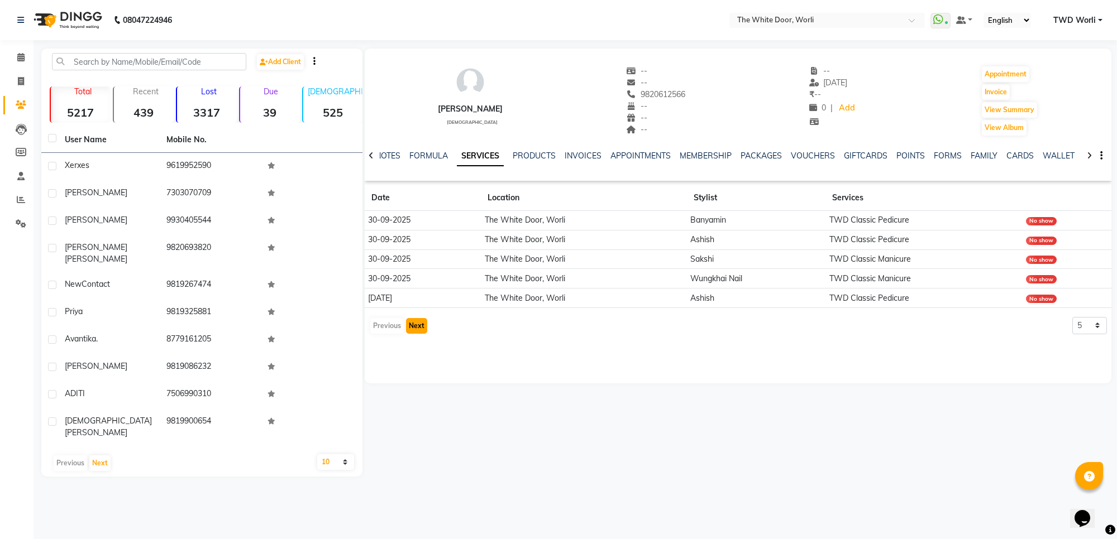
click at [419, 328] on button "Next" at bounding box center [416, 326] width 21 height 16
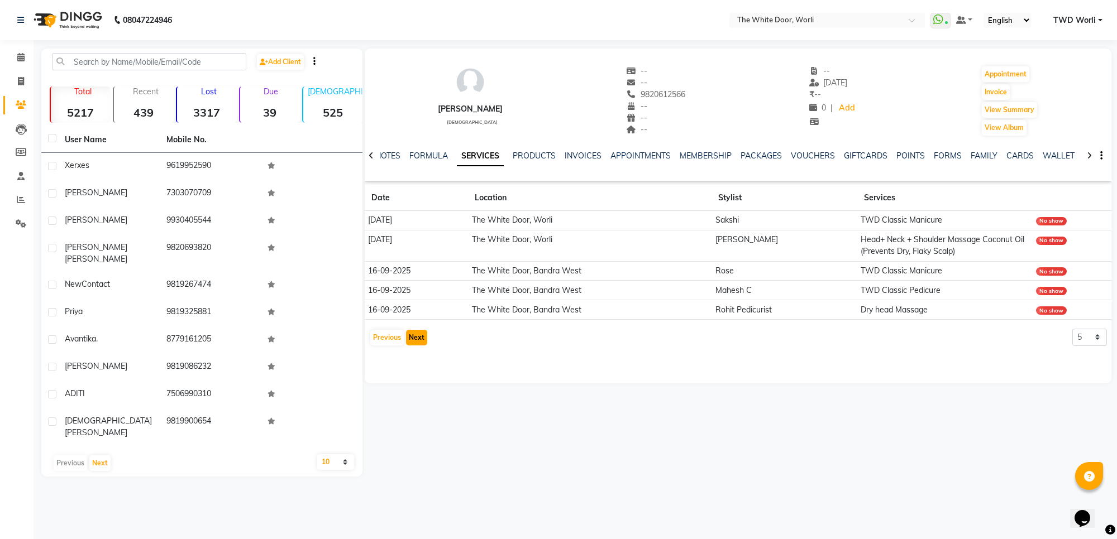
click at [421, 339] on button "Next" at bounding box center [416, 338] width 21 height 16
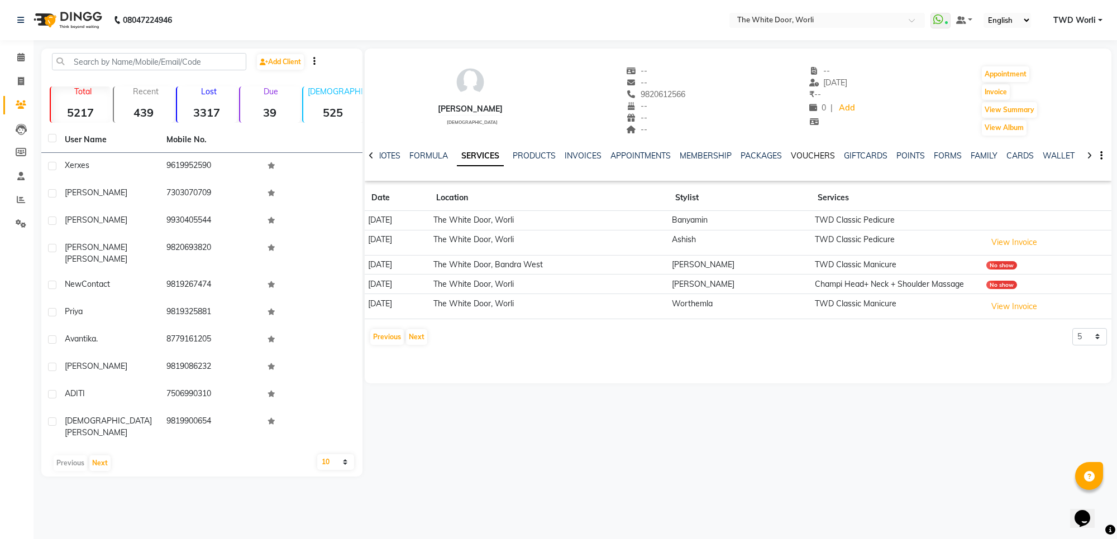
click at [825, 157] on link "VOUCHERS" at bounding box center [813, 156] width 44 height 10
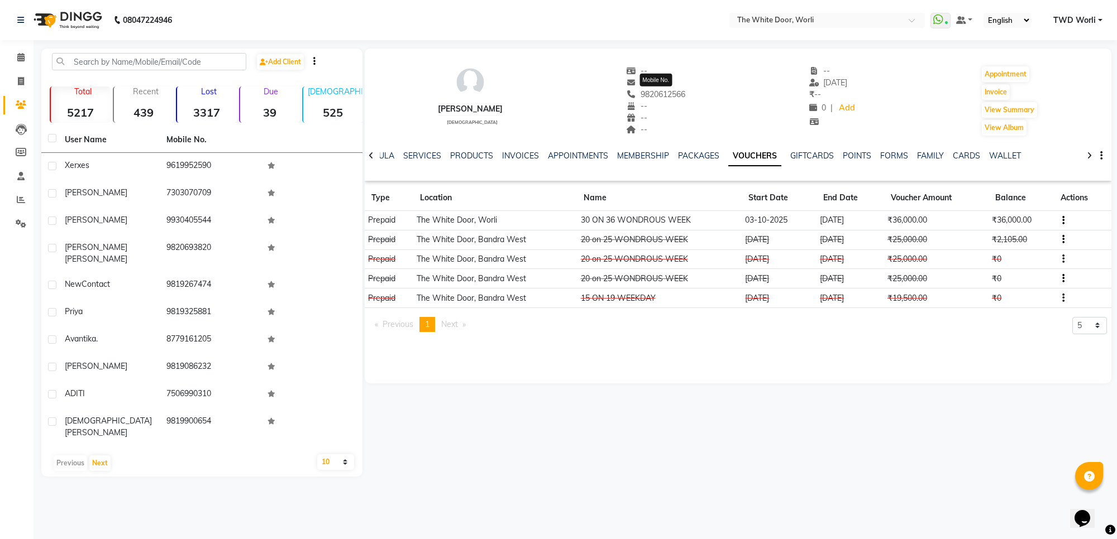
drag, startPoint x: 643, startPoint y: 91, endPoint x: 691, endPoint y: 90, distance: 48.0
click at [691, 90] on div "[PERSON_NAME] [DEMOGRAPHIC_DATA] -- -- [PHONE_NUMBER] Mobile No. -- -- -- -- [D…" at bounding box center [738, 95] width 747 height 83
drag, startPoint x: 641, startPoint y: 94, endPoint x: 691, endPoint y: 93, distance: 50.3
click at [691, 93] on div "[PERSON_NAME] [DEMOGRAPHIC_DATA] -- -- 9820612566 -- -- -- -- [DATE] ₹ -- 0 | A…" at bounding box center [738, 95] width 747 height 83
copy span "9820612566"
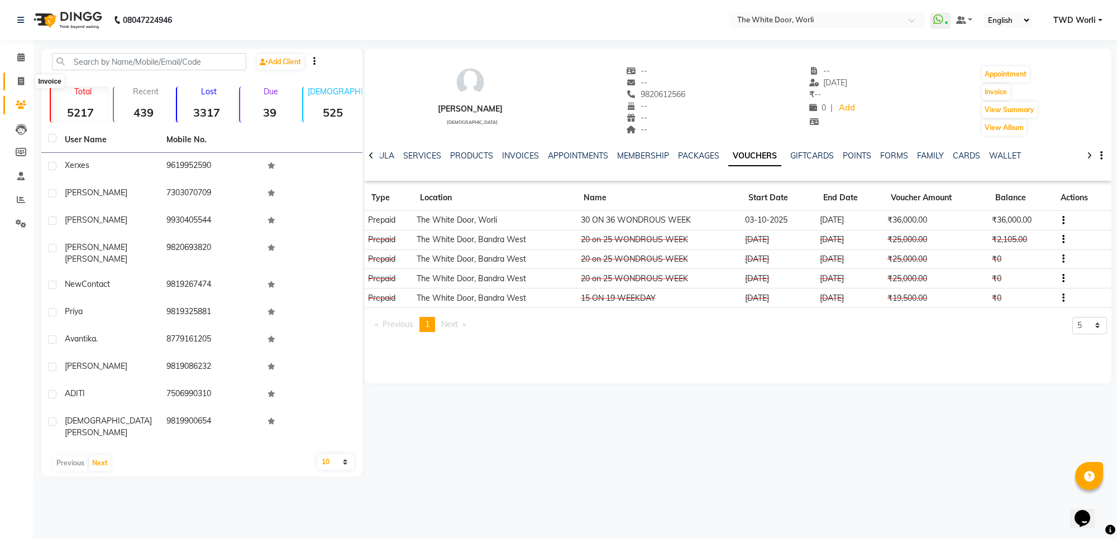
click at [16, 84] on span at bounding box center [21, 81] width 20 height 13
select select "service"
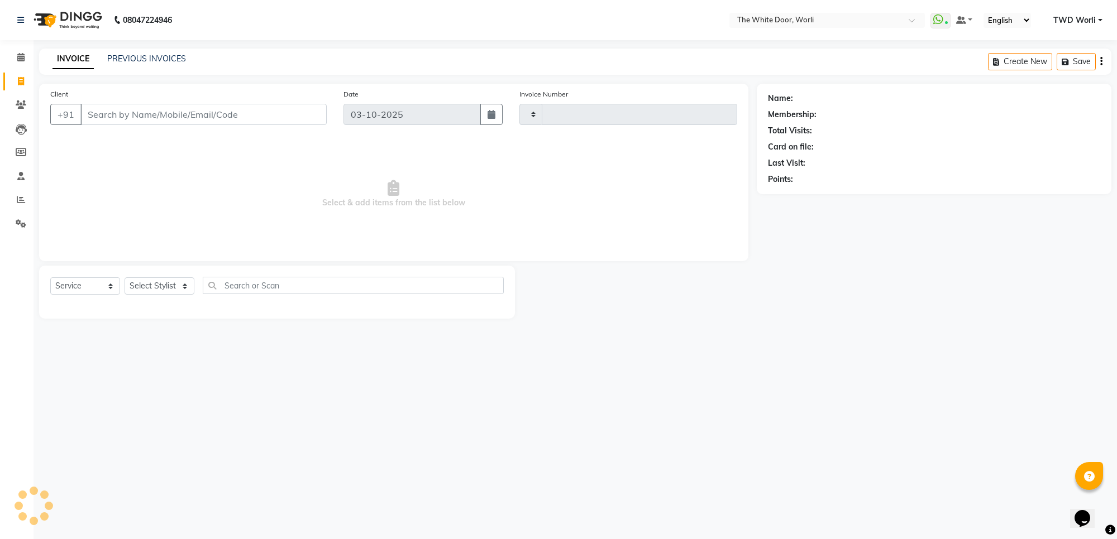
click at [137, 110] on input "Client" at bounding box center [203, 114] width 246 height 21
type input "9820612566"
select select "4027"
type input "1665"
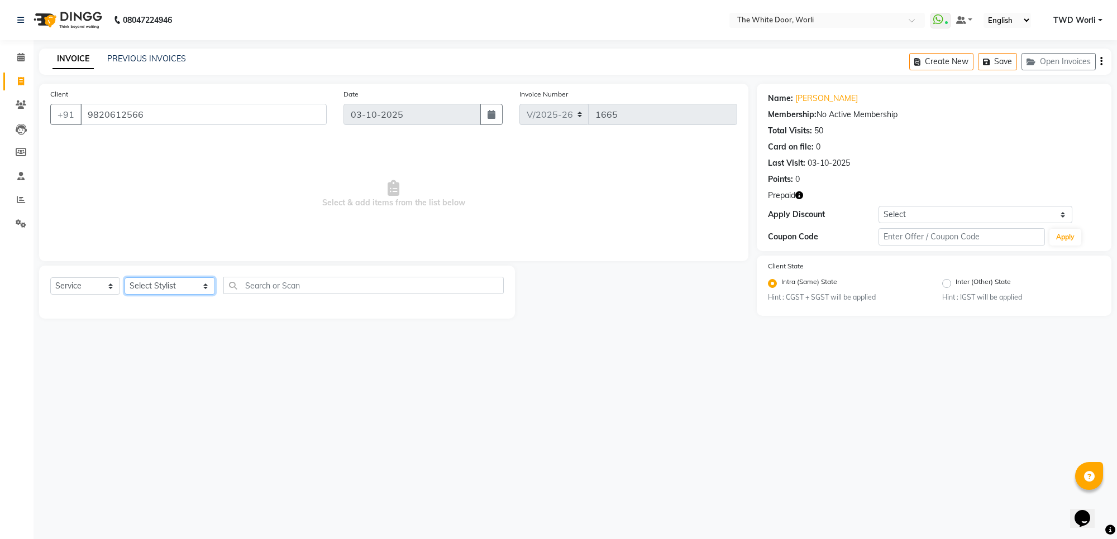
click at [150, 285] on select "Select Stylist Aarti Amit d Anil APEI Asa [PERSON_NAME] [PERSON_NAME] [MEDICAL_…" at bounding box center [170, 286] width 90 height 17
select select "65695"
click at [125, 278] on select "Select Stylist Aarti Amit d Anil APEI Asa [PERSON_NAME] [PERSON_NAME] [MEDICAL_…" at bounding box center [170, 286] width 90 height 17
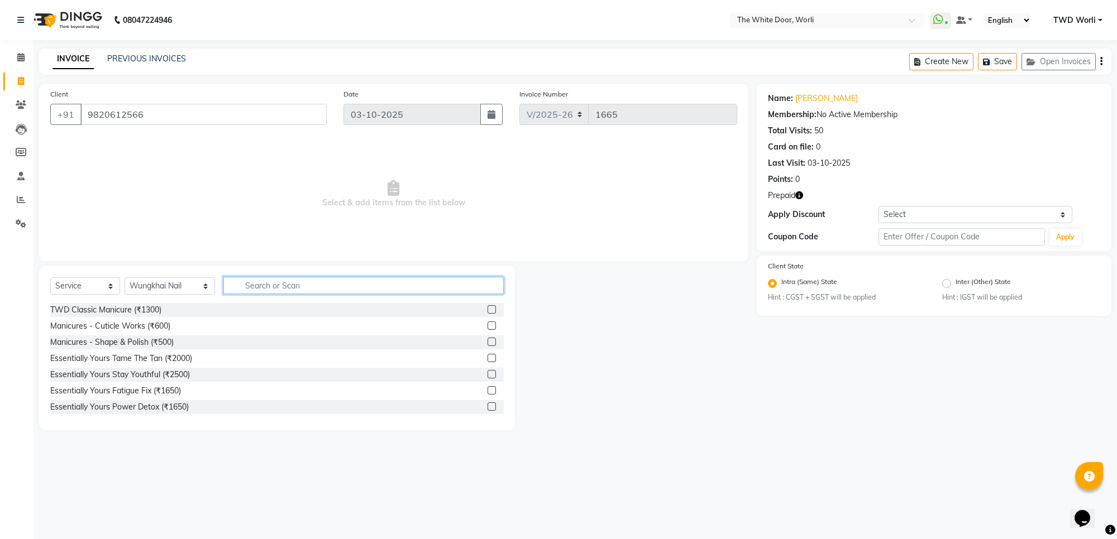
click at [255, 290] on input "text" at bounding box center [363, 285] width 280 height 17
type input "class"
click at [488, 310] on label at bounding box center [492, 309] width 8 height 8
click at [488, 310] on input "checkbox" at bounding box center [491, 310] width 7 height 7
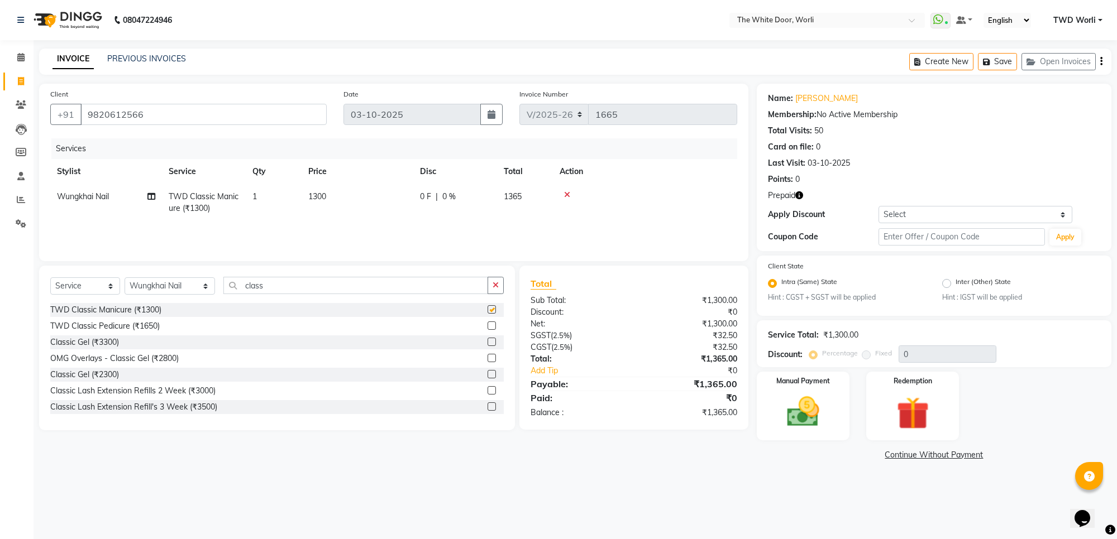
checkbox input "false"
click at [172, 288] on select "Select Stylist Aarti Amit d Anil APEI Asa [PERSON_NAME] [PERSON_NAME] [MEDICAL_…" at bounding box center [170, 286] width 90 height 17
select select "22335"
click at [125, 278] on select "Select Stylist Aarti Amit d Anil APEI Asa [PERSON_NAME] [PERSON_NAME] [MEDICAL_…" at bounding box center [170, 286] width 90 height 17
click at [252, 286] on input "class" at bounding box center [355, 285] width 264 height 17
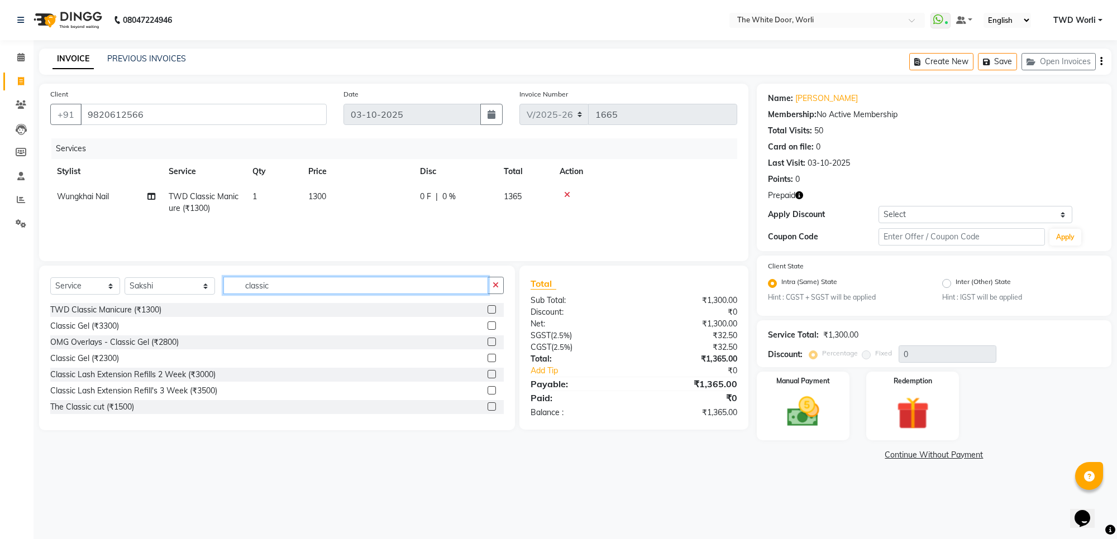
type input "classic"
click at [488, 309] on label at bounding box center [492, 309] width 8 height 8
click at [488, 309] on input "checkbox" at bounding box center [491, 310] width 7 height 7
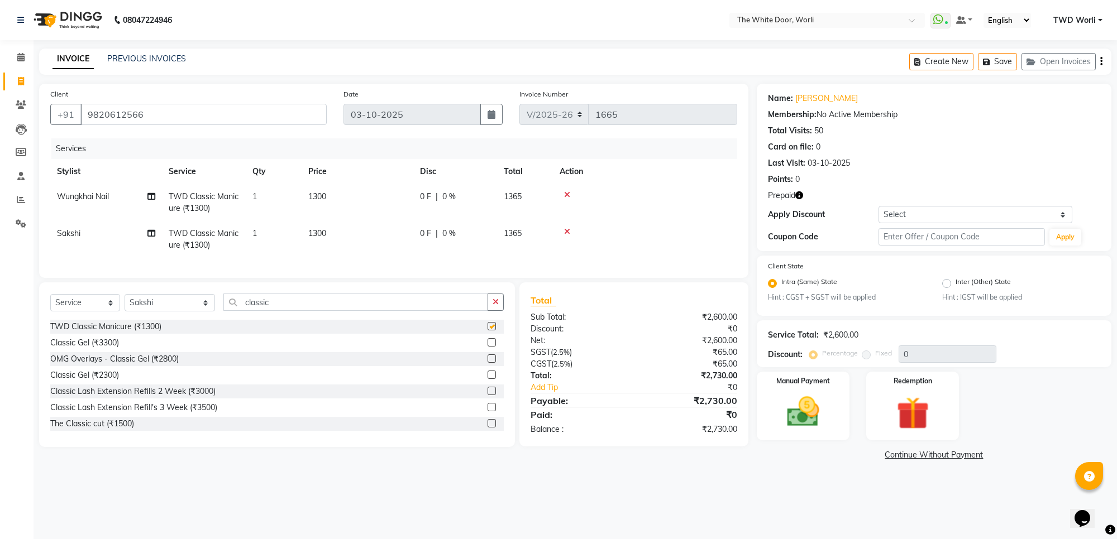
checkbox input "false"
click at [157, 312] on select "Select Stylist Aarti Amit d Anil APEI Asa [PERSON_NAME] [PERSON_NAME] [MEDICAL_…" at bounding box center [170, 302] width 90 height 17
select select "20395"
click at [125, 304] on select "Select Stylist Aarti Amit d Anil APEI Asa [PERSON_NAME] [PERSON_NAME] [MEDICAL_…" at bounding box center [170, 302] width 90 height 17
click at [264, 311] on input "classic" at bounding box center [355, 302] width 264 height 17
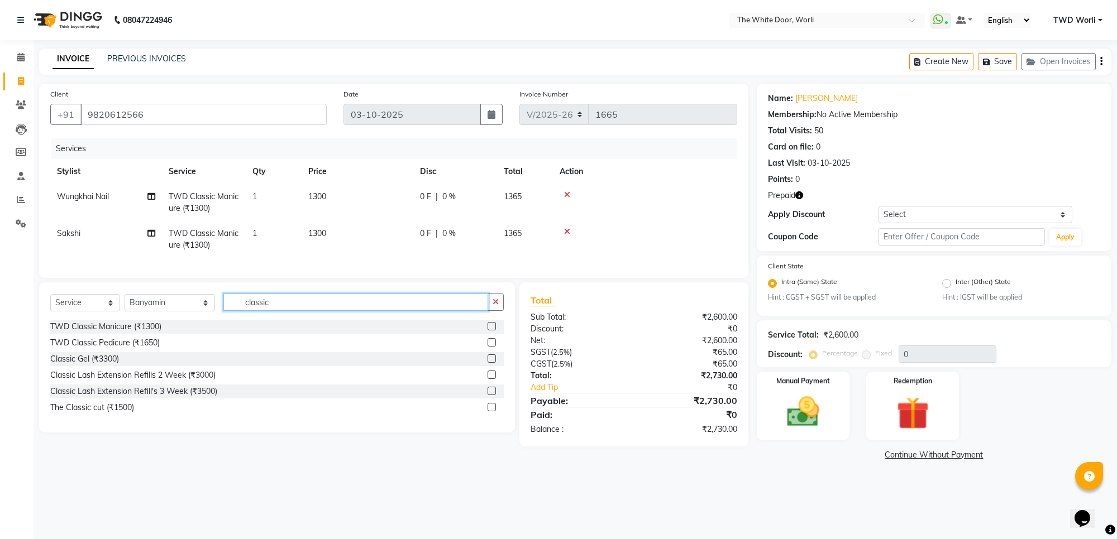
type input "classic"
click at [488, 347] on label at bounding box center [492, 342] width 8 height 8
click at [488, 347] on input "checkbox" at bounding box center [491, 343] width 7 height 7
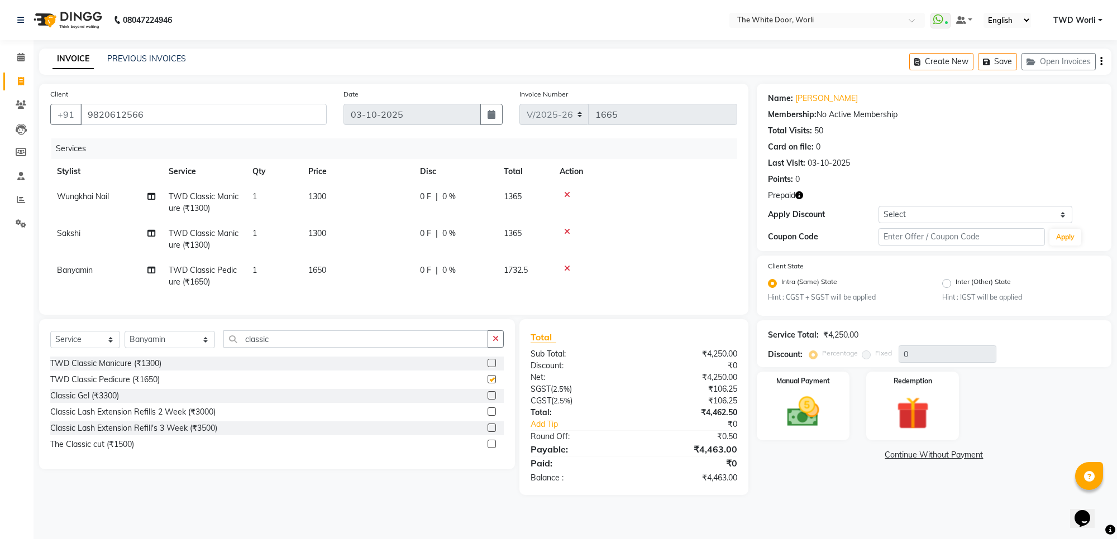
checkbox input "false"
click at [264, 271] on td "1" at bounding box center [274, 276] width 56 height 37
select select "20395"
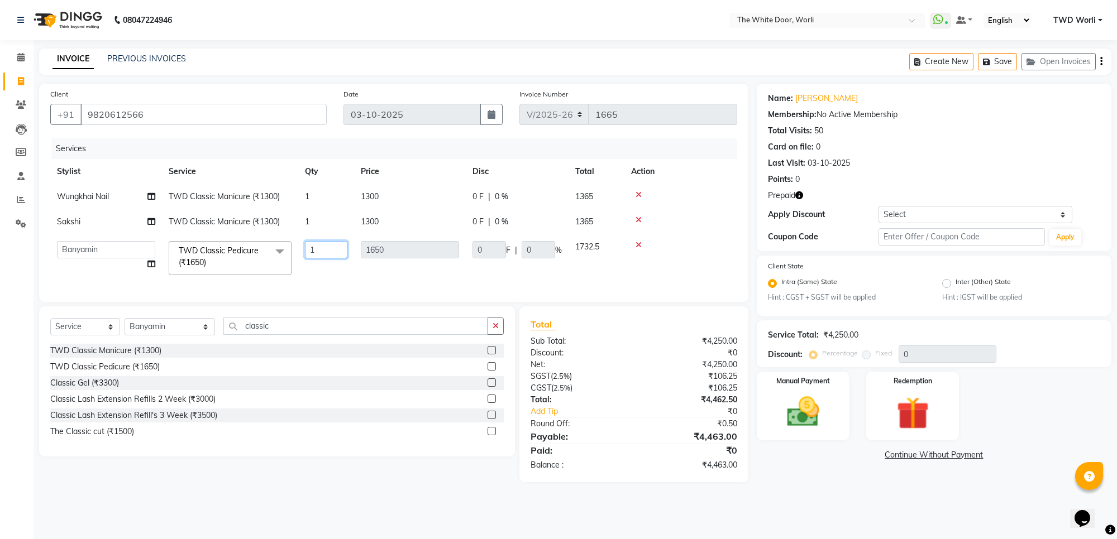
click at [316, 250] on input "1" at bounding box center [326, 249] width 42 height 17
type input "2"
click at [381, 283] on div "Services Stylist Service Qty Price Disc Total Action Wungkhai Nail TWD Classic …" at bounding box center [393, 214] width 687 height 152
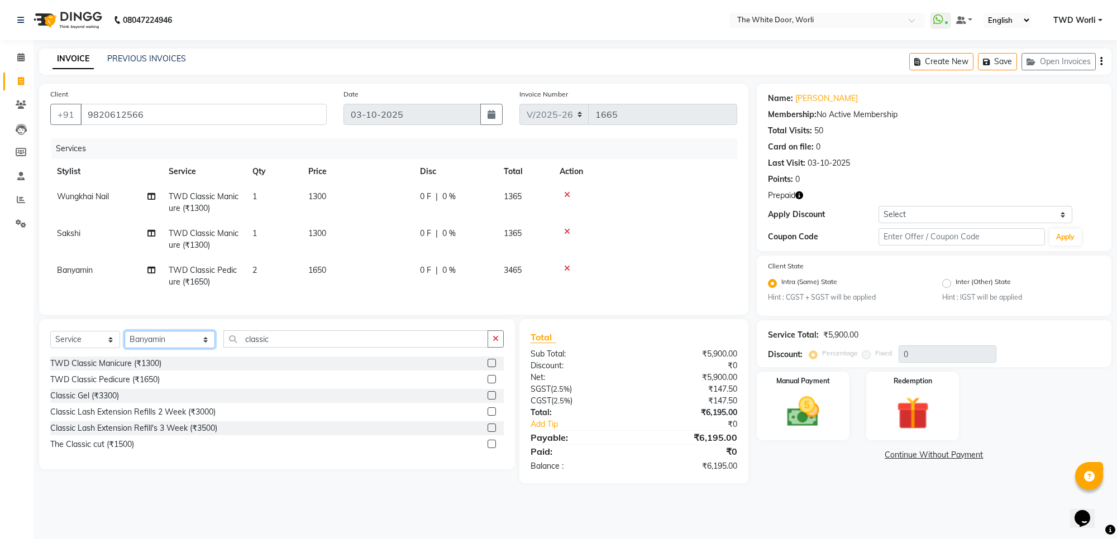
click at [166, 348] on select "Select Stylist Aarti Amit d Anil APEI Asa [PERSON_NAME] [PERSON_NAME] [MEDICAL_…" at bounding box center [170, 339] width 90 height 17
select select "50222"
click at [125, 341] on select "Select Stylist Aarti Amit d Anil APEI Asa [PERSON_NAME] [PERSON_NAME] [MEDICAL_…" at bounding box center [170, 339] width 90 height 17
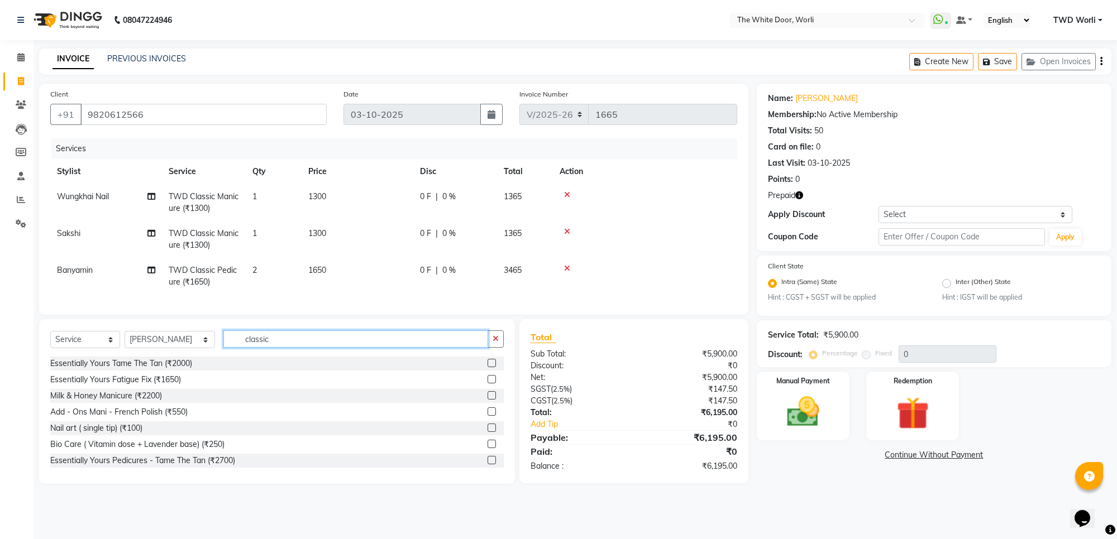
click at [266, 348] on input "classic" at bounding box center [355, 339] width 264 height 17
click at [267, 348] on input "classic" at bounding box center [355, 339] width 264 height 17
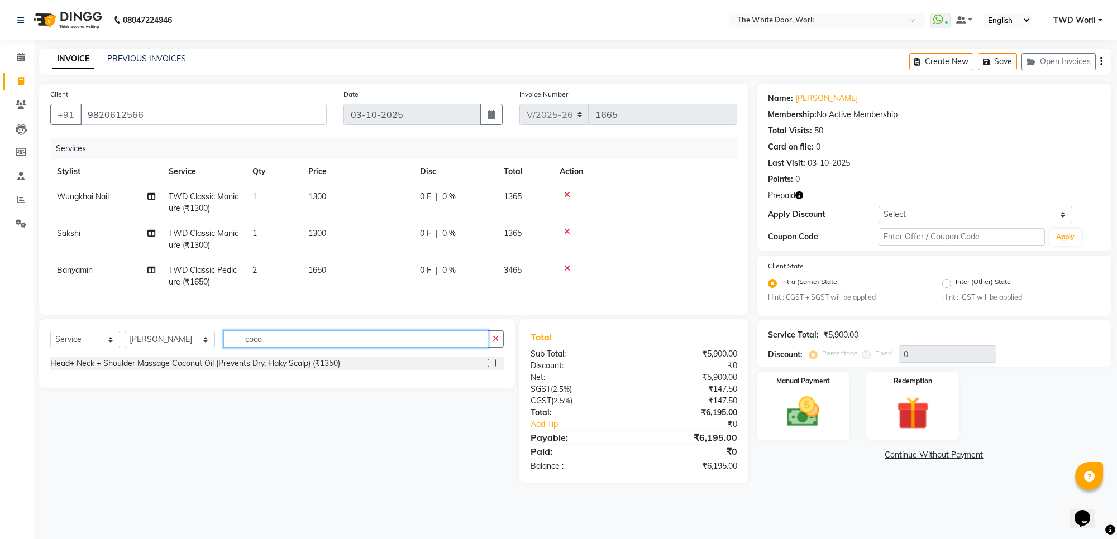
type input "coco"
click at [488, 367] on label at bounding box center [492, 363] width 8 height 8
click at [488, 367] on input "checkbox" at bounding box center [491, 363] width 7 height 7
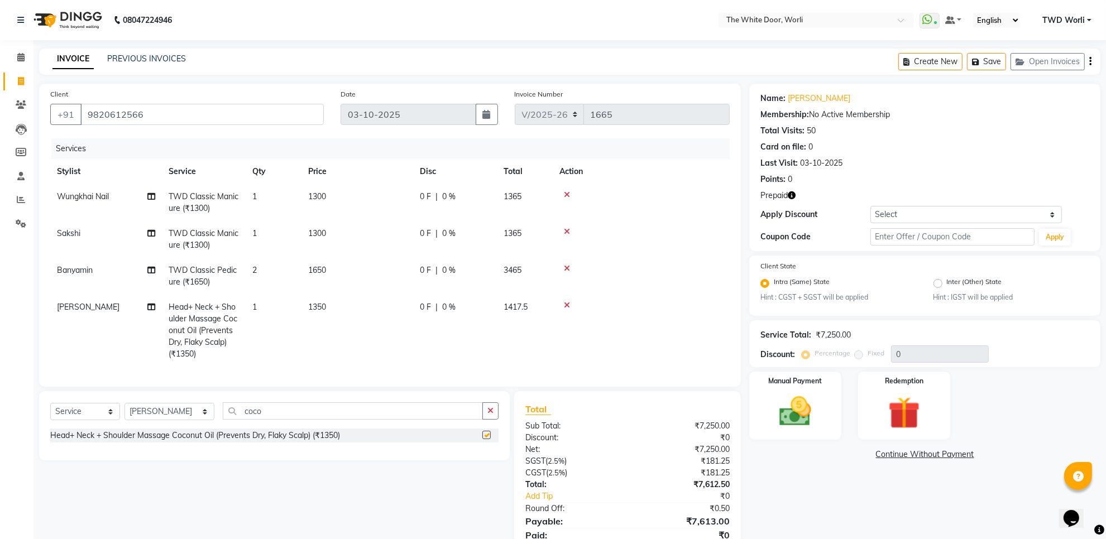
checkbox input "false"
click at [278, 420] on input "coco" at bounding box center [353, 411] width 260 height 17
click at [277, 420] on input "coco" at bounding box center [353, 411] width 260 height 17
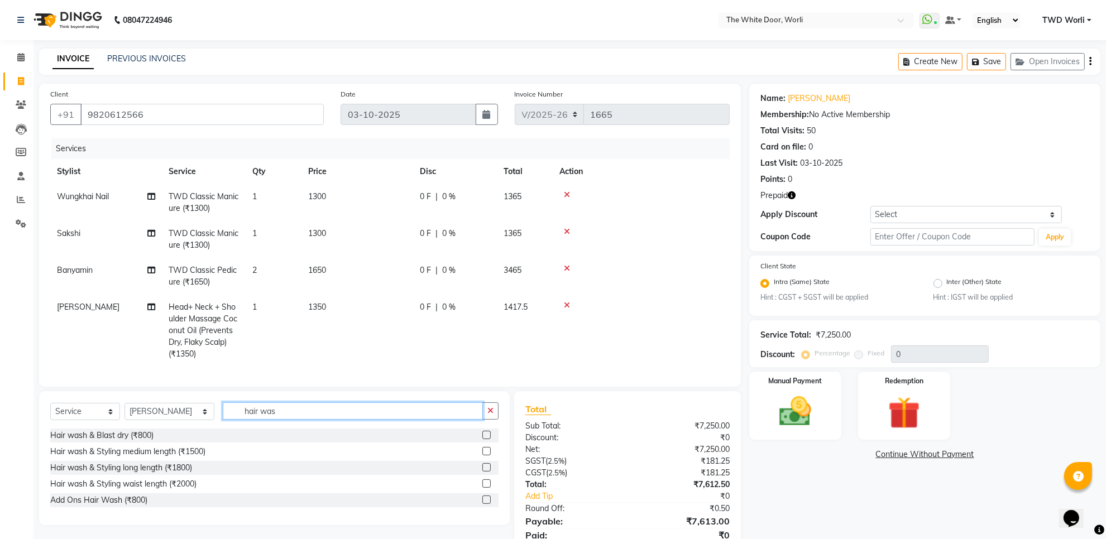
type input "hair was"
click at [483, 439] on label at bounding box center [486, 435] width 8 height 8
click at [483, 439] on input "checkbox" at bounding box center [485, 435] width 7 height 7
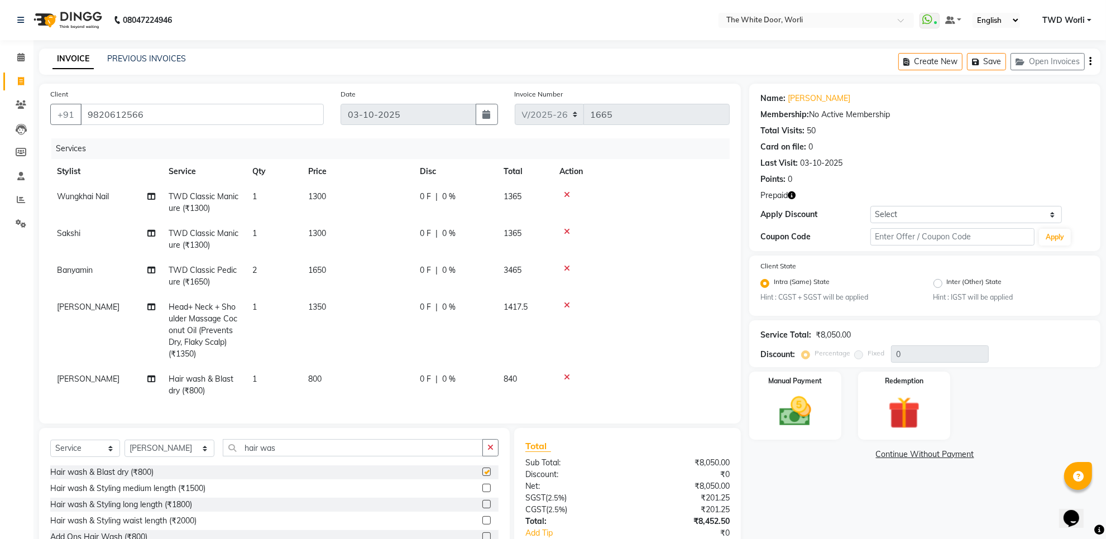
checkbox input "false"
click at [168, 453] on select "Select Stylist Aarti Amit d Anil APEI Asa [PERSON_NAME] [PERSON_NAME] [MEDICAL_…" at bounding box center [170, 448] width 90 height 17
select select "20573"
click at [125, 445] on select "Select Stylist Aarti Amit d Anil APEI Asa [PERSON_NAME] [PERSON_NAME] [MEDICAL_…" at bounding box center [170, 448] width 90 height 17
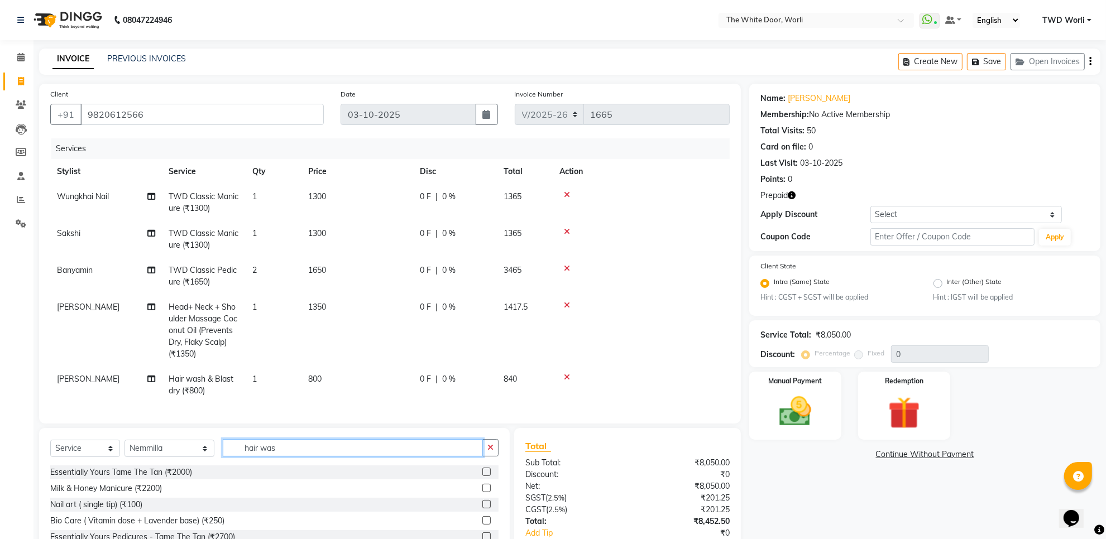
click at [299, 456] on input "hair was" at bounding box center [353, 447] width 260 height 17
type input "head"
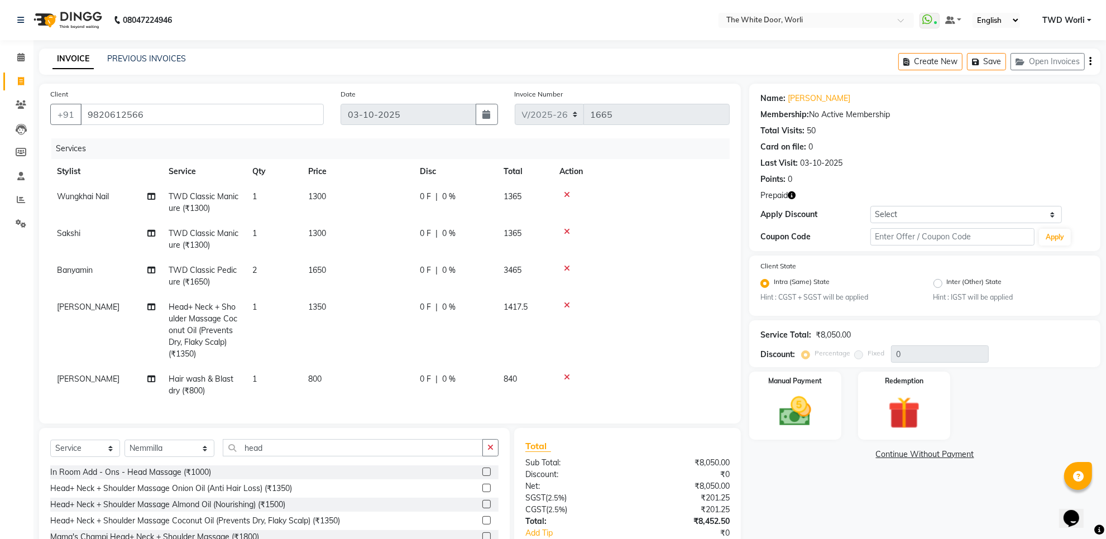
click at [482, 493] on label at bounding box center [486, 488] width 8 height 8
click at [482, 493] on input "checkbox" at bounding box center [485, 488] width 7 height 7
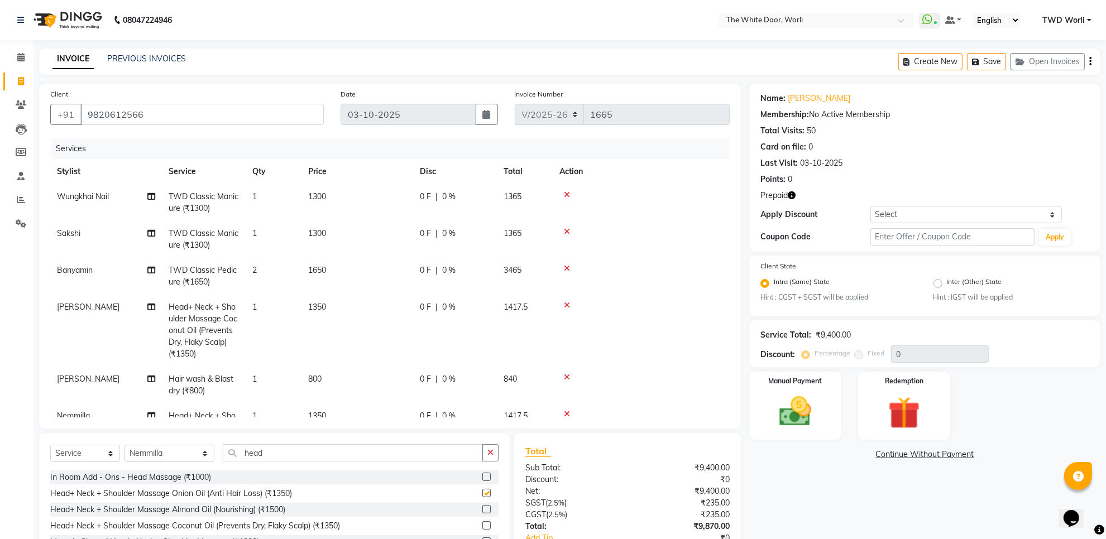
checkbox input "false"
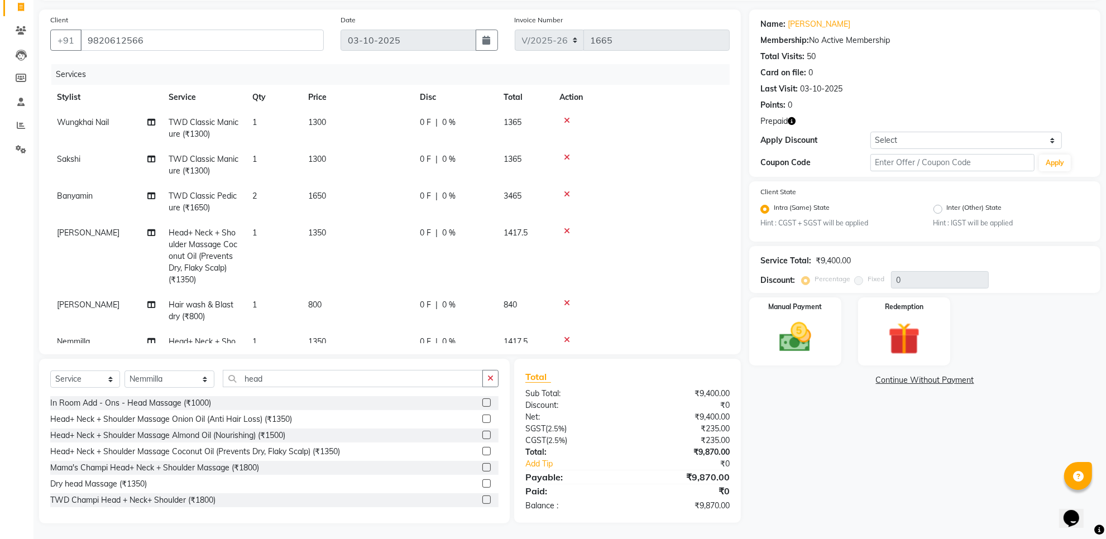
scroll to position [75, 0]
click at [896, 336] on img at bounding box center [904, 337] width 54 height 41
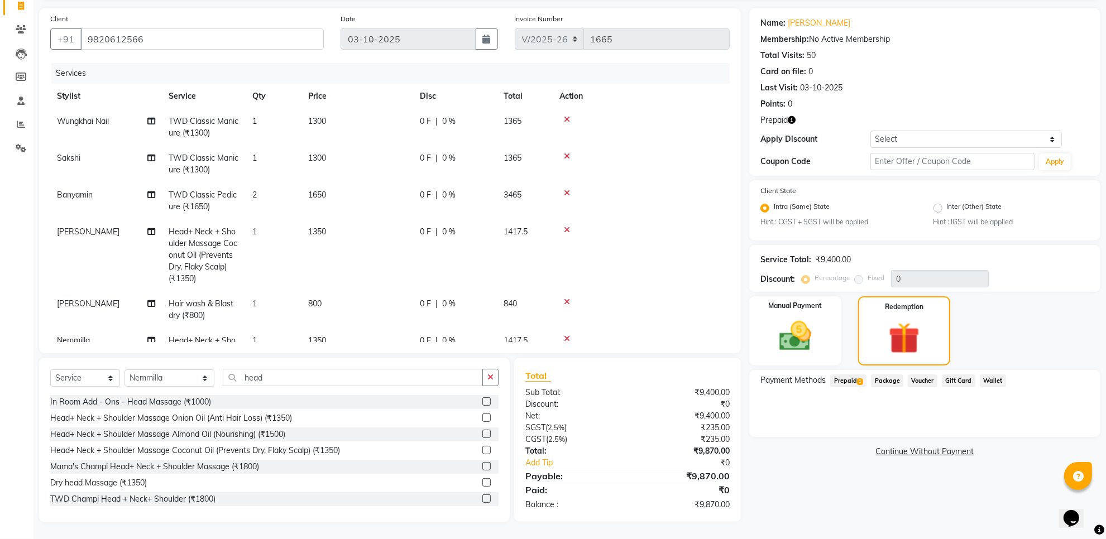
click at [858, 376] on span "Prepaid 1" at bounding box center [848, 381] width 36 height 13
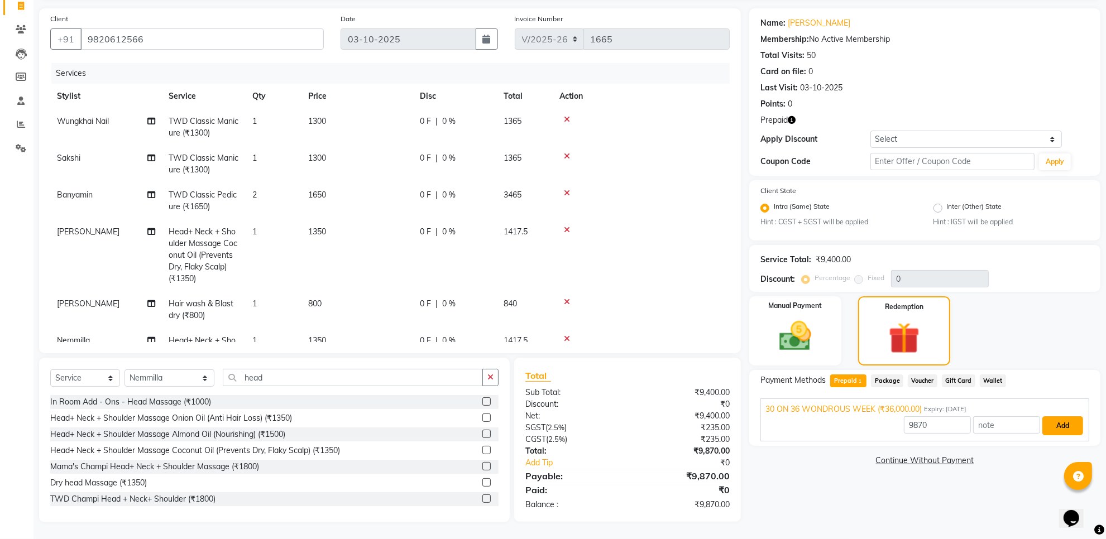
click at [1064, 427] on button "Add" at bounding box center [1063, 426] width 41 height 19
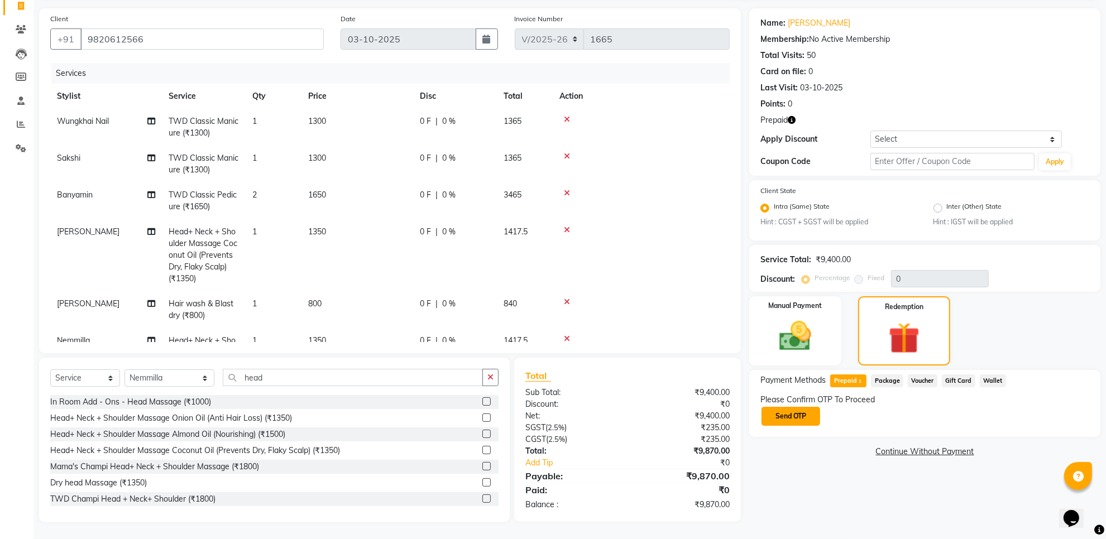
click at [794, 418] on button "Send OTP" at bounding box center [791, 416] width 59 height 19
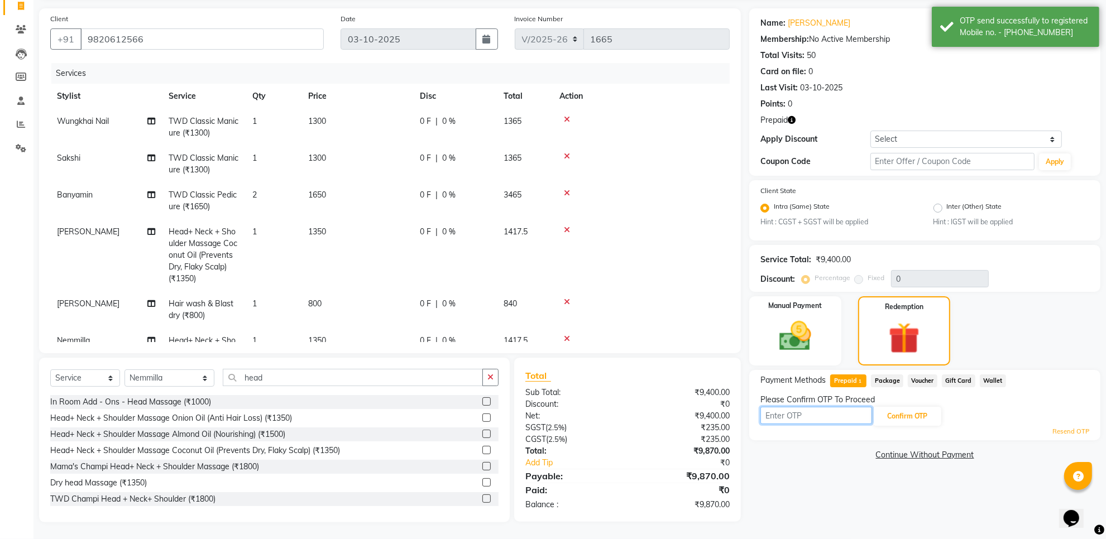
click at [831, 416] on input "text" at bounding box center [817, 415] width 112 height 17
type input "2"
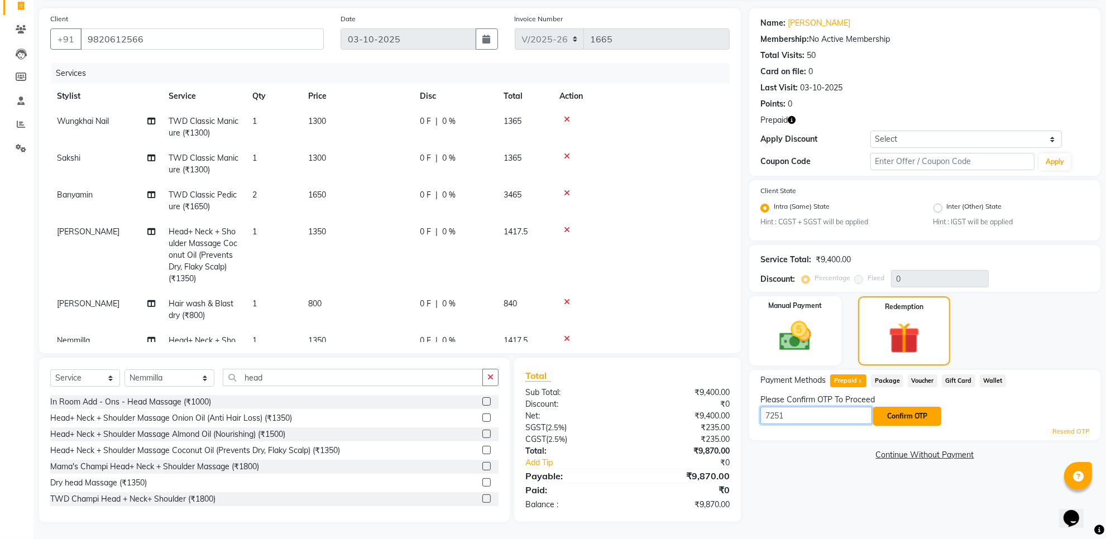
type input "7251"
click at [904, 412] on button "Confirm OTP" at bounding box center [907, 416] width 68 height 19
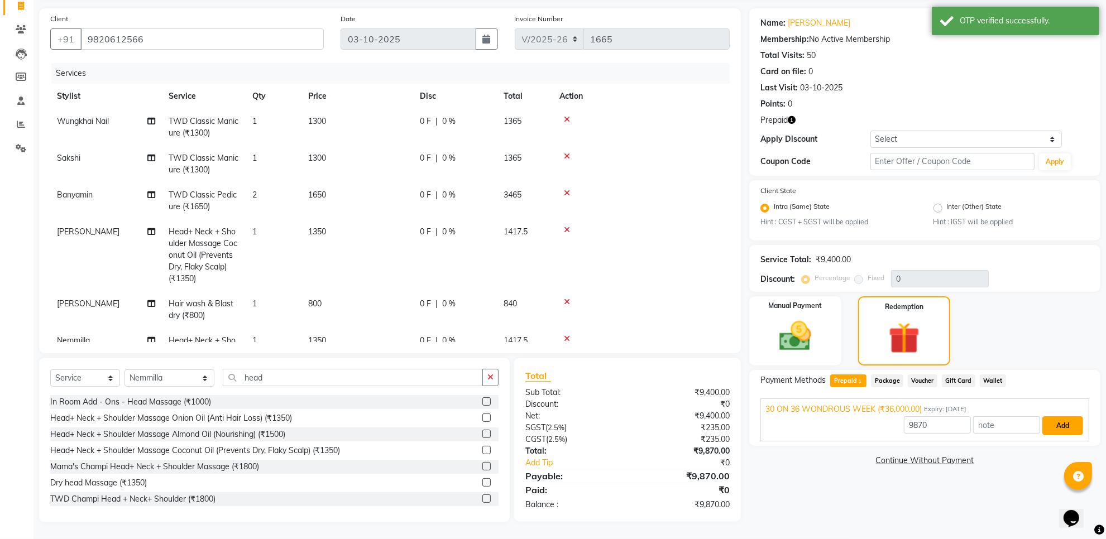
click at [1071, 421] on button "Add" at bounding box center [1063, 426] width 41 height 19
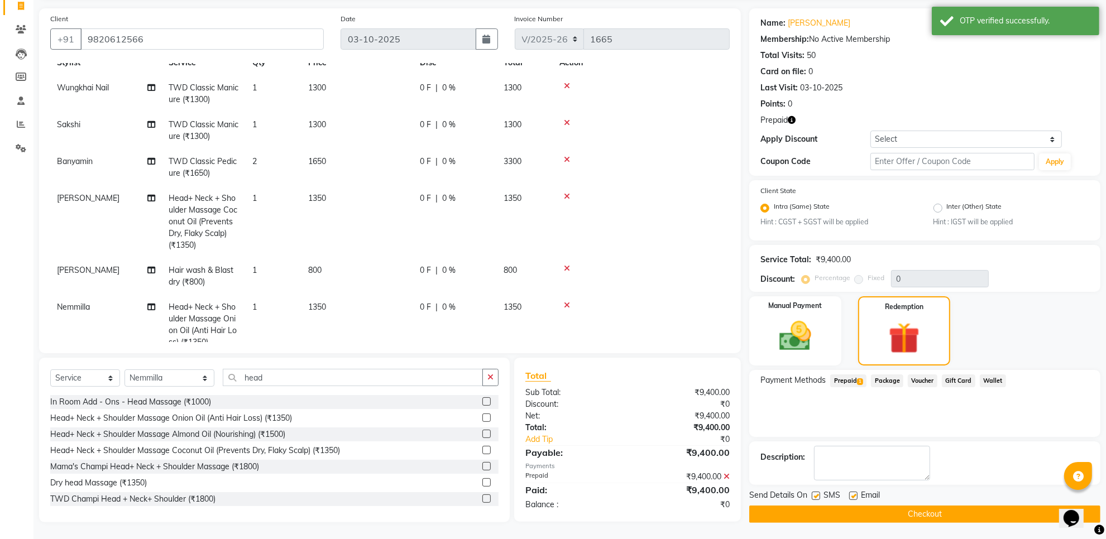
scroll to position [65, 0]
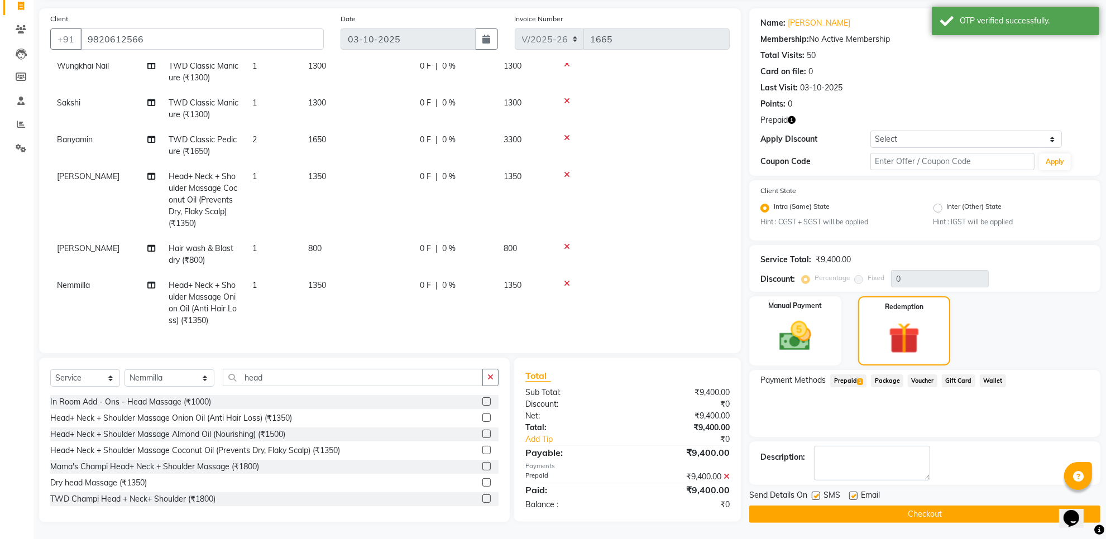
click at [872, 518] on button "Checkout" at bounding box center [924, 514] width 351 height 17
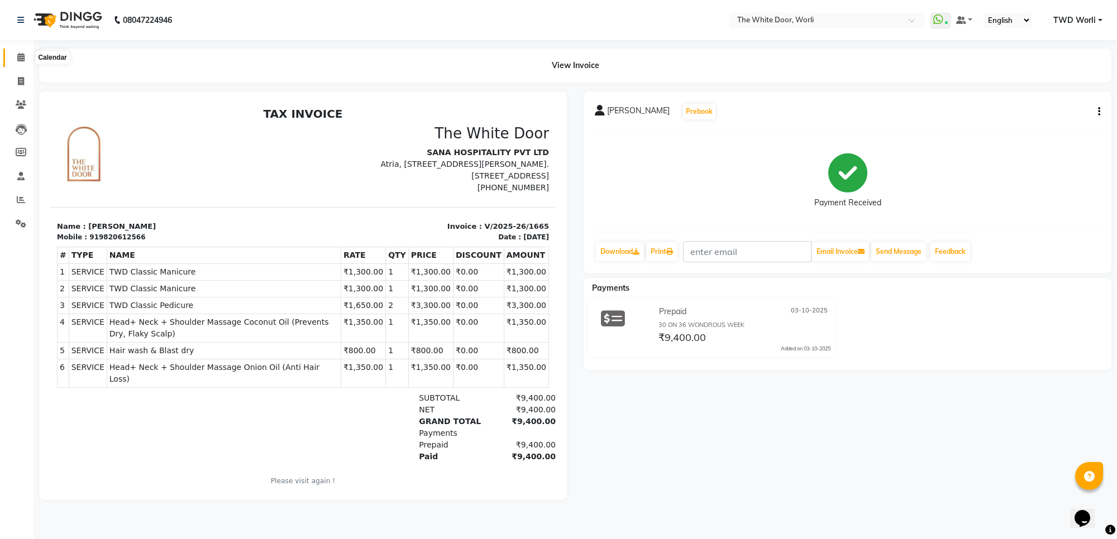
click at [20, 60] on icon at bounding box center [20, 57] width 7 height 8
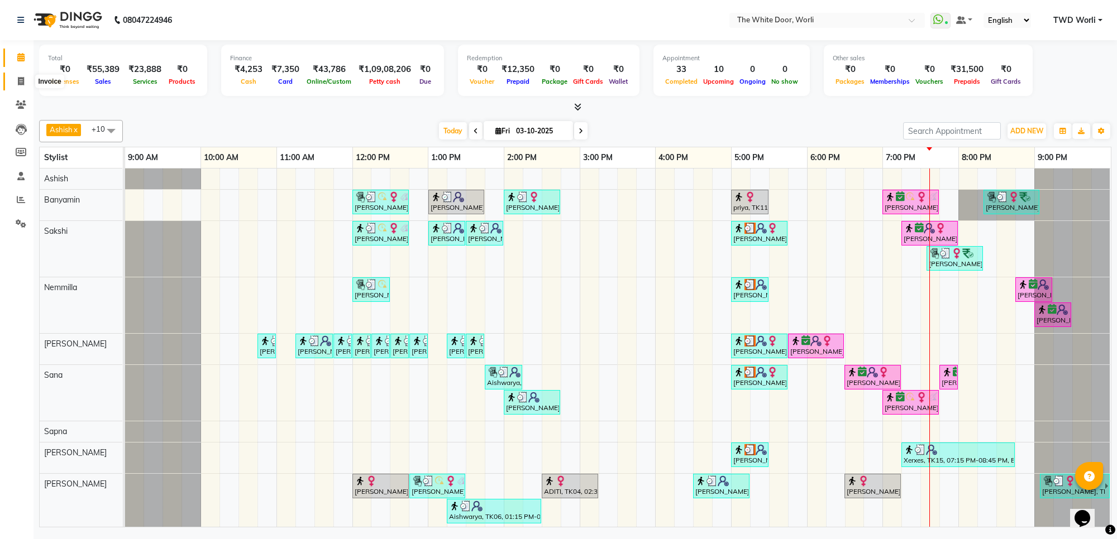
click at [18, 80] on icon at bounding box center [21, 81] width 6 height 8
select select "service"
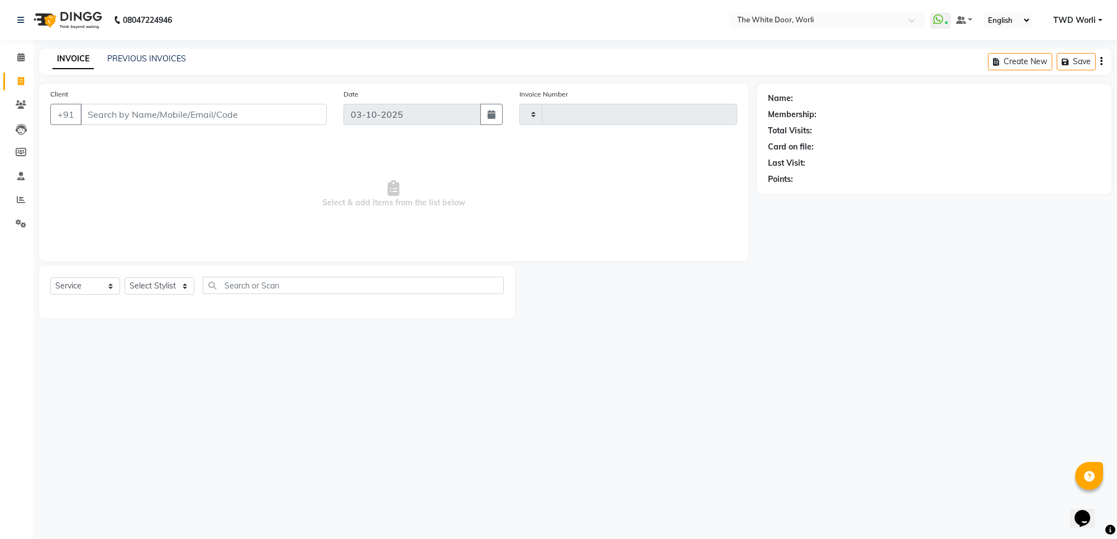
type input "1666"
select select "4027"
click at [144, 63] on link "PREVIOUS INVOICES" at bounding box center [146, 59] width 79 height 10
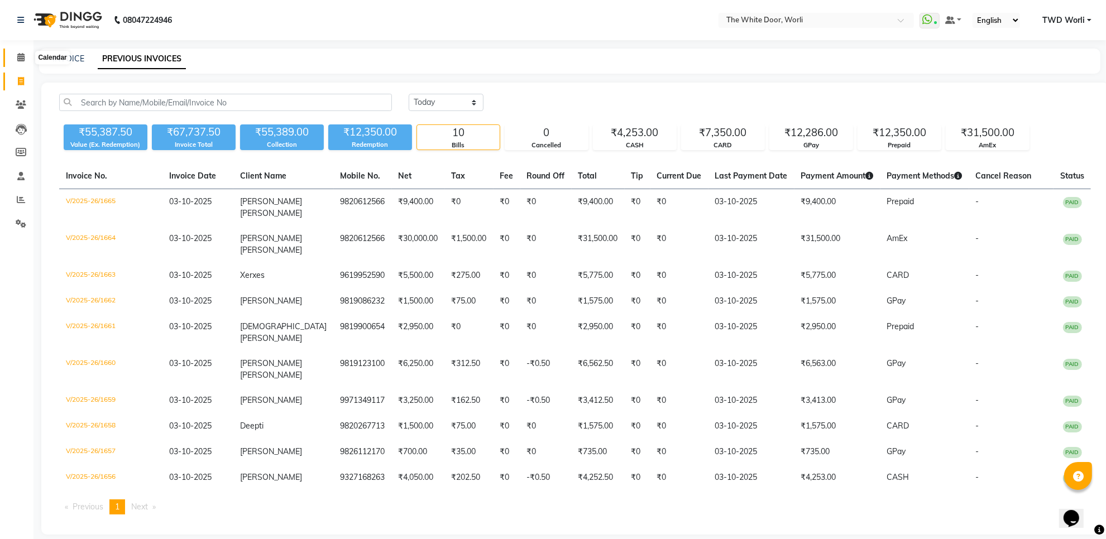
click at [20, 57] on icon at bounding box center [20, 57] width 7 height 8
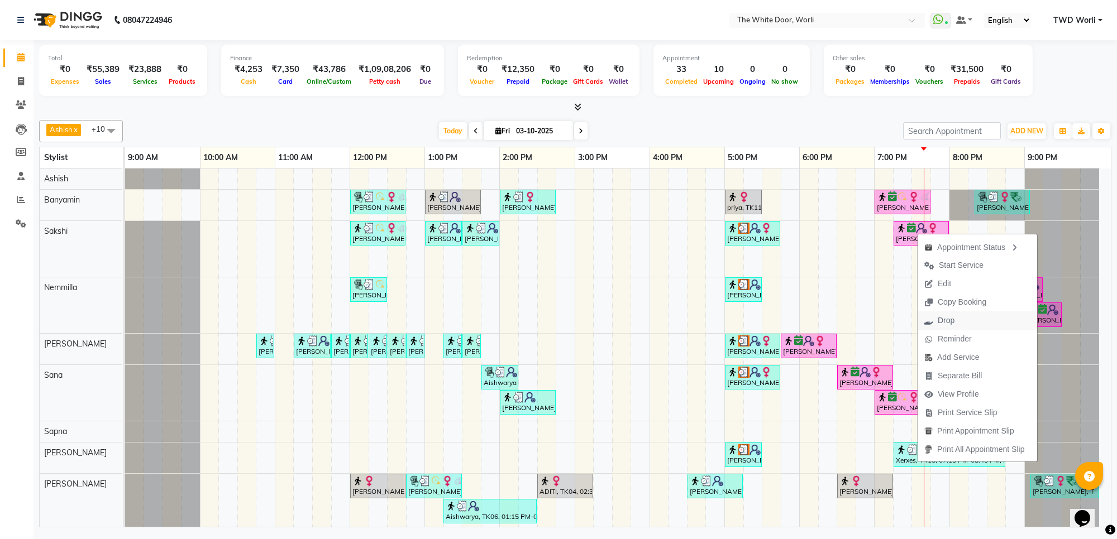
click at [955, 317] on span "Drop" at bounding box center [940, 321] width 44 height 18
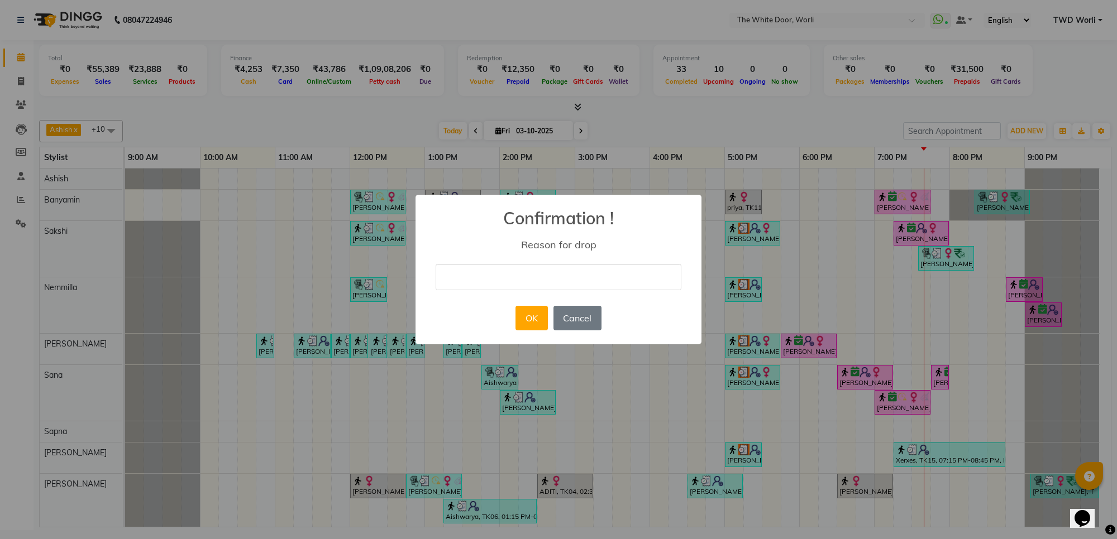
click at [609, 267] on input "text" at bounding box center [559, 277] width 246 height 26
type input "duplicate"
click at [534, 319] on button "OK" at bounding box center [531, 318] width 32 height 25
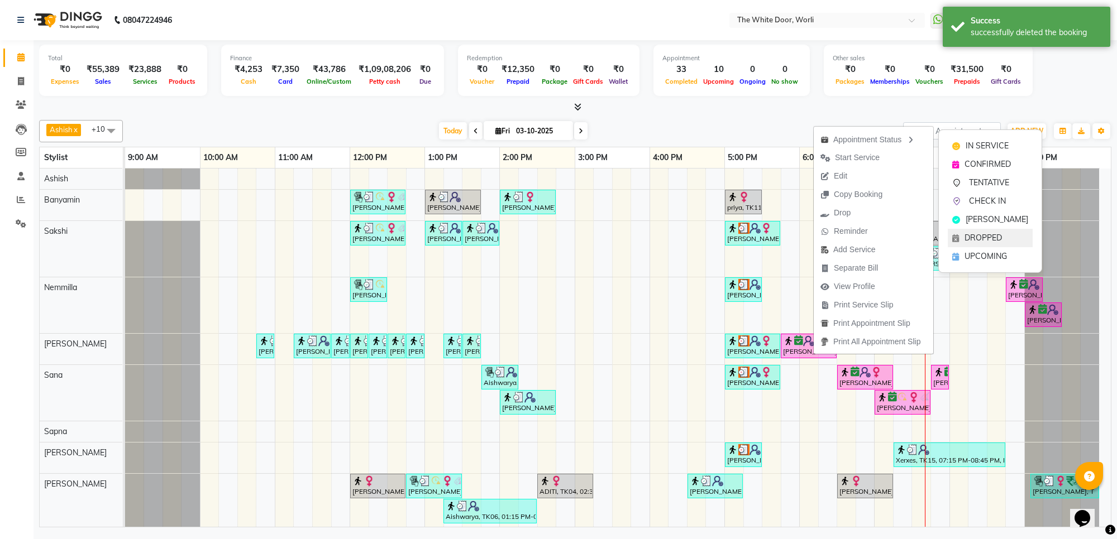
click at [986, 236] on span "DROPPED" at bounding box center [982, 238] width 37 height 12
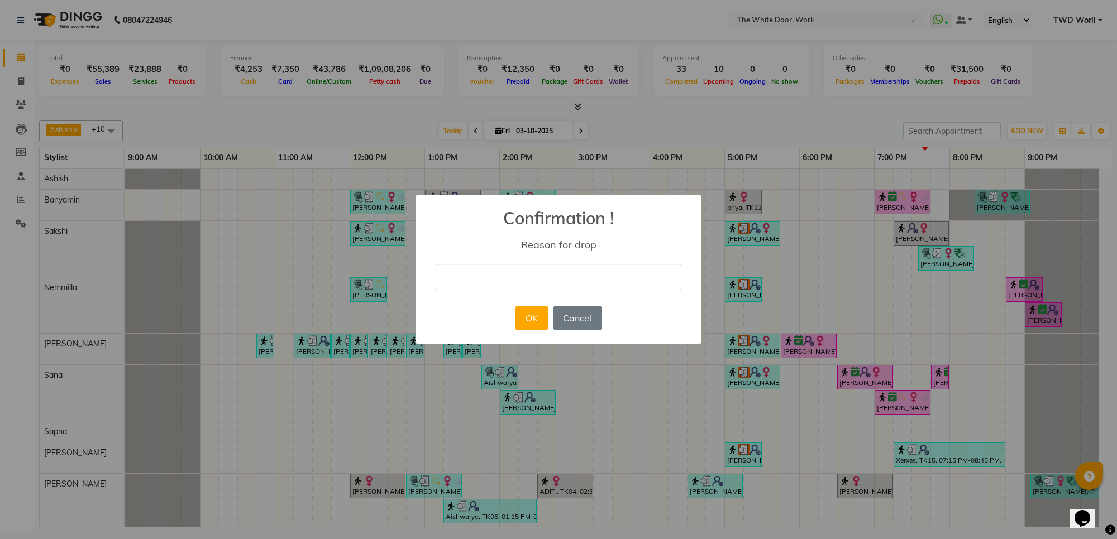
click at [528, 269] on input "text" at bounding box center [559, 277] width 246 height 26
type input "duplicate"
click at [534, 317] on button "OK" at bounding box center [531, 318] width 32 height 25
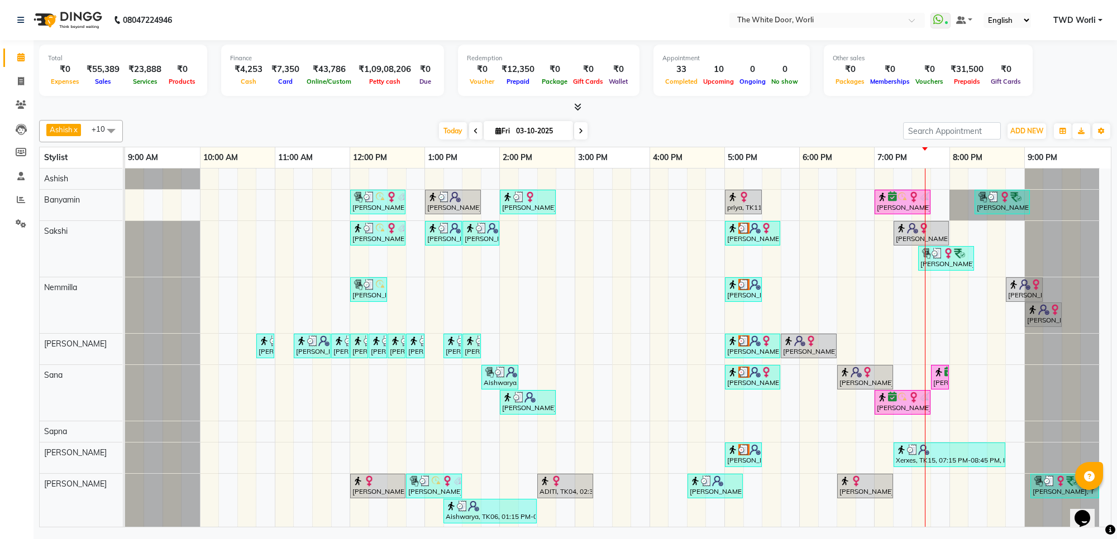
scroll to position [92, 0]
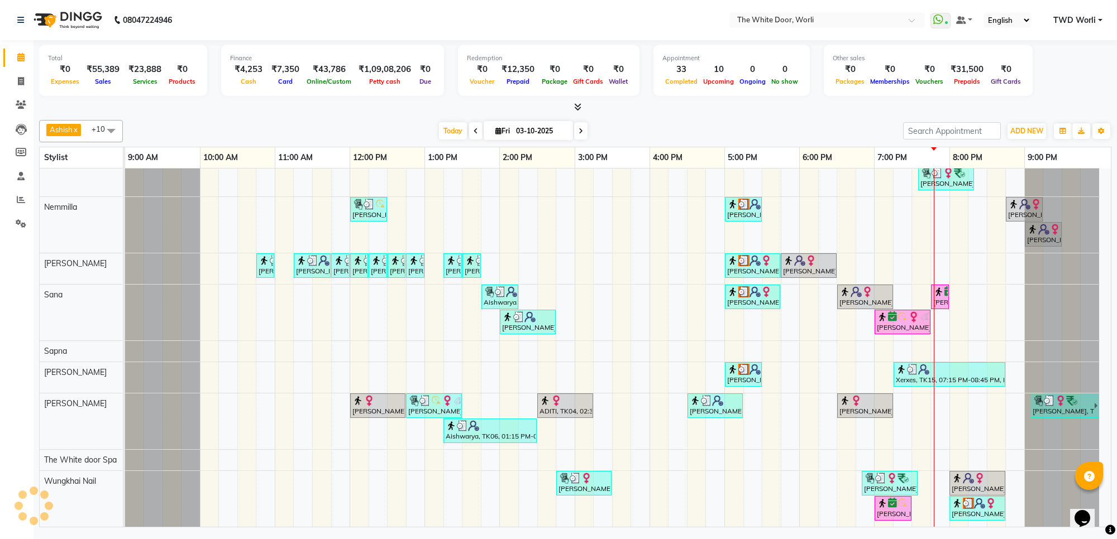
click at [581, 132] on icon at bounding box center [581, 131] width 4 height 7
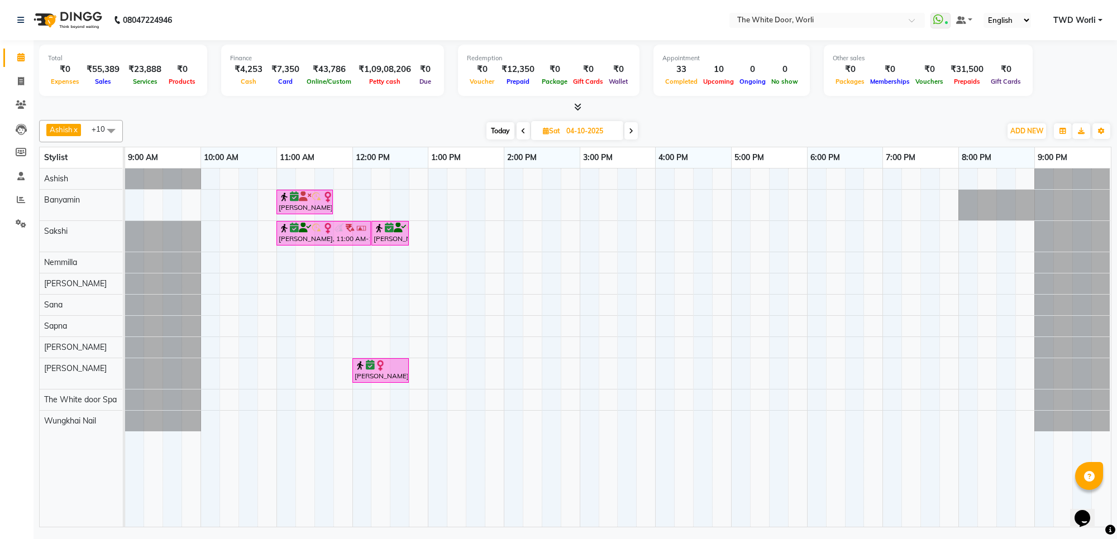
click at [633, 133] on icon at bounding box center [631, 131] width 4 height 7
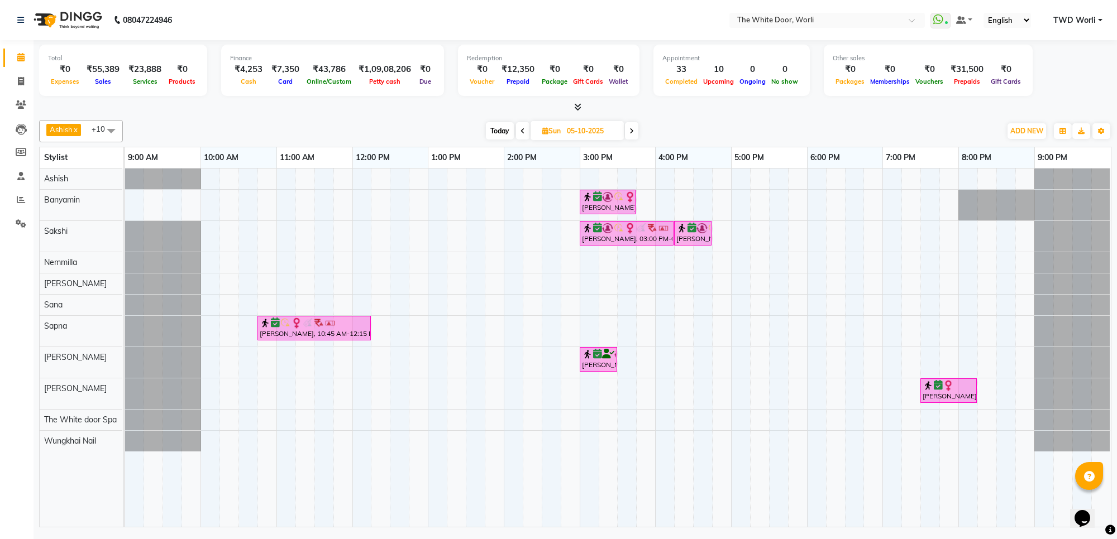
click at [633, 135] on icon at bounding box center [631, 131] width 4 height 7
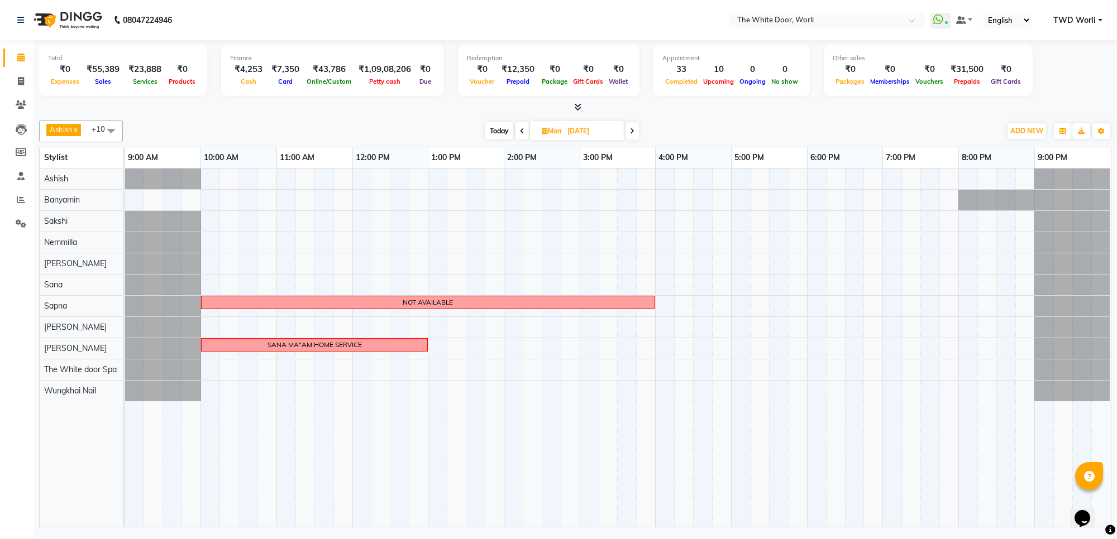
click at [493, 129] on span "Today" at bounding box center [499, 130] width 28 height 17
type input "03-10-2025"
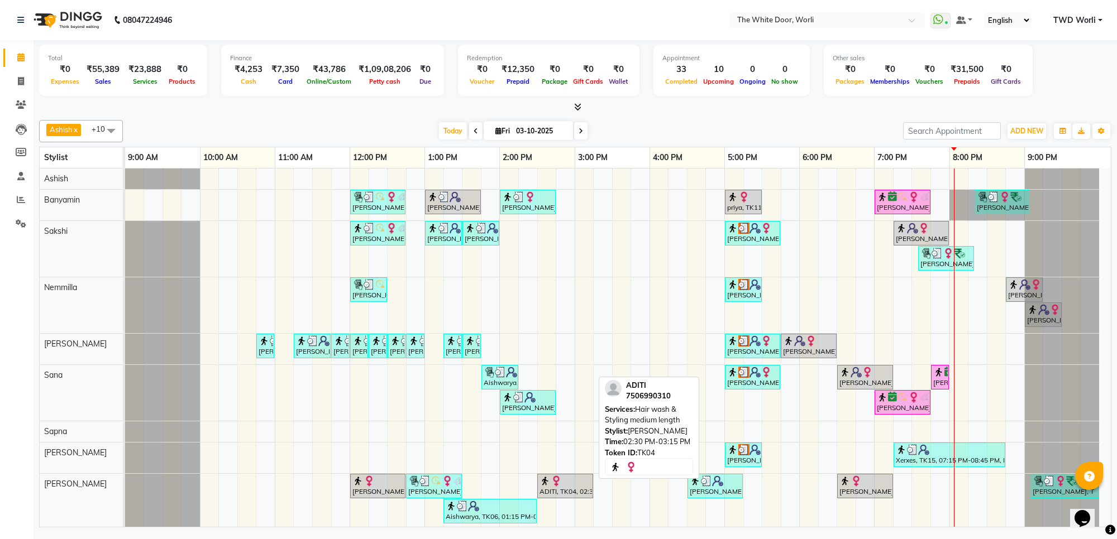
click at [567, 495] on div "ADITI, TK04, 02:30 PM-03:15 PM, Hair wash & Styling medium length" at bounding box center [565, 486] width 54 height 21
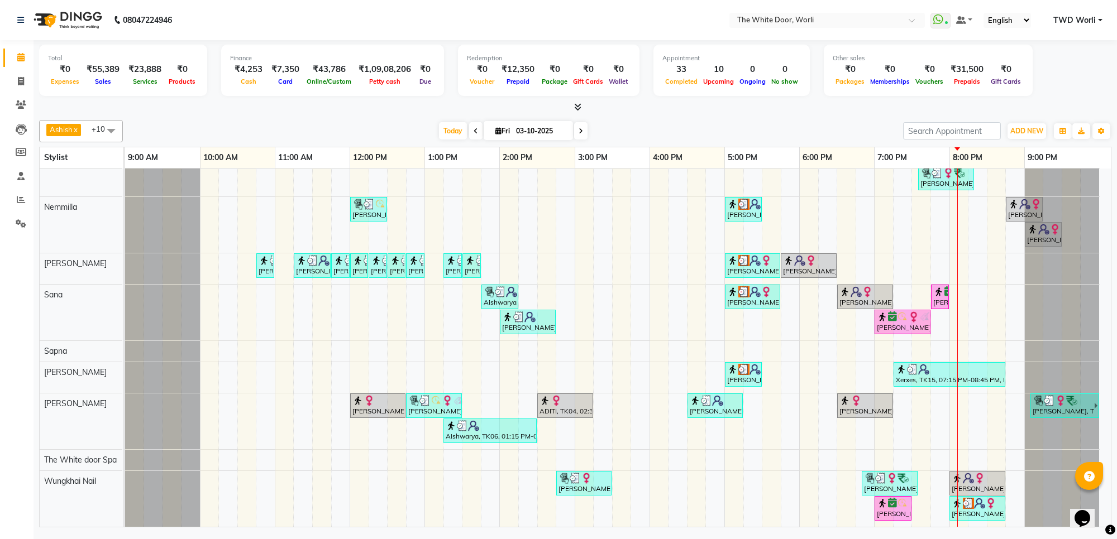
scroll to position [92, 0]
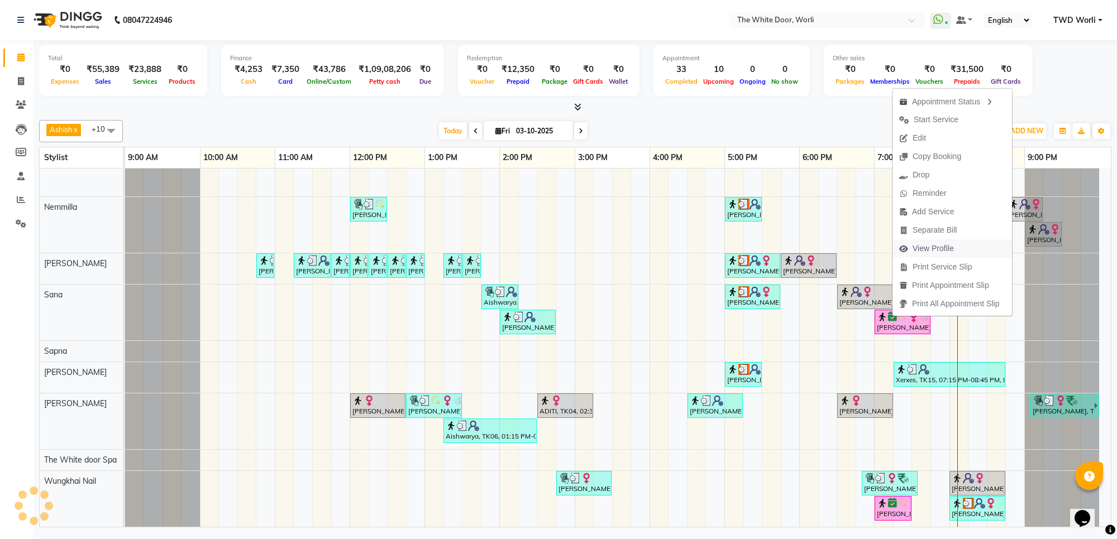
click at [930, 249] on span "View Profile" at bounding box center [932, 249] width 41 height 12
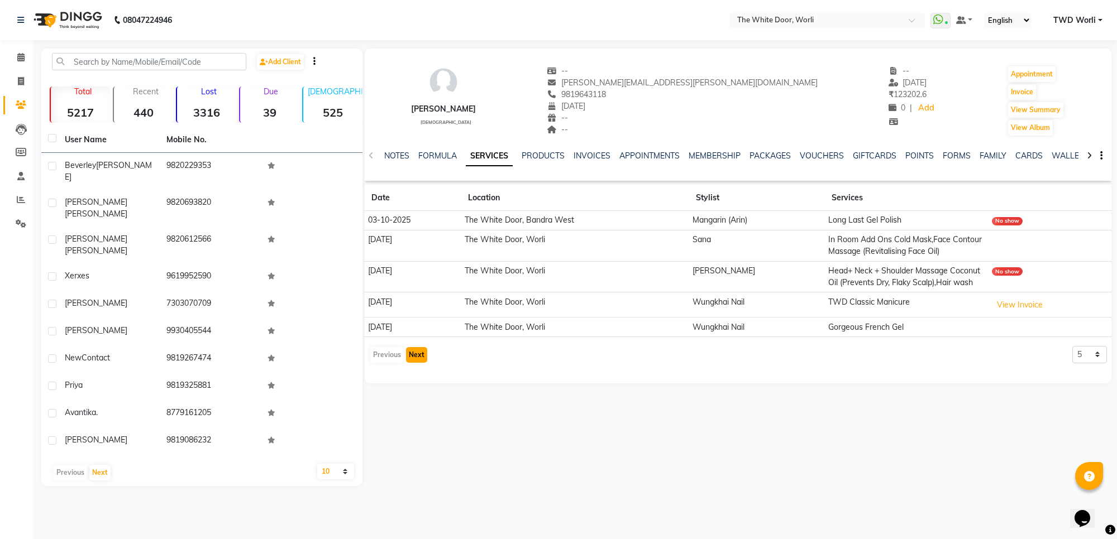
click at [414, 358] on button "Next" at bounding box center [416, 355] width 21 height 16
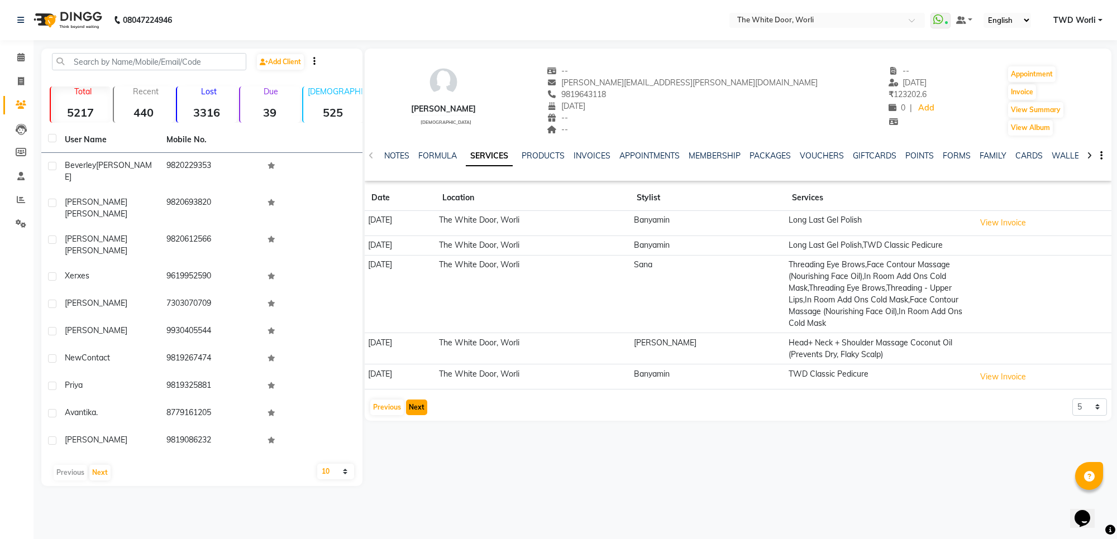
click at [410, 409] on button "Next" at bounding box center [416, 408] width 21 height 16
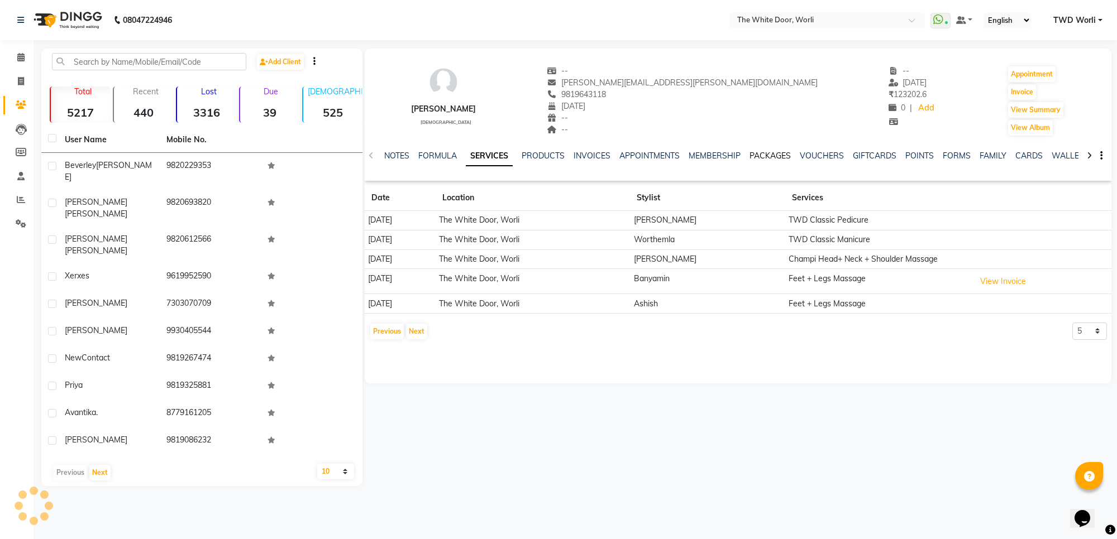
click at [761, 157] on link "PACKAGES" at bounding box center [769, 156] width 41 height 10
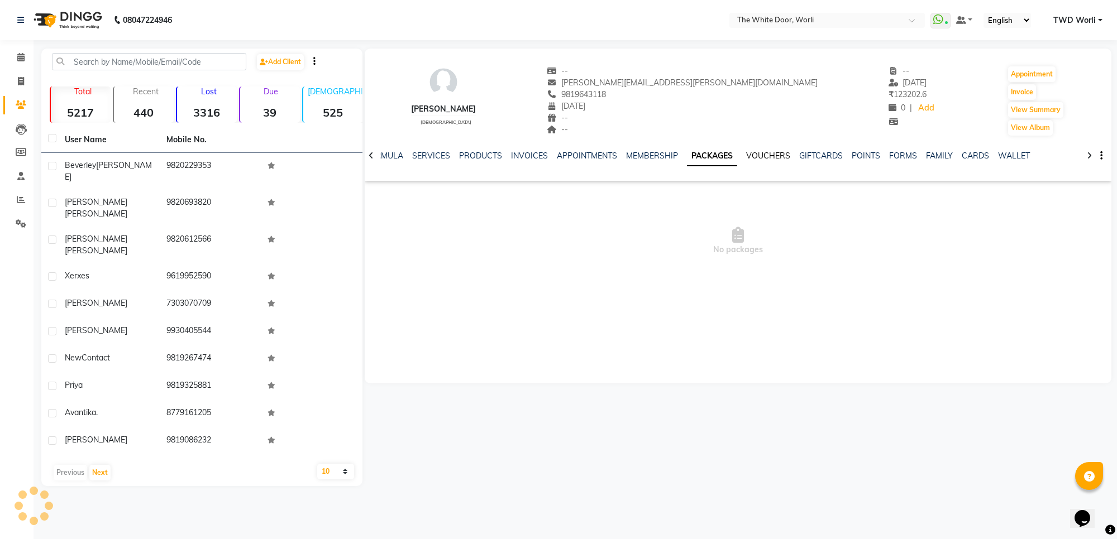
click at [766, 154] on link "VOUCHERS" at bounding box center [768, 156] width 44 height 10
click at [375, 154] on div at bounding box center [371, 155] width 13 height 22
click at [412, 155] on link "SERVICES" at bounding box center [431, 156] width 38 height 10
click at [376, 152] on div at bounding box center [371, 155] width 13 height 22
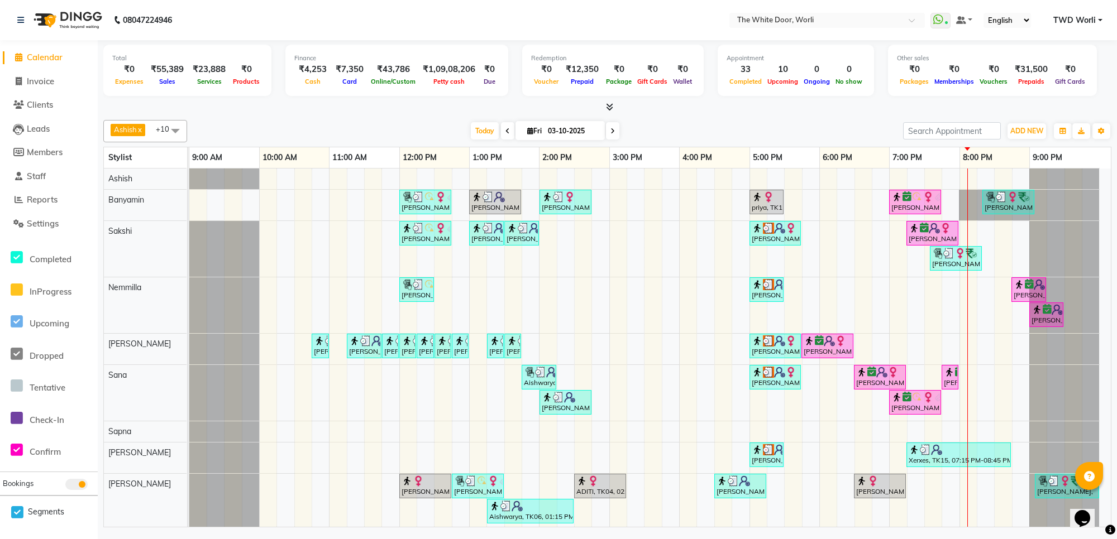
scroll to position [24, 0]
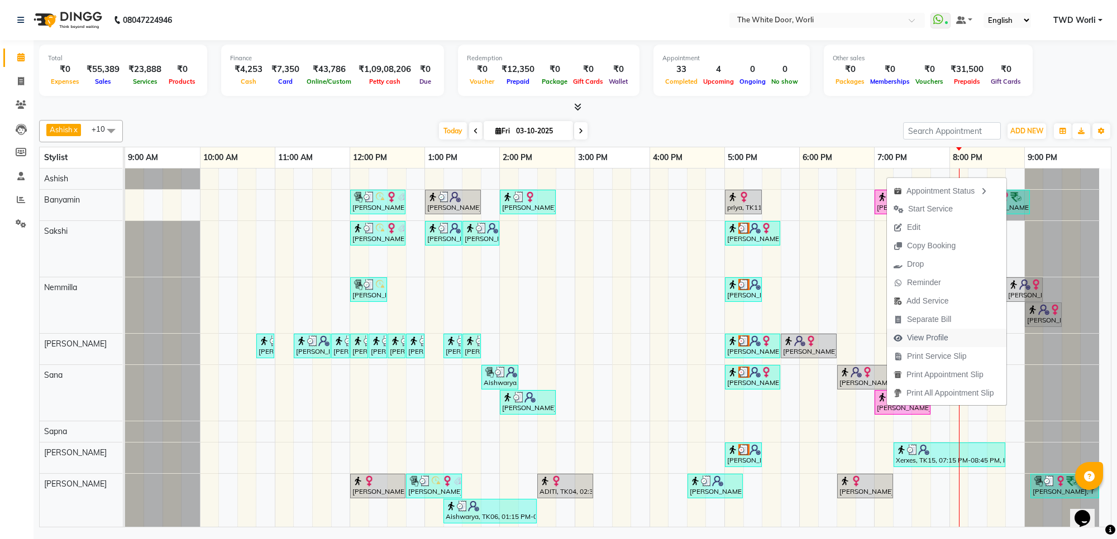
click at [922, 339] on span "View Profile" at bounding box center [927, 338] width 41 height 12
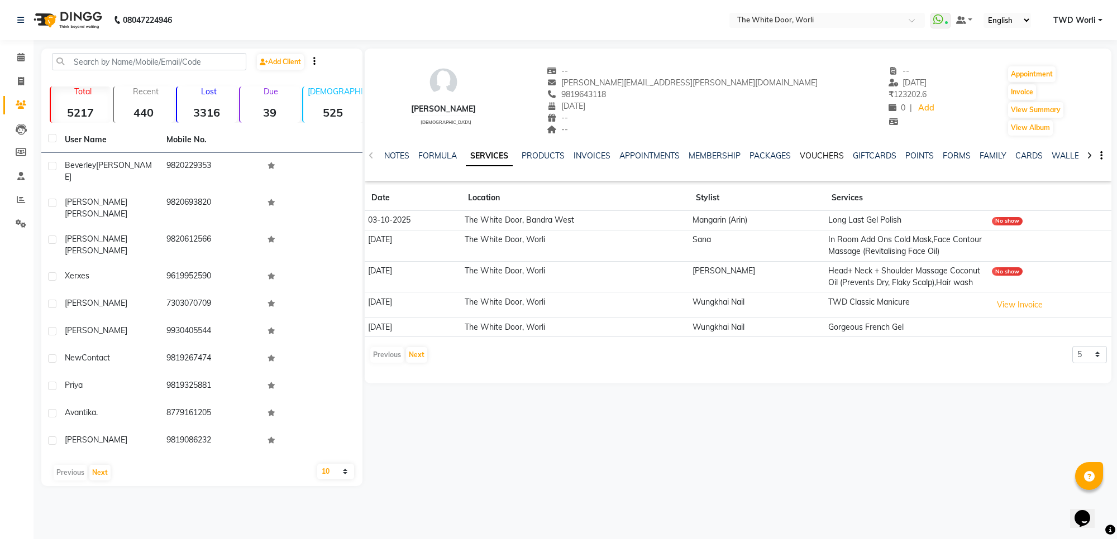
click at [819, 154] on link "VOUCHERS" at bounding box center [822, 156] width 44 height 10
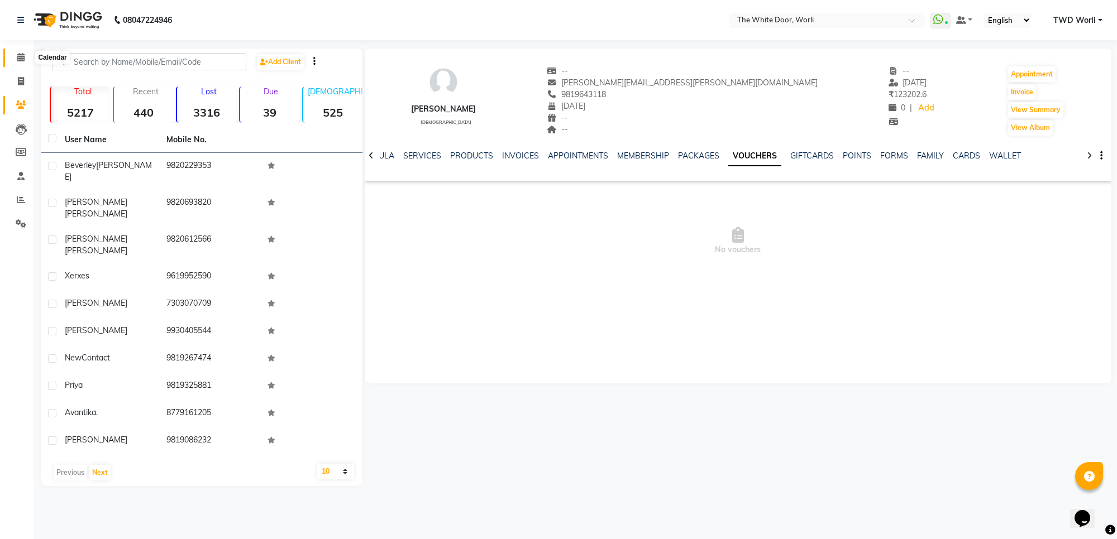
drag, startPoint x: 25, startPoint y: 56, endPoint x: 49, endPoint y: 59, distance: 24.2
click at [23, 57] on span at bounding box center [21, 57] width 20 height 13
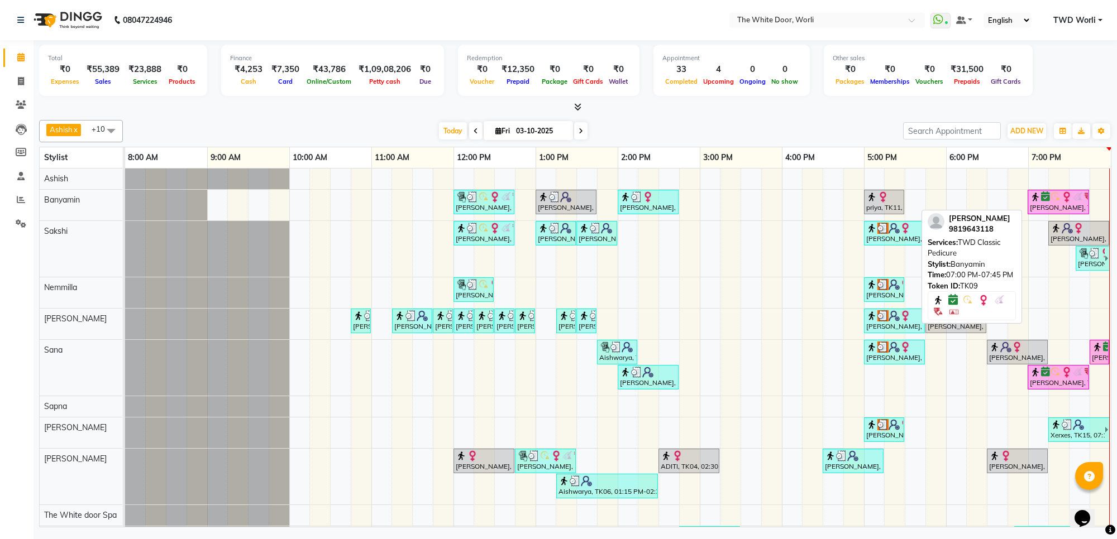
click at [1057, 201] on img at bounding box center [1055, 197] width 11 height 11
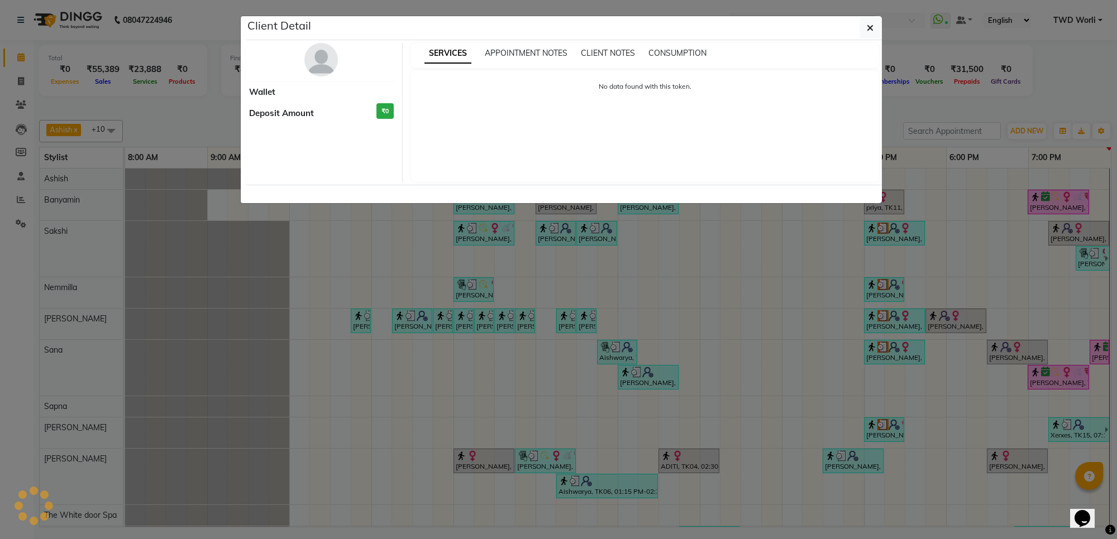
select select "6"
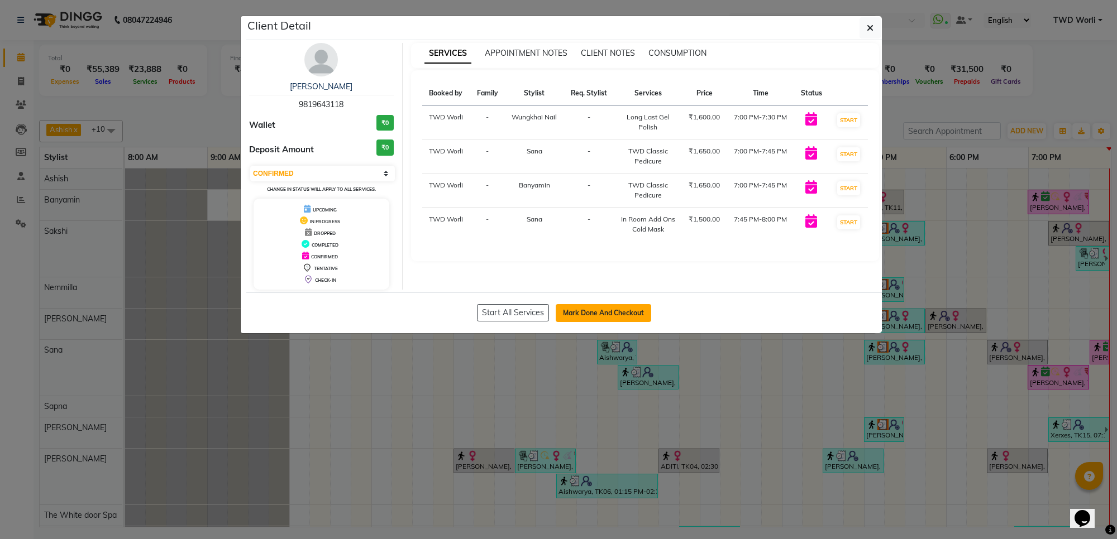
click at [622, 311] on button "Mark Done And Checkout" at bounding box center [603, 313] width 95 height 18
select select "service"
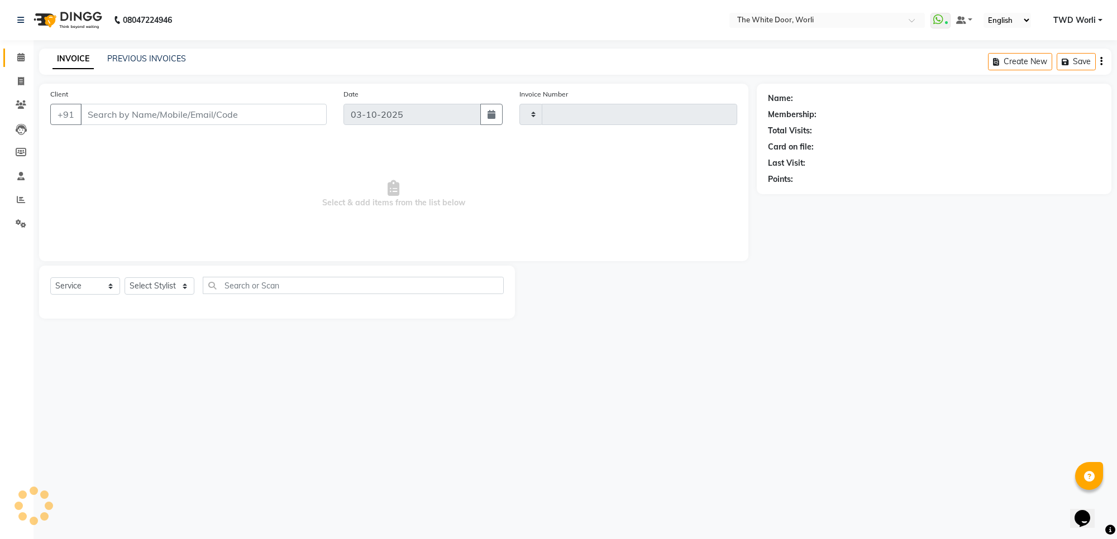
type input "1666"
select select "4027"
type input "9819643118"
select select "65695"
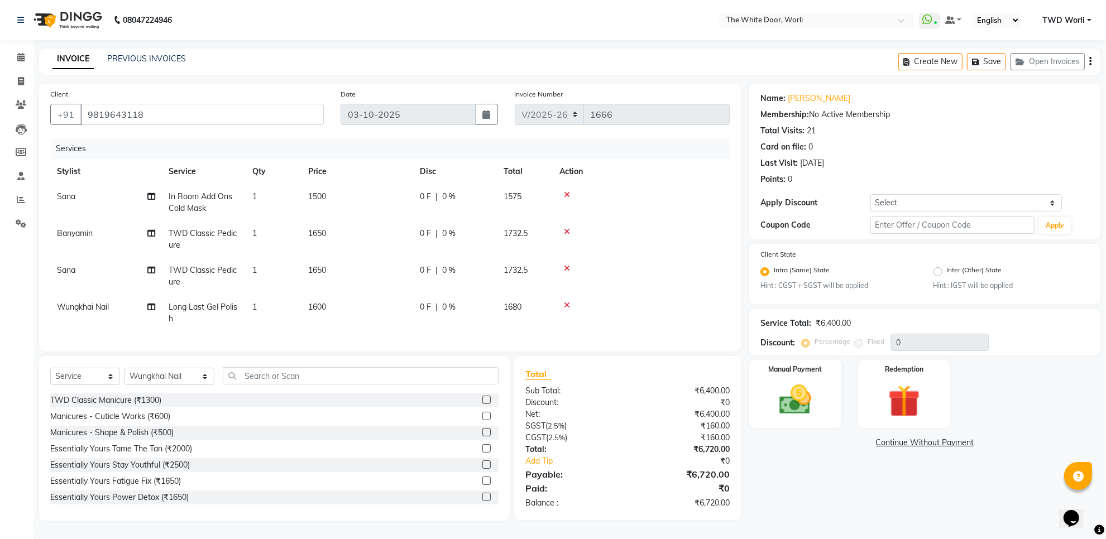
click at [566, 268] on icon at bounding box center [567, 269] width 6 height 8
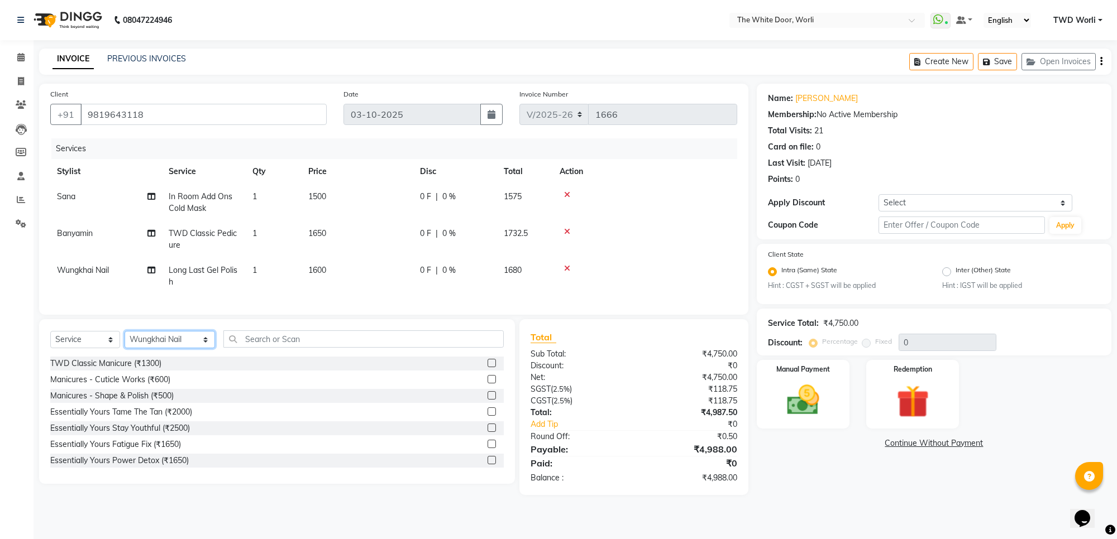
click at [169, 348] on select "Select Stylist Aarti Amit d Anil APEI Asa [PERSON_NAME] [PERSON_NAME] [MEDICAL_…" at bounding box center [170, 339] width 90 height 17
click at [125, 341] on select "Select Stylist Aarti Amit d Anil APEI Asa [PERSON_NAME] [PERSON_NAME] [MEDICAL_…" at bounding box center [170, 339] width 90 height 17
click at [270, 348] on input "text" at bounding box center [363, 339] width 280 height 17
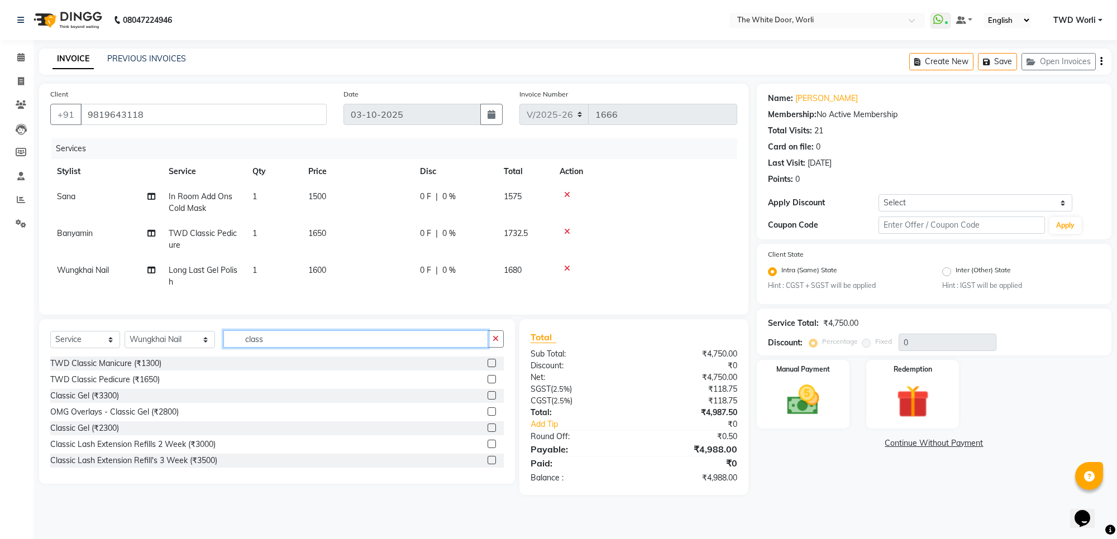
type input "class"
click at [488, 367] on label at bounding box center [492, 363] width 8 height 8
click at [488, 367] on input "checkbox" at bounding box center [491, 363] width 7 height 7
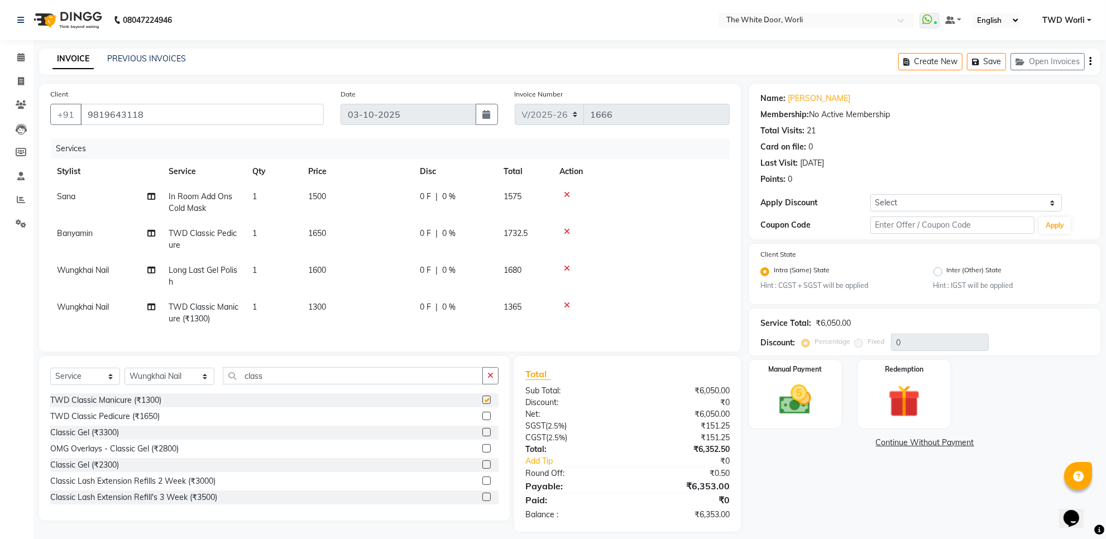
checkbox input "false"
click at [170, 385] on select "Select Stylist Aarti Amit d Anil APEI Asa [PERSON_NAME] [PERSON_NAME] [MEDICAL_…" at bounding box center [170, 376] width 90 height 17
select select "50222"
click at [125, 378] on select "Select Stylist Aarti Amit d Anil APEI Asa [PERSON_NAME] [PERSON_NAME] [MEDICAL_…" at bounding box center [170, 376] width 90 height 17
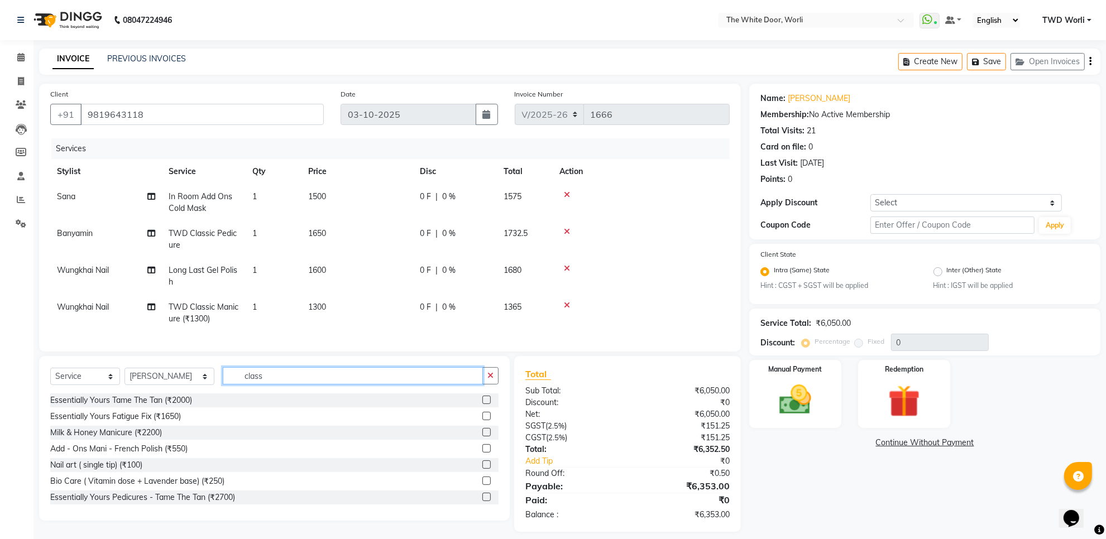
click at [243, 384] on input "class" at bounding box center [353, 375] width 260 height 17
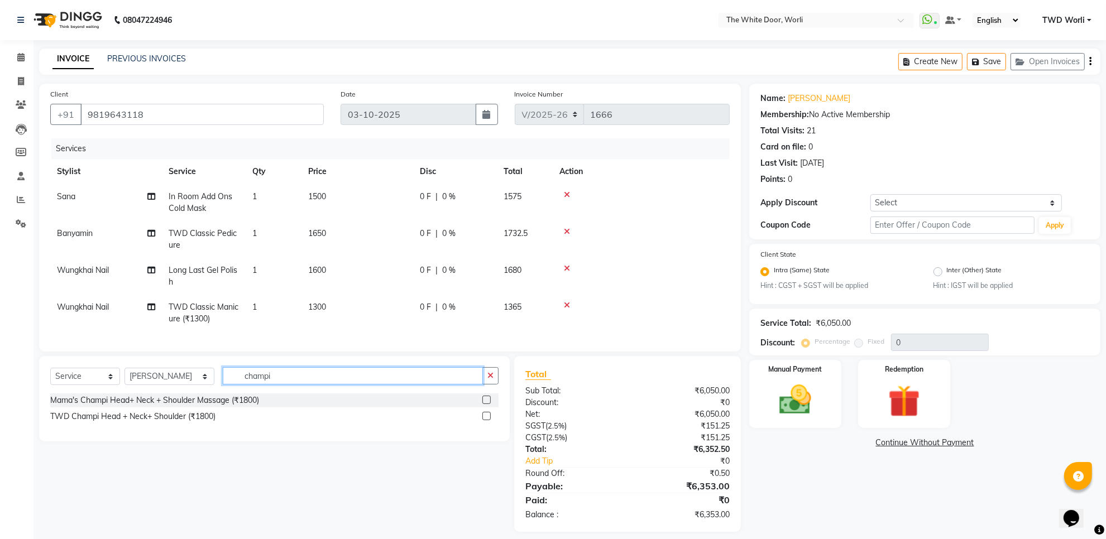
type input "champi"
click at [484, 421] on label at bounding box center [486, 416] width 8 height 8
click at [484, 421] on input "checkbox" at bounding box center [485, 416] width 7 height 7
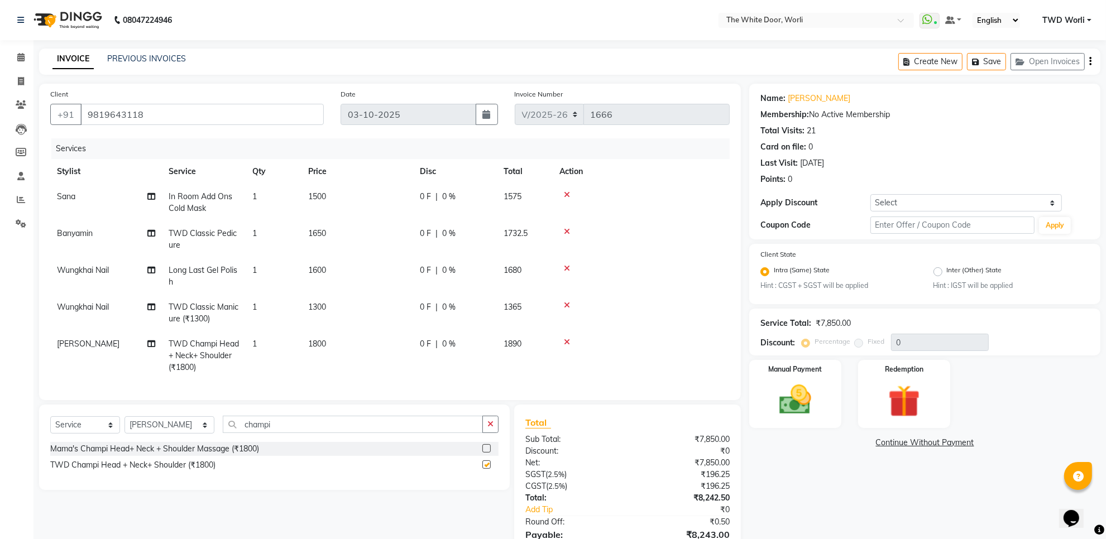
checkbox input "false"
click at [272, 433] on input "champi" at bounding box center [353, 424] width 260 height 17
type input "g"
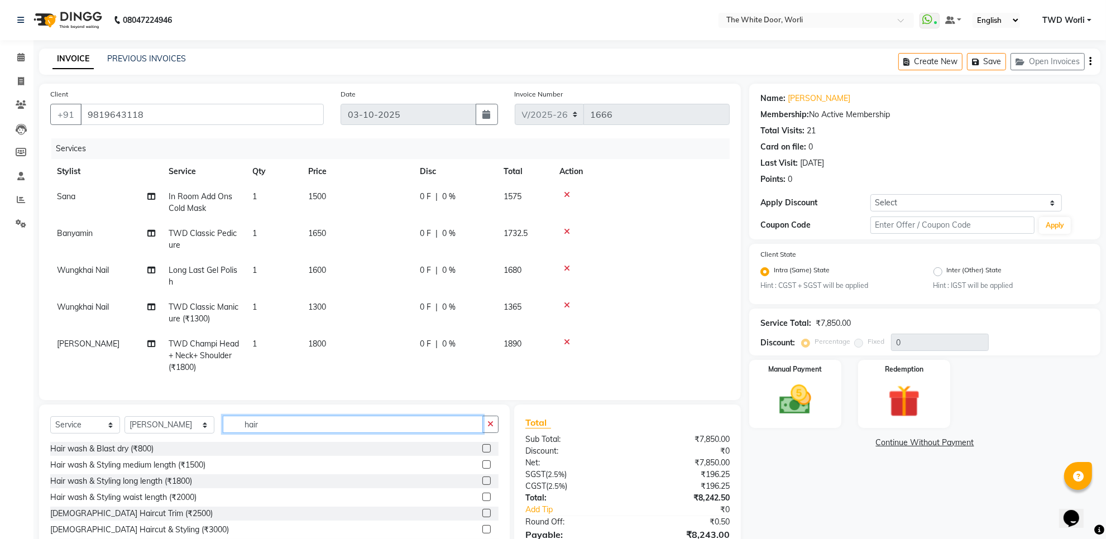
type input "hair"
click at [482, 469] on label at bounding box center [486, 465] width 8 height 8
click at [482, 469] on input "checkbox" at bounding box center [485, 465] width 7 height 7
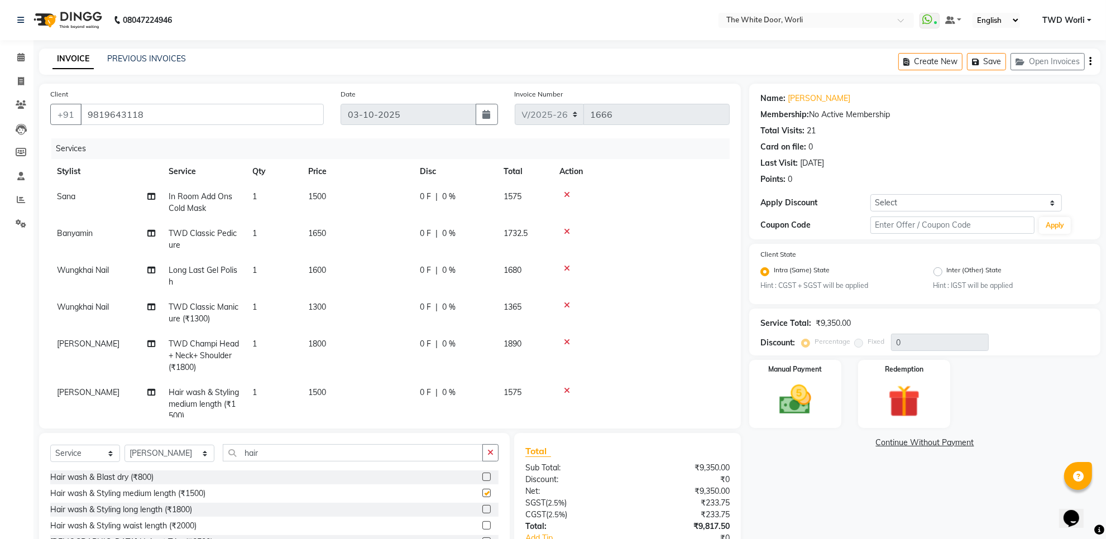
checkbox input "false"
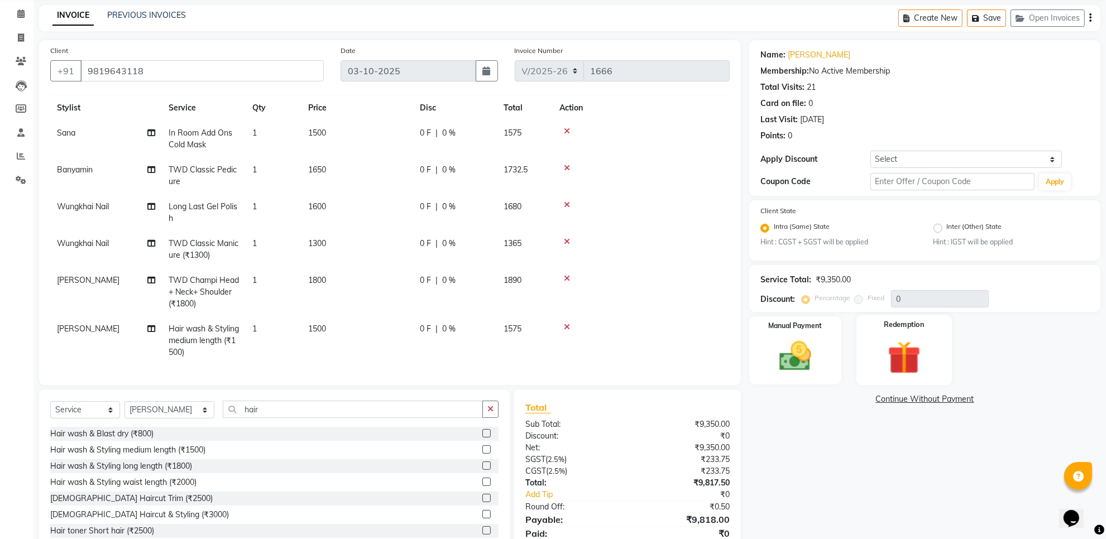
scroll to position [87, 0]
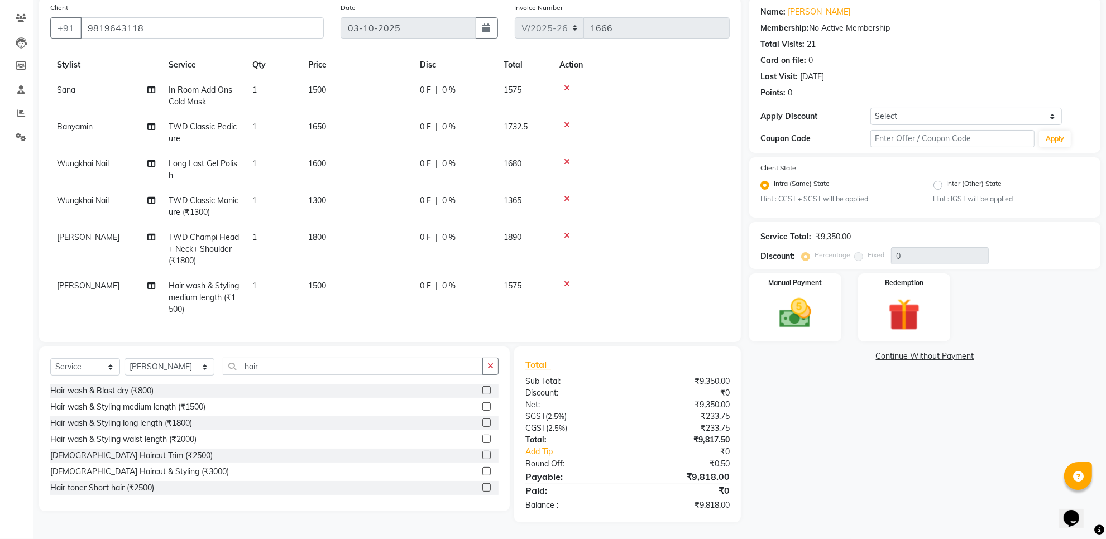
click at [565, 280] on icon at bounding box center [567, 284] width 6 height 8
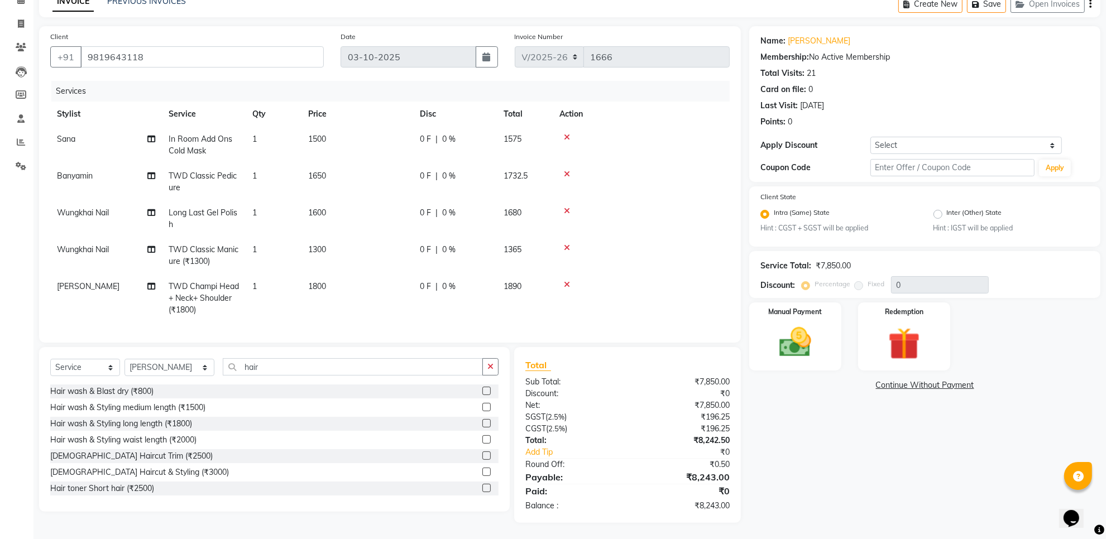
scroll to position [68, 0]
click at [180, 371] on select "Select Stylist Aarti Amit d Anil APEI Asa [PERSON_NAME] [PERSON_NAME] [MEDICAL_…" at bounding box center [170, 367] width 90 height 17
select select "20574"
click at [125, 359] on select "Select Stylist Aarti Amit d Anil APEI Asa [PERSON_NAME] [PERSON_NAME] [MEDICAL_…" at bounding box center [170, 367] width 90 height 17
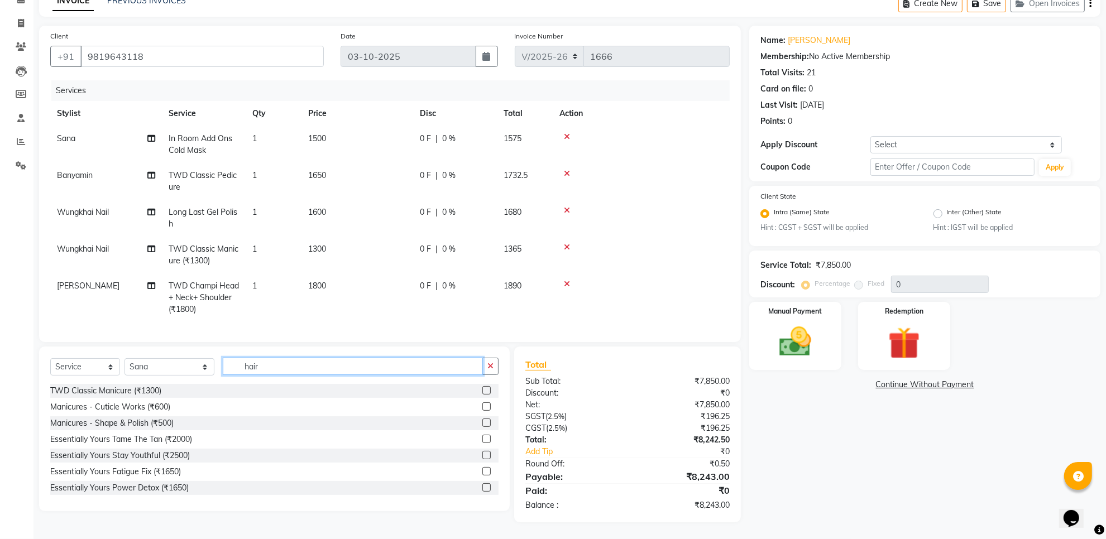
click at [266, 373] on input "hair" at bounding box center [353, 366] width 260 height 17
click at [266, 369] on input "hair" at bounding box center [353, 366] width 260 height 17
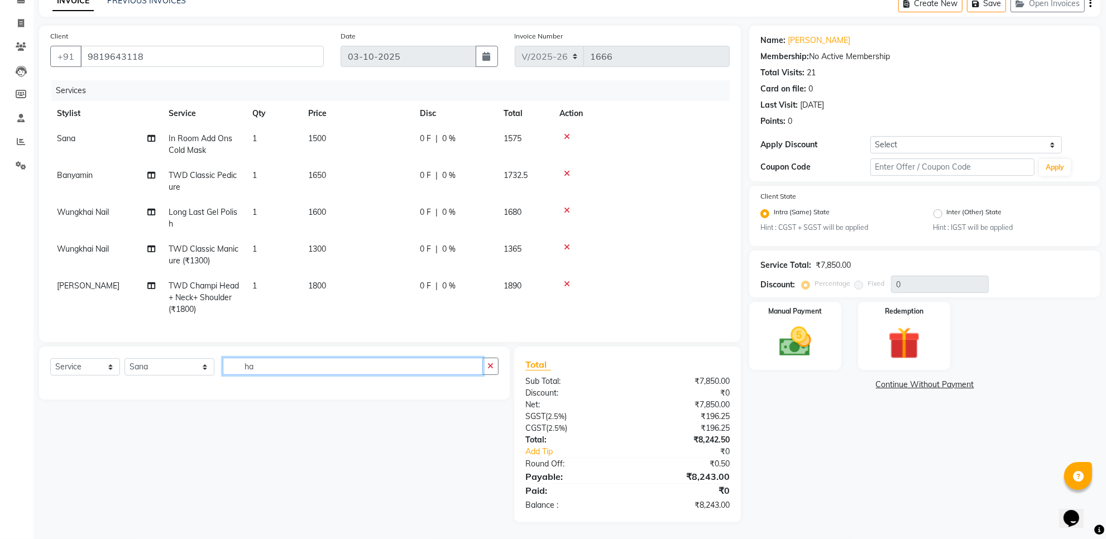
type input "h"
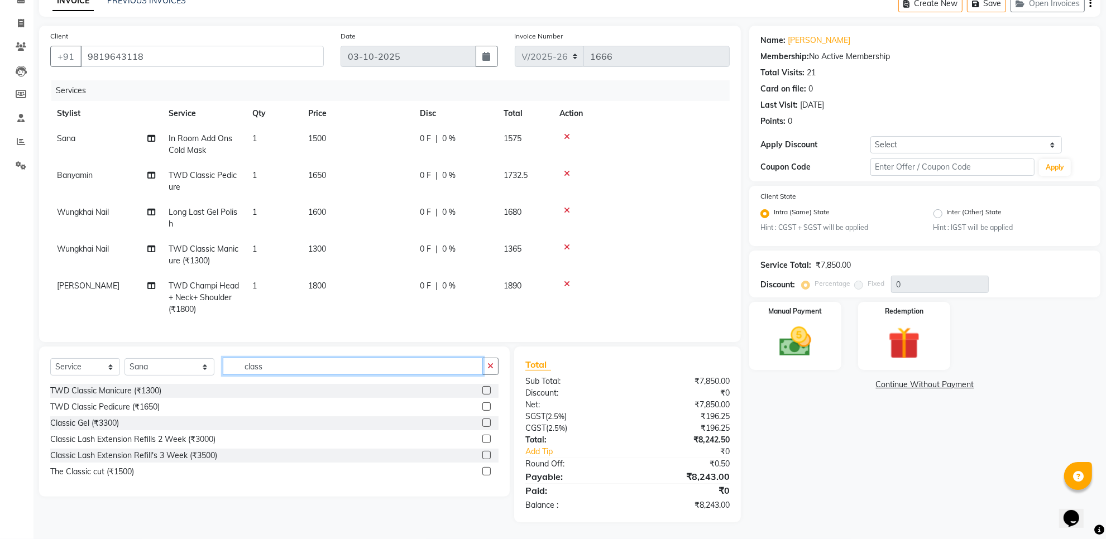
type input "class"
click at [486, 390] on label at bounding box center [486, 390] width 8 height 8
click at [486, 390] on input "checkbox" at bounding box center [485, 391] width 7 height 7
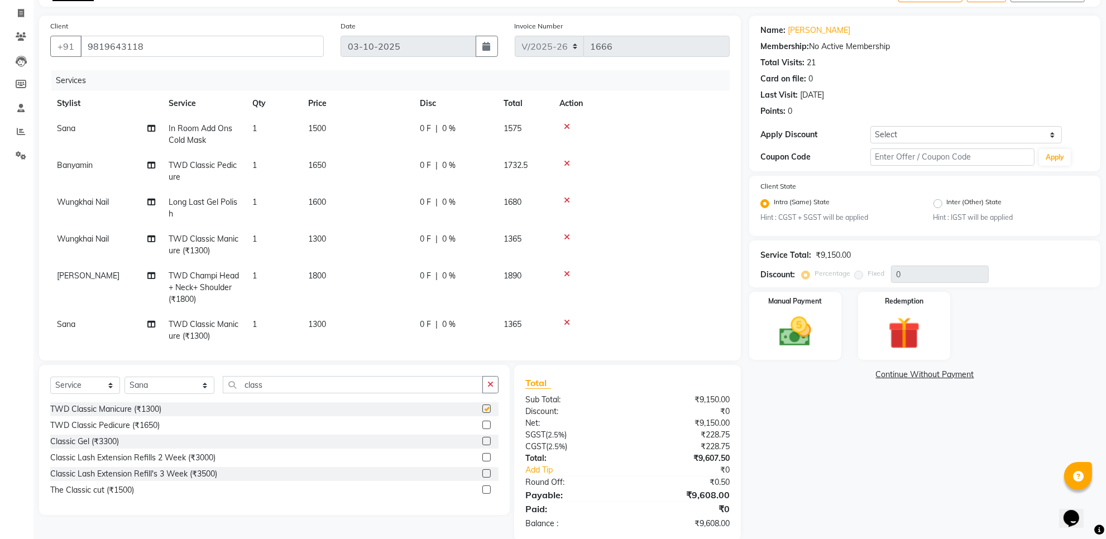
checkbox input "false"
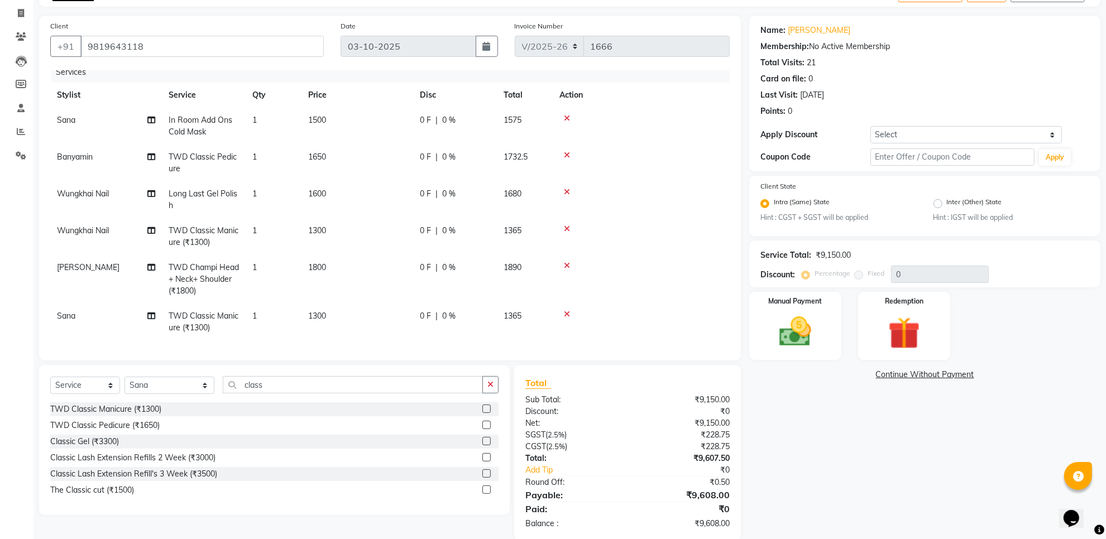
click at [567, 310] on icon at bounding box center [567, 314] width 6 height 8
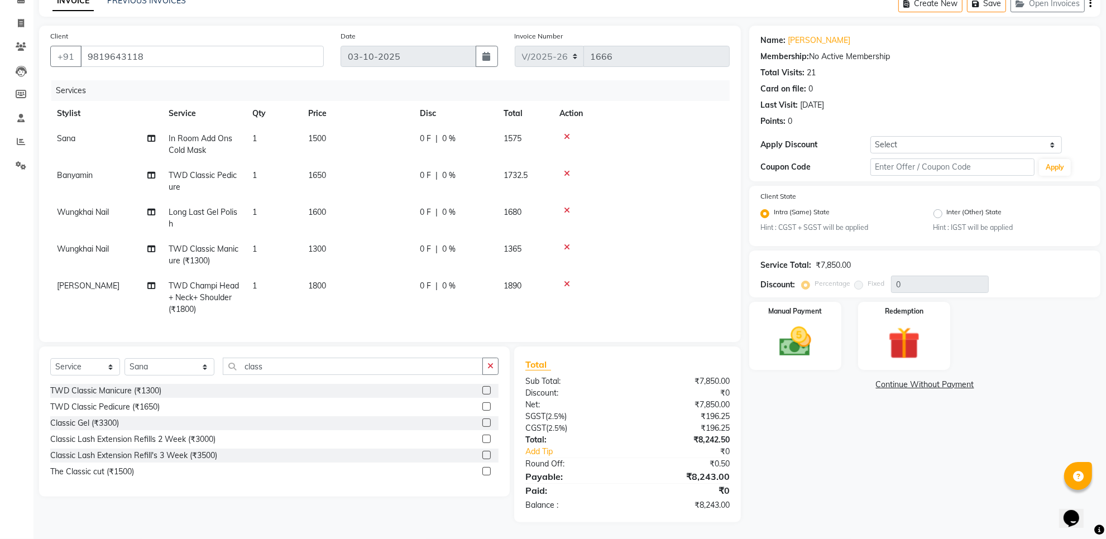
scroll to position [58, 0]
click at [160, 366] on select "Select Stylist Aarti Amit d Anil APEI Asa [PERSON_NAME] [PERSON_NAME] [MEDICAL_…" at bounding box center [170, 367] width 90 height 17
click at [125, 359] on select "Select Stylist Aarti Amit d Anil APEI Asa [PERSON_NAME] [PERSON_NAME] [MEDICAL_…" at bounding box center [170, 367] width 90 height 17
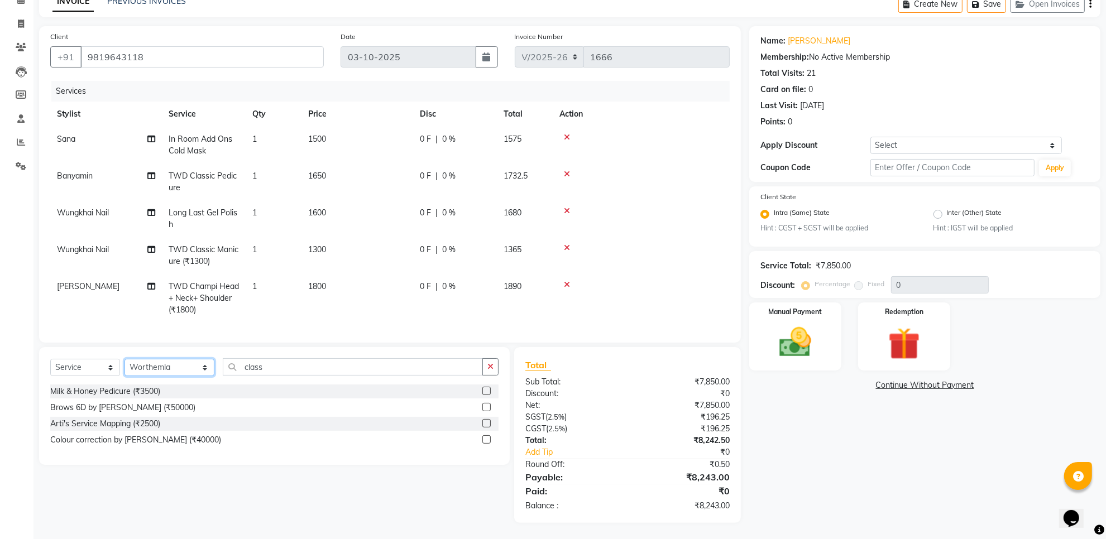
click at [173, 367] on select "Select Stylist Aarti Amit d Anil APEI Asa [PERSON_NAME] [PERSON_NAME] [MEDICAL_…" at bounding box center [170, 367] width 90 height 17
select select "65695"
click at [125, 359] on select "Select Stylist Aarti Amit d Anil APEI Asa [PERSON_NAME] [PERSON_NAME] [MEDICAL_…" at bounding box center [170, 367] width 90 height 17
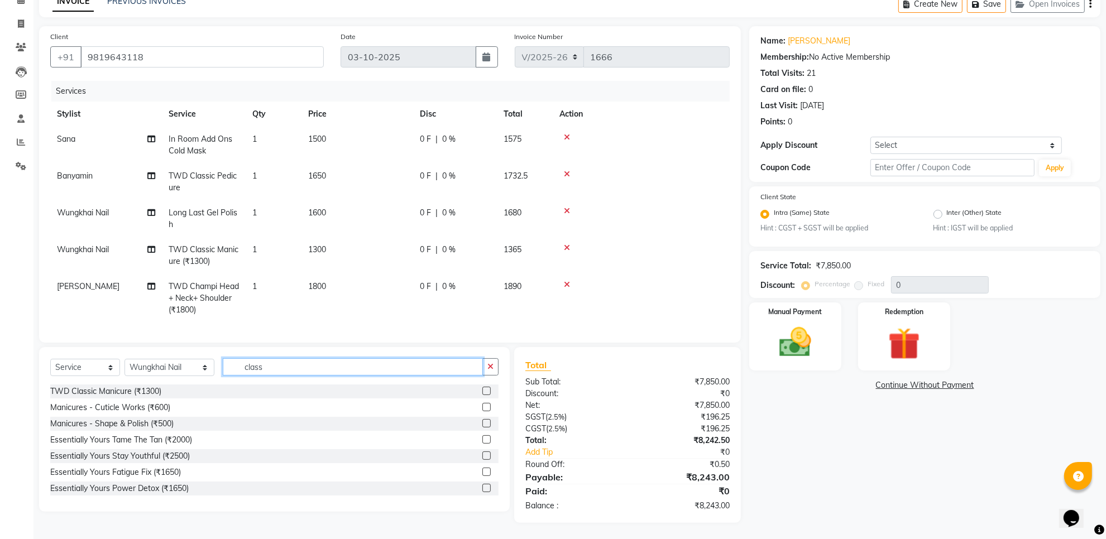
click at [260, 370] on input "class" at bounding box center [353, 367] width 260 height 17
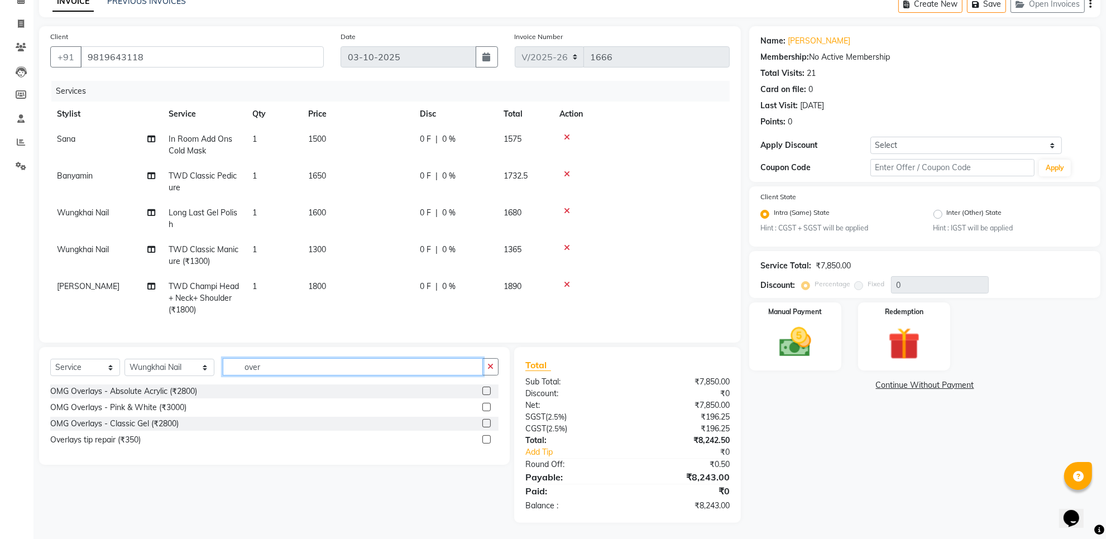
type input "over"
click at [487, 391] on label at bounding box center [486, 391] width 8 height 8
click at [487, 391] on input "checkbox" at bounding box center [485, 391] width 7 height 7
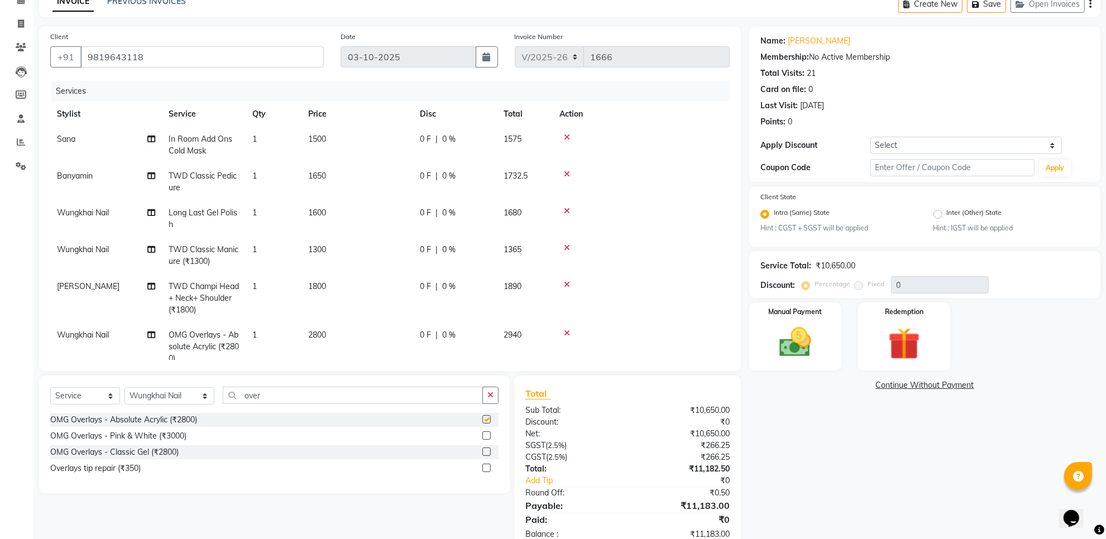
checkbox input "false"
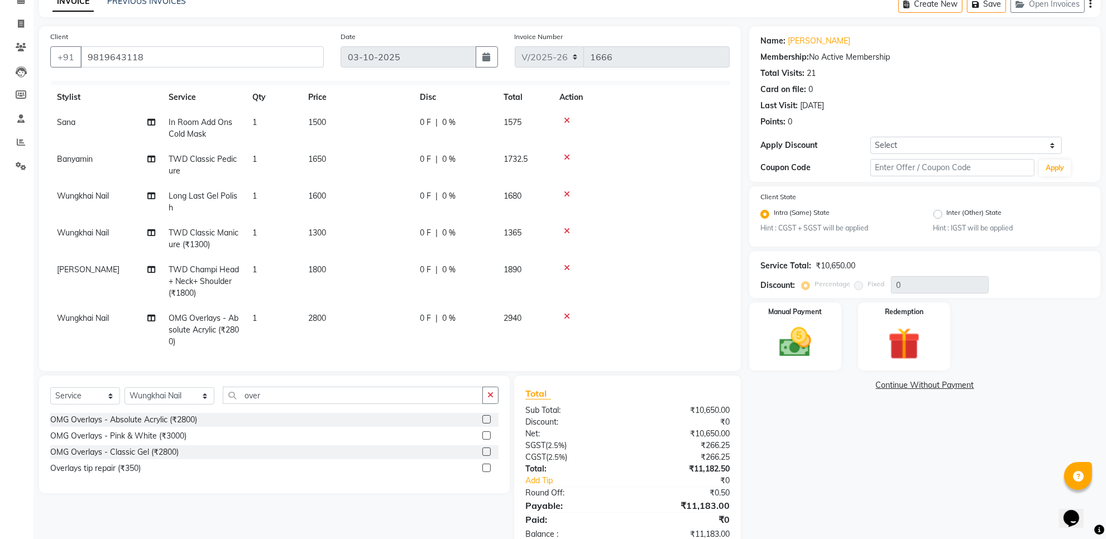
scroll to position [31, 0]
click at [568, 224] on icon at bounding box center [567, 228] width 6 height 8
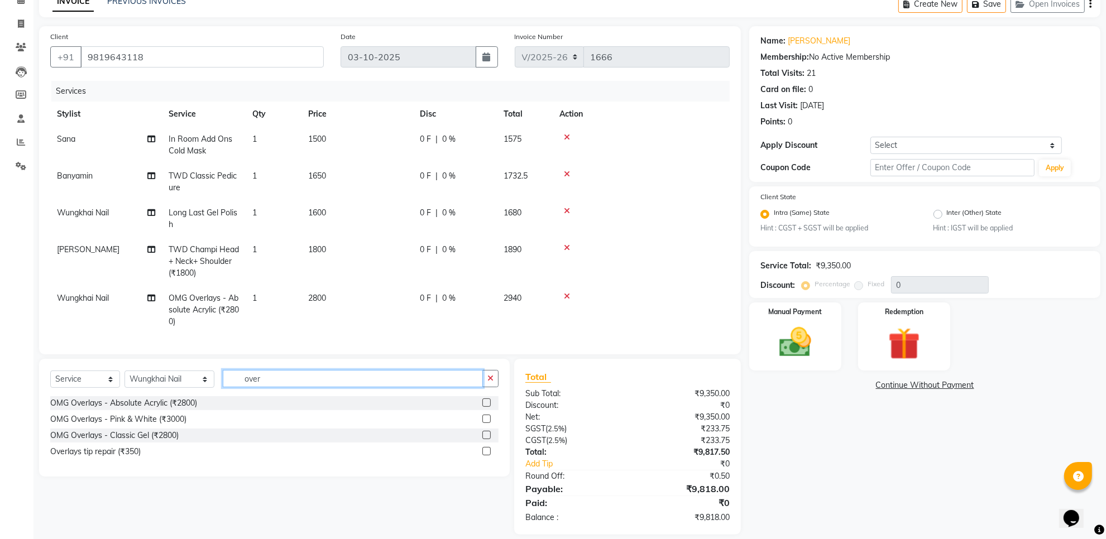
click at [258, 373] on input "over" at bounding box center [353, 378] width 260 height 17
click at [258, 374] on input "over" at bounding box center [353, 378] width 260 height 17
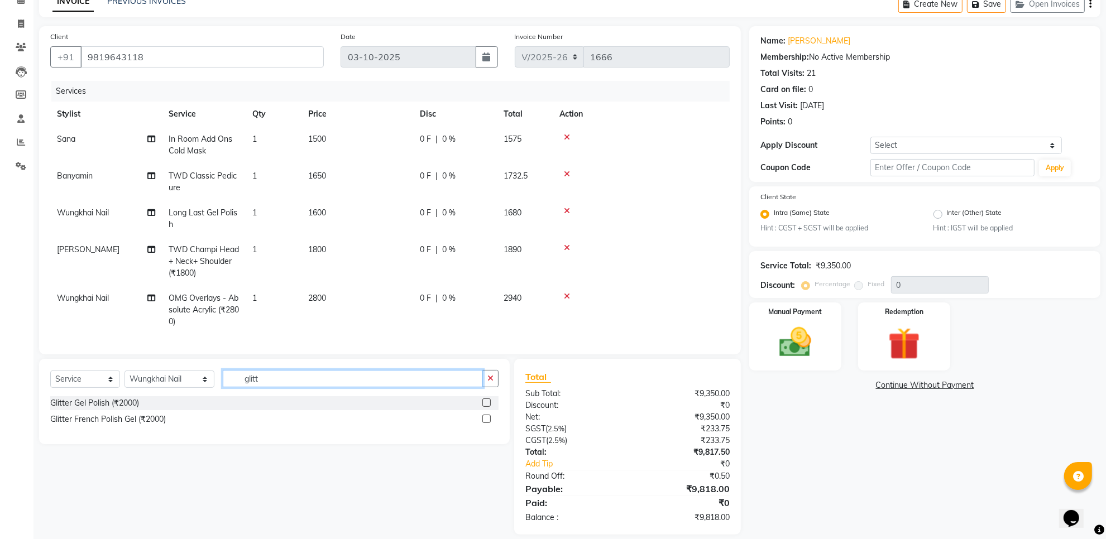
type input "glitt"
click at [485, 418] on label at bounding box center [486, 419] width 8 height 8
click at [485, 418] on input "checkbox" at bounding box center [485, 419] width 7 height 7
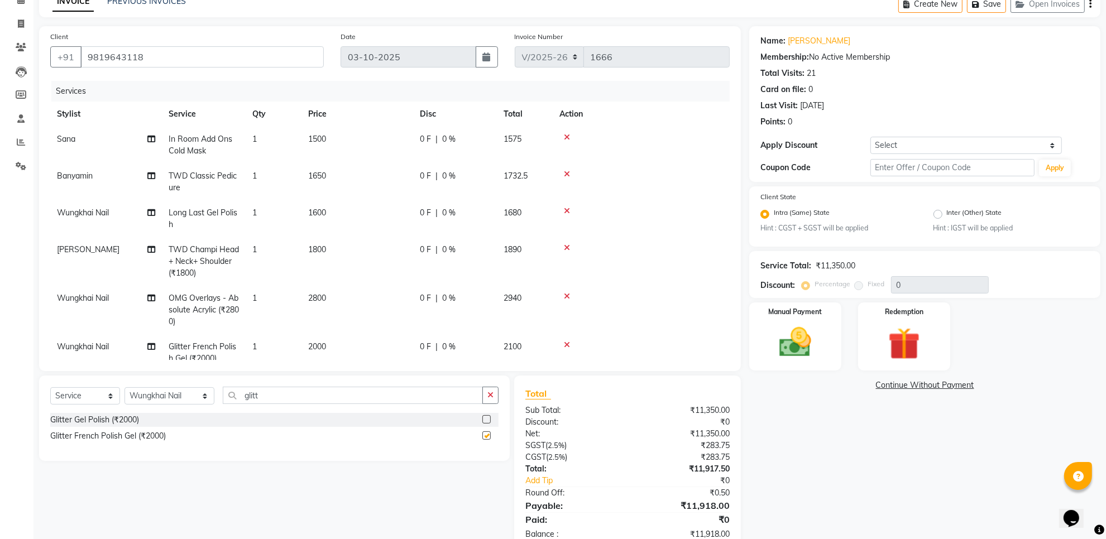
checkbox input "false"
click at [567, 213] on icon at bounding box center [567, 211] width 6 height 8
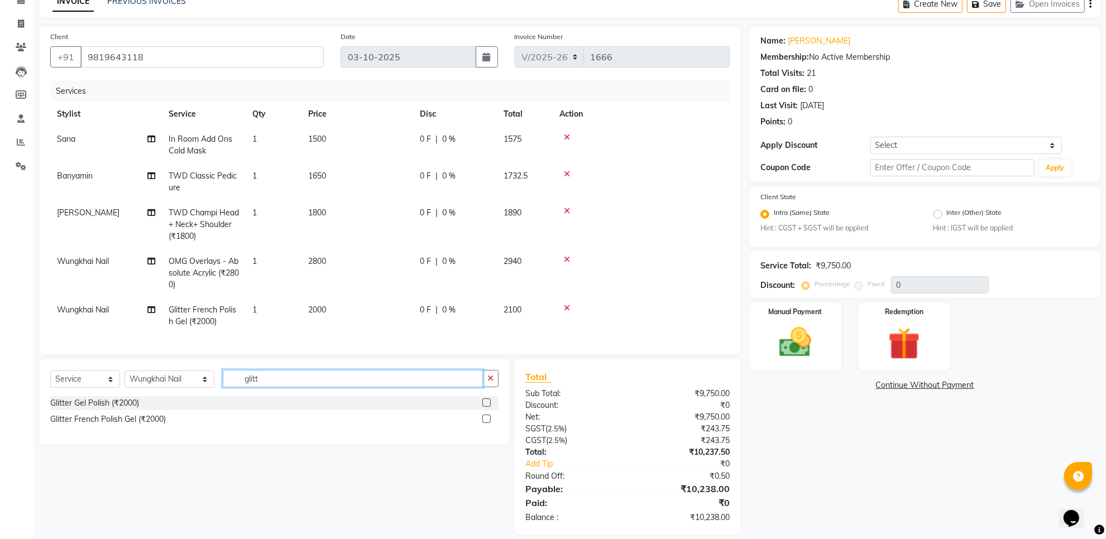
click at [265, 378] on input "glitt" at bounding box center [353, 378] width 260 height 17
click at [150, 384] on select "Select Stylist Aarti Amit d Anil APEI Asa Ashish Ashish S Banyamin CELIN CHITRA…" at bounding box center [170, 379] width 90 height 17
select select "20574"
click at [125, 371] on select "Select Stylist Aarti Amit d Anil APEI Asa Ashish Ashish S Banyamin CELIN CHITRA…" at bounding box center [170, 379] width 90 height 17
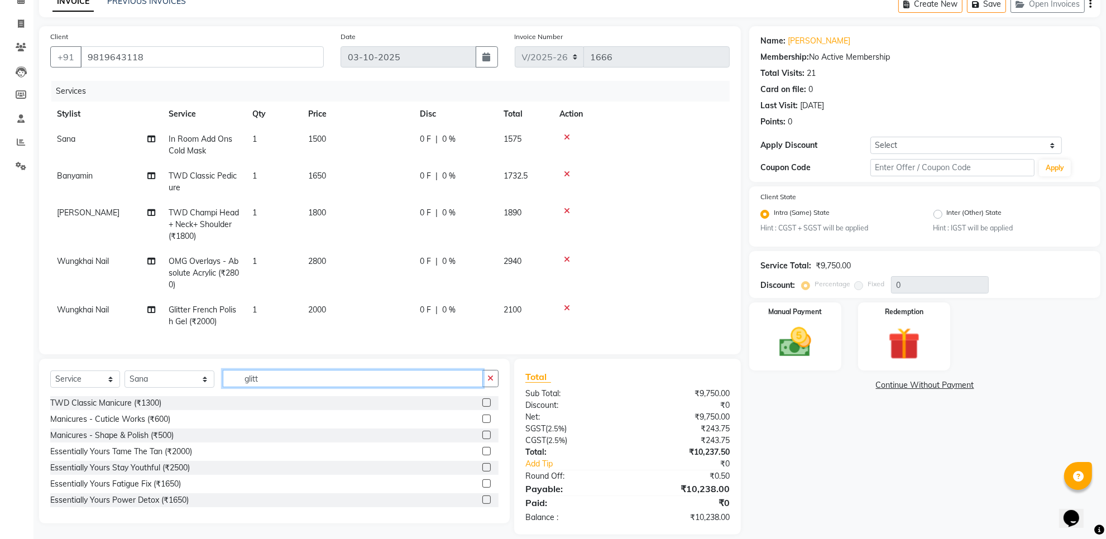
click at [244, 378] on input "glitt" at bounding box center [353, 378] width 260 height 17
type input "class"
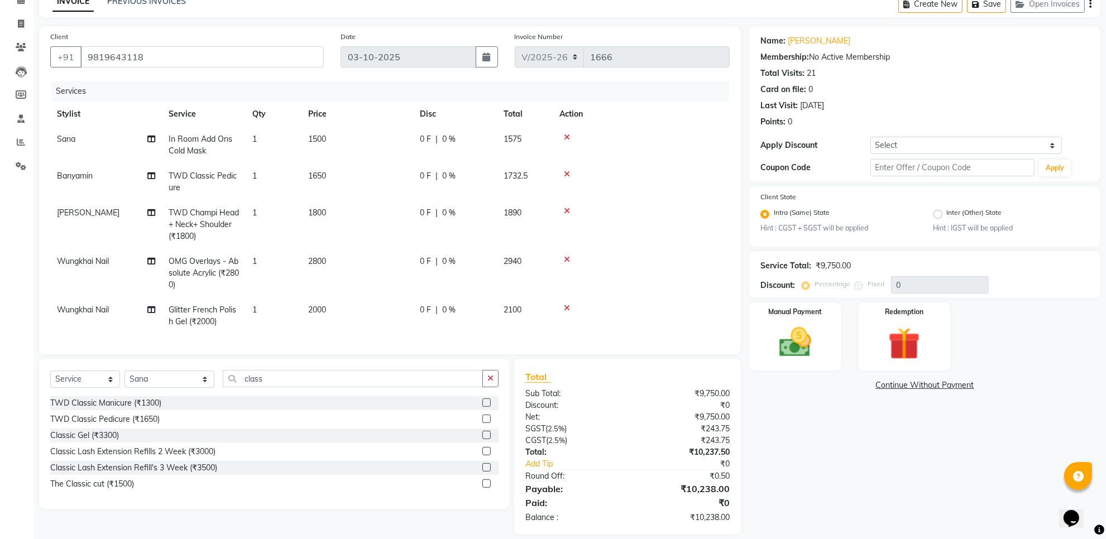
click at [483, 403] on label at bounding box center [486, 403] width 8 height 8
click at [483, 403] on input "checkbox" at bounding box center [485, 403] width 7 height 7
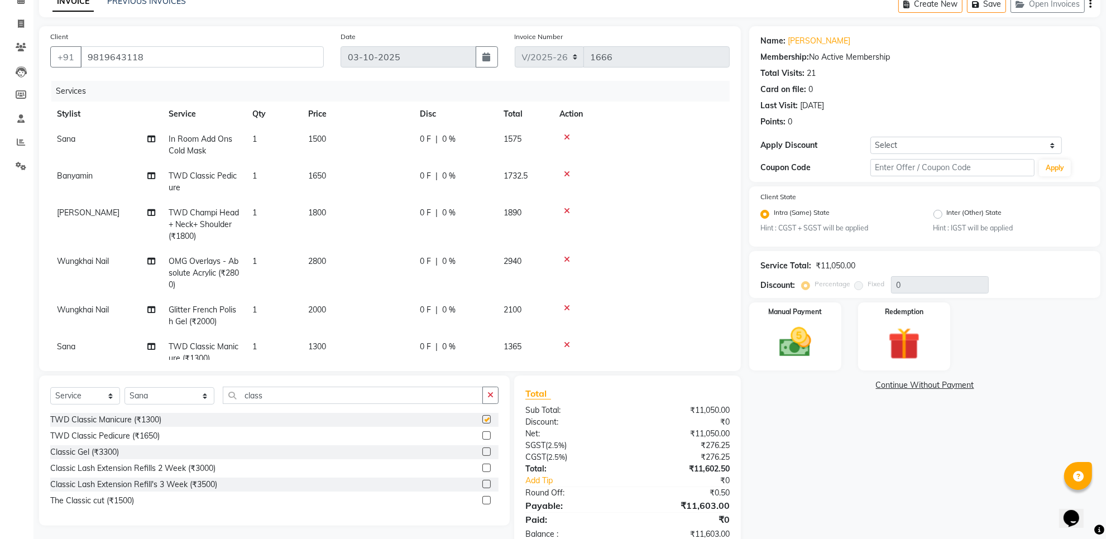
checkbox input "false"
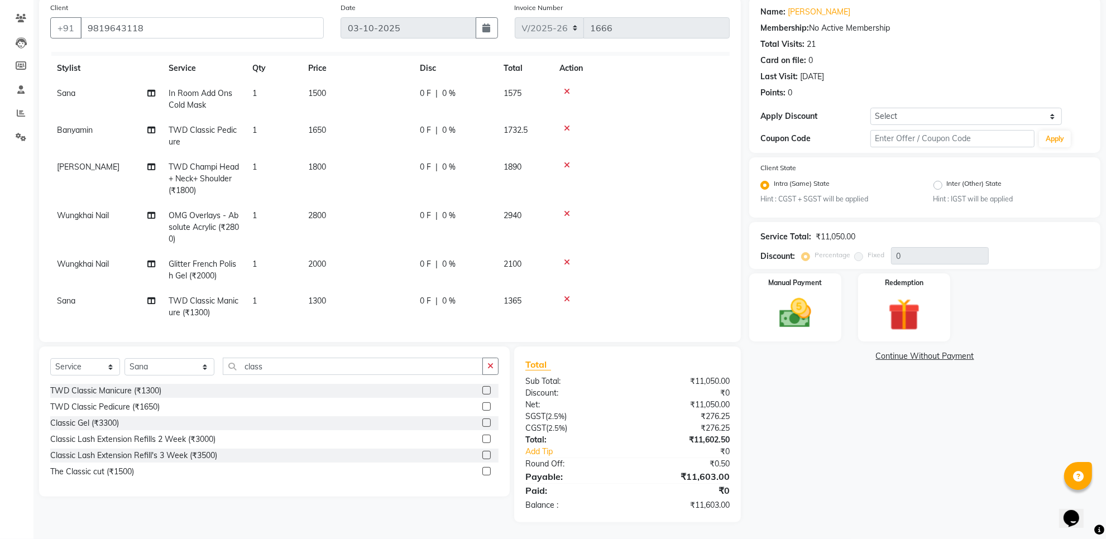
scroll to position [31, 0]
click at [808, 317] on img at bounding box center [795, 313] width 54 height 39
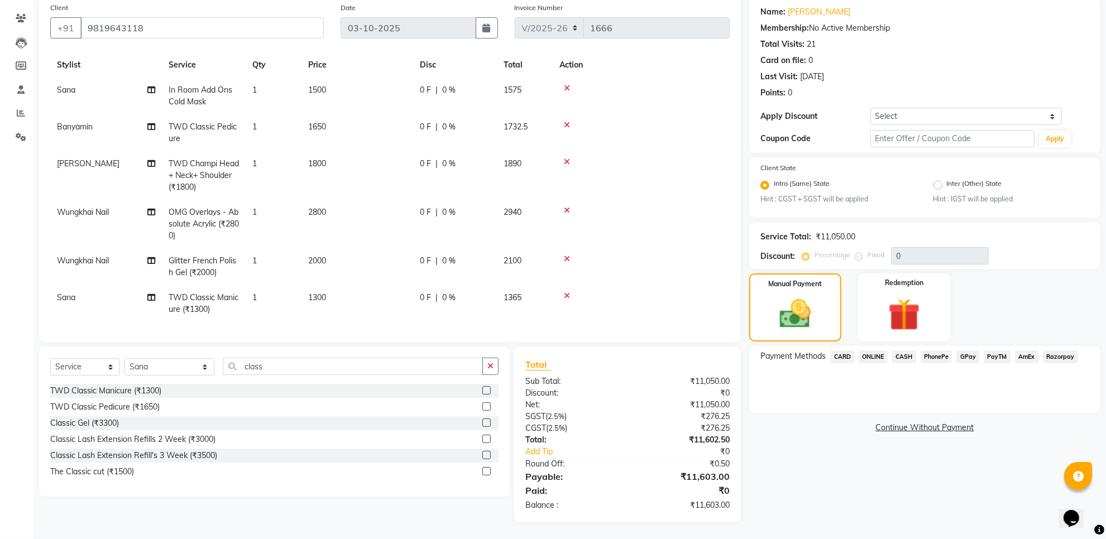
click at [842, 352] on span "CARD" at bounding box center [842, 357] width 24 height 13
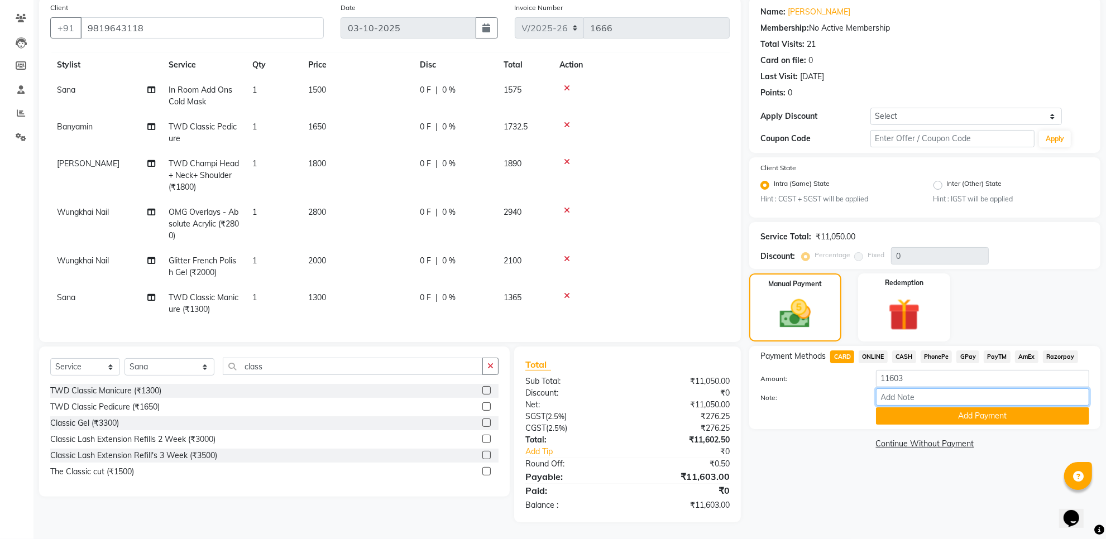
click at [936, 391] on input "Note:" at bounding box center [982, 397] width 213 height 17
type input "8620"
click at [934, 418] on button "Add Payment" at bounding box center [982, 416] width 213 height 17
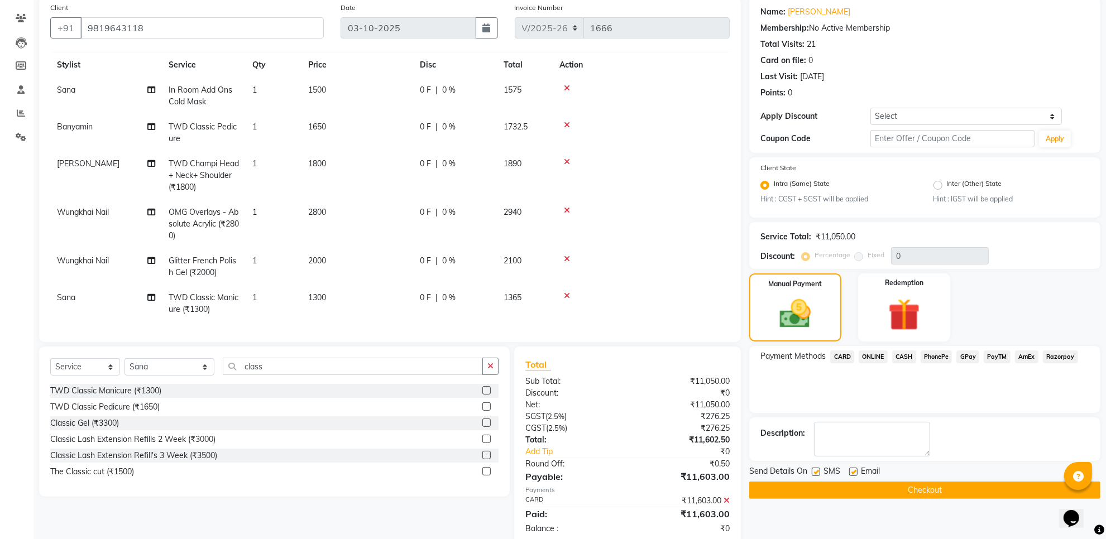
click at [878, 493] on button "Checkout" at bounding box center [924, 490] width 351 height 17
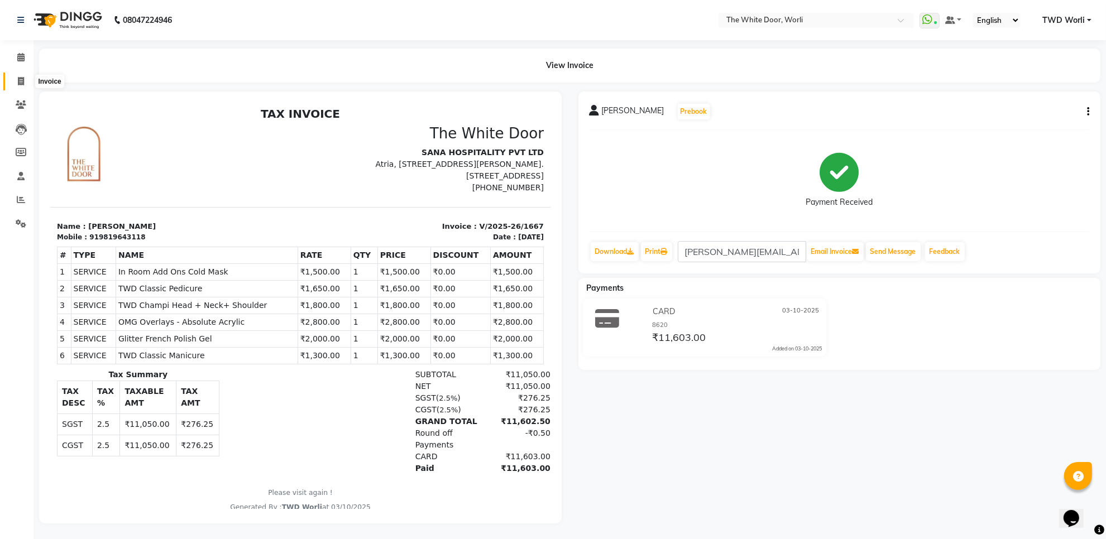
click at [18, 80] on icon at bounding box center [21, 81] width 6 height 8
select select "service"
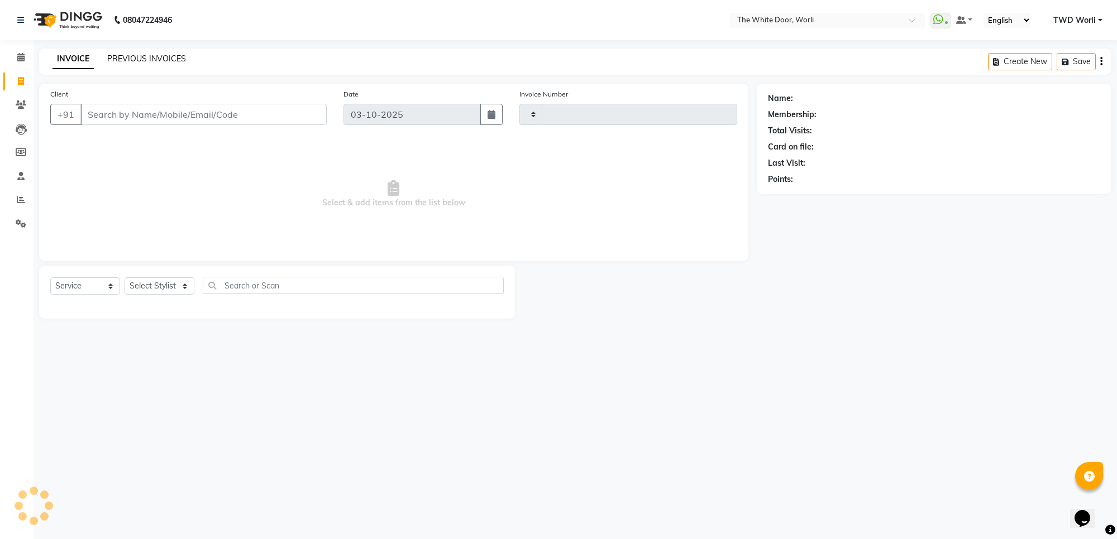
click at [165, 54] on link "PREVIOUS INVOICES" at bounding box center [146, 59] width 79 height 10
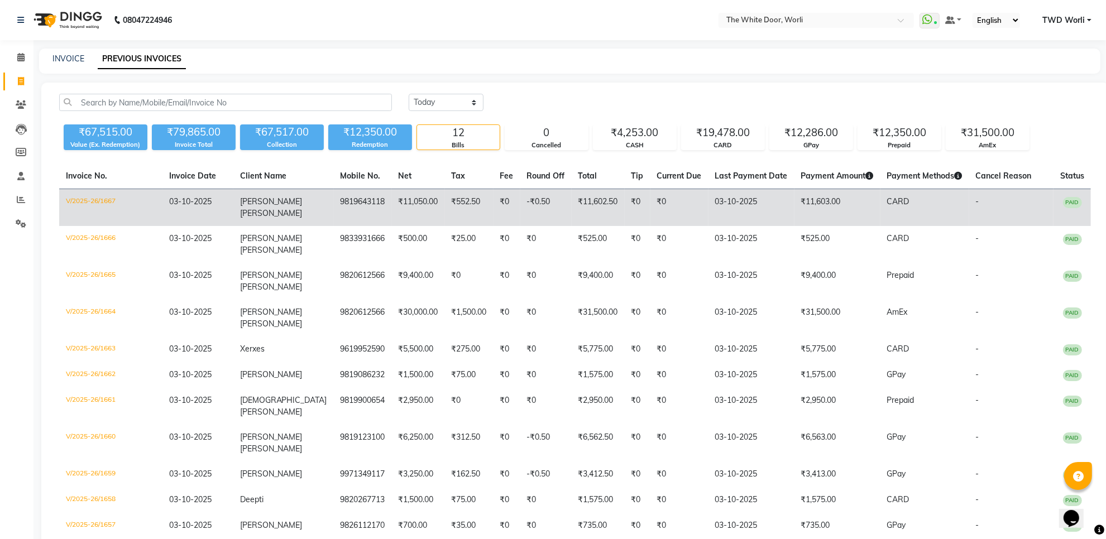
click at [257, 204] on span "[PERSON_NAME]" at bounding box center [271, 202] width 63 height 10
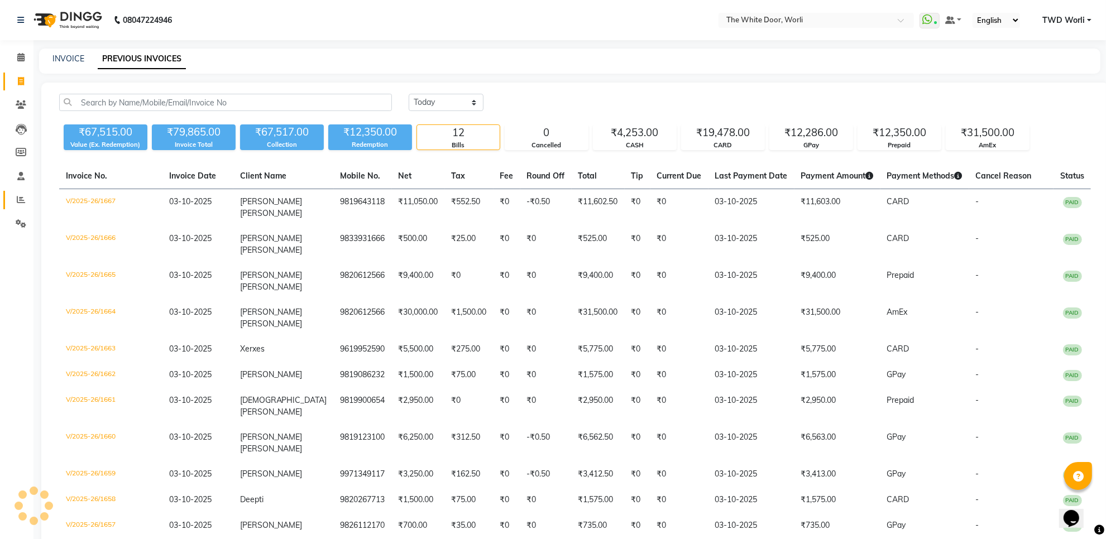
click at [21, 208] on link "Reports" at bounding box center [16, 200] width 27 height 18
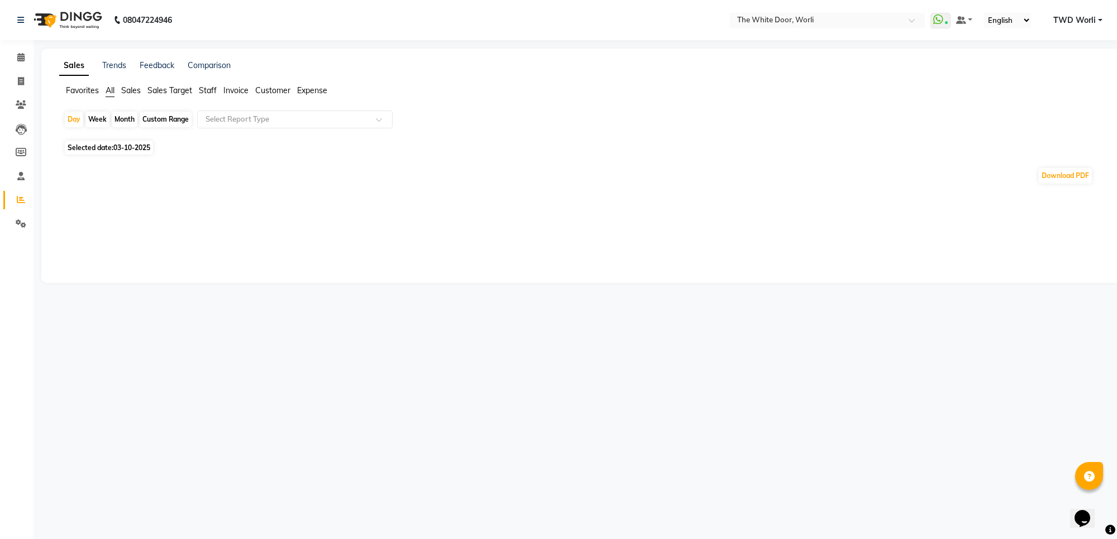
click at [163, 124] on div "Custom Range" at bounding box center [166, 120] width 52 height 16
select select "10"
select select "2025"
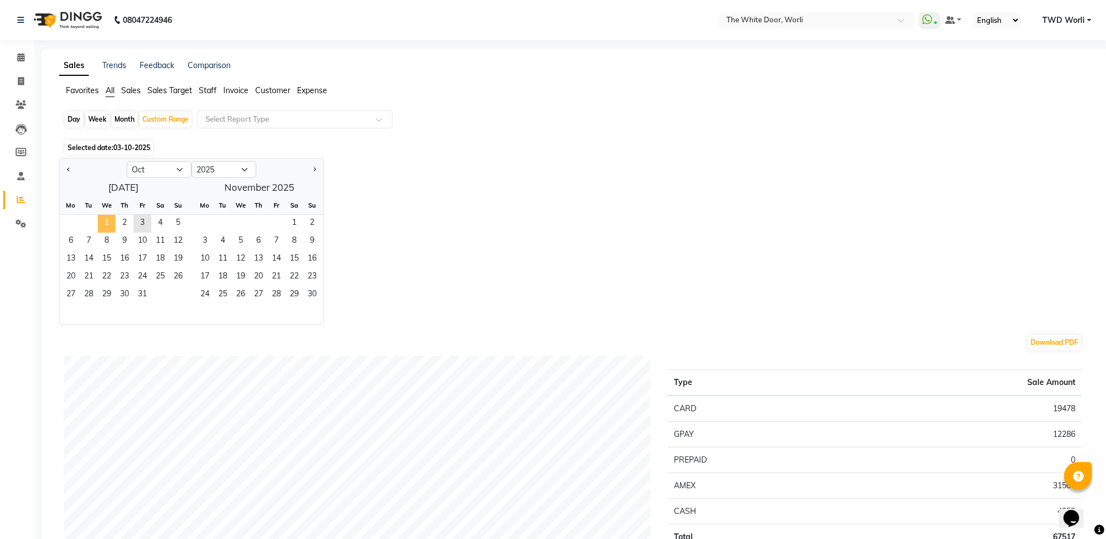
click at [107, 224] on span "1" at bounding box center [107, 224] width 18 height 18
click at [141, 224] on span "3" at bounding box center [142, 224] width 18 height 18
click at [204, 88] on span "Staff" at bounding box center [208, 90] width 18 height 10
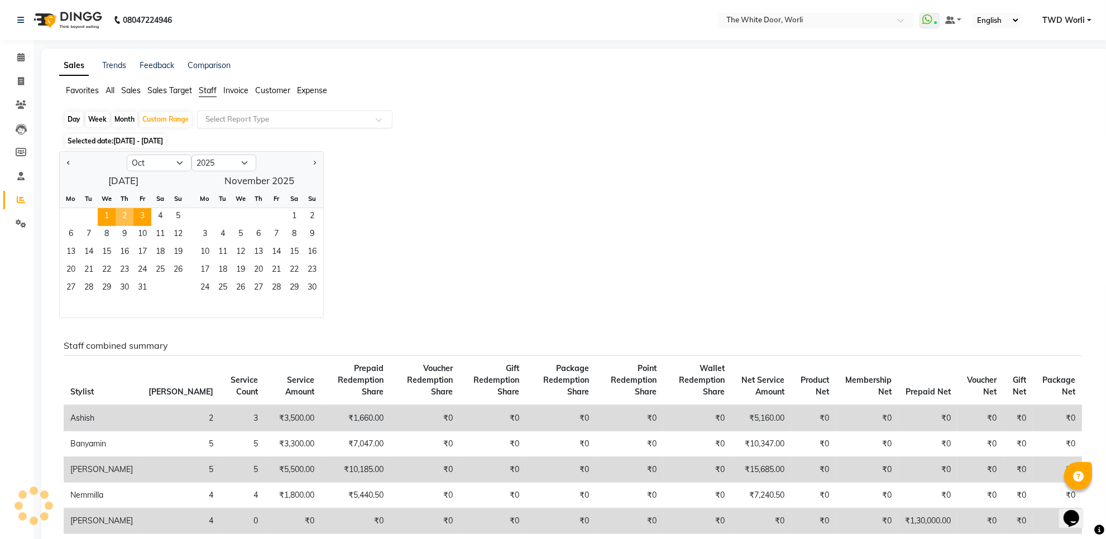
click at [253, 119] on input "text" at bounding box center [283, 119] width 161 height 11
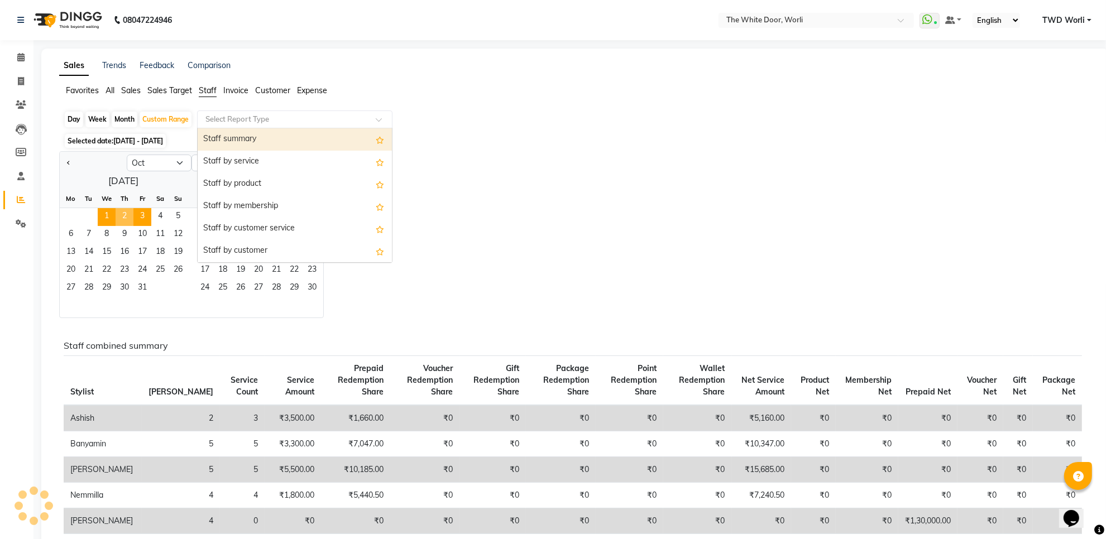
click at [247, 137] on div "Staff summary" at bounding box center [295, 139] width 194 height 22
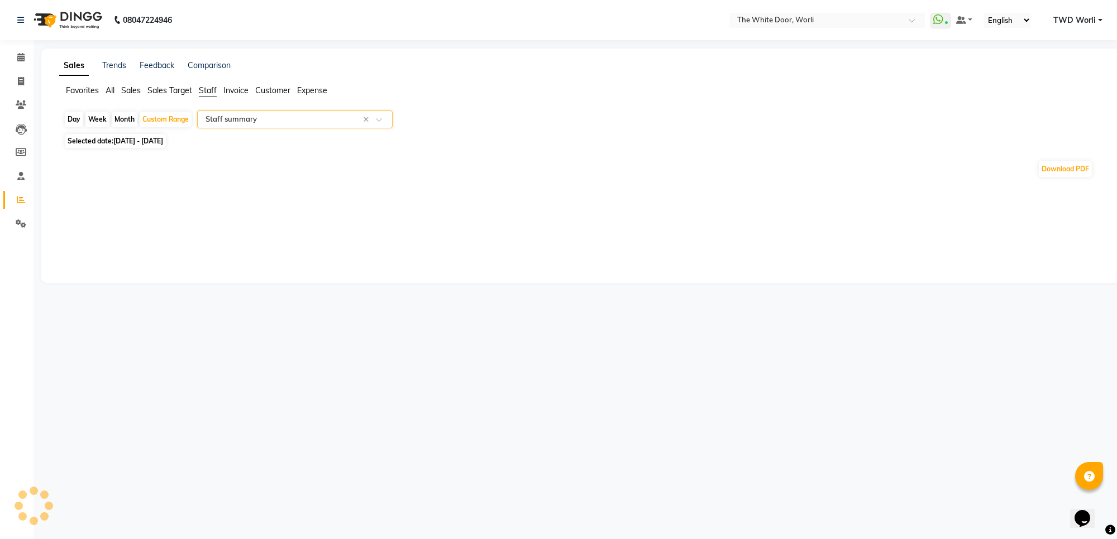
select select "full_report"
select select "csv"
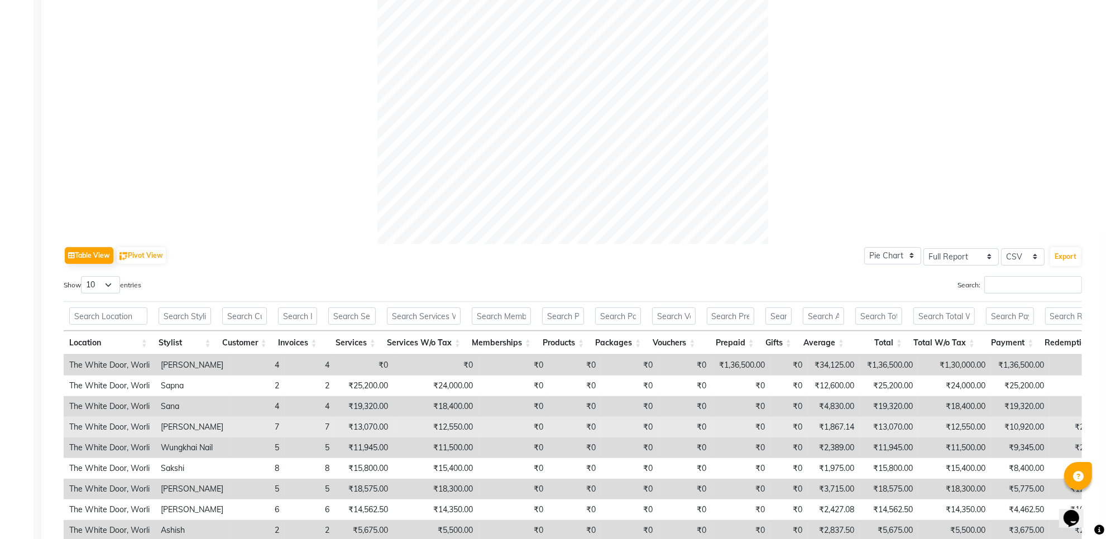
scroll to position [467, 0]
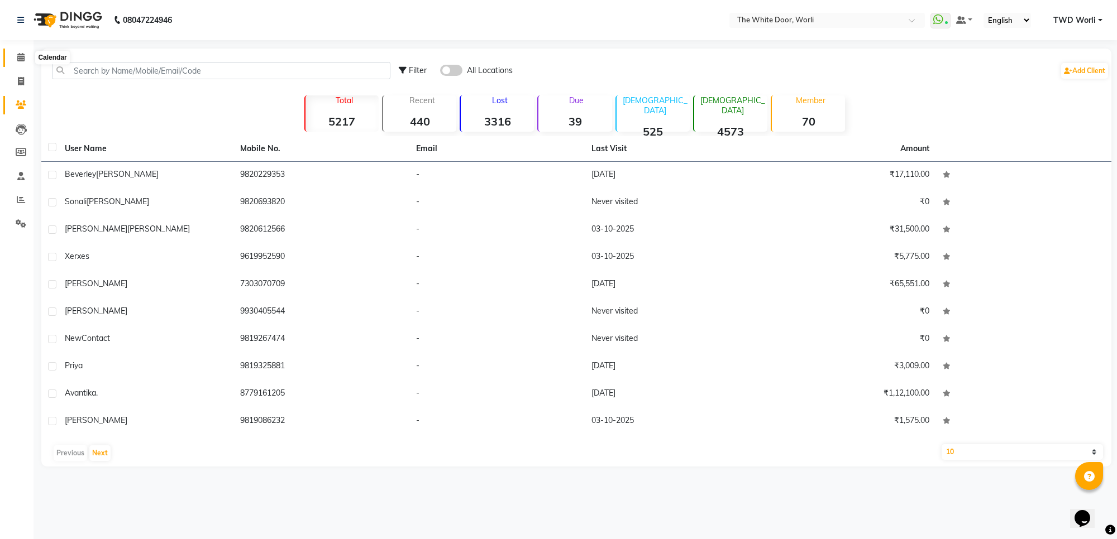
click at [23, 54] on icon at bounding box center [20, 57] width 7 height 8
click at [15, 82] on span at bounding box center [21, 81] width 20 height 13
select select "service"
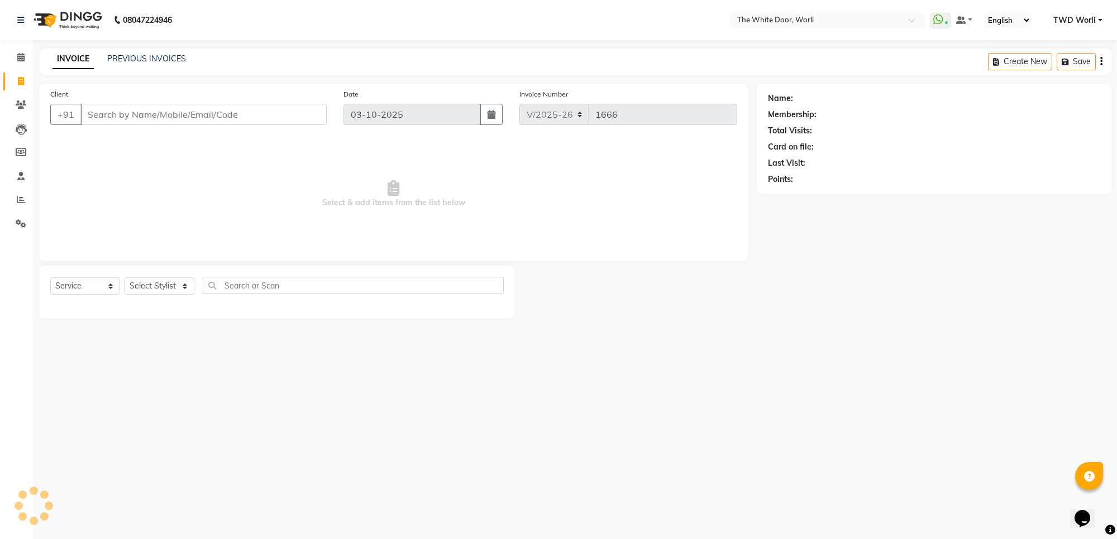
click at [17, 82] on span at bounding box center [21, 81] width 20 height 13
select select "service"
type input "1666"
select select "4027"
click at [124, 112] on input "Client" at bounding box center [203, 114] width 246 height 21
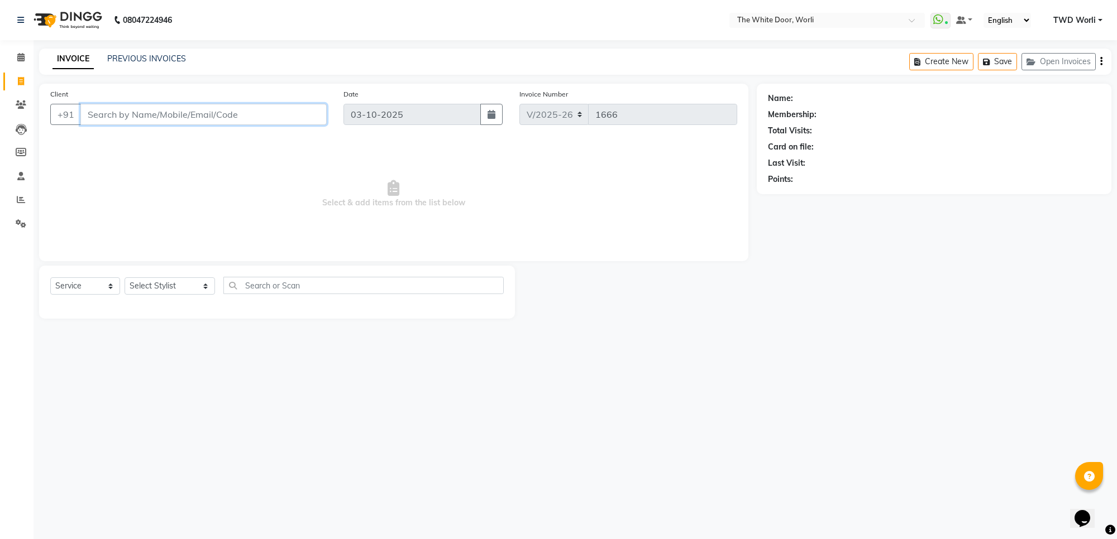
click at [128, 120] on input "Client" at bounding box center [203, 114] width 246 height 21
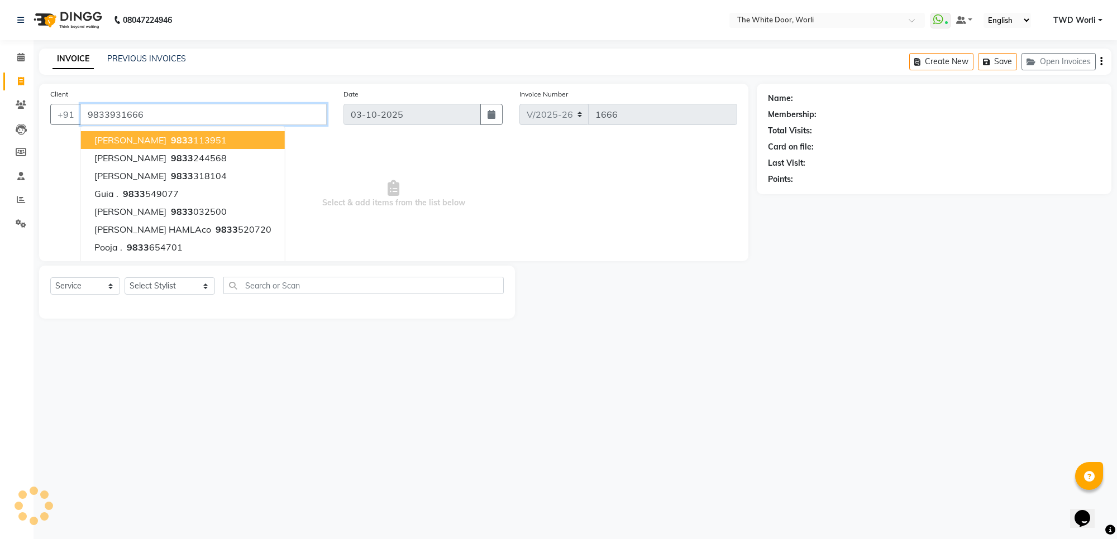
type input "9833931666"
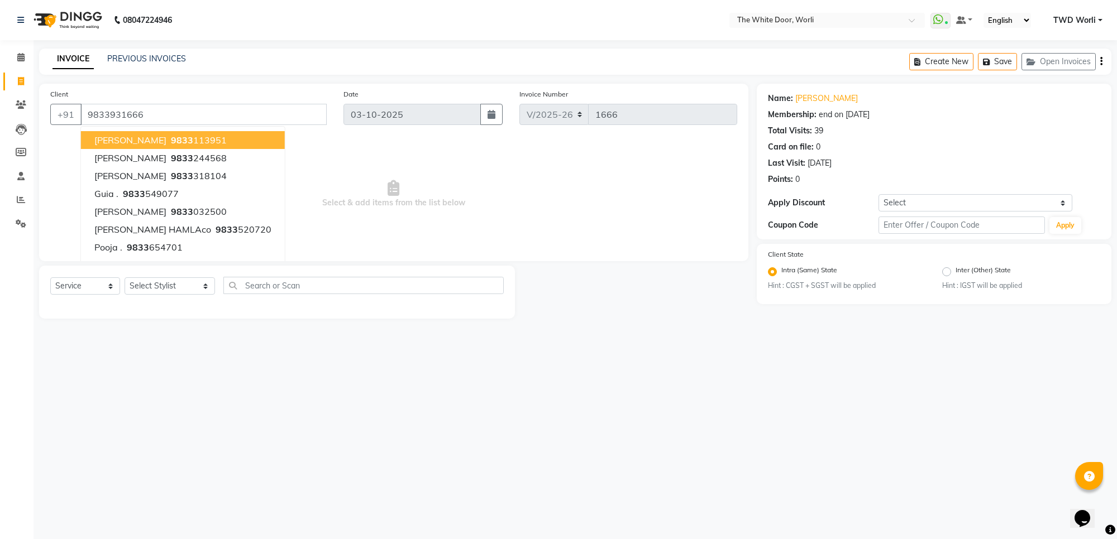
click at [398, 174] on span "Select & add items from the list below" at bounding box center [393, 194] width 687 height 112
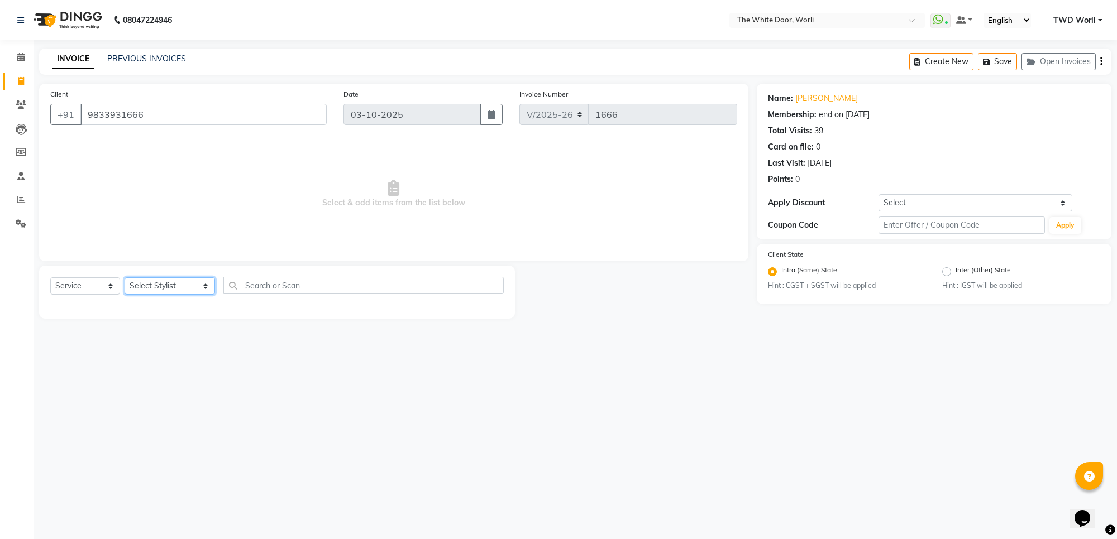
click at [179, 288] on select "Select Stylist Aarti Amit d Anil APEI Asa [PERSON_NAME] [PERSON_NAME] [MEDICAL_…" at bounding box center [170, 286] width 90 height 17
select select "22335"
click at [125, 278] on select "Select Stylist Aarti Amit d Anil APEI Asa [PERSON_NAME] [PERSON_NAME] [MEDICAL_…" at bounding box center [170, 286] width 90 height 17
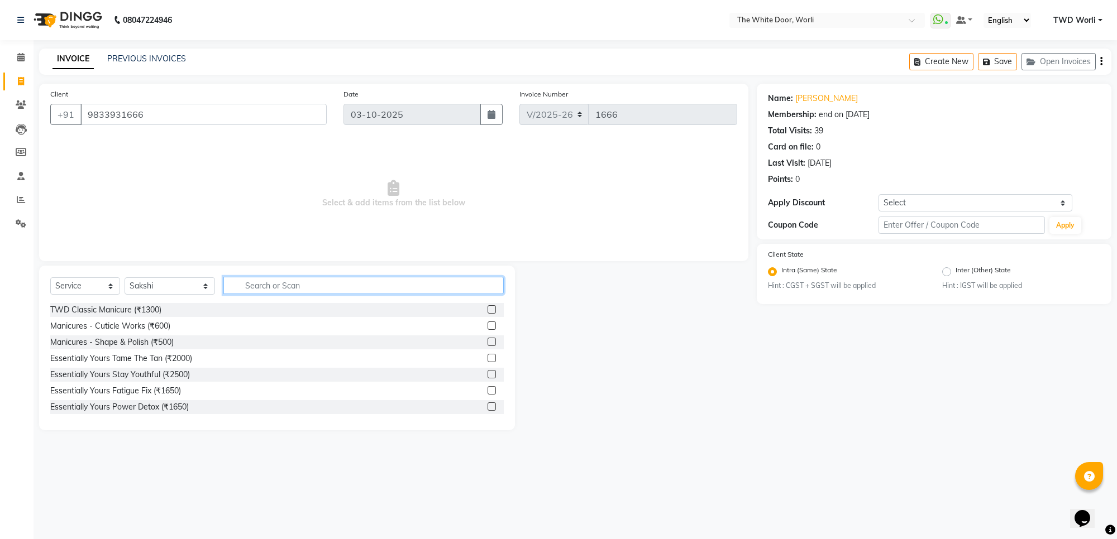
click at [245, 282] on input "text" at bounding box center [363, 285] width 280 height 17
type input "polis"
click at [488, 311] on label at bounding box center [492, 309] width 8 height 8
click at [488, 311] on input "checkbox" at bounding box center [491, 310] width 7 height 7
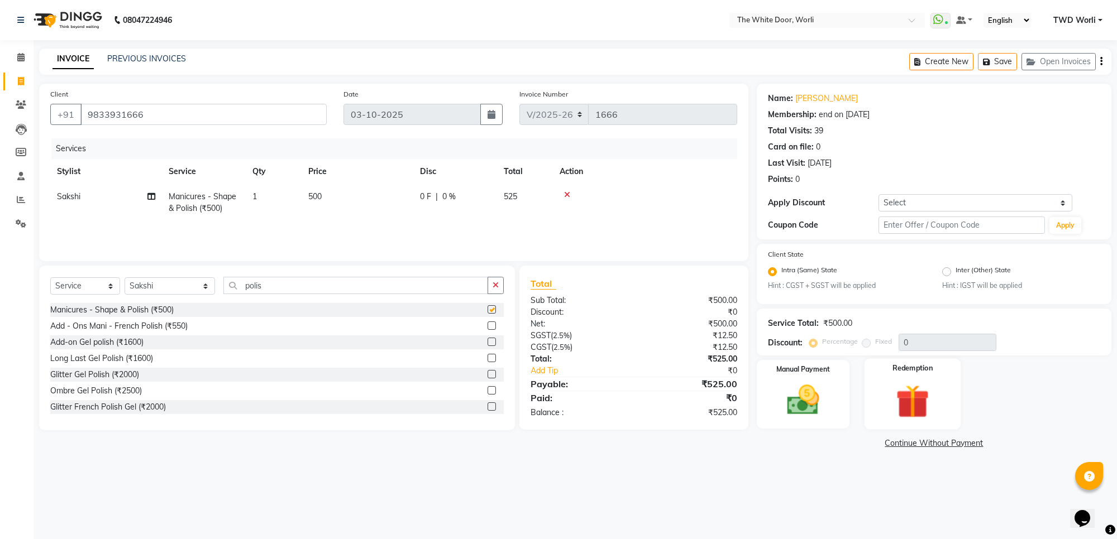
checkbox input "false"
click at [828, 412] on img at bounding box center [803, 400] width 55 height 39
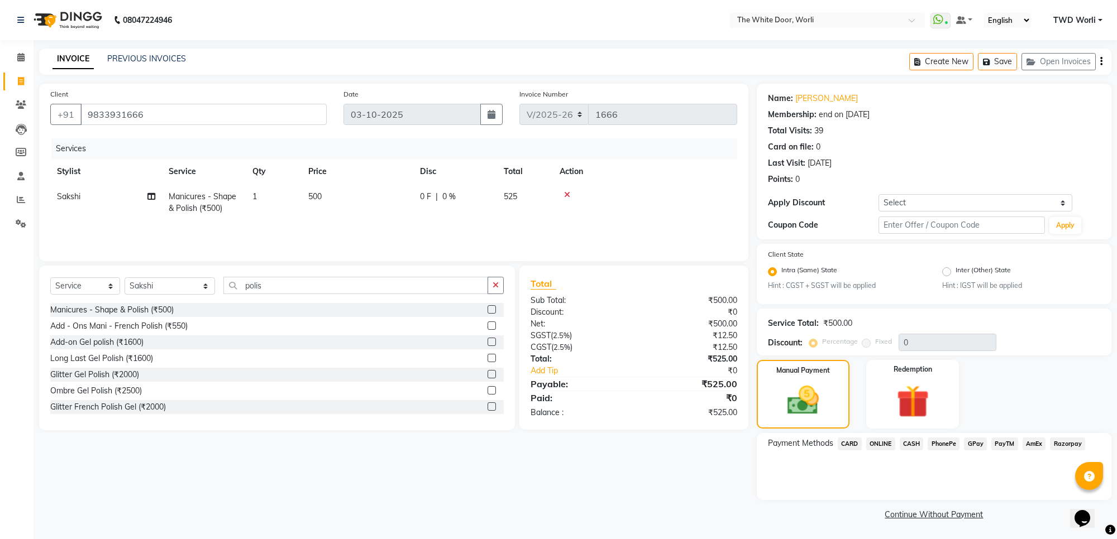
click at [855, 444] on span "CARD" at bounding box center [850, 444] width 24 height 13
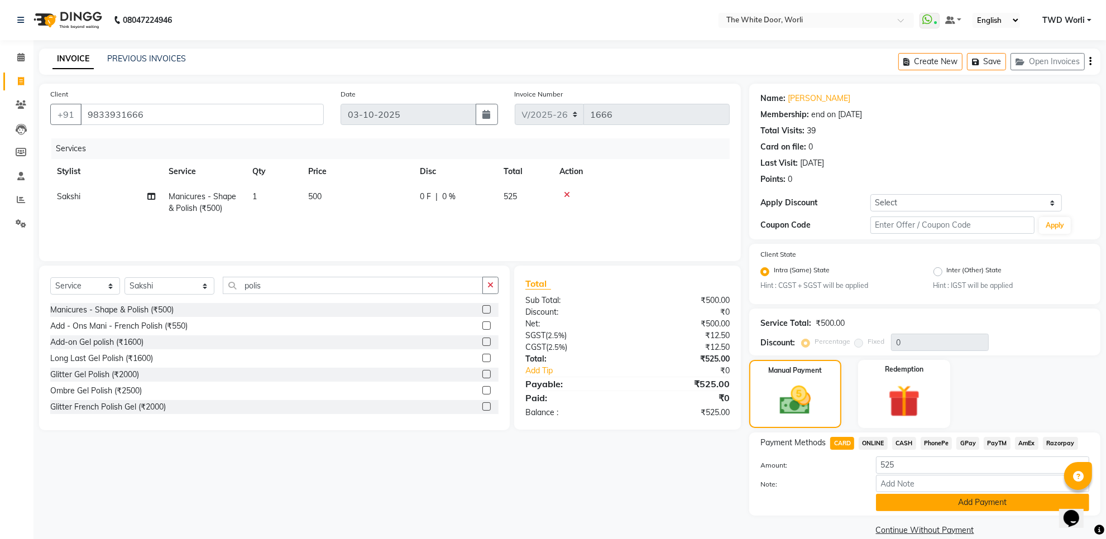
click at [926, 495] on button "Add Payment" at bounding box center [982, 502] width 213 height 17
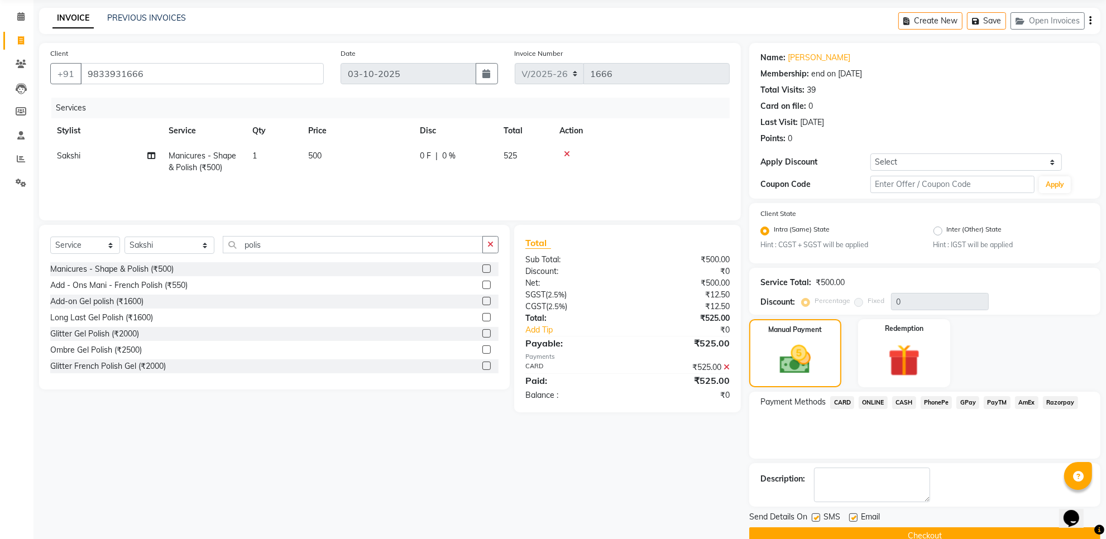
scroll to position [63, 0]
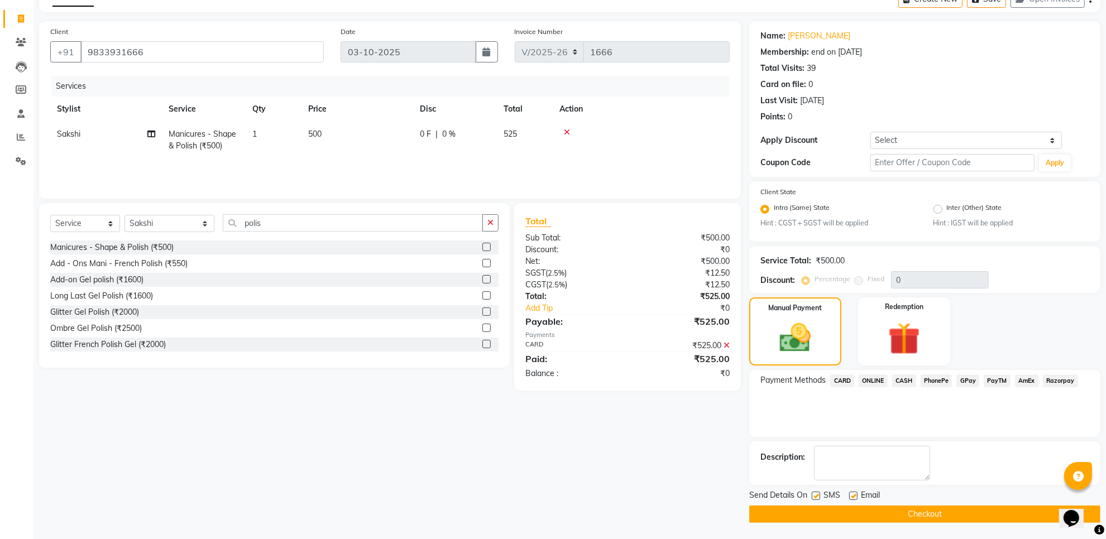
click at [846, 378] on span "CARD" at bounding box center [842, 381] width 24 height 13
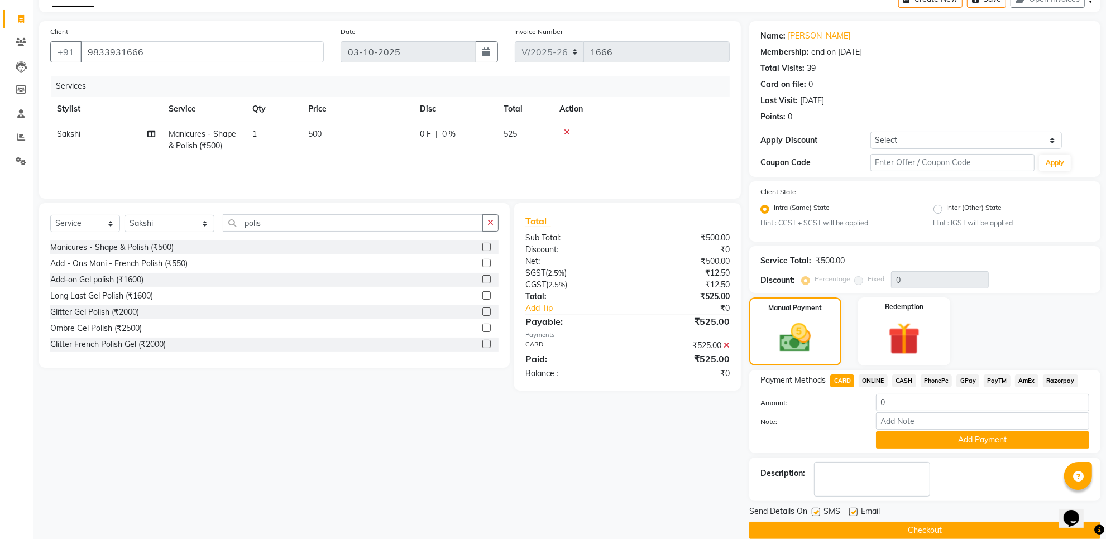
drag, startPoint x: 930, startPoint y: 436, endPoint x: 917, endPoint y: 447, distance: 17.1
click at [930, 437] on button "Add Payment" at bounding box center [982, 440] width 213 height 17
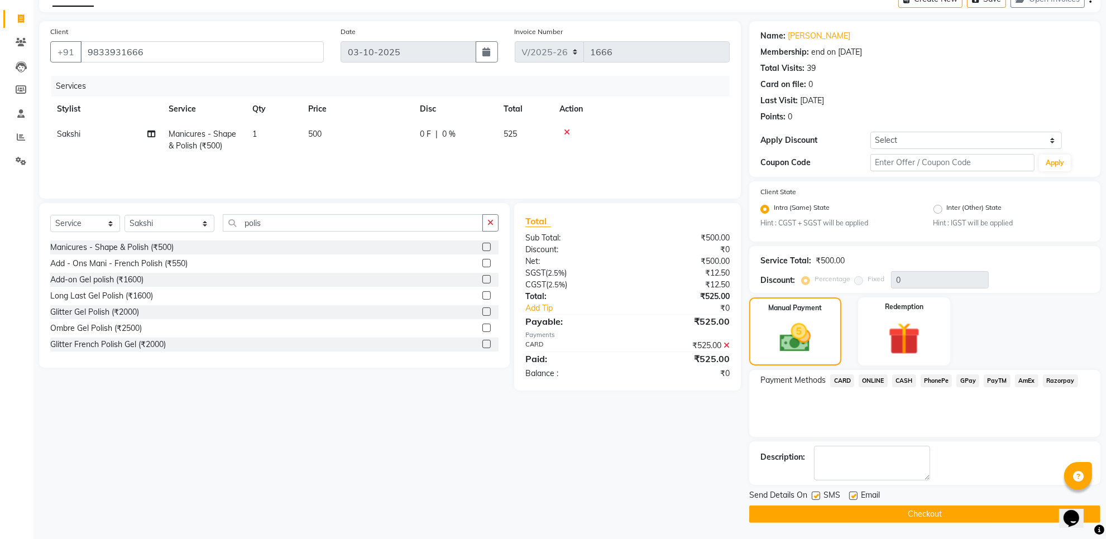
click at [872, 521] on button "Checkout" at bounding box center [924, 514] width 351 height 17
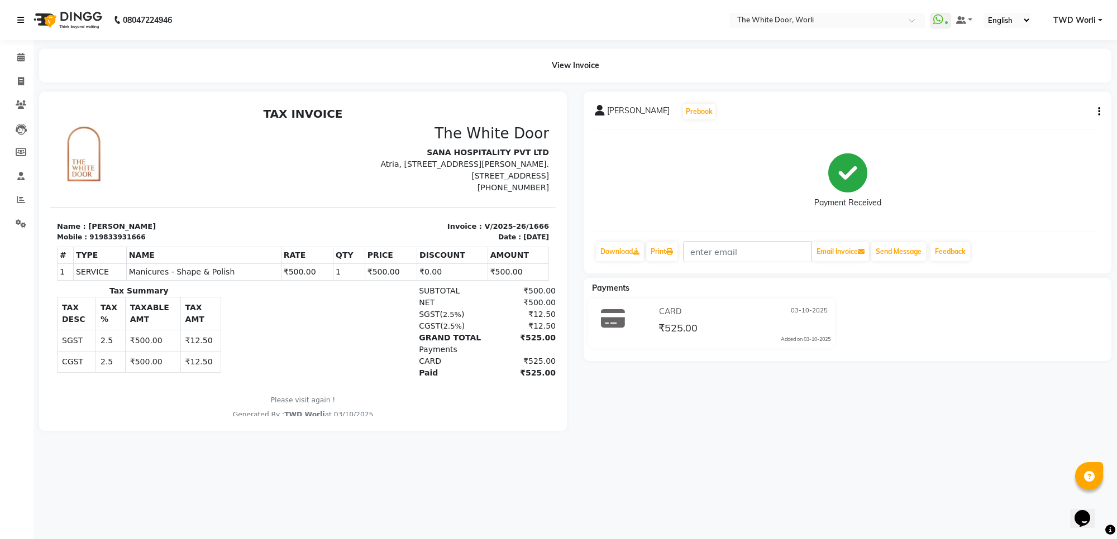
click at [23, 23] on icon at bounding box center [20, 20] width 7 height 8
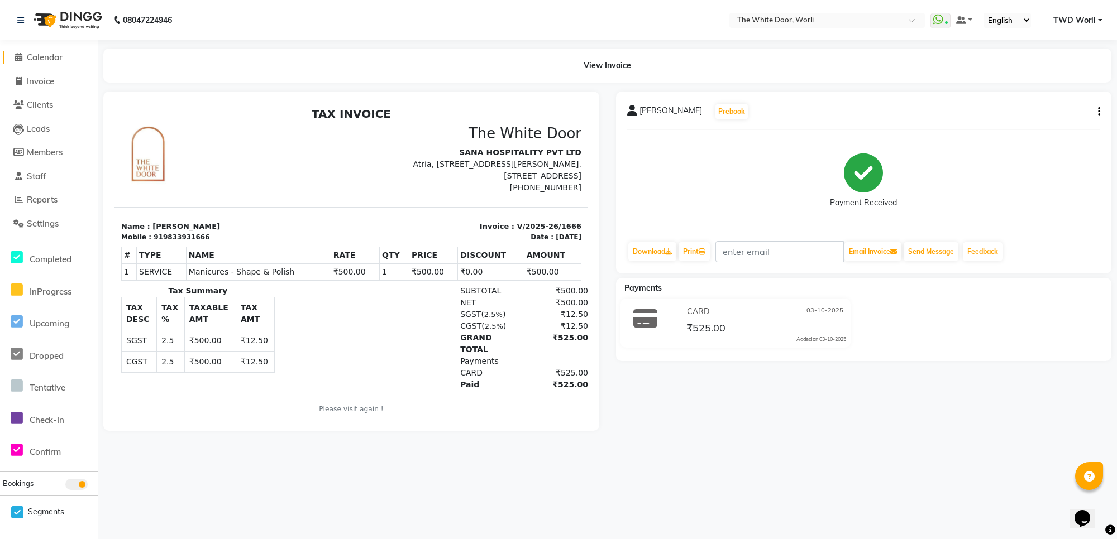
click at [28, 56] on span "Calendar" at bounding box center [45, 57] width 36 height 11
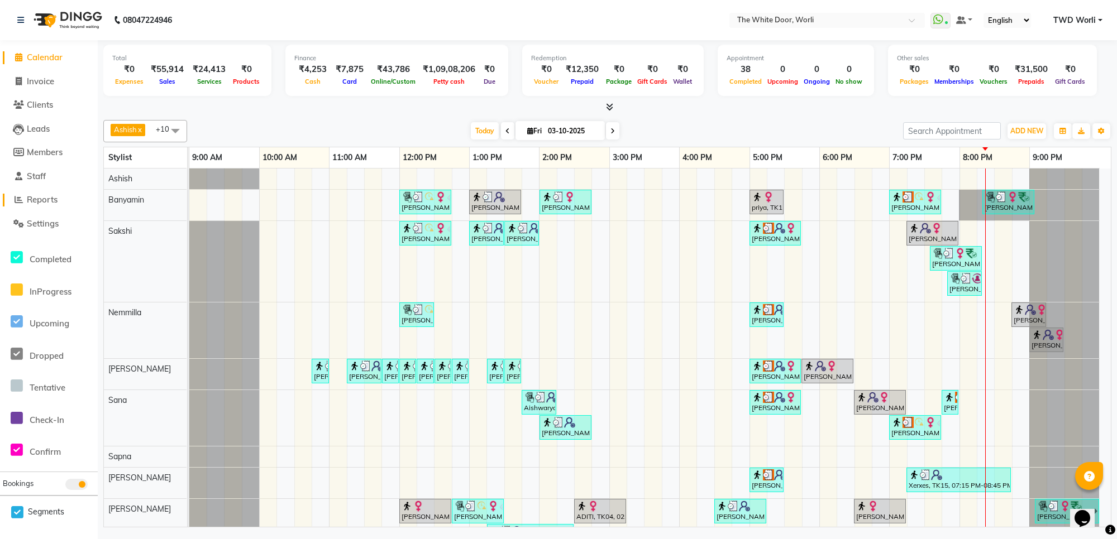
click at [53, 201] on span "Reports" at bounding box center [42, 199] width 31 height 11
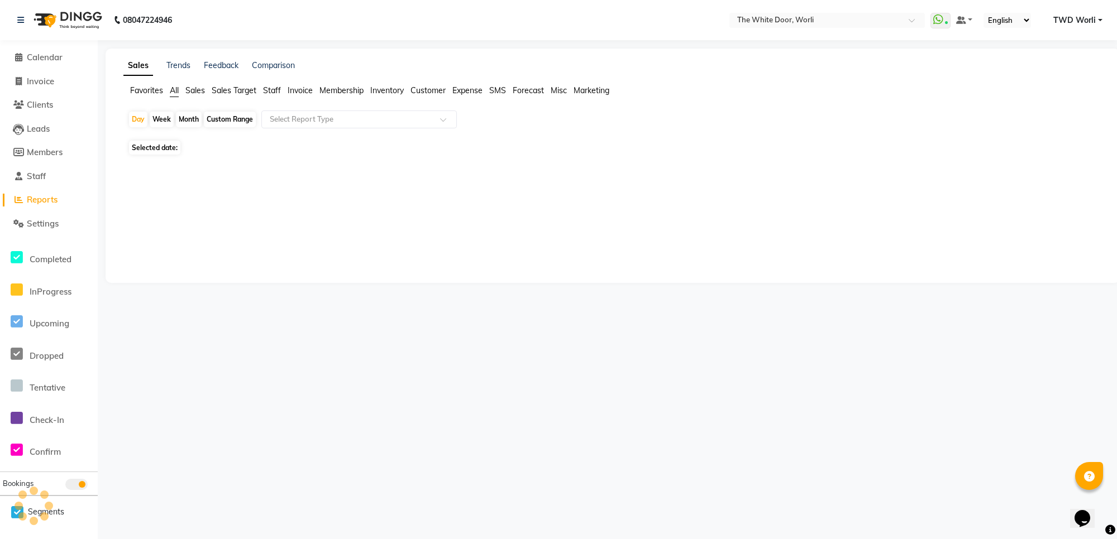
click at [198, 88] on span "Sales" at bounding box center [195, 90] width 20 height 10
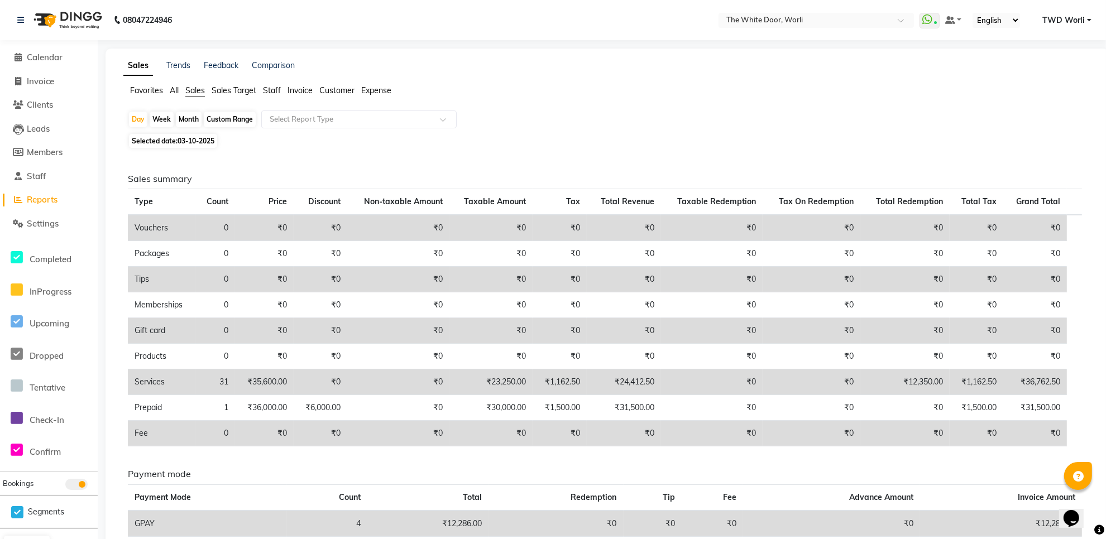
click at [264, 88] on span "Staff" at bounding box center [272, 90] width 18 height 10
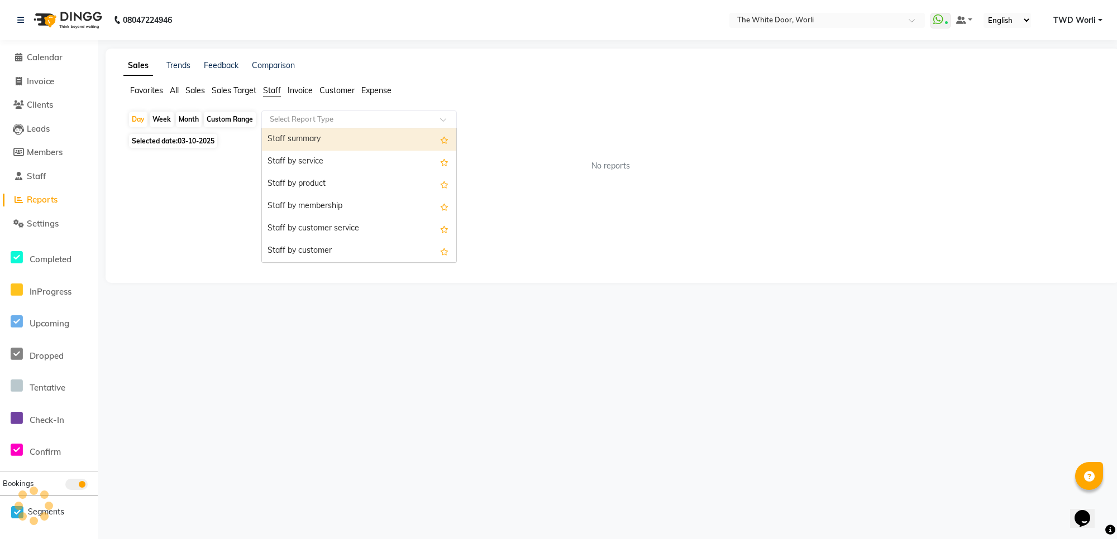
click at [327, 116] on input "text" at bounding box center [347, 119] width 161 height 11
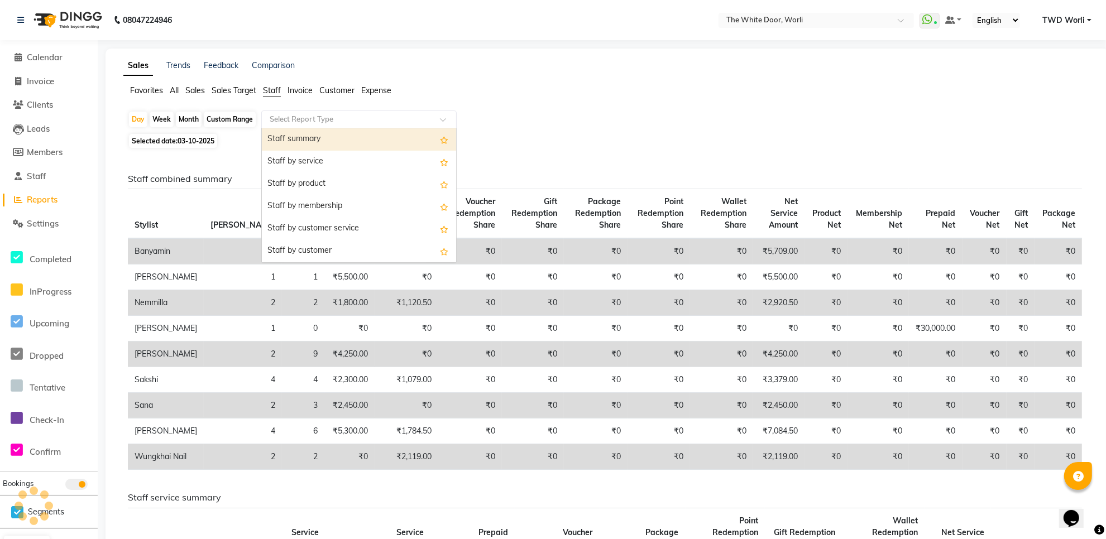
click at [316, 138] on div "Staff summary" at bounding box center [359, 139] width 194 height 22
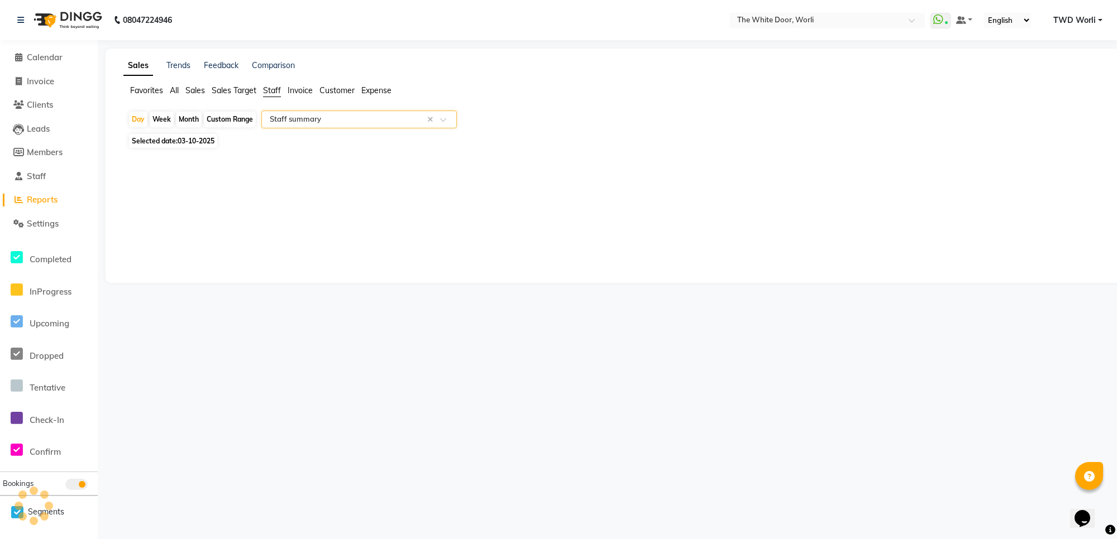
select select "full_report"
select select "csv"
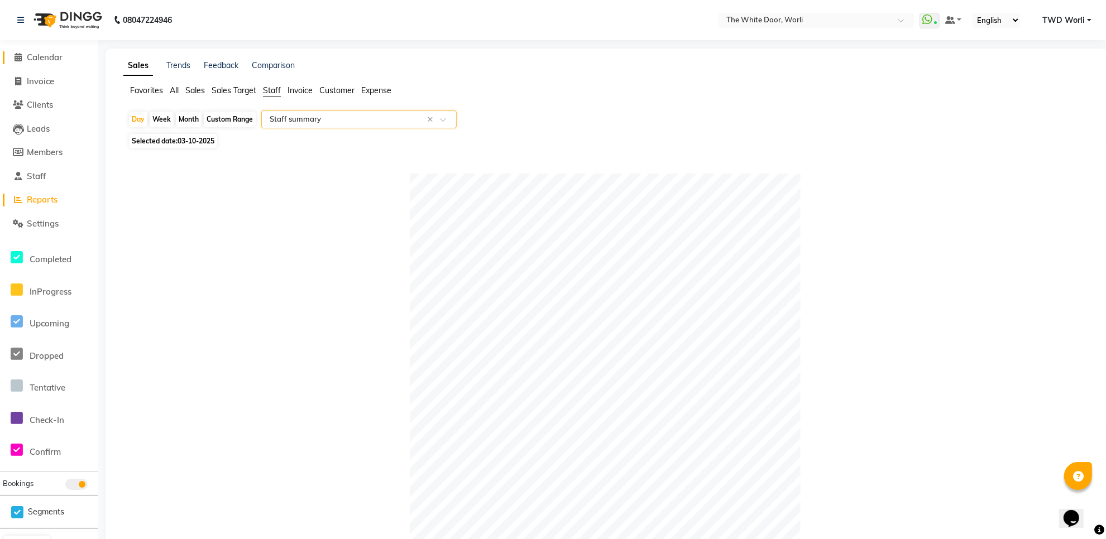
click at [63, 63] on link "Calendar" at bounding box center [49, 57] width 92 height 13
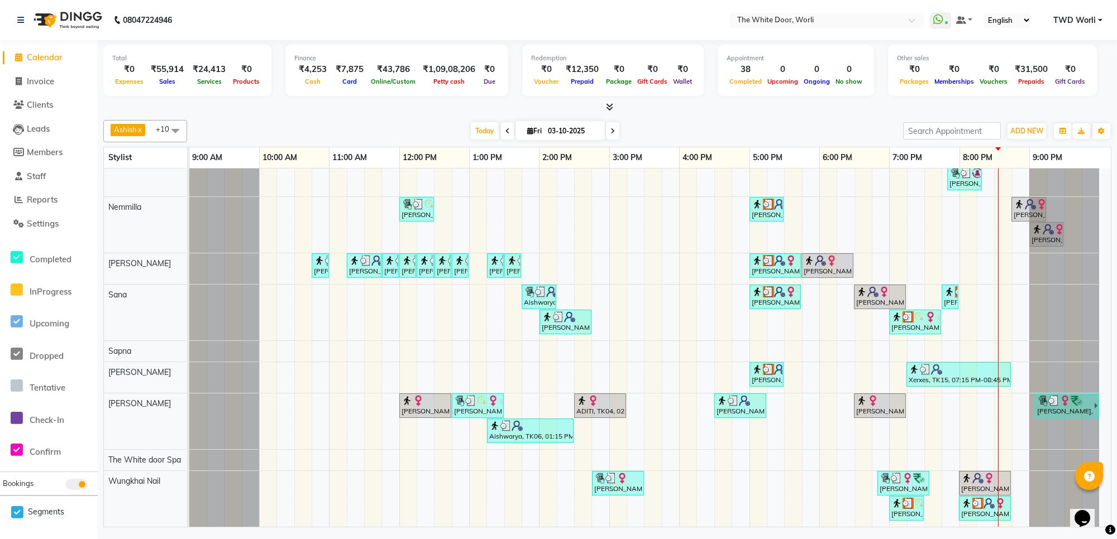
scroll to position [114, 0]
click at [42, 81] on span "Invoice" at bounding box center [40, 81] width 27 height 11
select select "service"
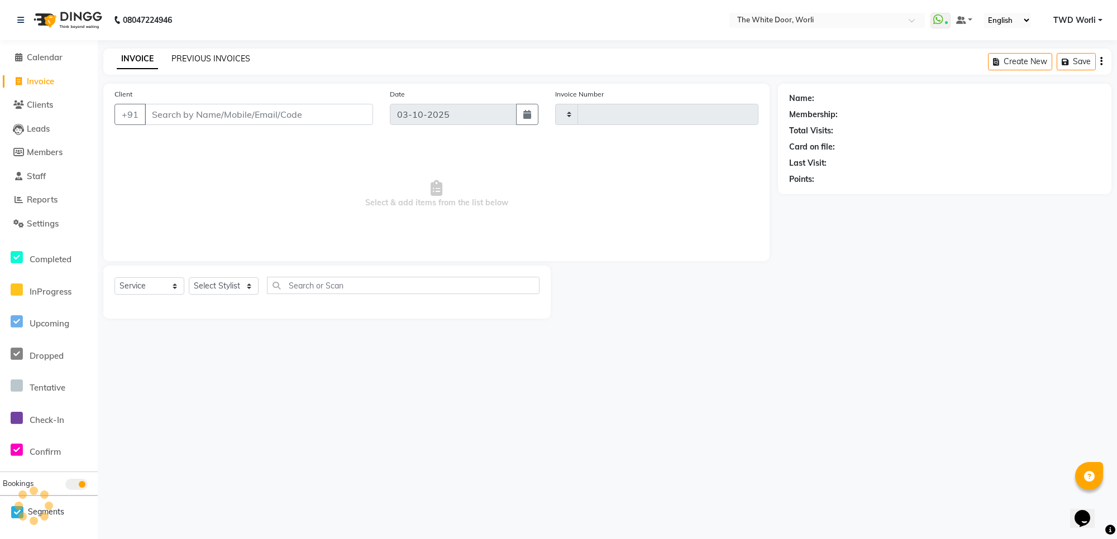
click at [208, 57] on link "PREVIOUS INVOICES" at bounding box center [210, 59] width 79 height 10
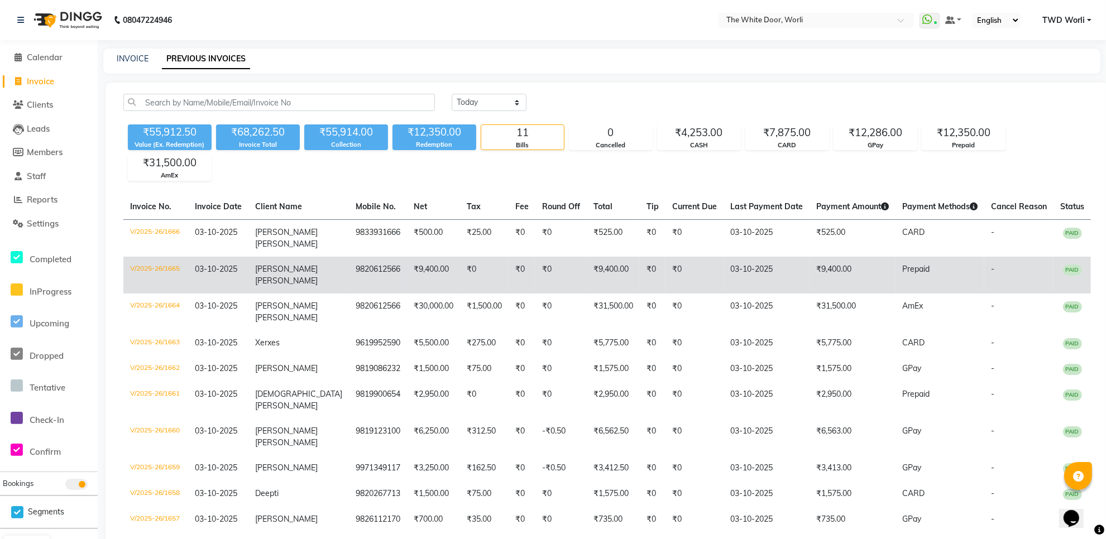
click at [351, 267] on td "9820612566" at bounding box center [378, 275] width 58 height 37
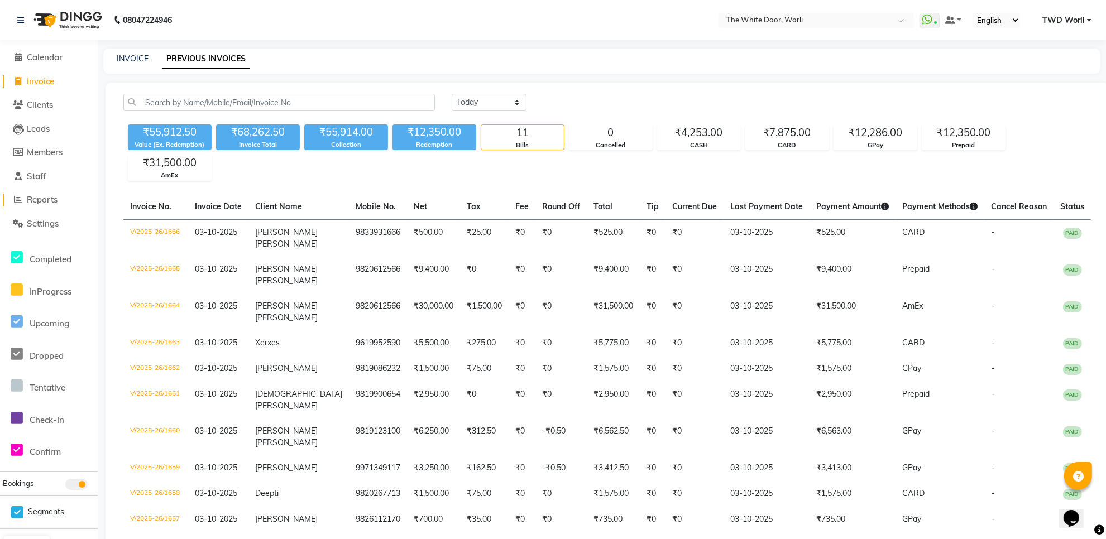
click at [54, 203] on span "Reports" at bounding box center [42, 199] width 31 height 11
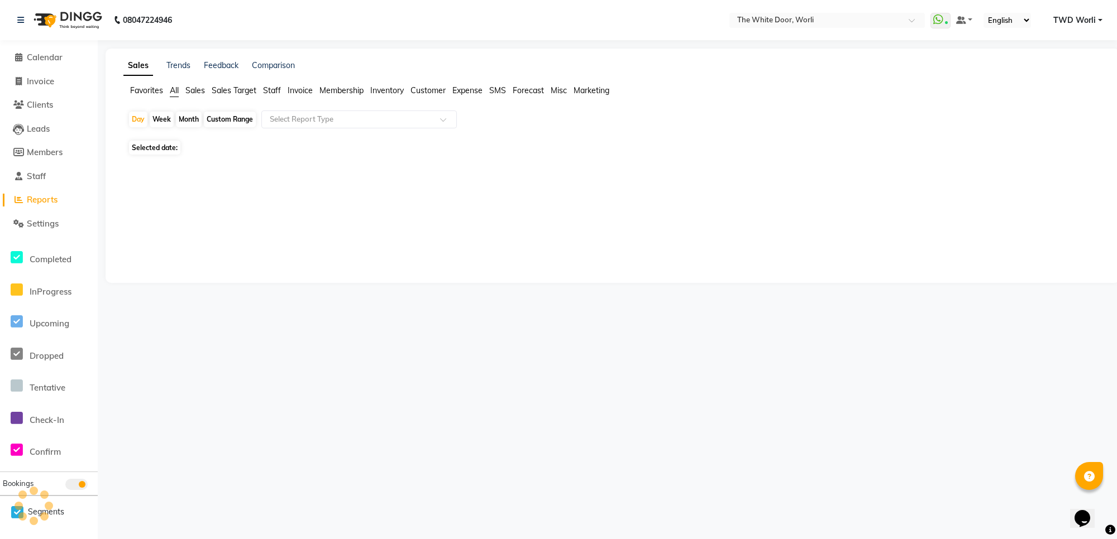
click at [274, 90] on span "Staff" at bounding box center [272, 90] width 18 height 10
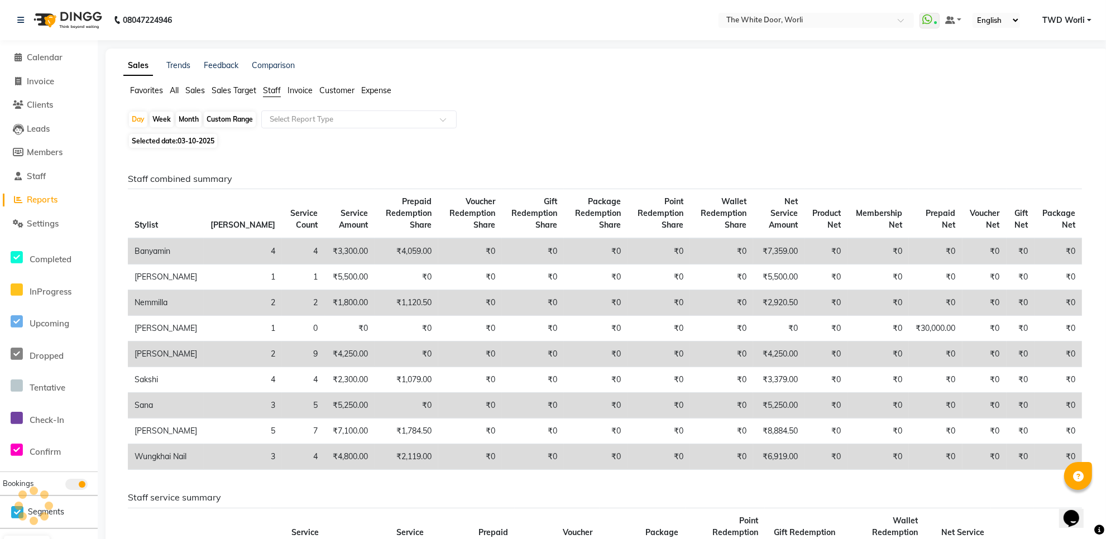
click at [243, 117] on div "Custom Range" at bounding box center [230, 120] width 52 height 16
select select "10"
select select "2025"
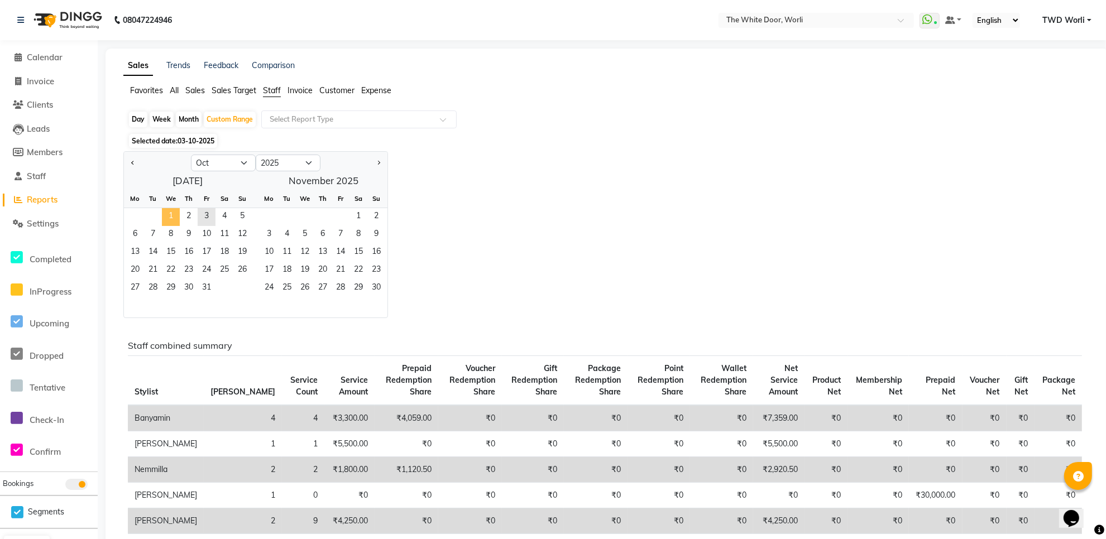
click at [174, 217] on span "1" at bounding box center [171, 217] width 18 height 18
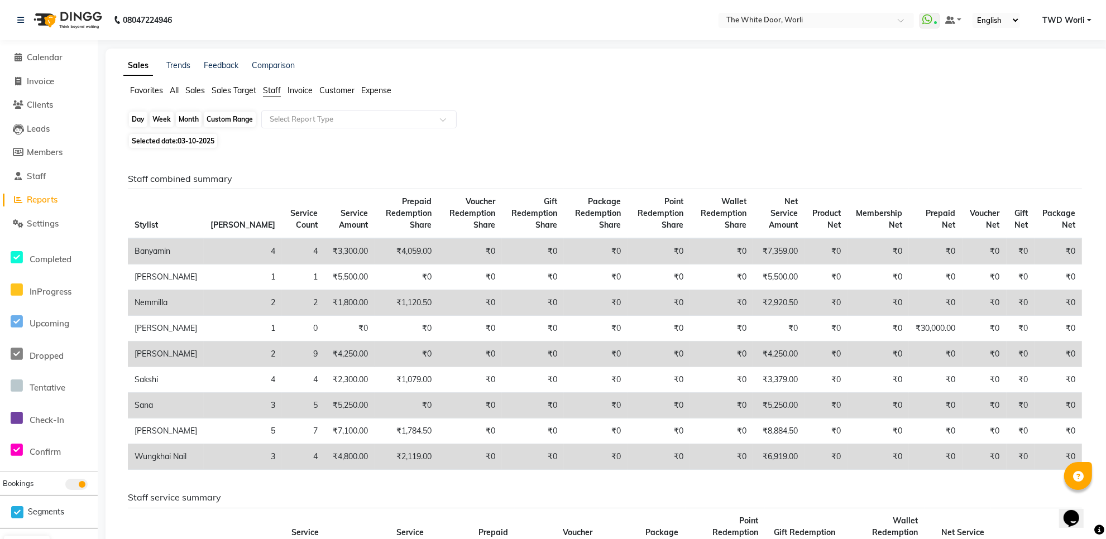
click at [227, 124] on div "Custom Range" at bounding box center [230, 120] width 52 height 16
select select "10"
select select "2025"
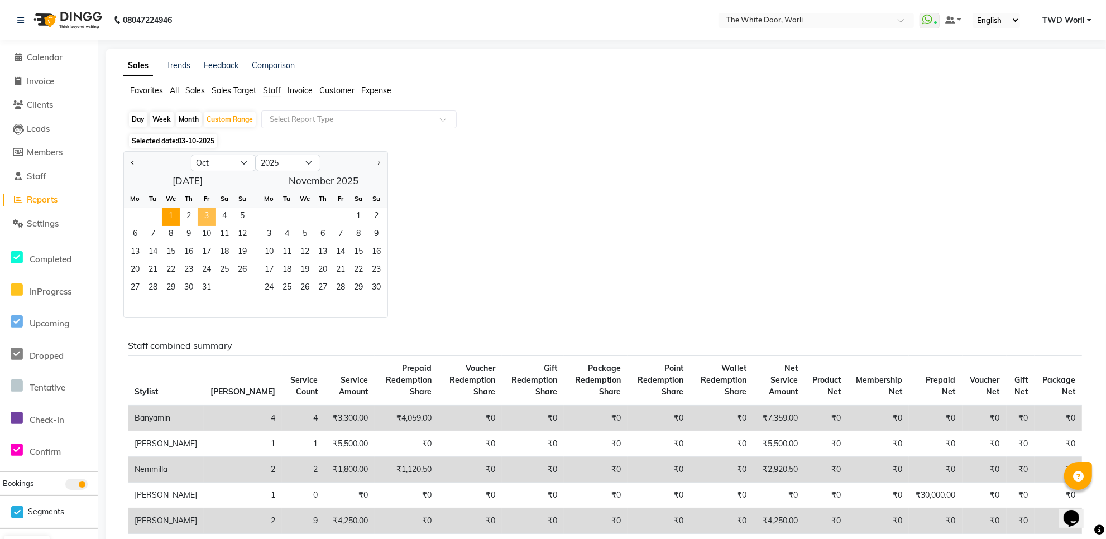
click at [207, 216] on span "3" at bounding box center [207, 217] width 18 height 18
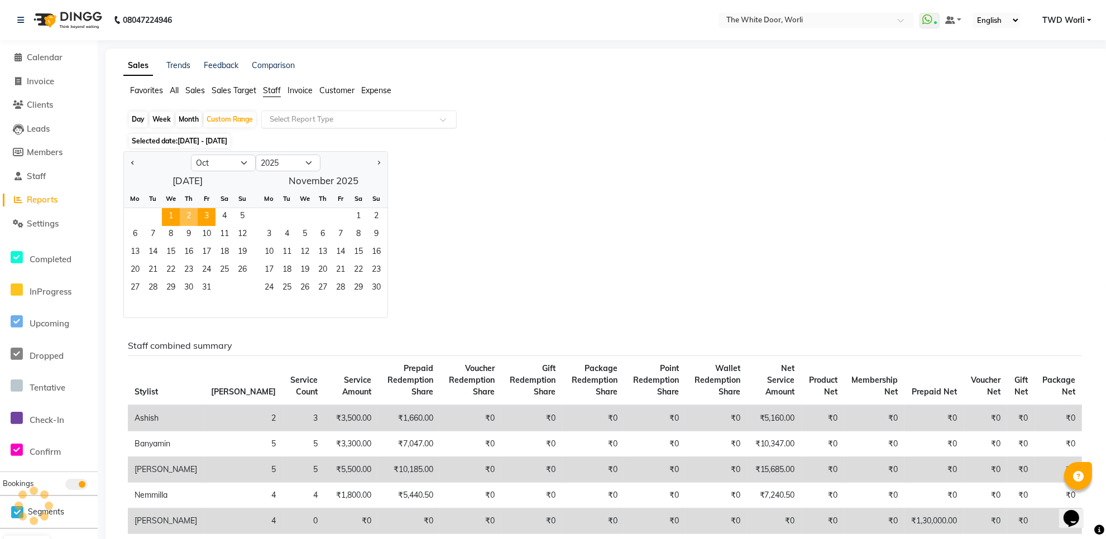
click at [322, 119] on input "text" at bounding box center [347, 119] width 161 height 11
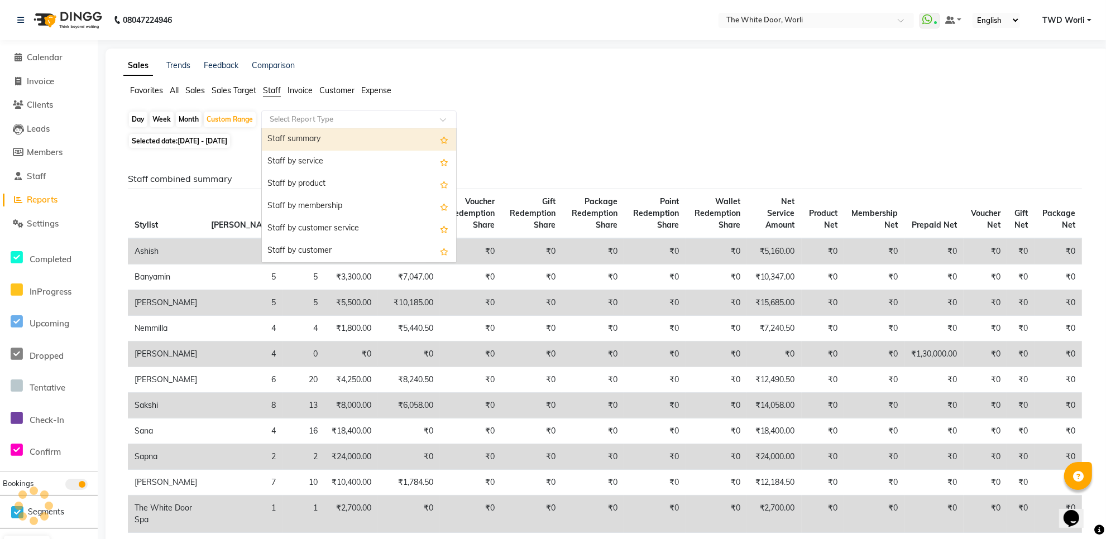
click at [322, 140] on div "Staff summary" at bounding box center [359, 139] width 194 height 22
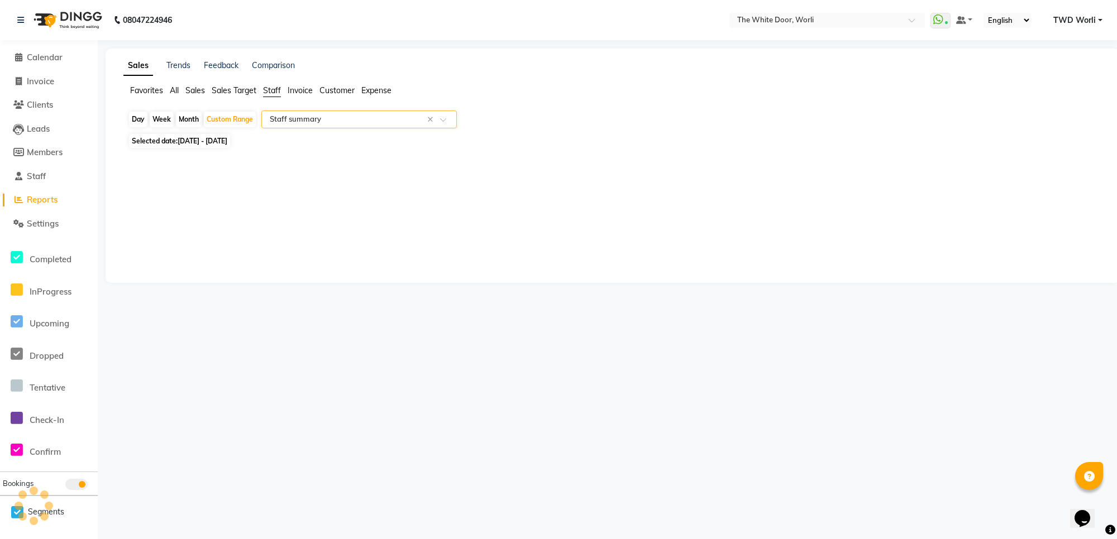
select select "full_report"
select select "csv"
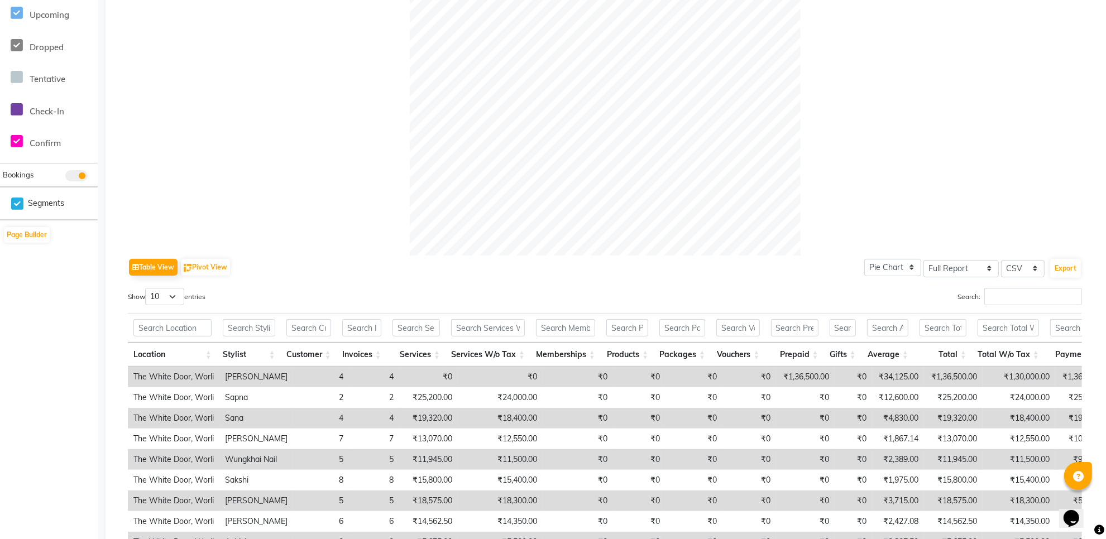
scroll to position [419, 0]
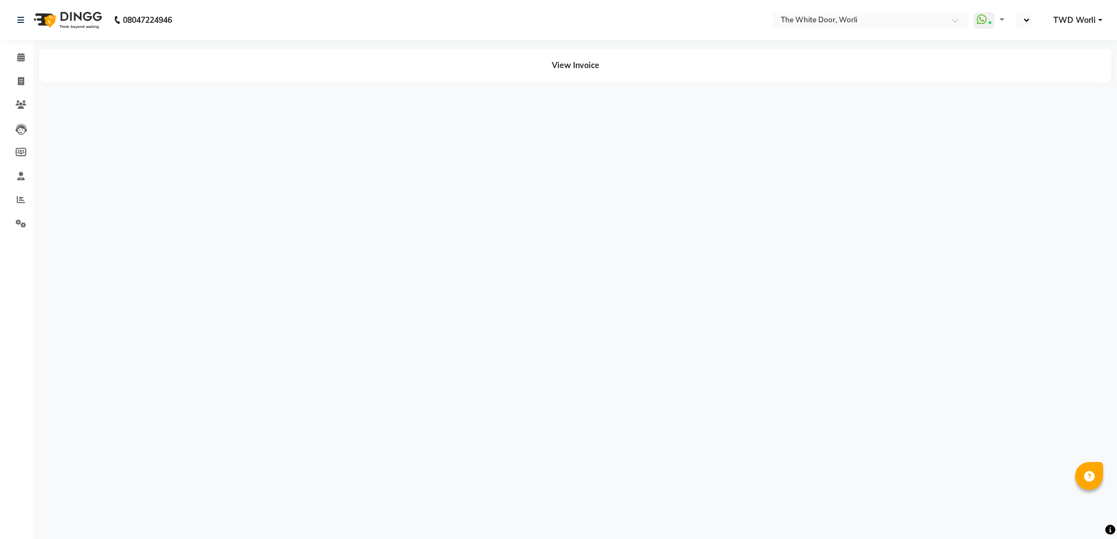
select select "en"
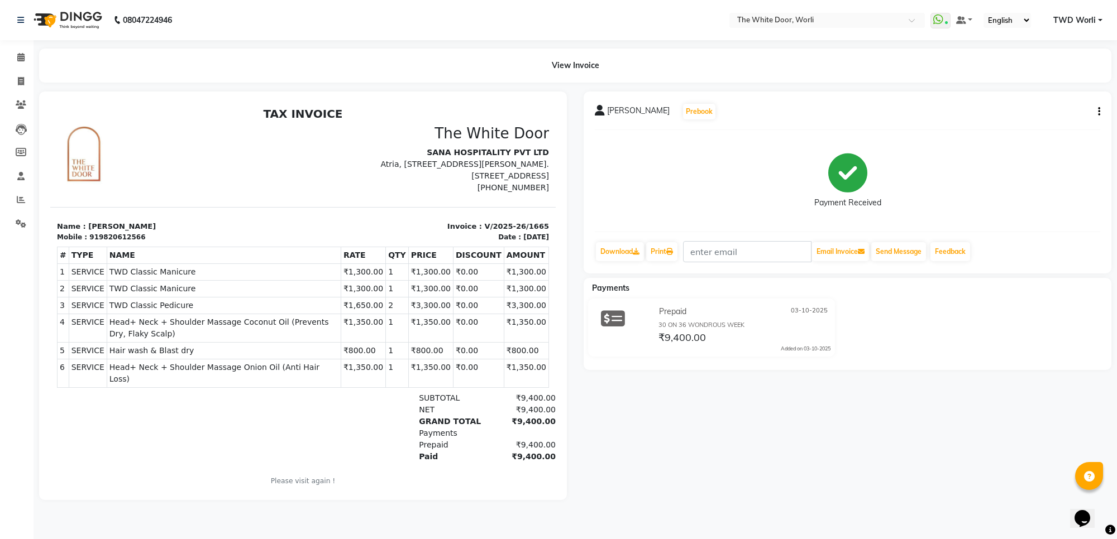
drag, startPoint x: 83, startPoint y: 227, endPoint x: 141, endPoint y: 227, distance: 58.1
click at [141, 227] on p "Name : [PERSON_NAME]" at bounding box center [177, 226] width 240 height 11
copy p "[PERSON_NAME]"
drag, startPoint x: 91, startPoint y: 237, endPoint x: 141, endPoint y: 238, distance: 50.3
click at [141, 238] on div "Mobile : 919820612566" at bounding box center [177, 237] width 240 height 10
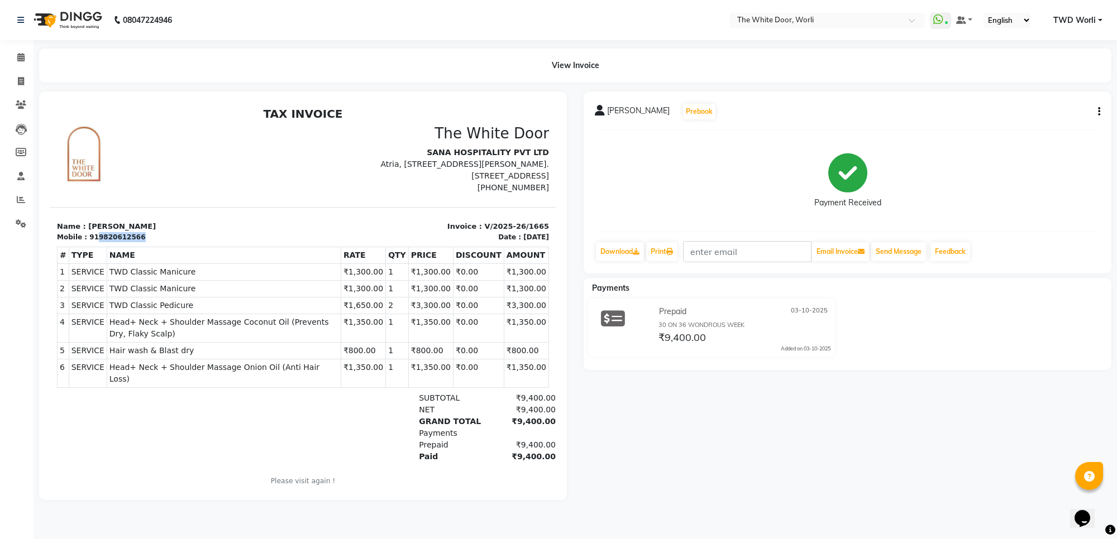
copy div "9820612566"
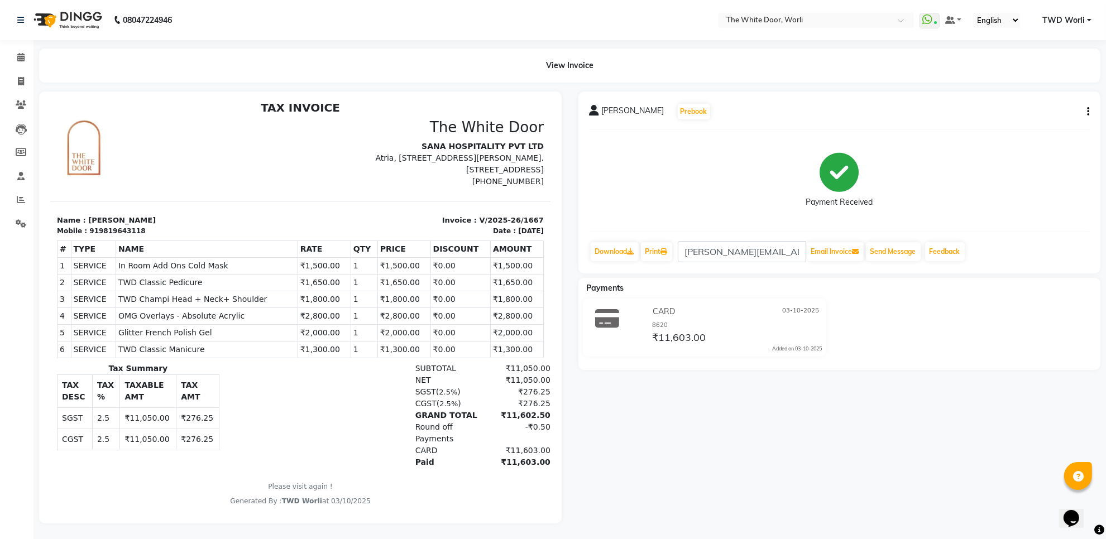
scroll to position [9, 0]
click at [27, 60] on span at bounding box center [21, 57] width 20 height 13
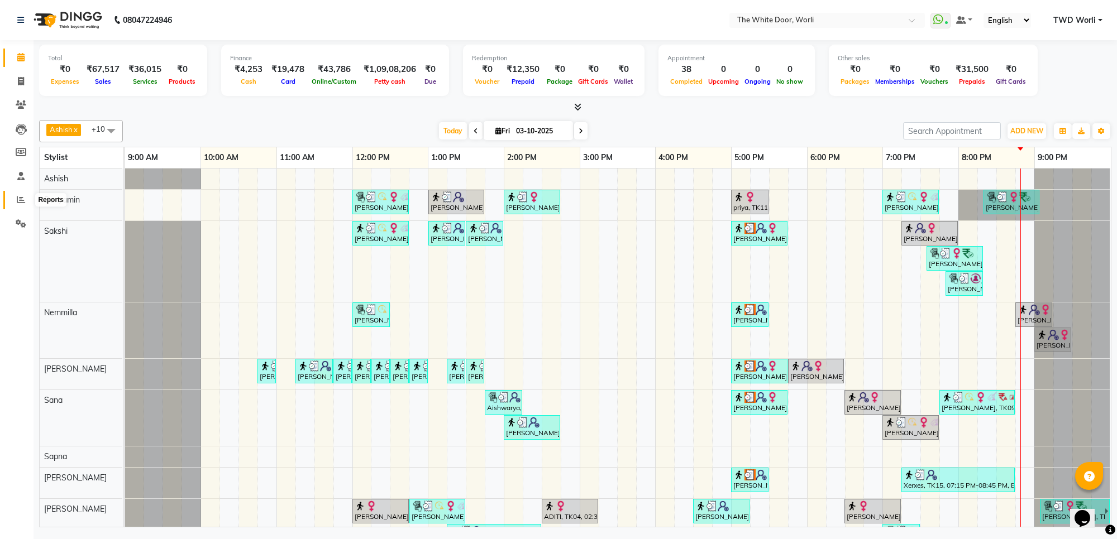
click at [24, 194] on span at bounding box center [21, 200] width 20 height 13
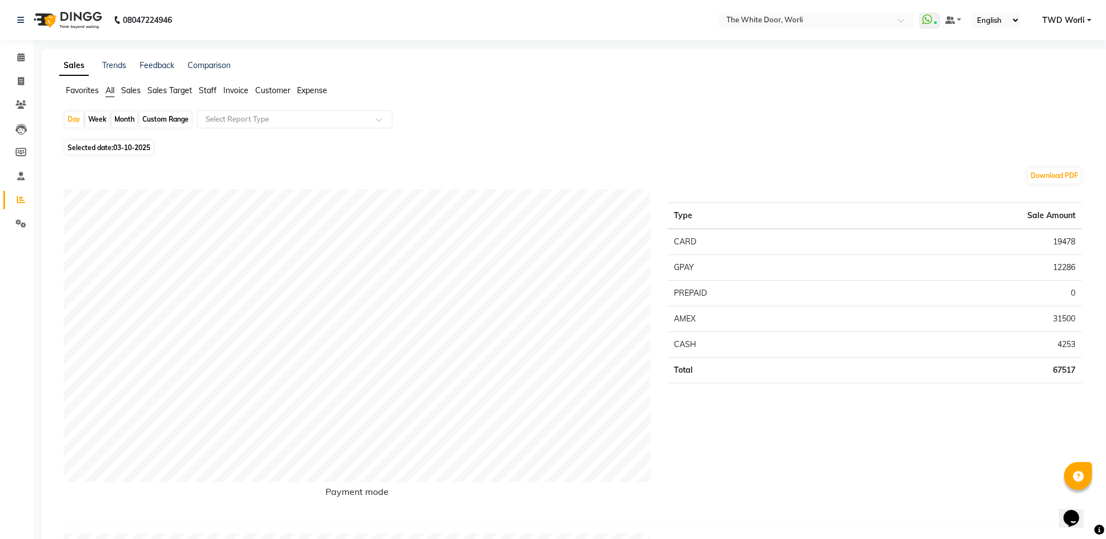
click at [135, 91] on span "Sales" at bounding box center [131, 90] width 20 height 10
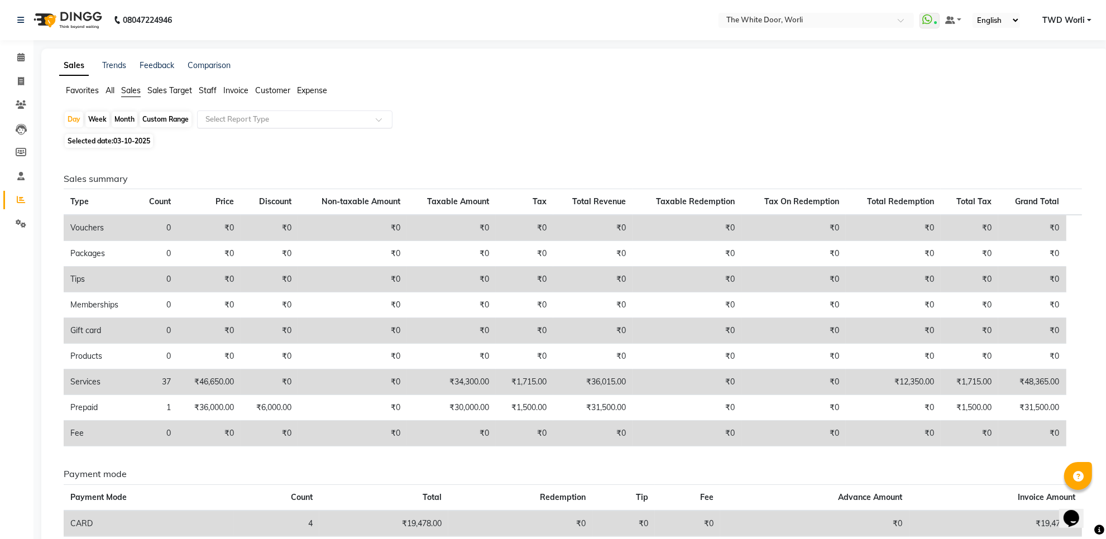
click at [265, 123] on input "text" at bounding box center [283, 119] width 161 height 11
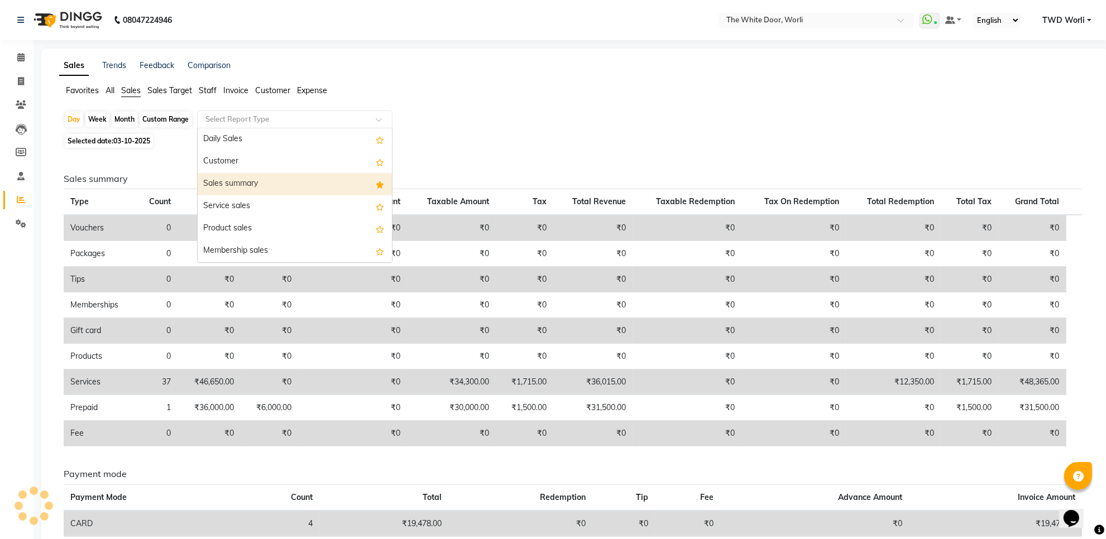
click at [262, 177] on div "Sales summary" at bounding box center [295, 184] width 194 height 22
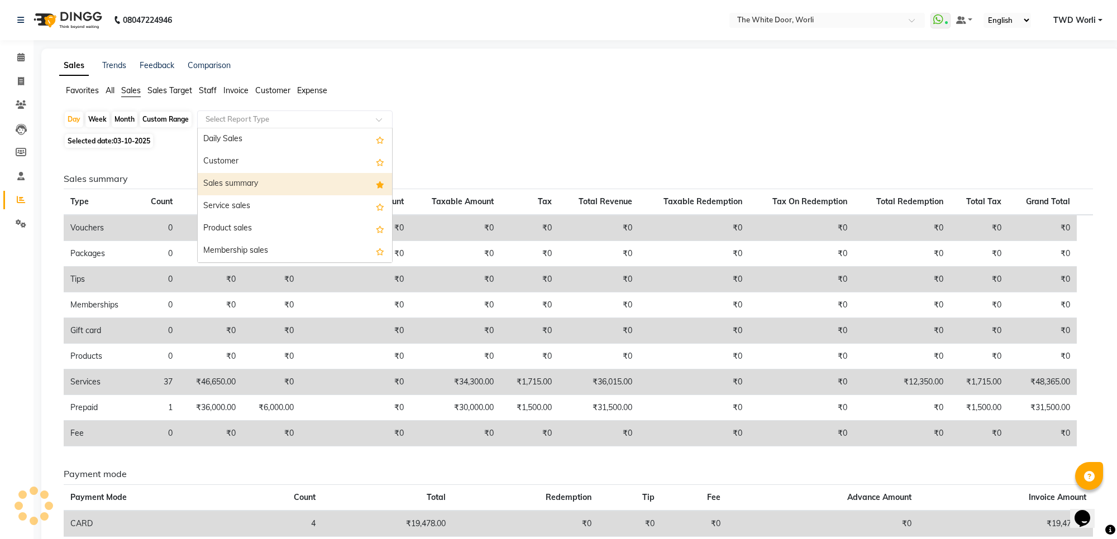
select select "full_report"
select select "csv"
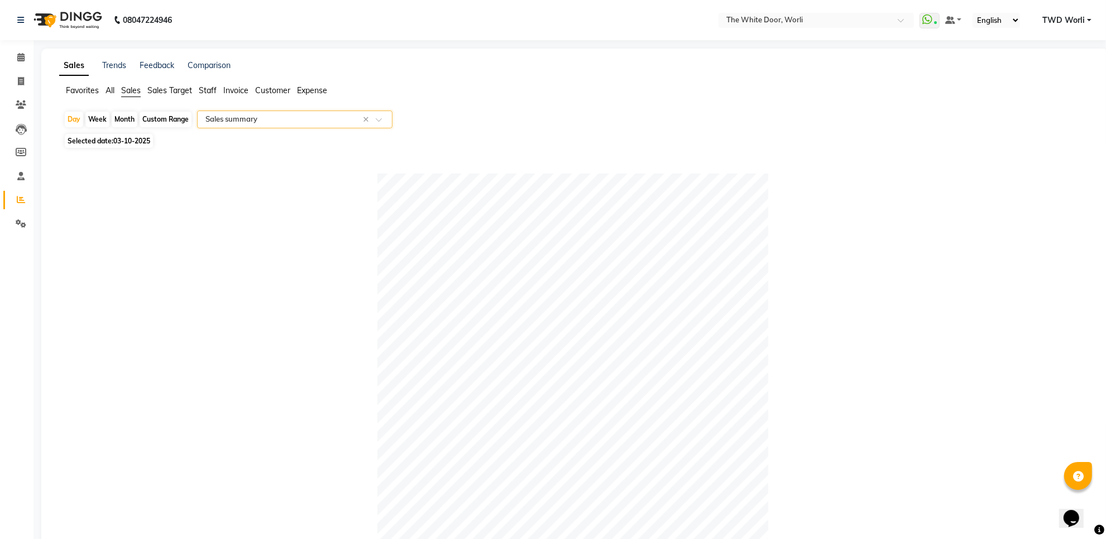
click at [165, 119] on div "Custom Range" at bounding box center [166, 120] width 52 height 16
select select "10"
select select "2025"
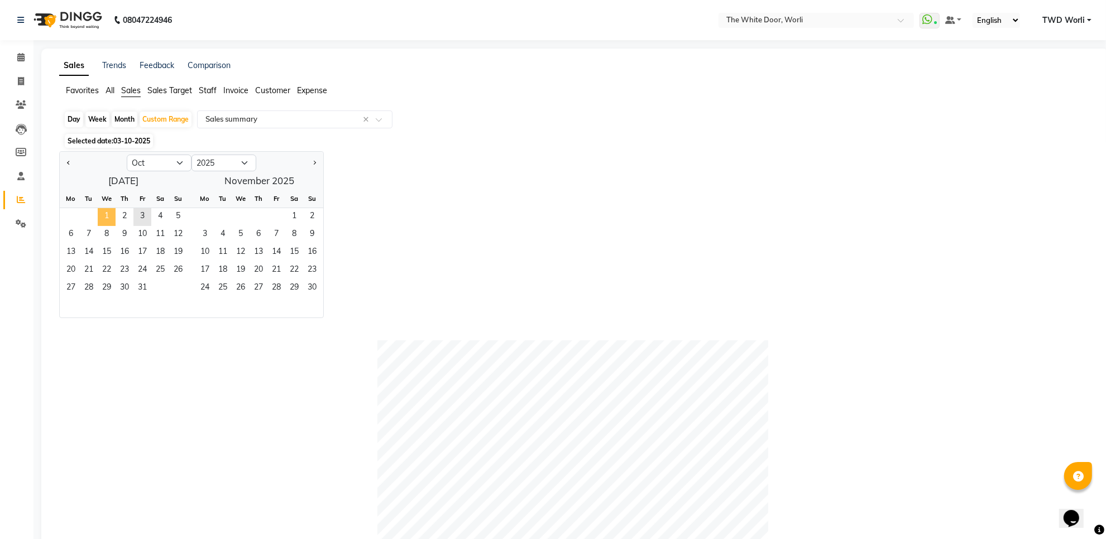
click at [107, 216] on span "1" at bounding box center [107, 217] width 18 height 18
click at [138, 217] on span "3" at bounding box center [142, 217] width 18 height 18
click at [413, 155] on div "Jan Feb Mar Apr May Jun [DATE] Aug Sep Oct Nov [DATE] 2016 2017 2018 2019 2020 …" at bounding box center [575, 234] width 1032 height 167
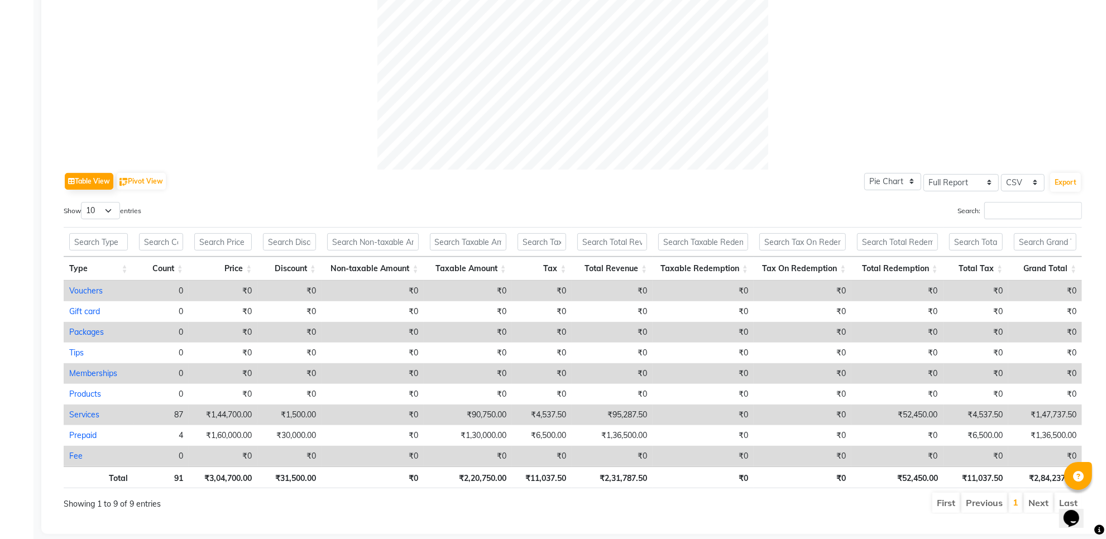
scroll to position [419, 0]
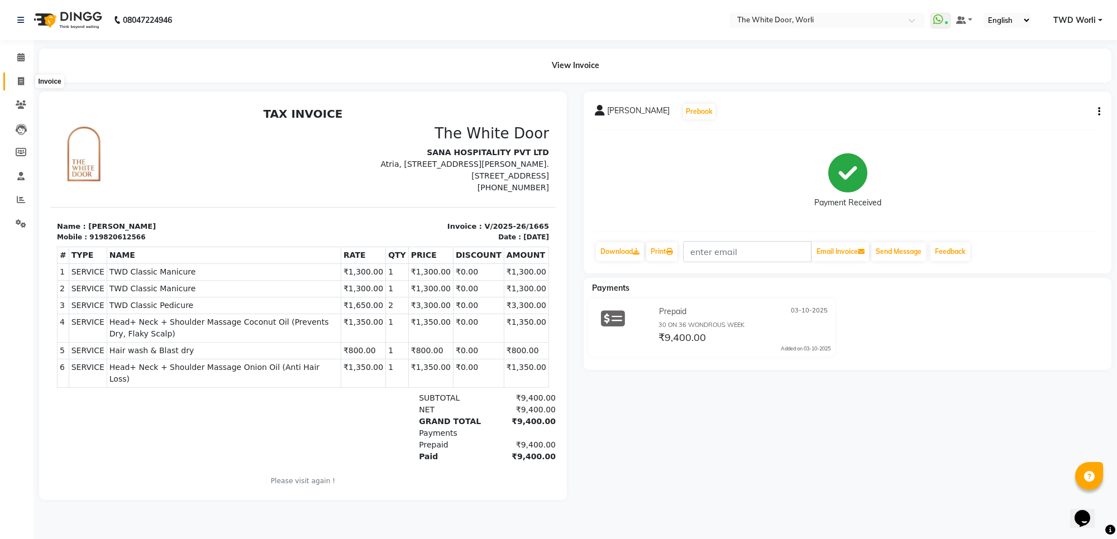
click at [23, 80] on icon at bounding box center [21, 81] width 6 height 8
select select "service"
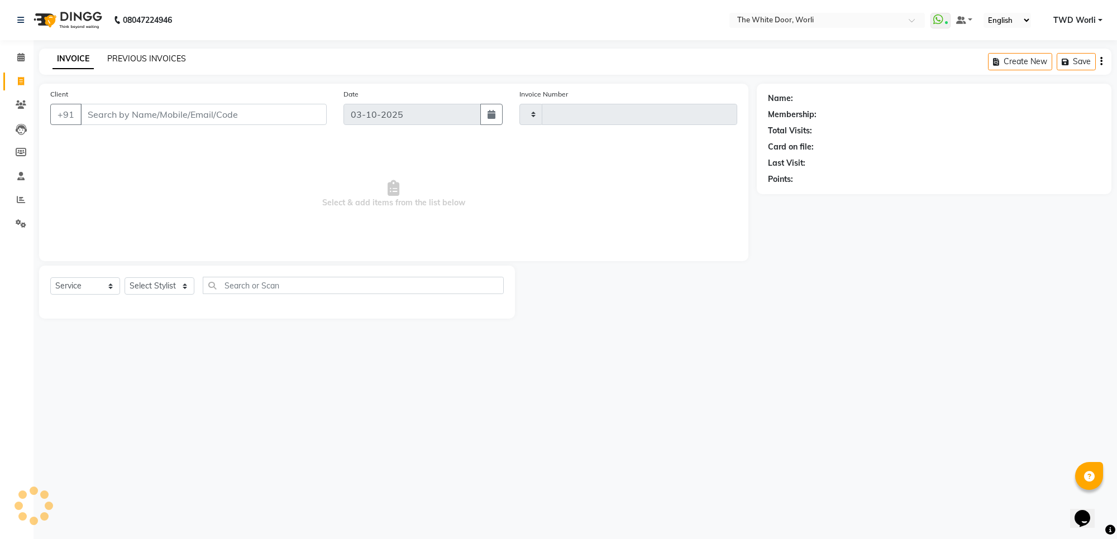
type input "1668"
select select "4027"
click at [136, 55] on link "PREVIOUS INVOICES" at bounding box center [146, 59] width 79 height 10
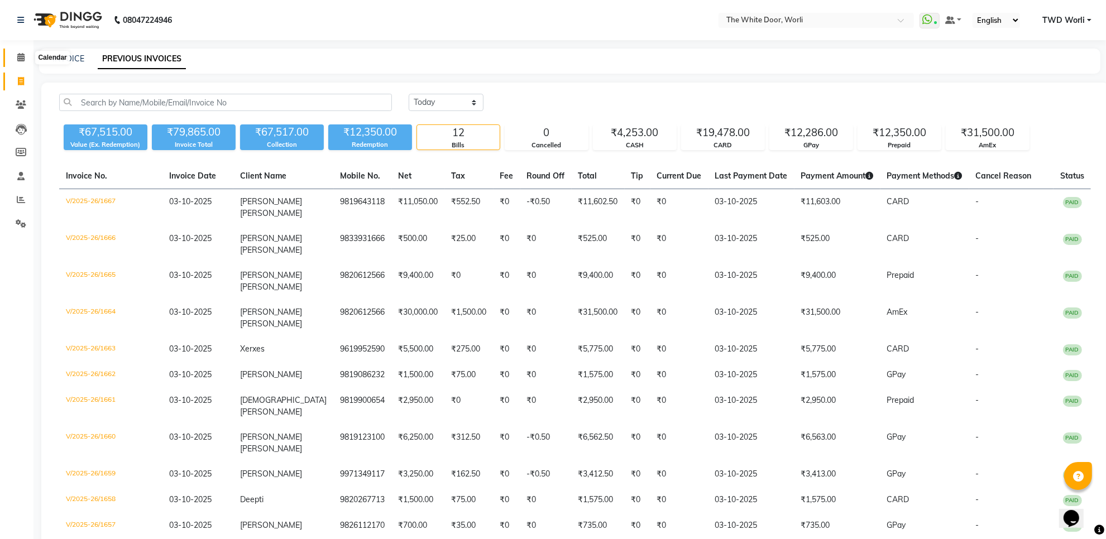
click at [20, 59] on icon at bounding box center [20, 57] width 7 height 8
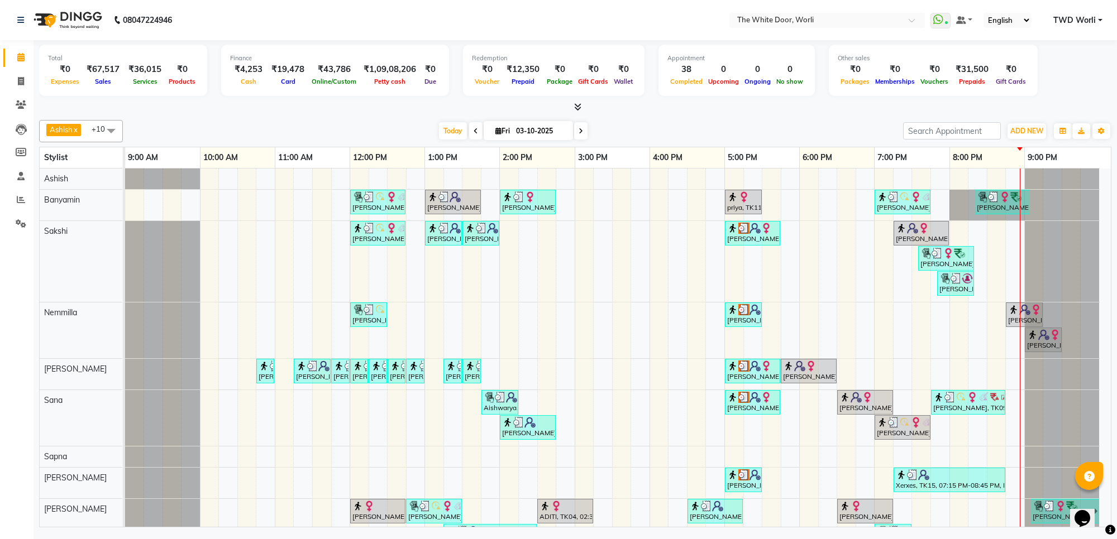
click at [575, 132] on span at bounding box center [580, 130] width 13 height 17
type input "04-10-2025"
